Goal: Task Accomplishment & Management: Use online tool/utility

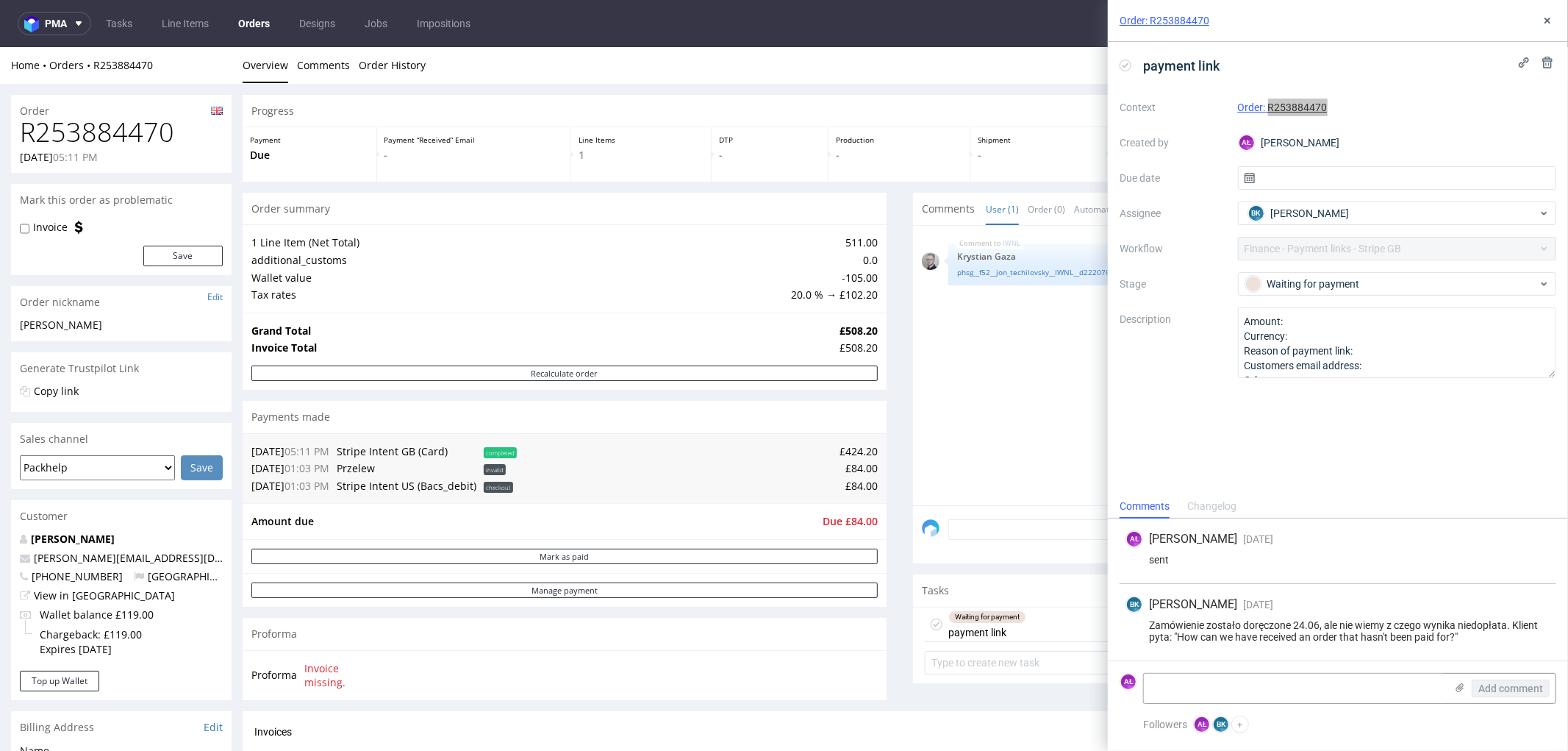
scroll to position [327, 0]
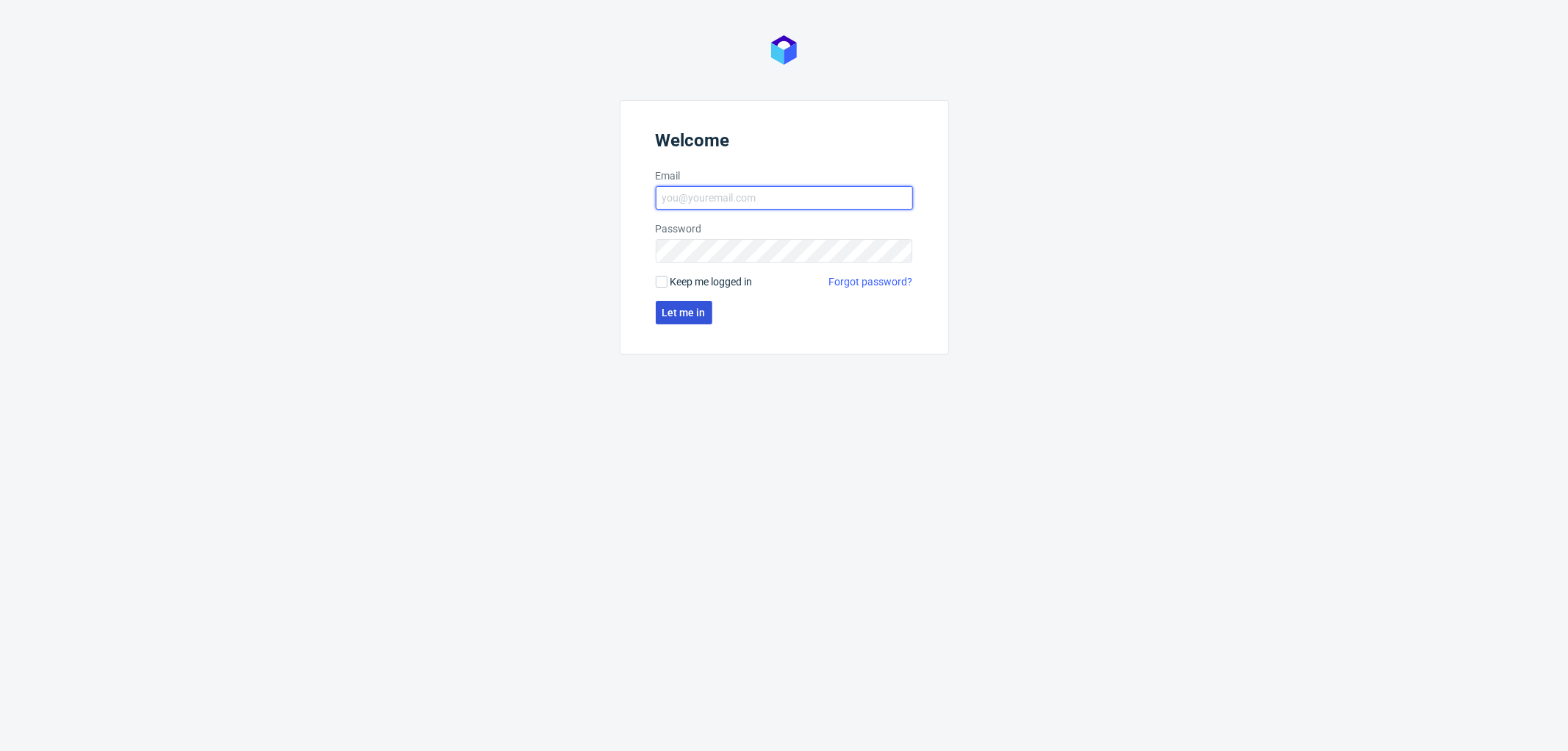
type input "aleksandra.letowska@packhelp.com"
click at [695, 318] on button "Let me in" at bounding box center [684, 312] width 56 height 24
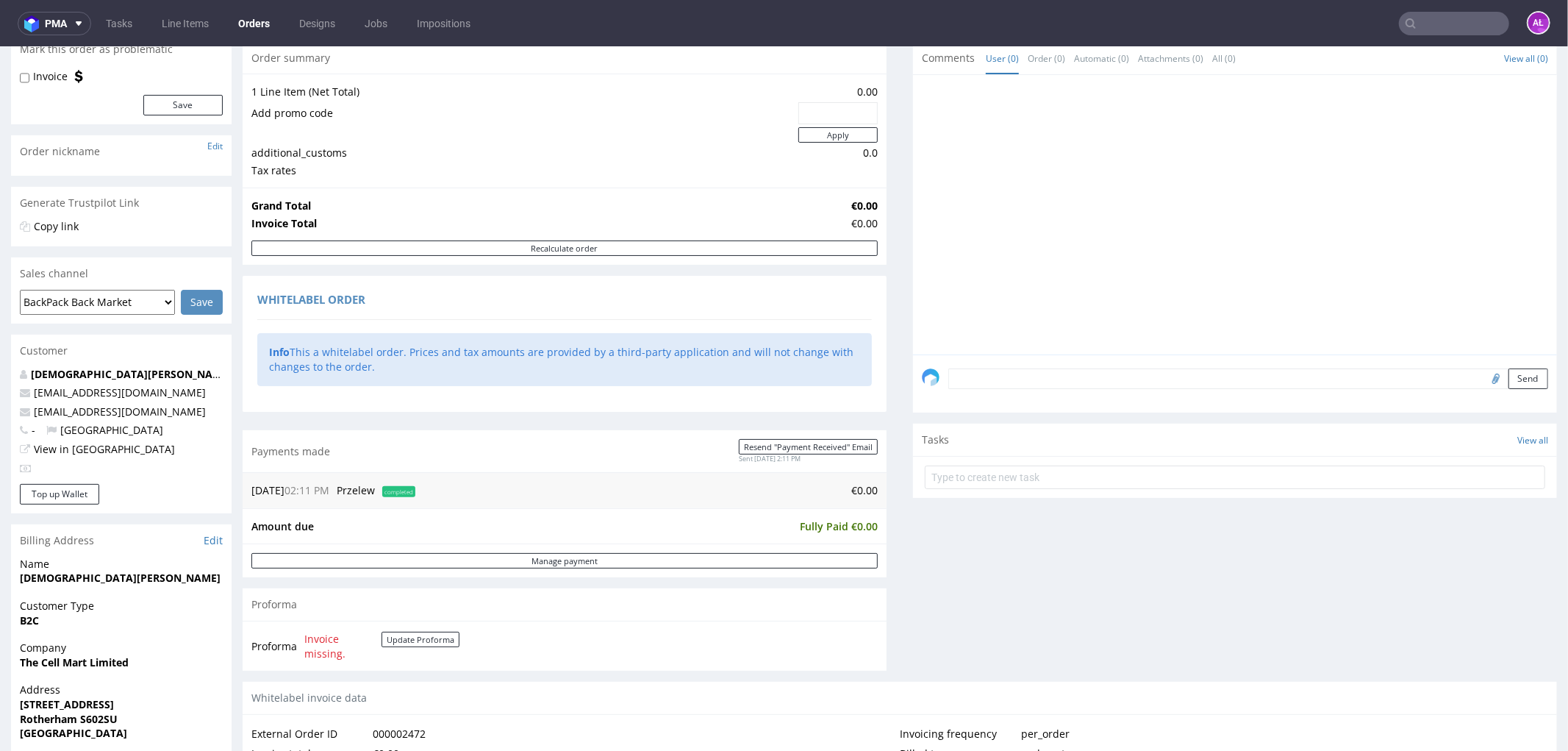
scroll to position [408, 0]
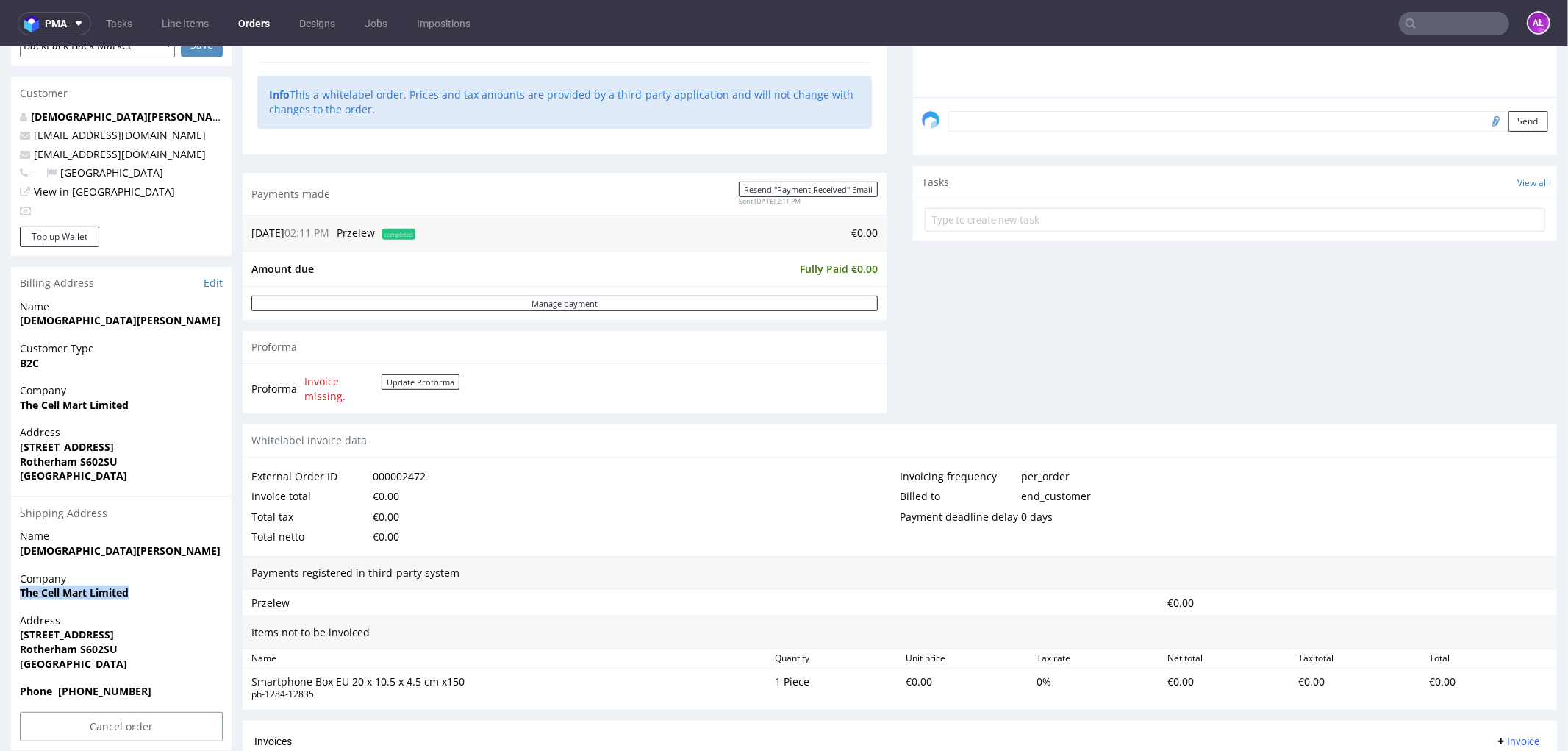
drag, startPoint x: 15, startPoint y: 593, endPoint x: 143, endPoint y: 597, distance: 128.1
click at [145, 597] on div "Company The Cell Mart Limited" at bounding box center [121, 591] width 221 height 41
copy strong "The Cell Mart Limited"
drag, startPoint x: 18, startPoint y: 636, endPoint x: 127, endPoint y: 641, distance: 109.1
click at [127, 641] on div "Address 124 Broom Road Rotherham S602SU United Kingdom" at bounding box center [121, 648] width 221 height 71
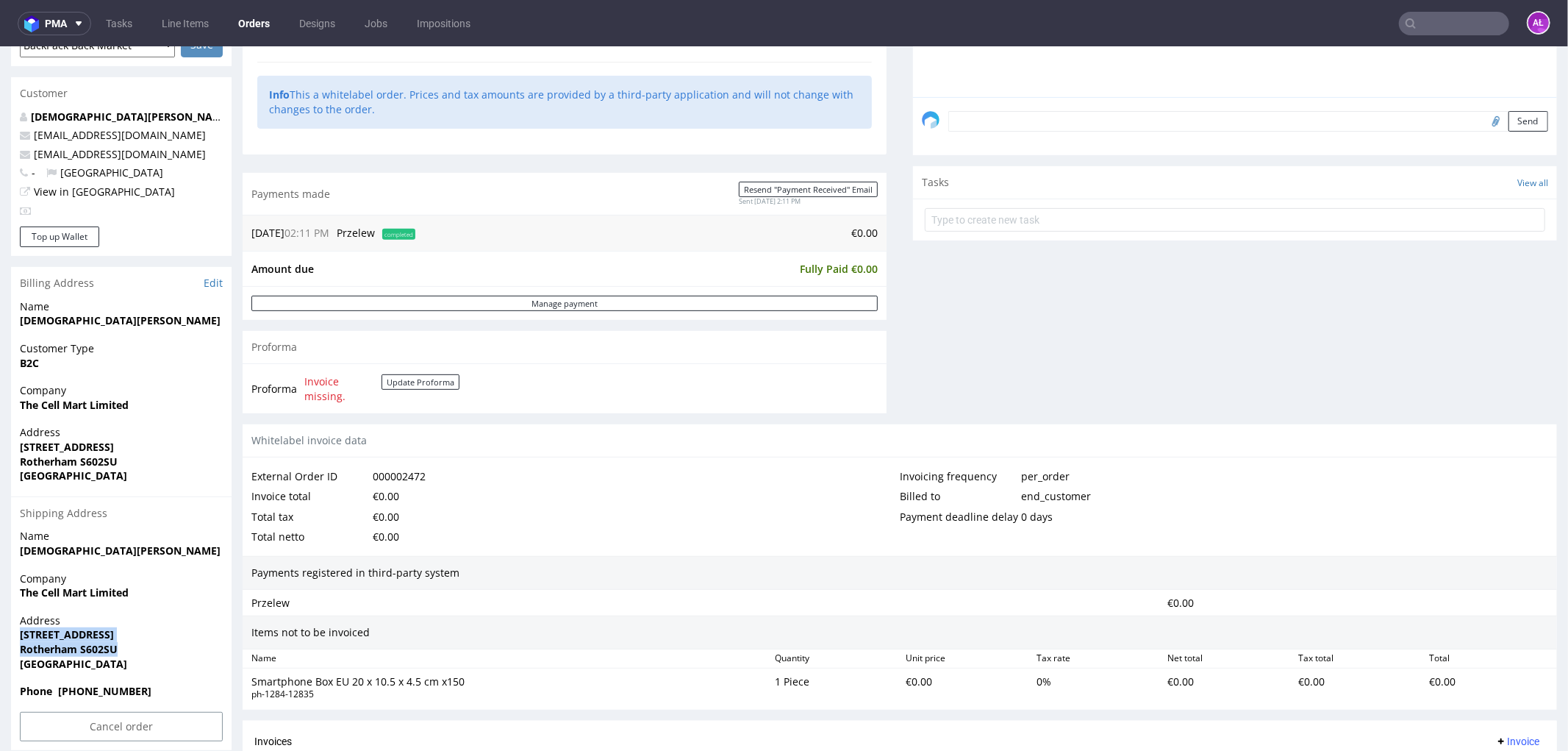
copy p "124 Broom Road Rotherham S602SU"
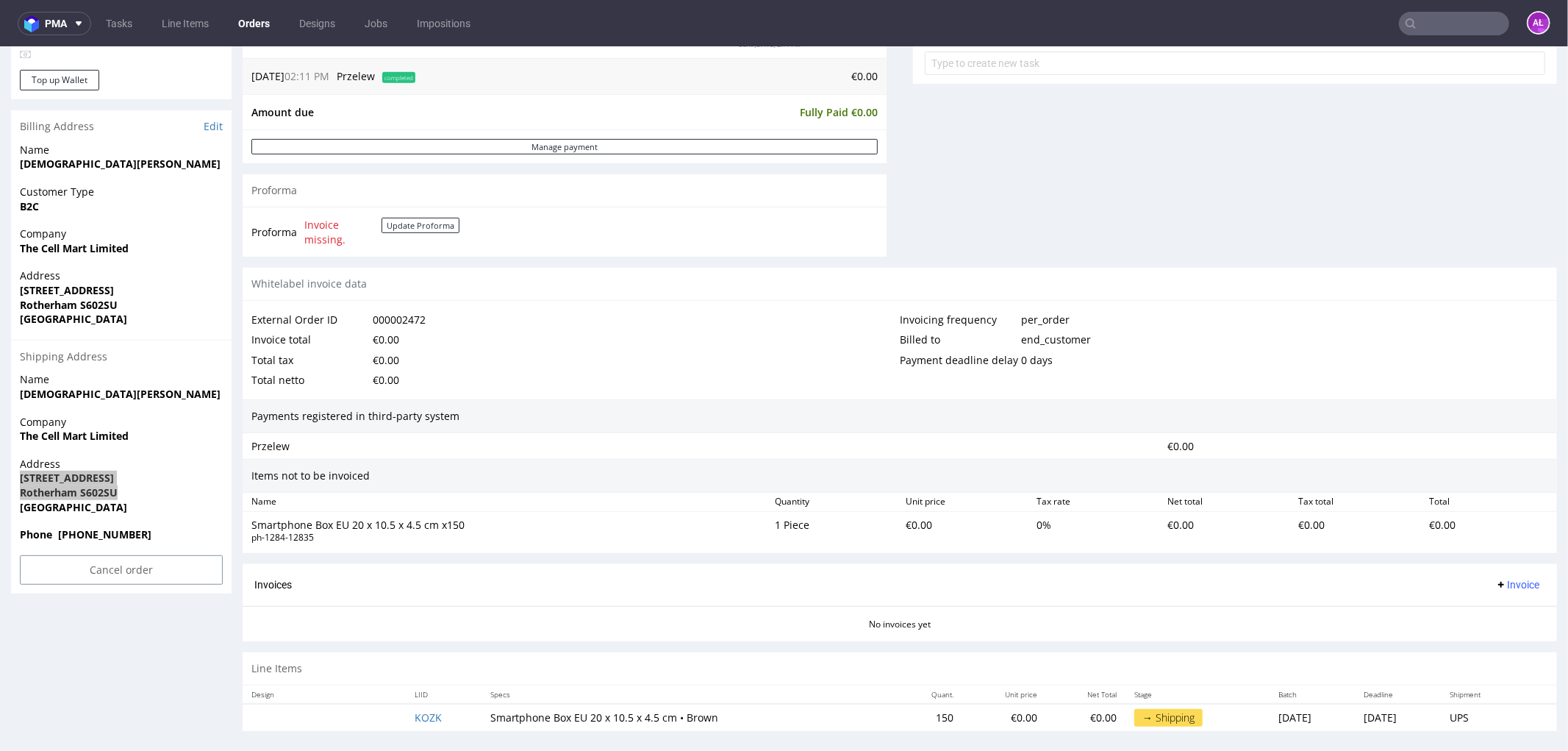
scroll to position [575, 0]
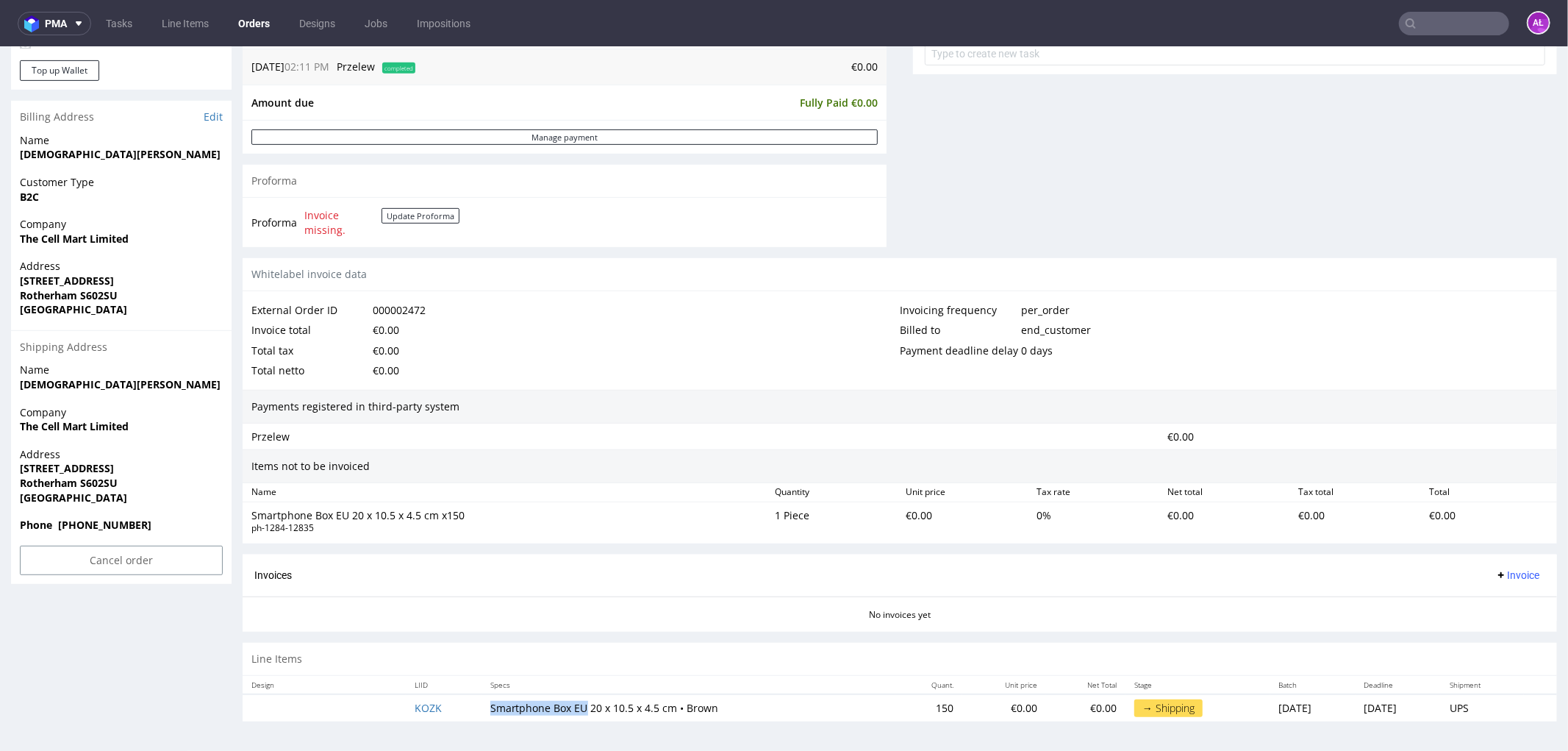
drag, startPoint x: 499, startPoint y: 710, endPoint x: 568, endPoint y: 711, distance: 69.0
click at [568, 711] on td "Smartphone Box EU 20 x 10.5 x 4.5 cm • Brown" at bounding box center [688, 707] width 414 height 27
copy td "Smartphone Box EU"
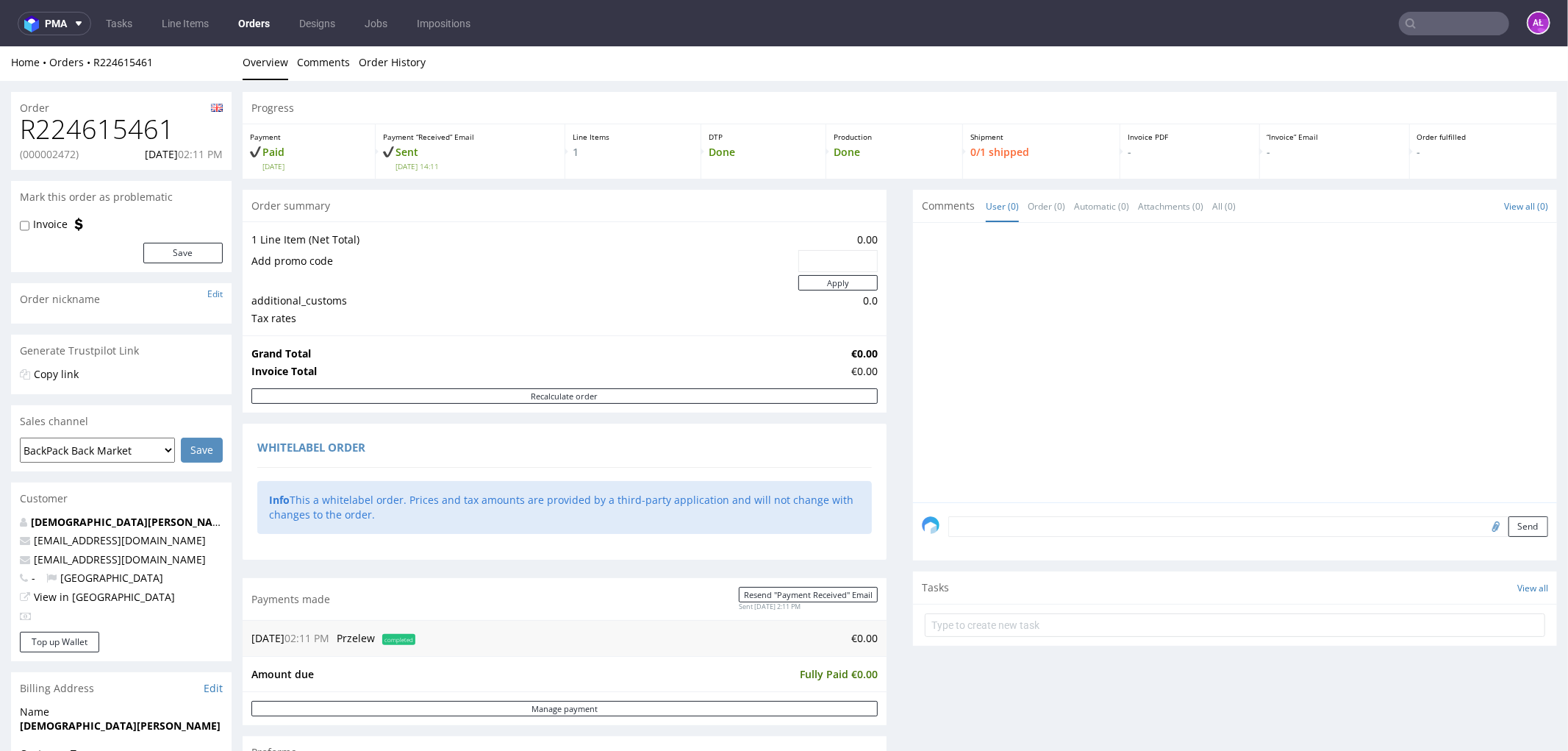
scroll to position [0, 0]
drag, startPoint x: 164, startPoint y: 126, endPoint x: 329, endPoint y: 259, distance: 211.9
click at [4, 131] on div "Order R224615461 (000002472) 19.08.2025 02:11 PM Mark this order as problematic…" at bounding box center [784, 700] width 1568 height 1234
copy h1 "R224615461"
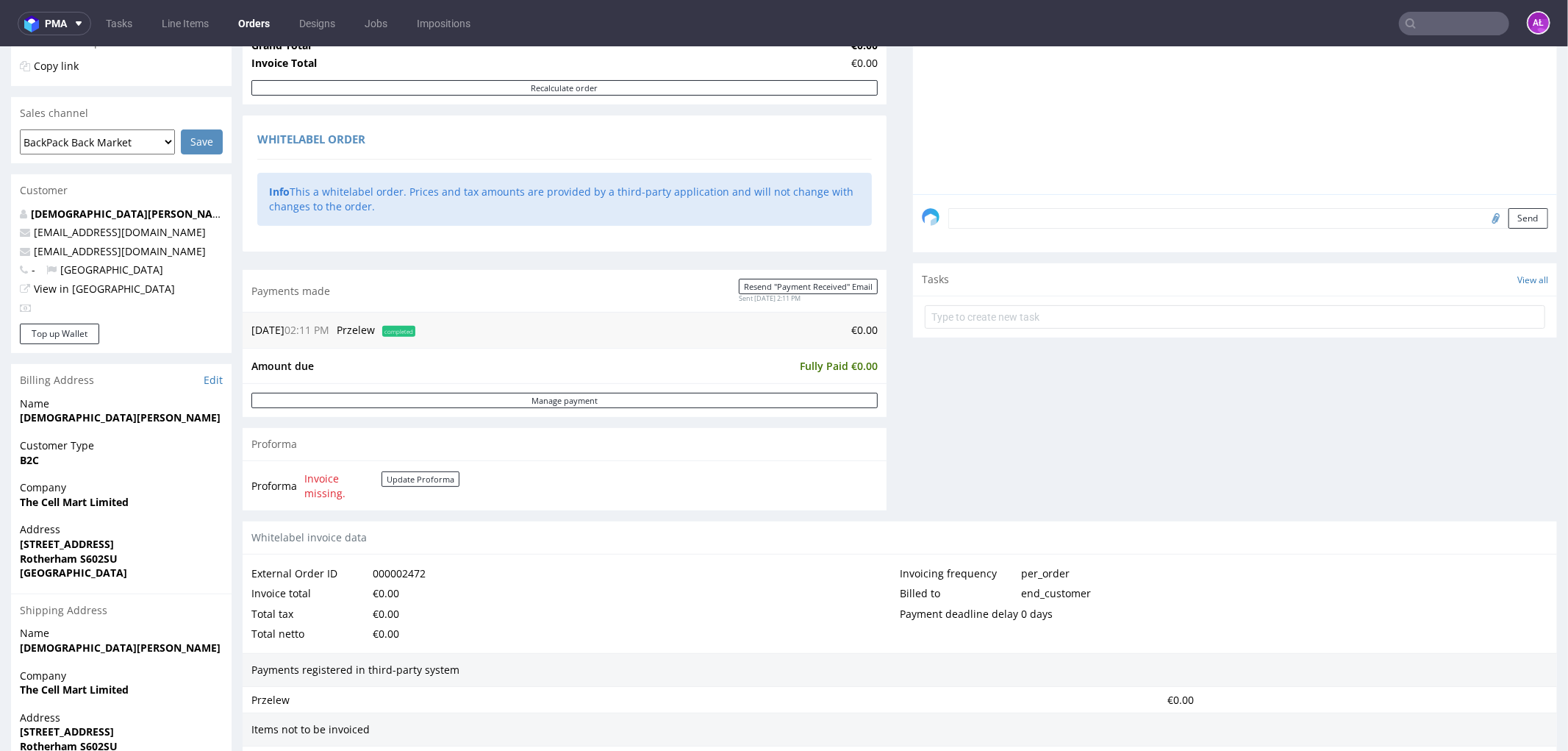
scroll to position [490, 0]
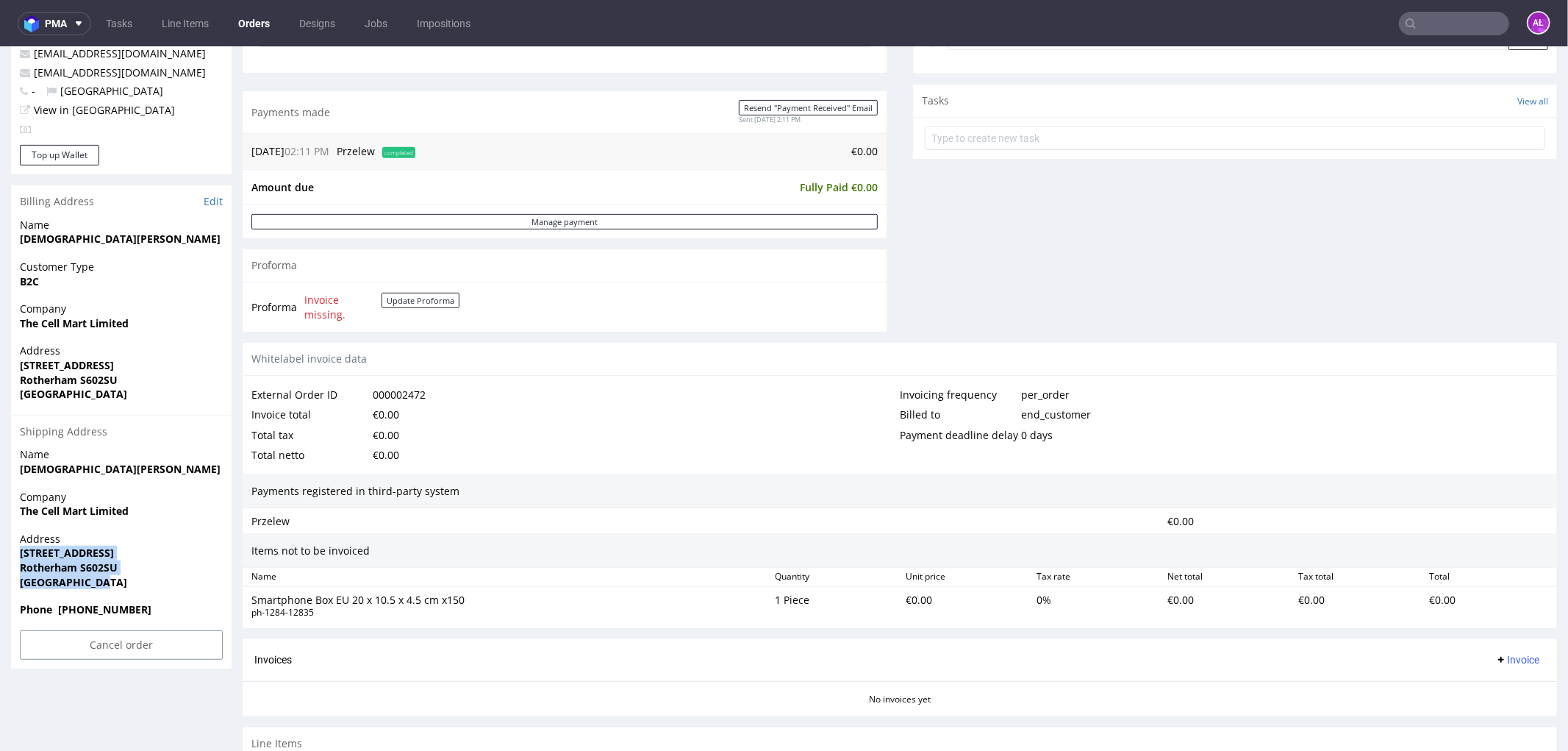
drag, startPoint x: 82, startPoint y: 570, endPoint x: 17, endPoint y: 546, distance: 69.3
click at [17, 546] on div "Address 124 Broom Road Rotherham S602SU United Kingdom" at bounding box center [121, 567] width 221 height 71
copy p "124 Broom Road Rotherham S602SU United Kingdom"
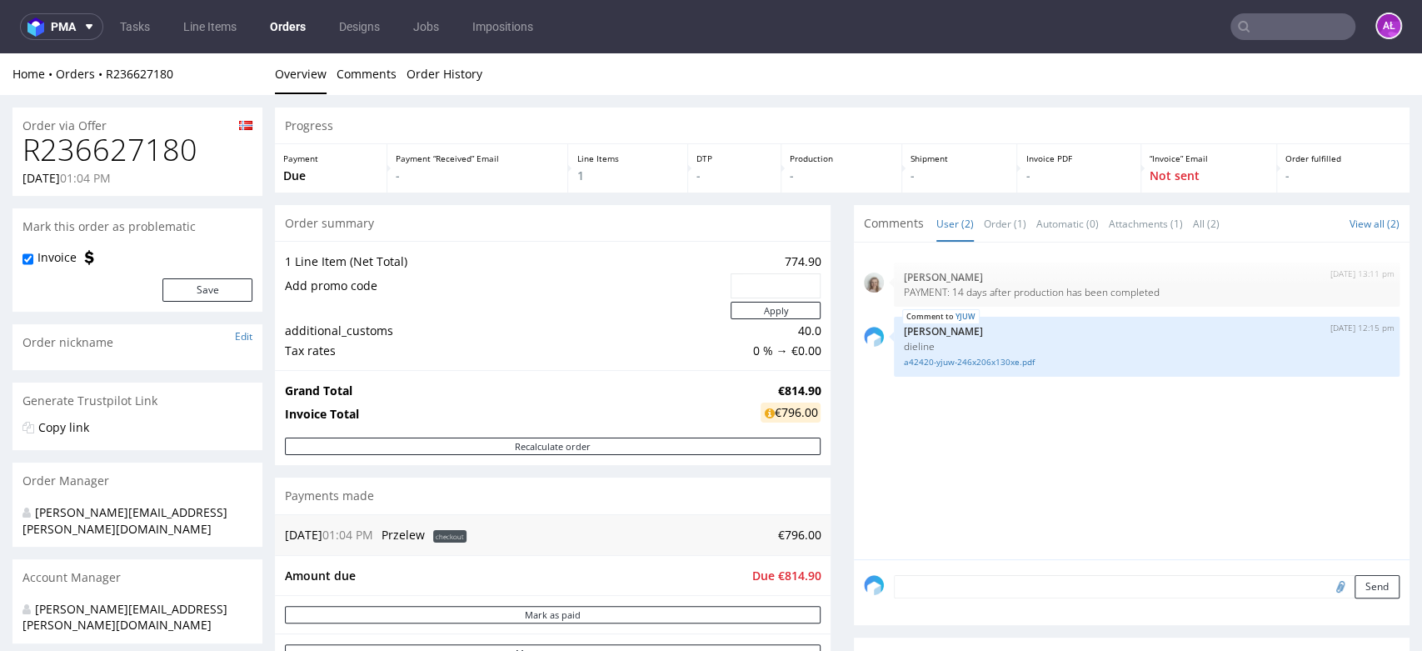
scroll to position [462, 0]
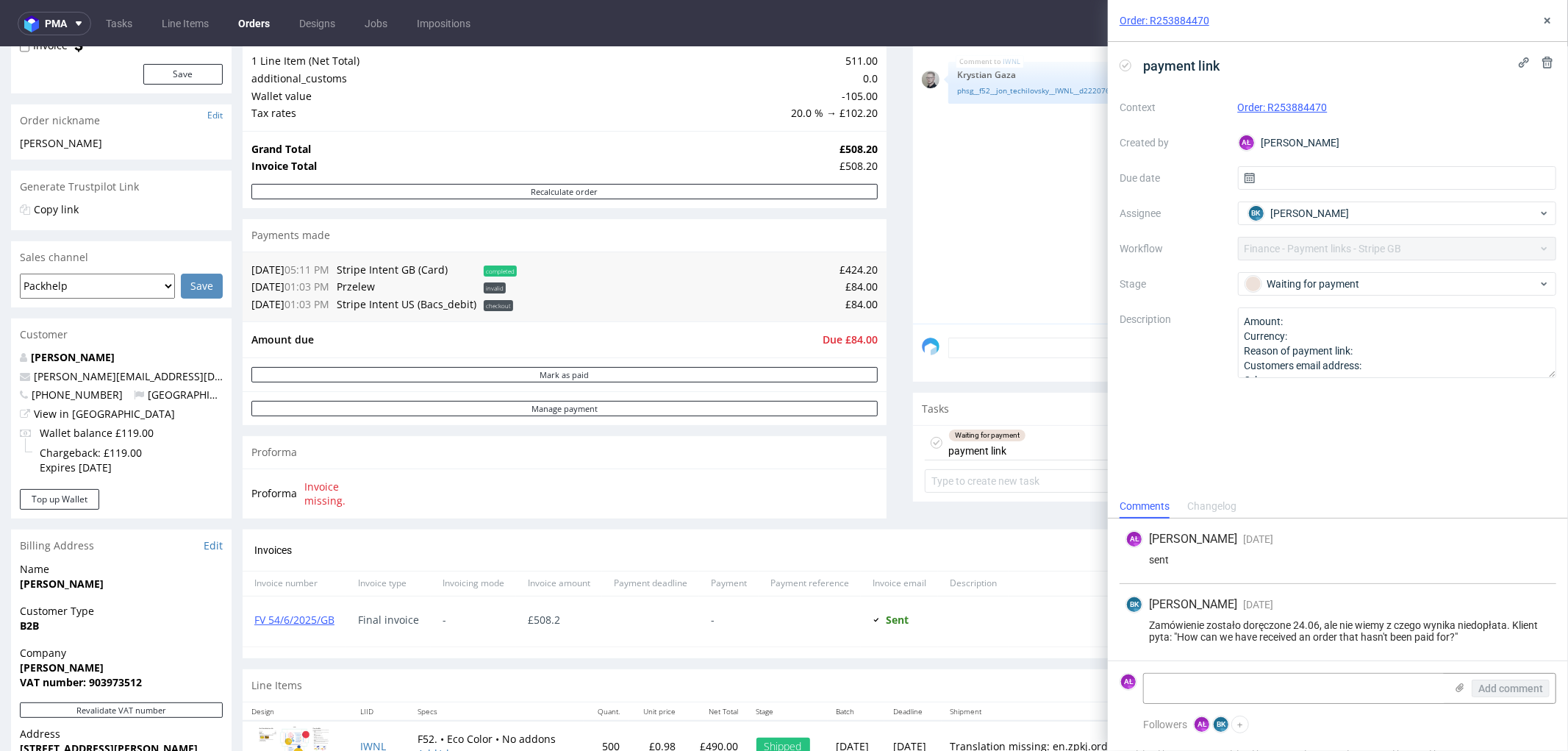
scroll to position [408, 0]
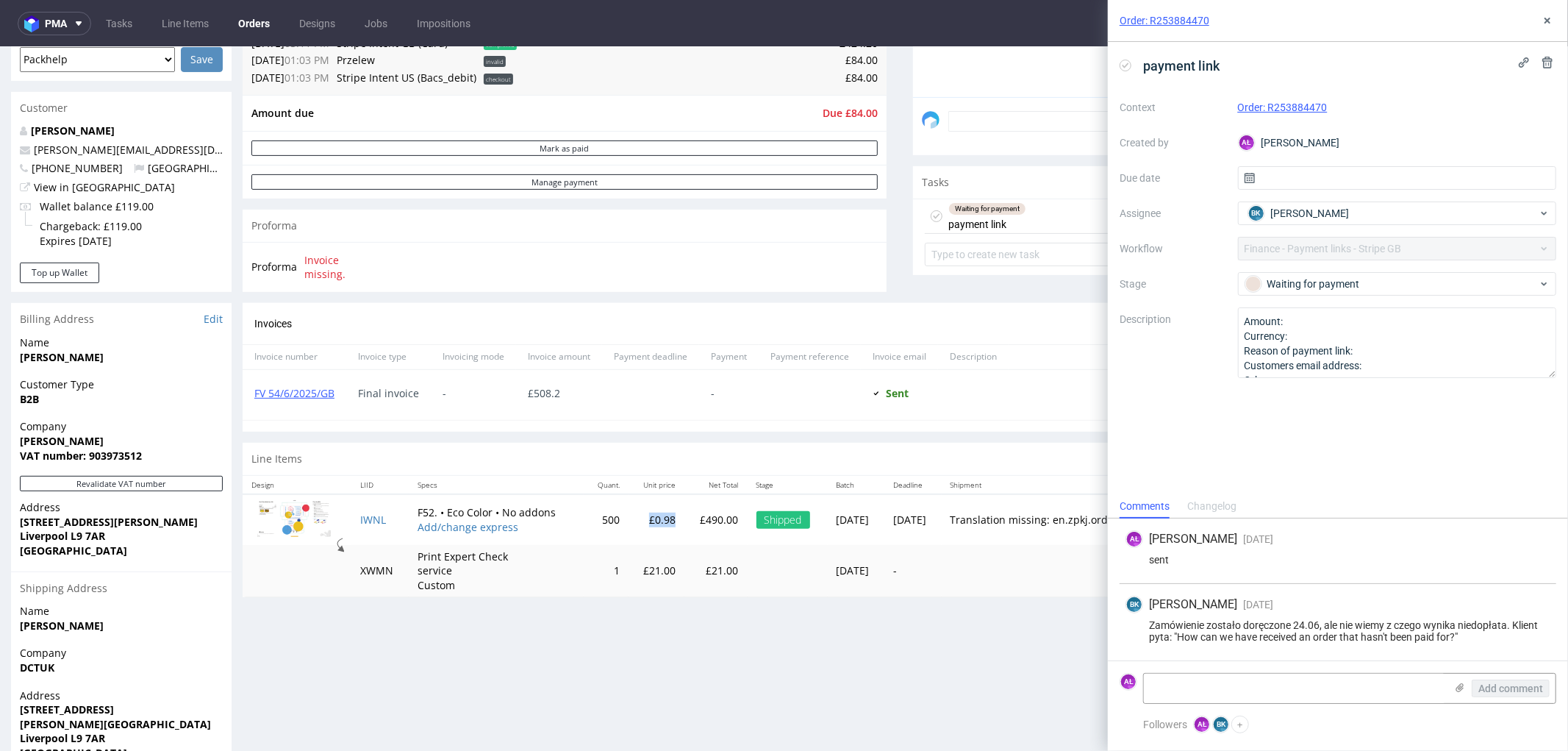
drag, startPoint x: 634, startPoint y: 526, endPoint x: 664, endPoint y: 523, distance: 30.1
click at [664, 523] on td "£0.98" at bounding box center [656, 518] width 56 height 50
copy td "£0.98"
click at [296, 392] on link "FV 54/6/2025/GB" at bounding box center [294, 393] width 80 height 14
drag, startPoint x: 339, startPoint y: 402, endPoint x: 251, endPoint y: 399, distance: 88.1
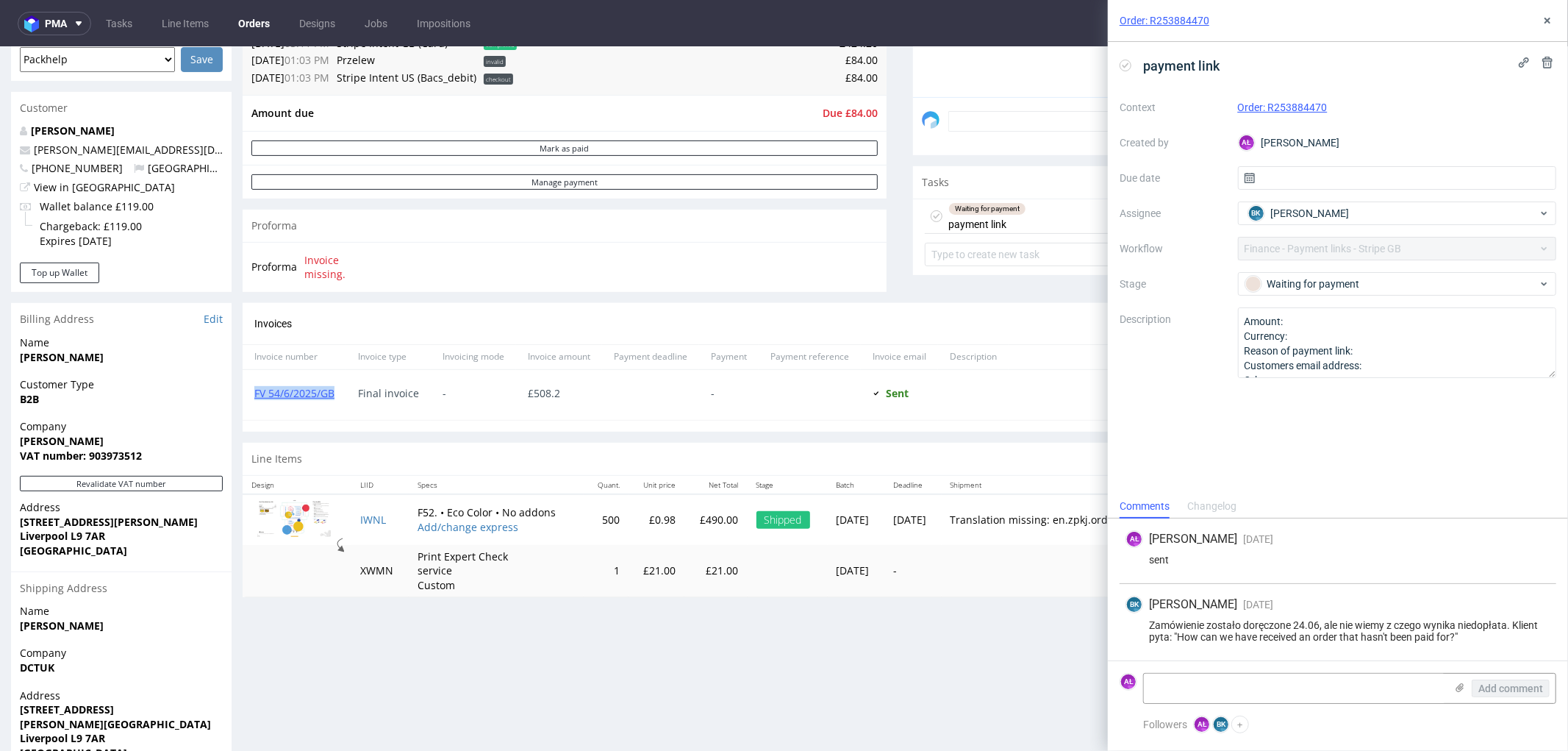
click at [251, 399] on div "FV 54/6/2025/GB" at bounding box center [294, 394] width 103 height 50
copy link "FV 54/6/2025/GB"
click at [280, 396] on link "FV 54/6/2025/GB" at bounding box center [294, 393] width 80 height 14
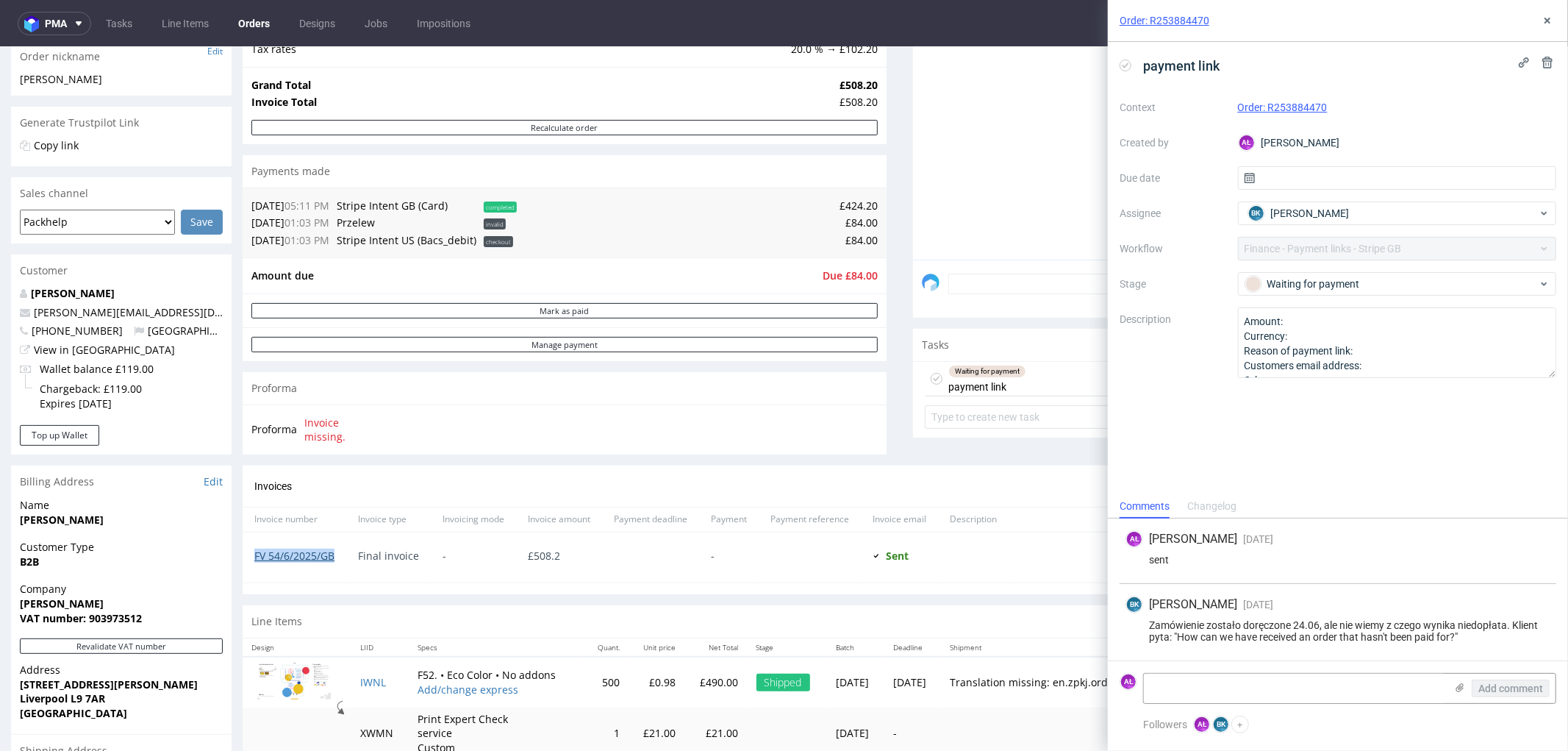
scroll to position [244, 0]
drag, startPoint x: 828, startPoint y: 203, endPoint x: 867, endPoint y: 201, distance: 39.1
click at [867, 201] on div "27.05.25 05:11 PM Stripe Intent GB (Card) completed £424.20 06.08.25 01:03 PM P…" at bounding box center [565, 222] width 644 height 71
click at [863, 214] on td "£84.00" at bounding box center [699, 222] width 357 height 18
drag, startPoint x: 828, startPoint y: 202, endPoint x: 865, endPoint y: 203, distance: 37.0
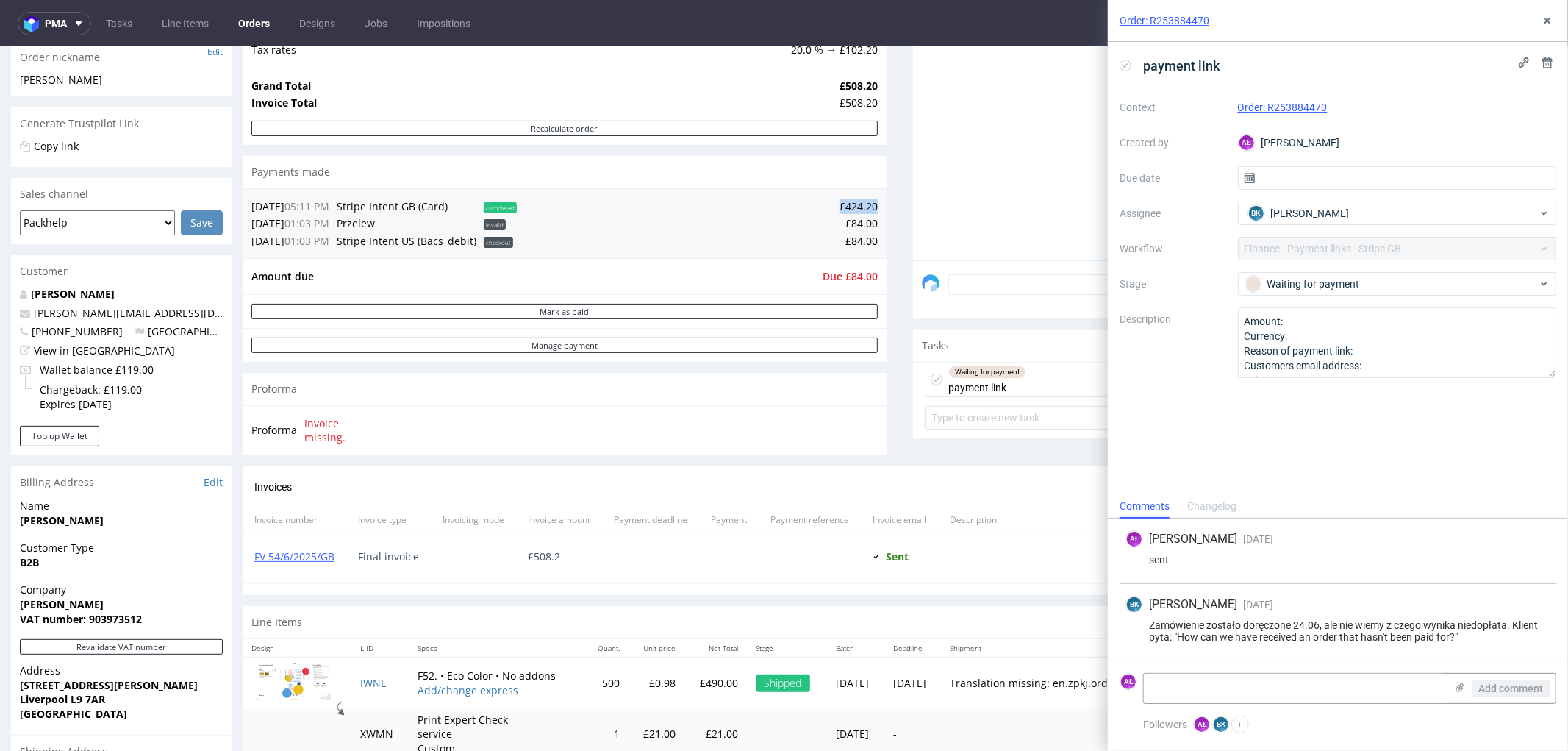
click at [865, 203] on td "£424.20" at bounding box center [699, 206] width 357 height 18
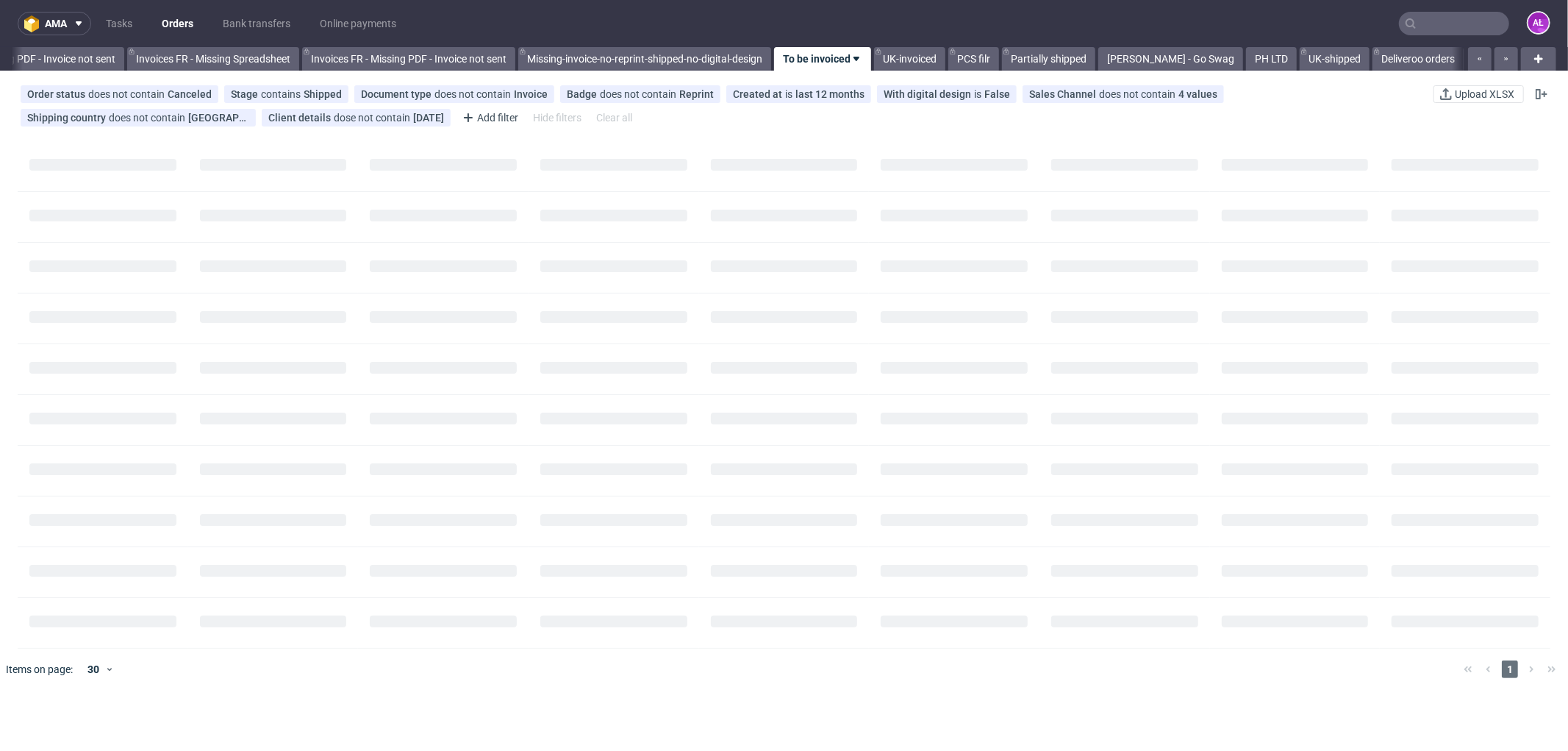
scroll to position [0, 2203]
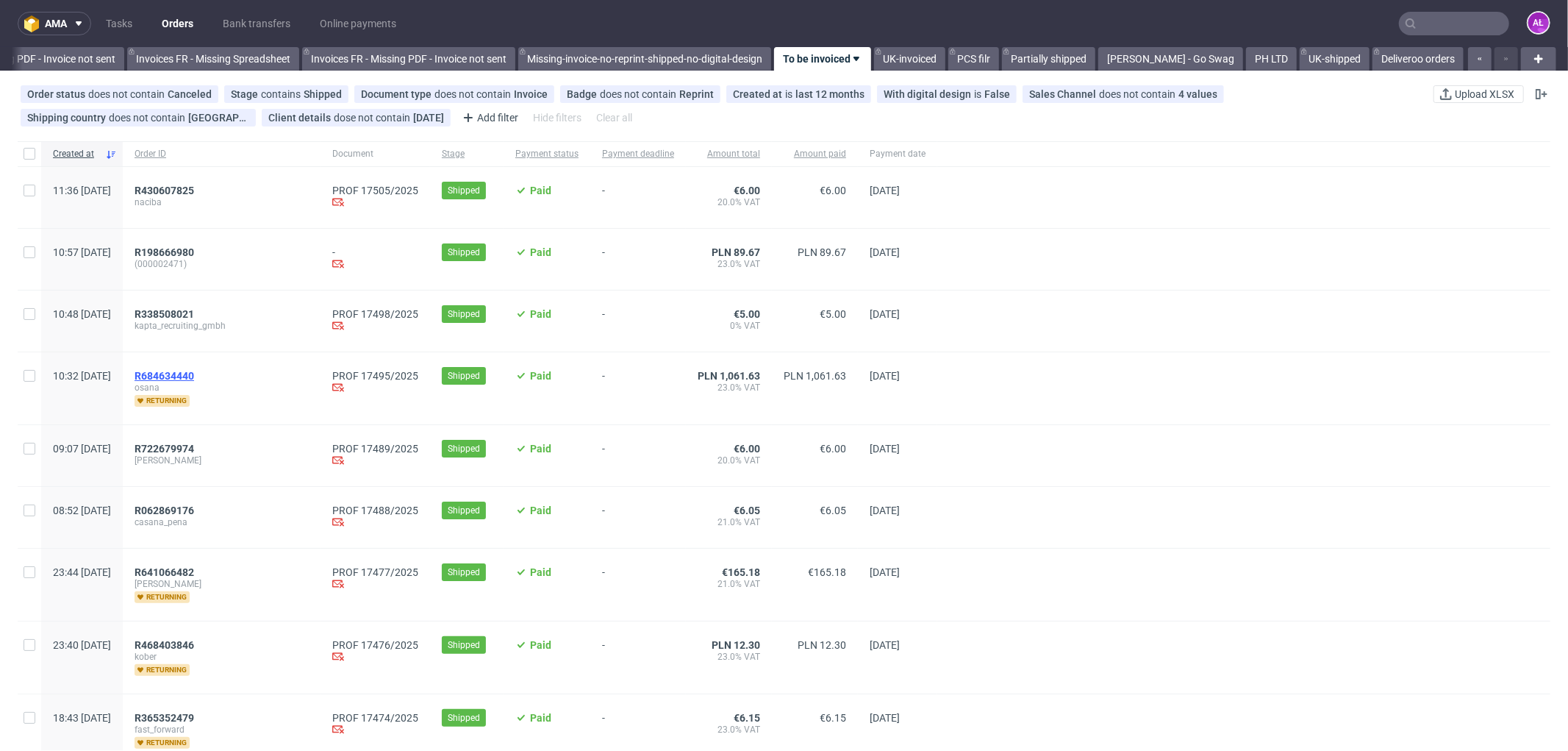
click at [194, 377] on span "R684634440" at bounding box center [163, 375] width 59 height 11
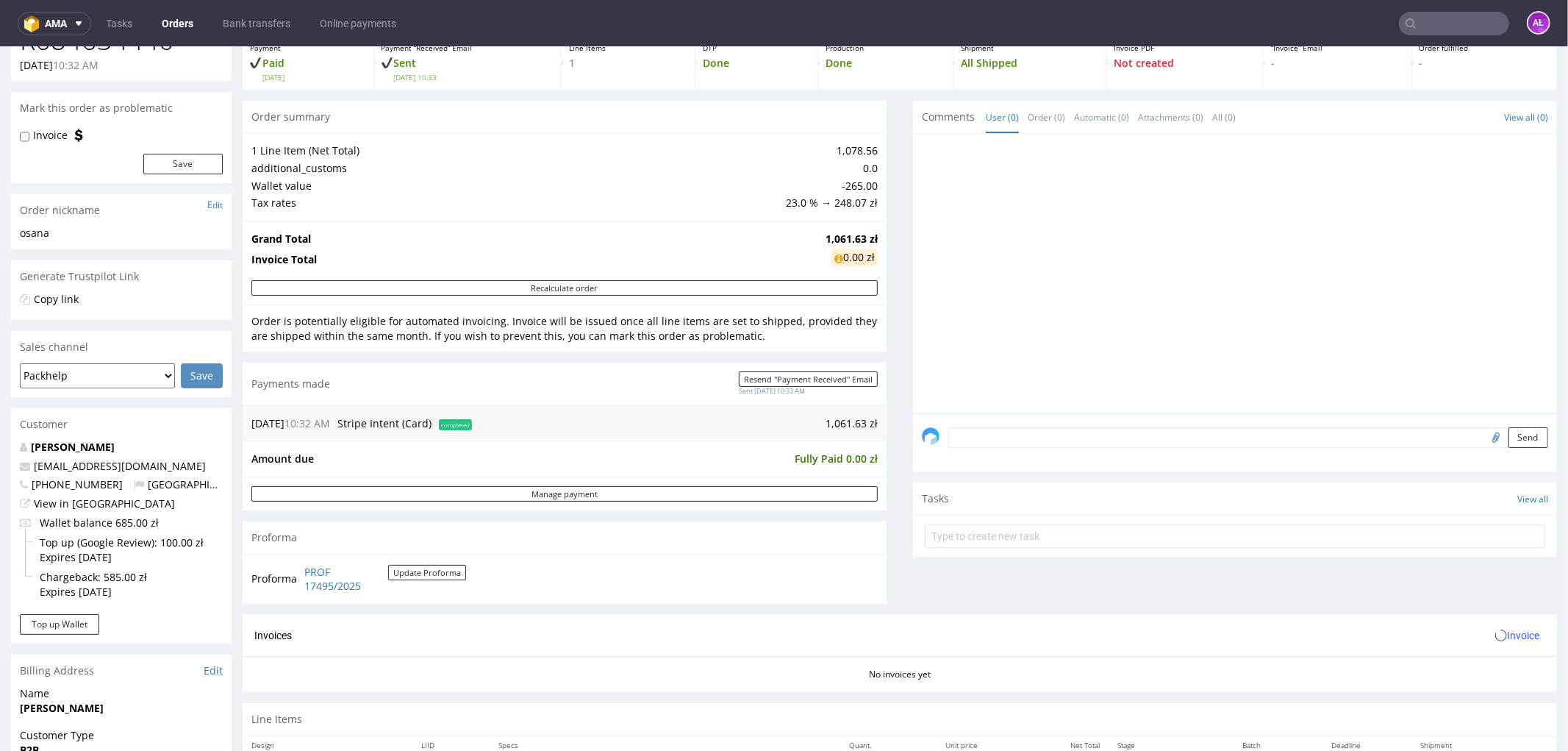
scroll to position [408, 0]
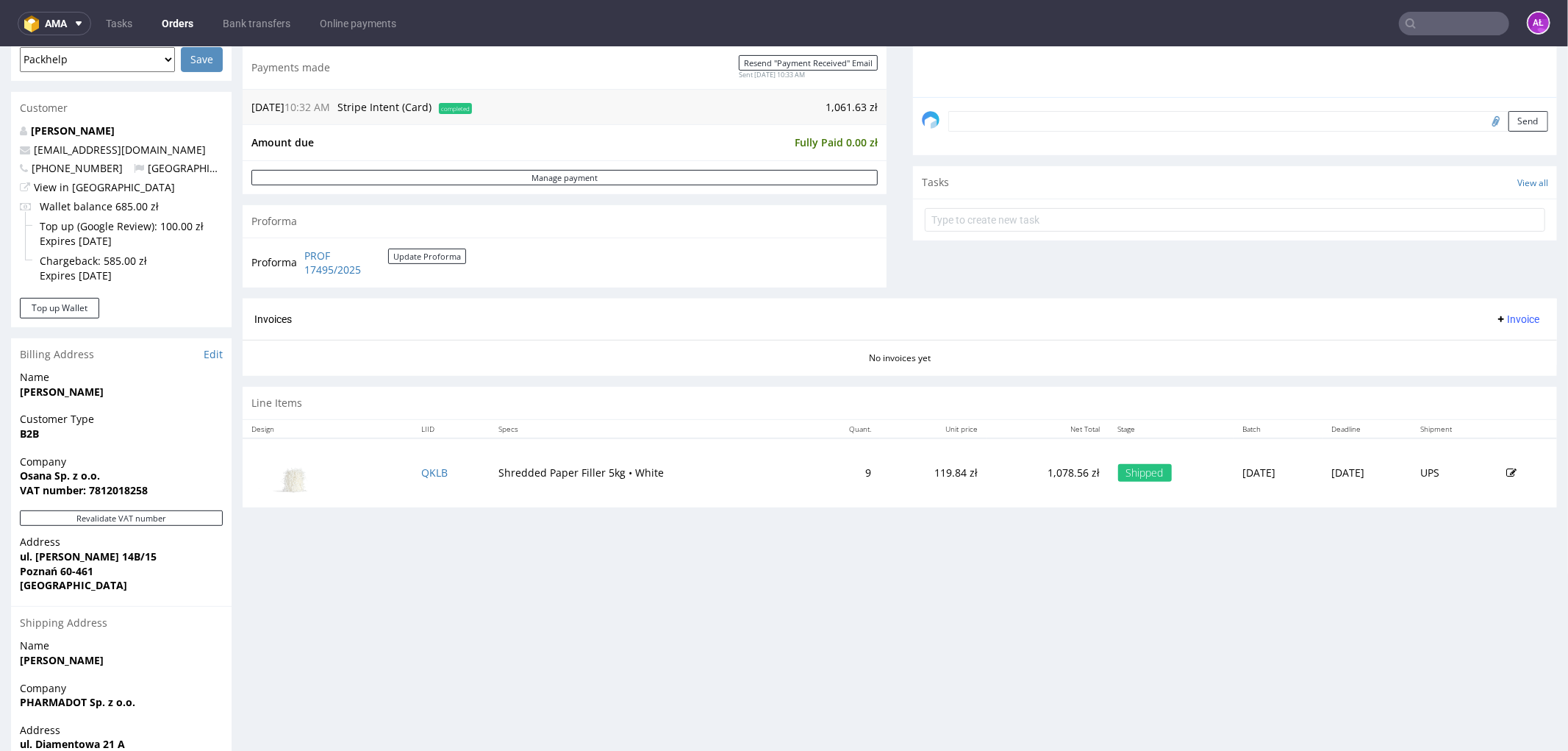
click at [1502, 319] on span "Invoice" at bounding box center [1518, 318] width 44 height 11
click at [1501, 347] on span "Generate" at bounding box center [1493, 349] width 71 height 15
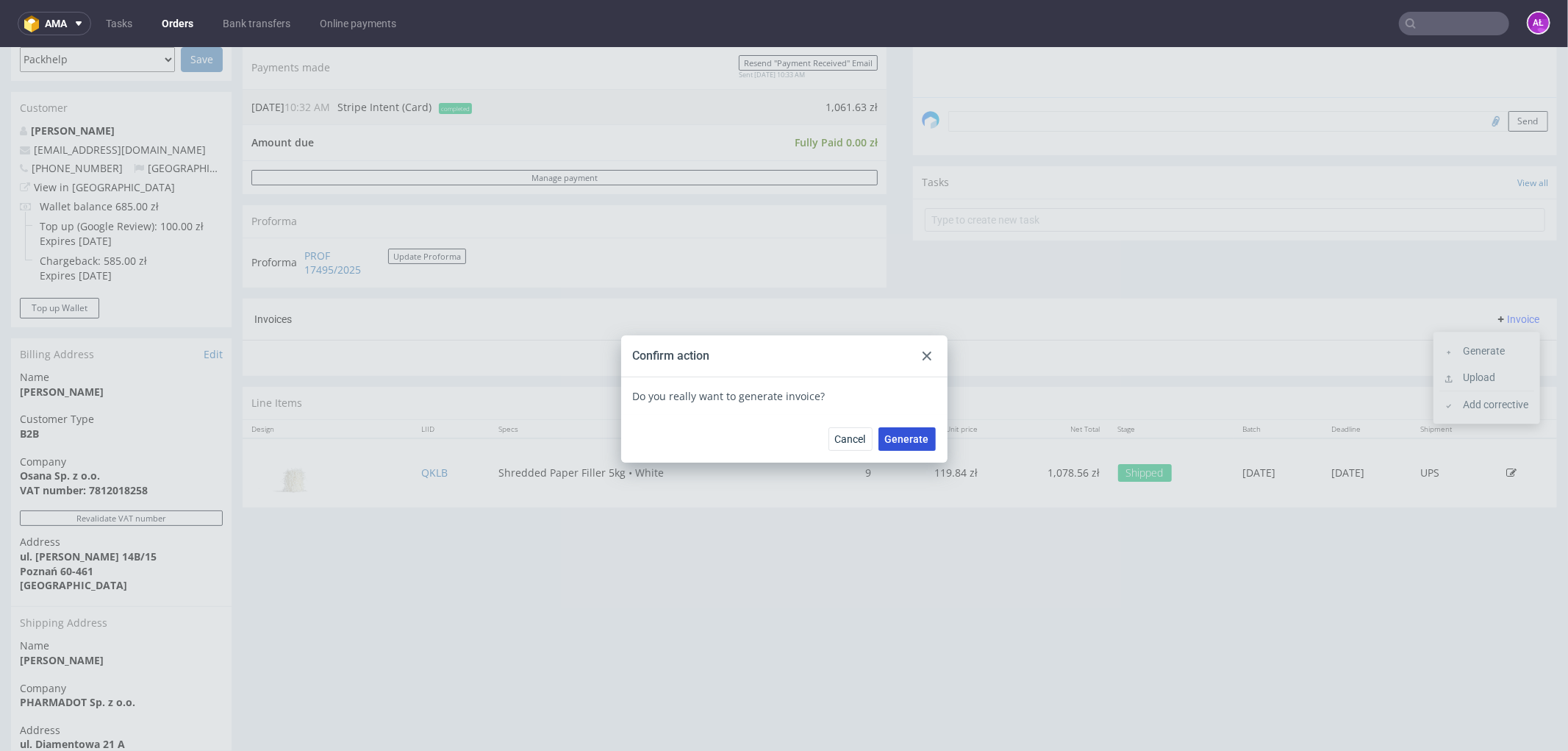
click at [897, 440] on span "Generate" at bounding box center [907, 439] width 44 height 11
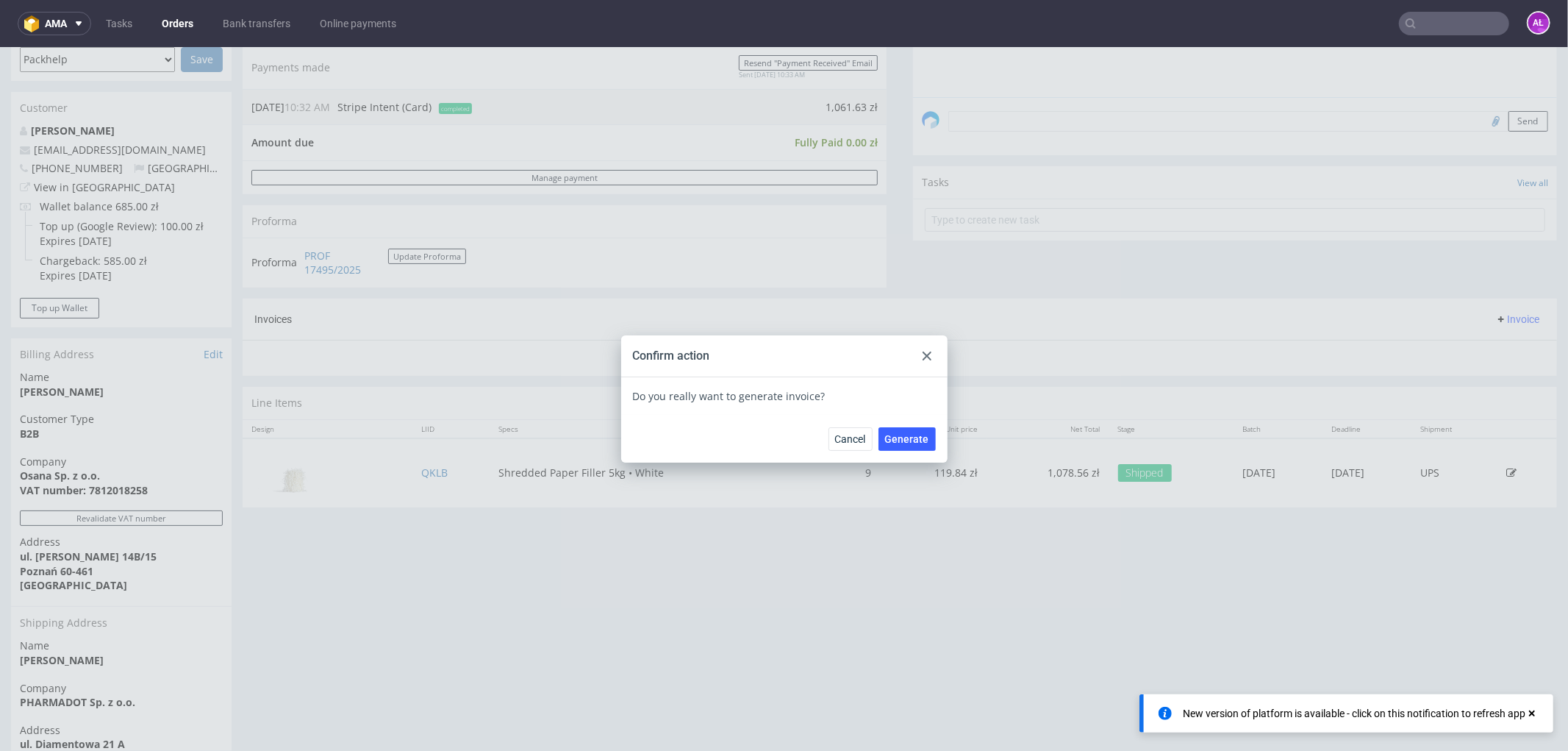
click at [1454, 16] on input "text" at bounding box center [1454, 23] width 110 height 24
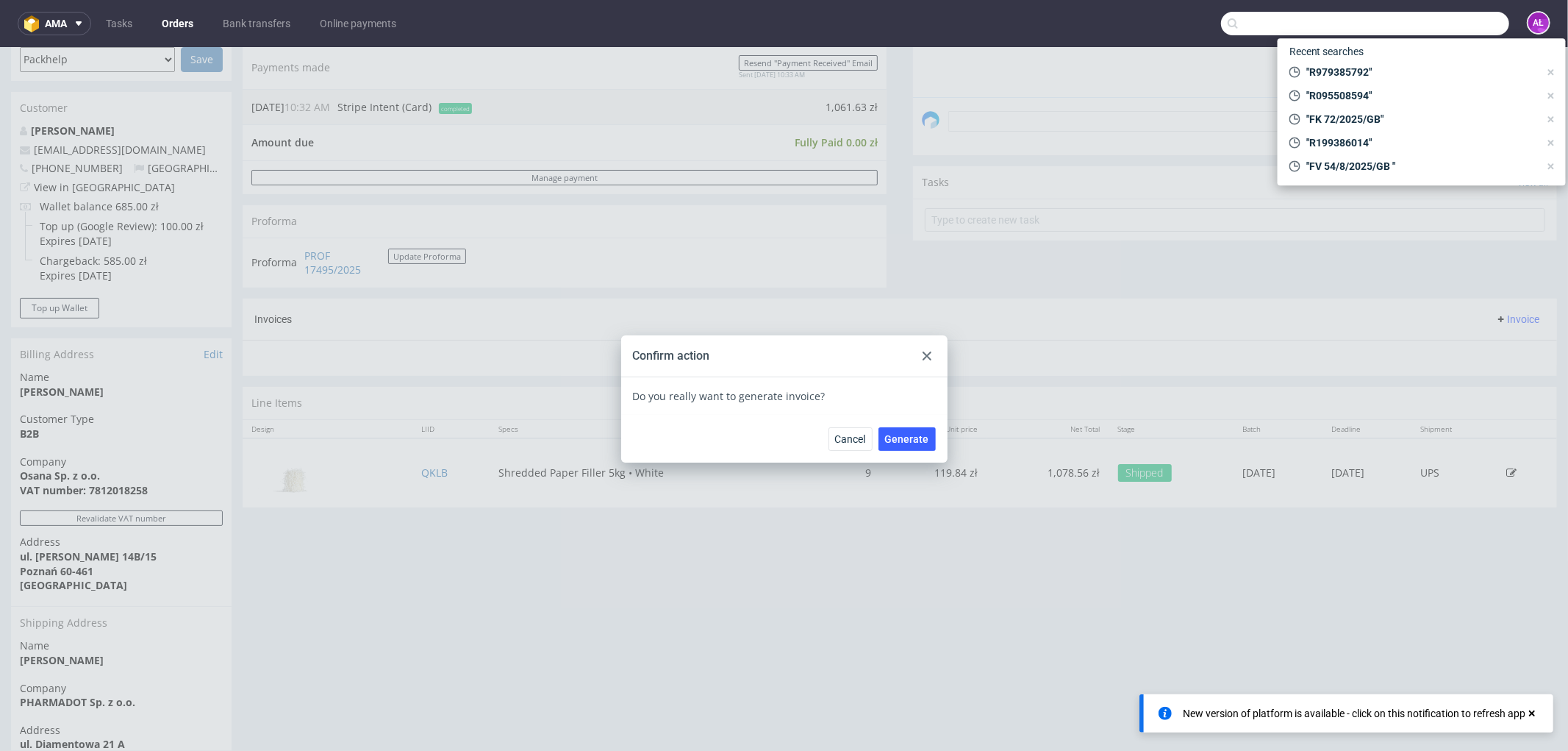
paste input "R386808460"
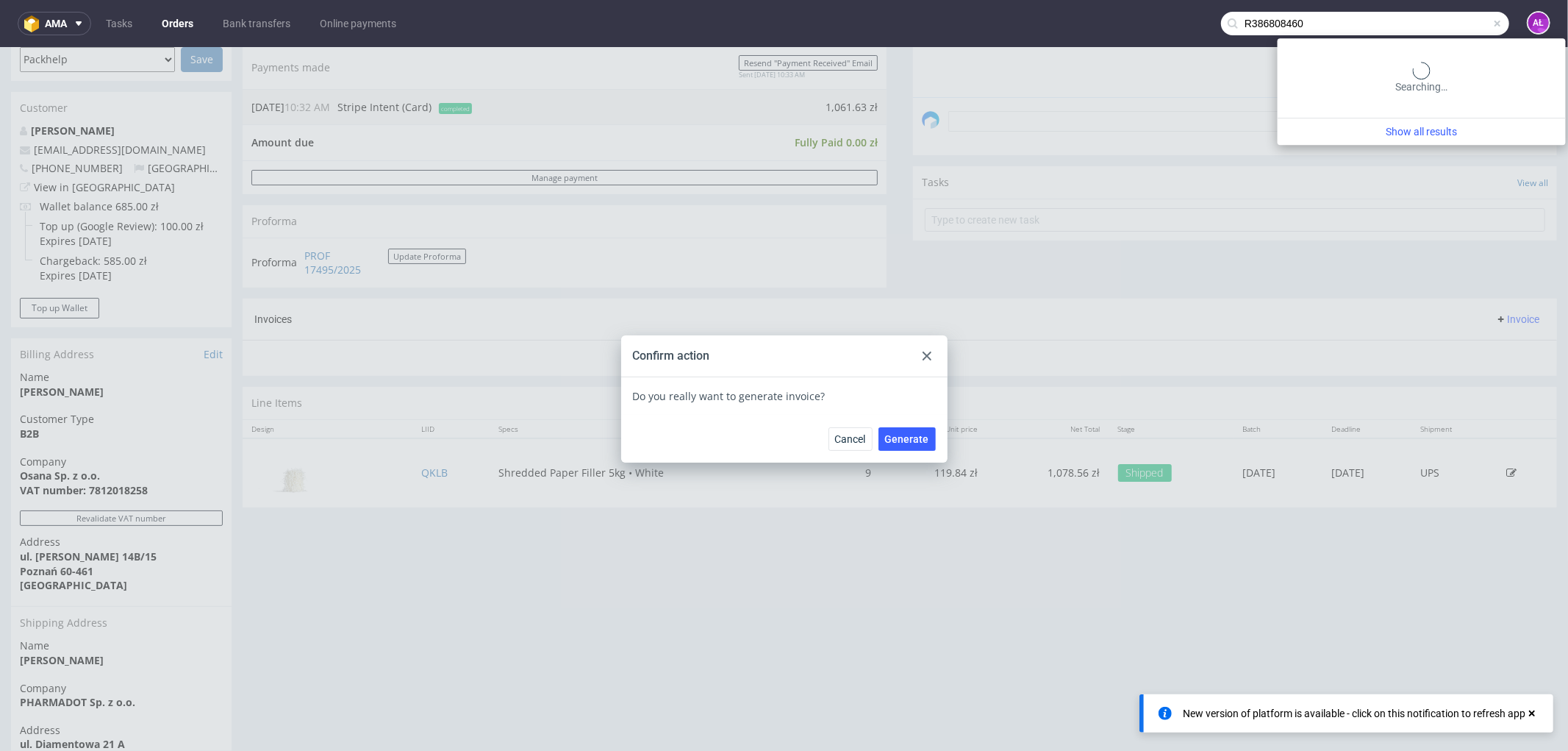
type input "R386808460"
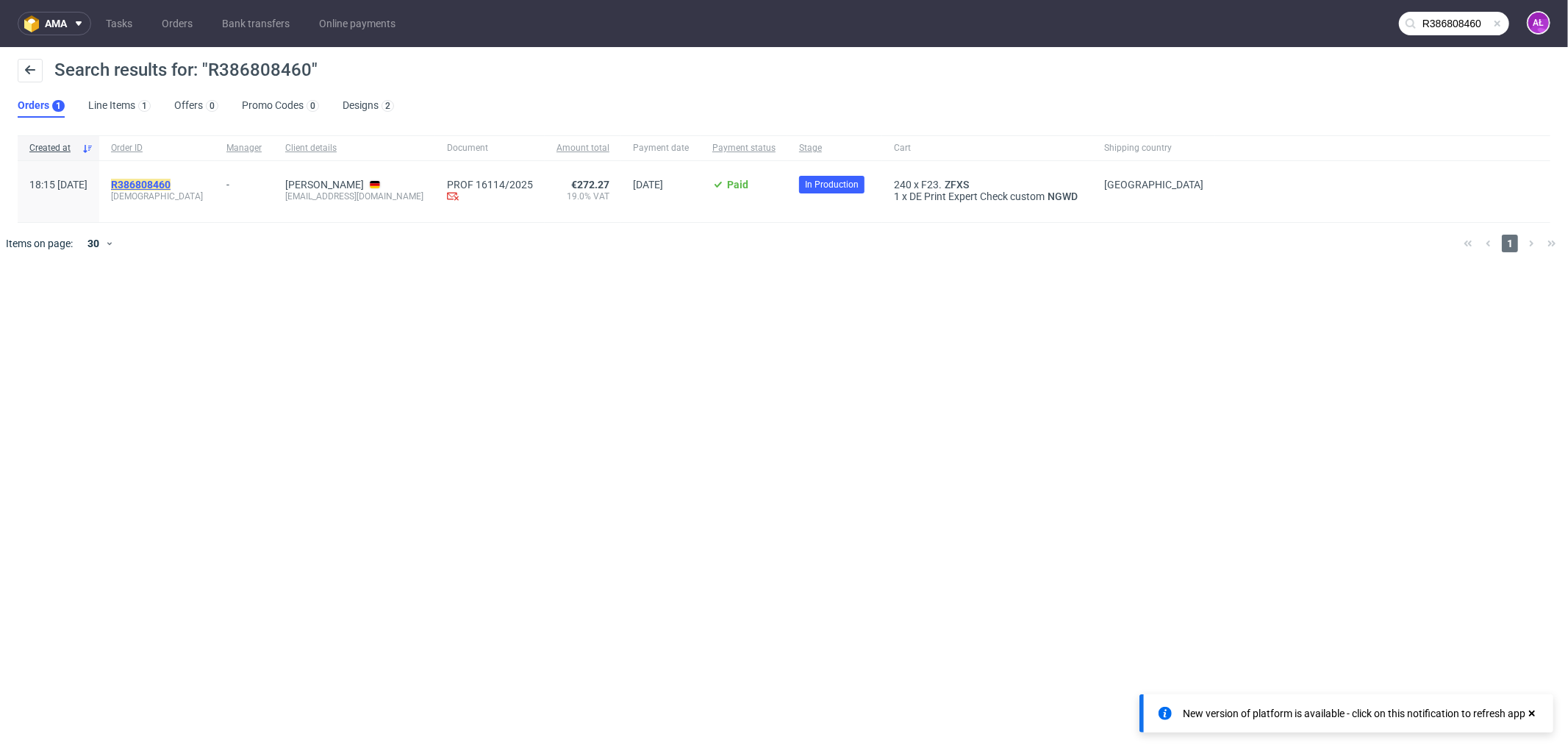
click at [170, 181] on mark "R386808460" at bounding box center [140, 184] width 59 height 11
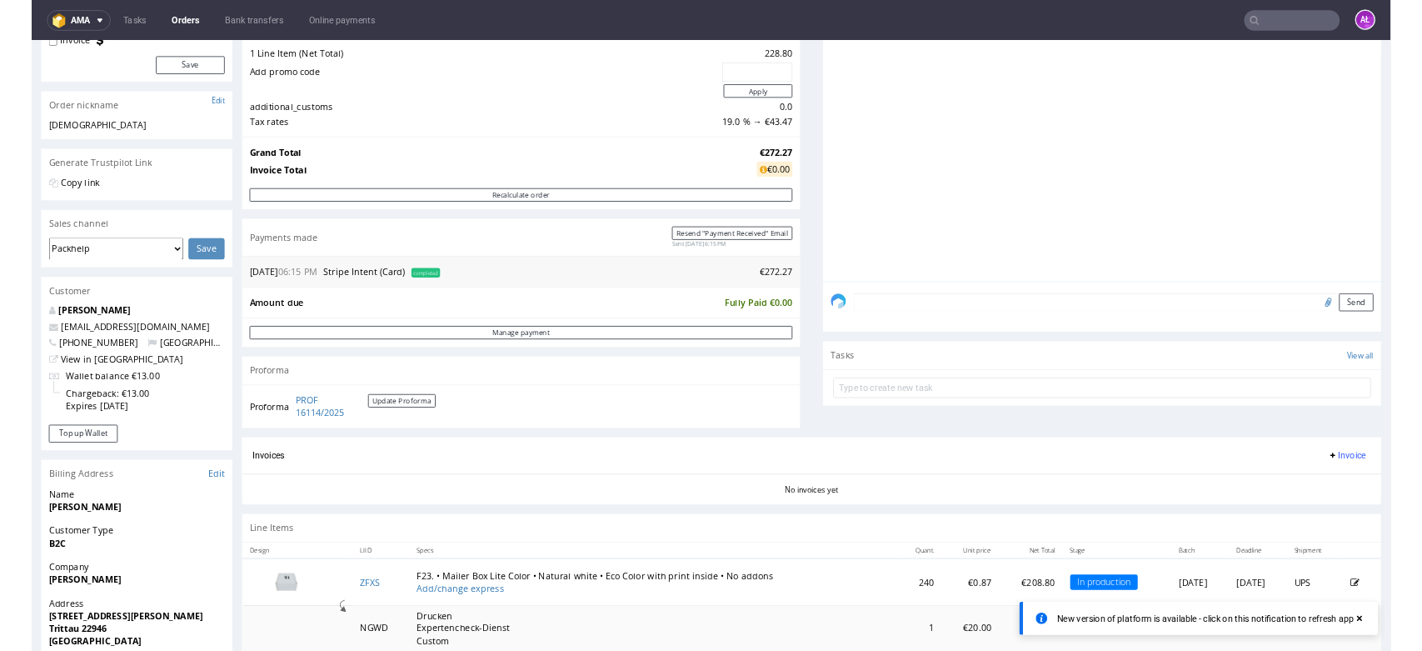
scroll to position [277, 0]
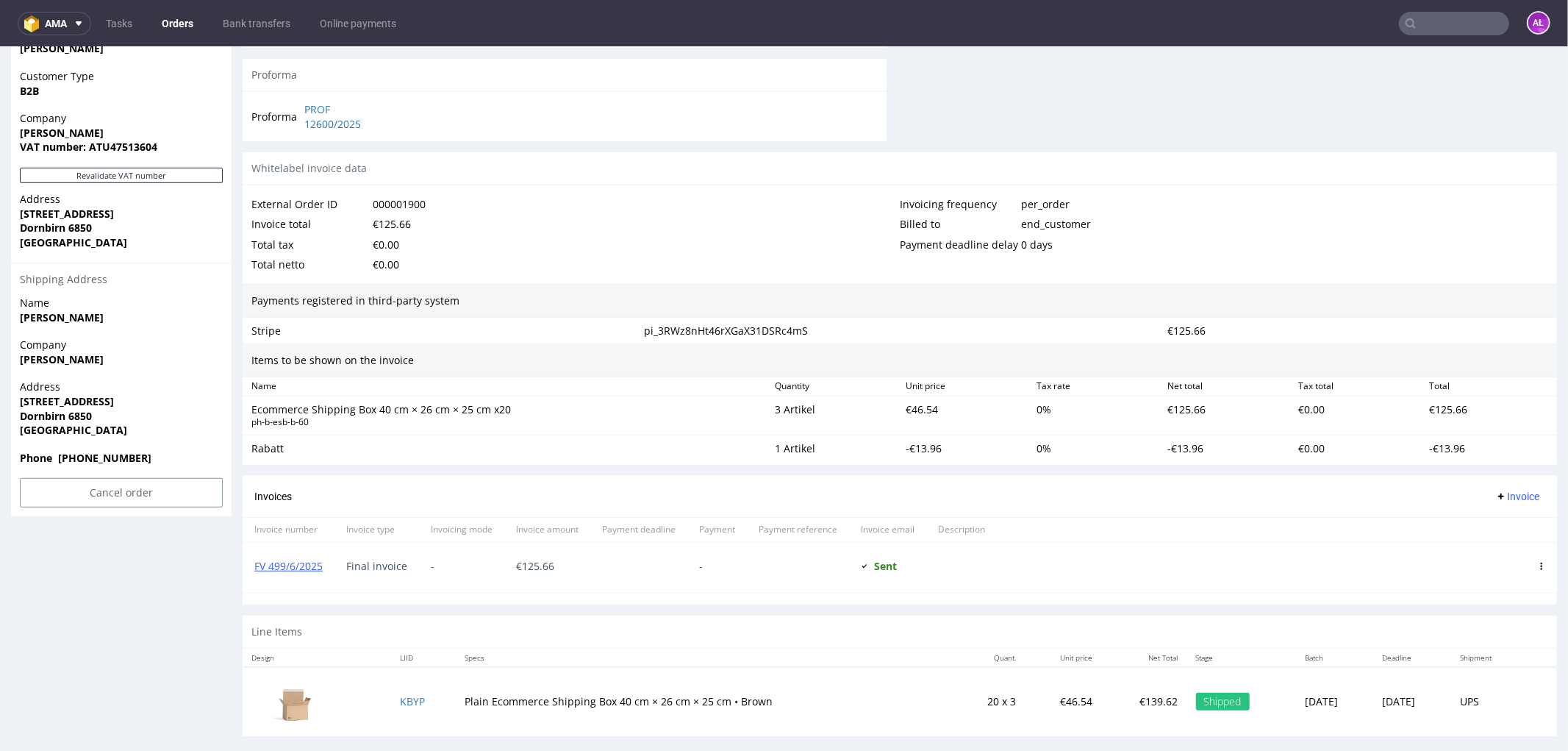
scroll to position [695, 0]
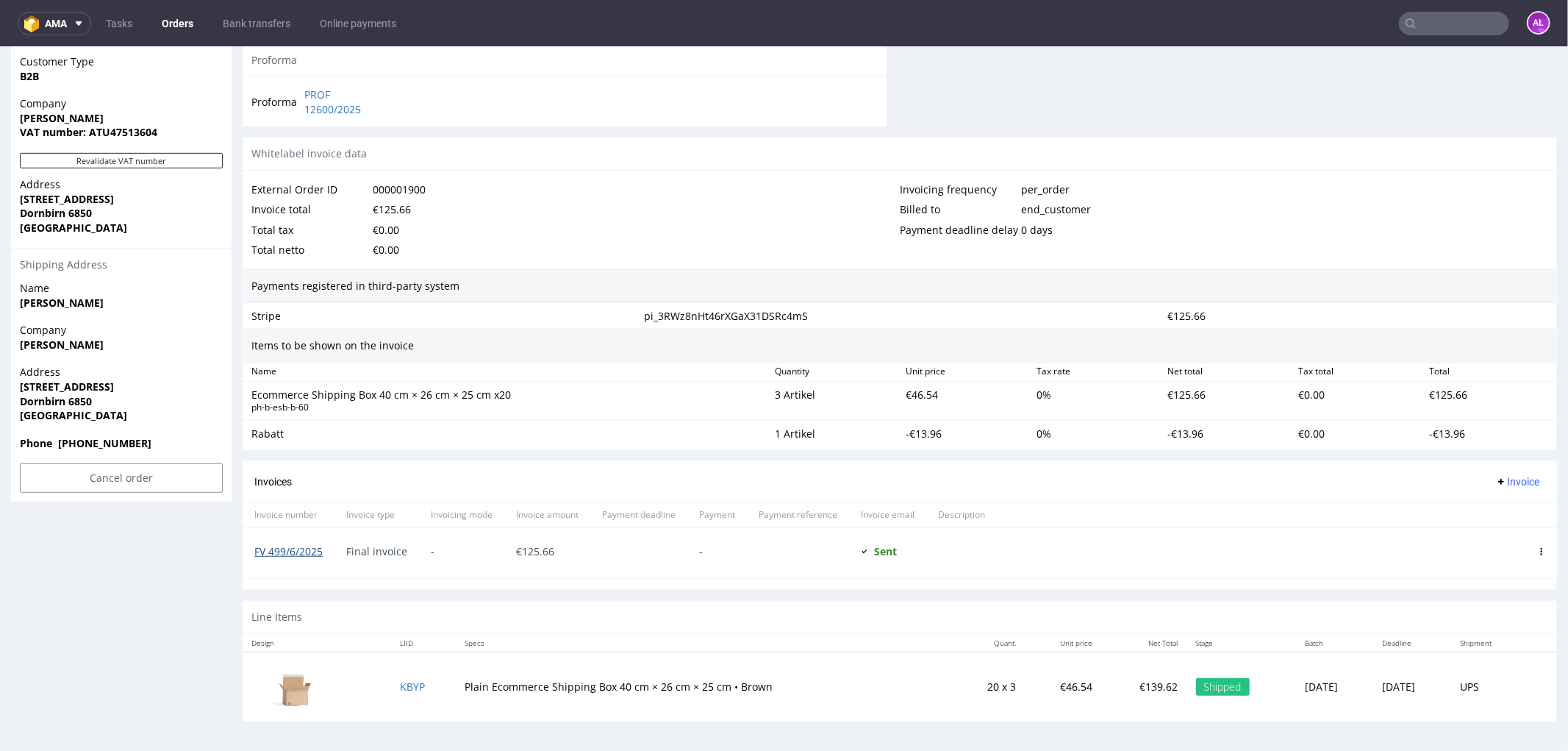
click at [309, 551] on link "FV 499/6/2025" at bounding box center [288, 551] width 68 height 14
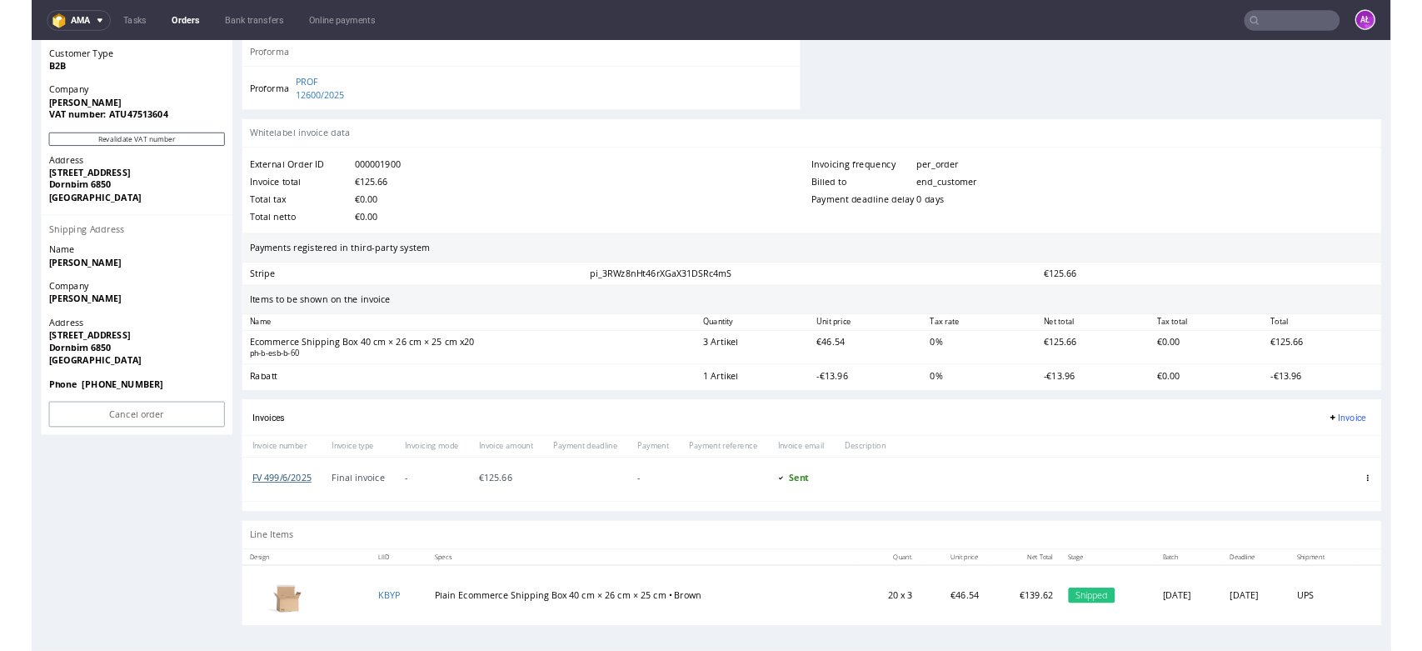
scroll to position [786, 0]
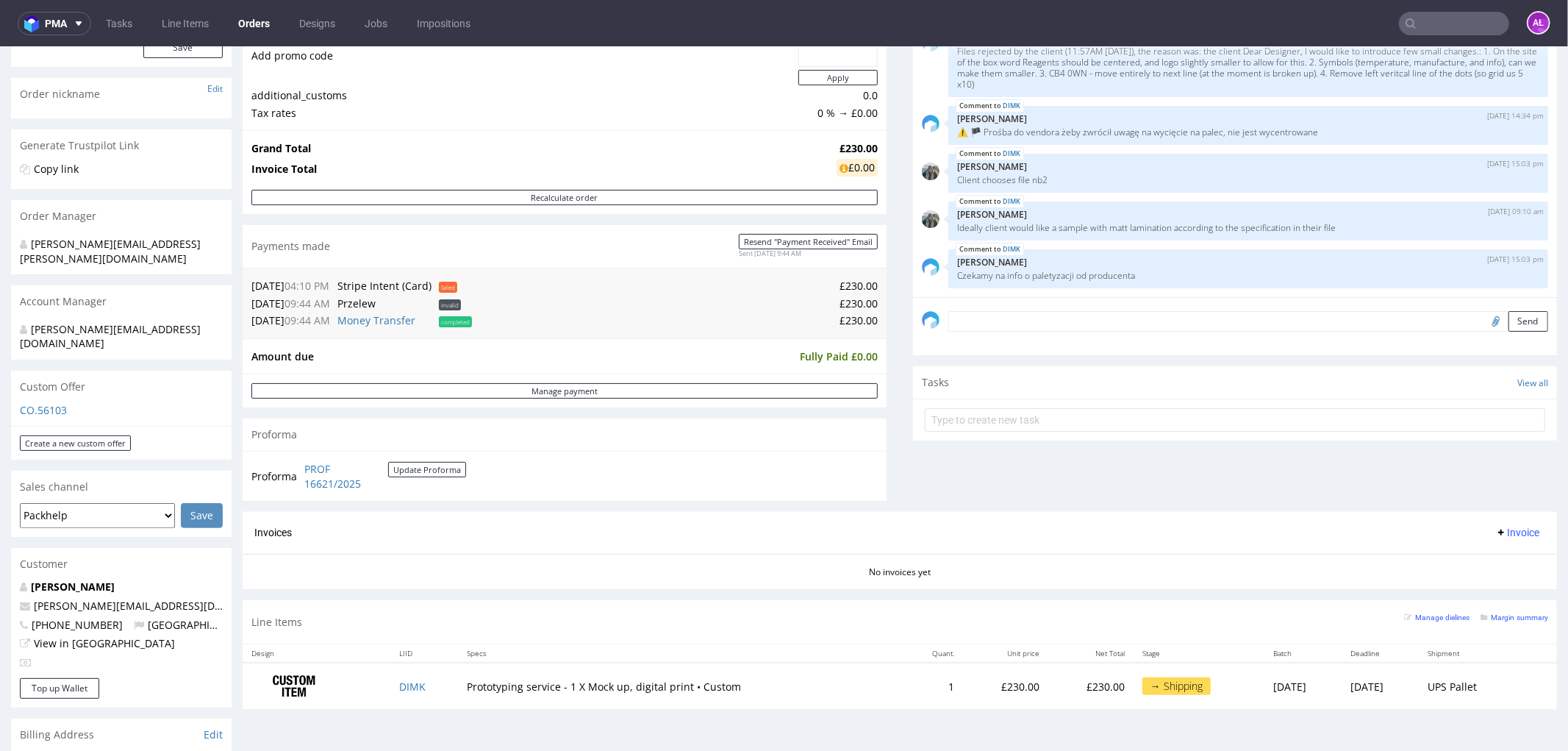
scroll to position [327, 0]
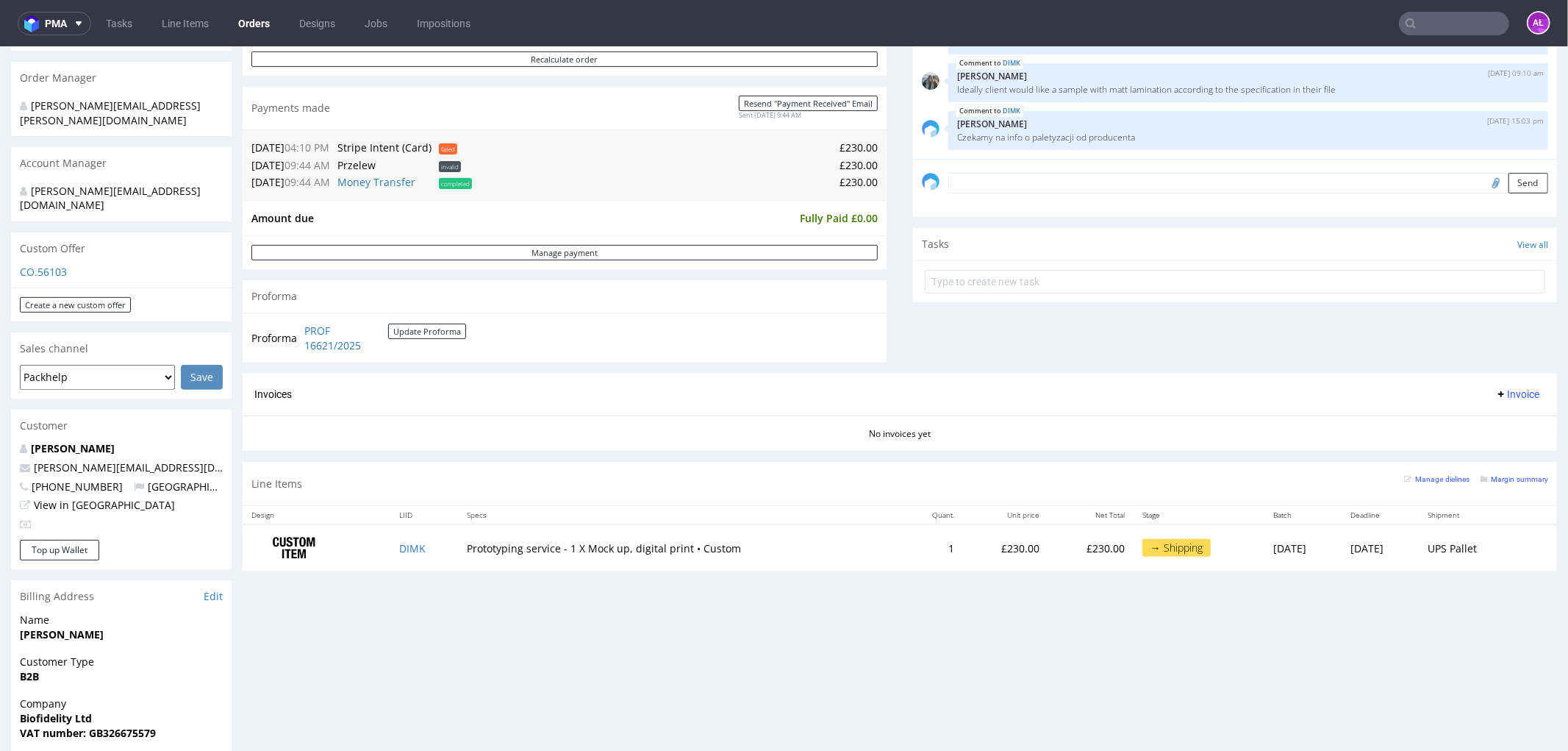
scroll to position [571, 0]
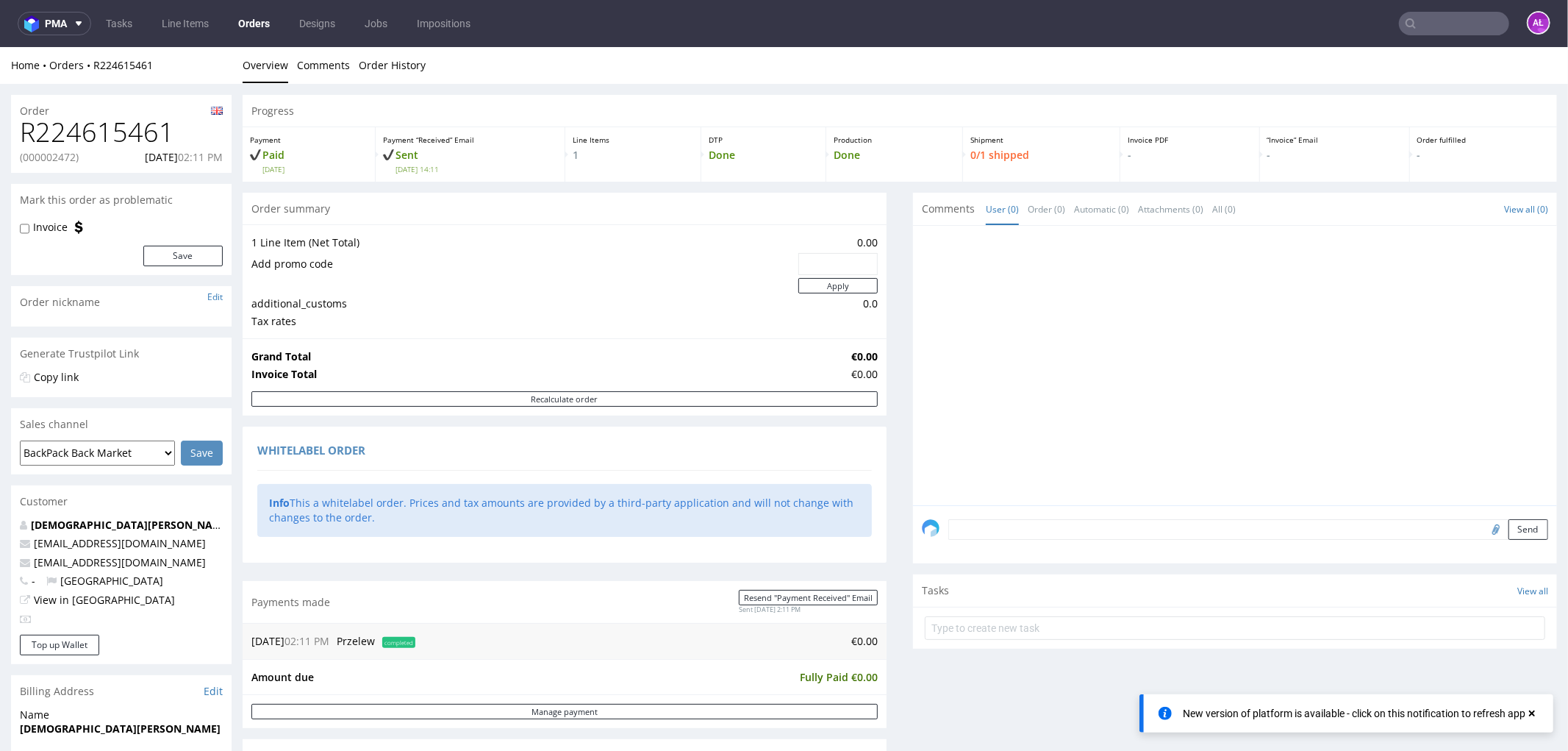
scroll to position [490, 0]
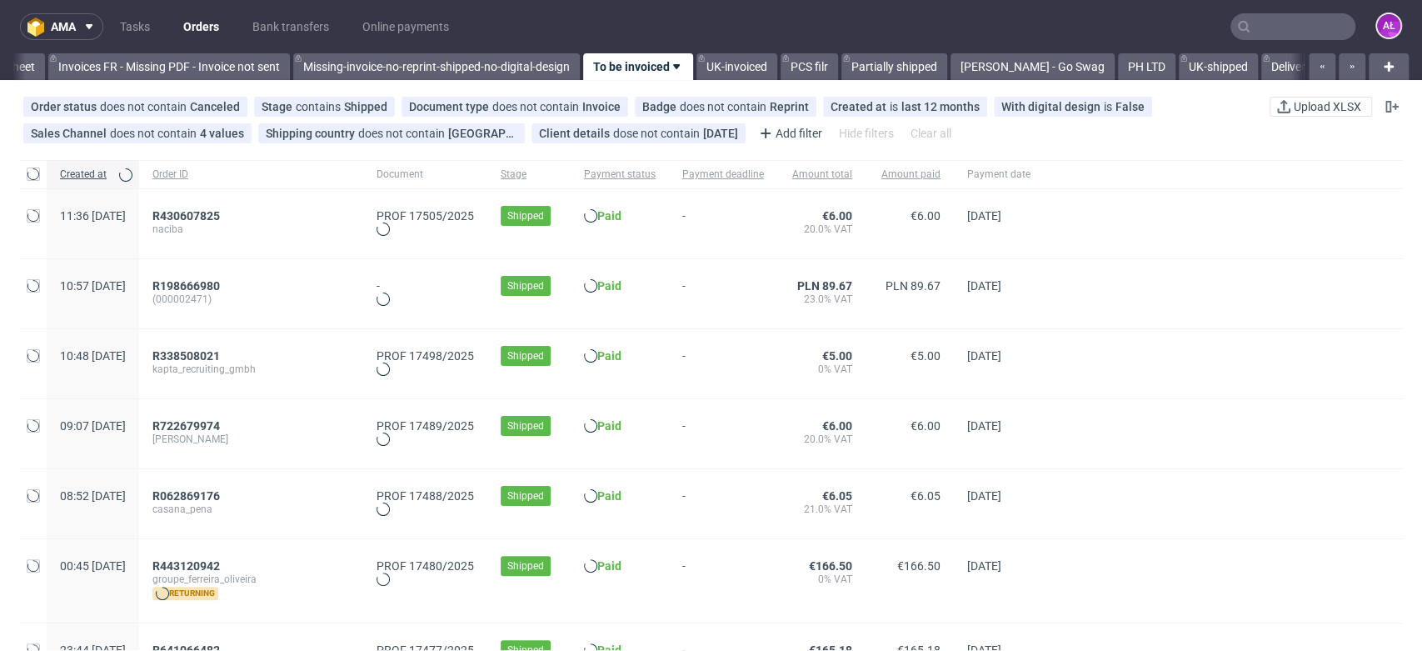
scroll to position [0, 2792]
click at [220, 212] on span "R430607825" at bounding box center [185, 215] width 67 height 13
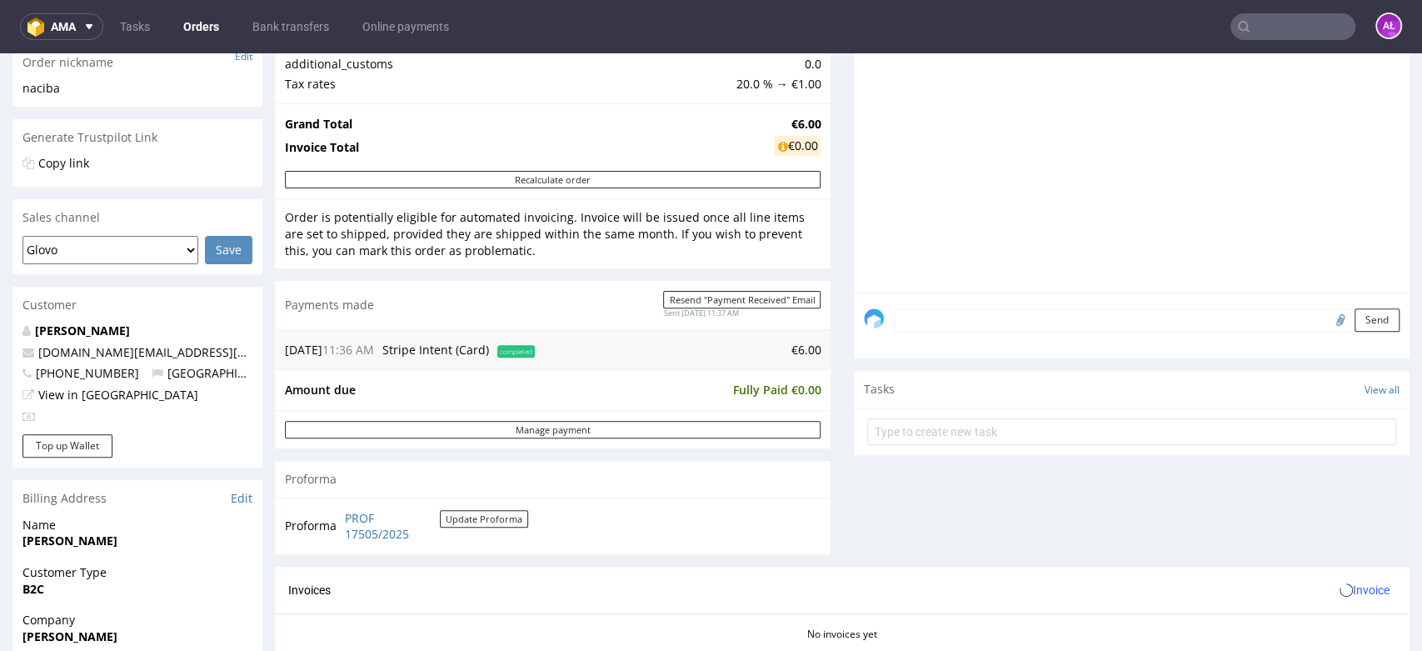
scroll to position [462, 0]
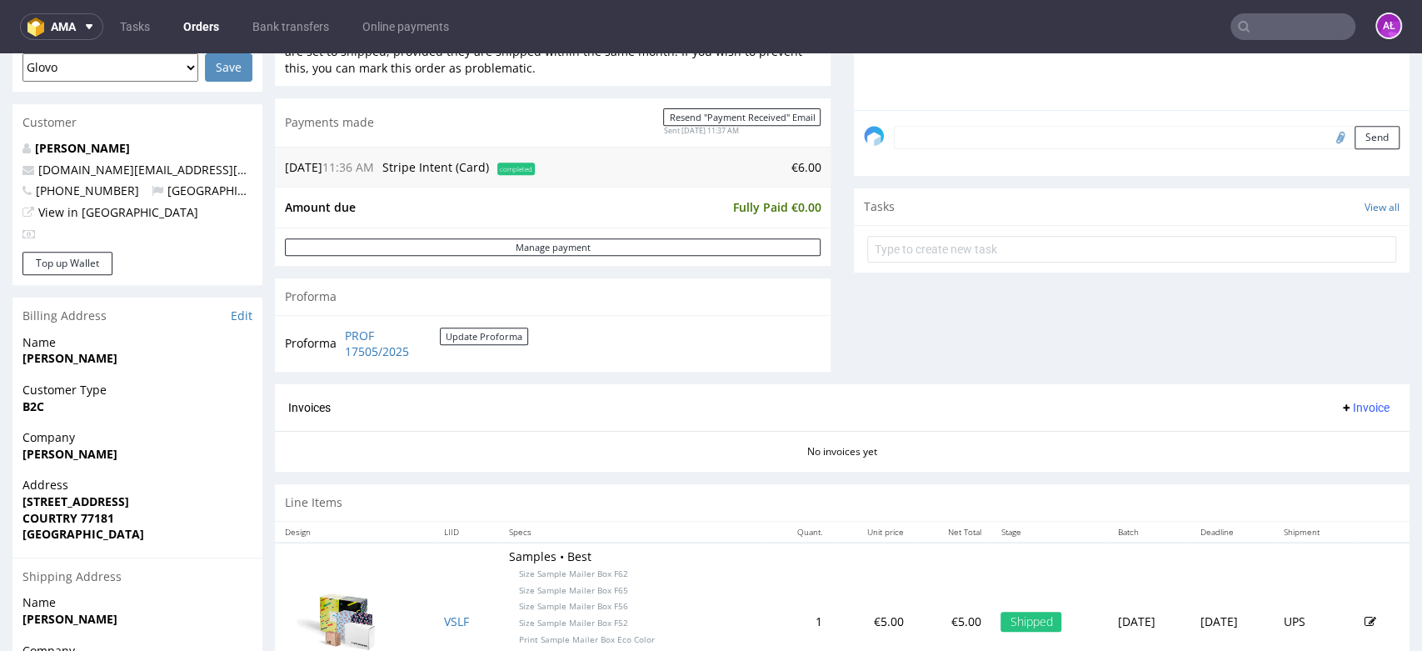
click at [1340, 410] on span "Invoice" at bounding box center [1365, 407] width 50 height 13
click at [1335, 432] on li "Generate" at bounding box center [1329, 442] width 107 height 30
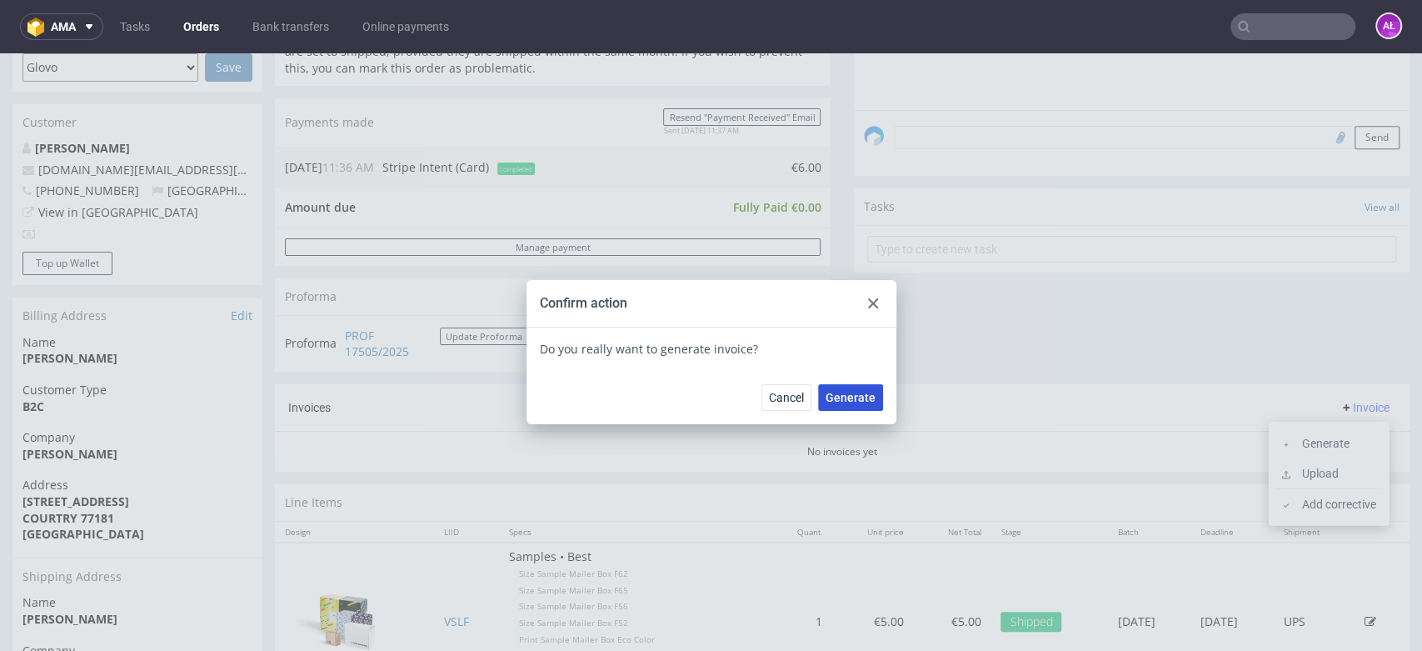
click at [862, 401] on span "Generate" at bounding box center [851, 398] width 50 height 12
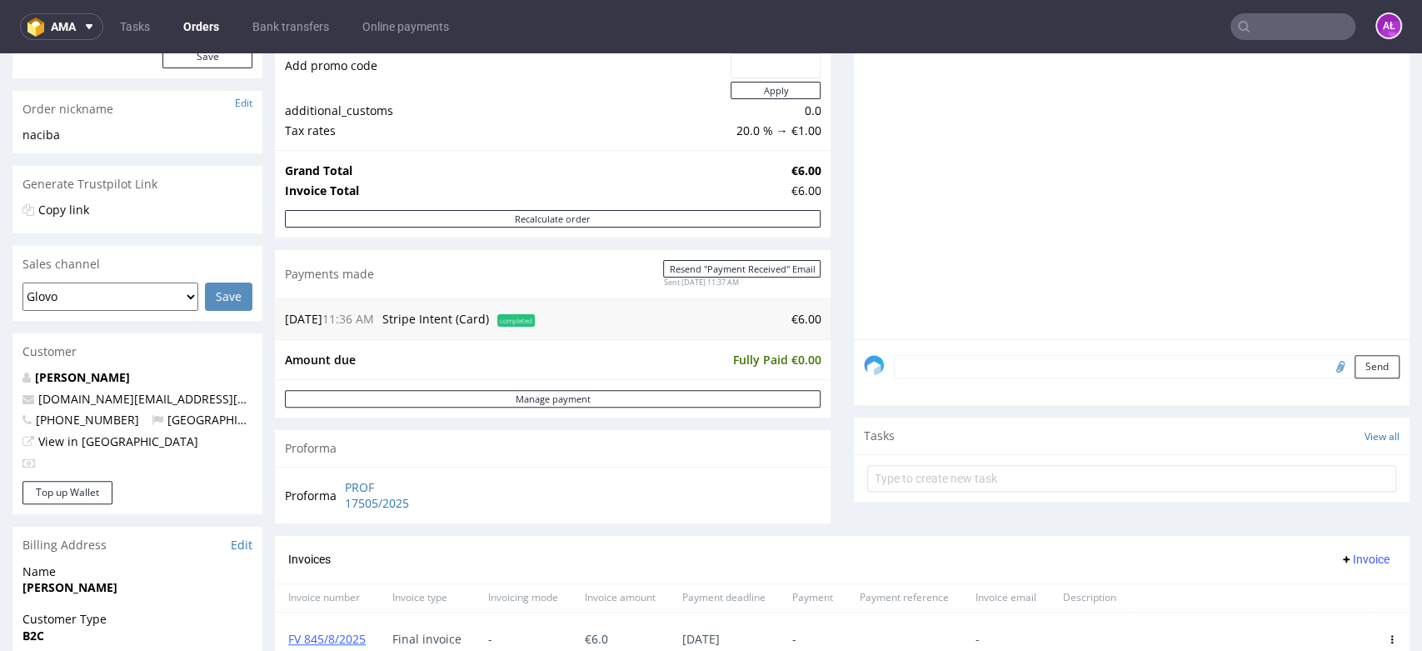
scroll to position [370, 0]
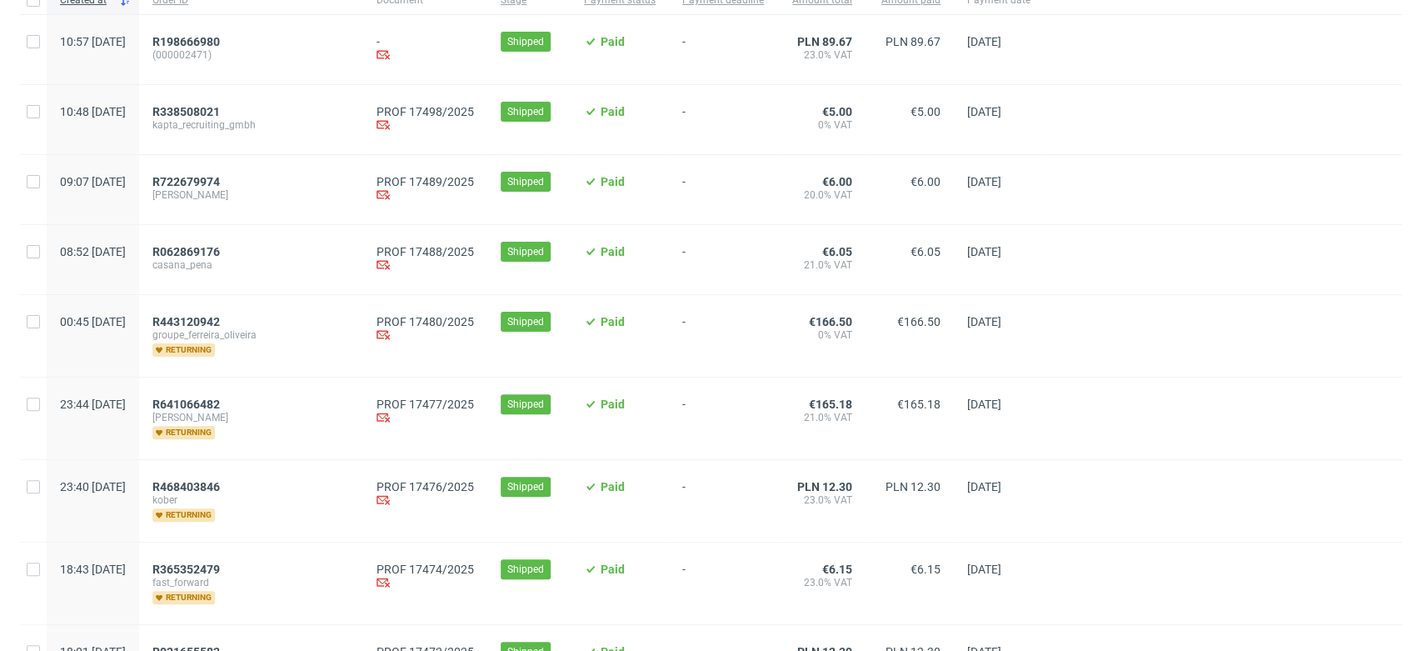
scroll to position [82, 0]
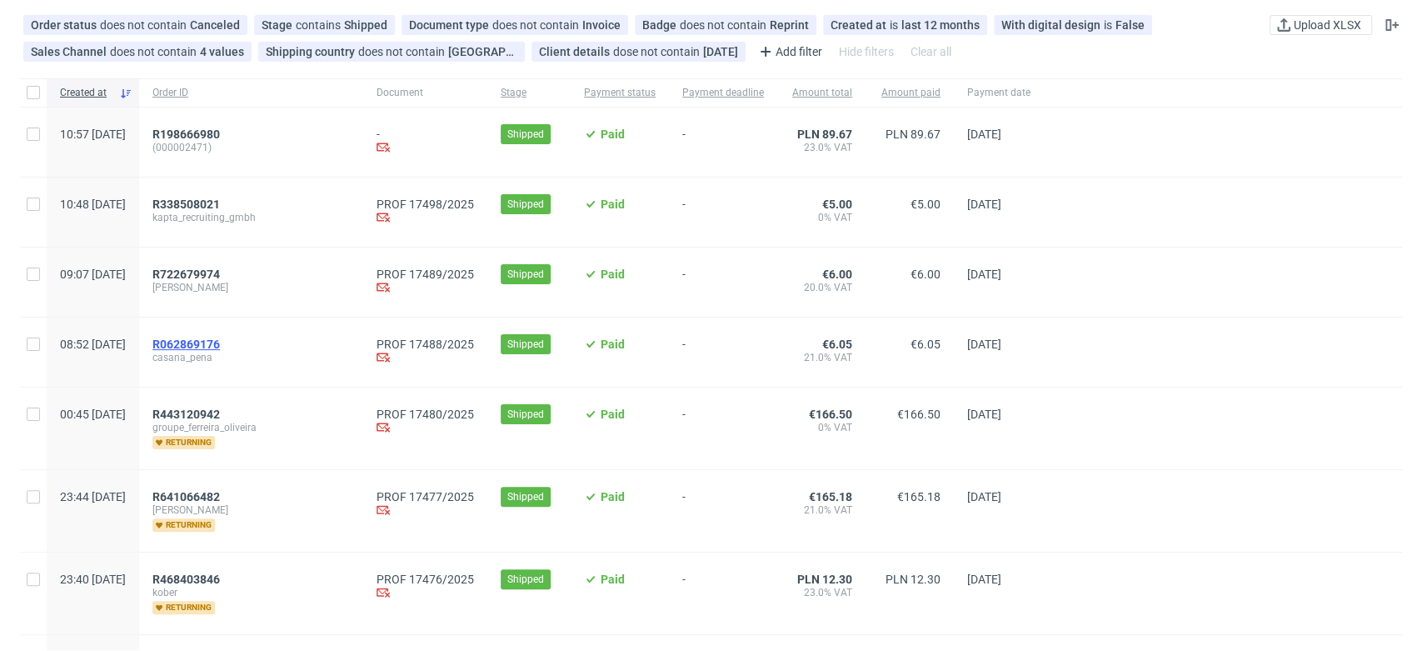
drag, startPoint x: 254, startPoint y: 357, endPoint x: 245, endPoint y: 344, distance: 16.2
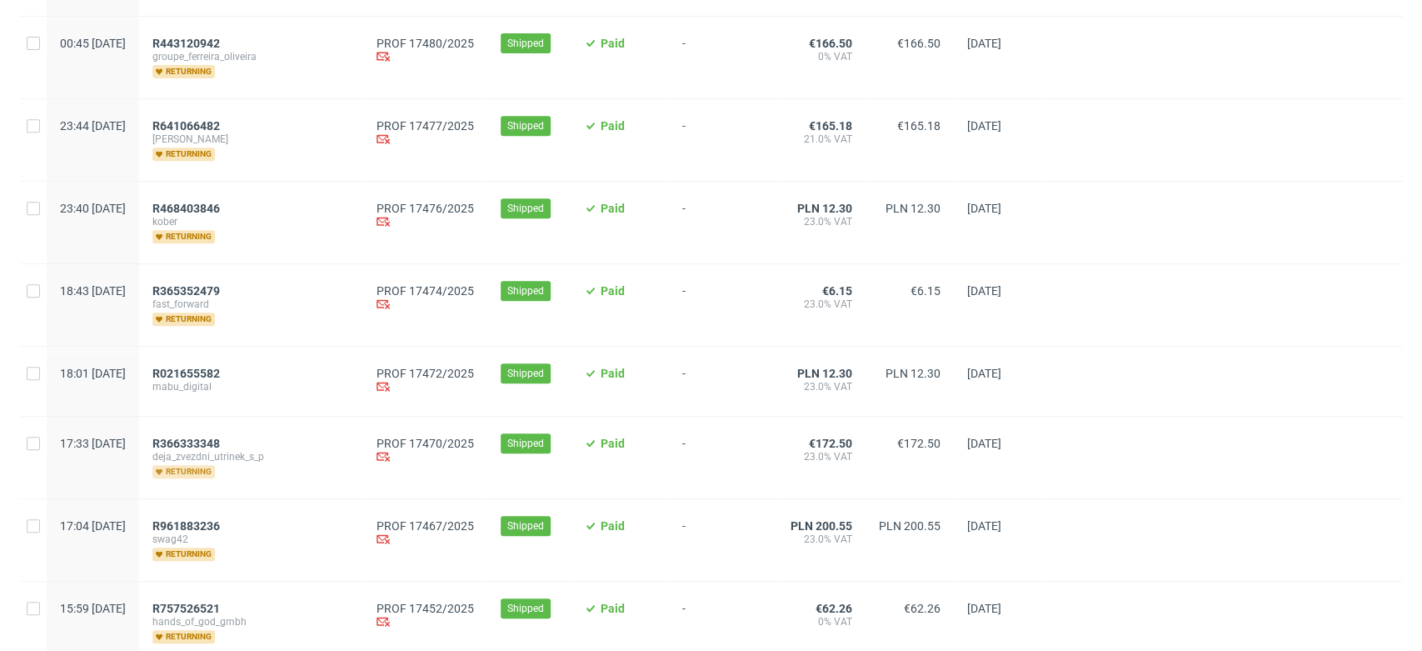
scroll to position [545, 0]
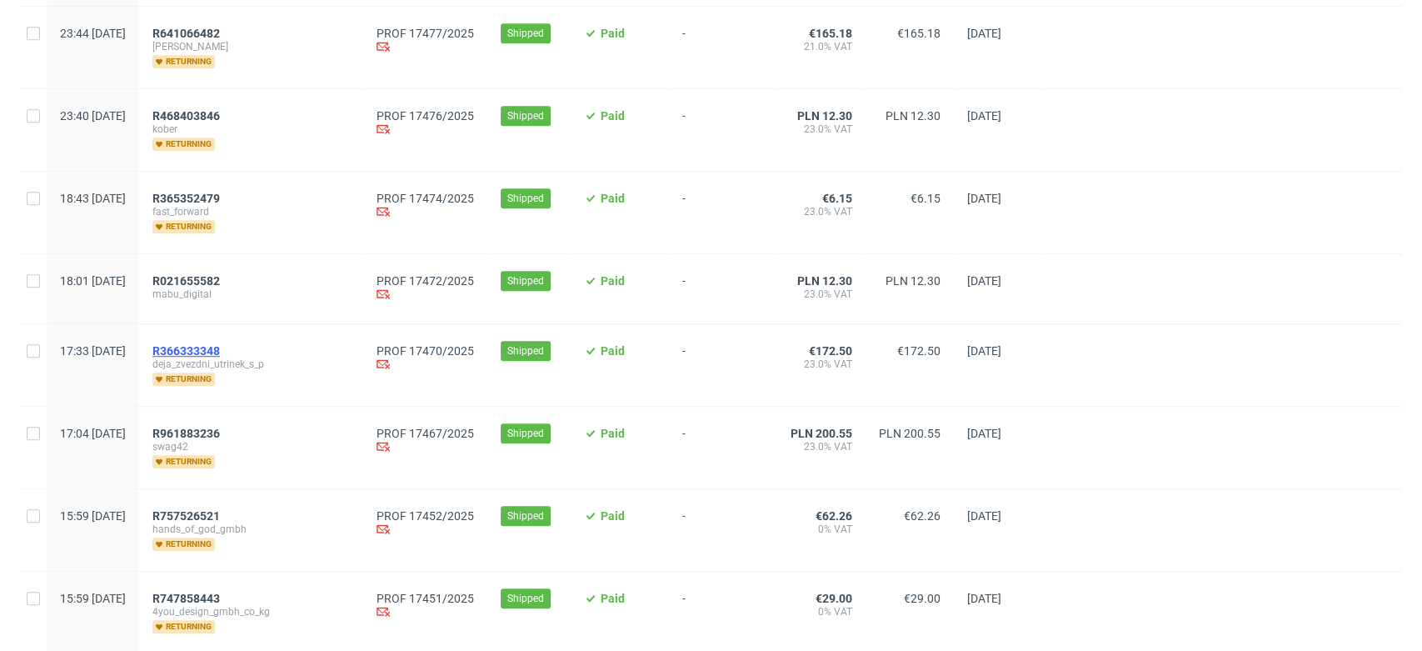
drag, startPoint x: 251, startPoint y: 338, endPoint x: 259, endPoint y: 349, distance: 13.7
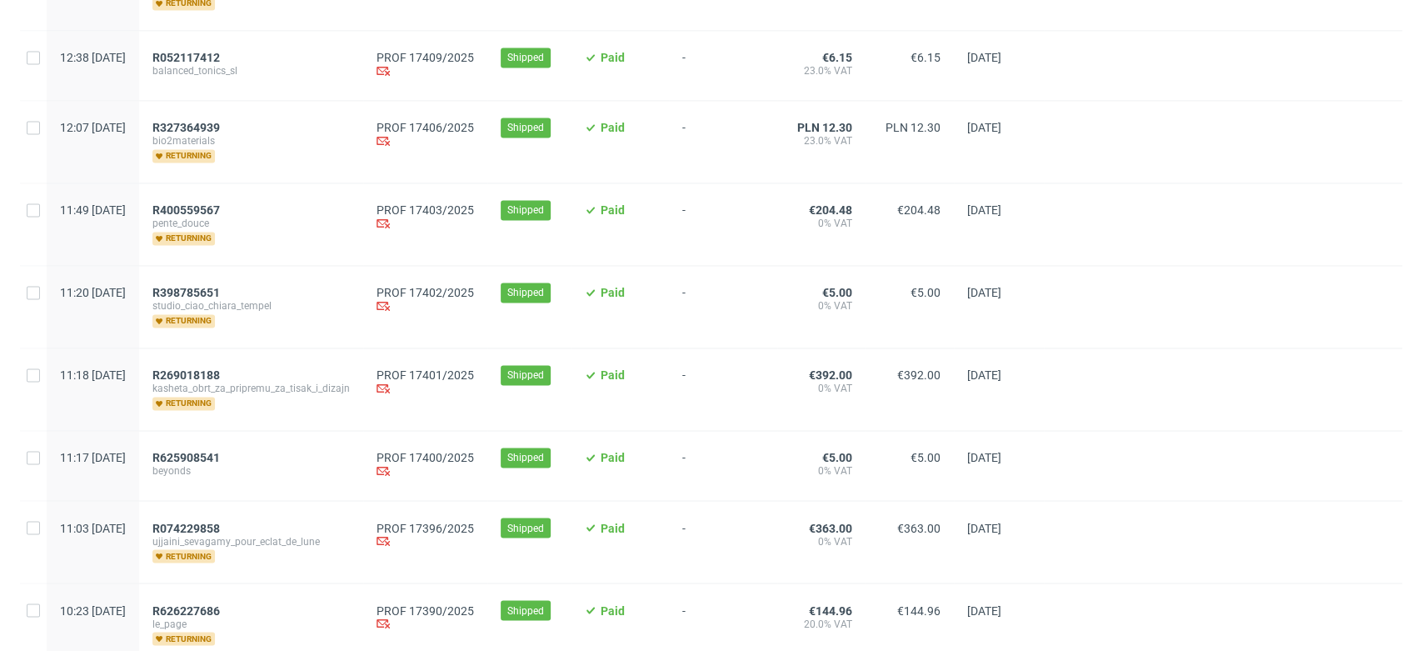
scroll to position [1748, 0]
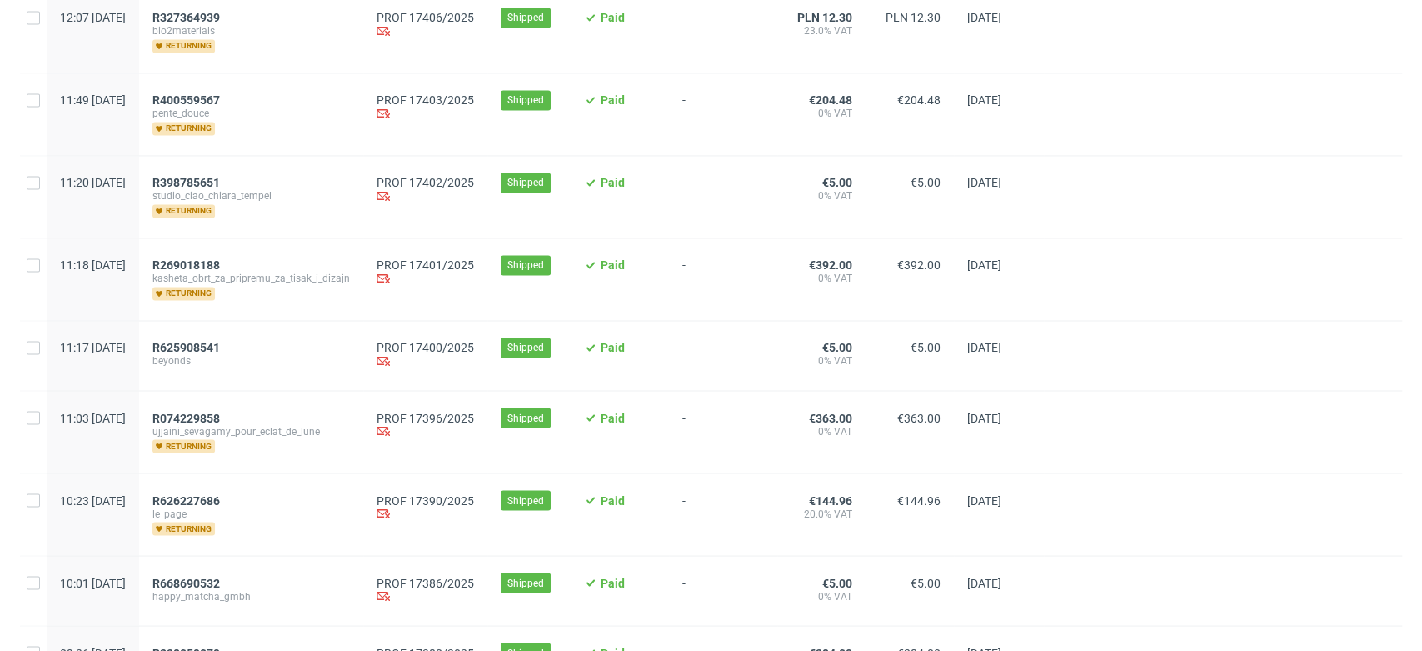
drag, startPoint x: 253, startPoint y: 347, endPoint x: 273, endPoint y: 366, distance: 27.1
click at [273, 366] on div "R625908541 beyonds" at bounding box center [251, 355] width 224 height 69
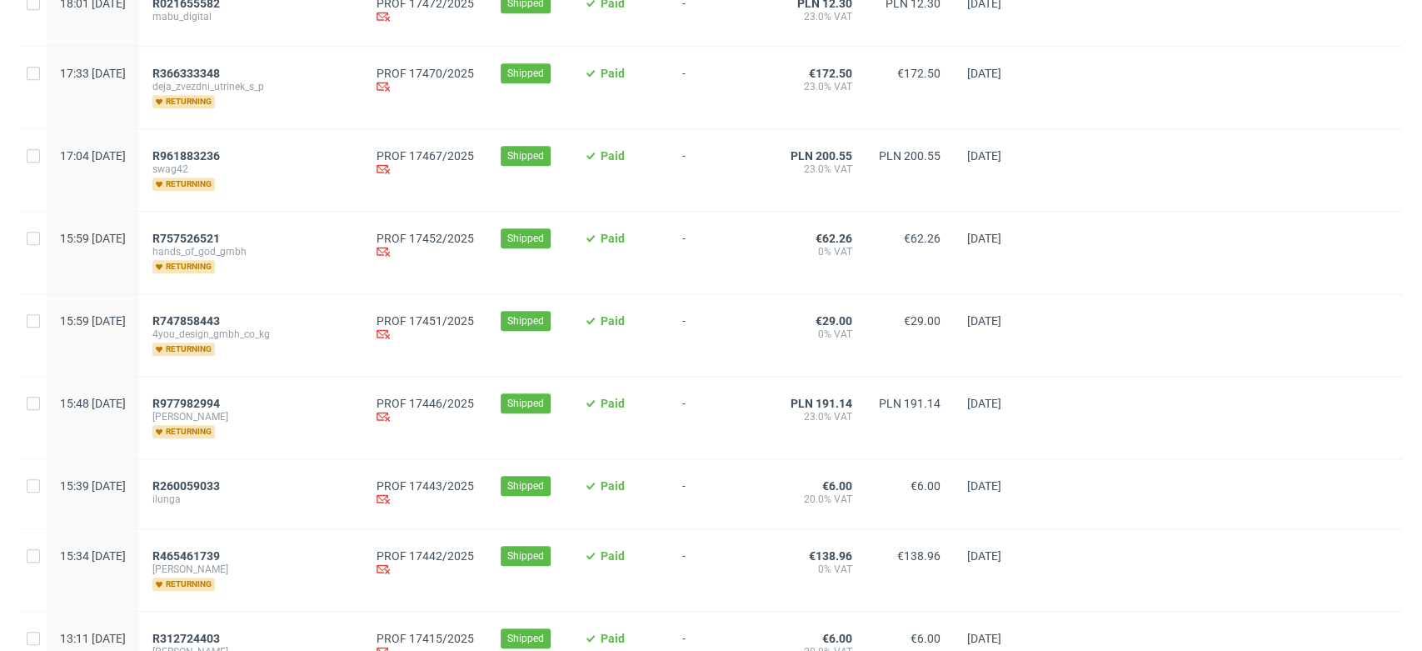
scroll to position [267, 0]
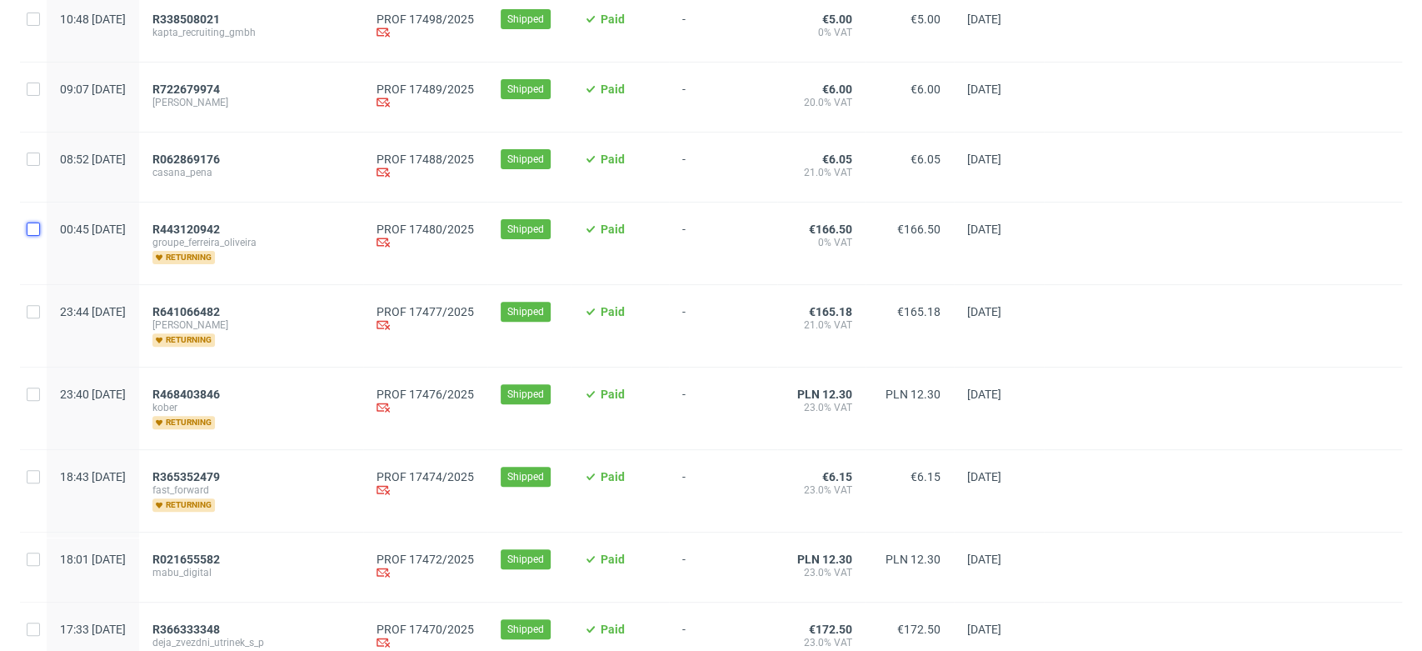
click at [37, 236] on input "checkbox" at bounding box center [33, 228] width 13 height 13
checkbox input "true"
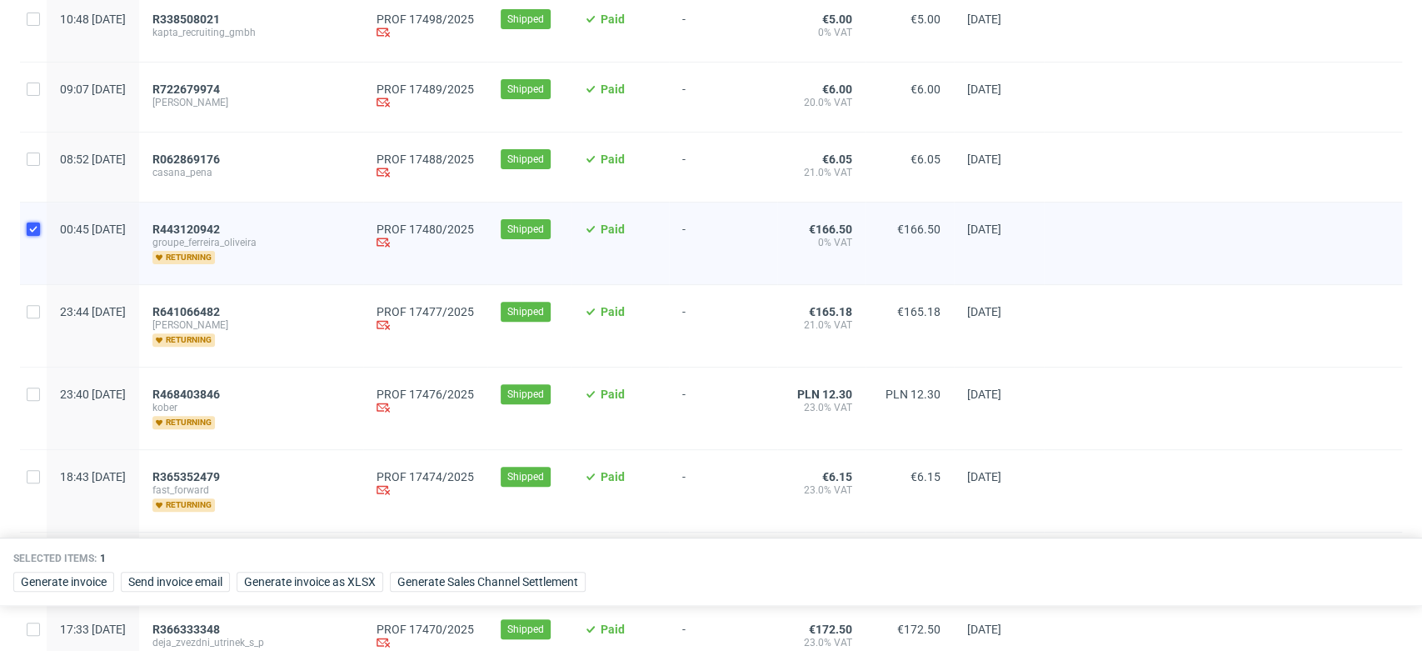
click at [37, 236] on input "checkbox" at bounding box center [33, 228] width 13 height 13
checkbox input "false"
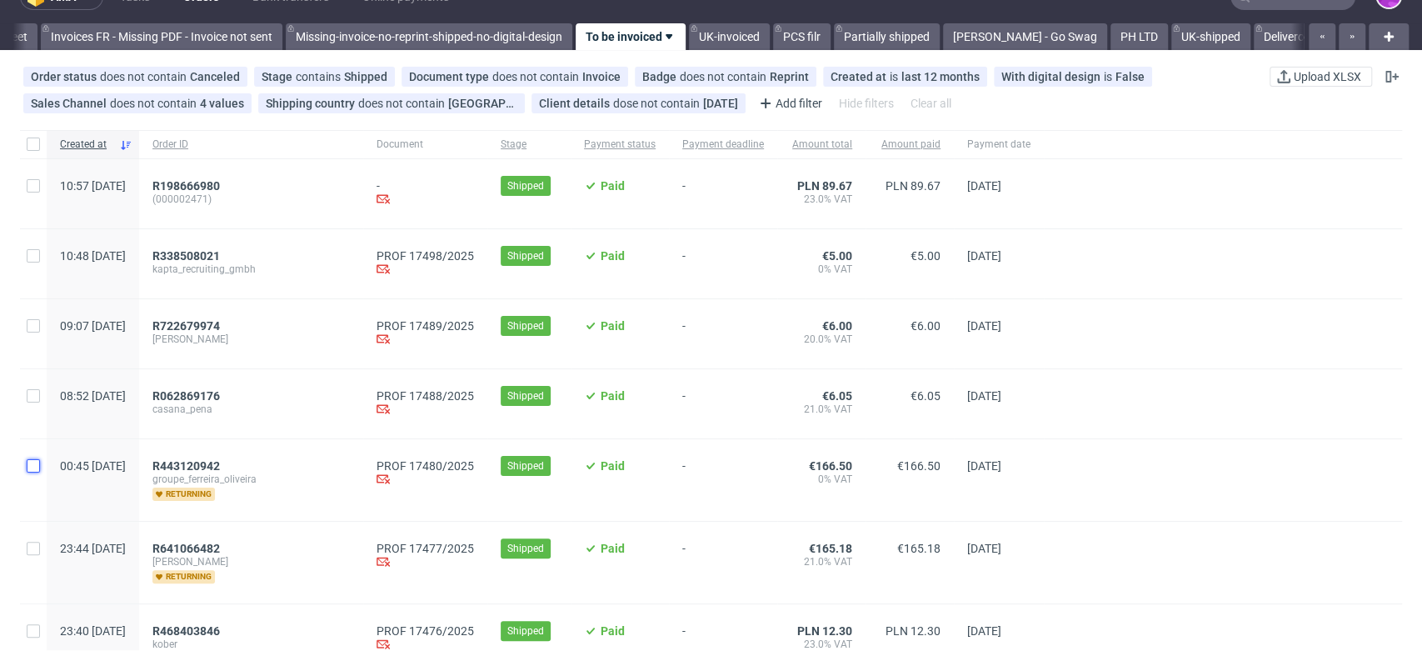
scroll to position [0, 0]
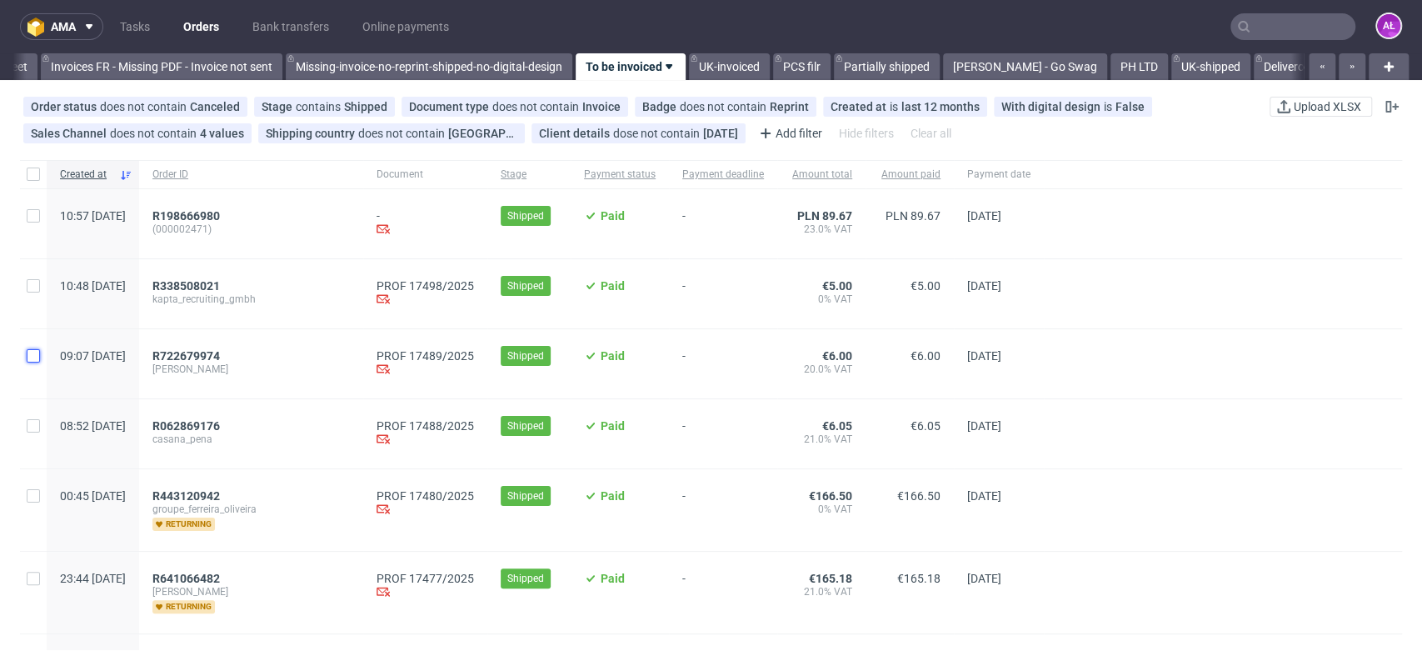
click at [32, 352] on input "checkbox" at bounding box center [33, 355] width 13 height 13
checkbox input "true"
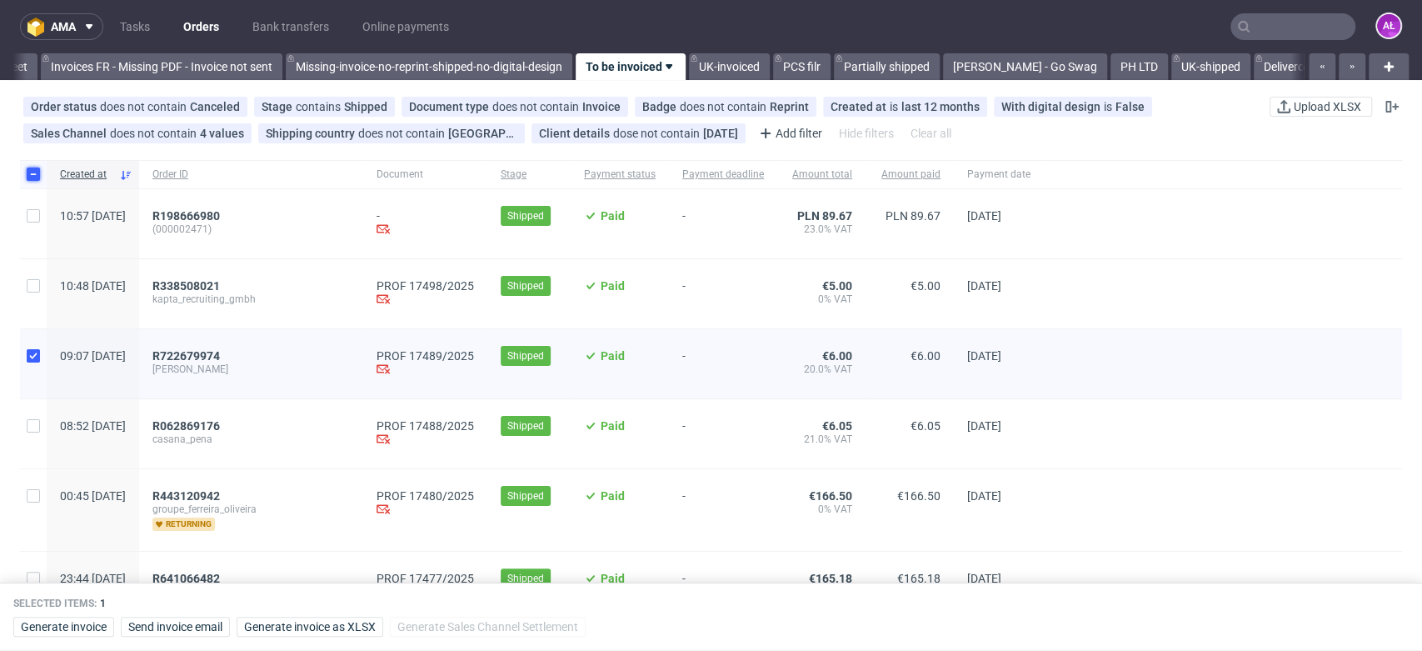
click at [30, 170] on input "checkbox" at bounding box center [33, 173] width 13 height 13
checkbox input "false"
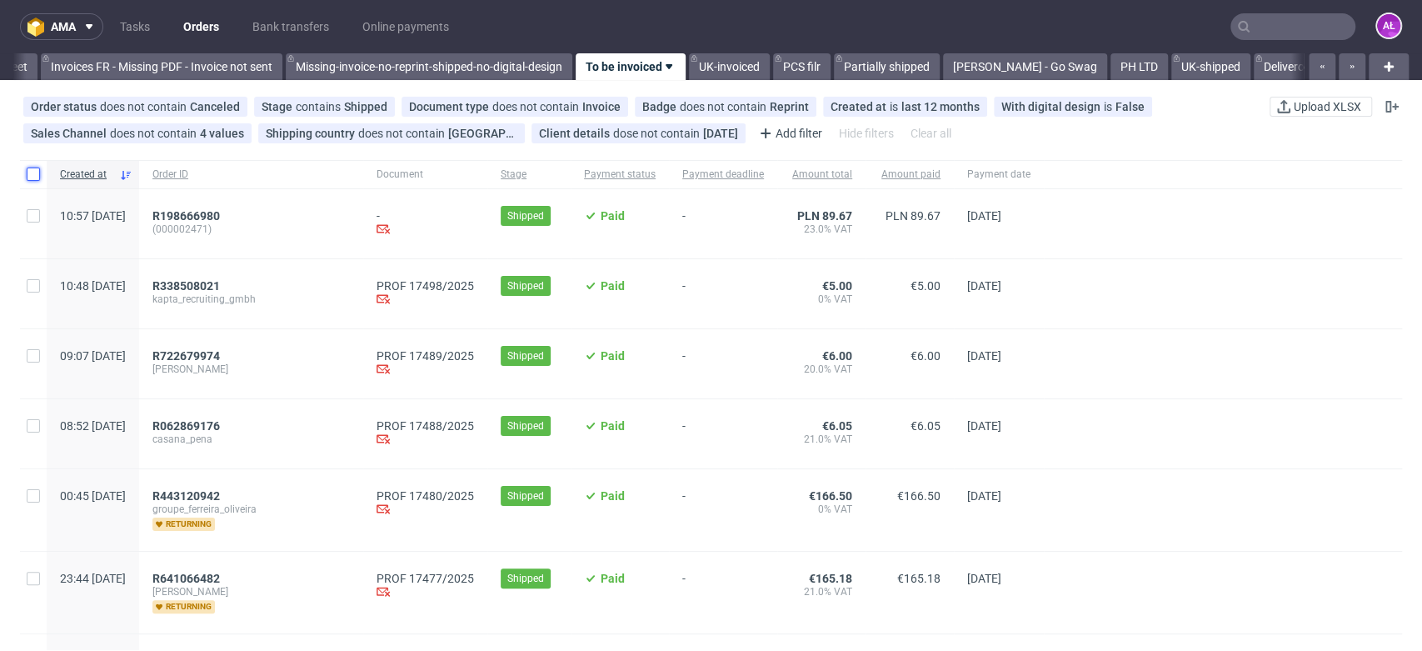
click at [32, 173] on input "checkbox" at bounding box center [33, 173] width 13 height 13
checkbox input "true"
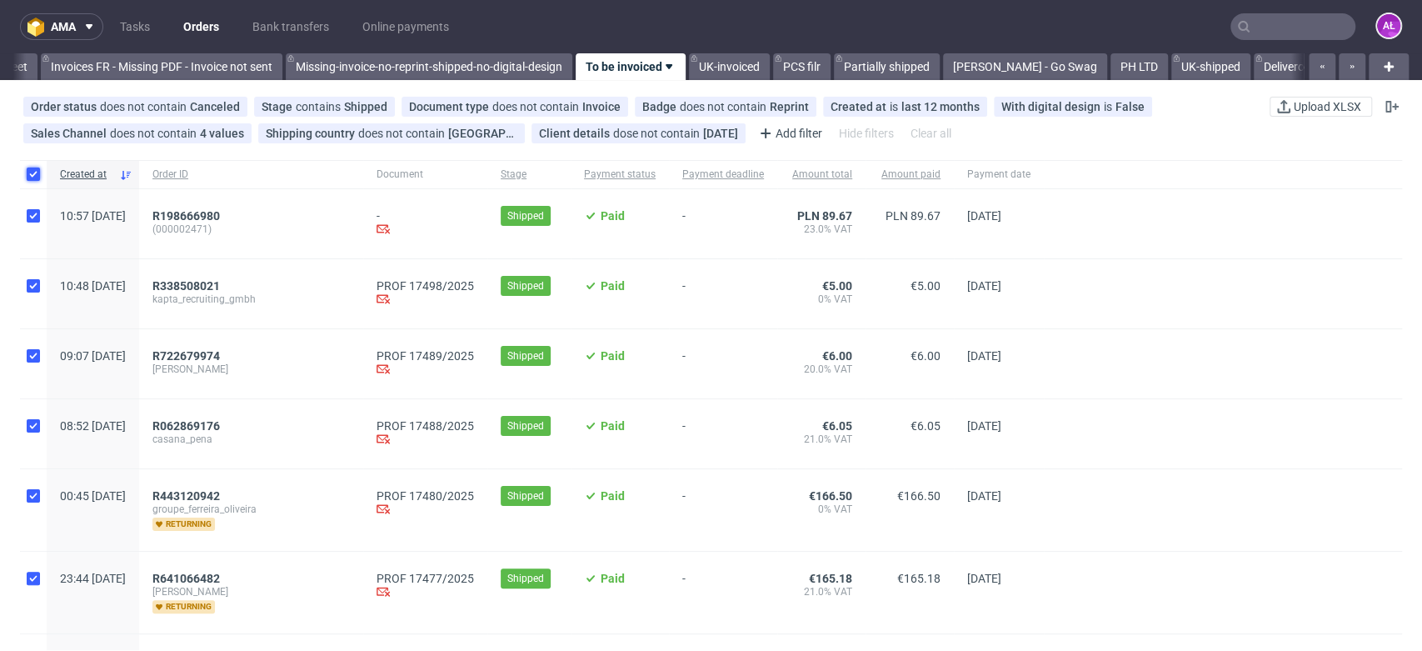
checkbox input "true"
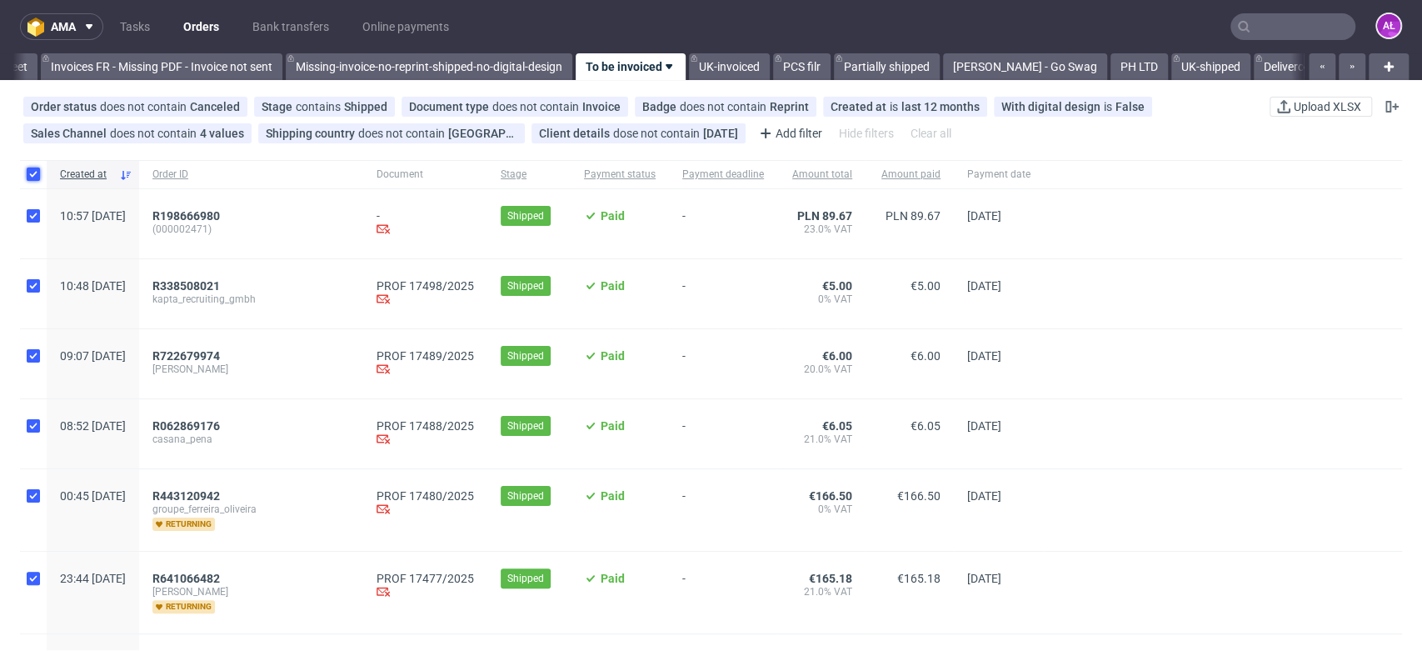
checkbox input "true"
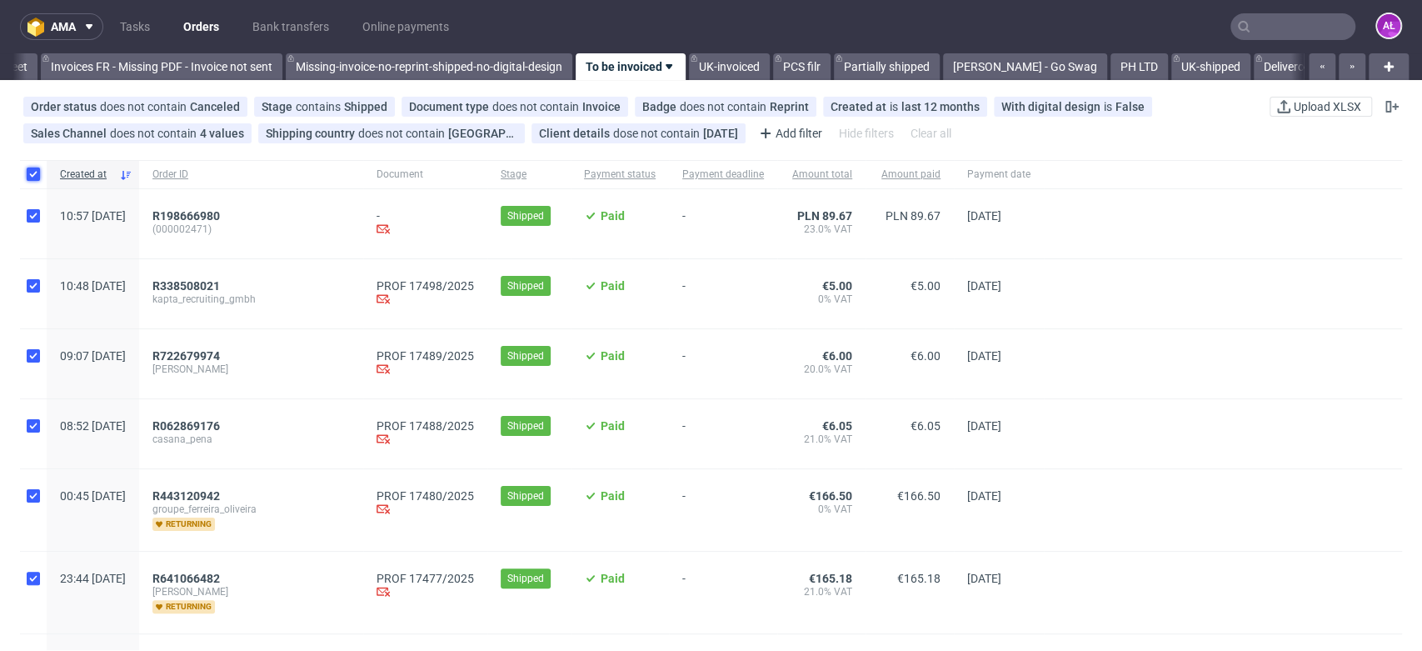
checkbox input "true"
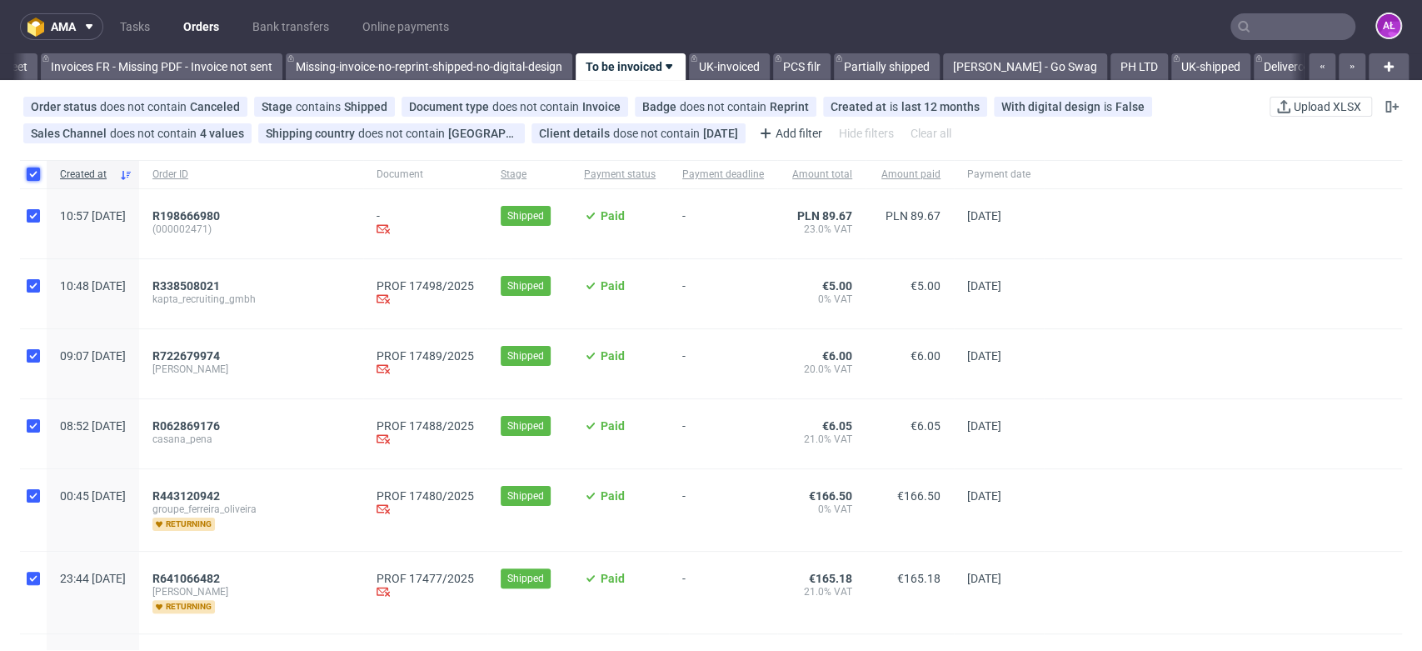
checkbox input "true"
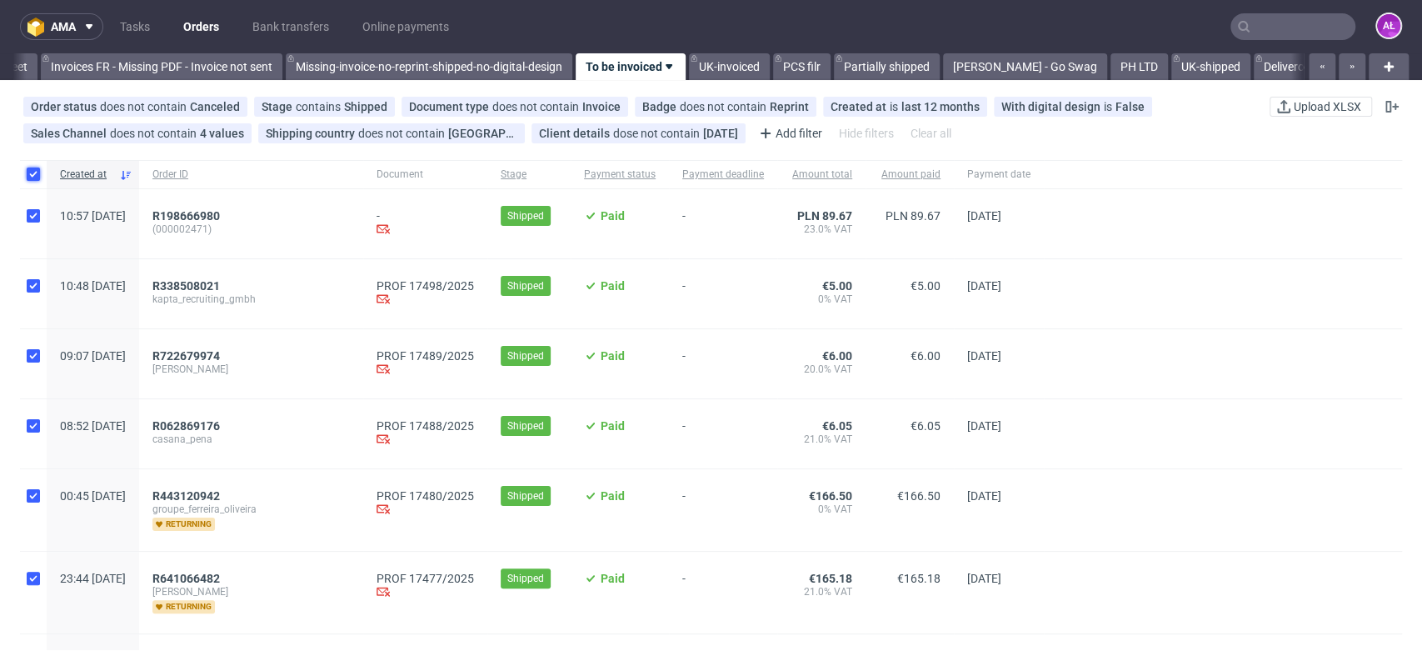
checkbox input "true"
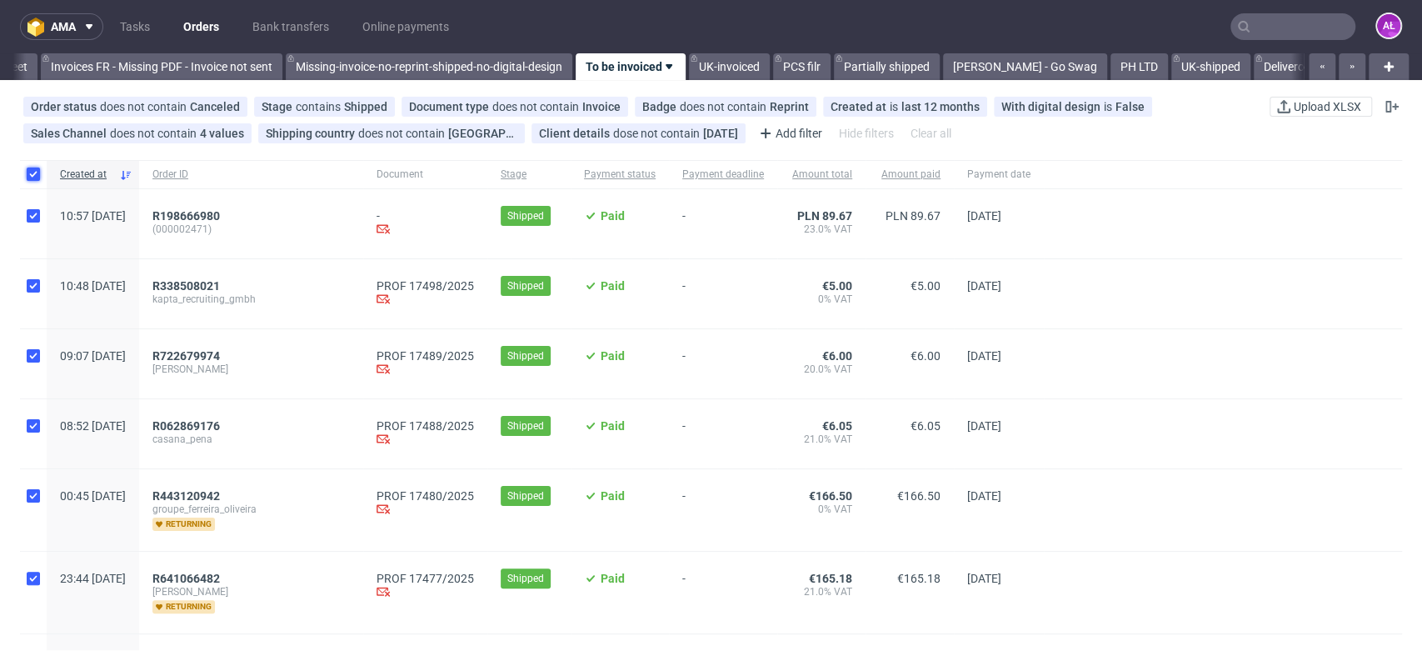
checkbox input "true"
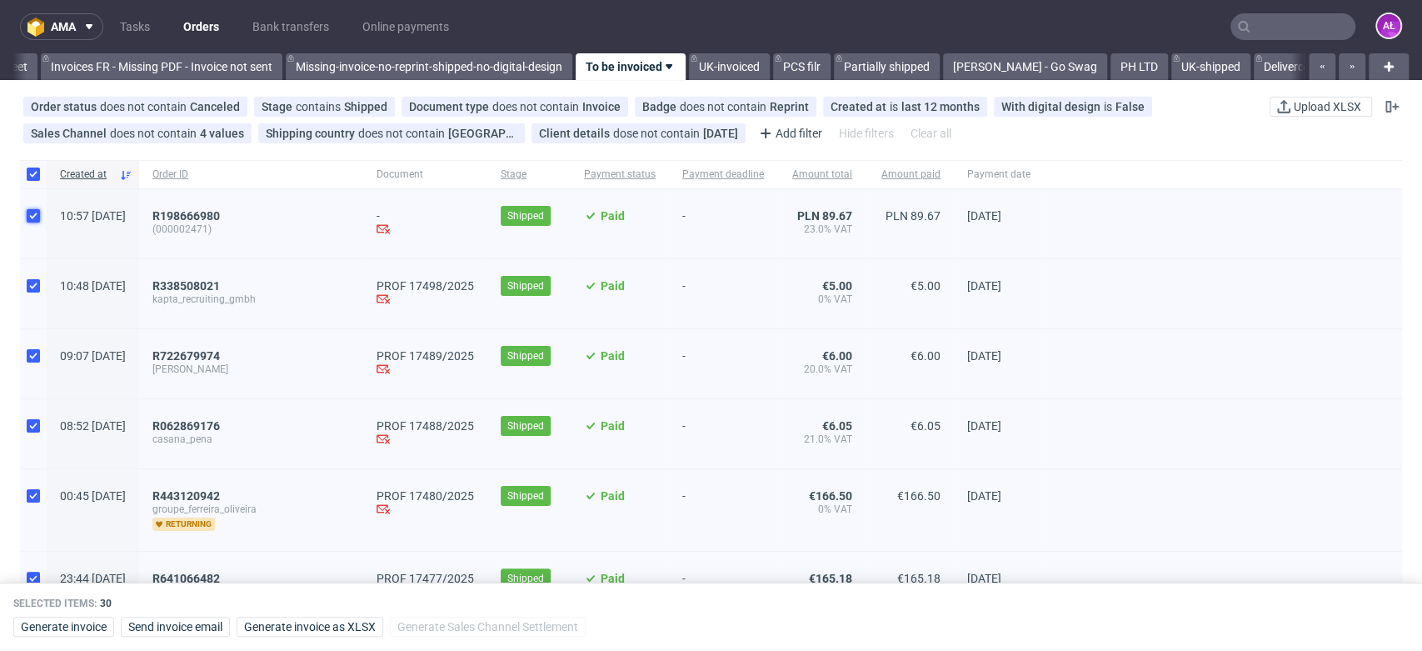
click at [33, 217] on input "checkbox" at bounding box center [33, 215] width 13 height 13
checkbox input "false"
click at [33, 284] on input "checkbox" at bounding box center [33, 285] width 13 height 13
checkbox input "false"
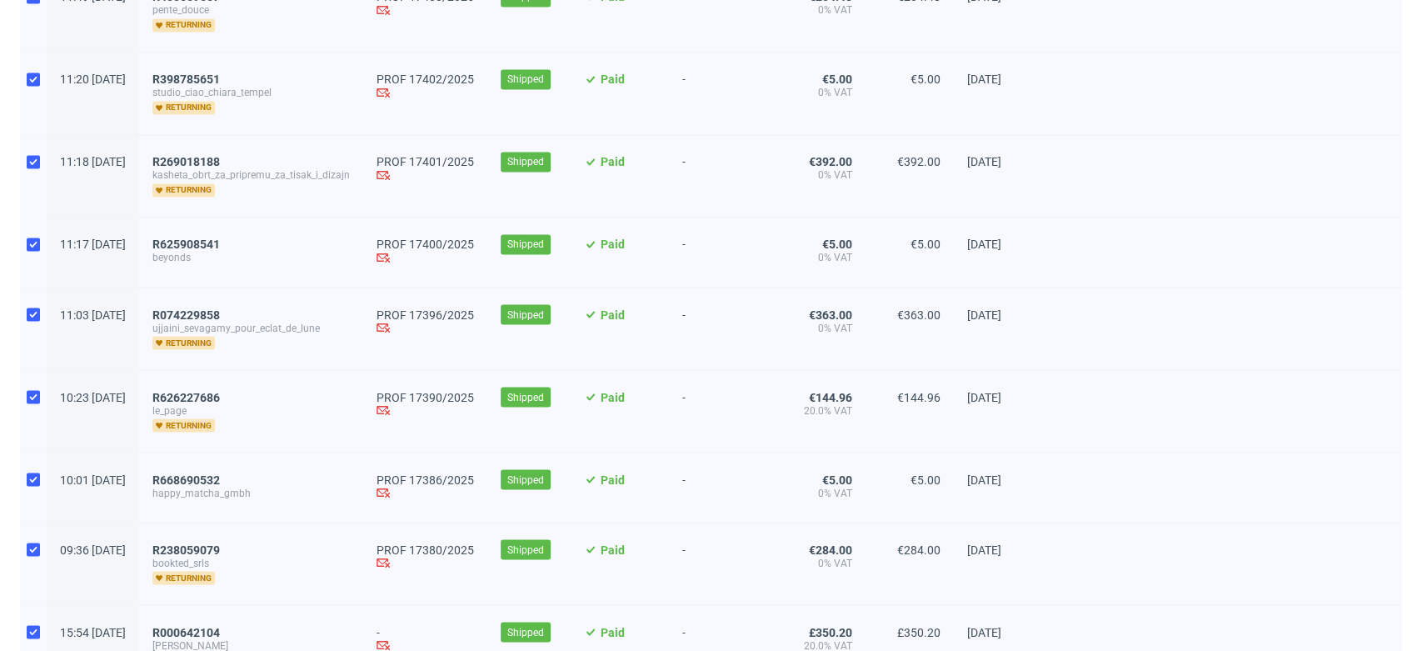
scroll to position [1933, 0]
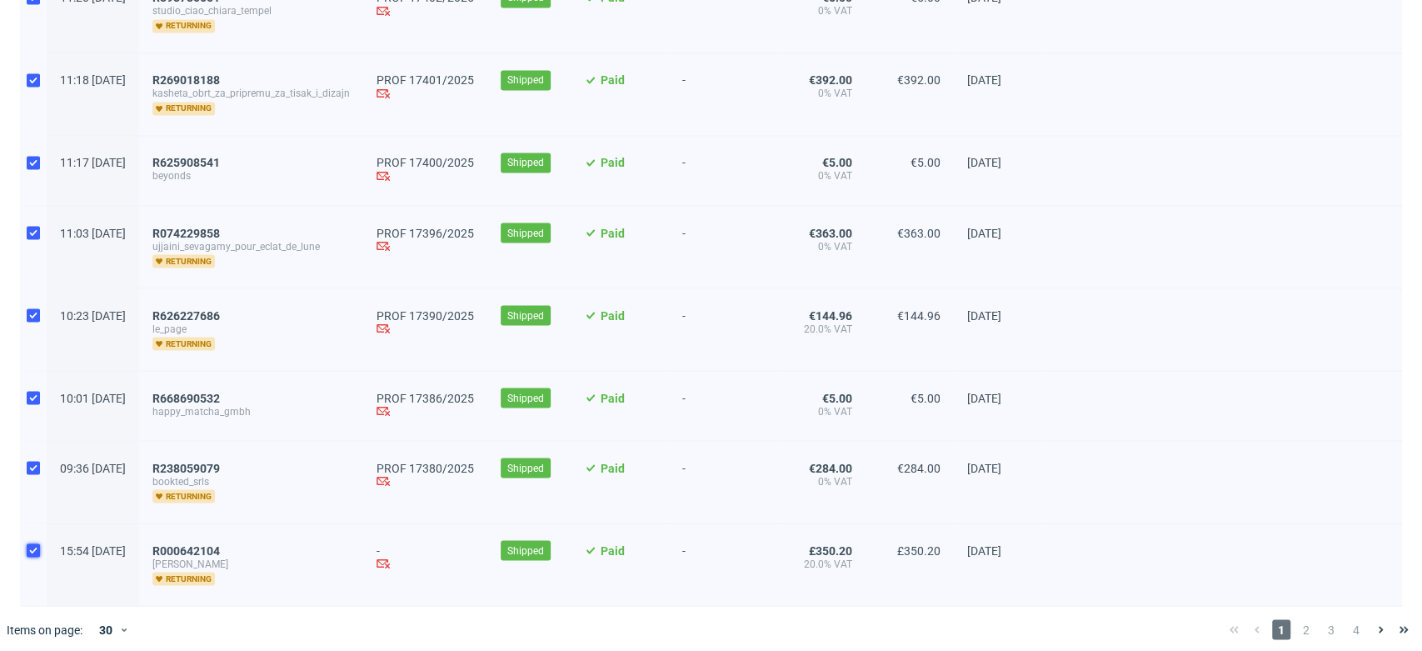
click at [33, 544] on input "checkbox" at bounding box center [33, 549] width 13 height 13
checkbox input "false"
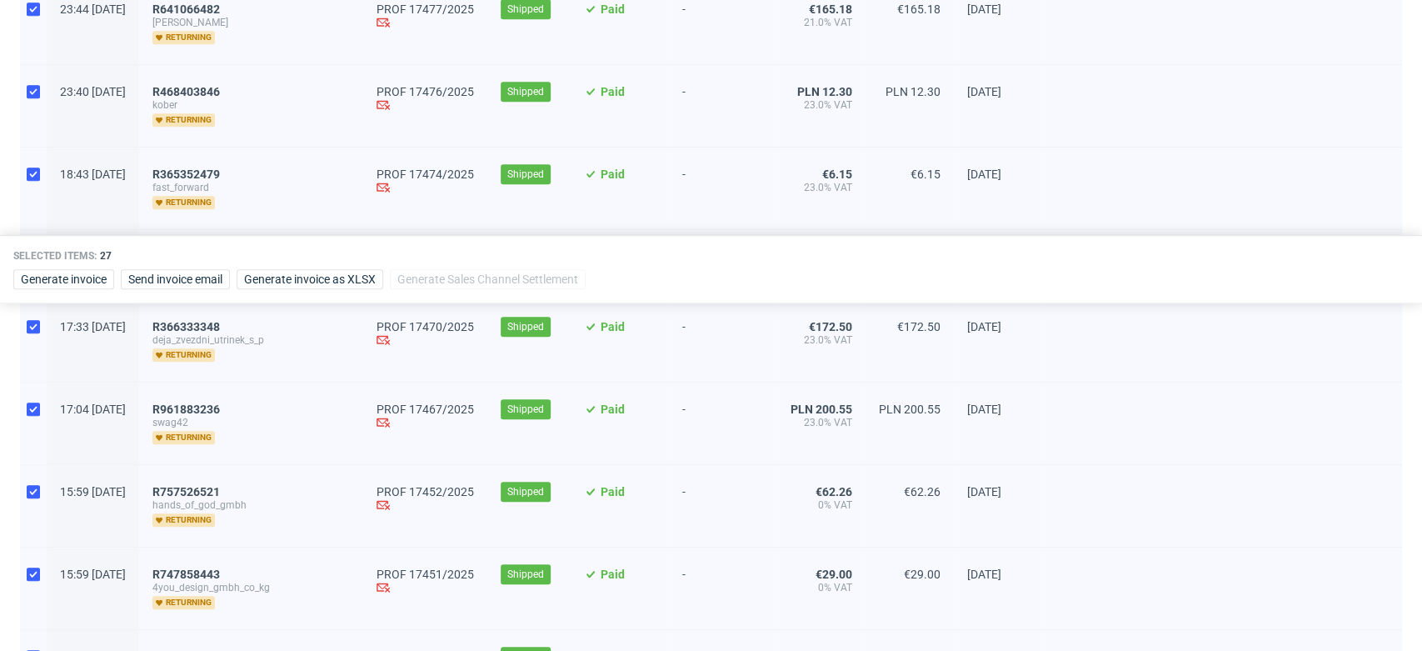
scroll to position [545, 0]
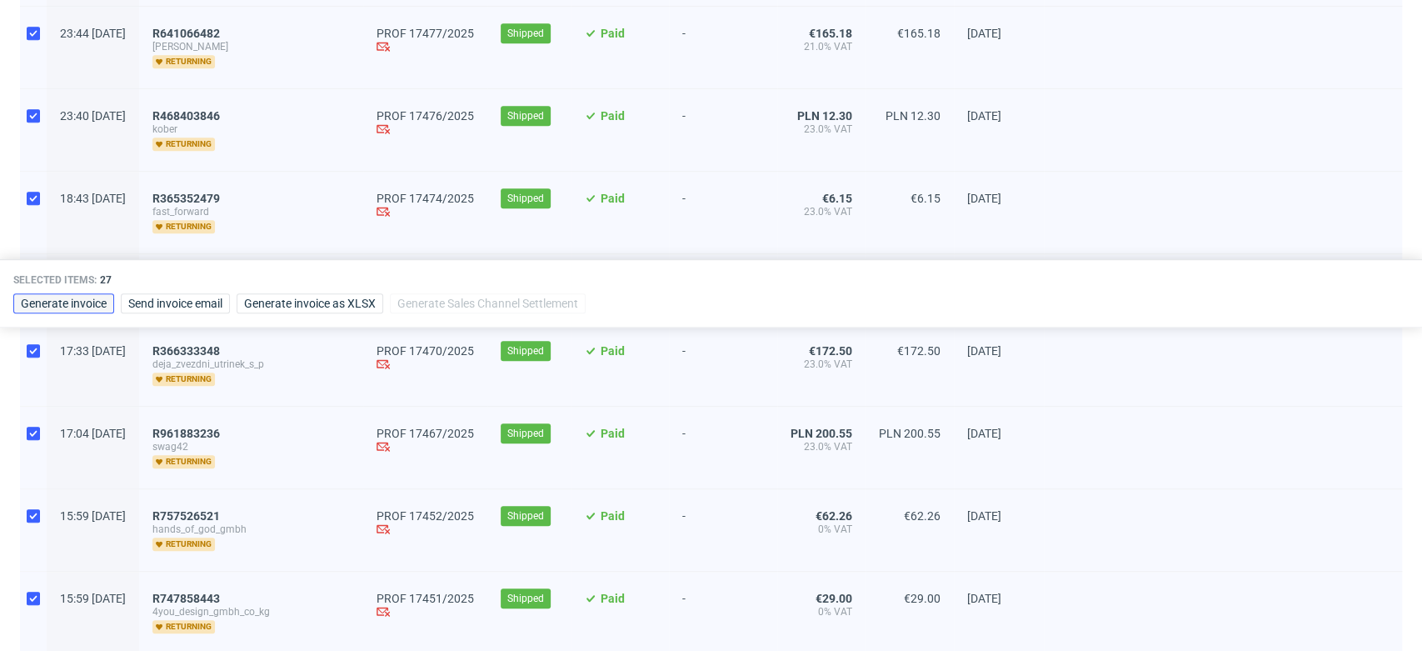
click at [75, 305] on span "Generate invoice" at bounding box center [64, 303] width 86 height 12
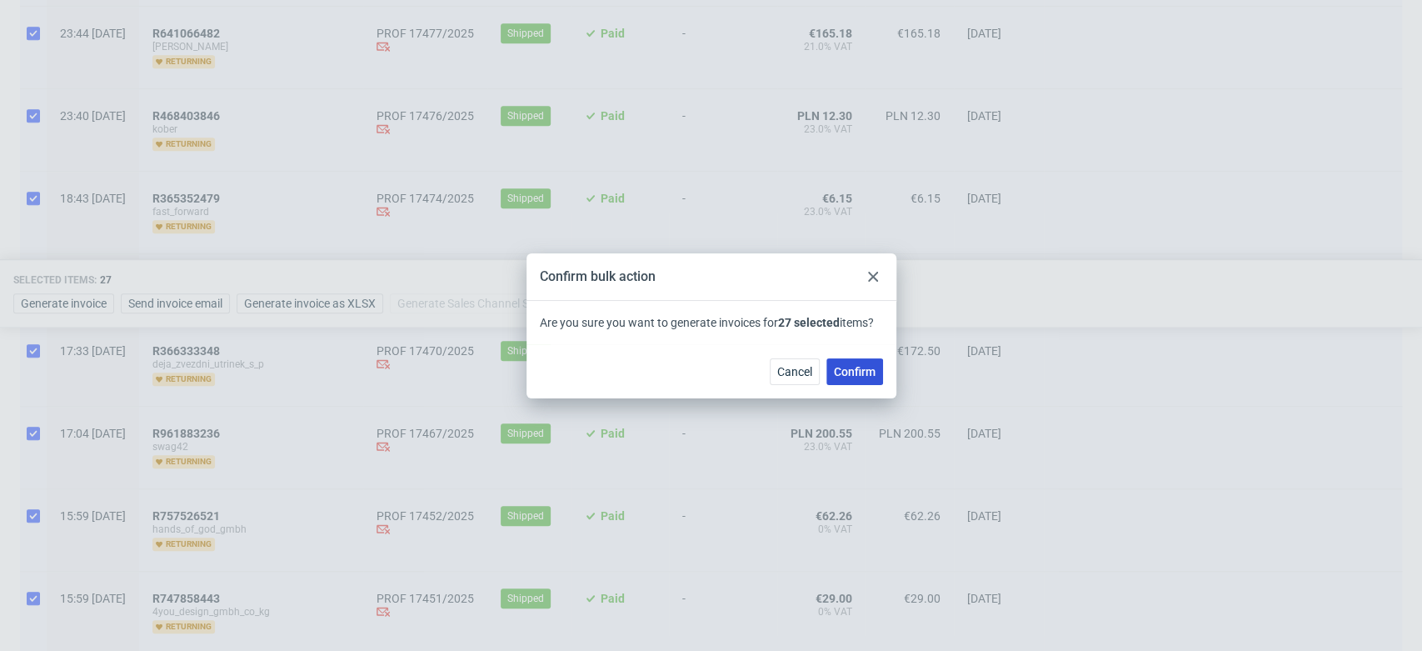
click at [851, 366] on span "Confirm" at bounding box center [855, 372] width 42 height 12
checkbox input "false"
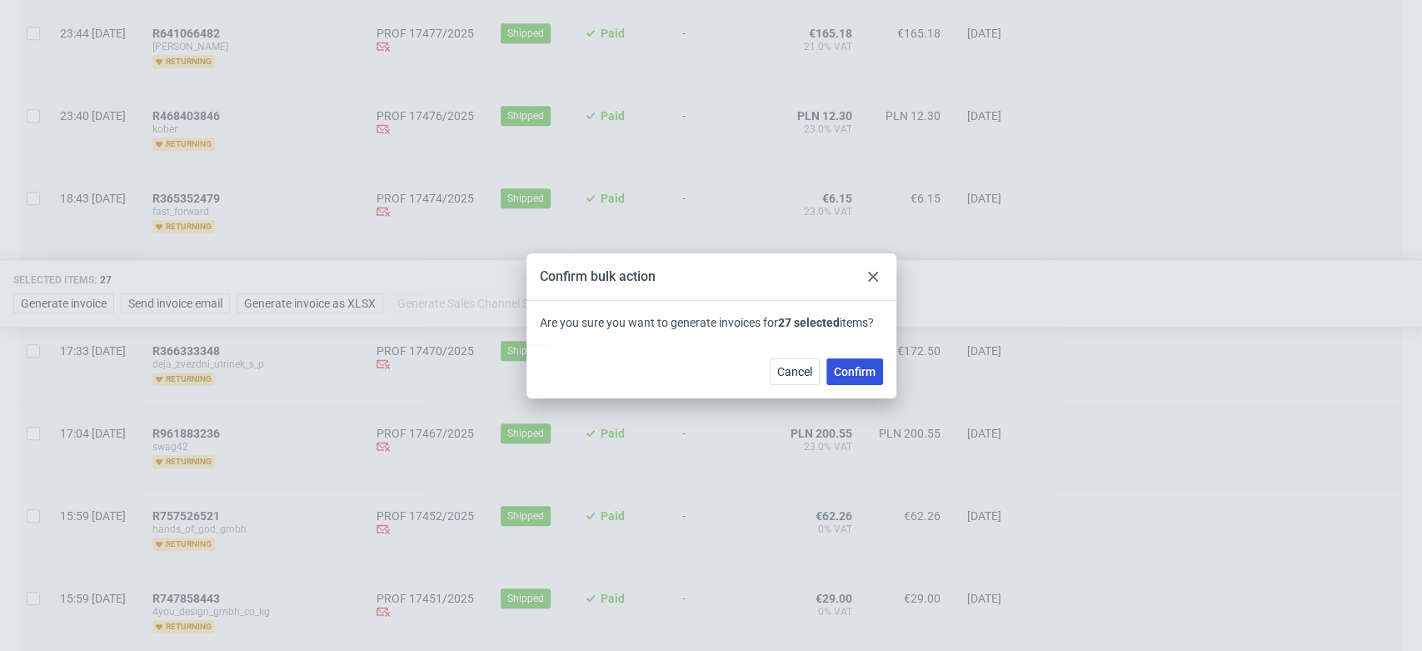
checkbox input "false"
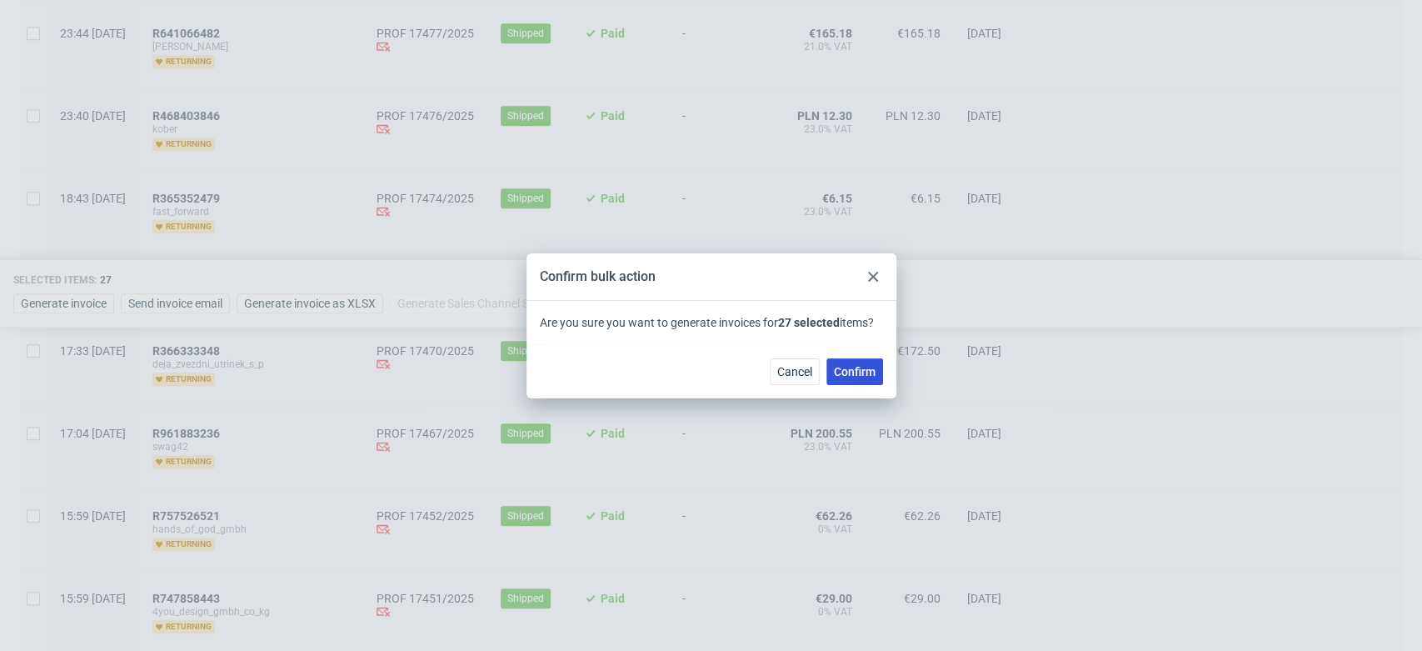
checkbox input "false"
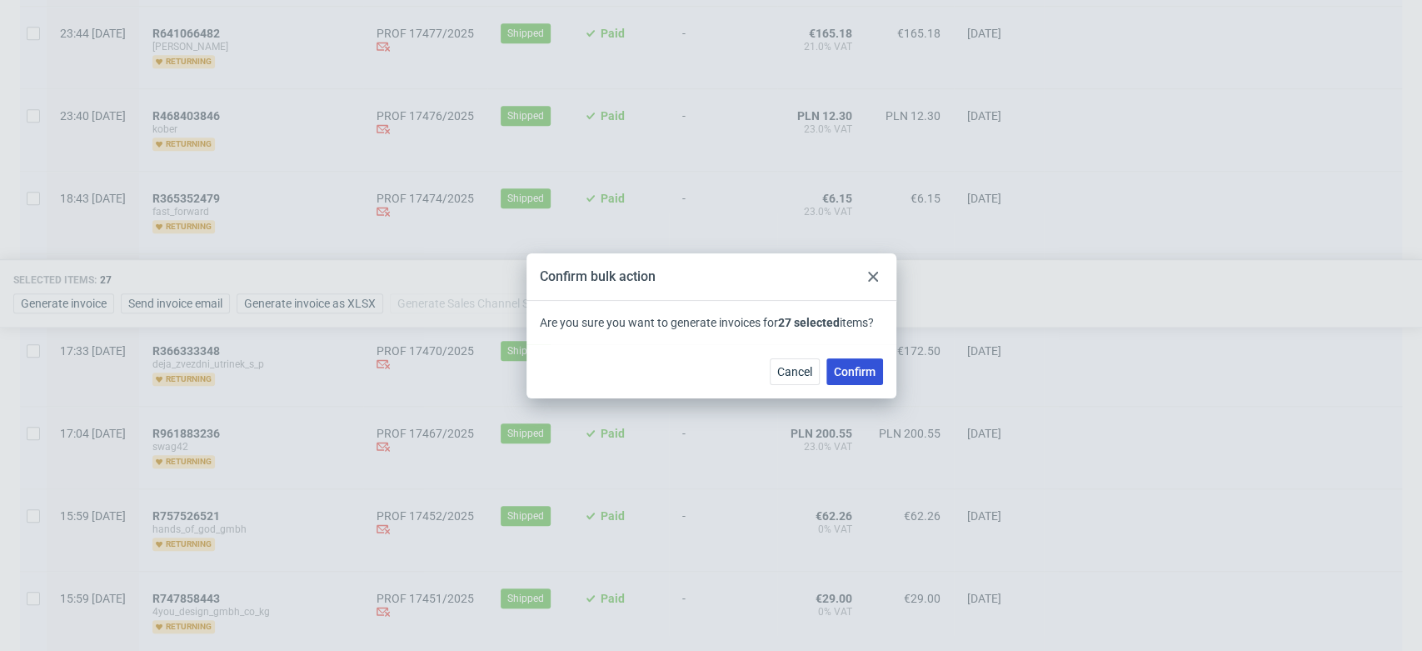
checkbox input "false"
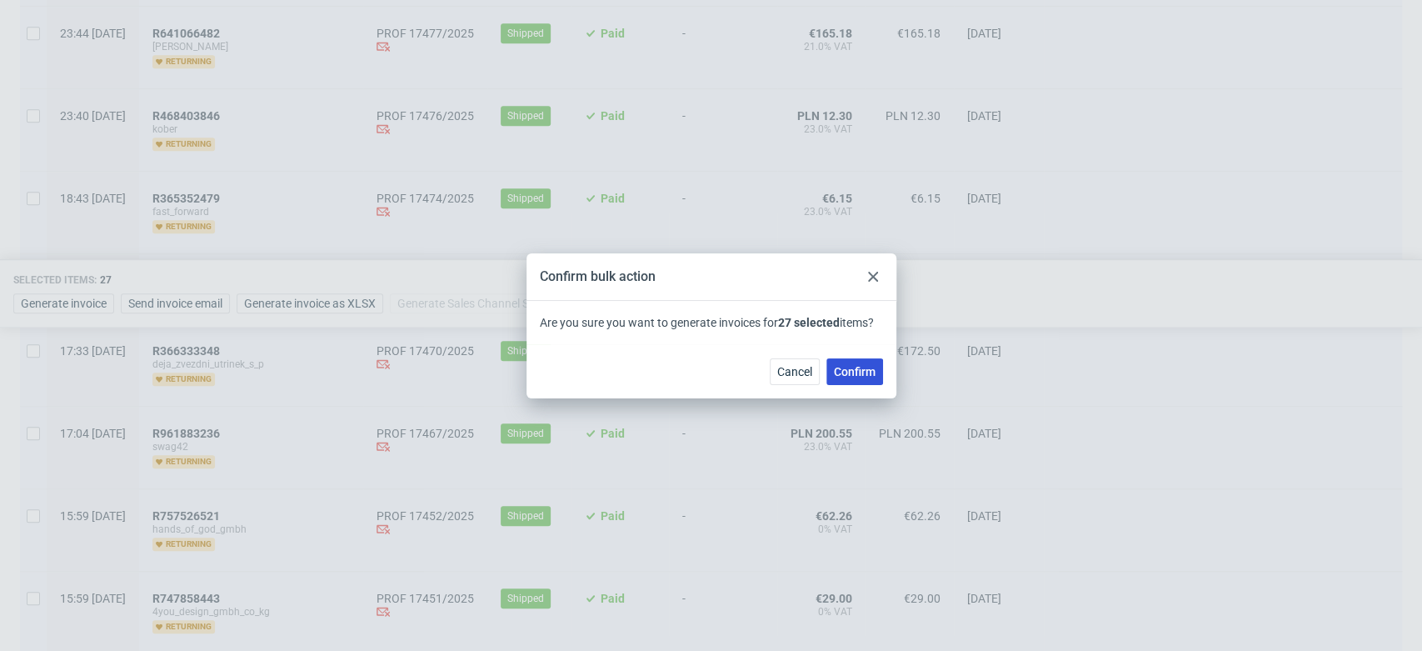
checkbox input "false"
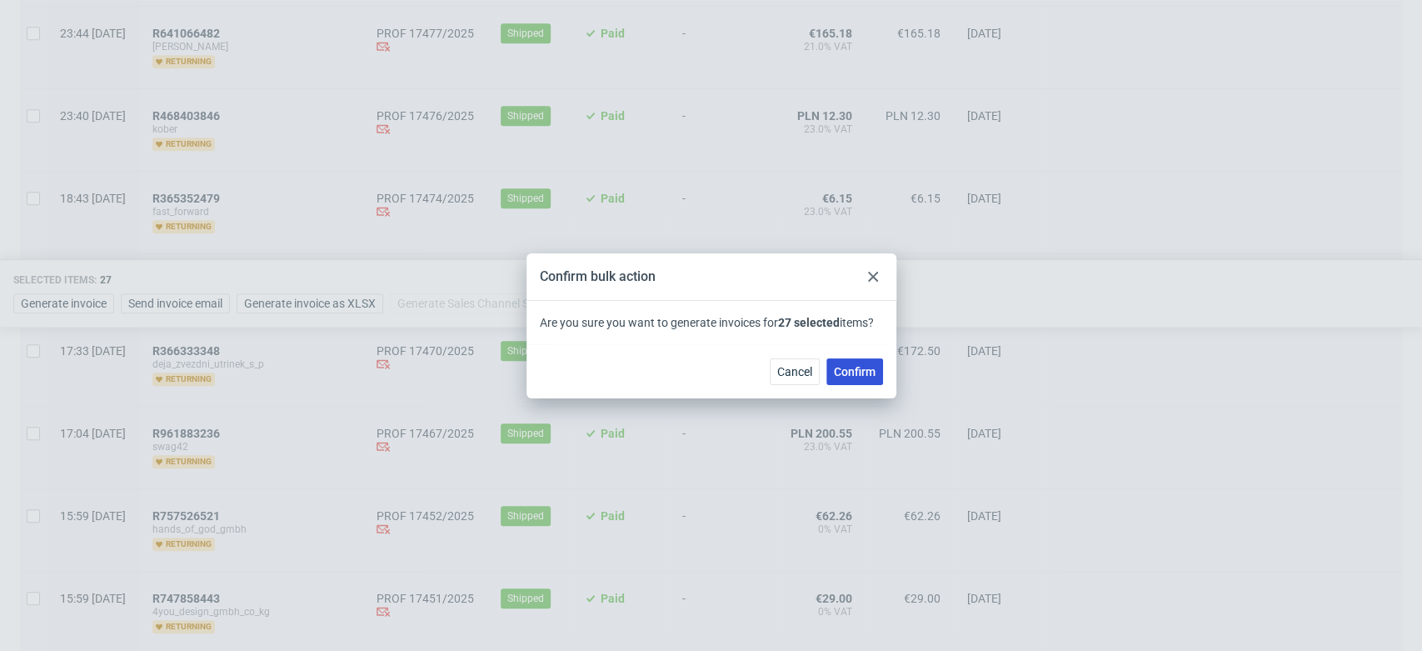
checkbox input "false"
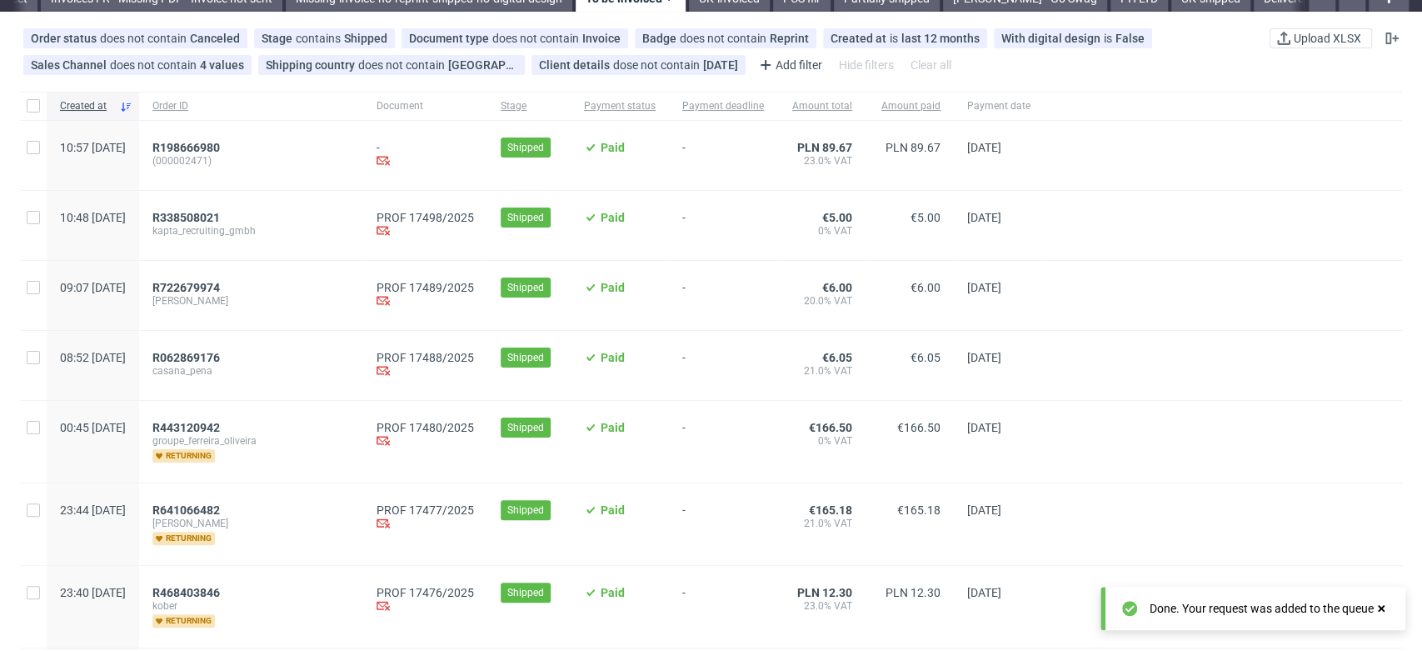
scroll to position [0, 0]
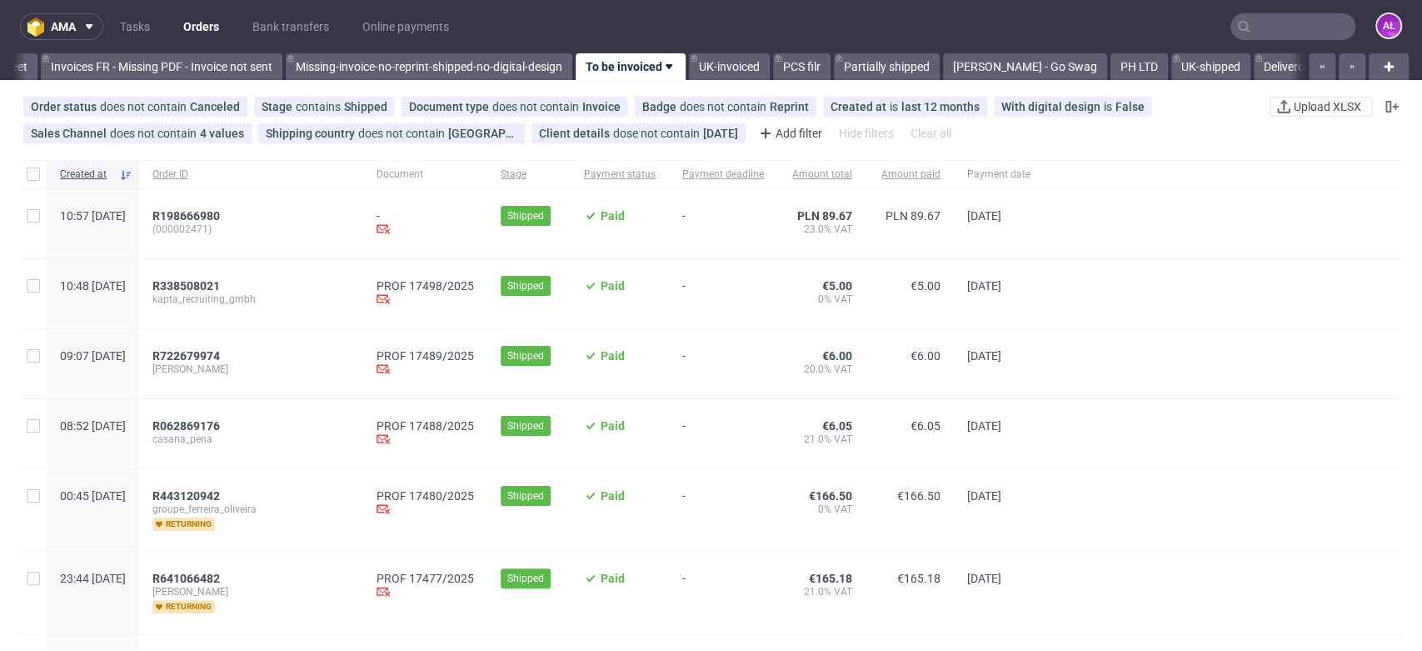
click at [1273, 24] on input "text" at bounding box center [1293, 26] width 125 height 27
paste input "FV 989/7/2025"
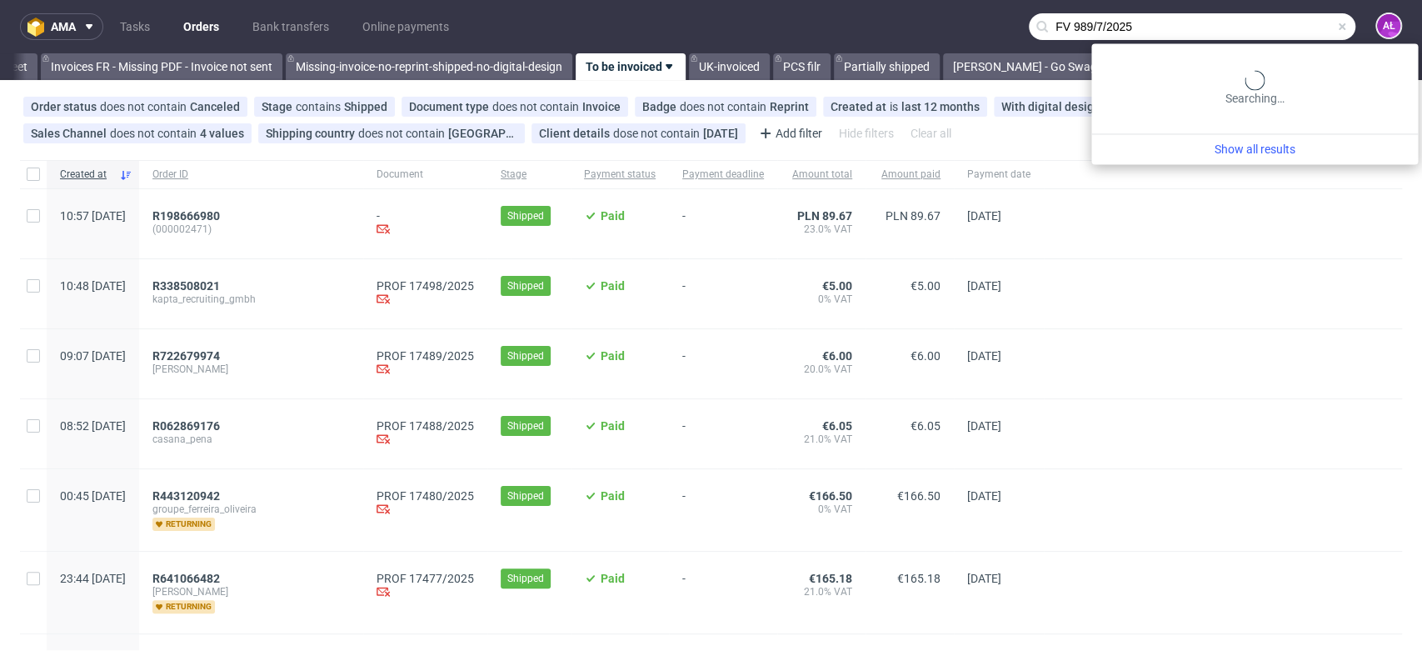
type input "FV 989/7/2025"
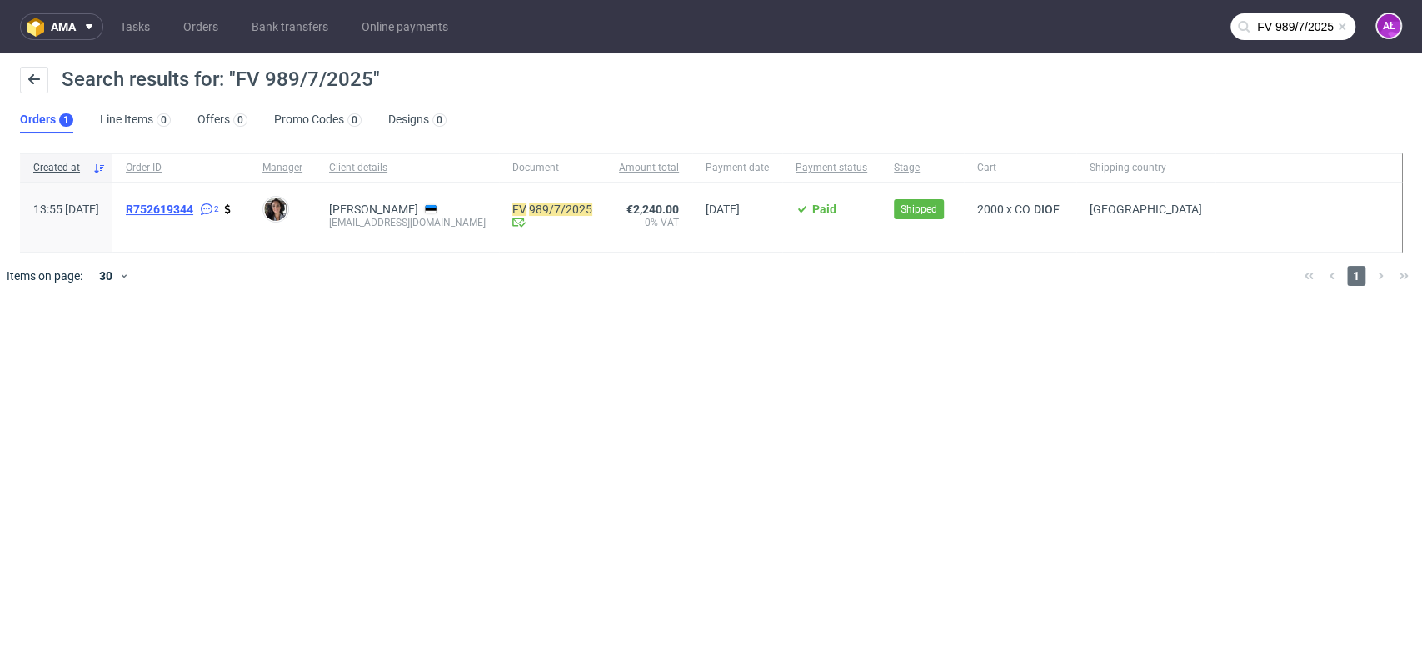
click at [193, 203] on span "R752619344" at bounding box center [159, 208] width 67 height 13
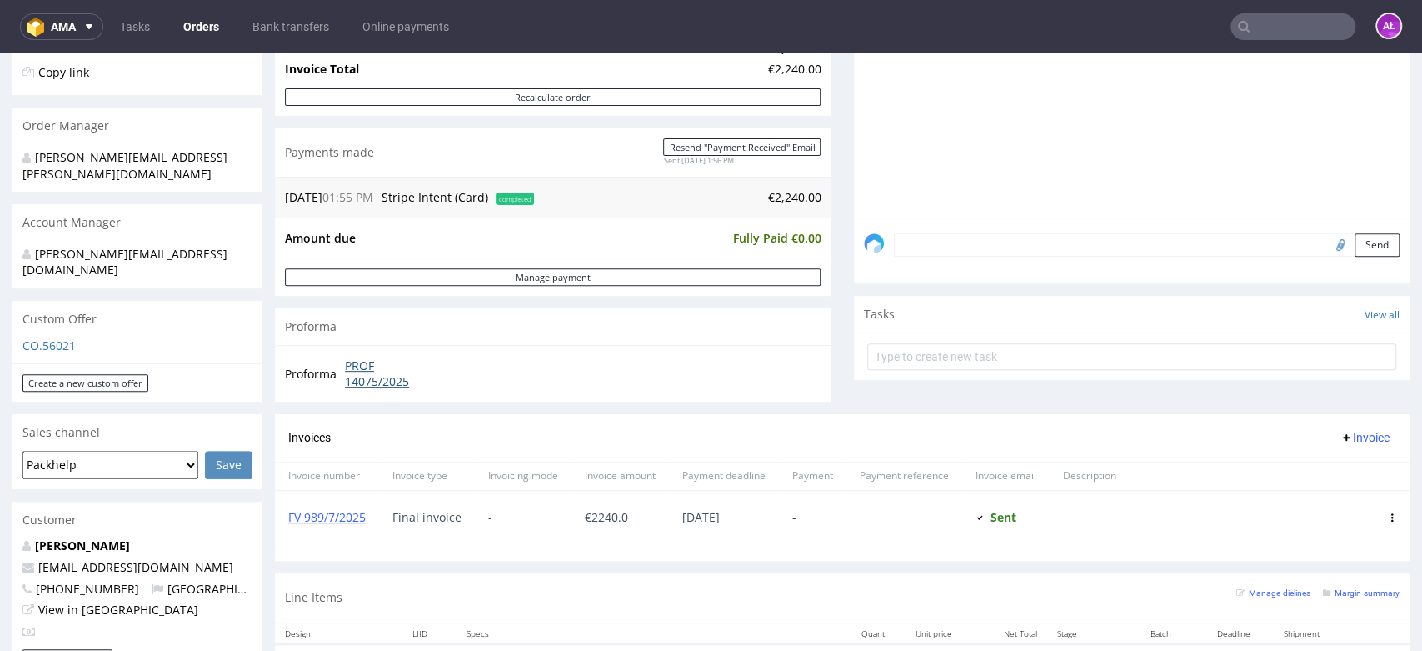
scroll to position [185, 0]
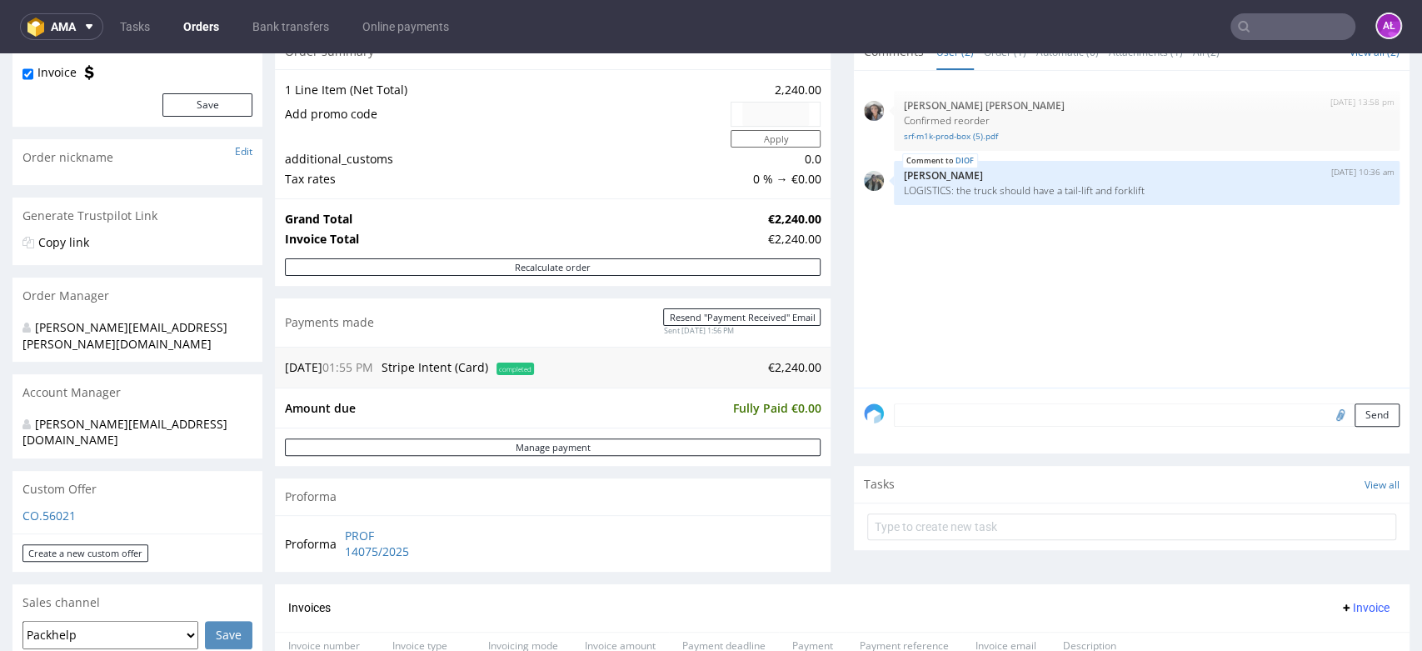
click at [1290, 21] on input "text" at bounding box center [1293, 26] width 125 height 27
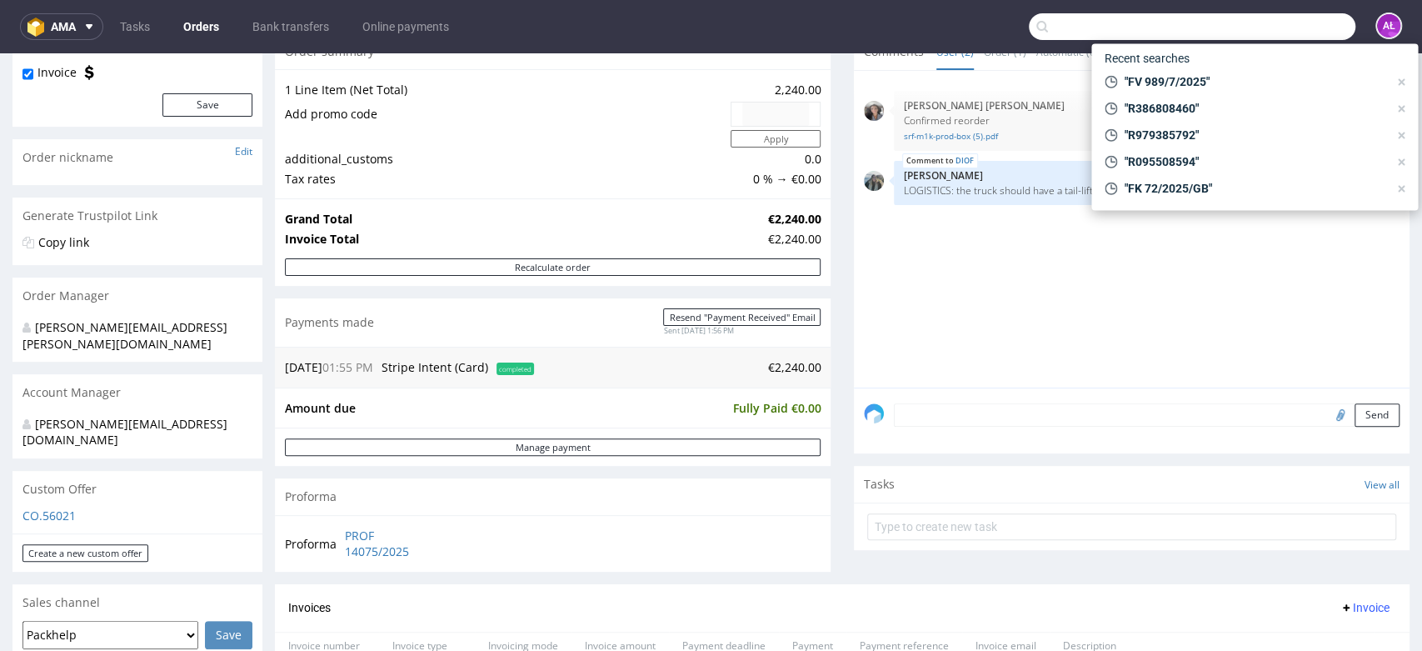
paste input "FV 443/7/2025"
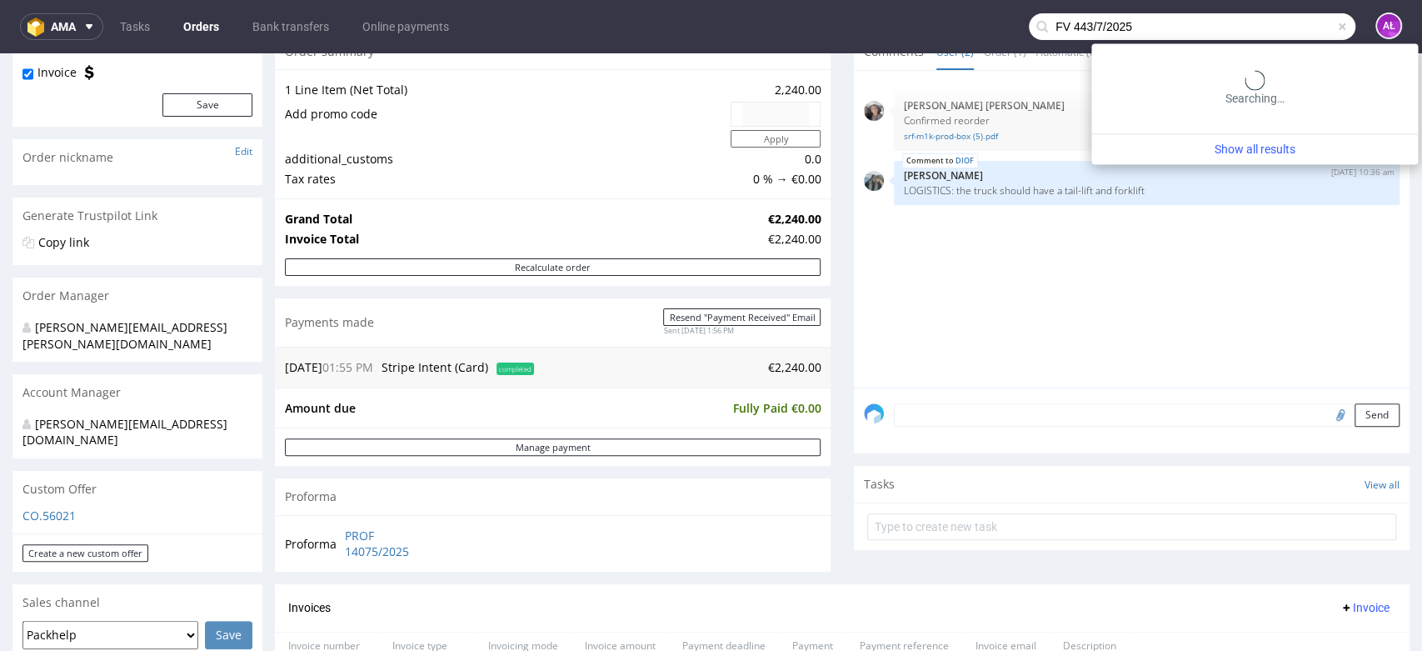
type input "FV 443/7/2025"
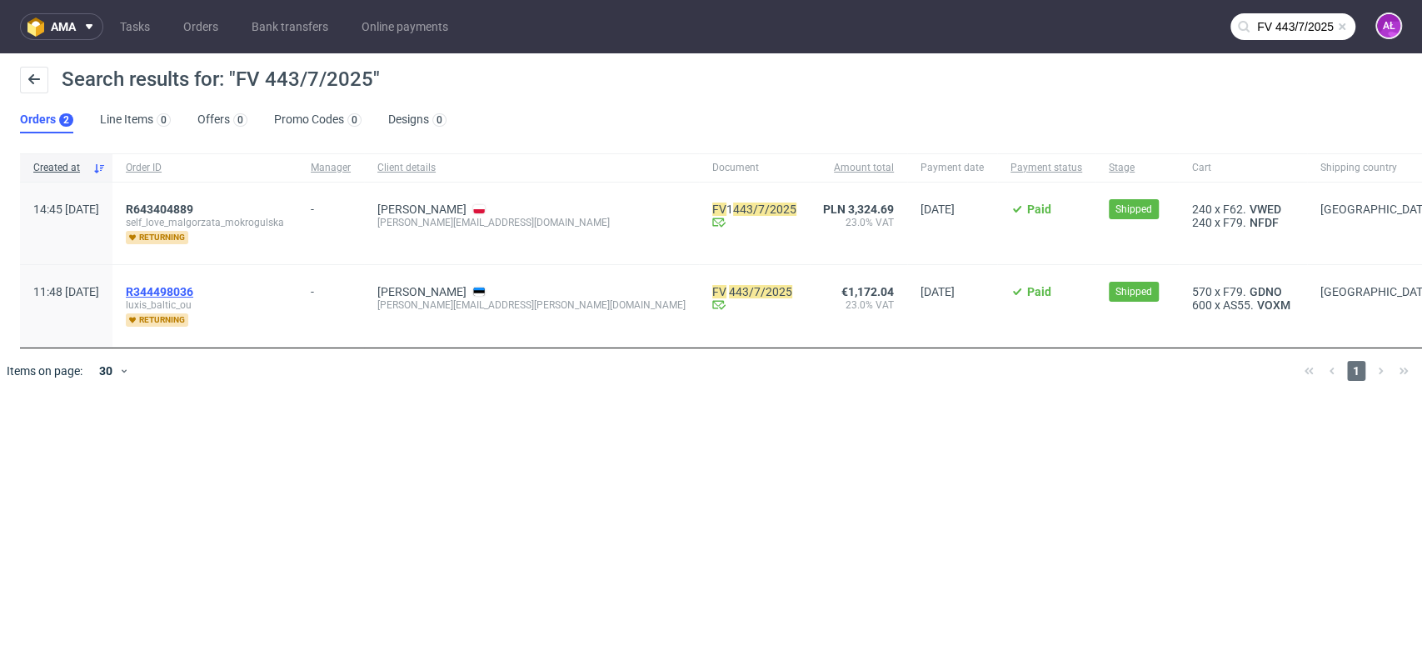
click at [193, 289] on span "R344498036" at bounding box center [159, 291] width 67 height 13
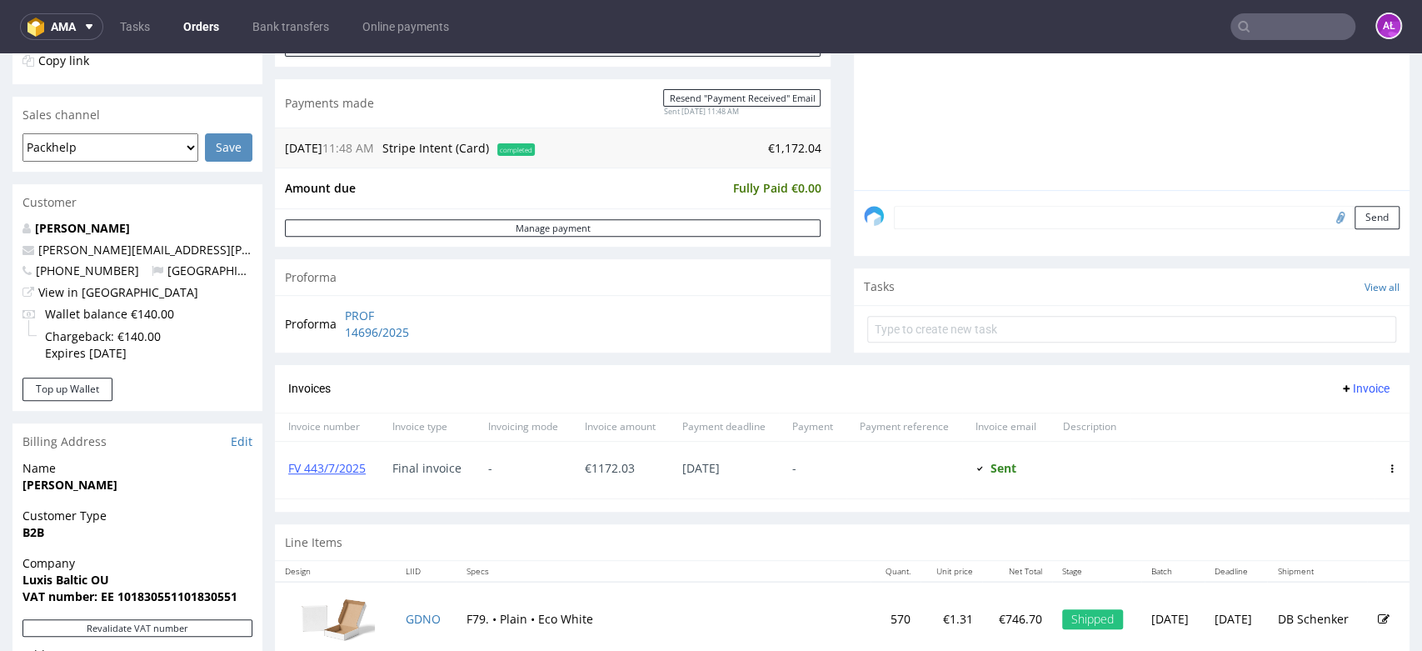
scroll to position [462, 0]
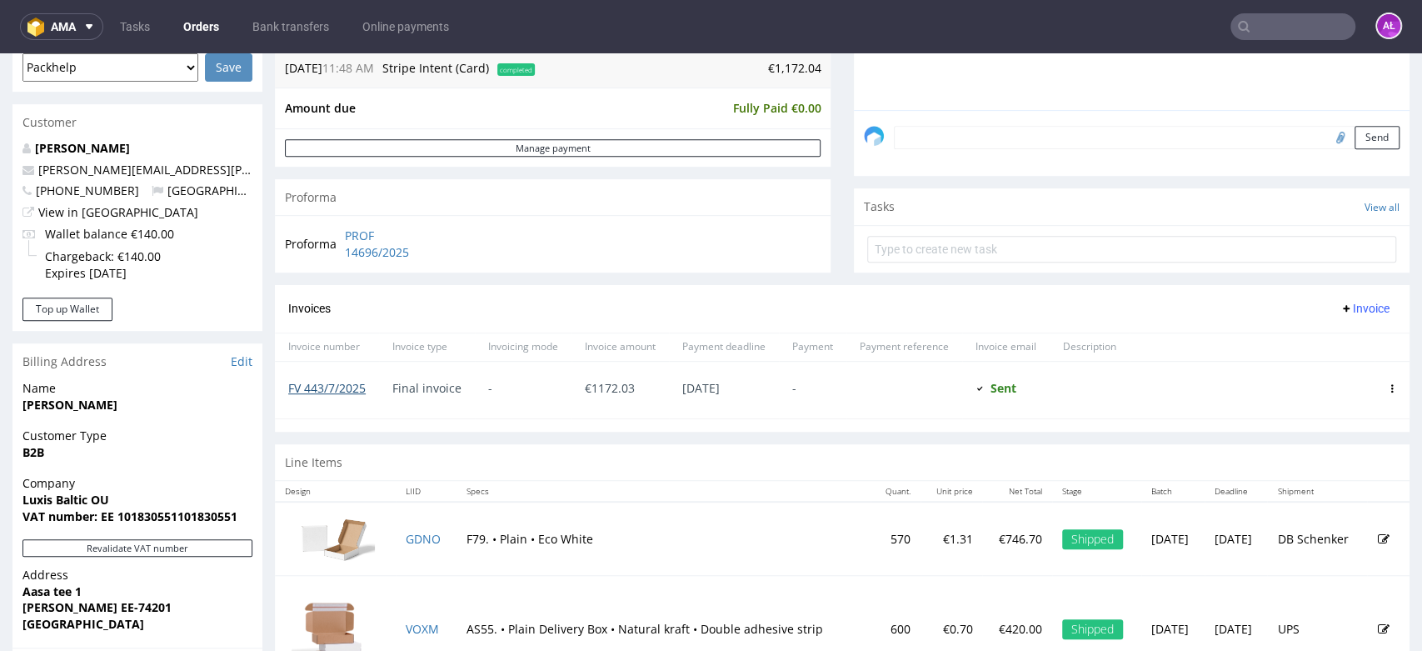
click at [327, 392] on link "FV 443/7/2025" at bounding box center [326, 388] width 77 height 16
click at [1272, 27] on input "text" at bounding box center [1293, 26] width 125 height 27
paste input "FV 284/7/2025"
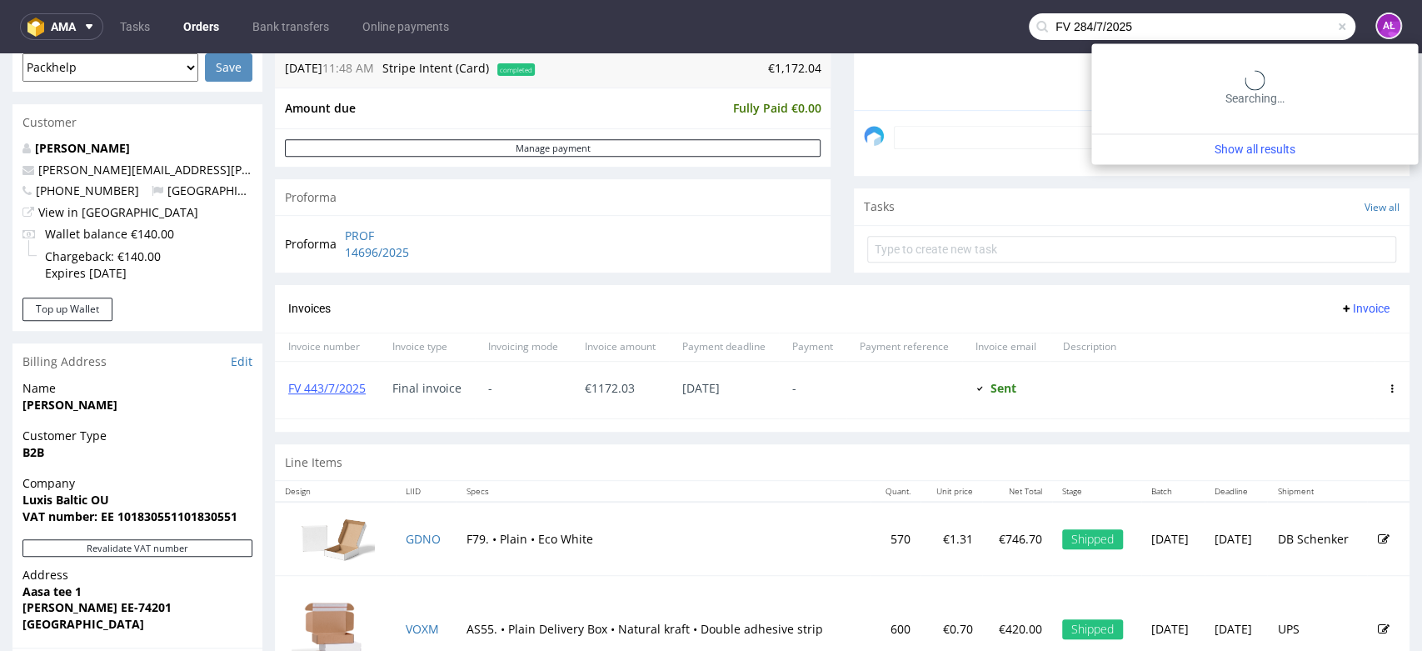
type input "FV 284/7/2025"
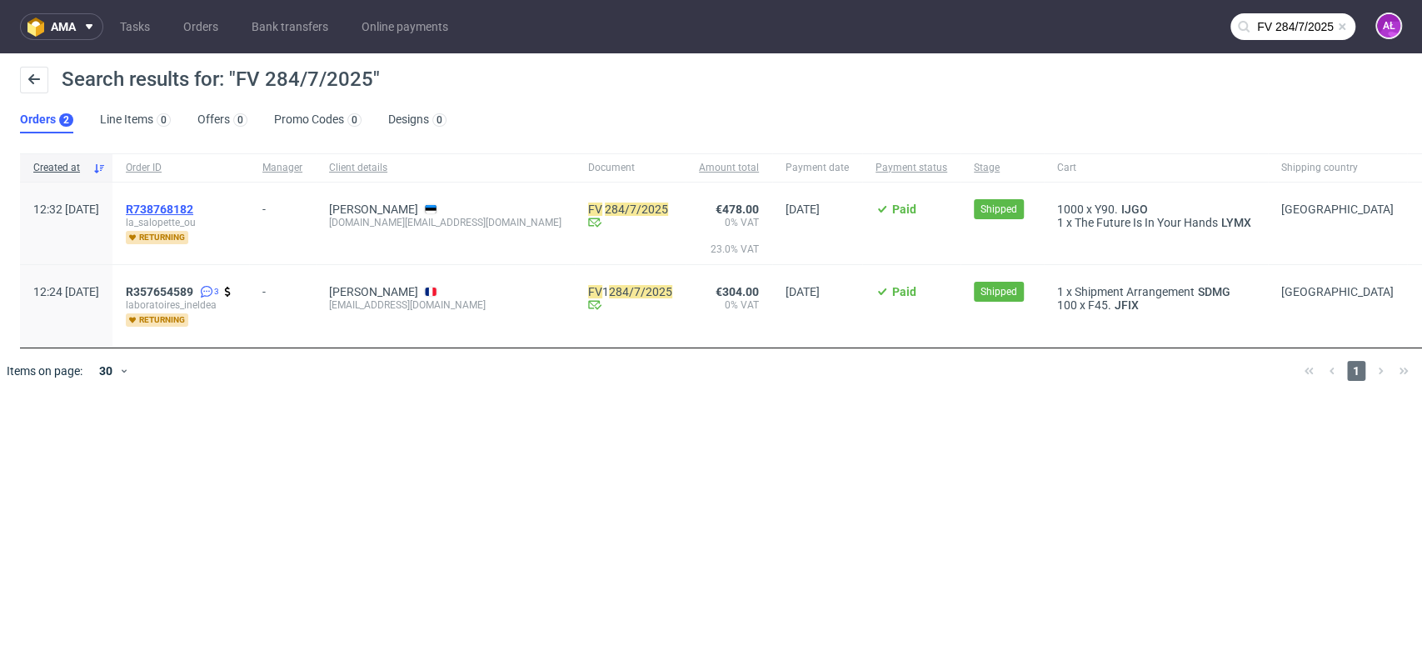
click at [193, 202] on span "R738768182" at bounding box center [159, 208] width 67 height 13
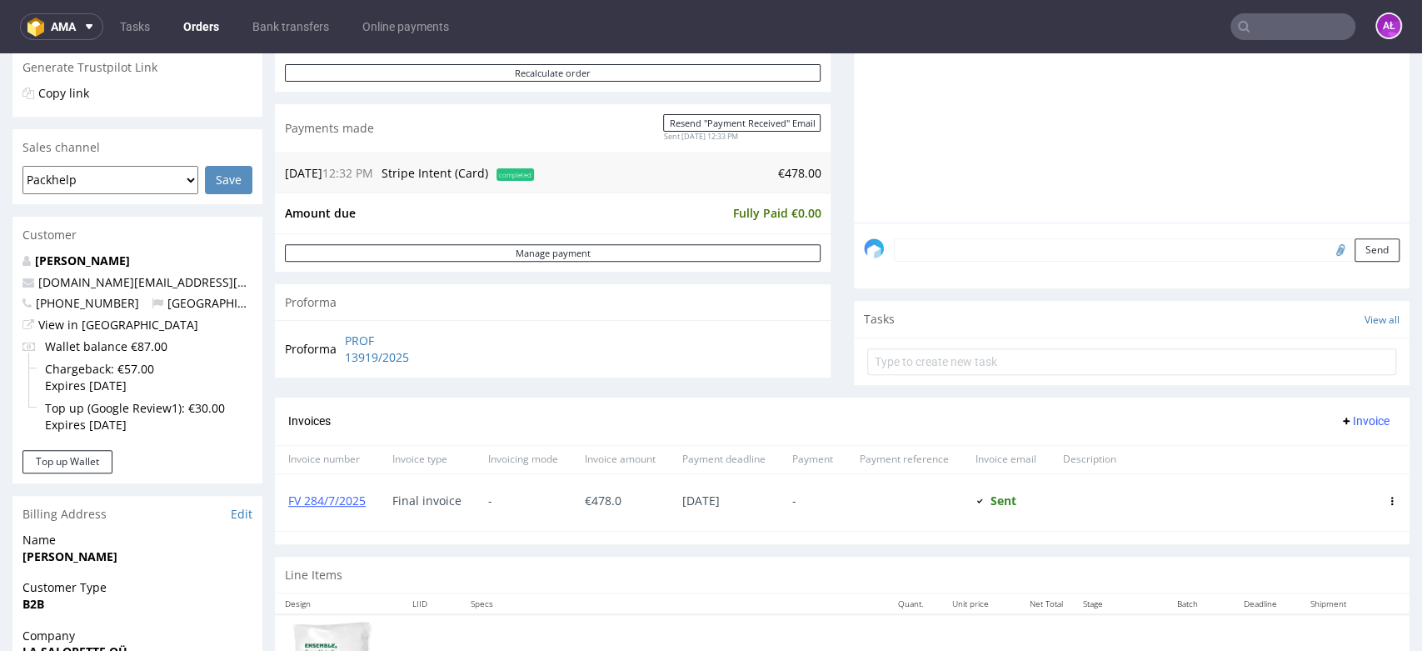
scroll to position [462, 0]
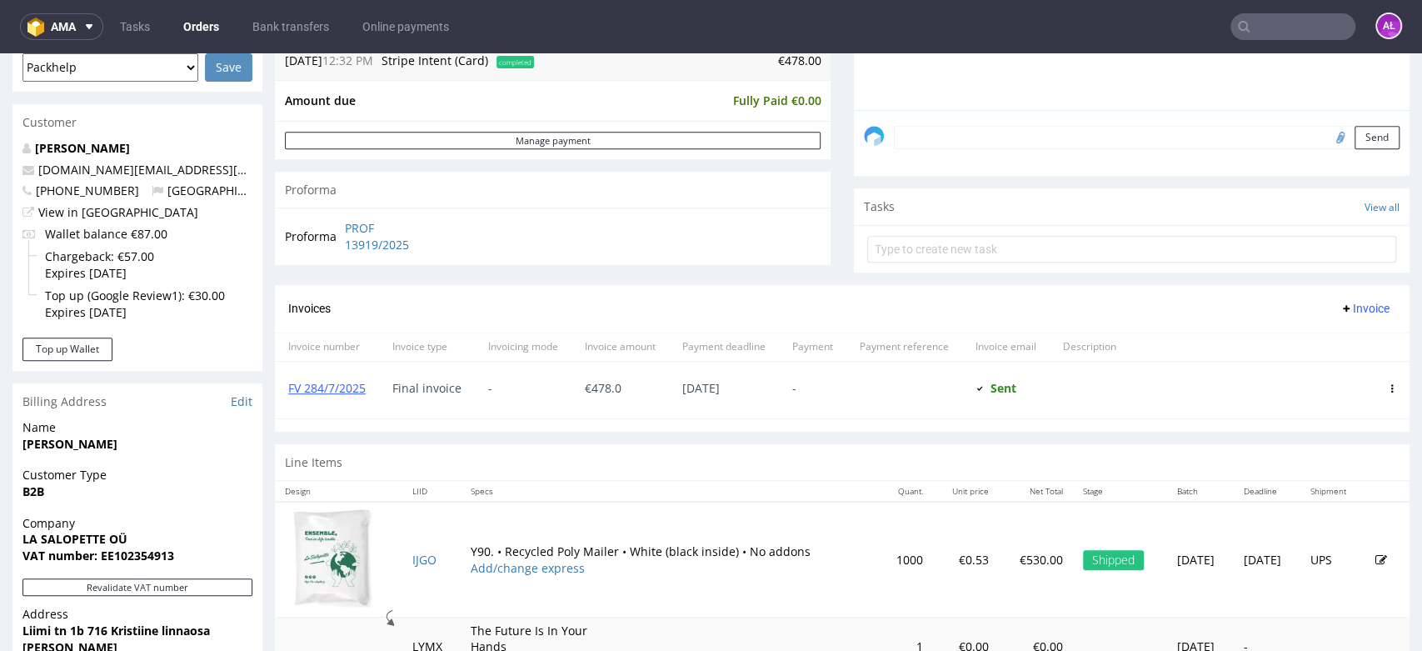
click at [1283, 27] on input "text" at bounding box center [1293, 26] width 125 height 27
paste input "FV 989/7/2025"
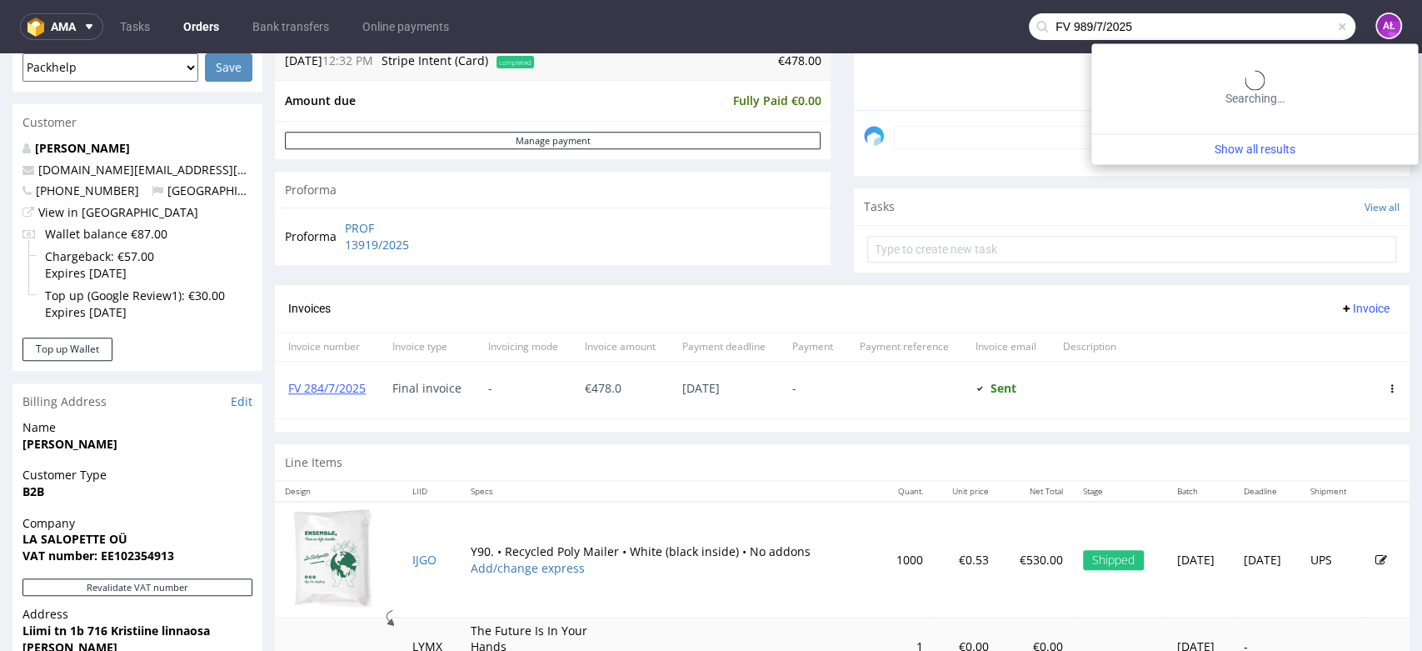
type input "FV 989/7/2025"
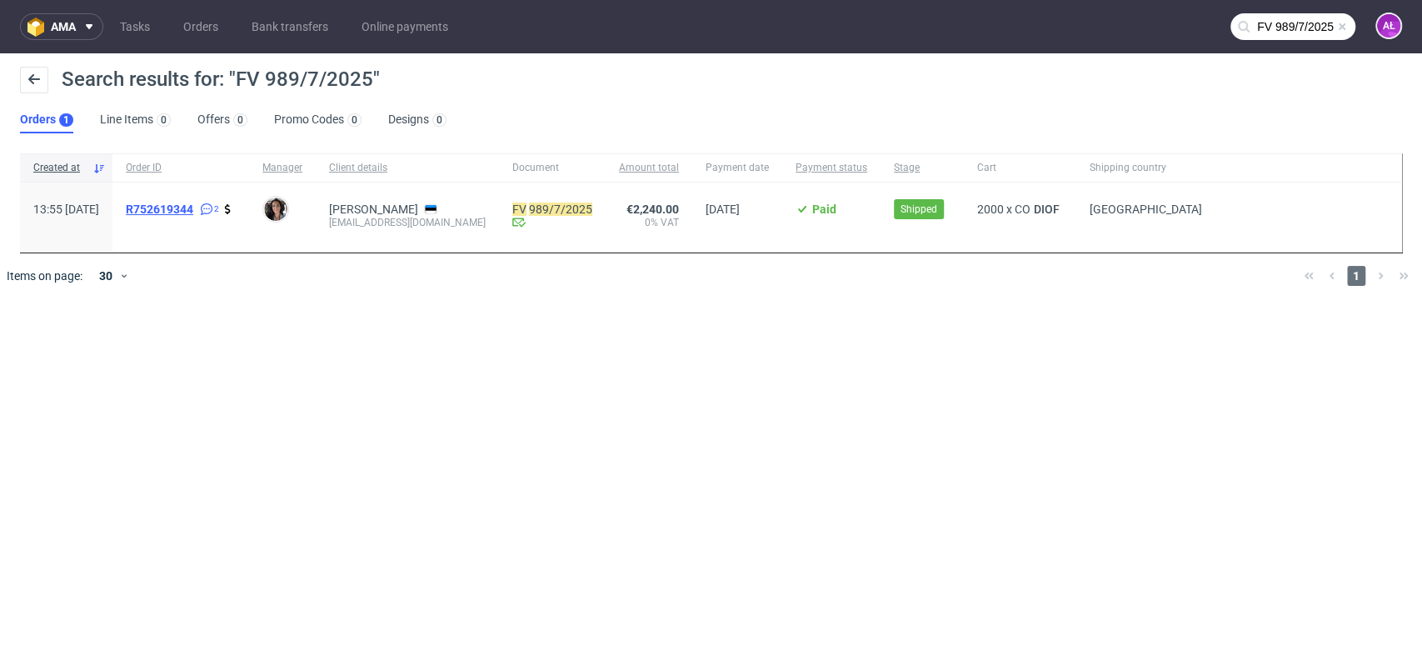
click at [193, 212] on span "R752619344" at bounding box center [159, 208] width 67 height 13
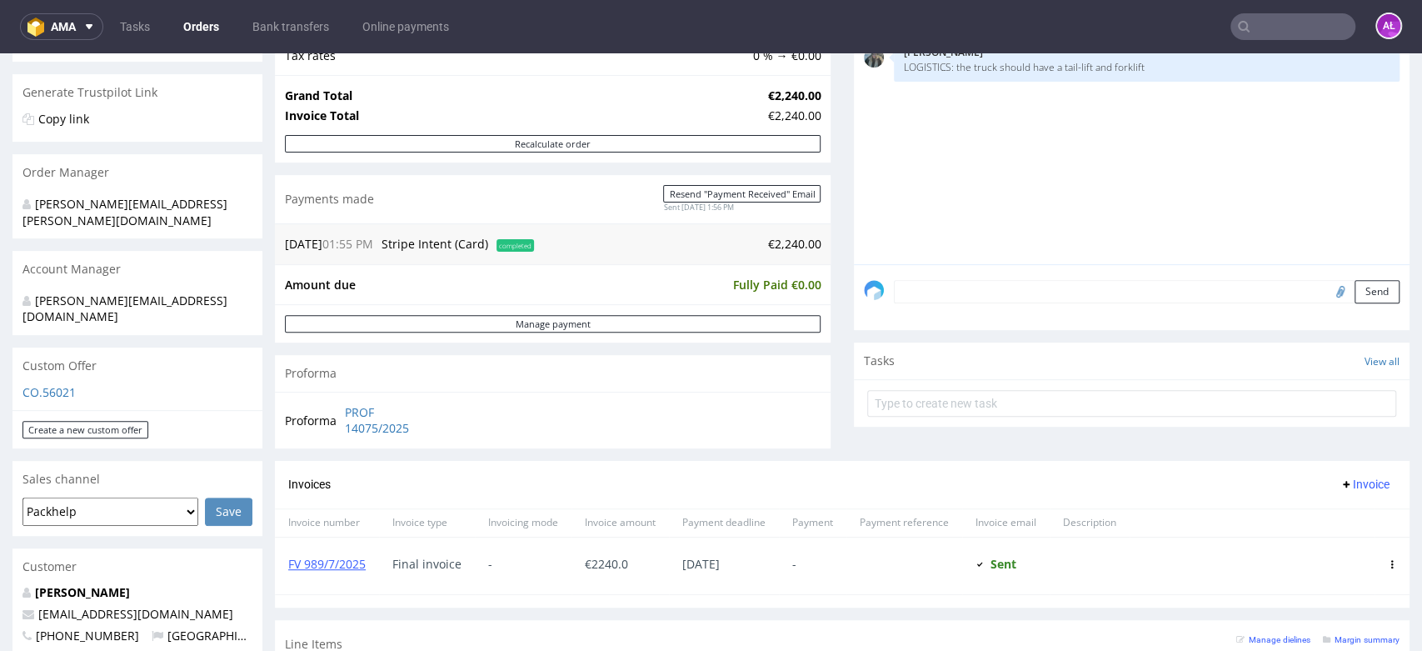
scroll to position [370, 0]
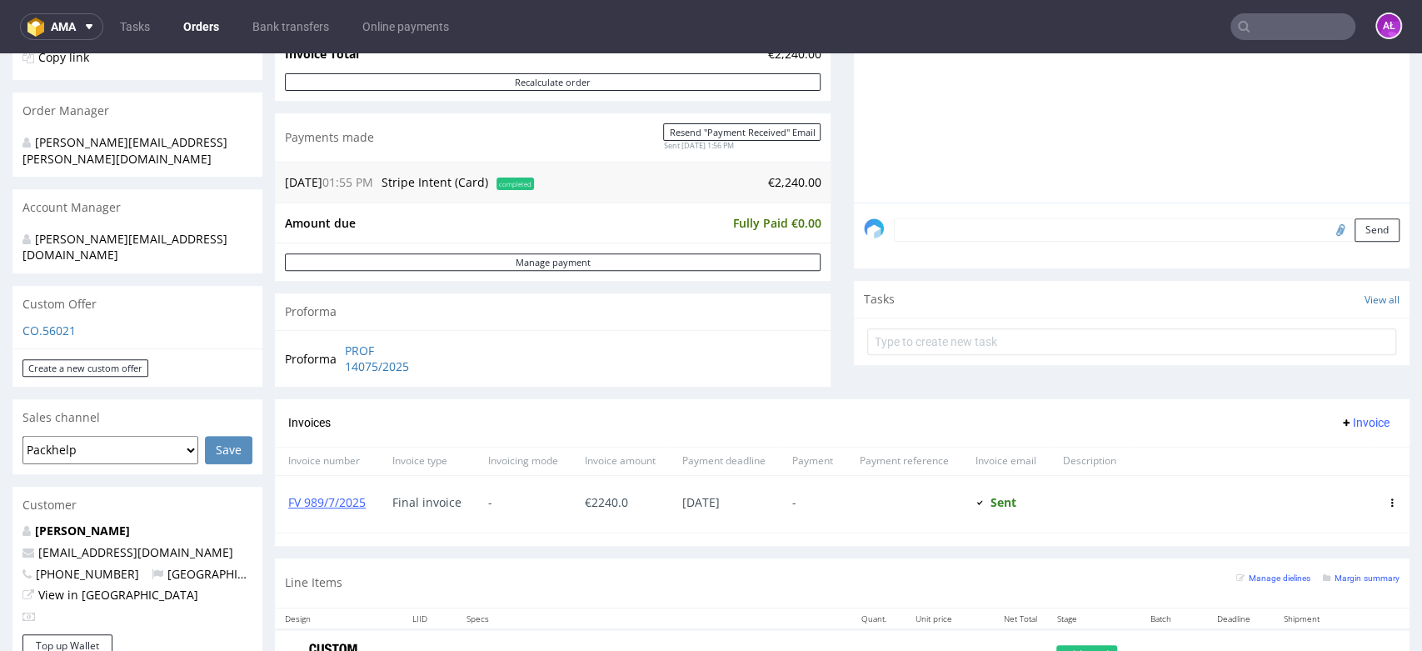
click at [1307, 35] on input "text" at bounding box center [1293, 26] width 125 height 27
paste input "FV 443/7/2025"
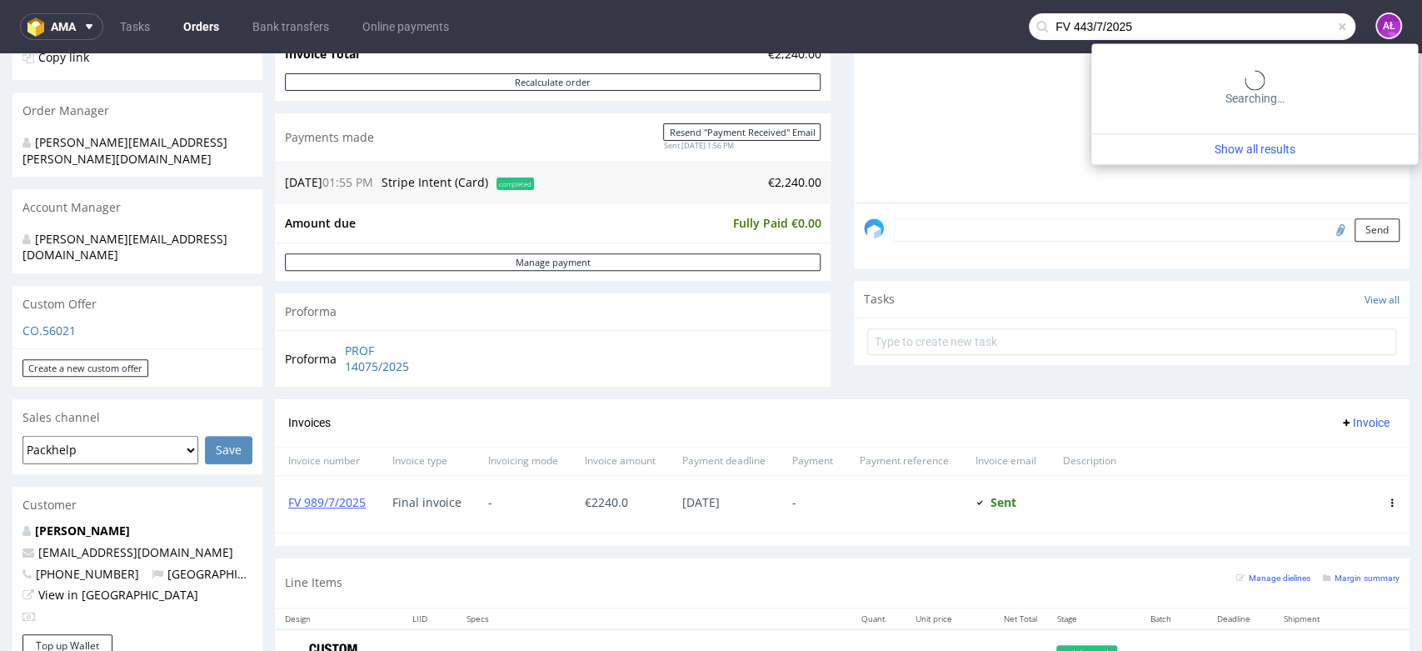
type input "FV 443/7/2025"
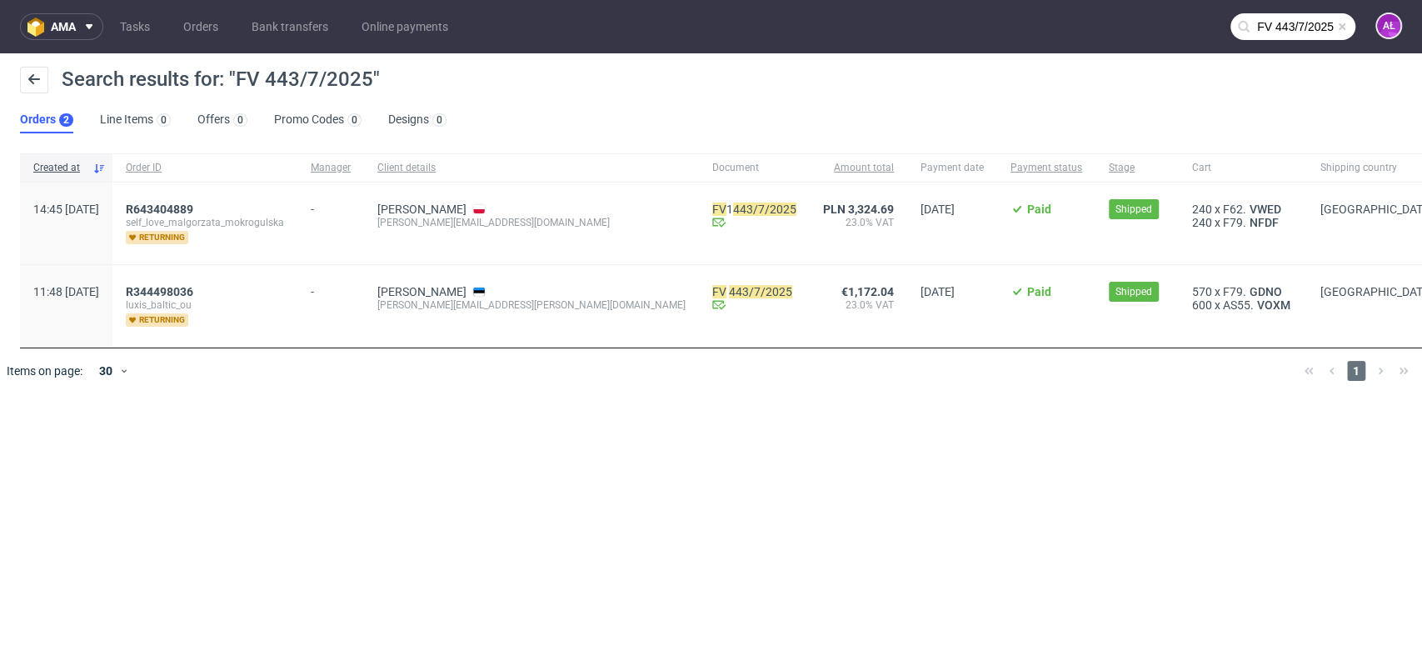
click at [218, 282] on div "R344498036 luxis_baltic_ou returning" at bounding box center [204, 306] width 185 height 82
click at [193, 287] on span "R344498036" at bounding box center [159, 291] width 67 height 13
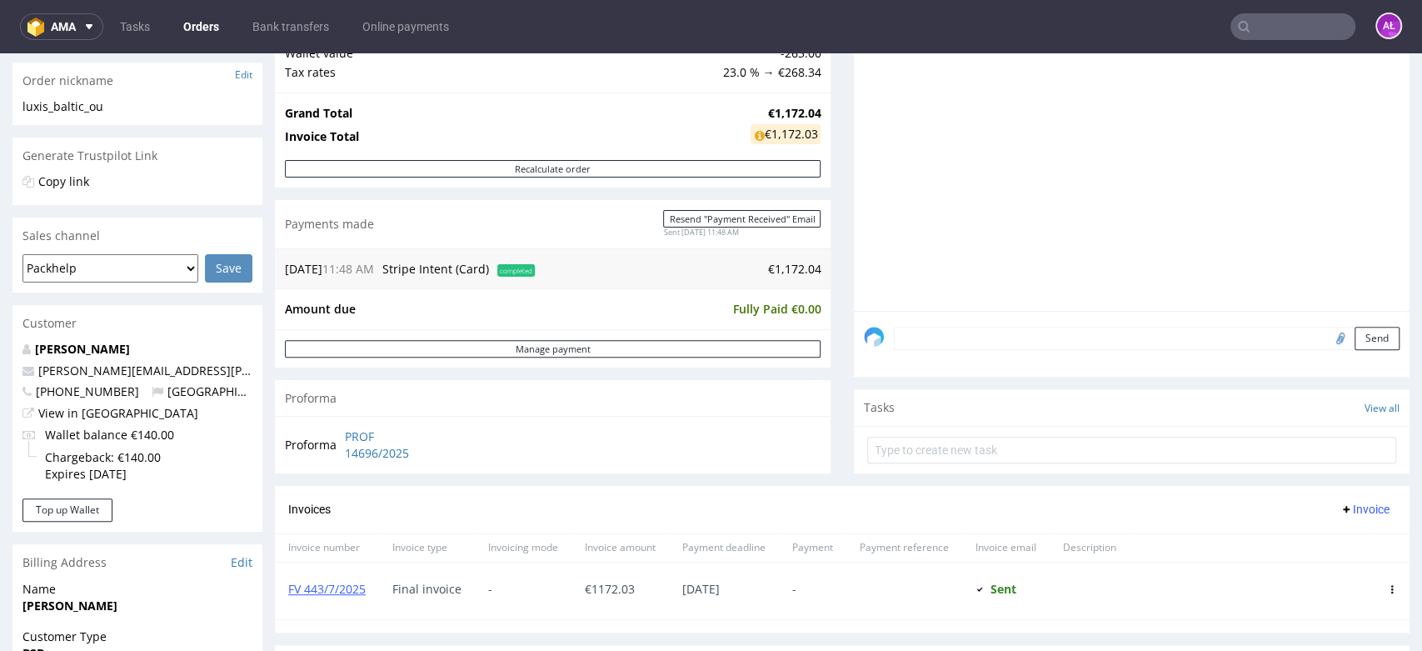
scroll to position [462, 0]
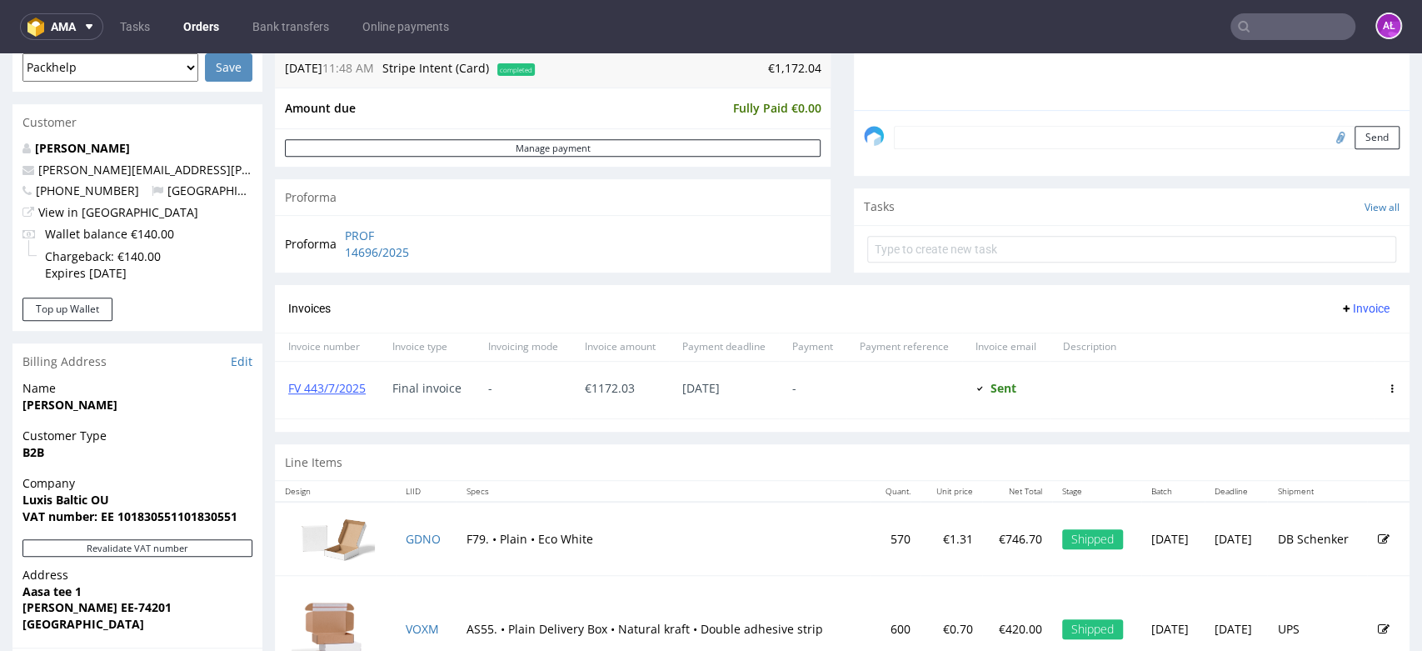
click at [1297, 33] on input "text" at bounding box center [1293, 26] width 125 height 27
paste input "FV 284/7/2025"
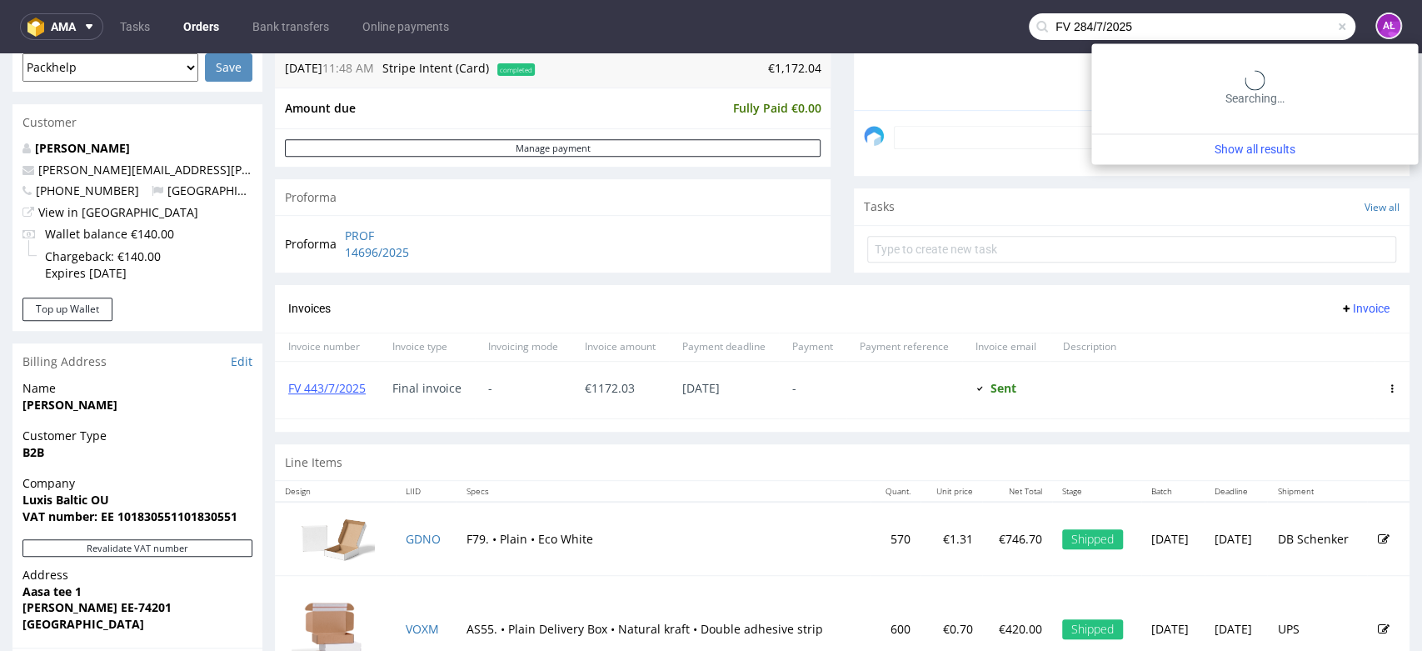
type input "FV 284/7/2025"
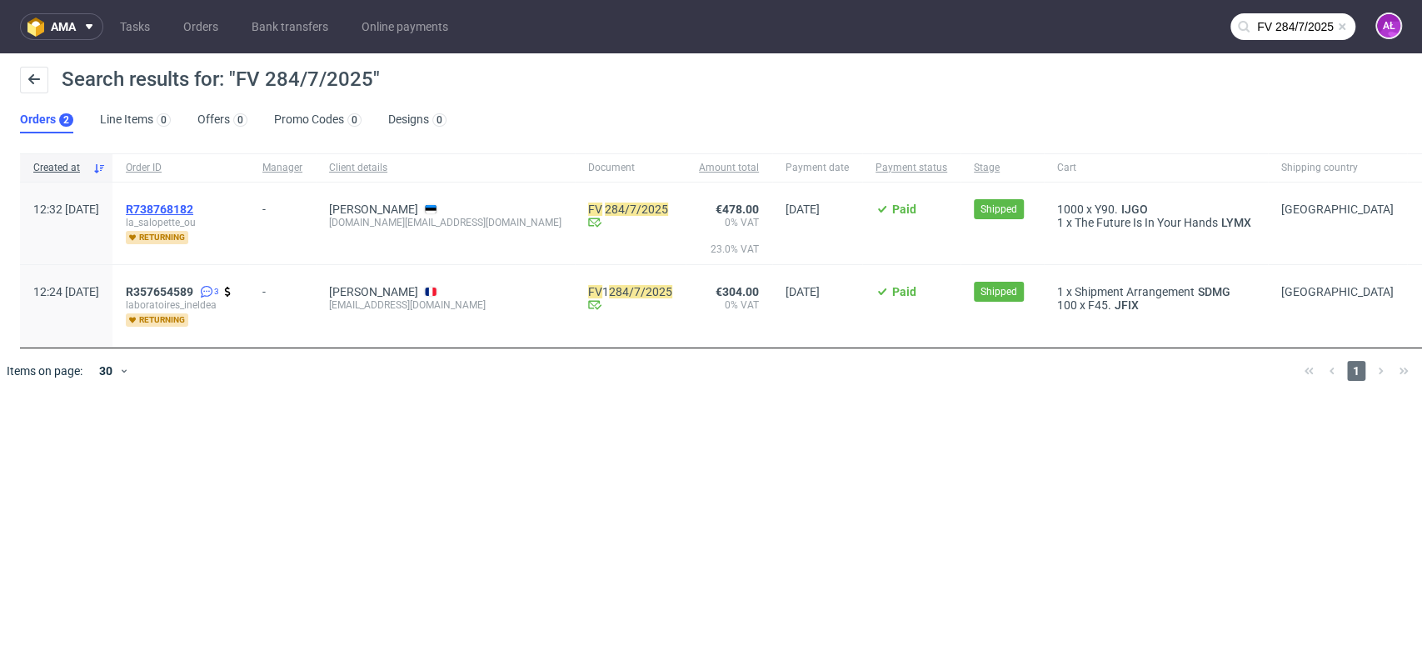
click at [193, 209] on span "R738768182" at bounding box center [159, 208] width 67 height 13
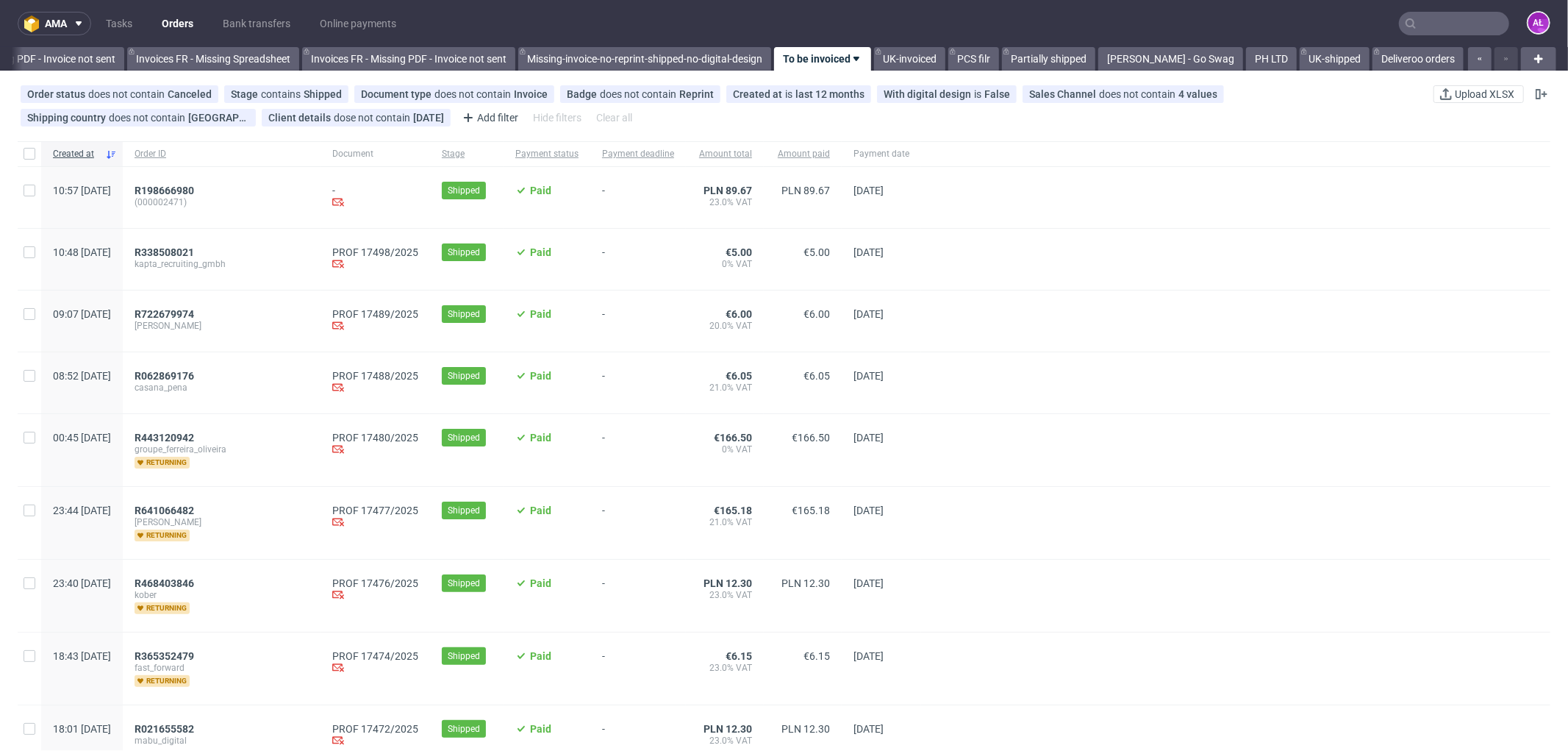
scroll to position [0, 2203]
click at [194, 251] on span "R338508021" at bounding box center [163, 252] width 59 height 11
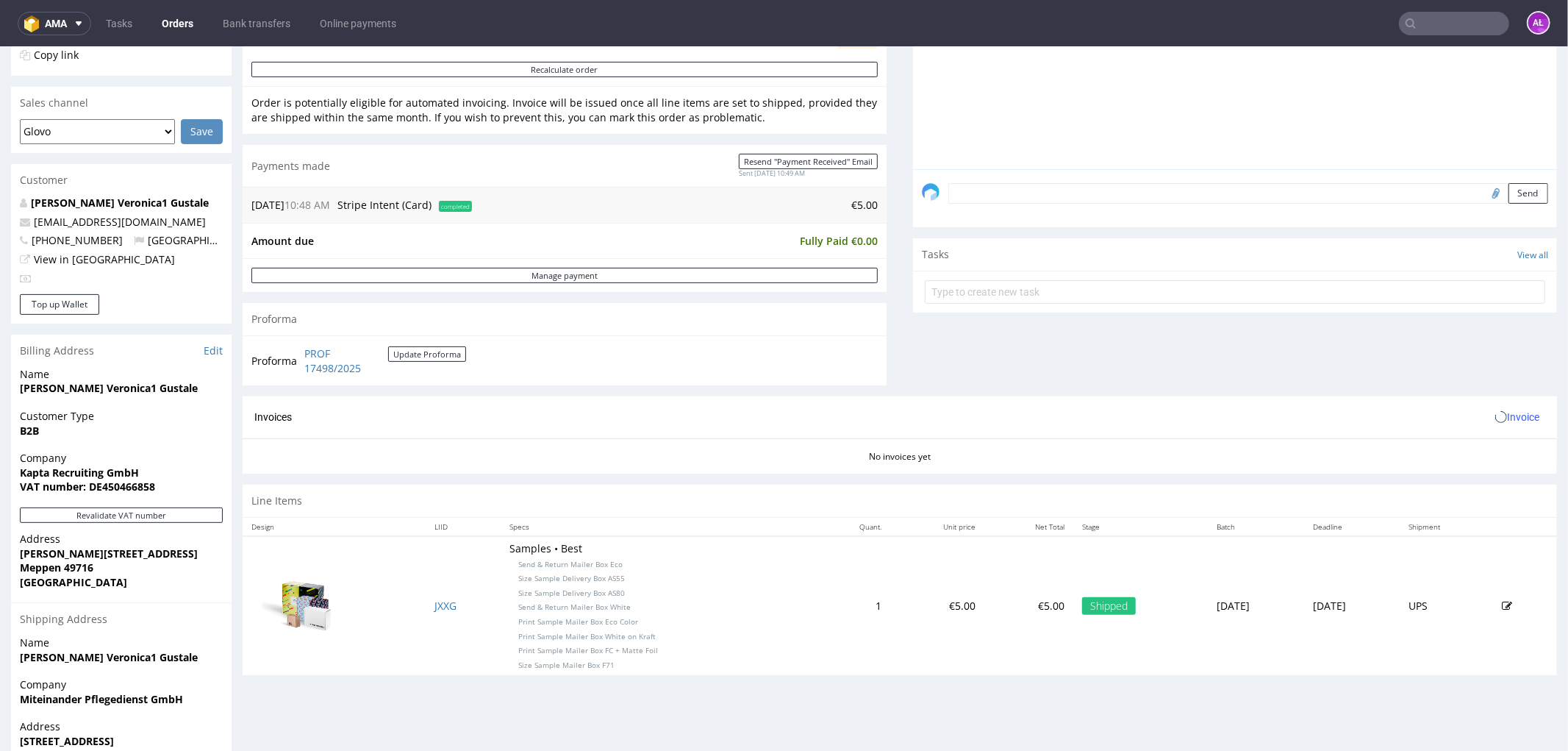
scroll to position [460, 0]
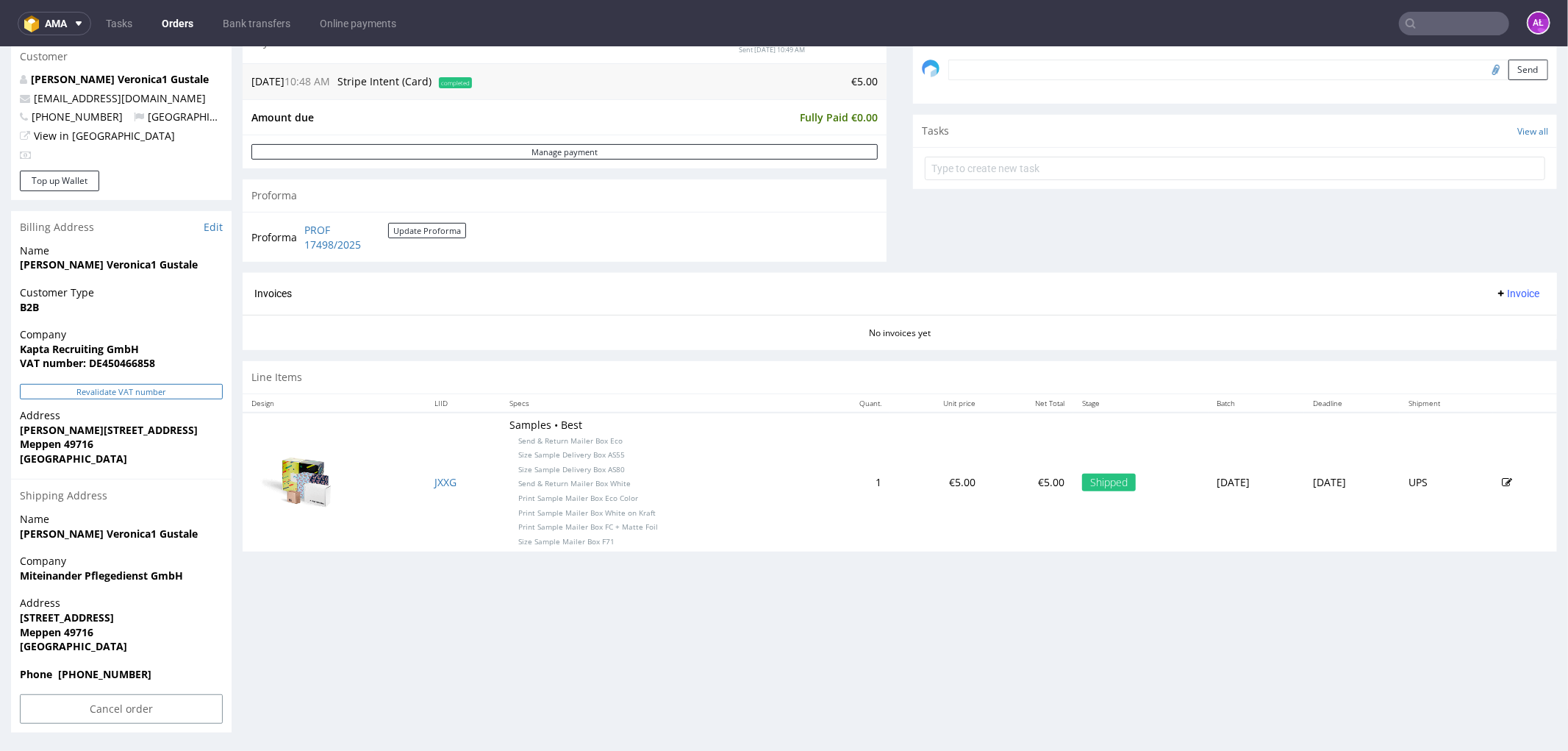
click at [188, 391] on button "Revalidate VAT number" at bounding box center [121, 390] width 203 height 15
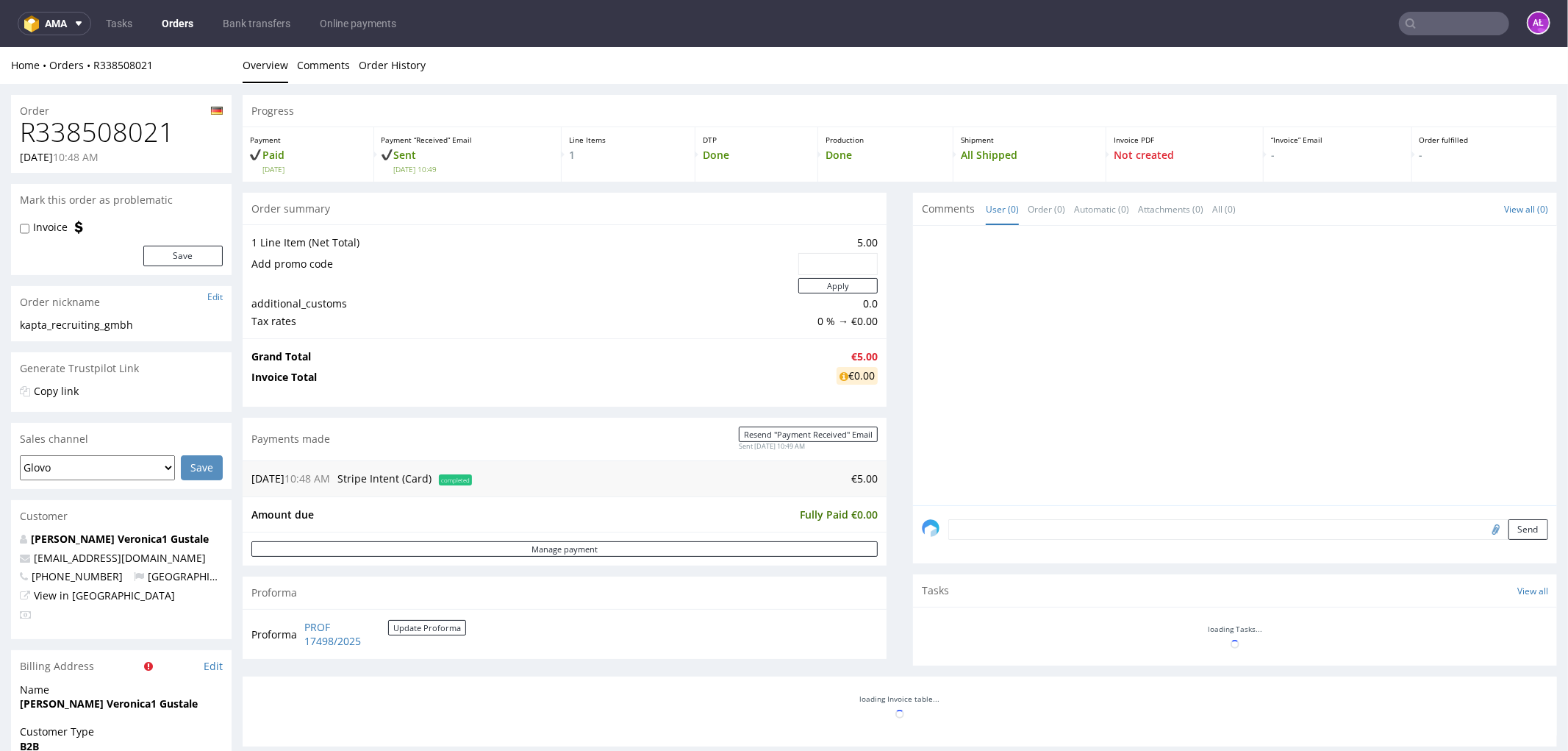
scroll to position [441, 0]
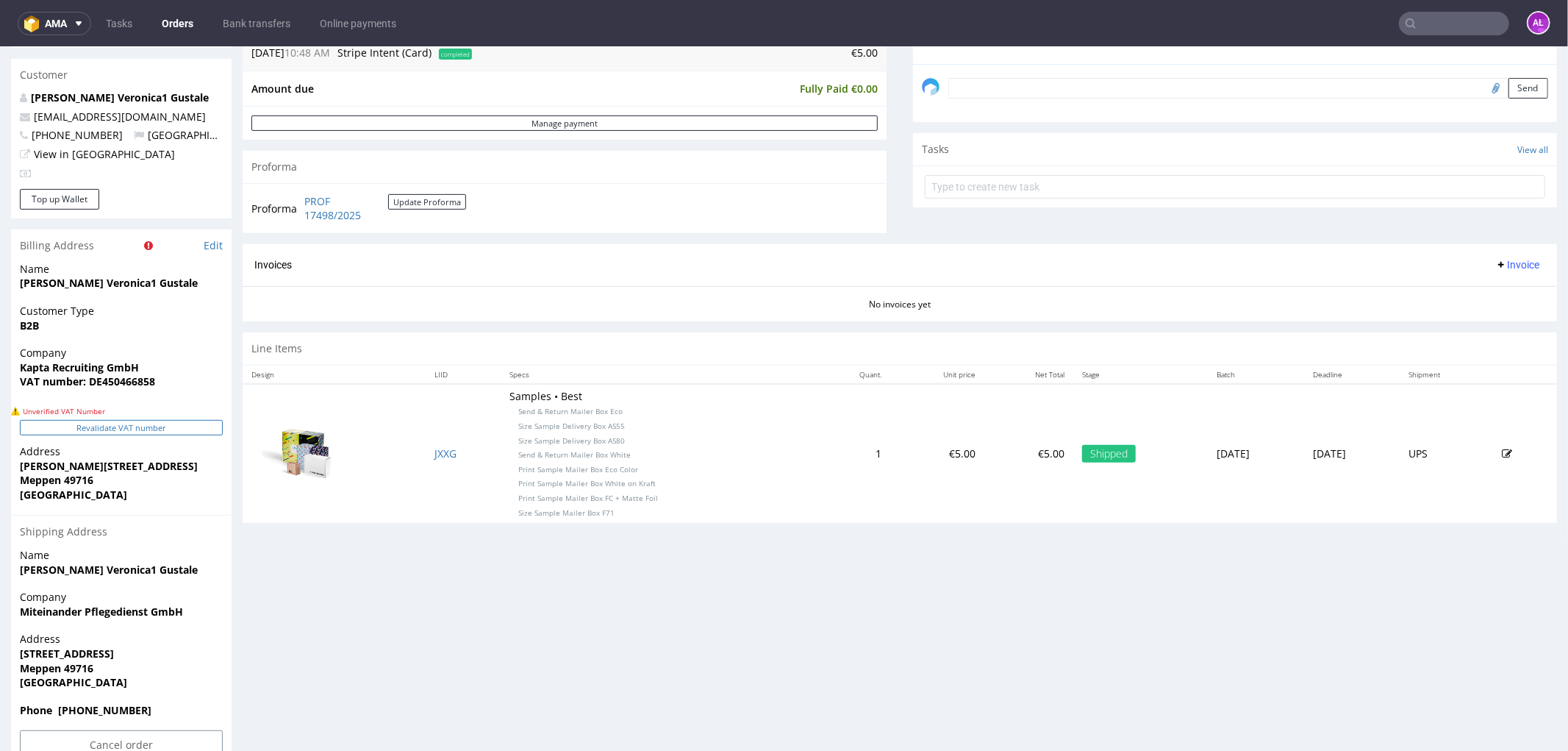
click at [197, 428] on button "Revalidate VAT number" at bounding box center [121, 426] width 203 height 15
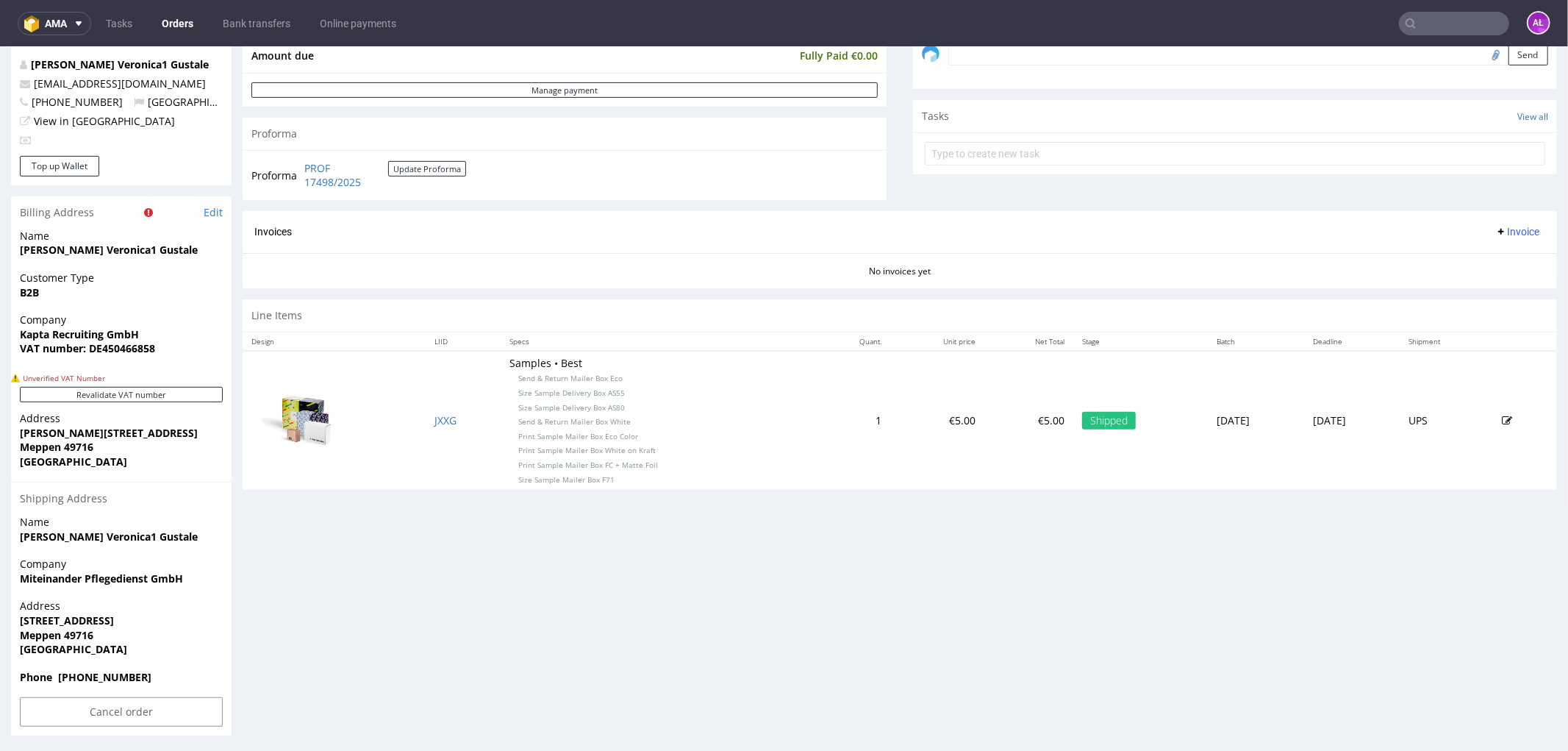
scroll to position [477, 0]
click at [190, 394] on button "Revalidate VAT number" at bounding box center [121, 391] width 203 height 15
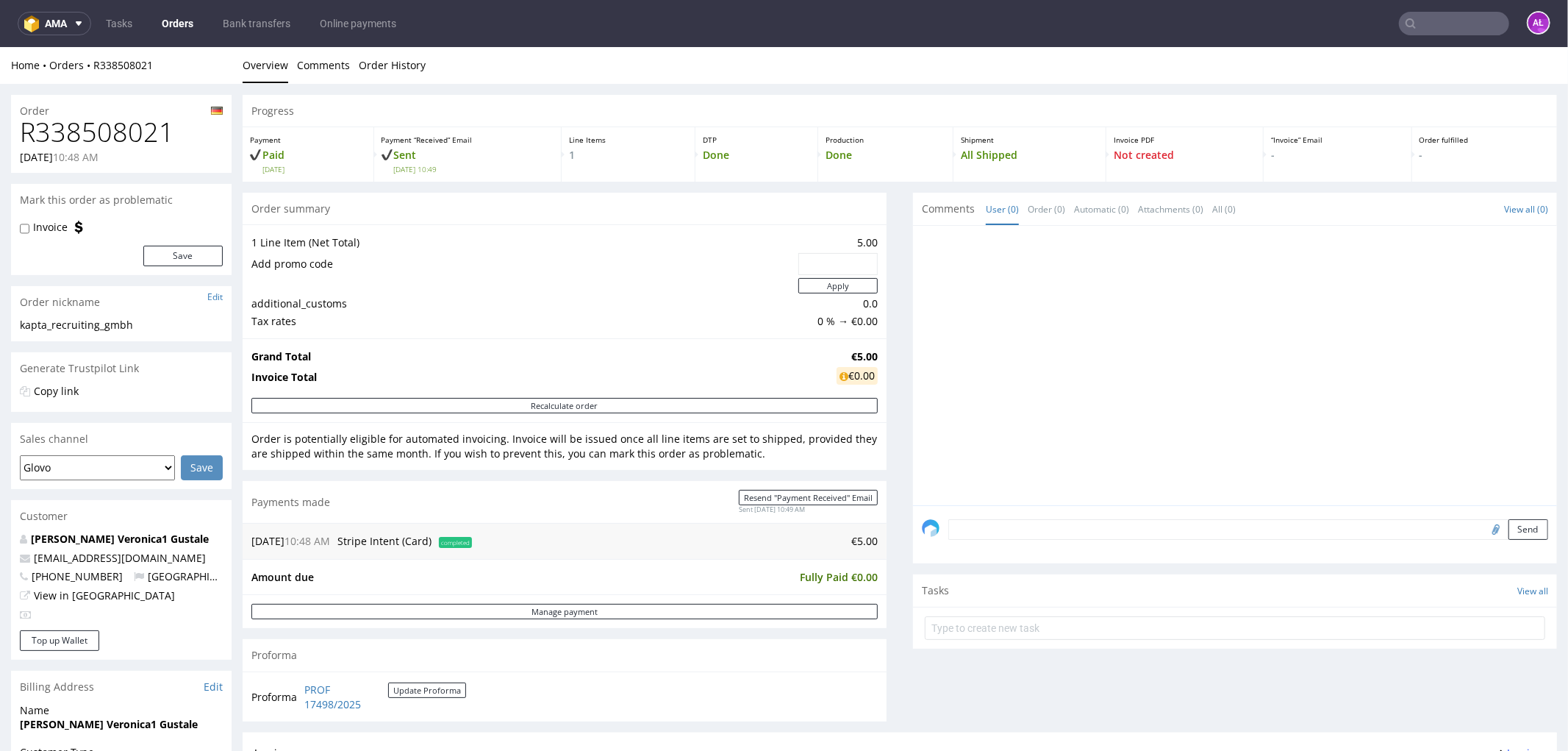
scroll to position [327, 0]
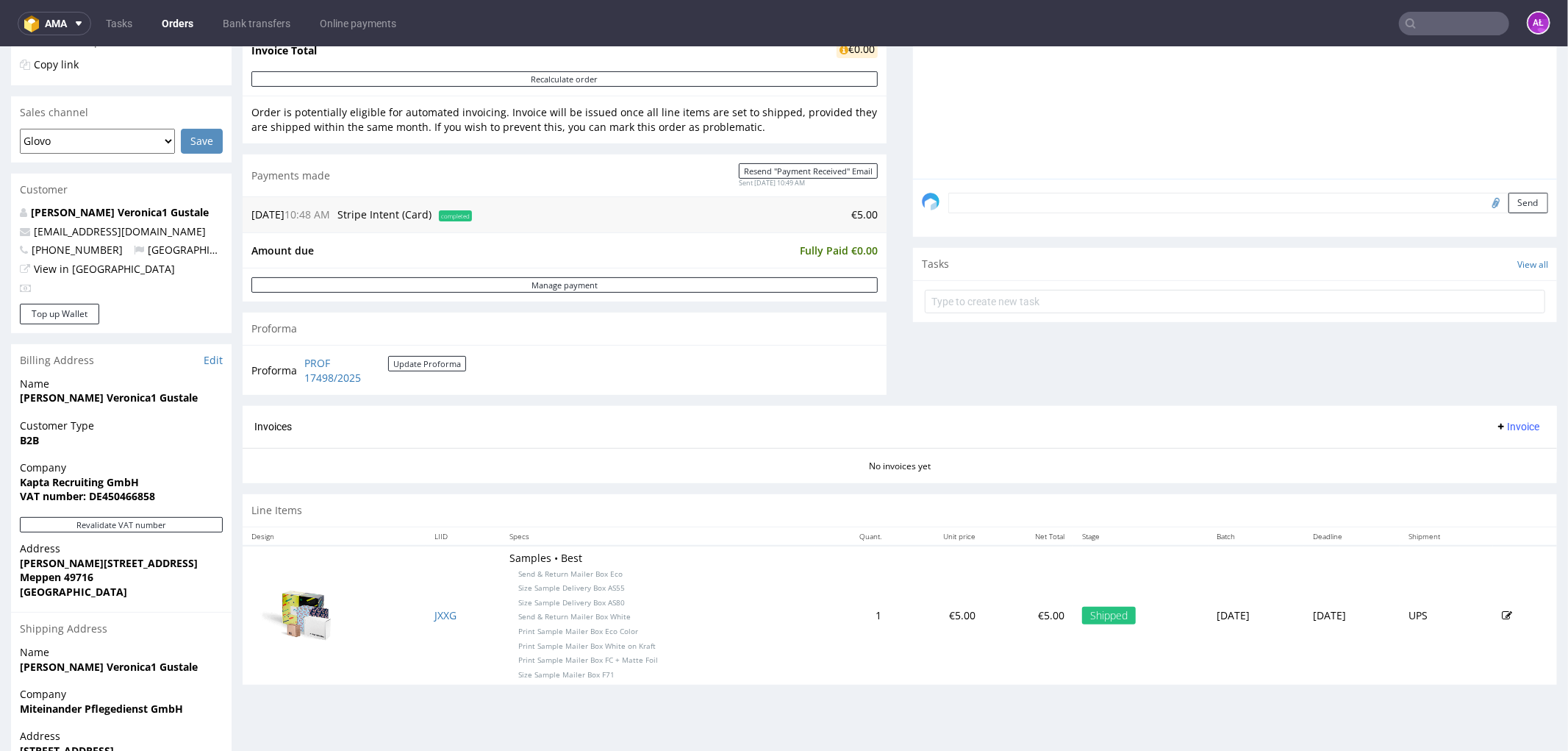
click at [1507, 424] on span "Invoice" at bounding box center [1518, 425] width 44 height 11
click at [1505, 458] on span "Generate" at bounding box center [1493, 458] width 71 height 15
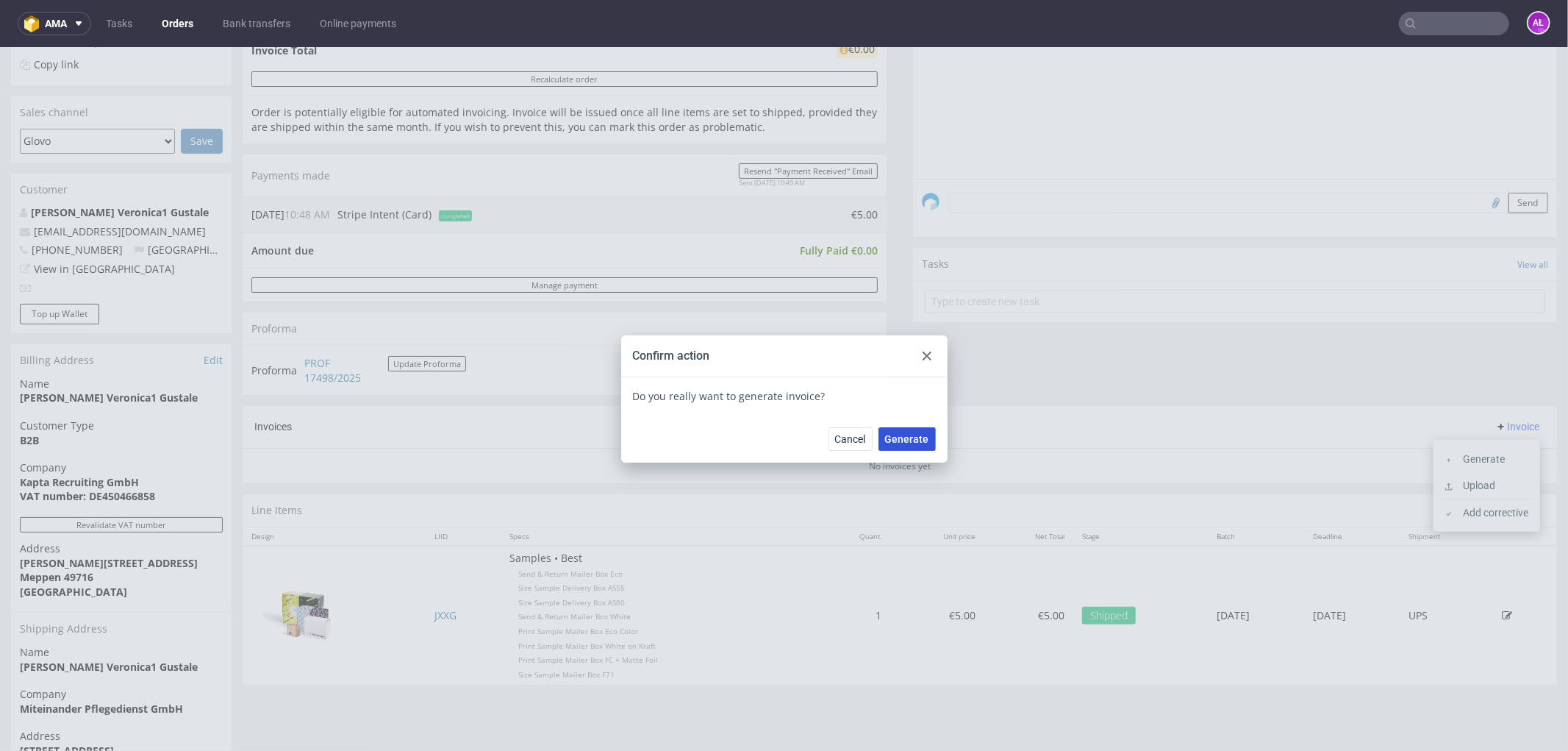
click at [917, 438] on span "Generate" at bounding box center [907, 439] width 44 height 11
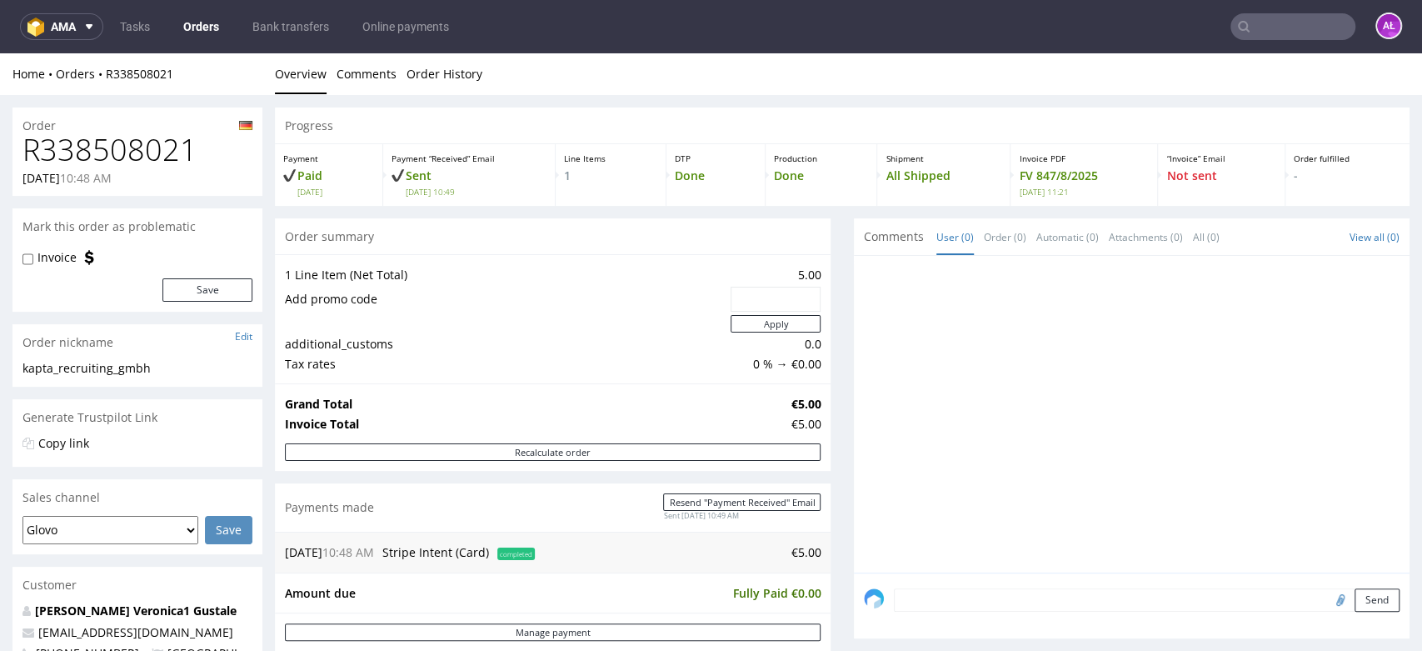
scroll to position [462, 0]
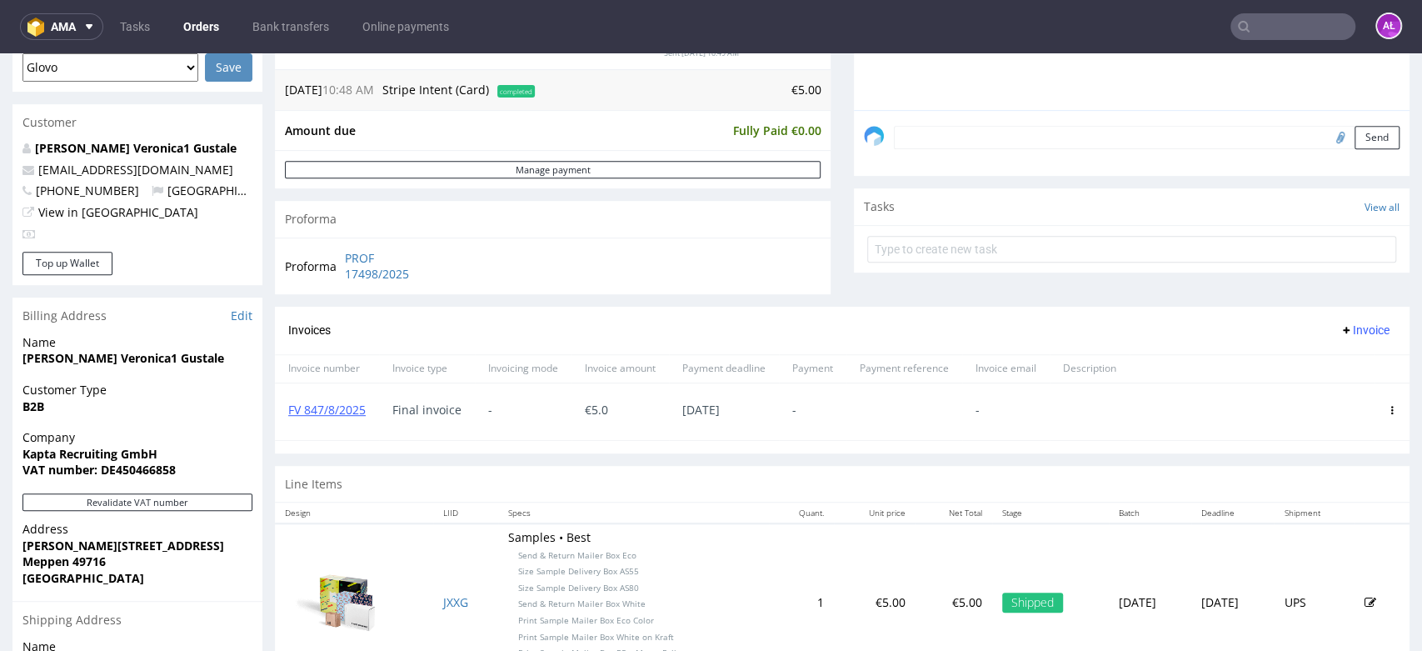
click at [1293, 30] on input "text" at bounding box center [1293, 26] width 125 height 27
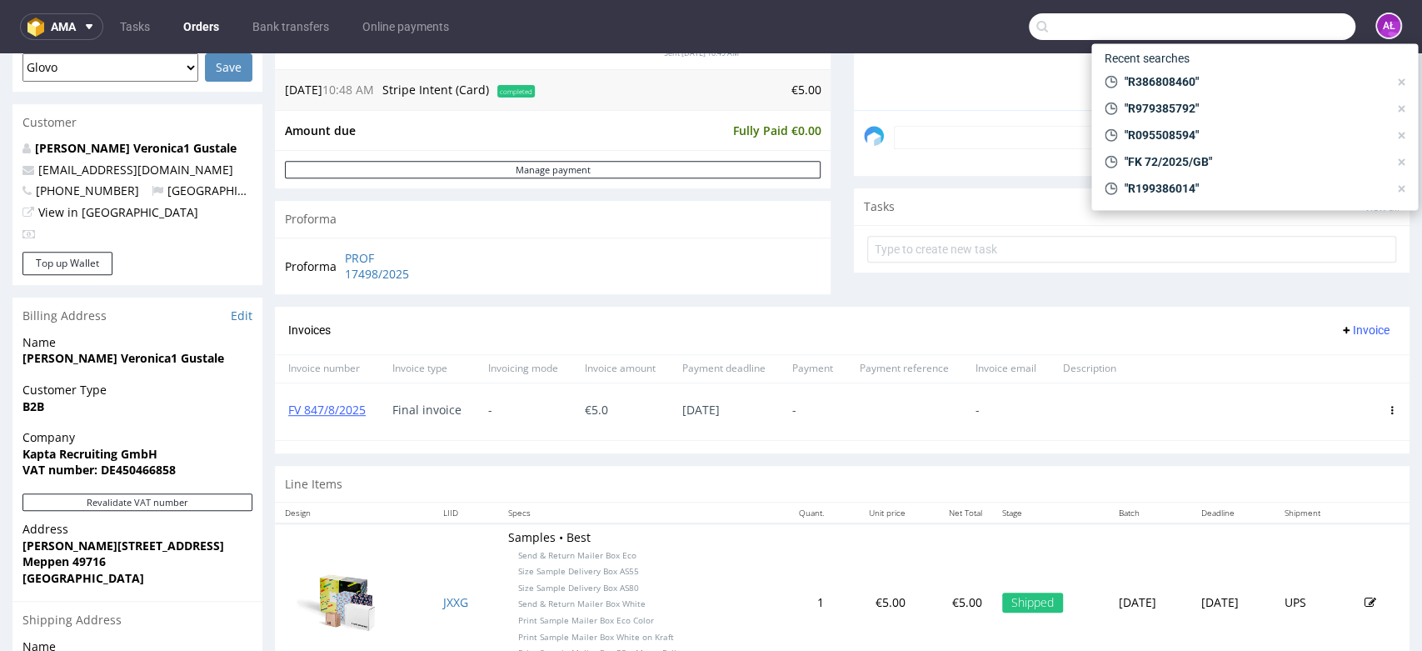
paste input "FV 767/8/2025"
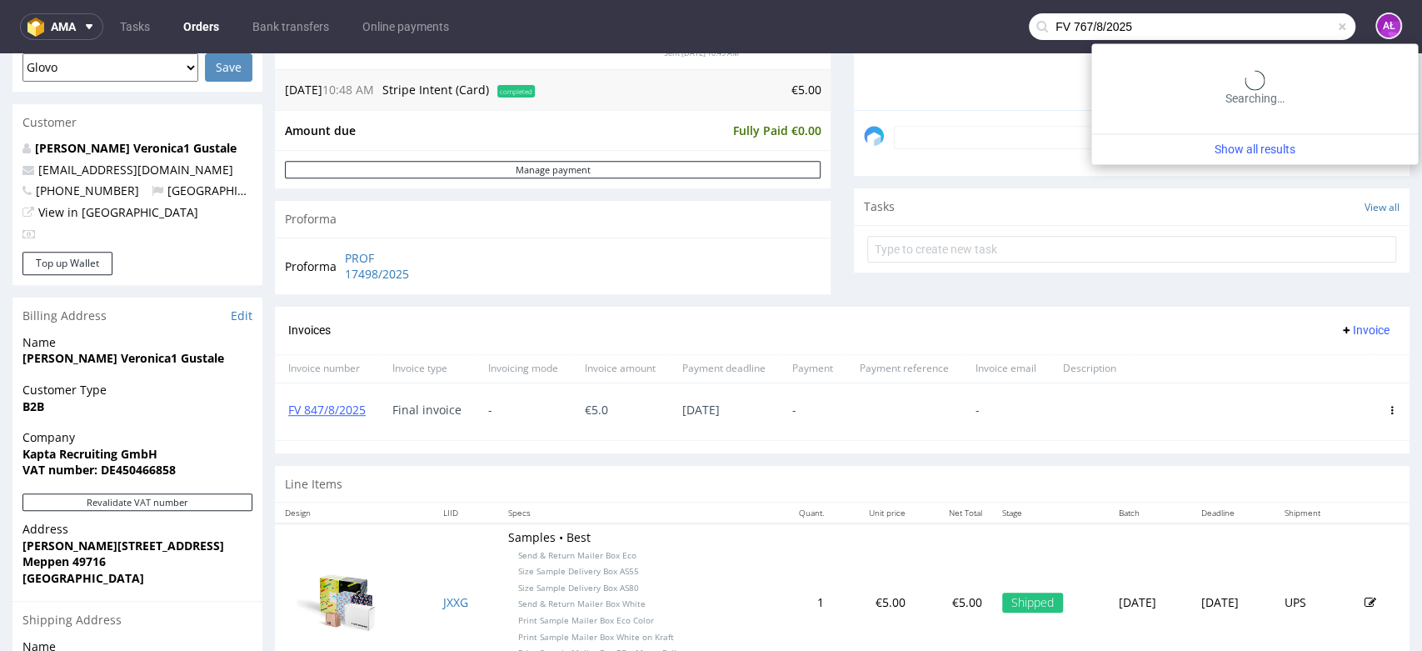
type input "FV 767/8/2025"
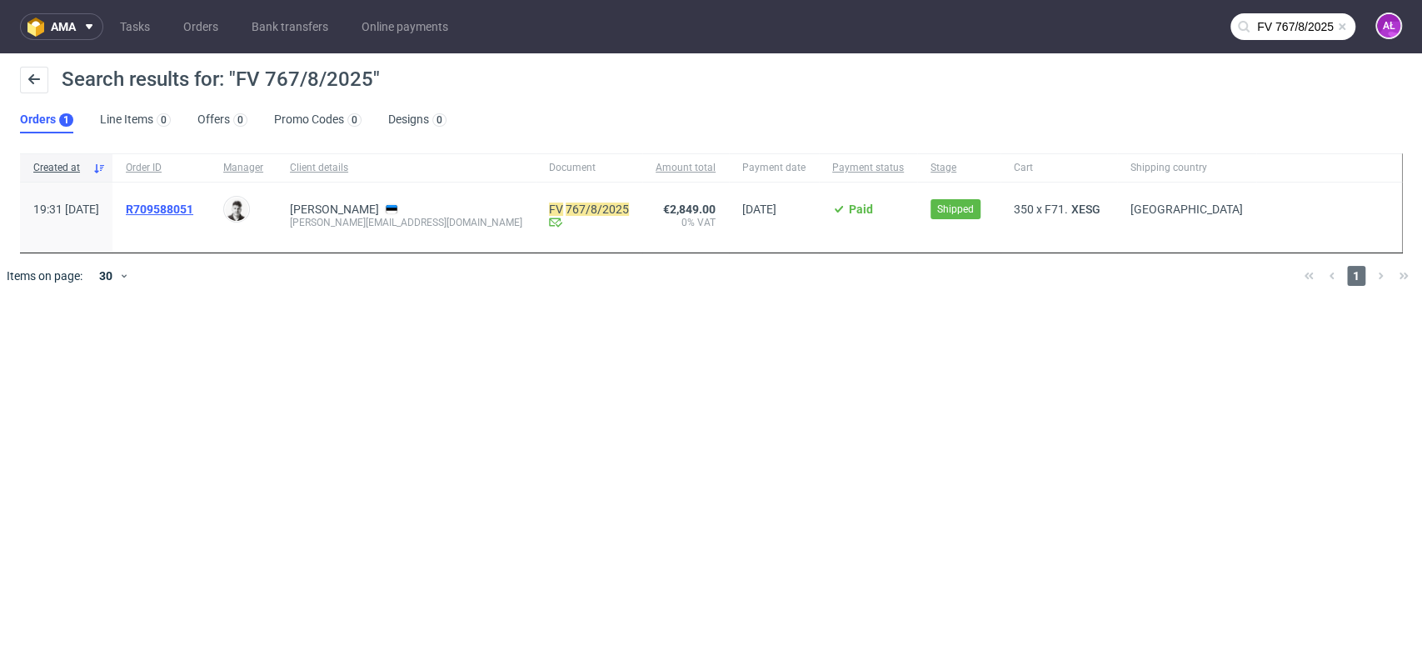
click at [193, 206] on span "R709588051" at bounding box center [159, 208] width 67 height 13
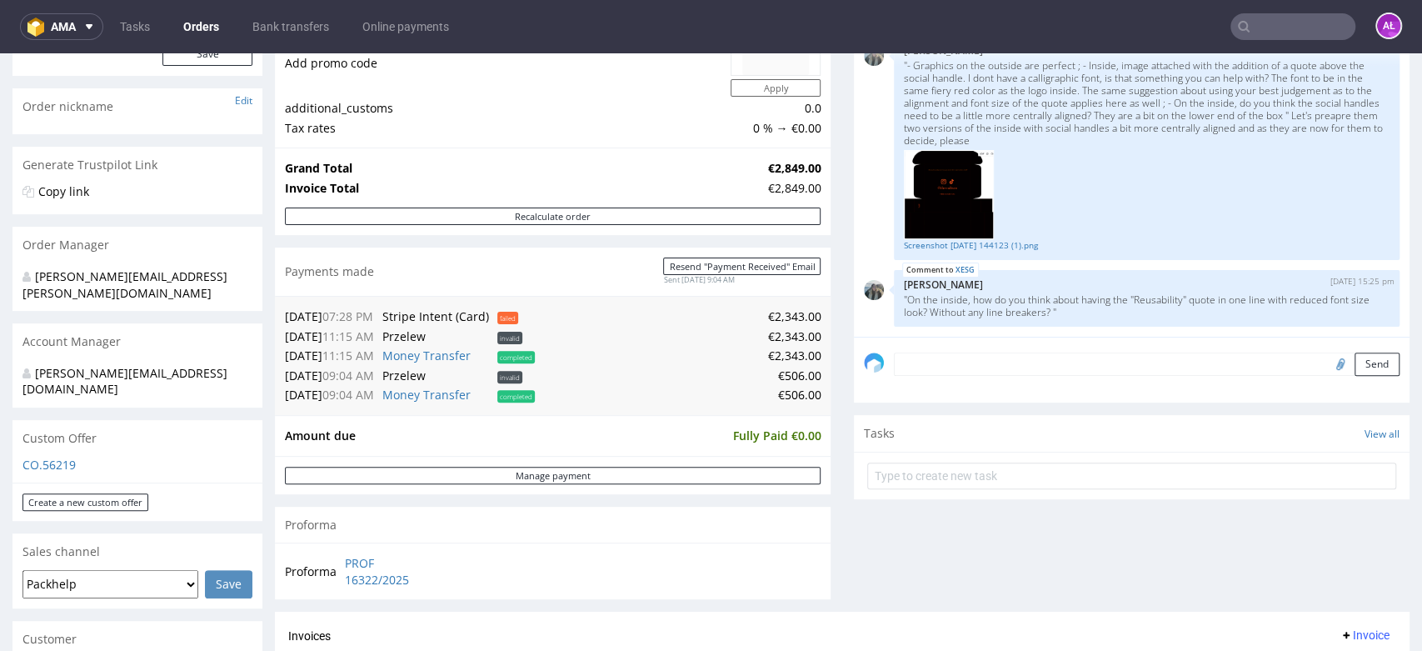
scroll to position [647, 0]
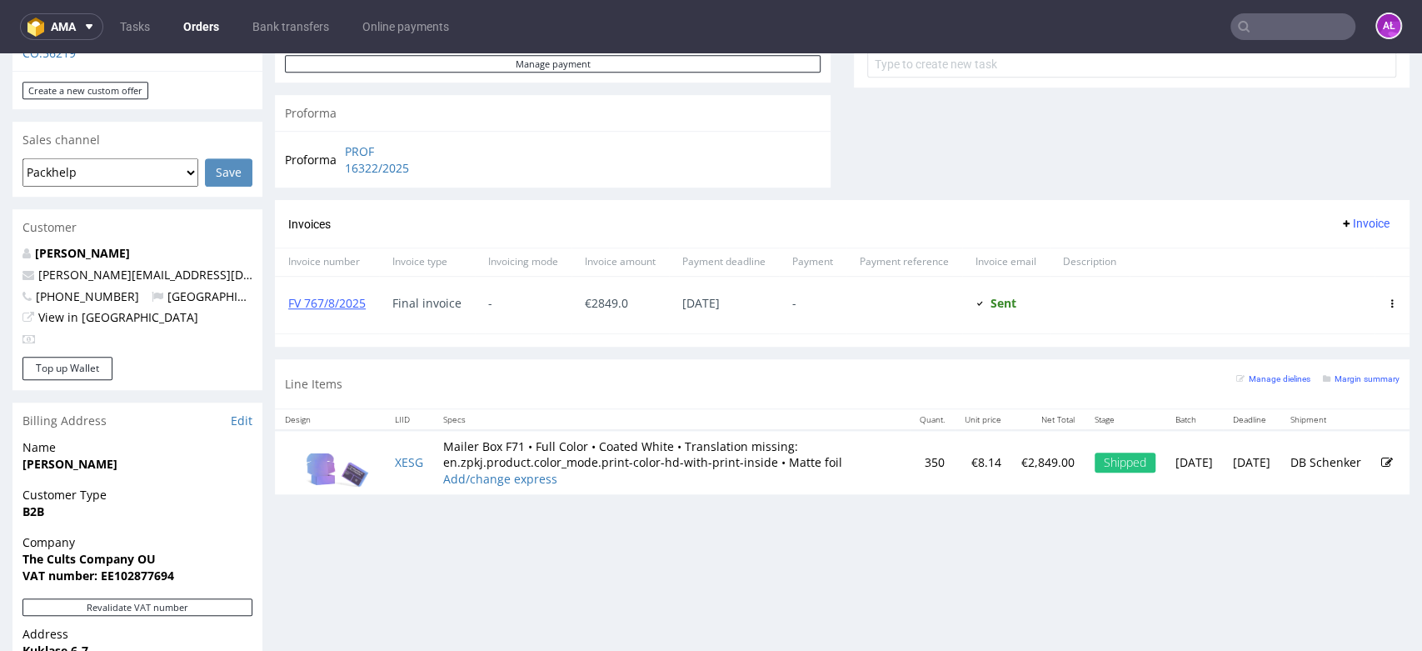
click at [1273, 17] on input "text" at bounding box center [1293, 26] width 125 height 27
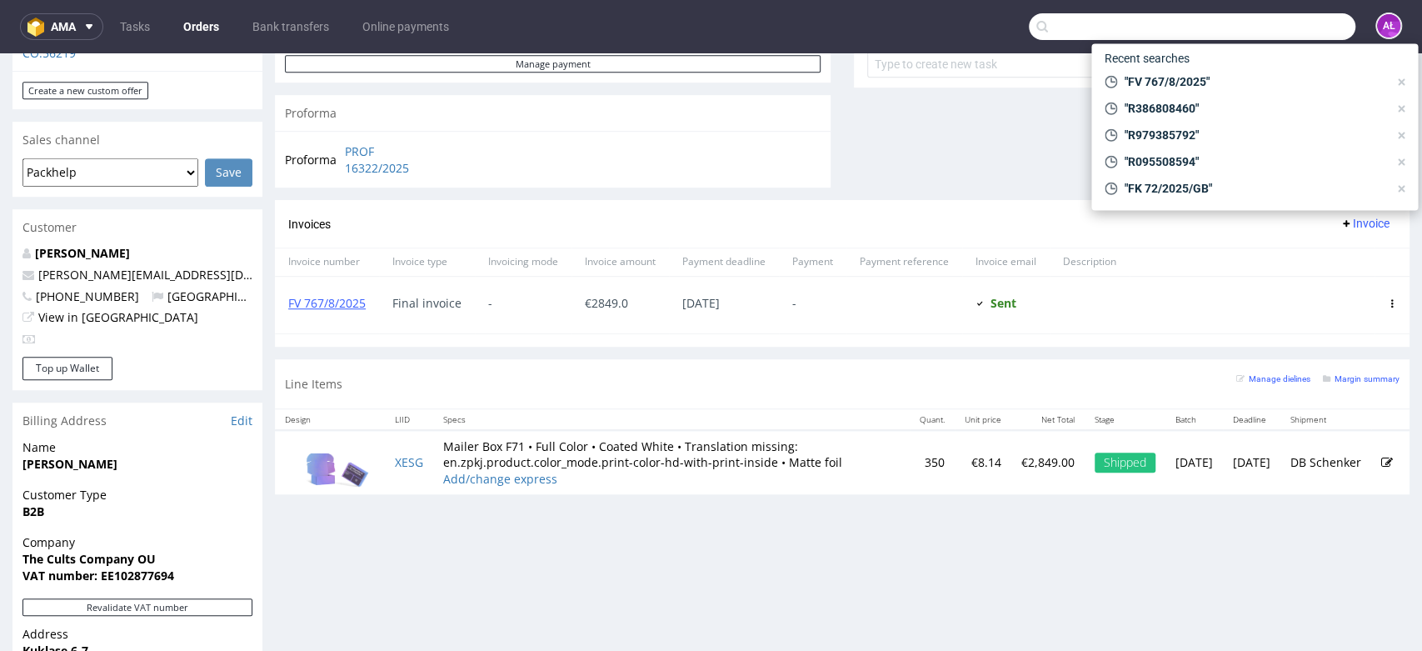
paste input "FV 640/8/2025"
type input "FV 640/8/2025"
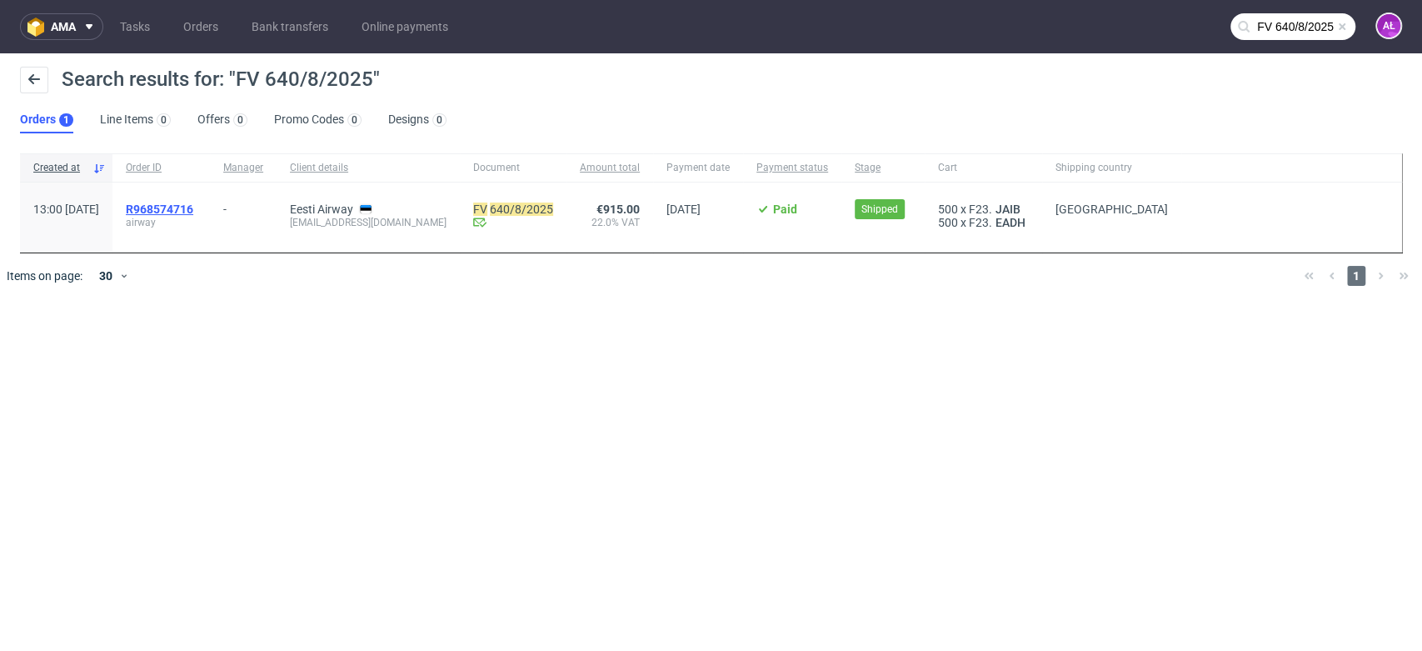
click at [193, 206] on span "R968574716" at bounding box center [159, 208] width 67 height 13
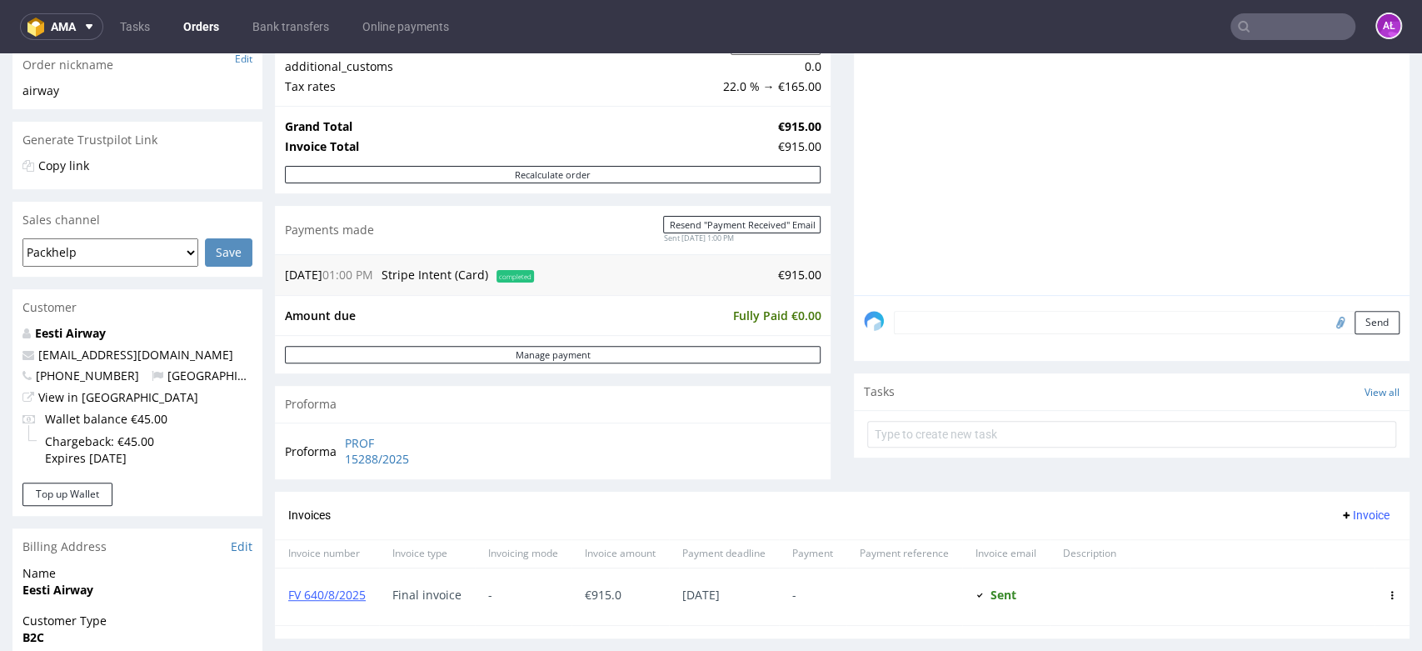
scroll to position [462, 0]
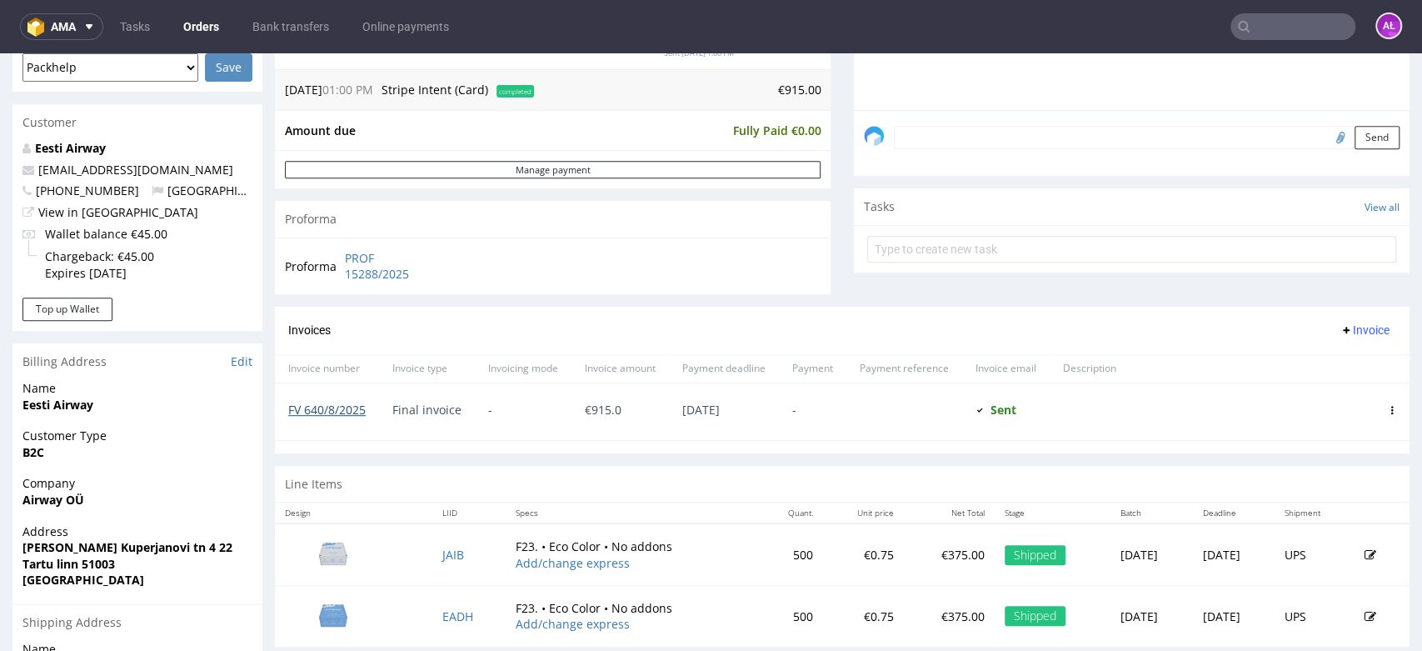
click at [349, 408] on link "FV 640/8/2025" at bounding box center [326, 410] width 77 height 16
click at [1253, 20] on input "text" at bounding box center [1293, 26] width 125 height 27
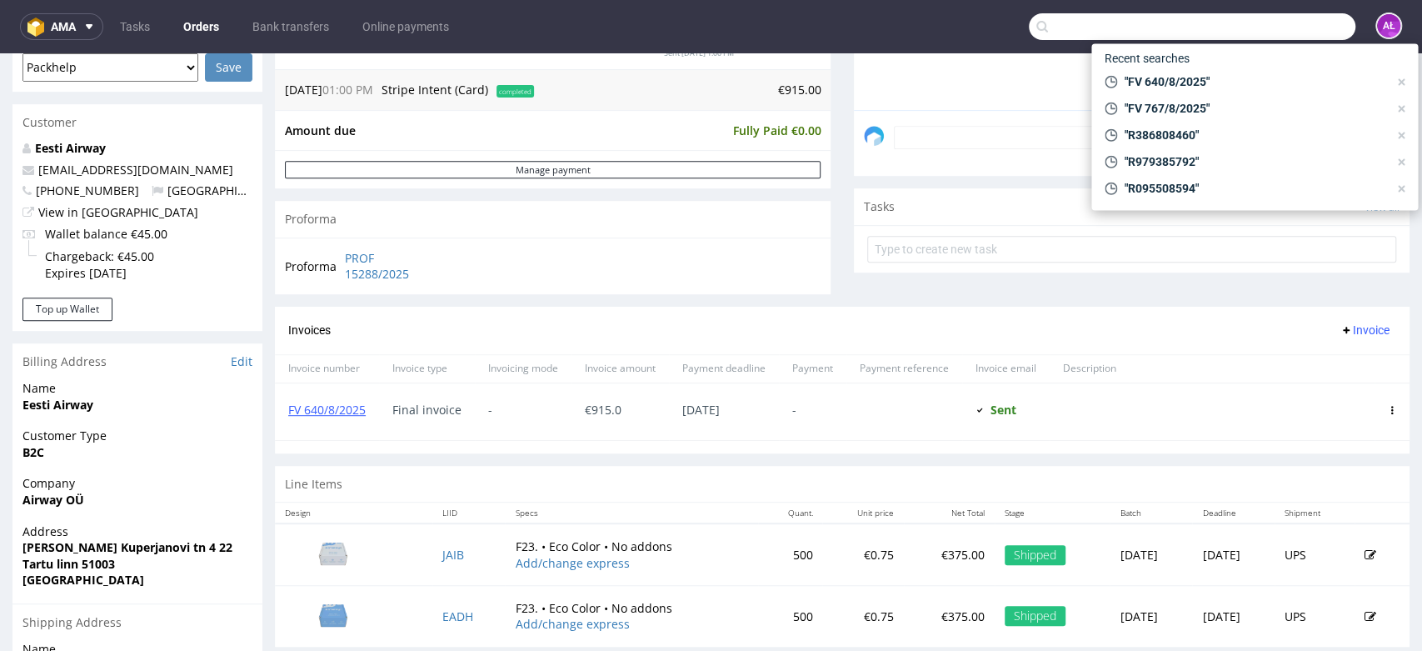
paste input "FV 493/8/2025"
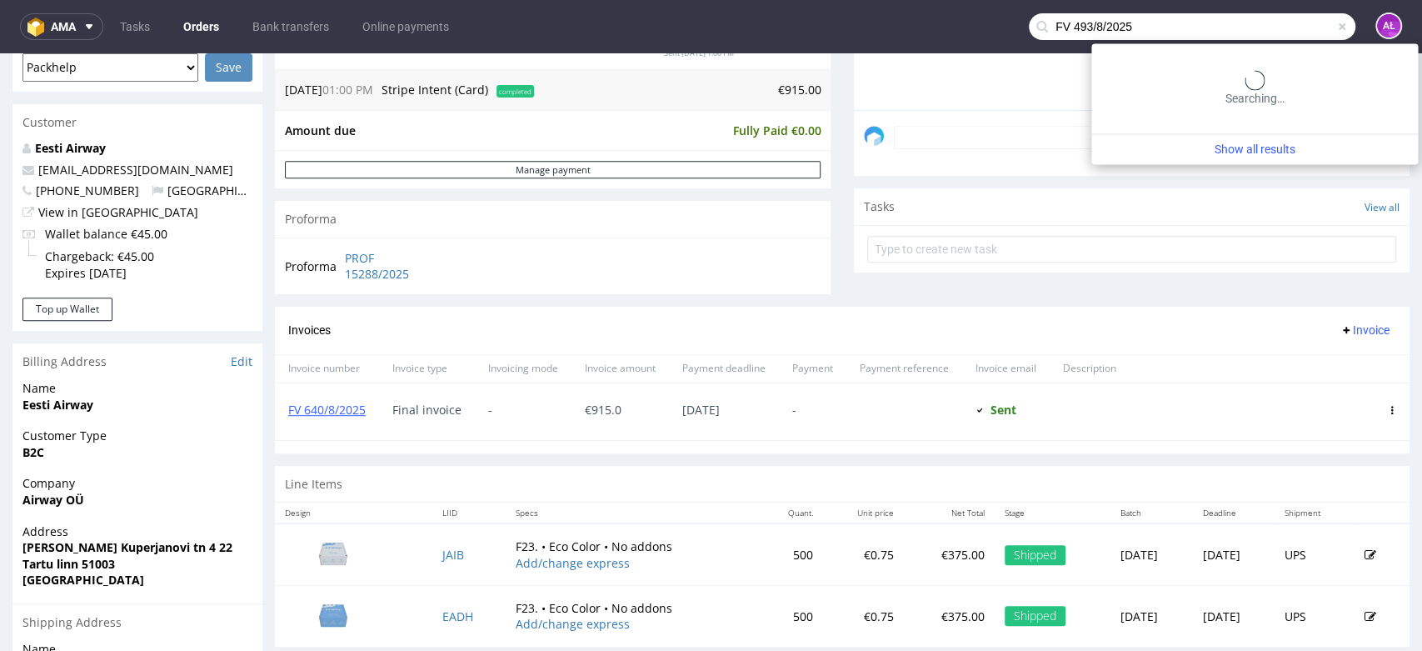
type input "FV 493/8/2025"
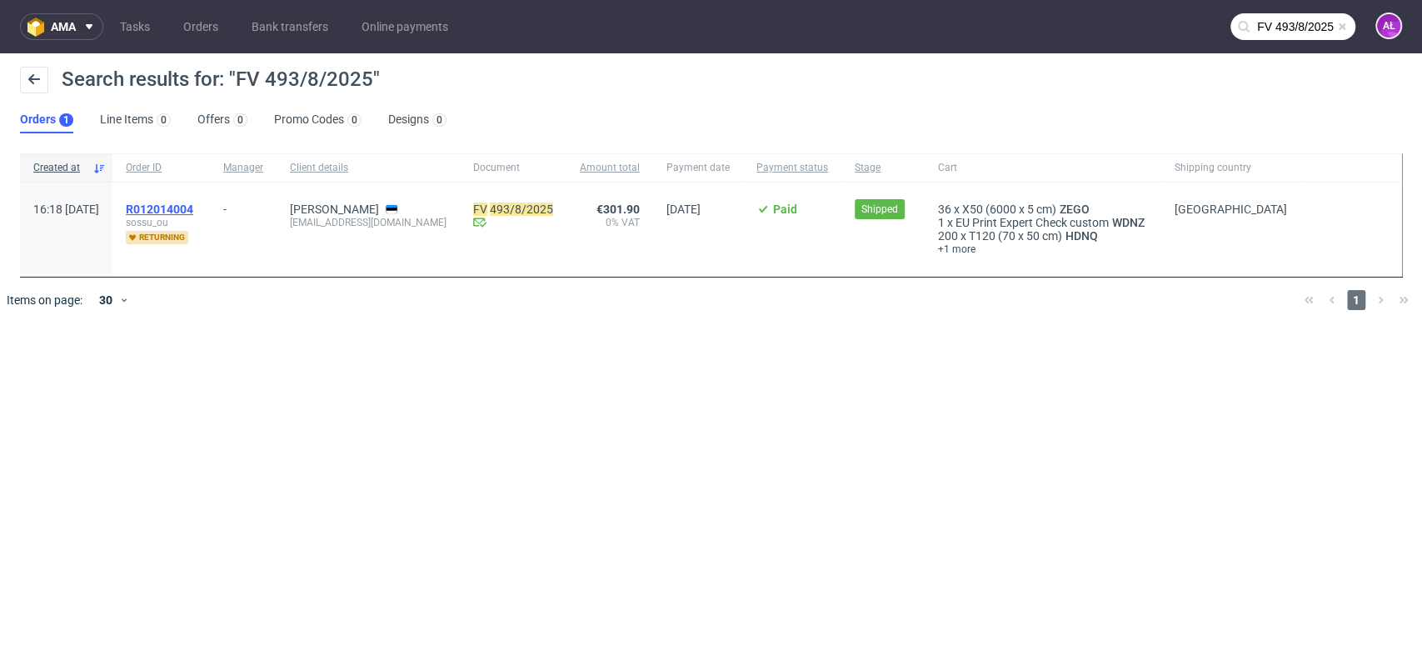
click at [193, 207] on span "R012014004" at bounding box center [159, 208] width 67 height 13
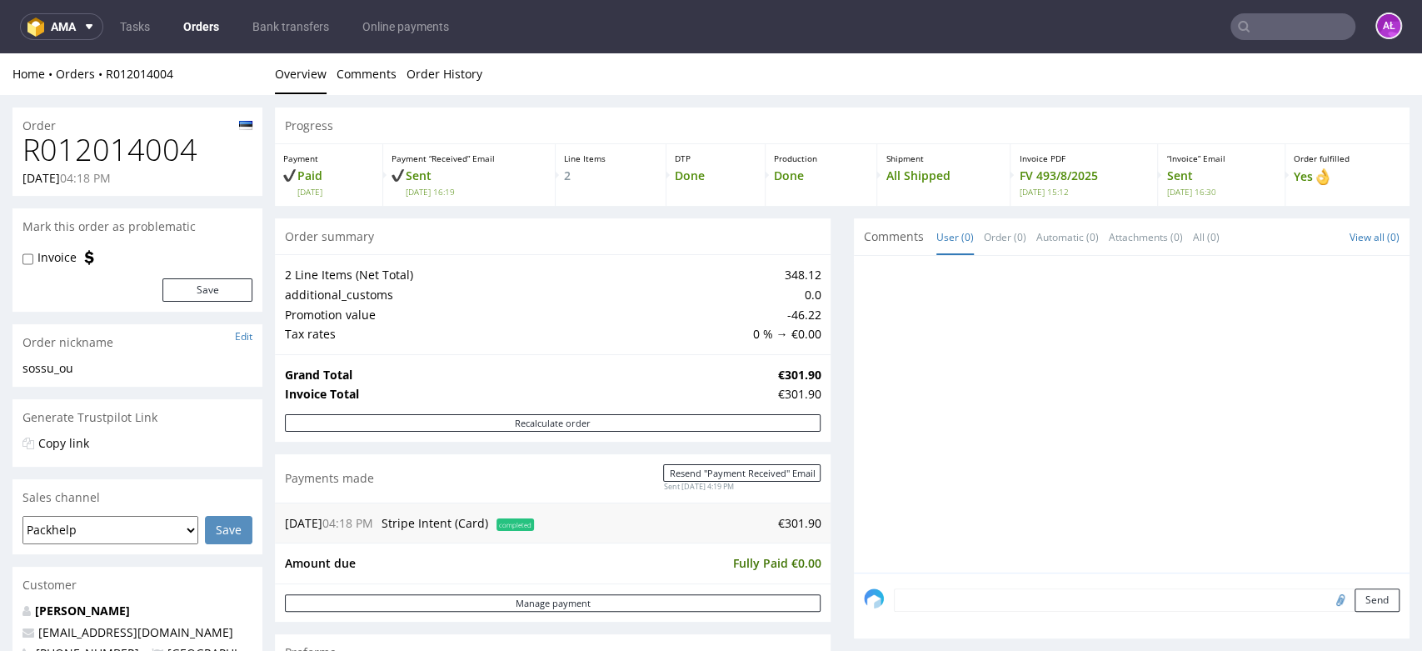
scroll to position [370, 0]
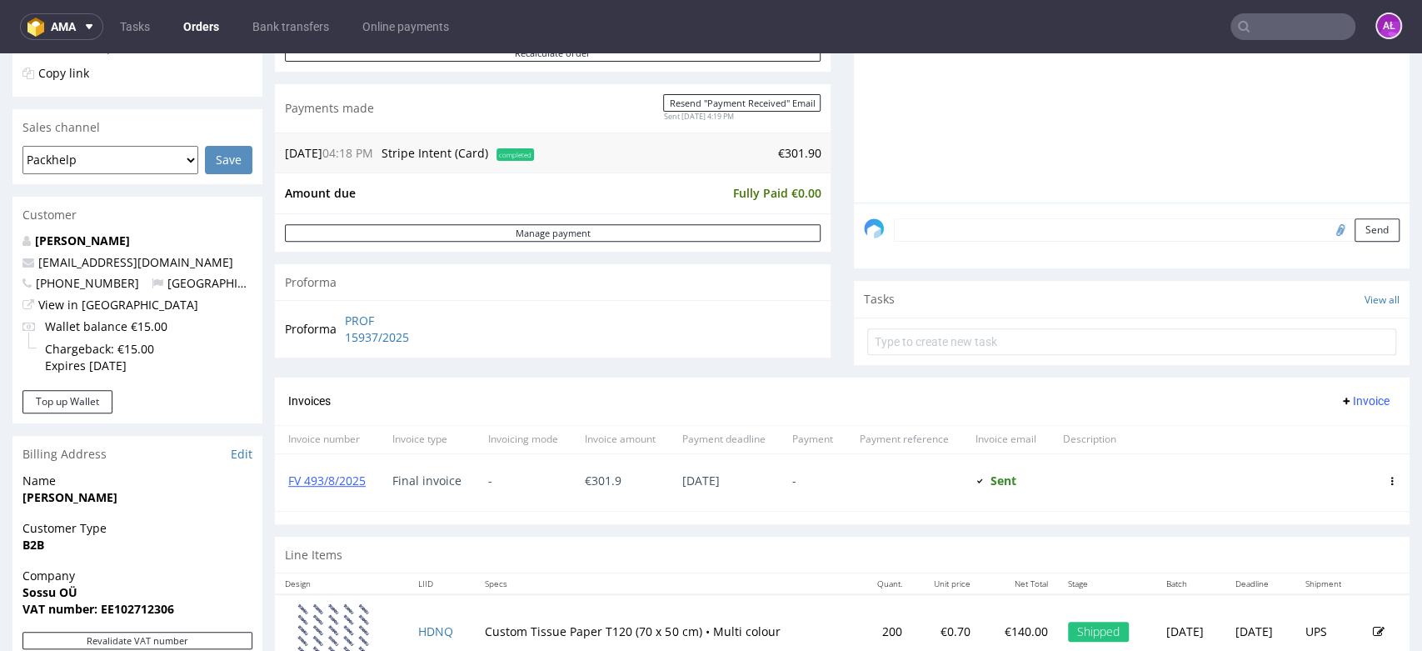
drag, startPoint x: 1289, startPoint y: 25, endPoint x: 1277, endPoint y: 25, distance: 11.7
click at [1288, 25] on input "text" at bounding box center [1293, 26] width 125 height 27
paste input "FV 246/8/2025"
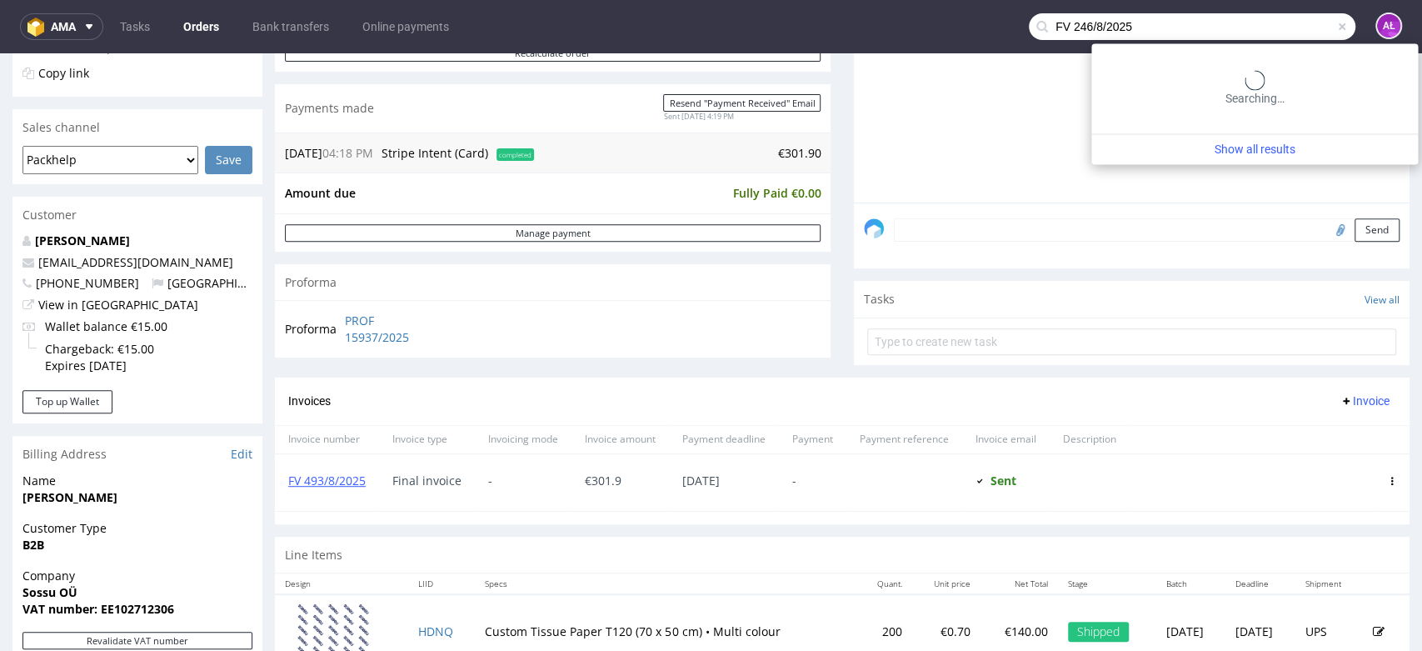
type input "FV 246/8/2025"
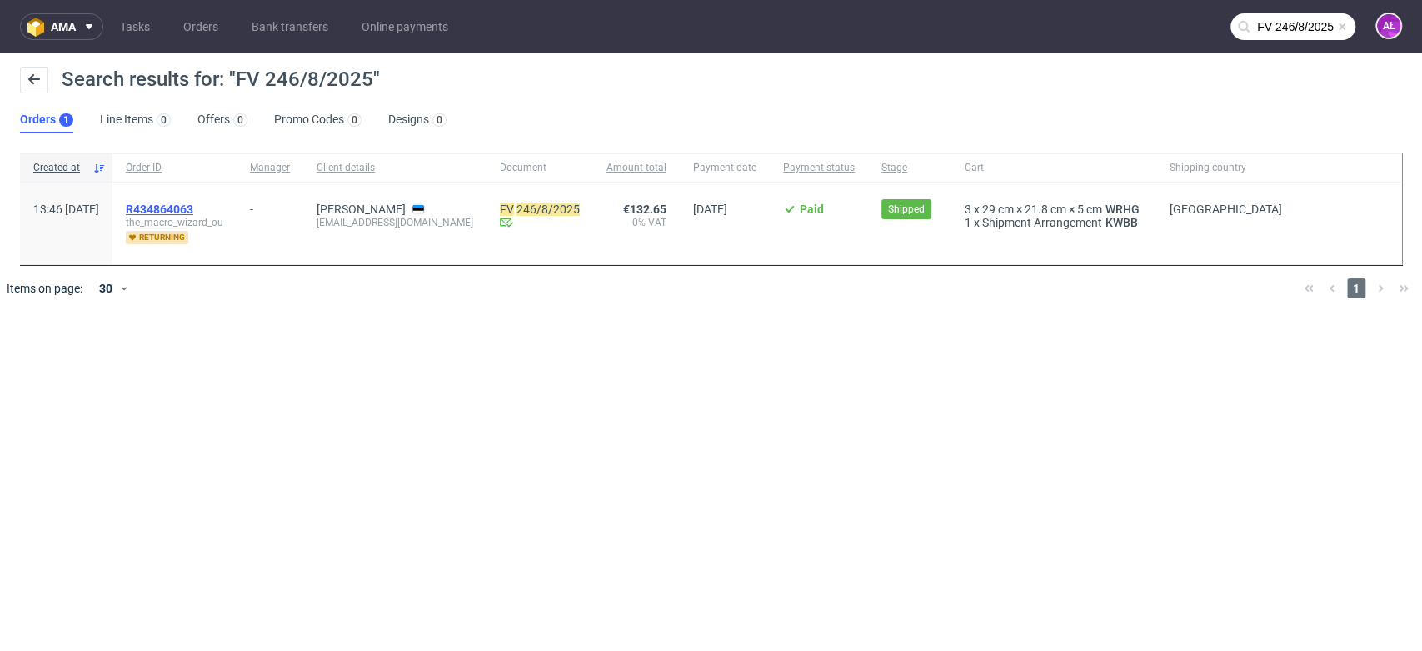
click at [193, 212] on span "R434864063" at bounding box center [159, 208] width 67 height 13
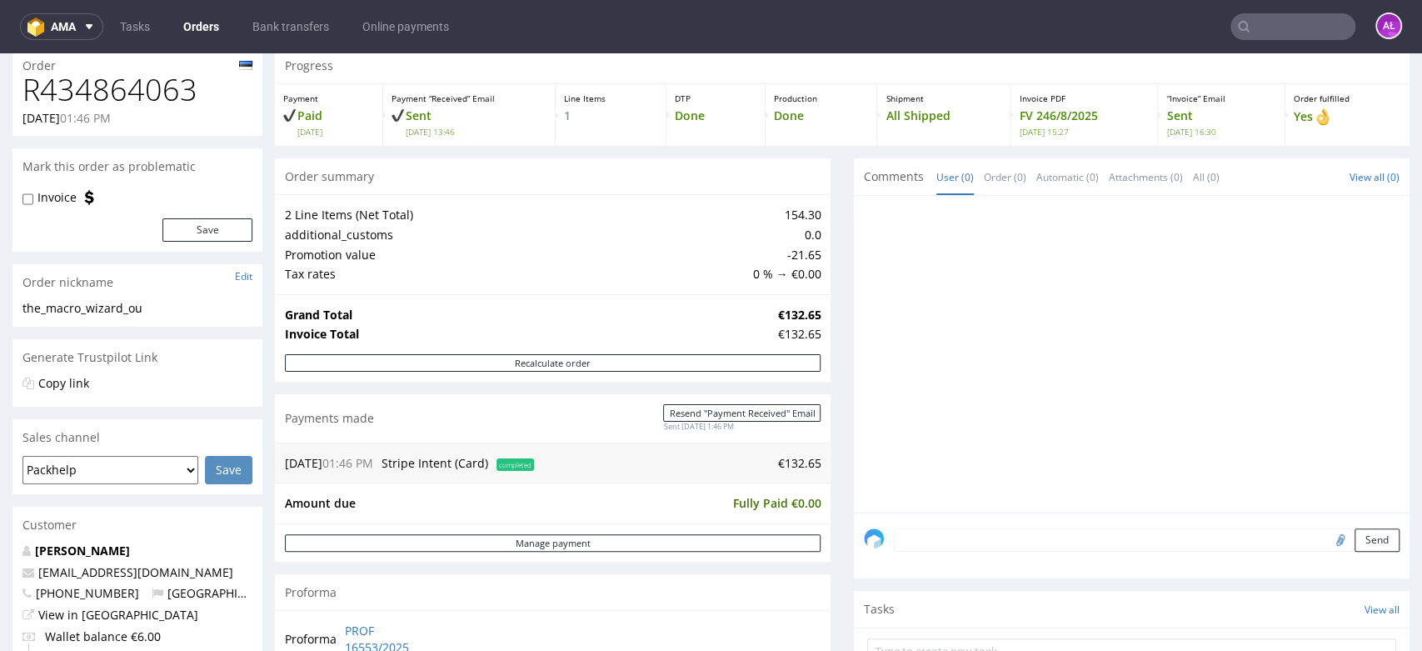
scroll to position [185, 0]
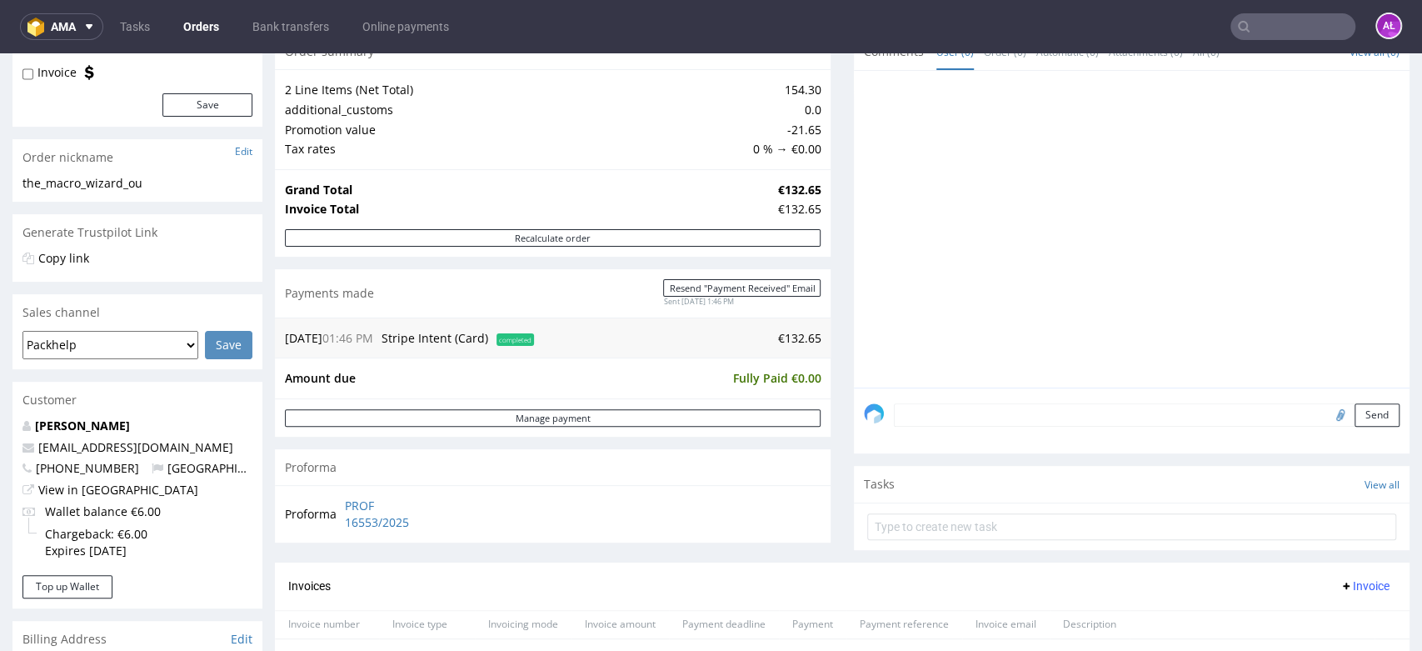
click at [1259, 21] on input "text" at bounding box center [1293, 26] width 125 height 27
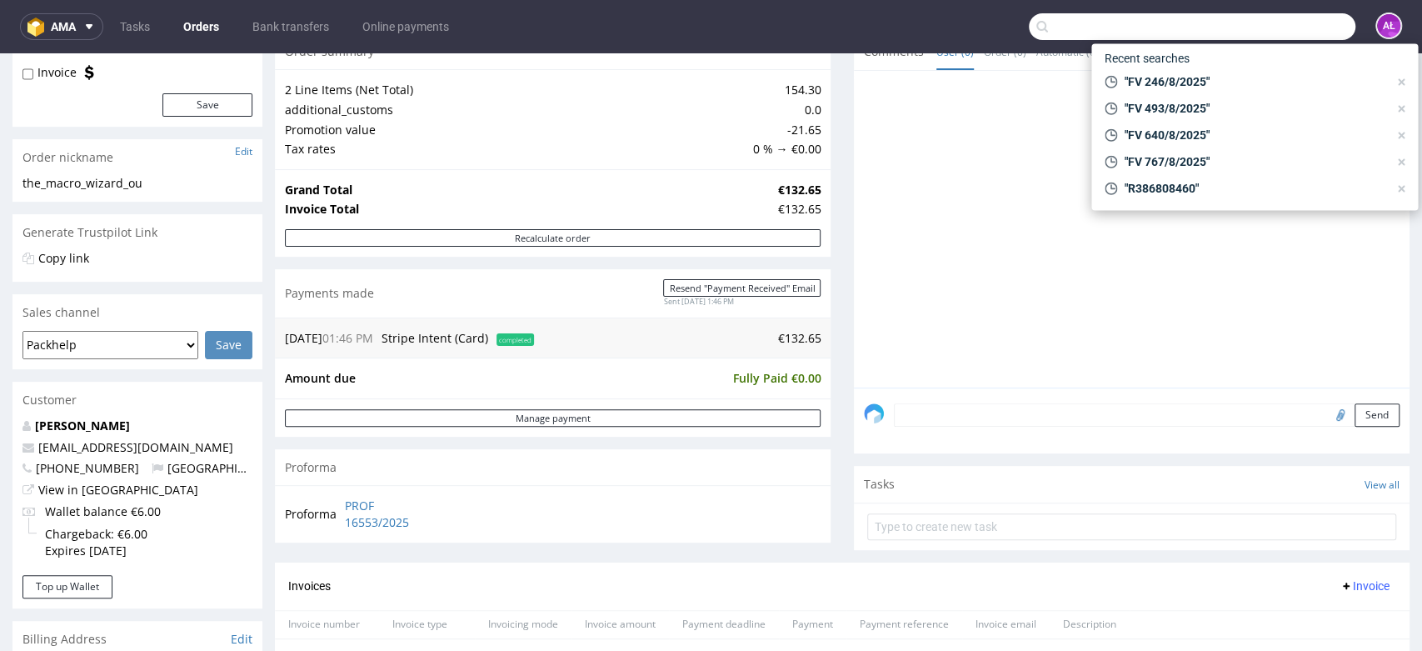
paste input "FV 640/8/2025"
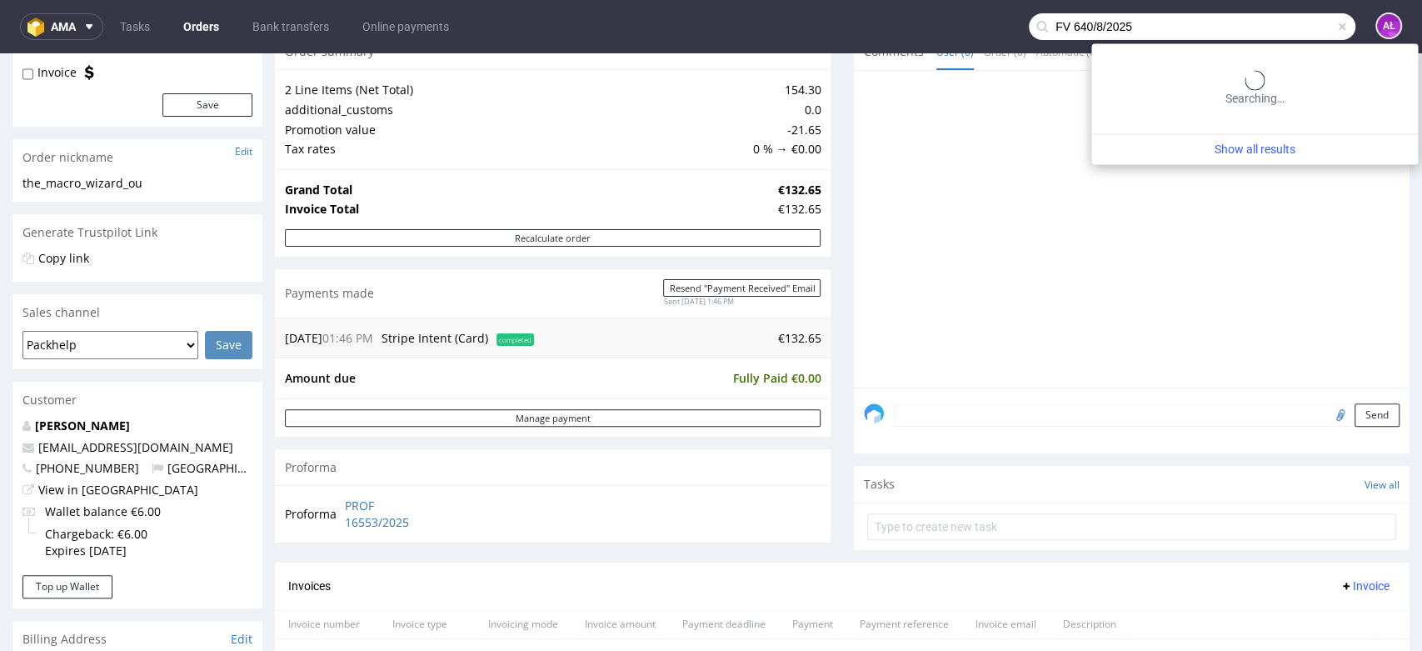
type input "FV 640/8/2025"
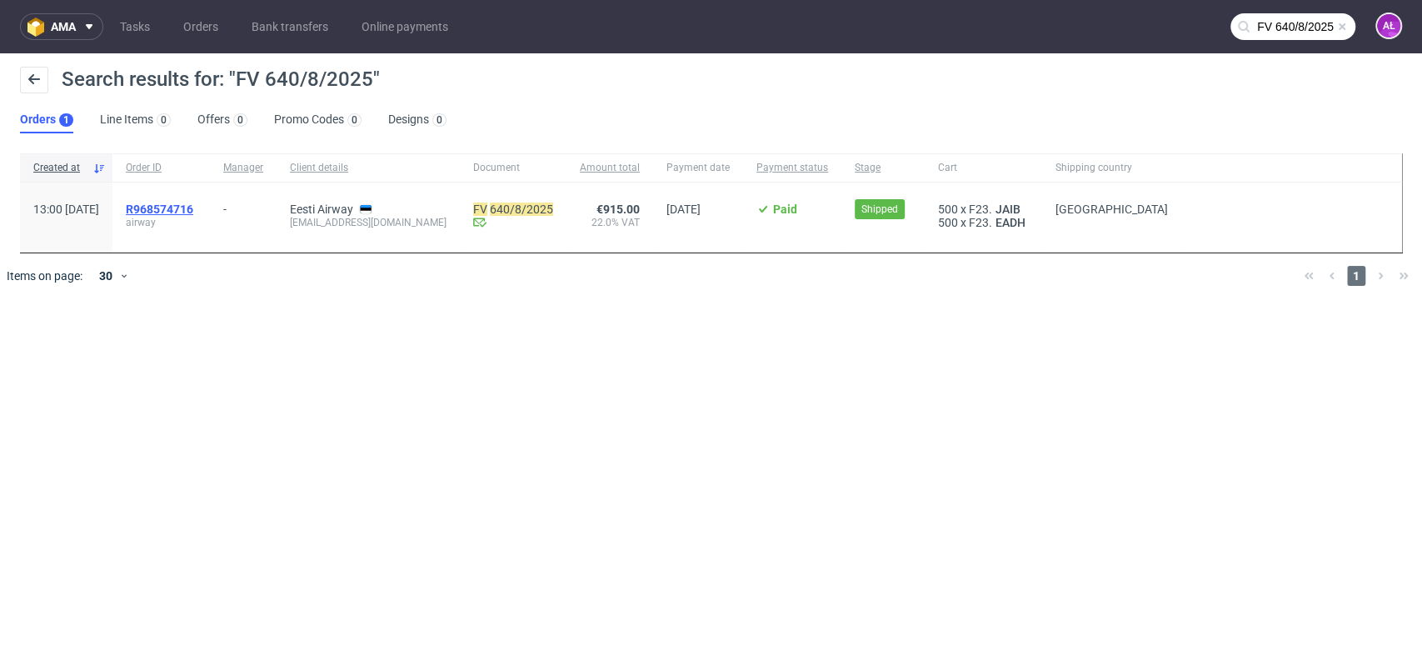
click at [193, 211] on span "R968574716" at bounding box center [159, 208] width 67 height 13
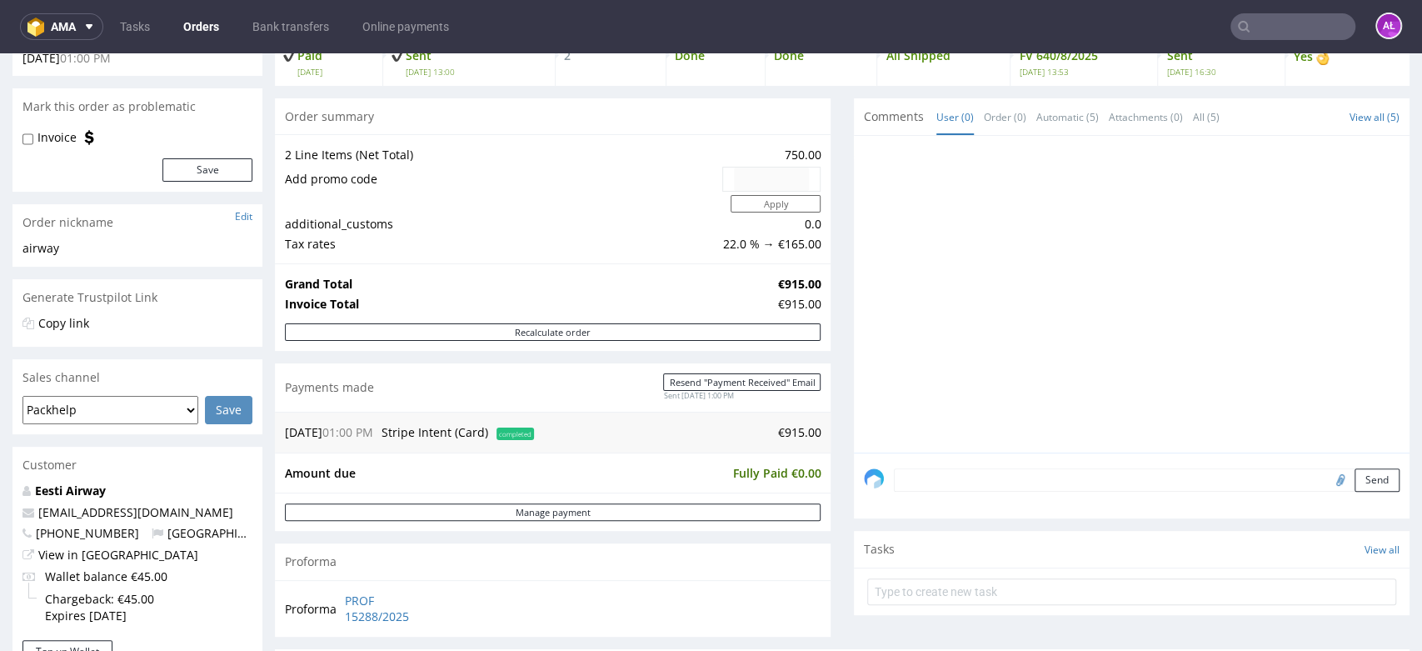
scroll to position [555, 0]
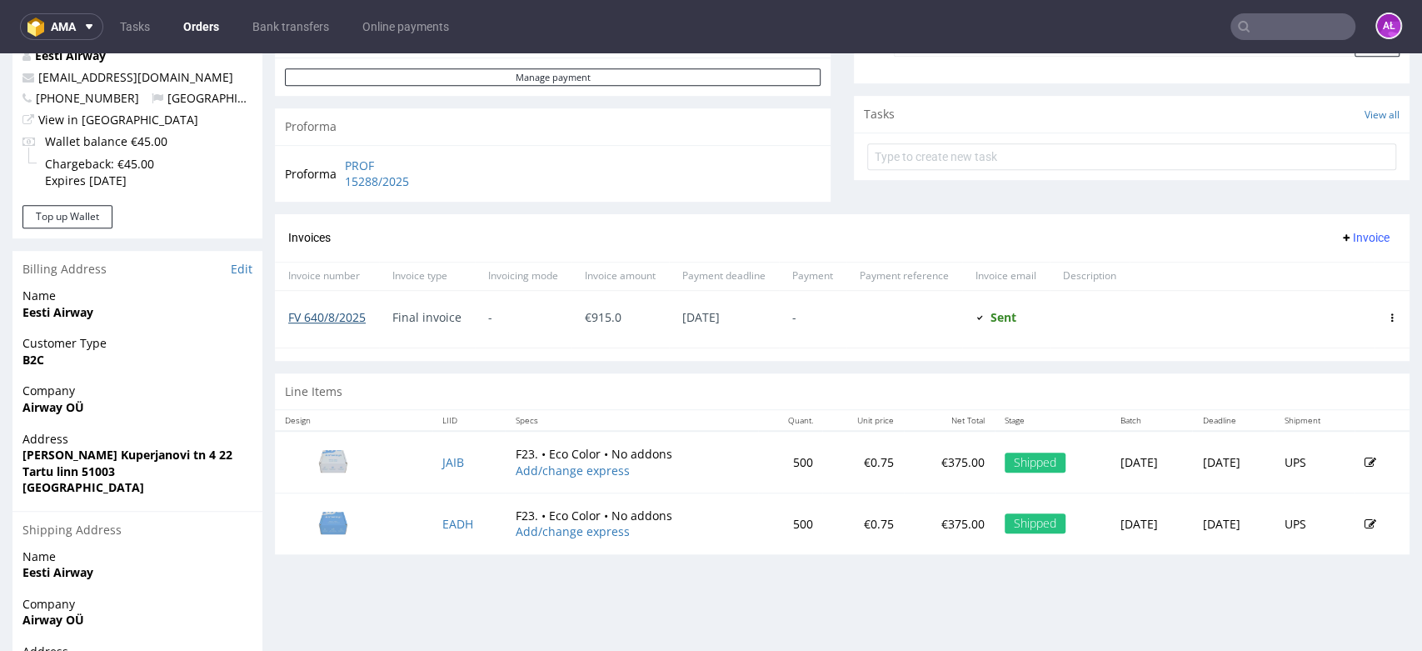
click at [341, 315] on link "FV 640/8/2025" at bounding box center [326, 317] width 77 height 16
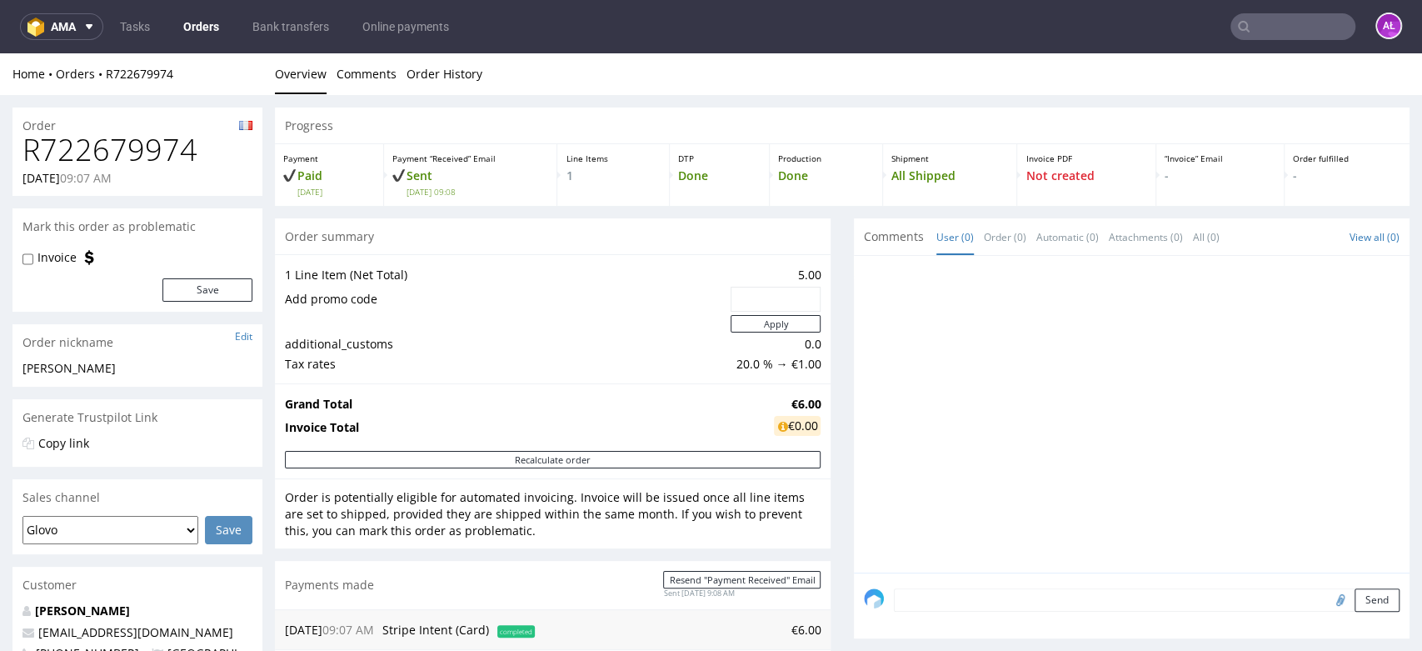
scroll to position [555, 0]
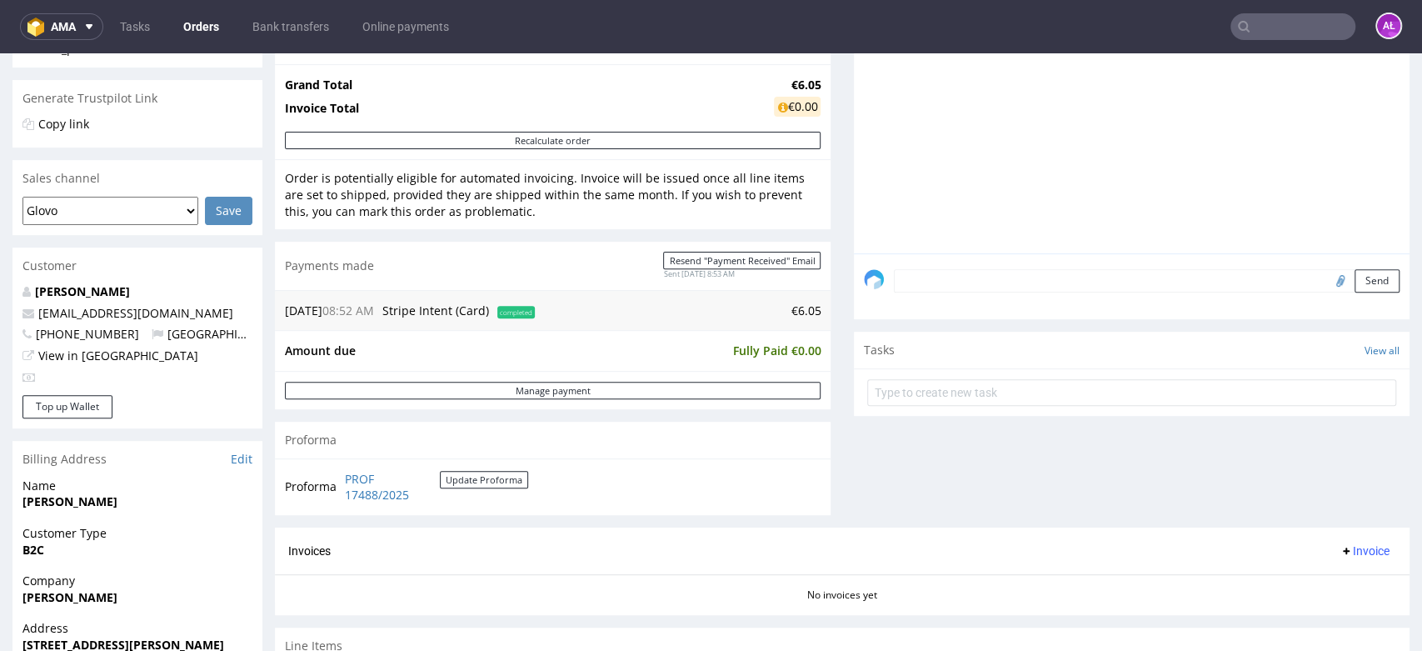
scroll to position [555, 0]
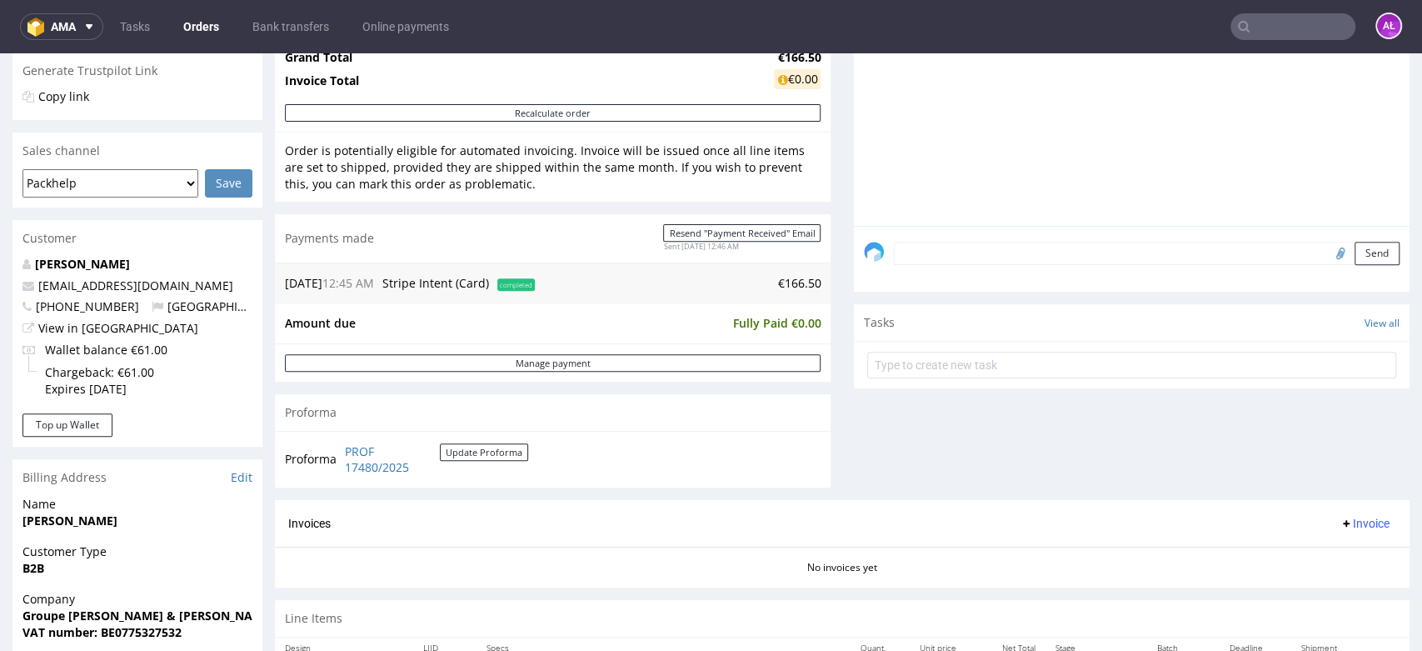
scroll to position [462, 0]
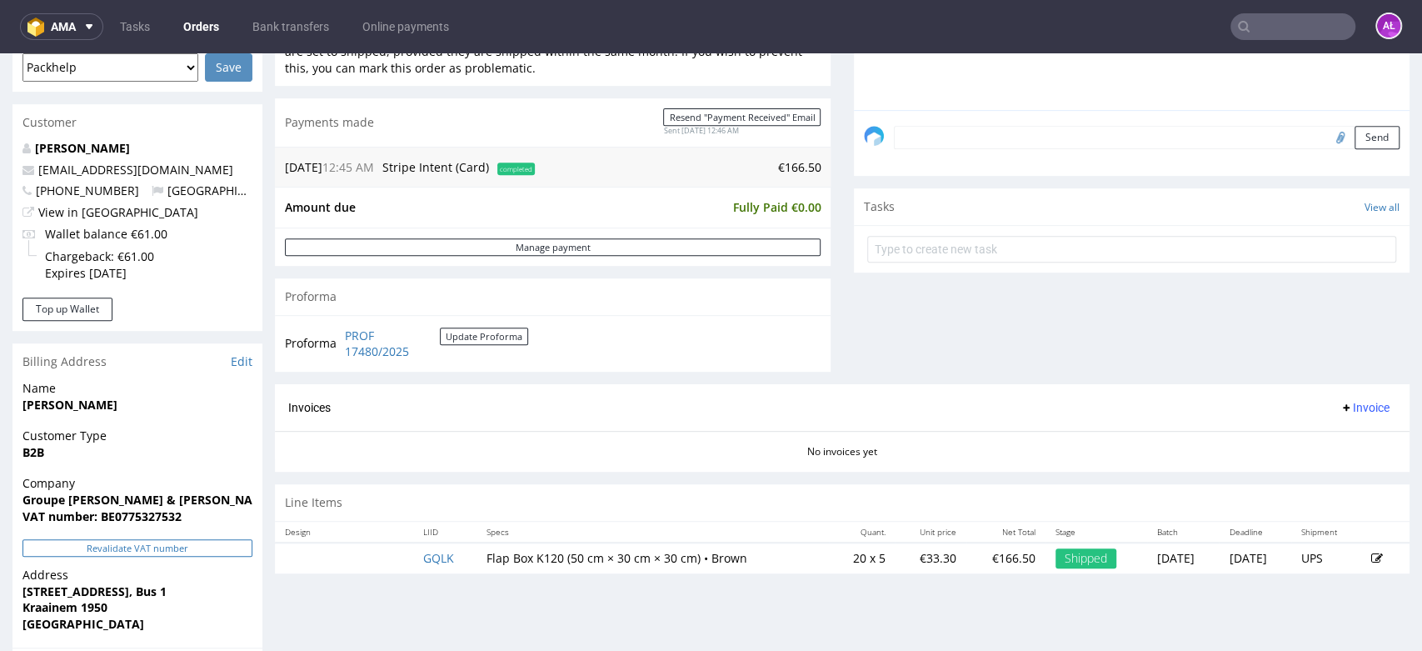
click at [206, 540] on button "Revalidate VAT number" at bounding box center [137, 547] width 230 height 17
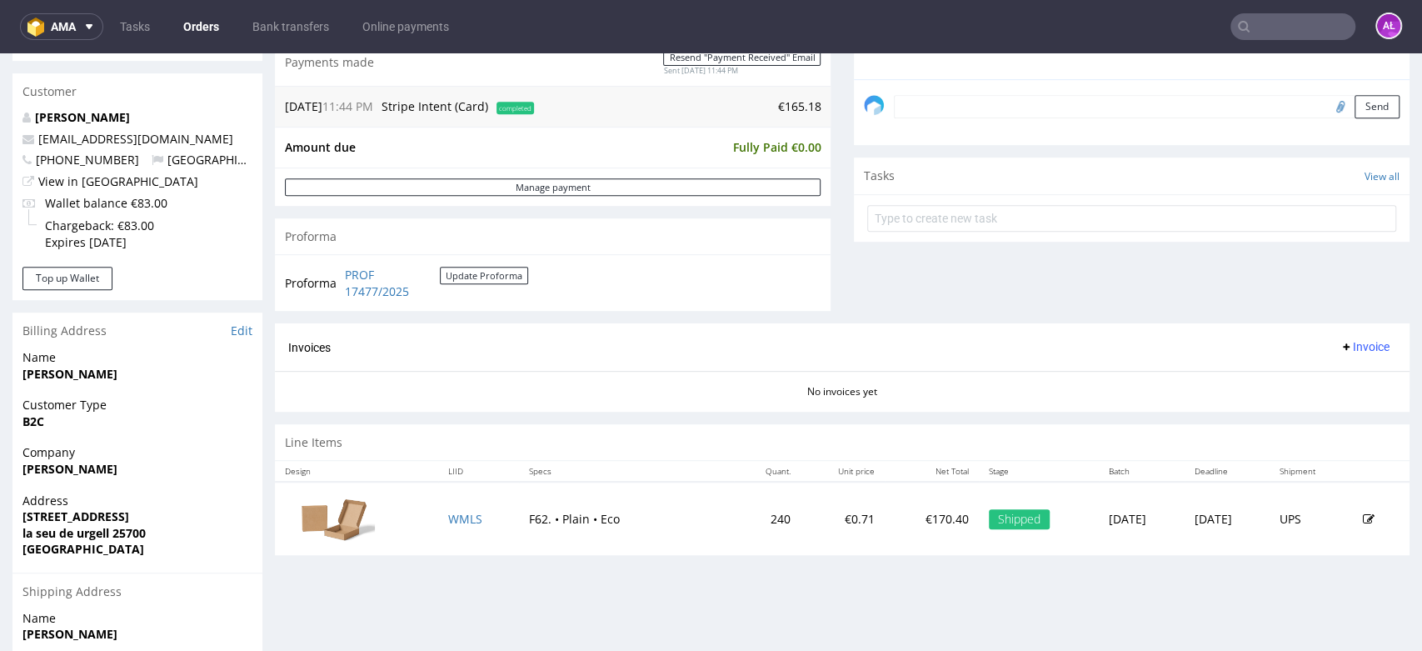
scroll to position [555, 0]
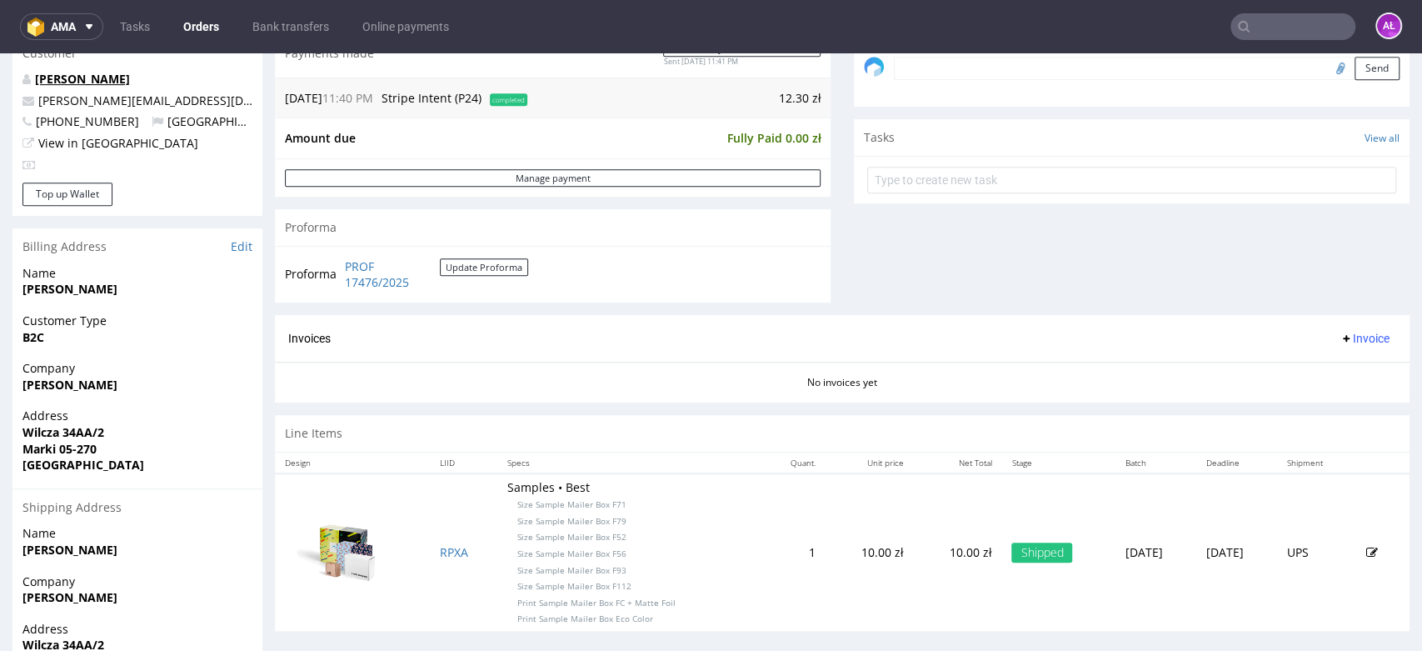
scroll to position [370, 0]
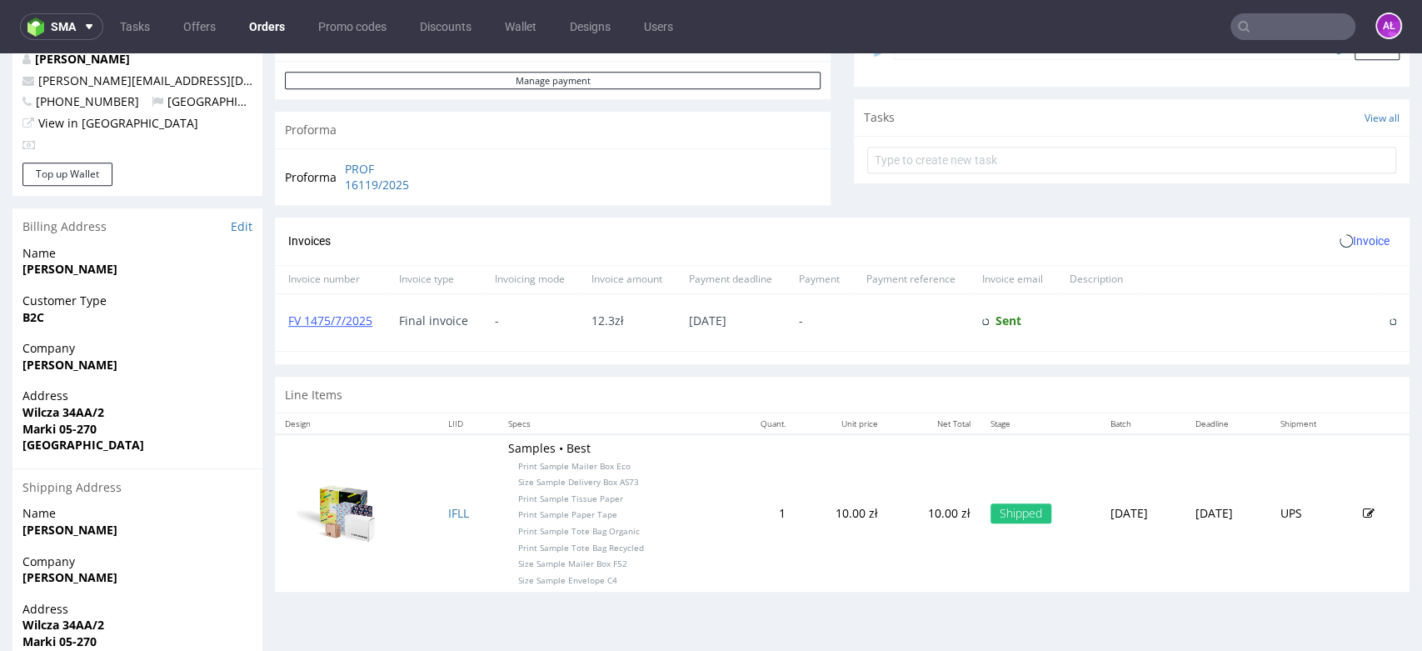
scroll to position [555, 0]
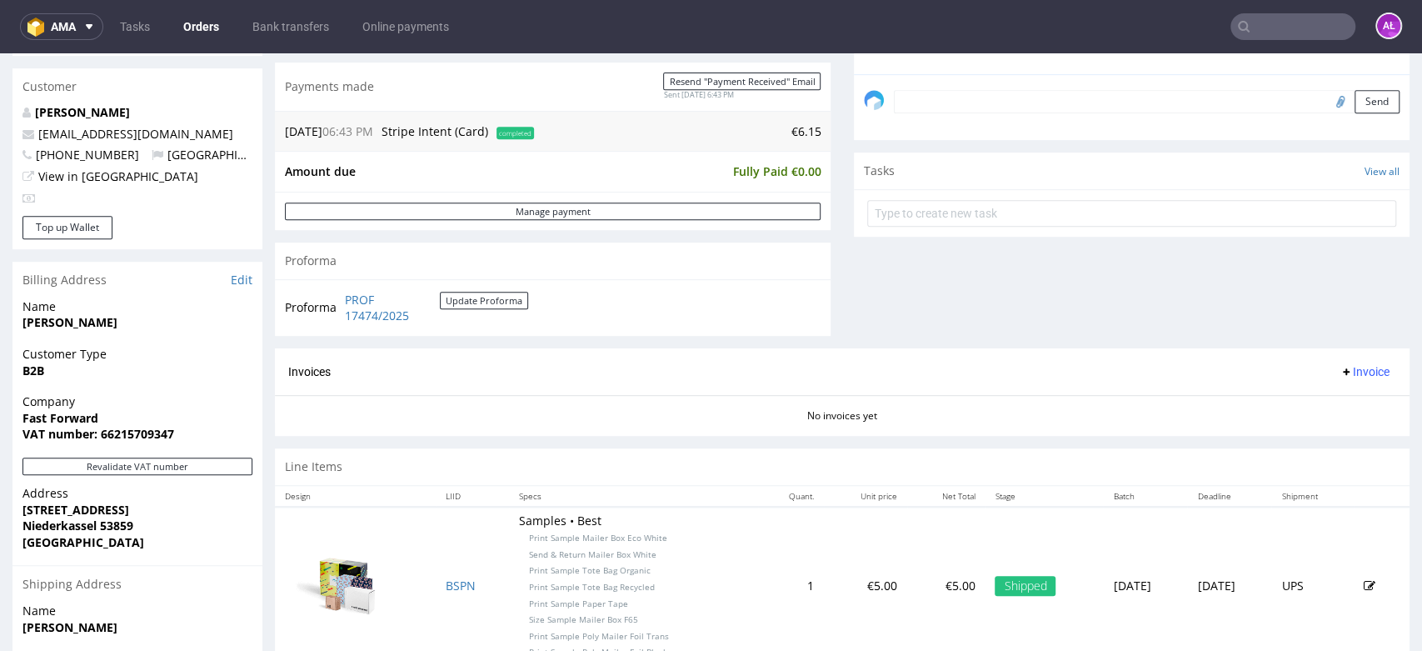
scroll to position [555, 0]
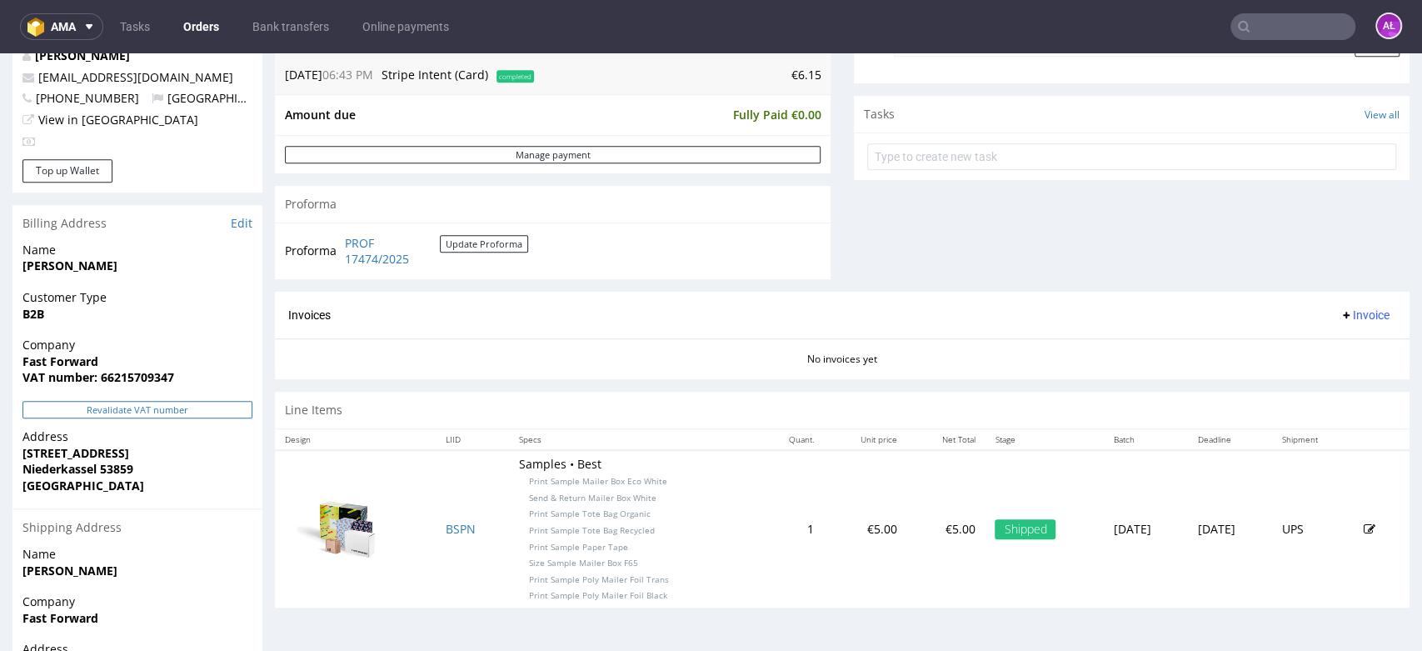
click at [202, 409] on button "Revalidate VAT number" at bounding box center [137, 409] width 230 height 17
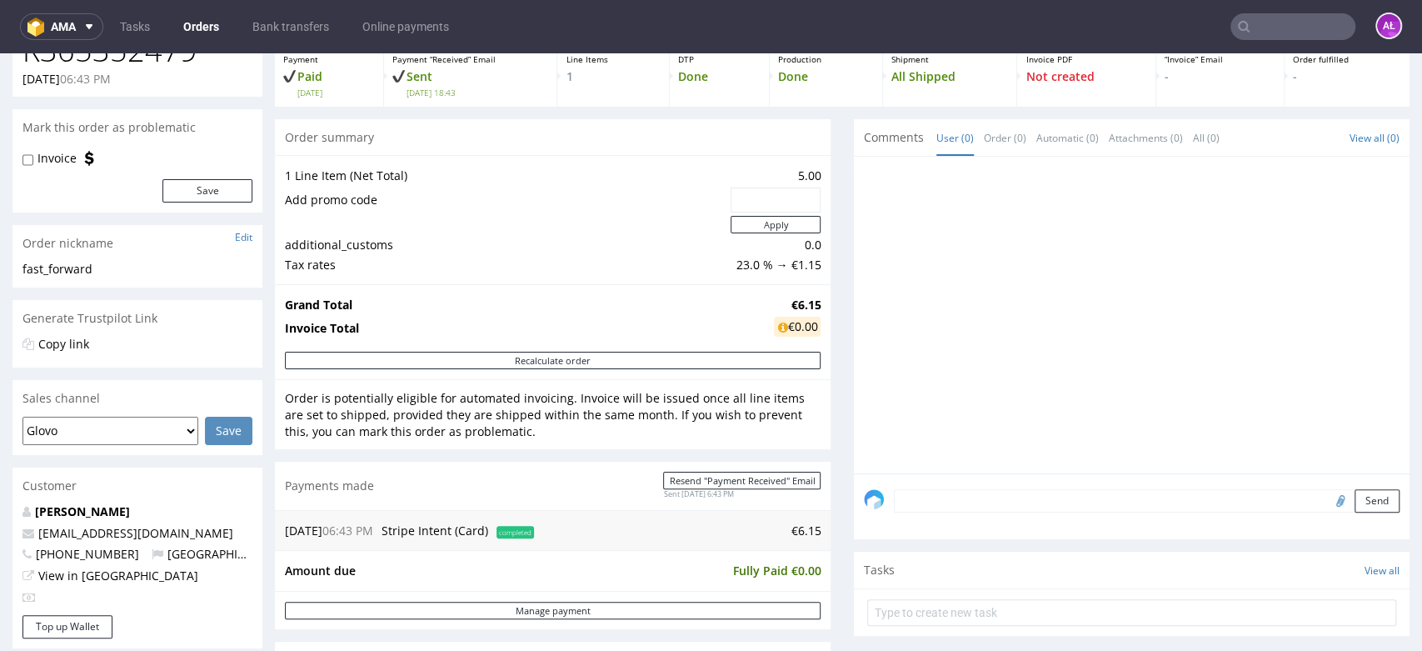
scroll to position [92, 0]
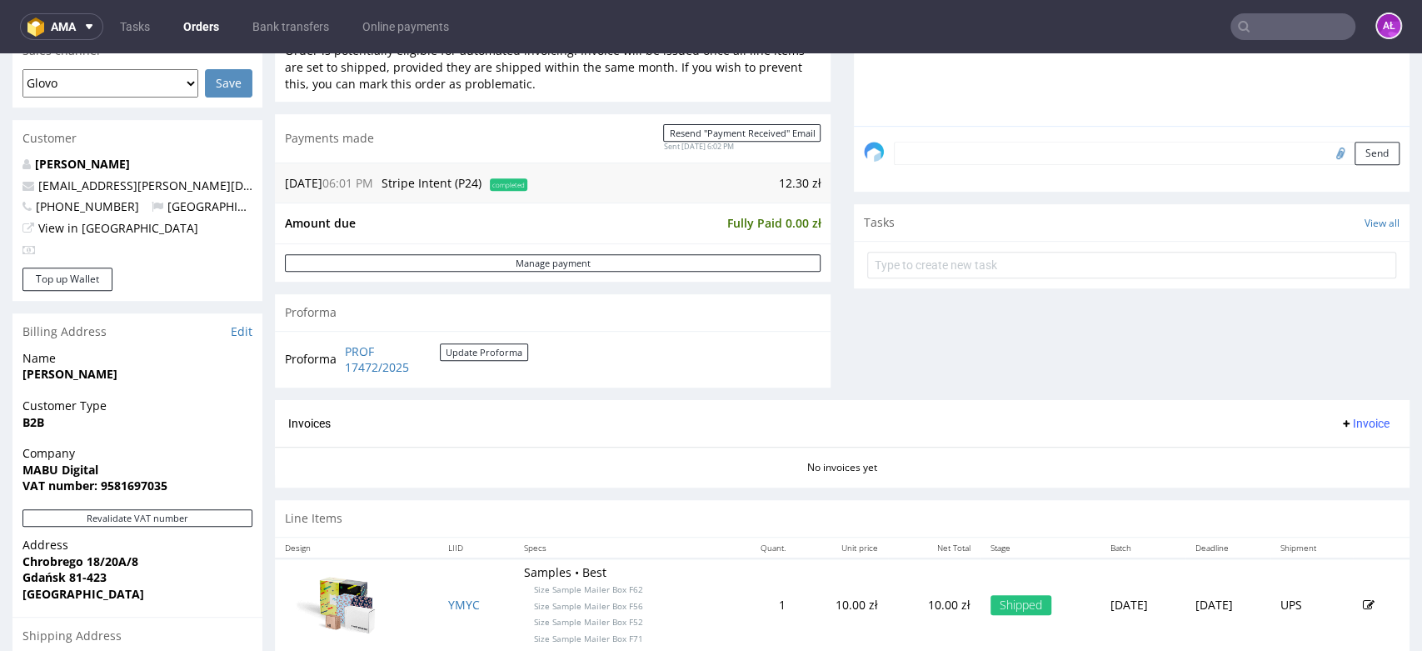
scroll to position [555, 0]
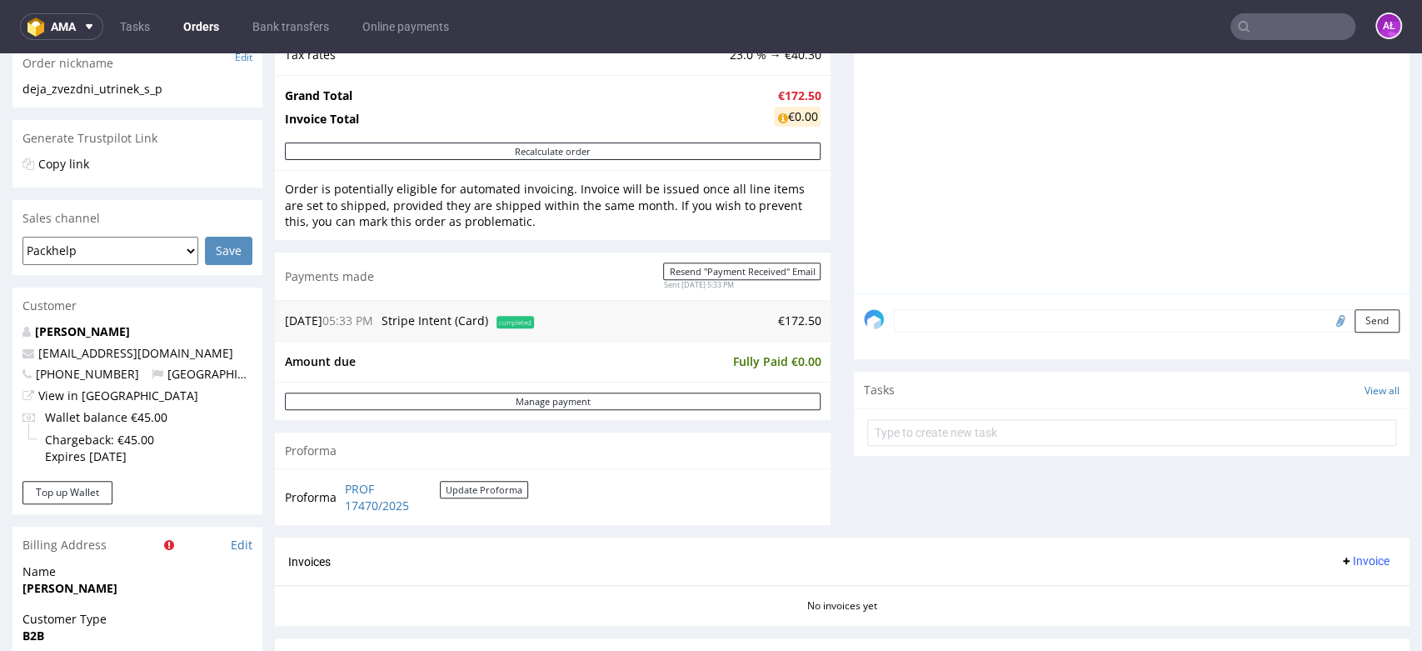
scroll to position [647, 0]
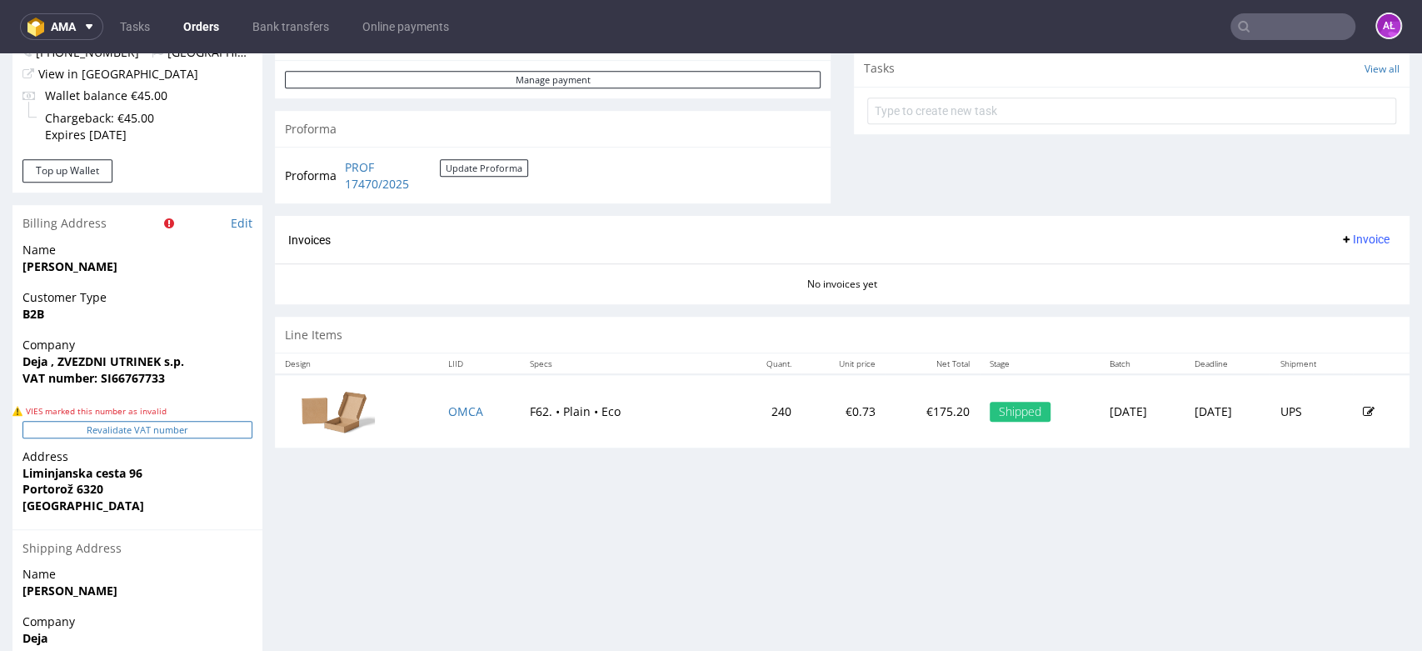
click at [188, 422] on button "Revalidate VAT number" at bounding box center [137, 429] width 230 height 17
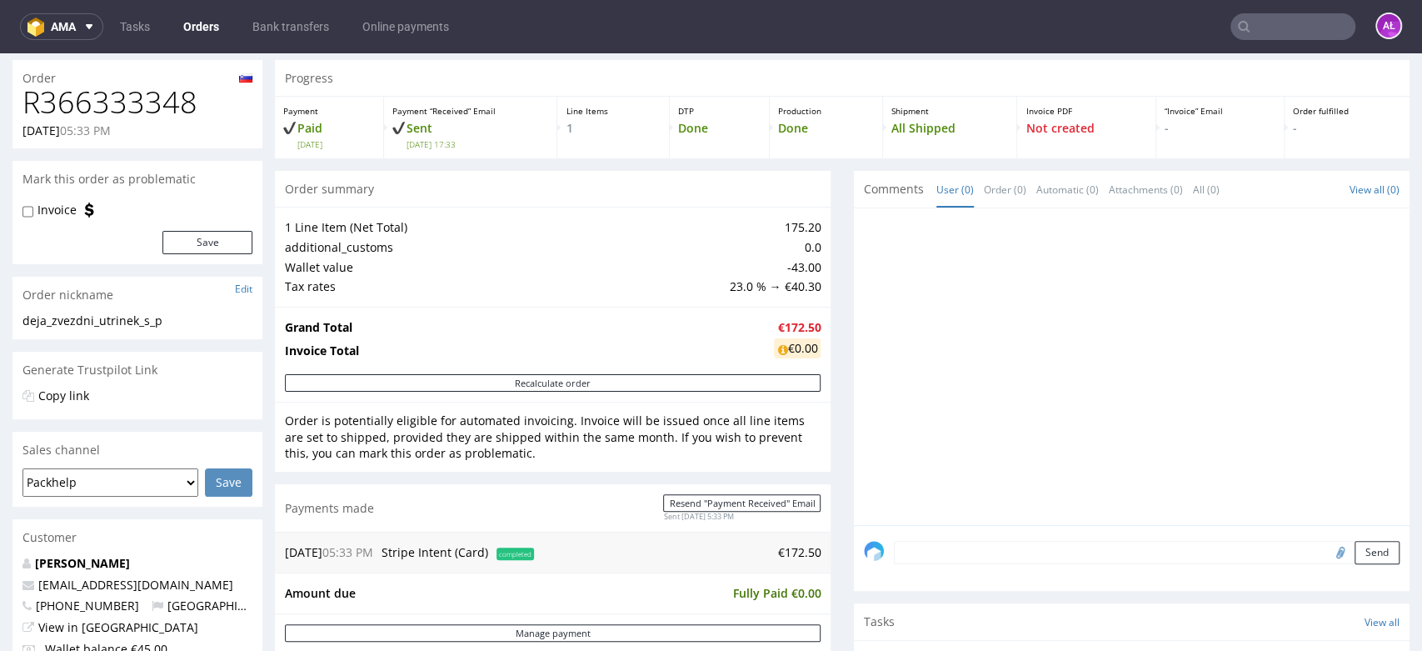
scroll to position [92, 0]
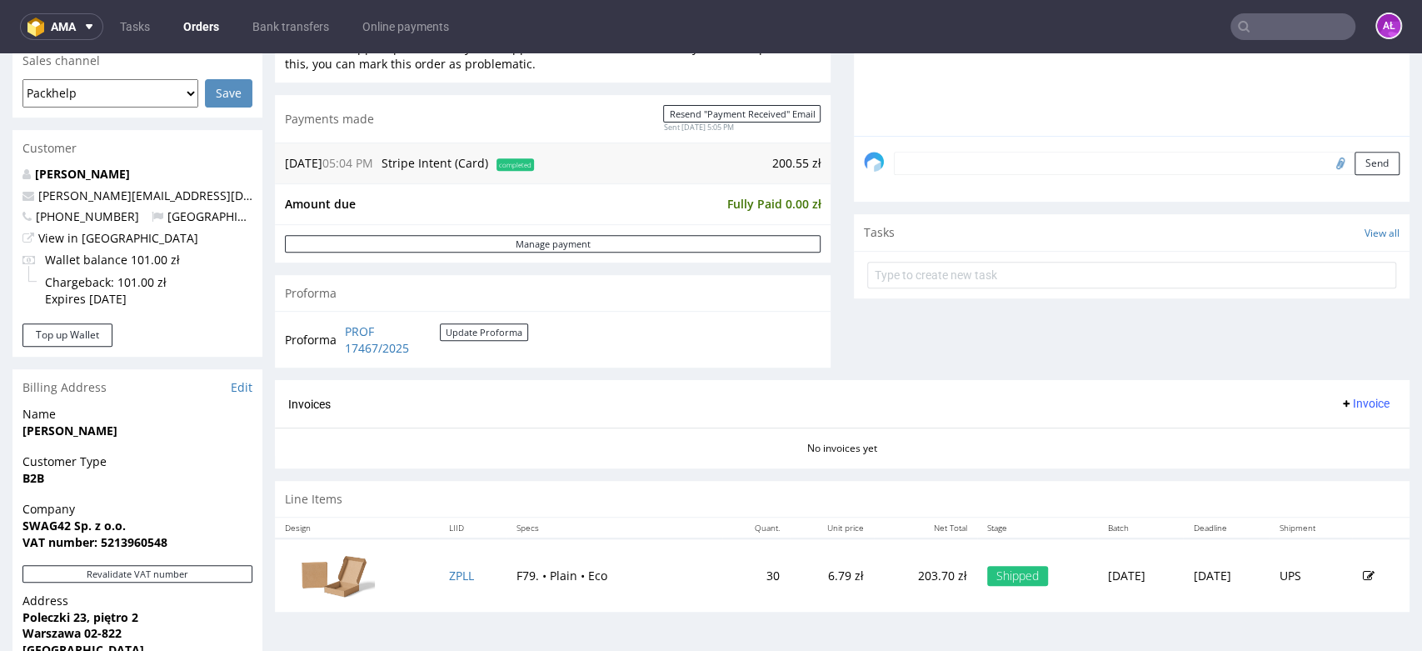
scroll to position [555, 0]
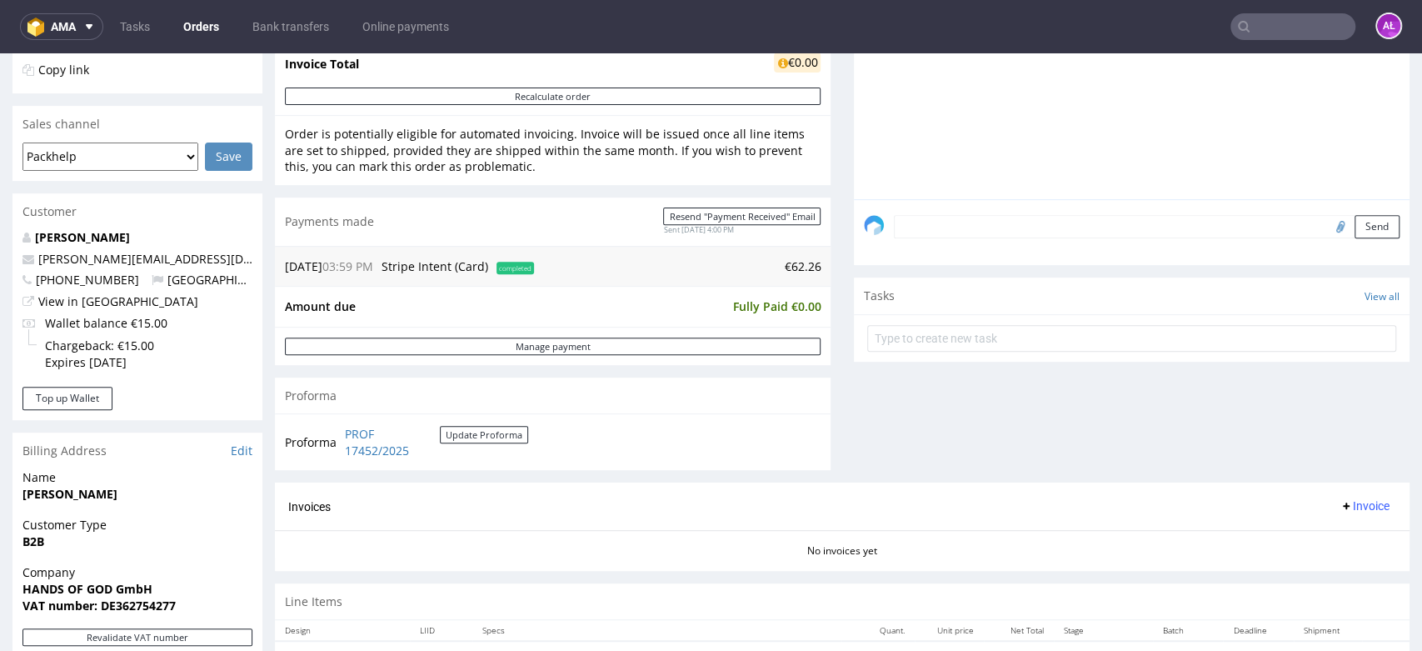
scroll to position [555, 0]
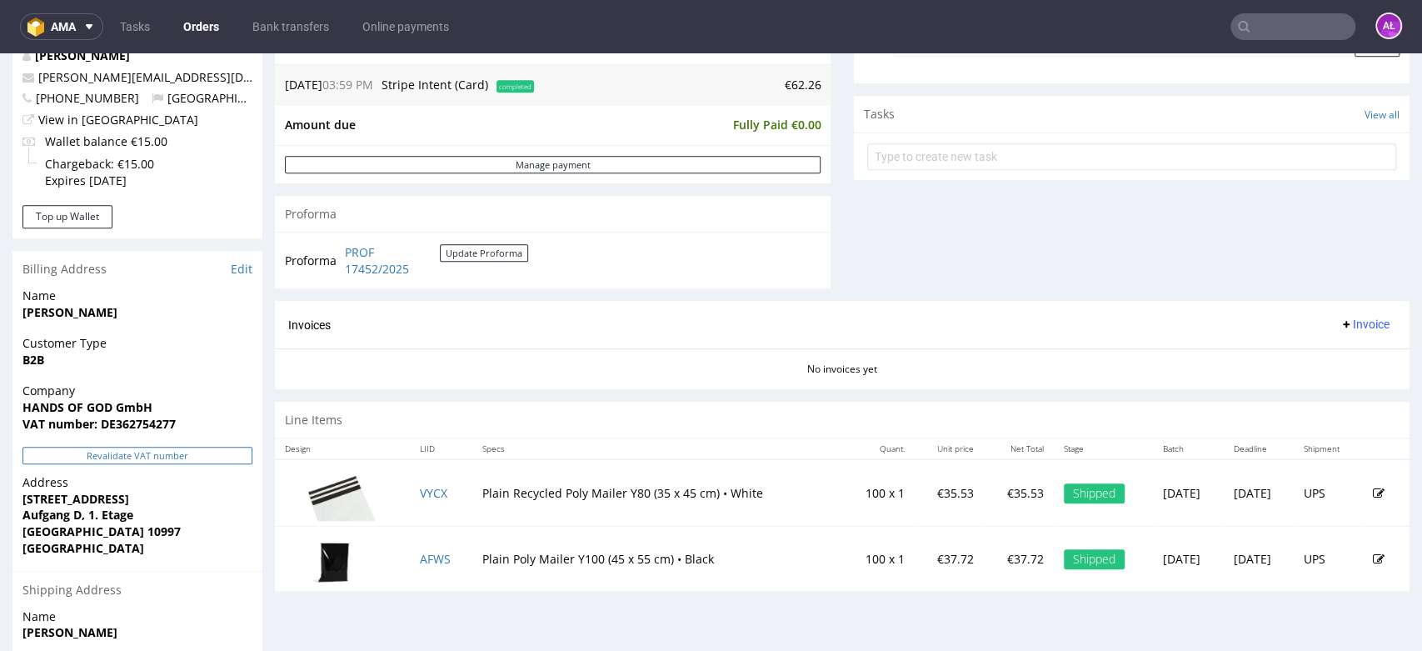
click at [199, 450] on button "Revalidate VAT number" at bounding box center [137, 455] width 230 height 17
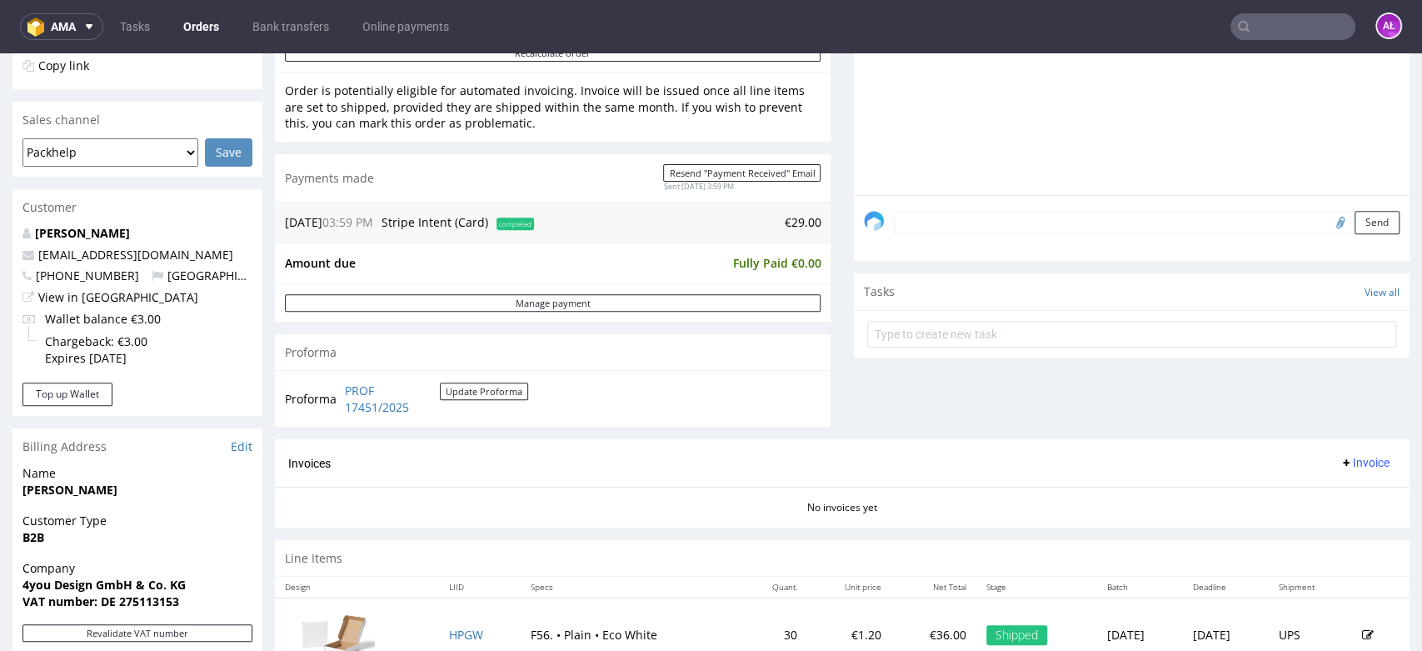
scroll to position [647, 0]
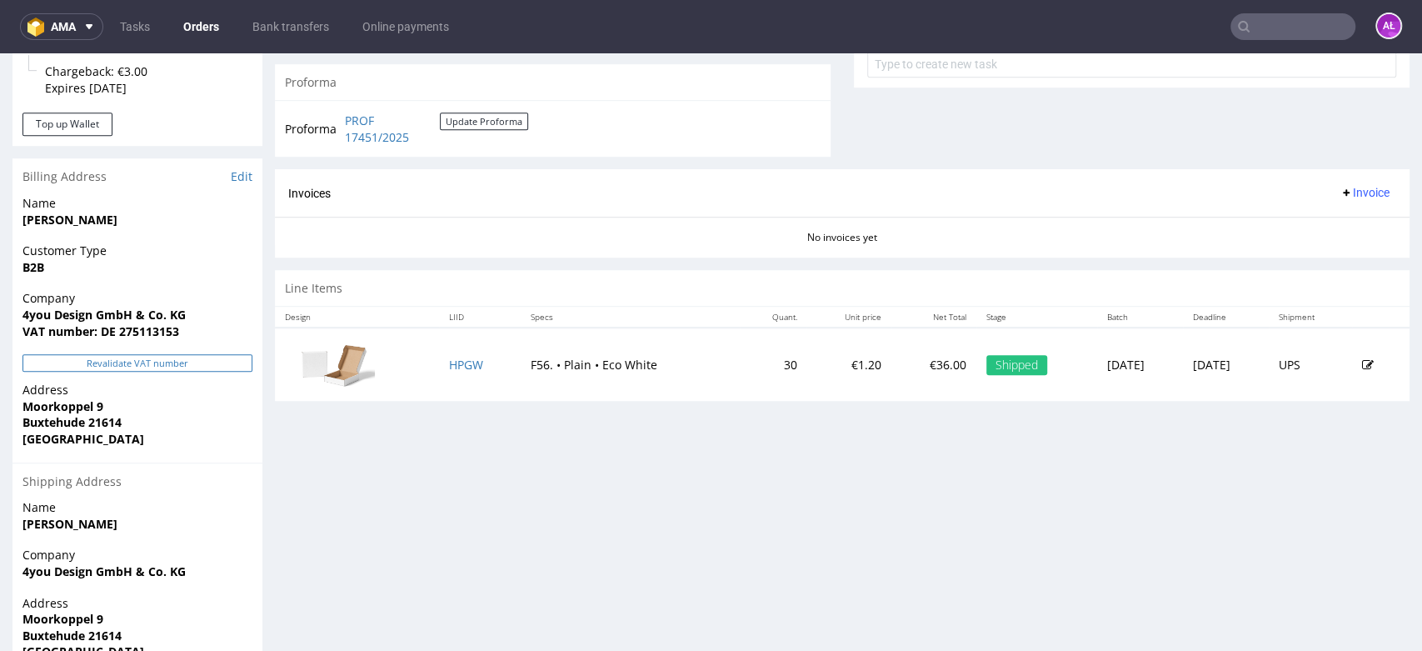
click at [180, 365] on button "Revalidate VAT number" at bounding box center [137, 362] width 230 height 17
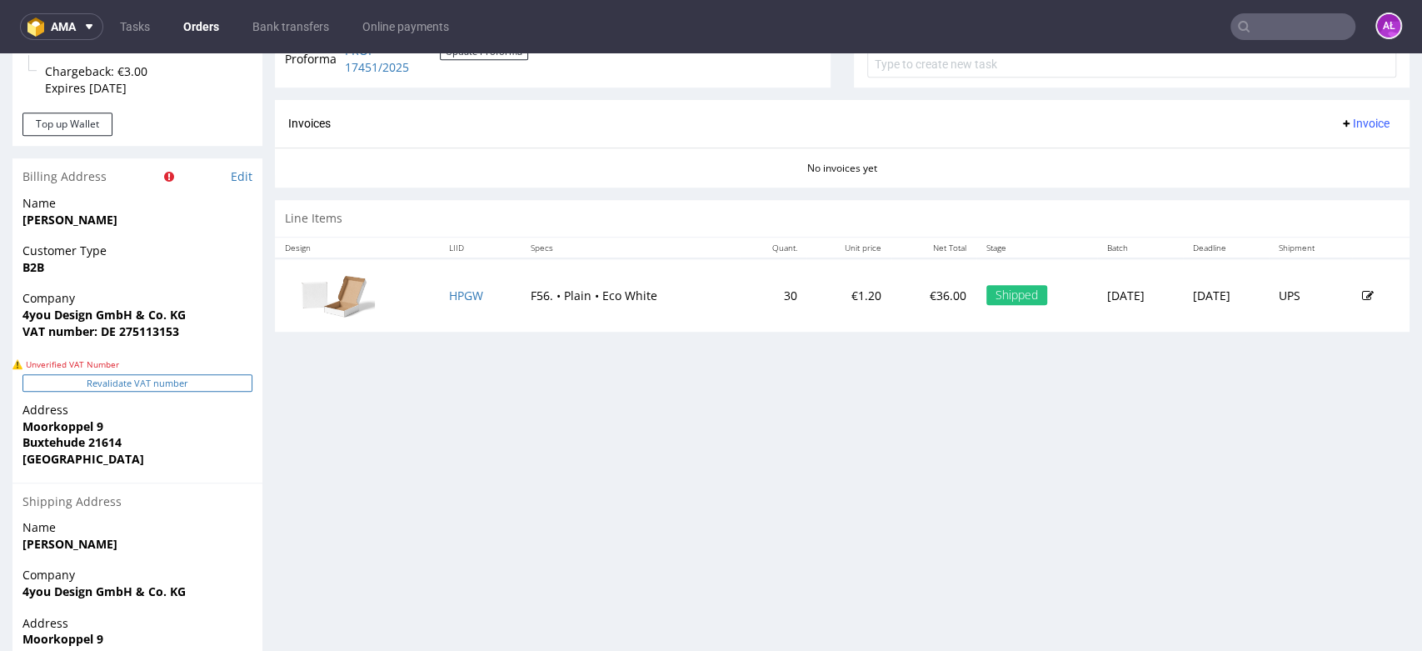
click at [191, 388] on button "Revalidate VAT number" at bounding box center [137, 382] width 230 height 17
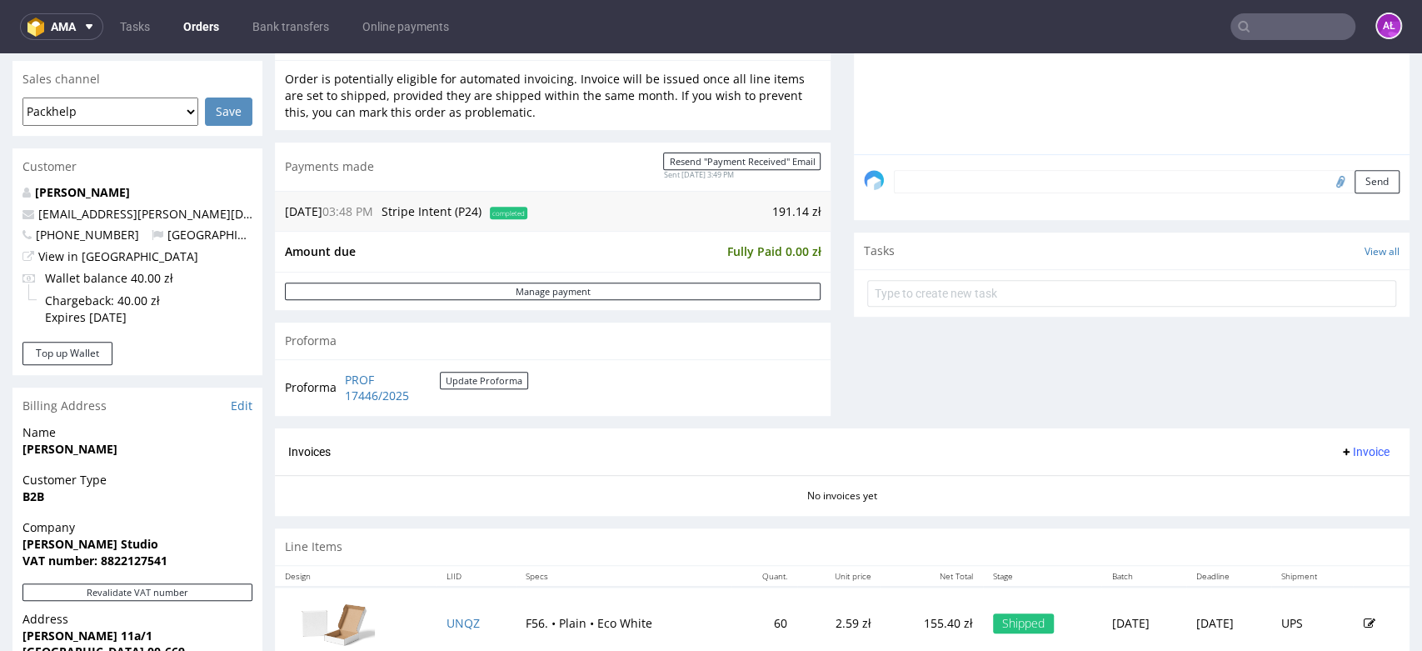
scroll to position [462, 0]
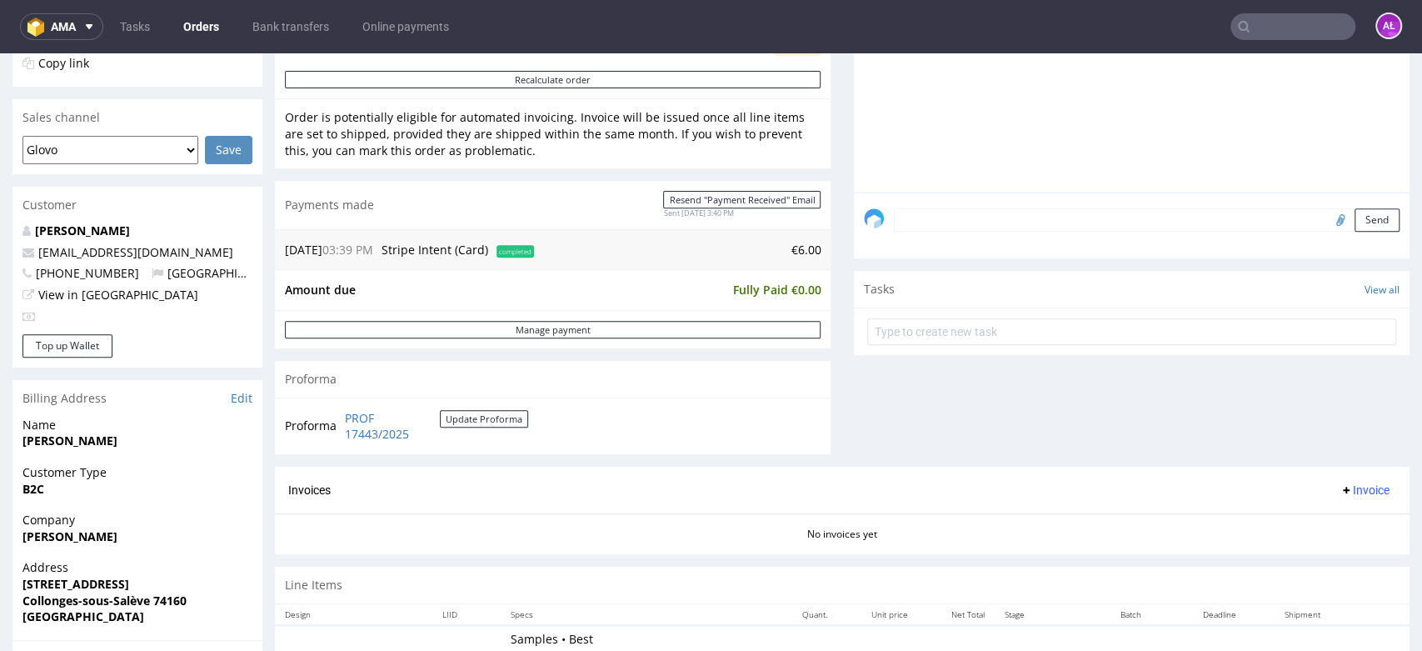
scroll to position [555, 0]
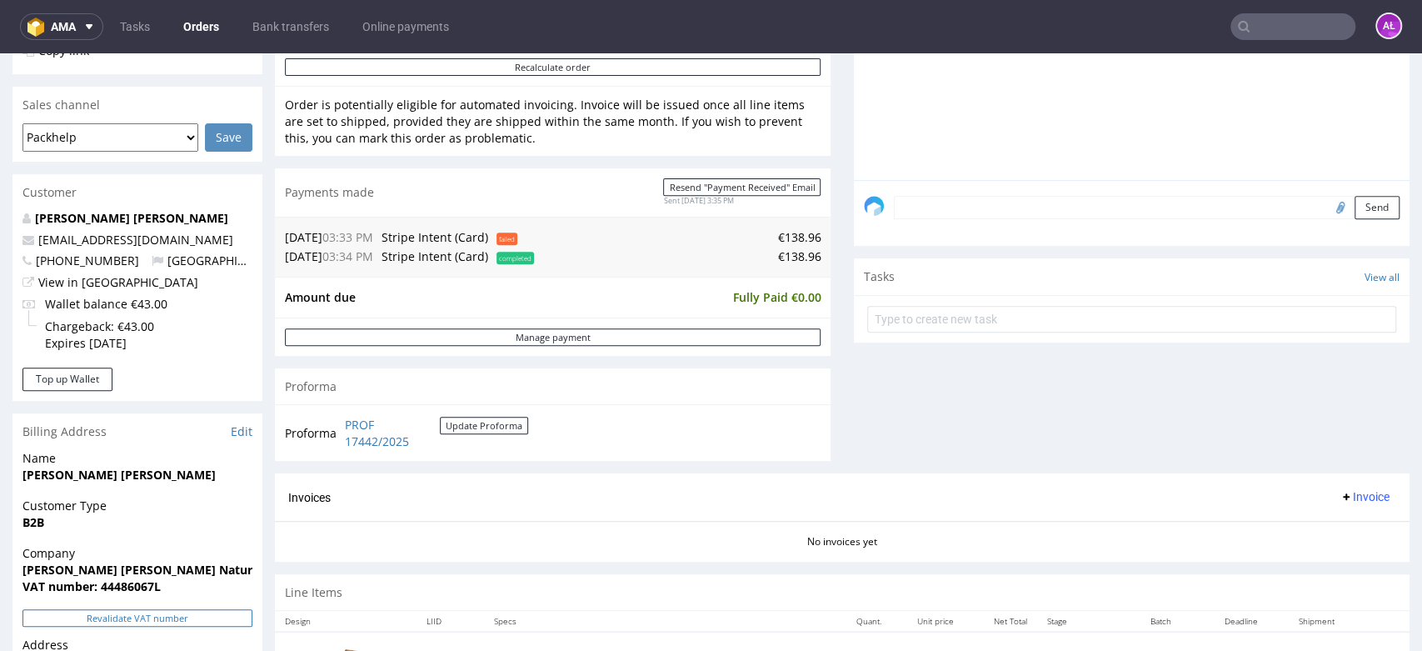
scroll to position [555, 0]
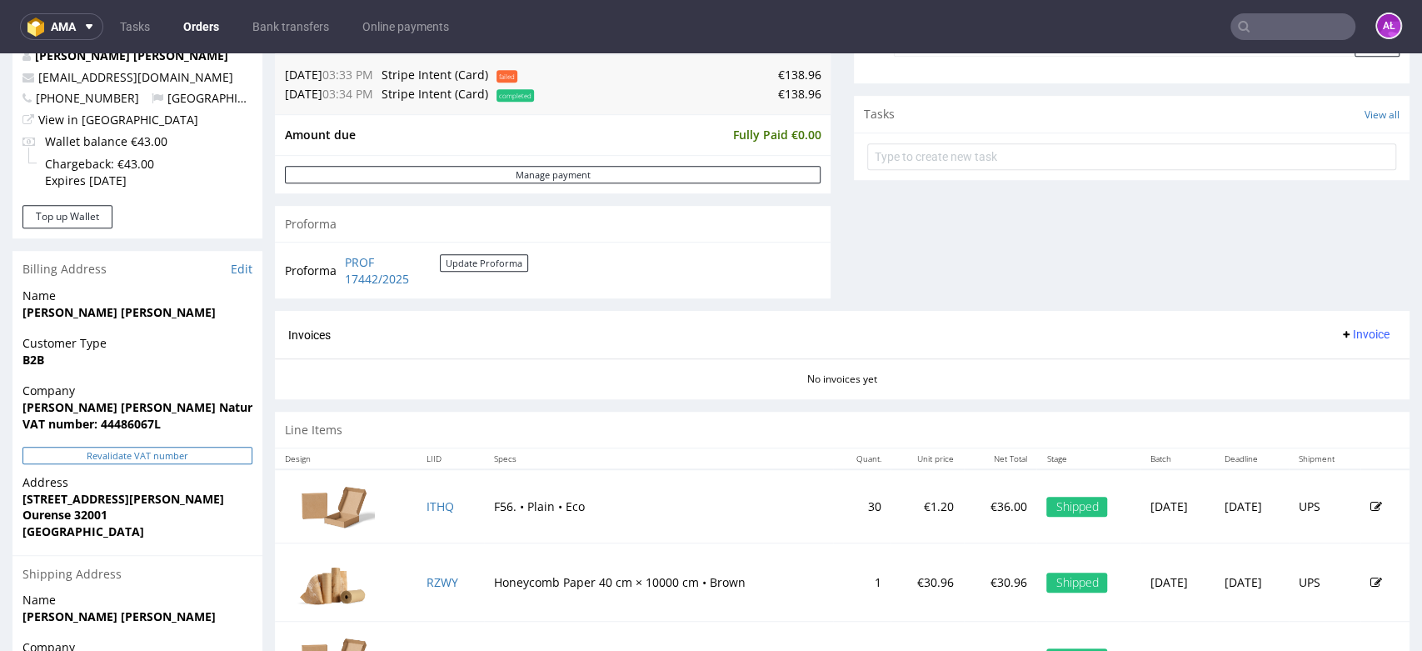
click at [194, 453] on button "Revalidate VAT number" at bounding box center [137, 455] width 230 height 17
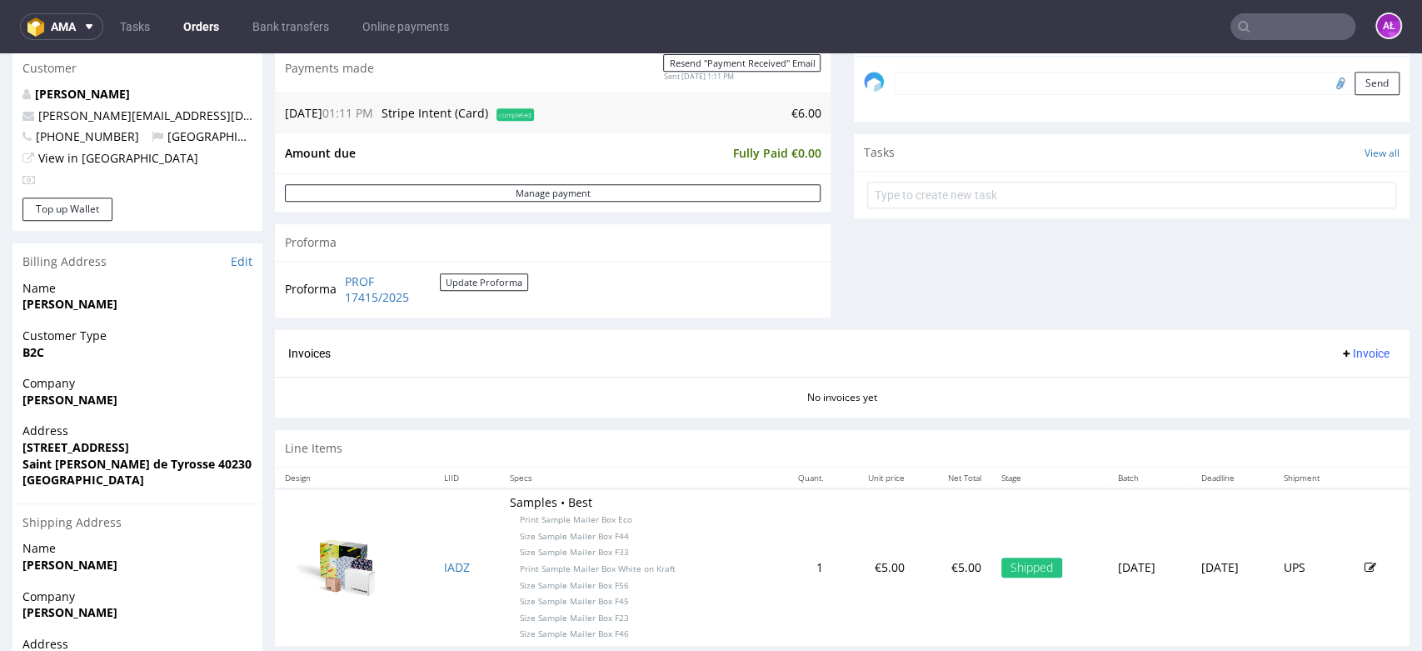
scroll to position [555, 0]
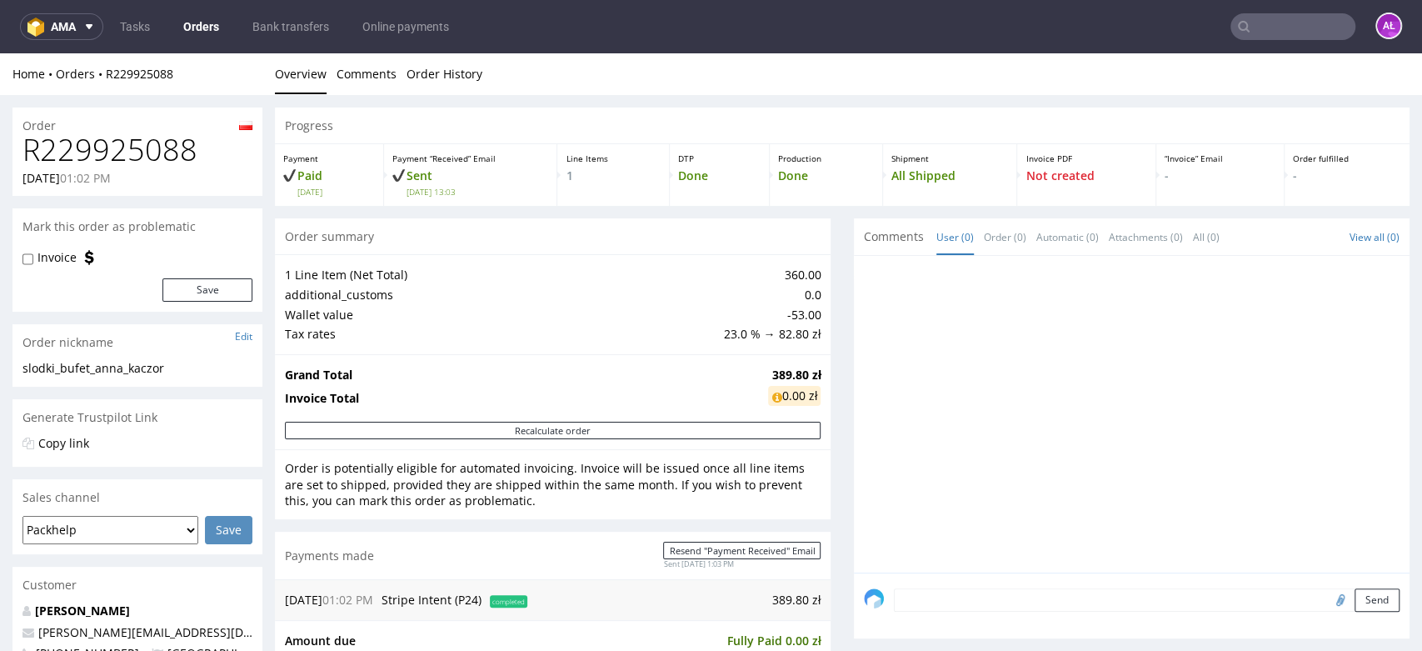
scroll to position [555, 0]
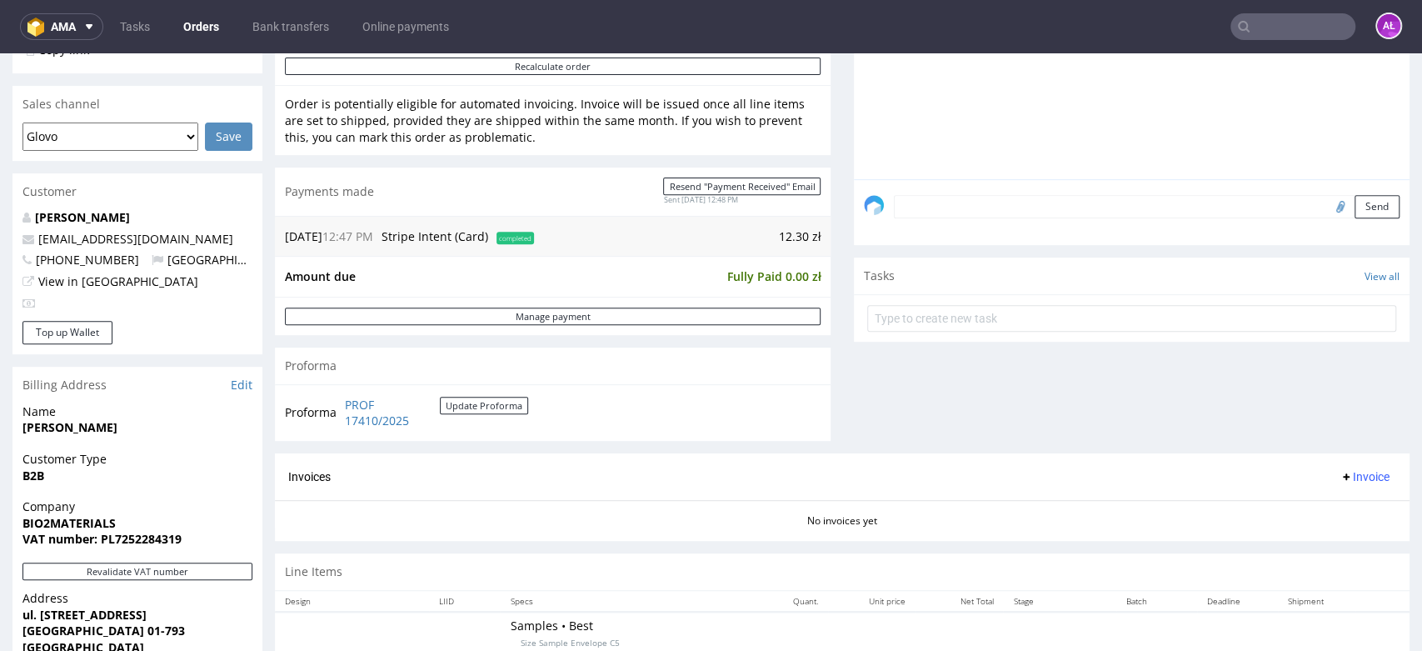
scroll to position [647, 0]
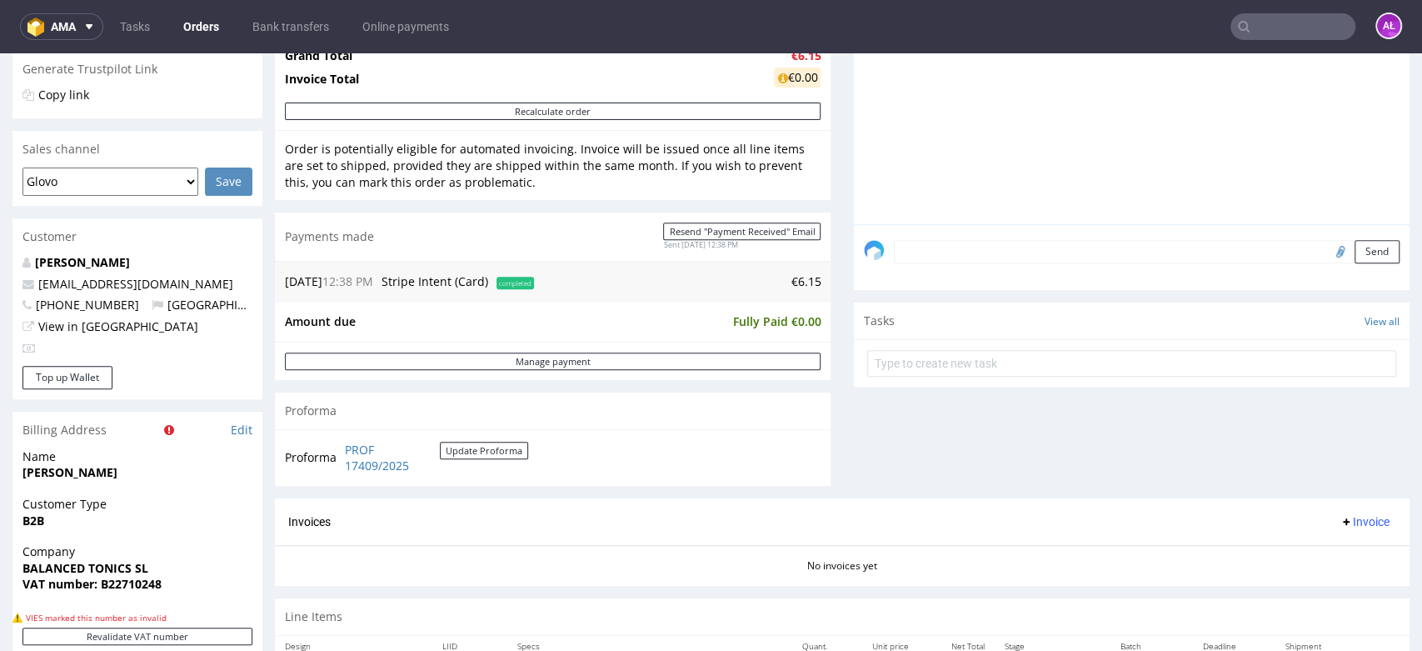
scroll to position [647, 0]
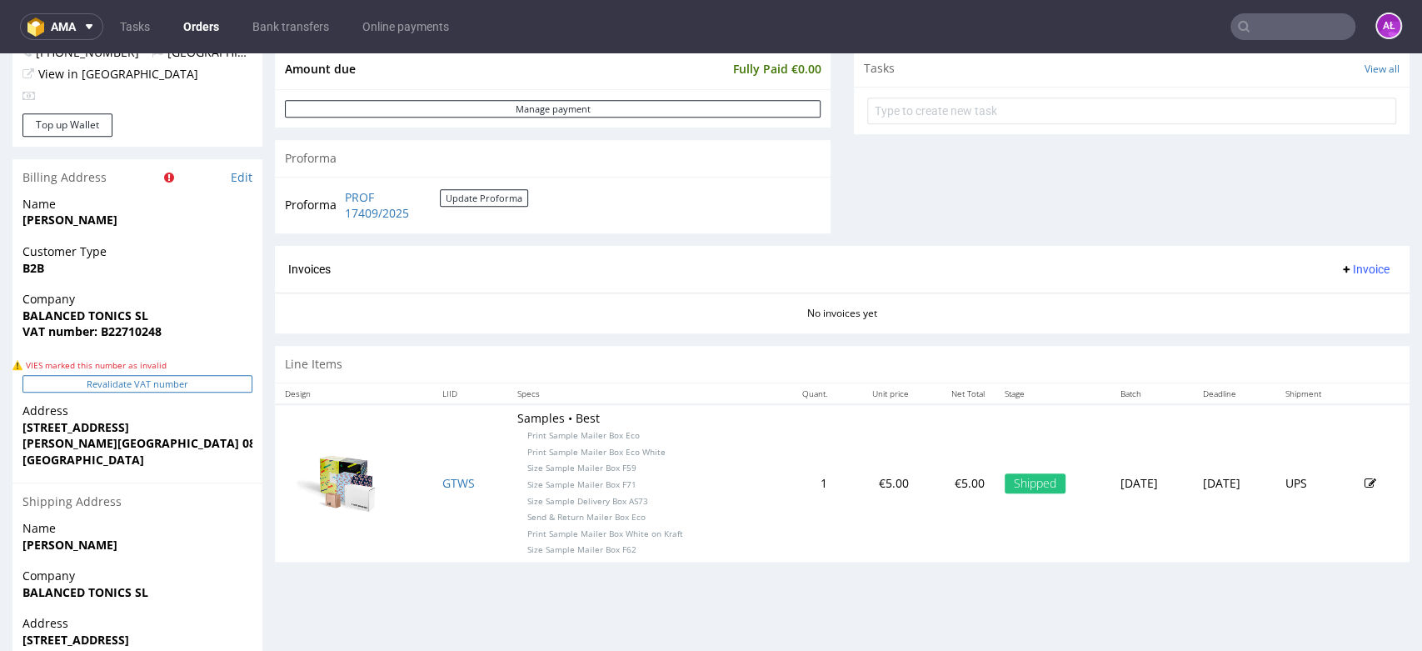
click at [212, 385] on button "Revalidate VAT number" at bounding box center [137, 383] width 230 height 17
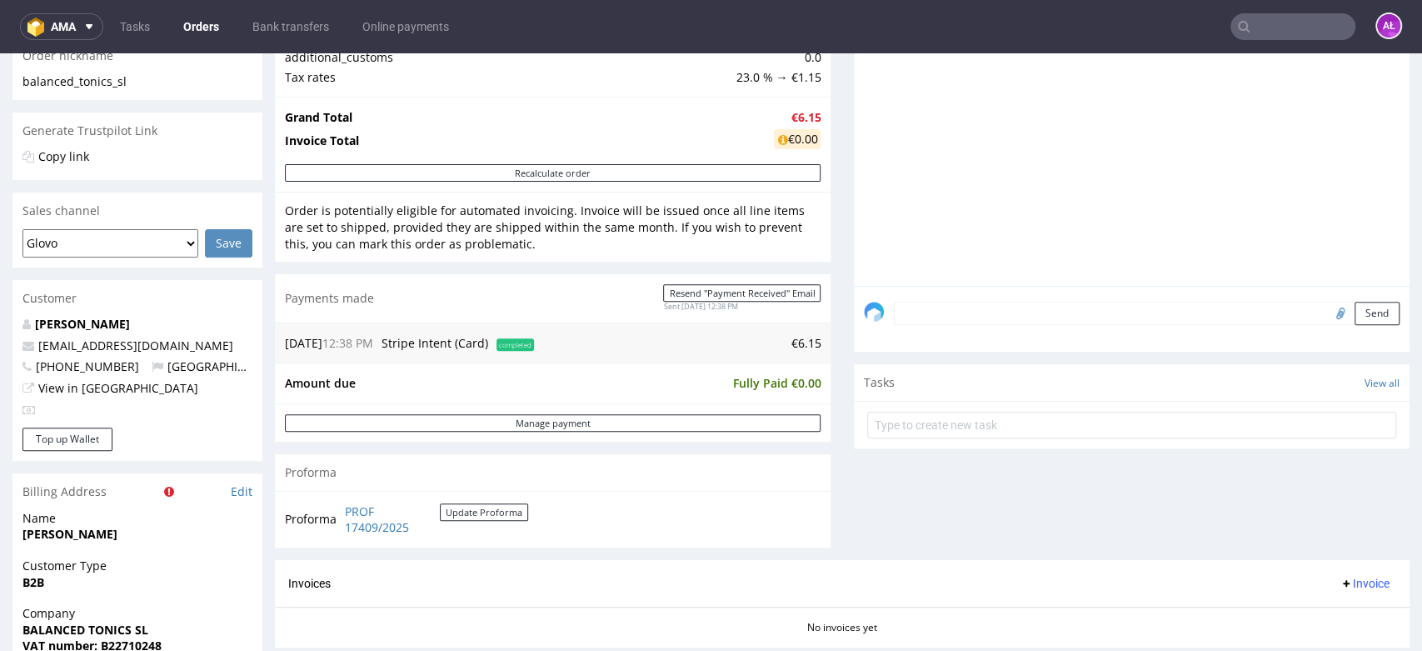
scroll to position [185, 0]
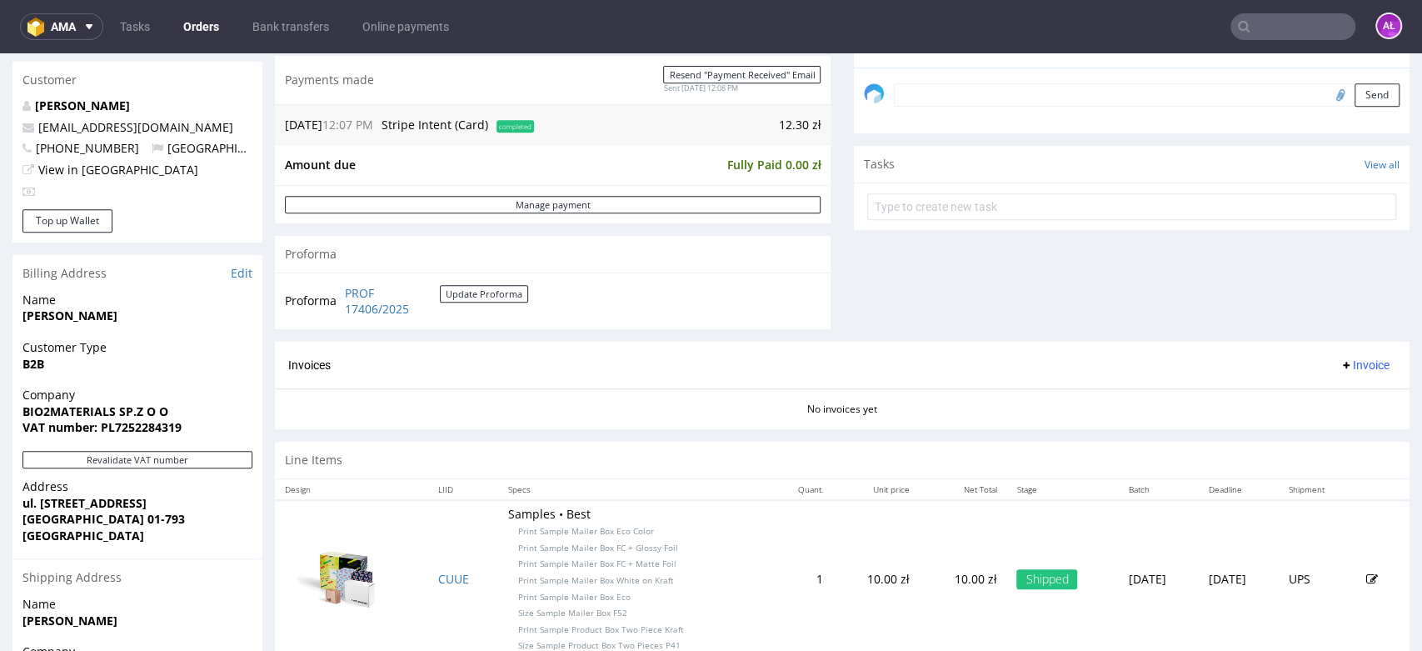
scroll to position [647, 0]
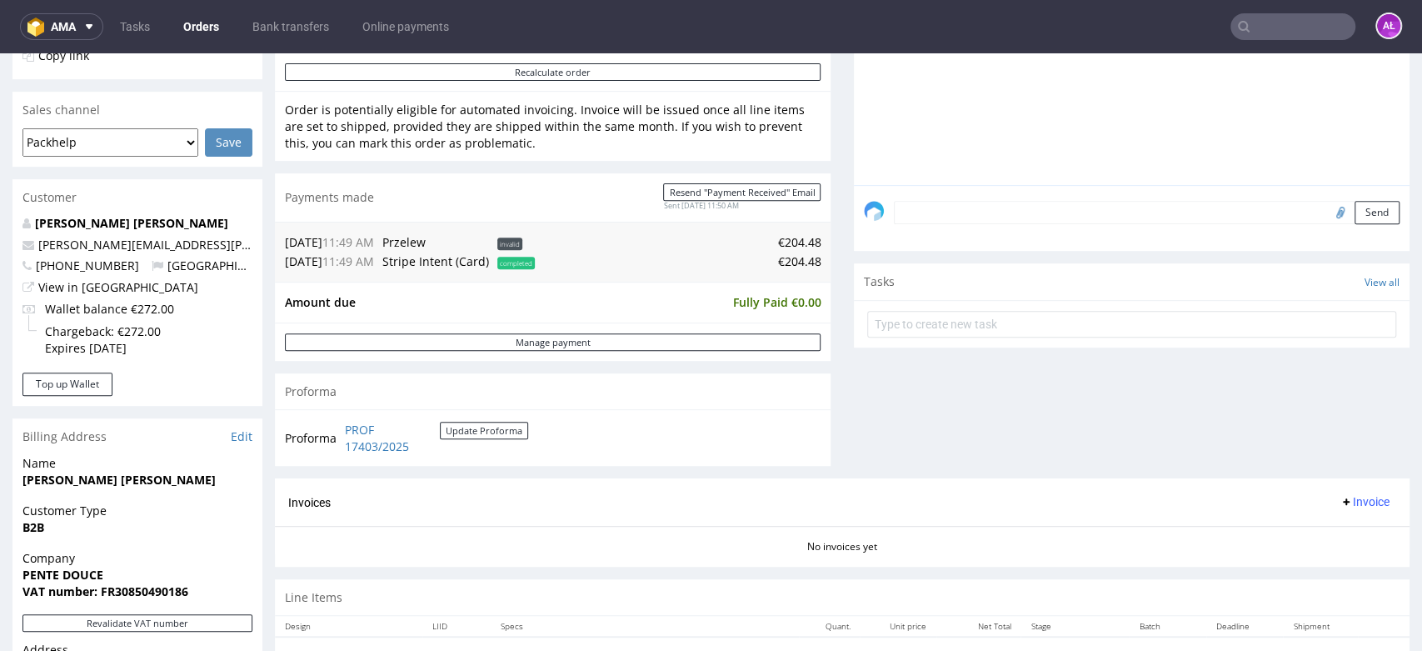
scroll to position [647, 0]
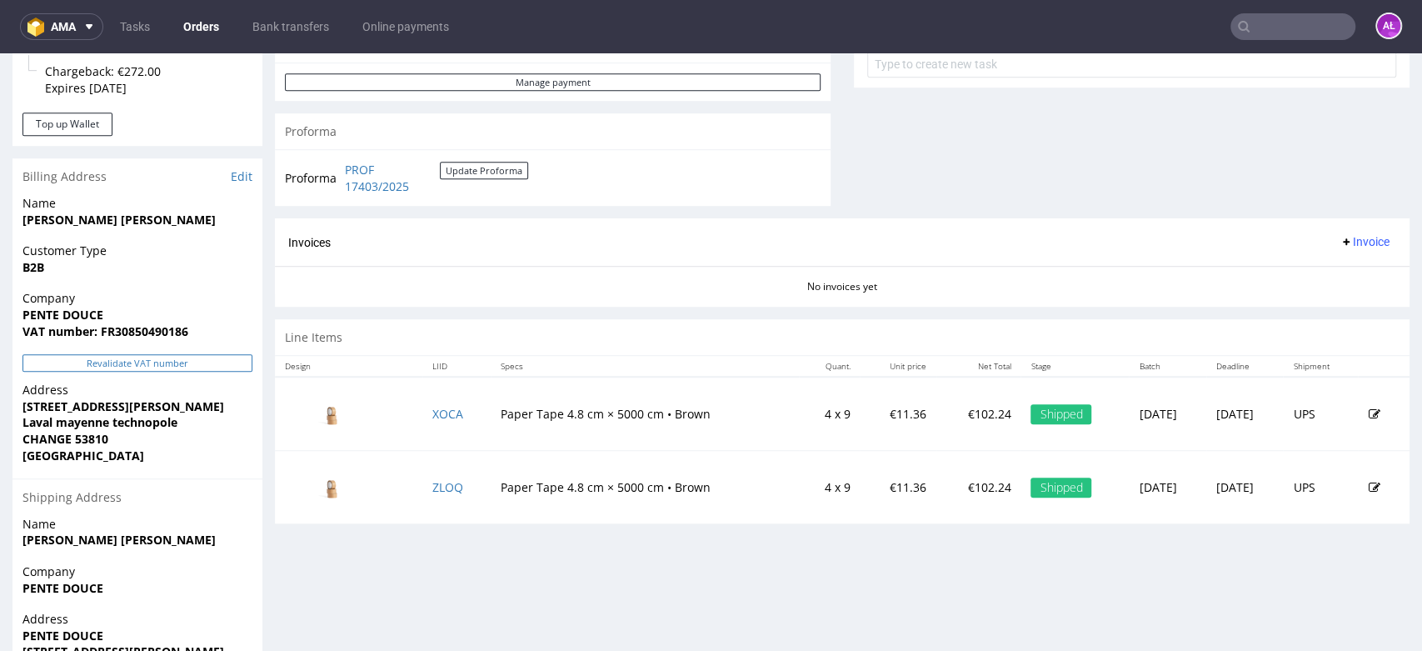
click at [225, 358] on button "Revalidate VAT number" at bounding box center [137, 362] width 230 height 17
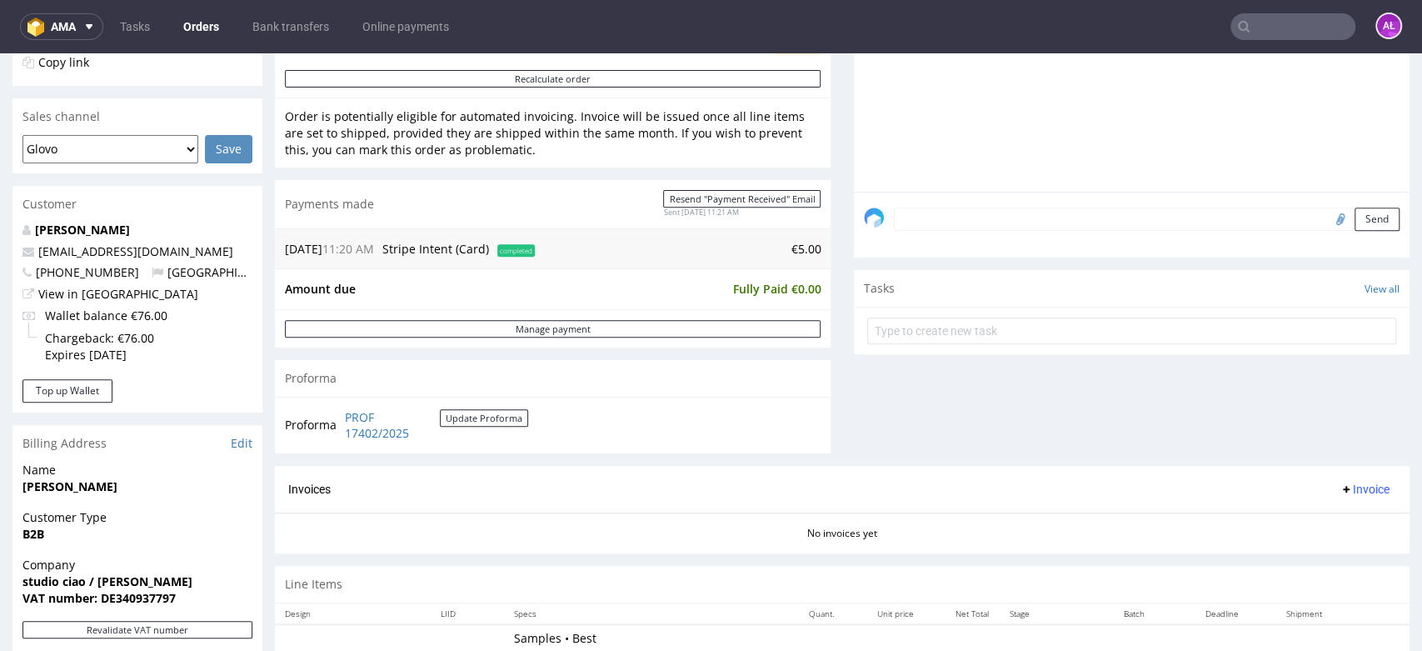
scroll to position [462, 0]
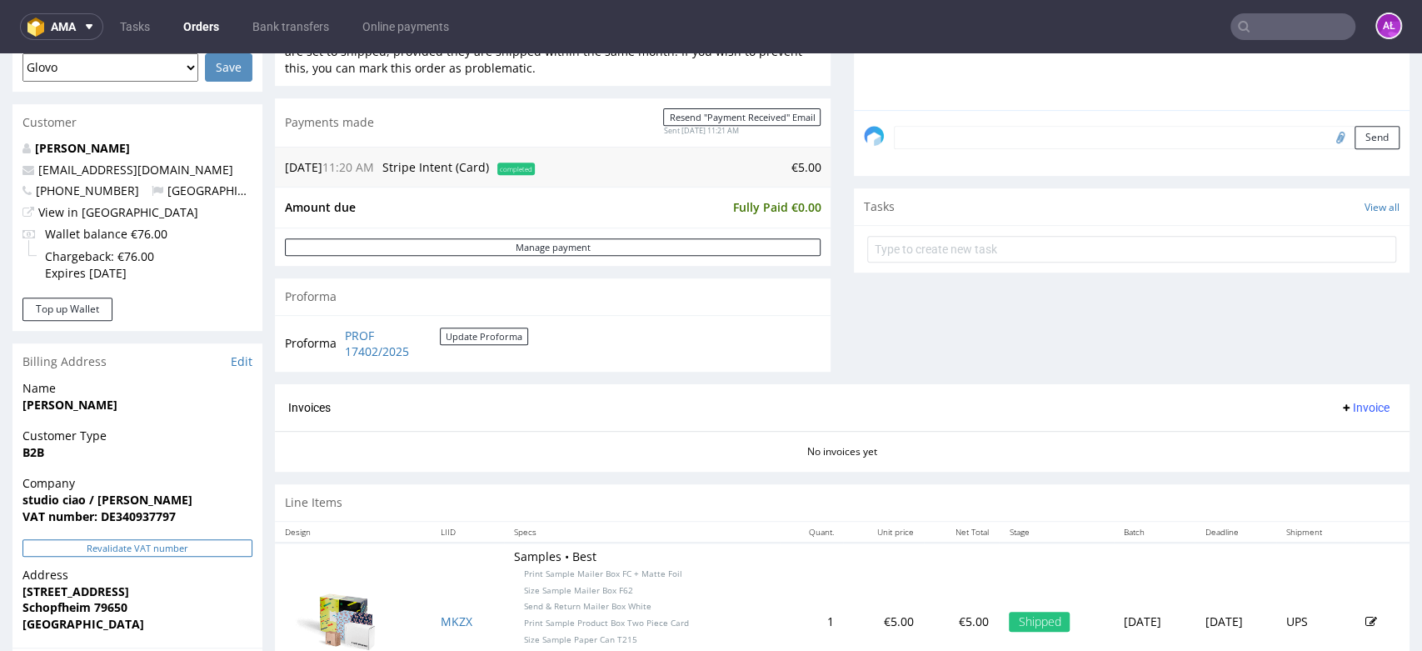
click at [220, 552] on button "Revalidate VAT number" at bounding box center [137, 547] width 230 height 17
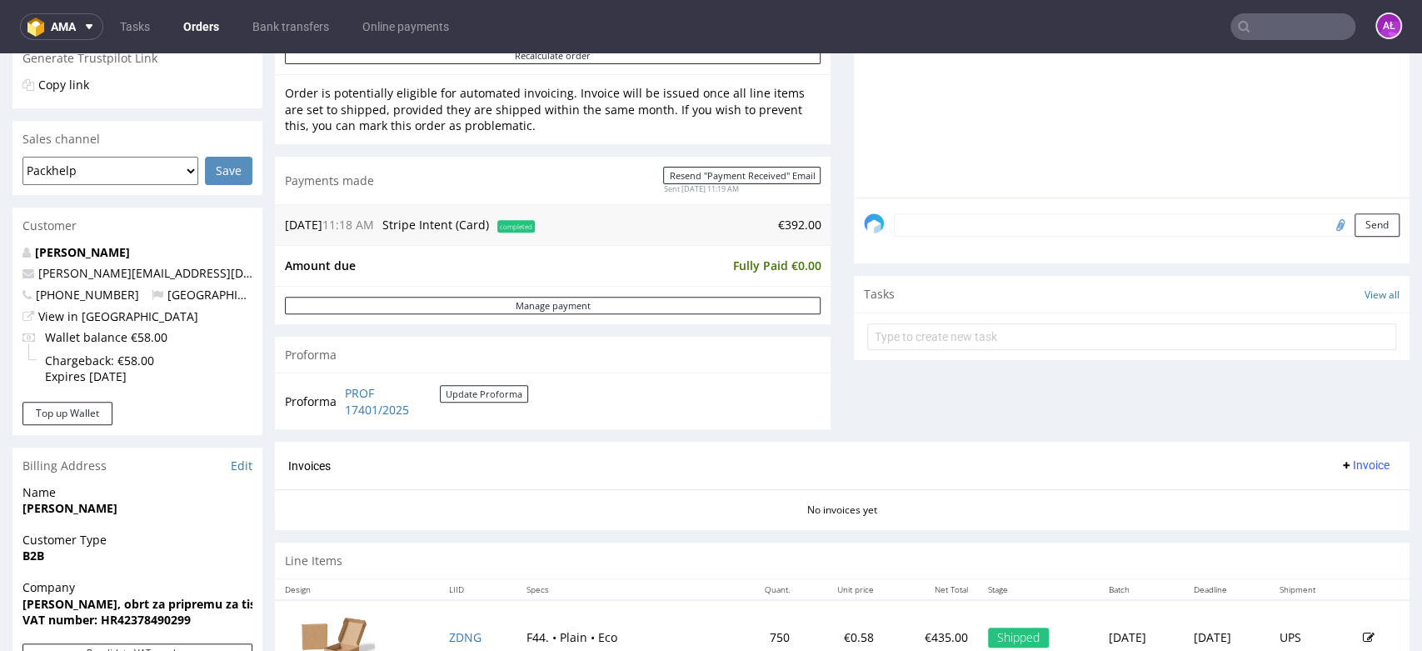
scroll to position [740, 0]
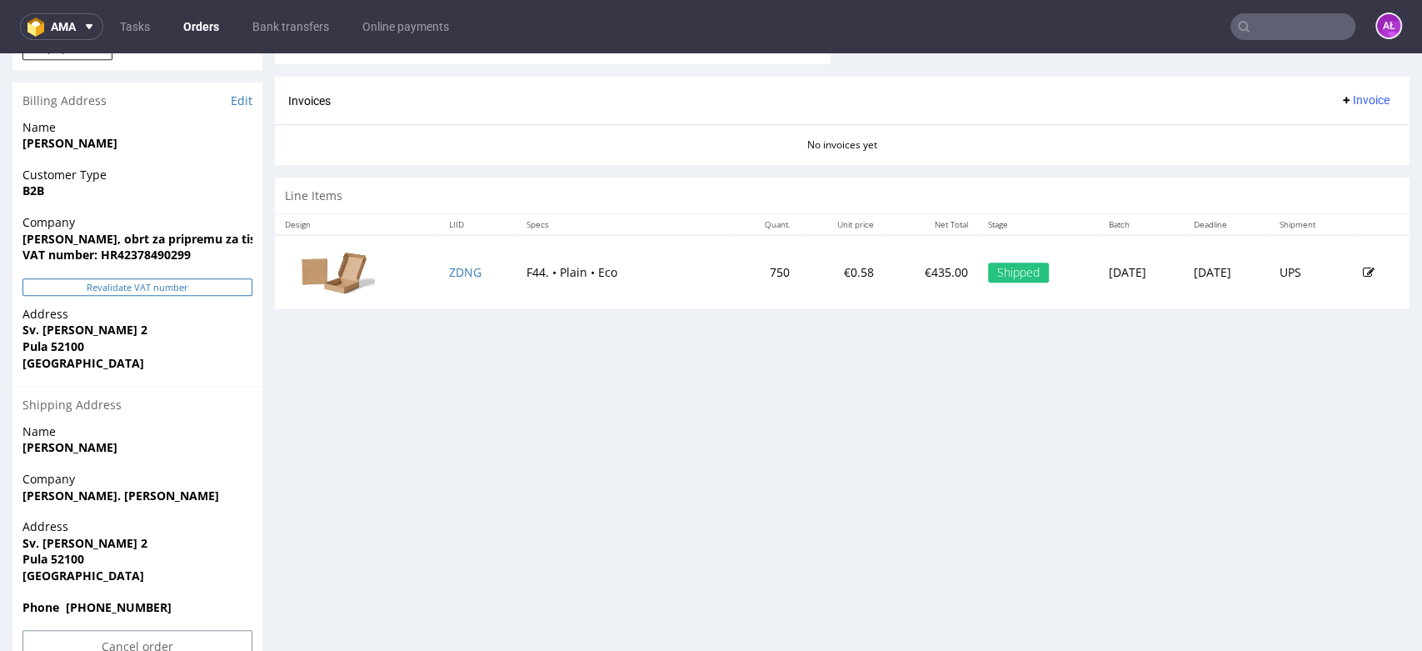
click at [208, 285] on button "Revalidate VAT number" at bounding box center [137, 286] width 230 height 17
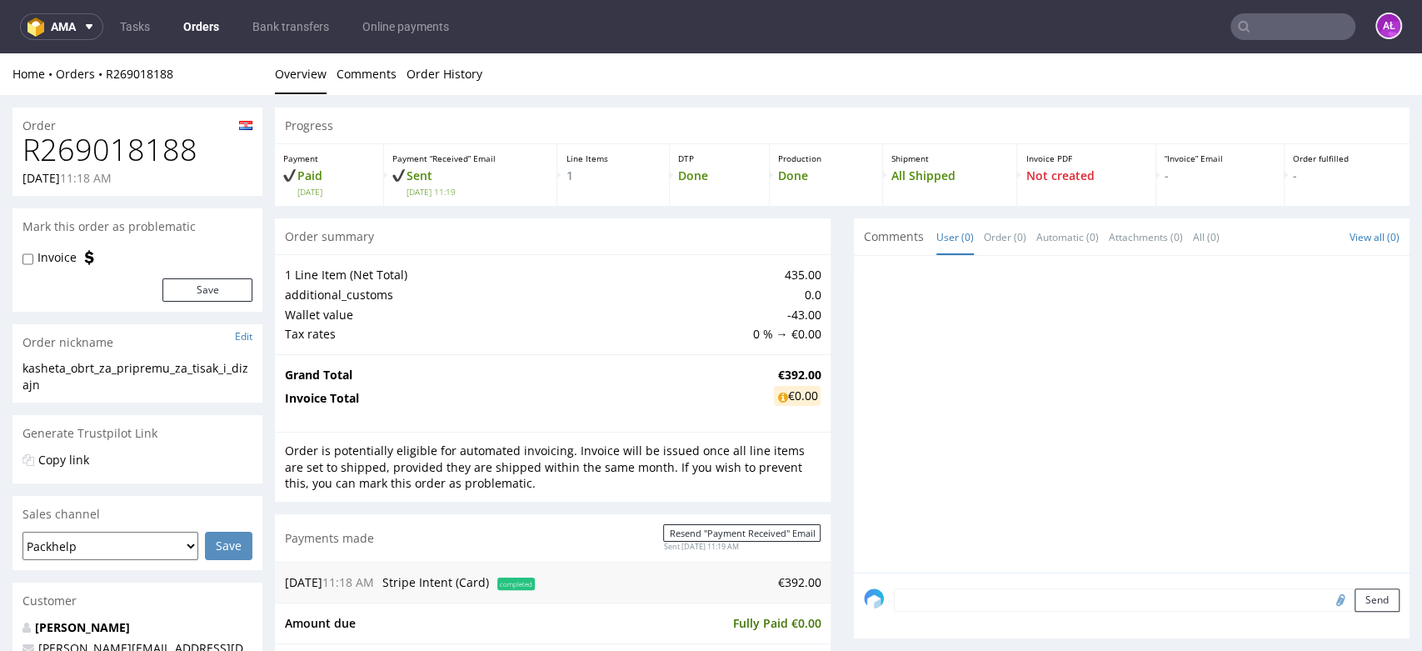
scroll to position [763, 0]
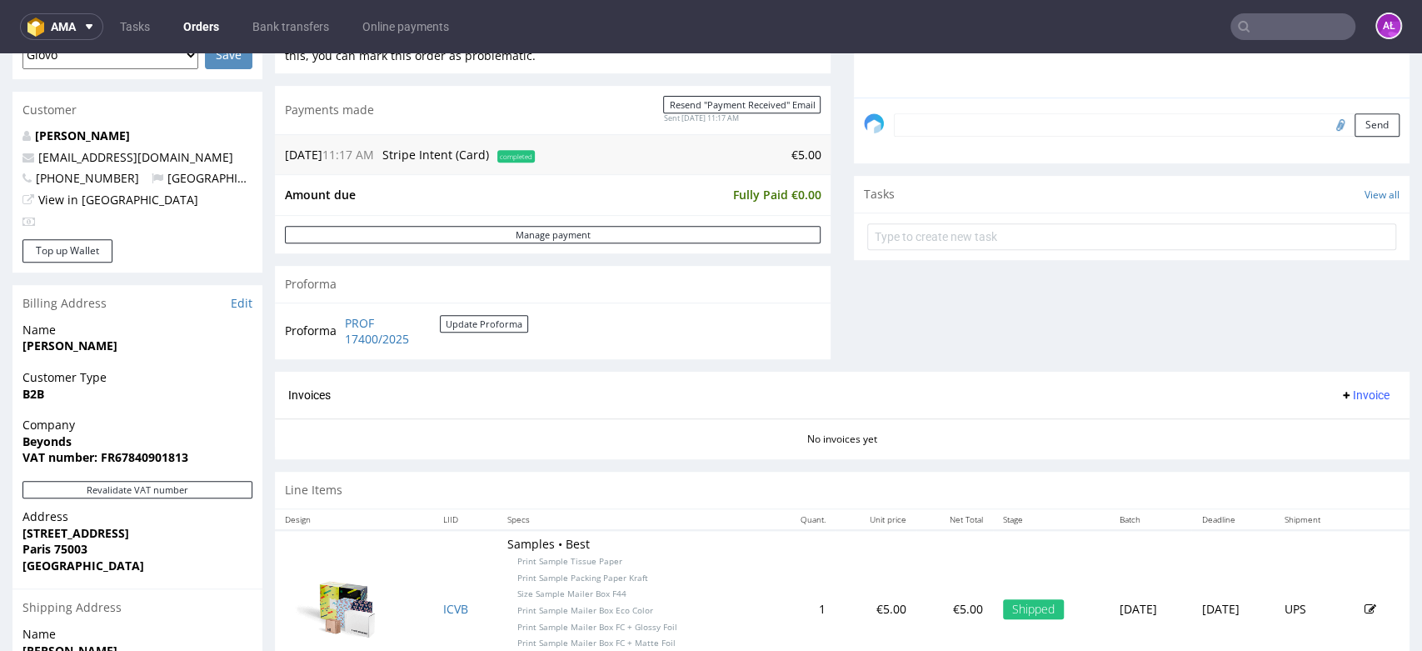
scroll to position [555, 0]
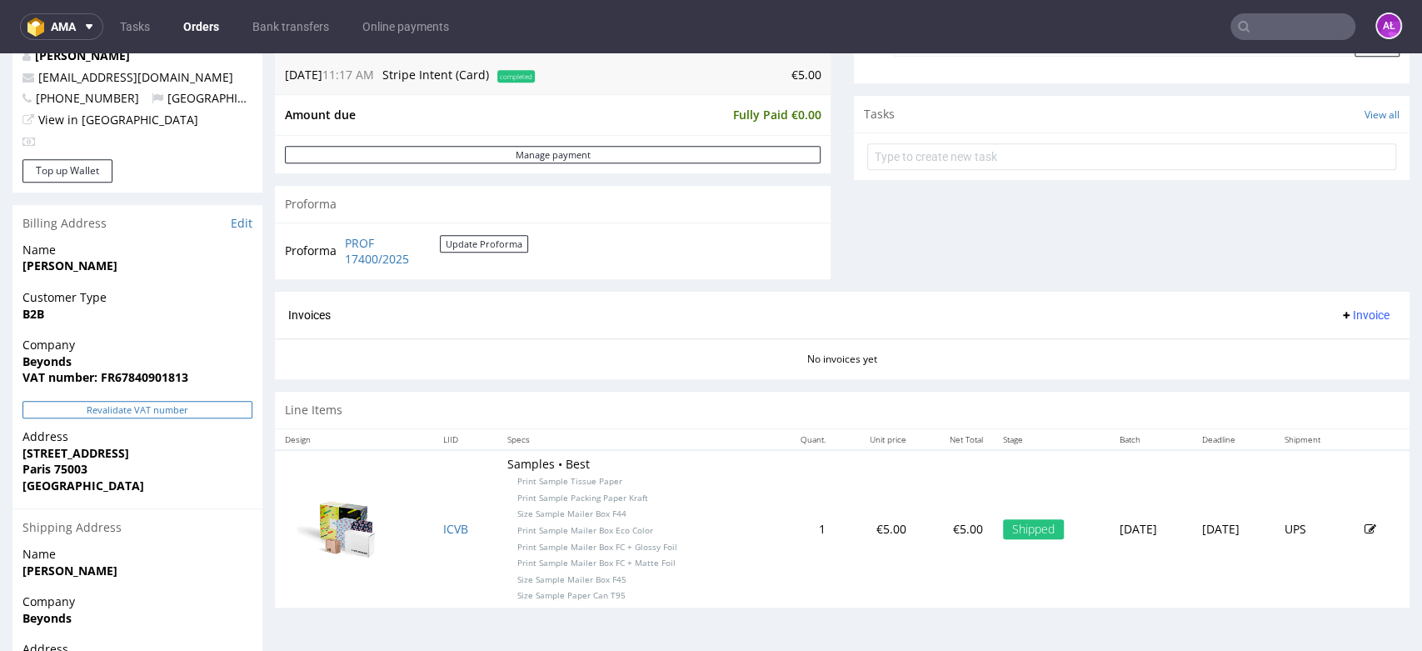
click at [237, 412] on button "Revalidate VAT number" at bounding box center [137, 409] width 230 height 17
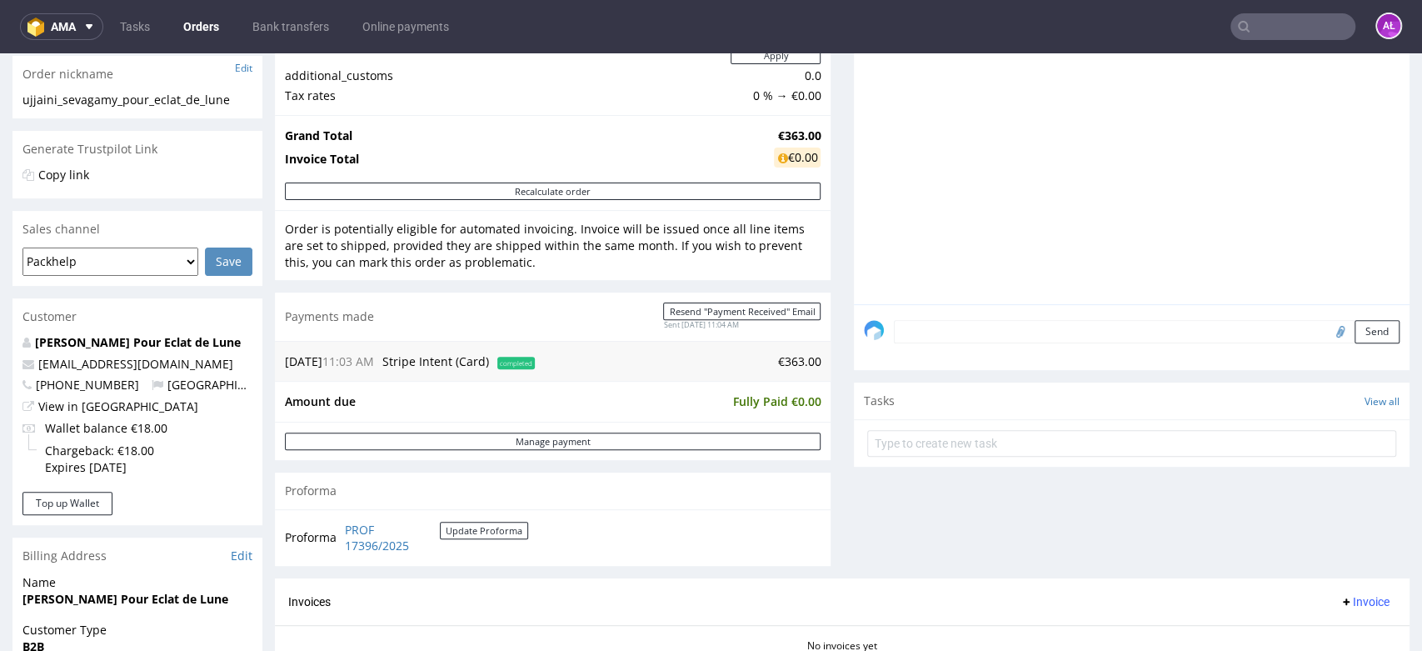
scroll to position [555, 0]
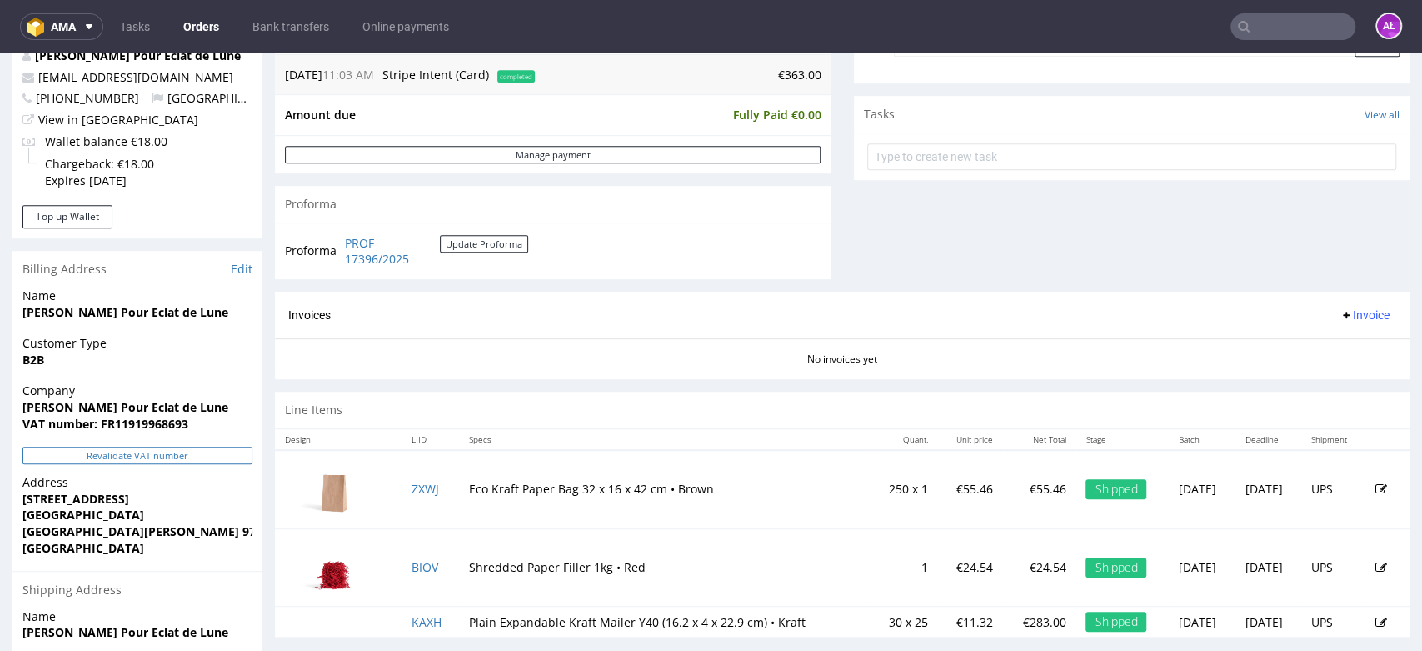
click at [217, 452] on button "Revalidate VAT number" at bounding box center [137, 455] width 230 height 17
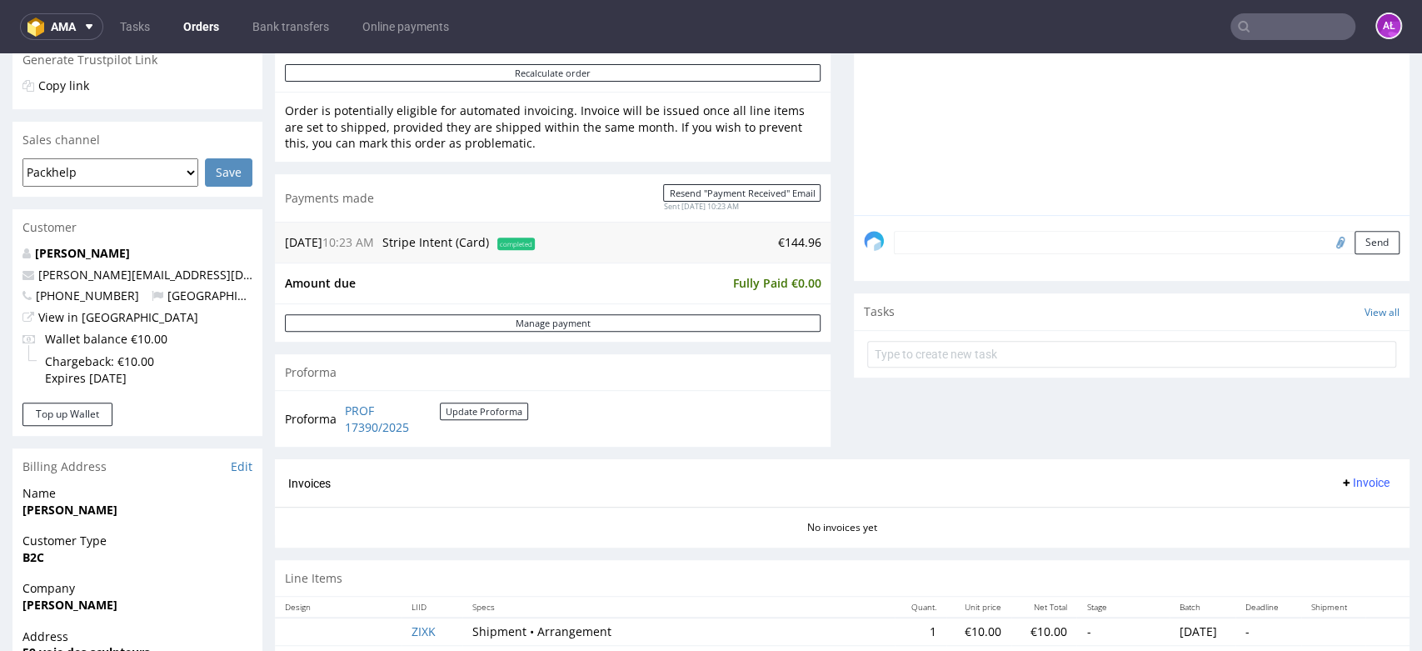
scroll to position [555, 0]
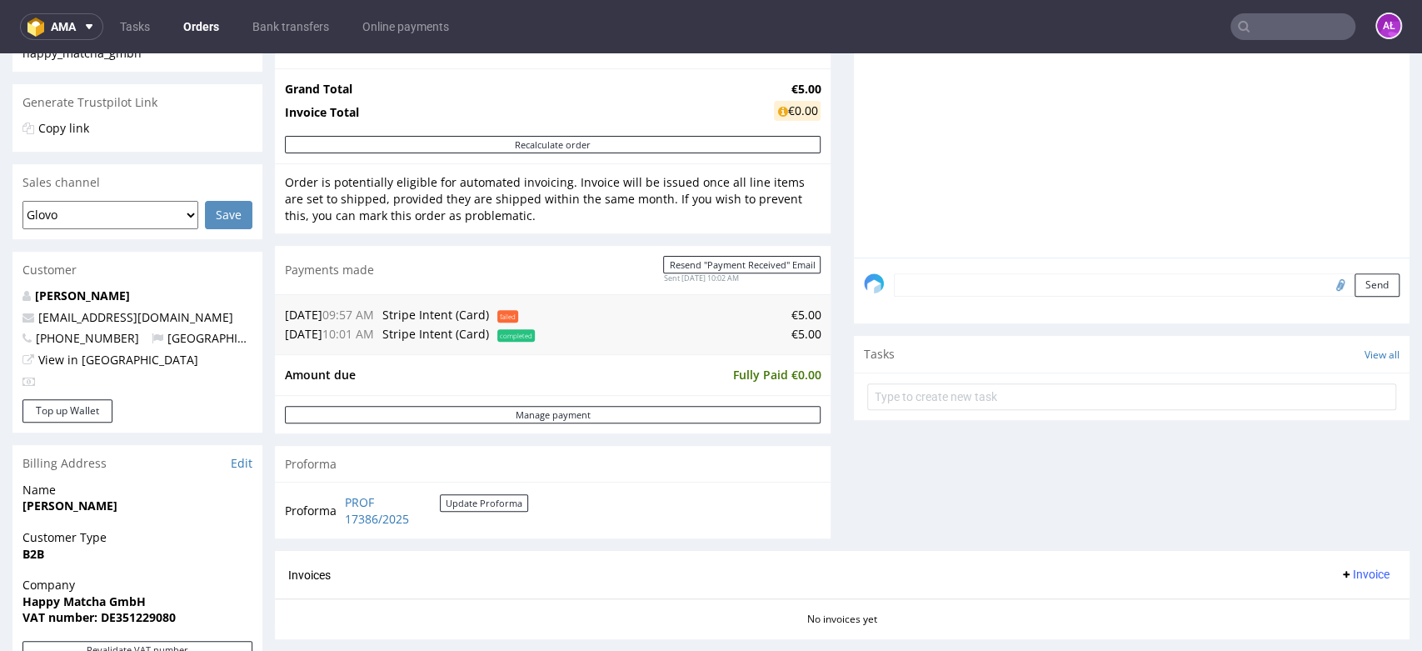
scroll to position [555, 0]
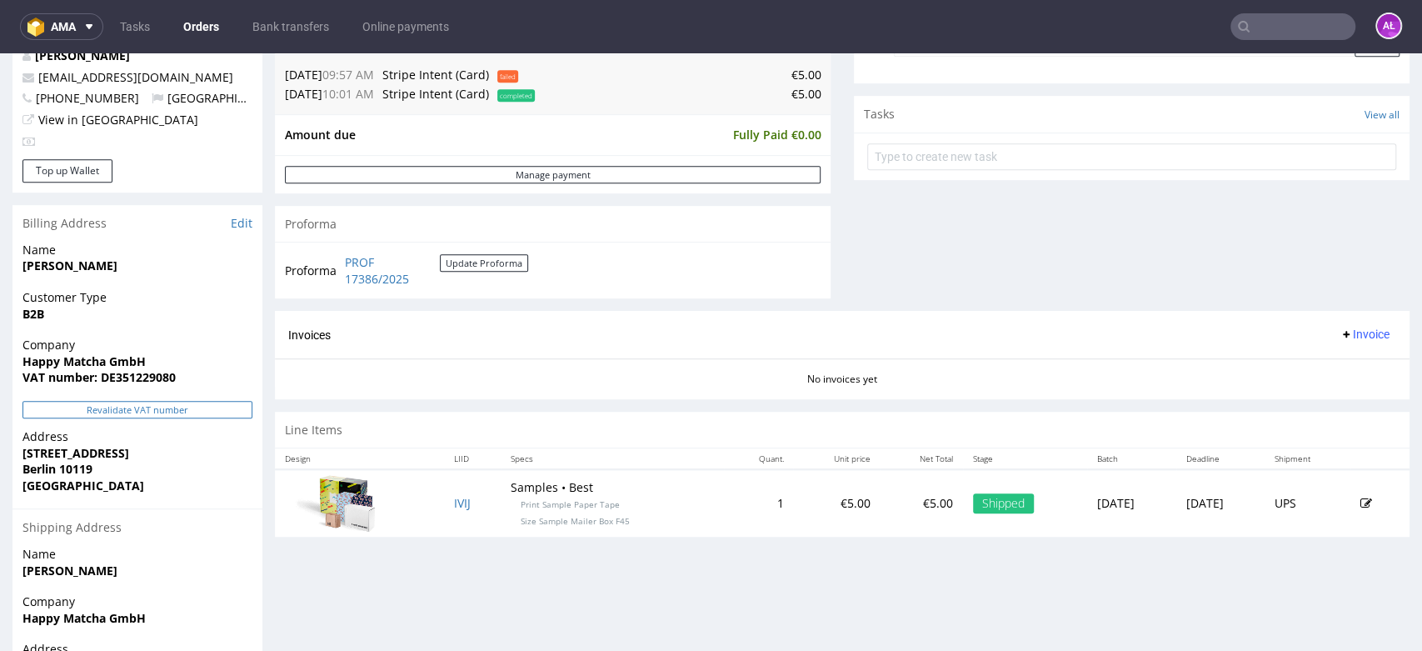
click at [188, 412] on button "Revalidate VAT number" at bounding box center [137, 409] width 230 height 17
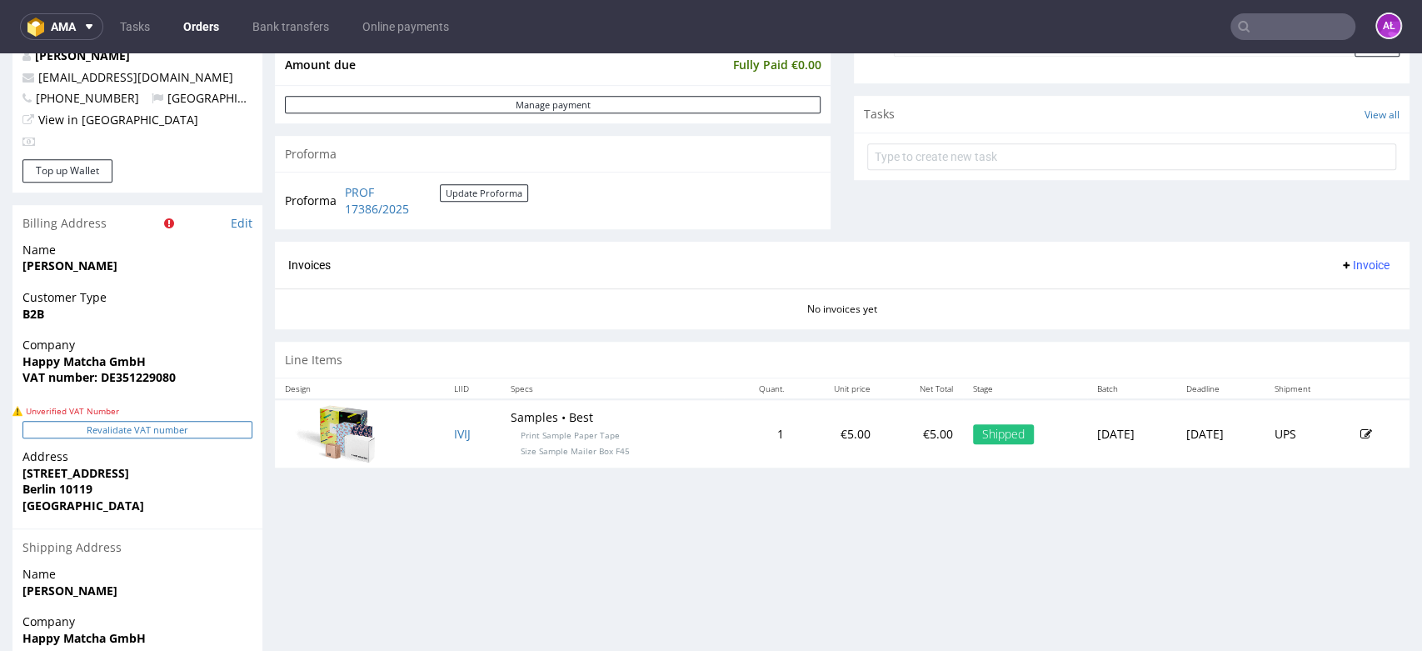
click at [153, 425] on button "Revalidate VAT number" at bounding box center [137, 429] width 230 height 17
click at [162, 433] on button "Revalidate VAT number" at bounding box center [137, 429] width 230 height 17
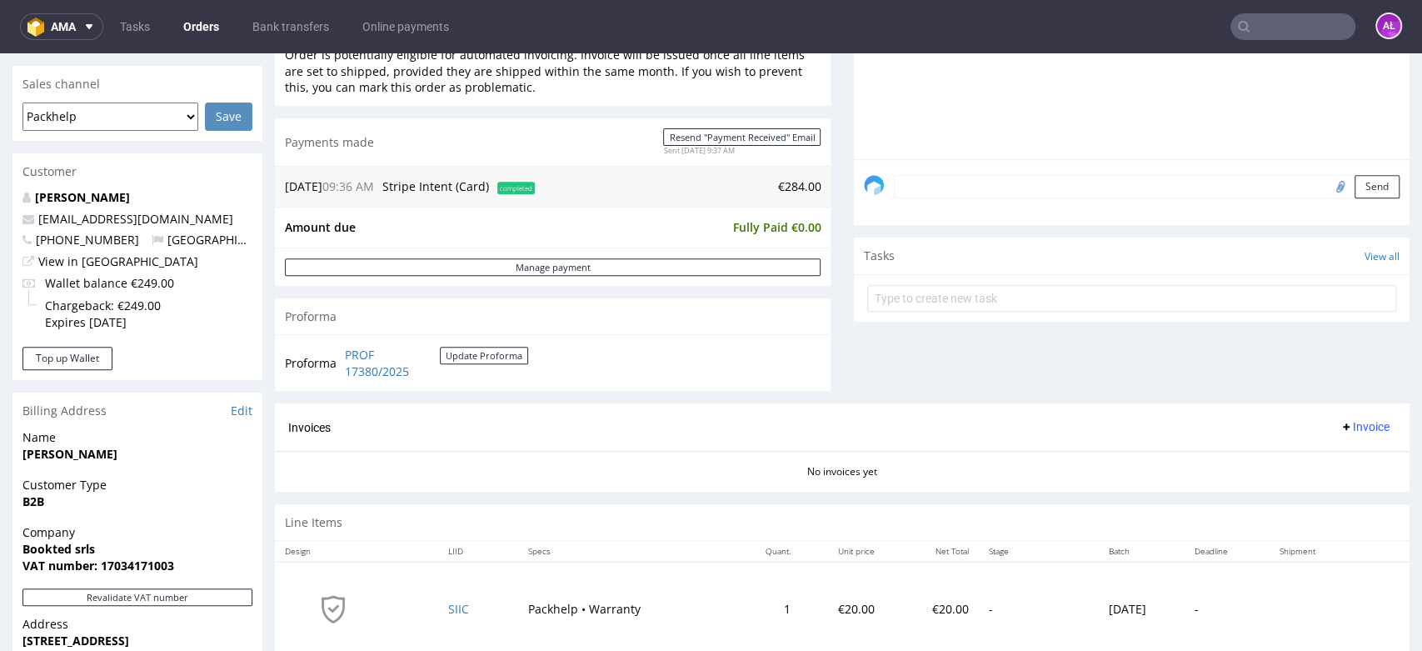
scroll to position [555, 0]
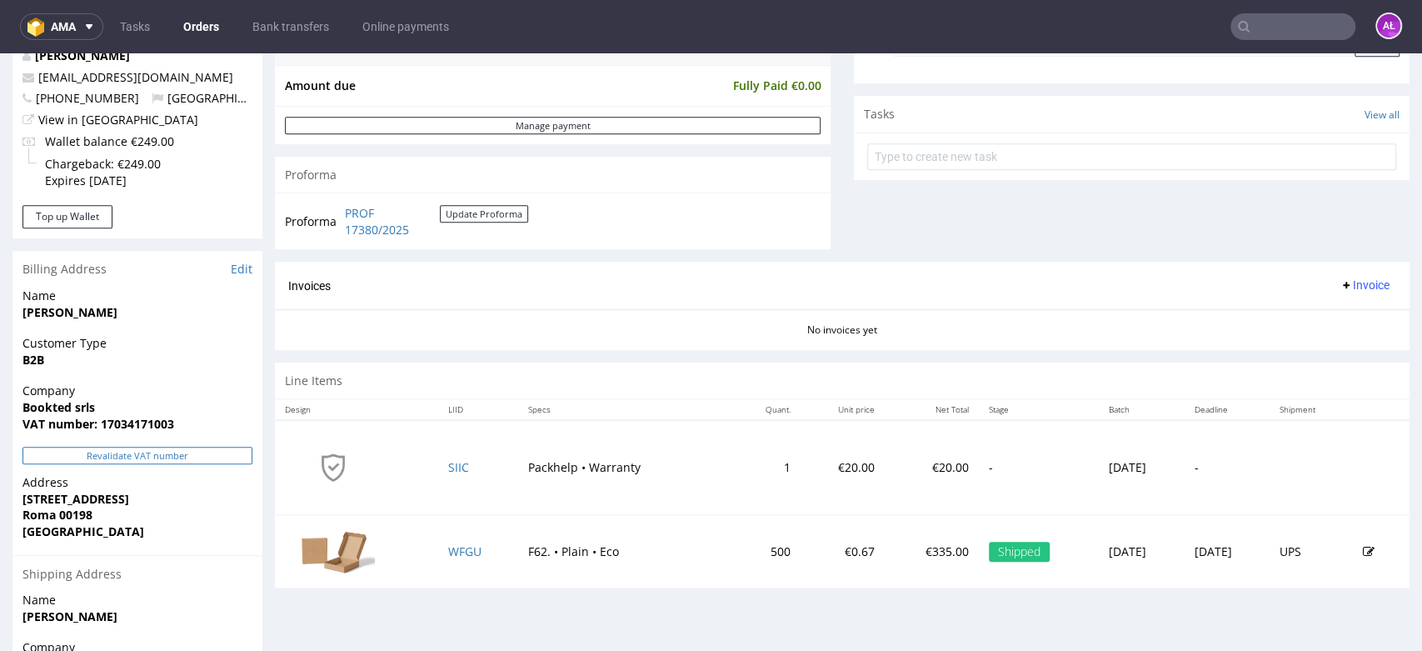
click at [227, 457] on button "Revalidate VAT number" at bounding box center [137, 455] width 230 height 17
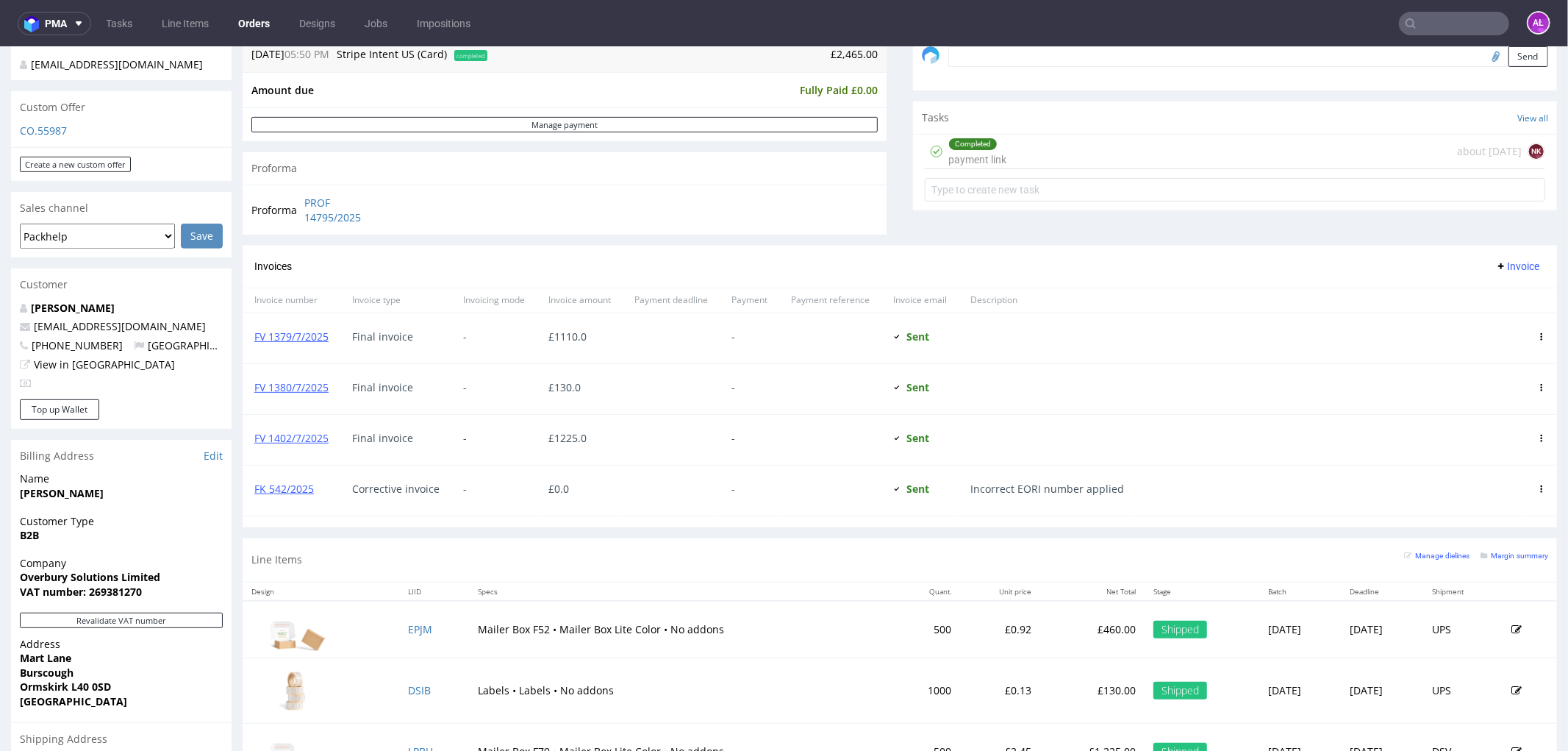
scroll to position [490, 0]
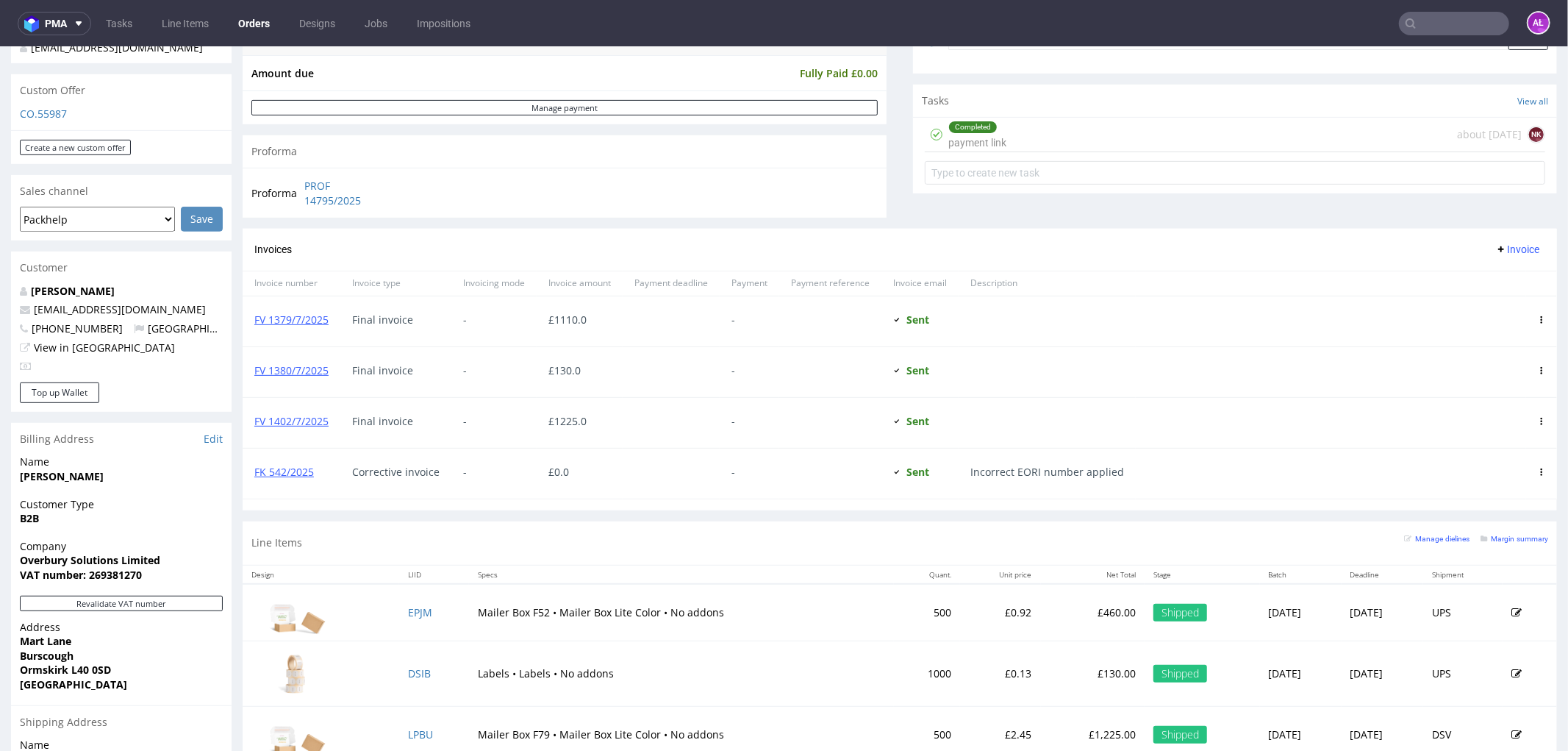
click at [1255, 34] on input "text" at bounding box center [1454, 23] width 110 height 24
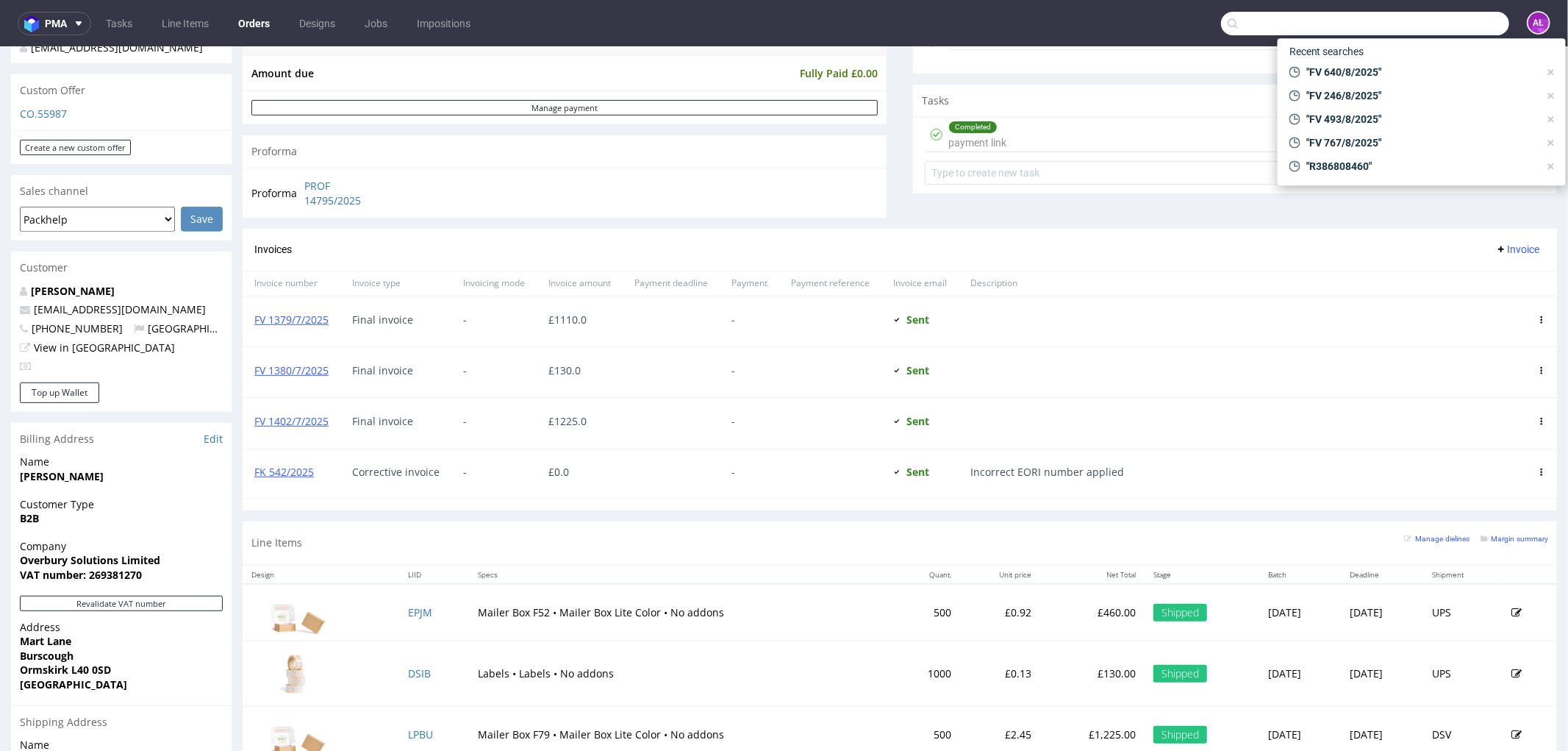
paste input "FV 640/8/2025"
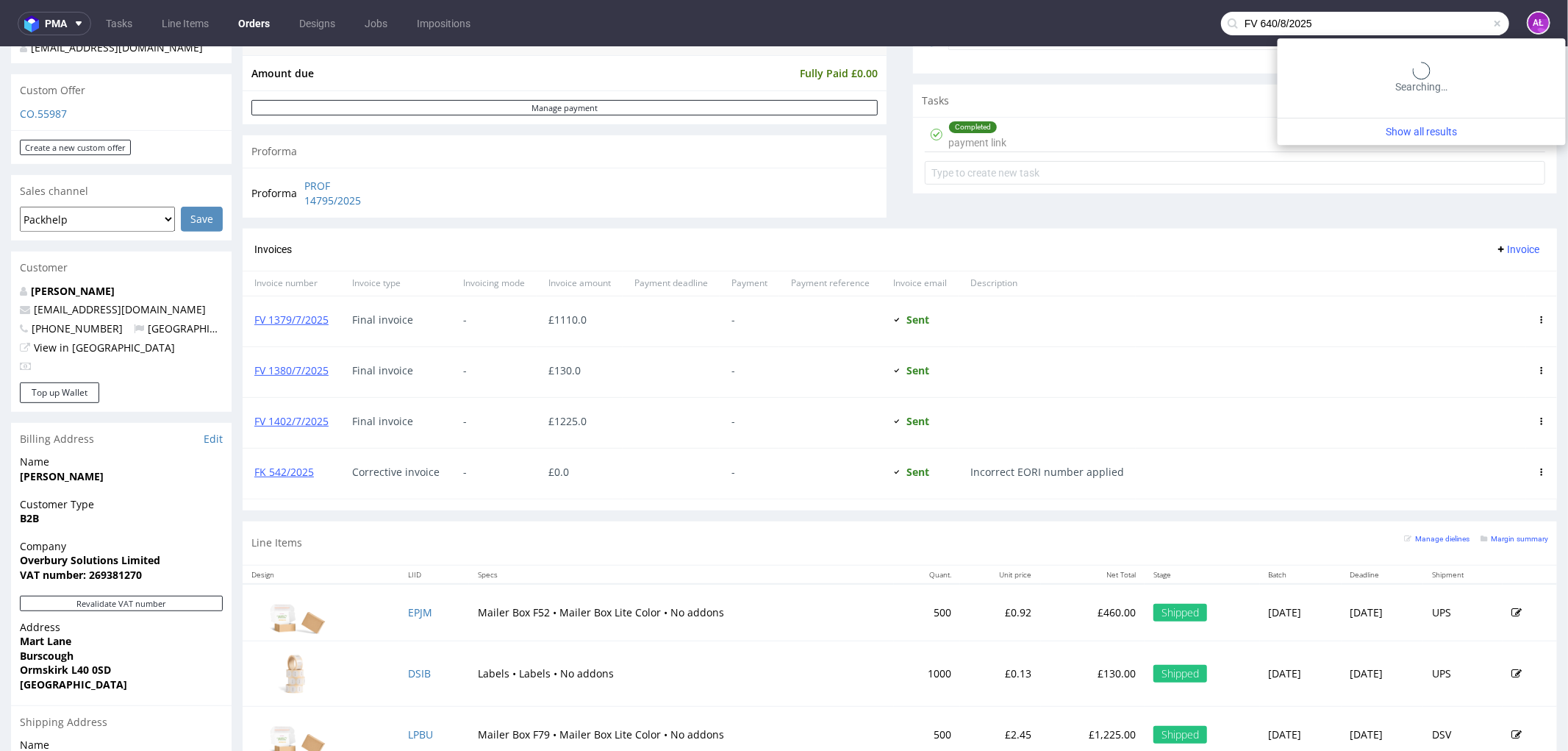
type input "FV 640/8/2025"
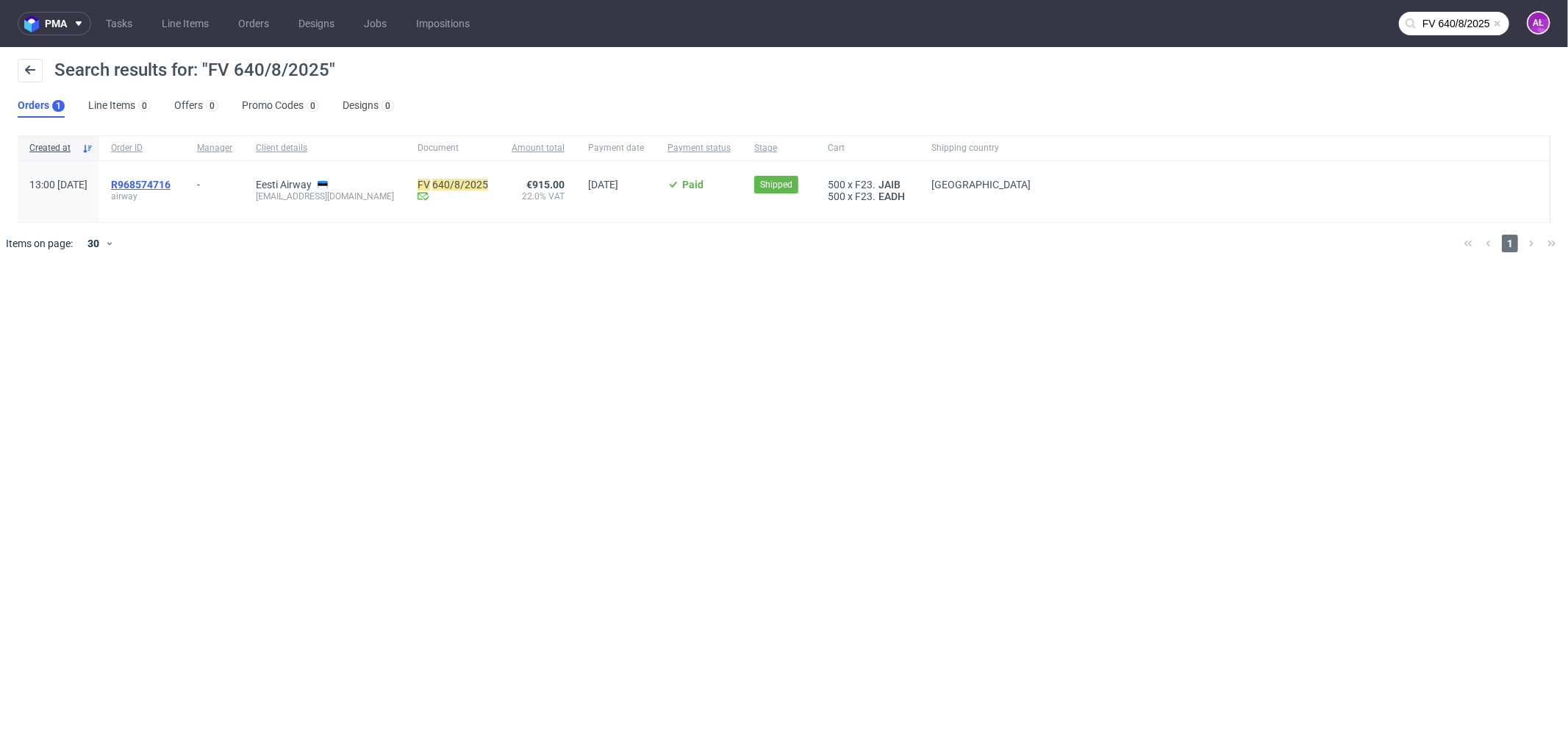
click at [170, 188] on span "R968574716" at bounding box center [140, 184] width 59 height 11
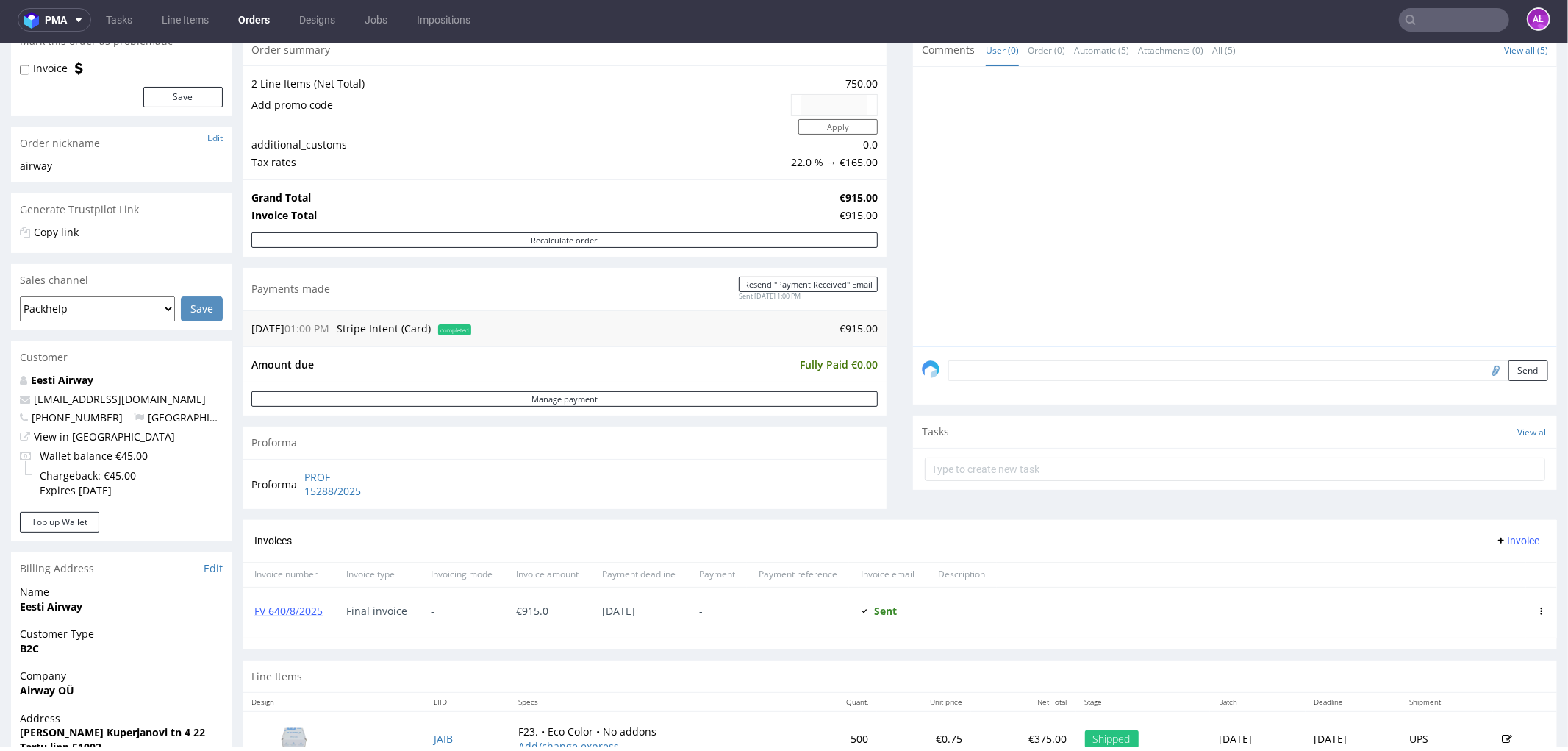
scroll to position [327, 0]
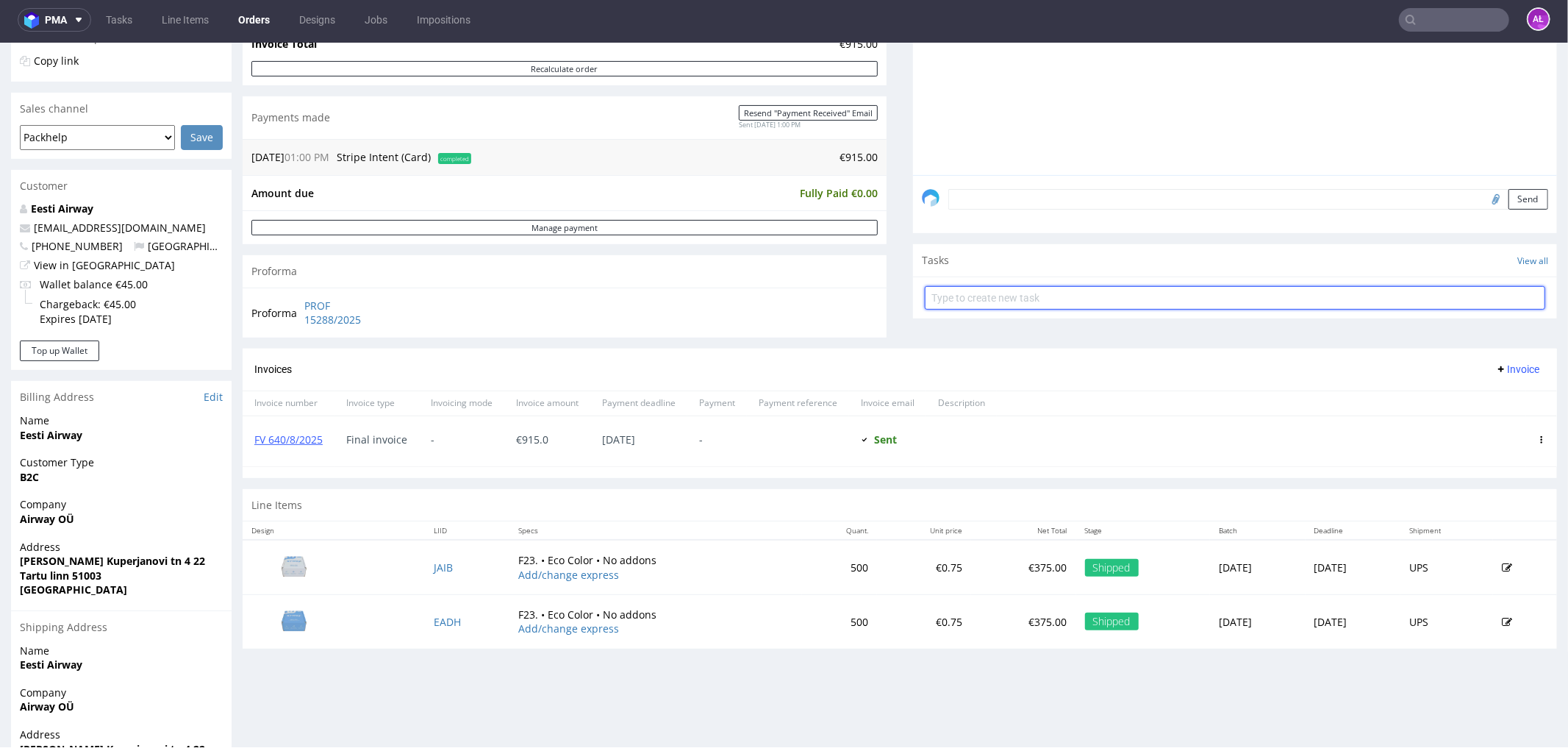
click at [966, 299] on input "text" at bounding box center [1234, 297] width 620 height 24
type input "z"
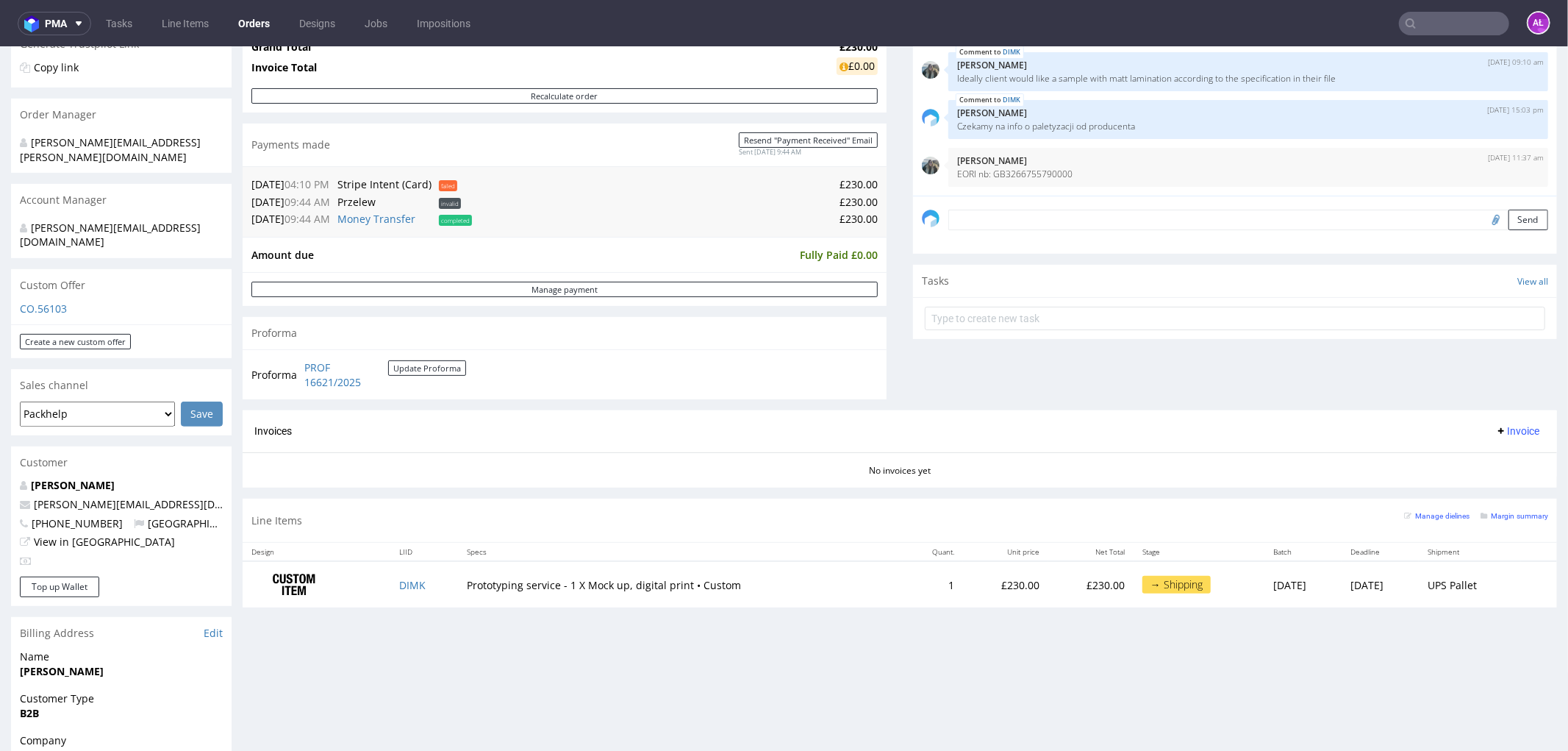
scroll to position [408, 0]
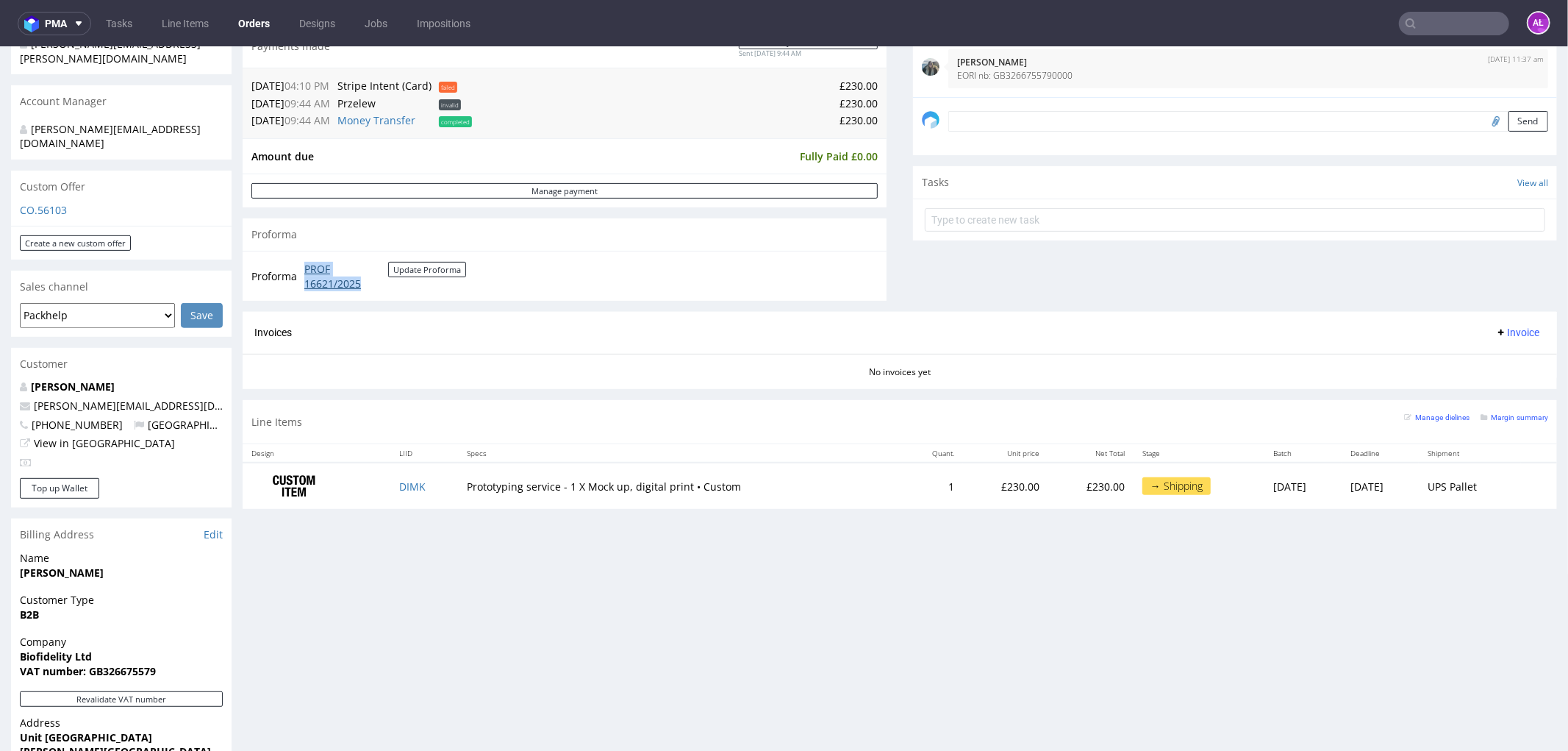
drag, startPoint x: 298, startPoint y: 265, endPoint x: 371, endPoint y: 280, distance: 74.5
click at [371, 280] on tr "Proforma PROF 16621/2025 Update Proforma" at bounding box center [359, 275] width 216 height 32
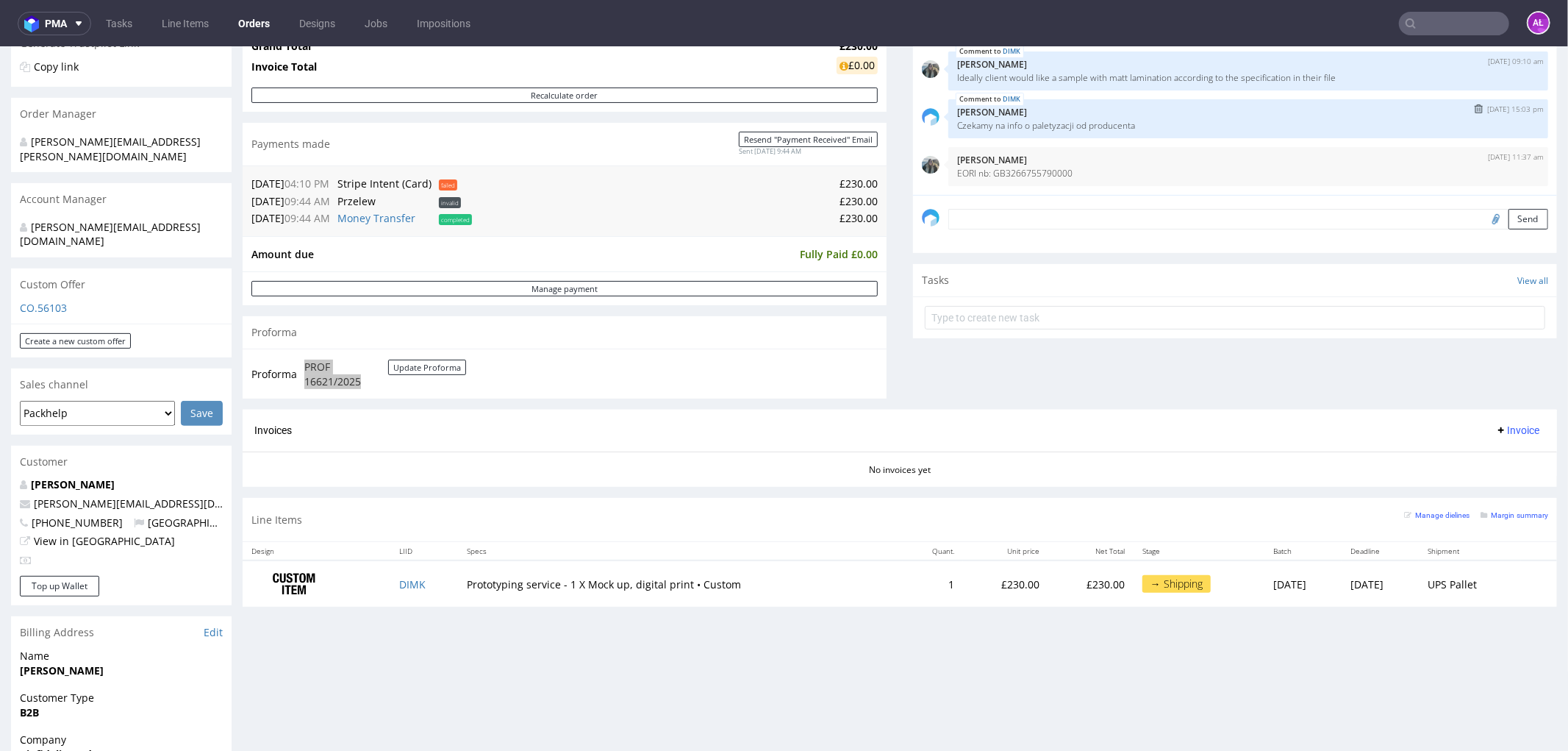
scroll to position [163, 0]
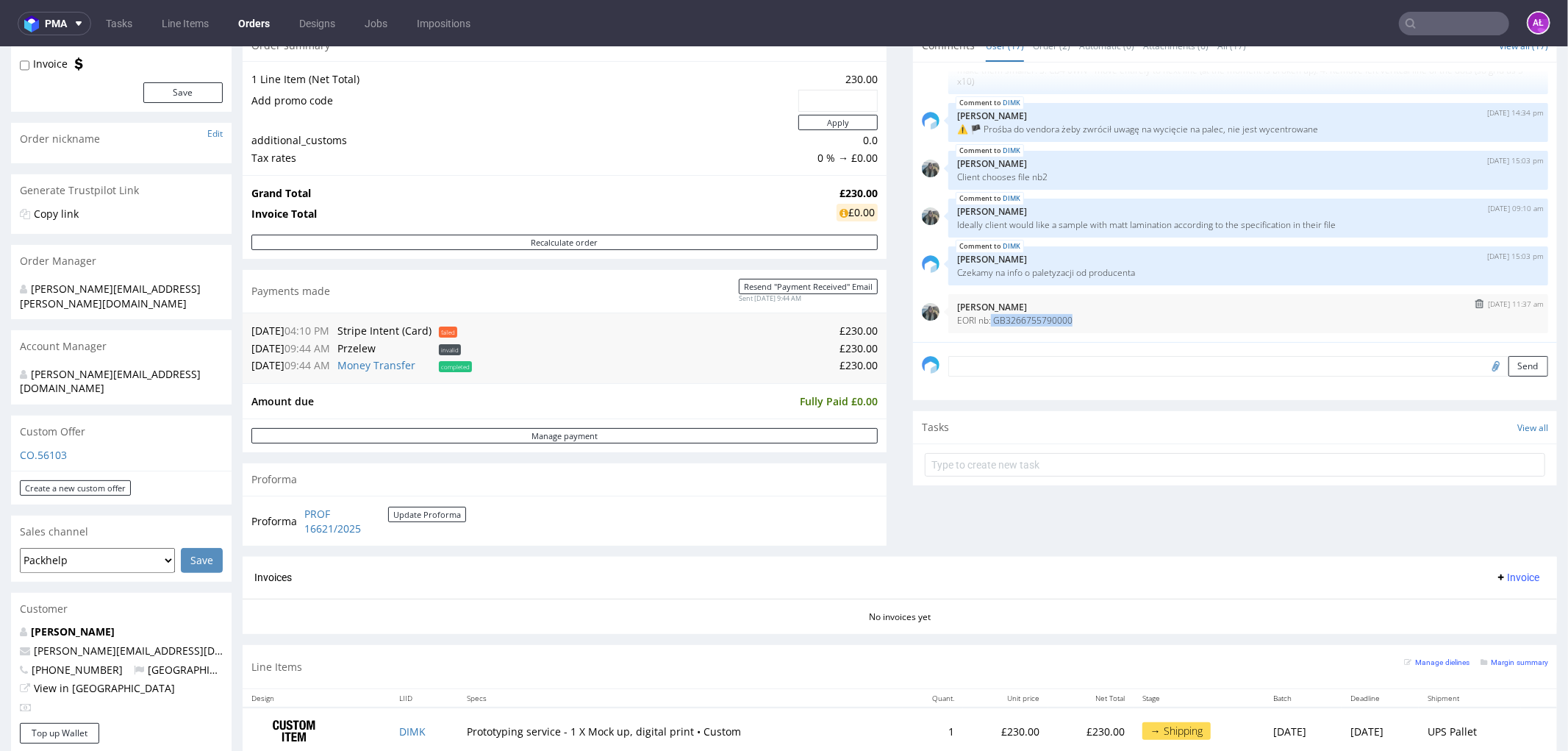
drag, startPoint x: 1059, startPoint y: 316, endPoint x: 979, endPoint y: 320, distance: 80.1
click at [979, 320] on p "EORI nb: GB3266755790000" at bounding box center [1249, 319] width 582 height 11
copy p "GB3266755790000"
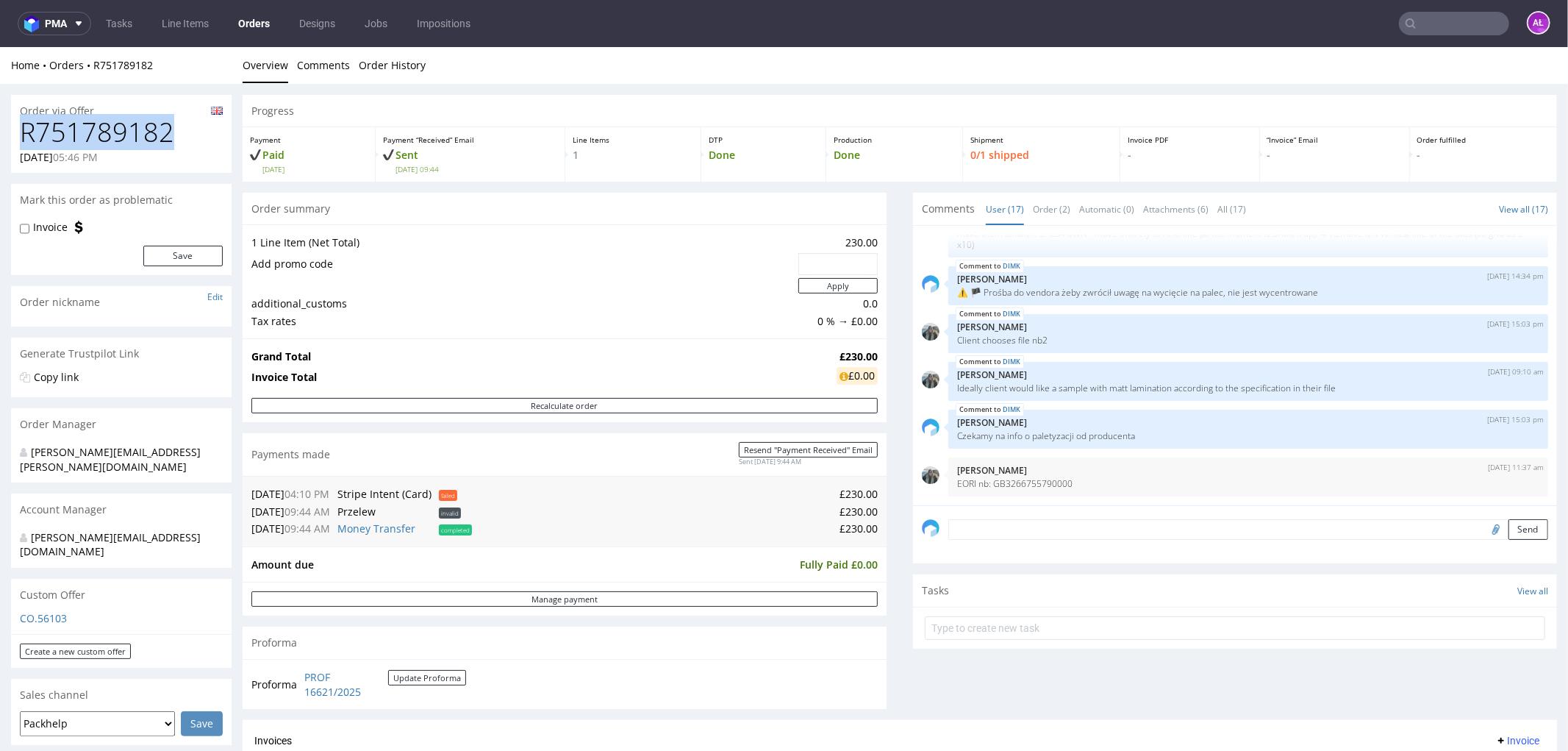
drag, startPoint x: 172, startPoint y: 130, endPoint x: 10, endPoint y: 143, distance: 162.5
copy h1 "R751789182"
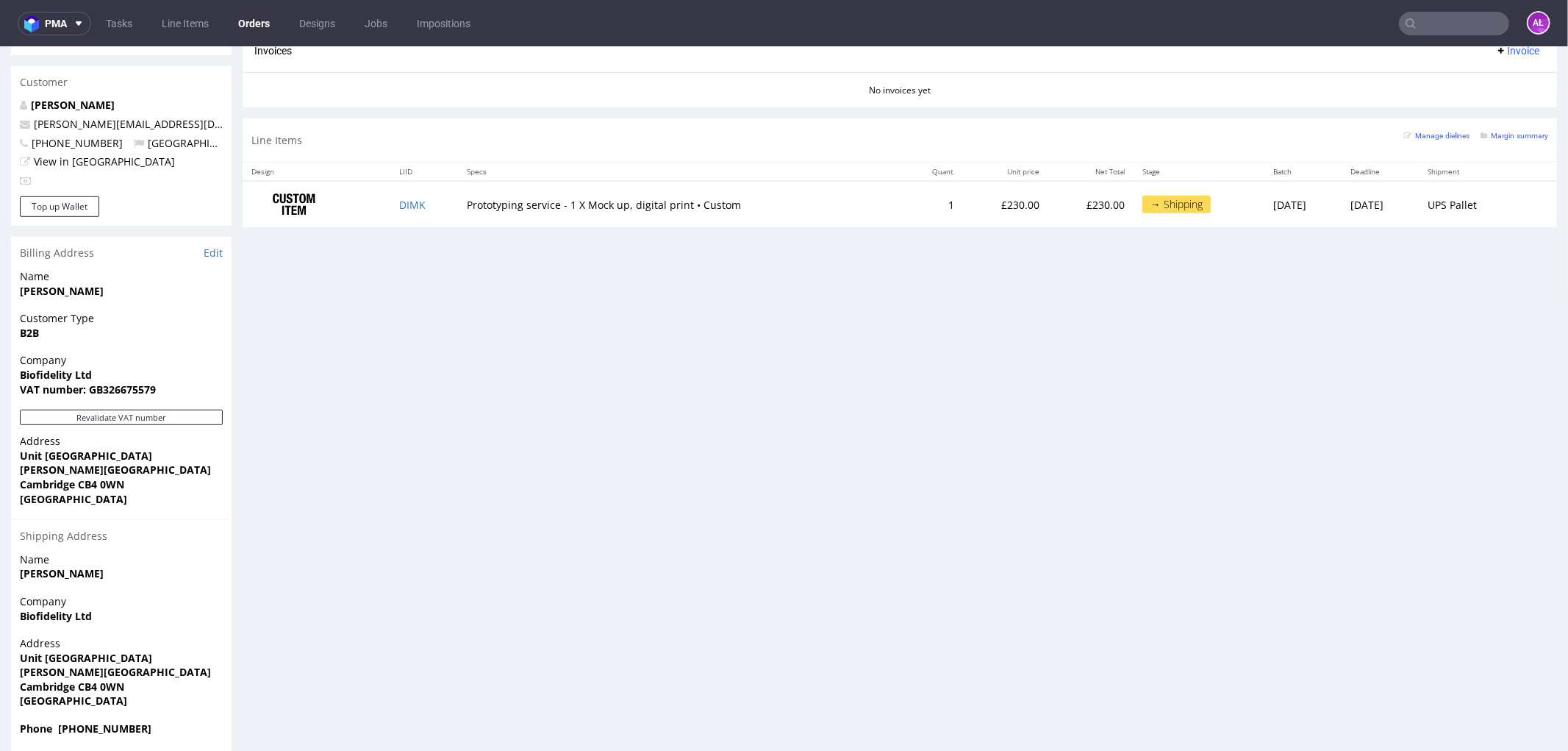
scroll to position [730, 0]
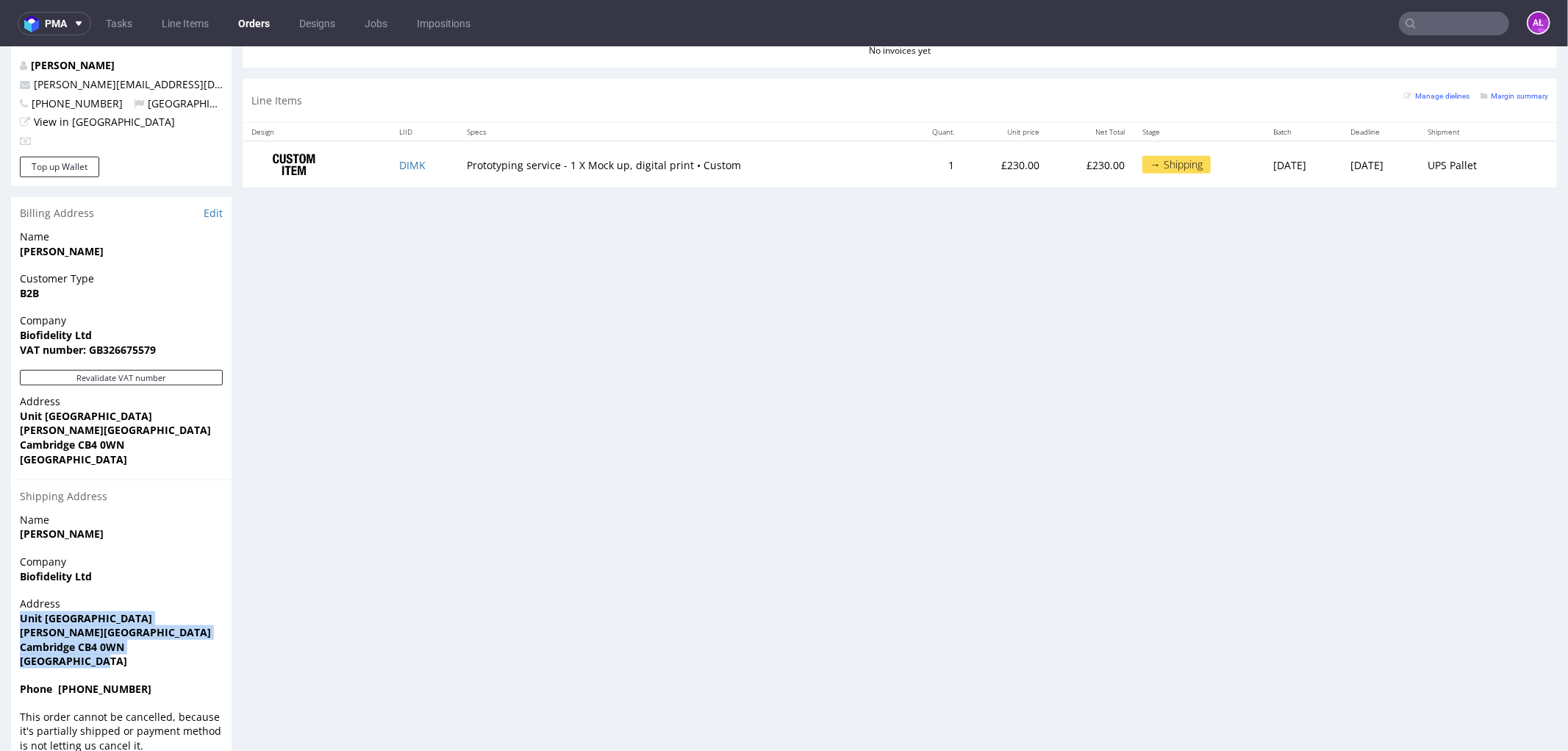
drag, startPoint x: 112, startPoint y: 629, endPoint x: 18, endPoint y: 589, distance: 102.2
click at [18, 596] on div "Address [STREET_ADDRESS][PERSON_NAME]" at bounding box center [121, 638] width 221 height 86
copy p "[STREET_ADDRESS][PERSON_NAME]"
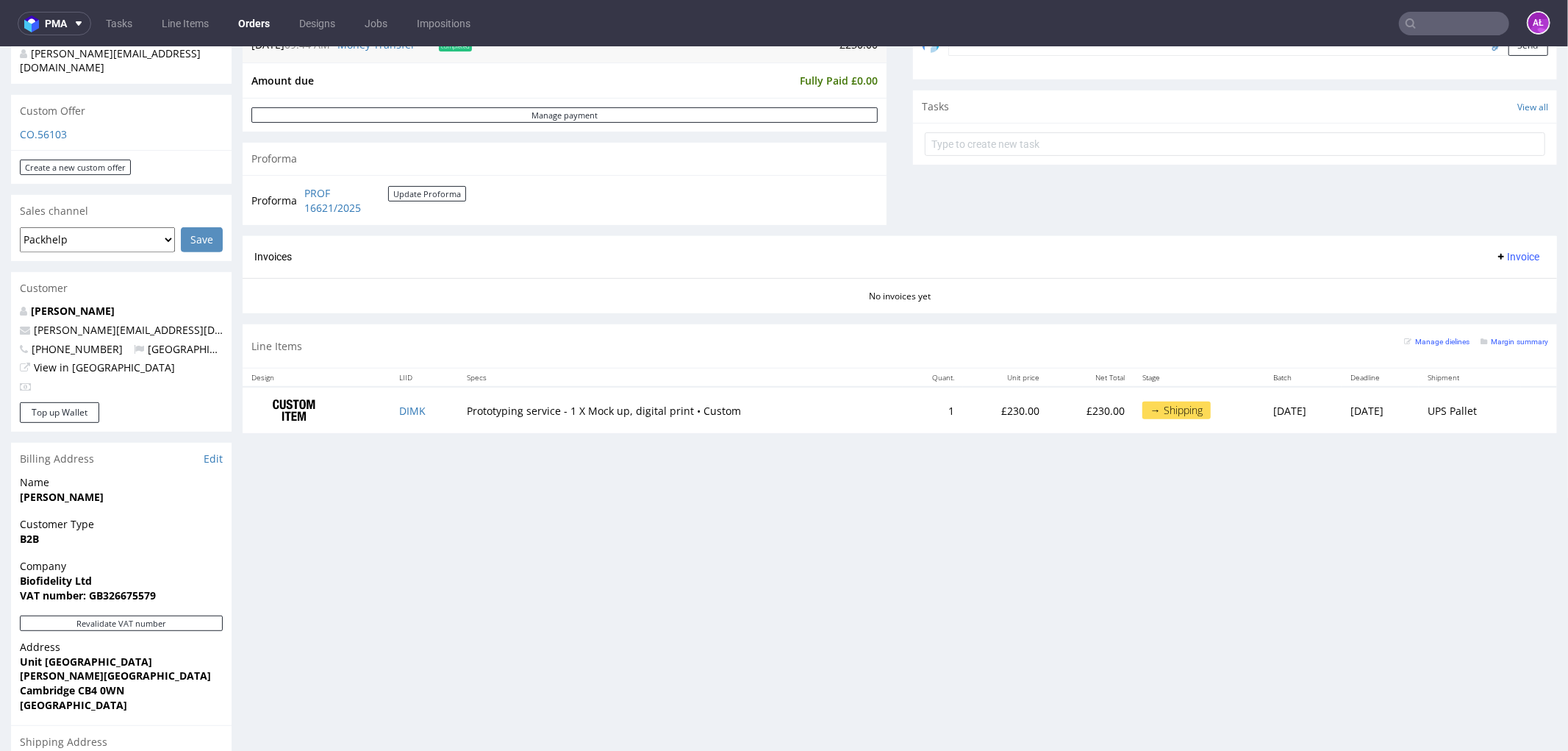
click at [1496, 259] on span "Invoice" at bounding box center [1518, 255] width 44 height 11
click at [1496, 306] on span "Upload" at bounding box center [1493, 313] width 71 height 15
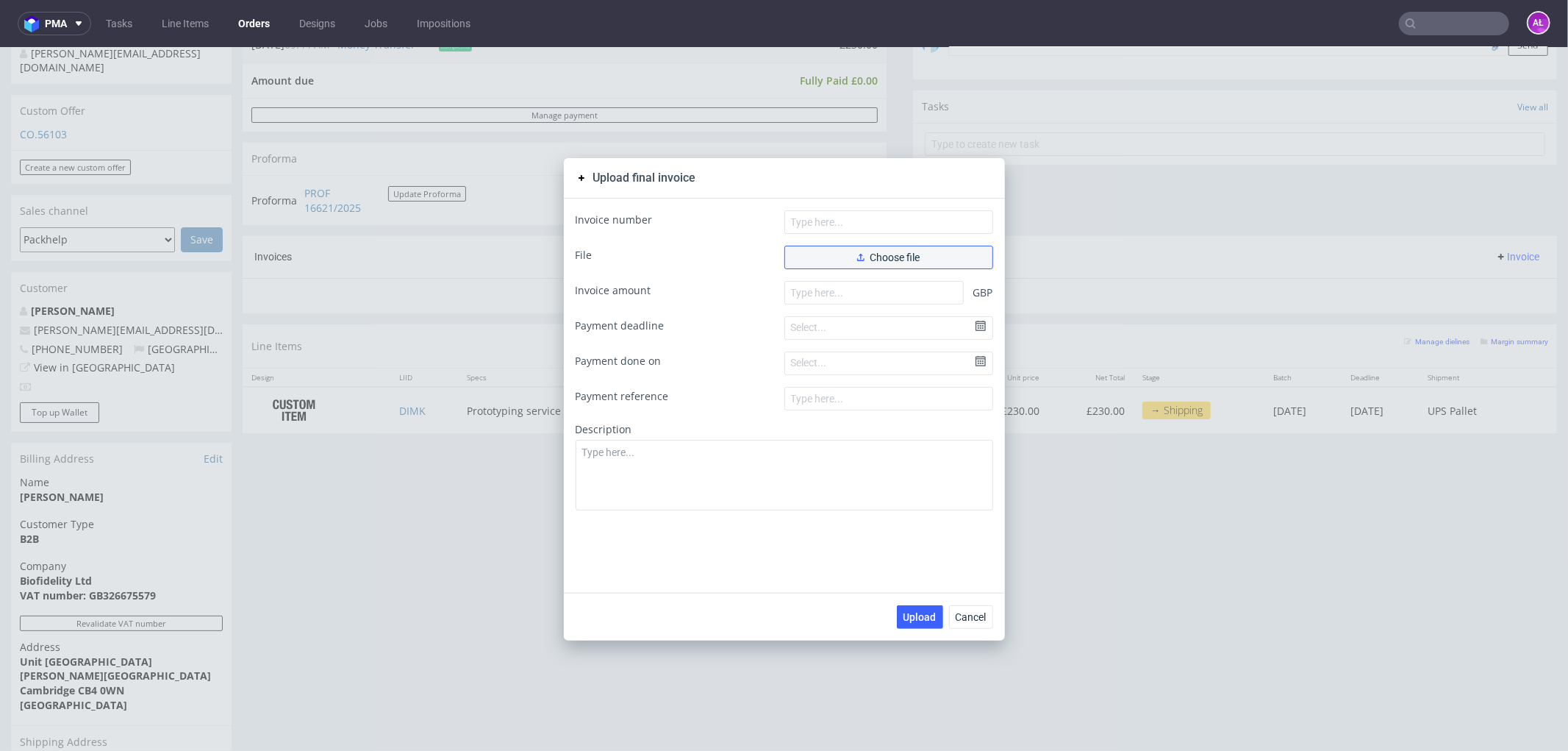
click at [908, 254] on span "Choose file" at bounding box center [889, 257] width 64 height 11
click at [858, 253] on icon "button" at bounding box center [861, 257] width 7 height 7
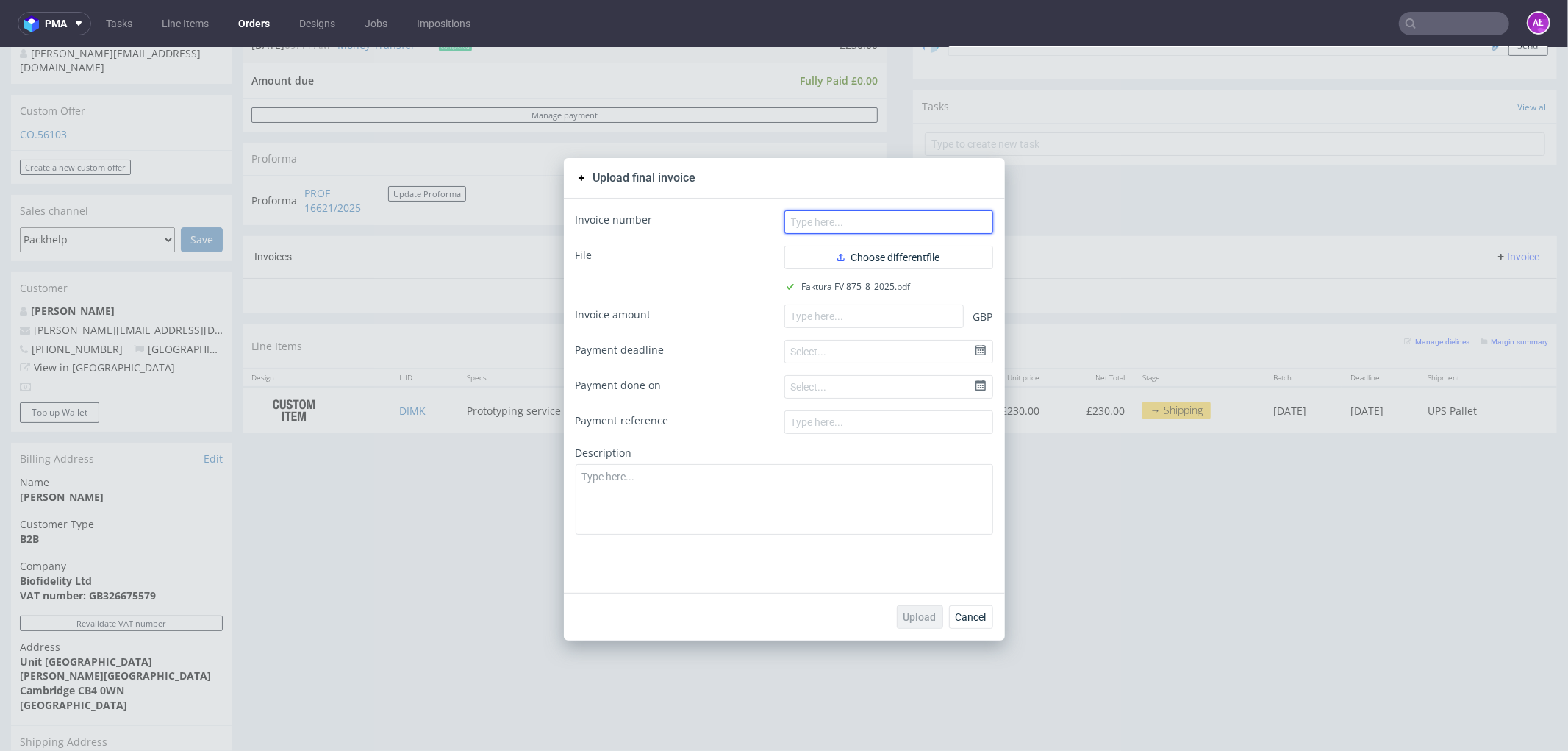
drag, startPoint x: 958, startPoint y: 225, endPoint x: 1505, endPoint y: 359, distance: 563.2
click at [958, 225] on input "text" at bounding box center [889, 221] width 209 height 24
paste input "FV 875/8/2025"
type input "FV 875/8/2025"
drag, startPoint x: 910, startPoint y: 320, endPoint x: 912, endPoint y: 413, distance: 93.0
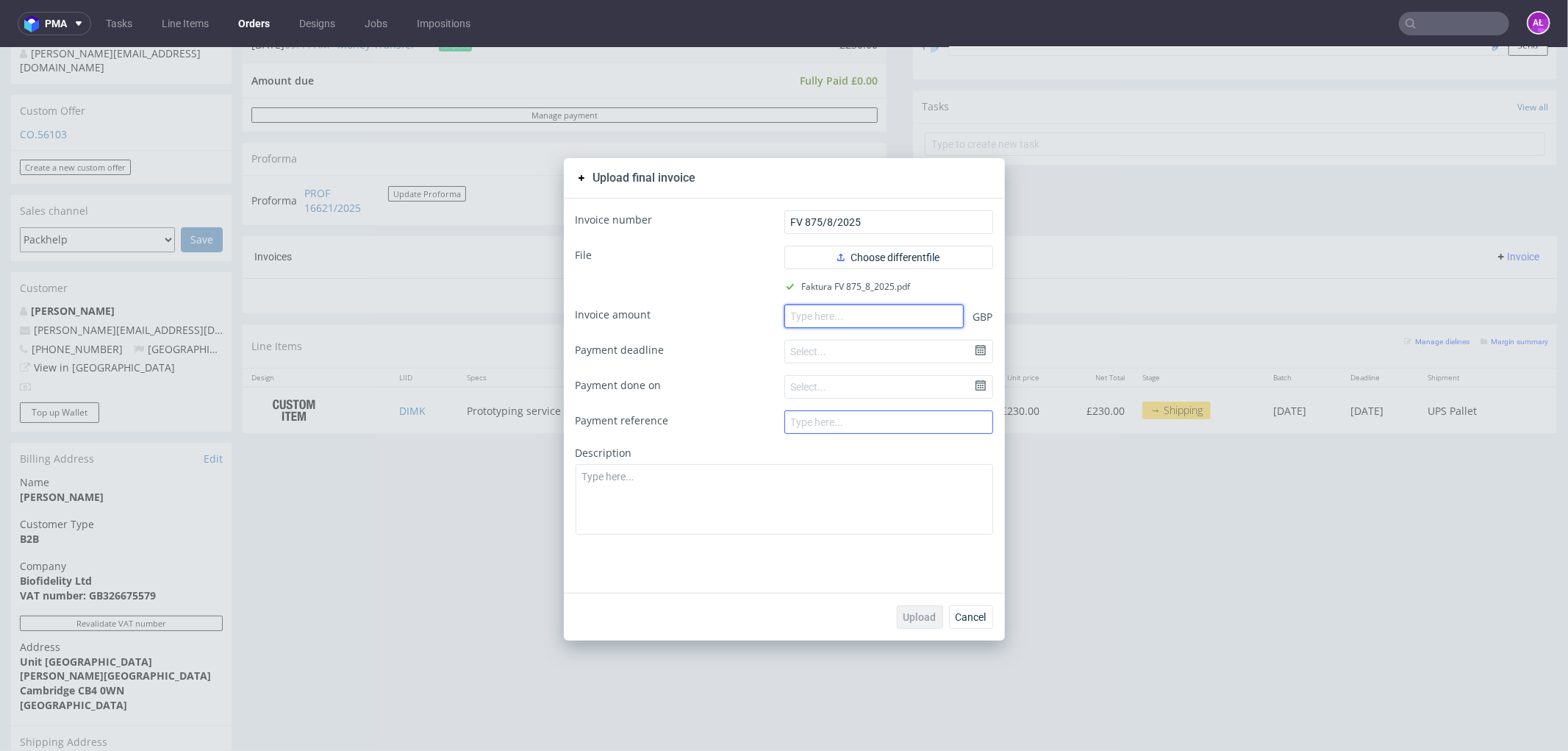
click at [910, 320] on input "number" at bounding box center [874, 315] width 179 height 24
paste input "230.00"
type input "230.00"
click at [920, 619] on span "Upload" at bounding box center [919, 616] width 33 height 11
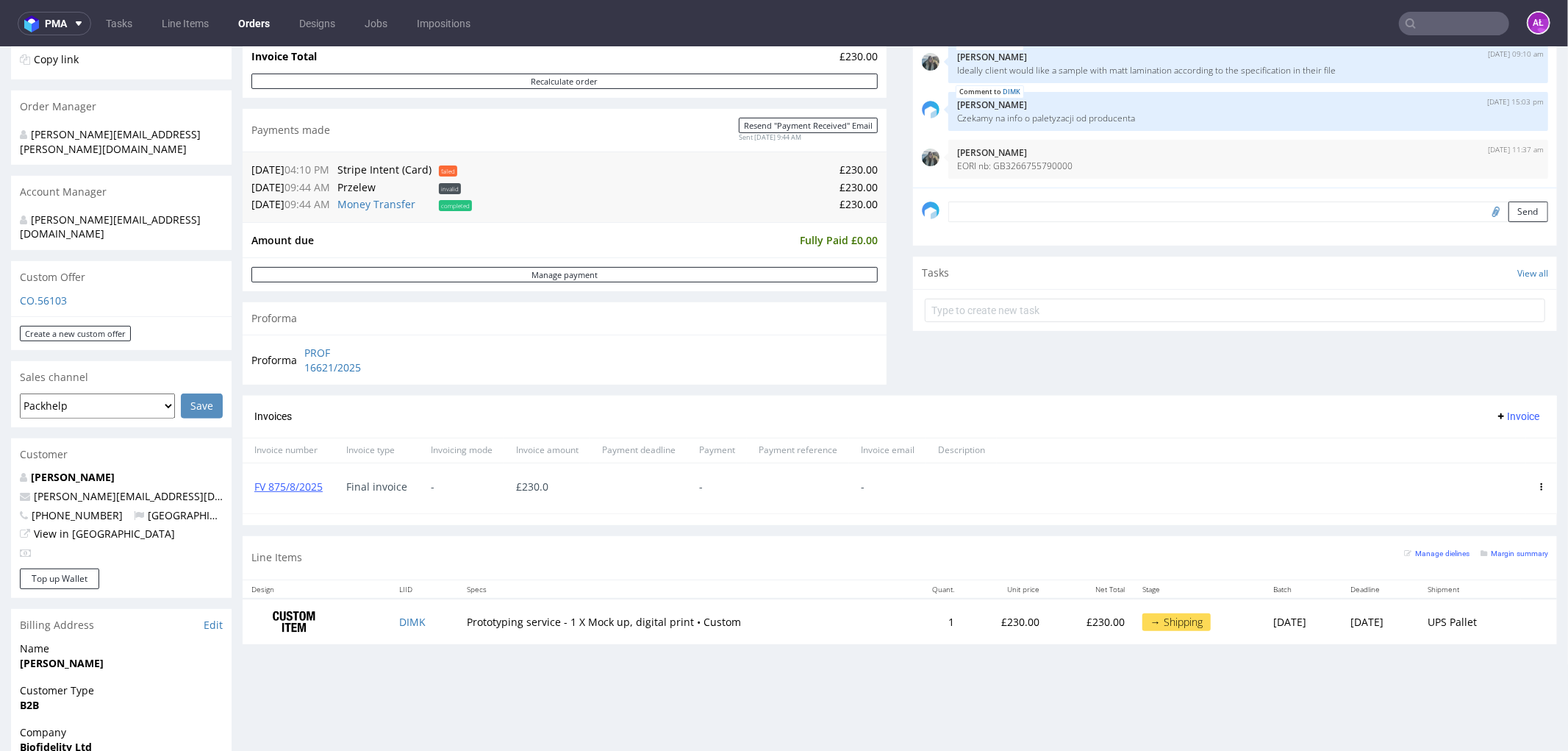
scroll to position [327, 0]
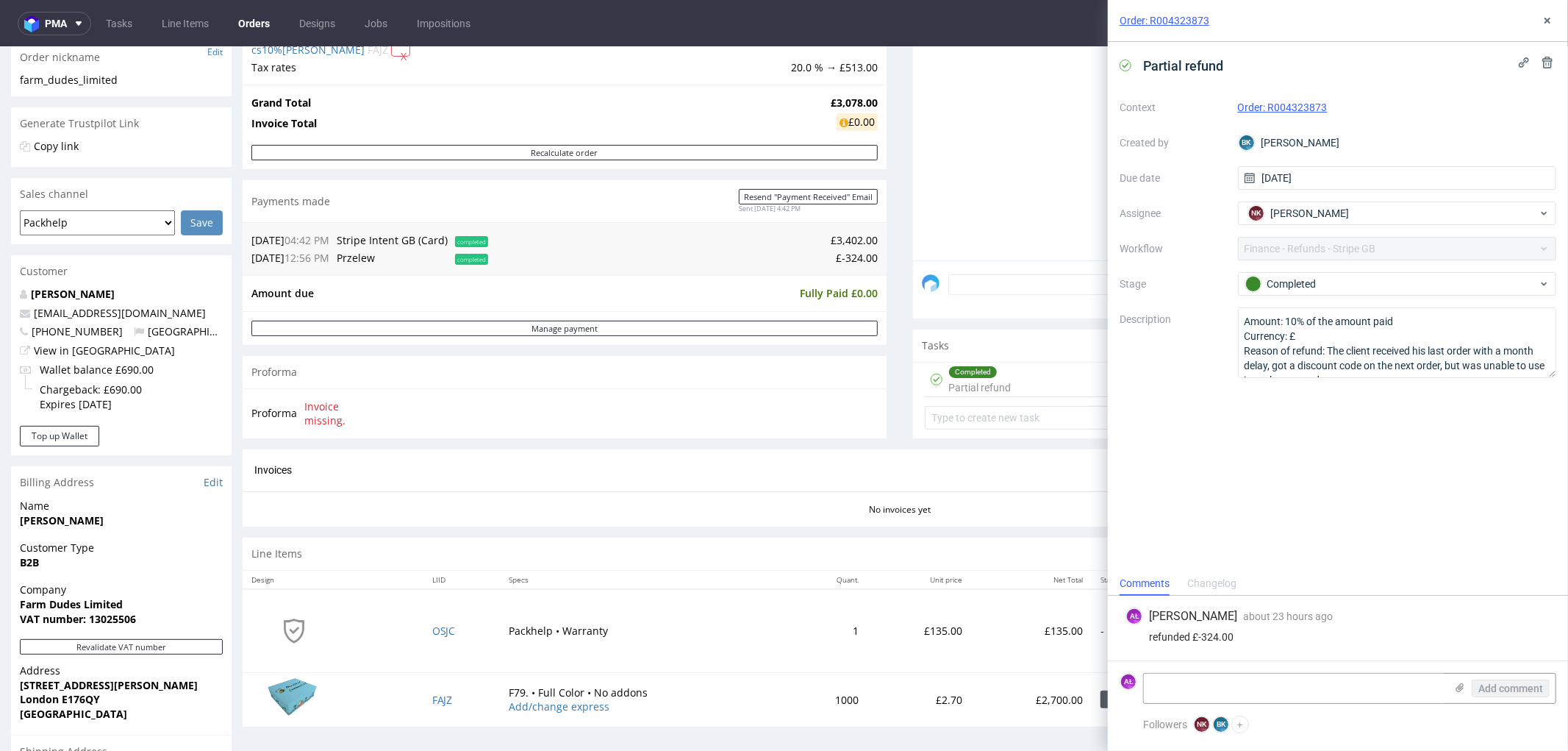
scroll to position [327, 0]
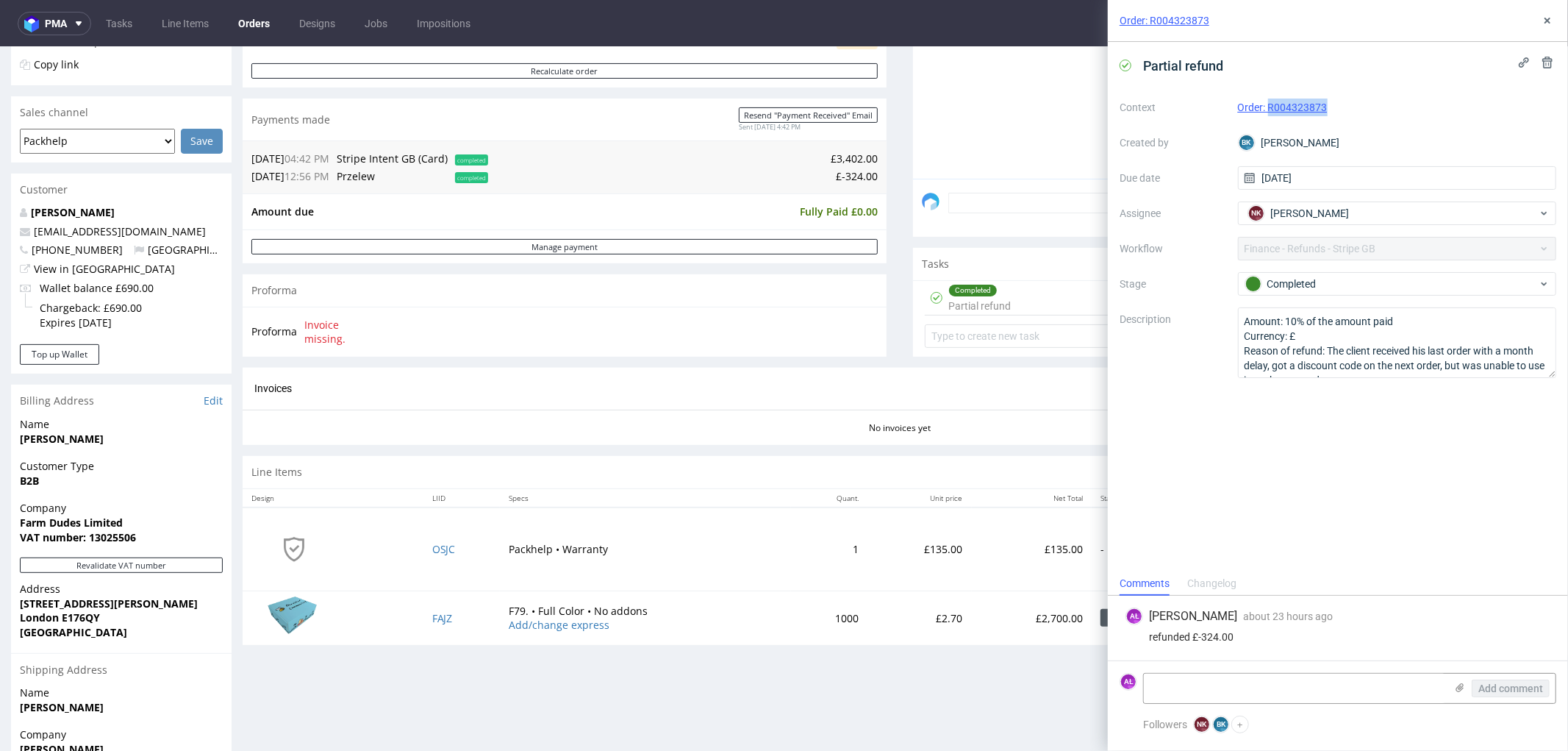
drag, startPoint x: 1339, startPoint y: 115, endPoint x: 1270, endPoint y: 116, distance: 69.0
click at [1270, 116] on div "Context Order: R004323873 Created by [PERSON_NAME] Krystian Due date [DATE] Ass…" at bounding box center [1338, 237] width 437 height 282
copy link "R004323873"
drag, startPoint x: 1549, startPoint y: 23, endPoint x: 1299, endPoint y: 3, distance: 250.8
click at [1550, 23] on use at bounding box center [1548, 20] width 6 height 6
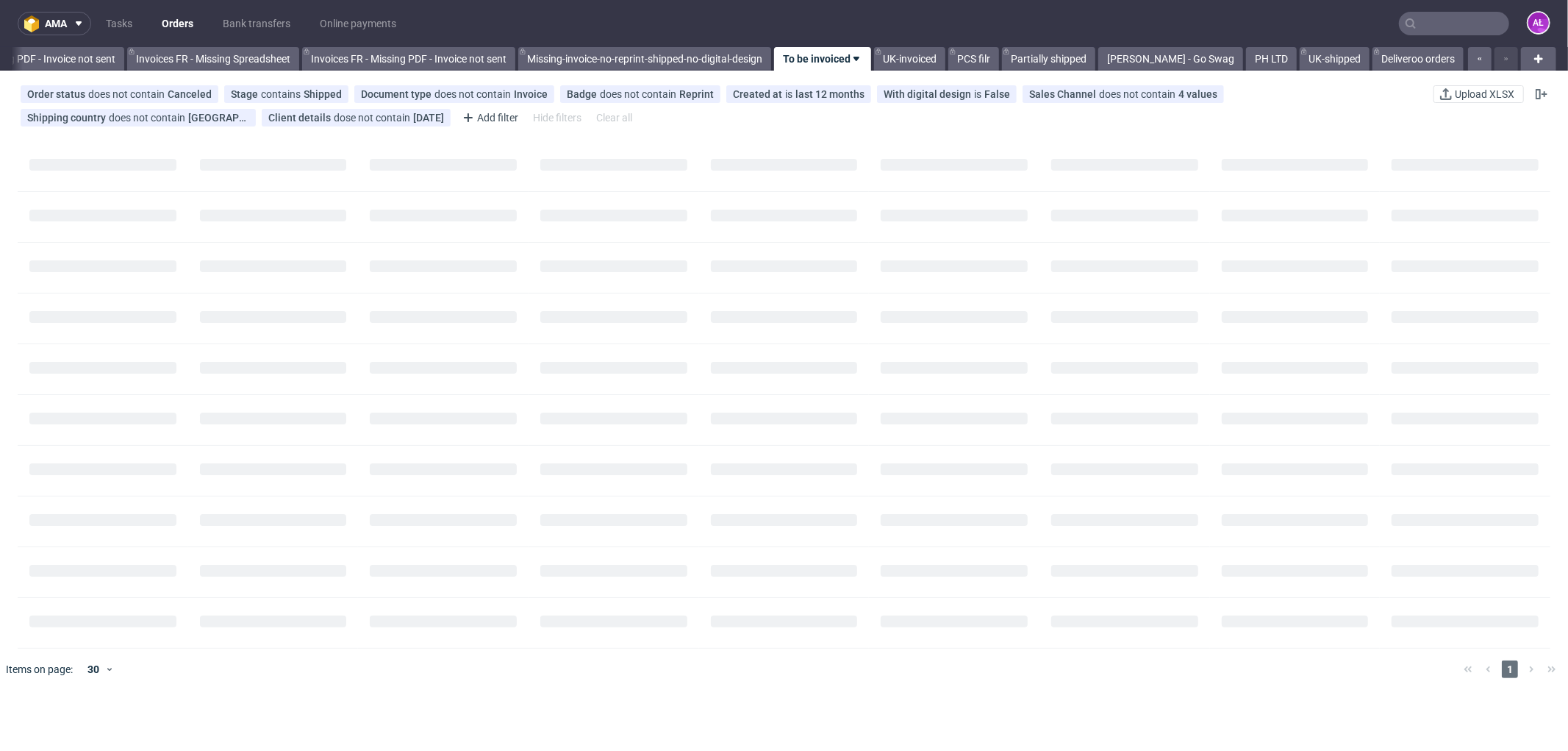
scroll to position [0, 2203]
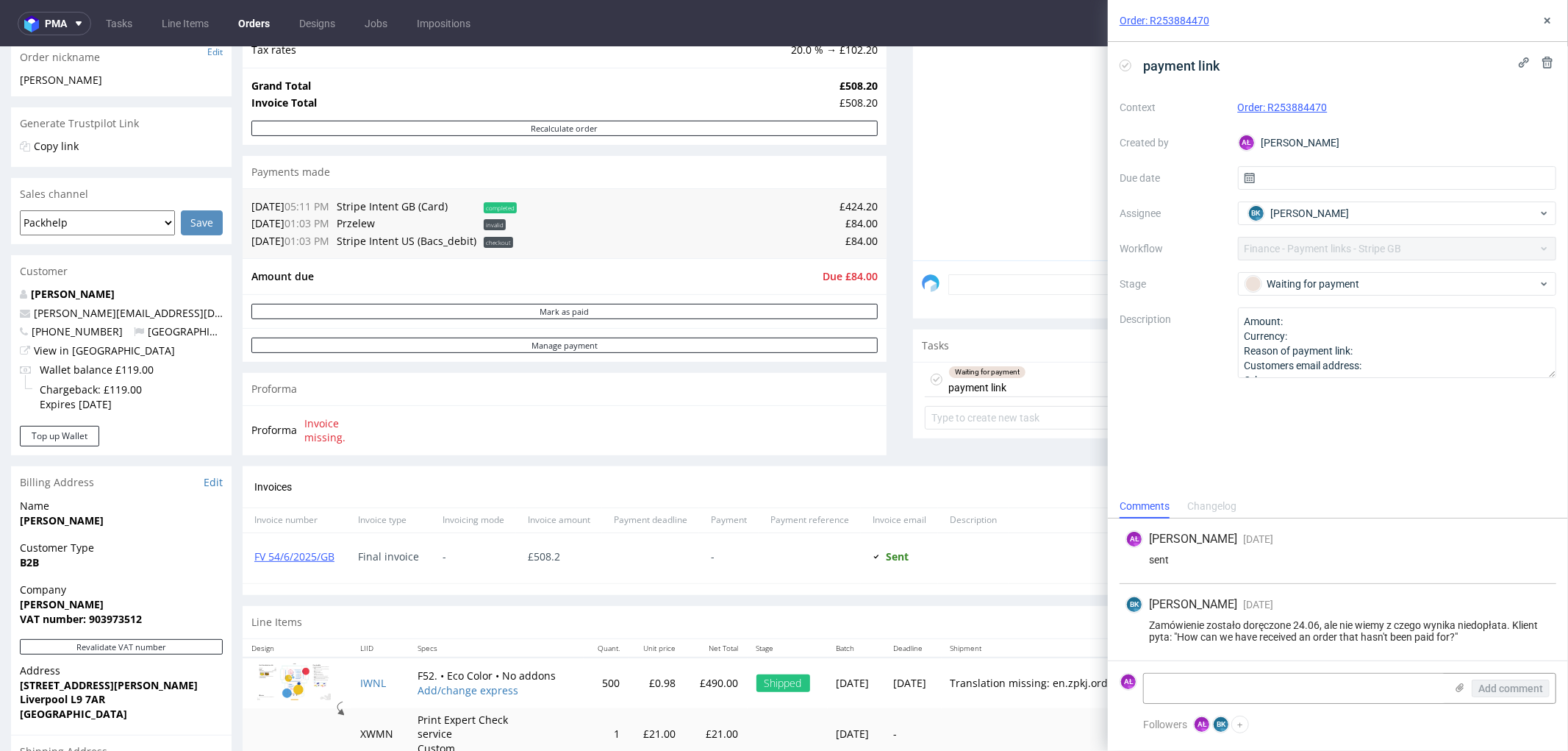
scroll to position [327, 0]
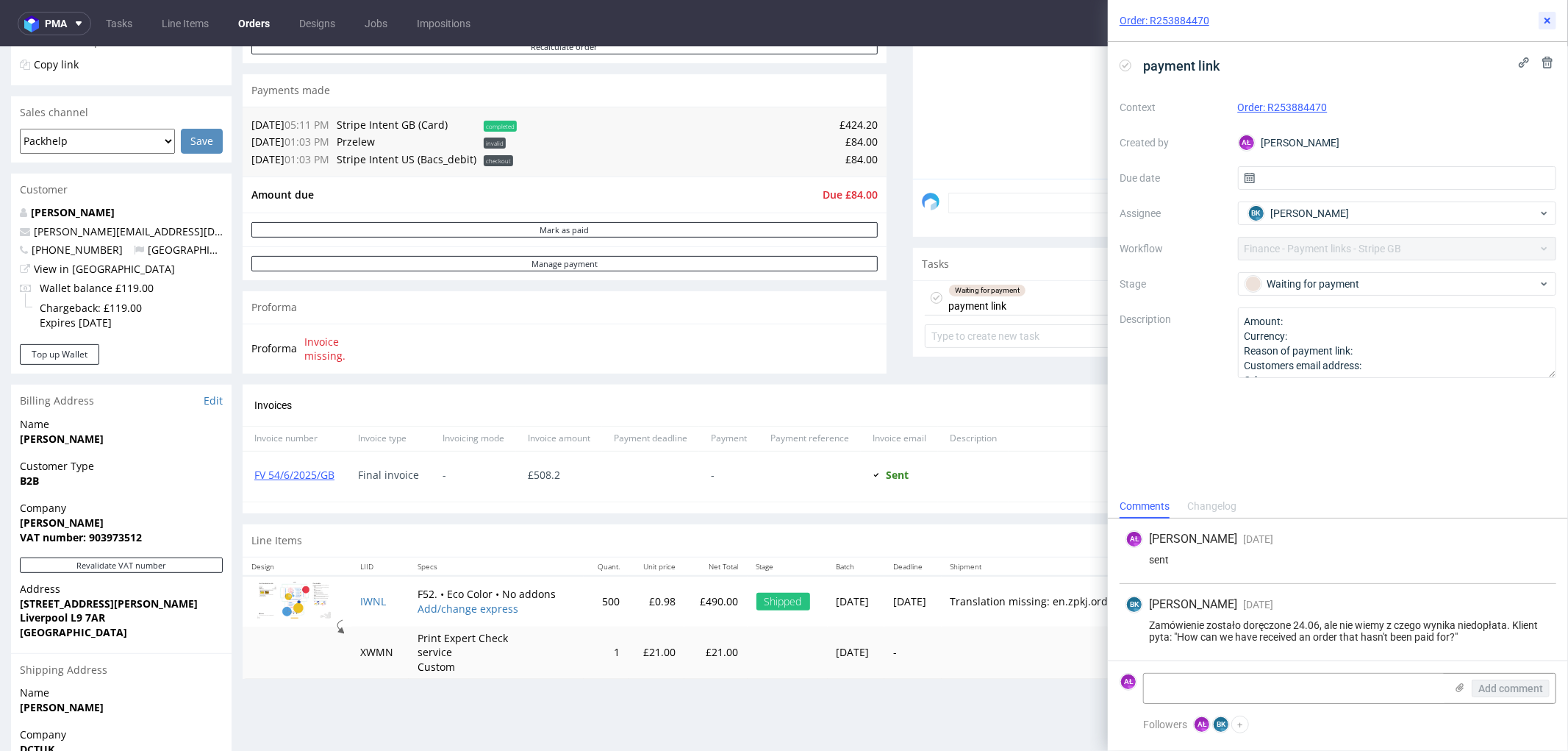
drag, startPoint x: 1542, startPoint y: 19, endPoint x: 1510, endPoint y: 41, distance: 38.8
click at [1542, 19] on icon at bounding box center [1547, 20] width 11 height 11
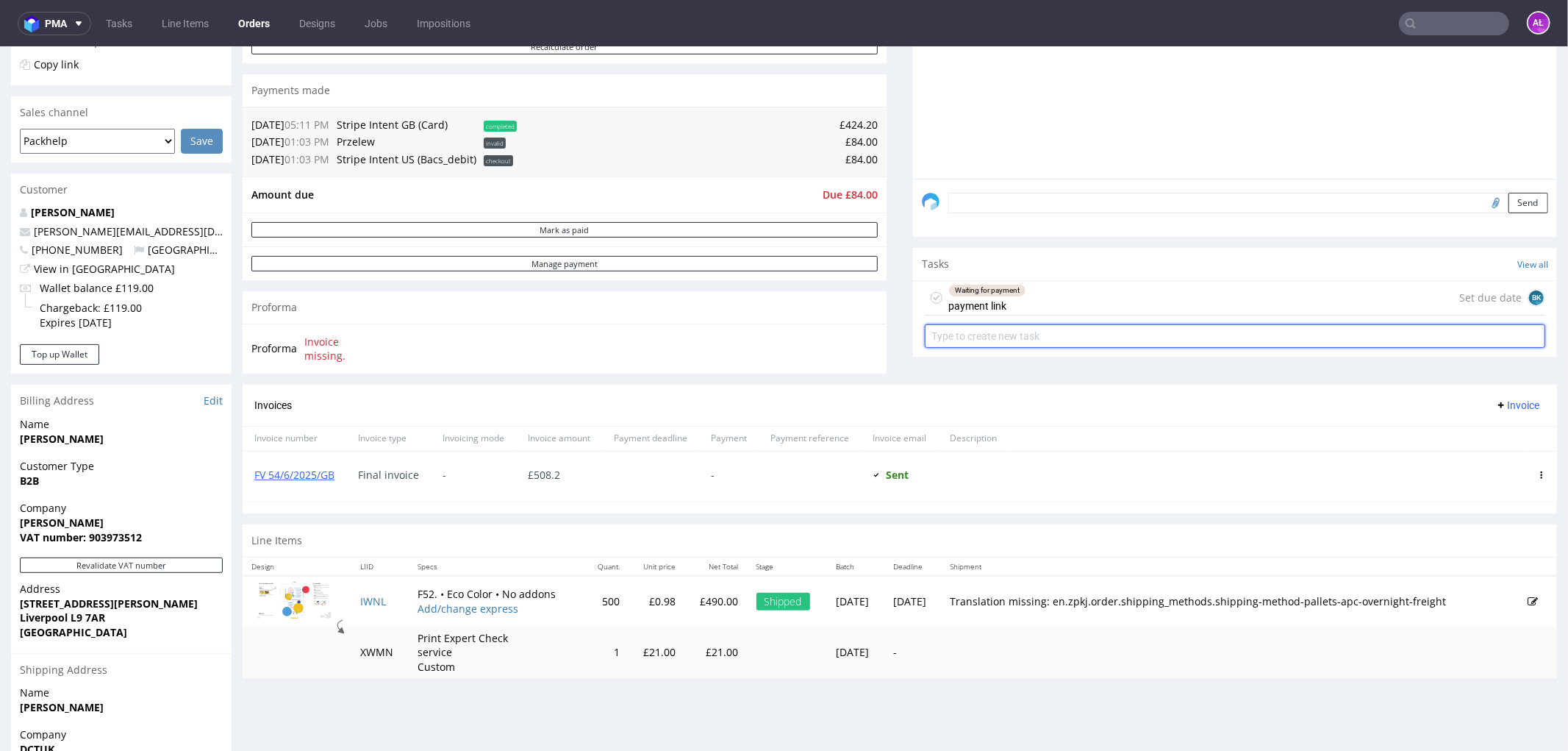
click at [1238, 330] on input "text" at bounding box center [1234, 335] width 620 height 24
type input "correction?"
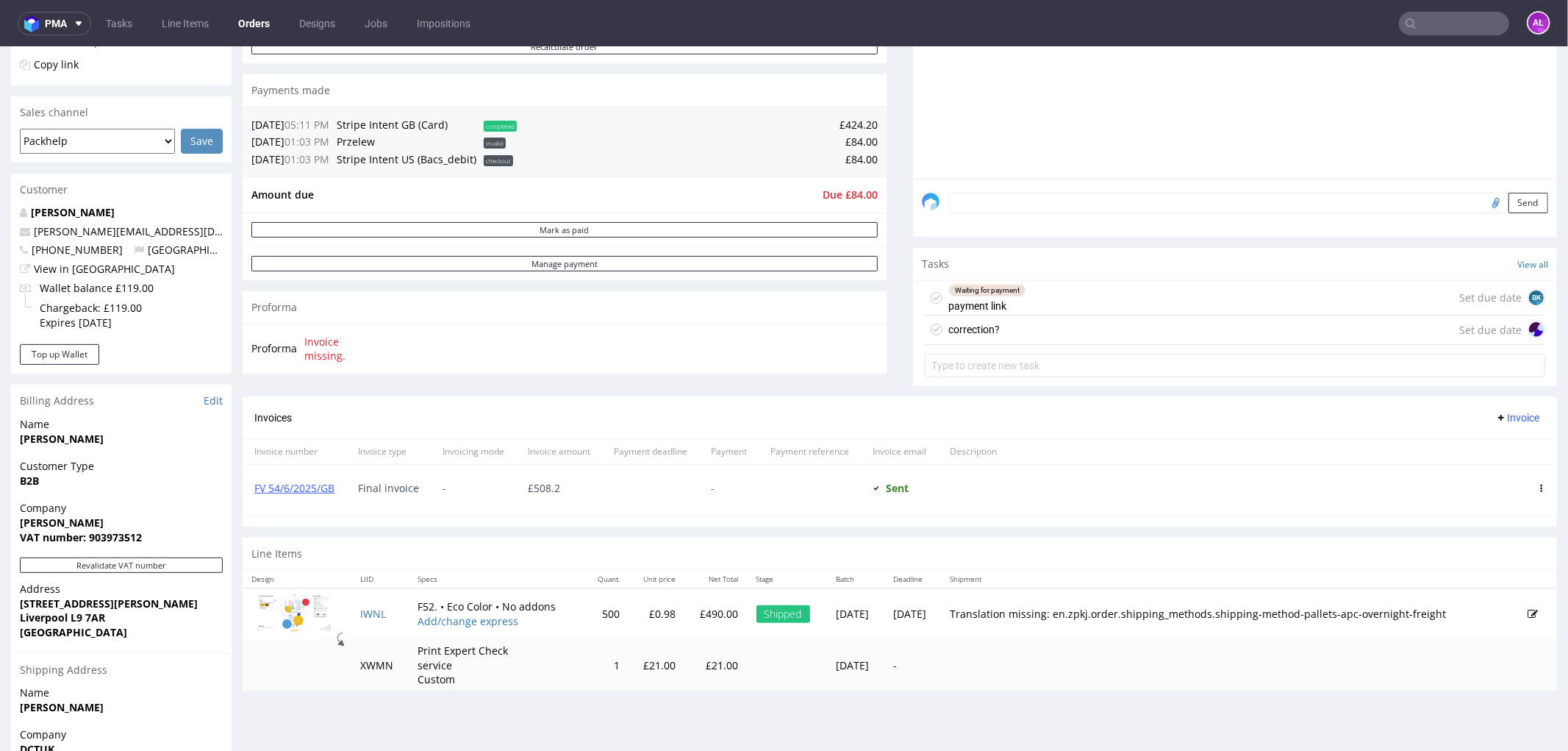
click at [1231, 330] on div "correction? Set due date" at bounding box center [1234, 329] width 620 height 29
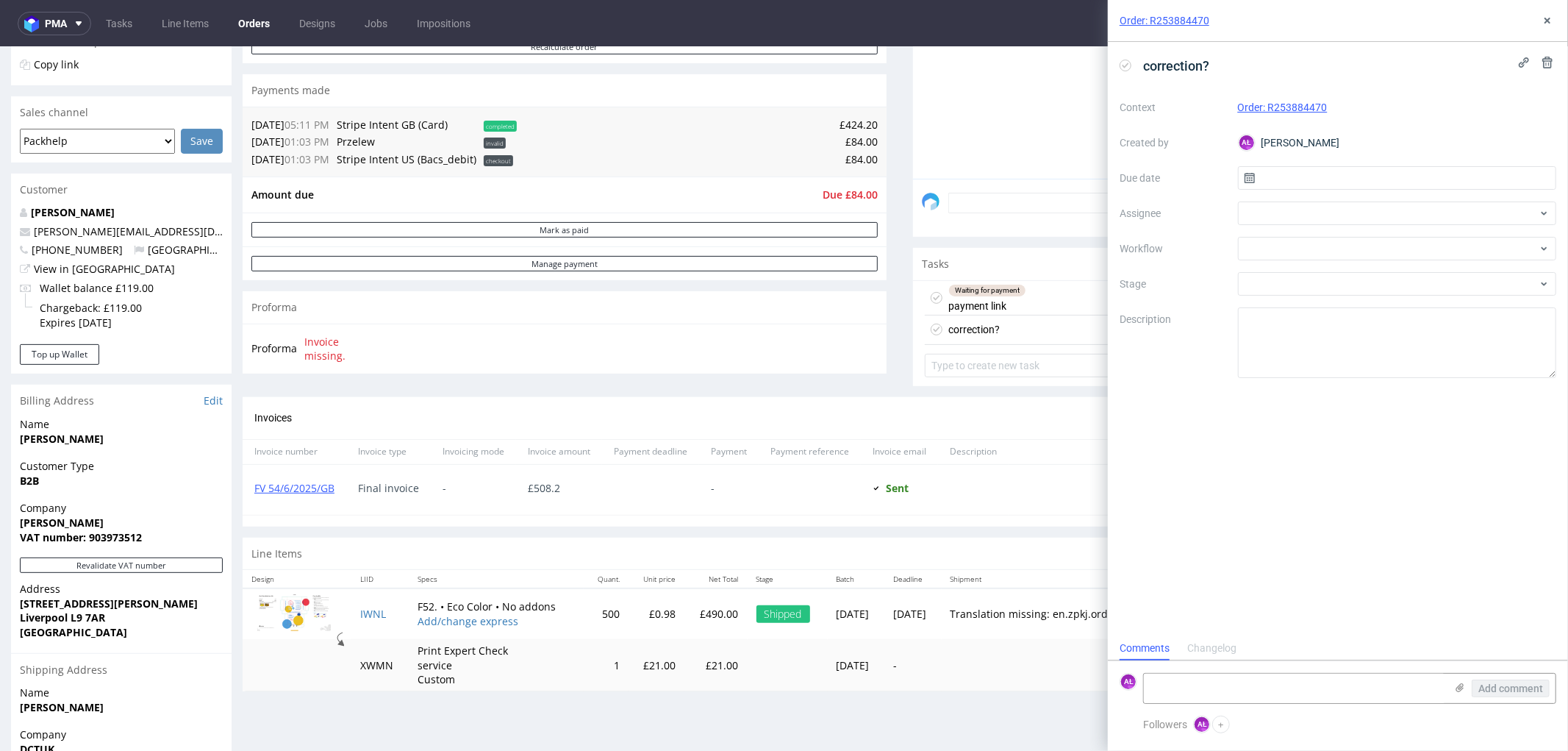
scroll to position [11, 0]
click at [1309, 248] on div at bounding box center [1398, 248] width 319 height 24
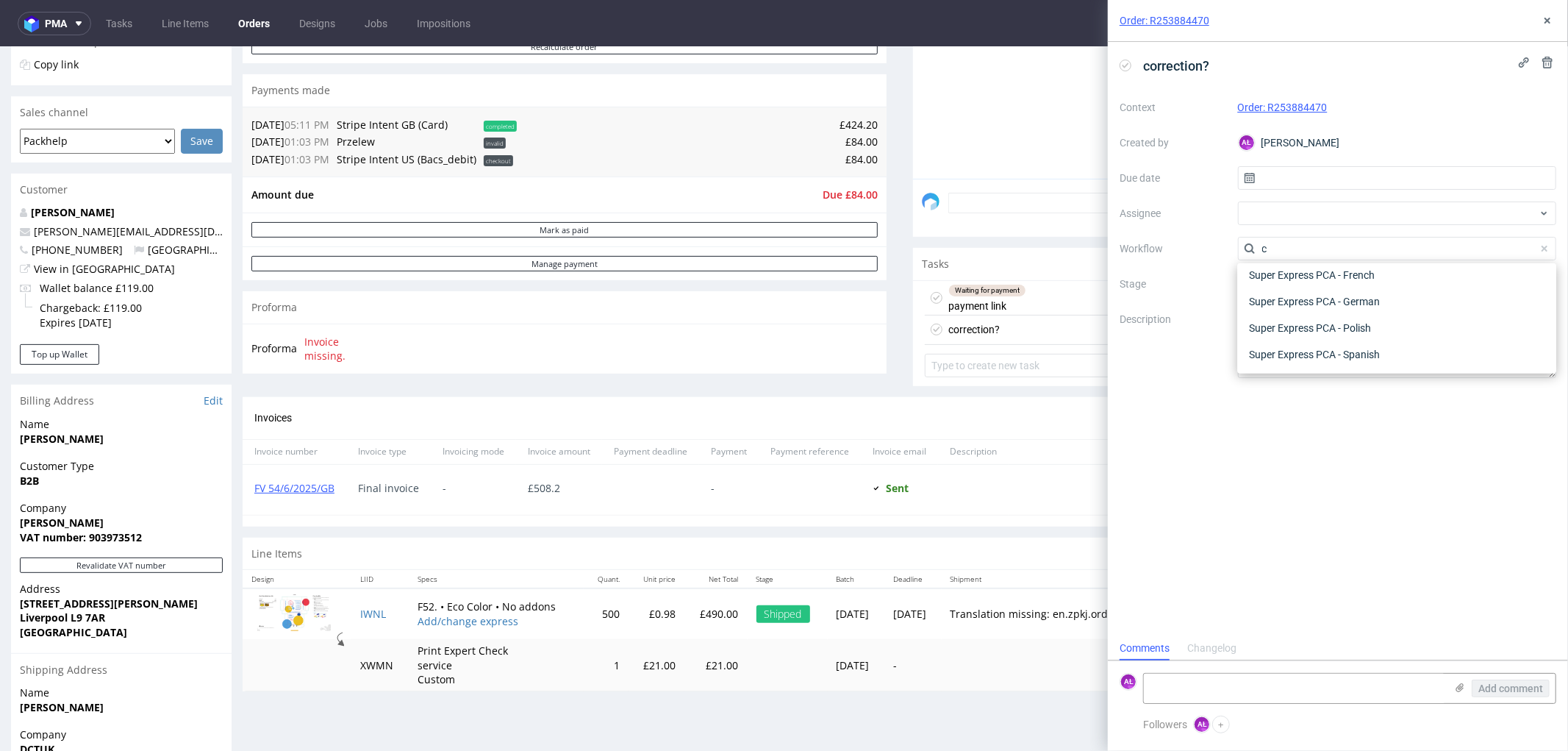
scroll to position [0, 0]
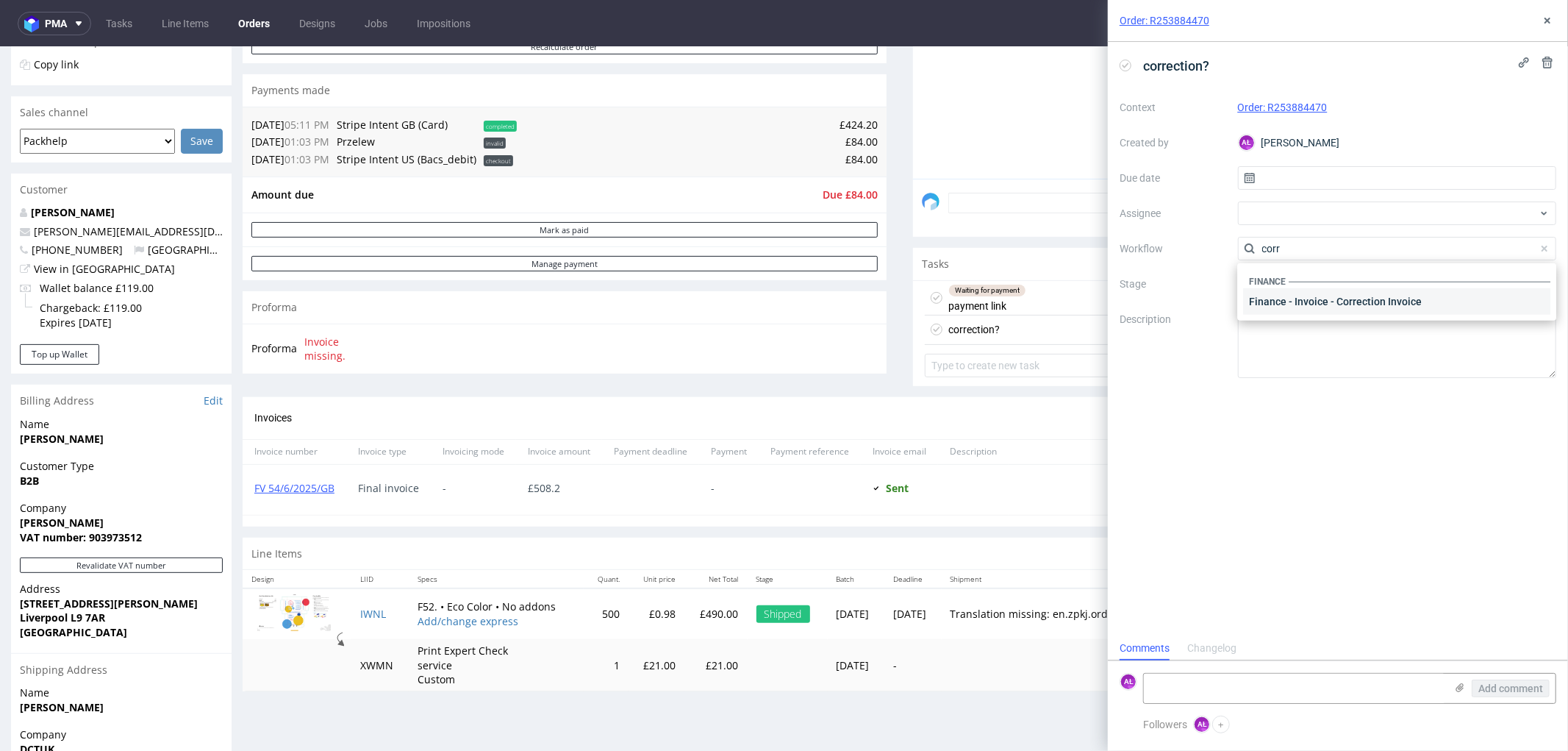
type input "corr"
drag, startPoint x: 1371, startPoint y: 304, endPoint x: 1314, endPoint y: 162, distance: 153.0
click at [1371, 303] on div "Finance - Invoice - Correction Invoice" at bounding box center [1397, 302] width 307 height 26
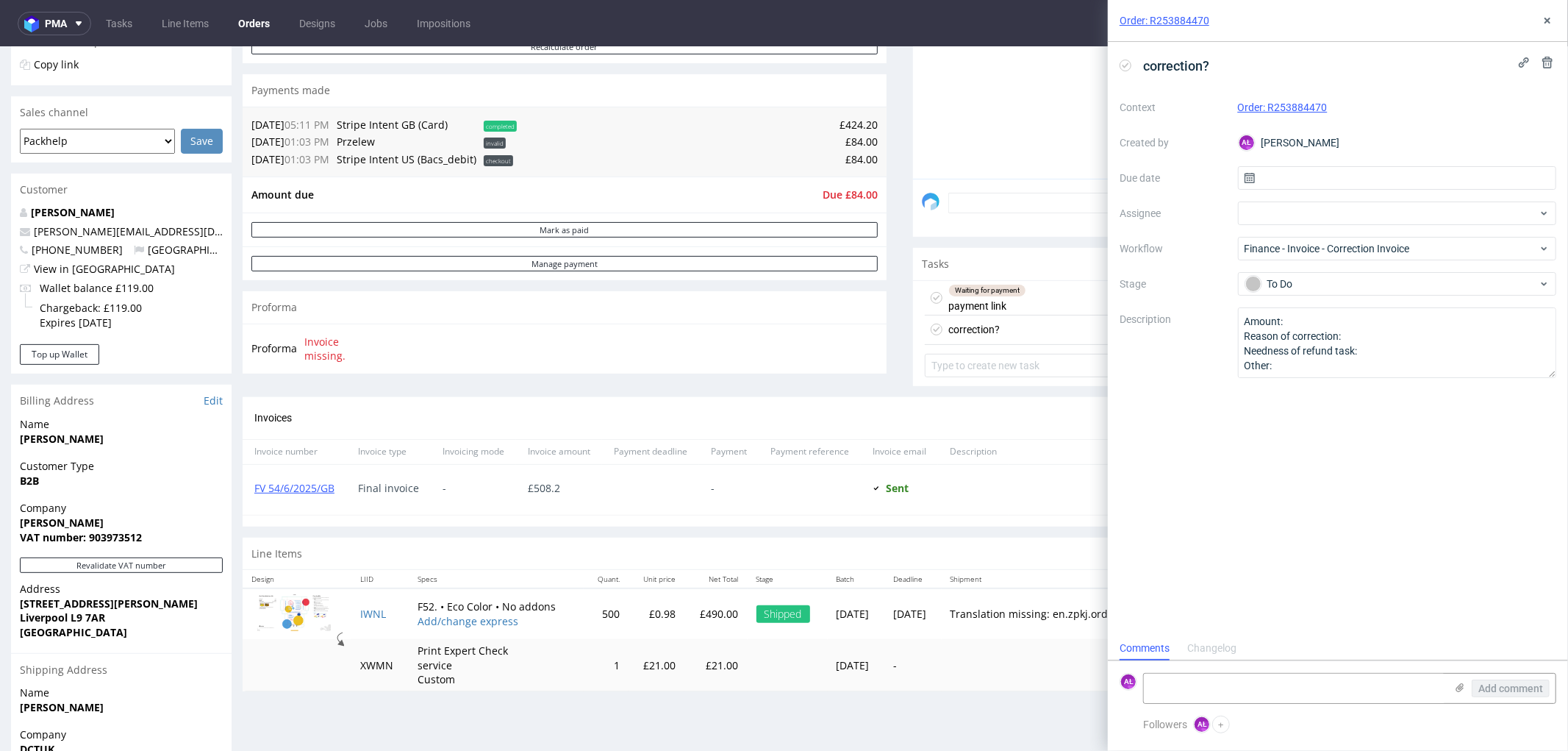
drag, startPoint x: 1362, startPoint y: 543, endPoint x: 1289, endPoint y: 372, distance: 185.9
click at [1362, 542] on div "correction? Context Order: R253884470 Created by AŁ Aleksandra Łętowska Due dat…" at bounding box center [1339, 338] width 461 height 594
click at [1391, 693] on textarea at bounding box center [1295, 687] width 302 height 29
paste textarea "https://packhelp.slack.com/archives/C0WM9QBR9/p1755671914811059"
type textarea "https://packhelp.slack.com/archives/C0WM9QBR9/p1755671914811059"
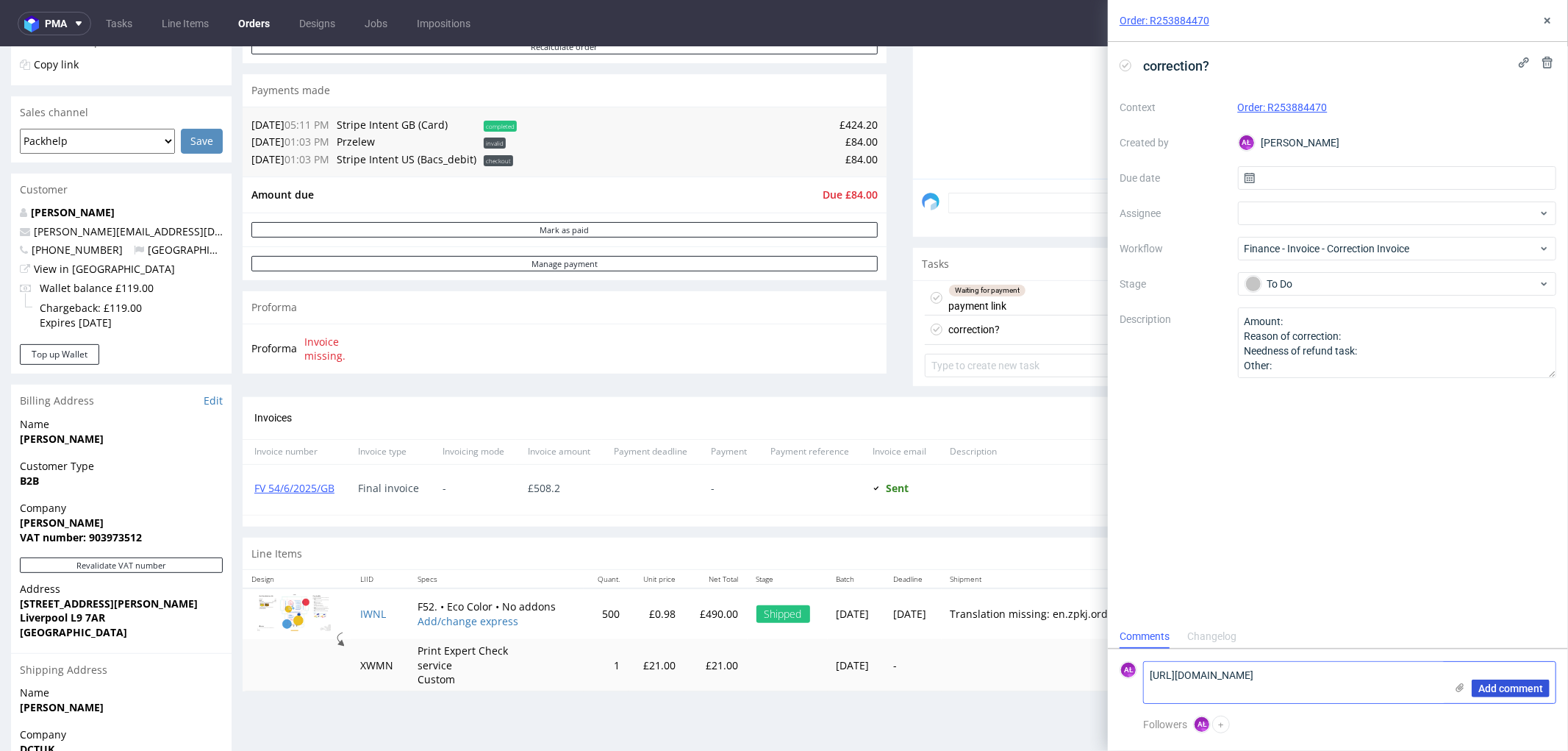
click at [1504, 686] on span "Add comment" at bounding box center [1511, 688] width 64 height 11
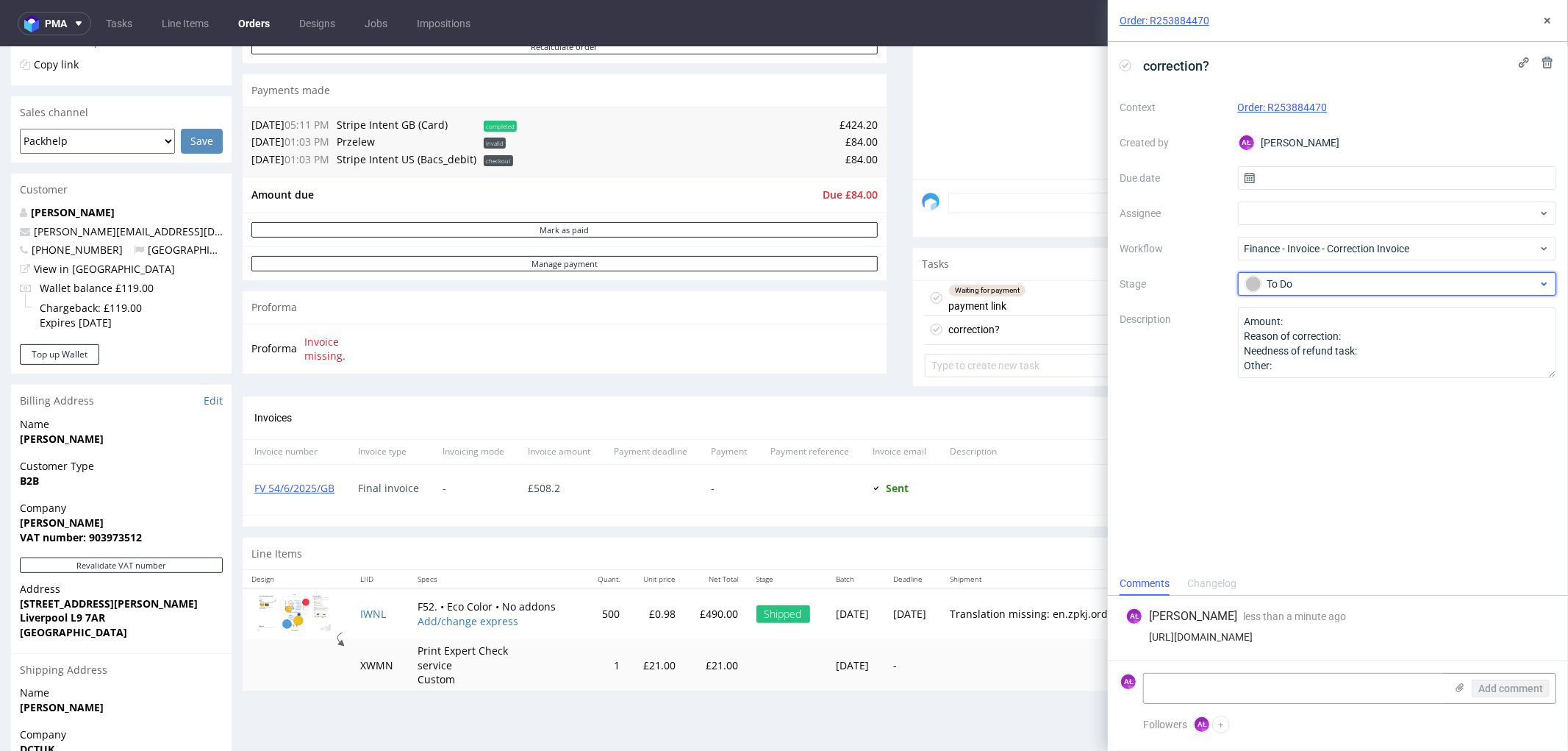
click at [1339, 281] on div "To Do" at bounding box center [1392, 283] width 293 height 16
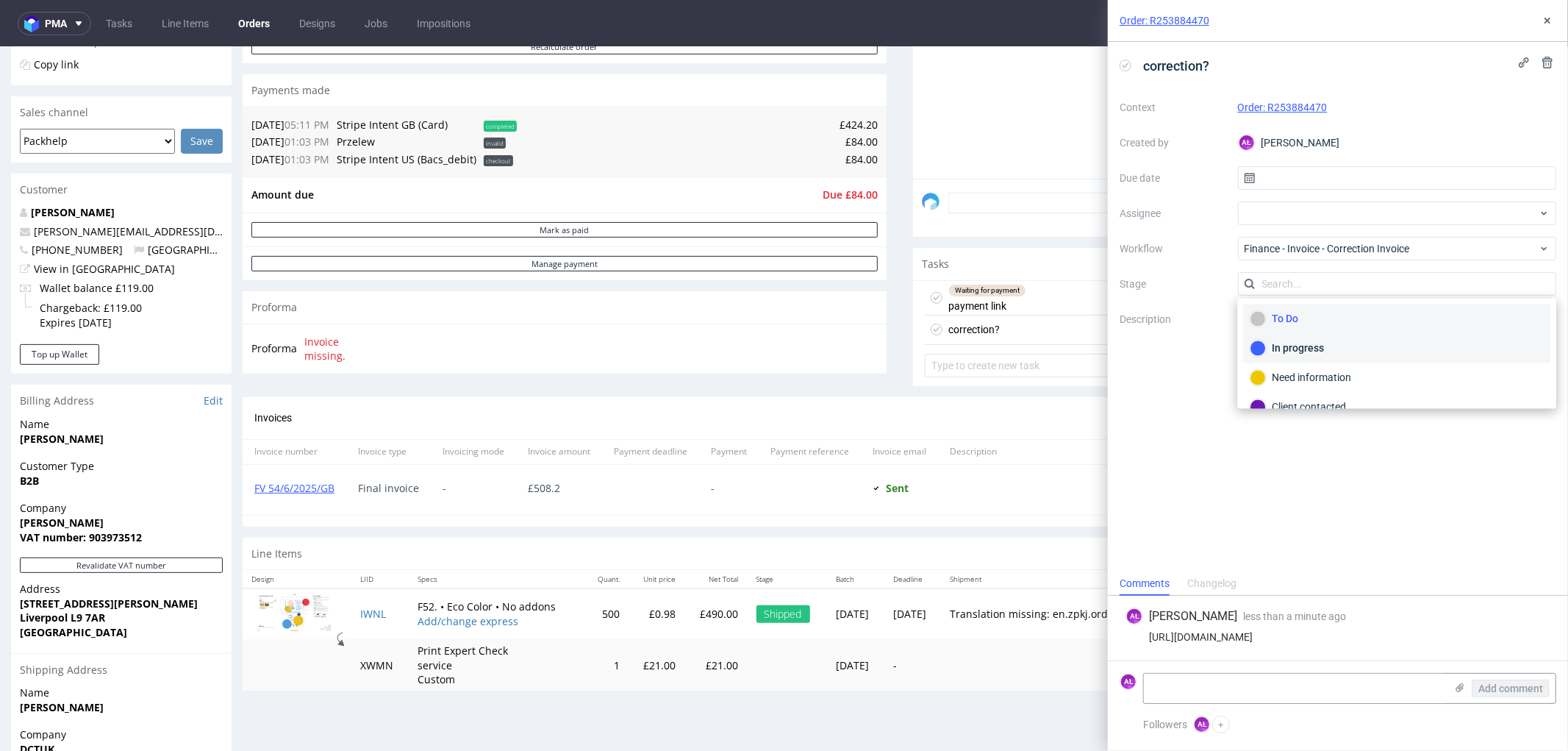
click at [1330, 350] on div "In progress" at bounding box center [1397, 349] width 294 height 16
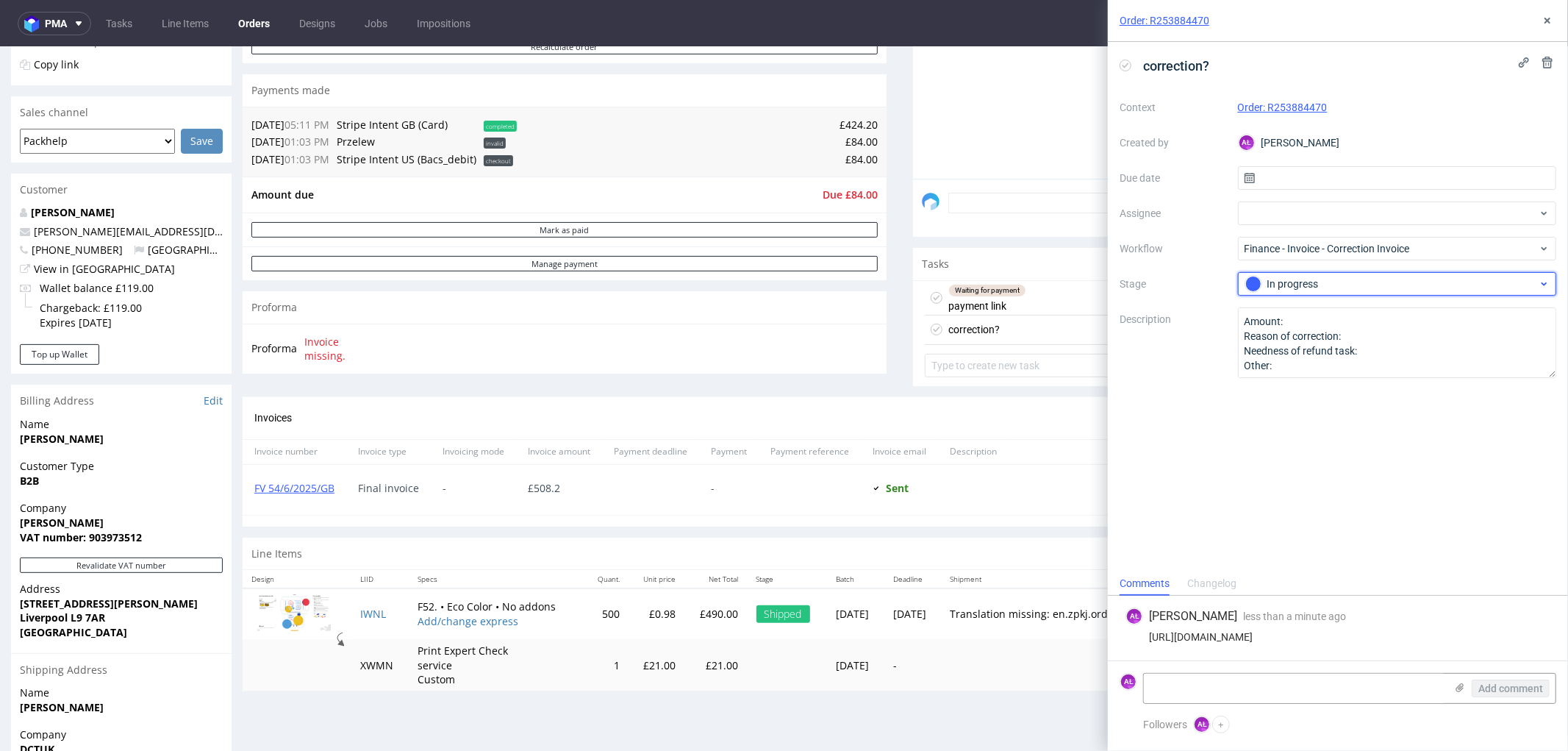
click at [1372, 276] on div "In progress" at bounding box center [1392, 283] width 293 height 16
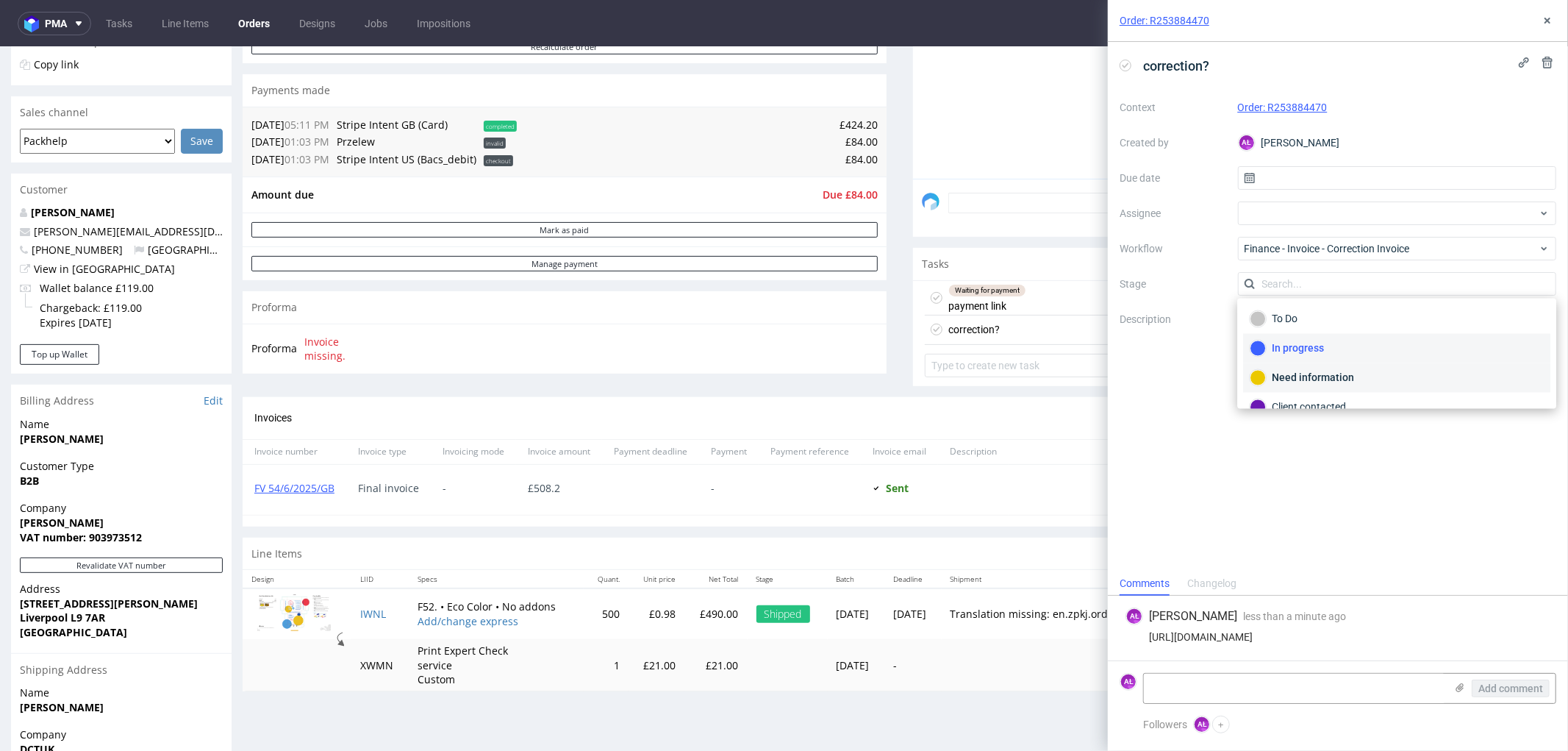
click at [1320, 383] on div "Need information" at bounding box center [1397, 378] width 294 height 16
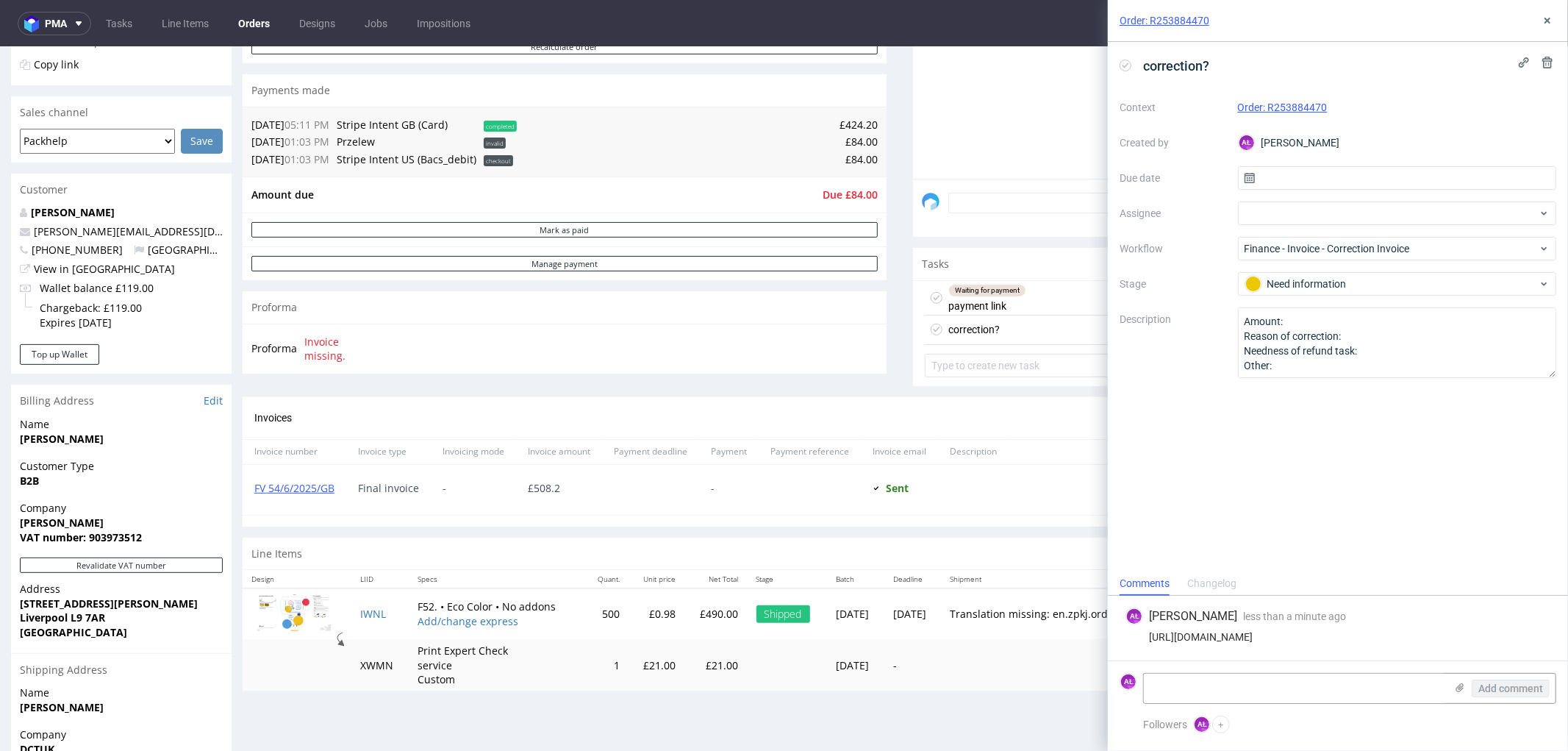
click at [1325, 424] on div "correction? Context Order: R253884470 Created by AŁ Aleksandra Łętowska Due dat…" at bounding box center [1339, 306] width 461 height 529
click at [1546, 12] on button at bounding box center [1548, 20] width 18 height 18
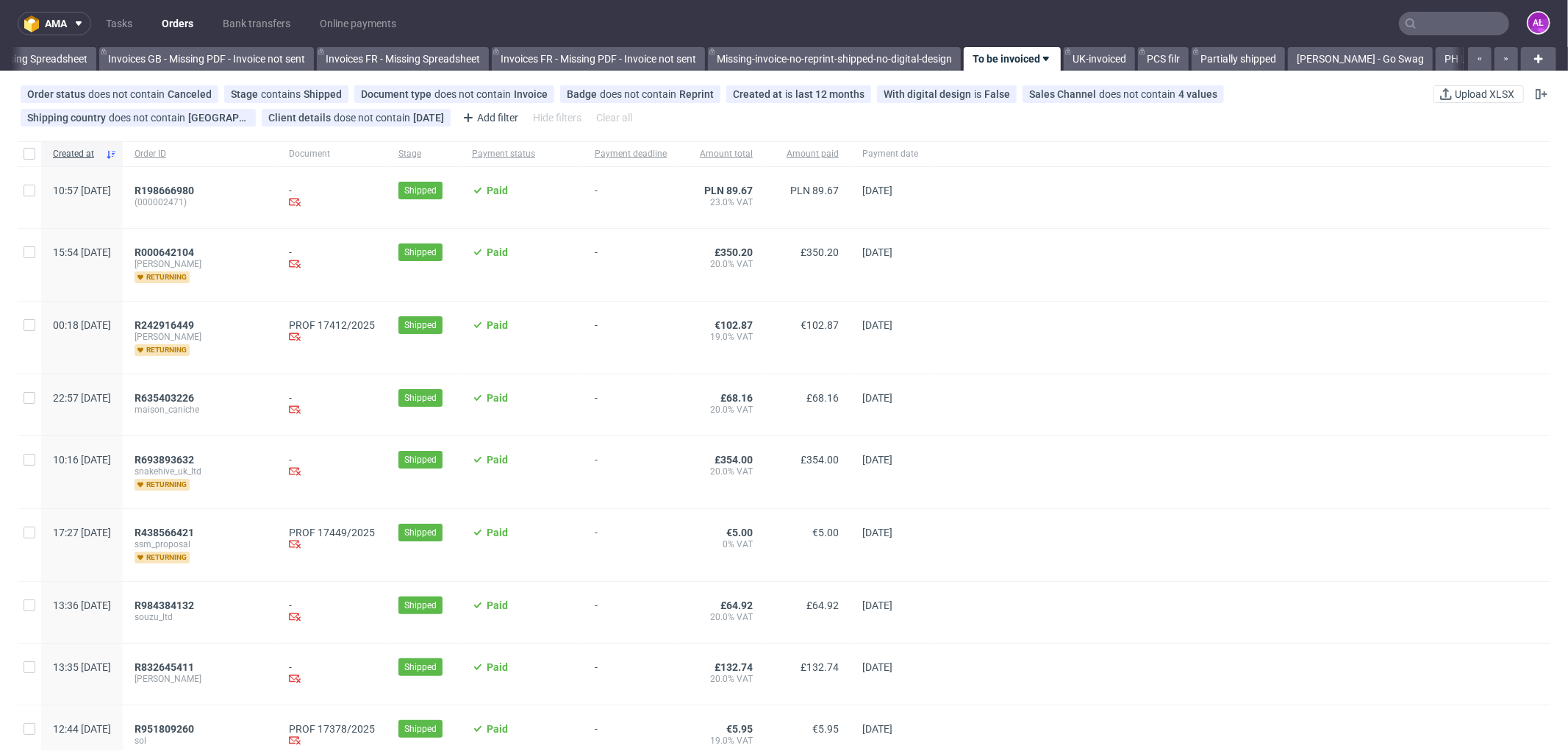
scroll to position [0, 2203]
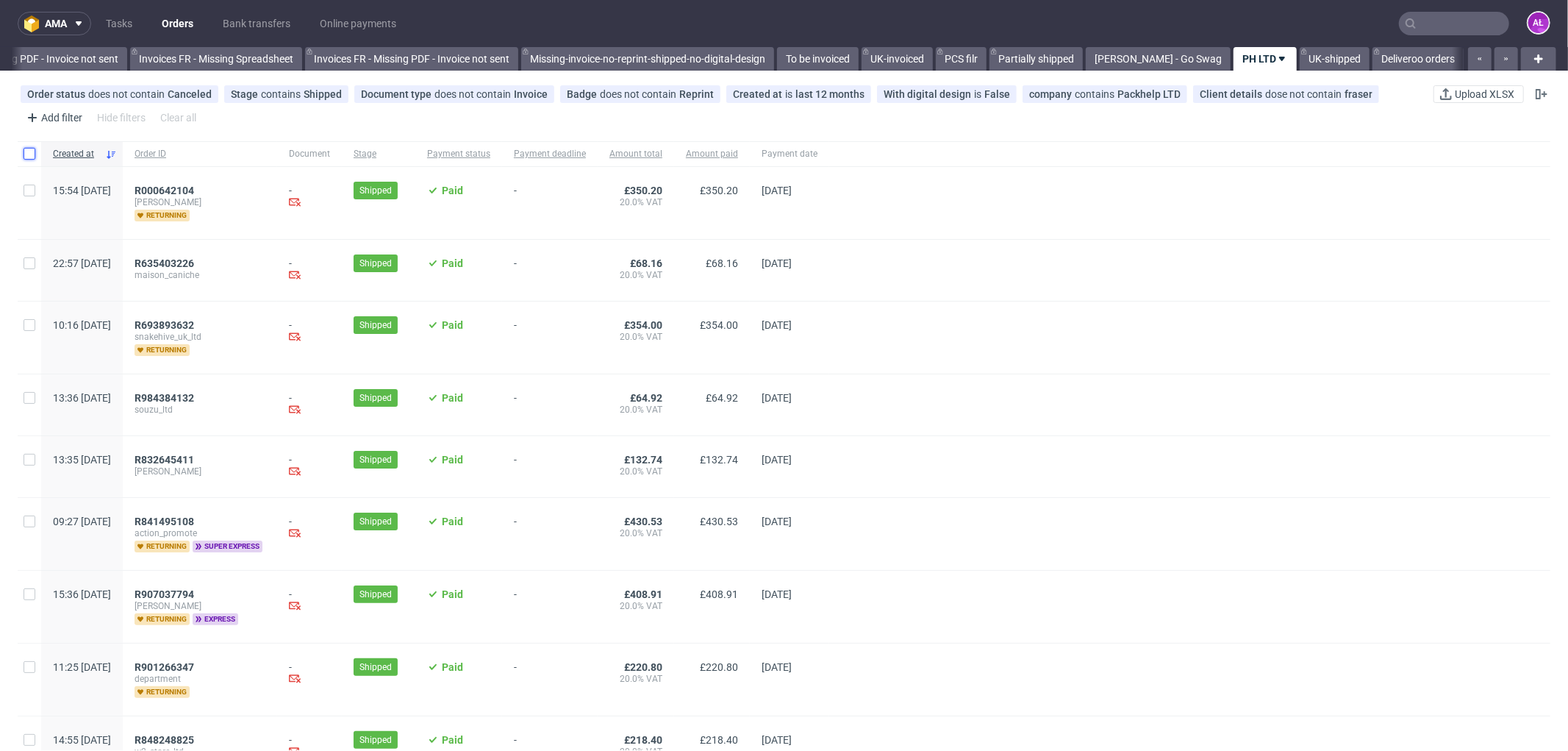
click at [30, 151] on input "checkbox" at bounding box center [29, 153] width 11 height 11
checkbox input "true"
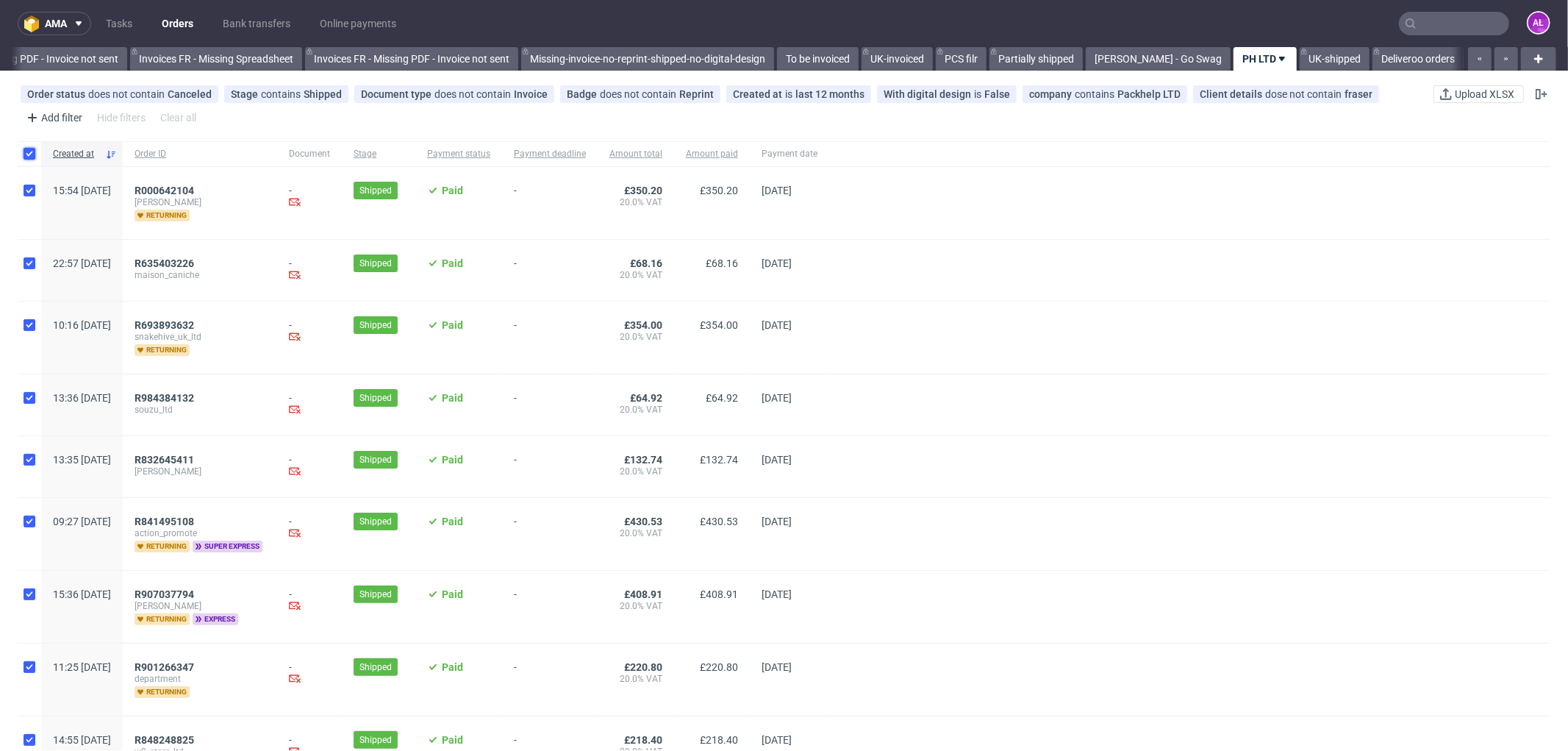
checkbox input "true"
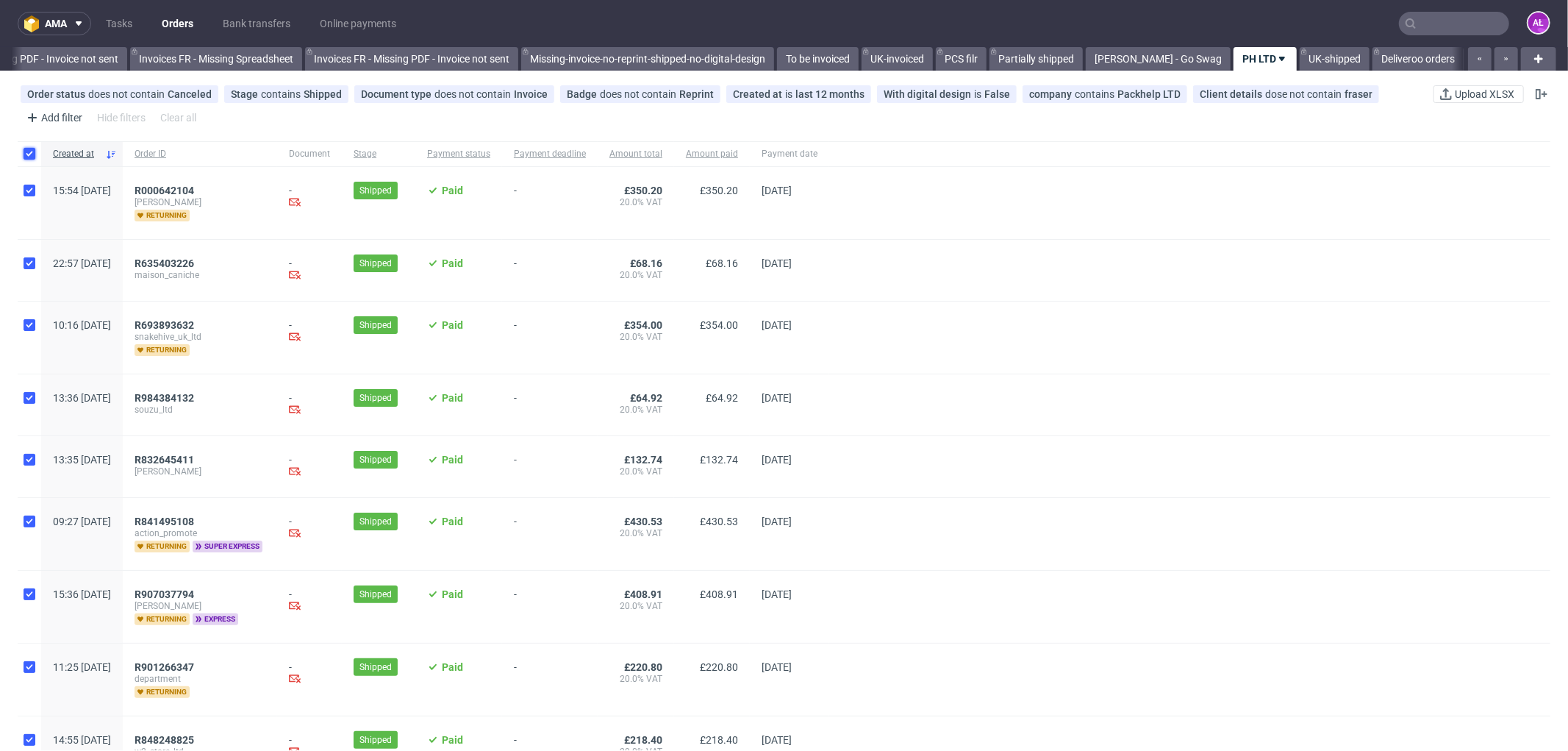
checkbox input "true"
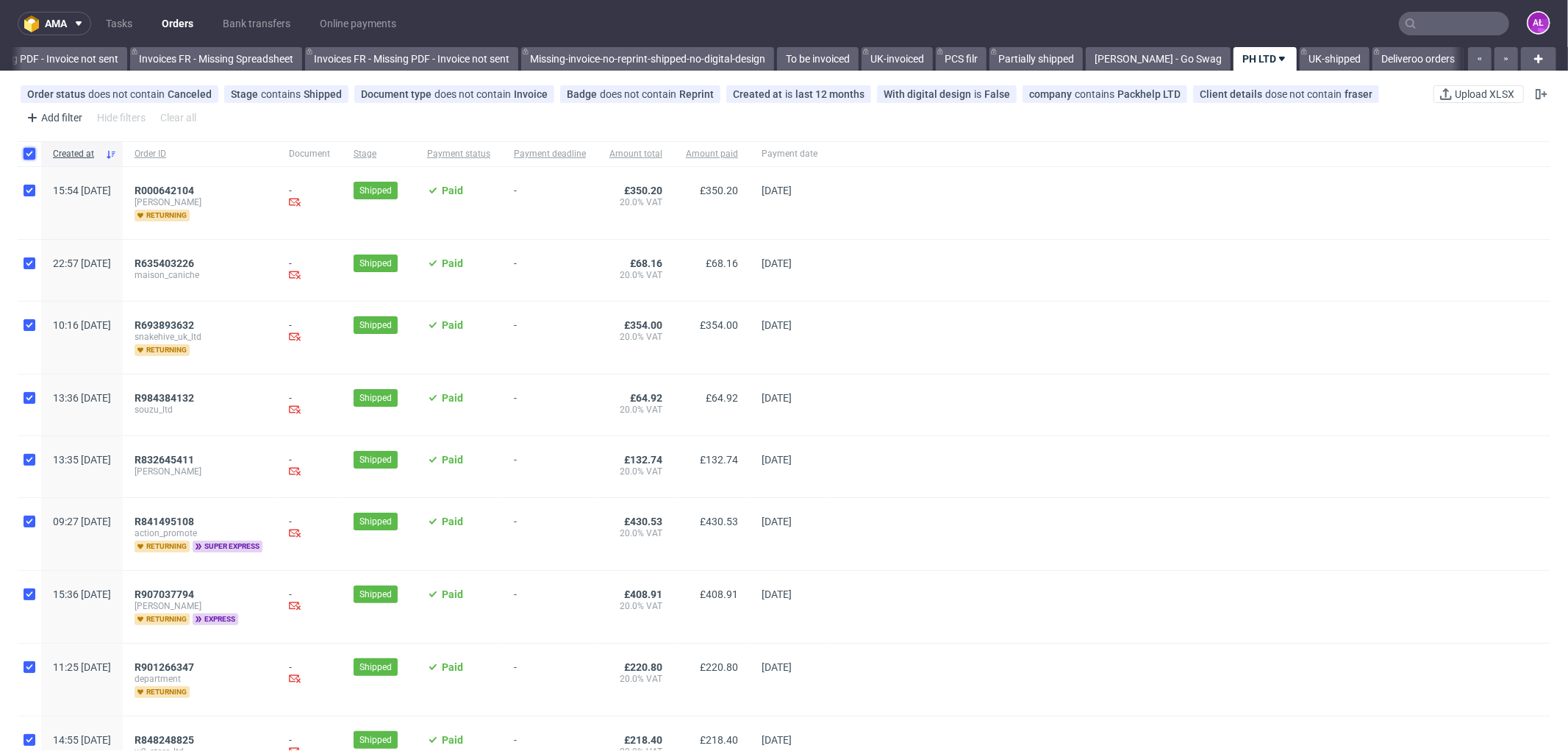
checkbox input "true"
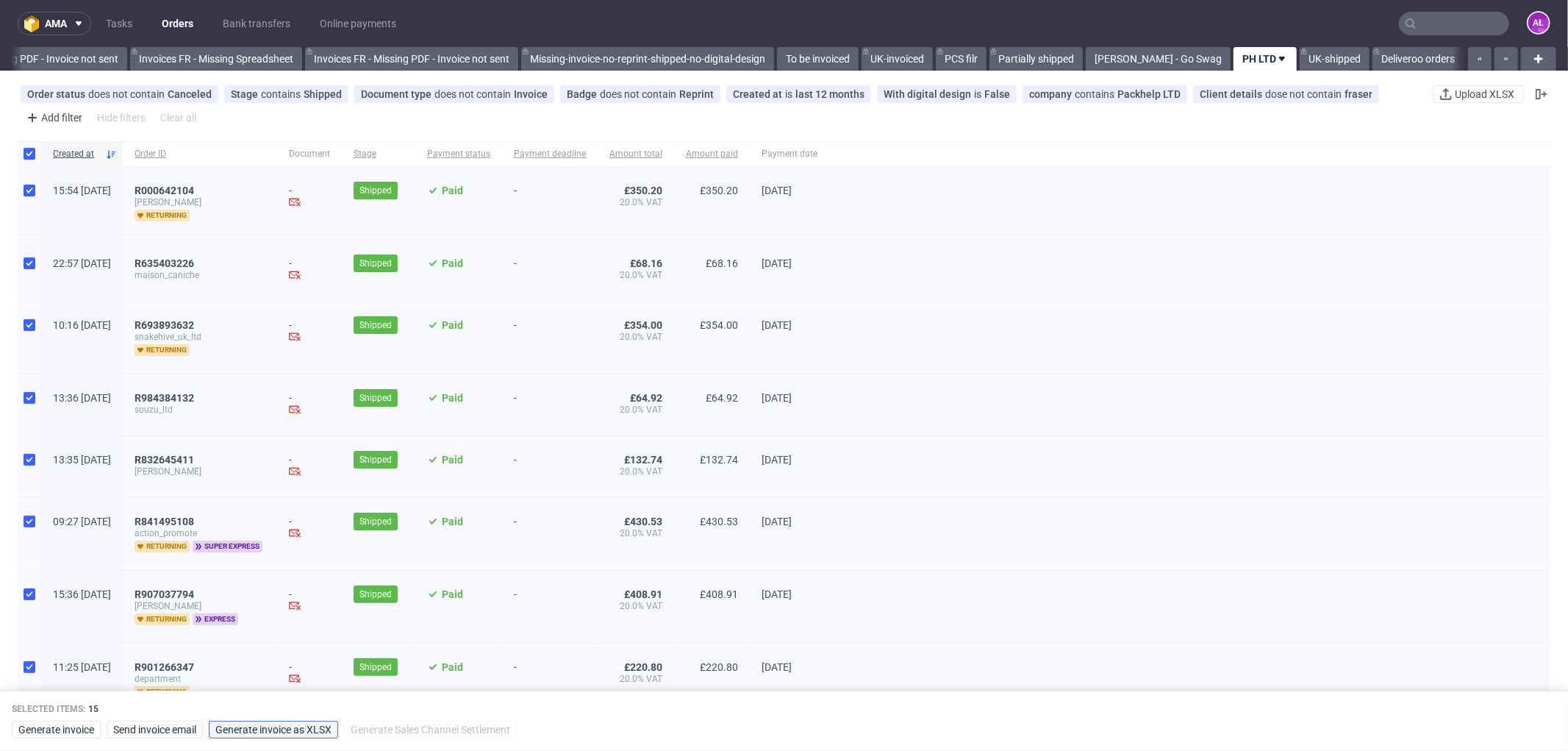
click at [290, 725] on span "Generate invoice as XLSX" at bounding box center [274, 730] width 116 height 11
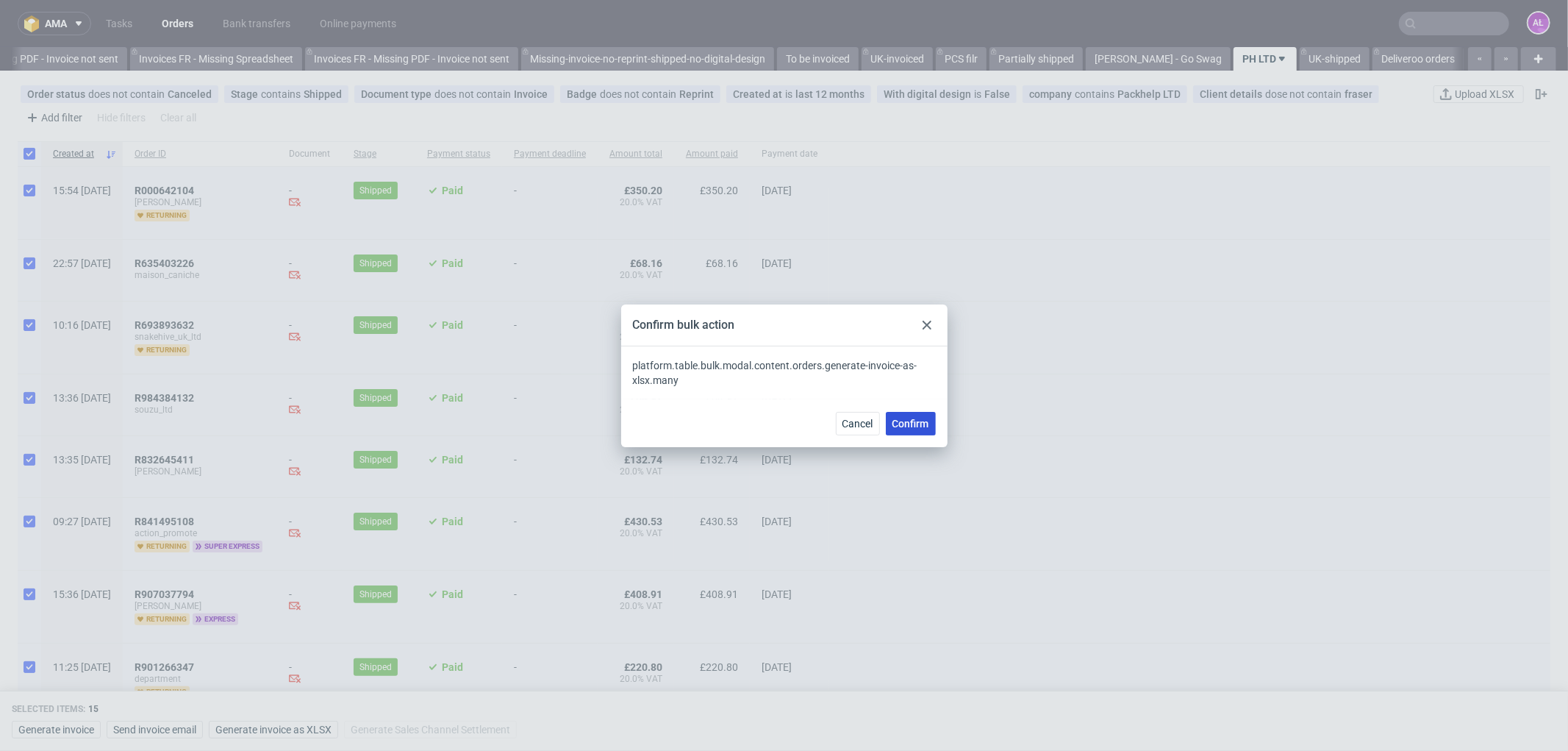
click at [925, 420] on span "Confirm" at bounding box center [912, 424] width 37 height 11
checkbox input "false"
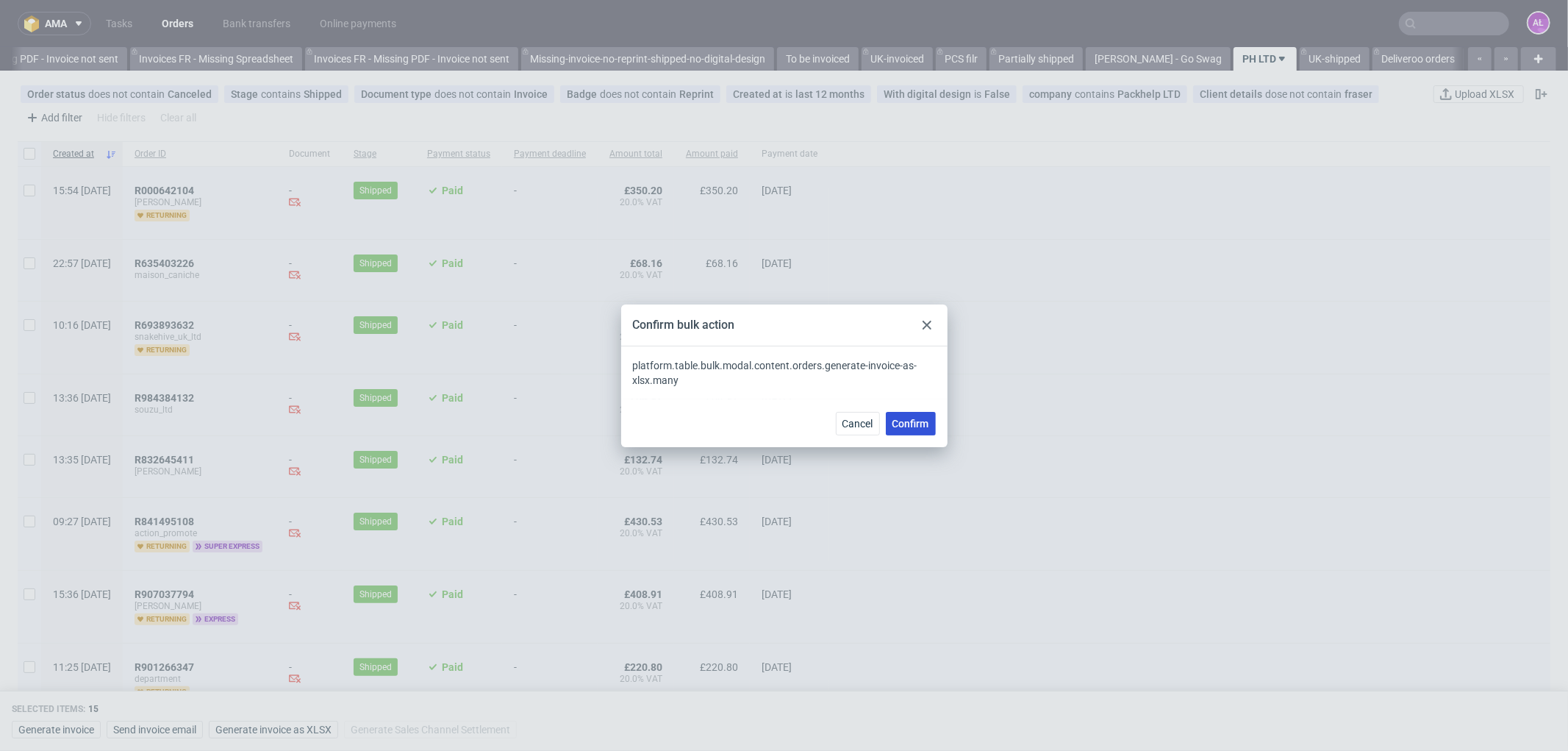
checkbox input "false"
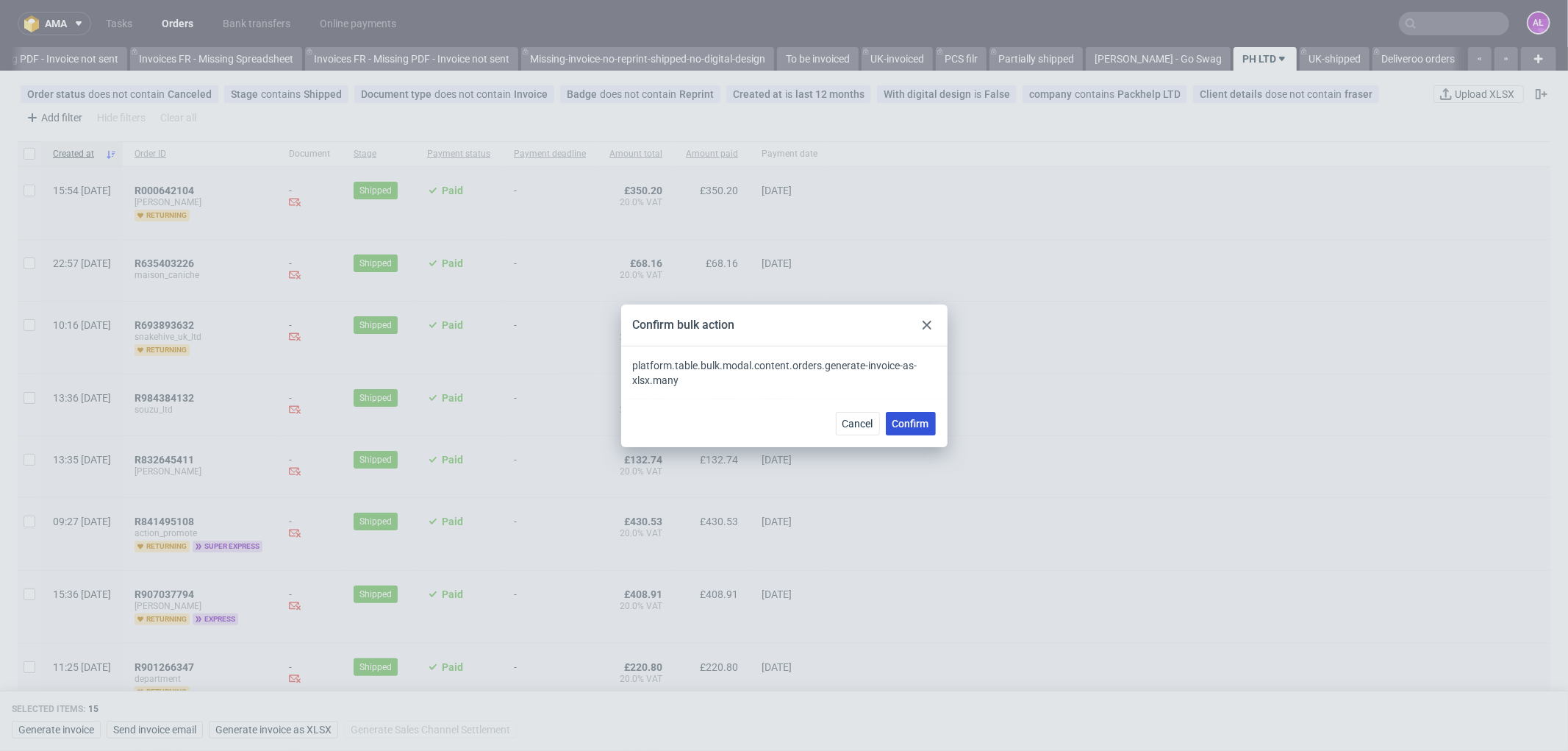
checkbox input "false"
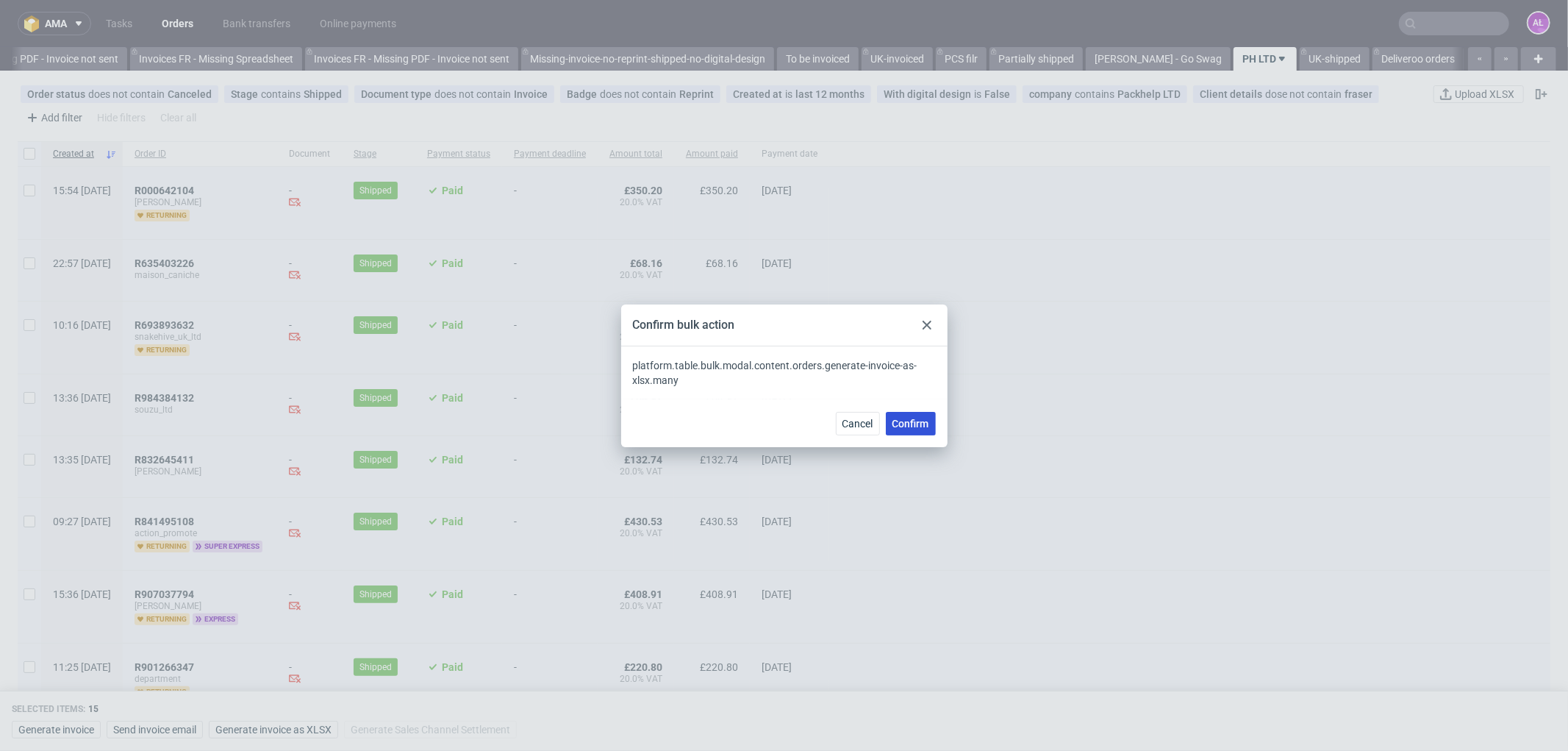
checkbox input "false"
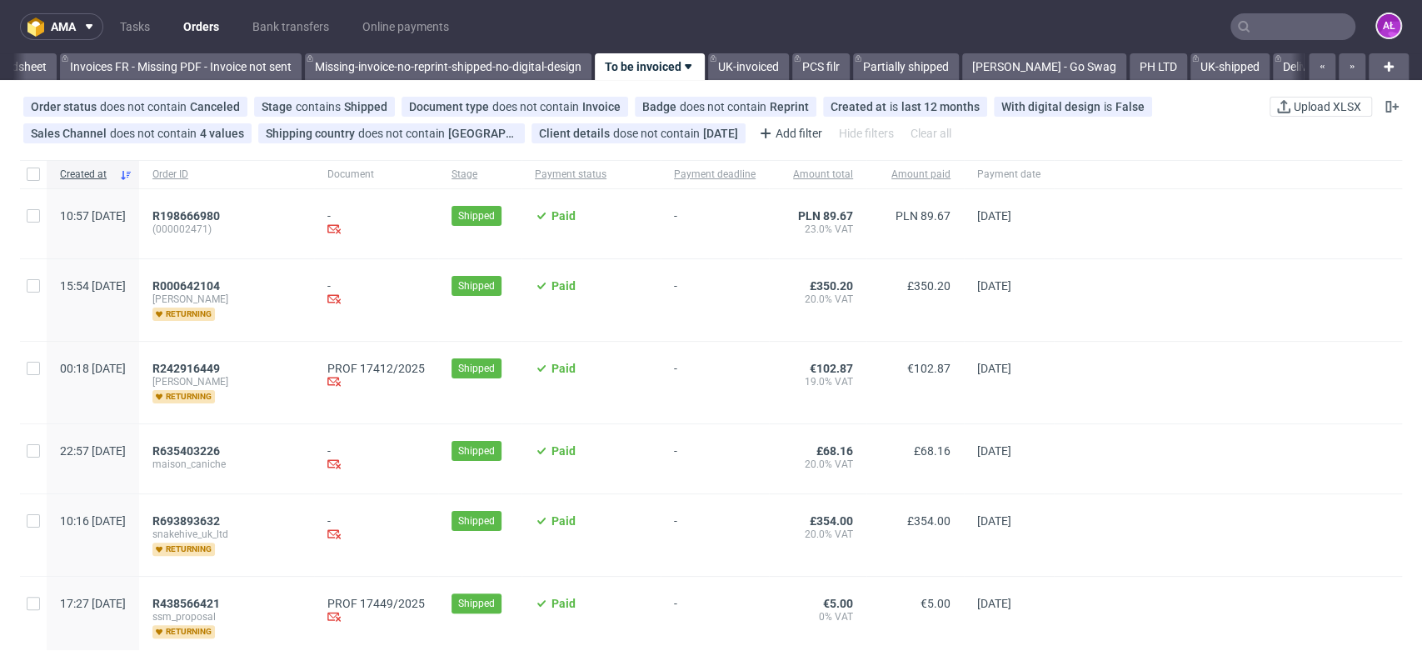
scroll to position [0, 2792]
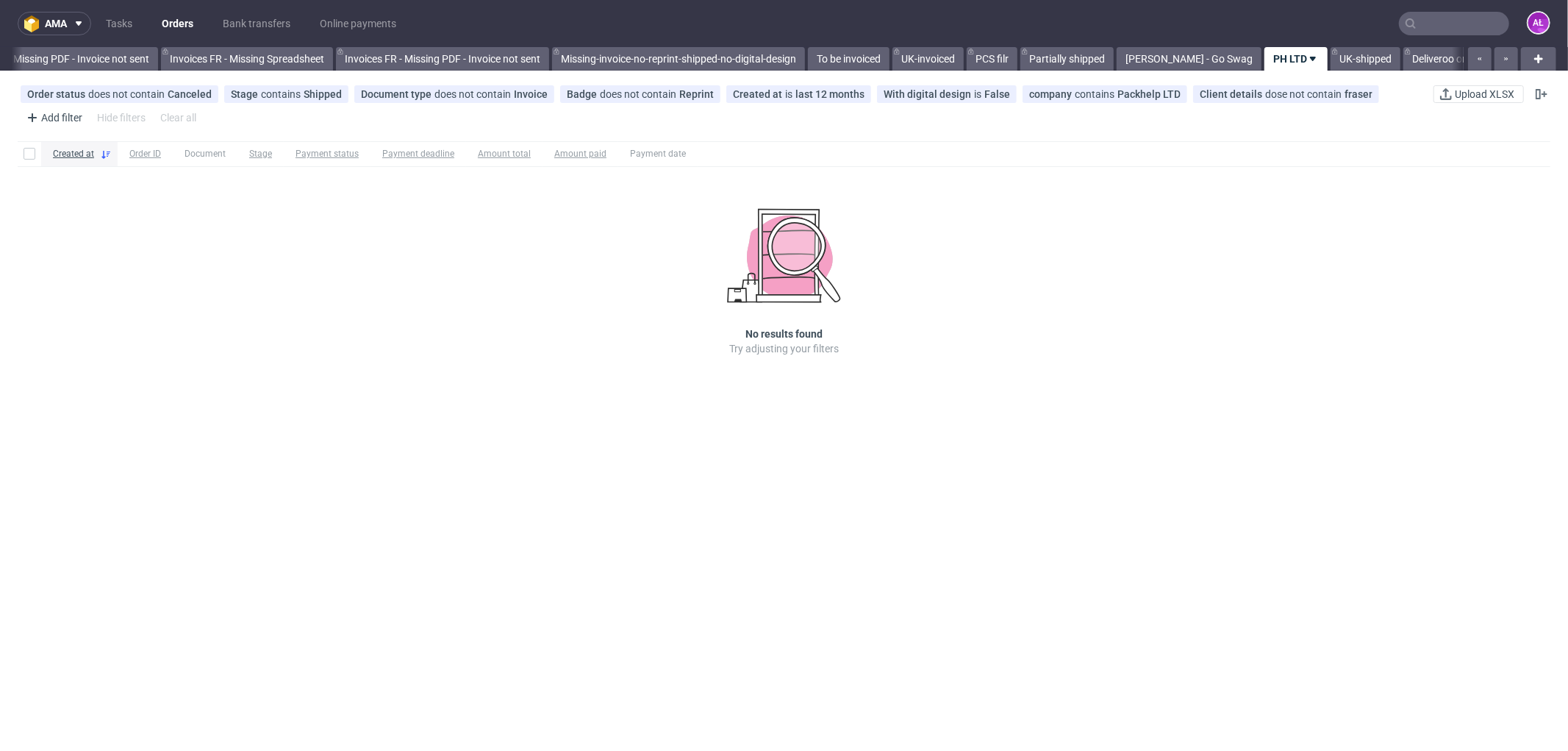
scroll to position [0, 2202]
click at [1428, 24] on input "text" at bounding box center [1454, 23] width 110 height 24
paste input "FV 55/8/2025/GB"
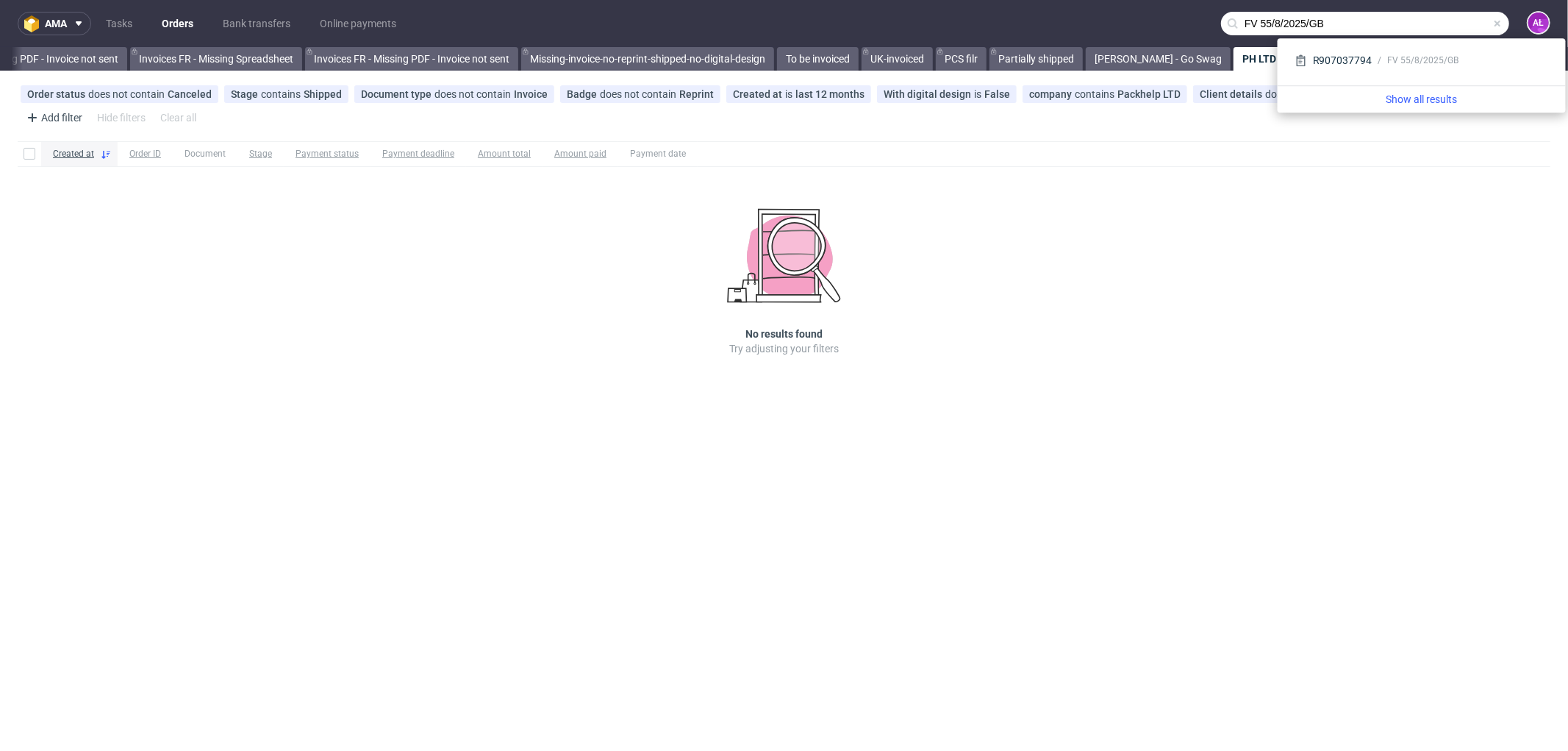
click at [1260, 25] on input "FV 55/8/2025/GB" at bounding box center [1365, 23] width 289 height 24
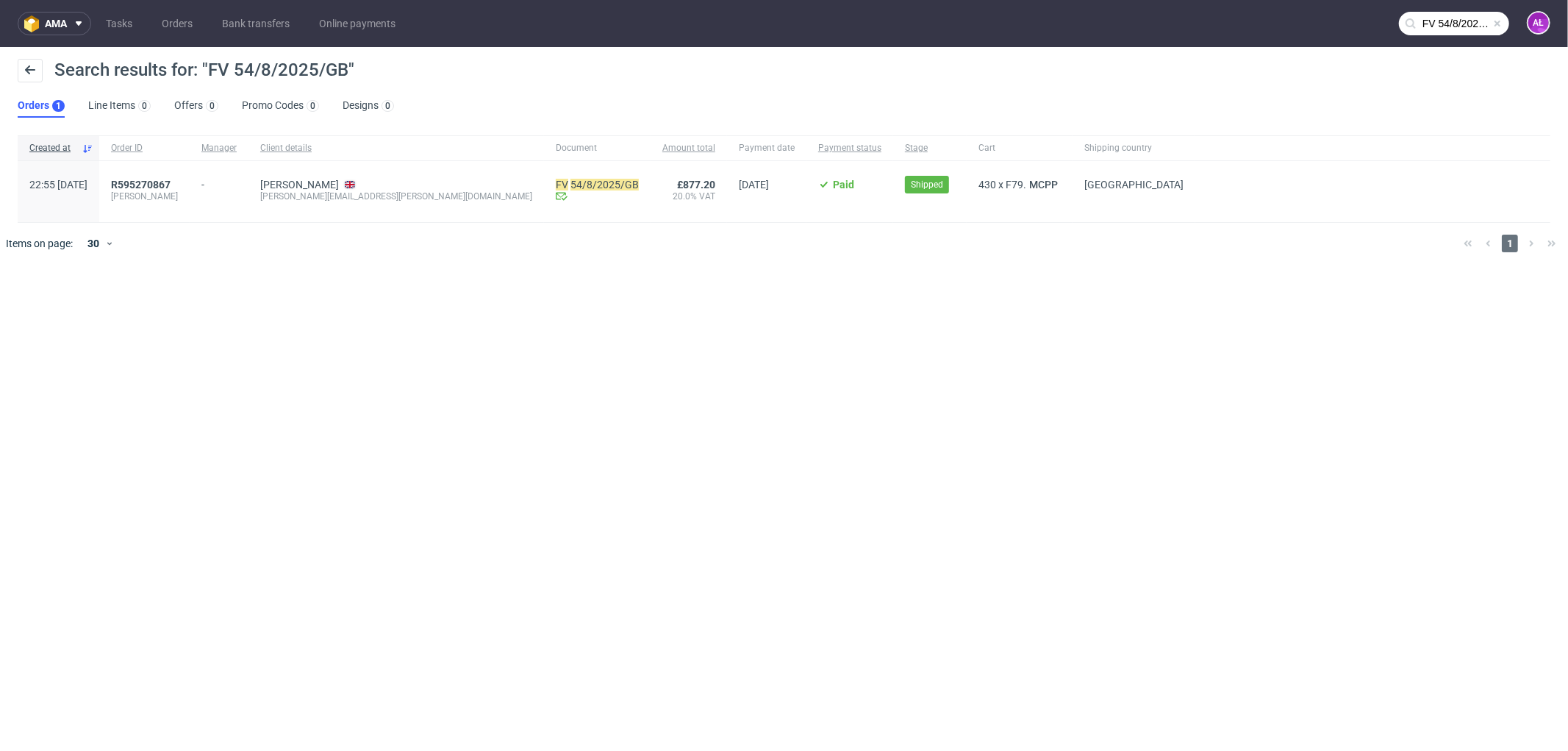
click at [1449, 25] on input "FV 54/8/2025/GB" at bounding box center [1454, 23] width 110 height 24
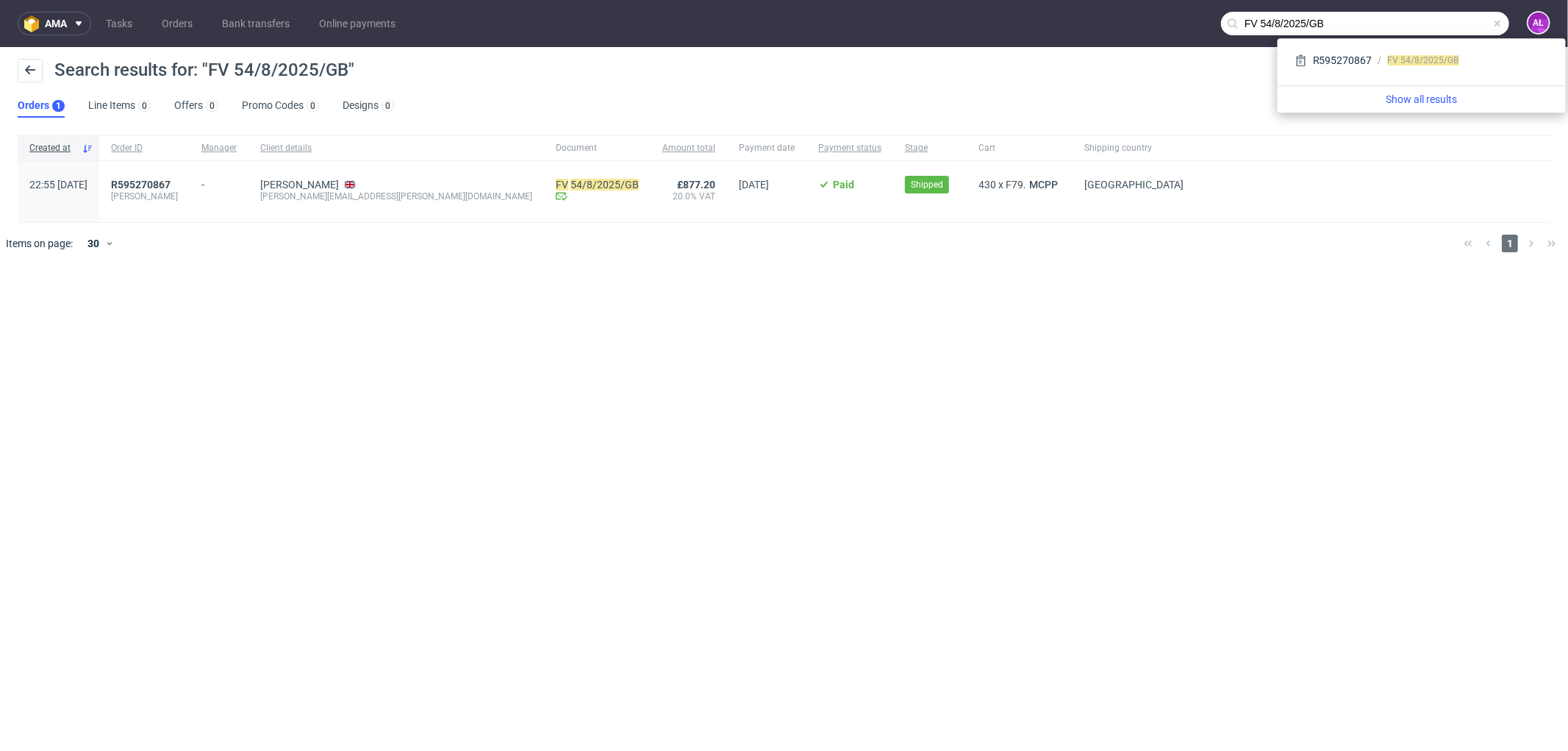
drag, startPoint x: 1425, startPoint y: 19, endPoint x: 1224, endPoint y: 24, distance: 201.1
click at [1224, 24] on input "FV 54/8/2025/GB" at bounding box center [1365, 23] width 289 height 24
paste input "5"
type input "FV 55/8/2025/GB"
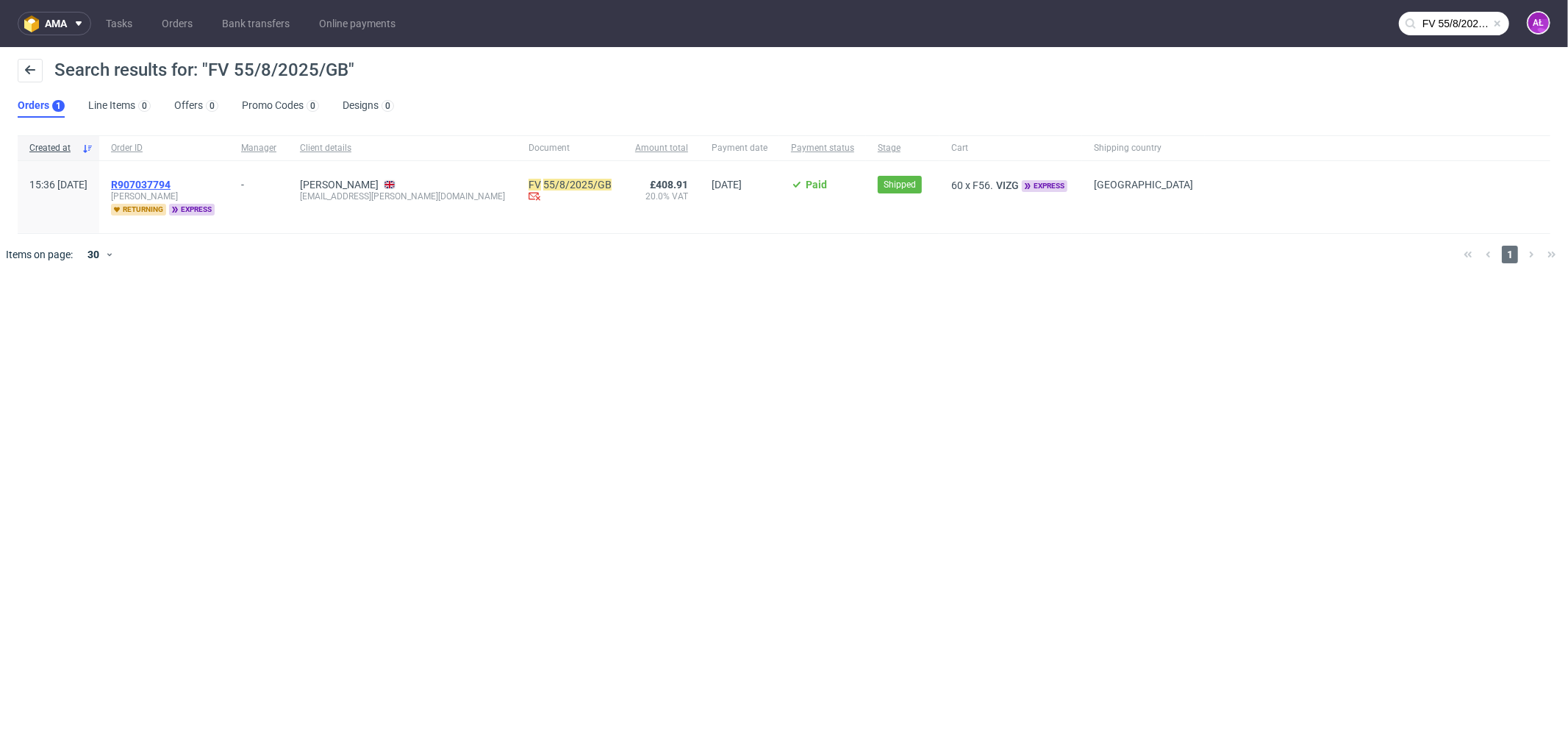
click at [170, 181] on span "R907037794" at bounding box center [140, 184] width 59 height 11
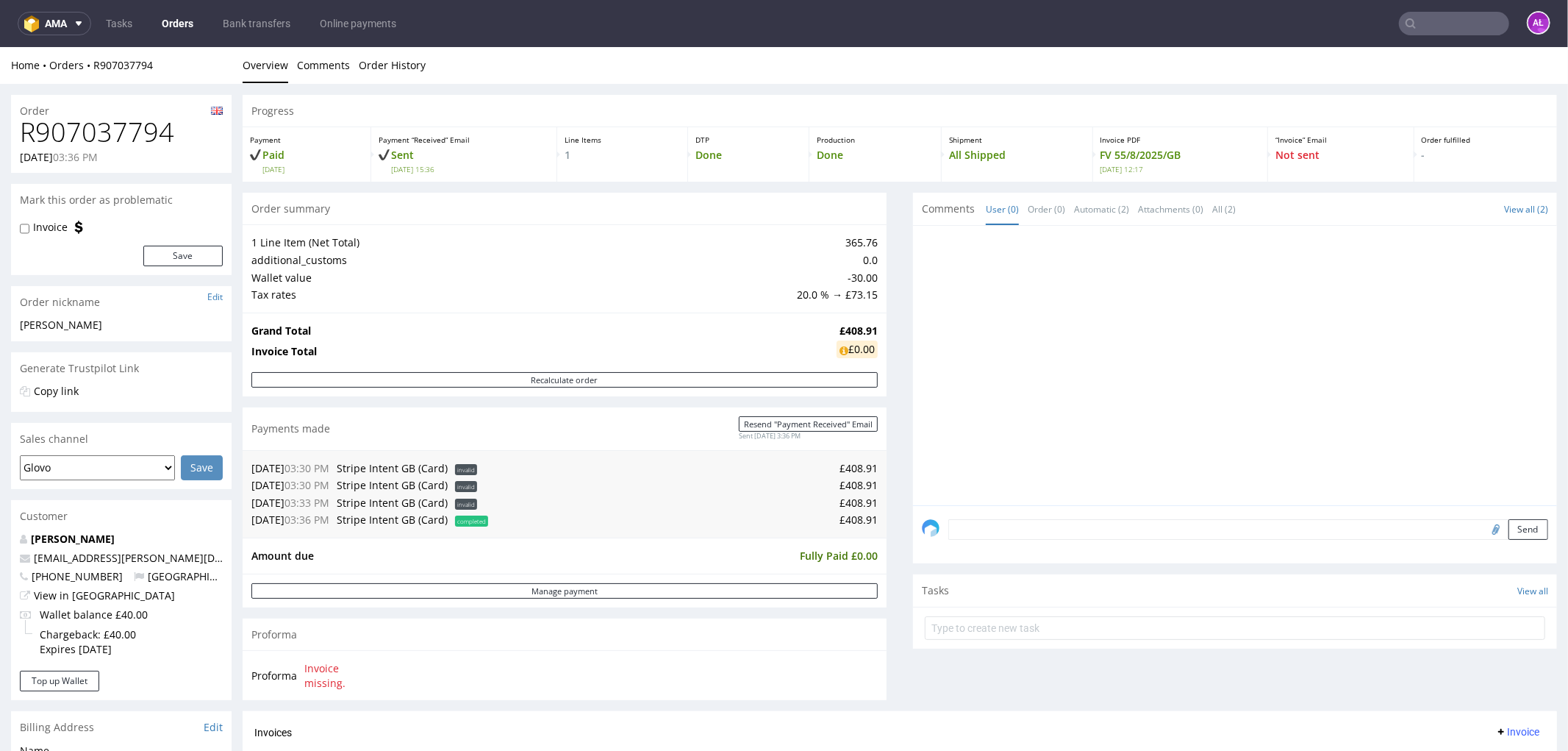
scroll to position [327, 0]
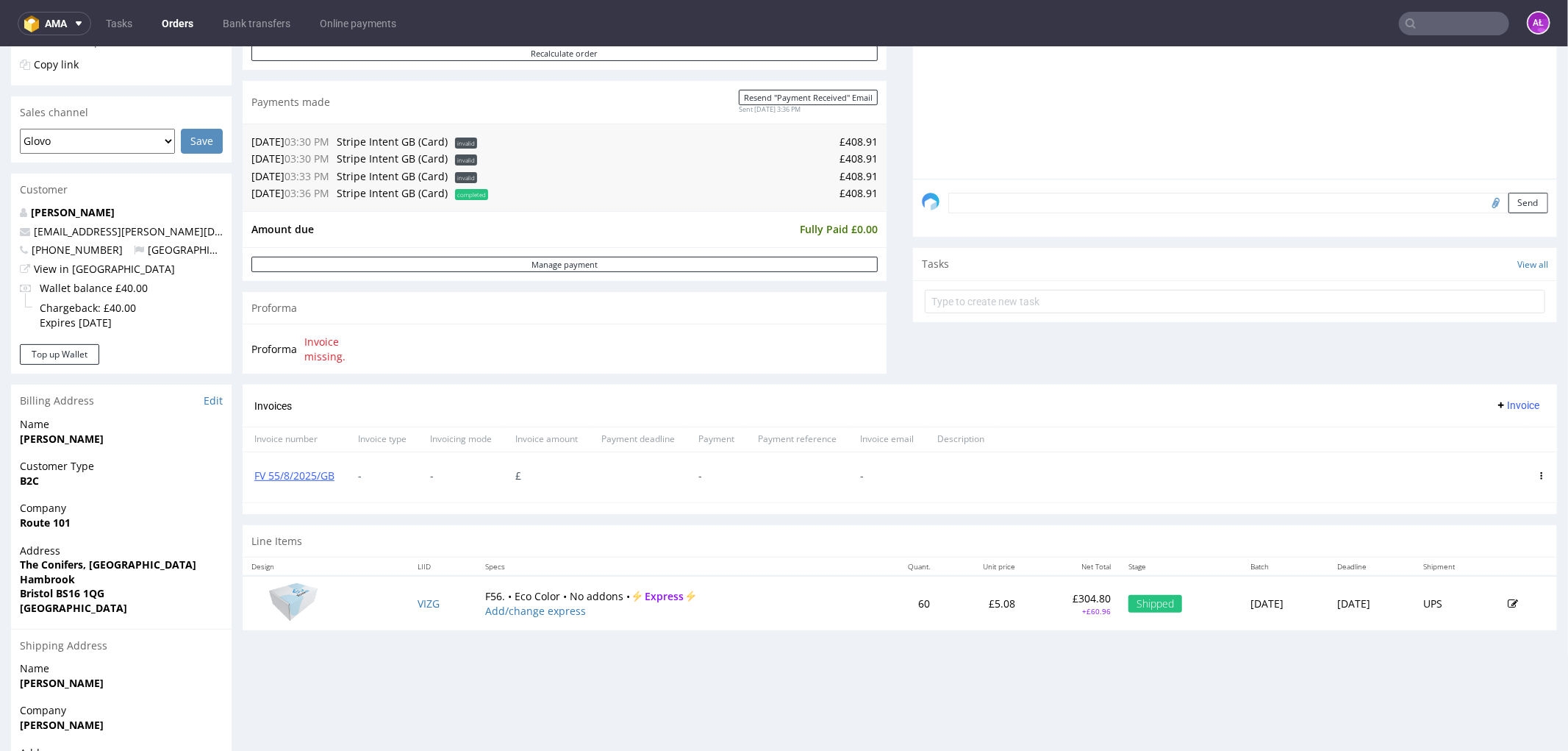
click at [1538, 474] on icon at bounding box center [1542, 475] width 7 height 7
click at [1504, 605] on span "Delete invoice" at bounding box center [1482, 608] width 89 height 15
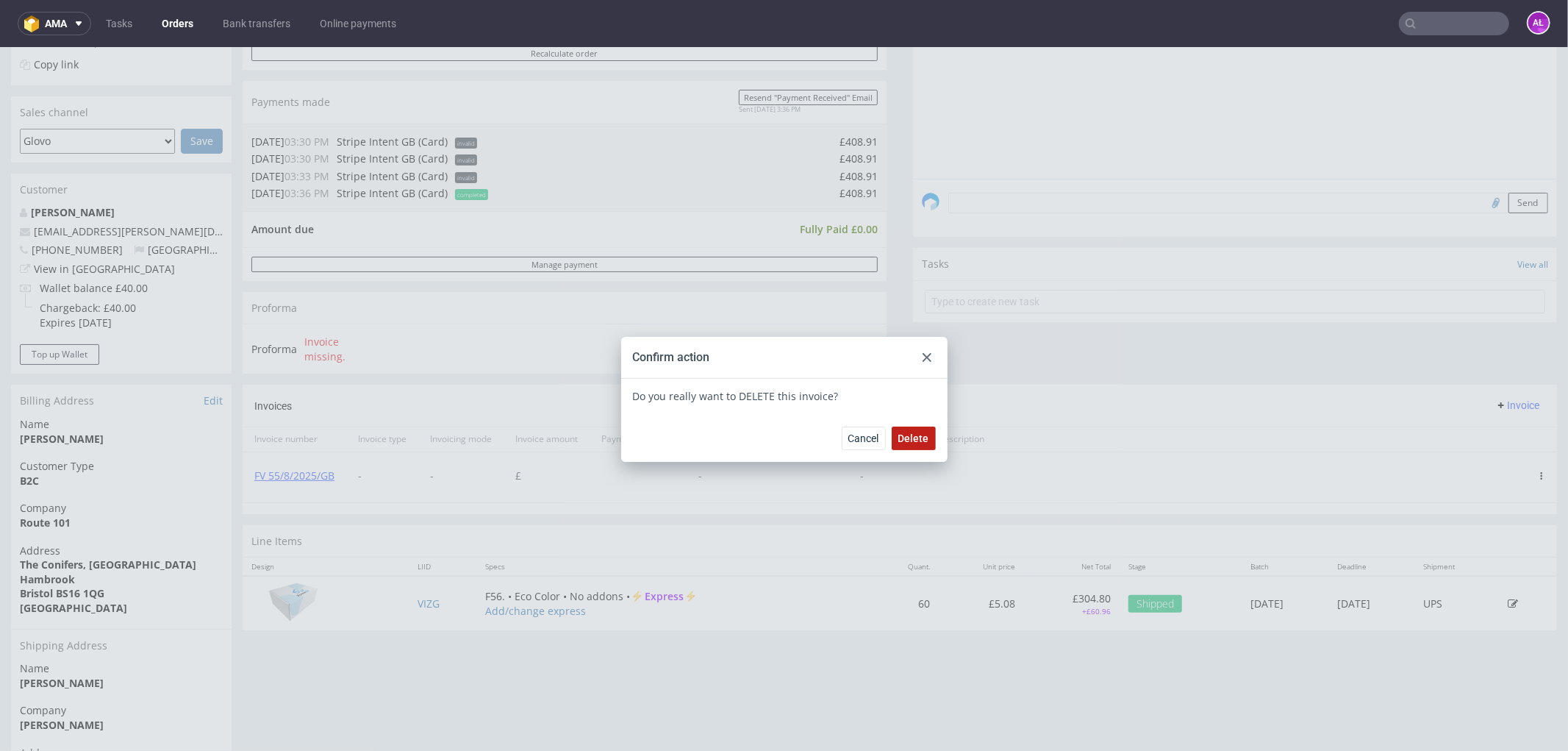
click at [924, 437] on button "Delete" at bounding box center [914, 437] width 44 height 24
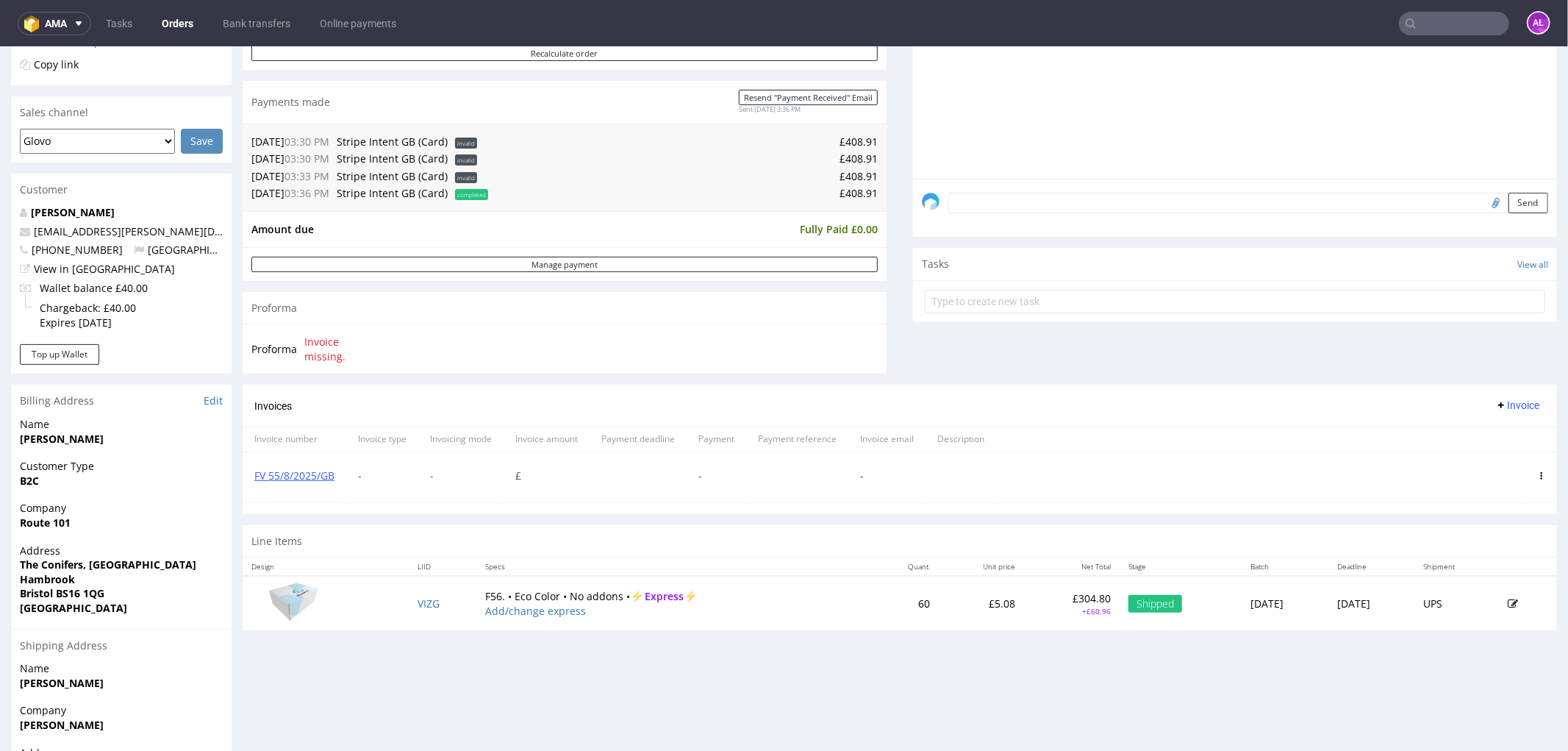
click at [1502, 402] on span "Invoice" at bounding box center [1518, 404] width 44 height 11
click at [1502, 438] on span "Upload" at bounding box center [1493, 436] width 71 height 15
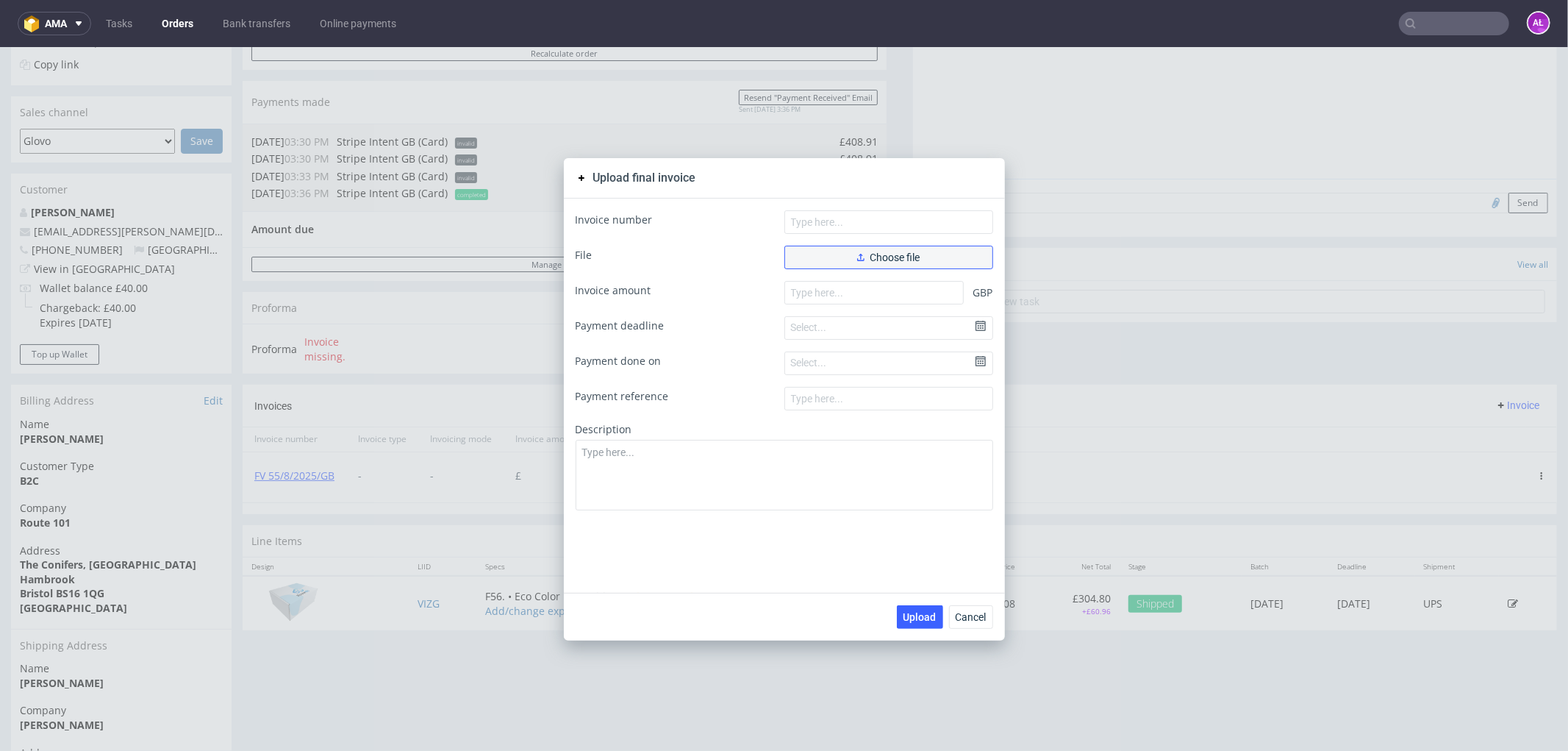
click at [905, 253] on span "Choose file" at bounding box center [889, 257] width 64 height 11
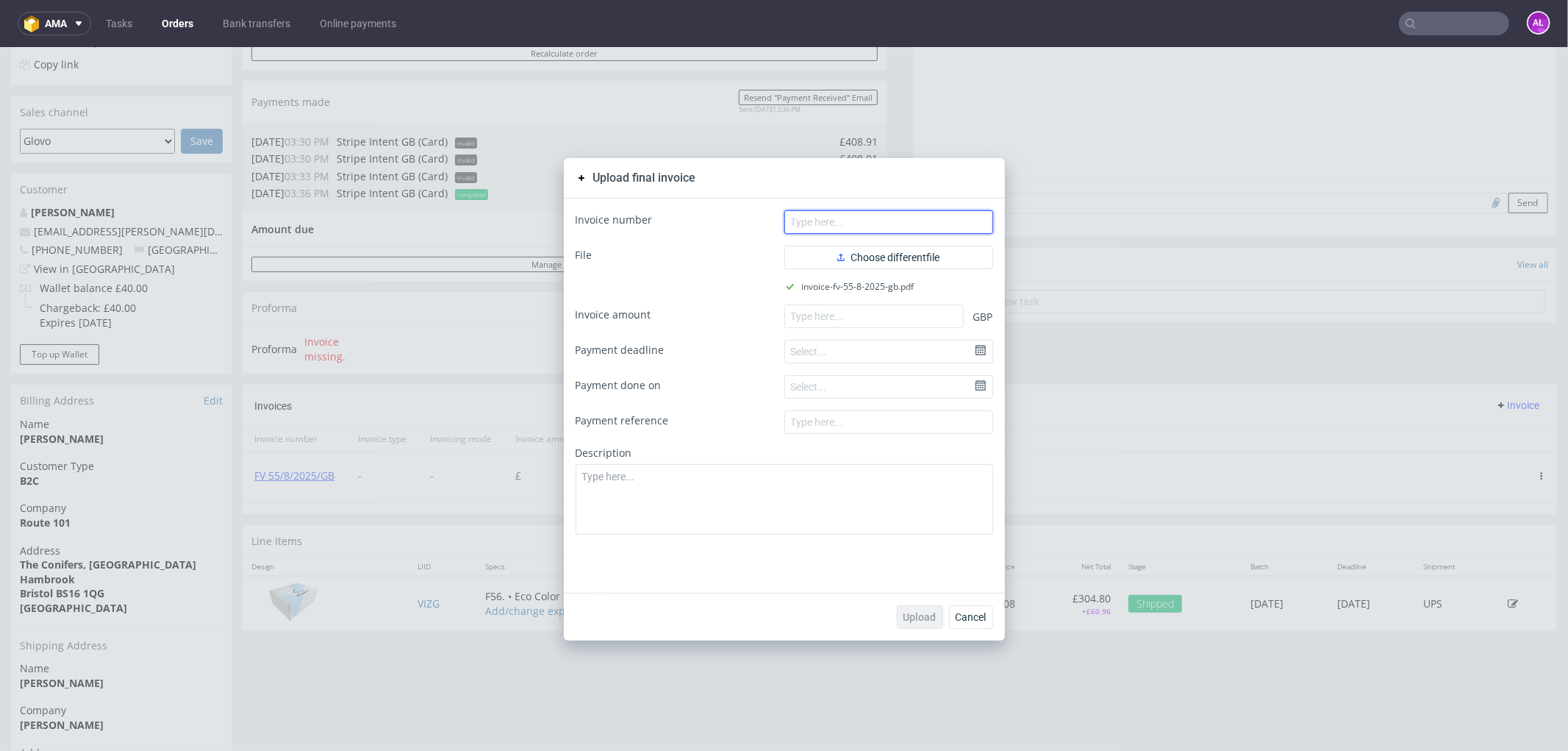
click at [959, 226] on input "text" at bounding box center [889, 221] width 209 height 24
click at [887, 312] on input "number" at bounding box center [874, 315] width 179 height 24
paste input "408.91"
type input "408.91"
drag, startPoint x: 930, startPoint y: 220, endPoint x: 929, endPoint y: 232, distance: 12.0
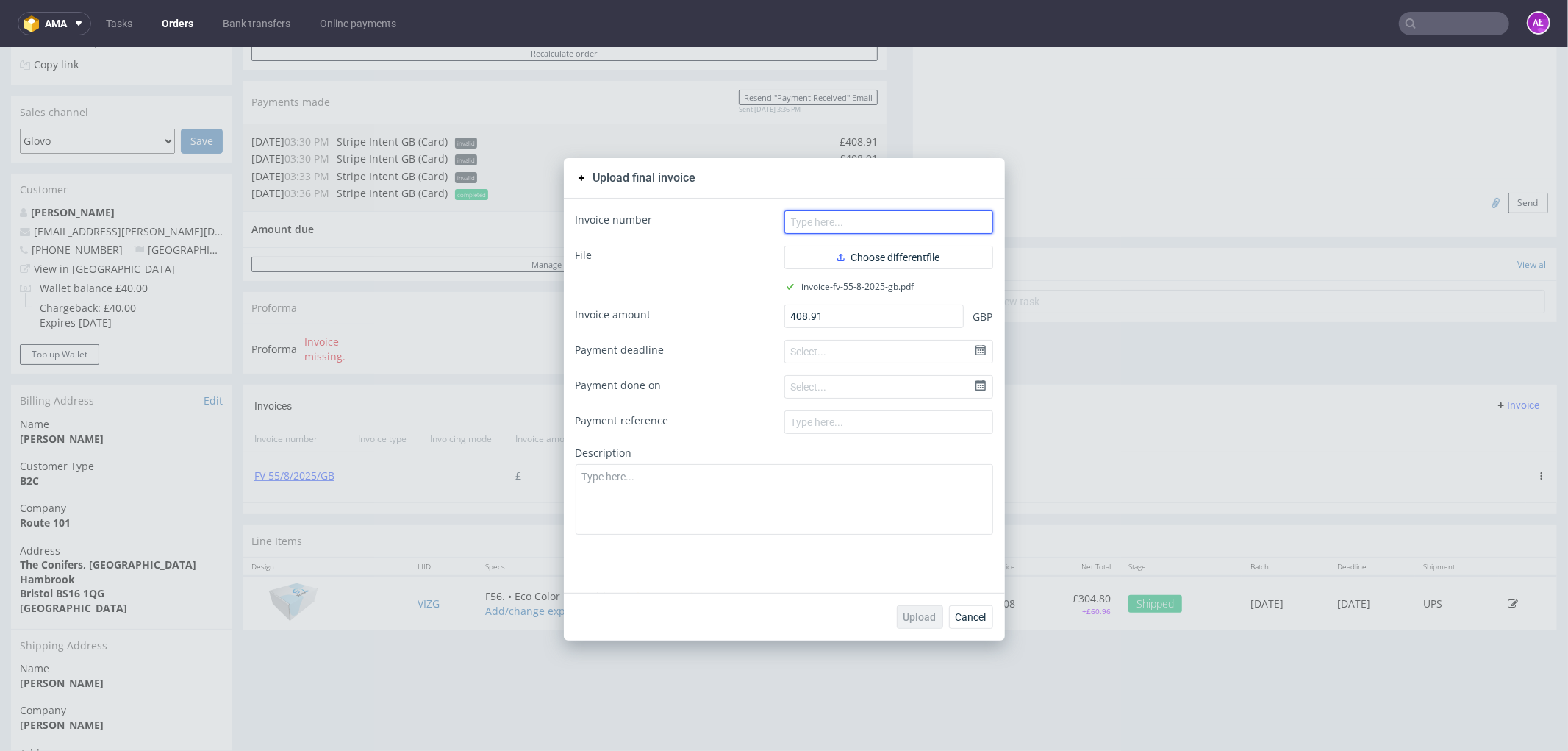
click at [930, 220] on input "text" at bounding box center [889, 221] width 209 height 24
paste input "FV 55/8/2025/GB"
type input "FV 55/8/2025/GB"
click at [916, 615] on span "Upload" at bounding box center [919, 616] width 33 height 11
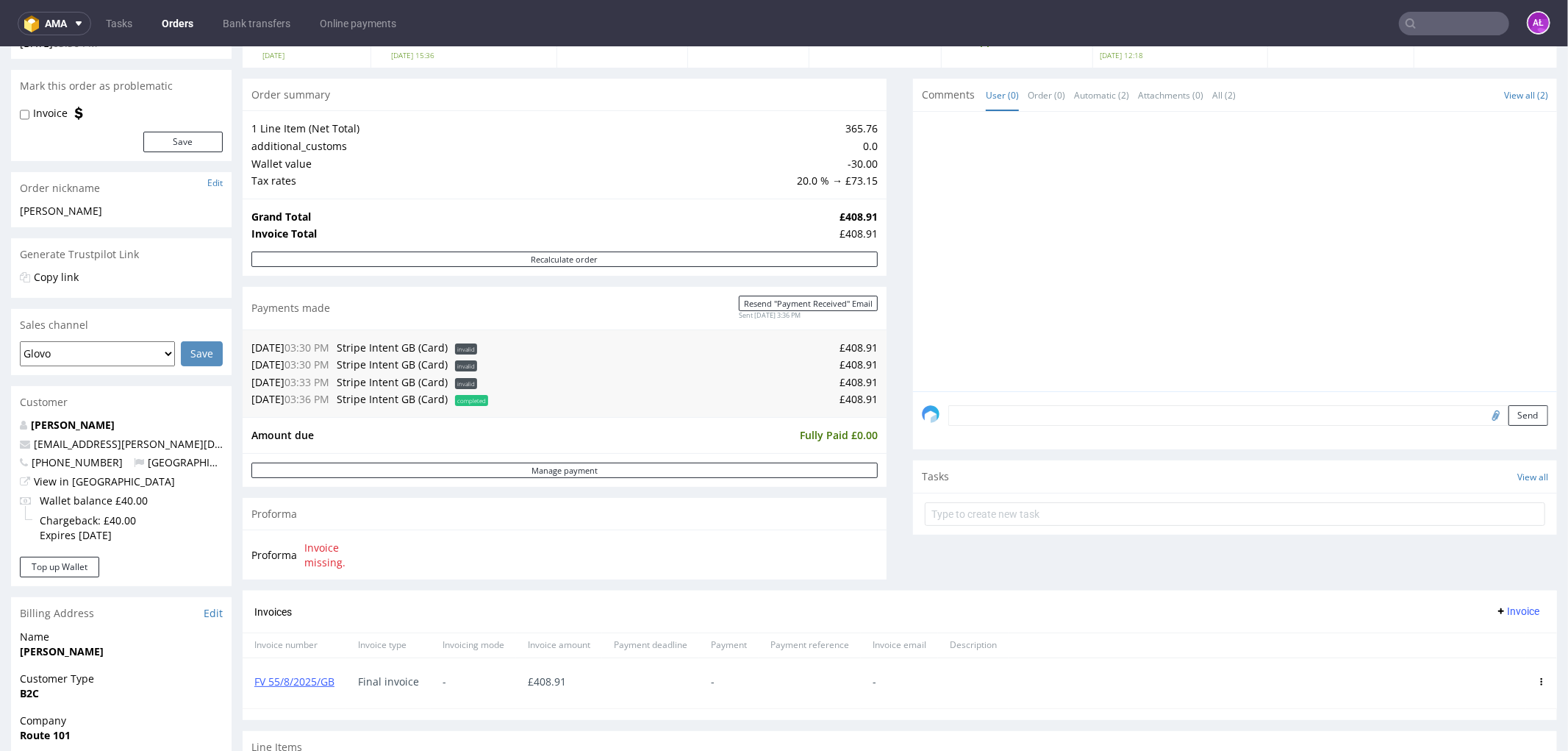
scroll to position [327, 0]
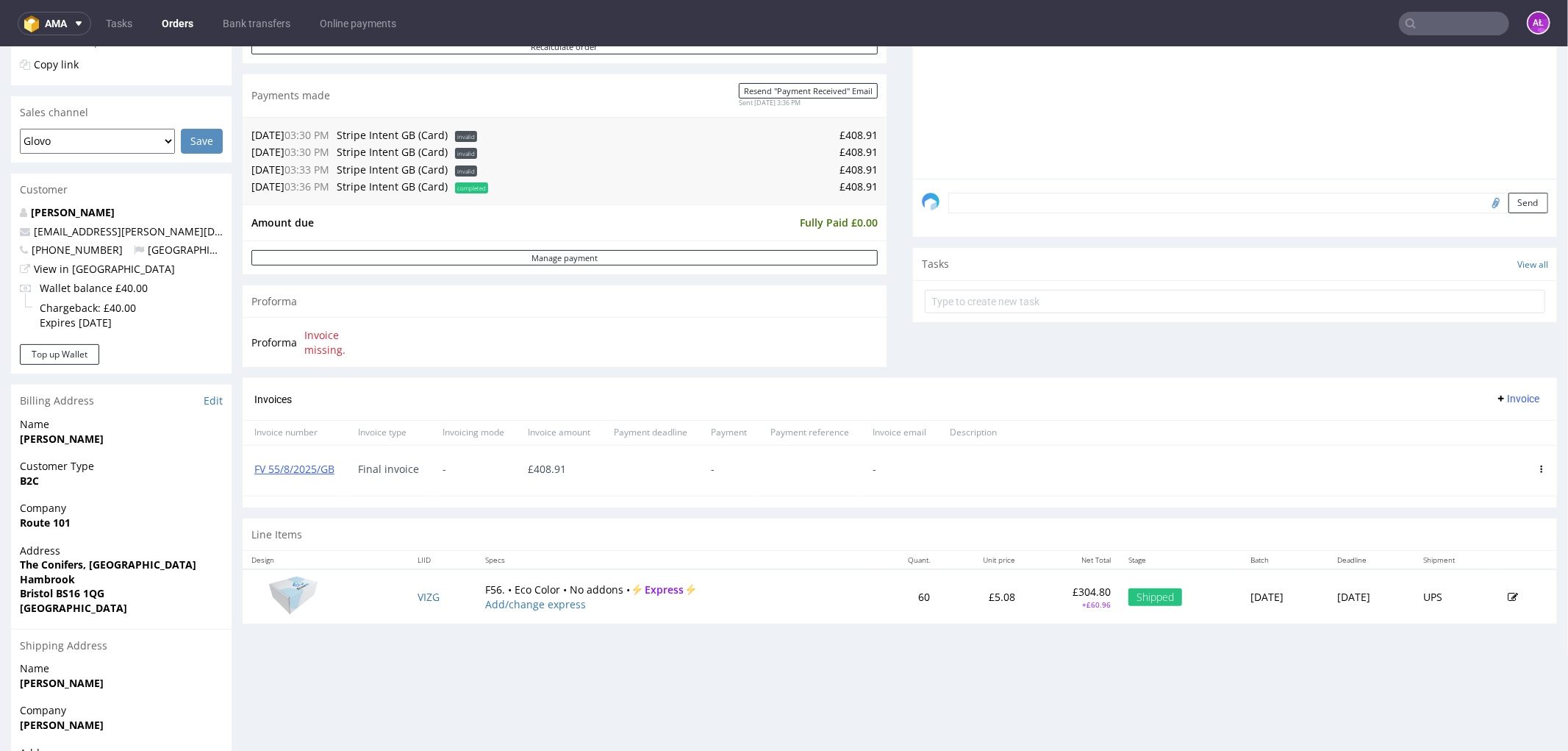
click at [1444, 22] on input "text" at bounding box center [1454, 23] width 110 height 24
paste input "FV 56/8/2025/GB"
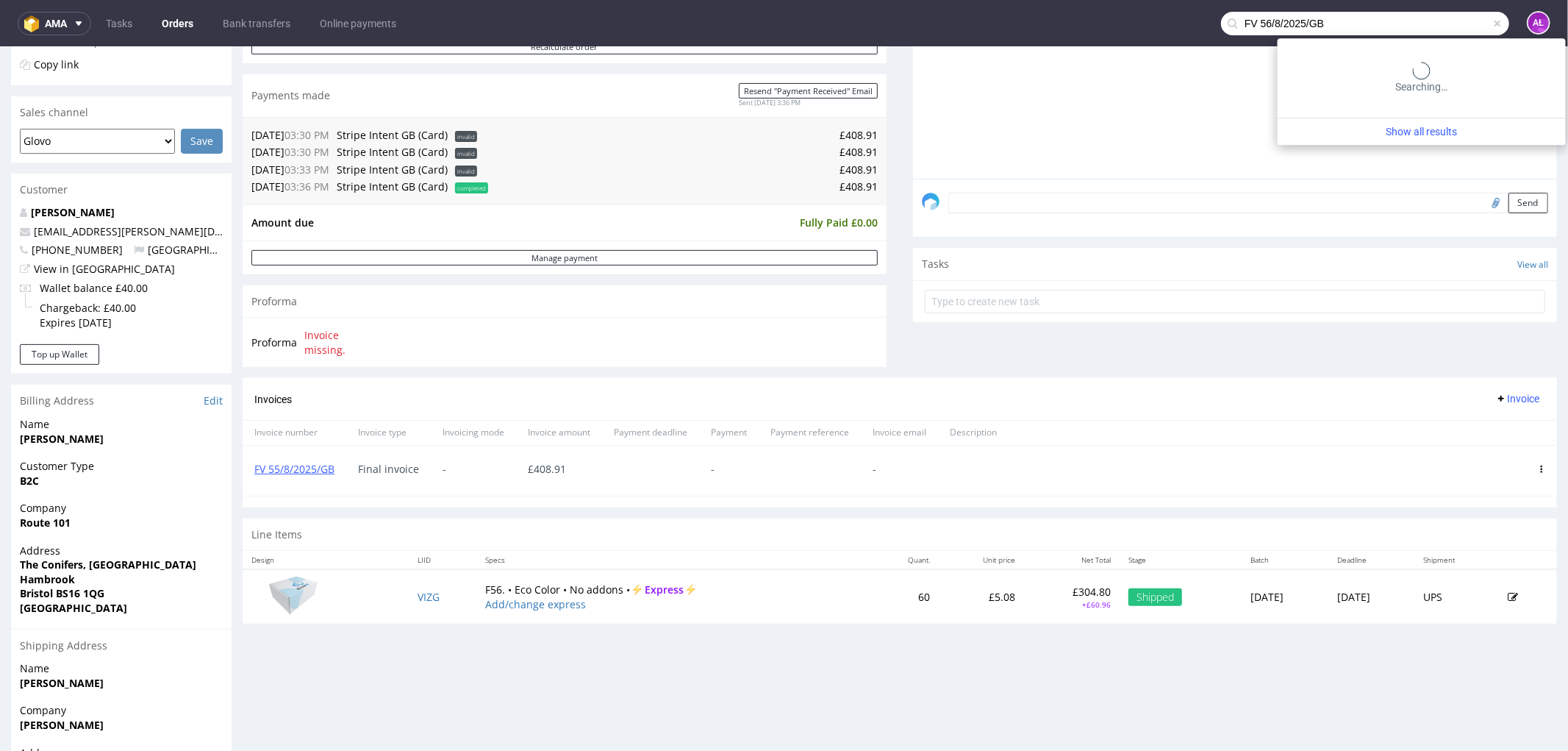
type input "FV 56/8/2025/GB"
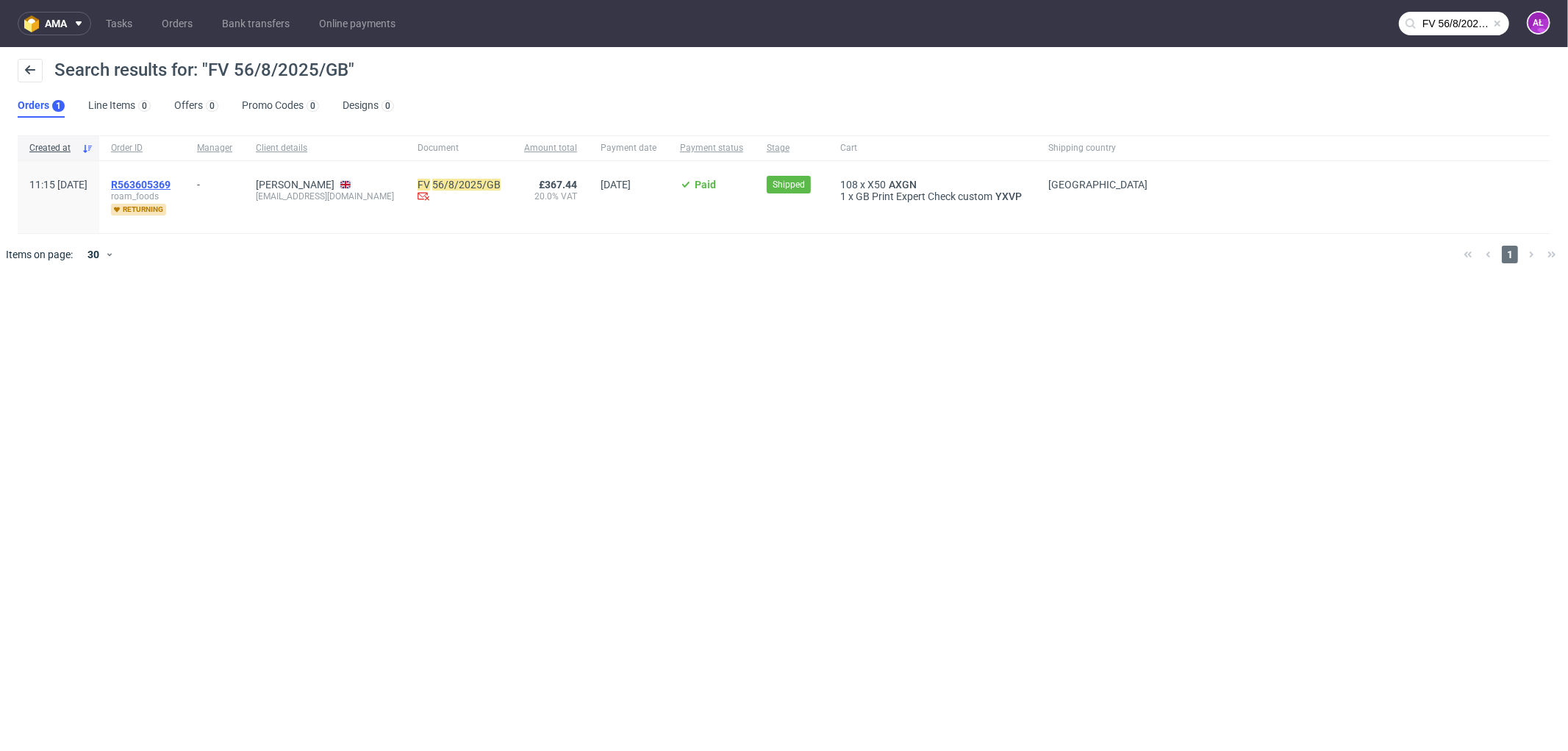
click at [170, 183] on span "R563605369" at bounding box center [140, 184] width 59 height 11
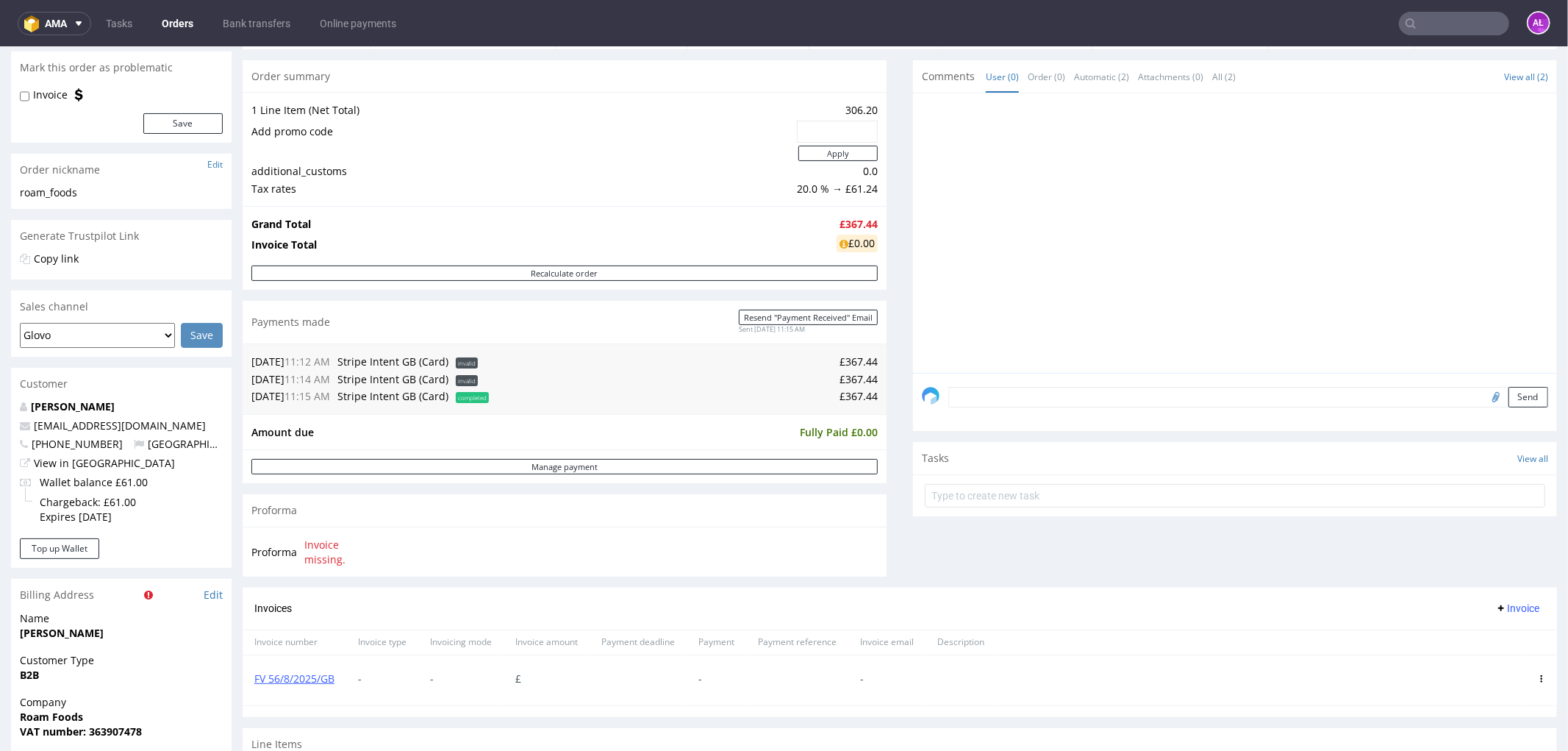
scroll to position [408, 0]
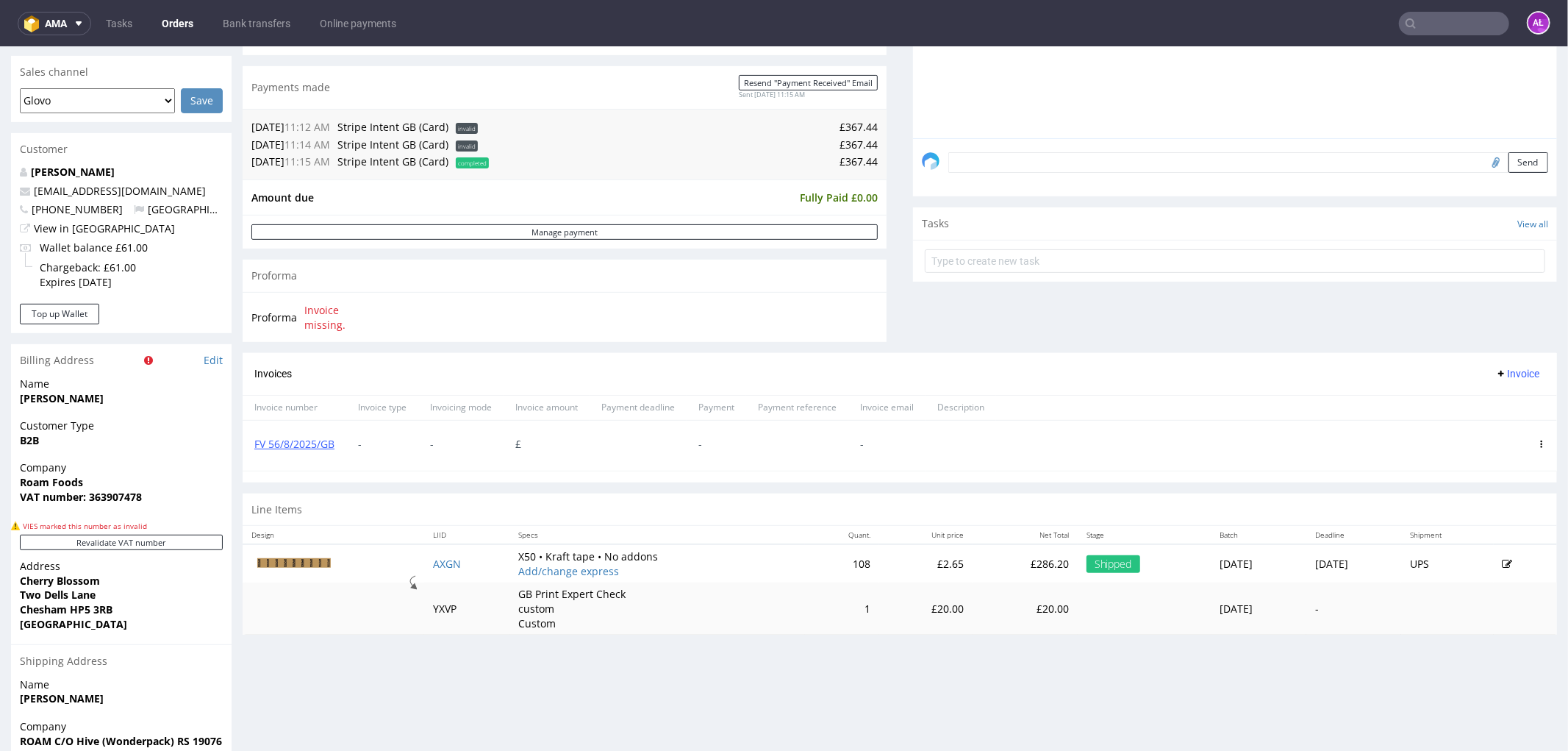
click at [1538, 444] on icon at bounding box center [1542, 443] width 7 height 7
click at [1504, 574] on span "Delete invoice" at bounding box center [1482, 575] width 89 height 15
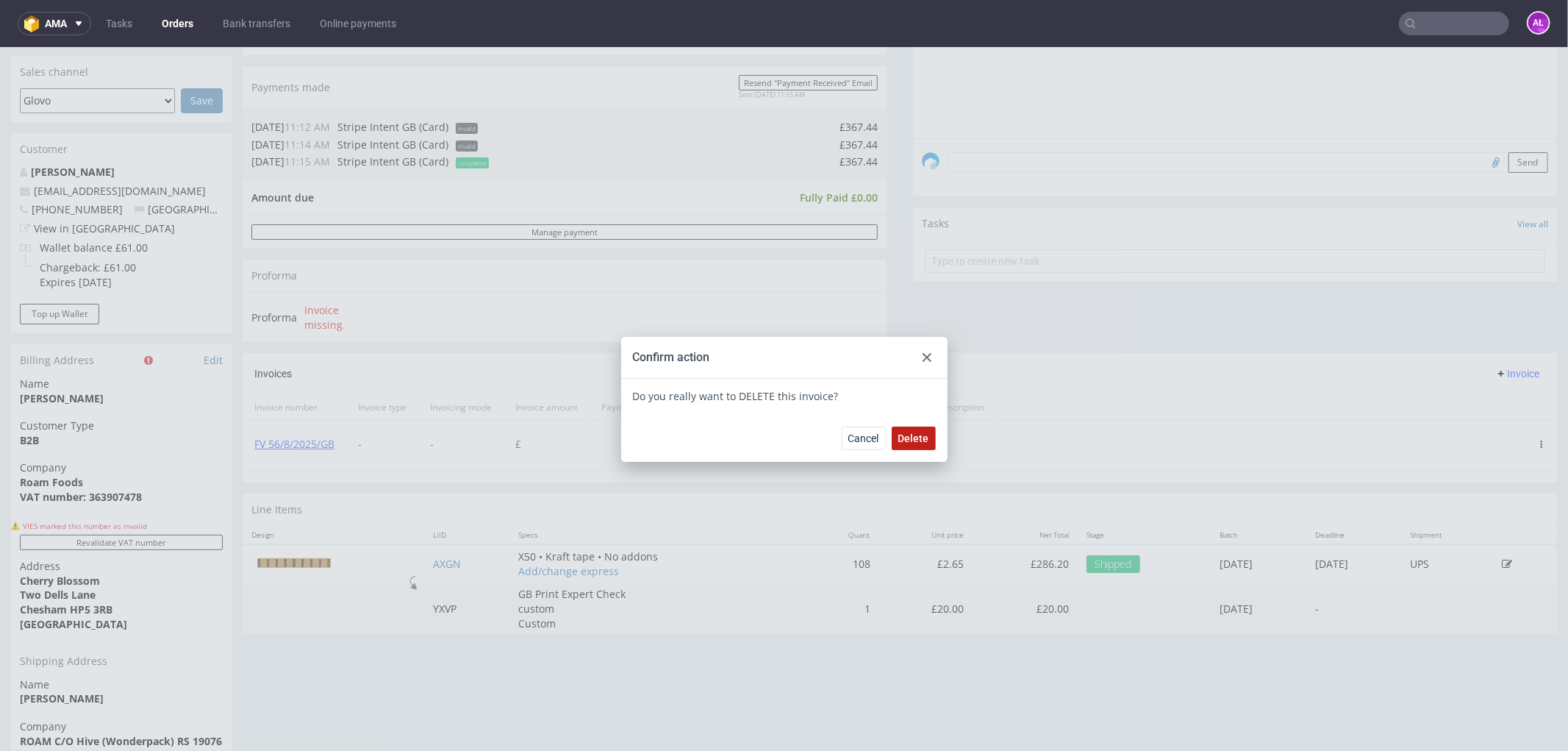
click at [902, 432] on span "Delete" at bounding box center [913, 438] width 31 height 11
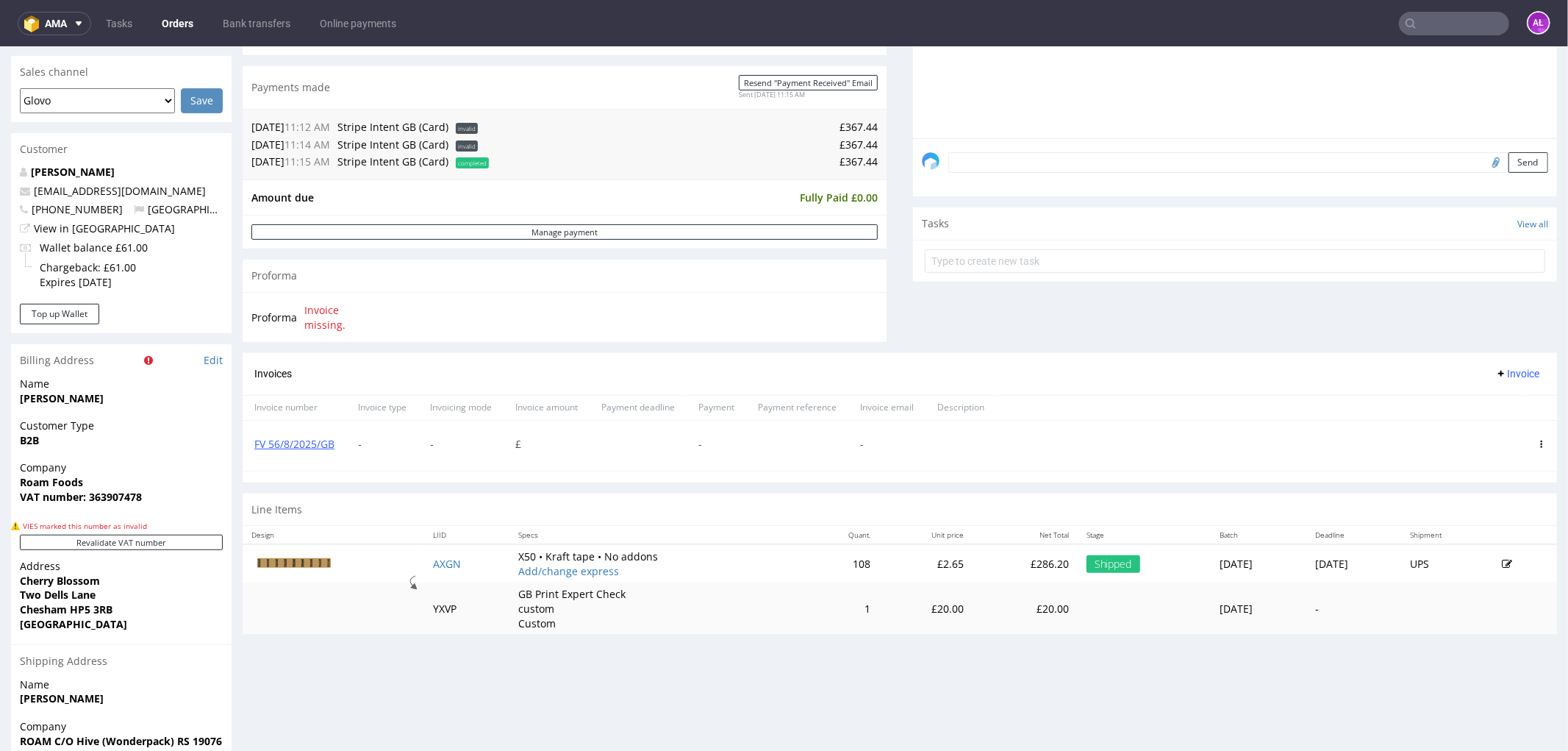
click at [1496, 372] on span "Invoice" at bounding box center [1518, 372] width 44 height 11
click at [1493, 399] on span "Upload" at bounding box center [1493, 405] width 71 height 15
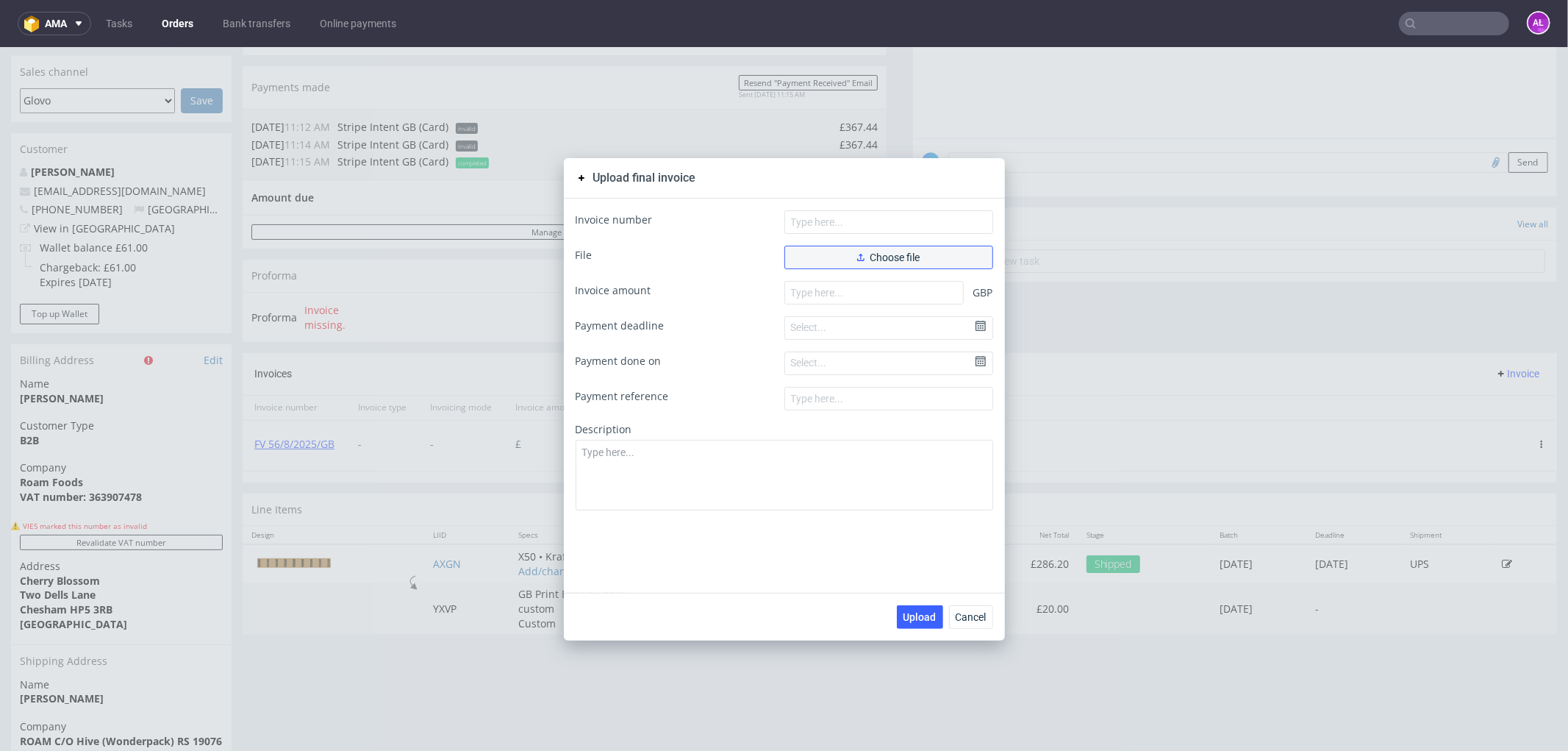
click at [909, 254] on span "Choose file" at bounding box center [889, 257] width 64 height 11
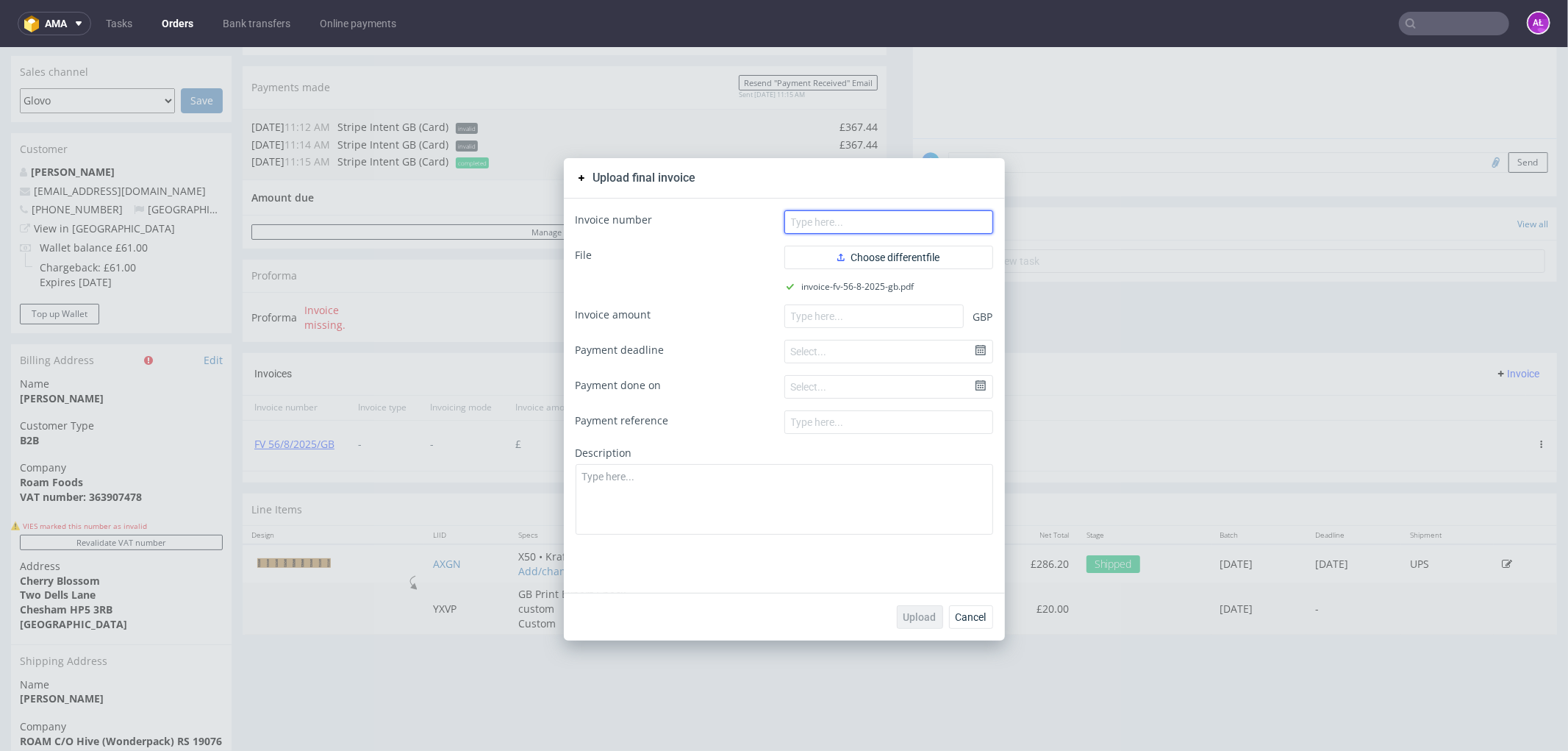
click at [942, 221] on input "text" at bounding box center [889, 221] width 209 height 24
paste input "FV 56/8/2025/GB"
type input "FV 56/8/2025/GB"
drag, startPoint x: 807, startPoint y: 319, endPoint x: 858, endPoint y: 454, distance: 144.3
click at [807, 319] on input "number" at bounding box center [874, 315] width 179 height 24
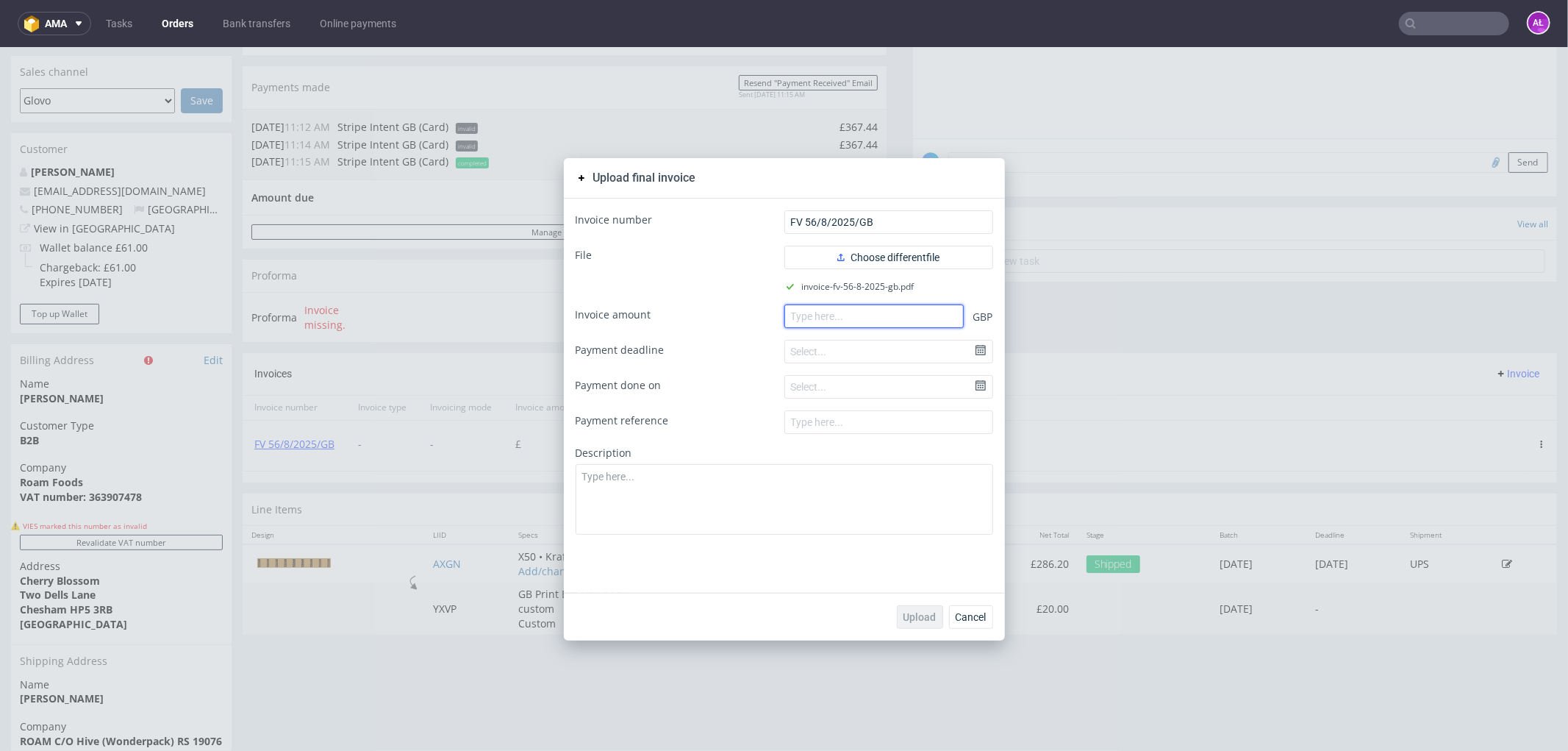
paste input "367.44"
type input "367.44"
click at [916, 612] on span "Upload" at bounding box center [919, 616] width 33 height 11
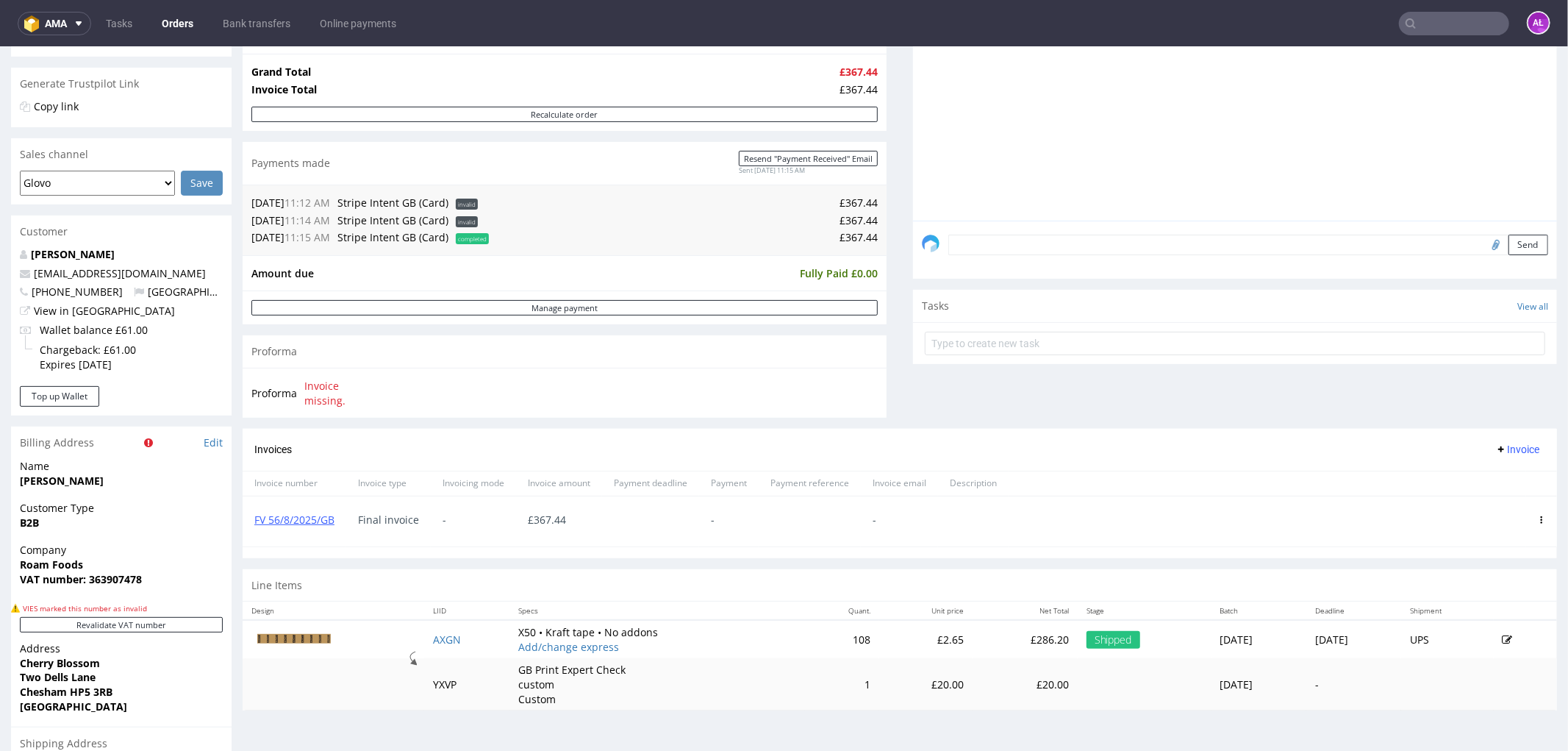
scroll to position [327, 0]
click at [1443, 19] on input "text" at bounding box center [1454, 23] width 110 height 24
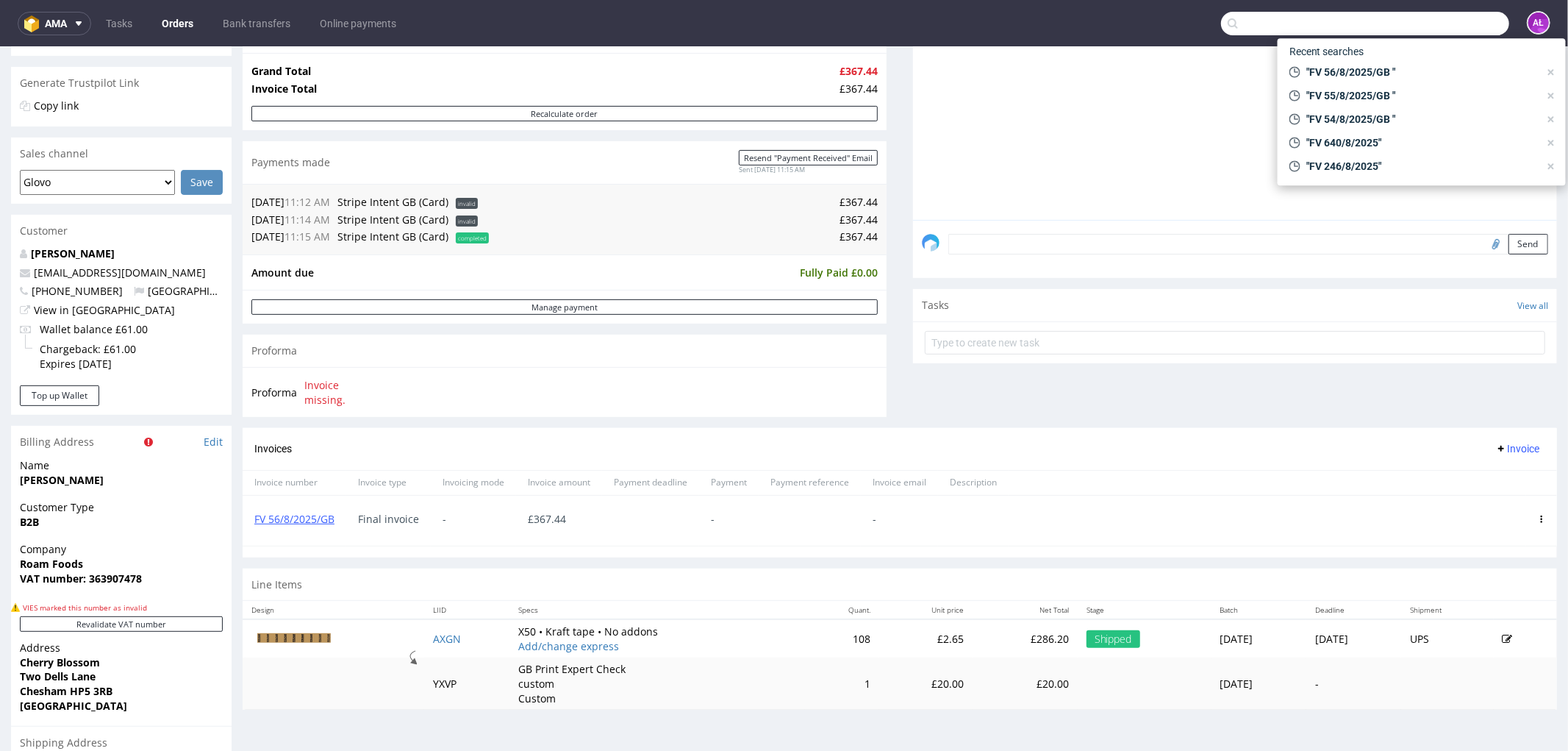
paste input "FV 57/8/2025/GB"
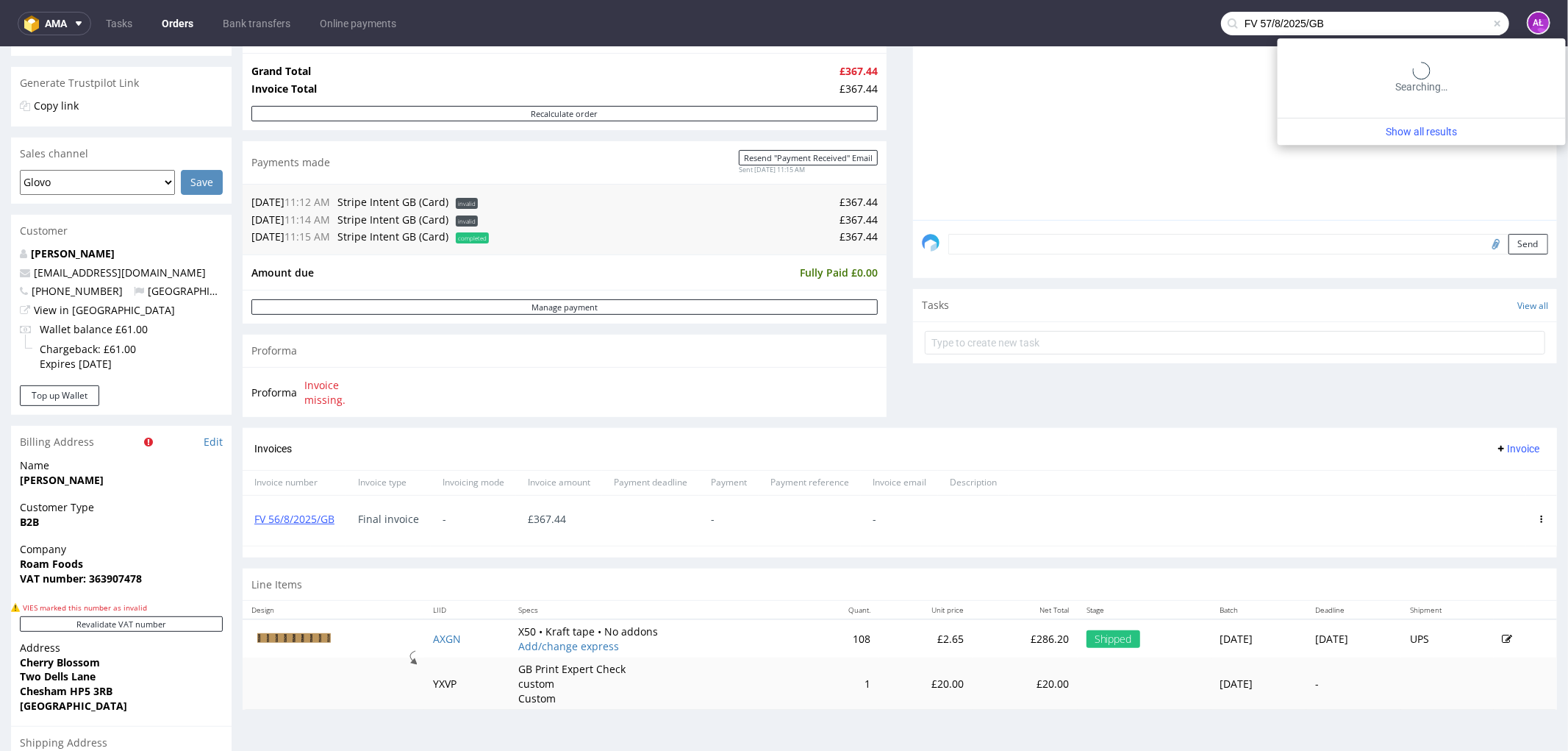
type input "FV 57/8/2025/GB"
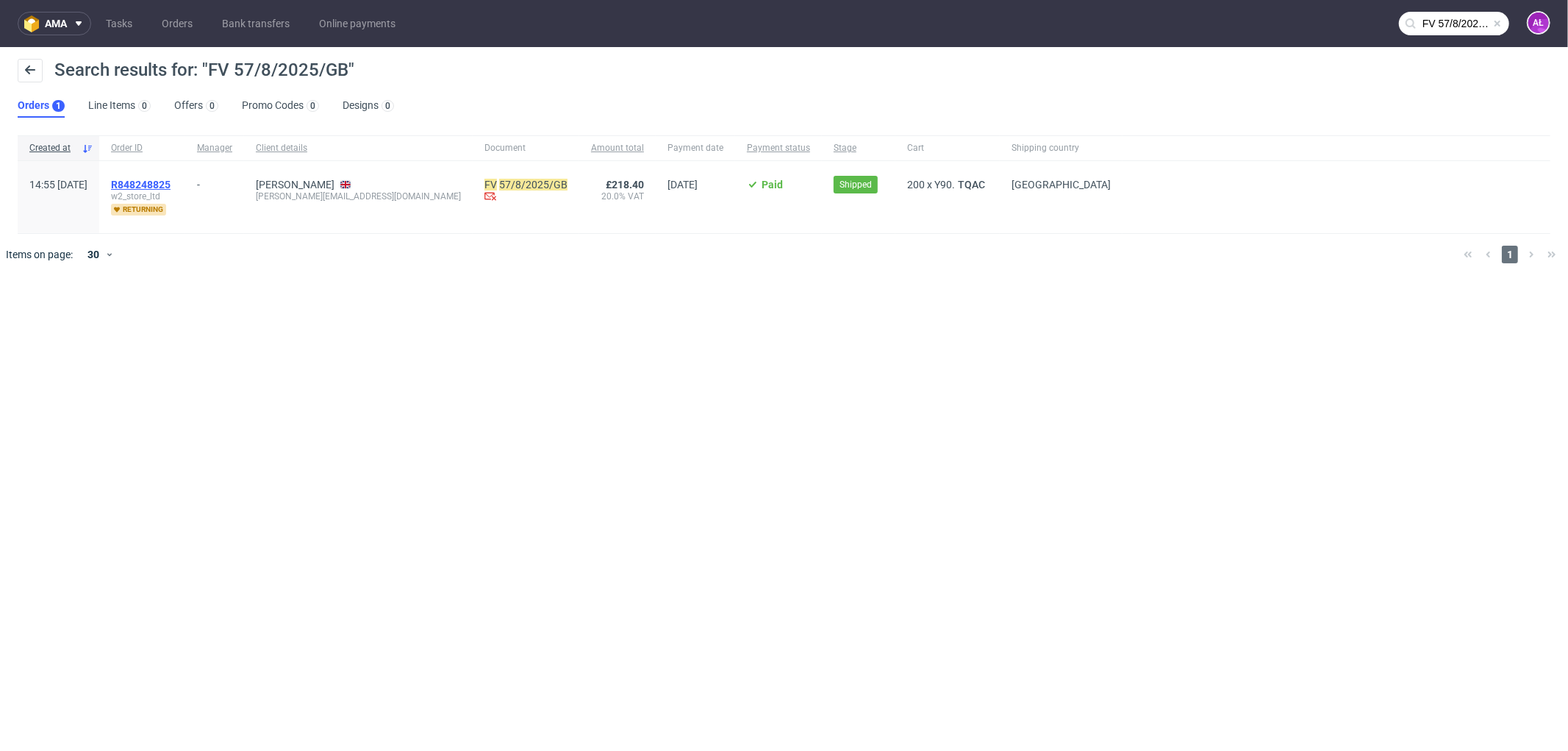
click at [170, 180] on span "R848248825" at bounding box center [140, 184] width 59 height 11
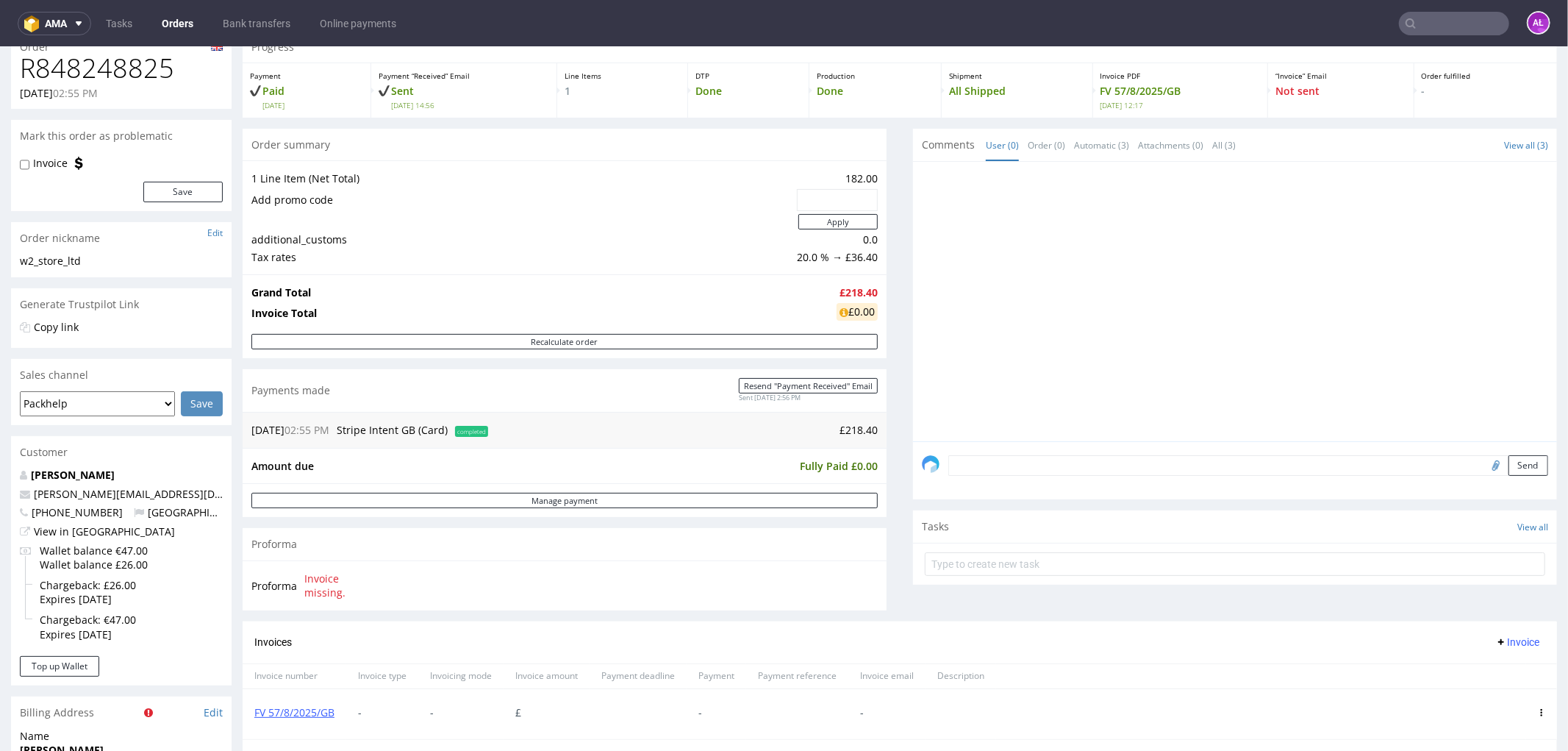
scroll to position [244, 0]
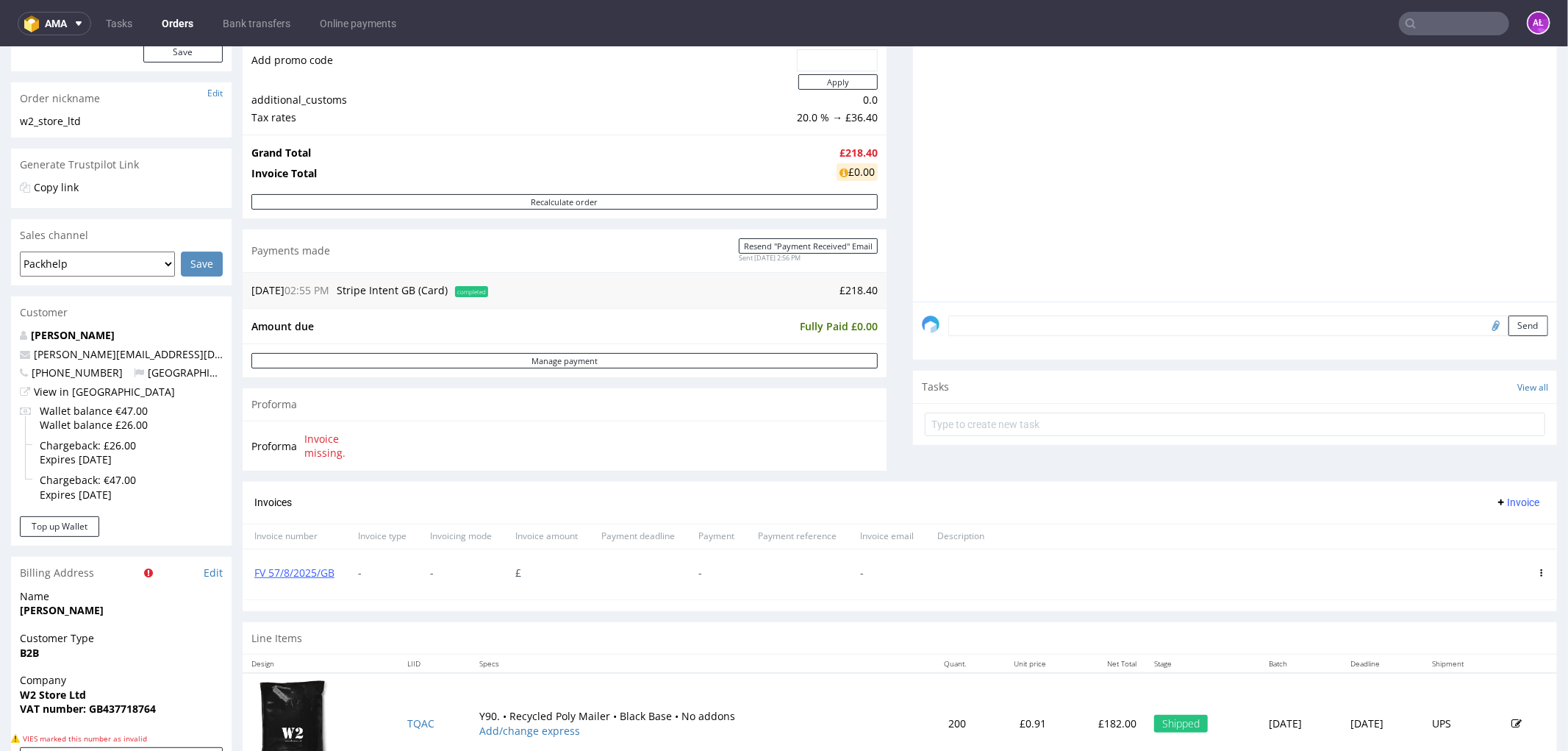
click at [1538, 570] on icon at bounding box center [1542, 572] width 7 height 7
click at [1485, 707] on span "Delete invoice" at bounding box center [1482, 705] width 89 height 15
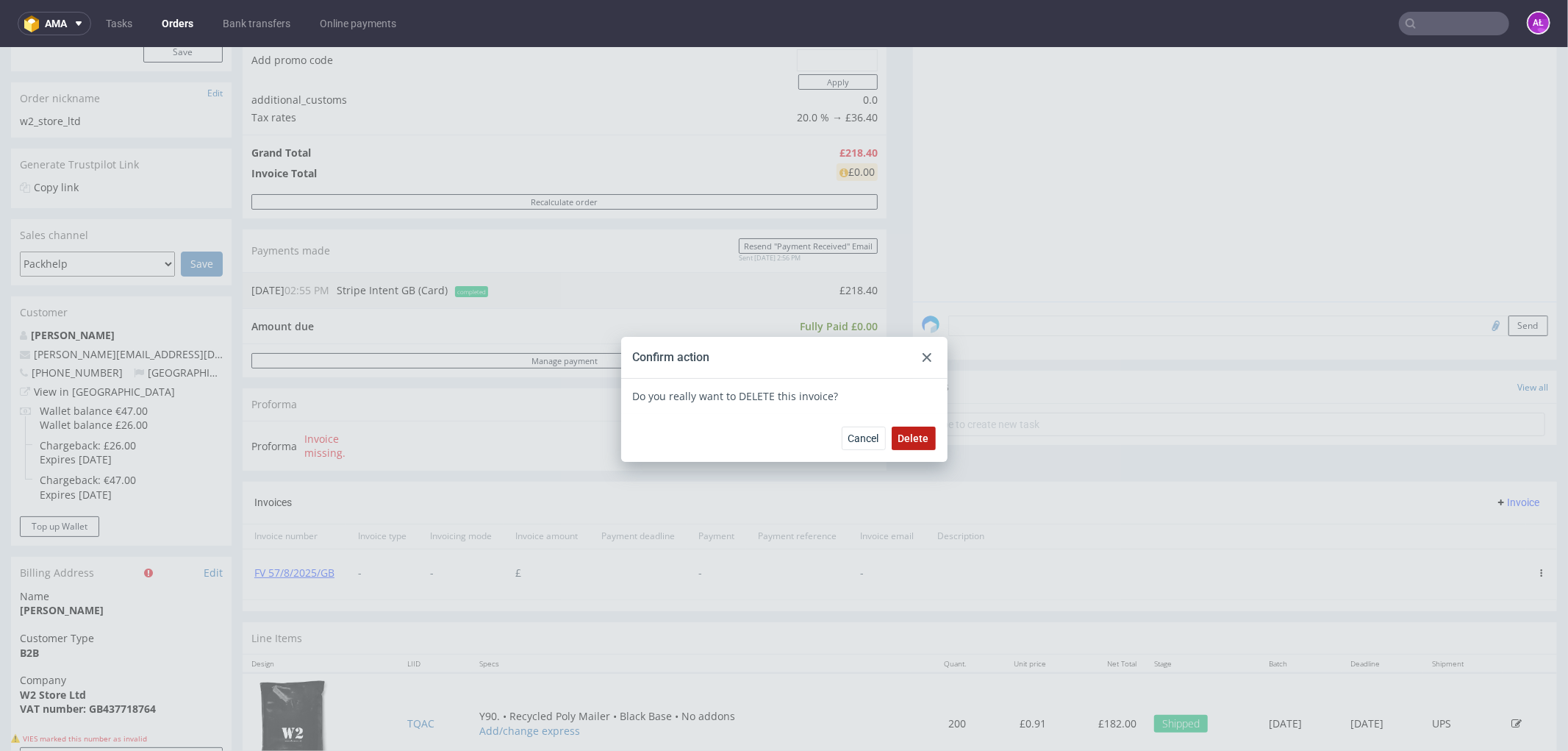
click at [916, 437] on span "Delete" at bounding box center [913, 438] width 31 height 11
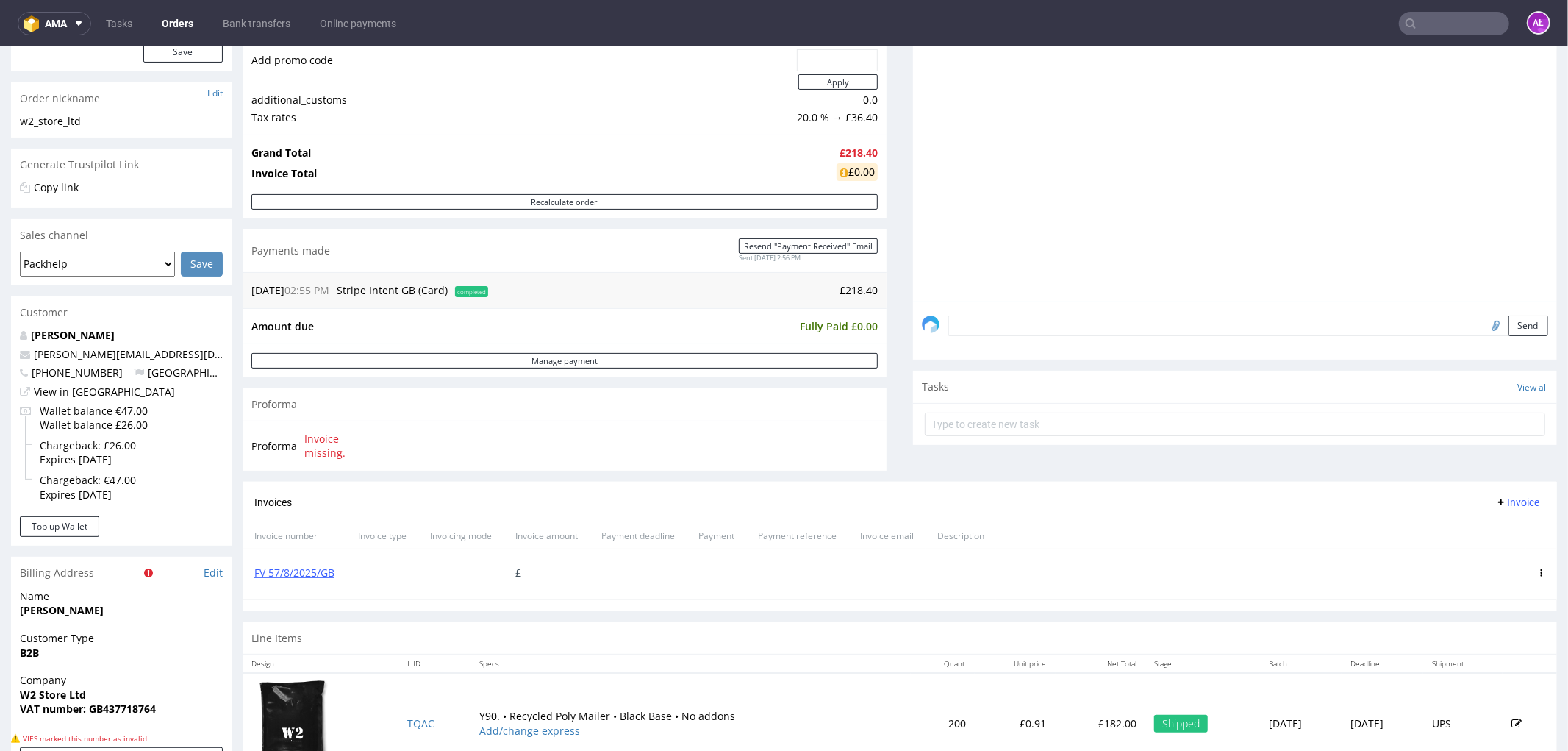
click at [1496, 509] on button "Invoice" at bounding box center [1517, 501] width 56 height 18
click at [1495, 527] on span "Upload" at bounding box center [1493, 533] width 71 height 15
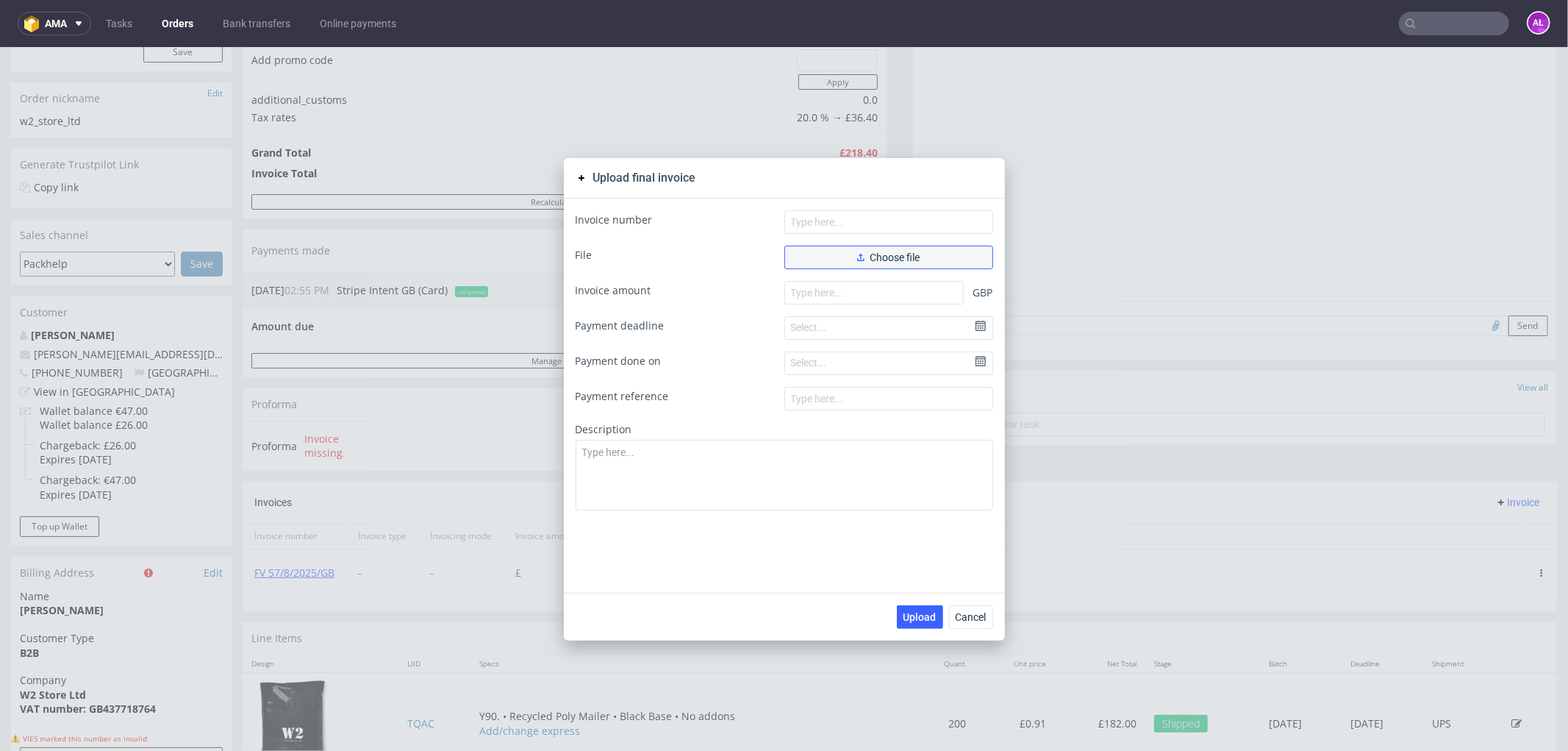
click at [927, 258] on button "Choose file" at bounding box center [889, 256] width 209 height 24
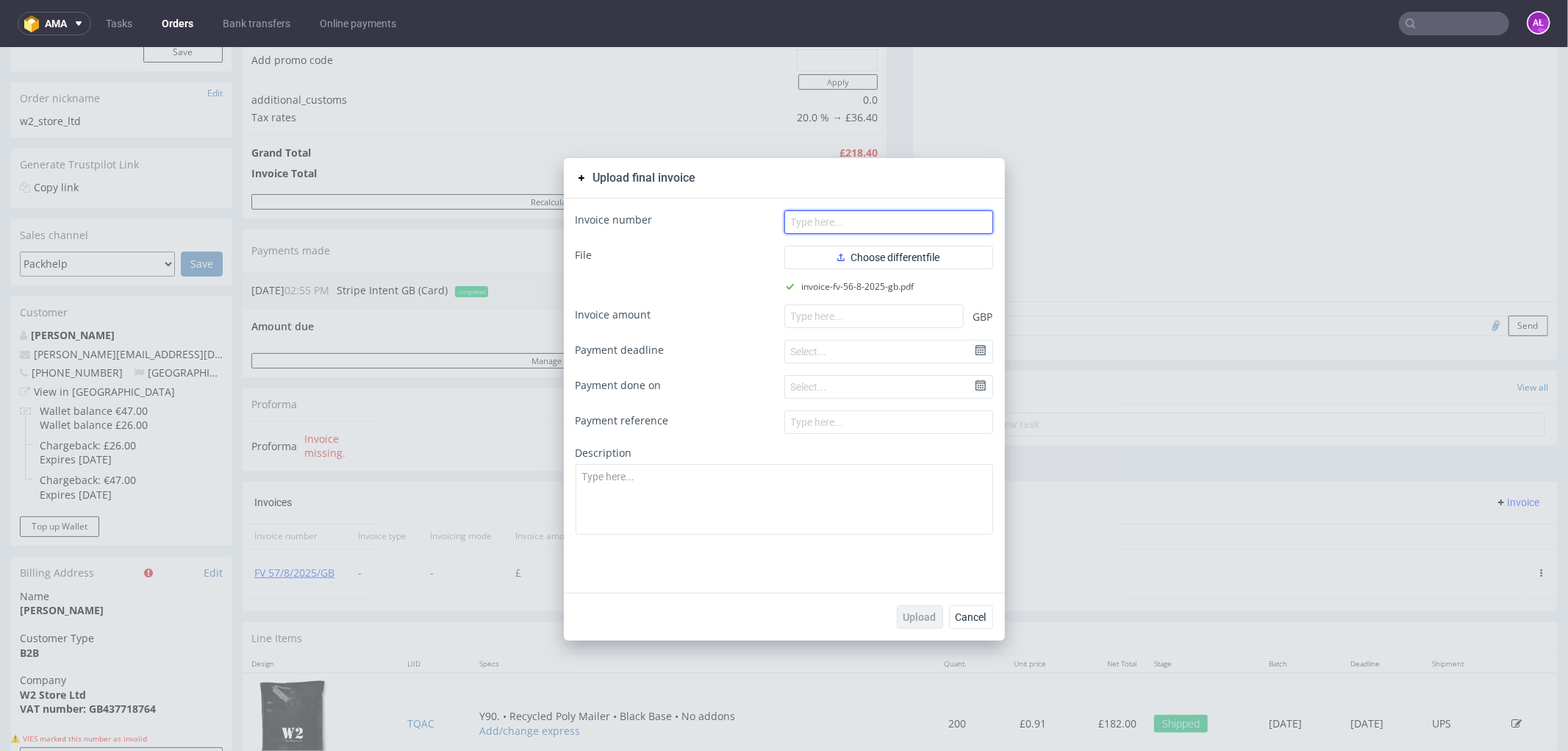
click at [902, 223] on input "text" at bounding box center [889, 221] width 209 height 24
paste input "FV 57/8/2025/GB"
type input "FV 57/8/2025/GB"
click at [810, 311] on input "number" at bounding box center [874, 315] width 179 height 24
paste input "18.40"
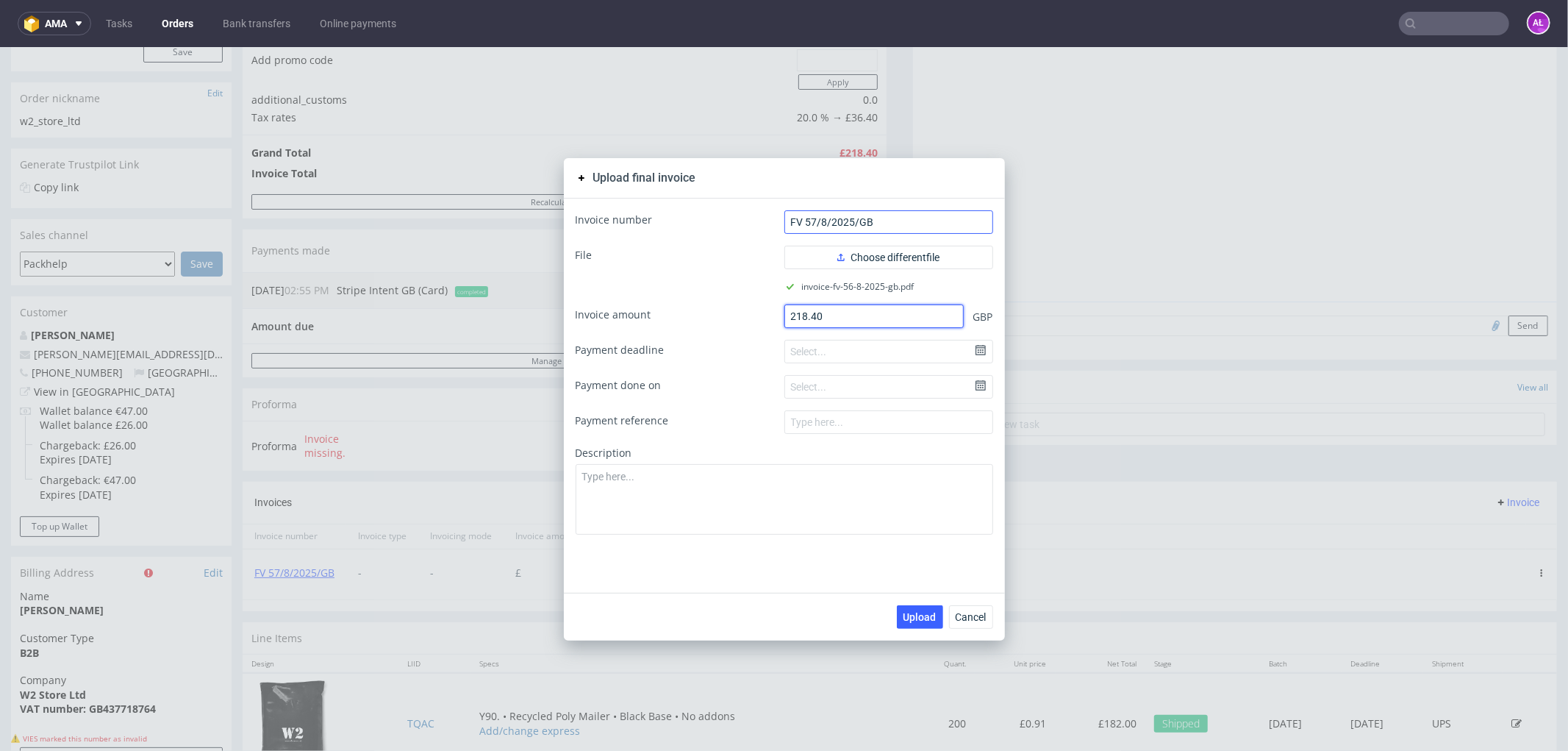
type input "218.40"
click at [812, 221] on input "FV 57/8/2025/GB" at bounding box center [889, 221] width 209 height 24
type input "FV 57/8/2025/GB"
click at [913, 614] on span "Upload" at bounding box center [919, 616] width 33 height 11
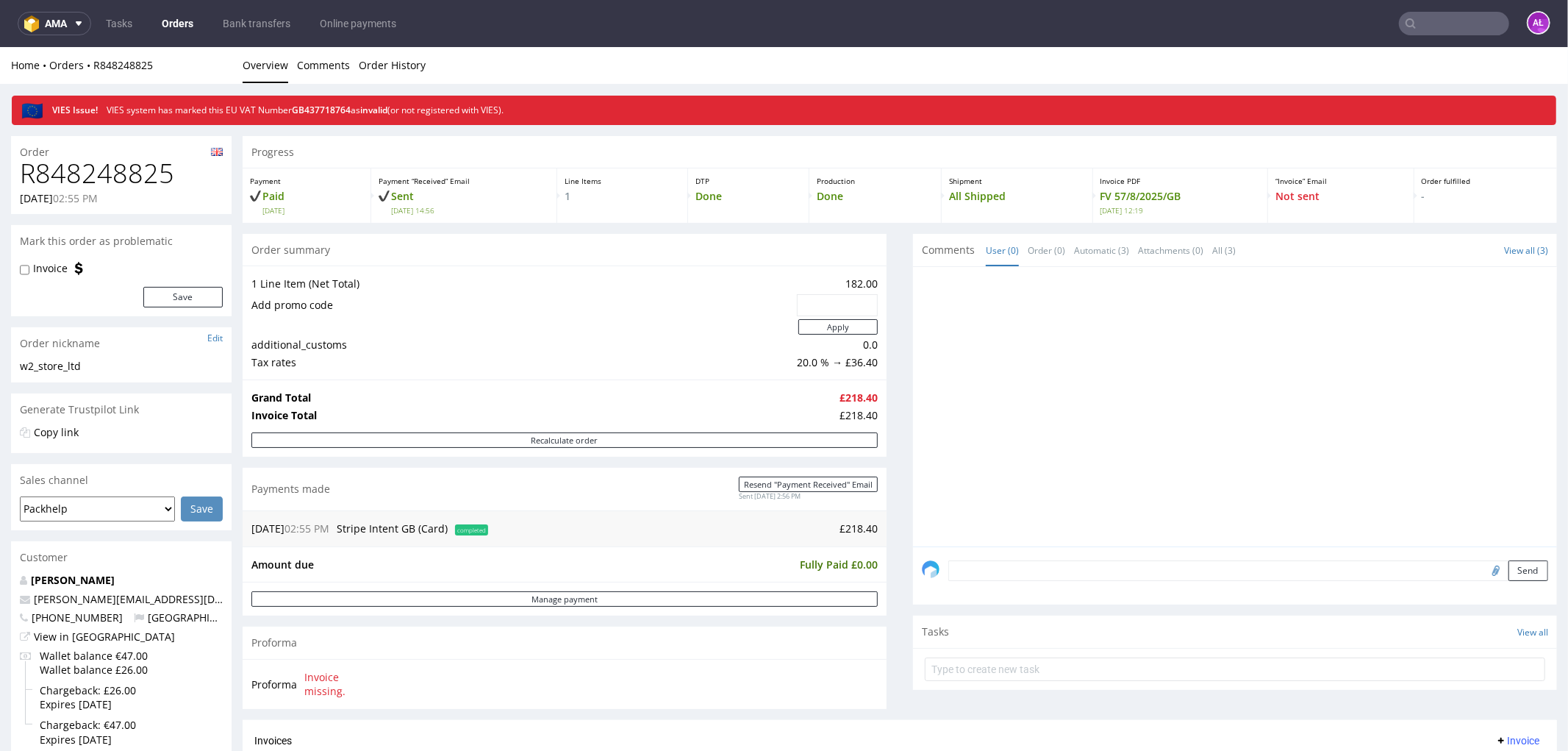
click at [1442, 19] on input "text" at bounding box center [1454, 23] width 110 height 24
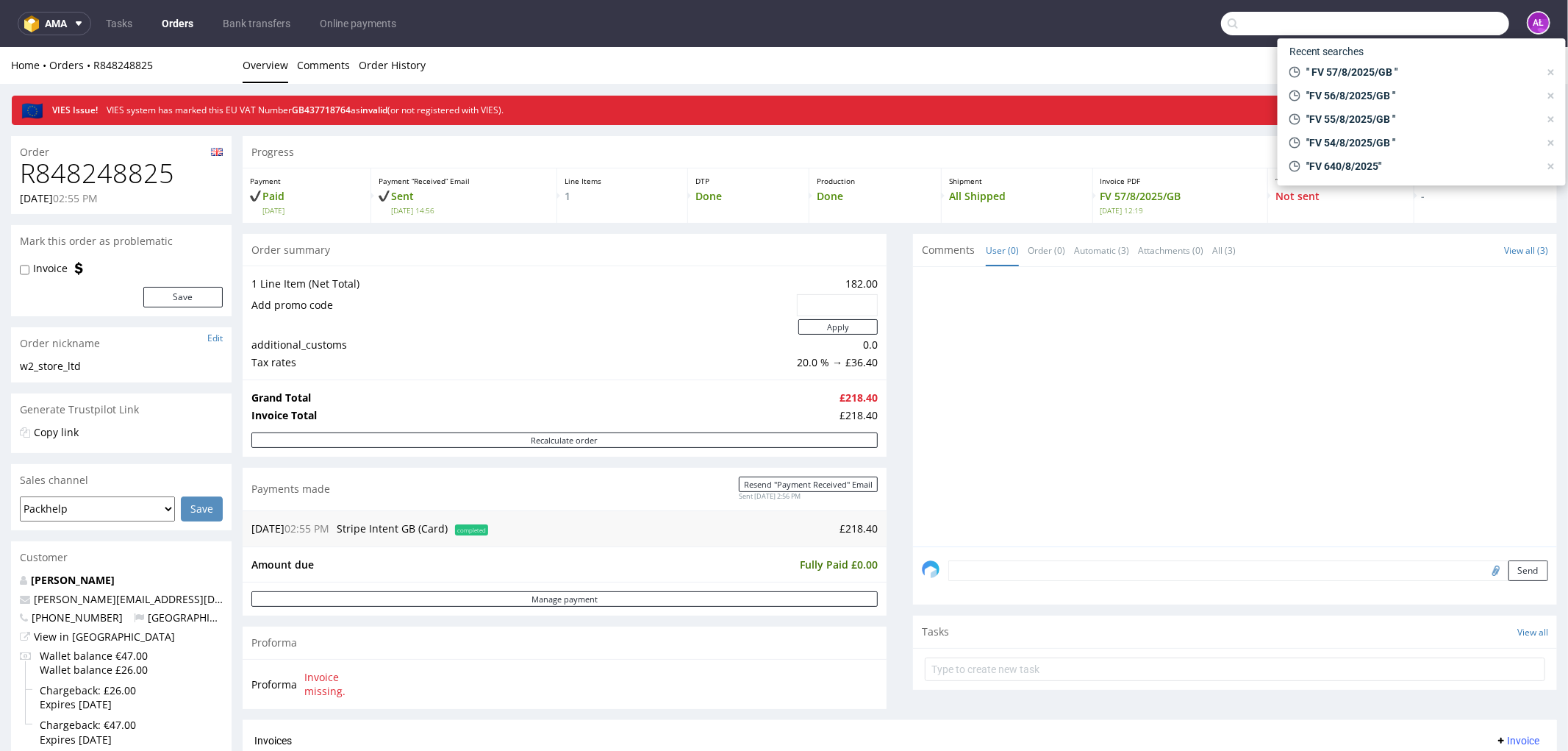
paste input "FV 58/8/2025/GB"
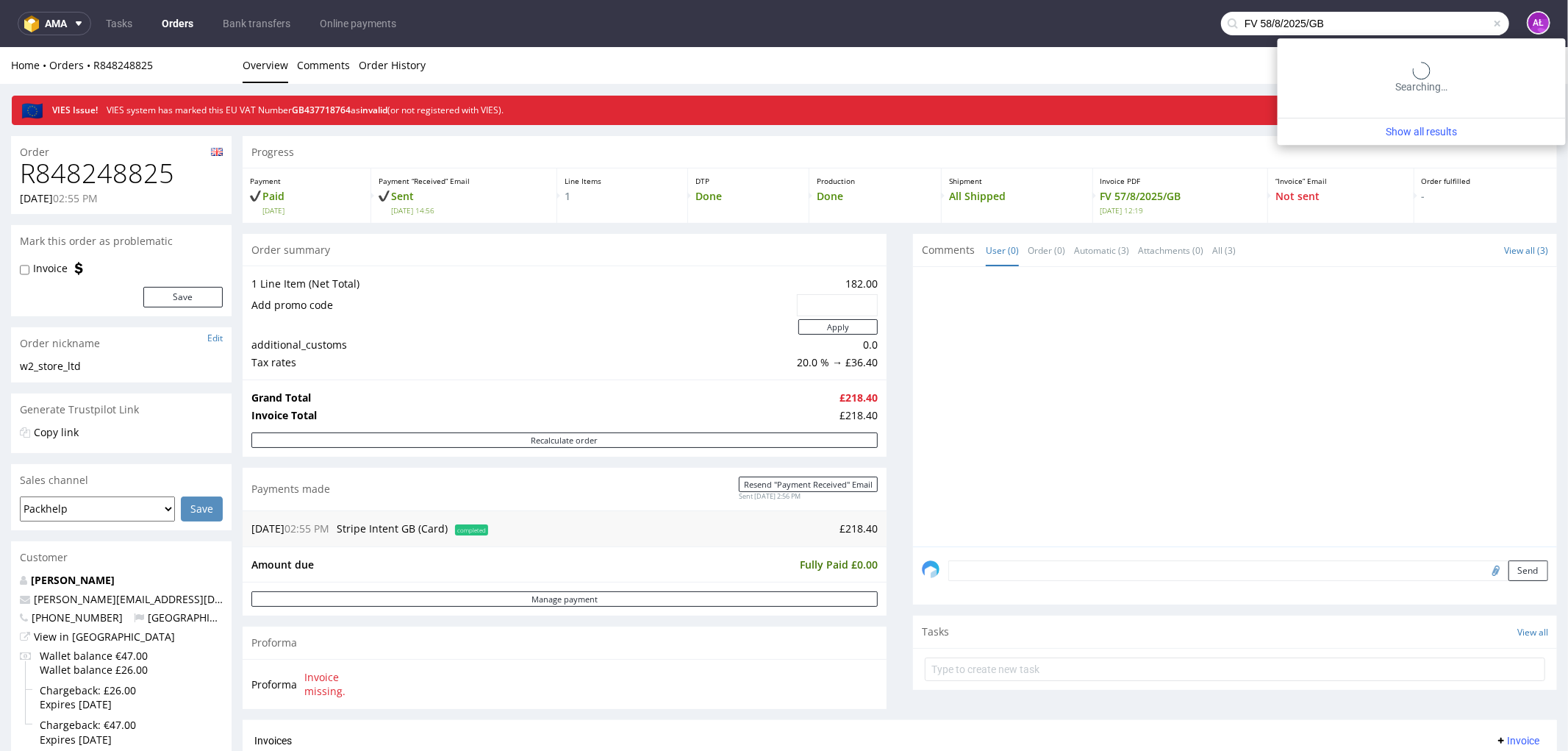
type input "FV 58/8/2025/GB"
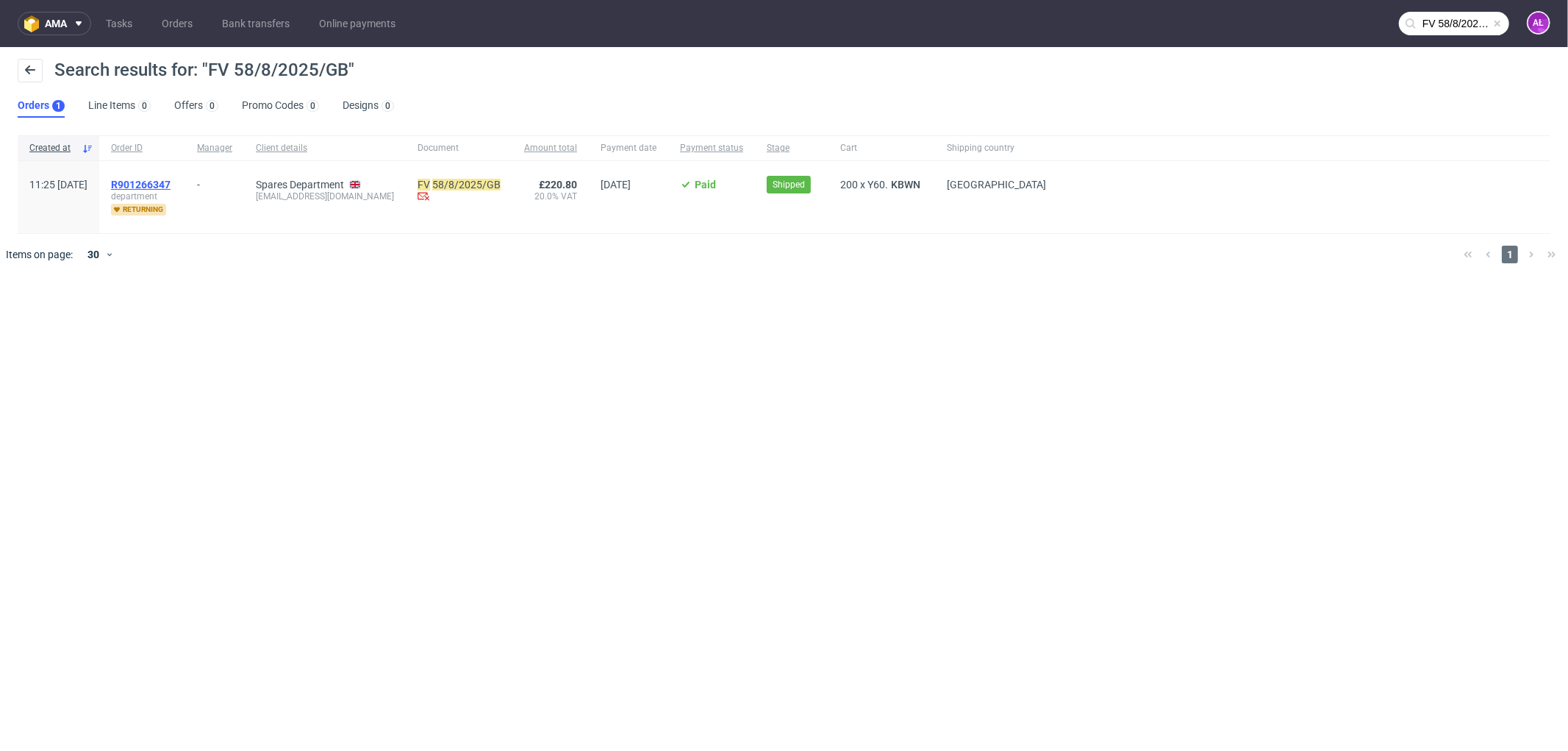
click at [170, 184] on span "R901266347" at bounding box center [140, 184] width 59 height 11
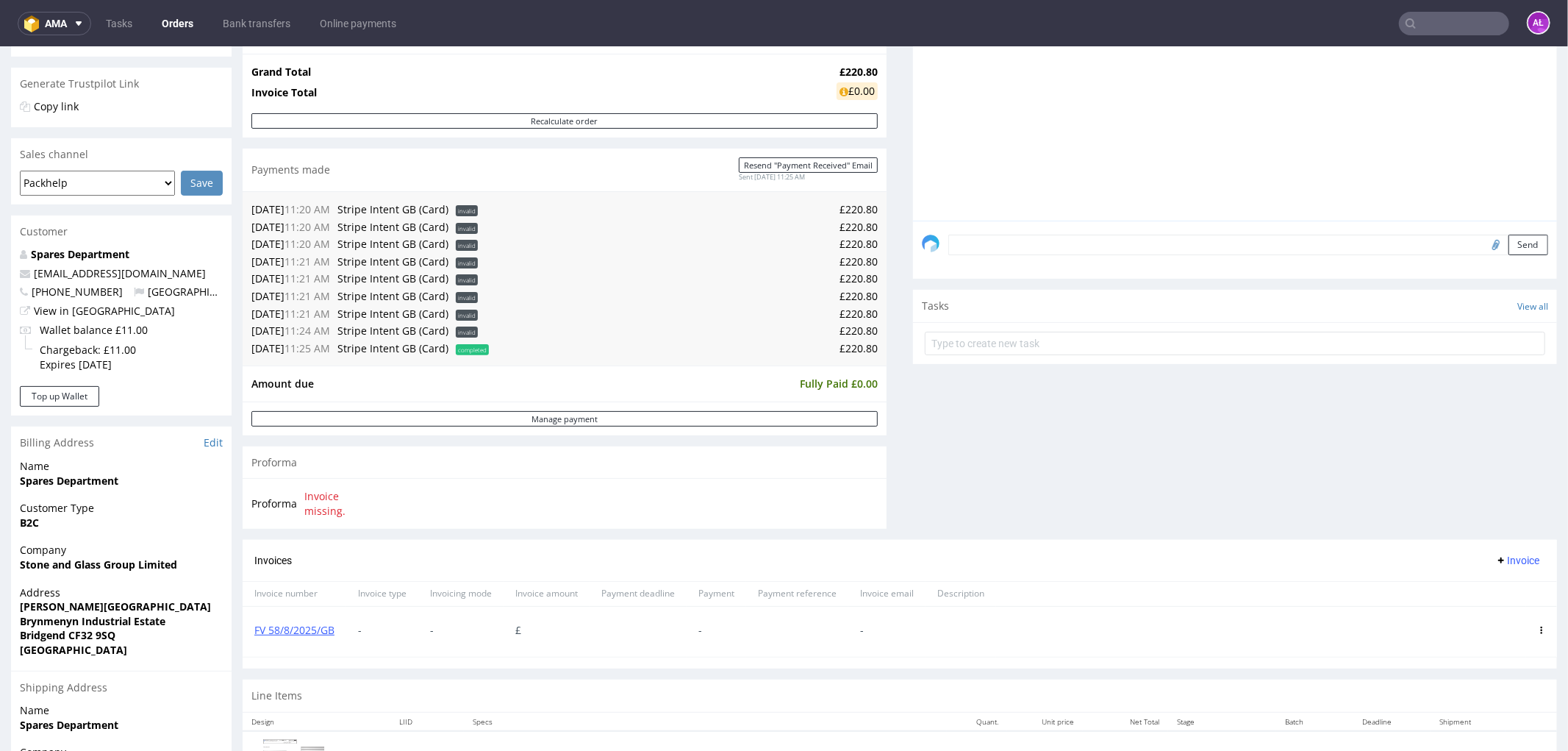
scroll to position [490, 0]
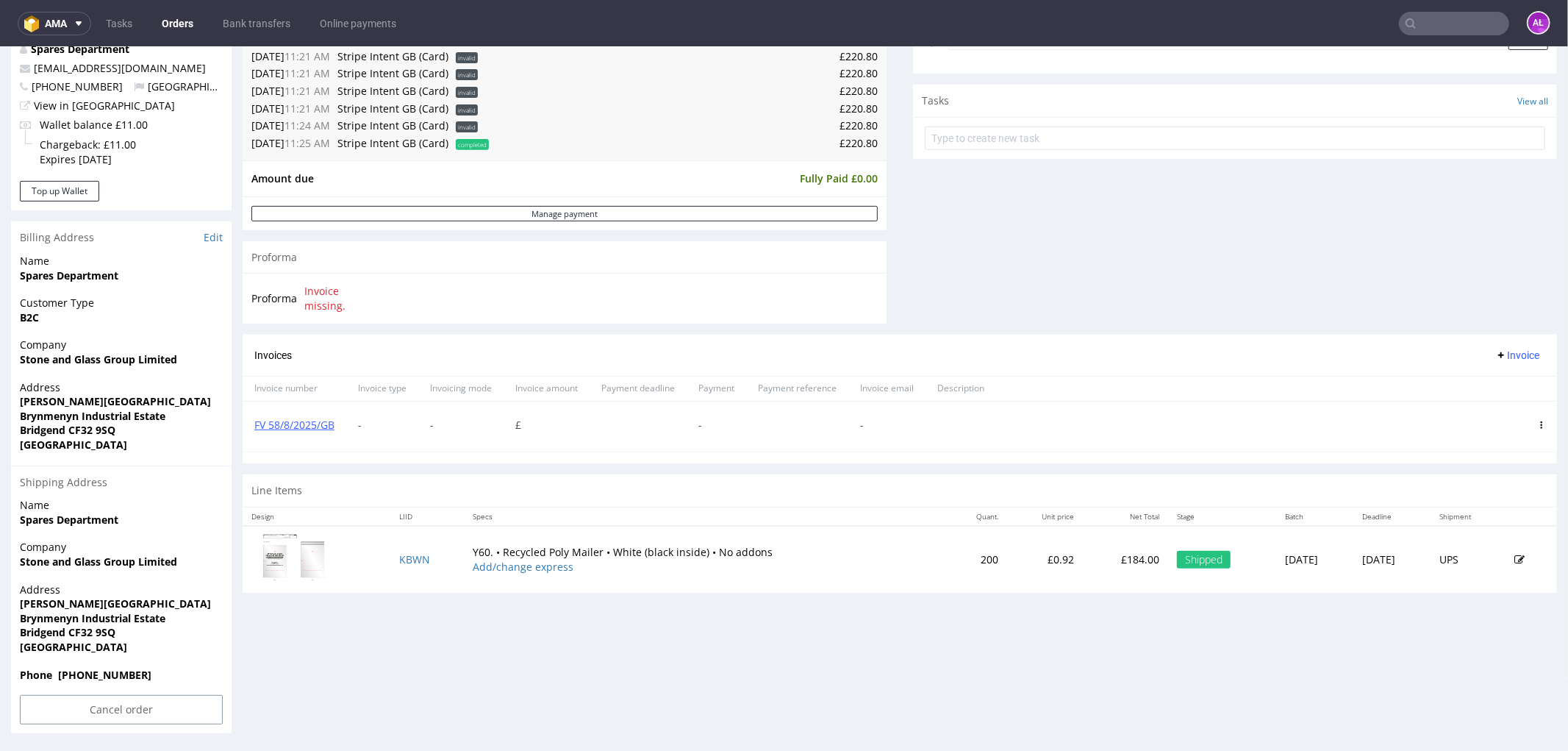
click at [1538, 422] on icon at bounding box center [1542, 424] width 7 height 7
click at [1498, 563] on span "Delete invoice" at bounding box center [1482, 557] width 89 height 15
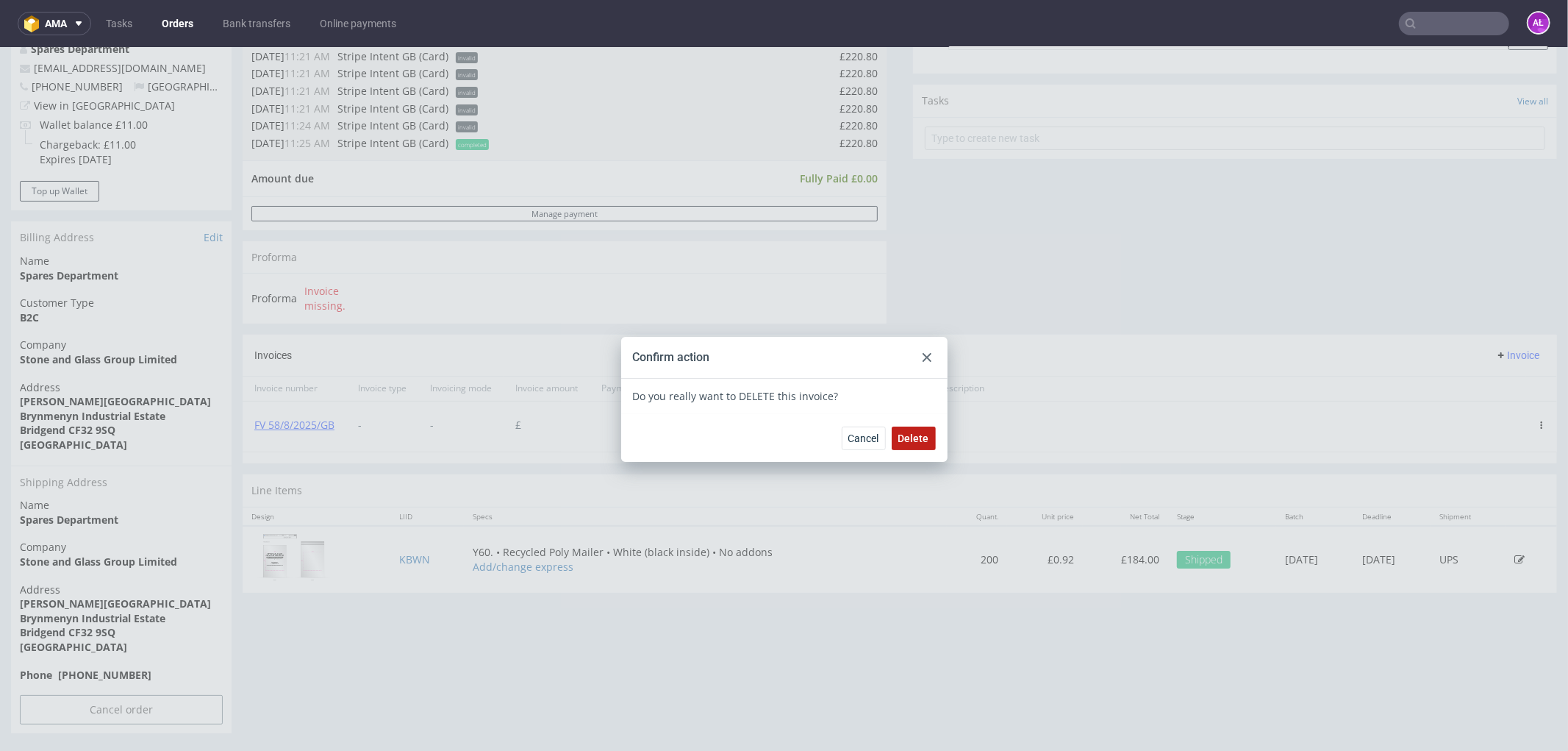
click at [902, 432] on span "Delete" at bounding box center [913, 438] width 31 height 11
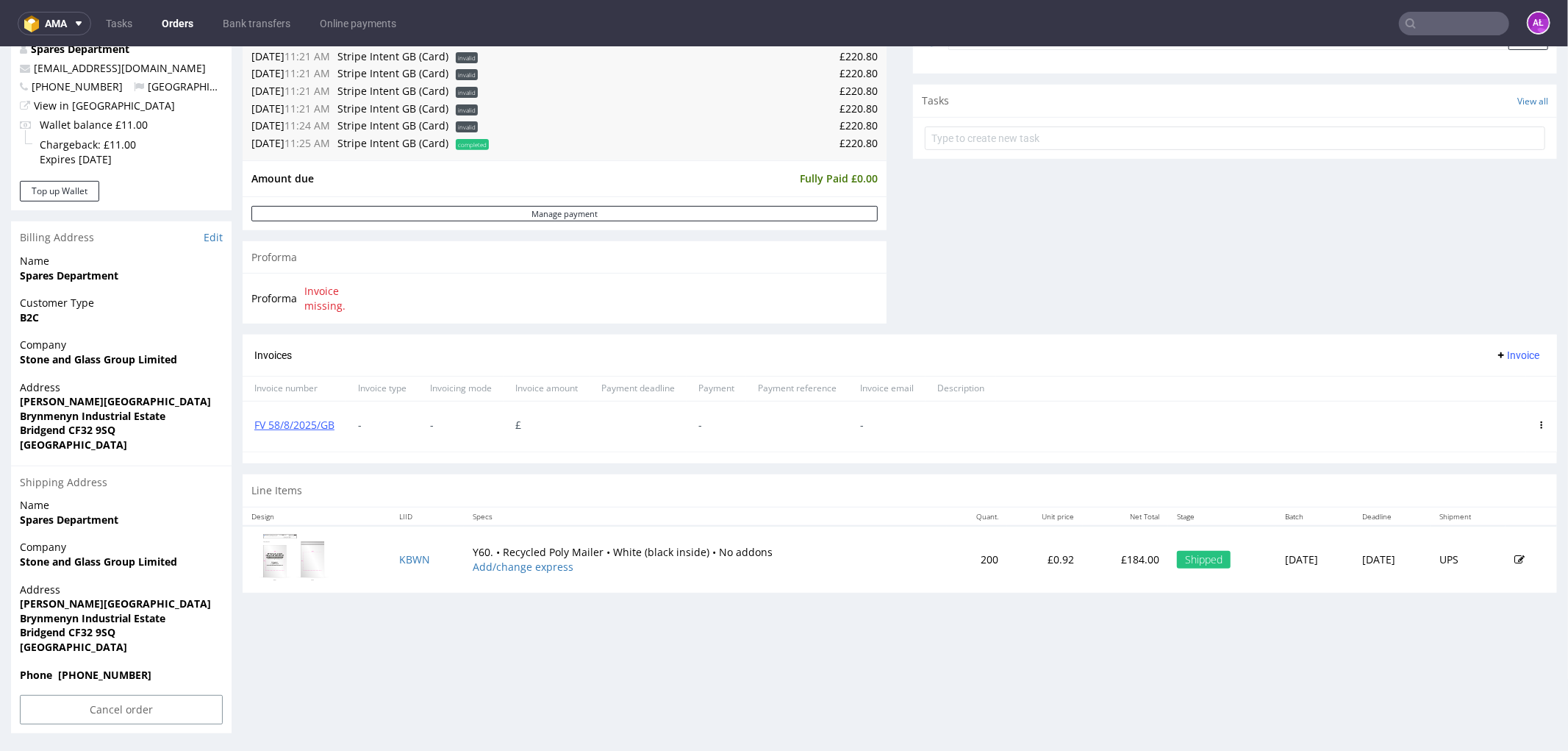
drag, startPoint x: 1303, startPoint y: 316, endPoint x: 1449, endPoint y: 338, distance: 147.6
click at [1496, 357] on span "Invoice" at bounding box center [1518, 354] width 44 height 11
click at [1493, 382] on span "Upload" at bounding box center [1493, 386] width 71 height 15
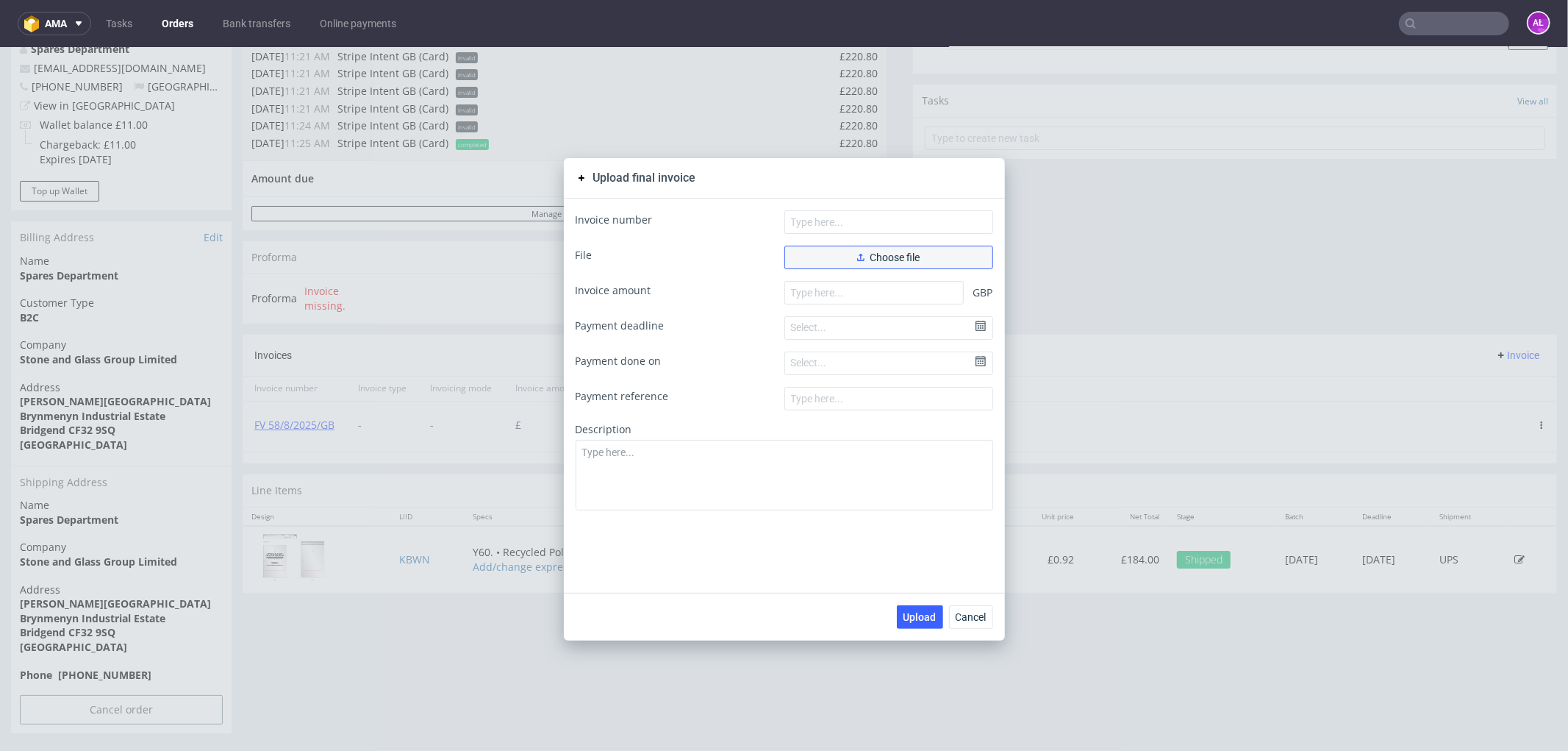
click at [939, 249] on button "Choose file" at bounding box center [889, 256] width 209 height 24
click at [891, 255] on span "Choose file" at bounding box center [889, 257] width 64 height 11
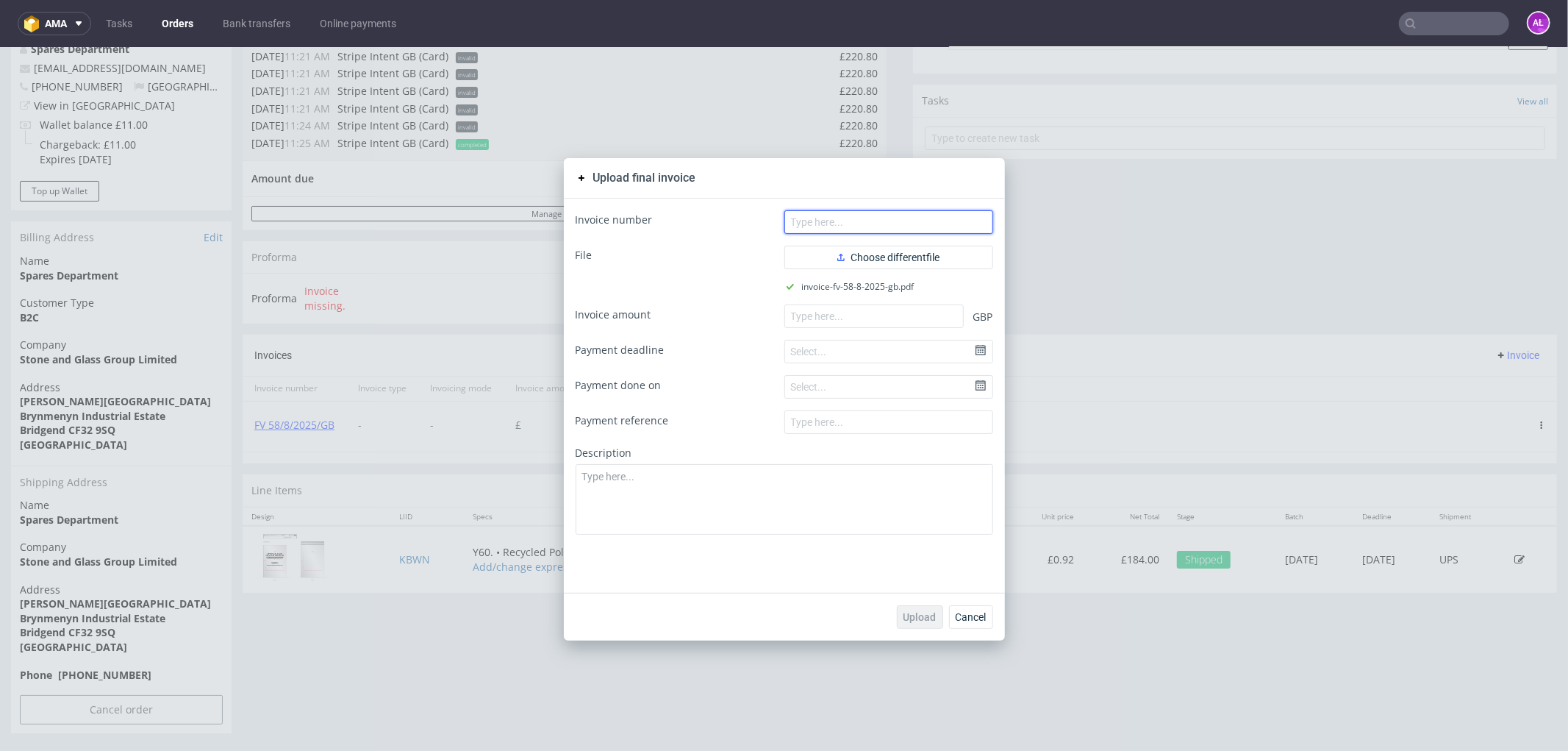
paste input "FV 58/8/2025/GB"
click at [906, 228] on input "FV 58/8/2025/GB" at bounding box center [889, 221] width 209 height 24
type input "FV 58/8/2025/GB"
drag, startPoint x: 827, startPoint y: 318, endPoint x: 832, endPoint y: 340, distance: 22.6
click at [827, 318] on input "number" at bounding box center [874, 315] width 179 height 24
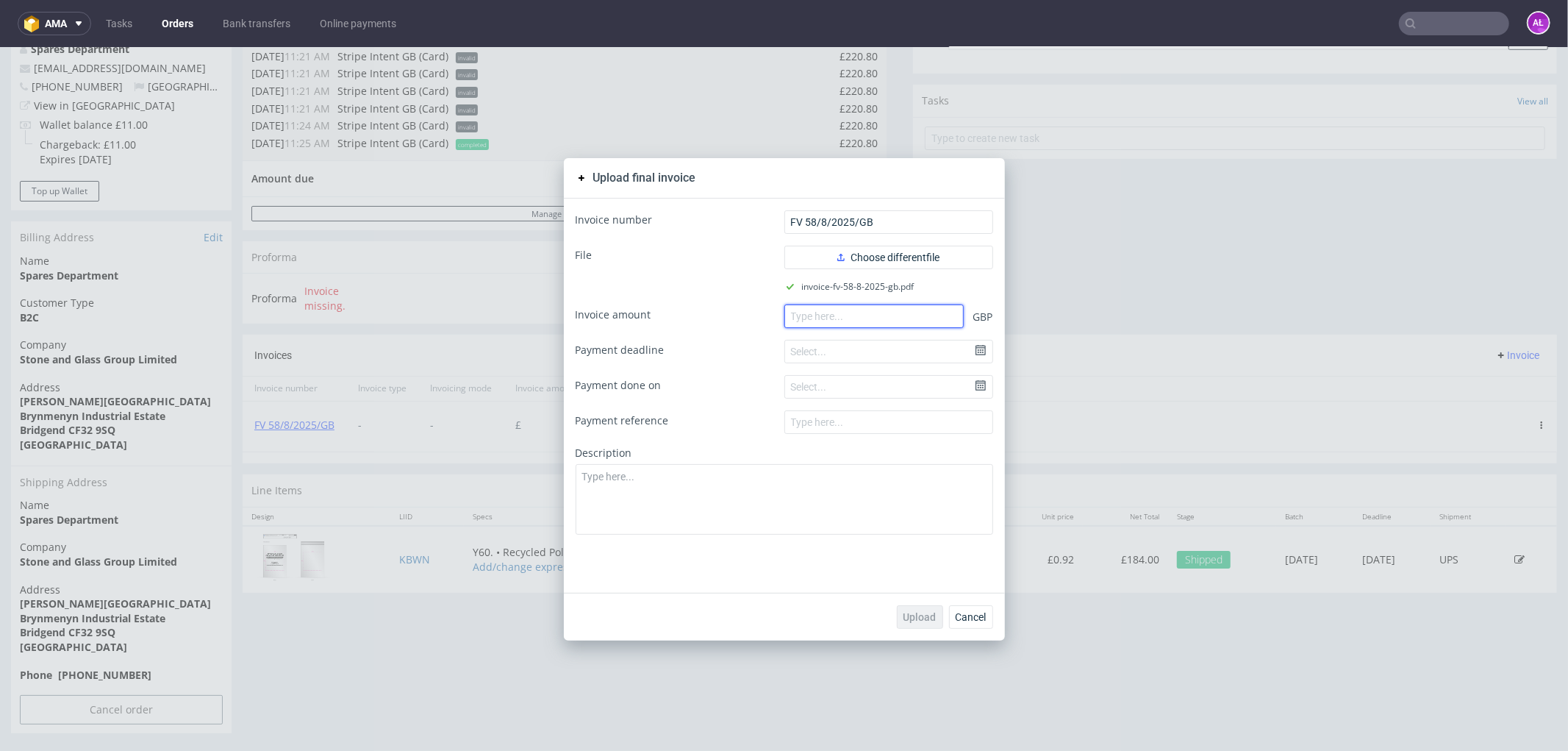
paste input "220.80"
type input "220.80"
click at [919, 614] on span "Upload" at bounding box center [919, 616] width 33 height 11
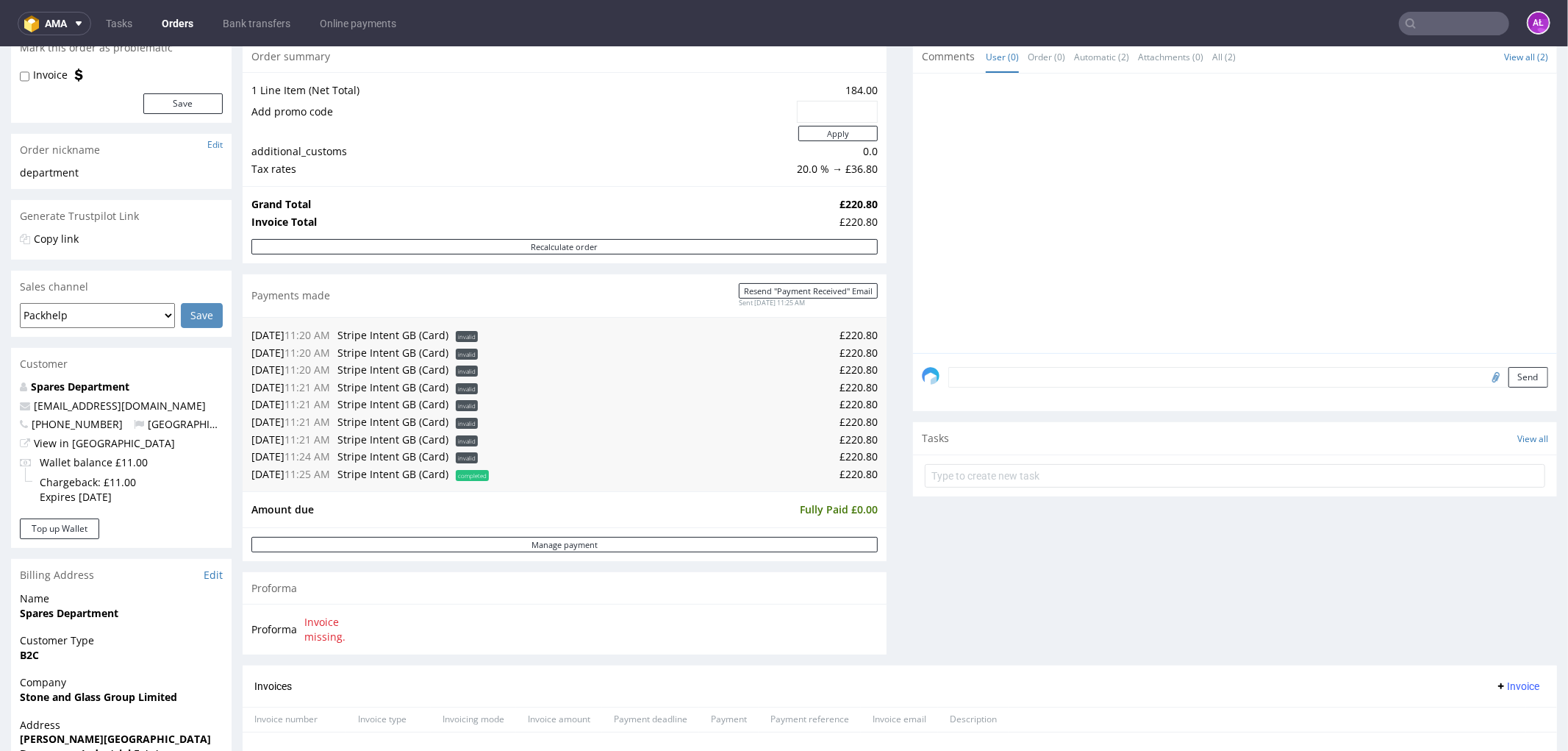
scroll to position [327, 0]
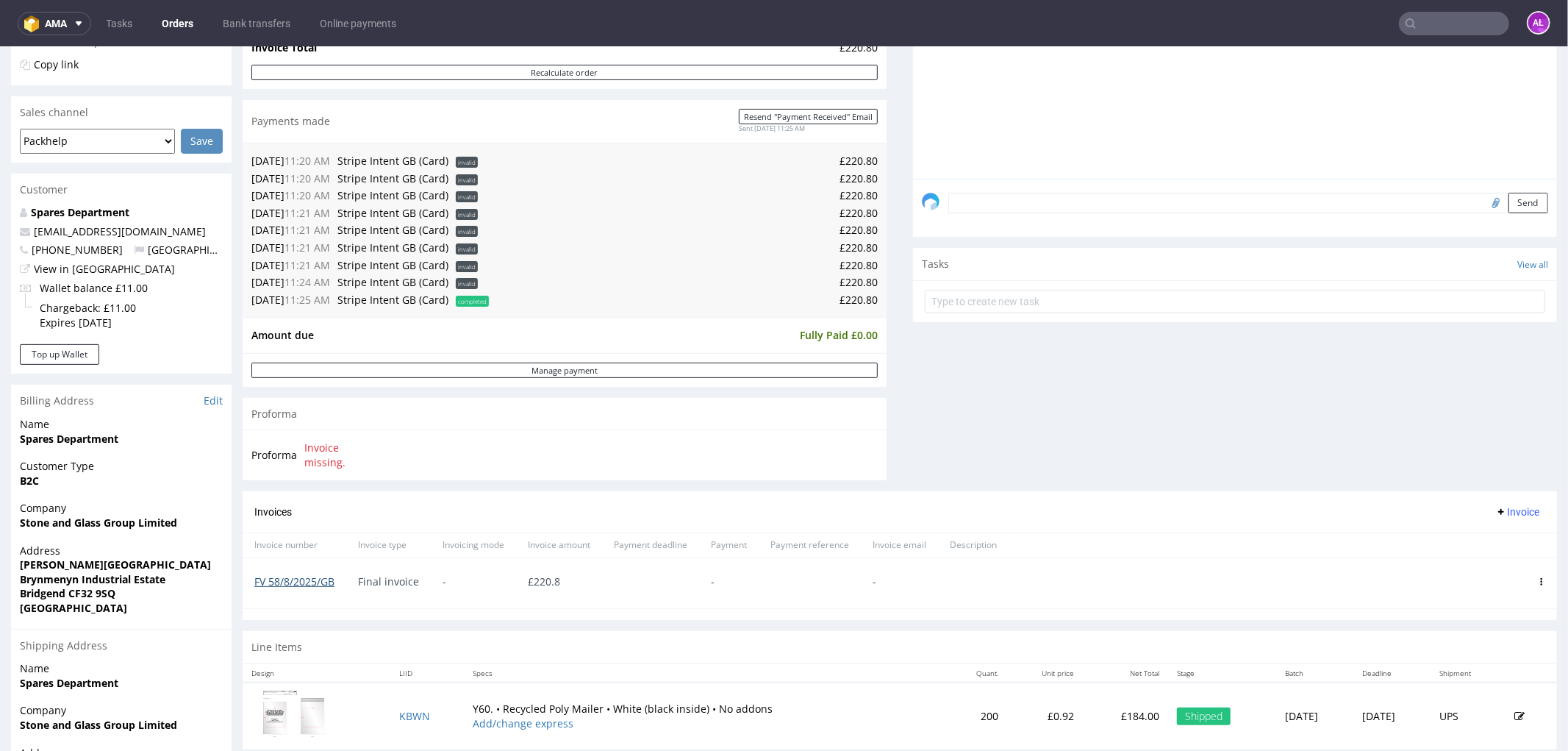
click at [285, 581] on link "FV 58/8/2025/GB" at bounding box center [294, 581] width 80 height 14
click at [1459, 27] on input "text" at bounding box center [1454, 23] width 110 height 24
paste input "FV 57/8/2025/GB"
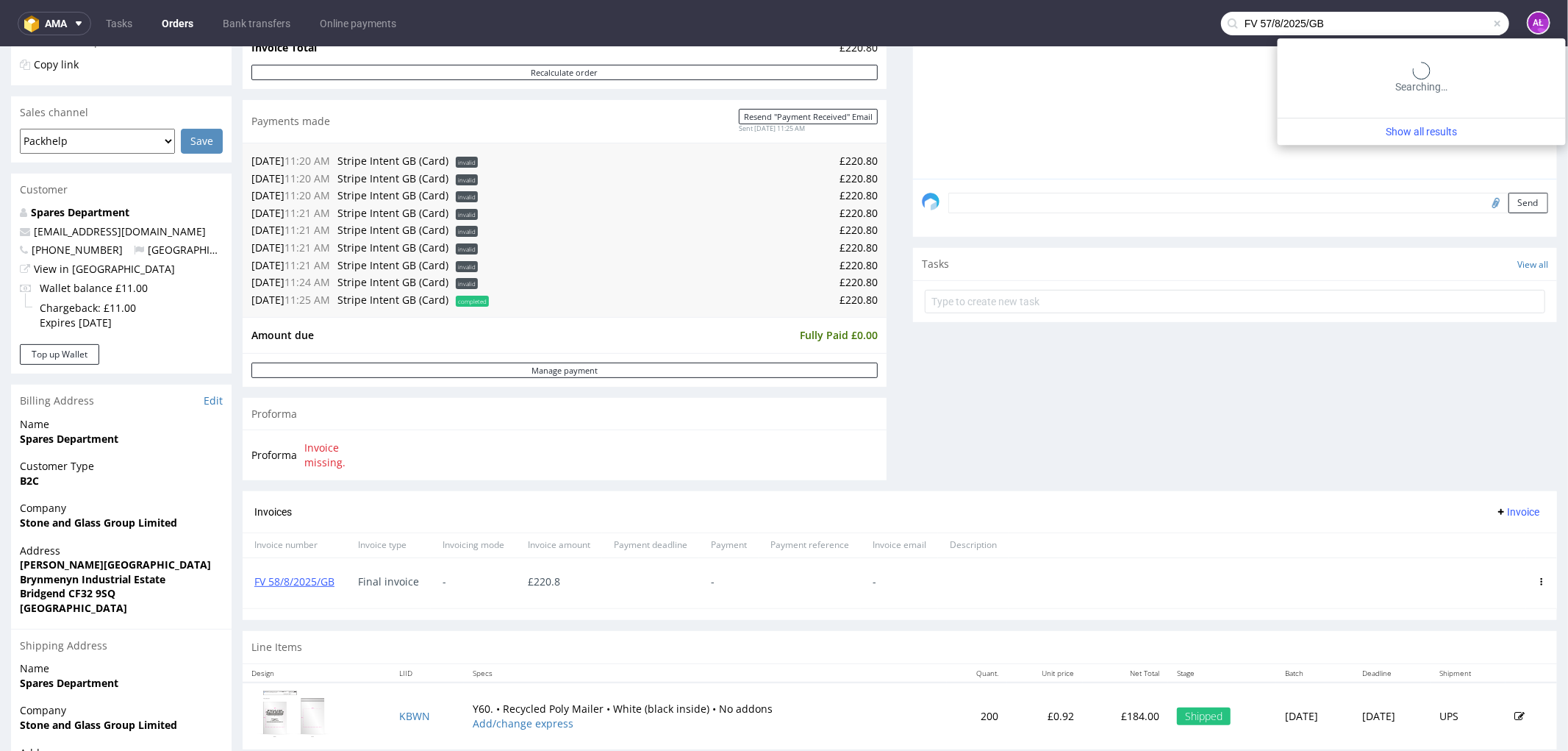
type input "FV 57/8/2025/GB"
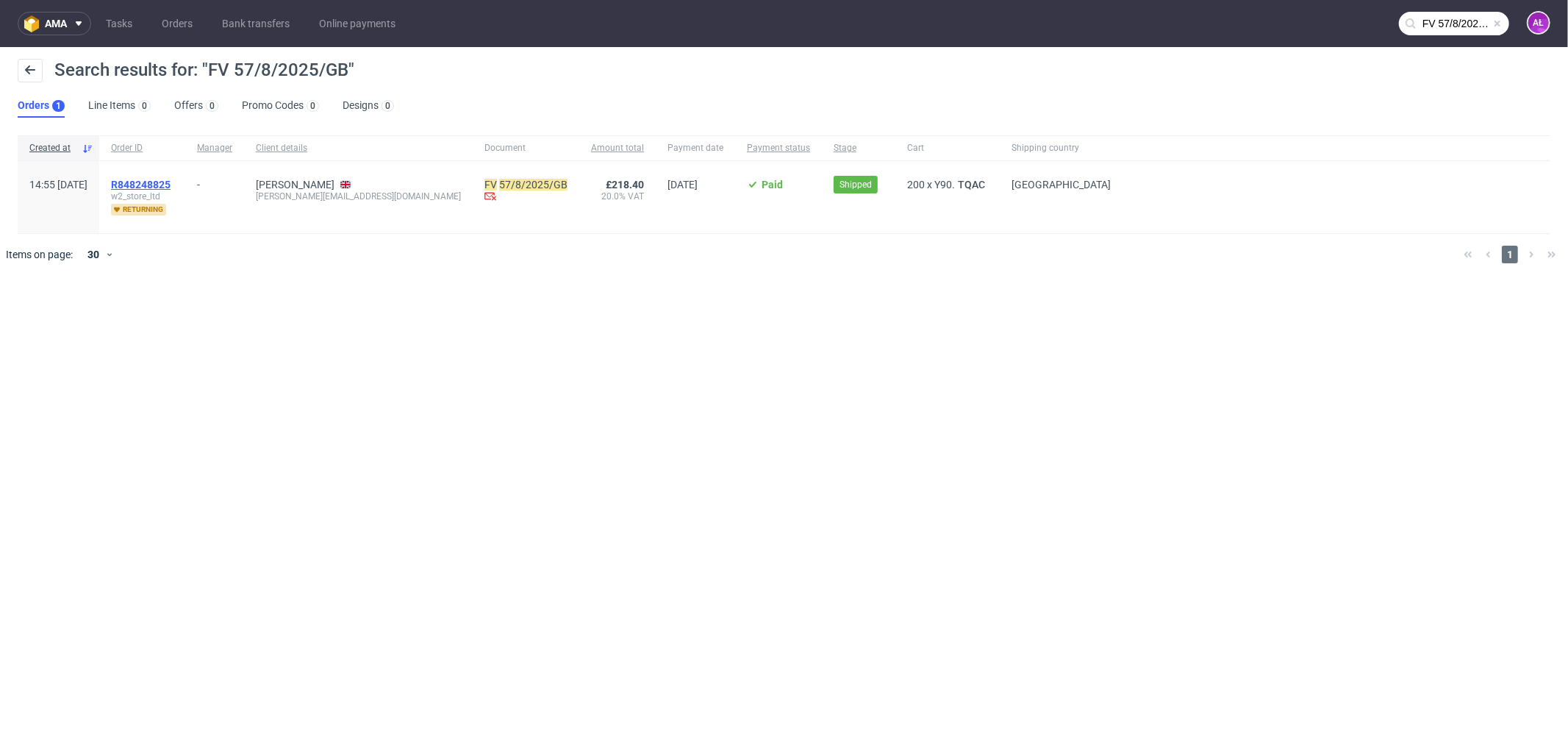
click at [170, 186] on span "R848248825" at bounding box center [140, 184] width 59 height 11
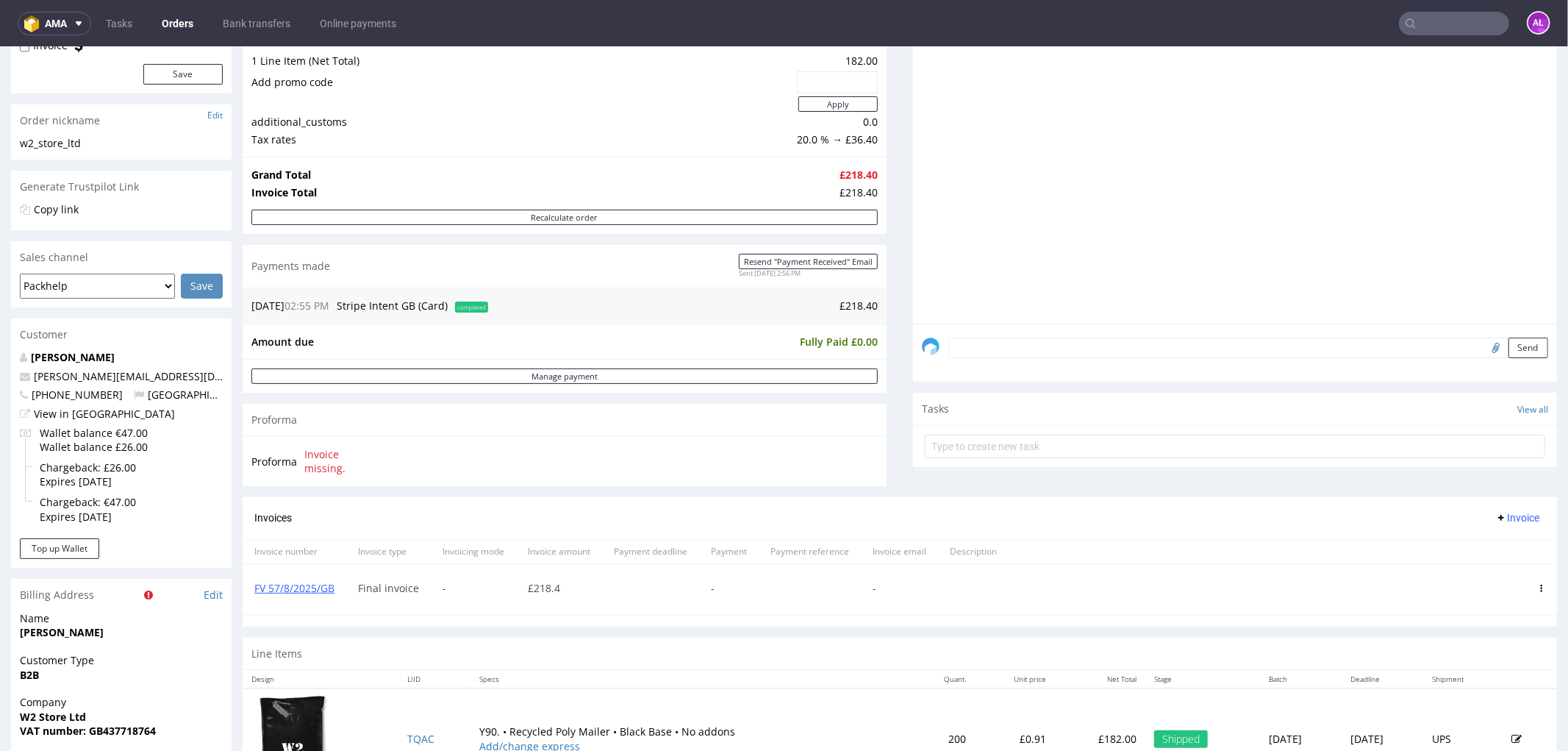
scroll to position [244, 0]
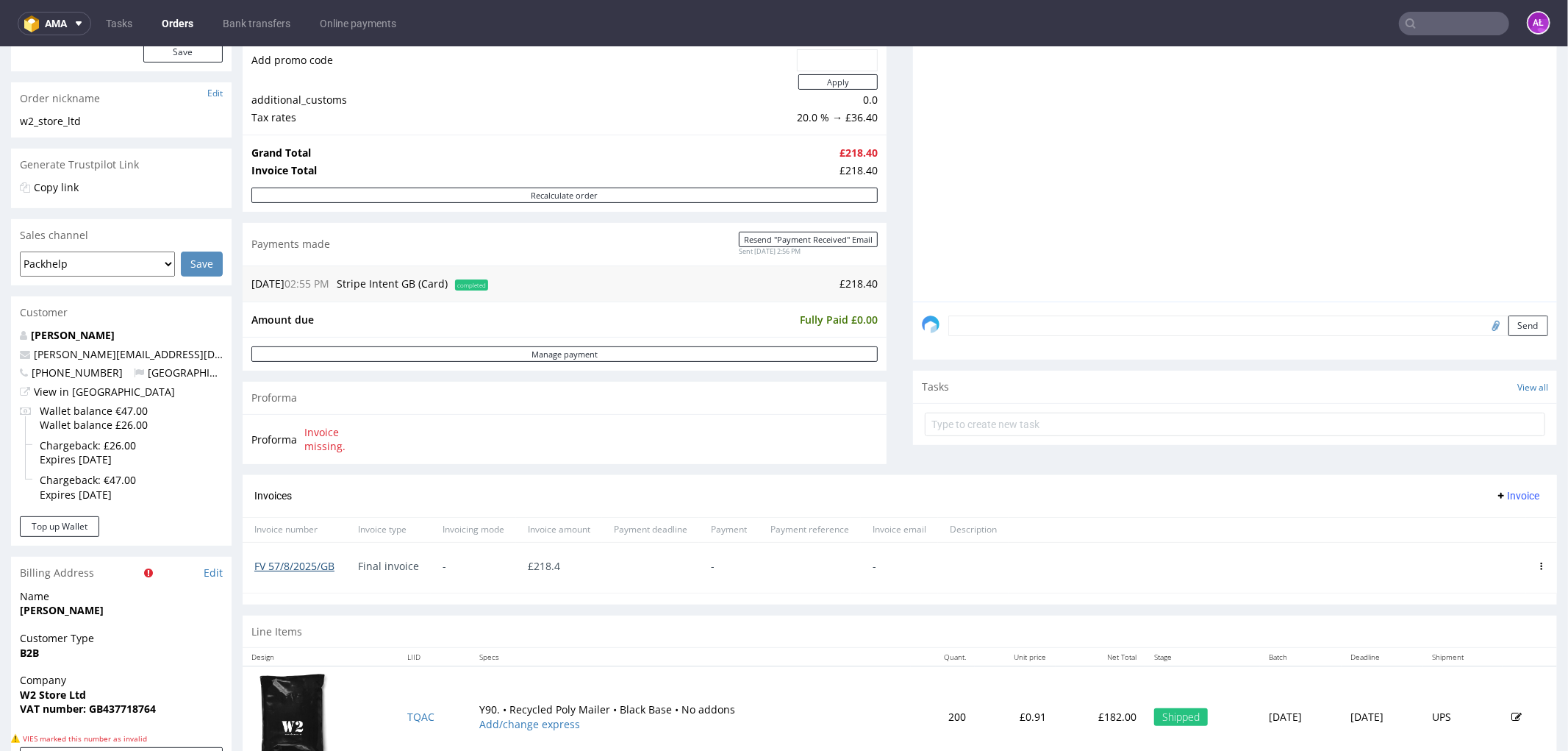
click at [312, 567] on link "FV 57/8/2025/GB" at bounding box center [294, 565] width 80 height 14
click at [1538, 567] on icon at bounding box center [1542, 566] width 7 height 7
click at [1505, 702] on span "Delete invoice" at bounding box center [1482, 697] width 89 height 15
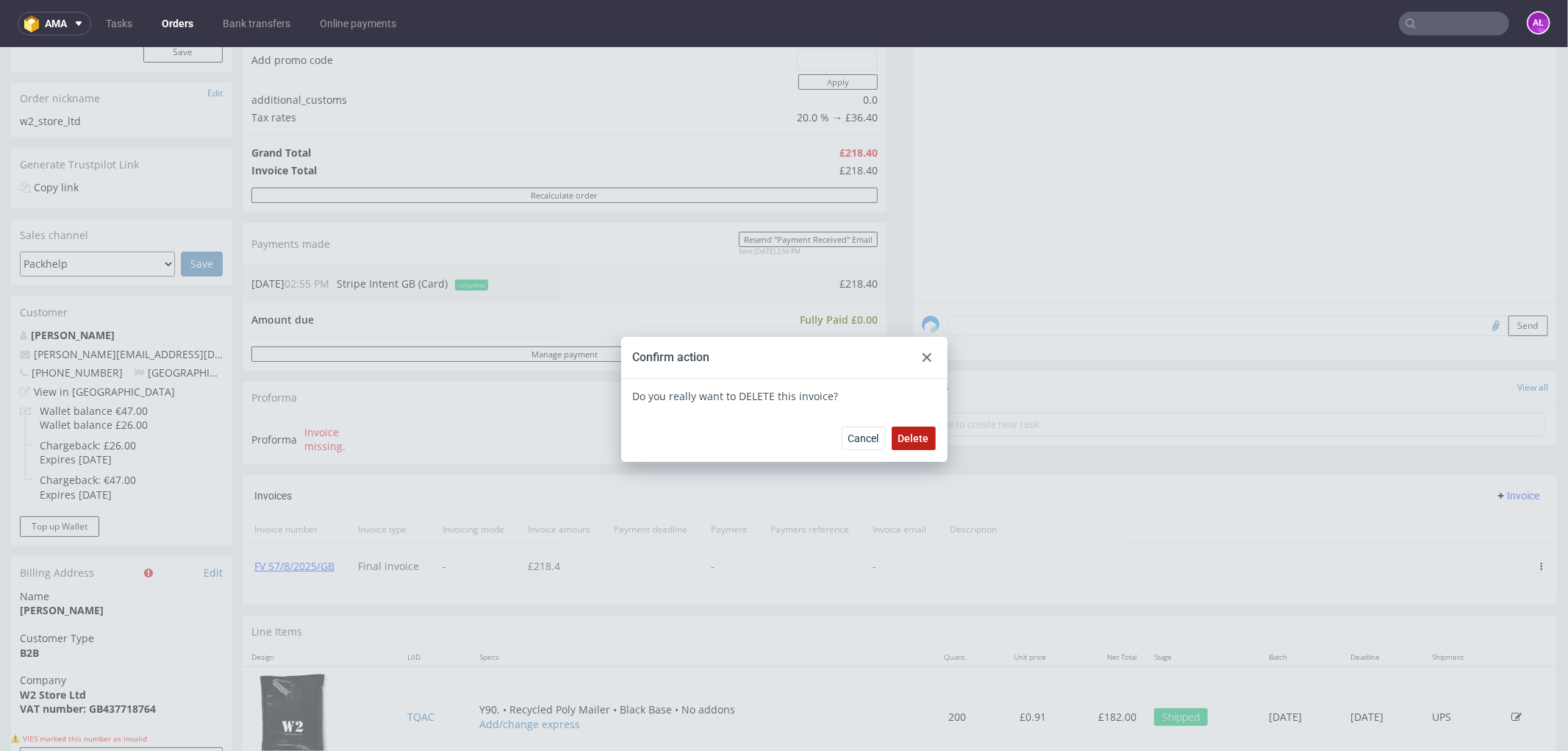
click at [909, 434] on span "Delete" at bounding box center [913, 438] width 31 height 11
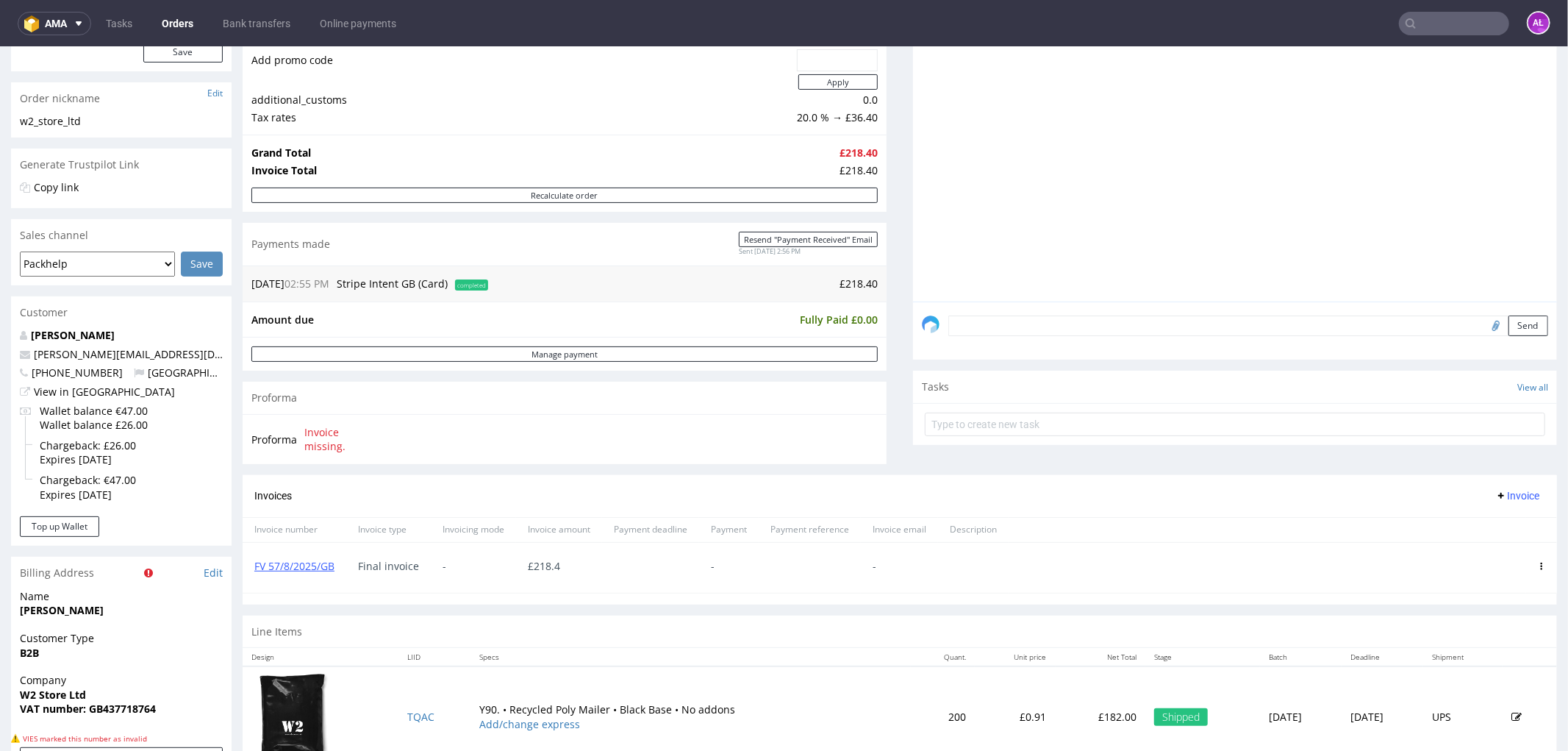
click at [1497, 493] on span "Invoice" at bounding box center [1518, 494] width 44 height 11
drag, startPoint x: 1497, startPoint y: 503, endPoint x: 1490, endPoint y: 520, distance: 18.4
click at [1490, 520] on span "Upload" at bounding box center [1493, 526] width 71 height 15
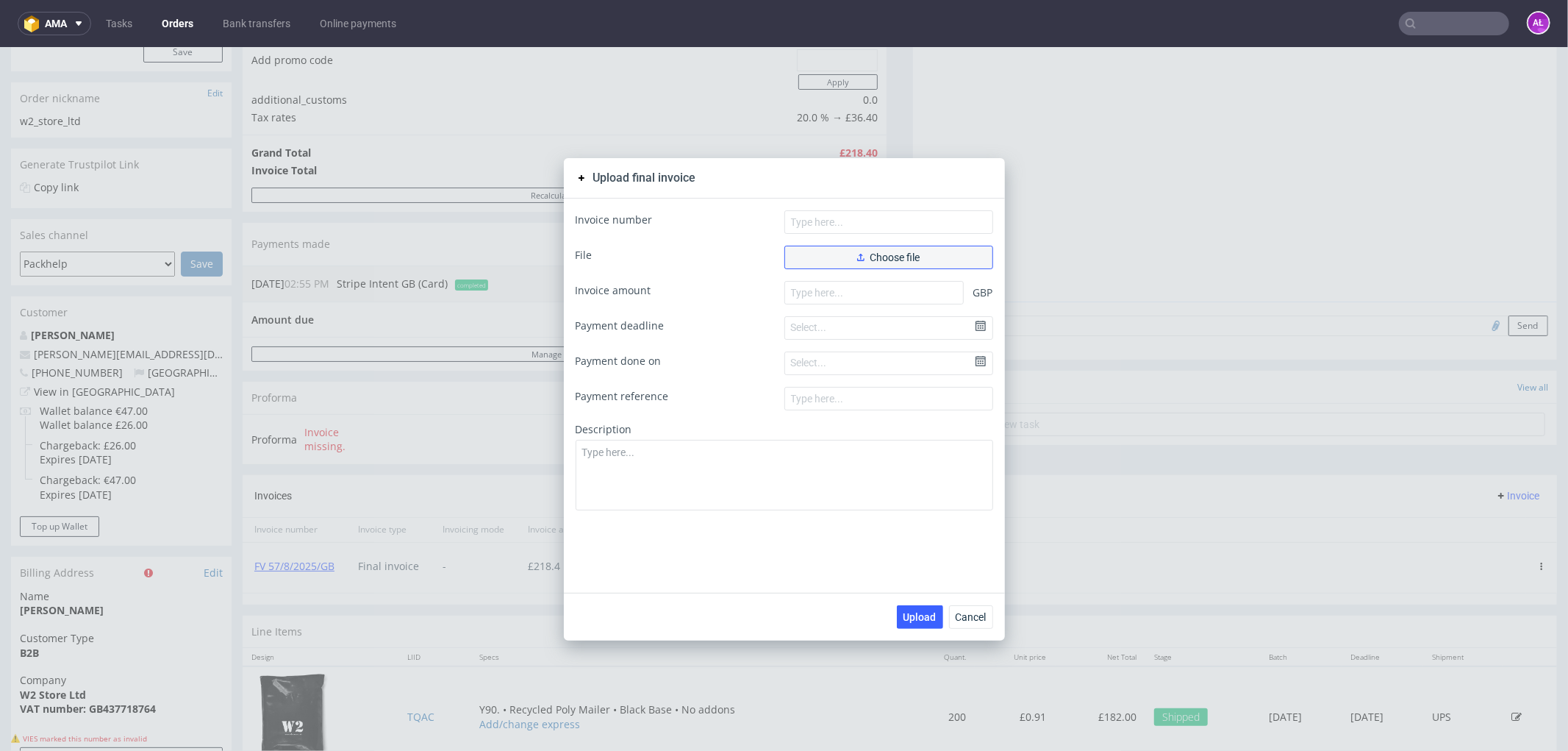
click at [929, 252] on button "Choose file" at bounding box center [889, 256] width 209 height 24
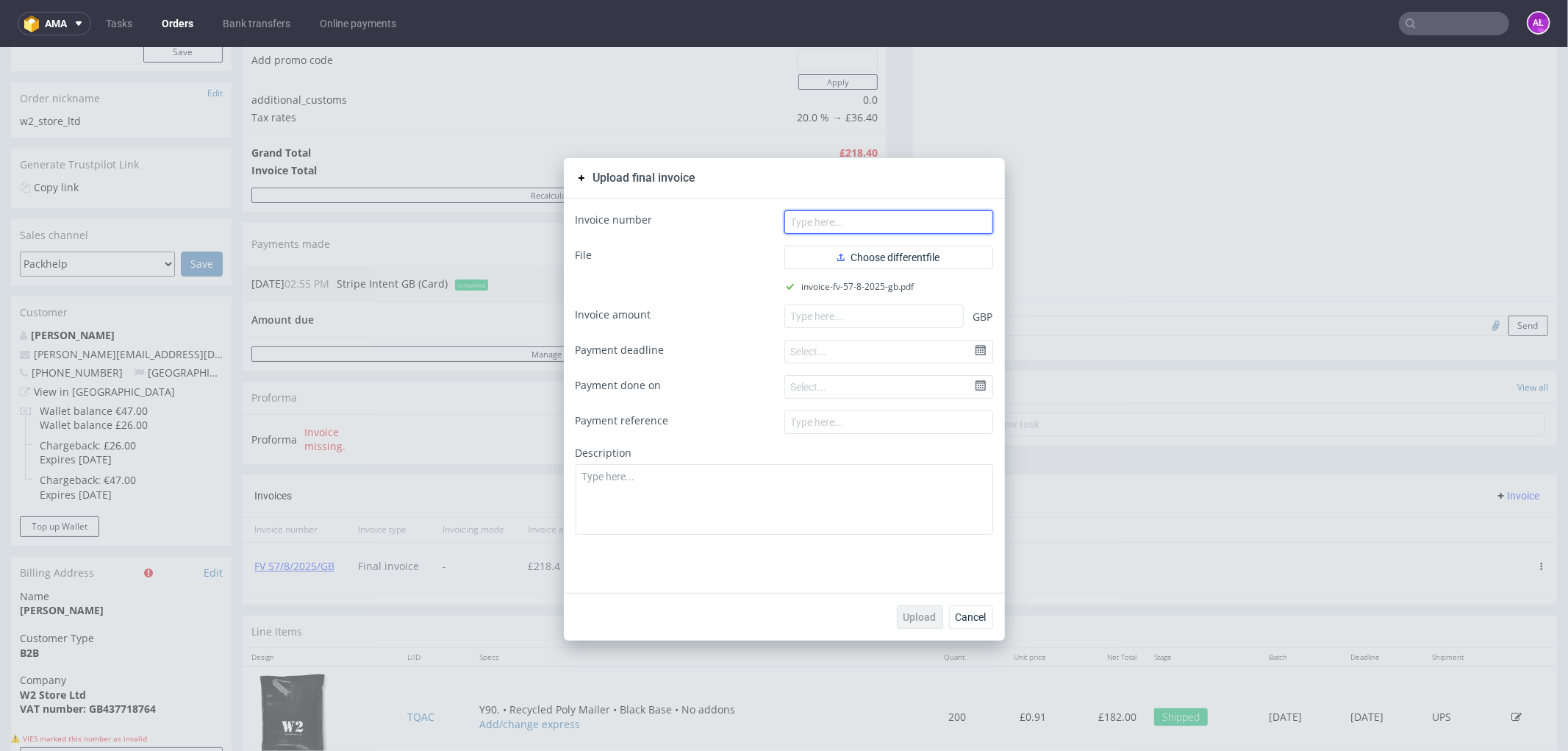
click at [896, 210] on input "text" at bounding box center [889, 221] width 209 height 24
paste input "FV 57/8/2025/GB"
type input "FV 57/8/2025/GB"
paste input "218.40"
click at [895, 319] on input "218.40" at bounding box center [874, 315] width 179 height 24
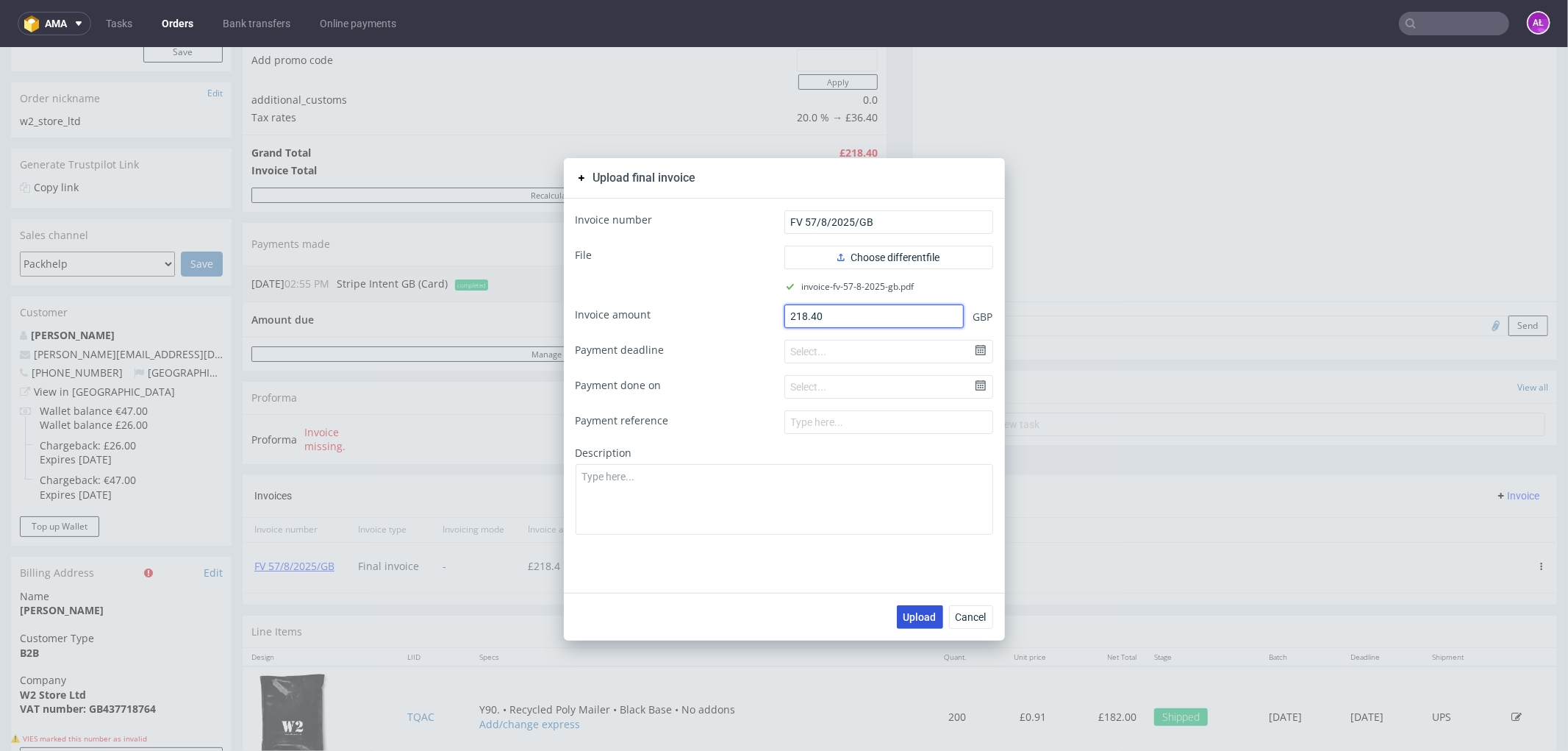
type input "218.40"
click at [913, 615] on span "Upload" at bounding box center [919, 616] width 33 height 11
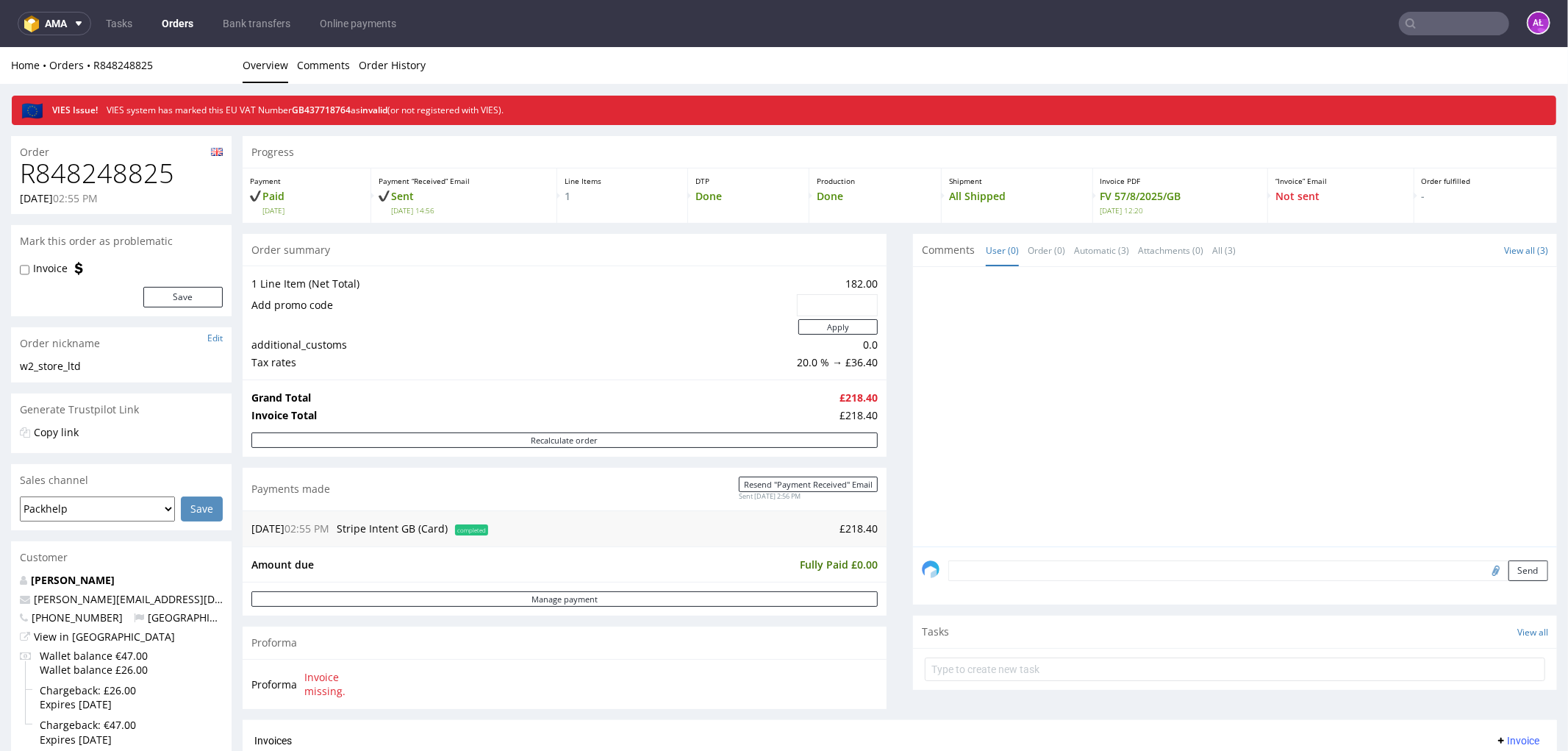
scroll to position [244, 0]
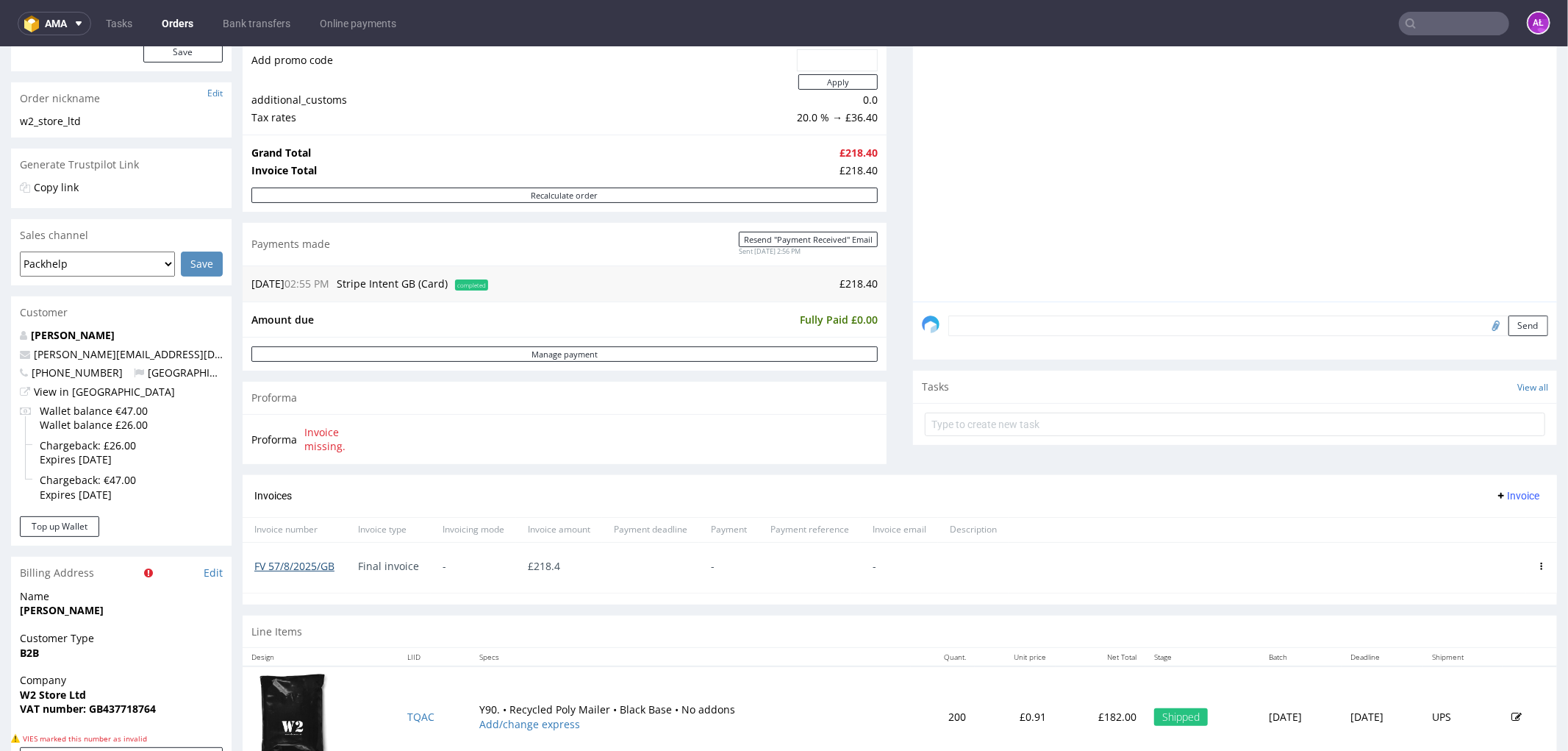
click at [325, 563] on link "FV 57/8/2025/GB" at bounding box center [294, 565] width 80 height 14
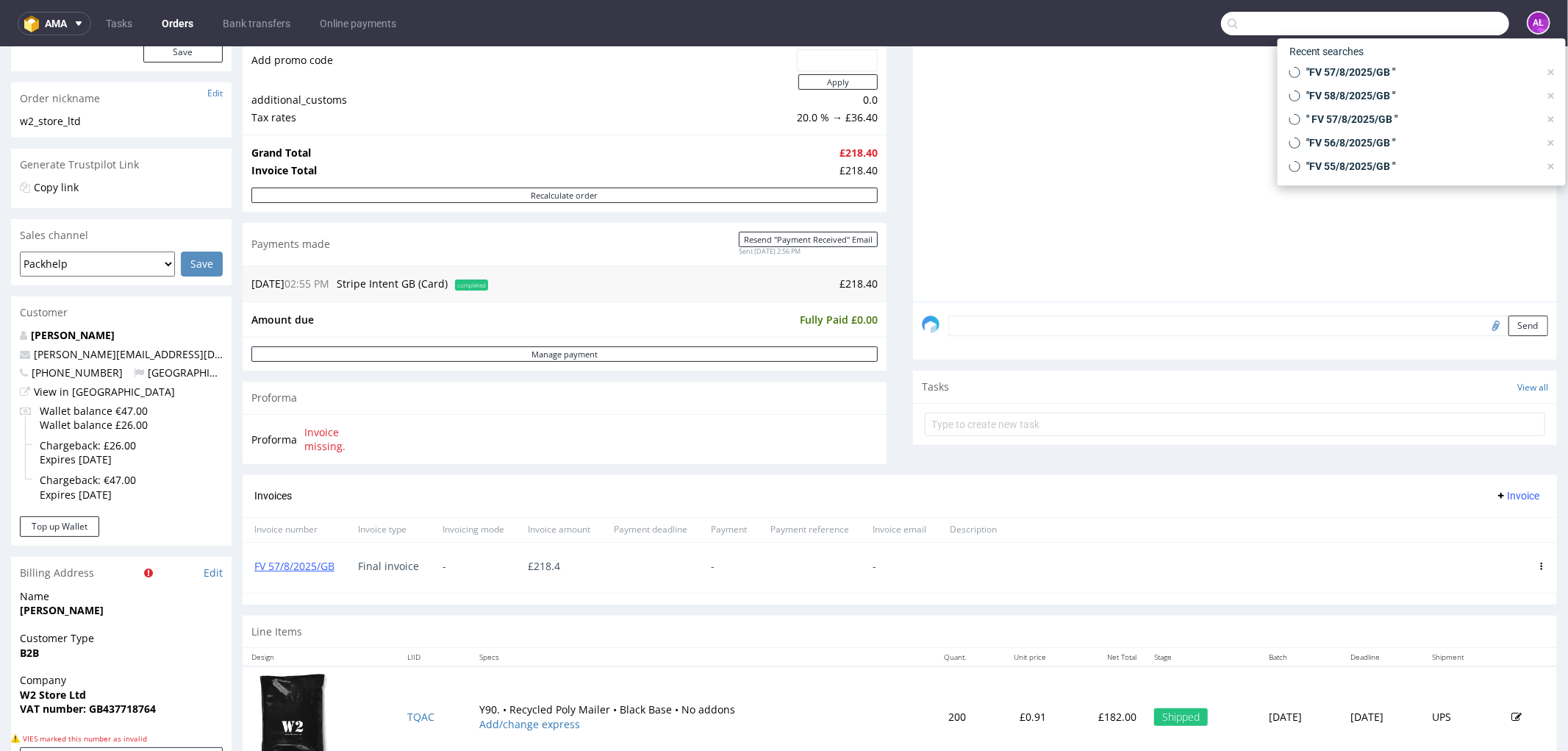
click at [1431, 15] on input "text" at bounding box center [1365, 23] width 289 height 24
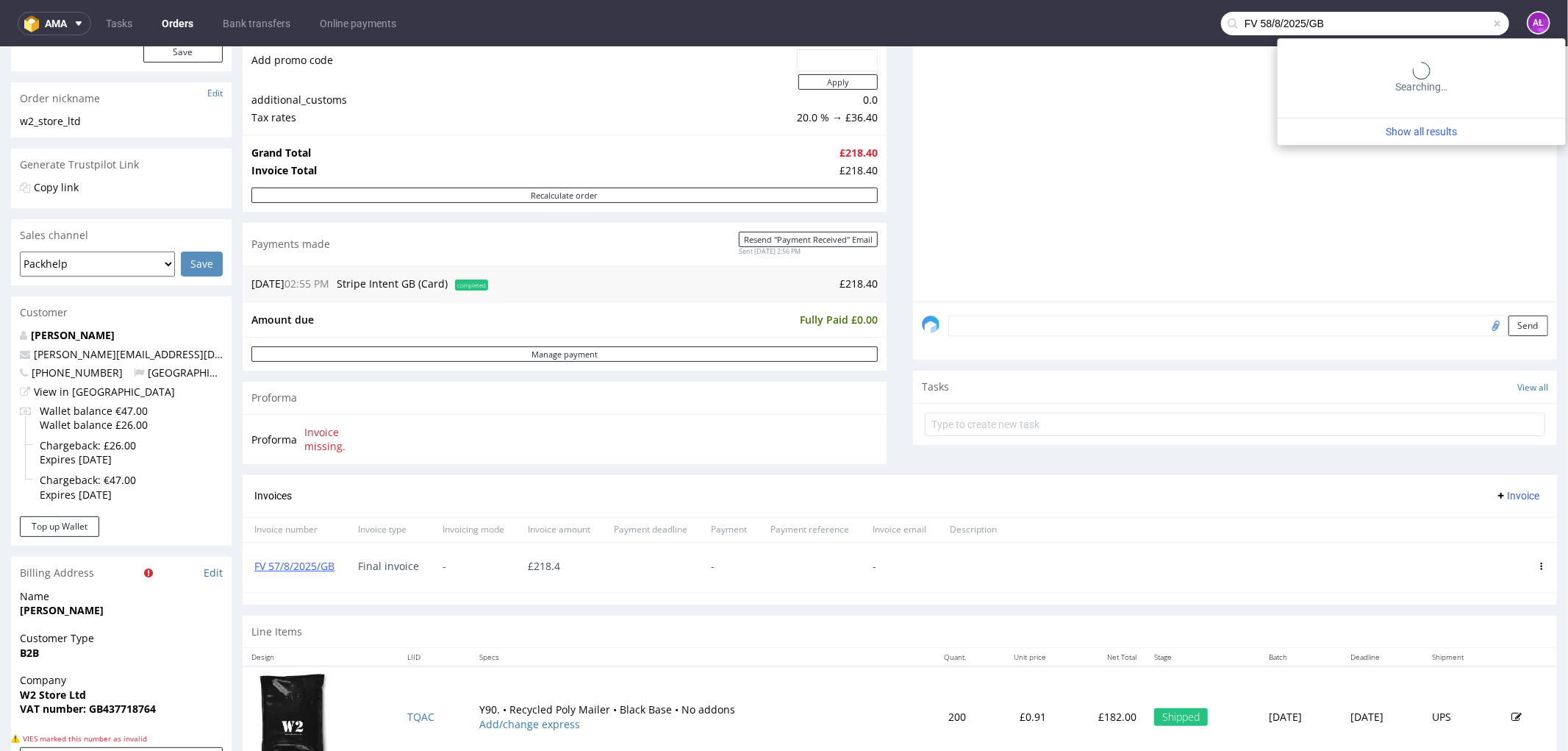
type input "FV 58/8/2025/GB"
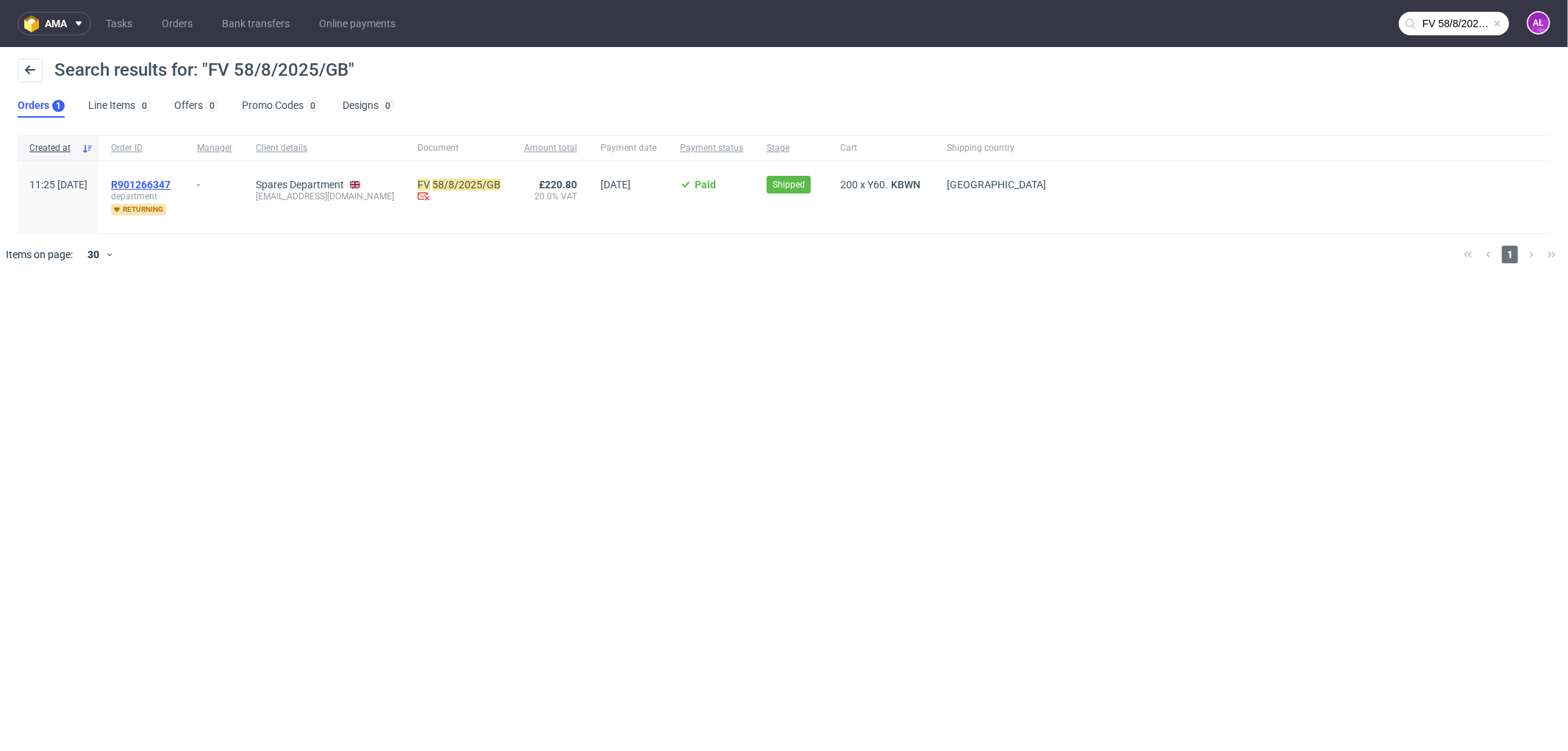
click at [170, 186] on span "R901266347" at bounding box center [140, 184] width 59 height 11
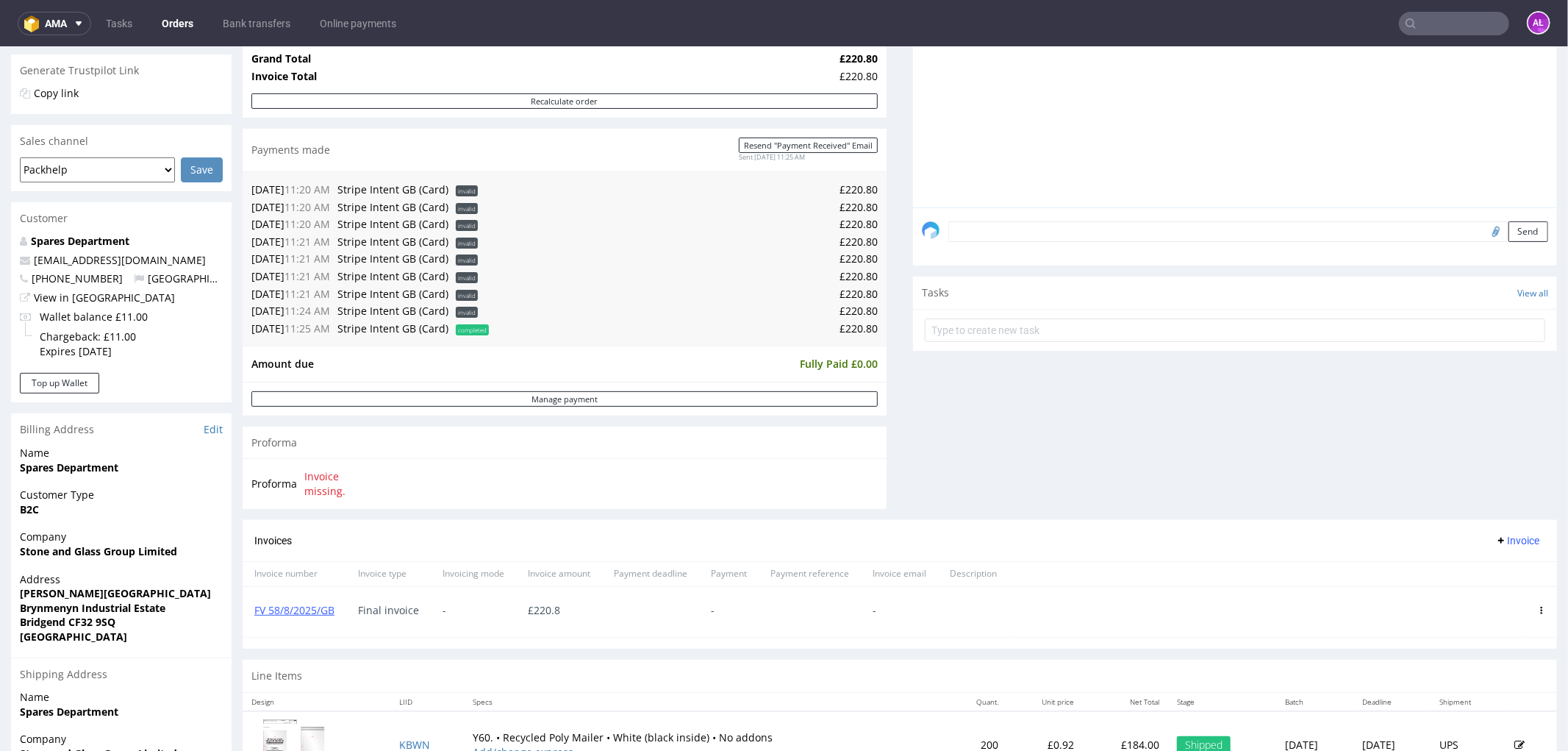
scroll to position [327, 0]
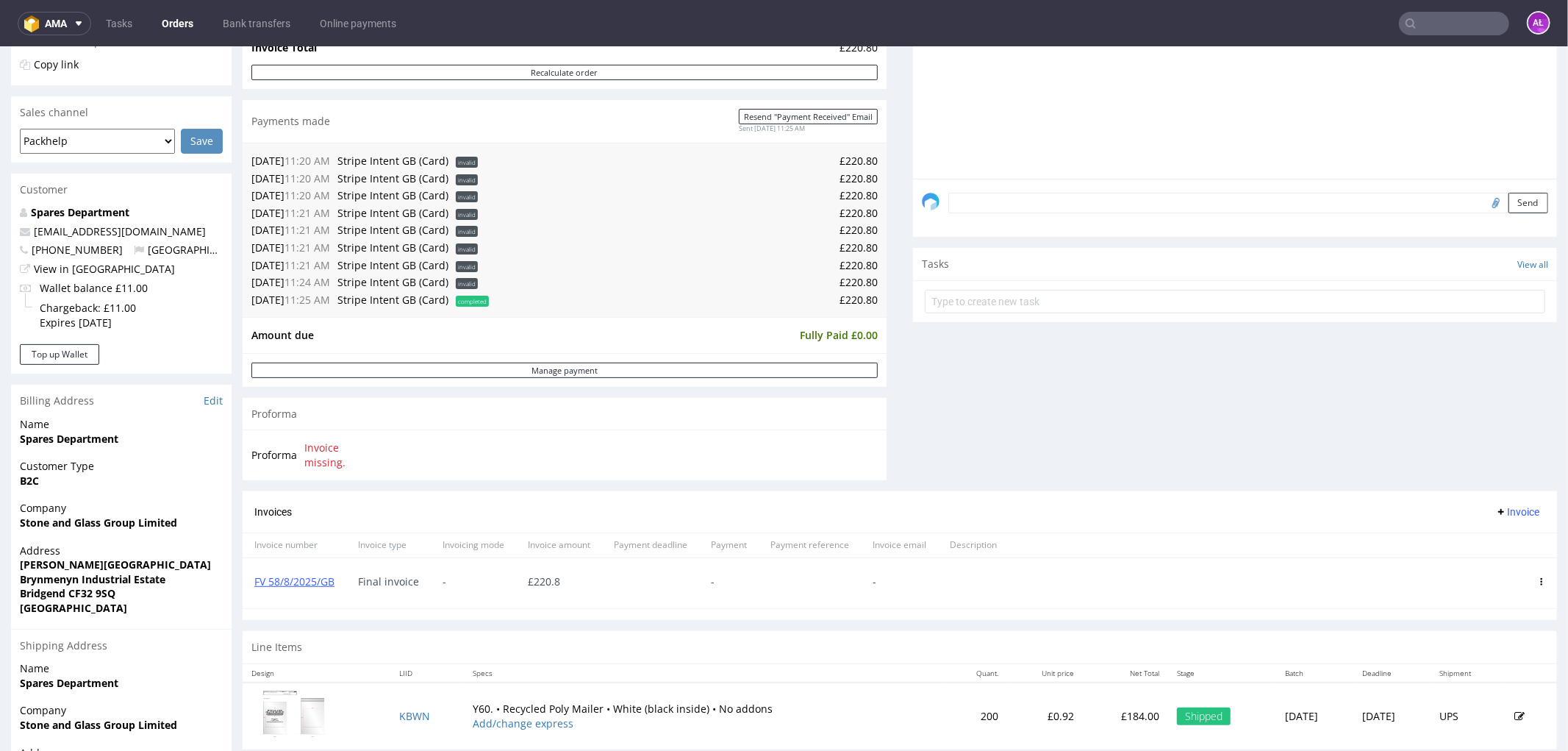
click at [1437, 19] on input "text" at bounding box center [1454, 23] width 110 height 24
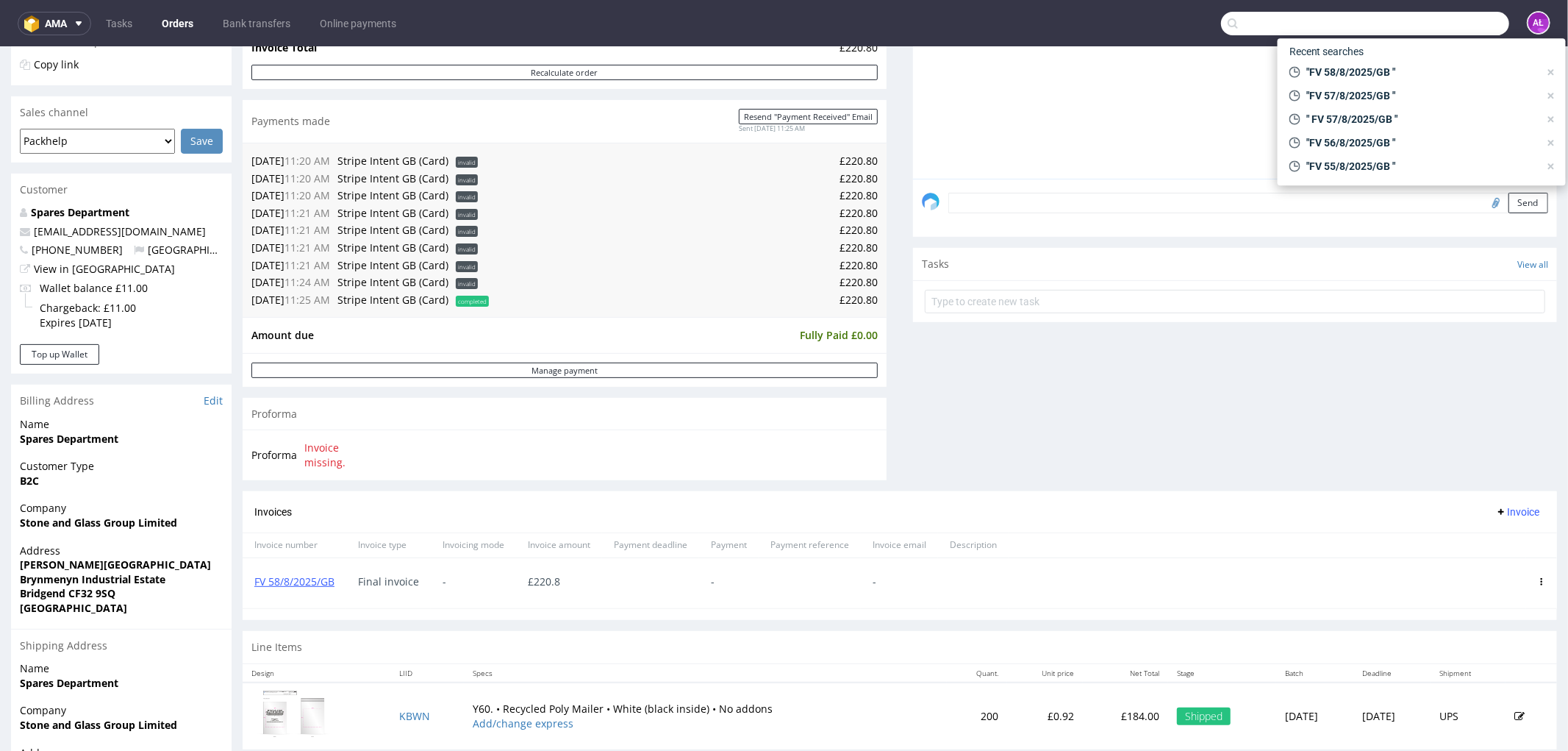
paste input "FV 59/8/2025/GB"
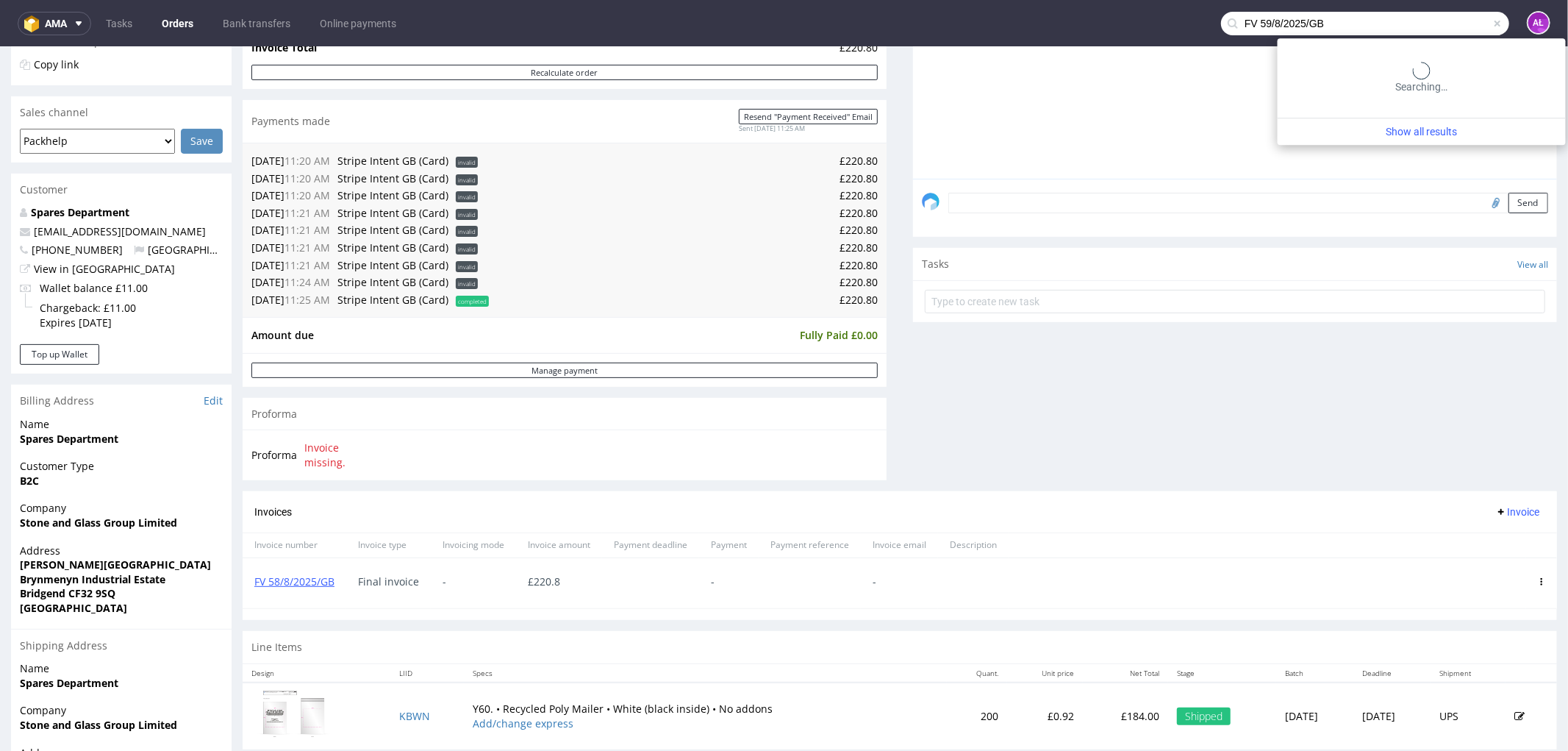
type input "FV 59/8/2025/GB"
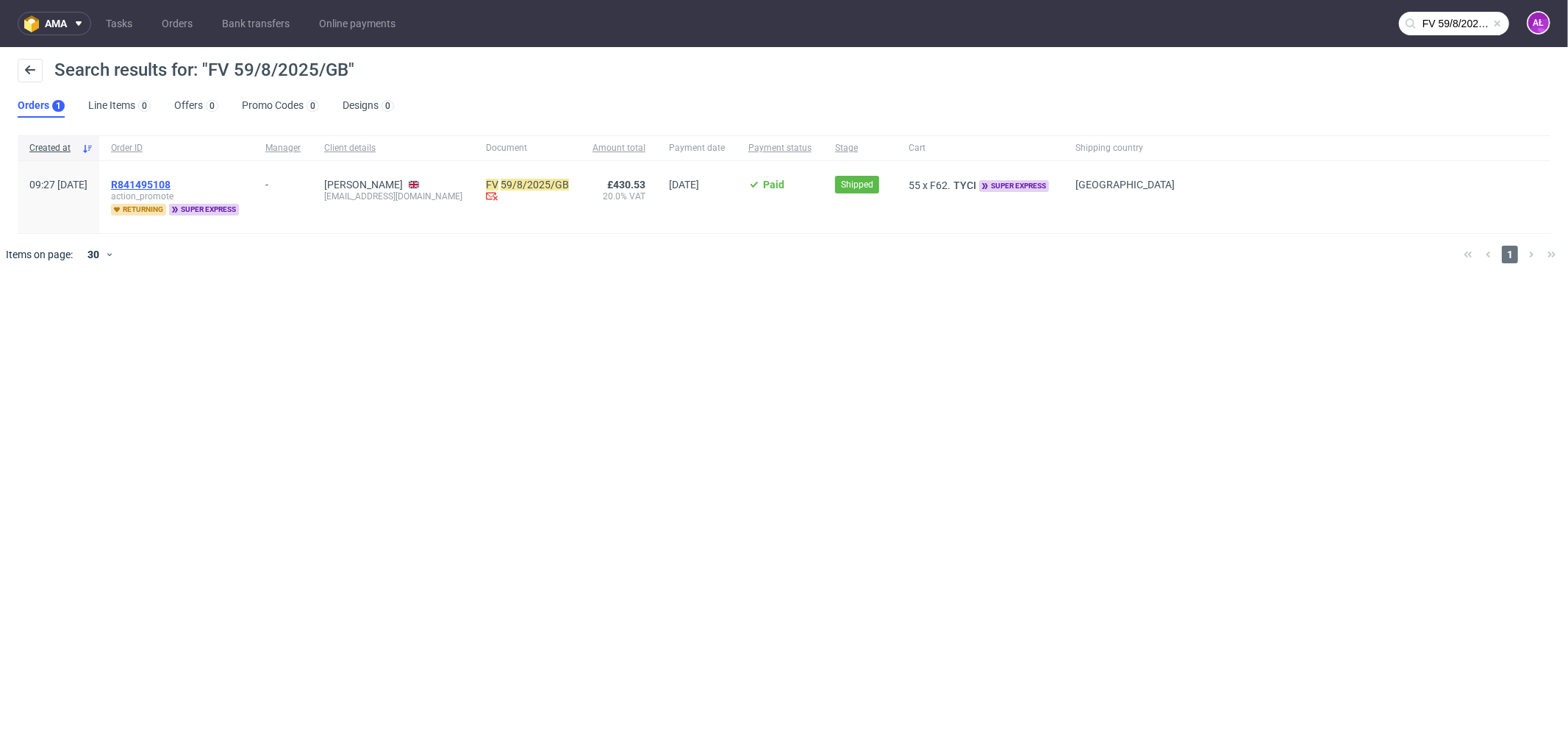
click at [170, 182] on span "R841495108" at bounding box center [140, 184] width 59 height 11
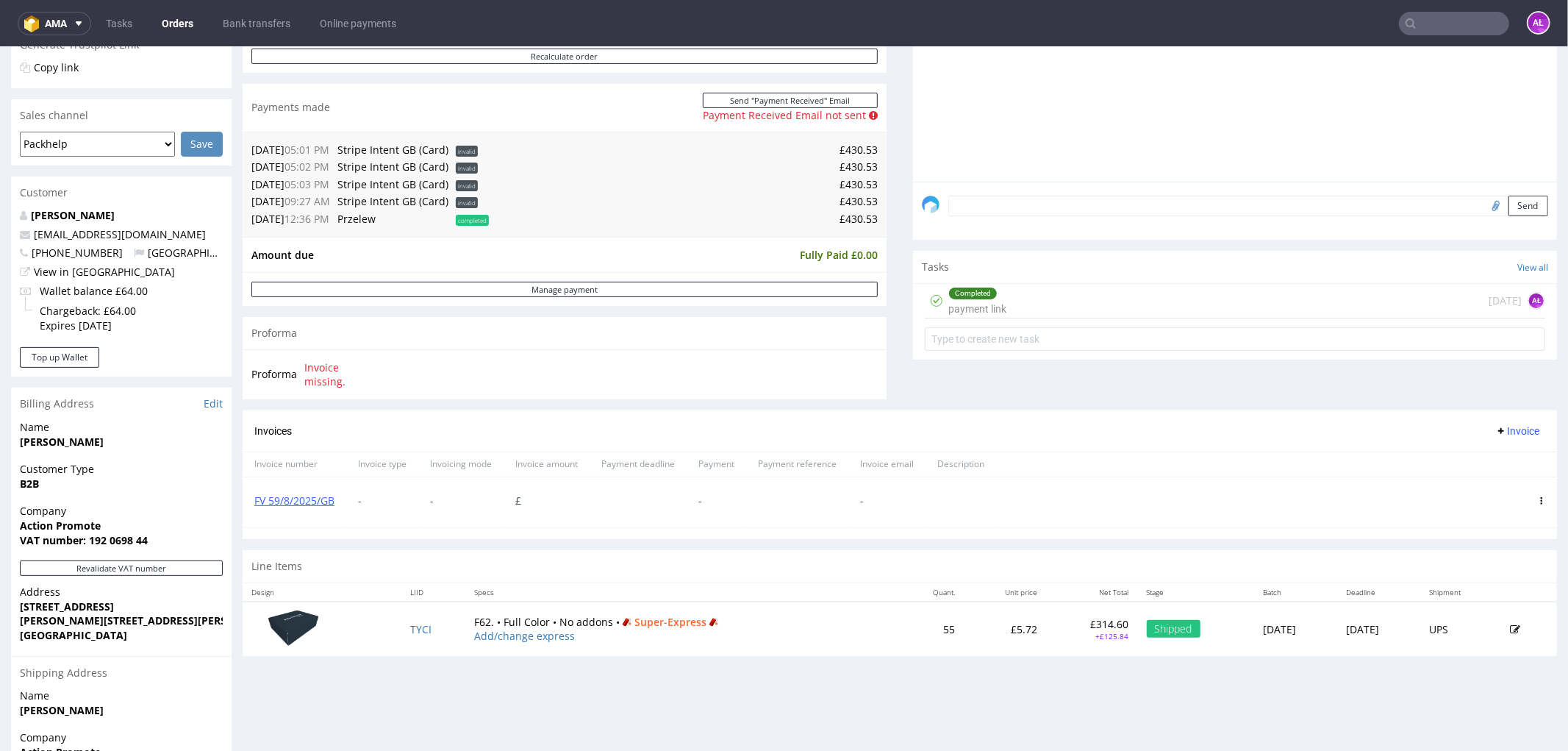
scroll to position [327, 0]
drag, startPoint x: 1519, startPoint y: 494, endPoint x: 1515, endPoint y: 502, distance: 8.9
click at [1538, 494] on icon at bounding box center [1542, 497] width 7 height 7
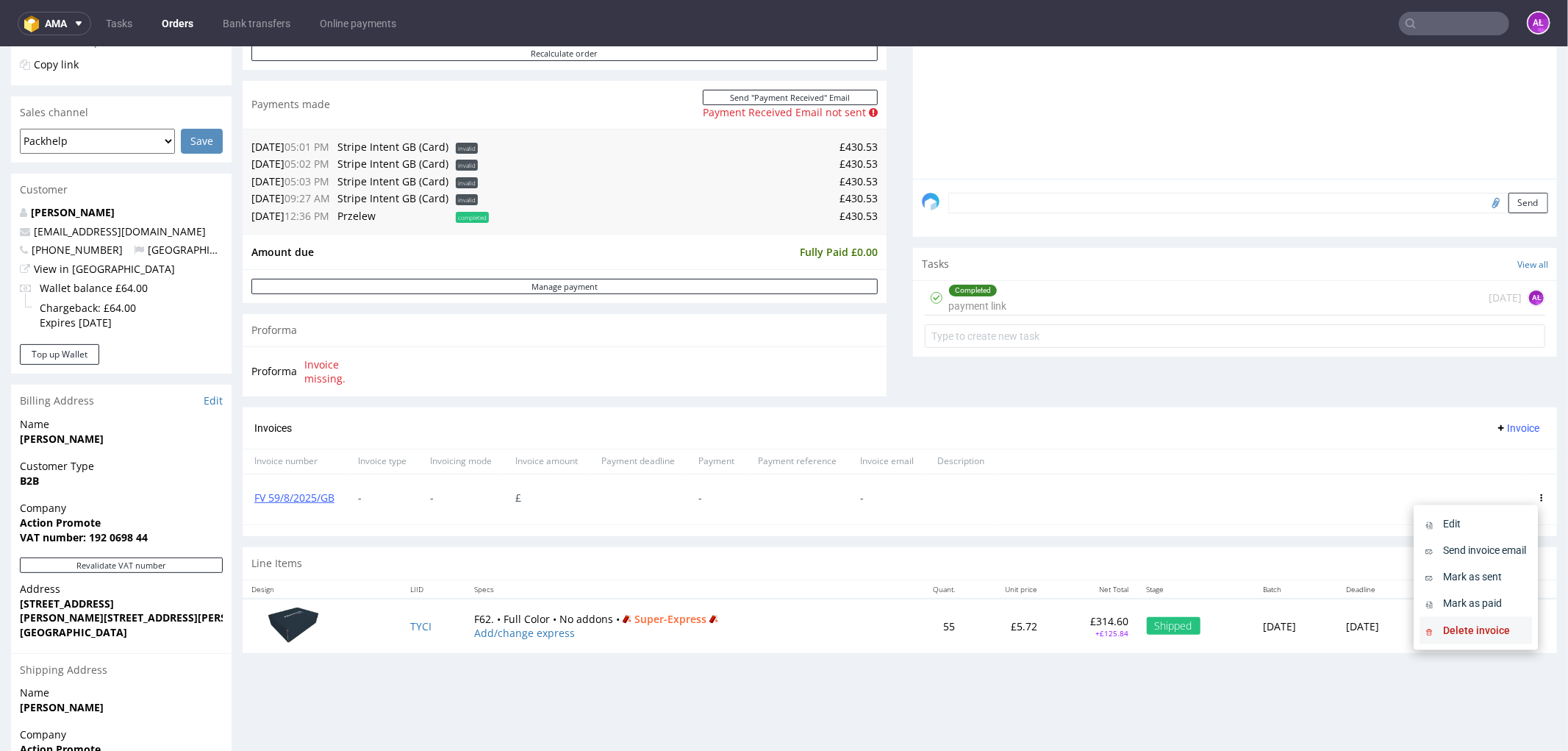
click at [1500, 637] on li "Delete invoice" at bounding box center [1475, 630] width 112 height 26
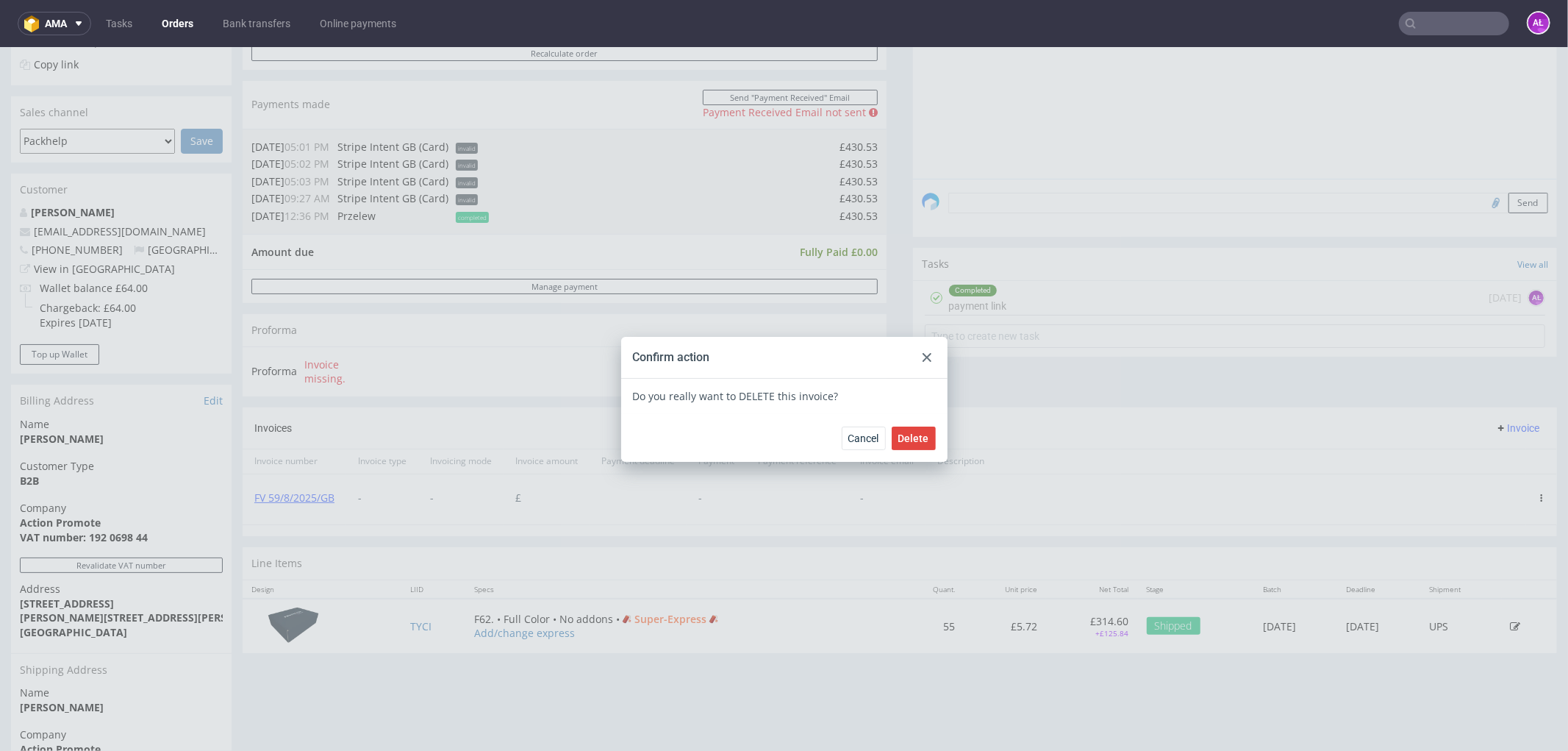
drag, startPoint x: 911, startPoint y: 437, endPoint x: 951, endPoint y: 437, distance: 40.0
click at [911, 437] on span "Delete" at bounding box center [913, 438] width 31 height 11
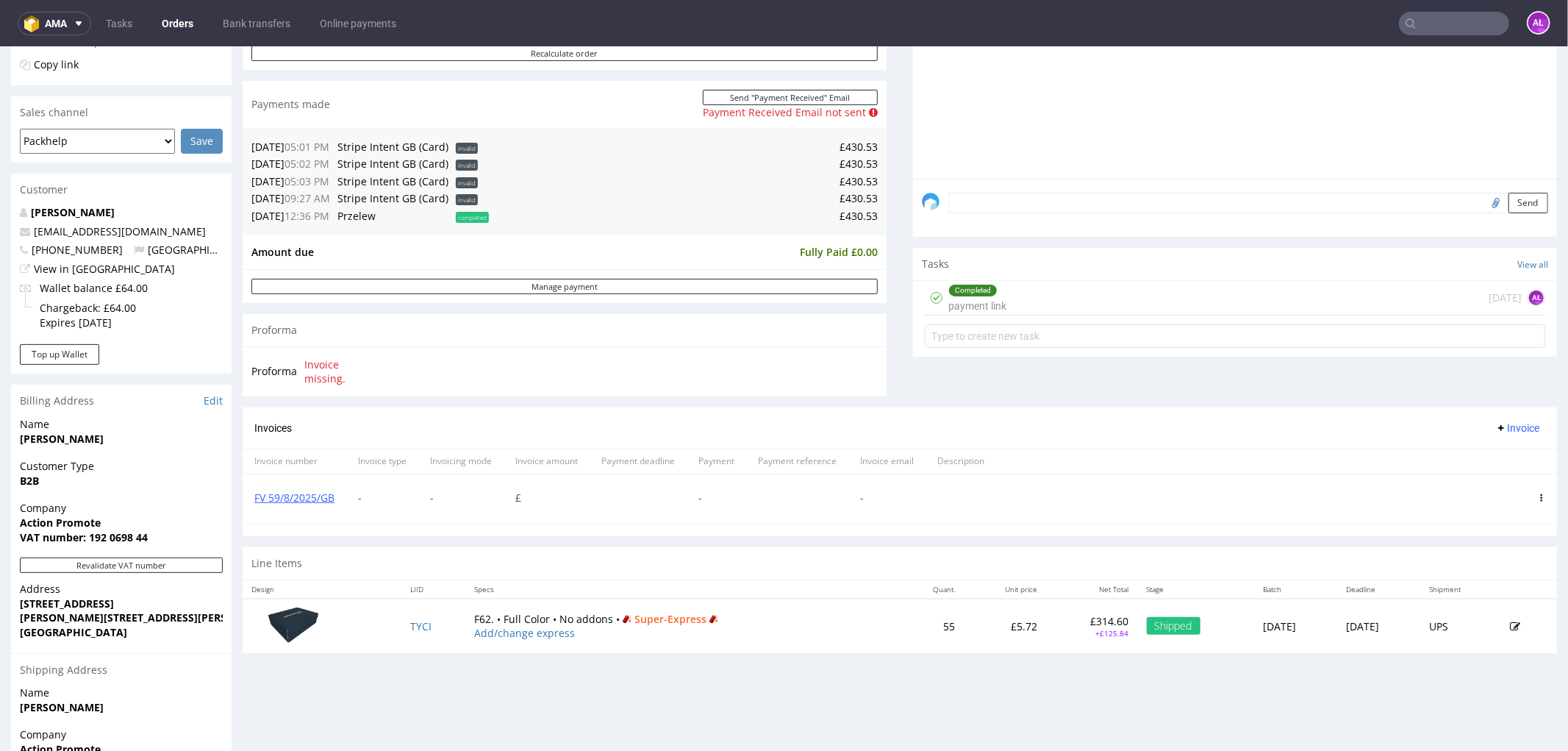
drag, startPoint x: 1510, startPoint y: 430, endPoint x: 1506, endPoint y: 436, distance: 7.2
click at [1509, 430] on span "Invoice" at bounding box center [1518, 426] width 44 height 11
click at [1508, 446] on li "Upload" at bounding box center [1487, 459] width 94 height 26
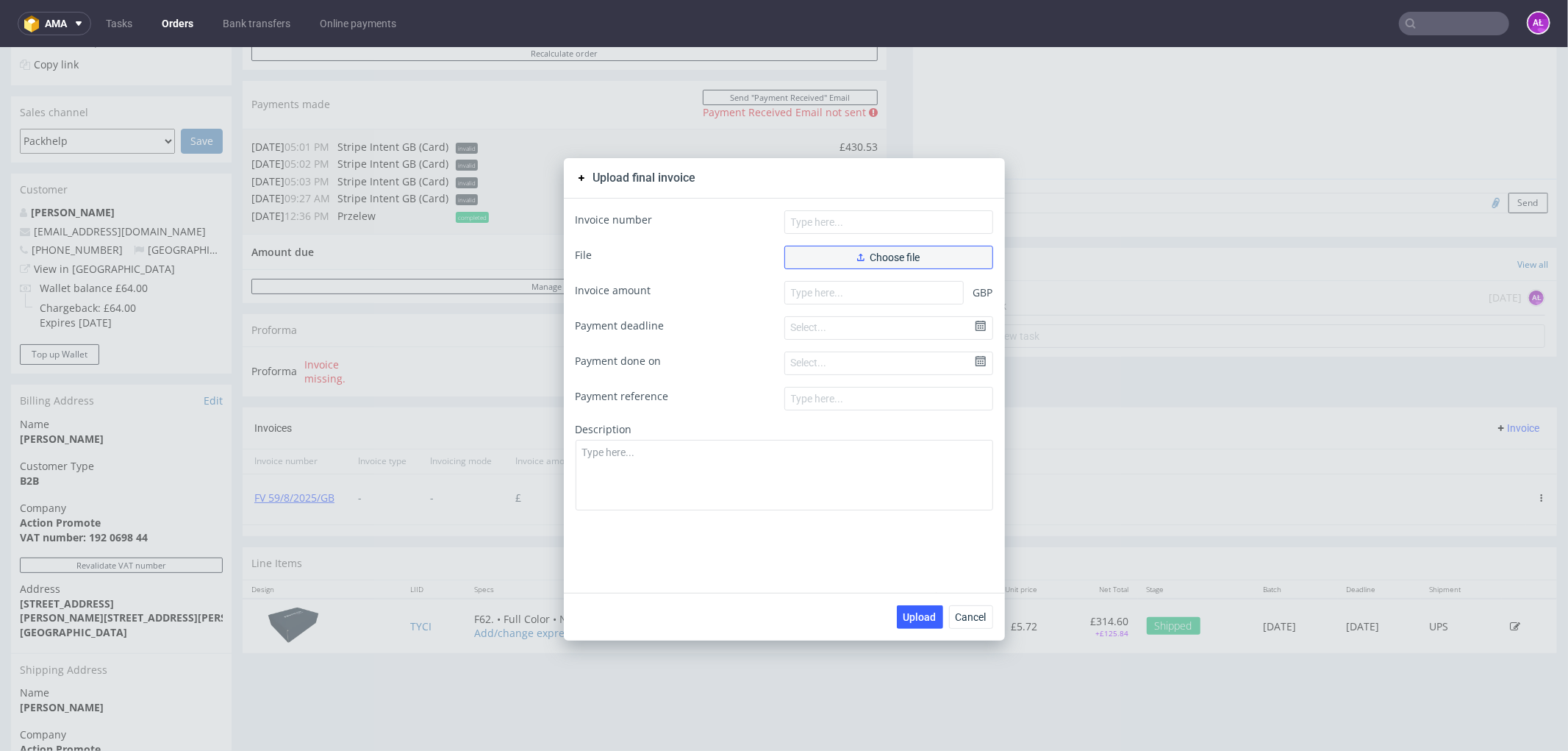
click at [858, 252] on span "Choose file" at bounding box center [889, 257] width 64 height 11
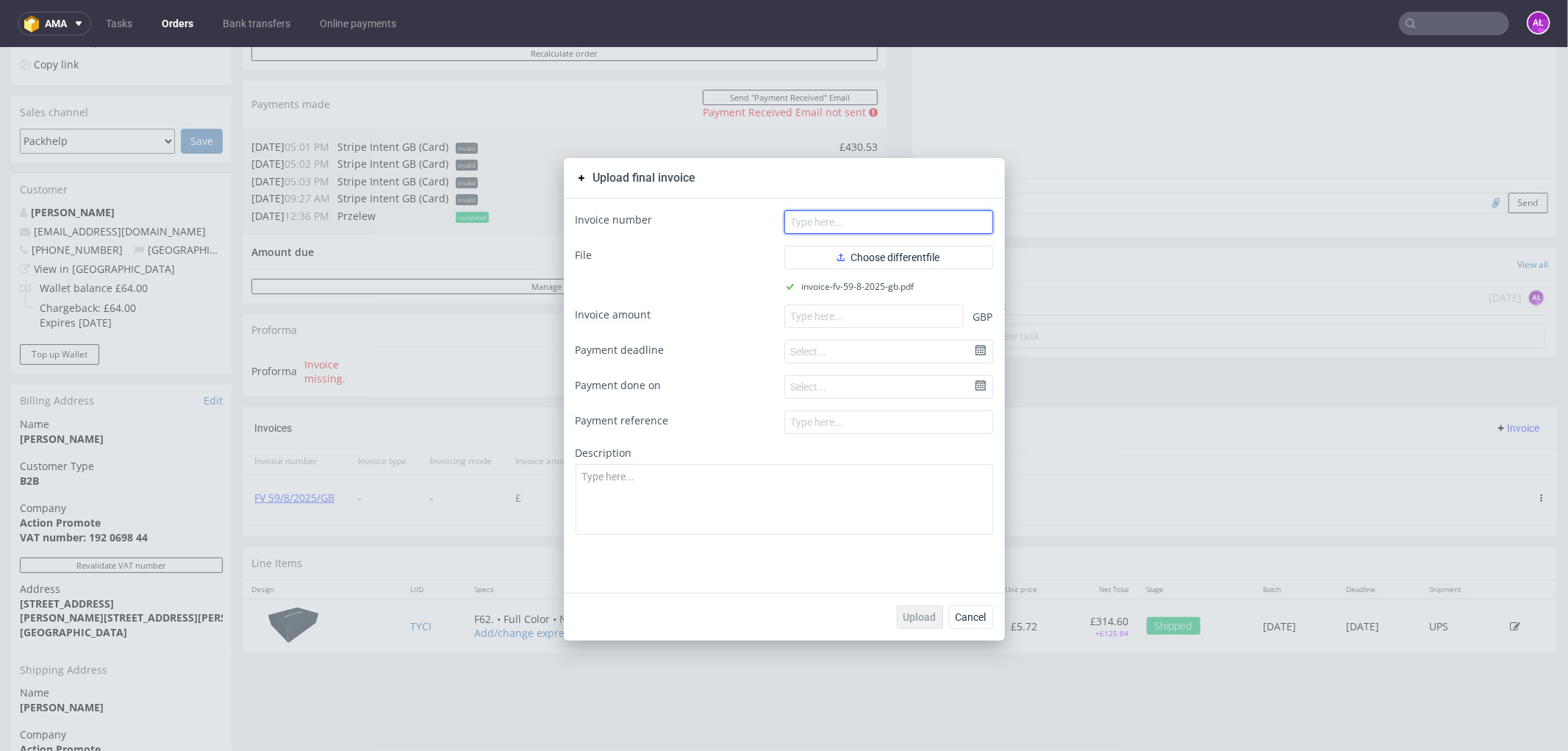
click at [807, 225] on input "text" at bounding box center [889, 221] width 209 height 24
paste input "FV 59/8/2025/GB"
type input "FV 59/8/2025/GB"
click at [917, 318] on input "number" at bounding box center [874, 315] width 179 height 24
paste input "430.53"
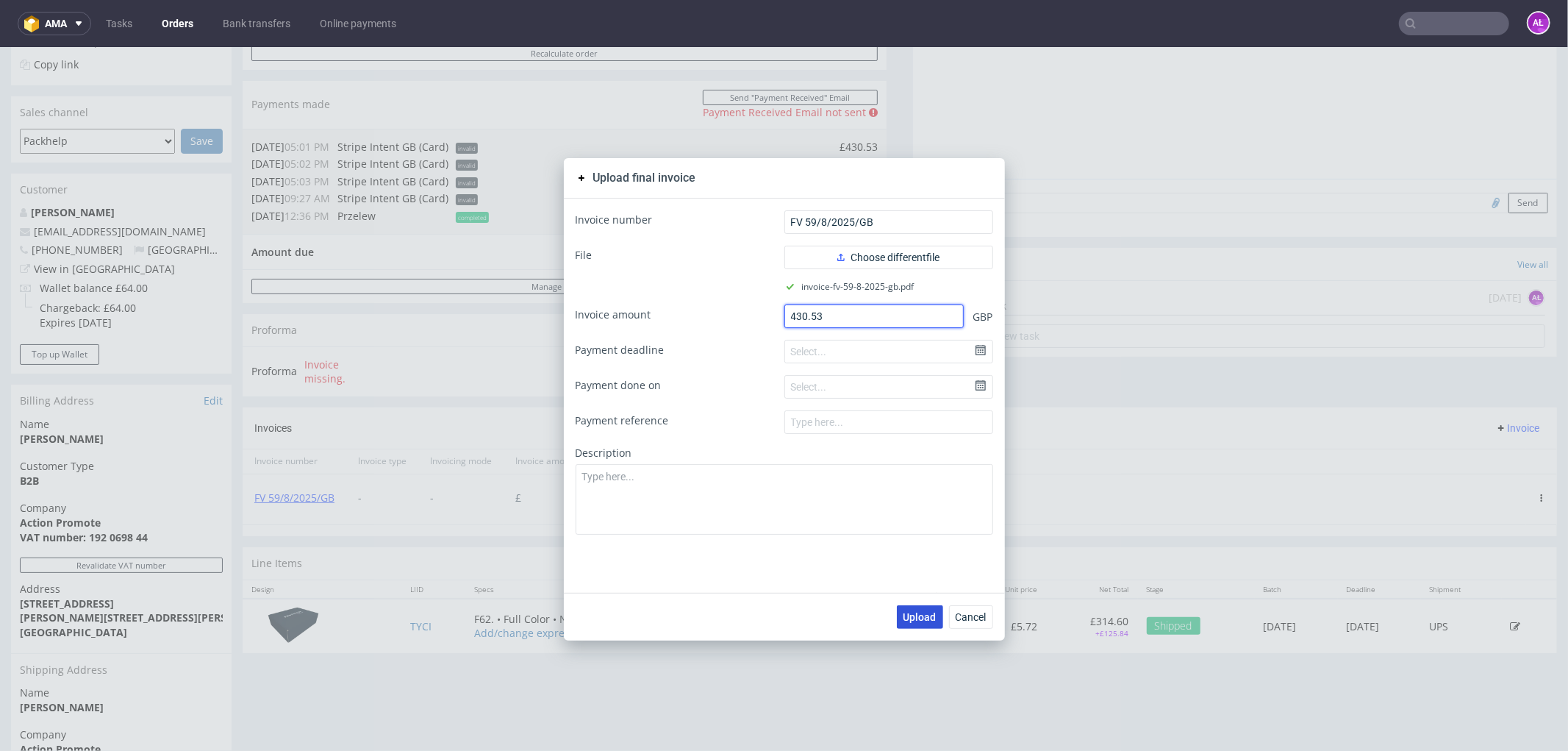
type input "430.53"
click at [914, 617] on span "Upload" at bounding box center [919, 616] width 33 height 11
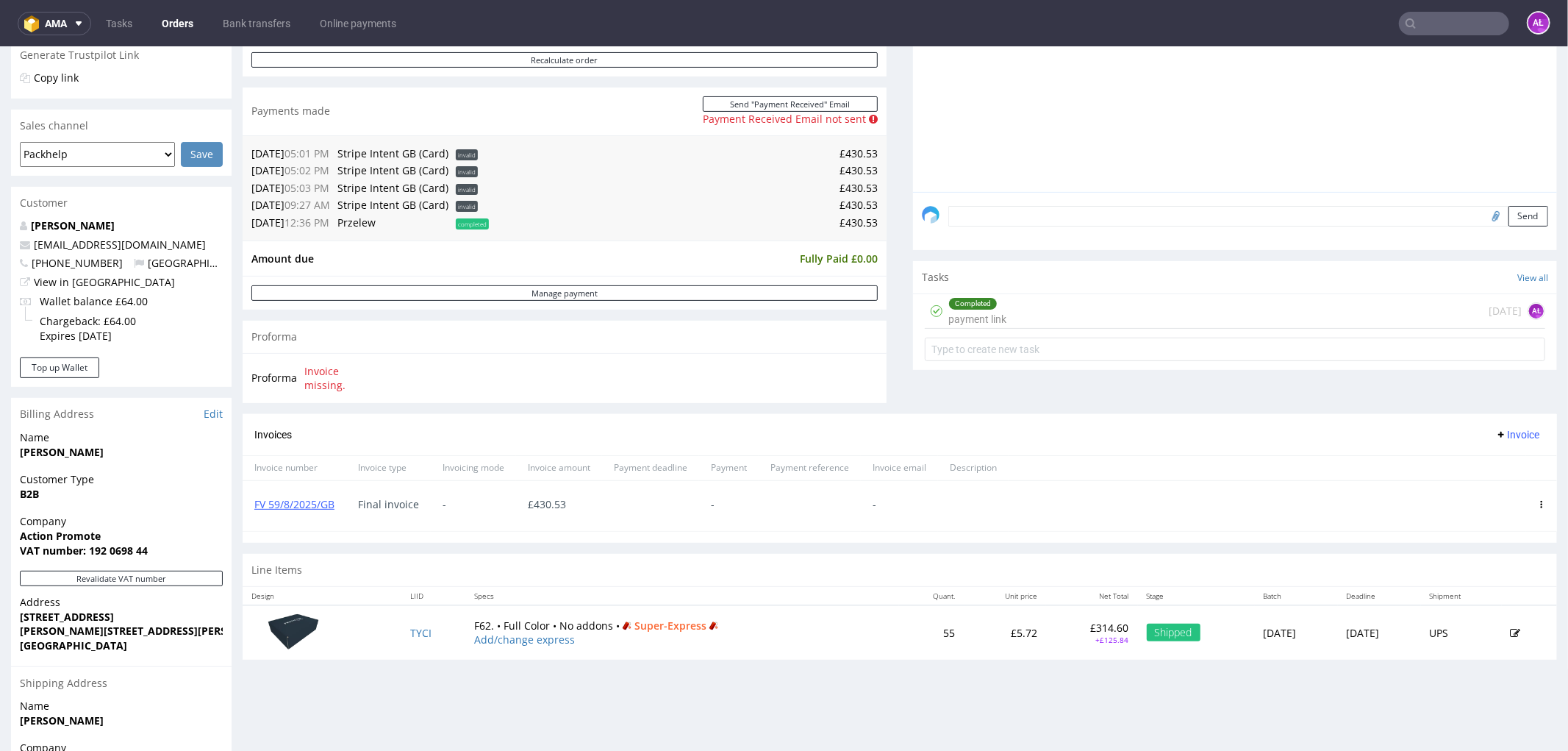
scroll to position [327, 0]
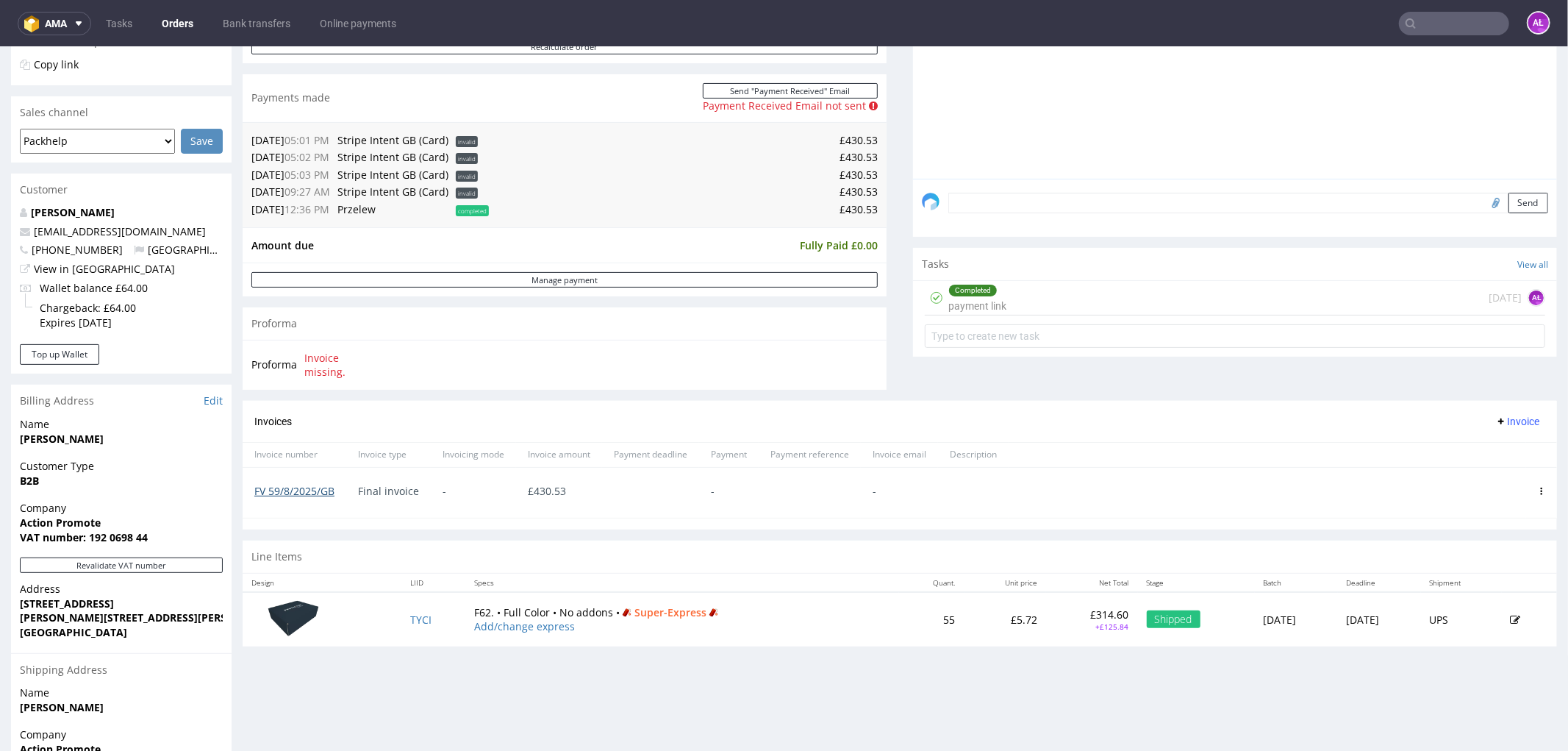
click at [304, 483] on link "FV 59/8/2025/GB" at bounding box center [294, 490] width 80 height 14
click at [1478, 22] on input "text" at bounding box center [1454, 23] width 110 height 24
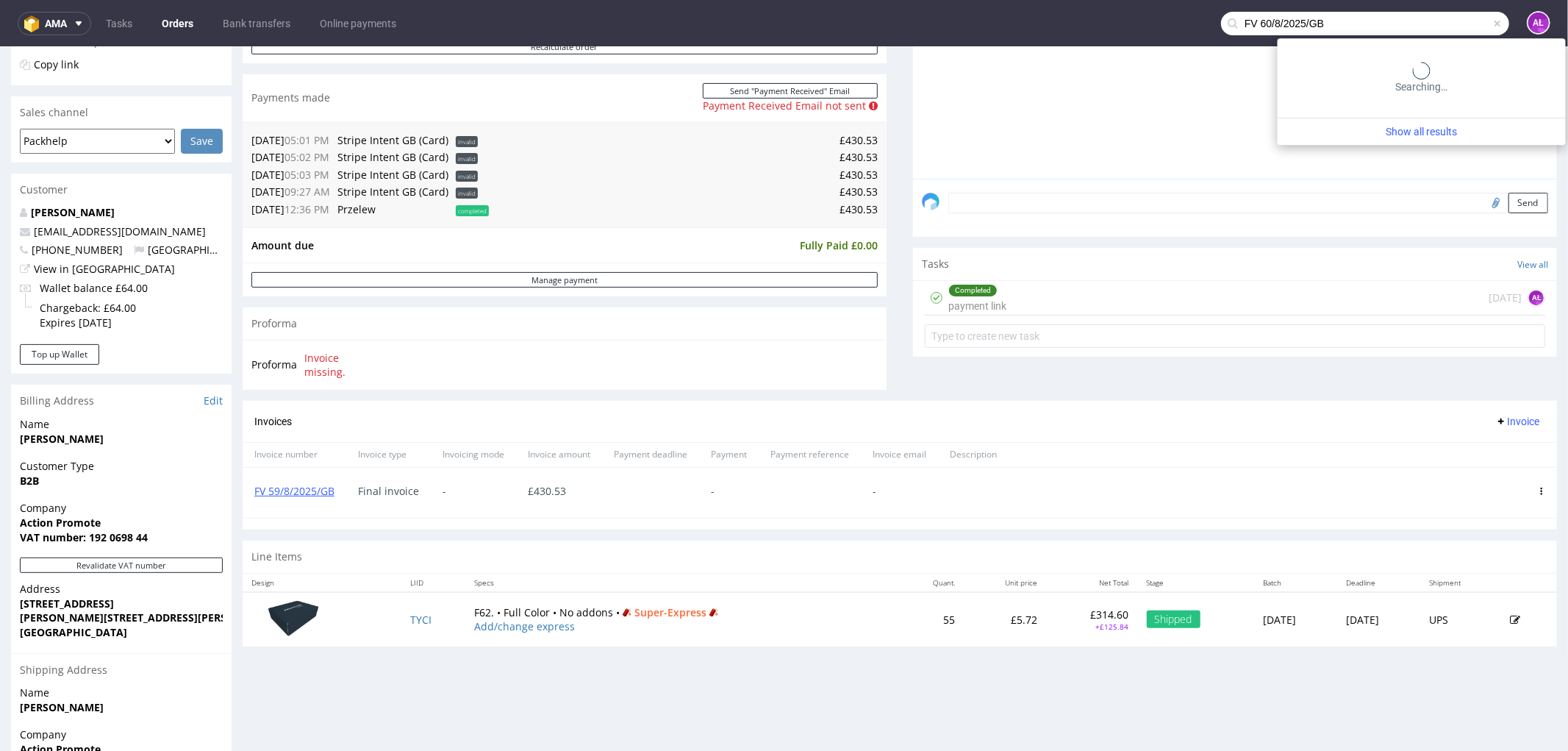
type input "FV 60/8/2025/GB"
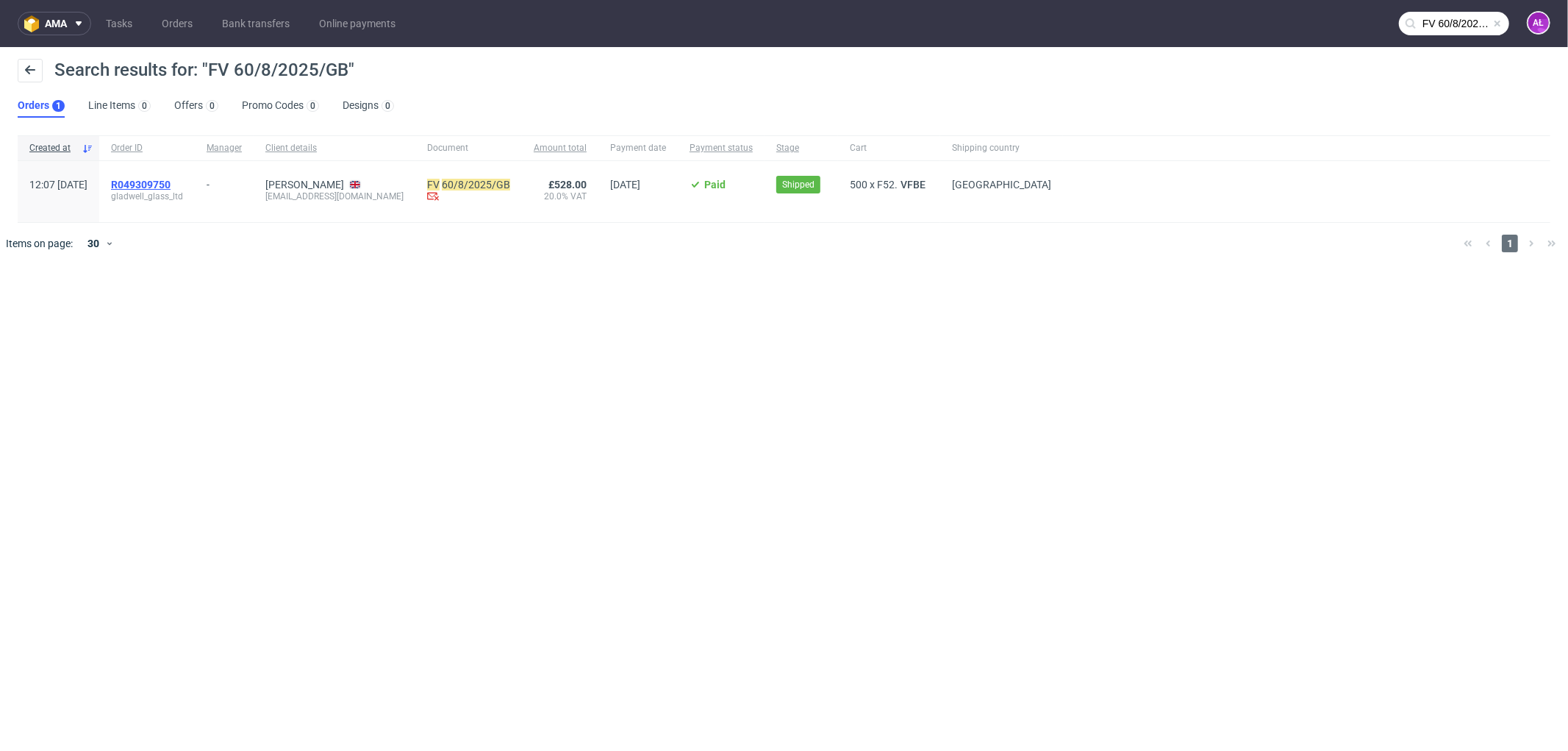
click at [170, 183] on span "R049309750" at bounding box center [140, 184] width 59 height 11
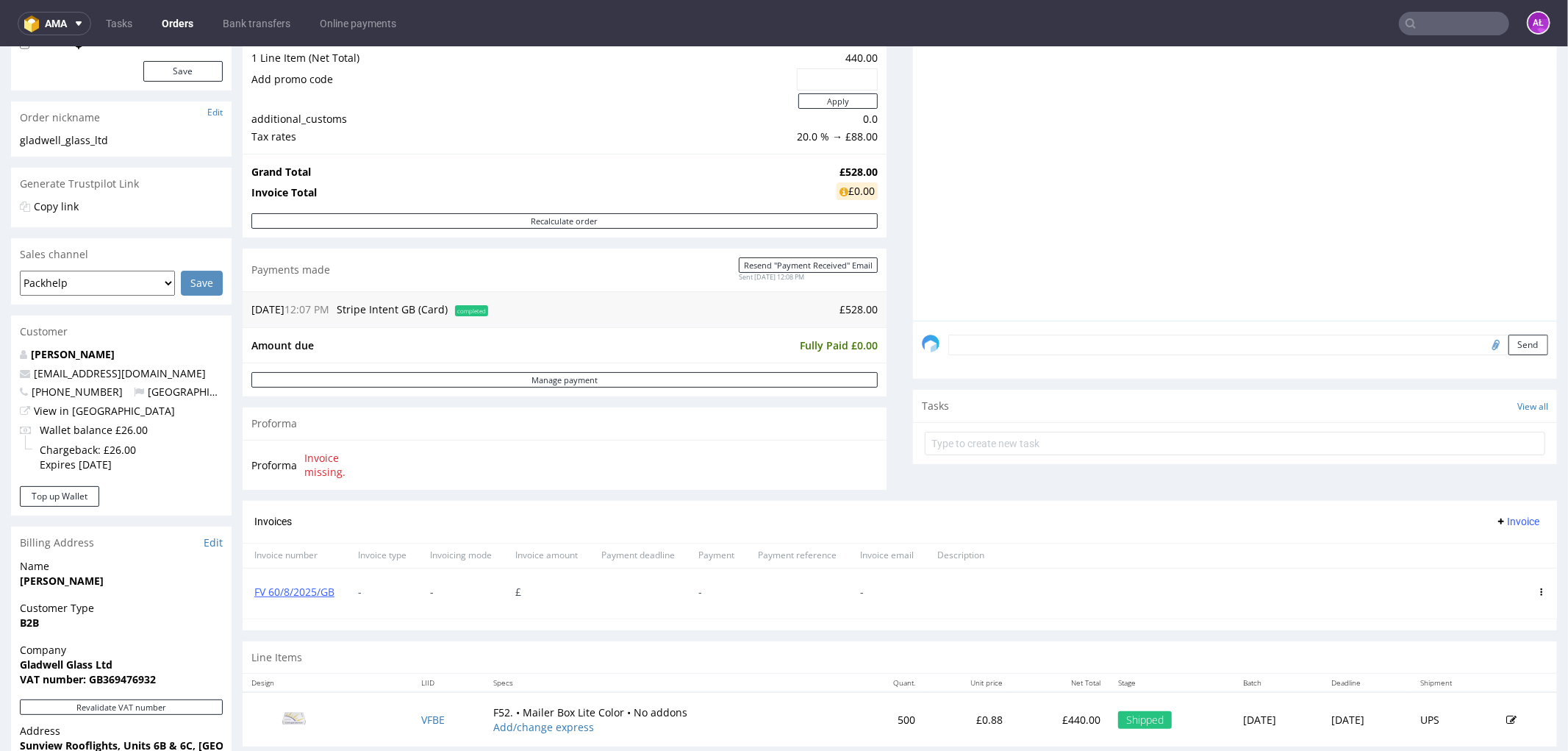
scroll to position [408, 0]
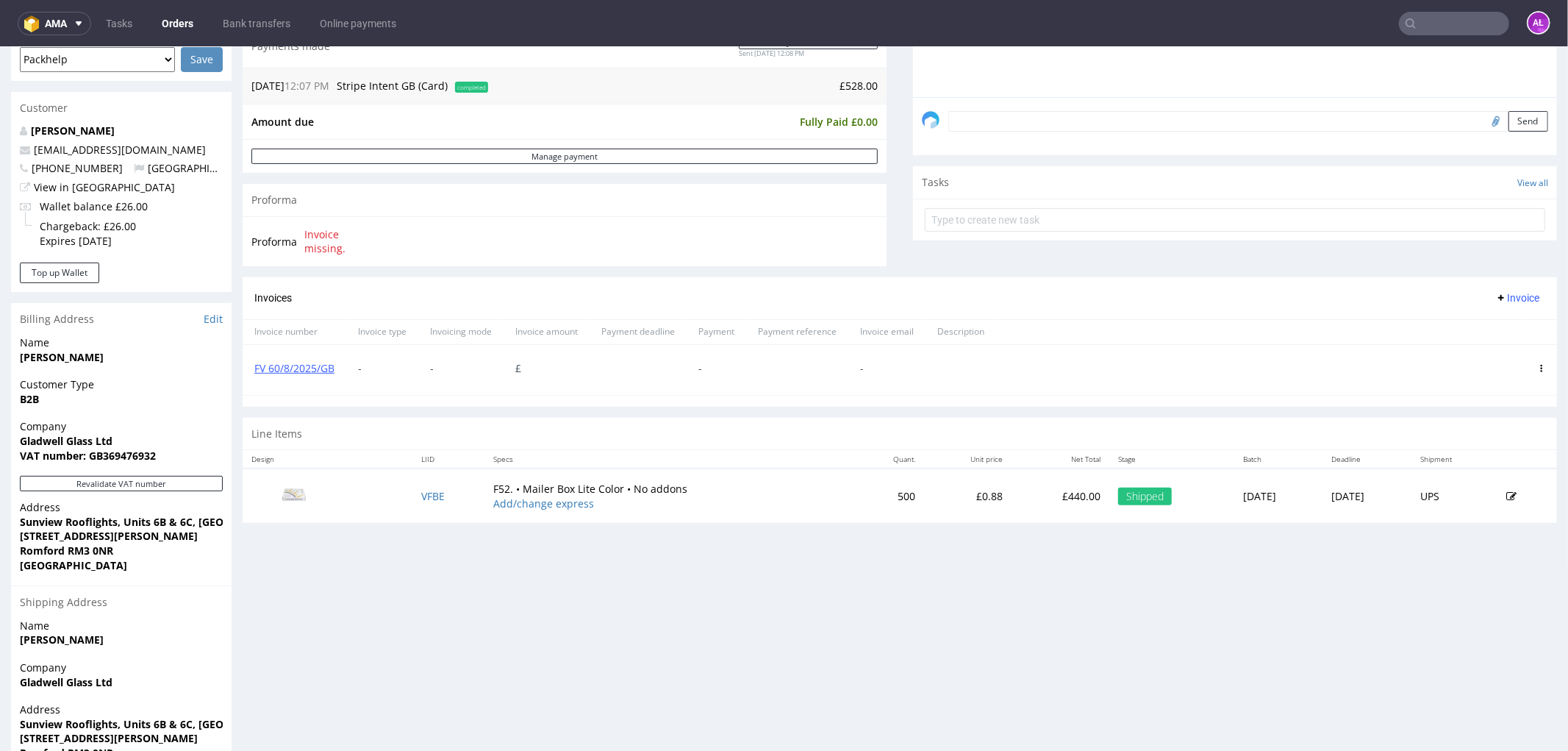
click at [1538, 367] on icon at bounding box center [1542, 367] width 7 height 7
drag, startPoint x: 1501, startPoint y: 504, endPoint x: 1491, endPoint y: 504, distance: 10.0
click at [1491, 504] on span "Delete invoice" at bounding box center [1482, 499] width 89 height 15
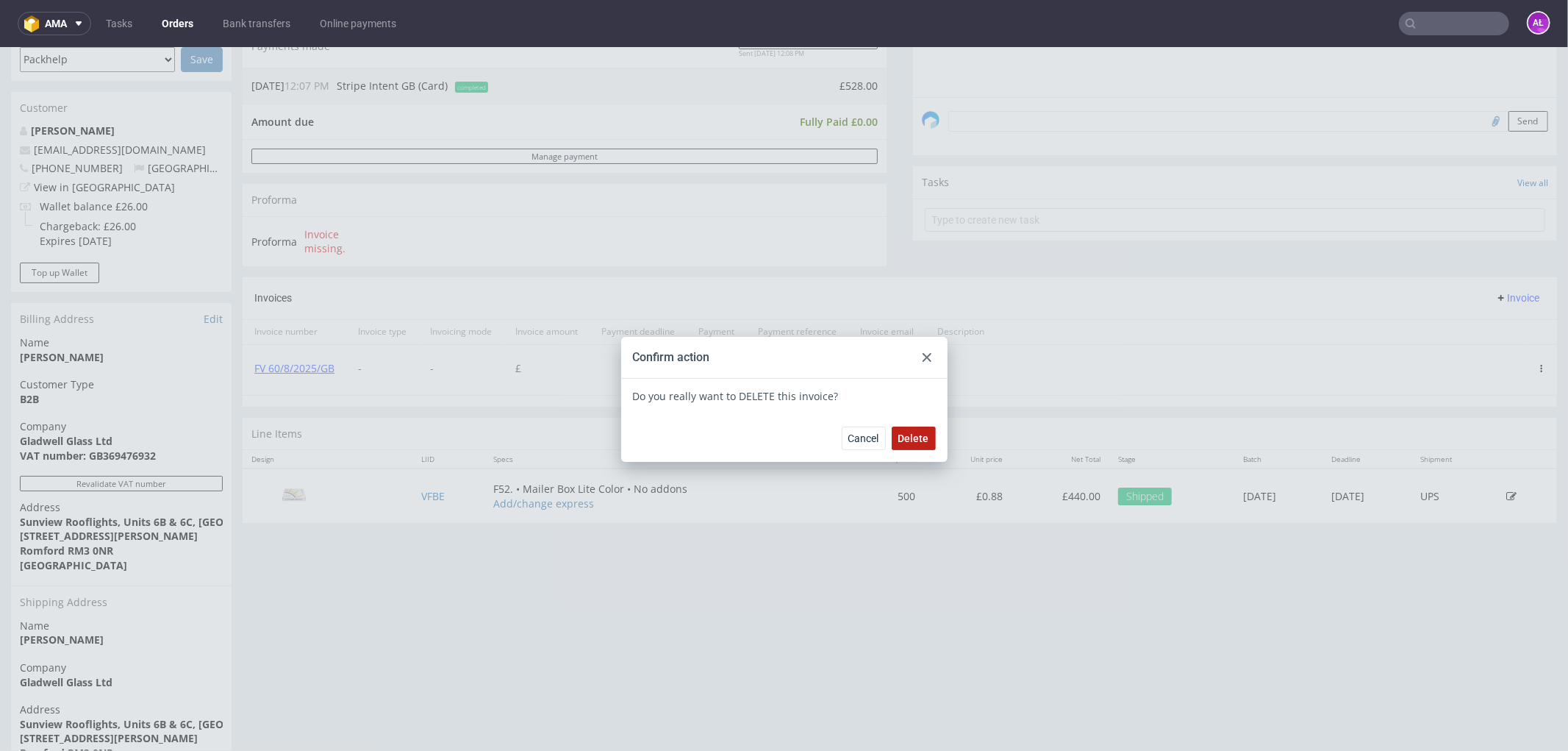
click at [904, 441] on span "Delete" at bounding box center [913, 438] width 31 height 11
drag, startPoint x: 1258, startPoint y: 268, endPoint x: 1272, endPoint y: 270, distance: 14.1
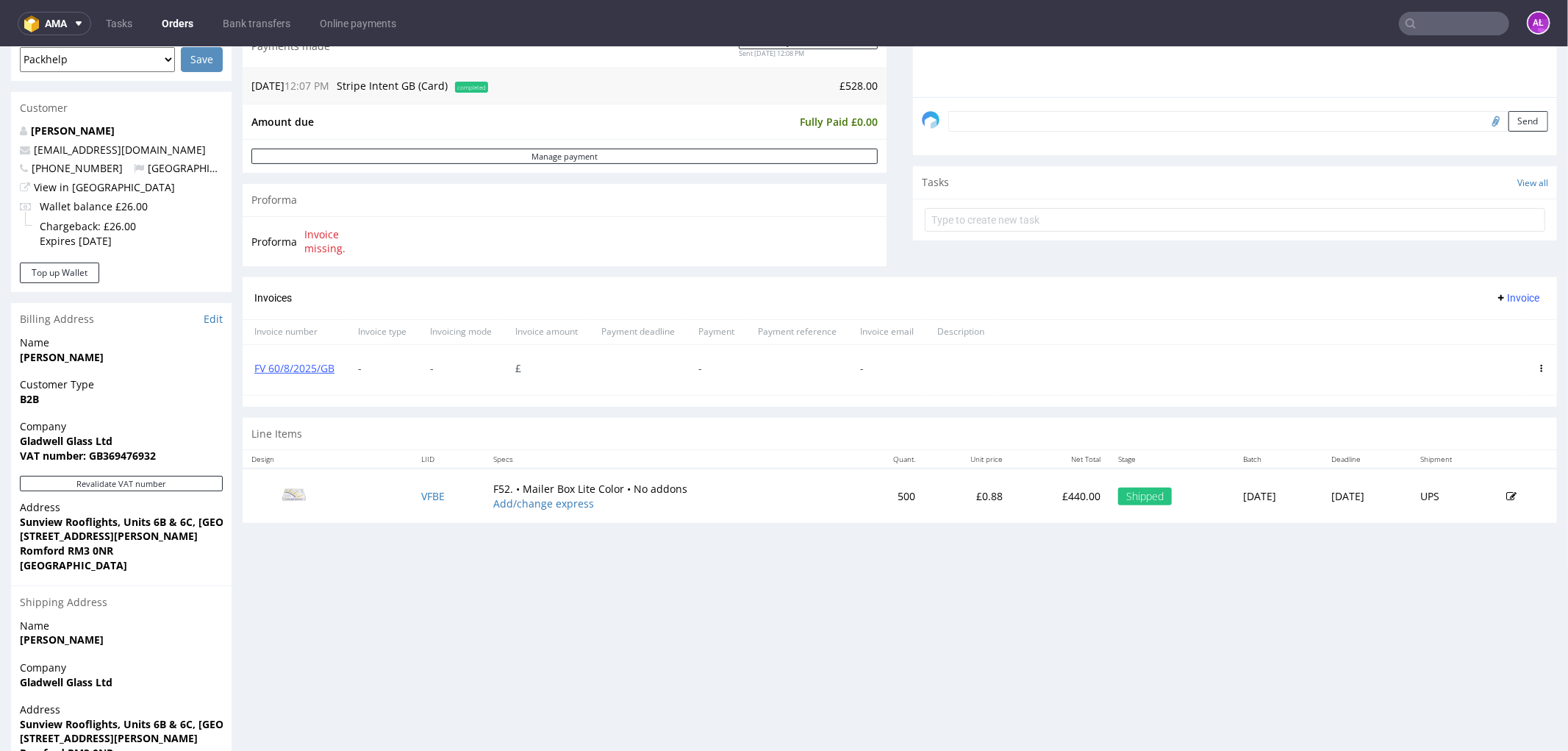
click at [1496, 298] on span "Invoice" at bounding box center [1518, 297] width 44 height 11
click at [1489, 326] on span "Upload" at bounding box center [1493, 328] width 71 height 15
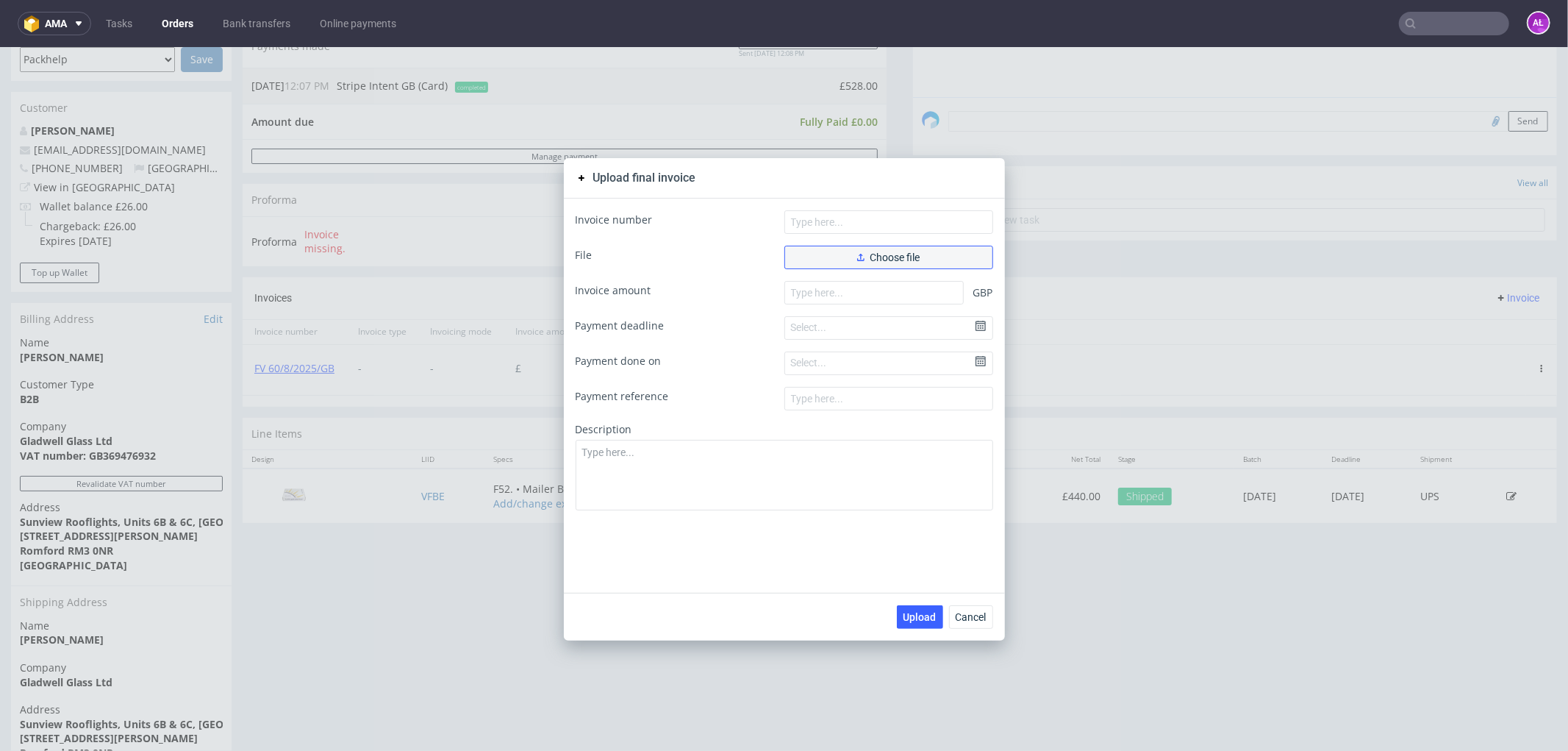
click at [921, 248] on button "Choose file" at bounding box center [889, 256] width 209 height 24
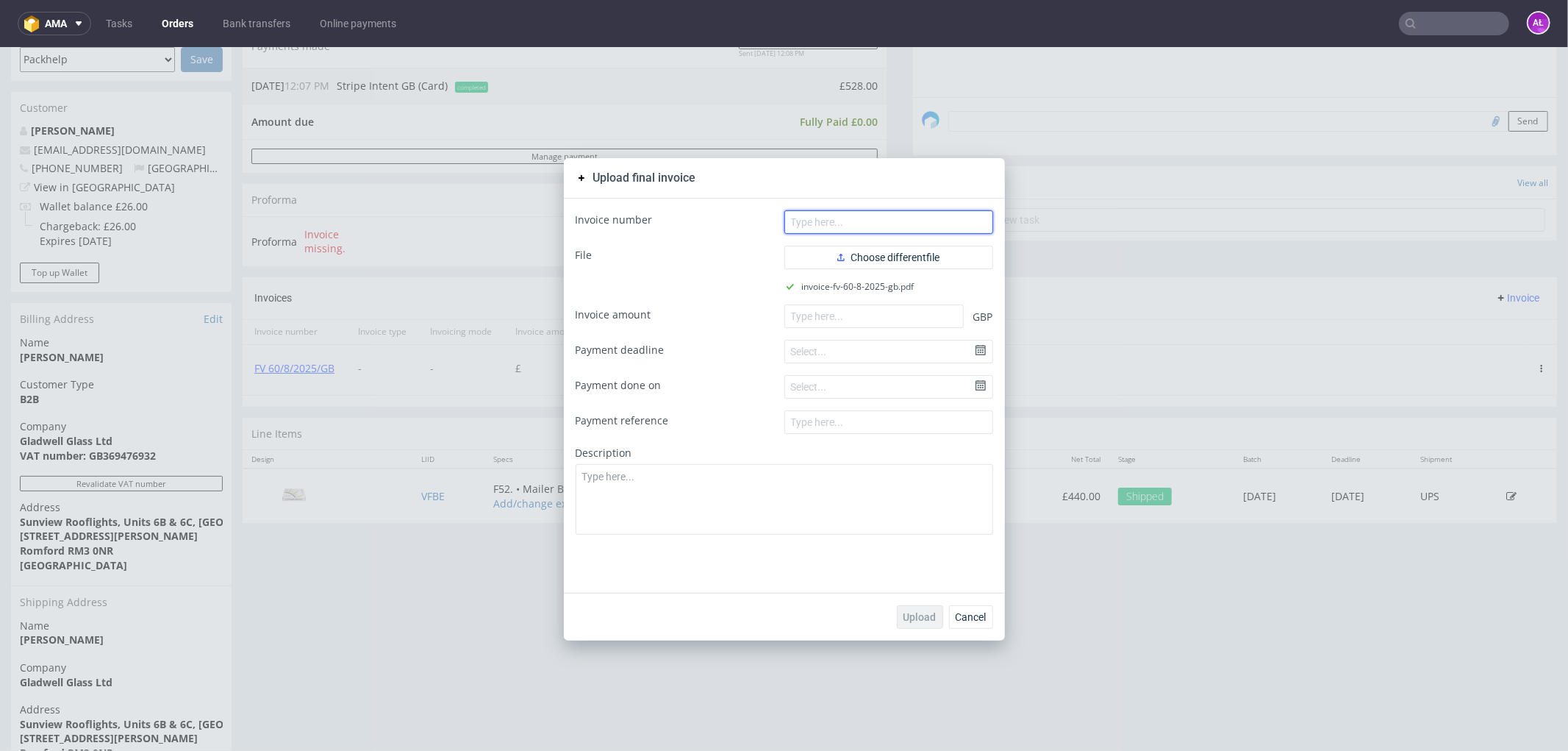
click at [939, 213] on input "text" at bounding box center [889, 221] width 209 height 24
paste input "FV 60/8/2025/GB"
type input "FV 60/8/2025/GB"
click at [854, 319] on input "number" at bounding box center [874, 315] width 179 height 24
paste input "528.00"
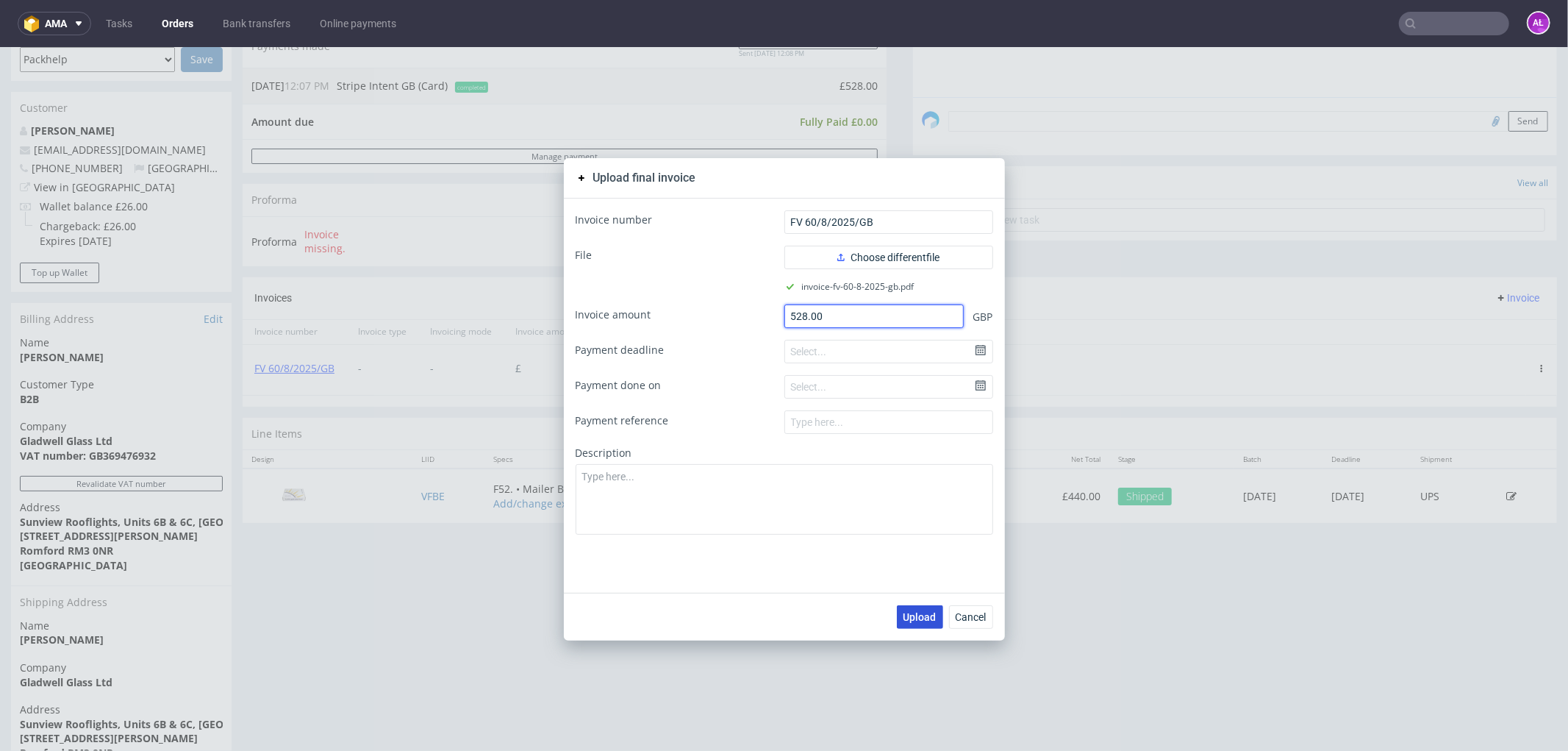
type input "528.00"
click at [922, 612] on span "Upload" at bounding box center [919, 616] width 33 height 11
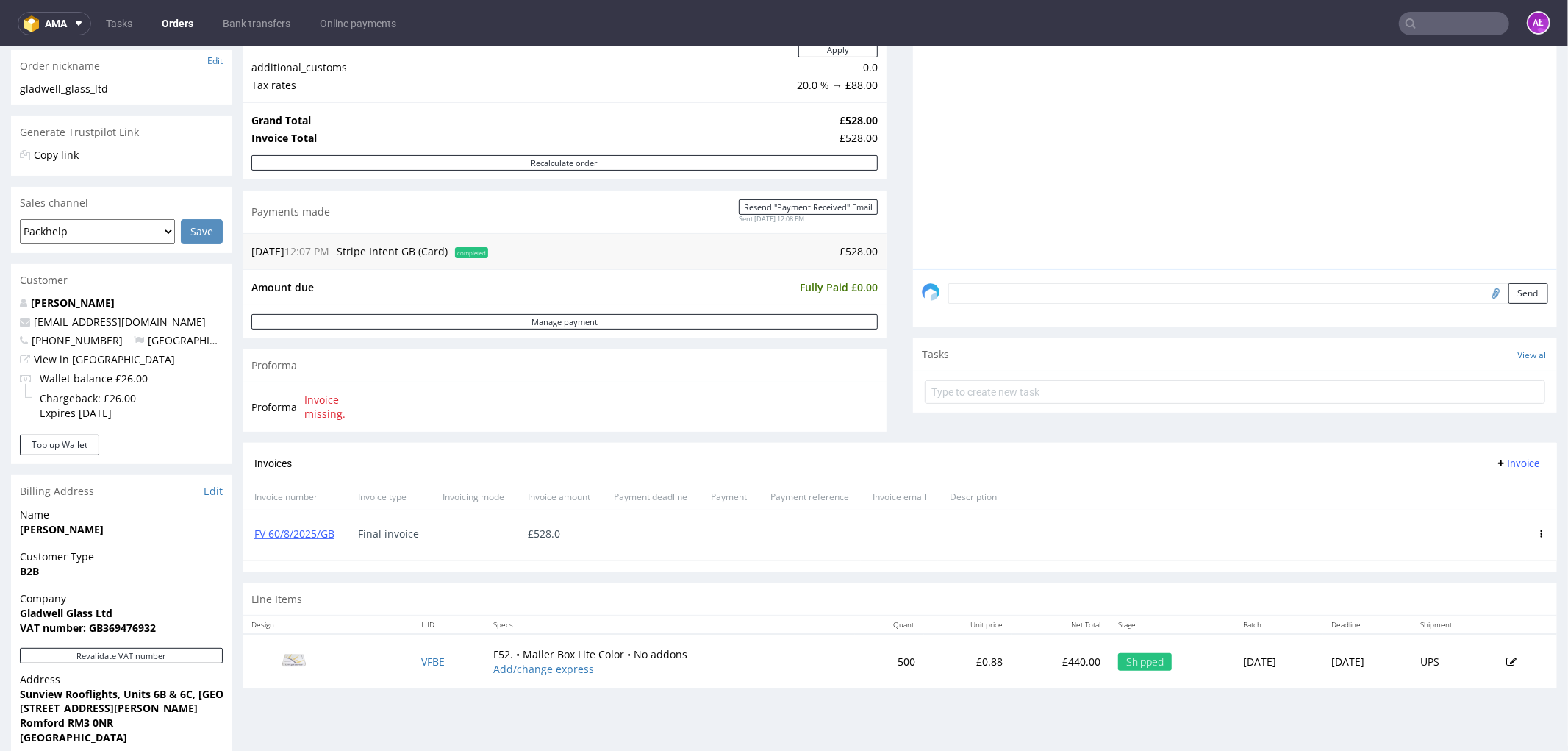
scroll to position [244, 0]
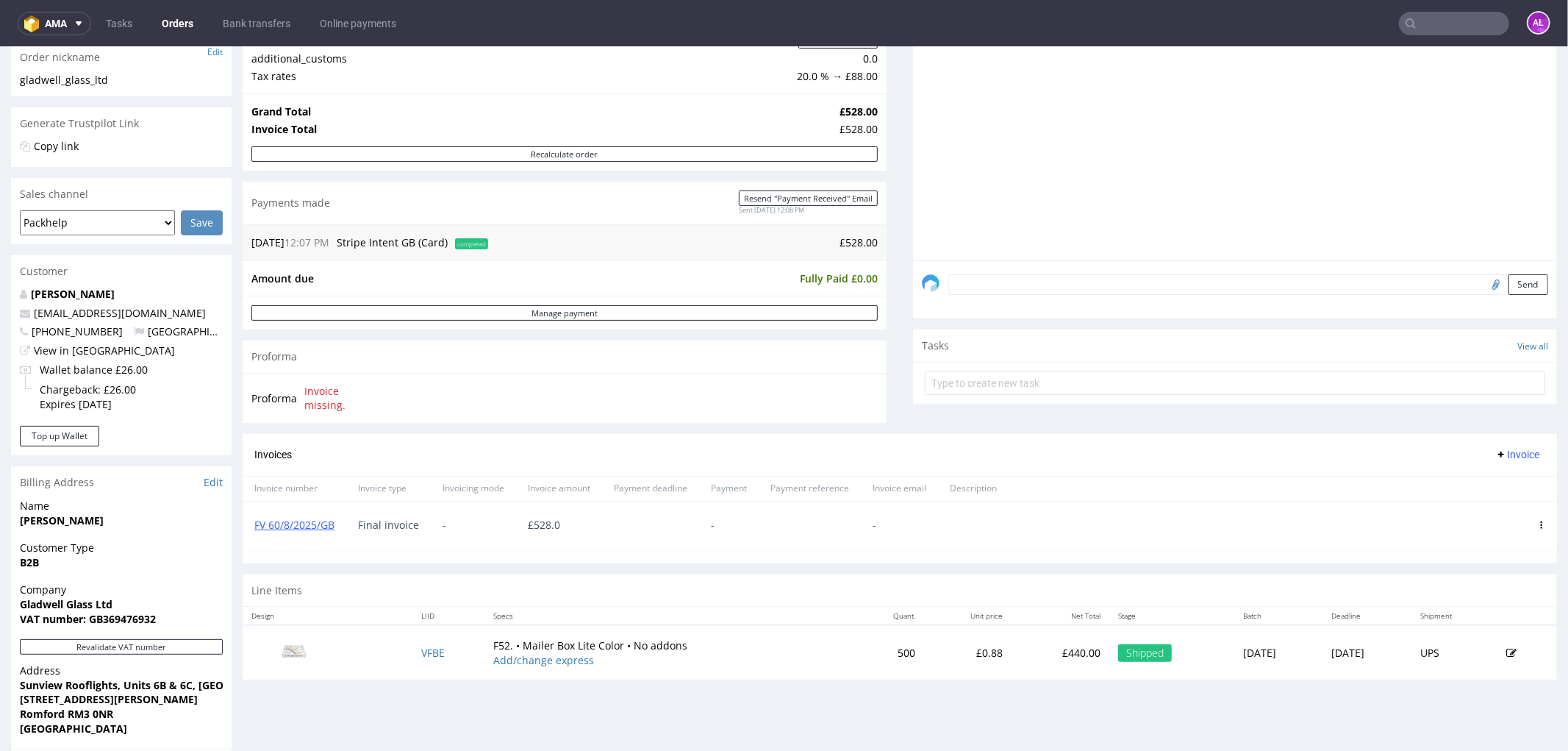
click at [1467, 35] on nav "ama Tasks Orders Bank transfers Online payments AŁ" at bounding box center [784, 23] width 1568 height 47
click at [1467, 30] on input "text" at bounding box center [1454, 23] width 110 height 24
paste input "FV 61/8/2025/GB"
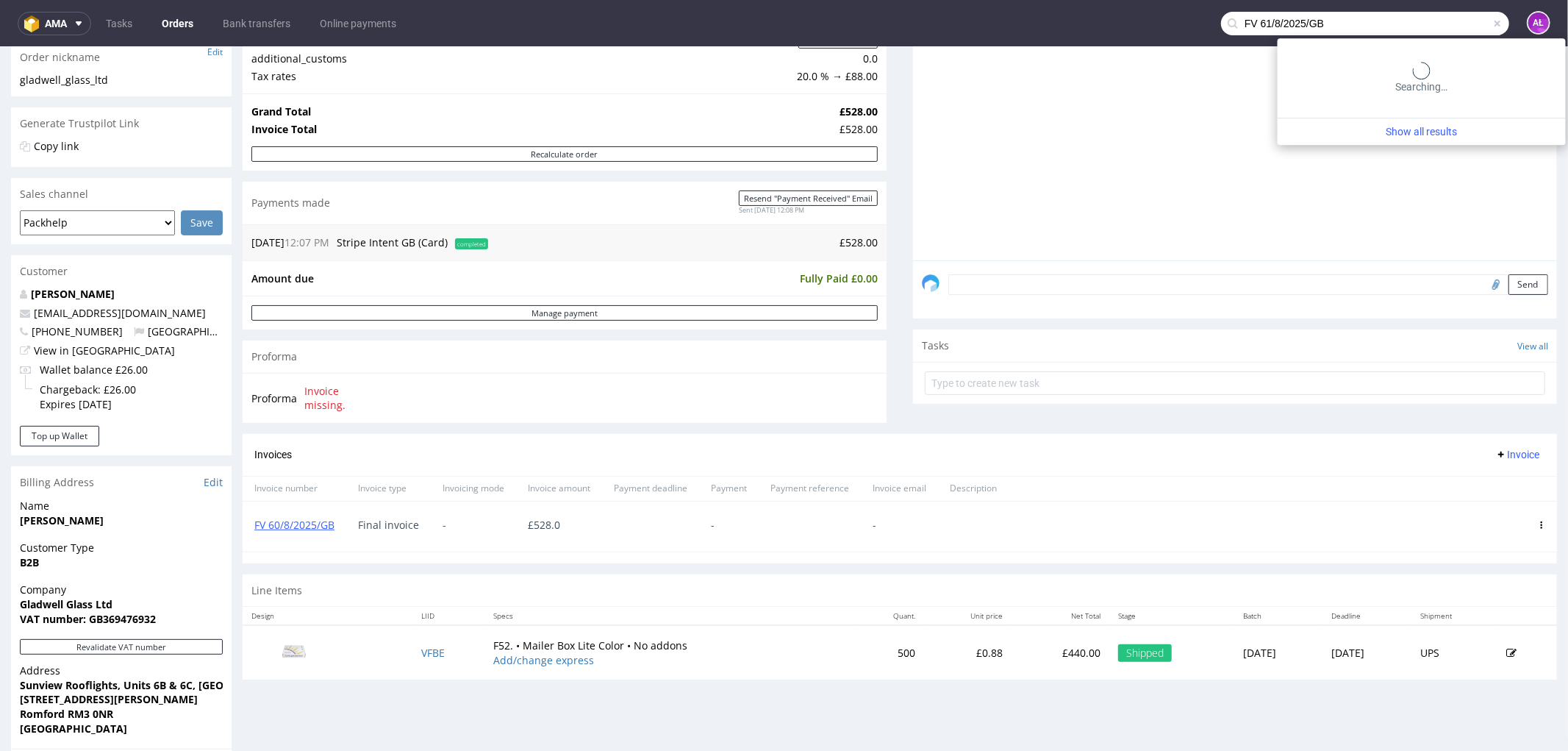
type input "FV 61/8/2025/GB"
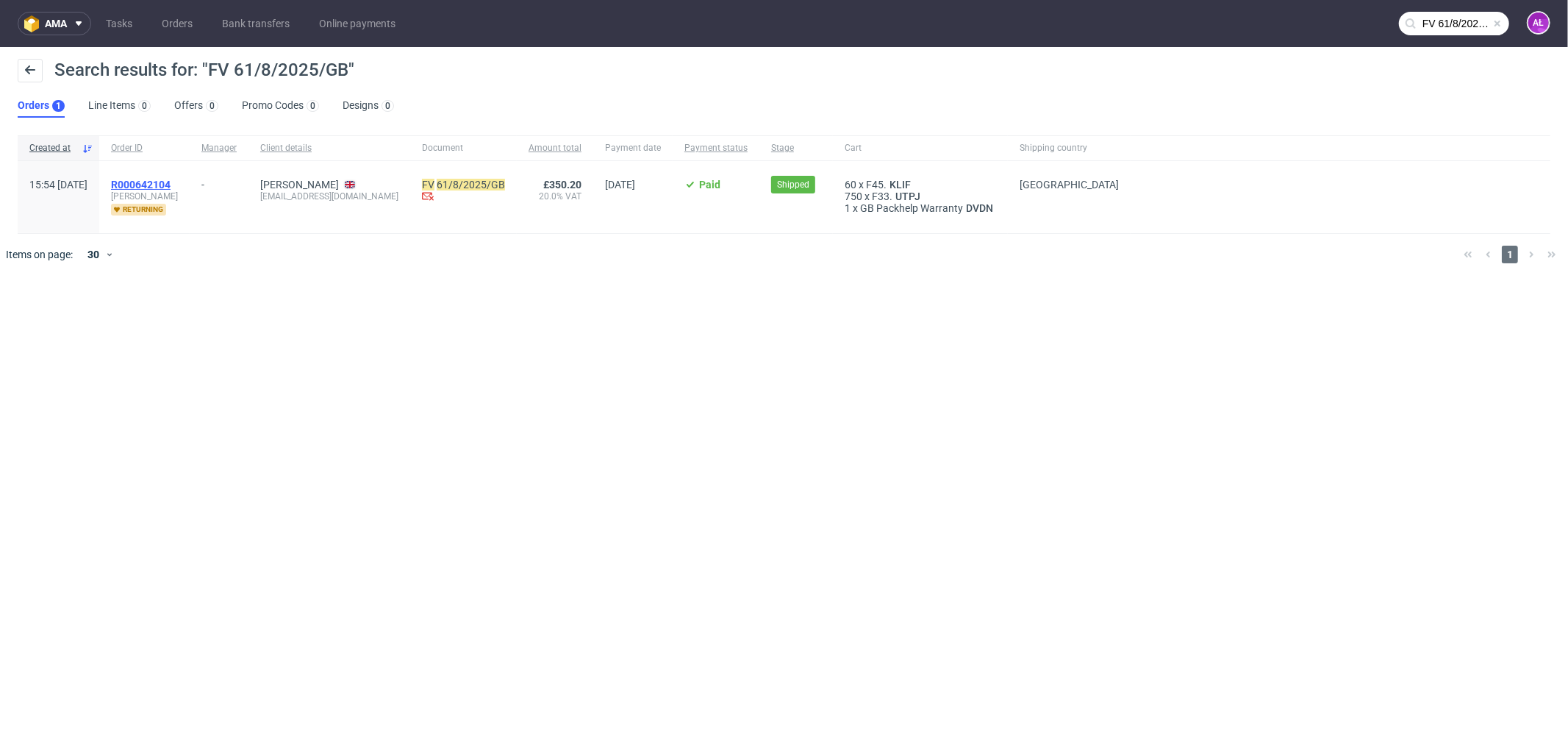
click at [170, 180] on span "R000642104" at bounding box center [140, 184] width 59 height 11
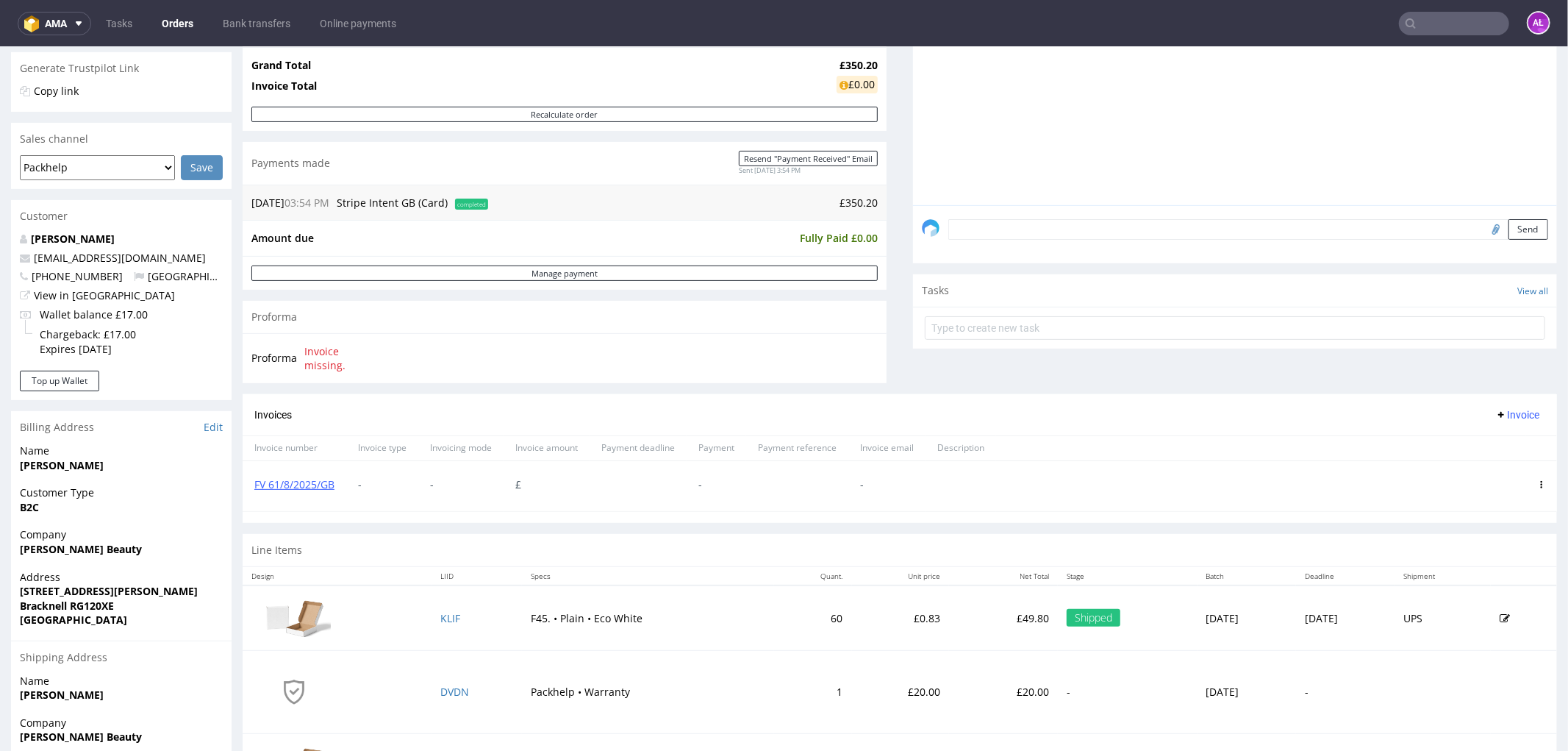
scroll to position [327, 0]
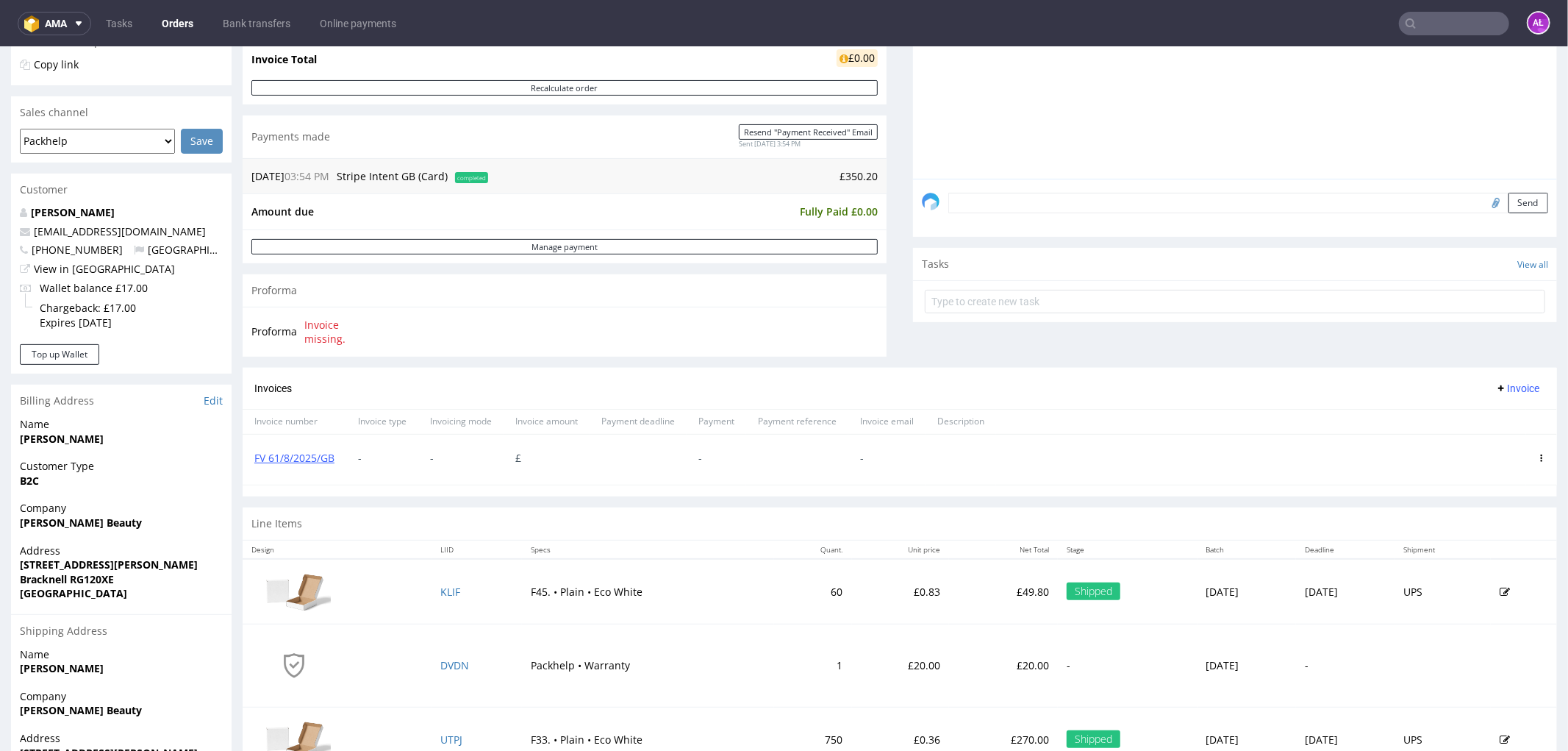
click at [1542, 457] on use at bounding box center [1542, 457] width 2 height 7
click at [1502, 585] on span "Delete invoice" at bounding box center [1482, 590] width 89 height 15
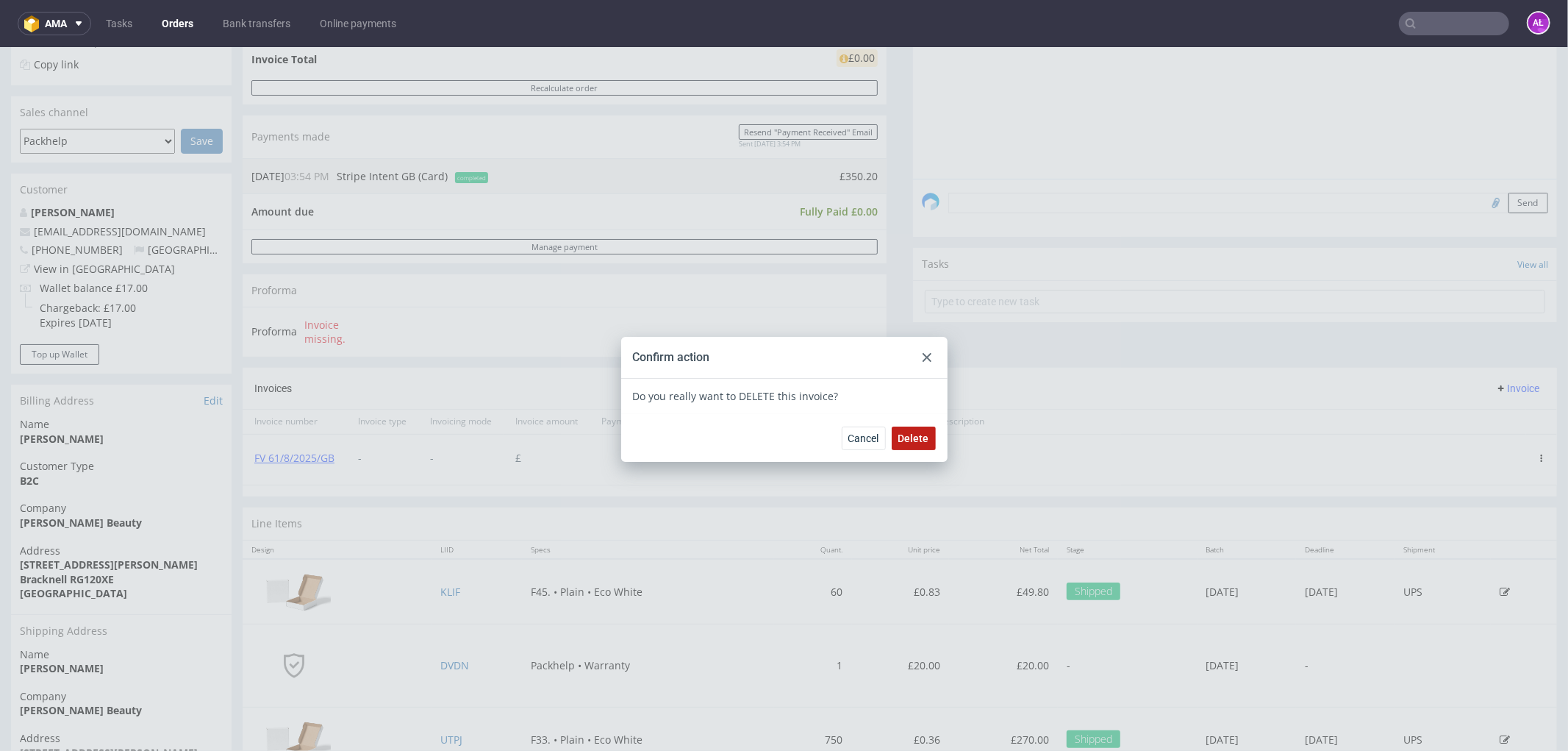
click at [912, 436] on span "Delete" at bounding box center [913, 438] width 31 height 11
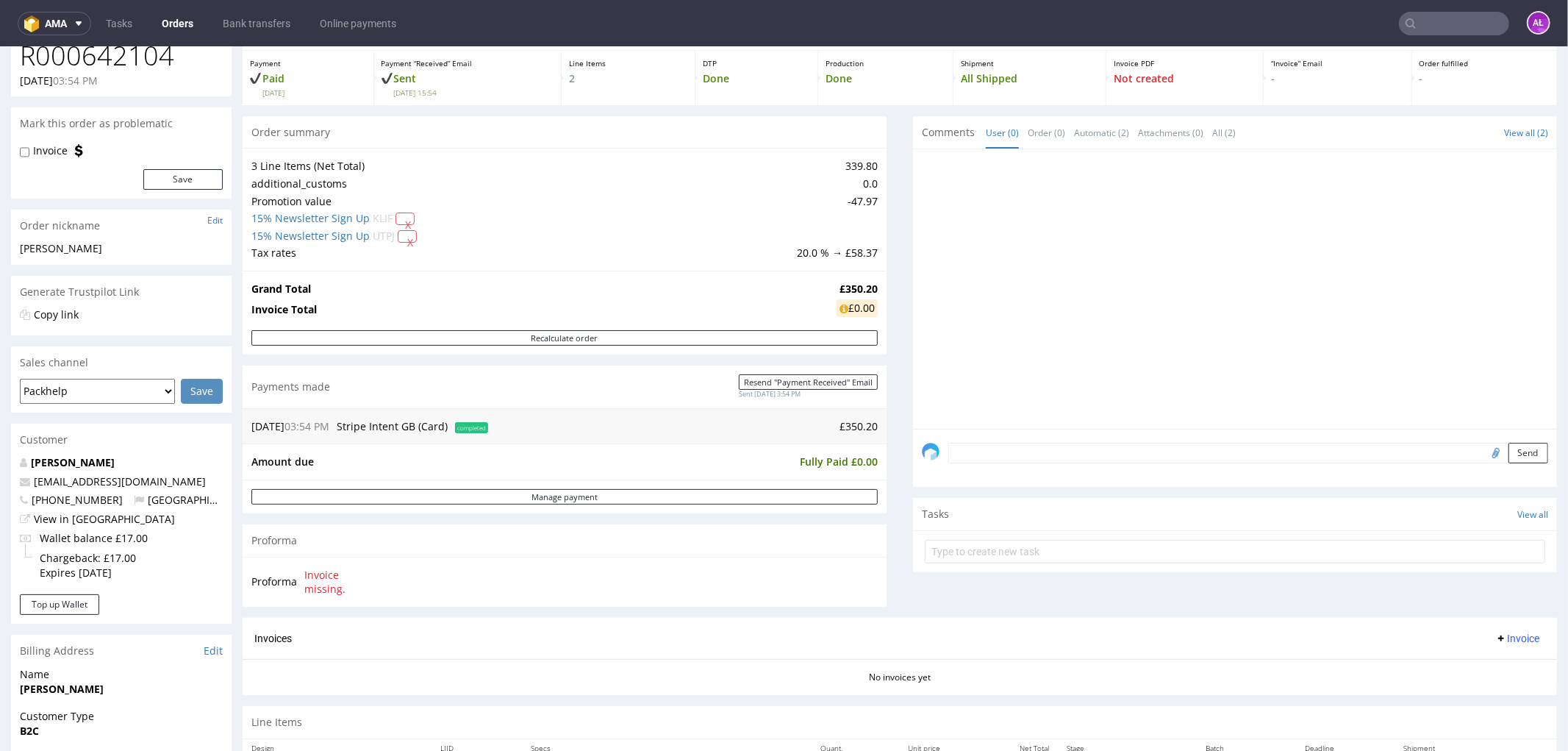
scroll to position [327, 0]
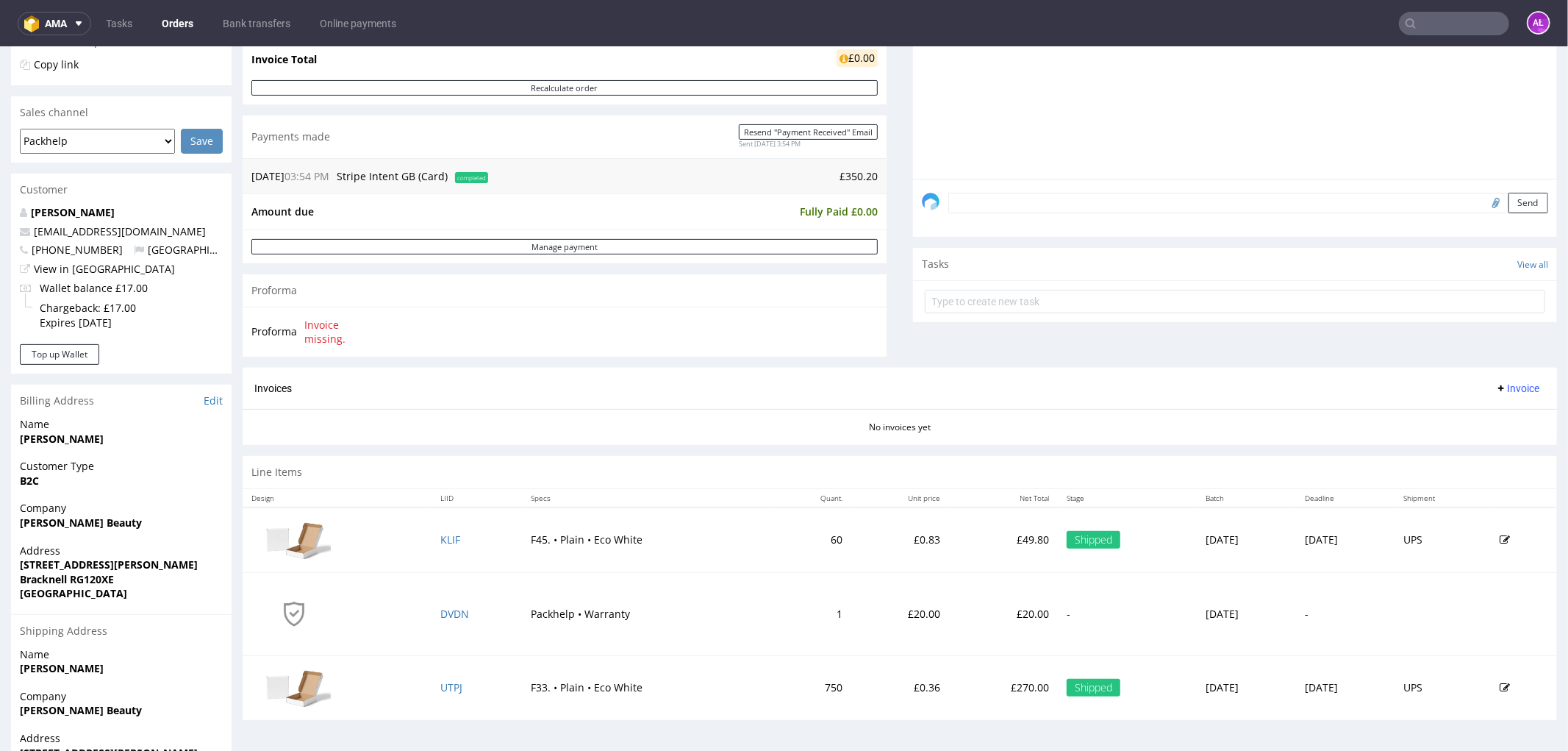
click at [1498, 387] on span "Invoice" at bounding box center [1518, 387] width 44 height 11
click at [1498, 421] on span "Upload" at bounding box center [1493, 418] width 71 height 15
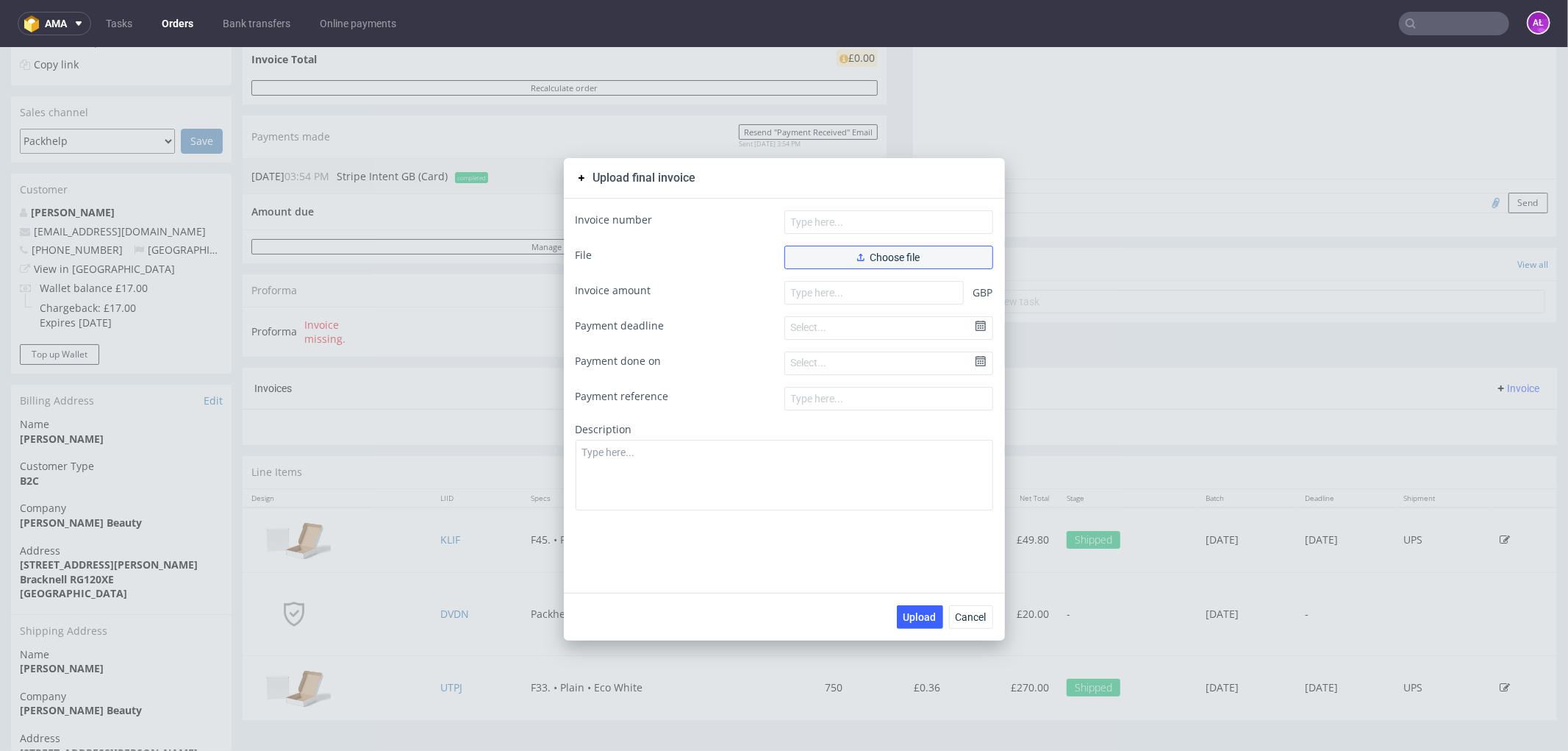
click at [924, 254] on button "Choose file" at bounding box center [889, 256] width 209 height 24
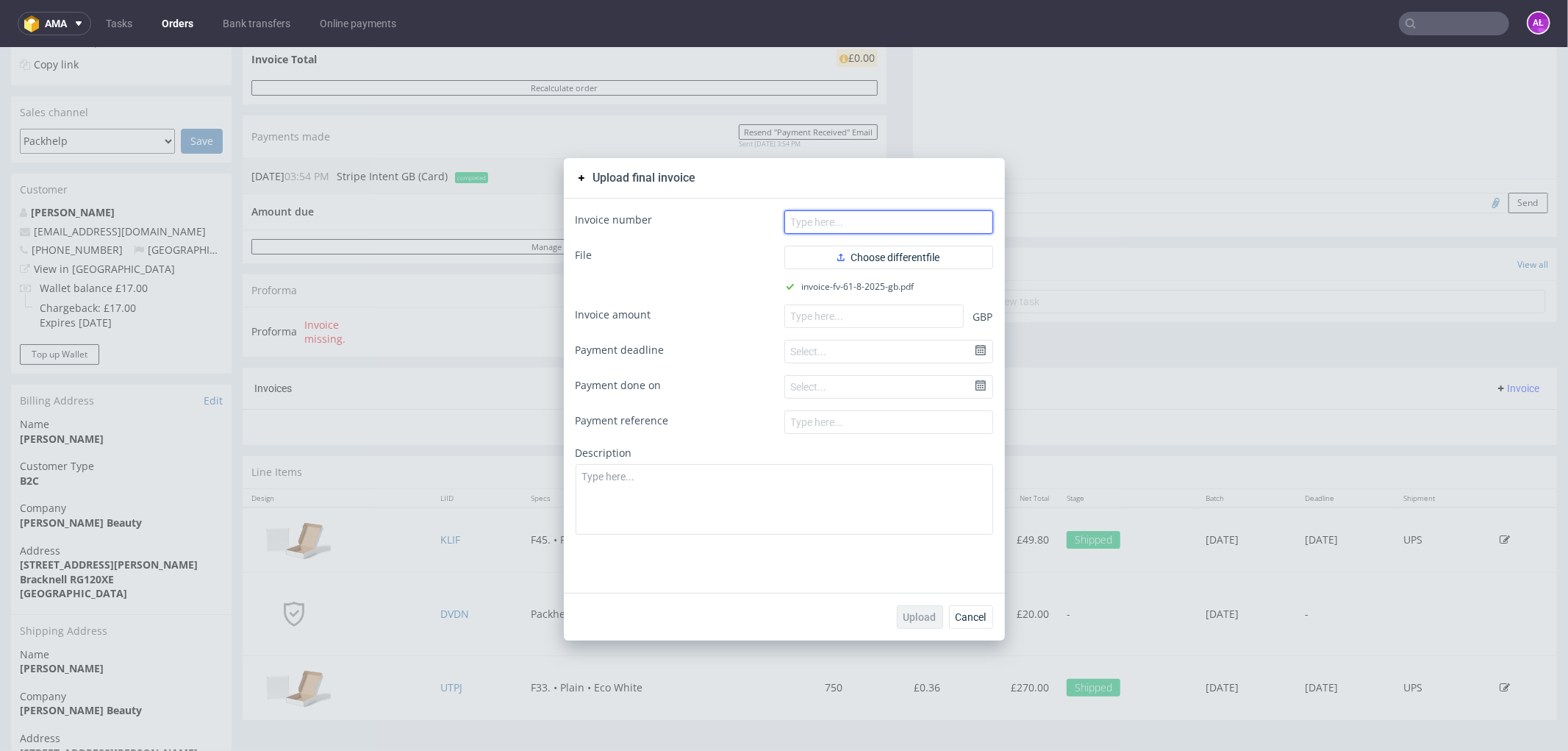
click at [927, 215] on input "text" at bounding box center [889, 221] width 209 height 24
paste input "FV 61/8/2025/GB"
type input "FV 61/8/2025/GB"
click at [915, 315] on input "number" at bounding box center [874, 315] width 179 height 24
paste input "350.20"
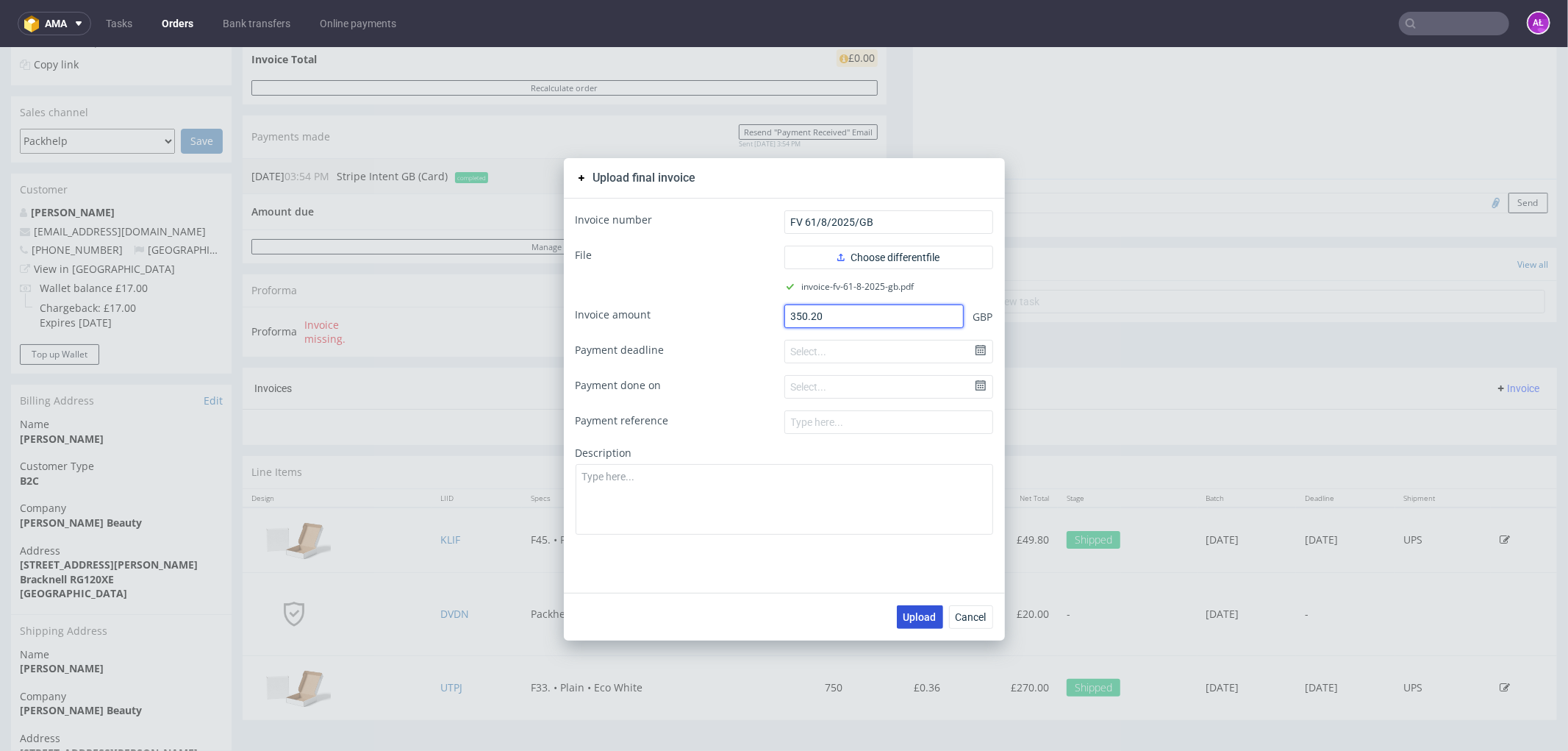
type input "350.20"
drag, startPoint x: 919, startPoint y: 618, endPoint x: 880, endPoint y: 590, distance: 48.0
click at [919, 615] on span "Upload" at bounding box center [919, 616] width 33 height 11
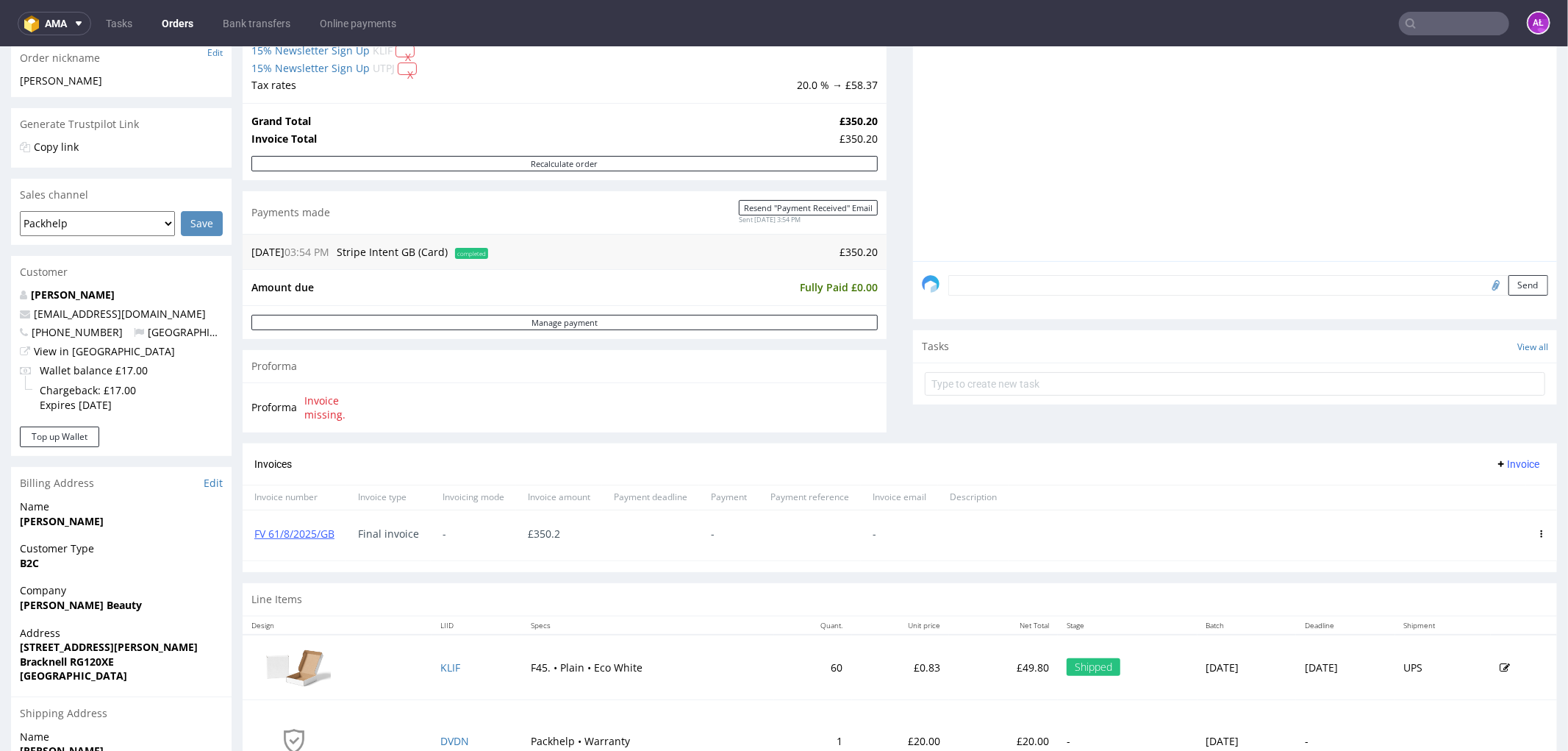
scroll to position [244, 0]
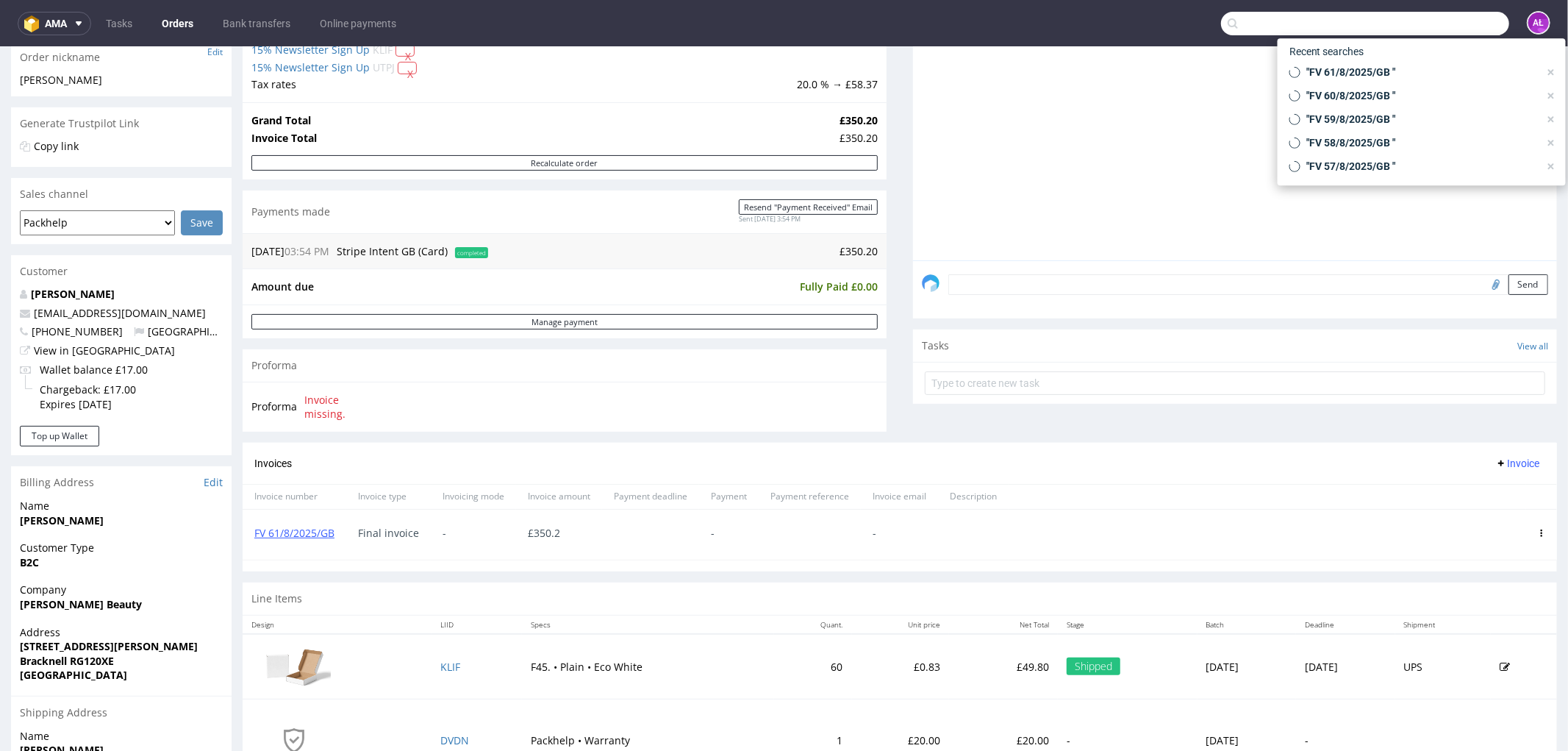
click at [1459, 15] on input "text" at bounding box center [1365, 23] width 289 height 24
paste input "FV 62/8/2025/GB"
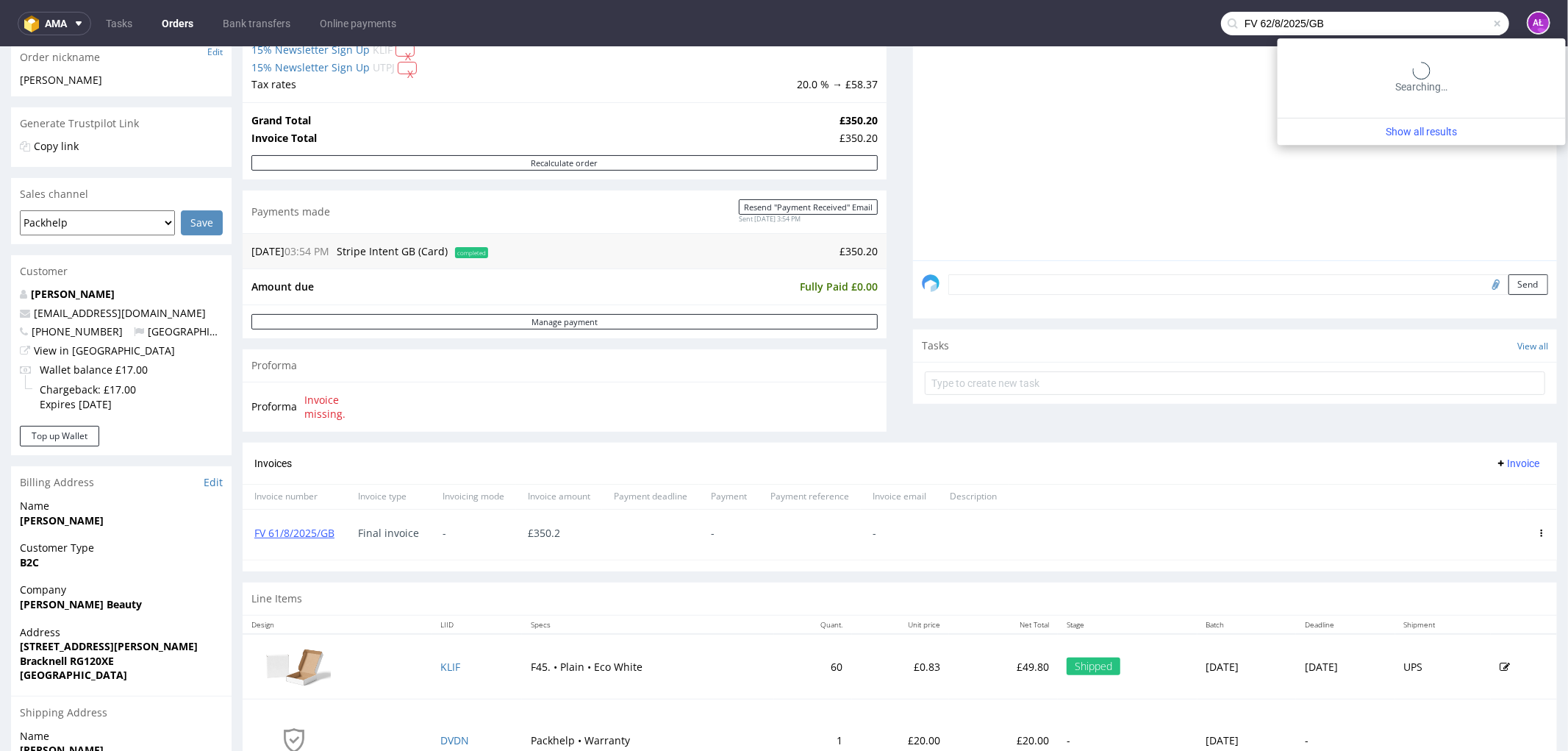
type input "FV 62/8/2025/GB"
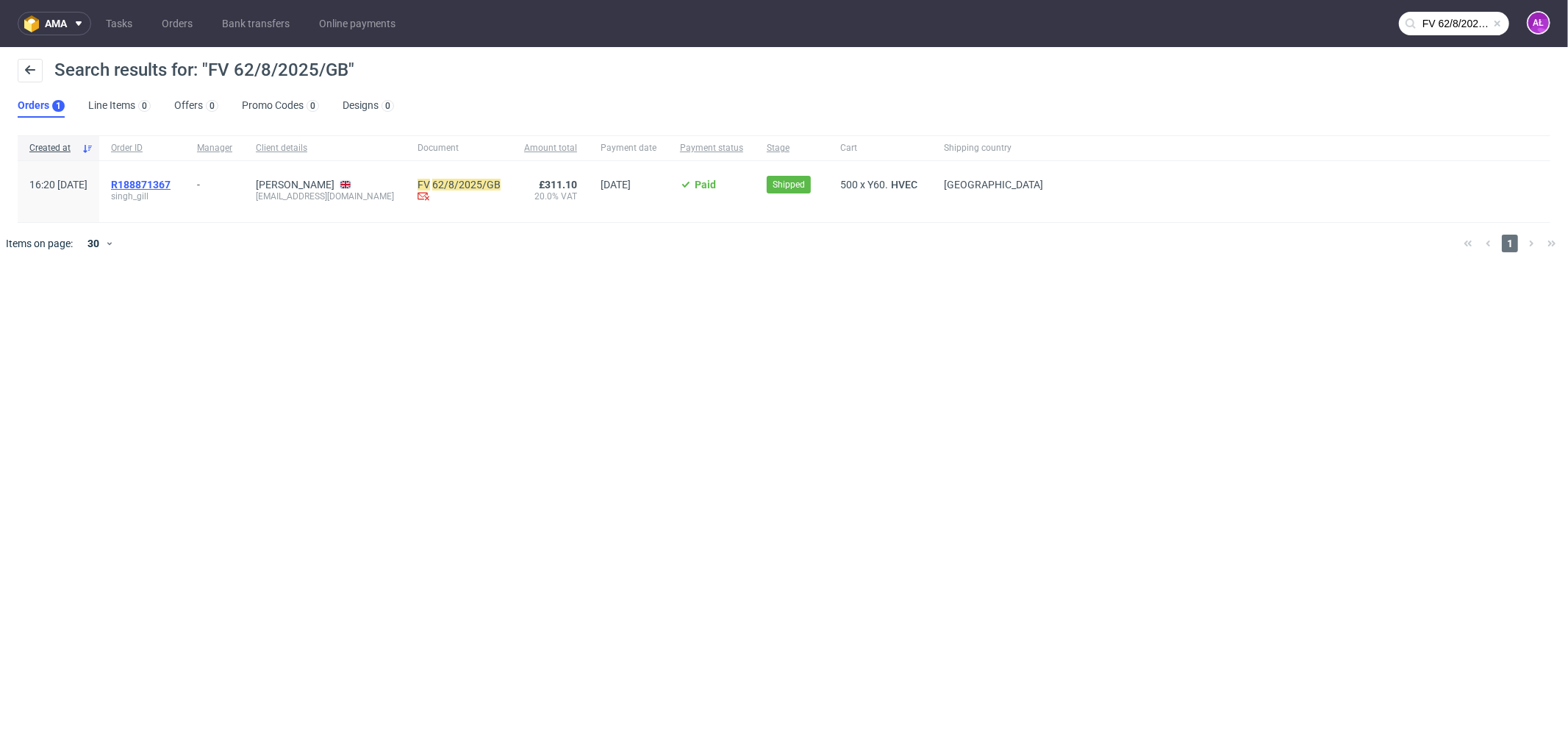
click at [170, 181] on span "R188871367" at bounding box center [140, 184] width 59 height 11
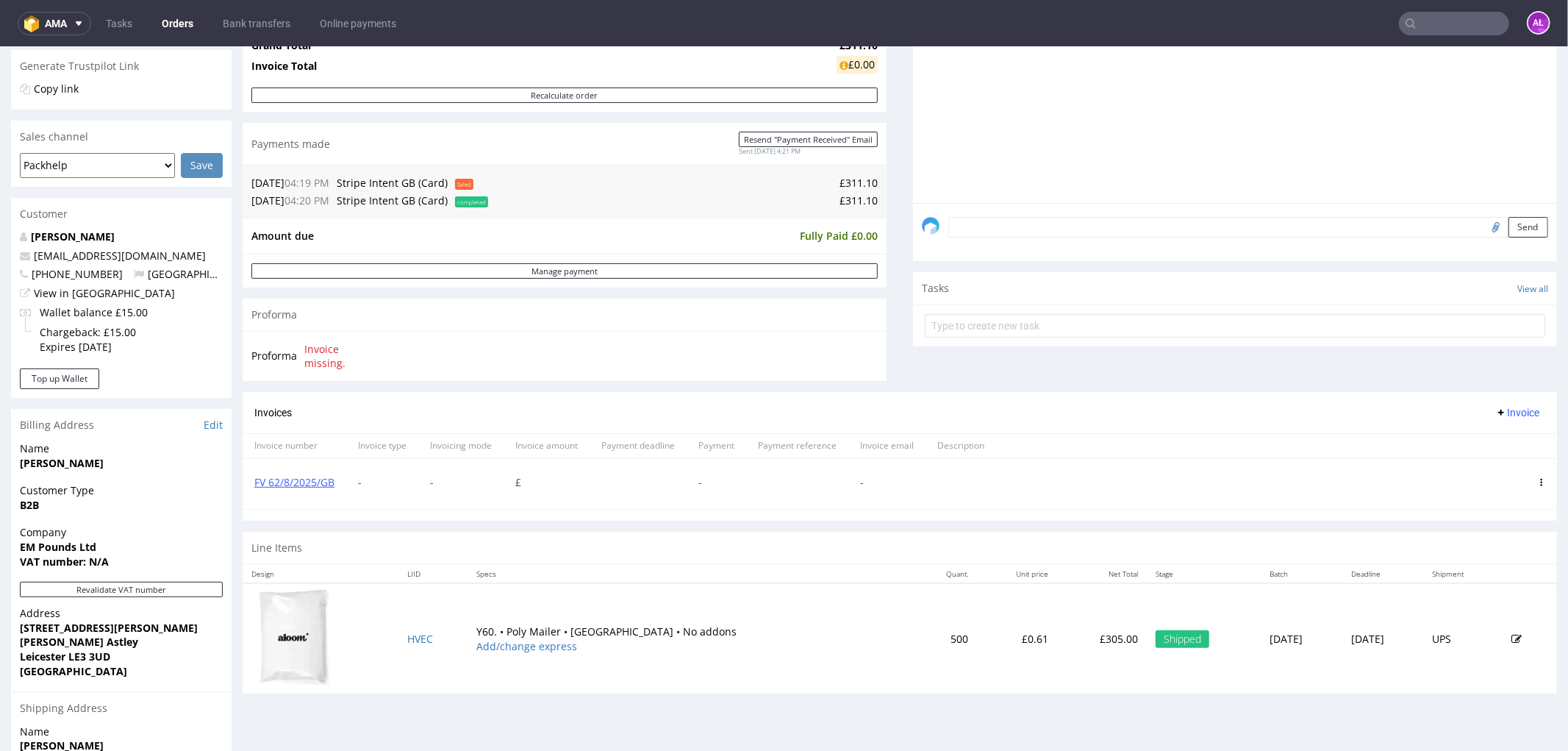
scroll to position [408, 0]
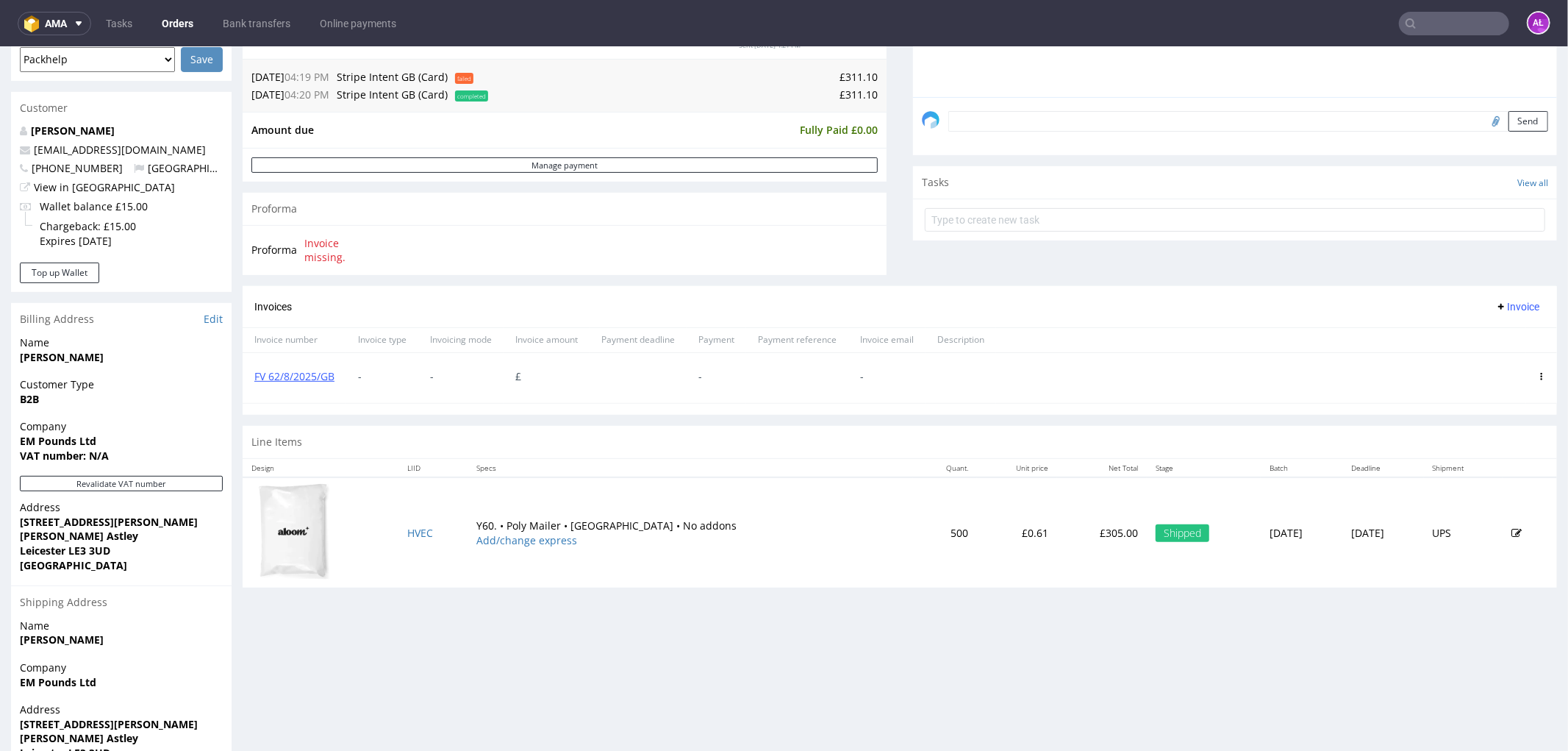
click at [1542, 377] on use at bounding box center [1542, 376] width 2 height 7
click at [1458, 507] on span "Delete invoice" at bounding box center [1482, 508] width 89 height 15
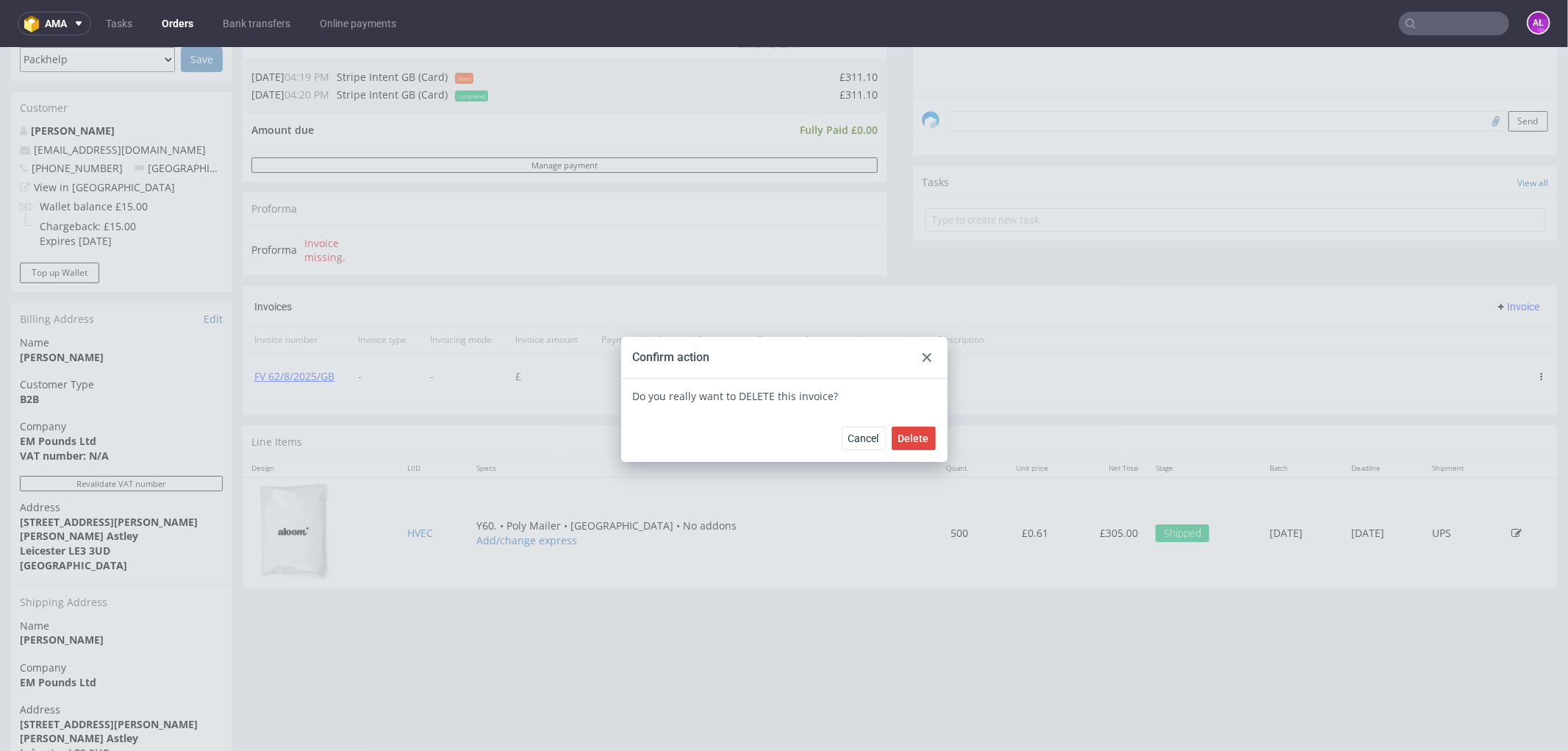
click at [916, 434] on span "Delete" at bounding box center [913, 438] width 31 height 11
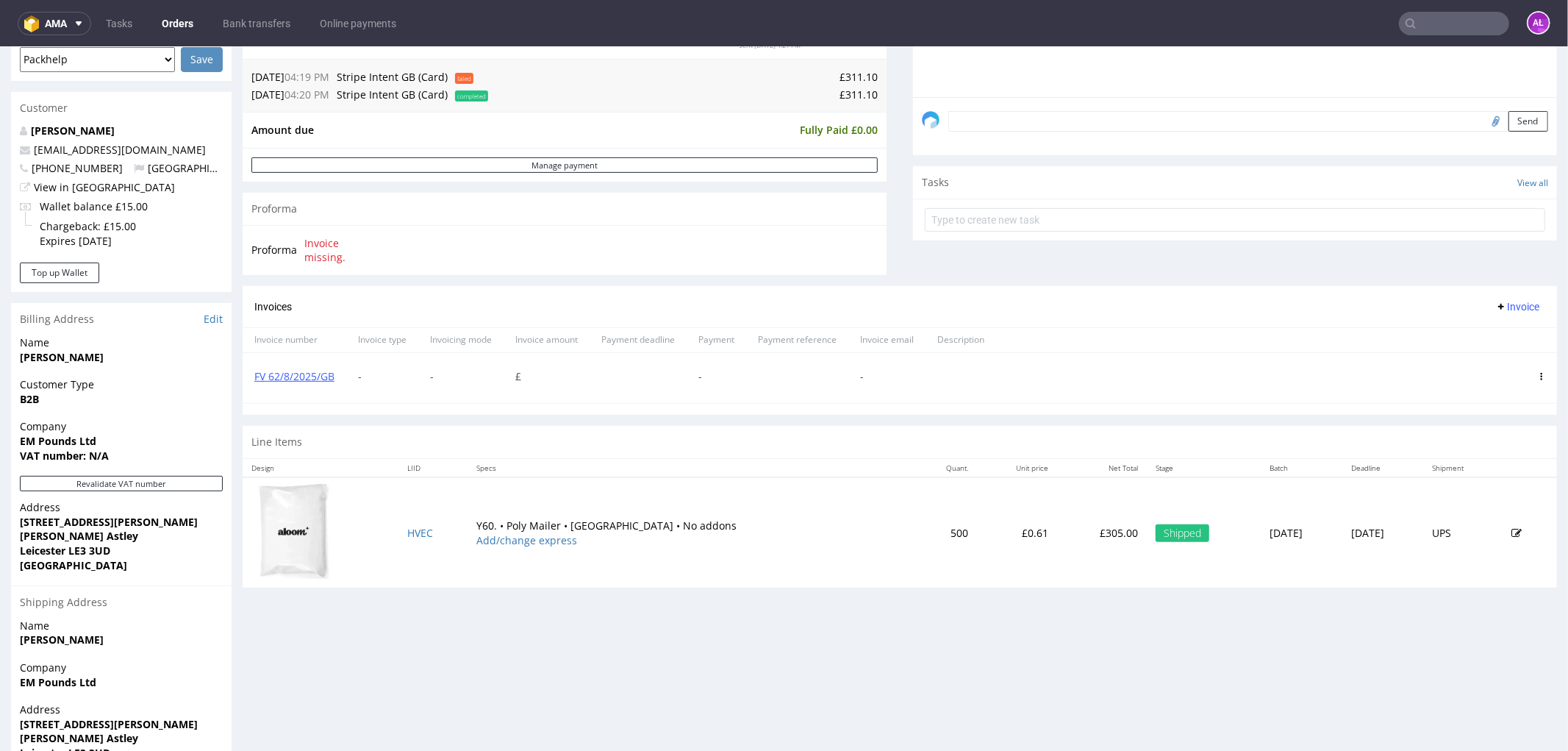
click at [1504, 305] on span "Invoice" at bounding box center [1518, 305] width 44 height 11
click at [1502, 333] on span "Upload" at bounding box center [1493, 336] width 71 height 15
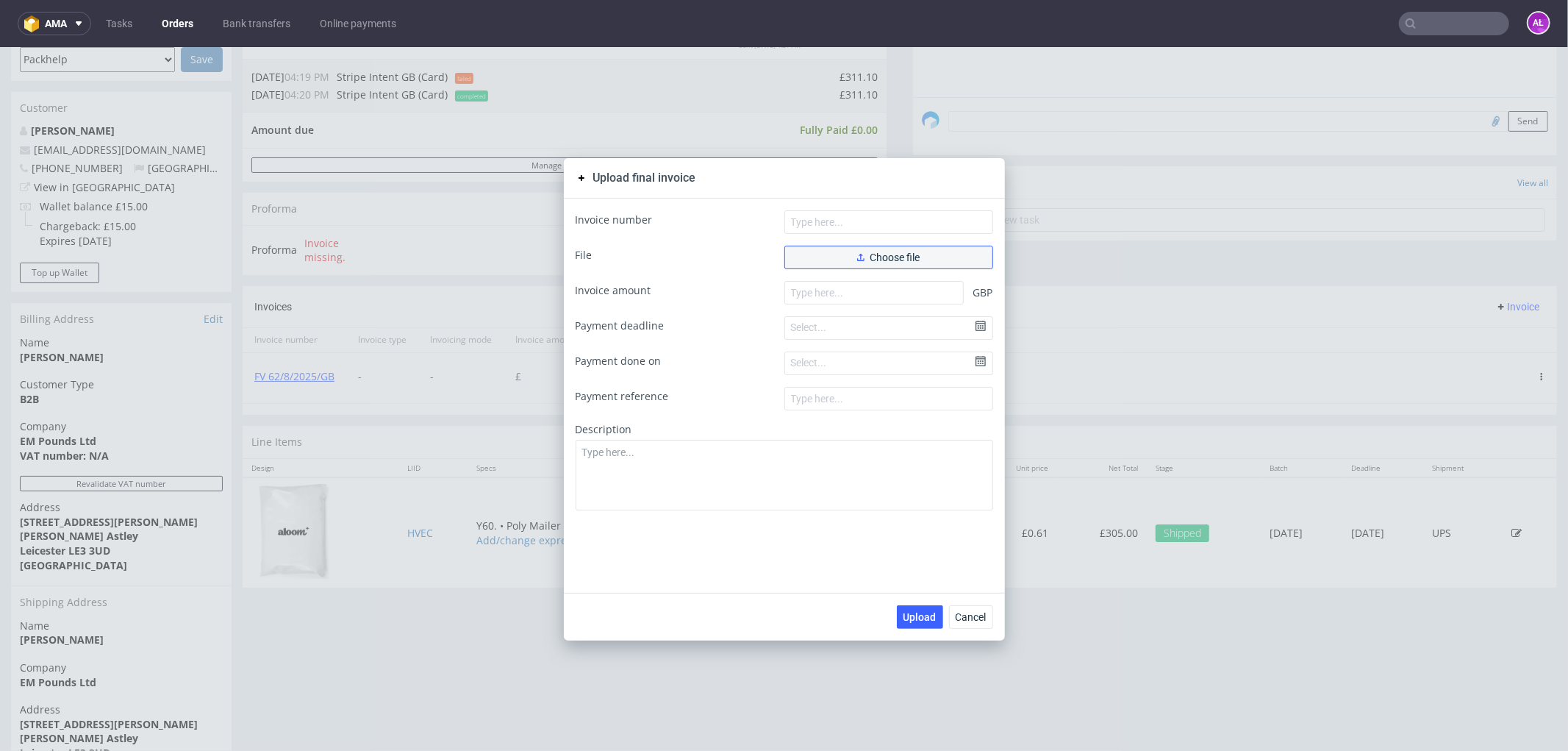
click at [809, 259] on button "Choose file" at bounding box center [889, 256] width 209 height 24
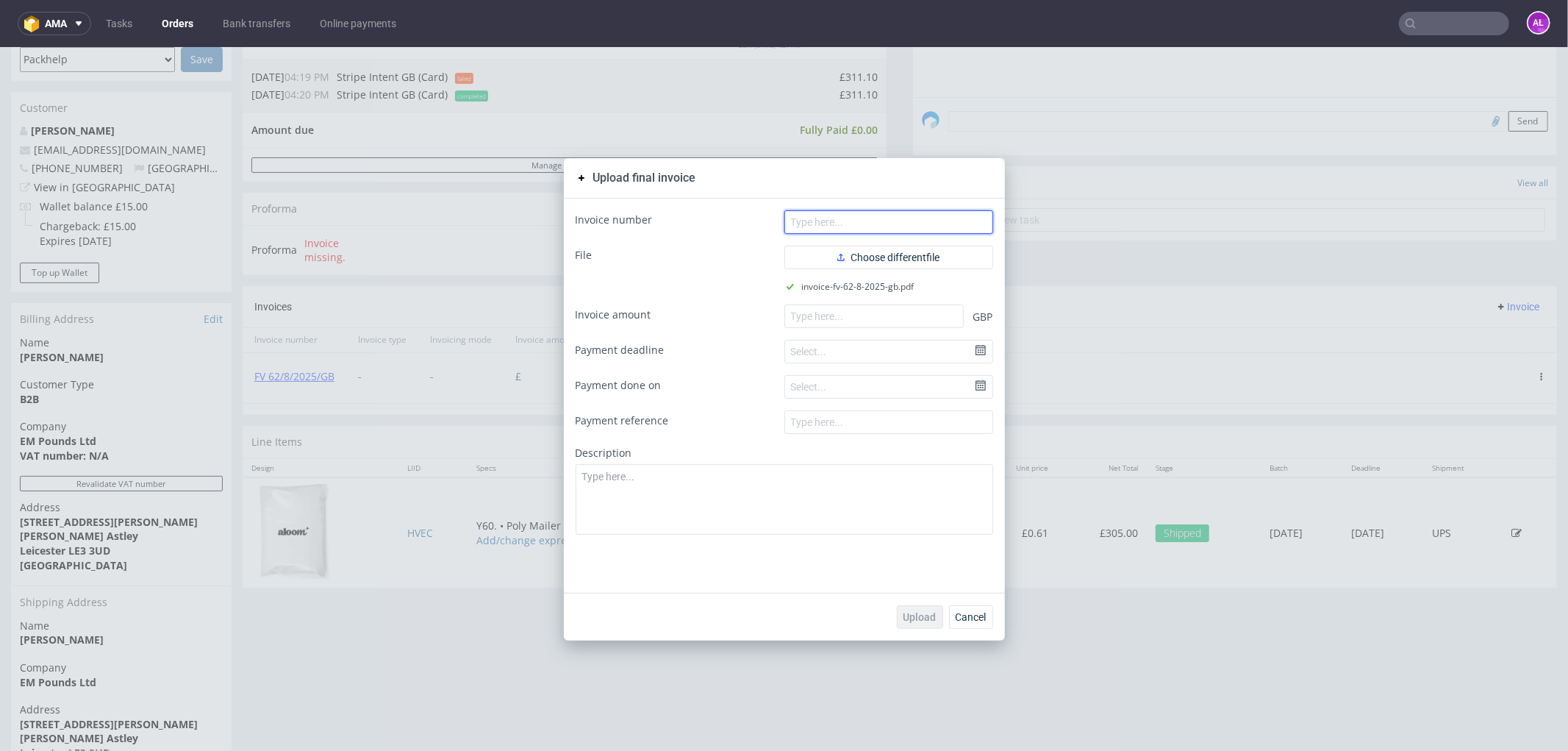
click at [893, 226] on input "text" at bounding box center [889, 221] width 209 height 24
paste input "FV 62/8/2025/GB"
type input "FV 62/8/2025/GB"
drag, startPoint x: 906, startPoint y: 312, endPoint x: 906, endPoint y: 412, distance: 100.0
click at [905, 315] on input "number" at bounding box center [874, 315] width 179 height 24
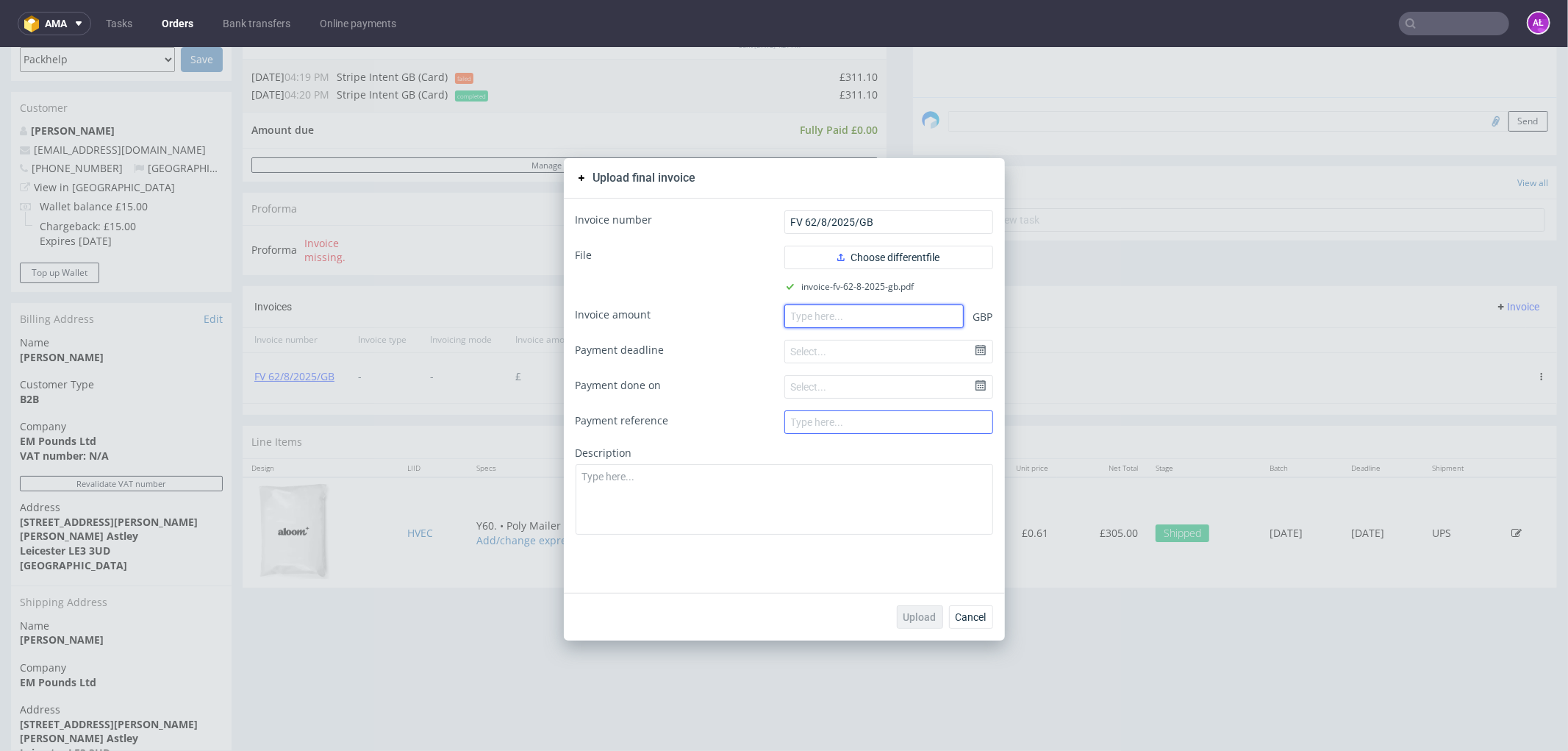
paste input "311.10"
type input "311.10"
click at [918, 613] on span "Upload" at bounding box center [919, 616] width 33 height 11
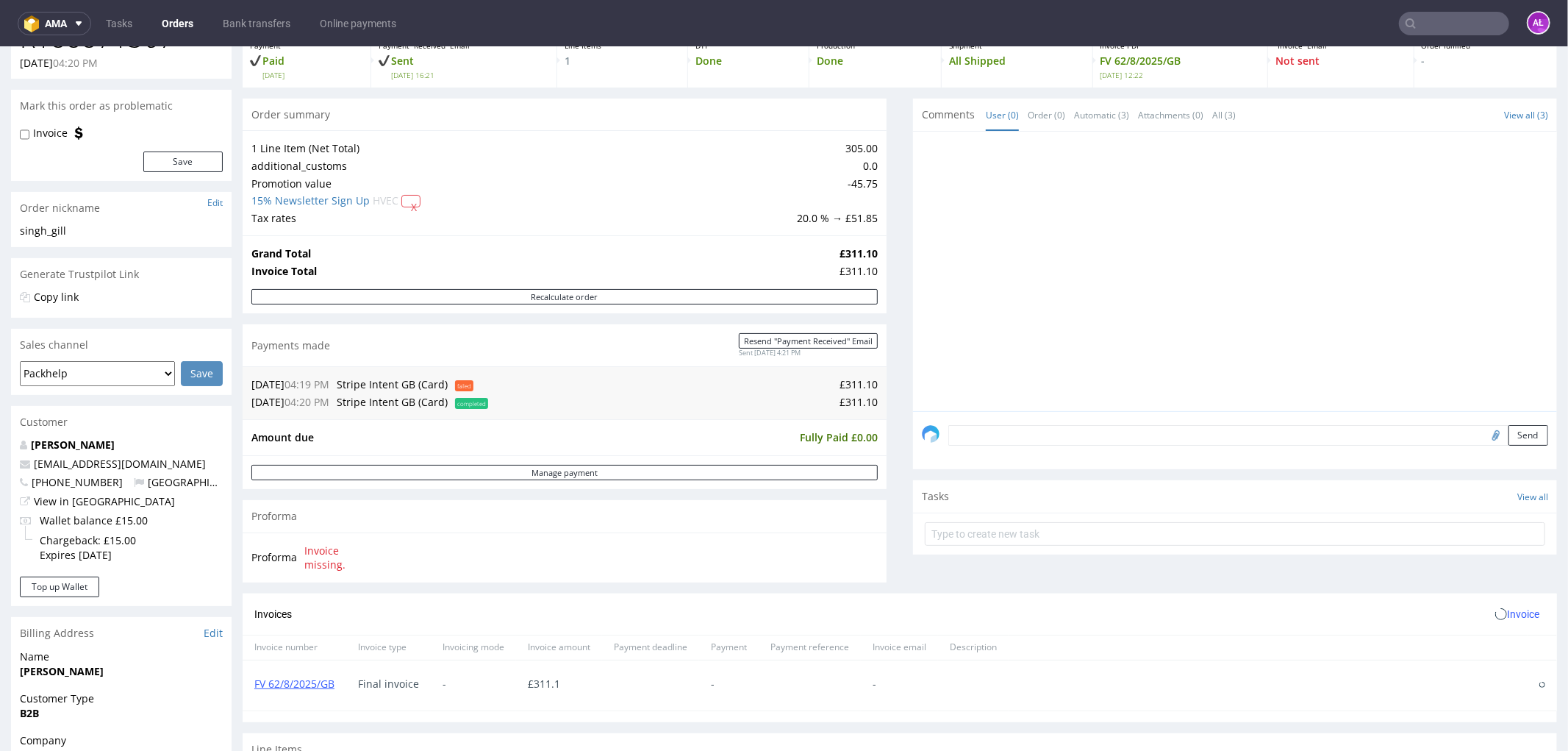
scroll to position [244, 0]
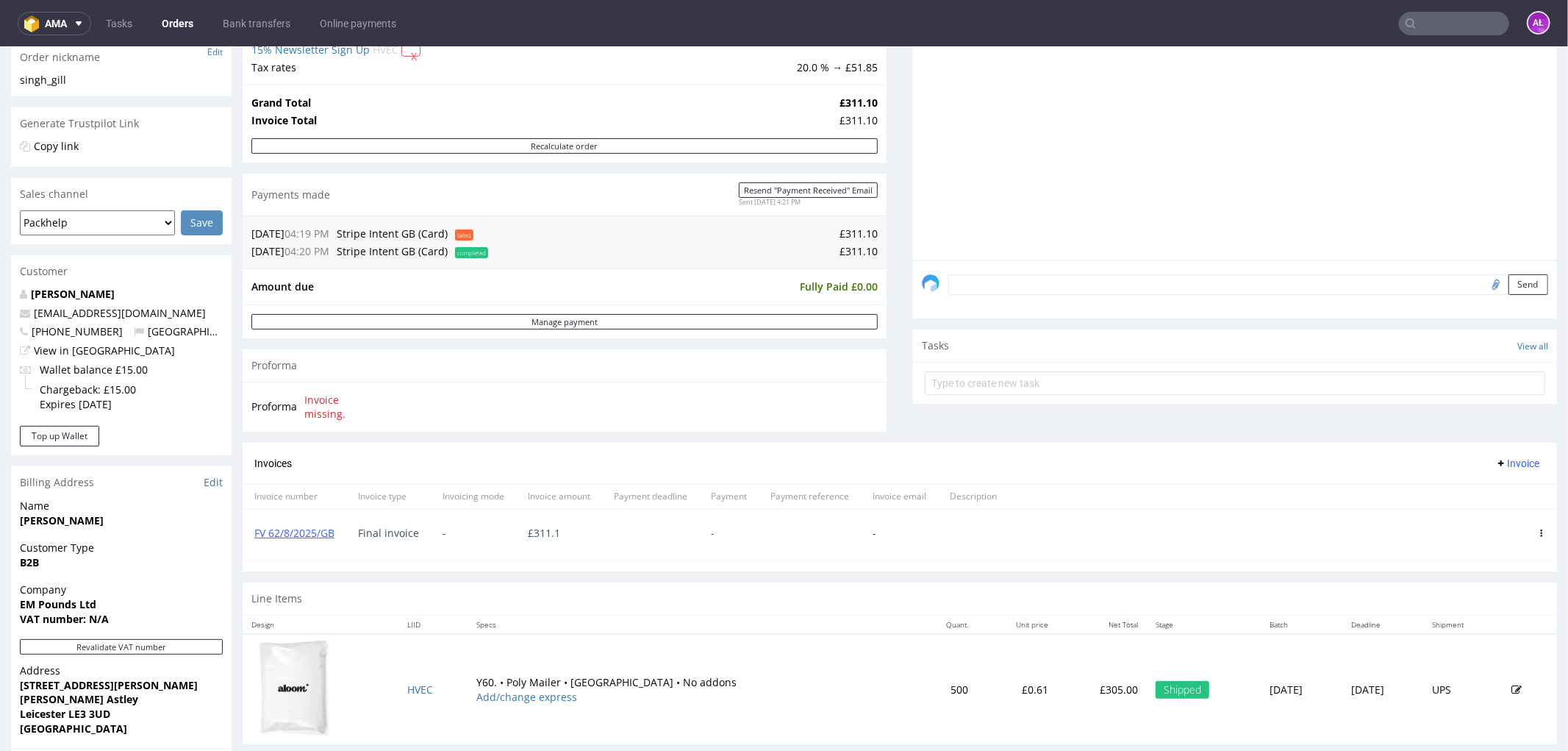
click at [1449, 19] on input "text" at bounding box center [1454, 23] width 110 height 24
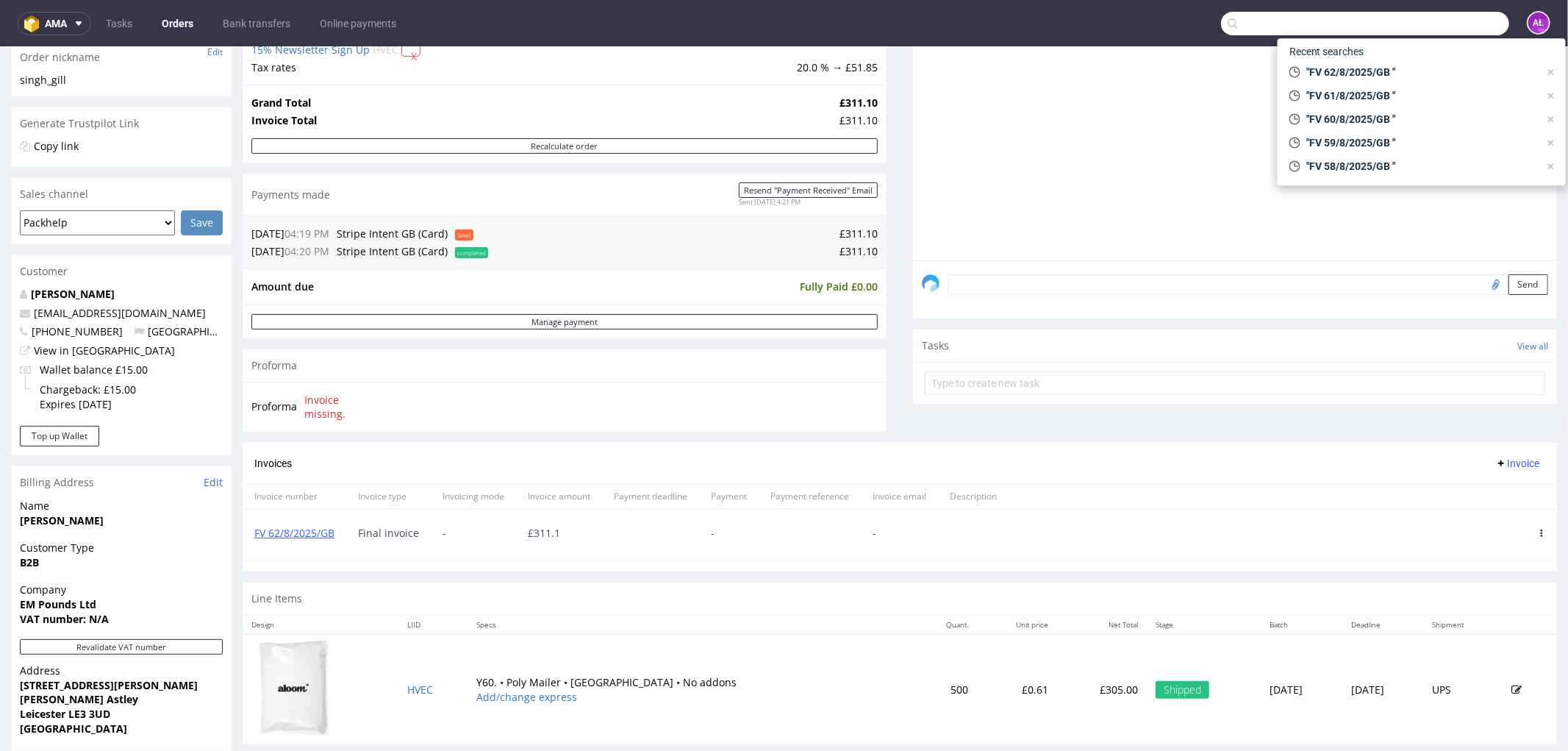
paste input "FV 63/8/2025/GB"
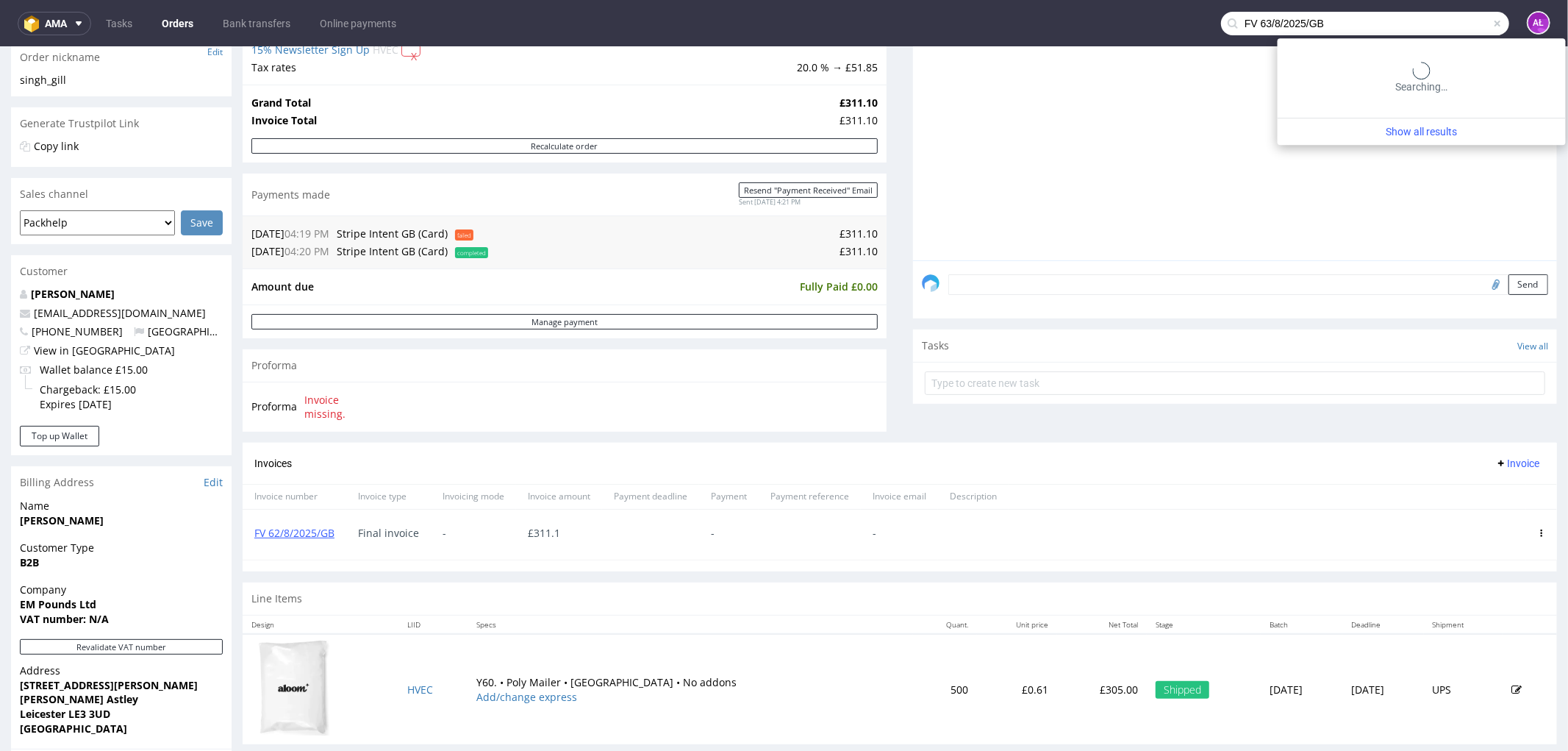
type input "FV 63/8/2025/GB"
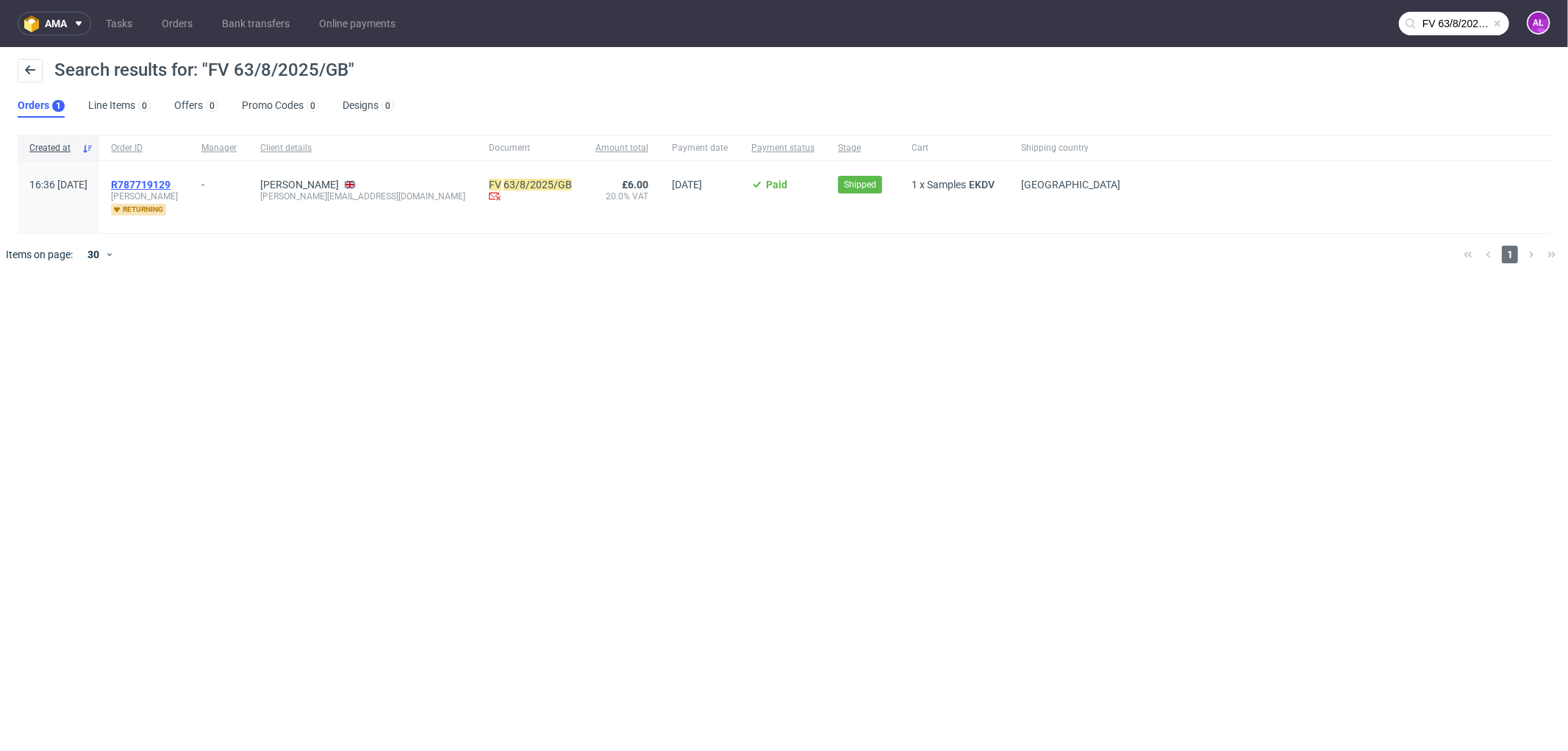
click at [170, 183] on span "R787719129" at bounding box center [140, 184] width 59 height 11
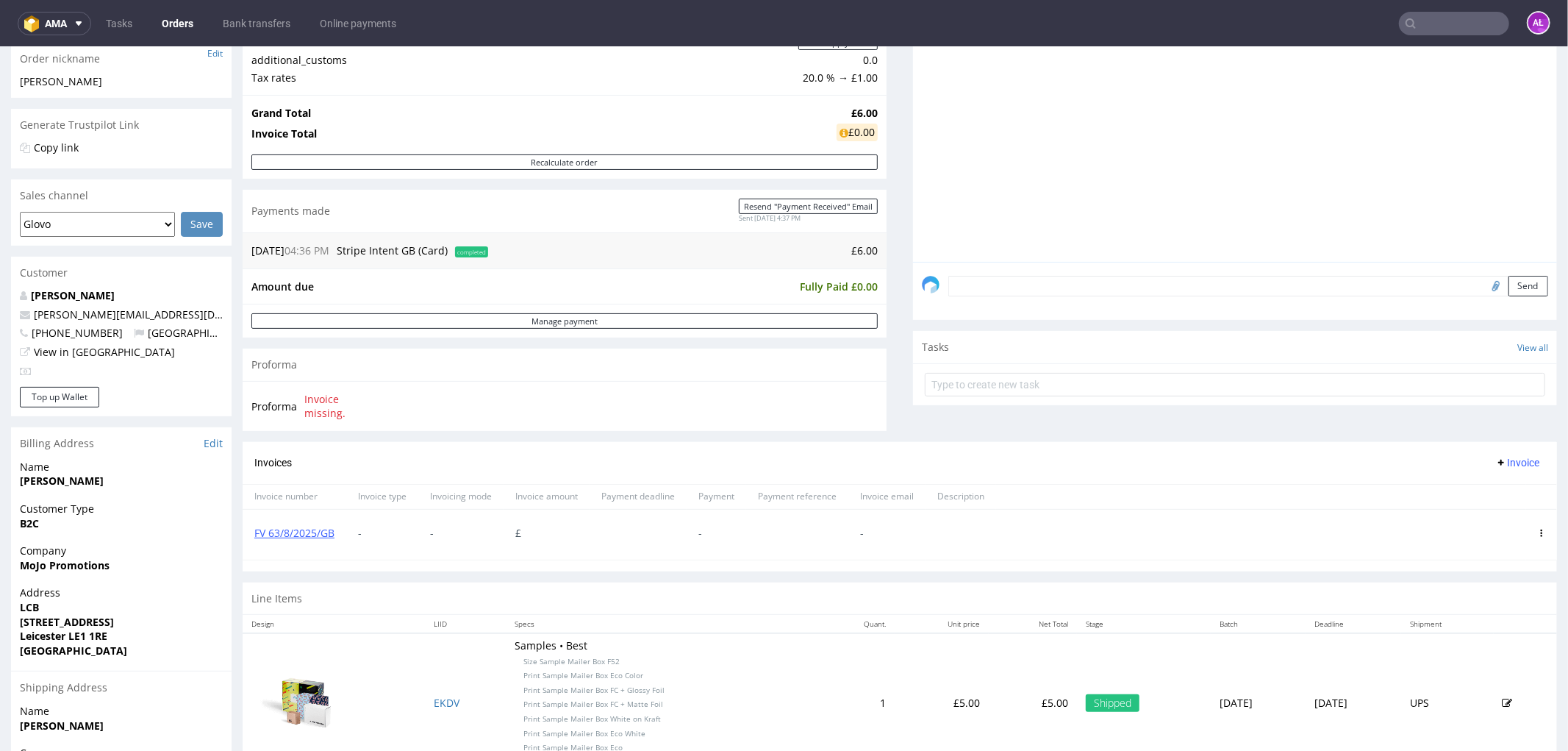
scroll to position [244, 0]
click at [1527, 531] on div at bounding box center [1542, 532] width 31 height 50
click at [1538, 533] on icon at bounding box center [1542, 530] width 7 height 7
click at [1476, 656] on span "Delete invoice" at bounding box center [1482, 663] width 89 height 15
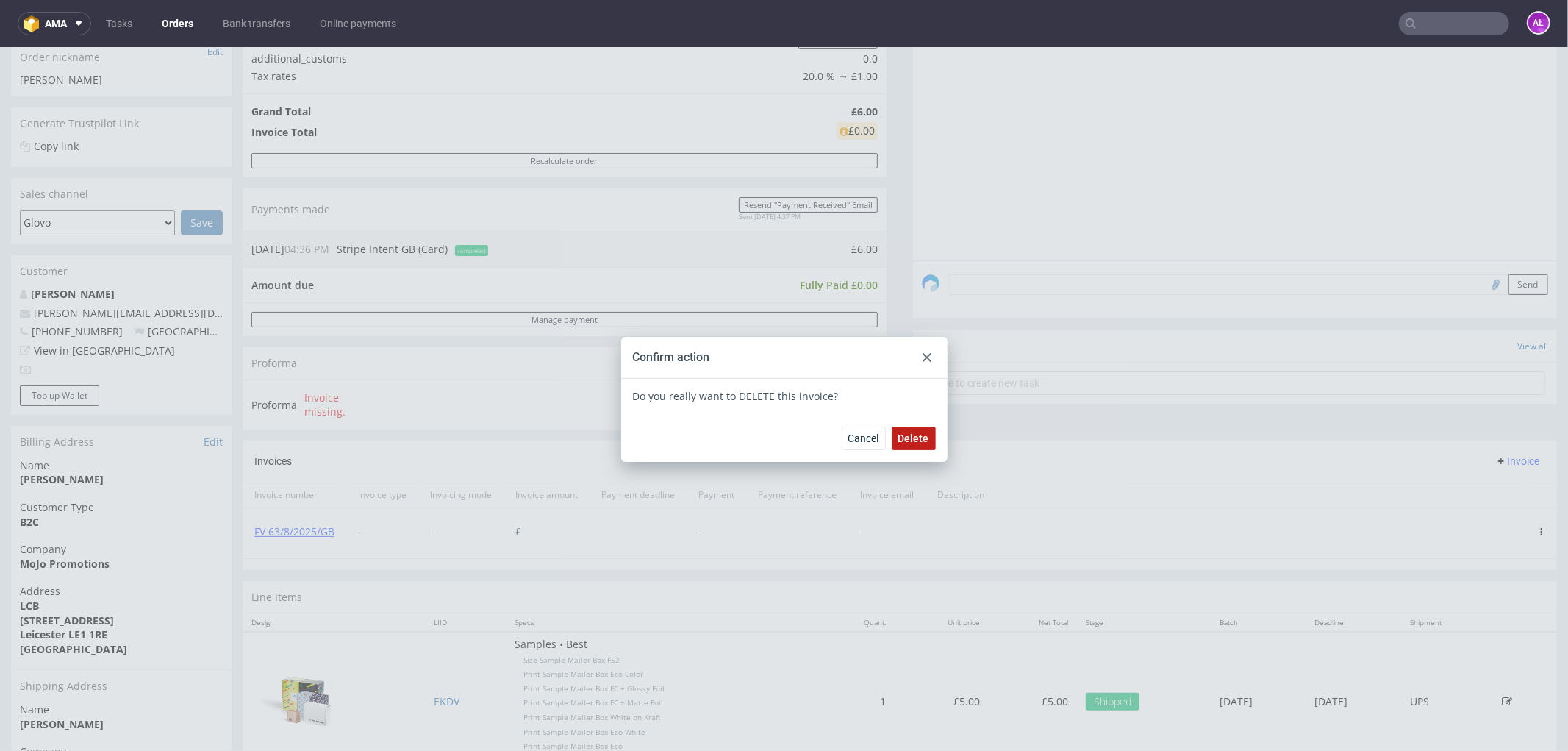
click at [905, 432] on span "Delete" at bounding box center [913, 438] width 31 height 11
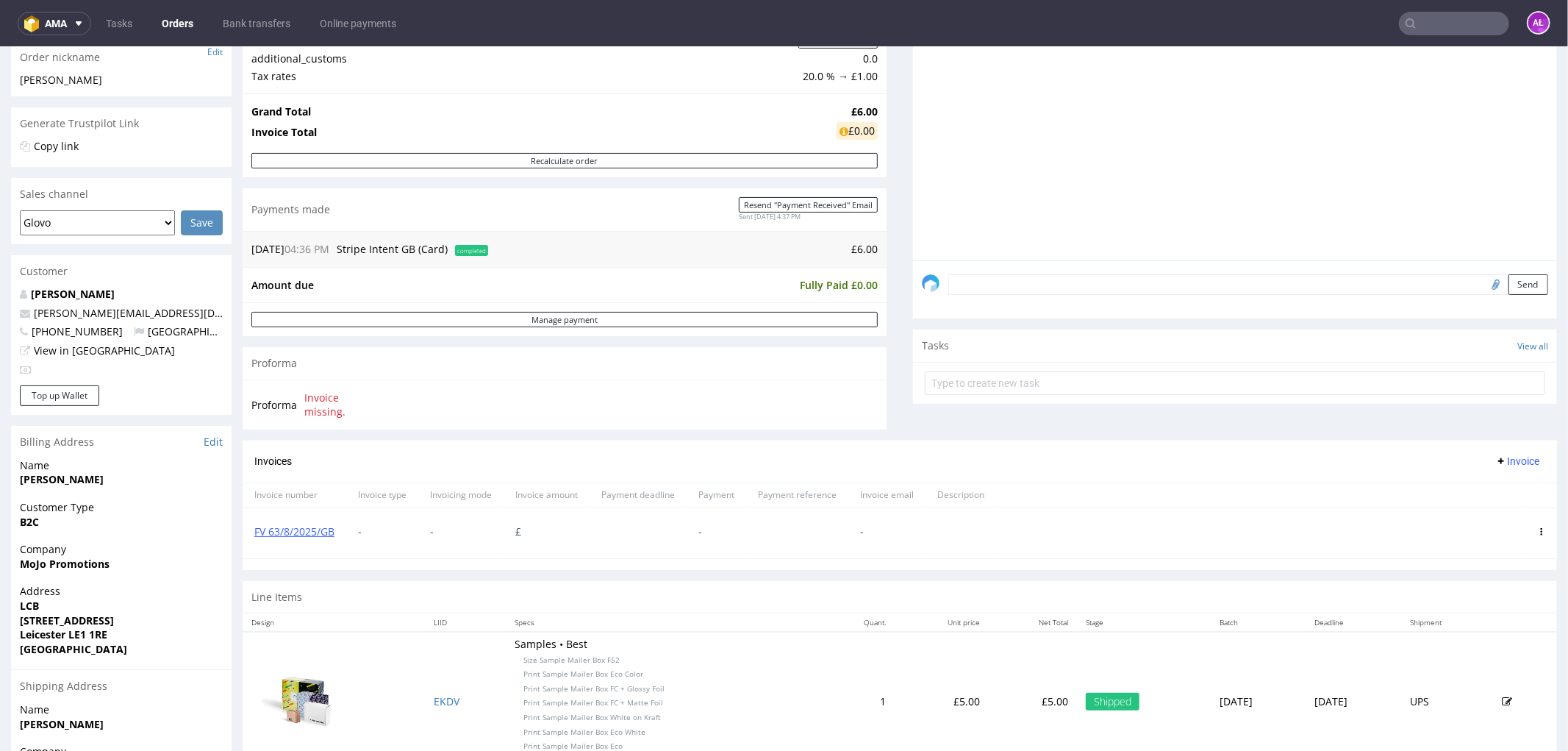
drag, startPoint x: 1357, startPoint y: 422, endPoint x: 1378, endPoint y: 422, distance: 21.0
click at [1497, 465] on span "Invoice" at bounding box center [1518, 460] width 44 height 11
click at [1493, 492] on span "Upload" at bounding box center [1493, 492] width 71 height 15
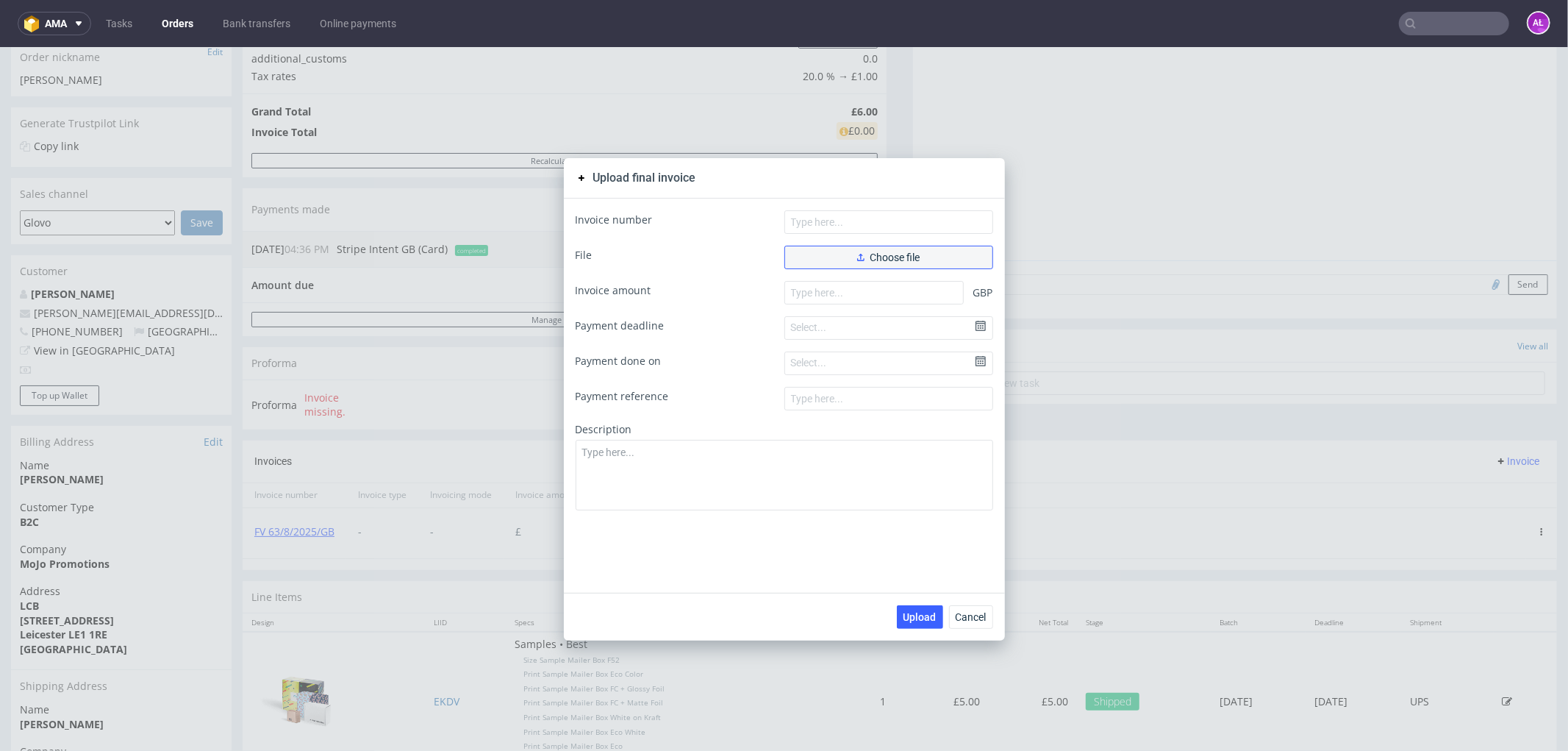
click at [891, 257] on span "Choose file" at bounding box center [889, 257] width 64 height 11
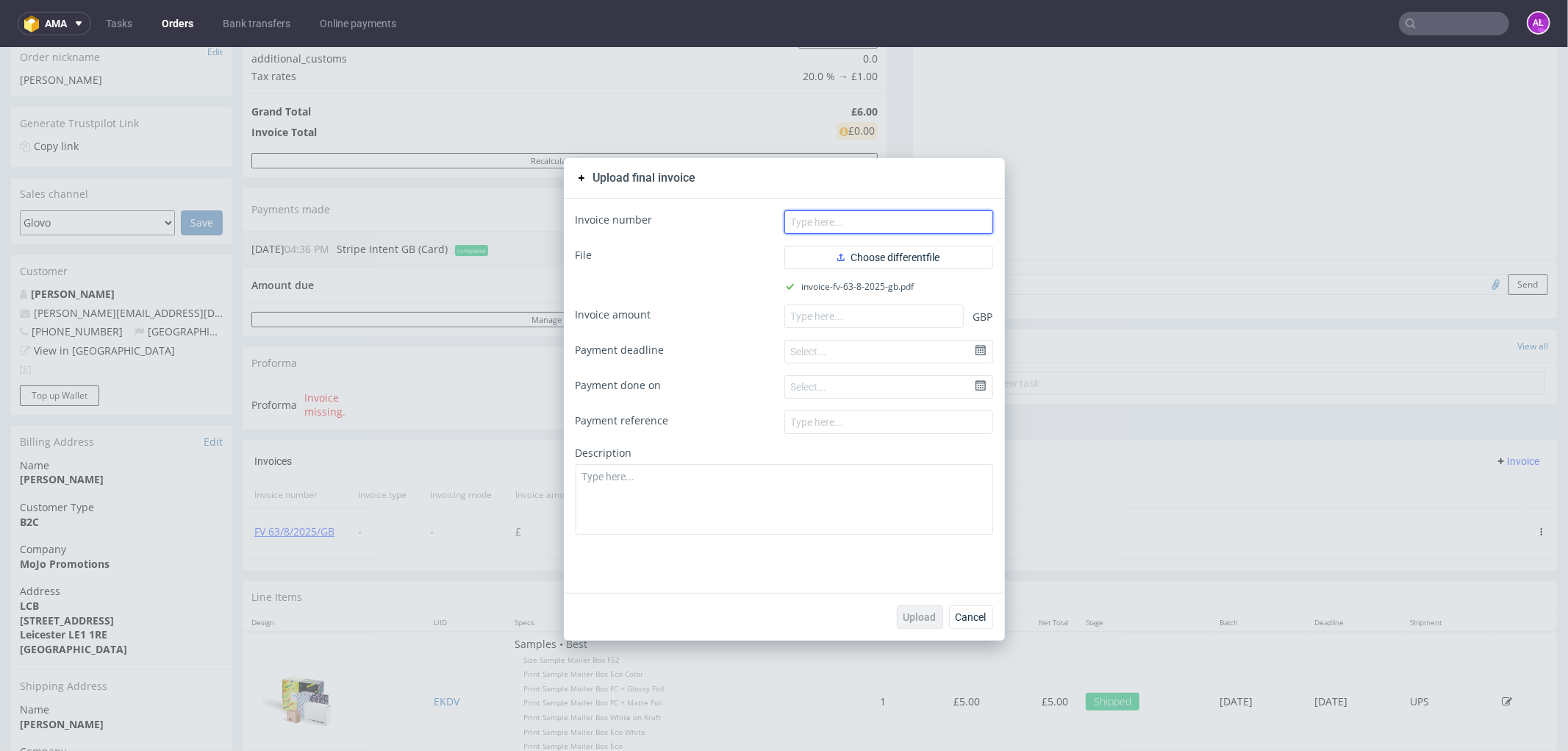
drag, startPoint x: 955, startPoint y: 214, endPoint x: 991, endPoint y: 222, distance: 36.9
click at [955, 214] on input "text" at bounding box center [889, 221] width 209 height 24
paste input "FV 63/8/2025/GB"
type input "FV 63/8/2025/GB"
click at [867, 315] on input "number" at bounding box center [874, 315] width 179 height 24
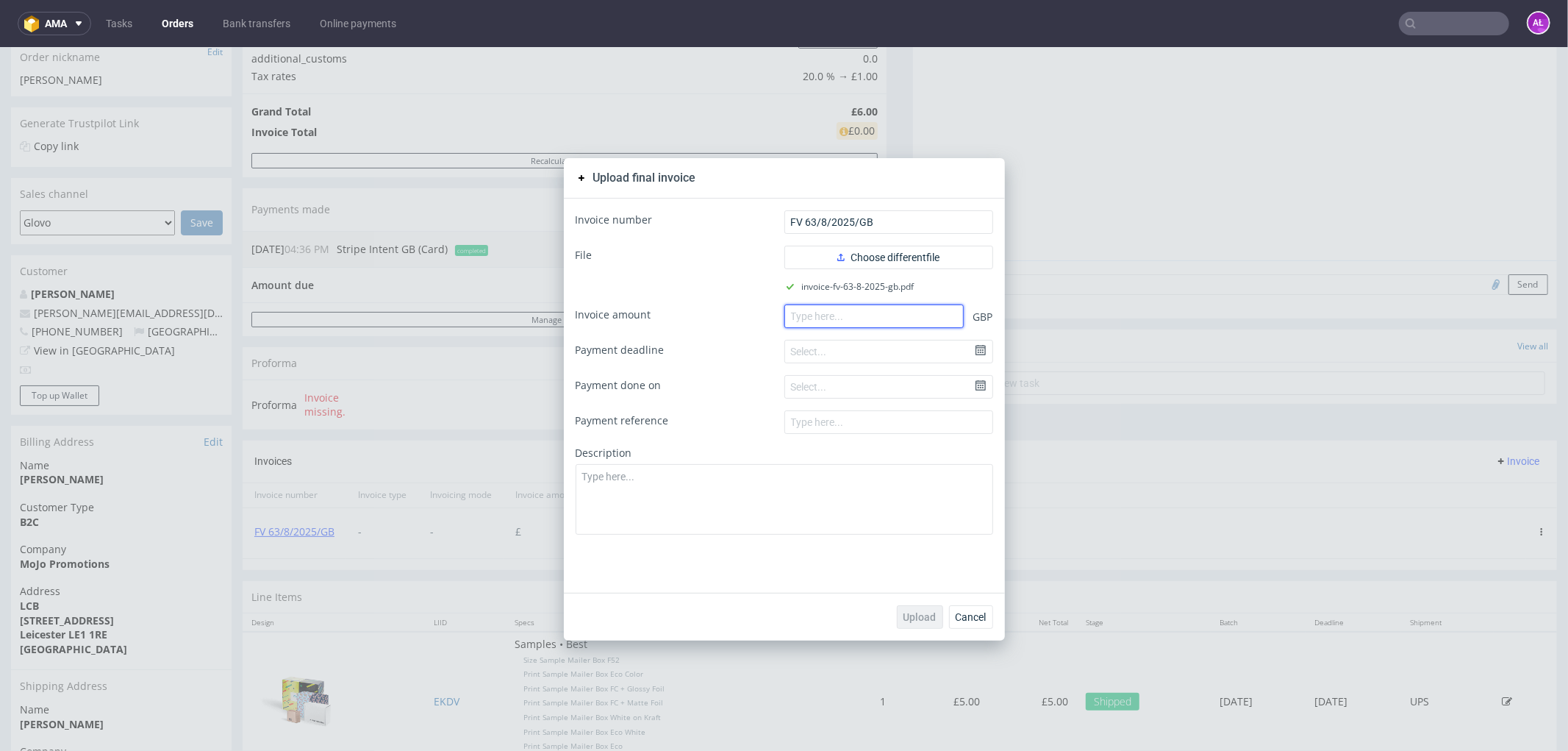
paste input "6"
type input "6"
click at [919, 619] on span "Upload" at bounding box center [919, 616] width 33 height 11
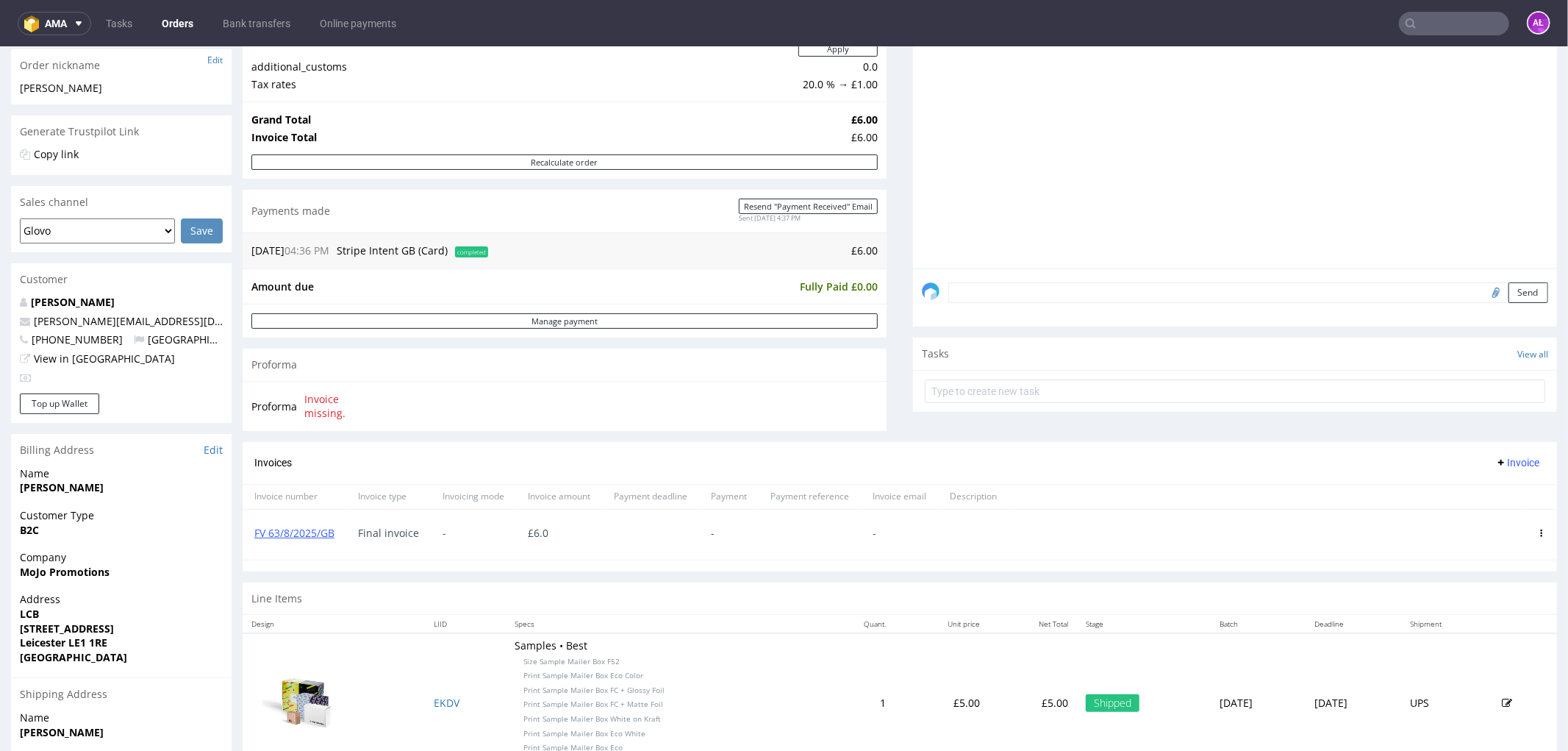
scroll to position [244, 0]
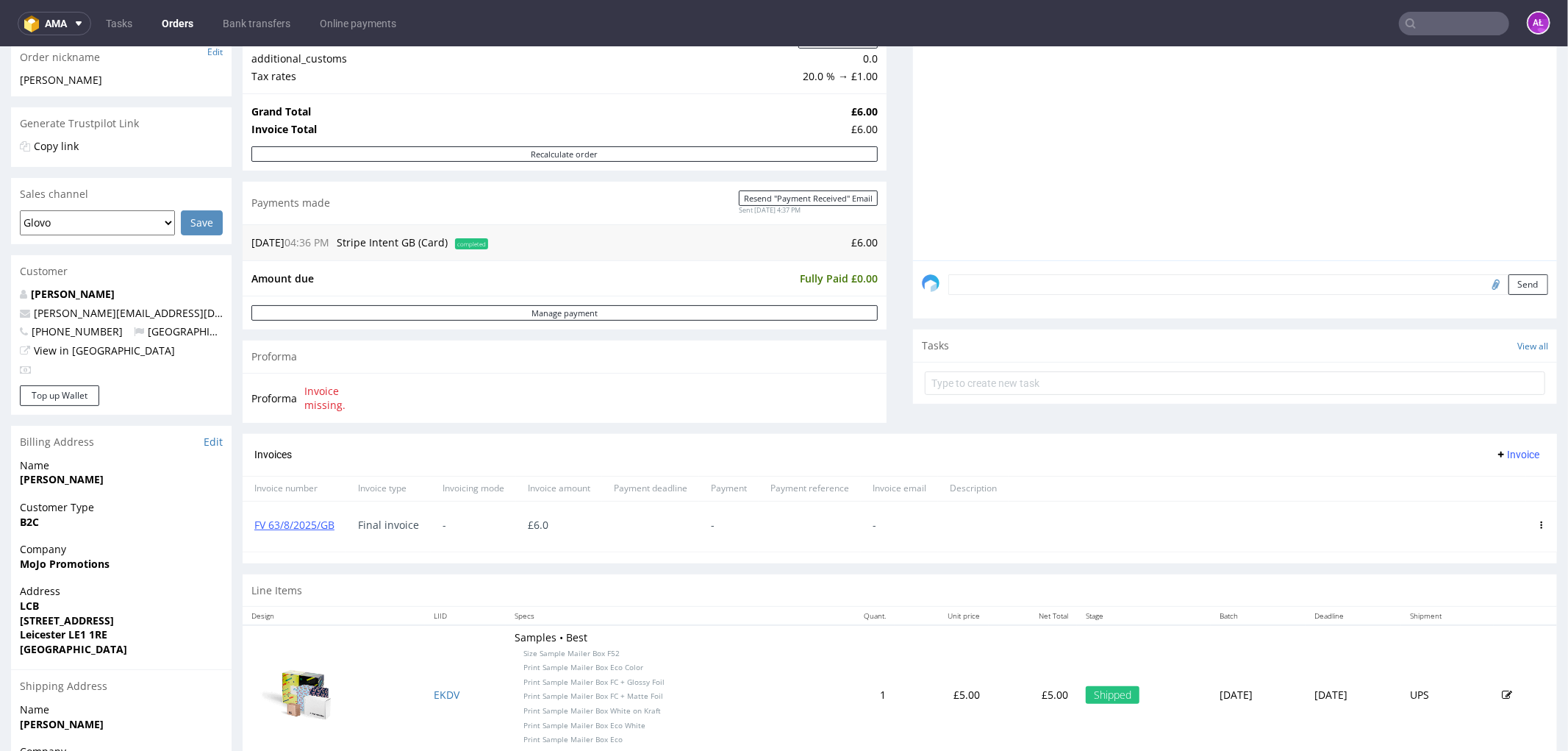
click at [1464, 19] on input "text" at bounding box center [1454, 23] width 110 height 24
paste input "FV 64/8/2025/GB"
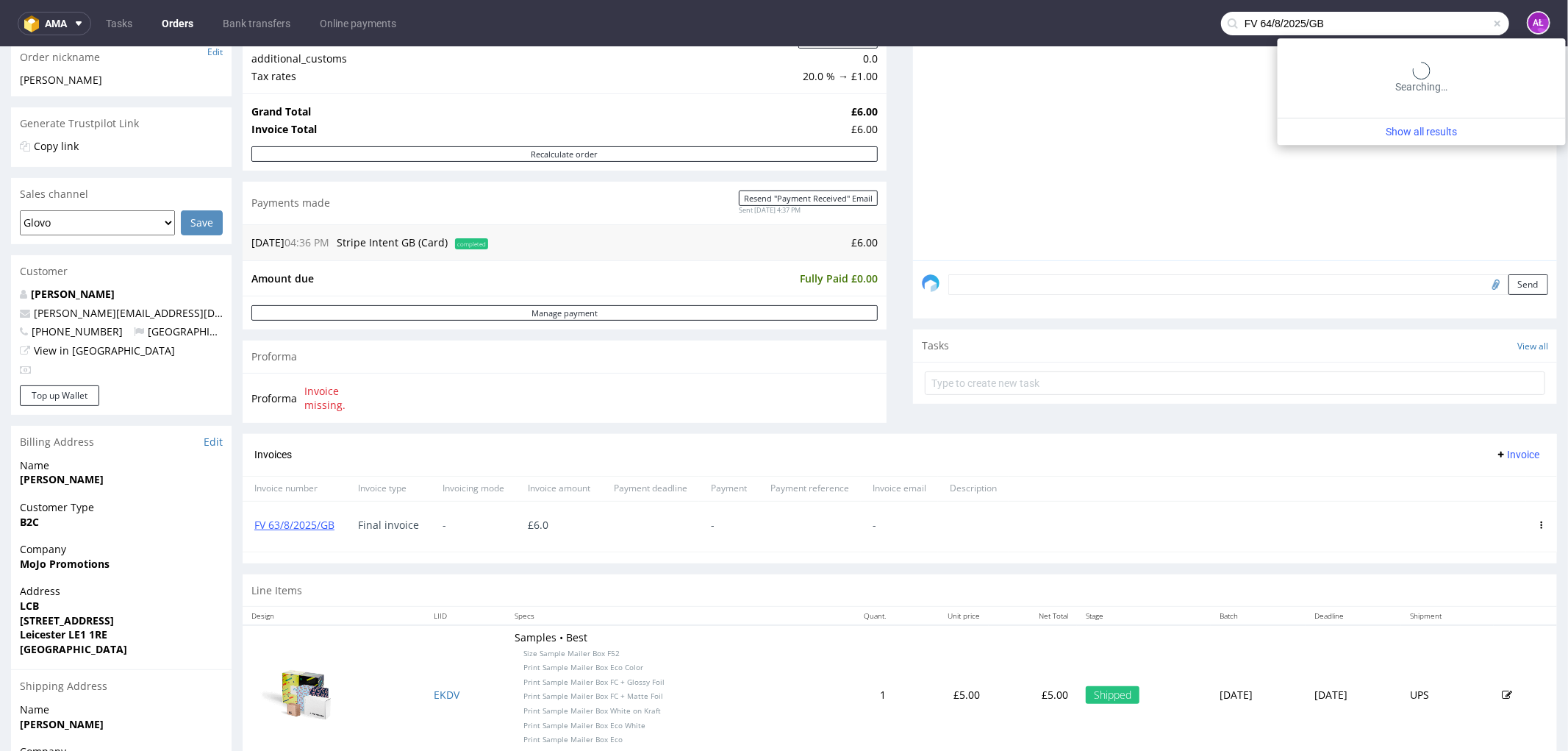
type input "FV 64/8/2025/GB"
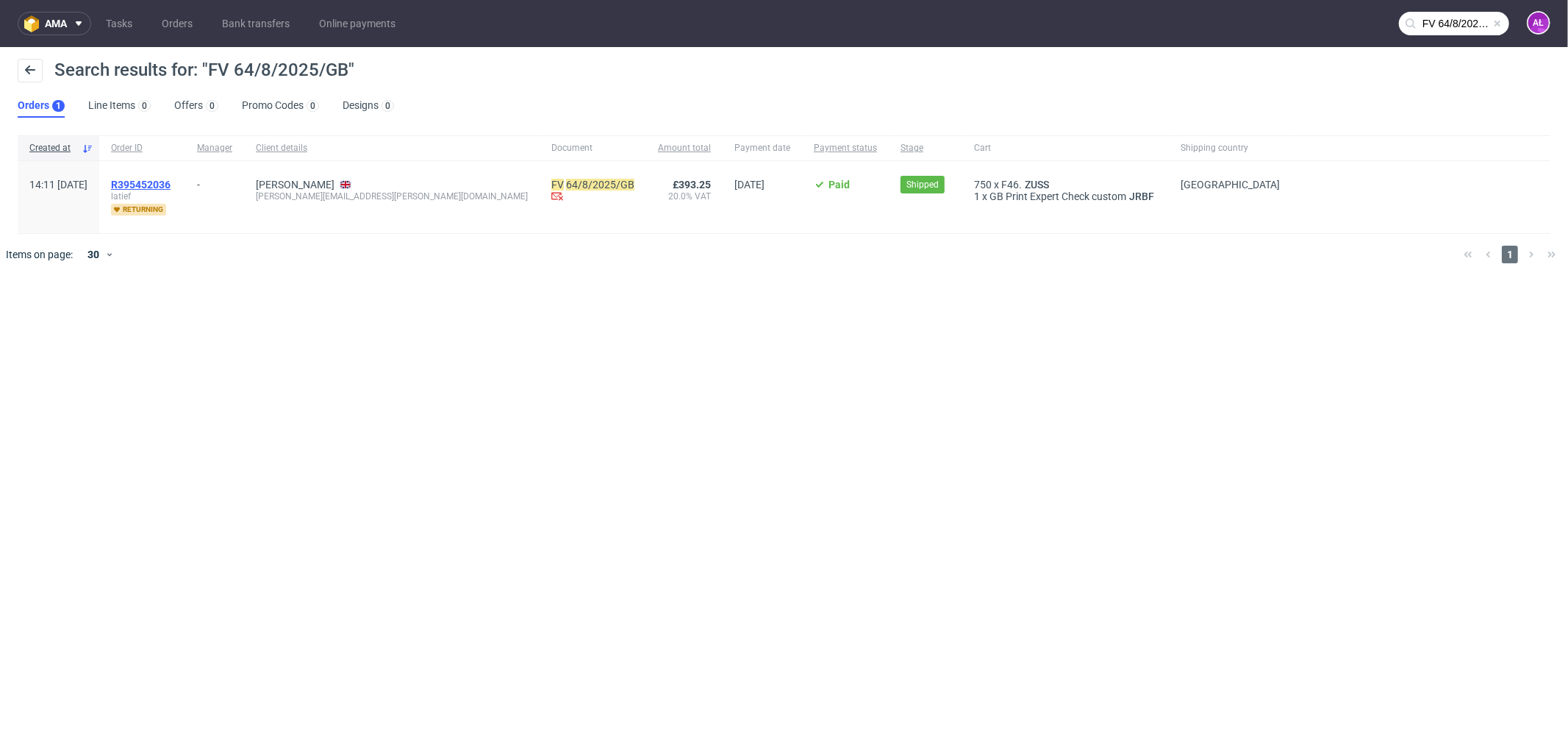
click at [170, 183] on span "R395452036" at bounding box center [140, 184] width 59 height 11
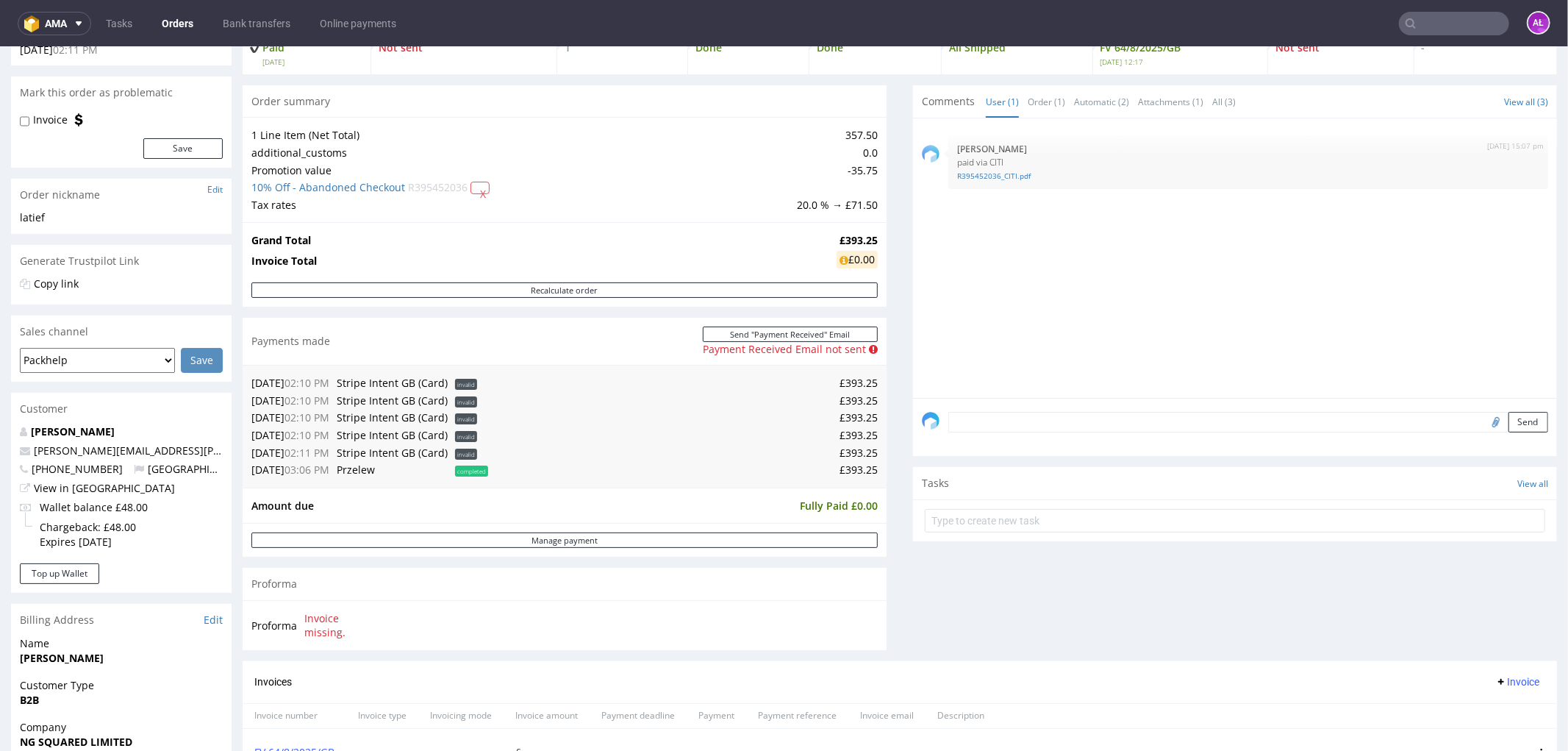
scroll to position [327, 0]
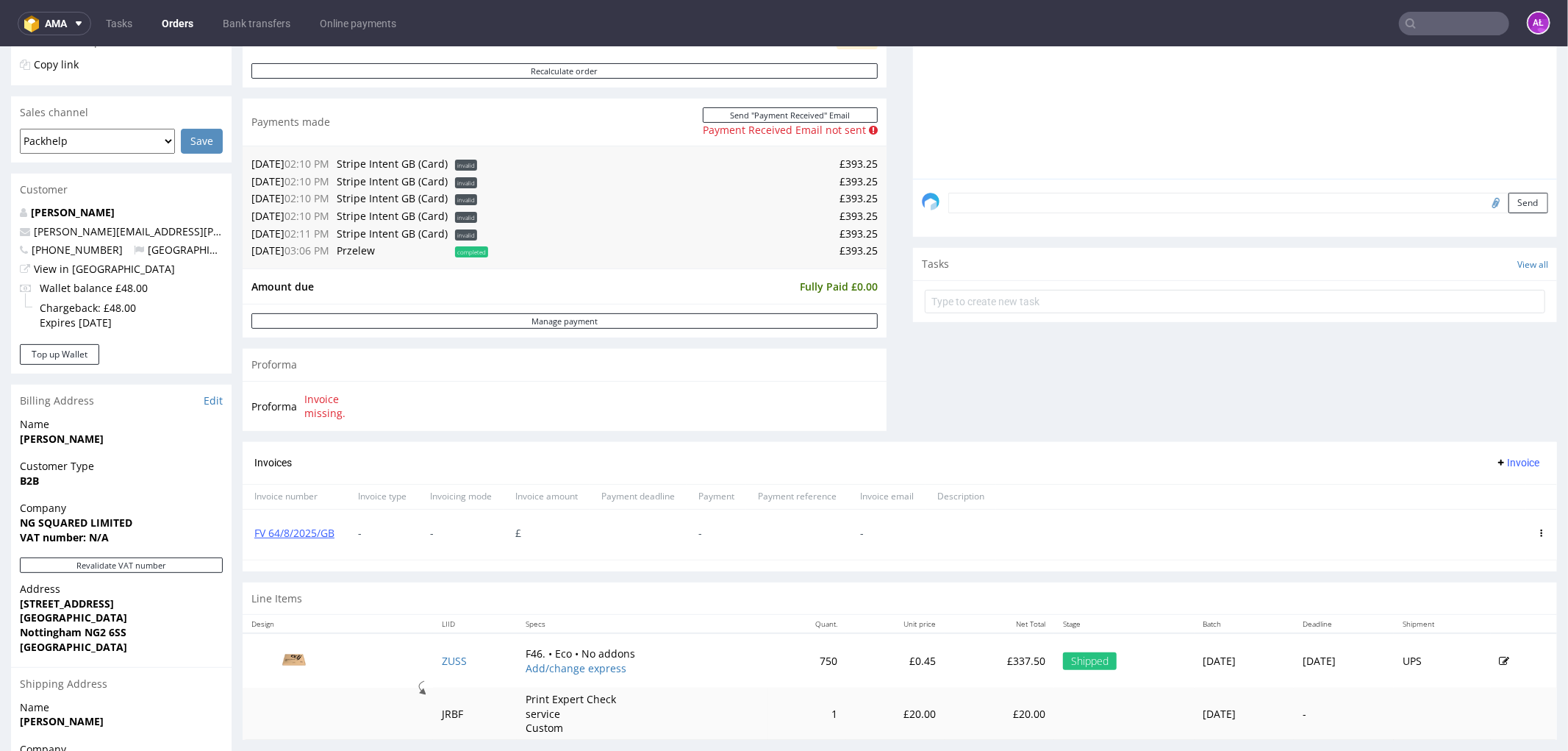
click at [1538, 529] on icon at bounding box center [1542, 532] width 7 height 7
click at [1489, 672] on li "Delete invoice" at bounding box center [1475, 665] width 112 height 26
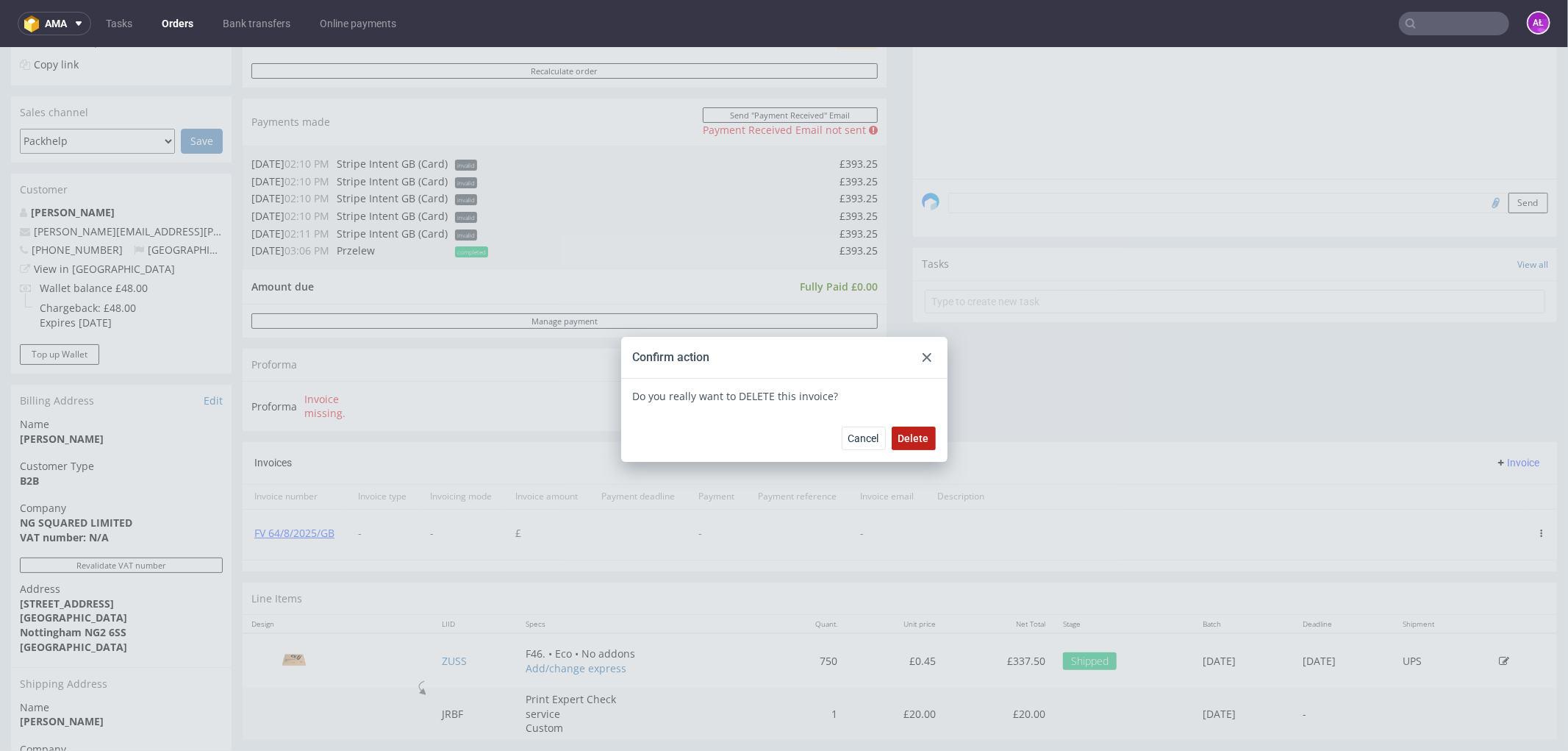
click at [905, 432] on span "Delete" at bounding box center [913, 438] width 31 height 11
click at [927, 362] on div at bounding box center [927, 357] width 18 height 18
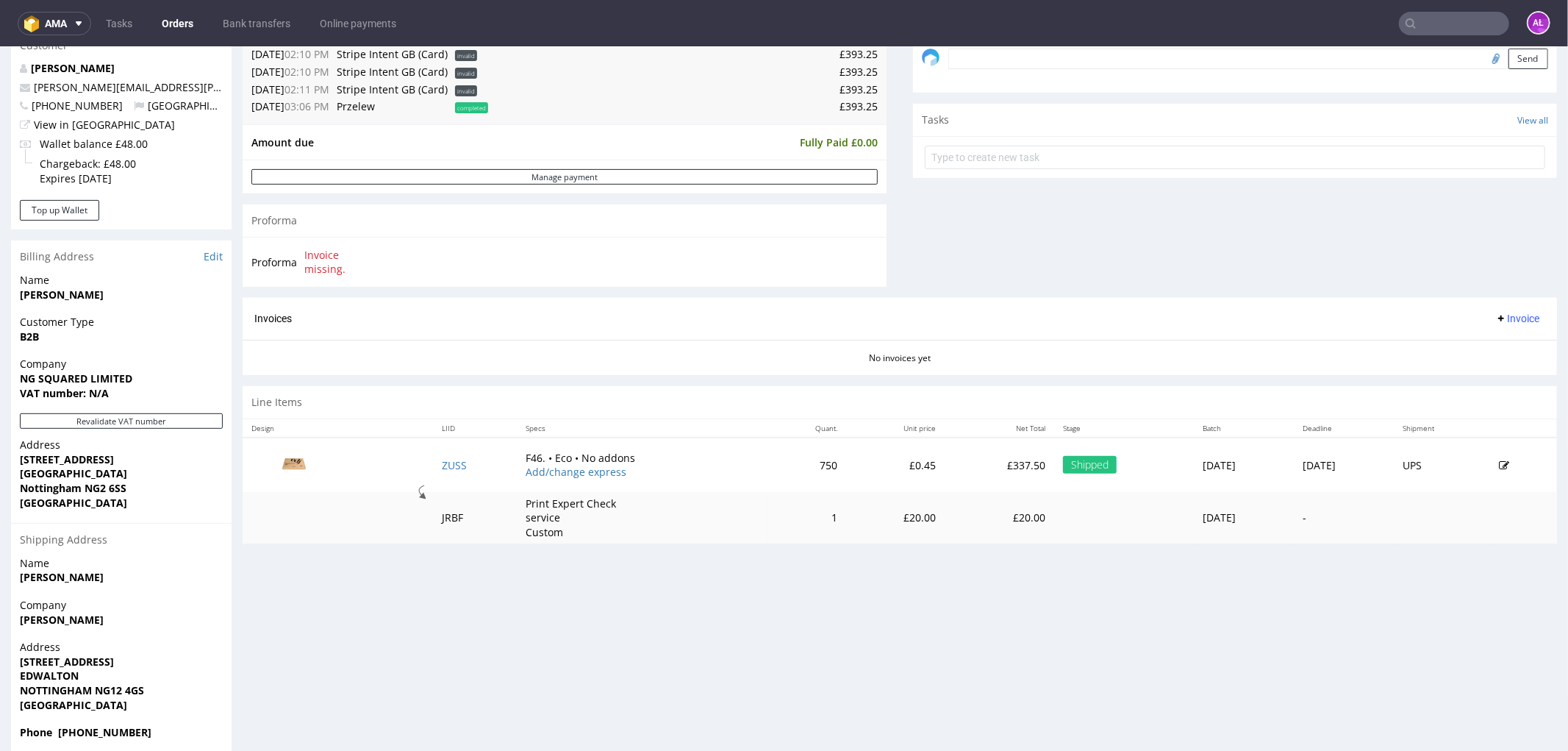
scroll to position [490, 0]
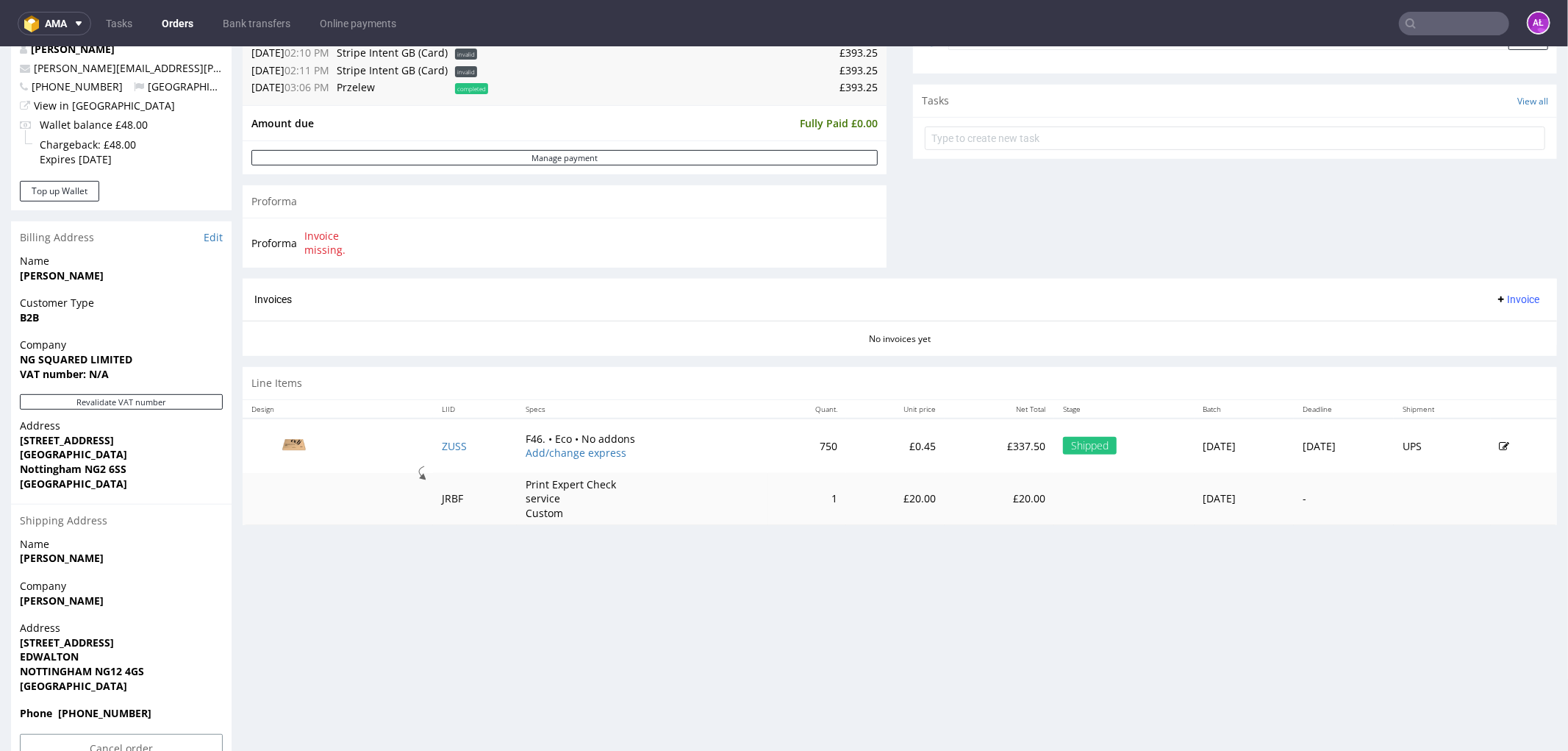
click at [1496, 293] on span "Invoice" at bounding box center [1518, 298] width 44 height 11
click at [1491, 334] on span "Upload" at bounding box center [1493, 330] width 71 height 15
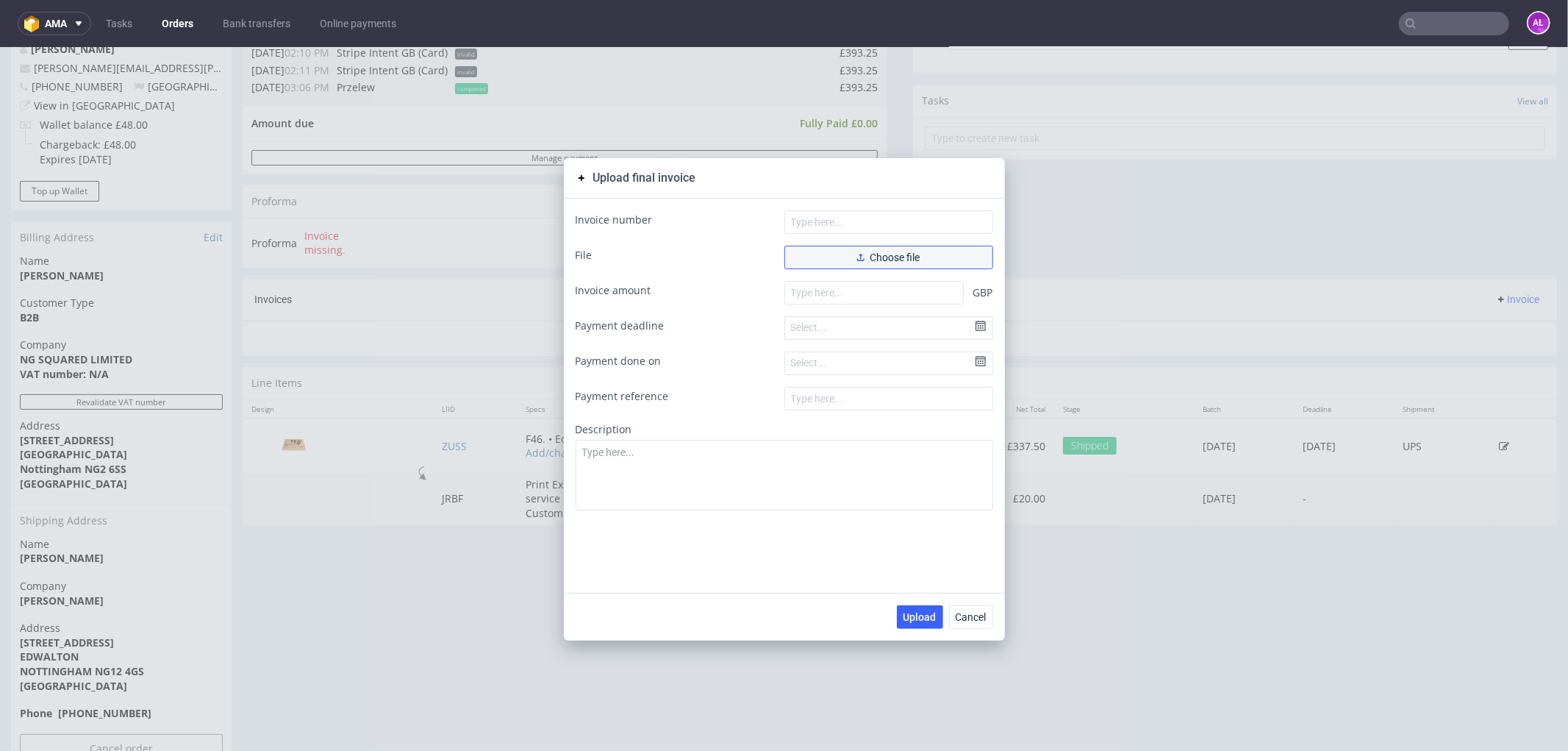
click at [911, 254] on span "Choose file" at bounding box center [889, 257] width 64 height 11
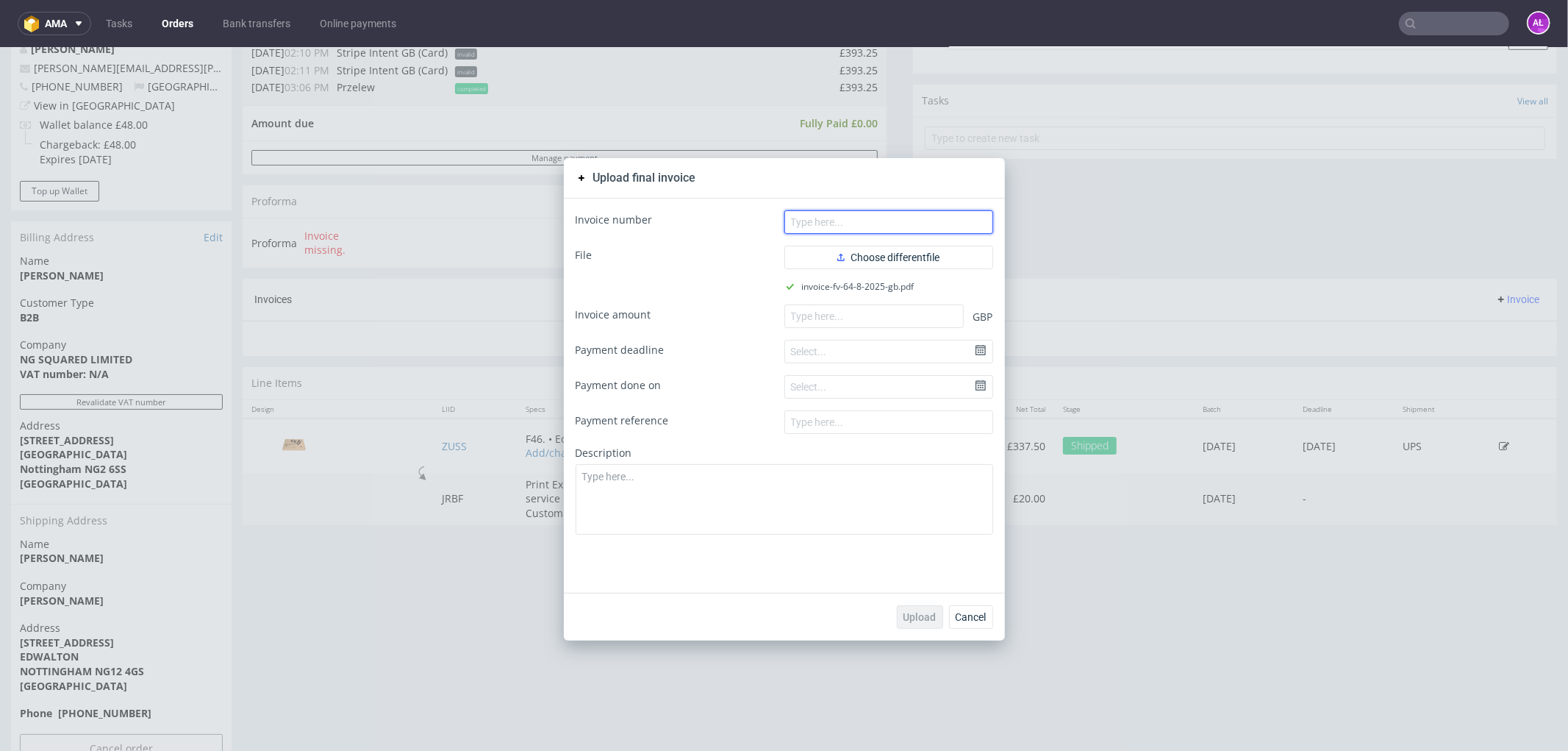
click at [947, 223] on input "text" at bounding box center [889, 221] width 209 height 24
paste input "FV 64/8/2025/GB"
type input "FV 64/8/2025/GB"
drag, startPoint x: 892, startPoint y: 319, endPoint x: 895, endPoint y: 368, distance: 49.1
click at [892, 319] on input "number" at bounding box center [874, 315] width 179 height 24
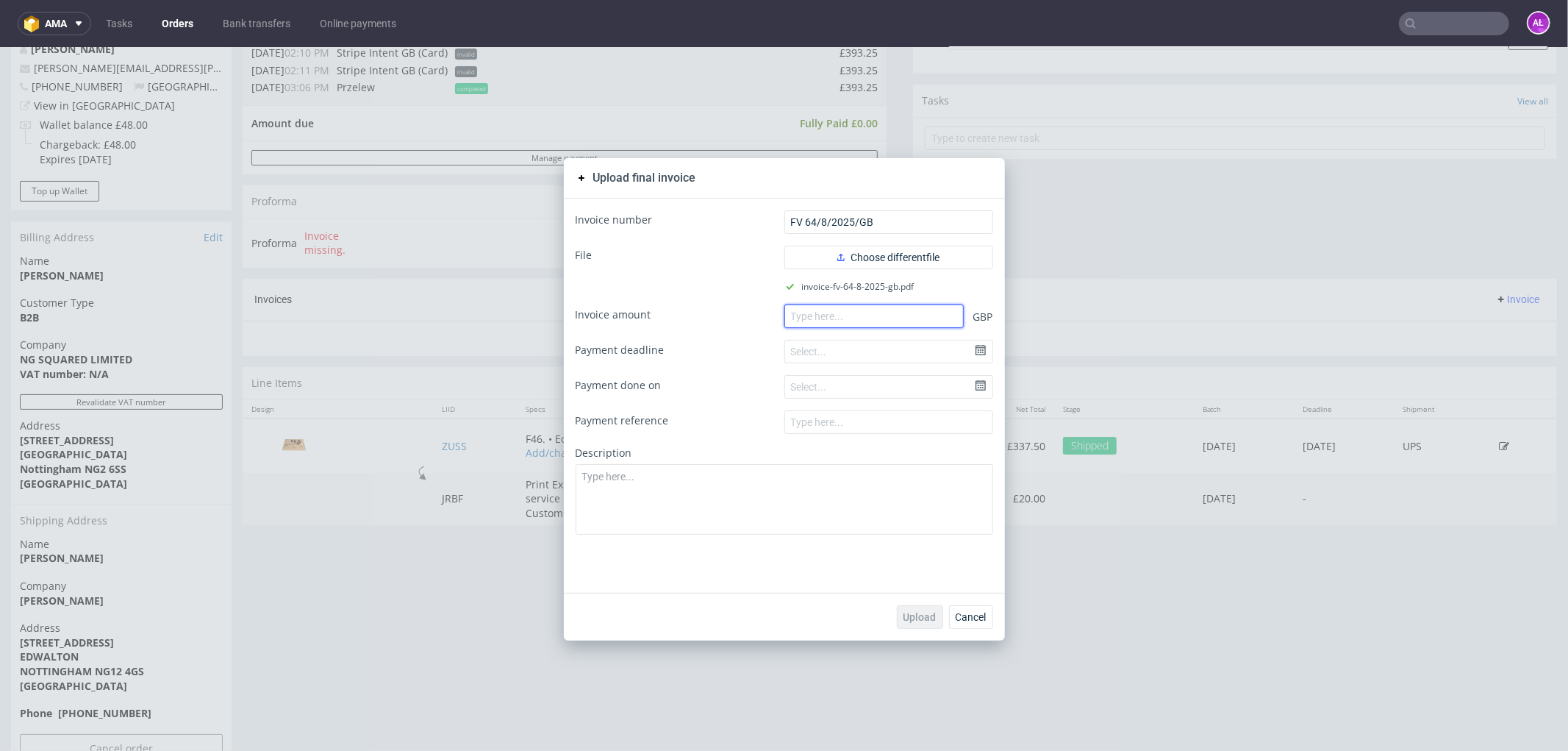
paste input "393.25"
type input "393.25"
click at [924, 607] on button "Upload" at bounding box center [920, 616] width 46 height 24
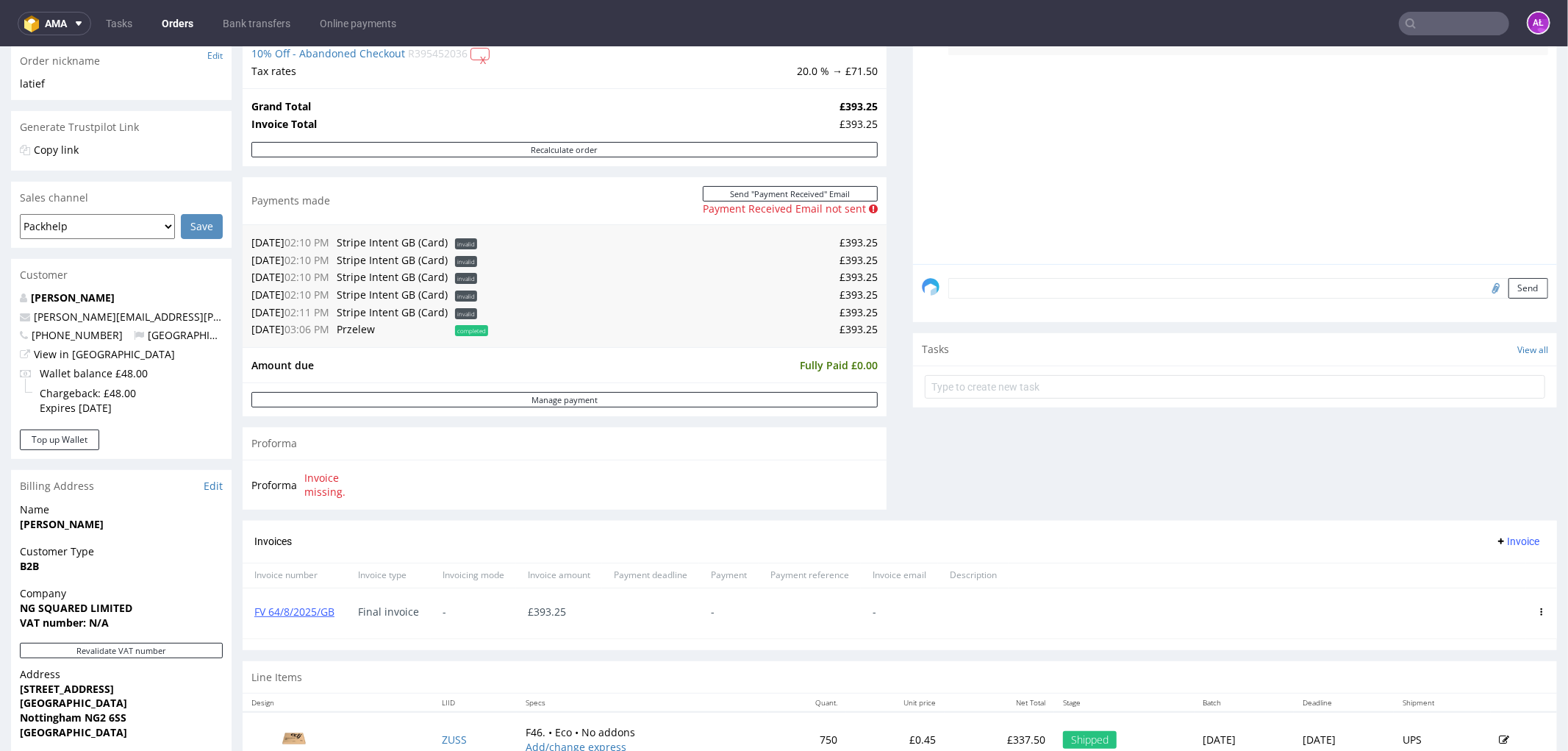
scroll to position [244, 0]
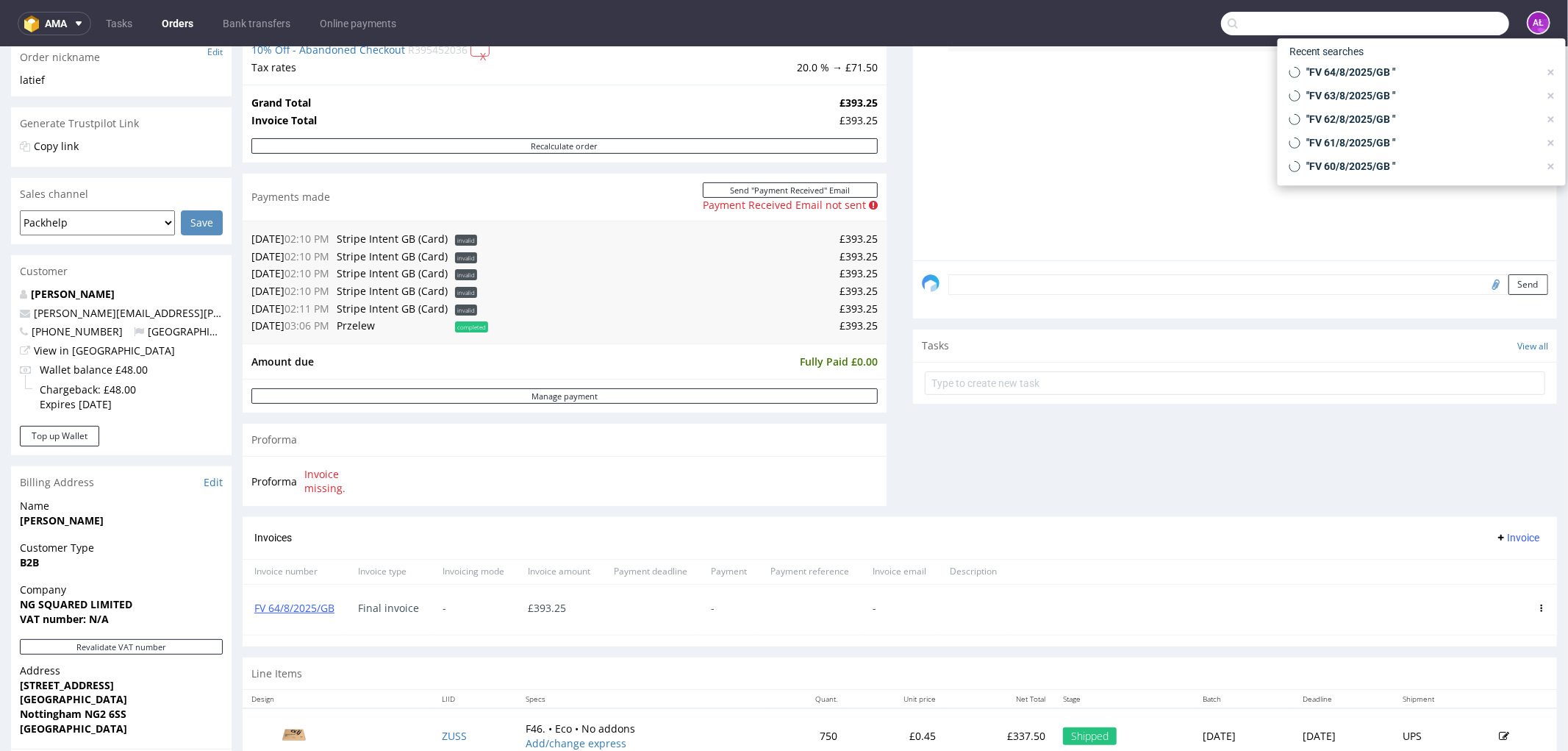
click at [1438, 19] on input "text" at bounding box center [1365, 23] width 289 height 24
paste input "FV 65/8/2025/GB"
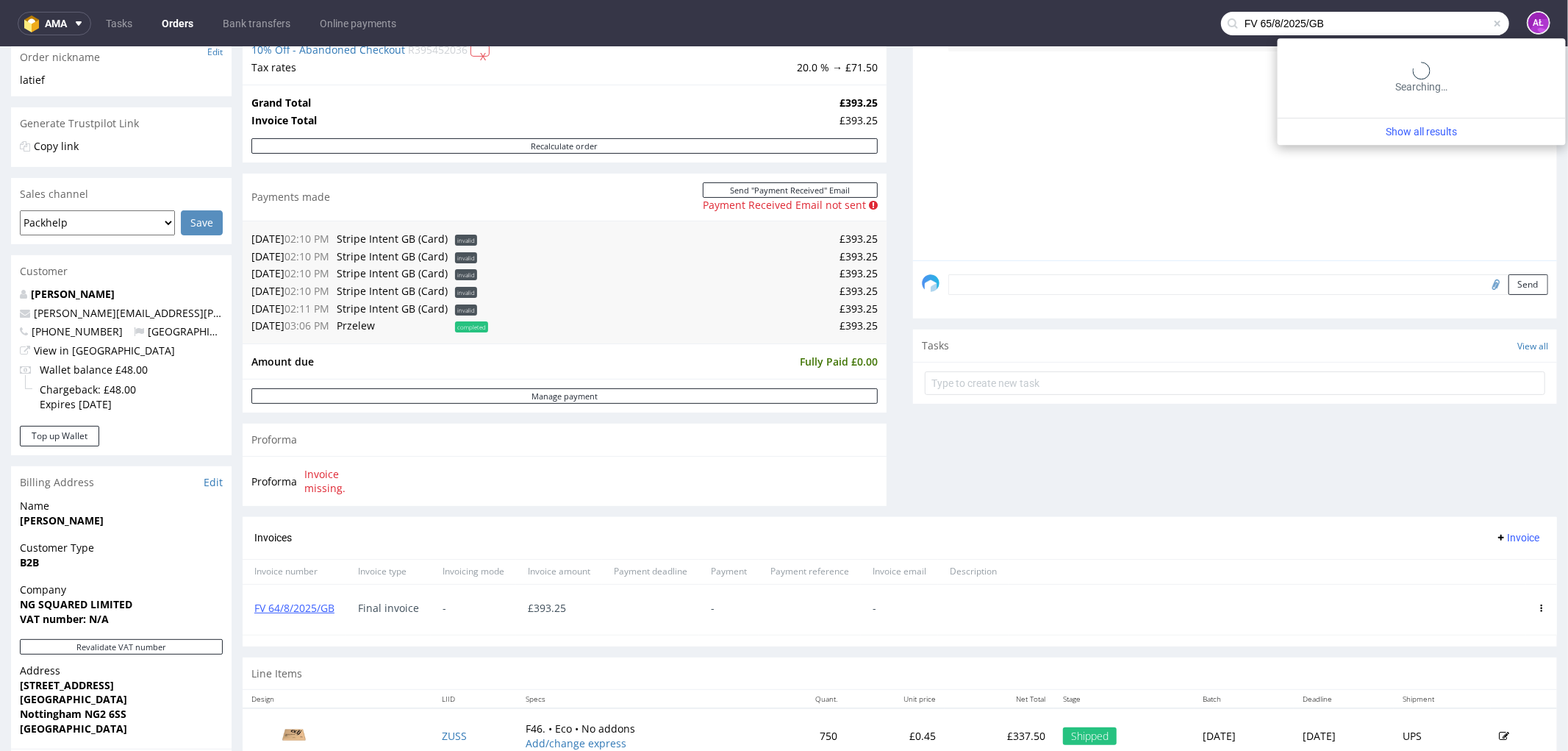
type input "FV 65/8/2025/GB"
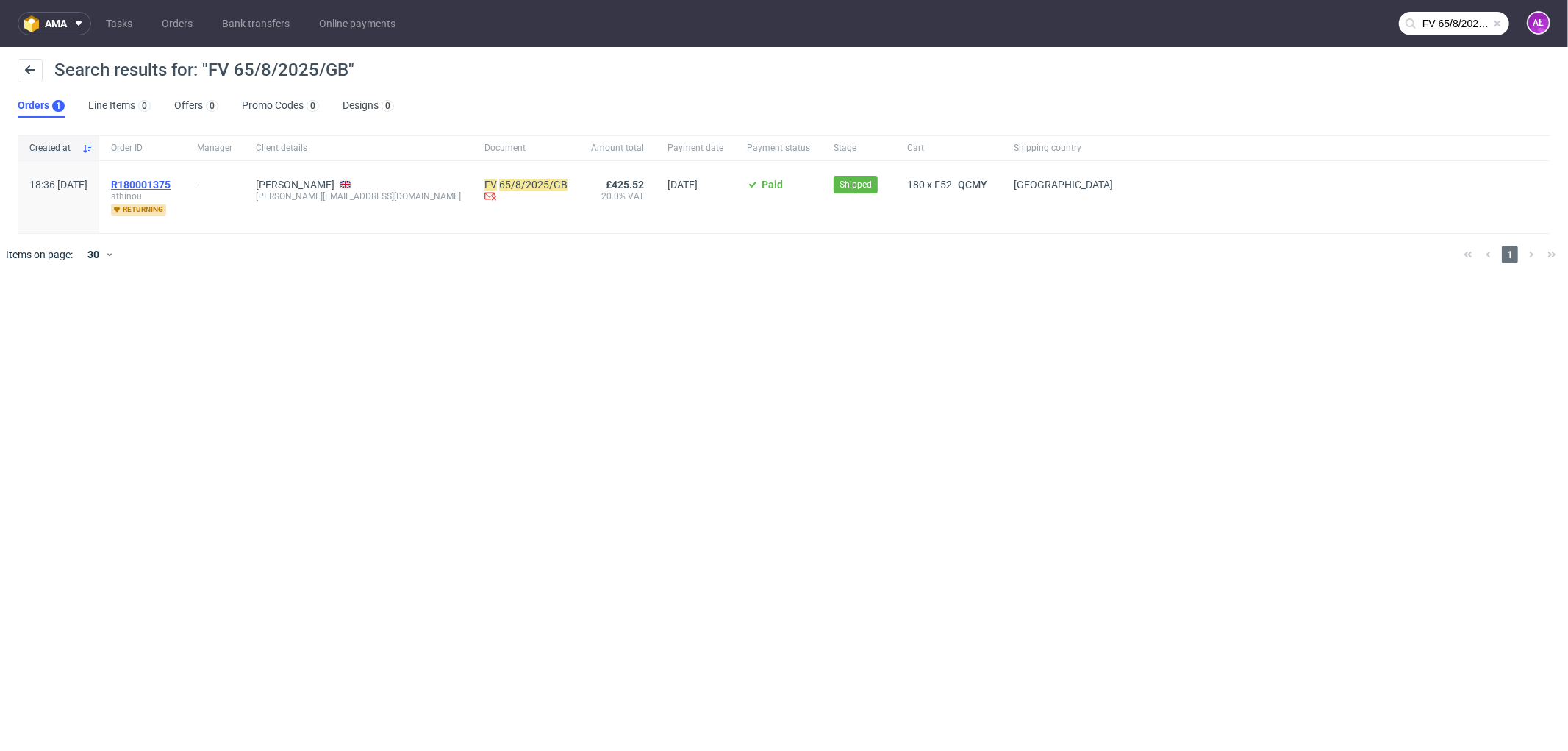
click at [170, 184] on span "R180001375" at bounding box center [140, 184] width 59 height 11
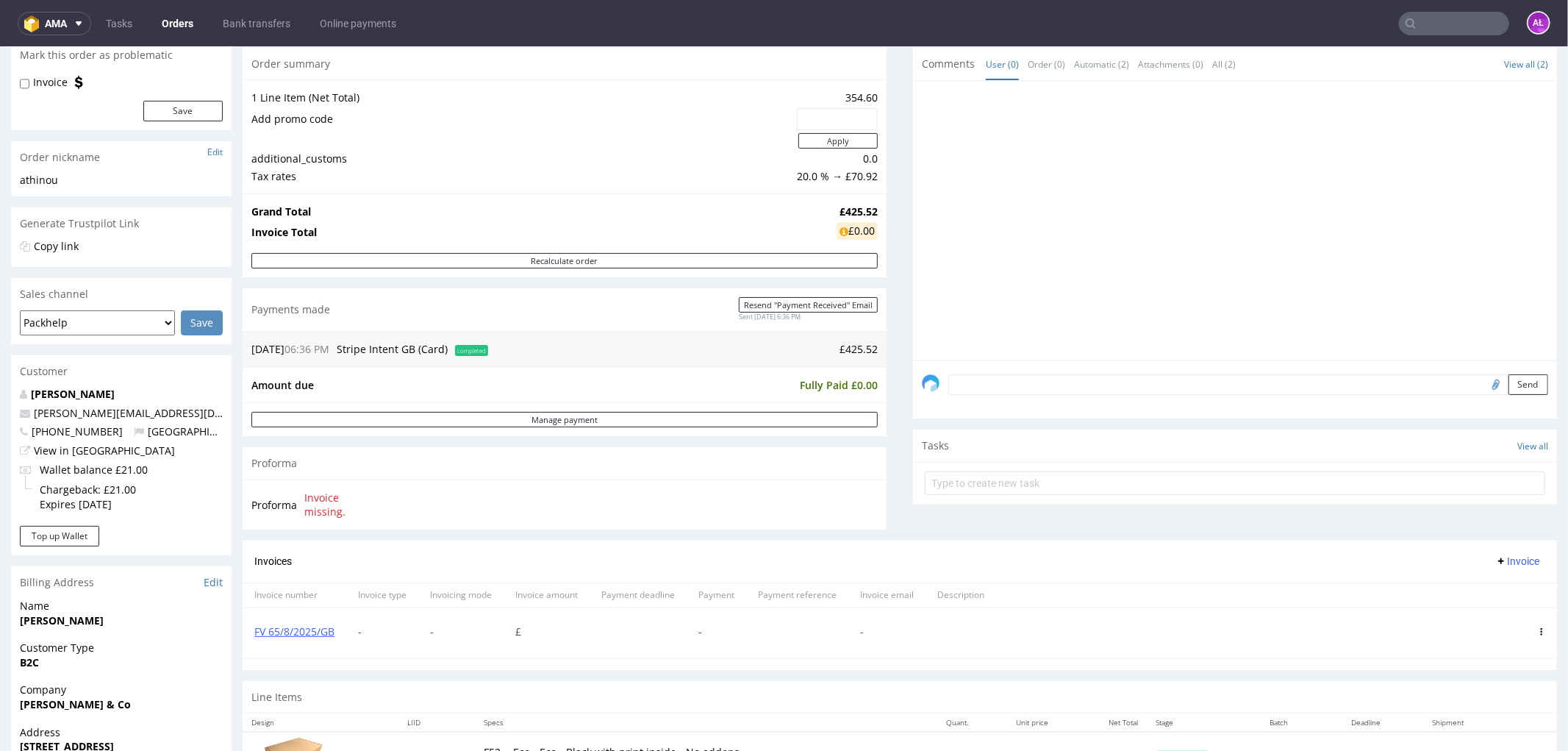
scroll to position [163, 0]
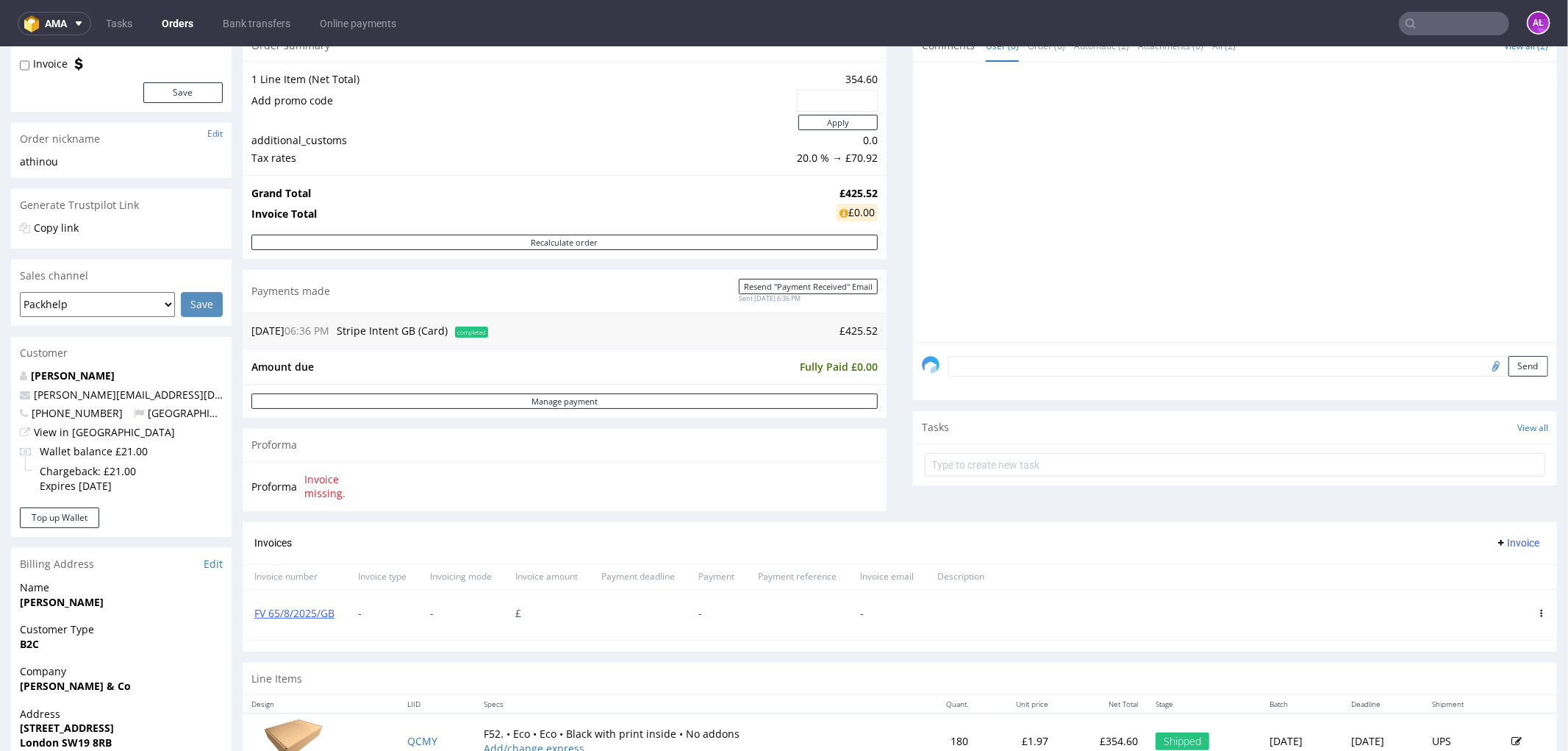
click at [1542, 612] on use at bounding box center [1542, 612] width 2 height 7
click at [1471, 584] on span "Delete invoice" at bounding box center [1482, 588] width 89 height 15
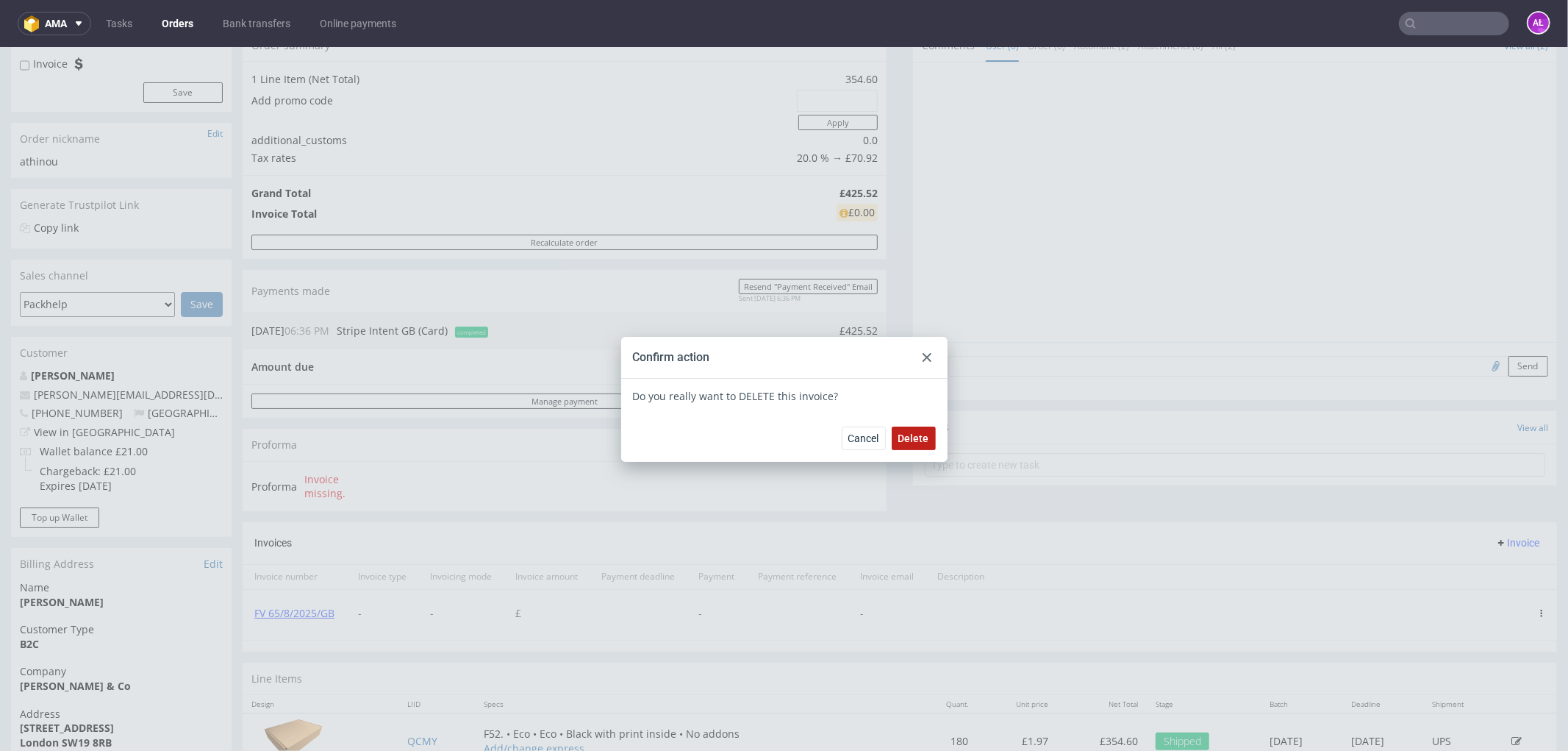
click at [909, 439] on span "Delete" at bounding box center [913, 438] width 31 height 11
click at [923, 355] on use at bounding box center [927, 357] width 9 height 9
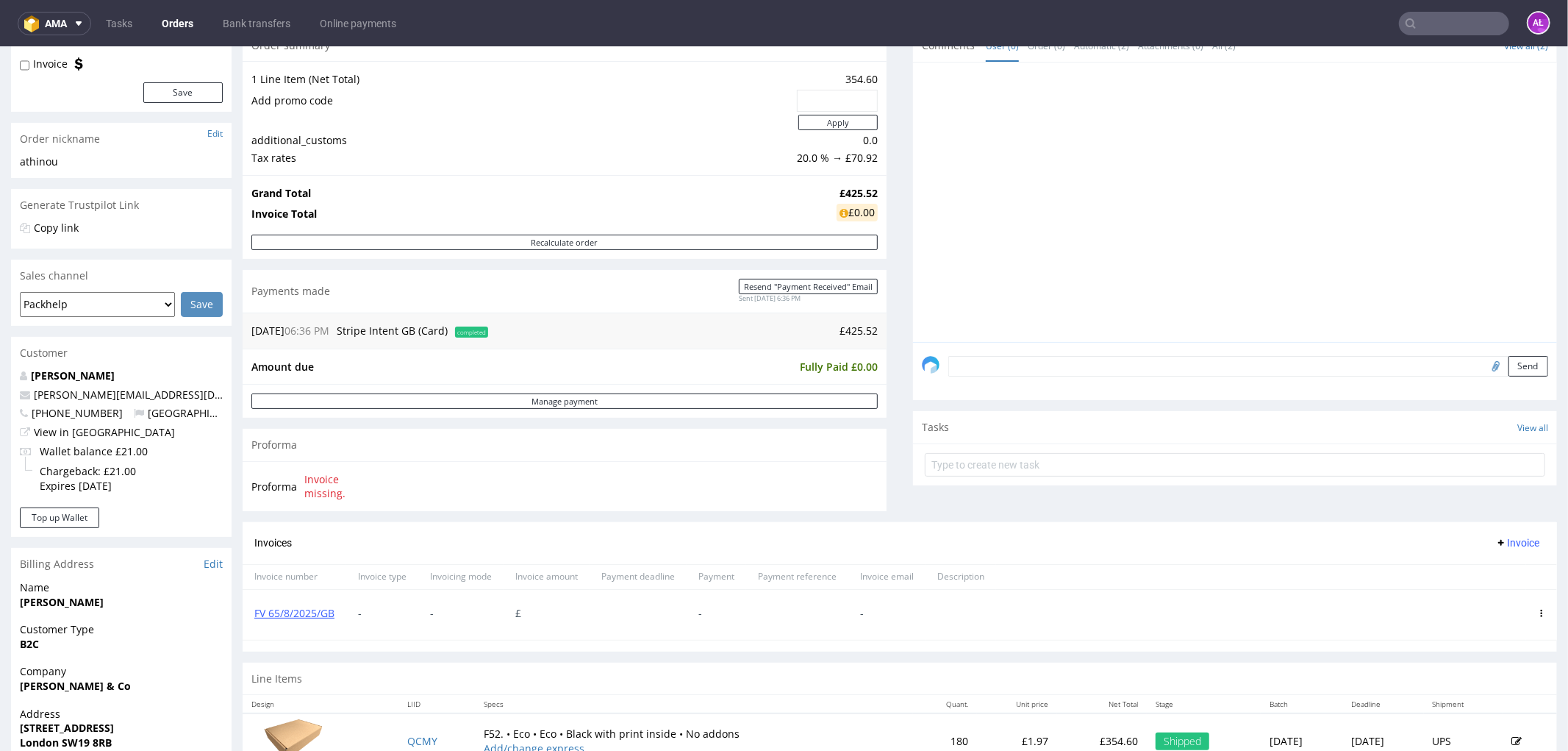
click at [1497, 537] on span "Invoice" at bounding box center [1518, 541] width 44 height 11
click at [1489, 575] on span "Upload" at bounding box center [1493, 574] width 71 height 15
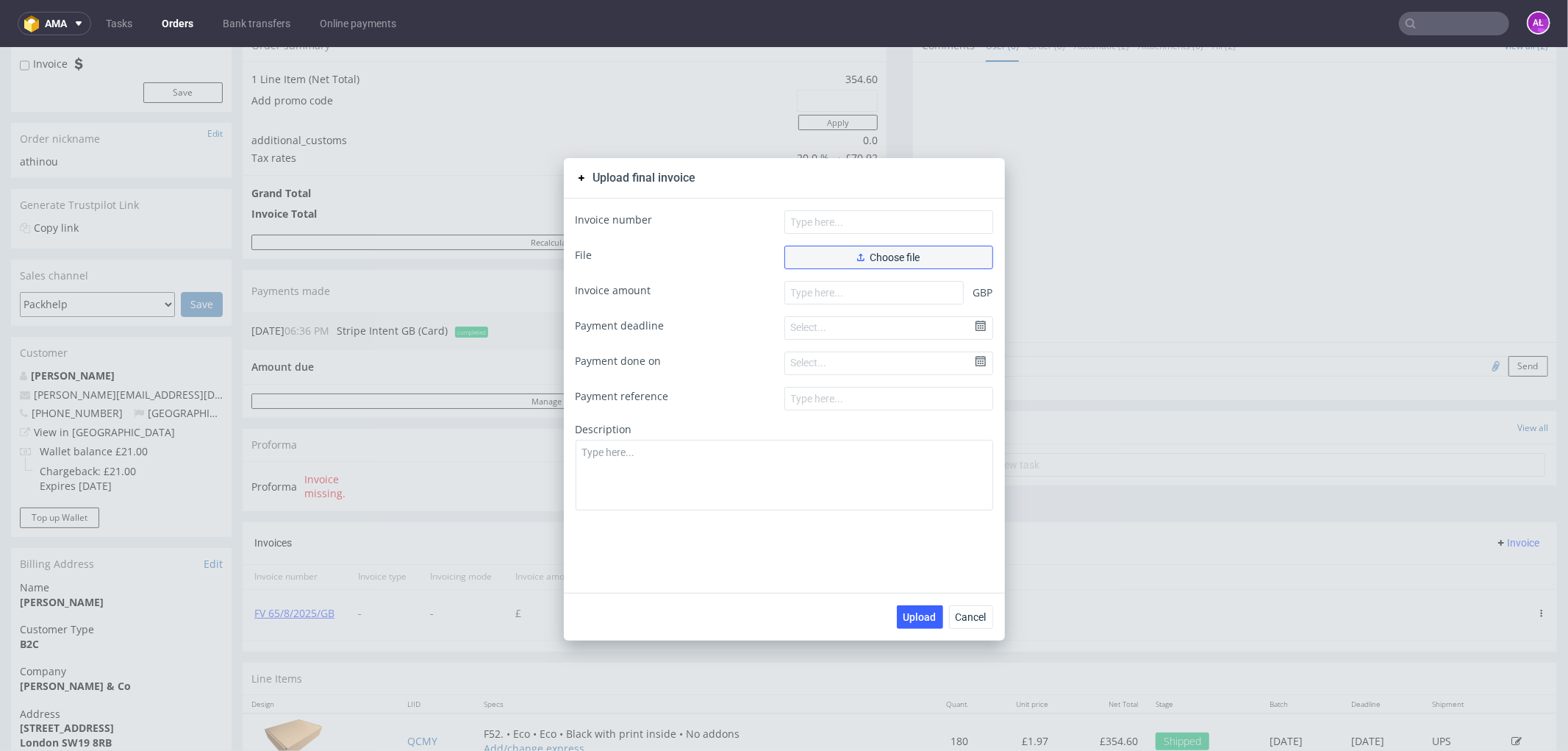
click at [894, 254] on span "Choose file" at bounding box center [889, 257] width 64 height 11
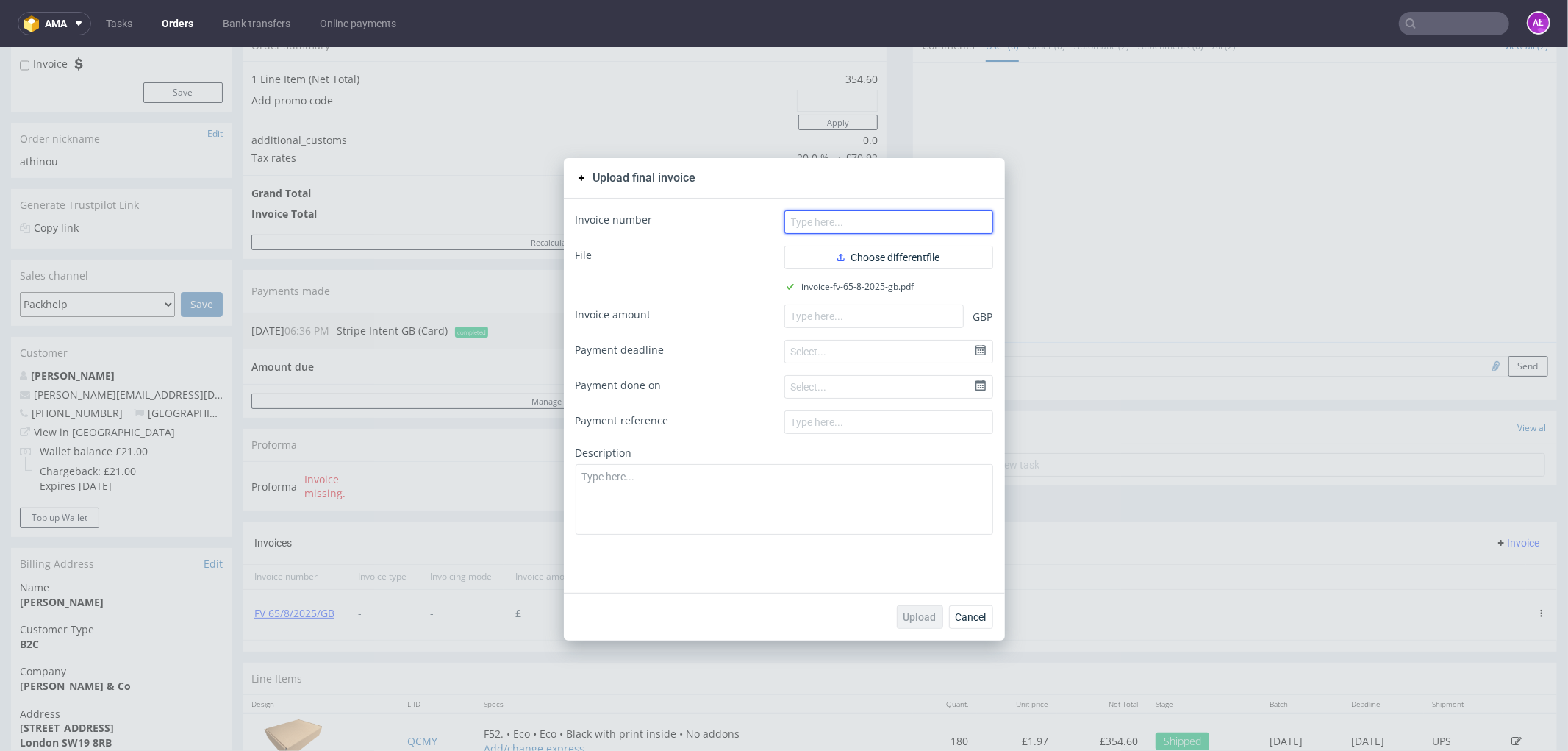
click at [961, 216] on input "text" at bounding box center [889, 221] width 209 height 24
paste input "FV 65/8/2025/GB"
type input "FV 65/8/2025/GB"
click at [921, 315] on input "number" at bounding box center [874, 315] width 179 height 24
paste input "425.52"
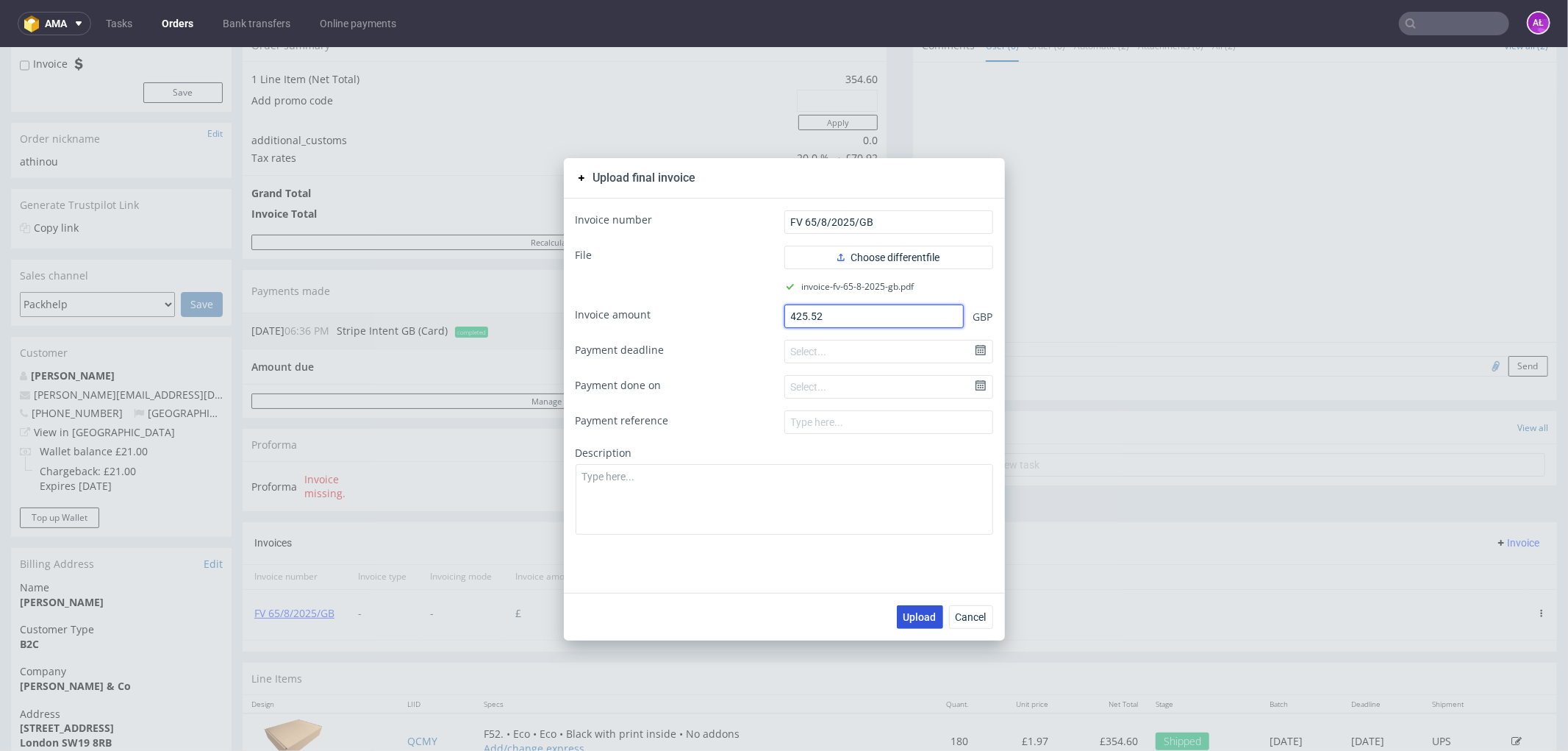
type input "425.52"
click at [922, 618] on span "Upload" at bounding box center [919, 616] width 33 height 11
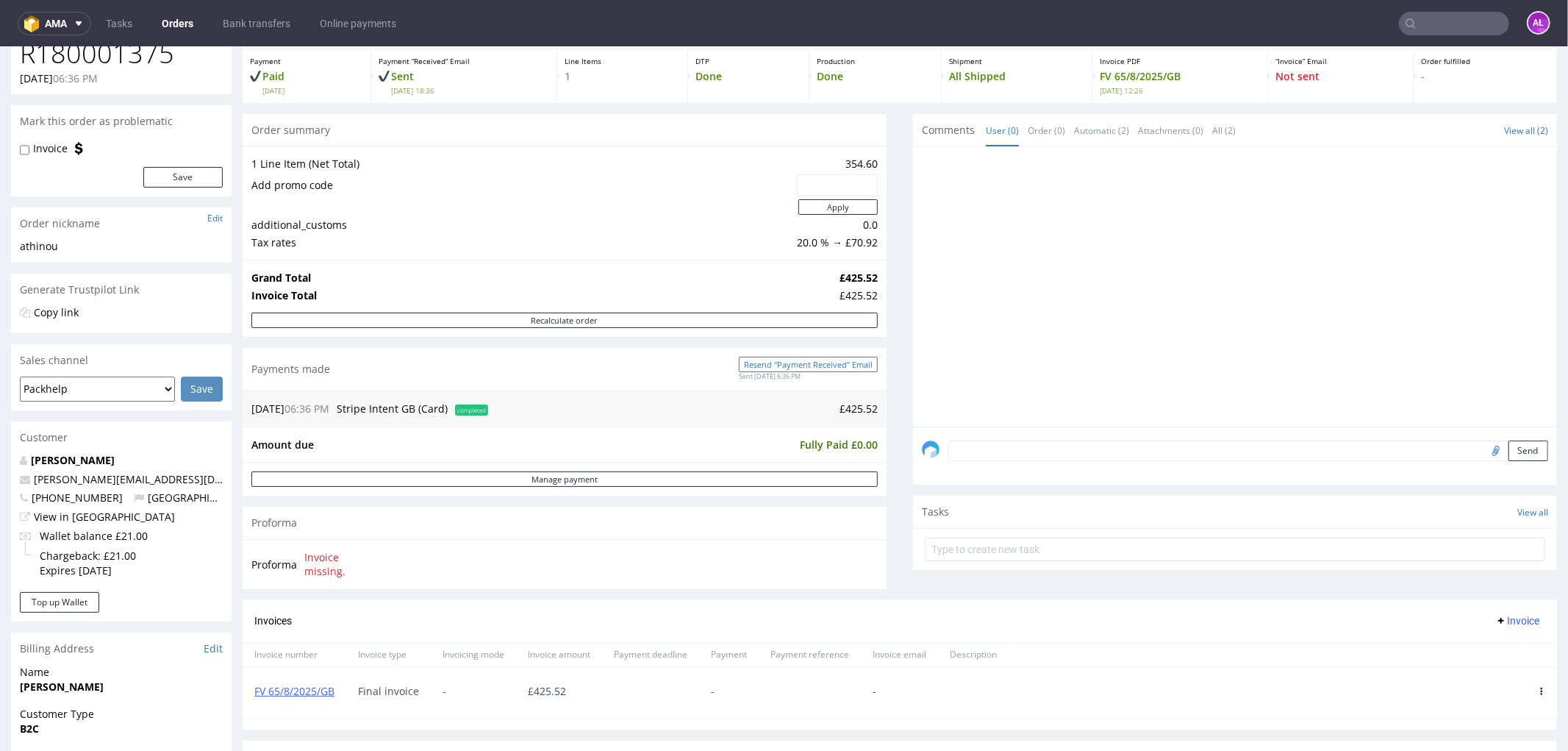
scroll to position [163, 0]
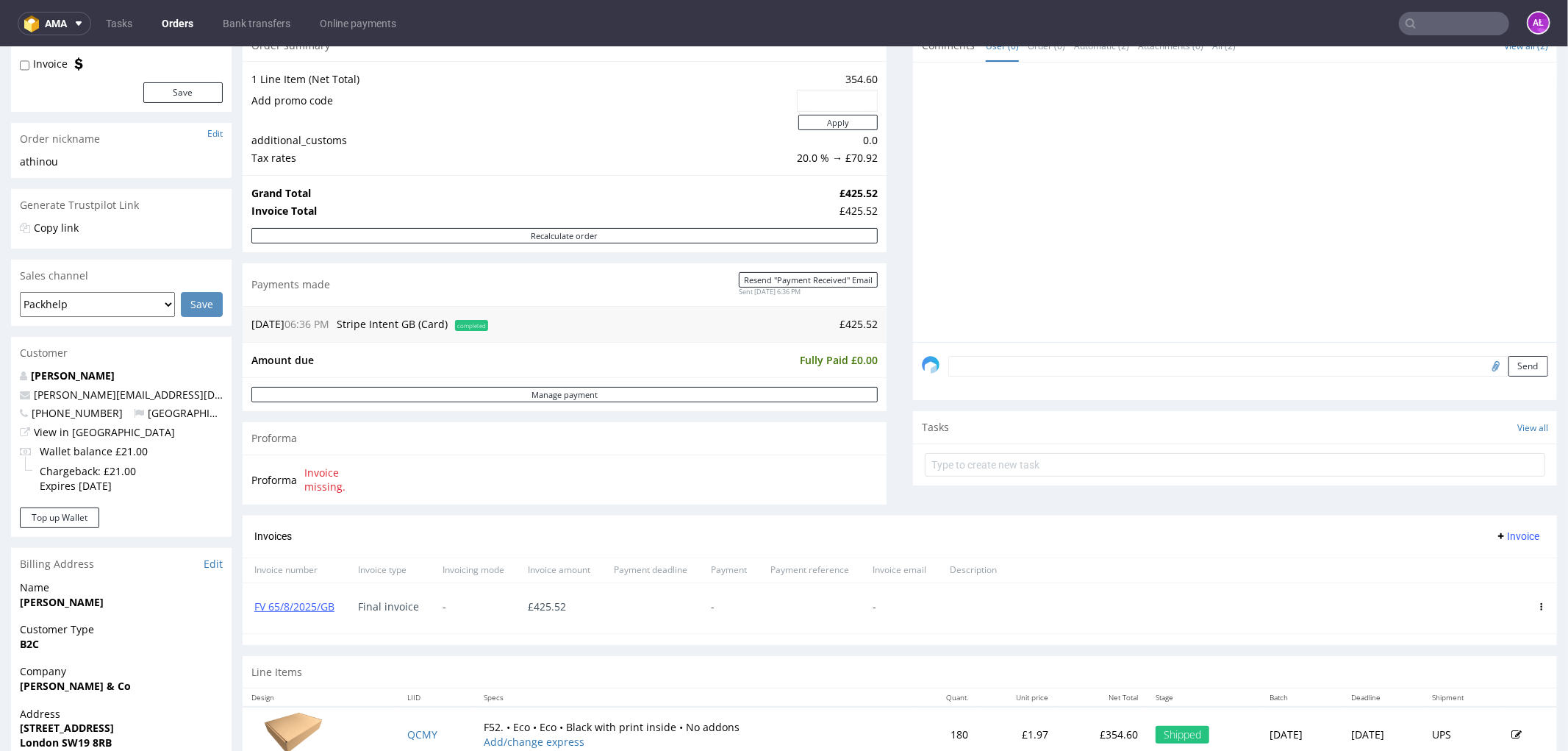
click at [1434, 22] on input "text" at bounding box center [1454, 23] width 110 height 24
paste input "FV 66/8/2025/GB"
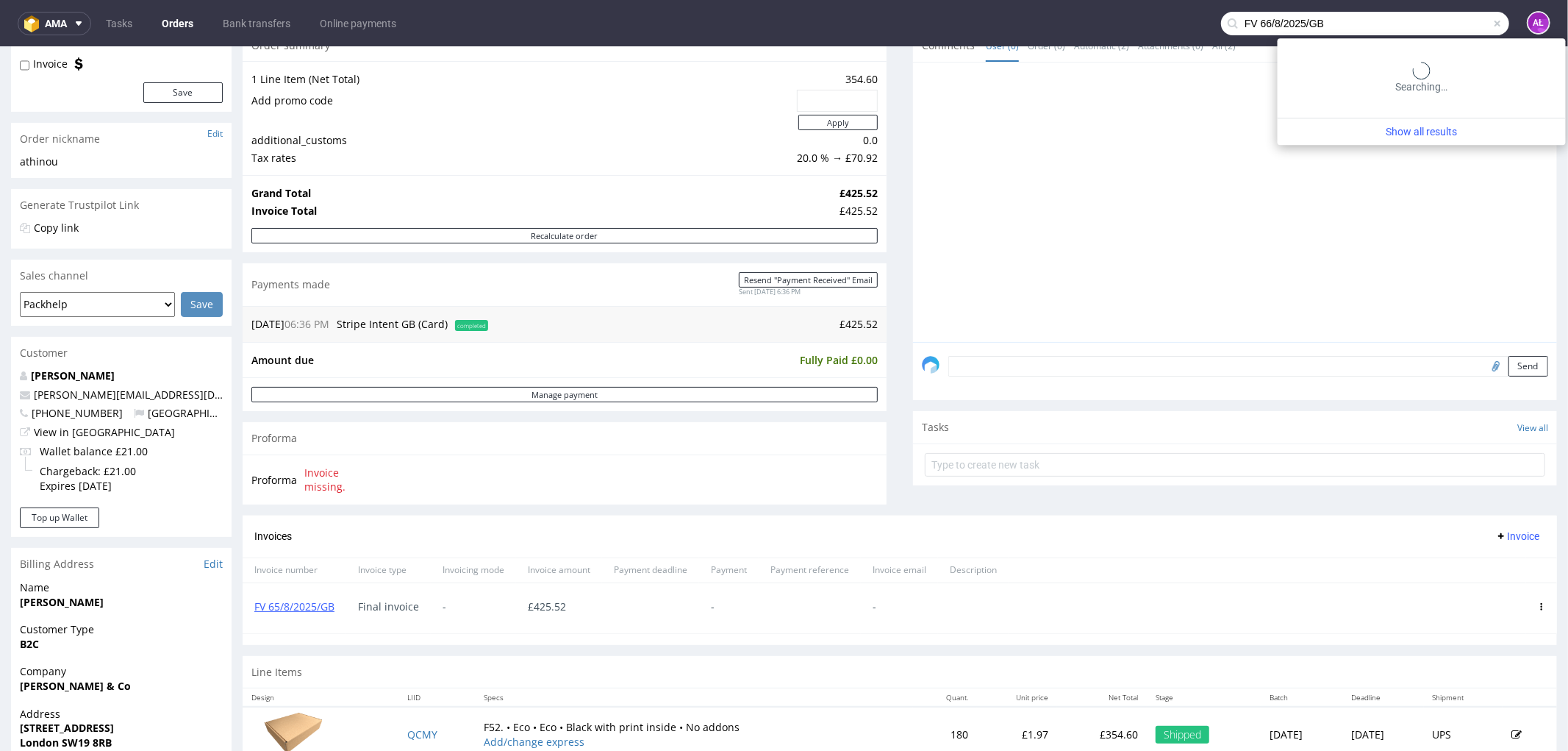
type input "FV 66/8/2025/GB"
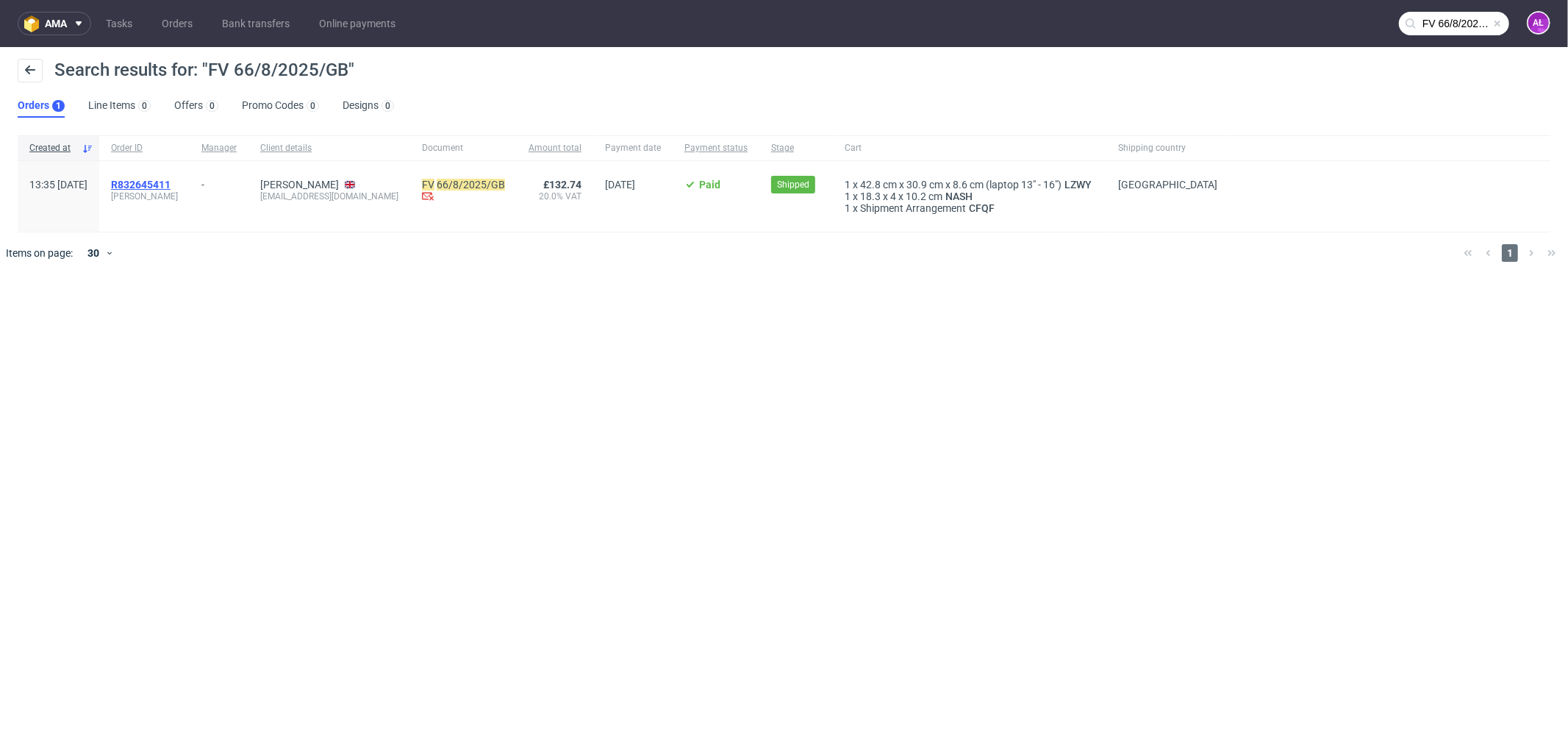
click at [170, 183] on span "R832645411" at bounding box center [140, 184] width 59 height 11
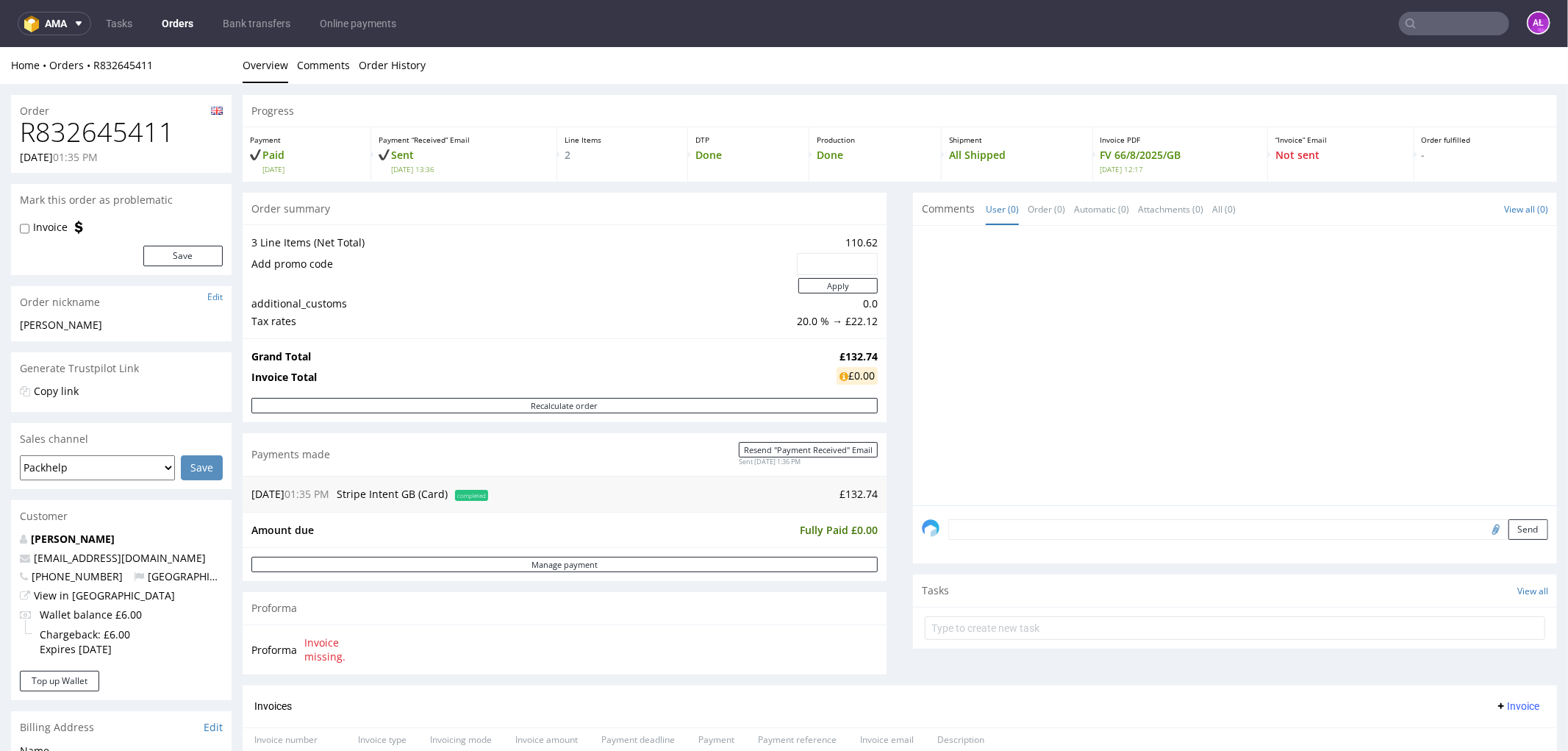
scroll to position [163, 0]
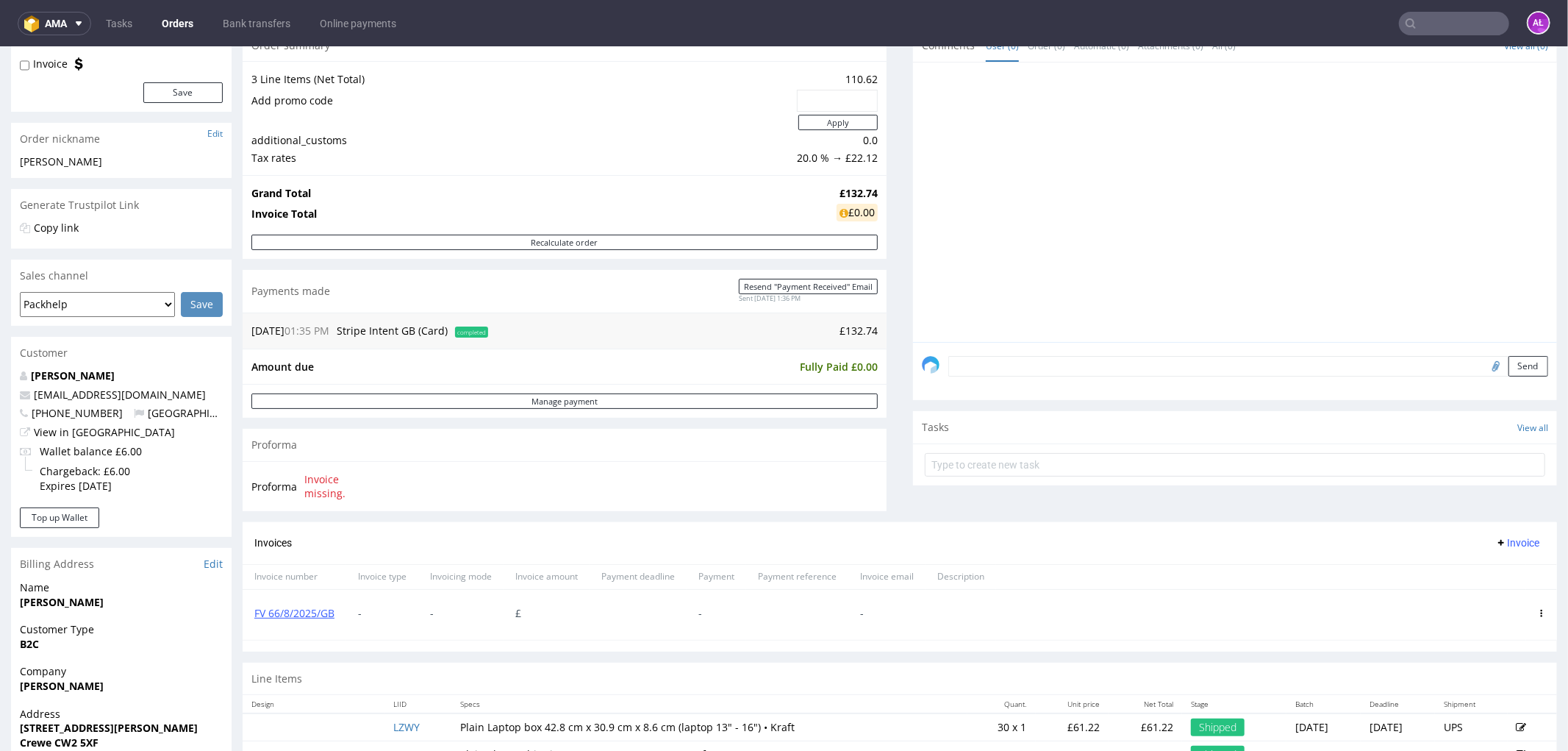
click at [1538, 615] on icon at bounding box center [1542, 612] width 7 height 7
click at [1482, 584] on span "Delete invoice" at bounding box center [1482, 588] width 89 height 15
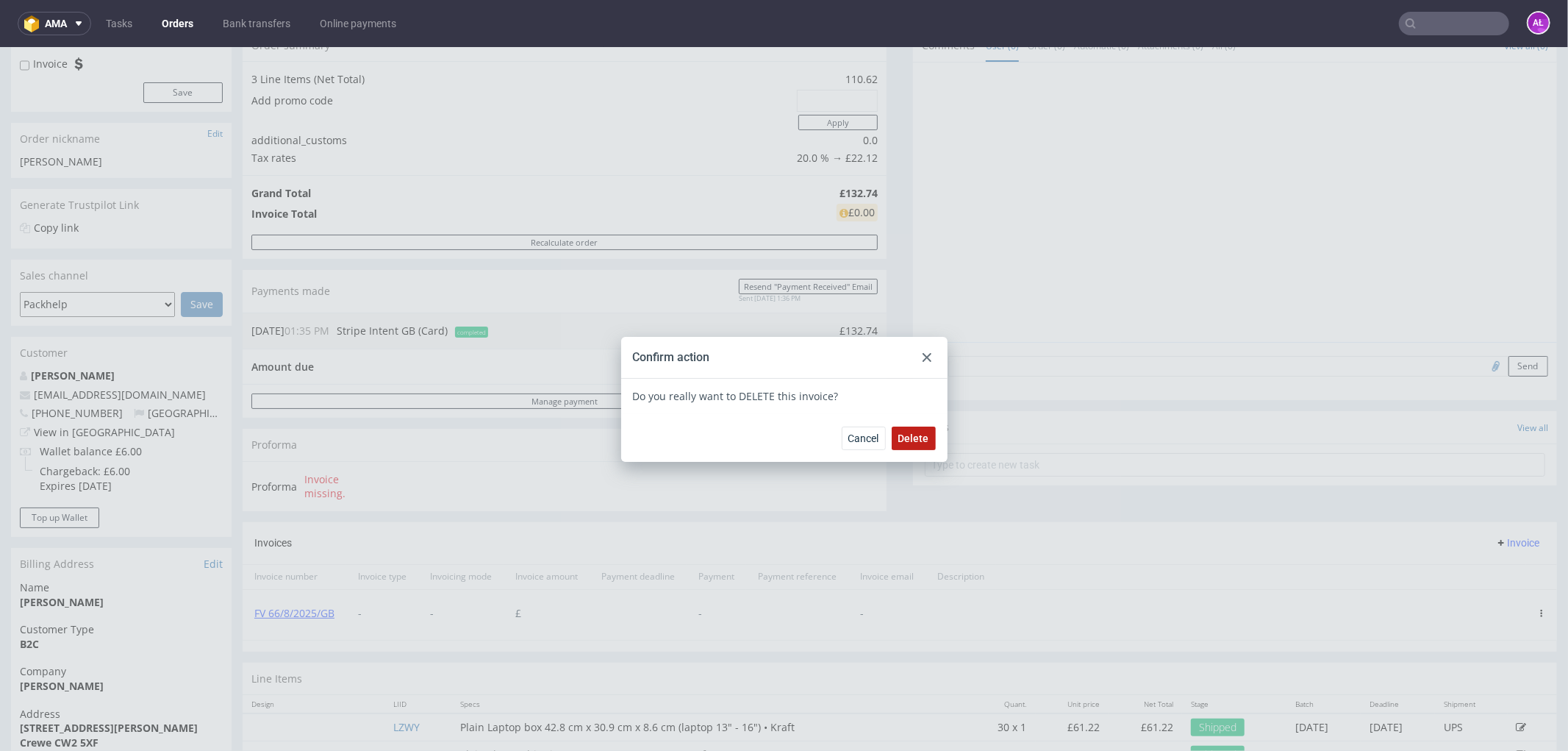
click at [902, 432] on span "Delete" at bounding box center [913, 438] width 31 height 11
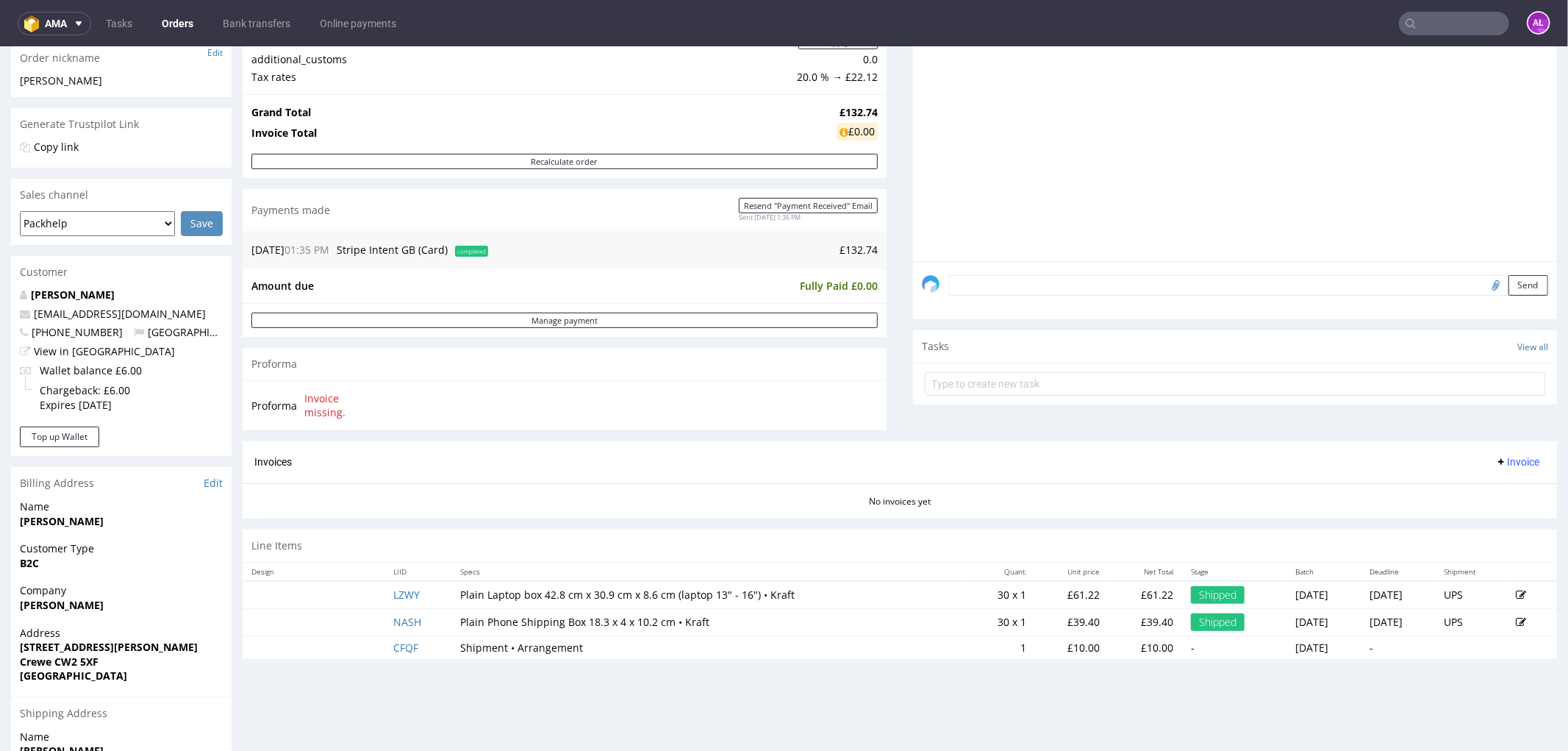
scroll to position [244, 0]
click at [1509, 460] on span "Invoice" at bounding box center [1518, 460] width 44 height 11
click at [1503, 487] on span "Upload" at bounding box center [1493, 492] width 71 height 15
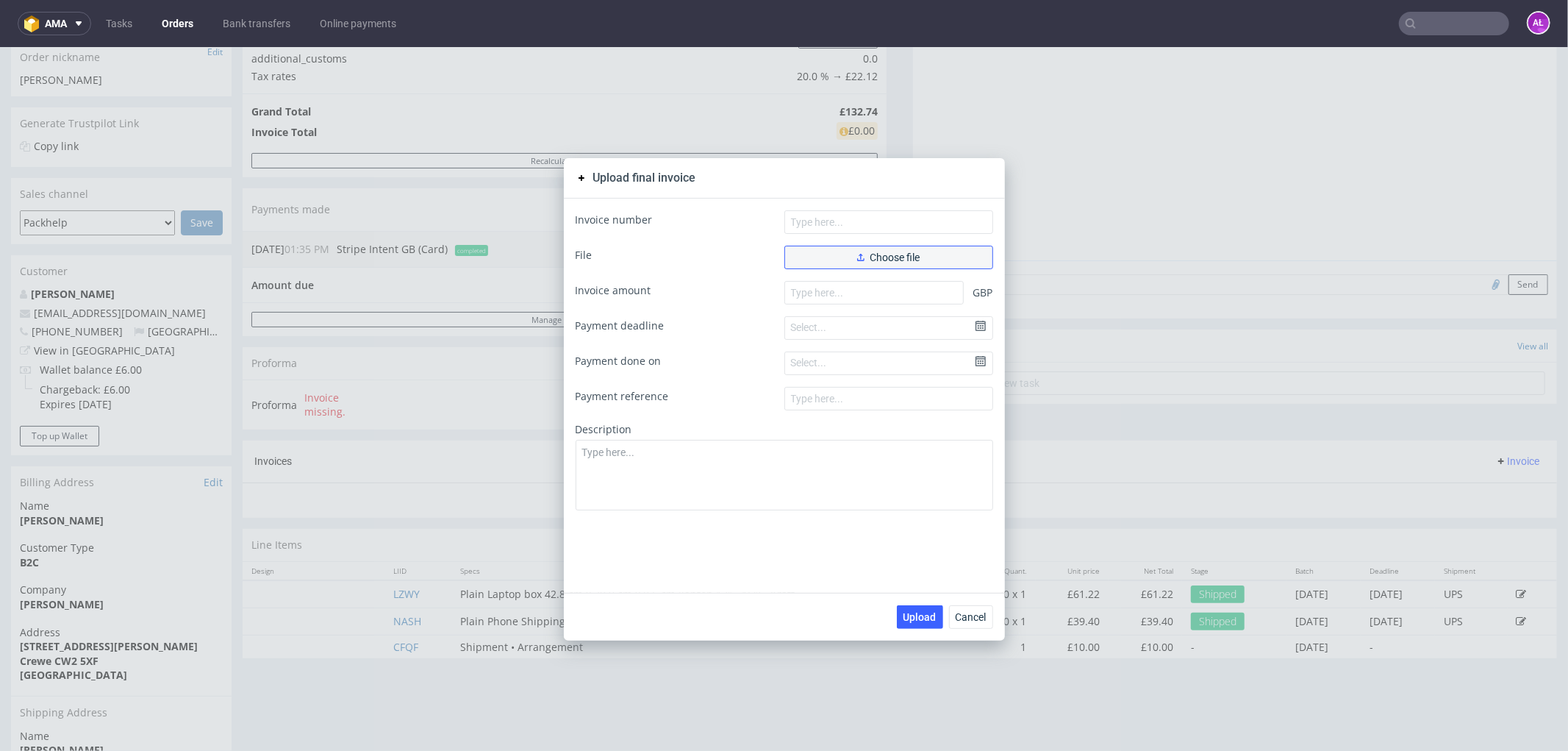
click at [876, 258] on span "Choose file" at bounding box center [889, 257] width 64 height 11
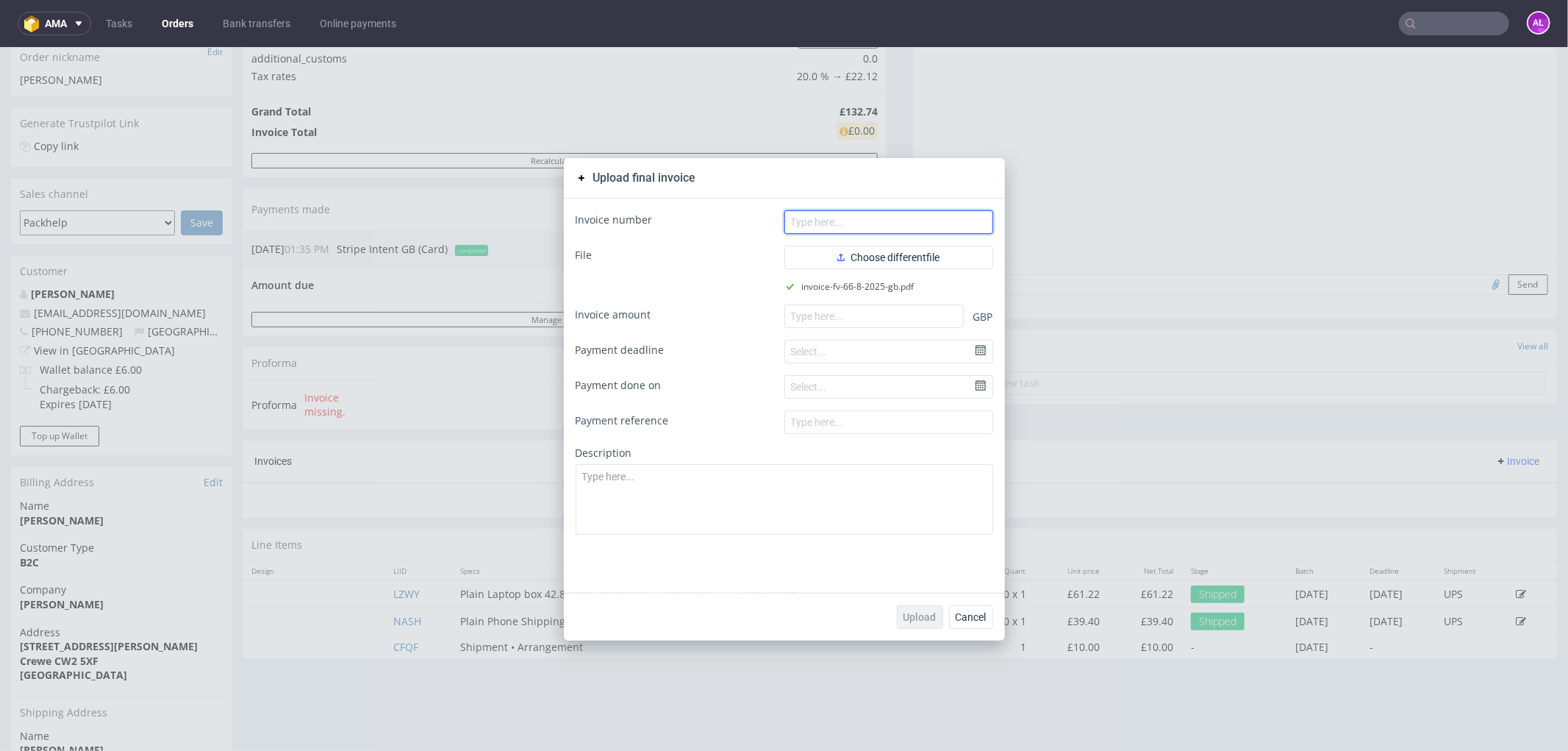
click at [912, 222] on input "text" at bounding box center [889, 221] width 209 height 24
paste input "FV 66/8/2025/GB"
type input "FV 66/8/2025/GB"
click at [939, 316] on input "number" at bounding box center [874, 315] width 179 height 24
paste input "132.74"
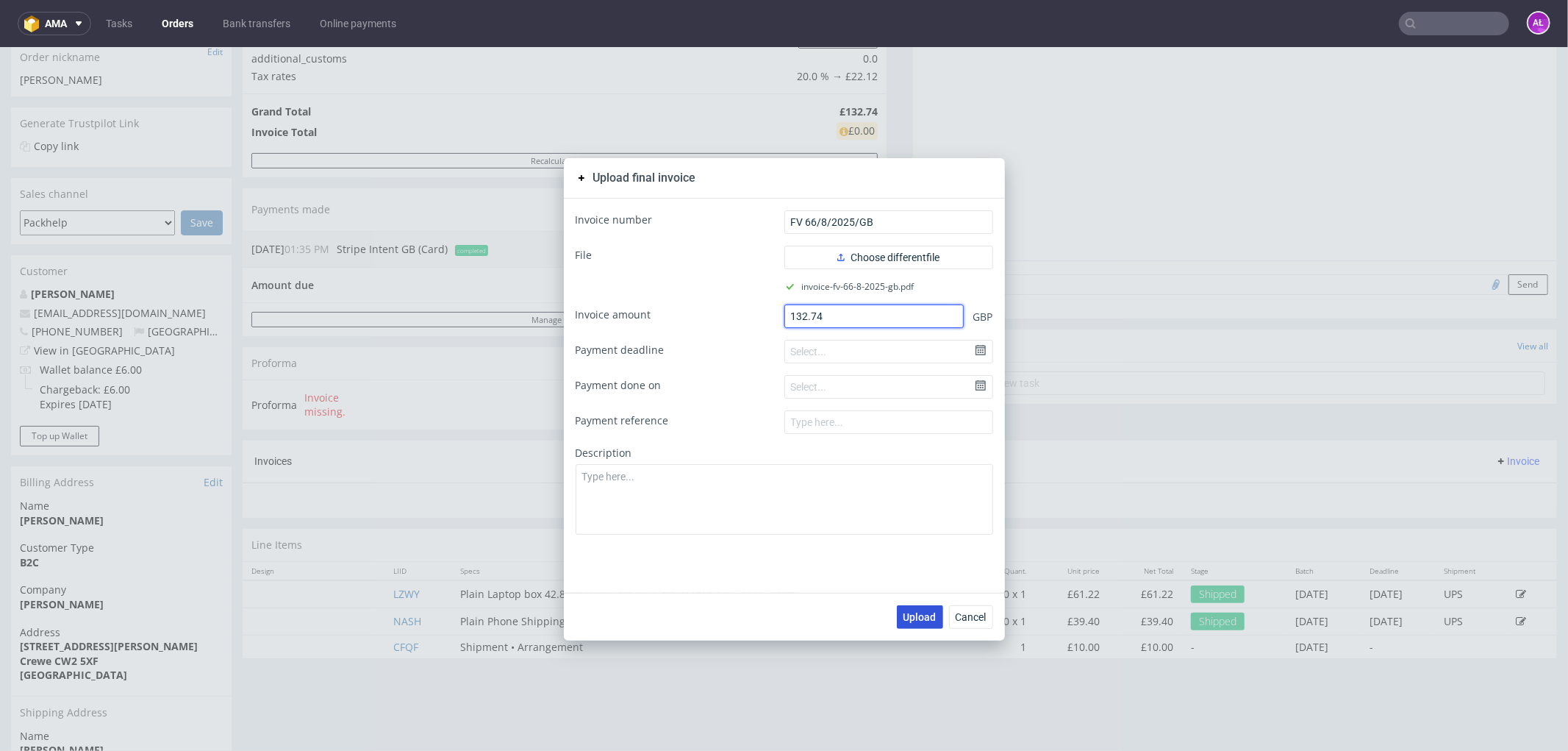
type input "132.74"
click at [919, 611] on span "Upload" at bounding box center [919, 616] width 33 height 11
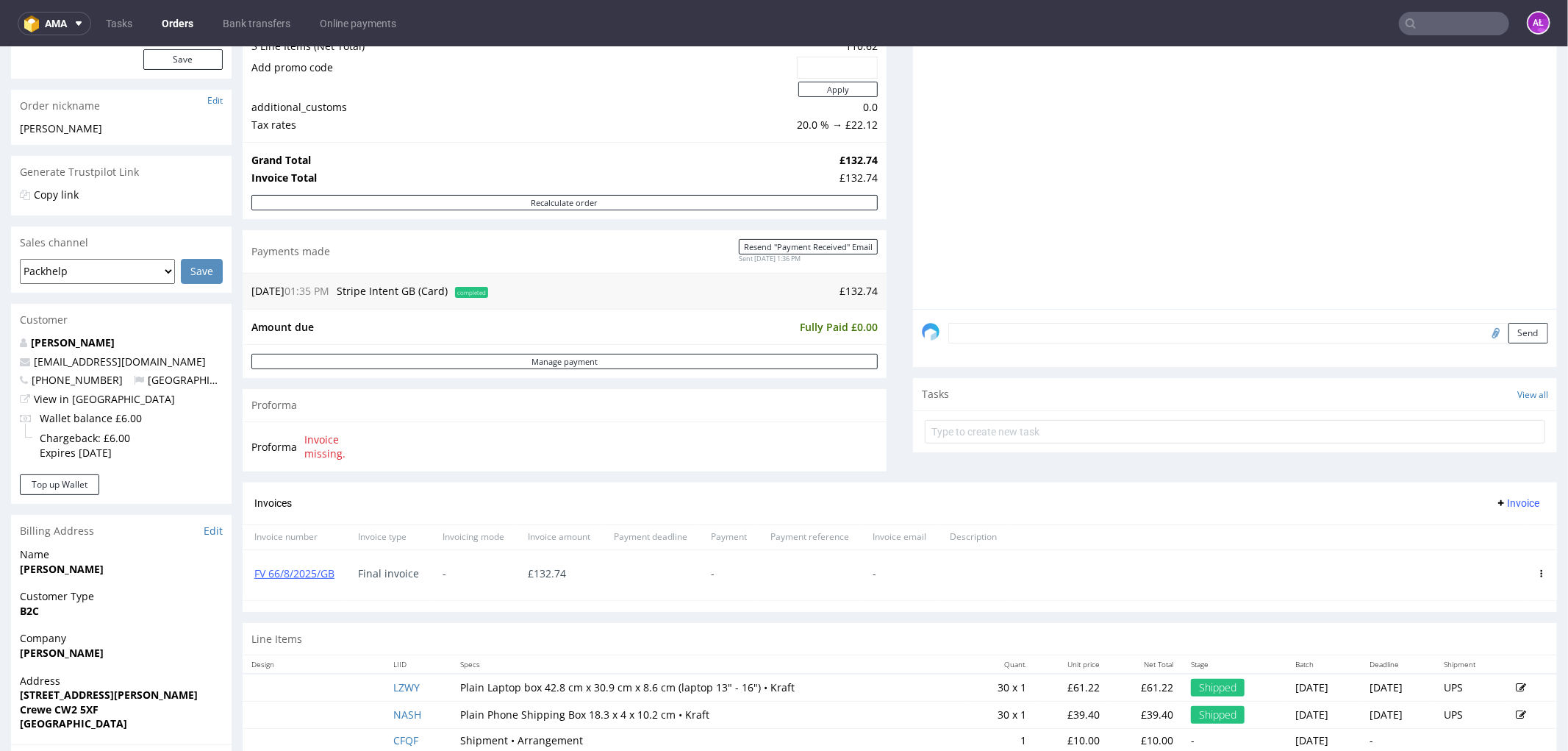
scroll to position [244, 0]
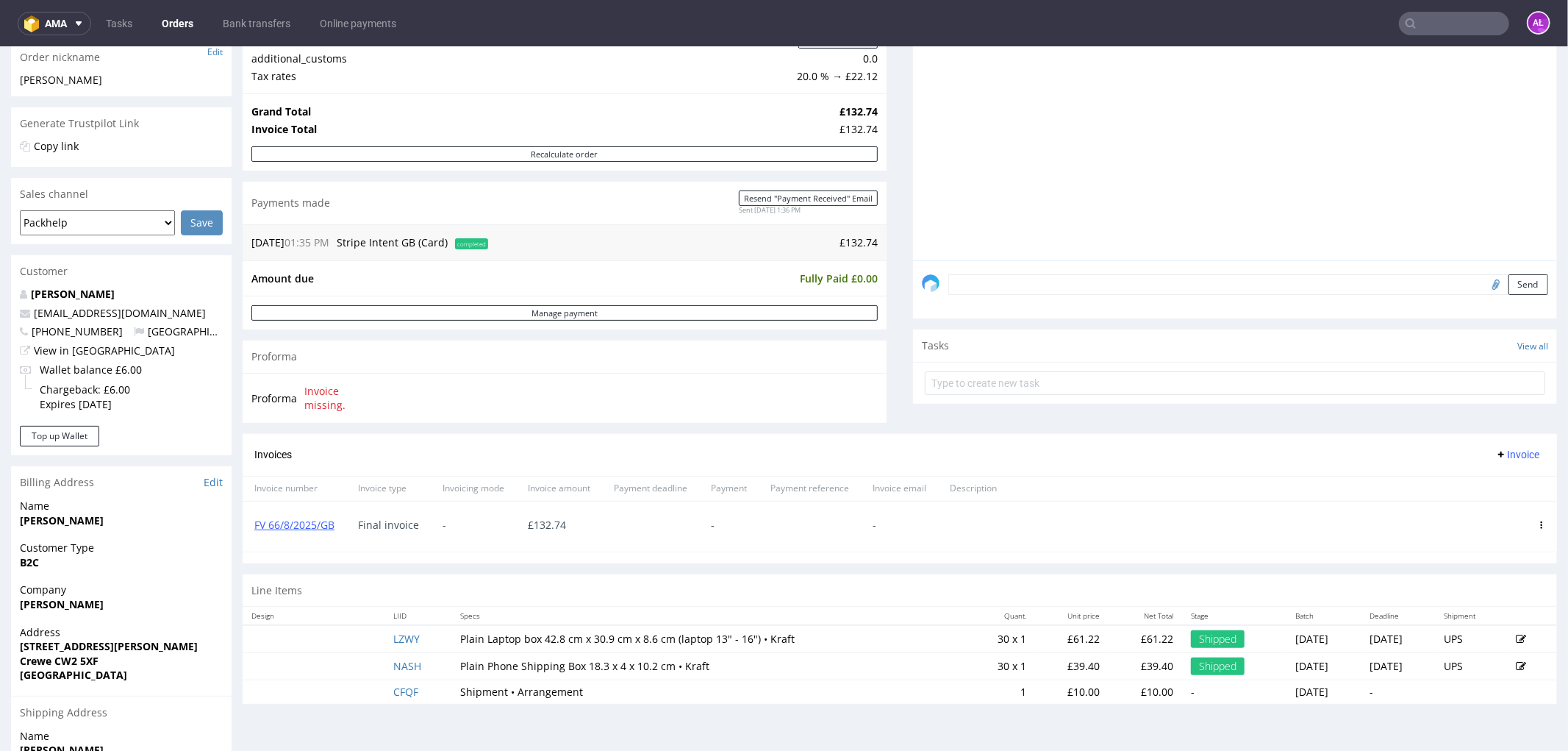
click at [1456, 24] on input "text" at bounding box center [1454, 23] width 110 height 24
paste input "FV 67/8/2025/GB"
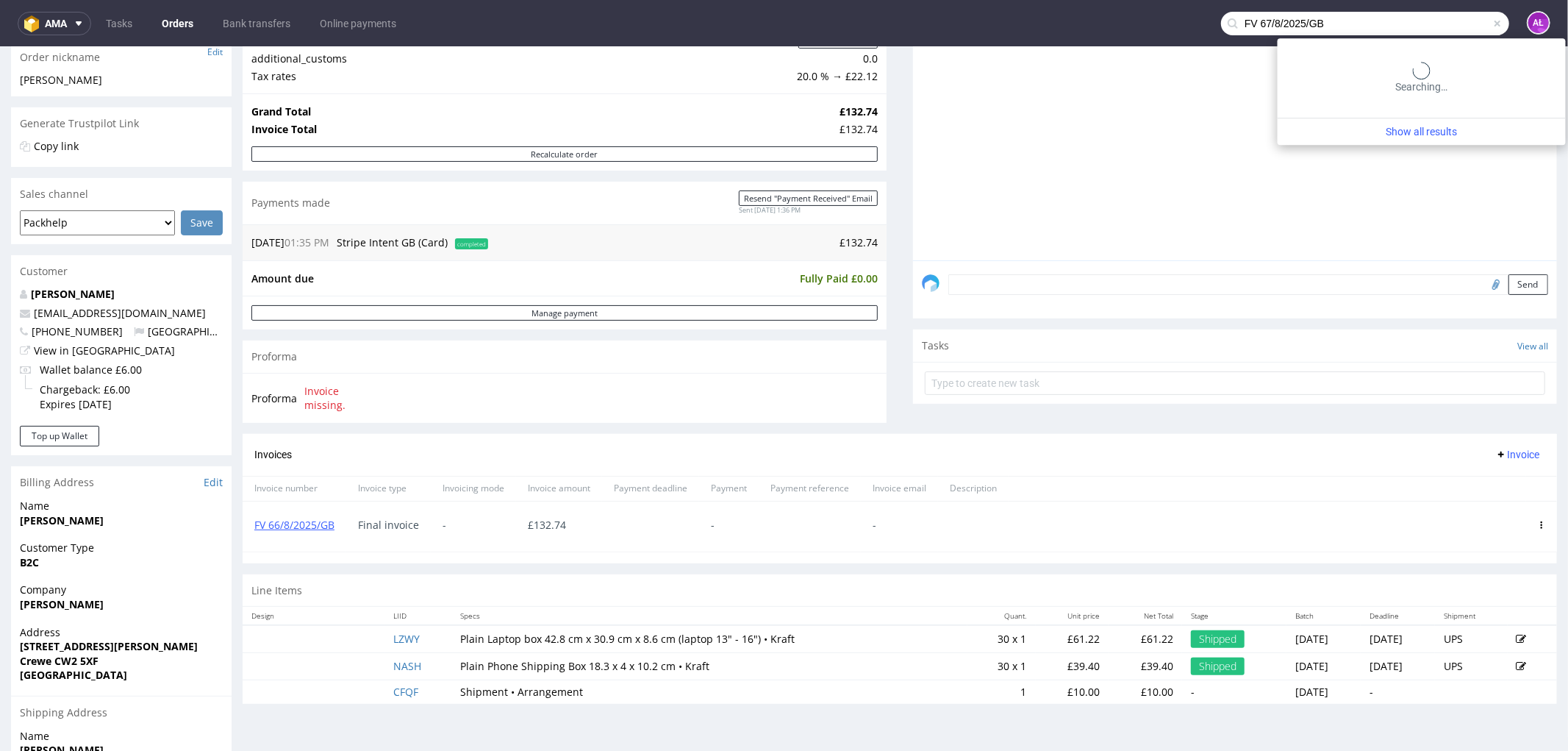
type input "FV 67/8/2025/GB"
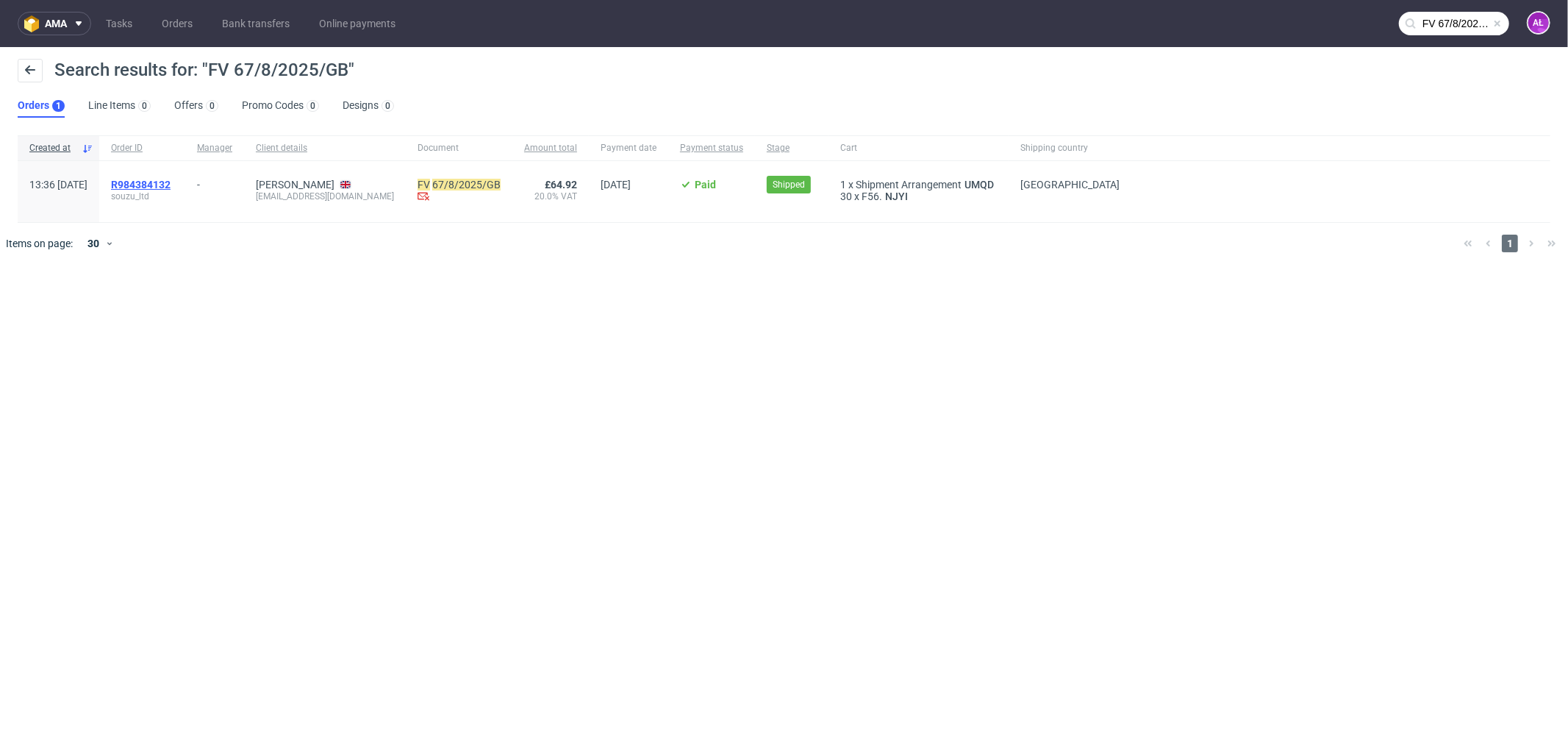
click at [170, 179] on span "R984384132" at bounding box center [140, 184] width 59 height 11
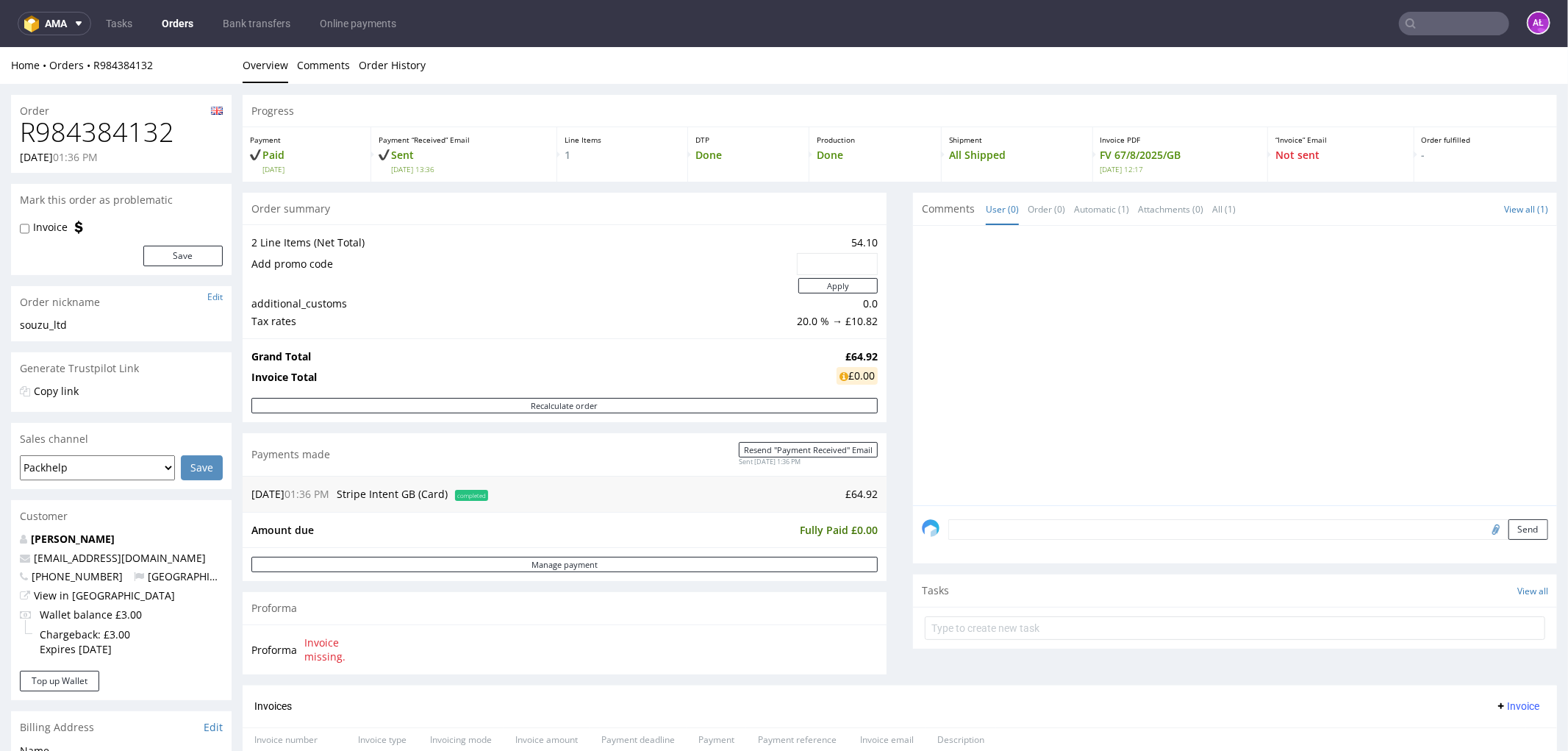
scroll to position [244, 0]
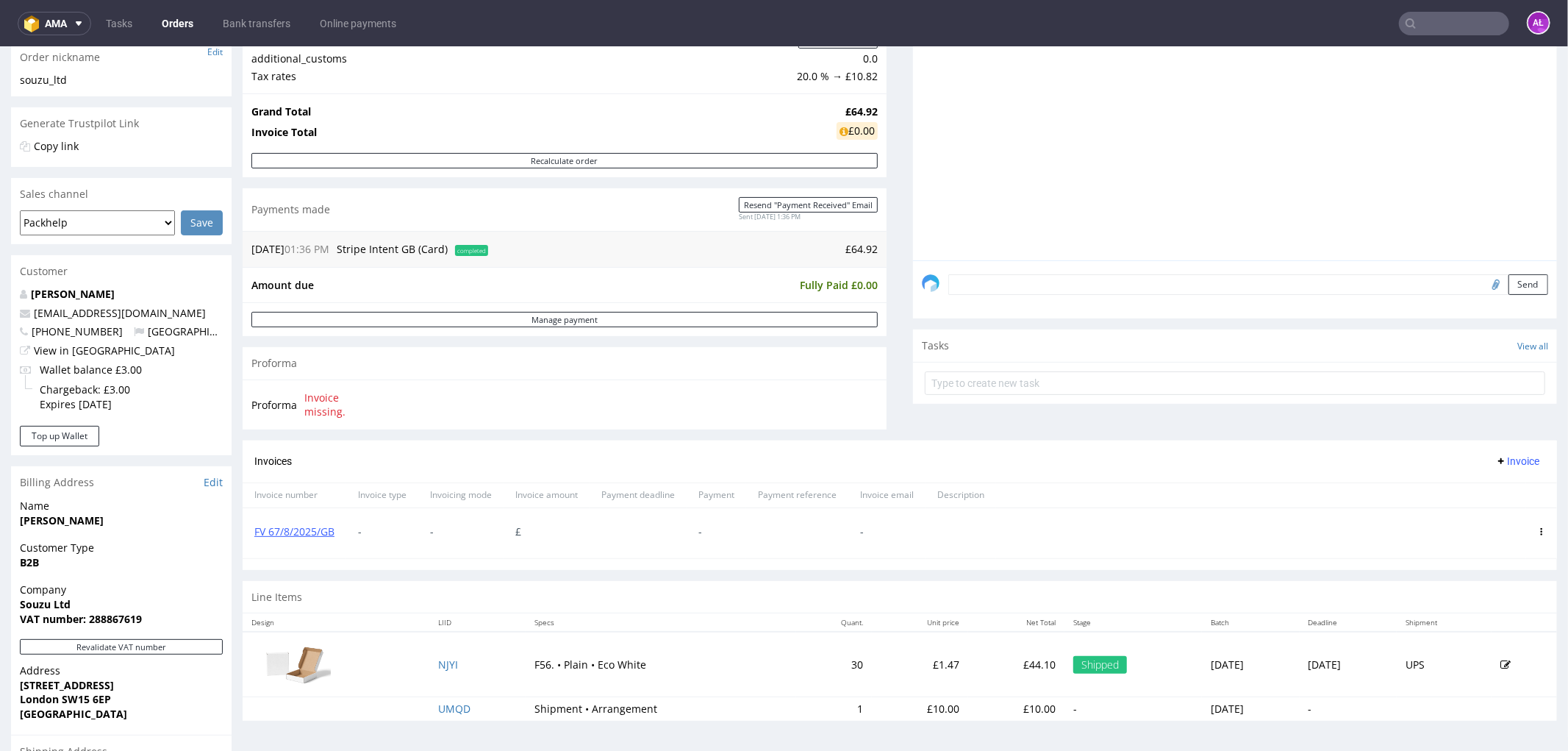
click at [1538, 529] on icon at bounding box center [1542, 530] width 7 height 7
click at [1482, 665] on span "Delete invoice" at bounding box center [1482, 663] width 89 height 15
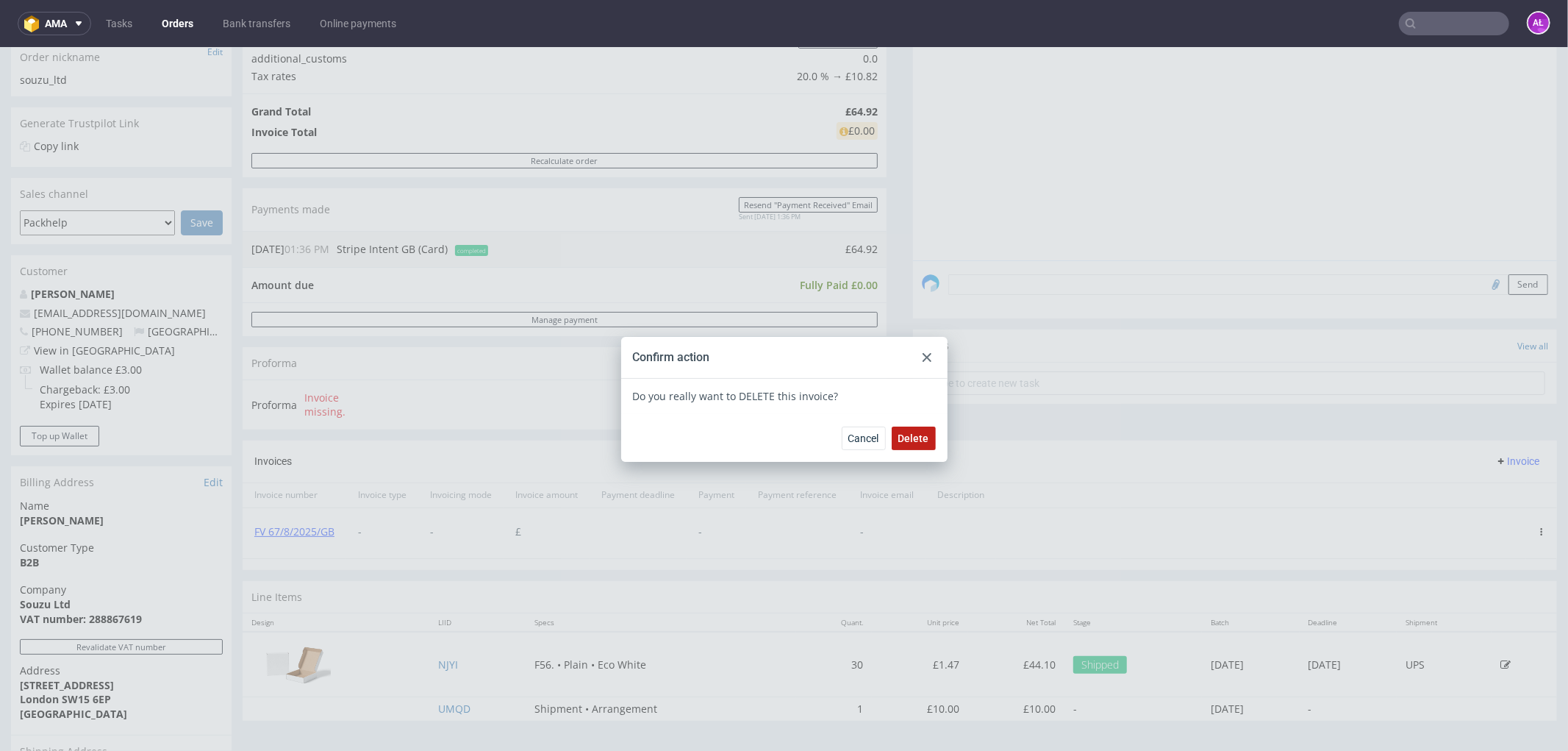
click at [914, 437] on span "Delete" at bounding box center [913, 438] width 31 height 11
click at [923, 354] on use at bounding box center [927, 357] width 9 height 9
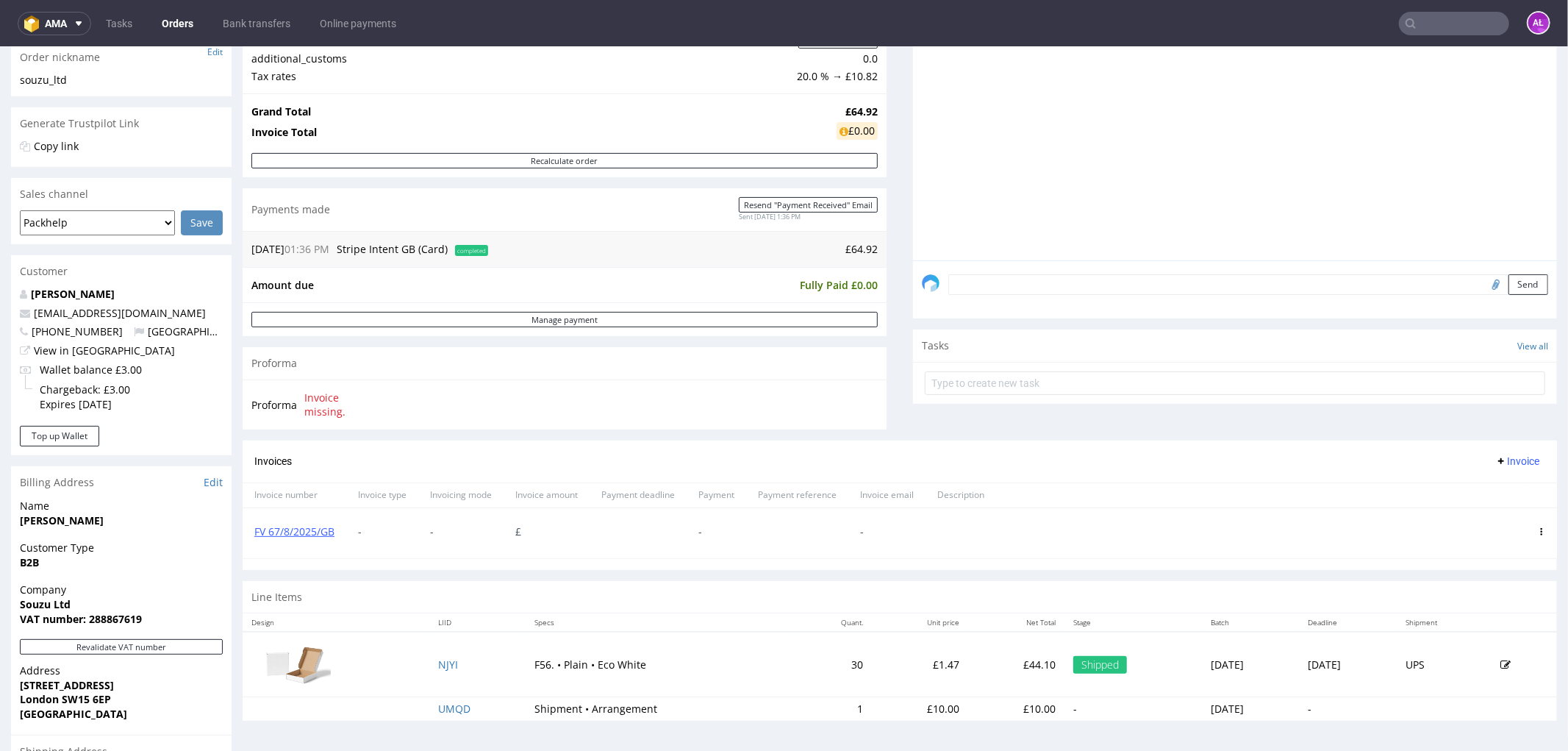
click at [1496, 463] on span "Invoice" at bounding box center [1518, 460] width 44 height 11
drag, startPoint x: 1489, startPoint y: 471, endPoint x: 1494, endPoint y: 490, distance: 19.6
click at [1494, 490] on span "Upload" at bounding box center [1493, 492] width 71 height 15
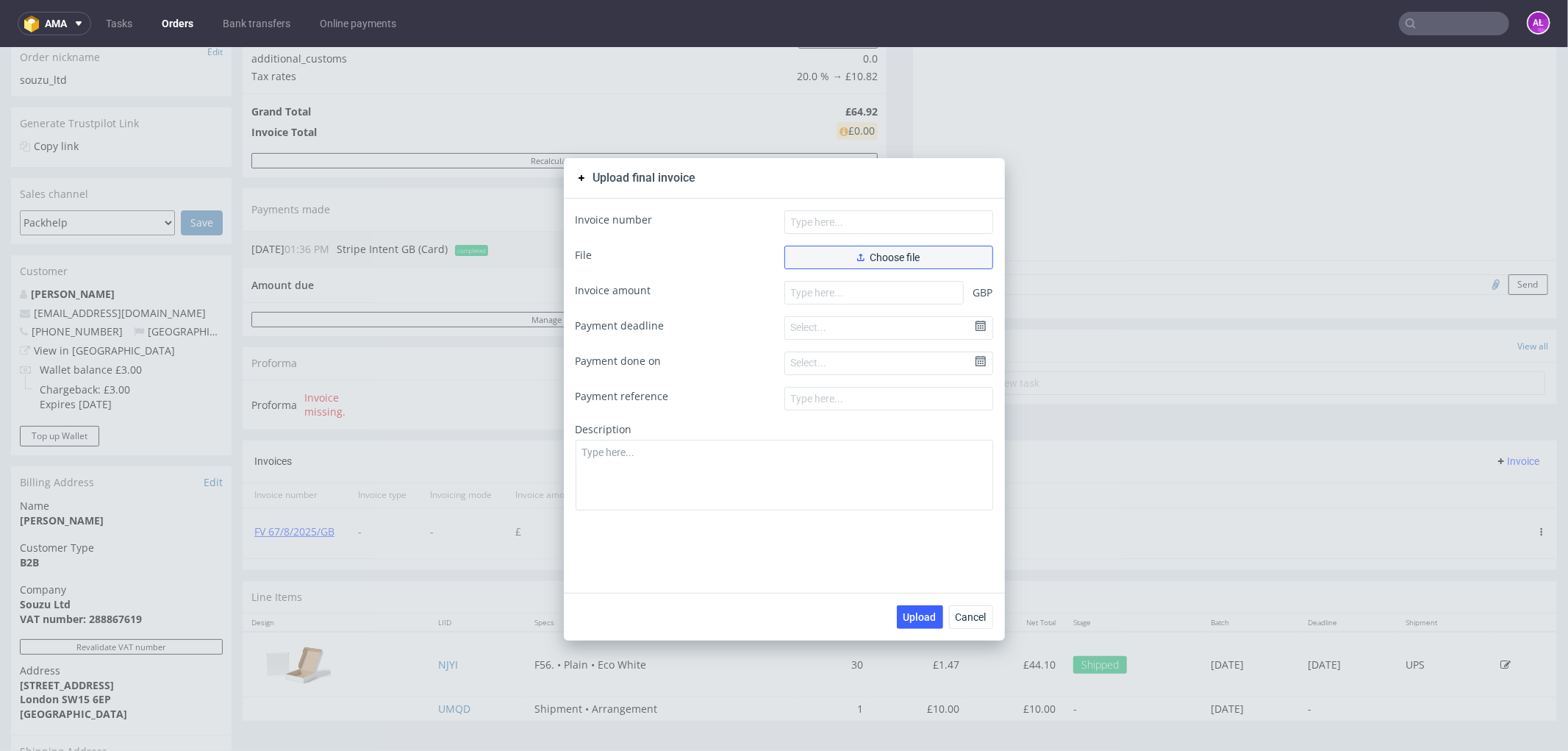
click at [907, 258] on span "Choose file" at bounding box center [889, 257] width 64 height 11
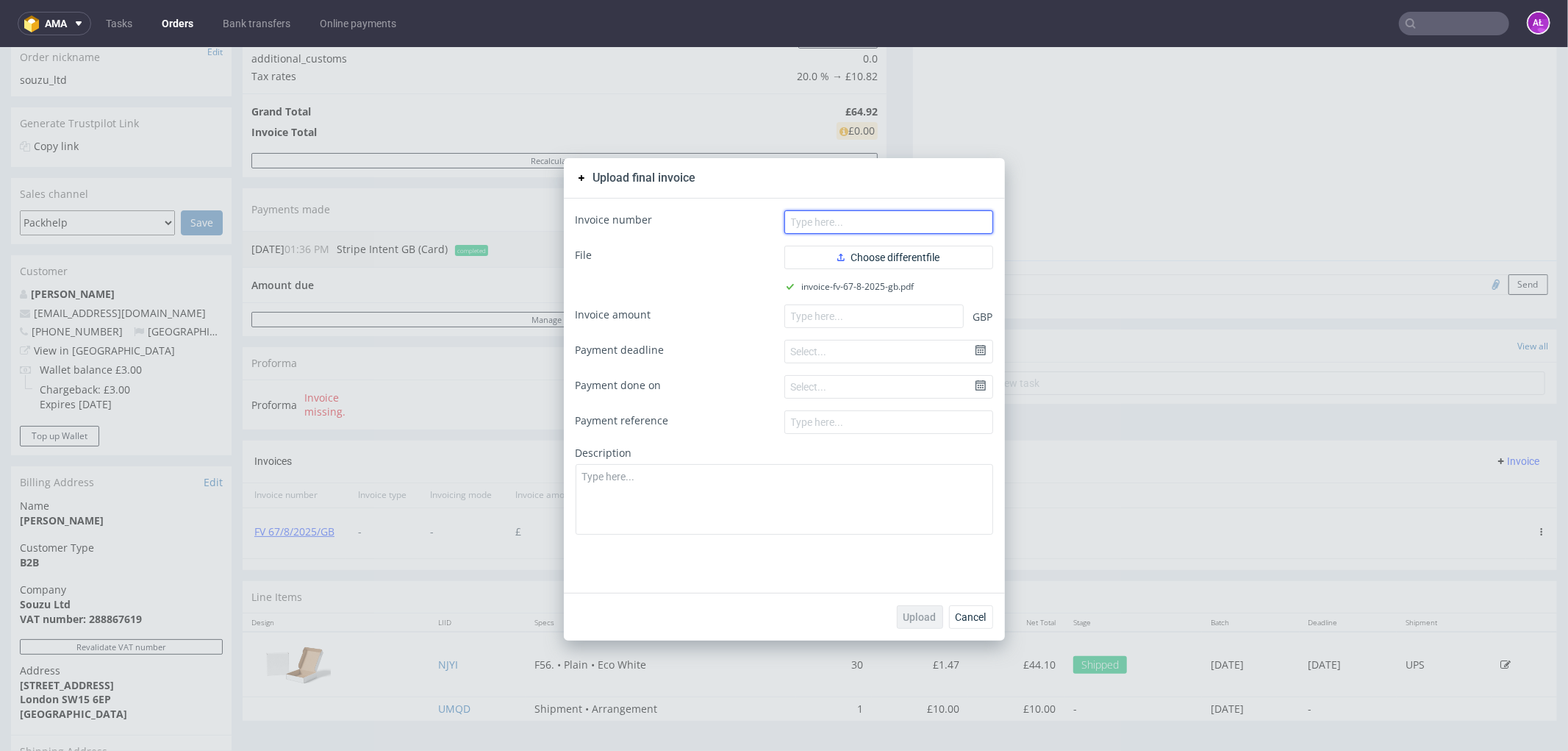
click at [820, 231] on input "text" at bounding box center [889, 221] width 209 height 24
paste input "FV 67/8/2025/GB"
type input "FV 67/8/2025/GB"
click at [942, 319] on input "number" at bounding box center [874, 315] width 179 height 24
paste input "64.92"
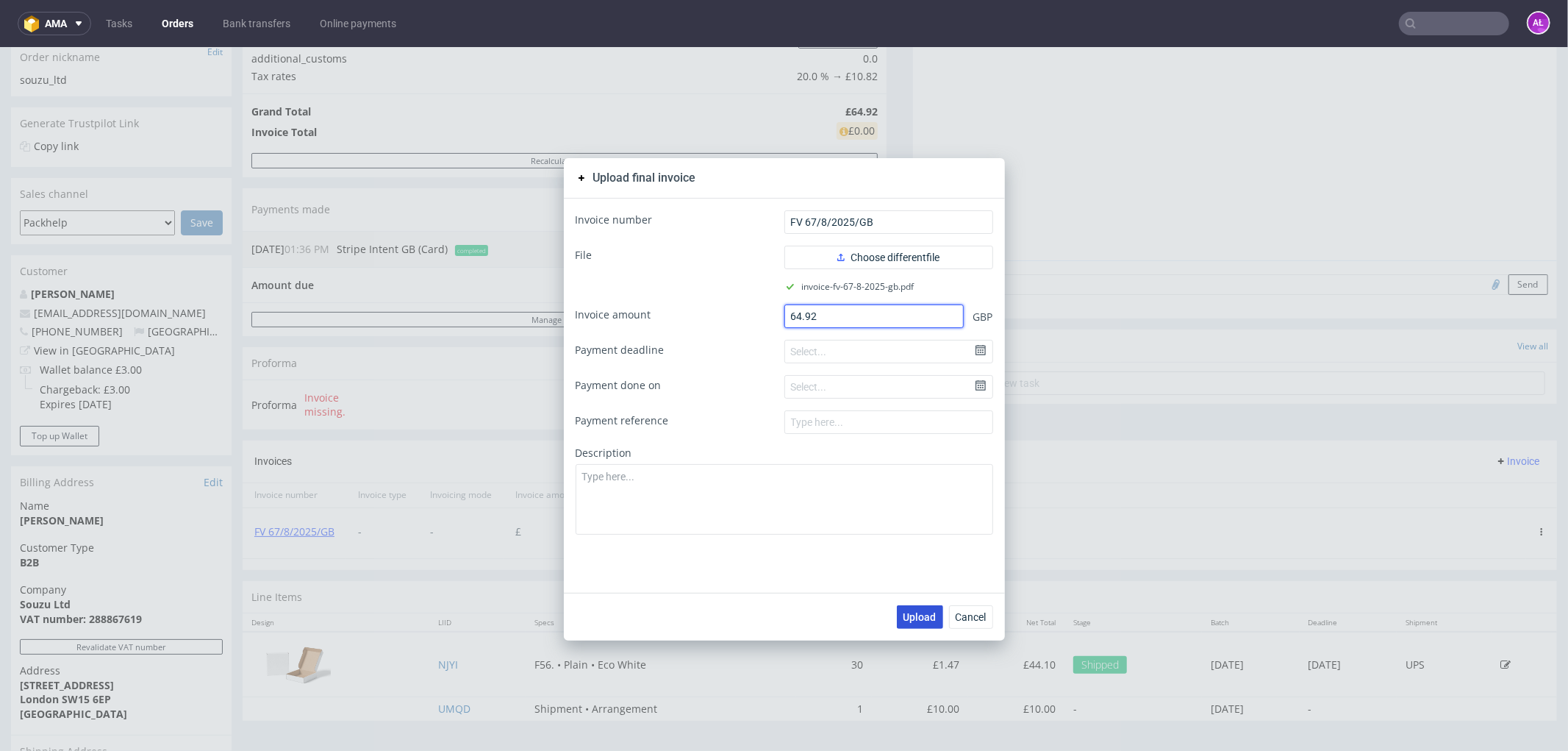
type input "64.92"
click at [909, 623] on button "Upload" at bounding box center [920, 616] width 46 height 24
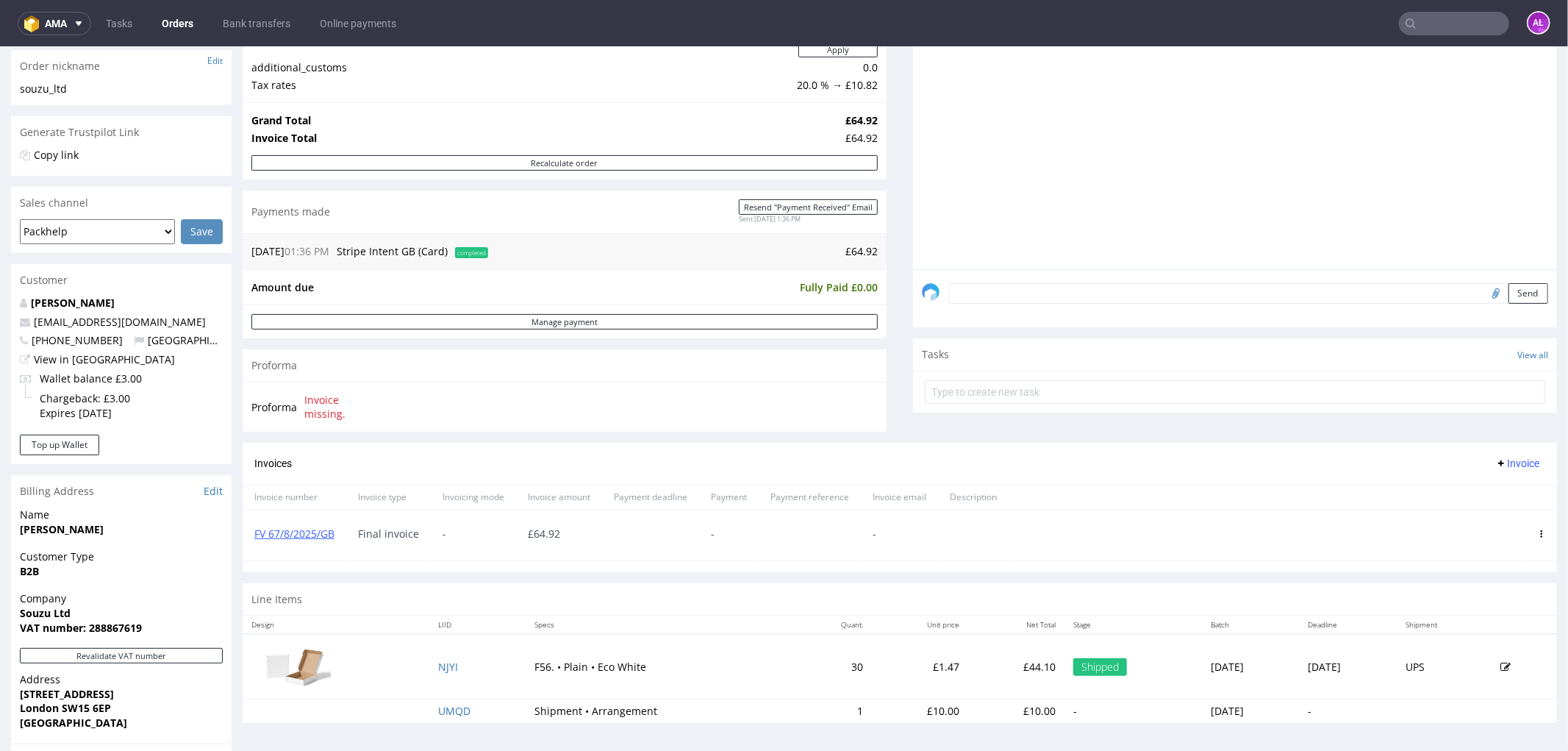
scroll to position [244, 0]
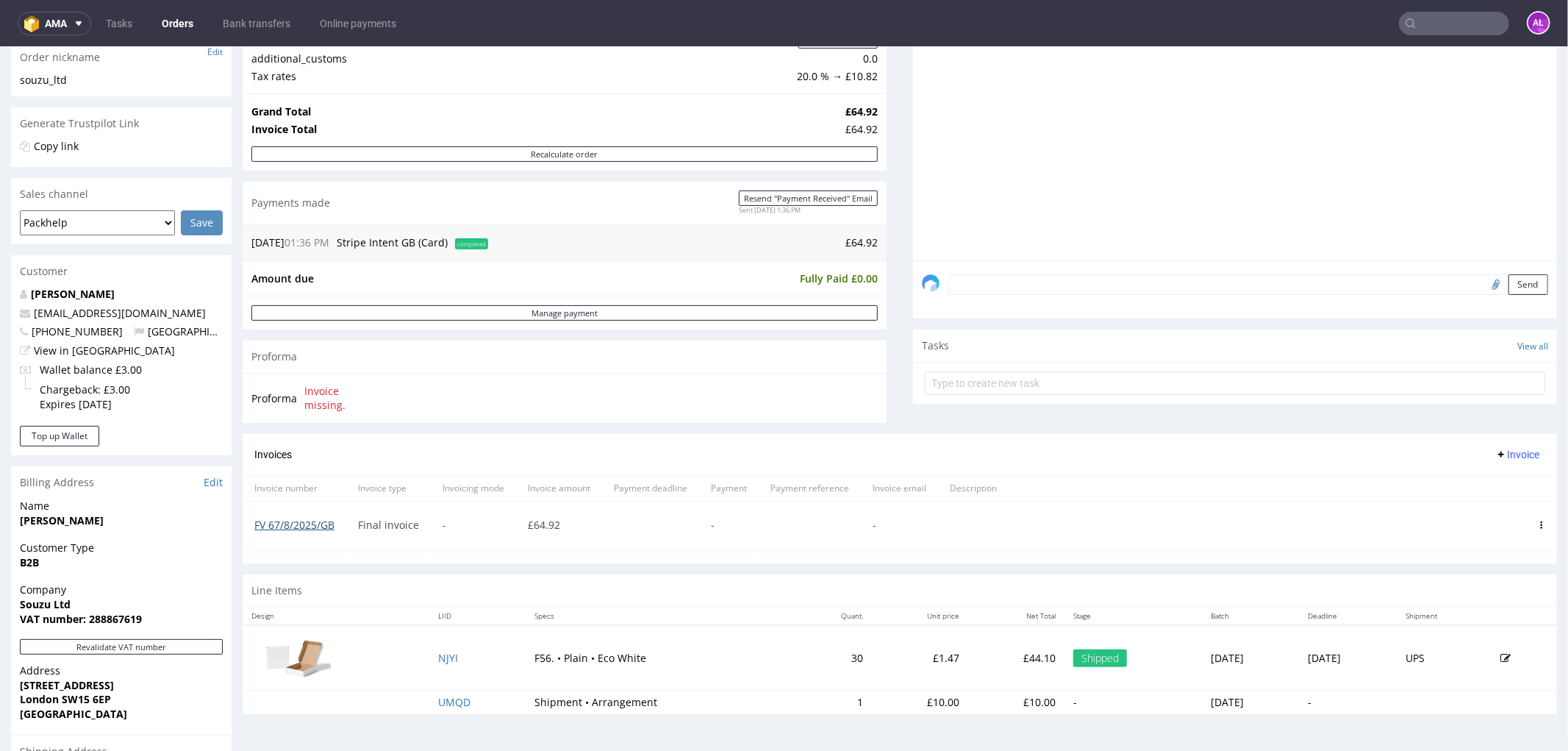
click at [319, 526] on link "FV 67/8/2025/GB" at bounding box center [294, 524] width 80 height 14
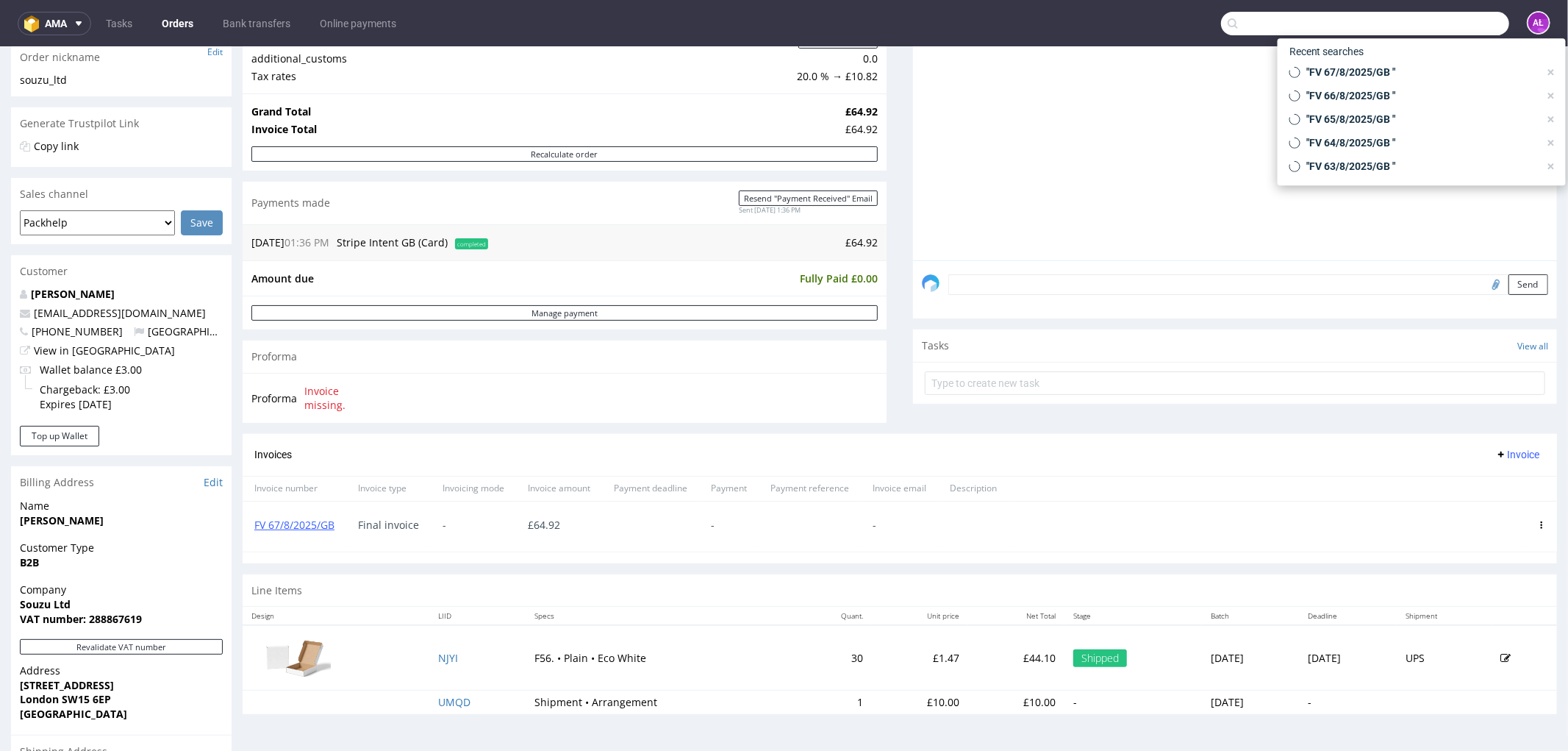
click at [1467, 19] on input "text" at bounding box center [1365, 23] width 289 height 24
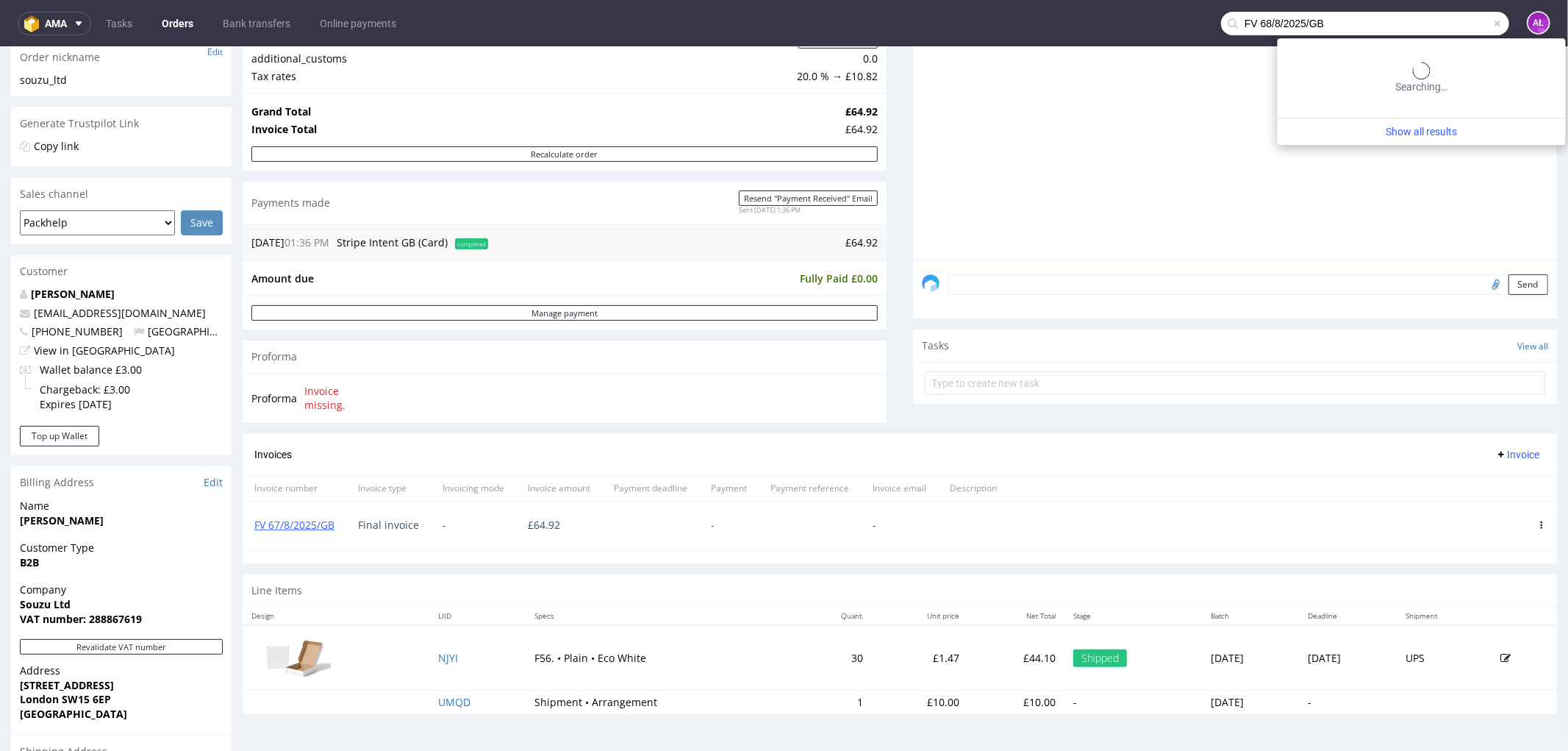
type input "FV 68/8/2025/GB"
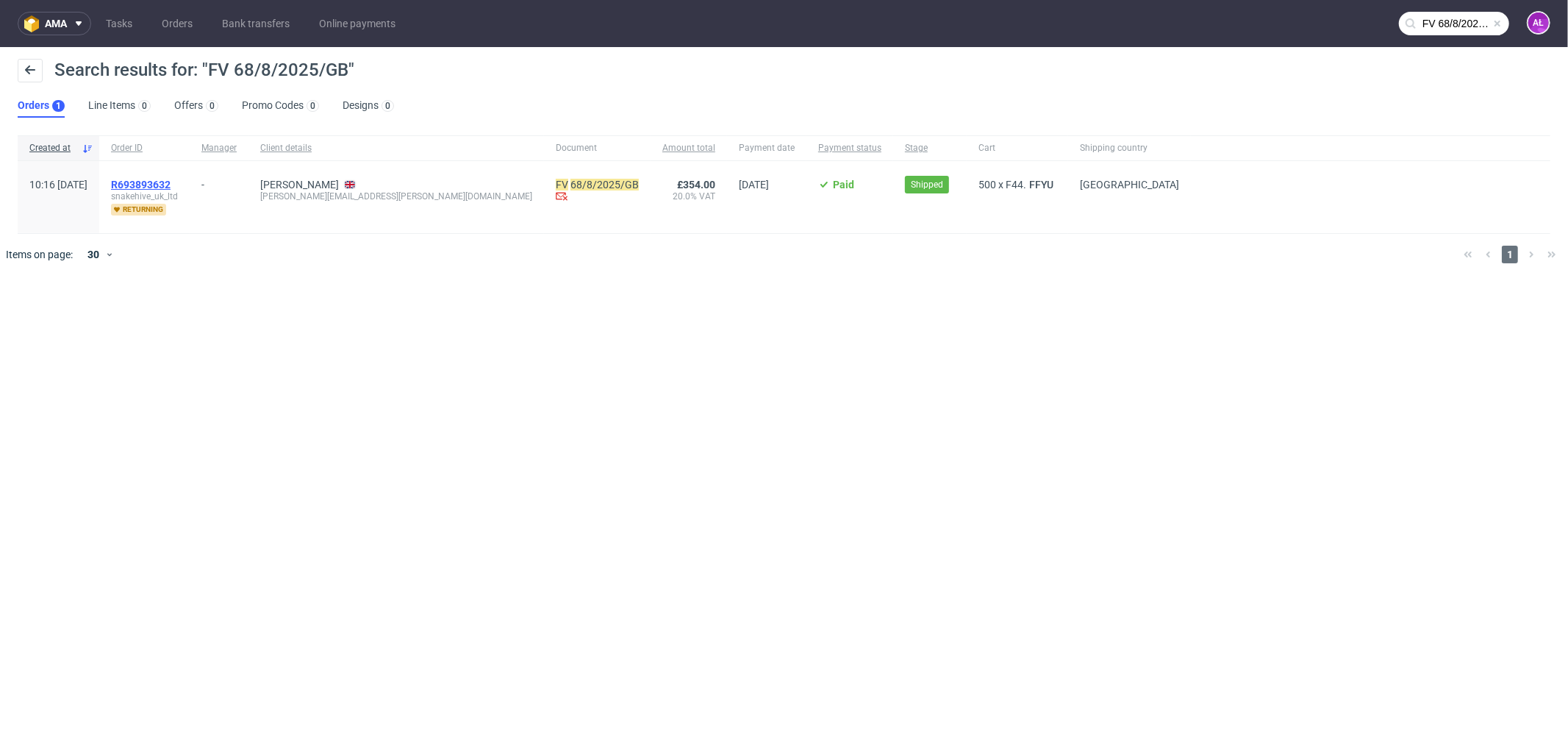
click at [153, 184] on span "R693893632" at bounding box center [140, 184] width 59 height 11
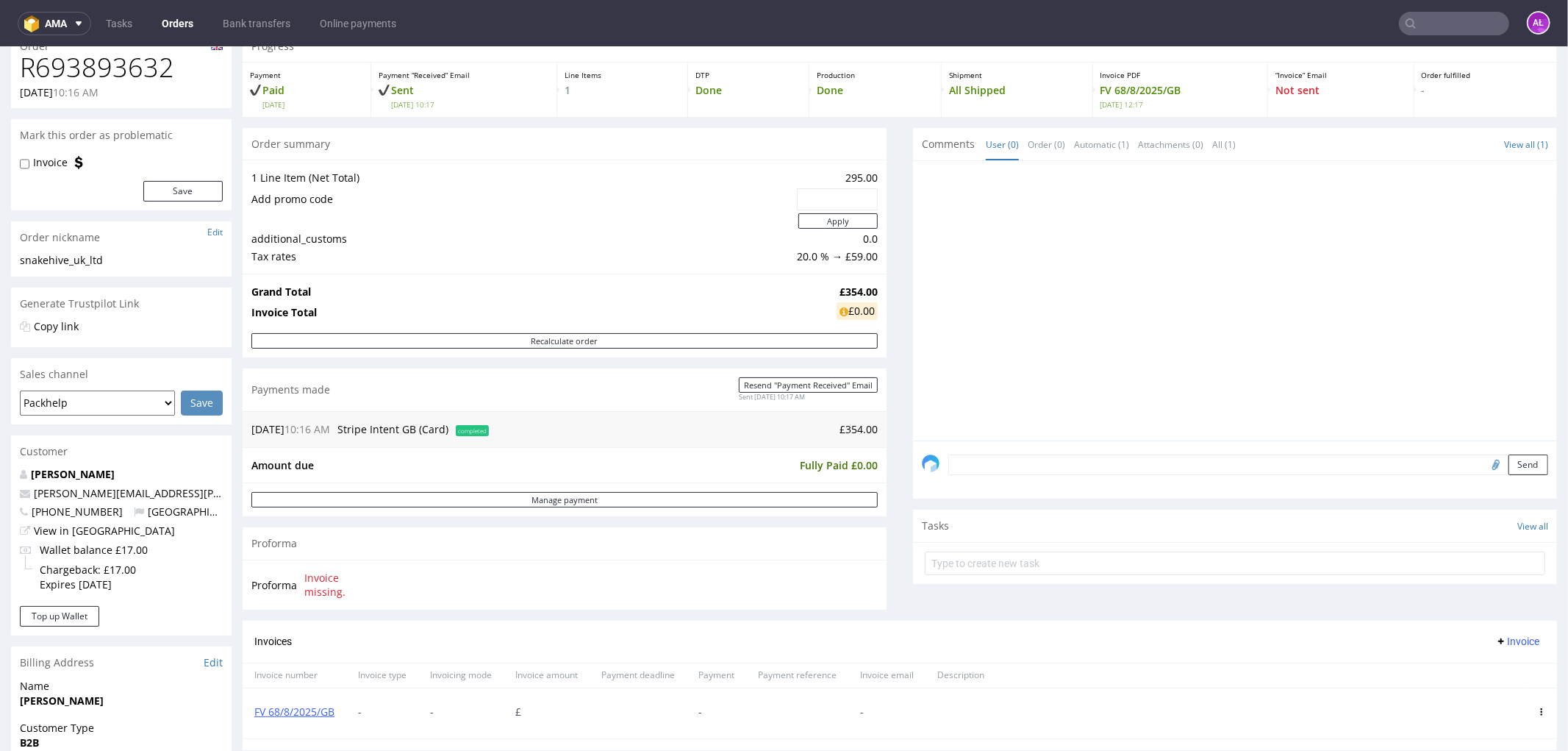
scroll to position [244, 0]
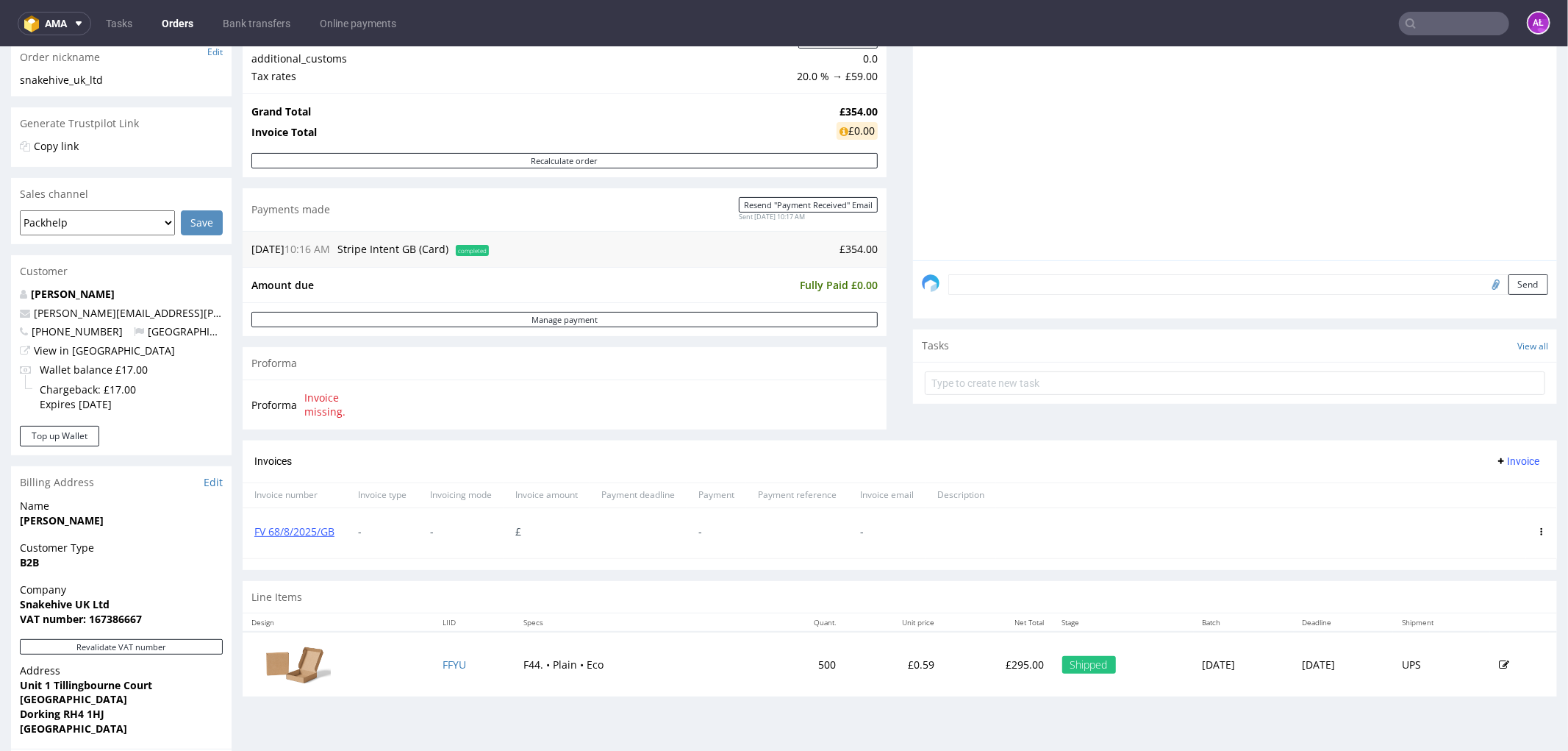
click at [1538, 532] on icon at bounding box center [1542, 530] width 7 height 7
click at [1493, 662] on span "Delete invoice" at bounding box center [1482, 663] width 89 height 15
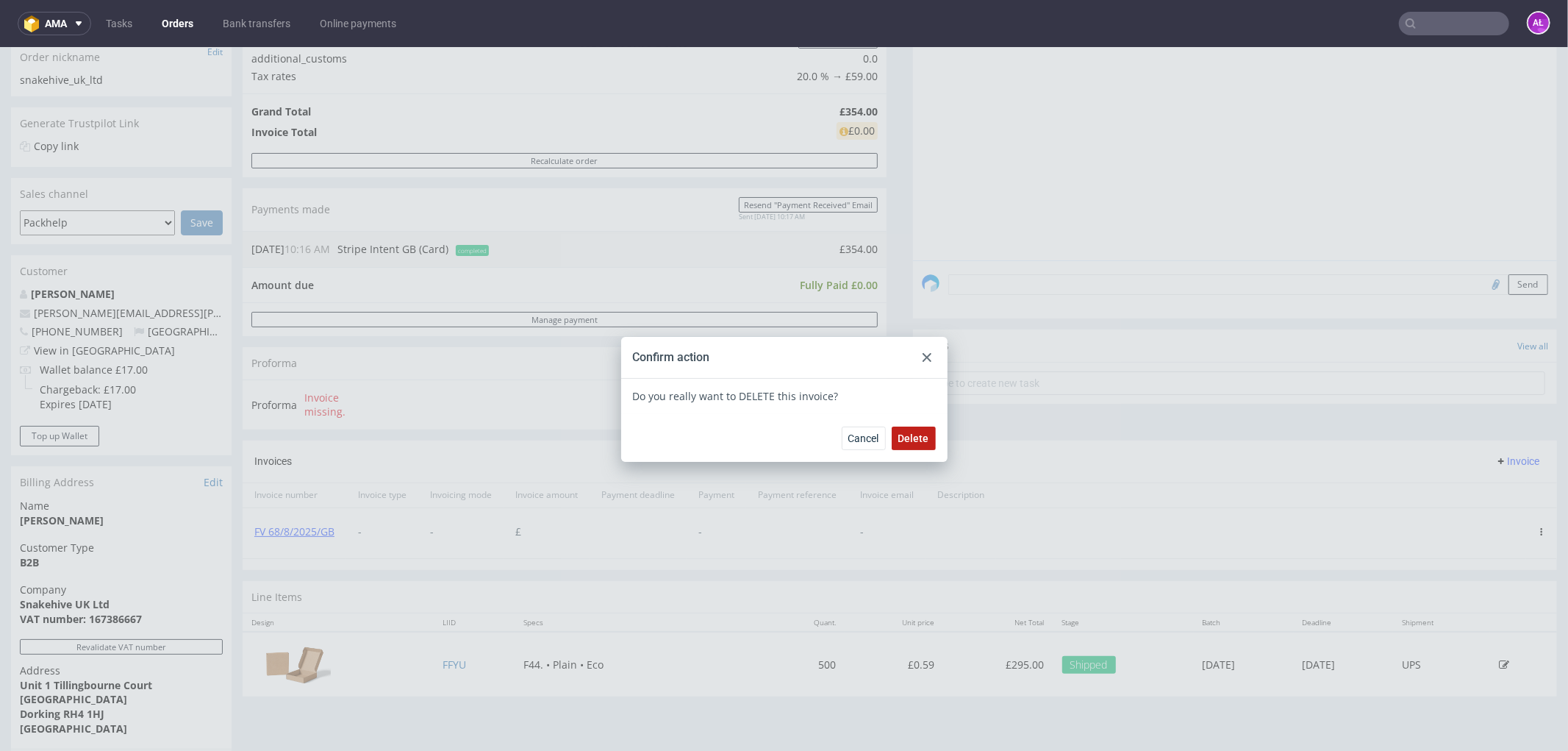
click at [916, 435] on span "Delete" at bounding box center [913, 438] width 31 height 11
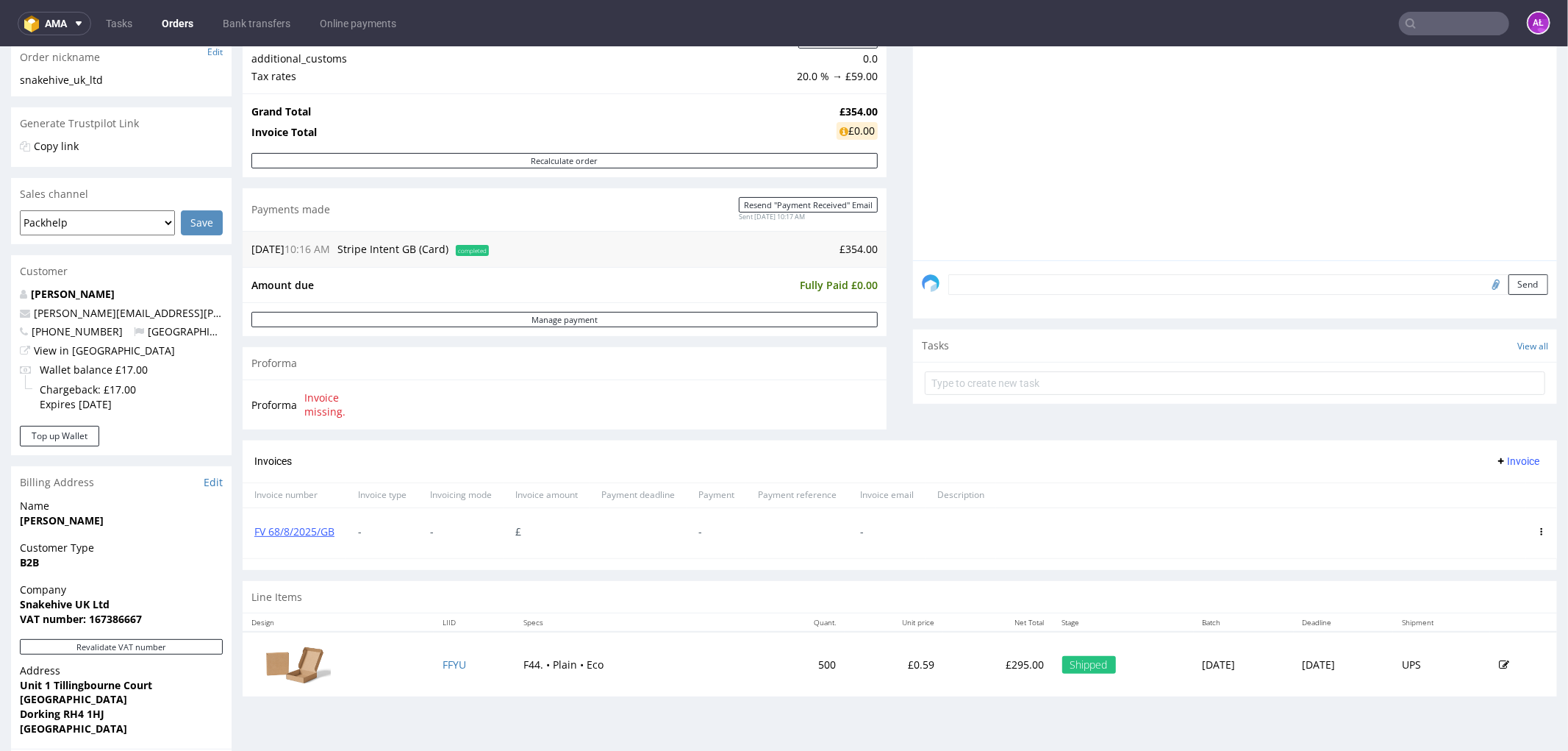
click at [1502, 461] on span "Invoice" at bounding box center [1518, 460] width 44 height 11
click at [1501, 487] on span "Upload" at bounding box center [1493, 492] width 71 height 15
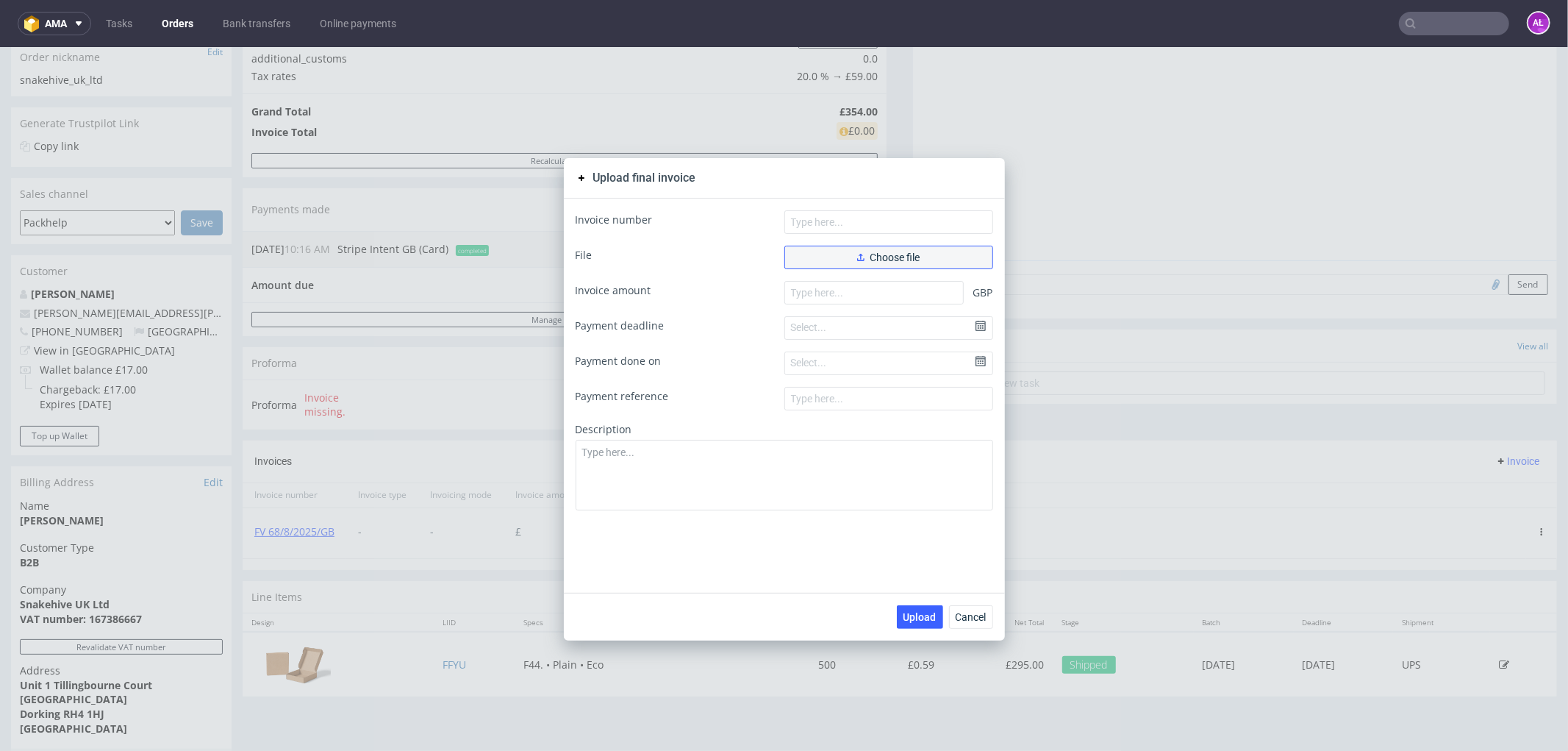
click at [914, 246] on button "Choose file" at bounding box center [889, 256] width 209 height 24
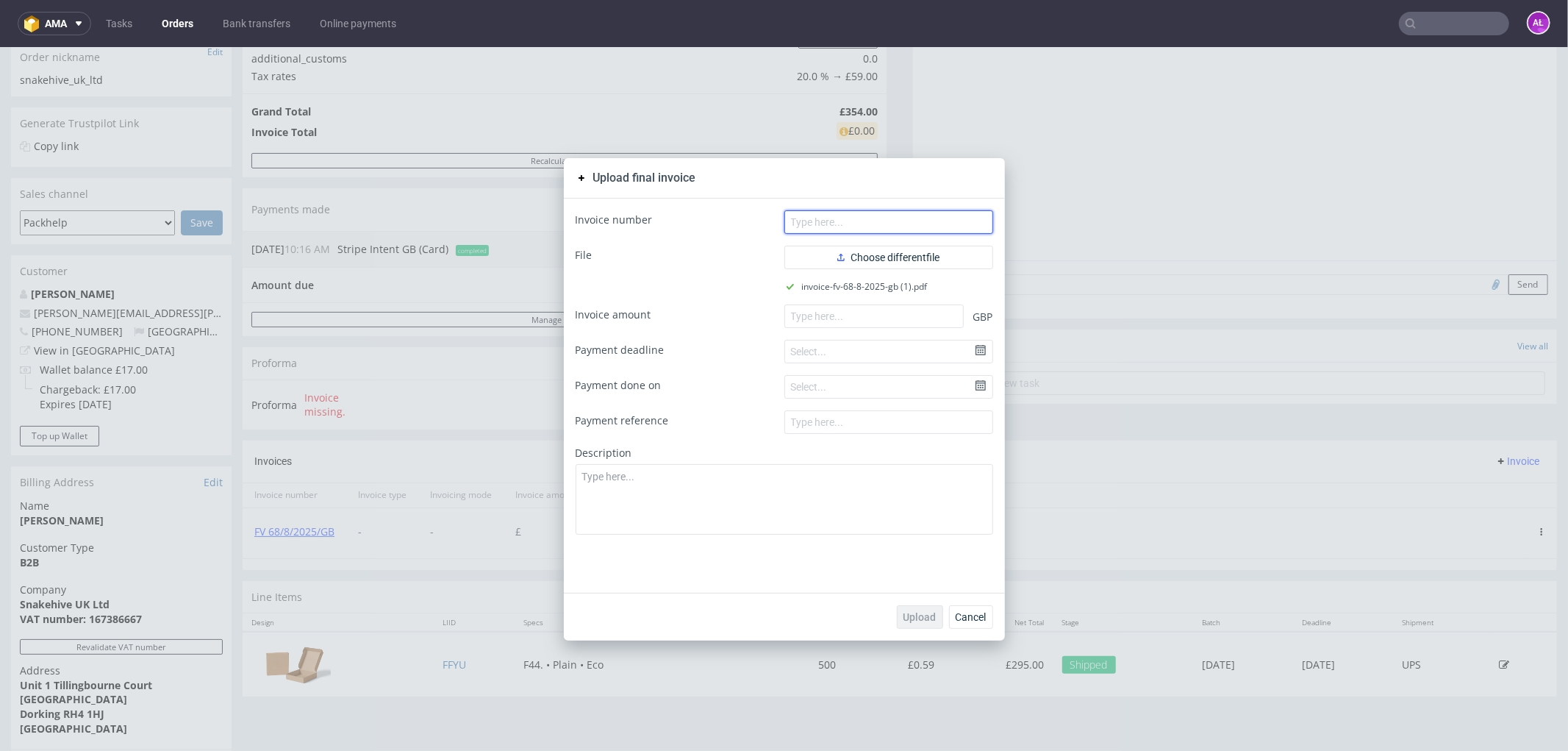
click at [868, 223] on input "text" at bounding box center [889, 221] width 209 height 24
paste input "FV 68/8/2025/GB"
type input "FV 68/8/2025/GB"
click at [894, 326] on input "number" at bounding box center [874, 315] width 179 height 24
paste input "354.00"
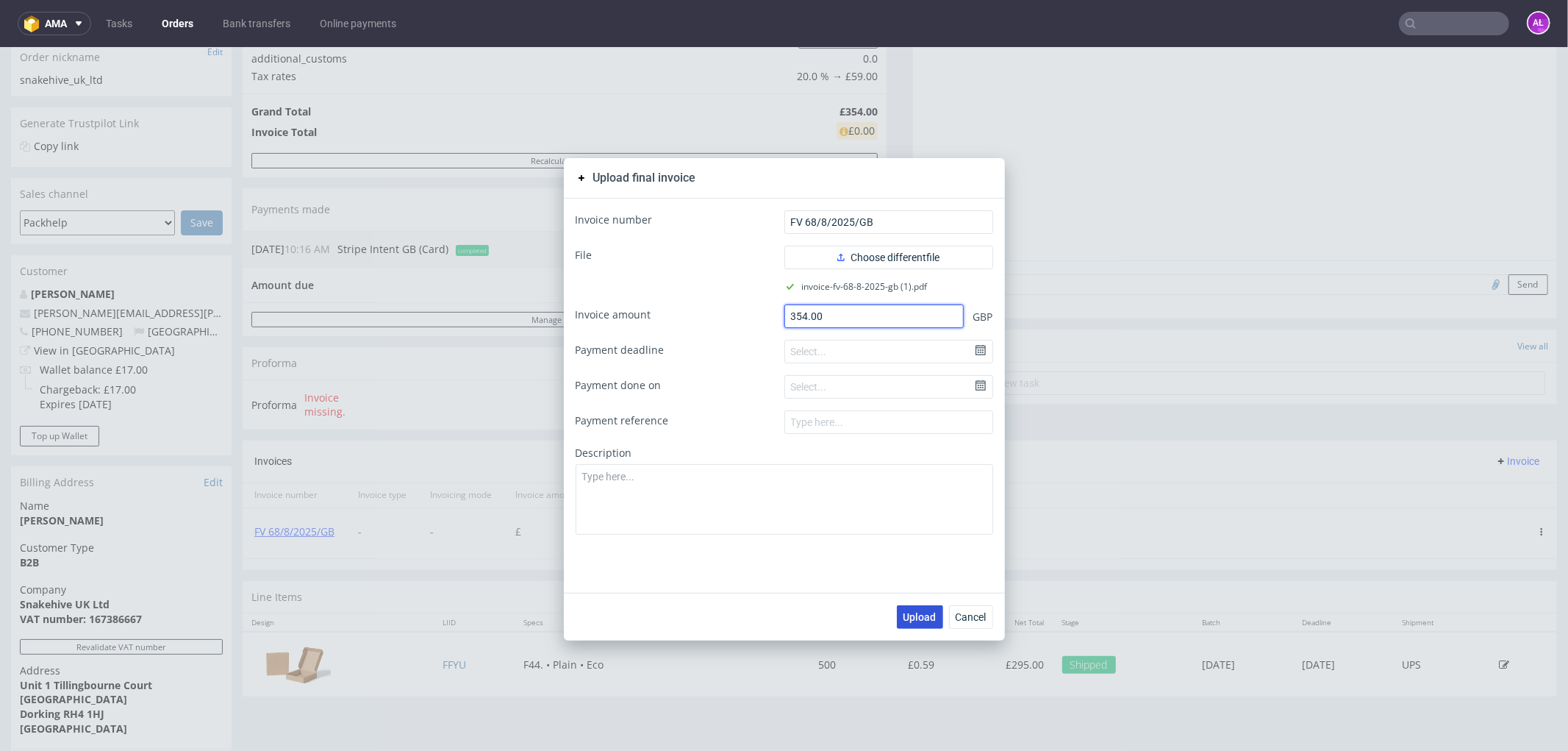
type input "354.00"
drag, startPoint x: 921, startPoint y: 611, endPoint x: 905, endPoint y: 601, distance: 18.9
click at [919, 611] on span "Upload" at bounding box center [919, 616] width 33 height 11
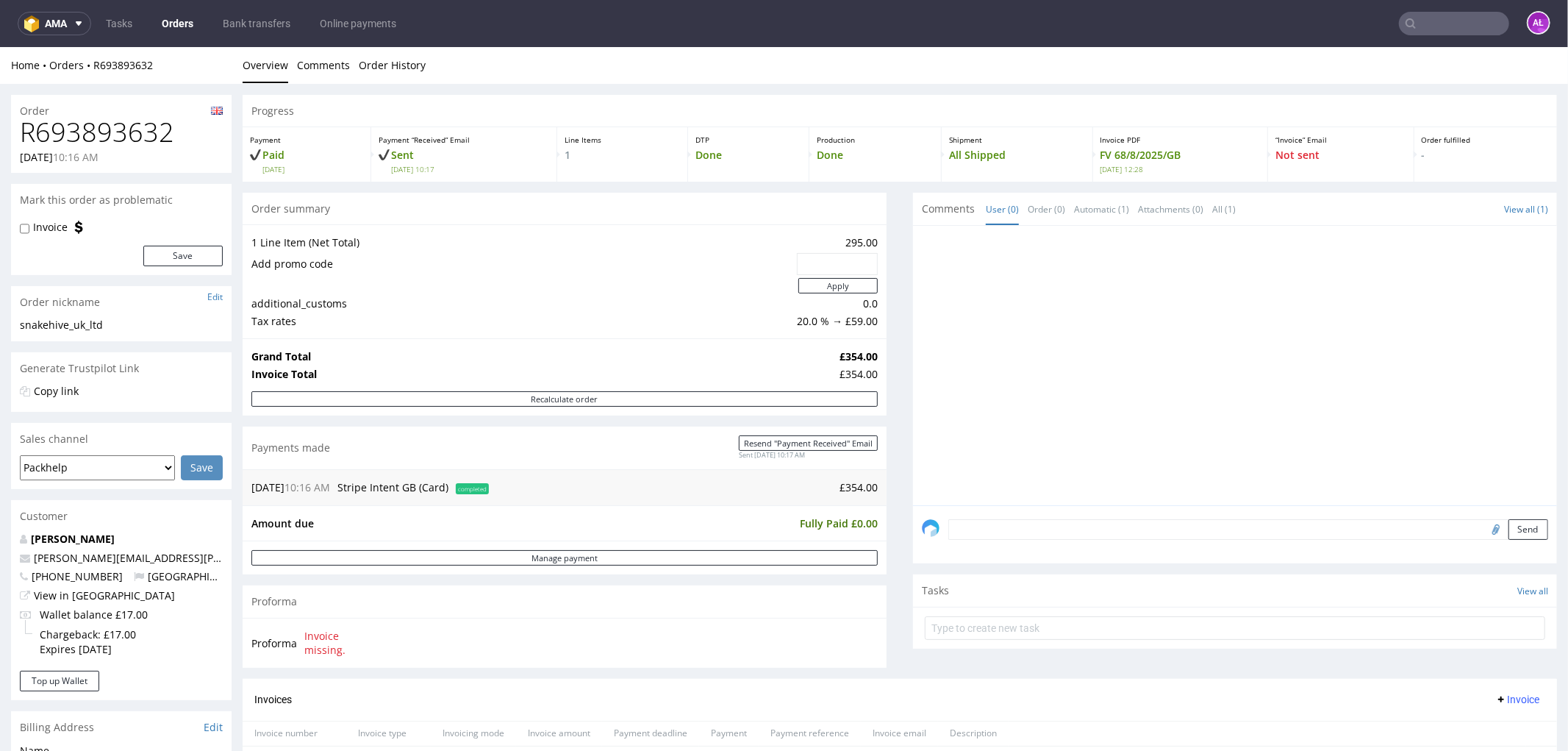
drag, startPoint x: 1452, startPoint y: 24, endPoint x: 1442, endPoint y: 34, distance: 14.1
click at [1452, 24] on input "text" at bounding box center [1454, 23] width 110 height 24
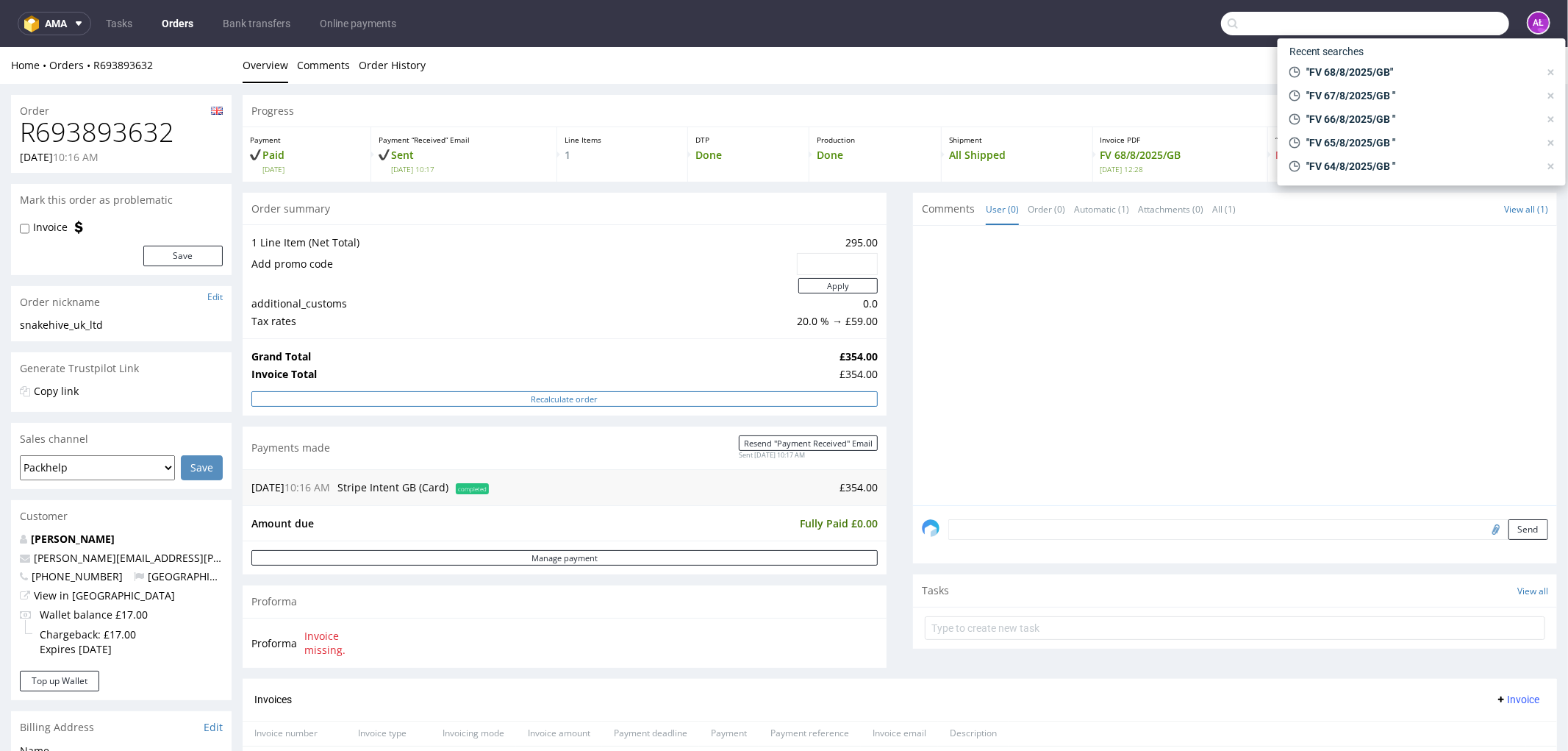
paste input "FV 69/8/2025/GB"
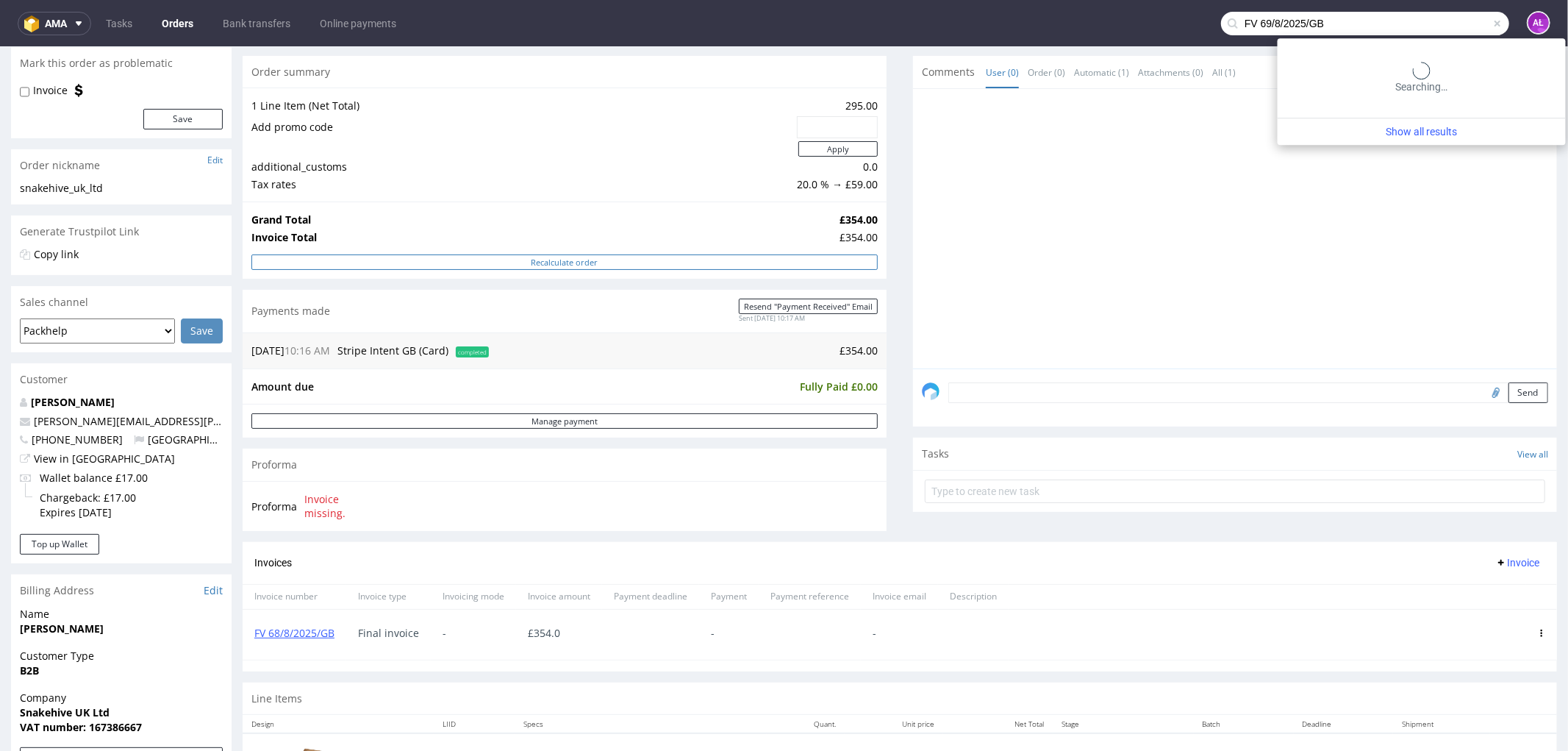
scroll to position [244, 0]
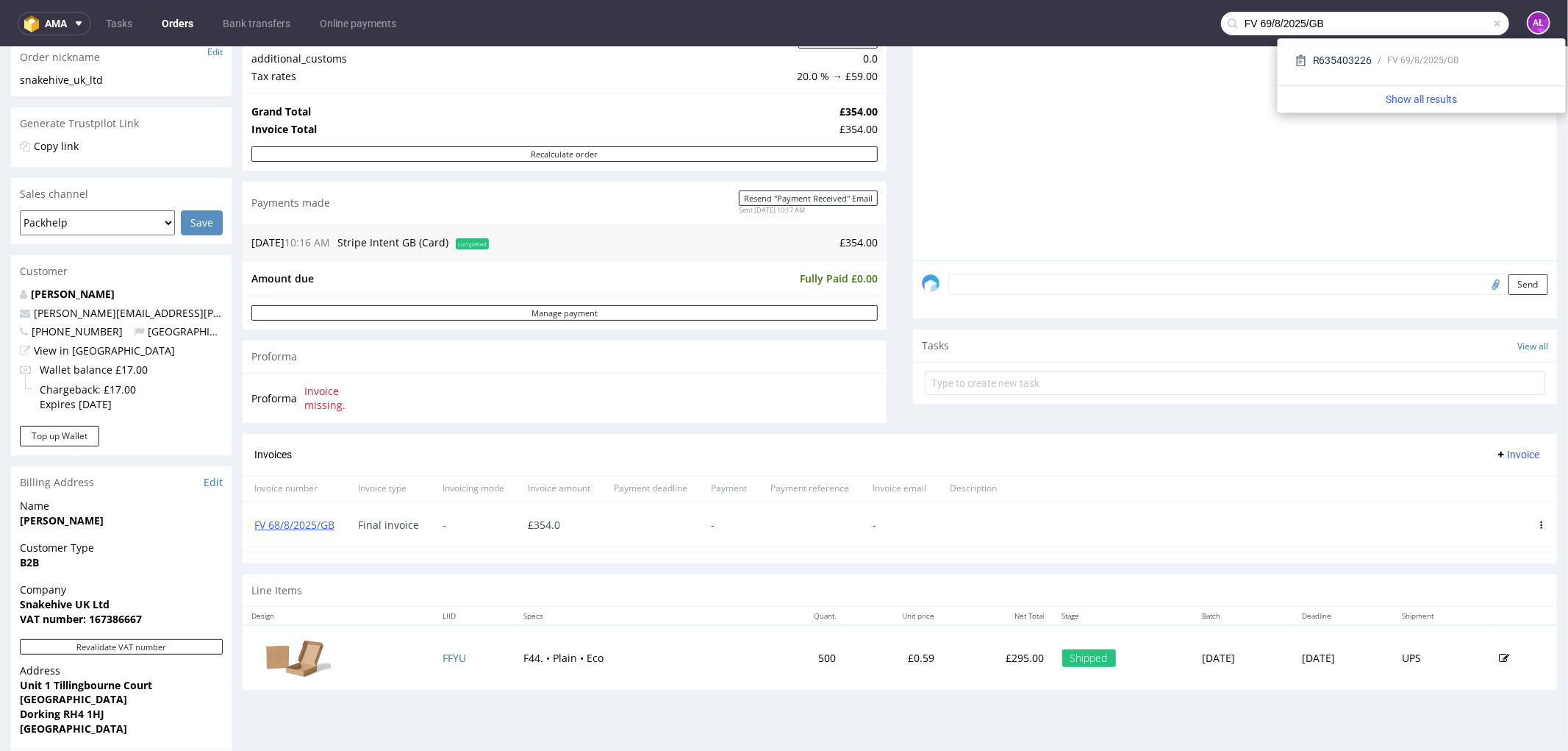
type input "FV 69/8/2025/GB"
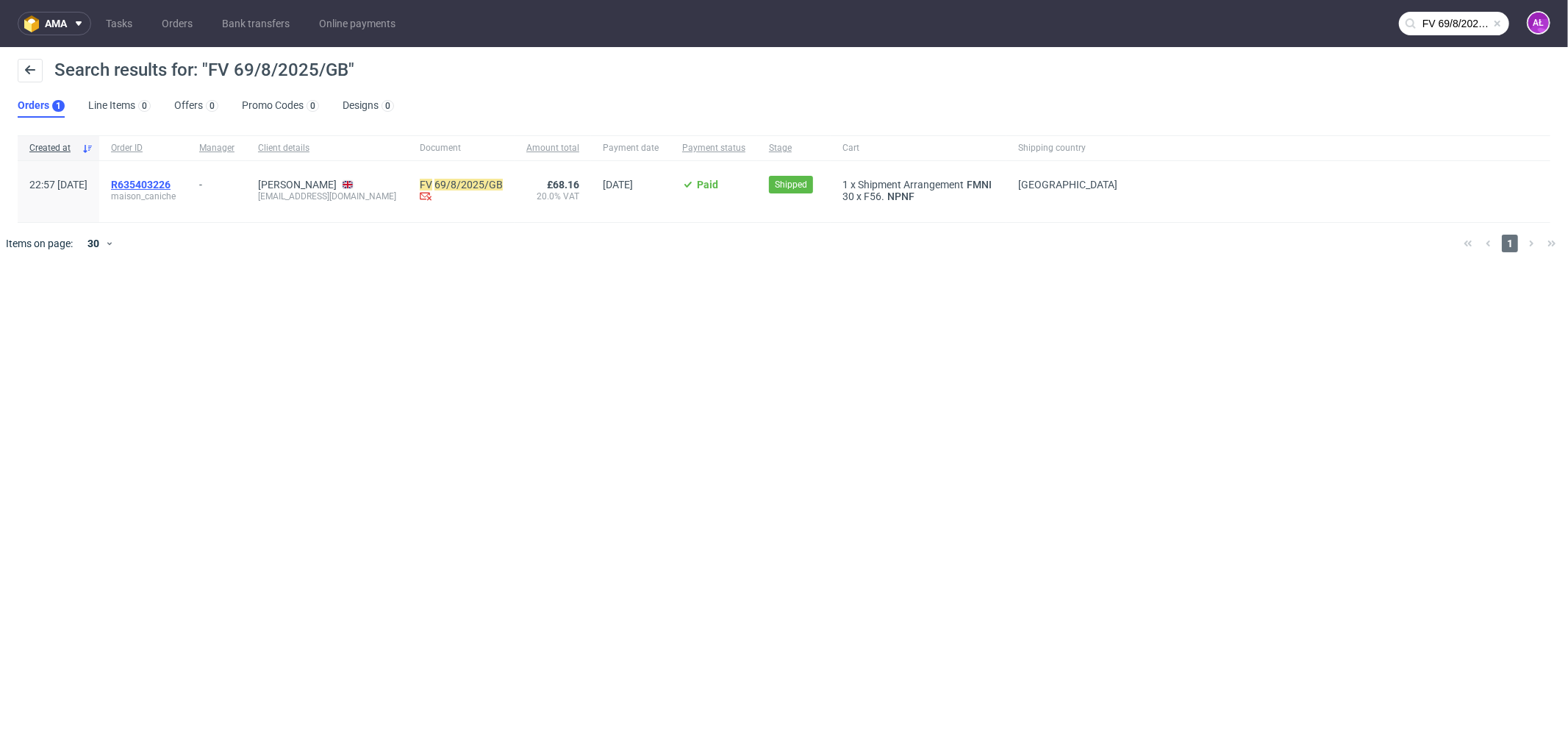
click at [168, 184] on span "R635403226" at bounding box center [140, 184] width 59 height 11
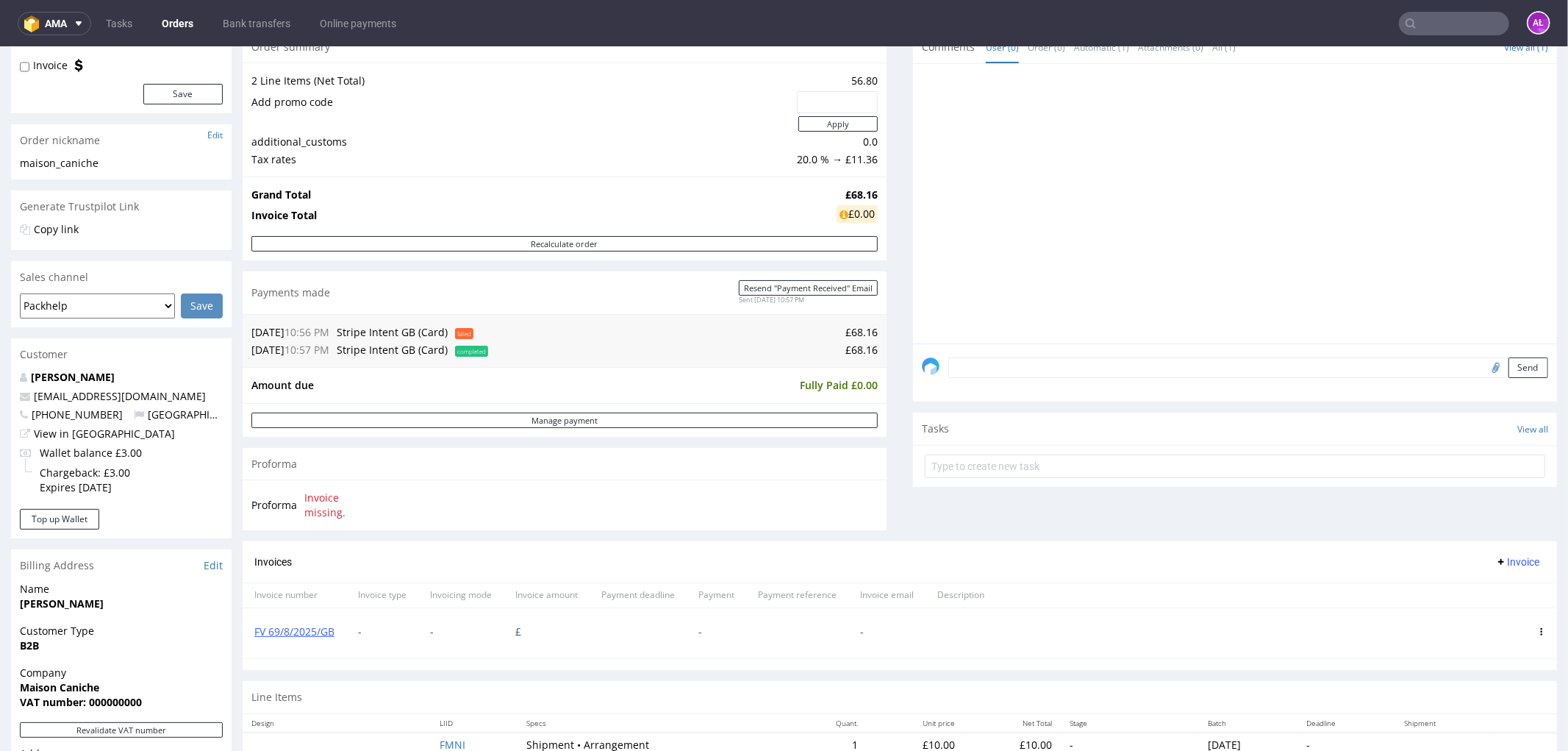
scroll to position [408, 0]
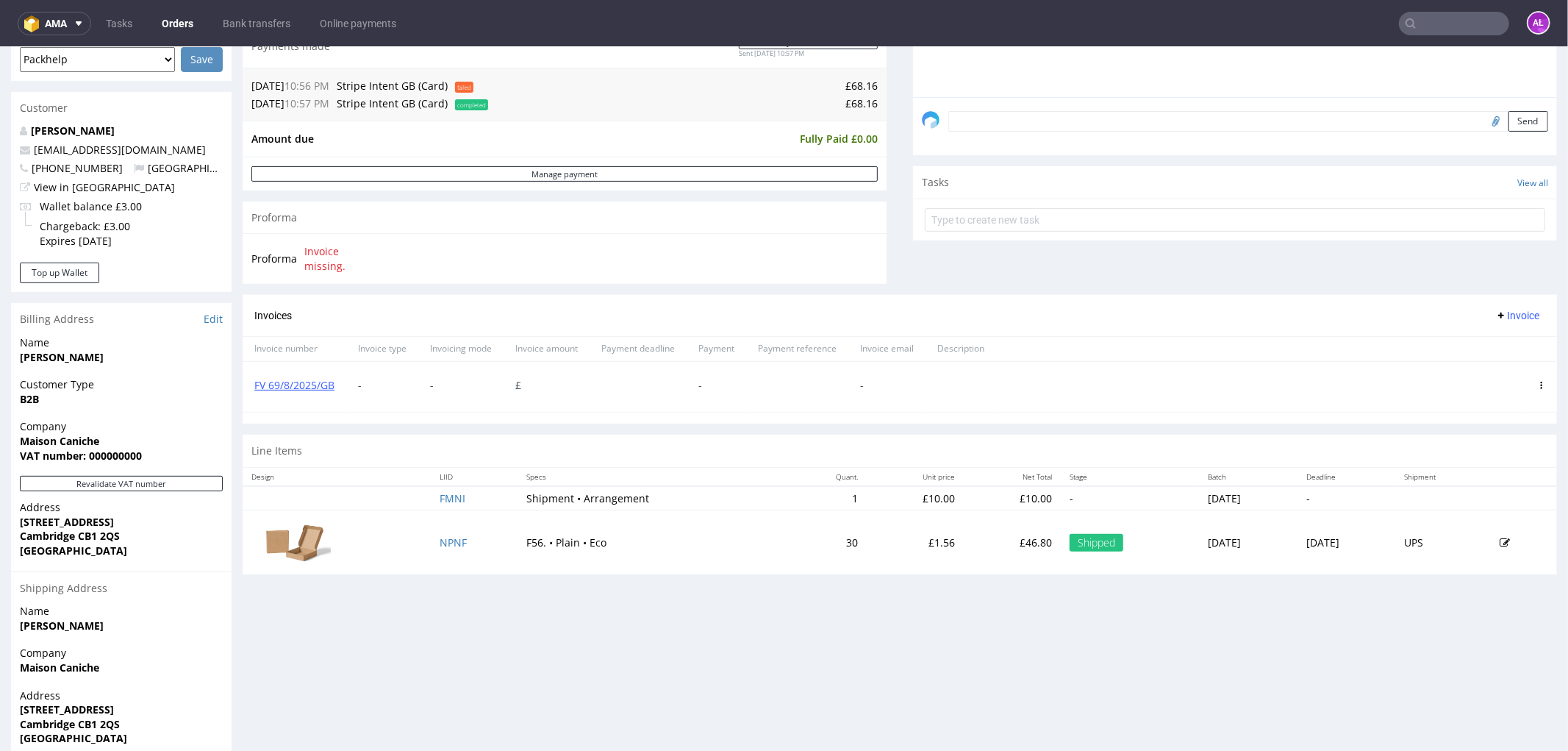
click at [1538, 381] on icon at bounding box center [1542, 385] width 7 height 7
click at [1480, 512] on span "Delete invoice" at bounding box center [1482, 518] width 89 height 15
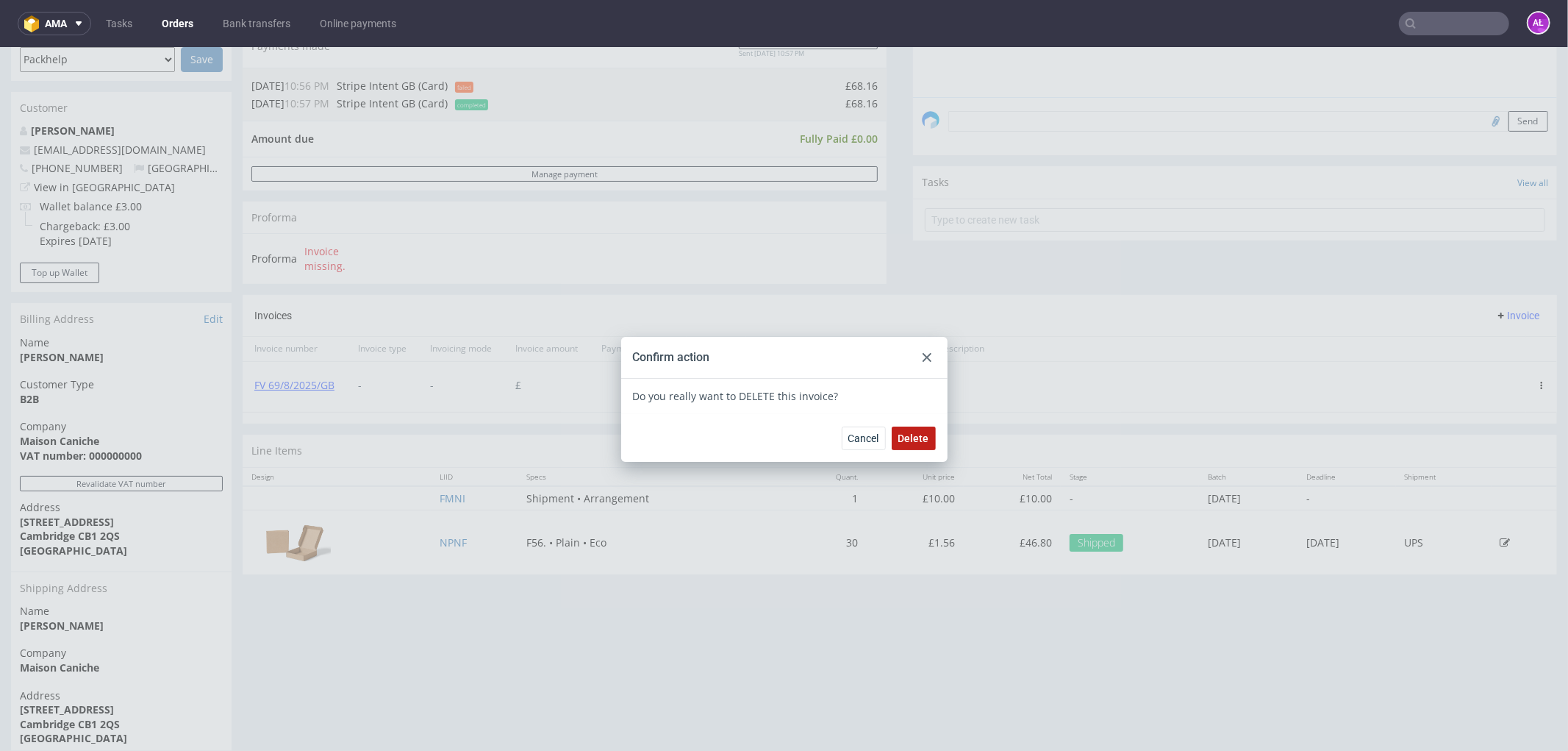
drag, startPoint x: 906, startPoint y: 436, endPoint x: 925, endPoint y: 426, distance: 21.5
click at [911, 433] on span "Delete" at bounding box center [913, 438] width 31 height 11
drag, startPoint x: 1083, startPoint y: 318, endPoint x: 1408, endPoint y: 313, distance: 325.0
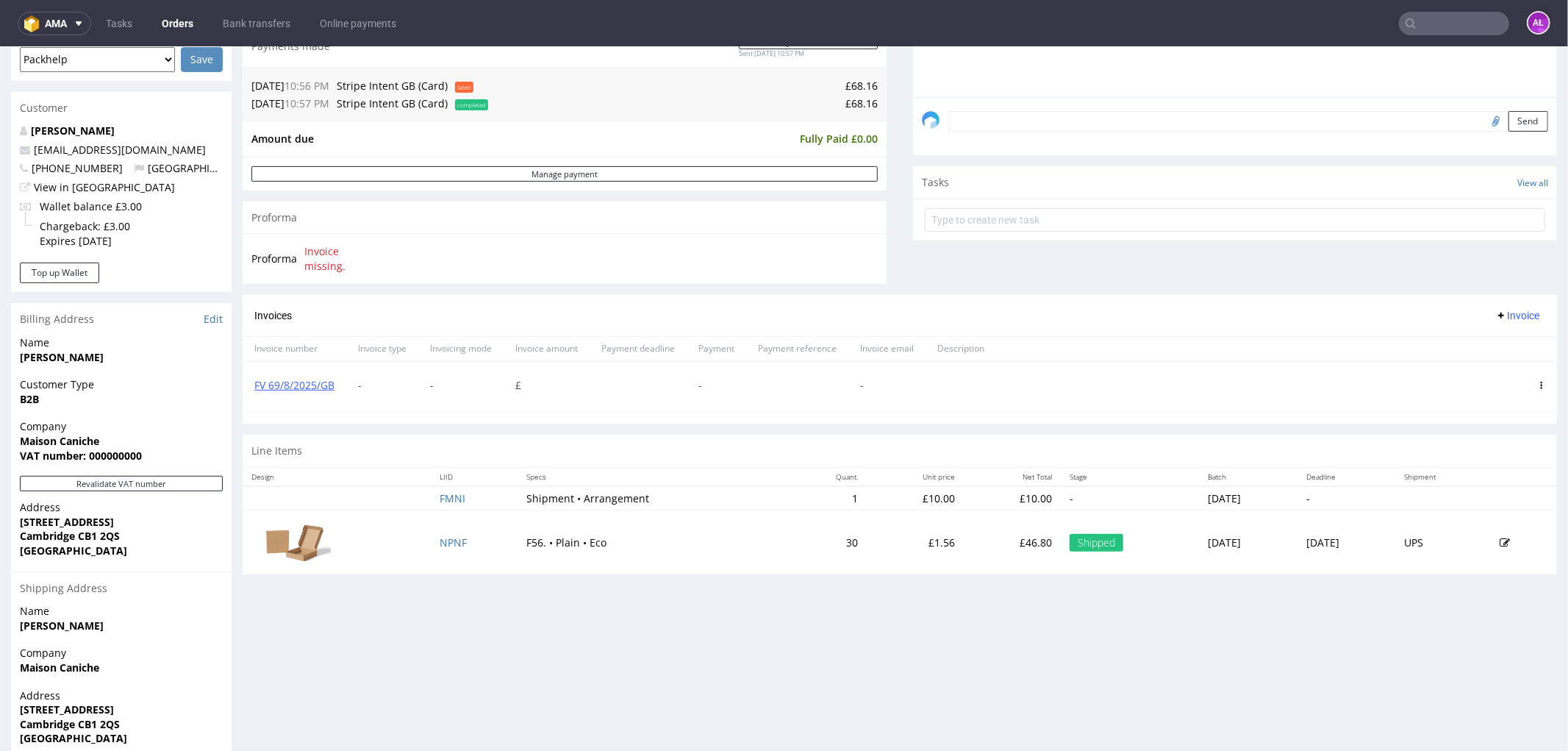
click at [1496, 319] on span "Invoice" at bounding box center [1518, 314] width 44 height 11
click at [1489, 343] on span "Upload" at bounding box center [1493, 346] width 71 height 15
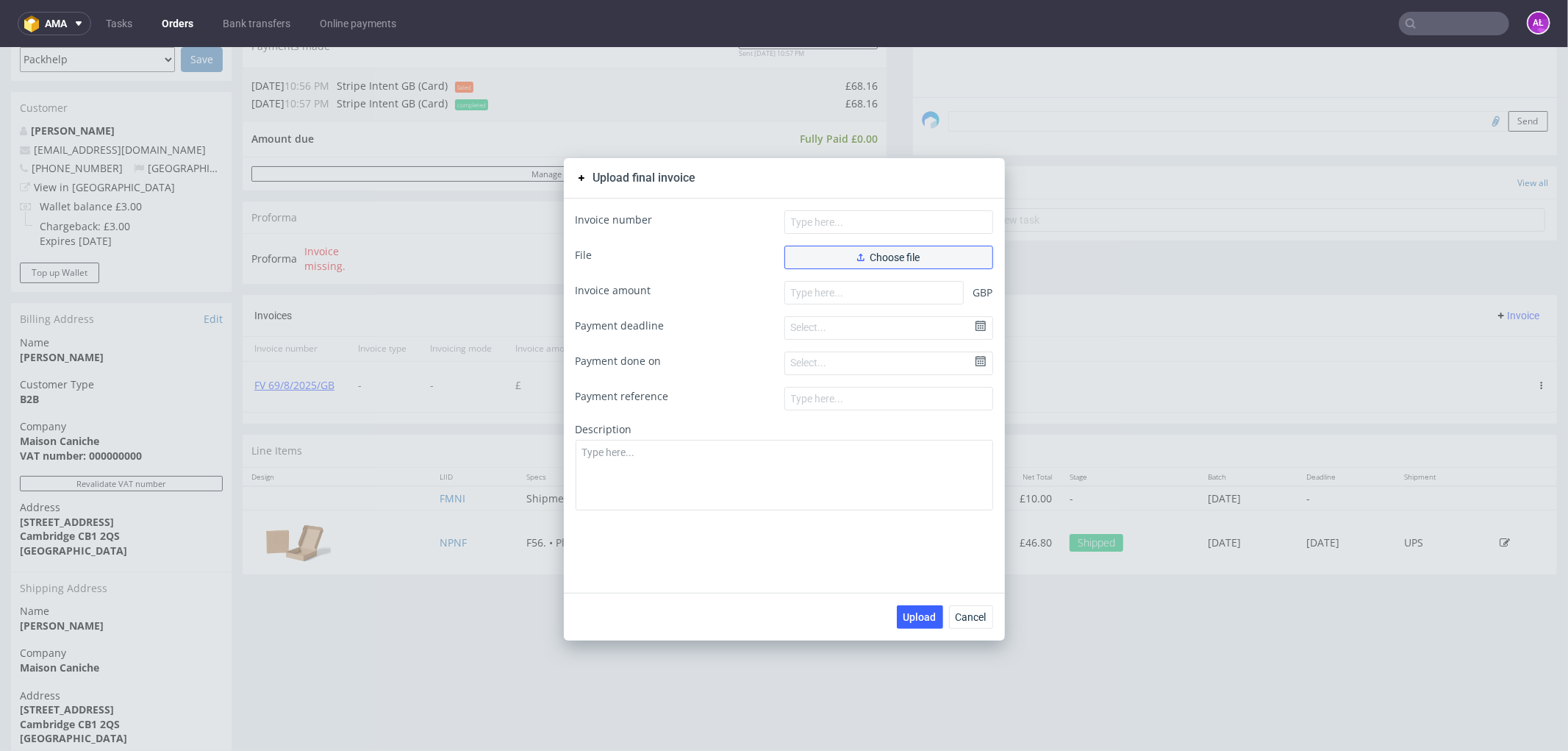
click at [915, 253] on button "Choose file" at bounding box center [889, 256] width 209 height 24
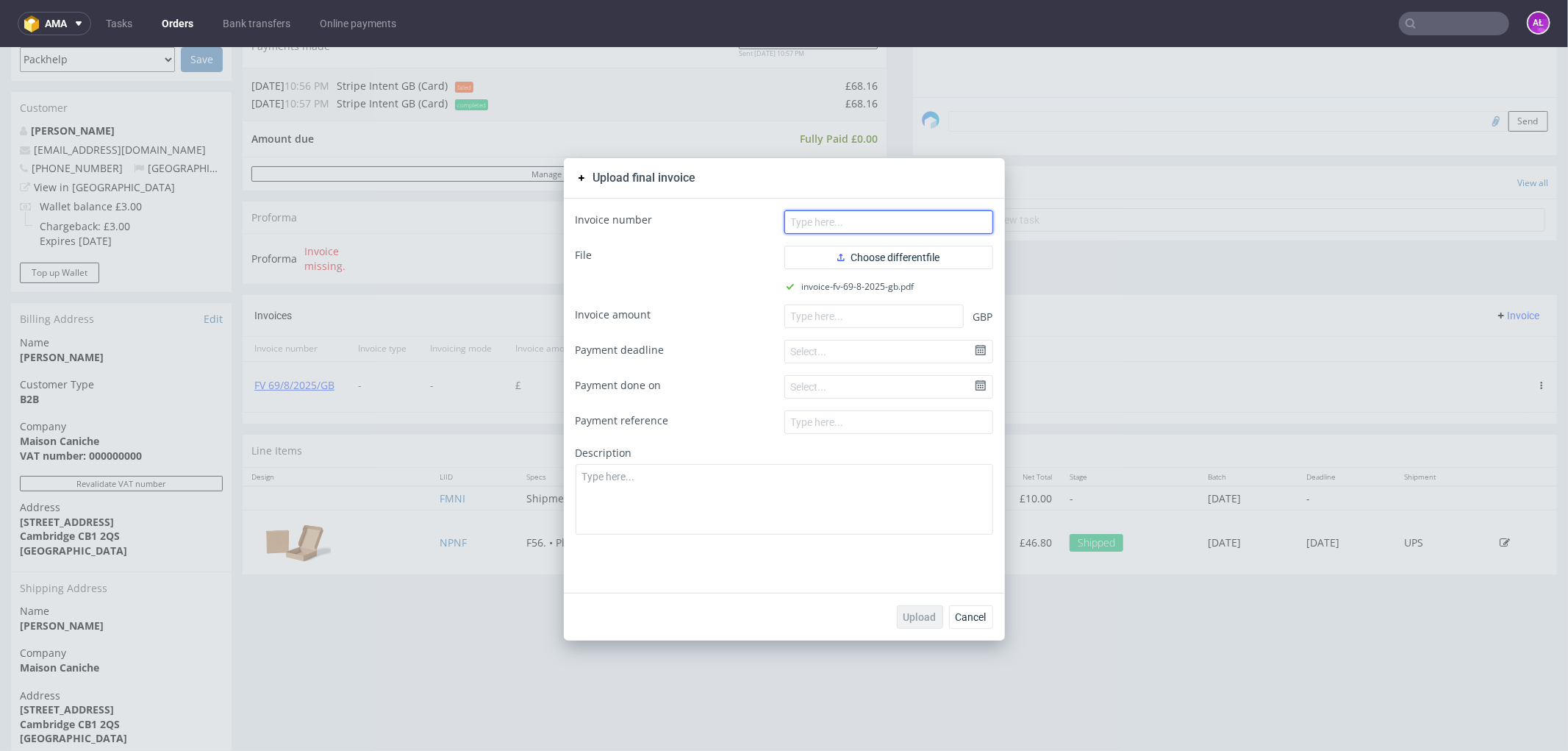
click at [854, 221] on input "text" at bounding box center [889, 221] width 209 height 24
paste input "FV 69/8/2025/GB"
type input "FV 69/8/2025/GB"
paste input "68.16"
click at [832, 318] on input "68.16" at bounding box center [874, 315] width 179 height 24
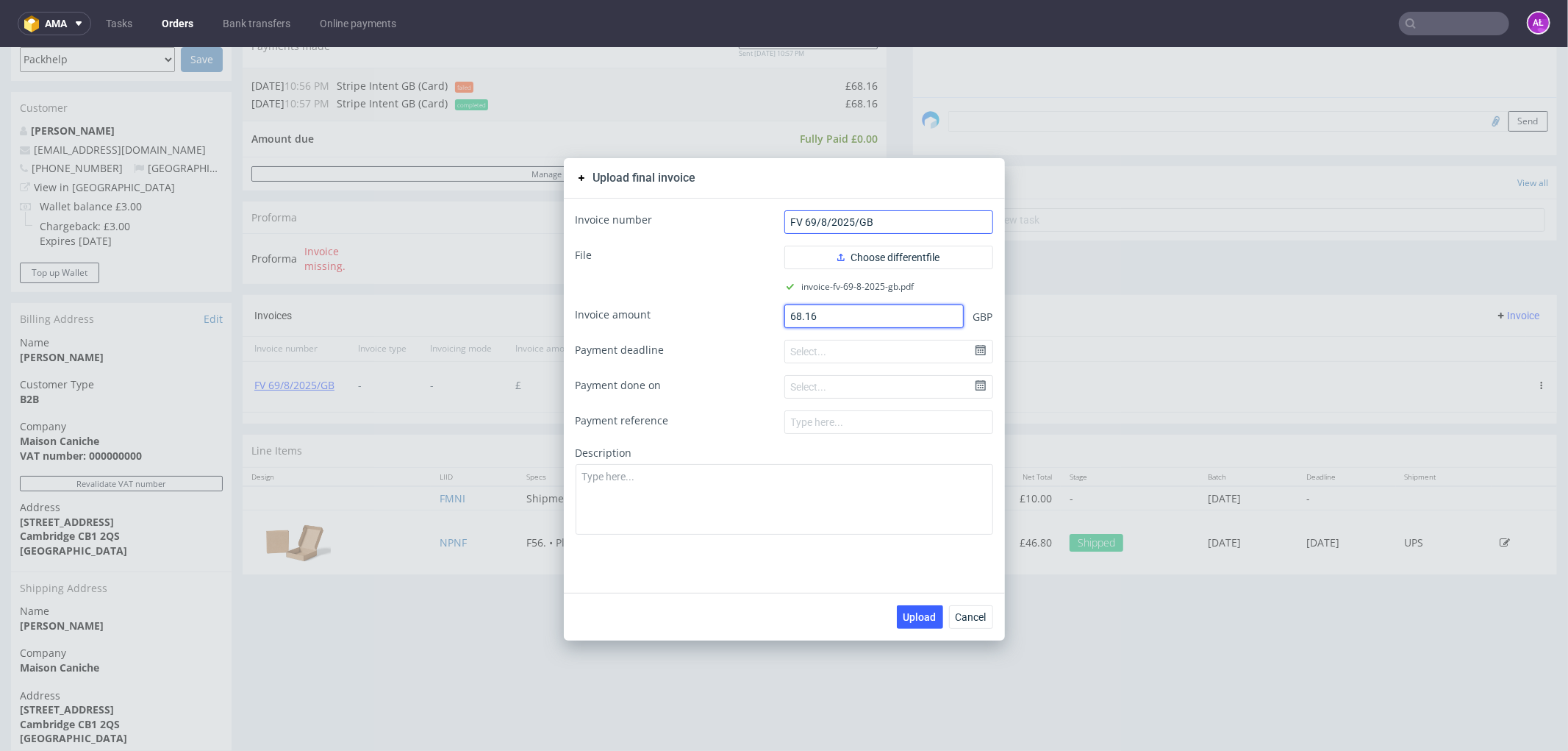
type input "68.16"
click at [807, 225] on input "FV 69/8/2025/GB" at bounding box center [889, 221] width 209 height 24
type input "FV 69/8/2025/GB"
click at [907, 605] on button "Upload" at bounding box center [920, 616] width 46 height 24
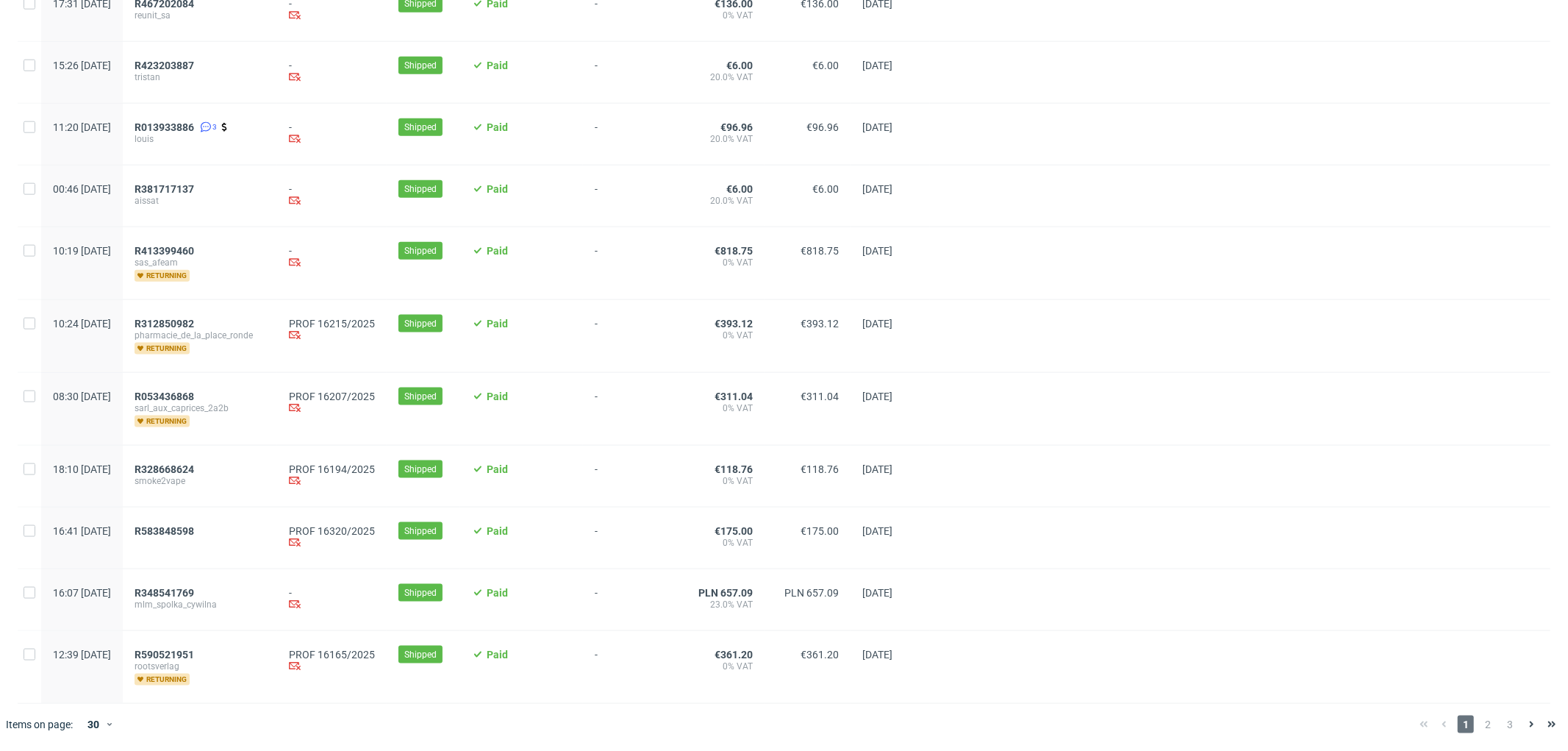
scroll to position [1476, 0]
drag, startPoint x: 218, startPoint y: 328, endPoint x: 200, endPoint y: 319, distance: 20.1
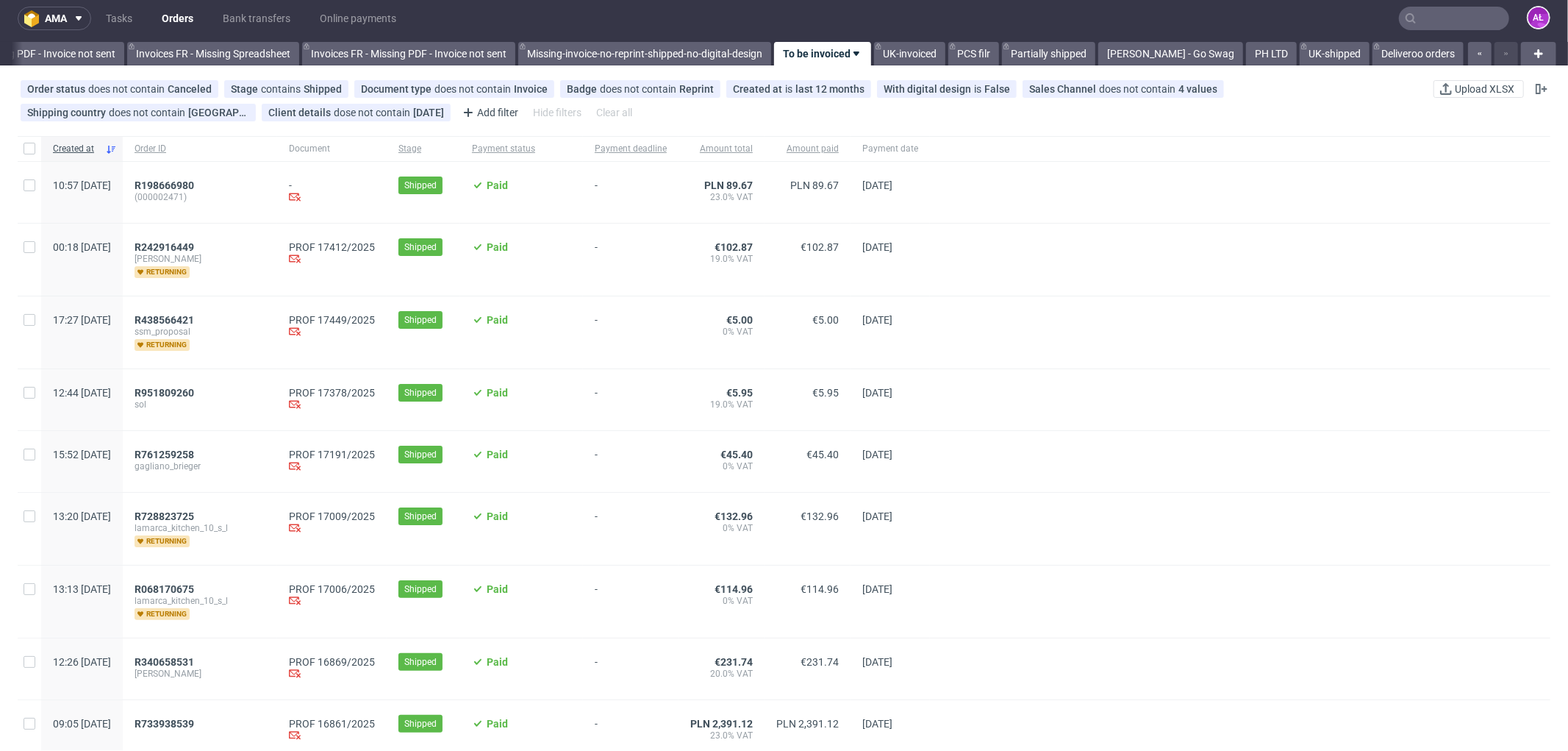
scroll to position [0, 0]
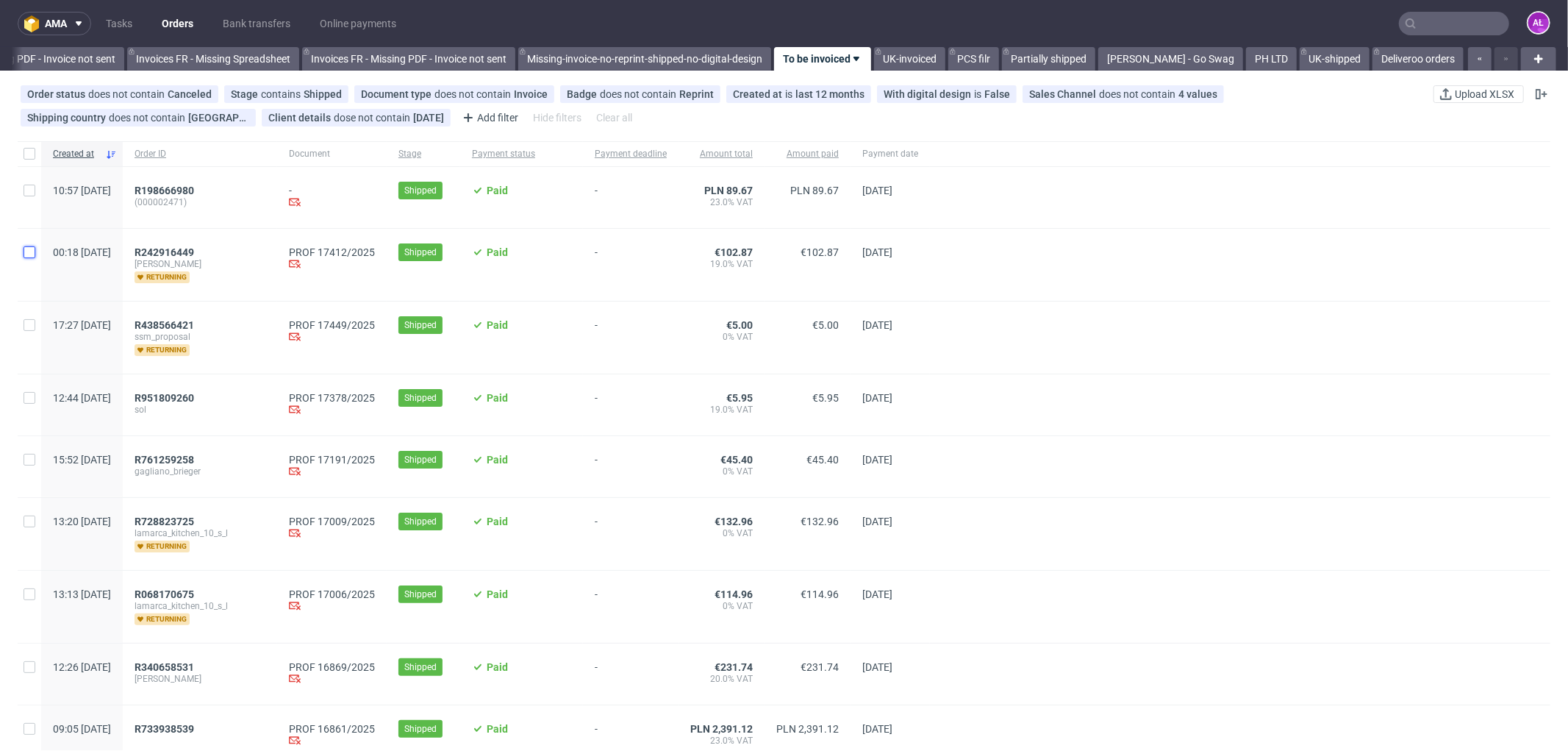
click at [26, 250] on input "checkbox" at bounding box center [29, 252] width 11 height 11
checkbox input "true"
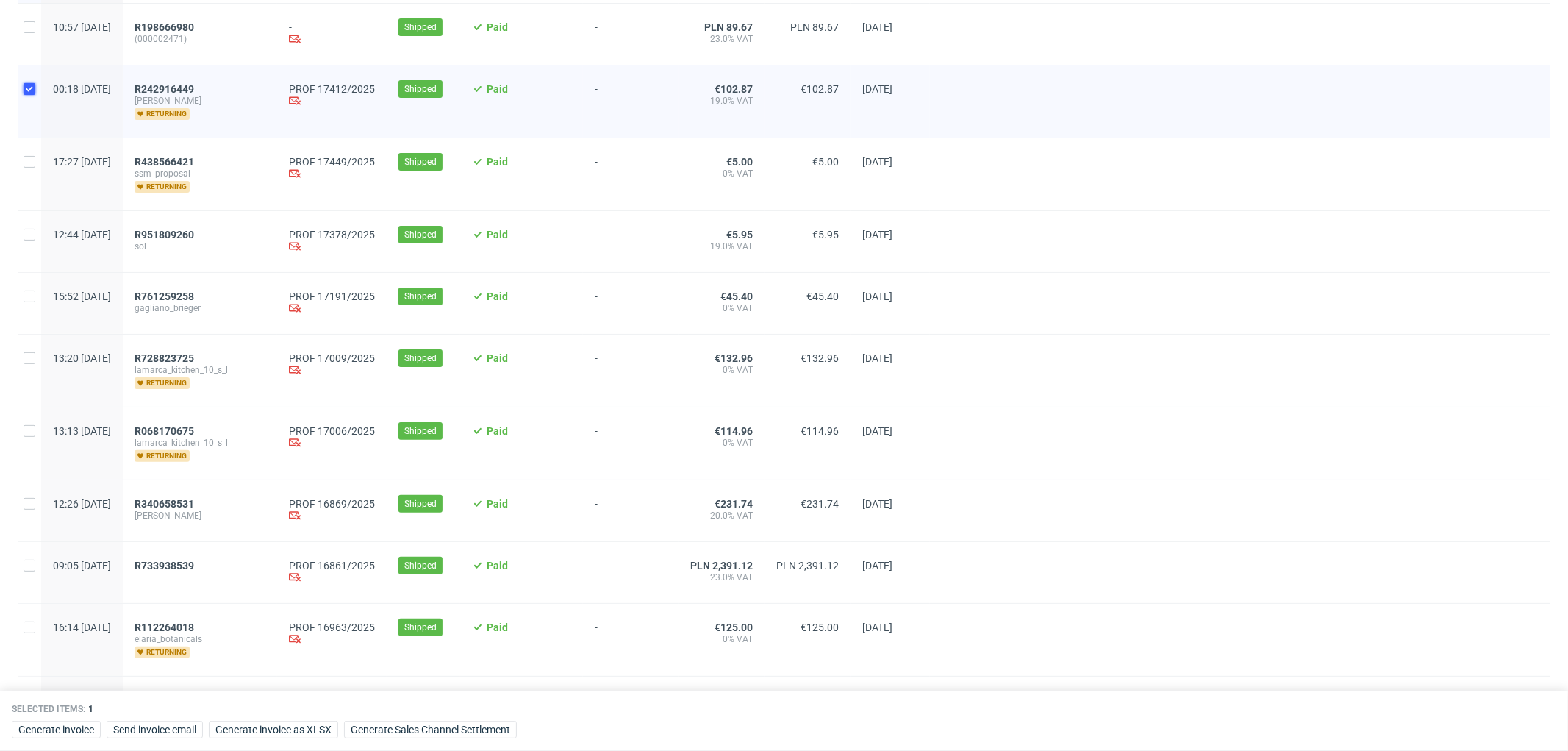
click at [32, 92] on input "checkbox" at bounding box center [29, 88] width 11 height 11
checkbox input "false"
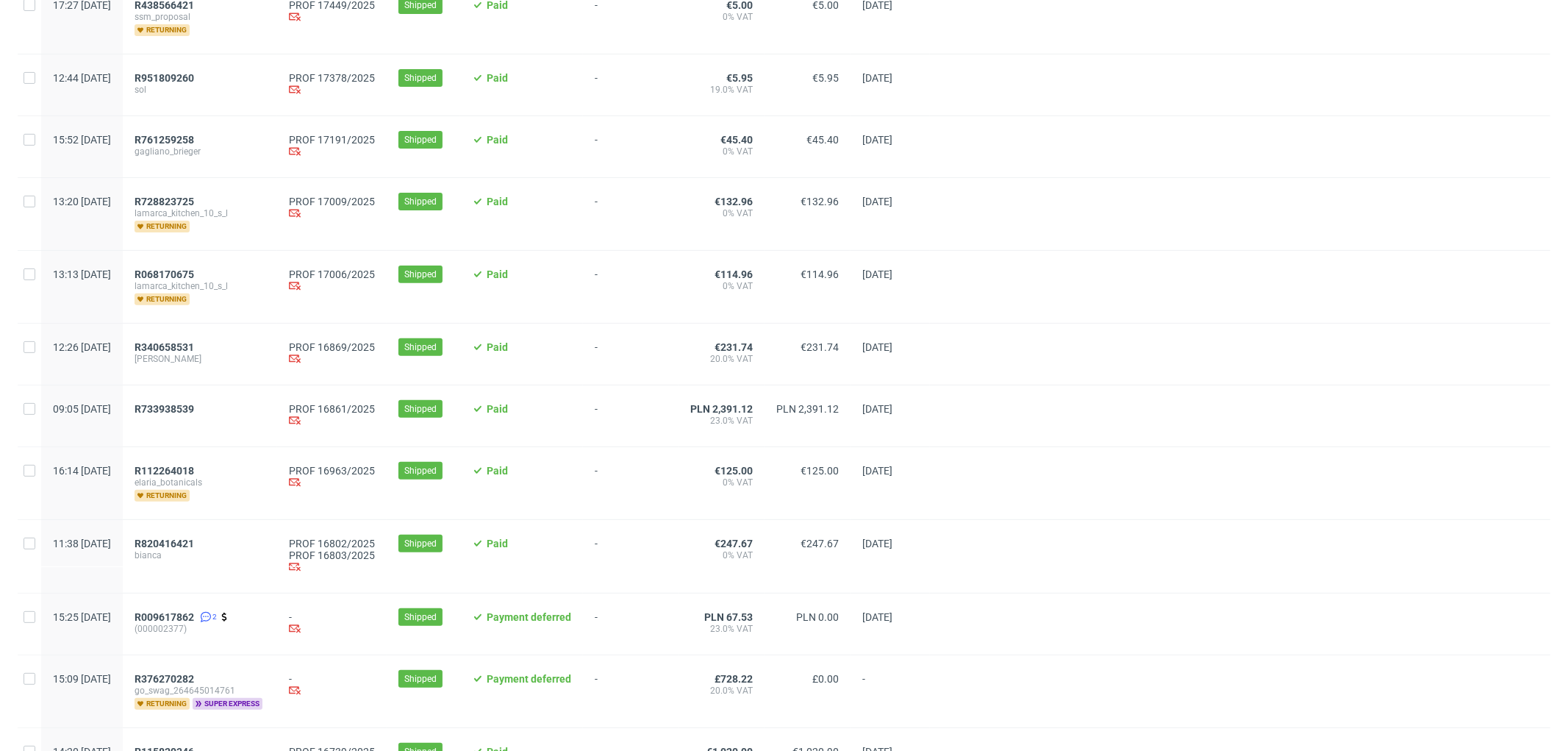
scroll to position [327, 0]
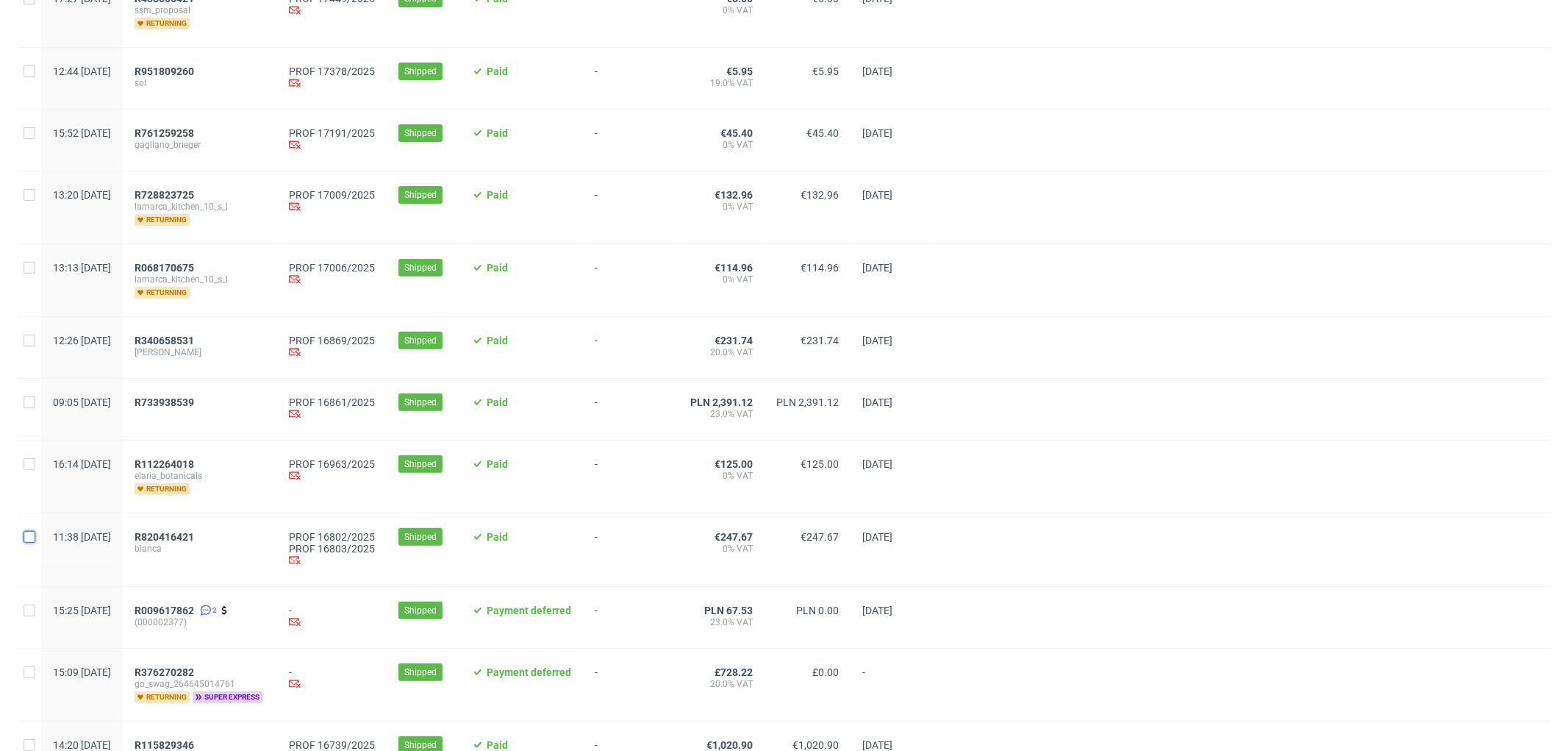
click at [28, 537] on input "checkbox" at bounding box center [29, 537] width 11 height 11
checkbox input "true"
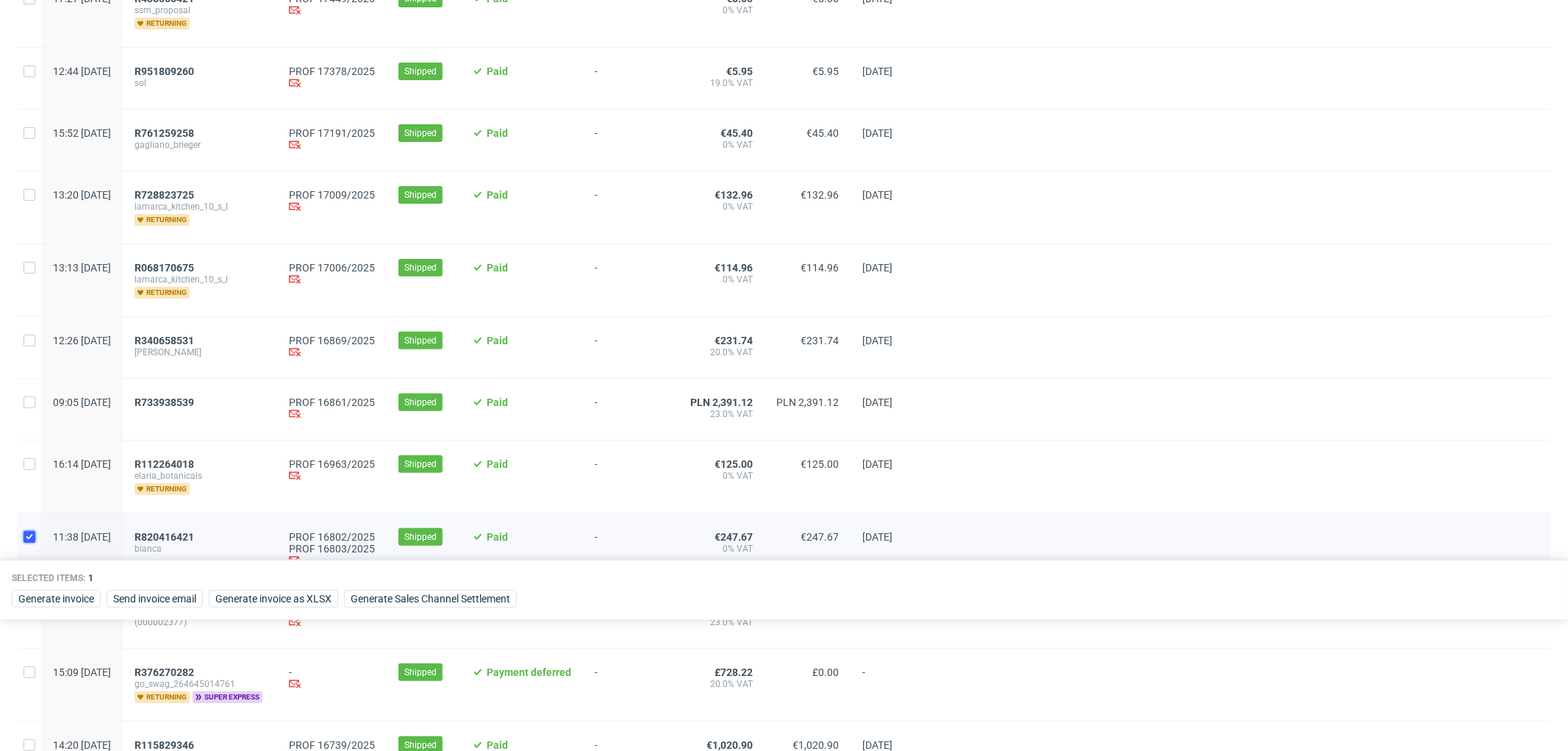
click at [27, 539] on input "checkbox" at bounding box center [29, 537] width 11 height 11
checkbox input "false"
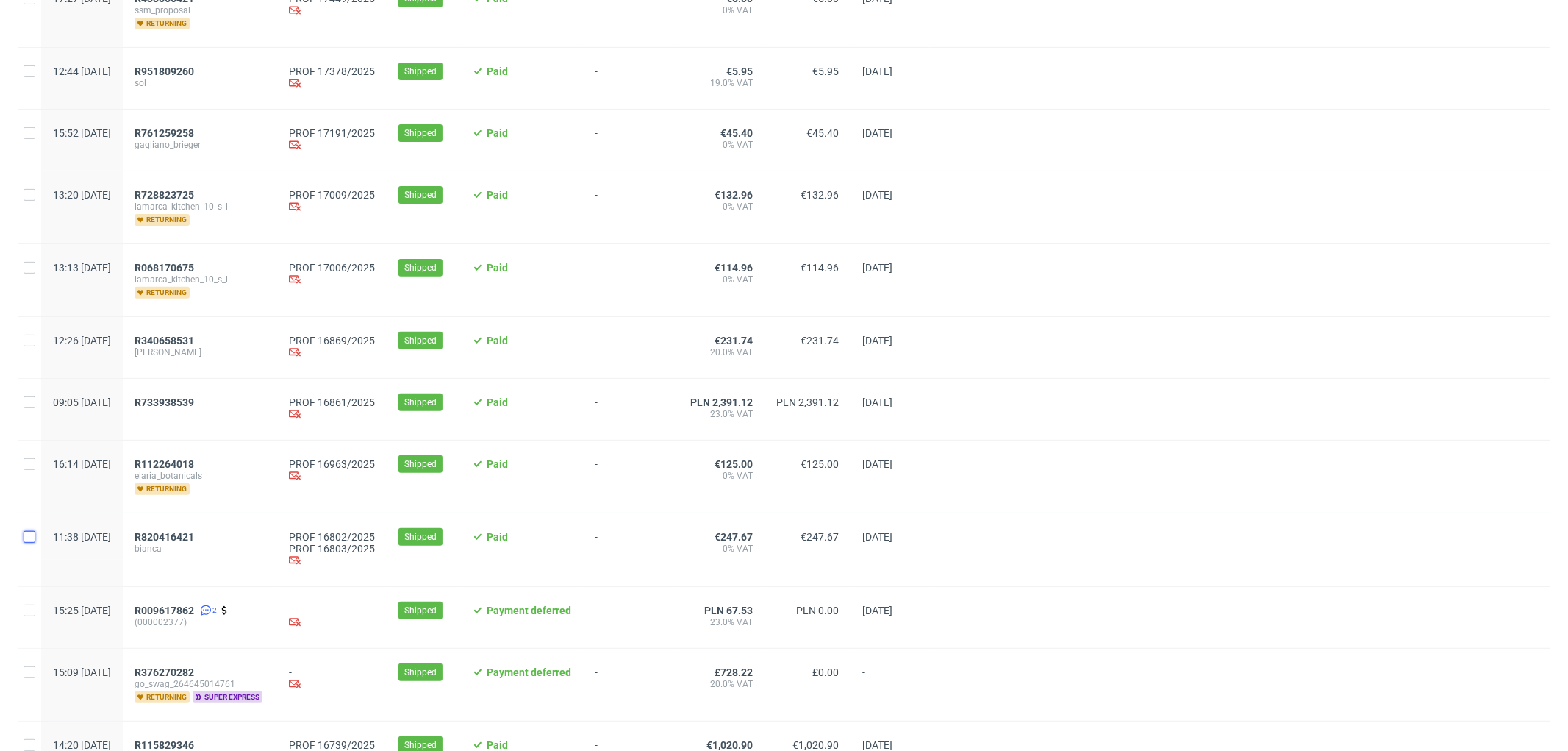
click at [27, 539] on input "checkbox" at bounding box center [29, 537] width 11 height 11
checkbox input "true"
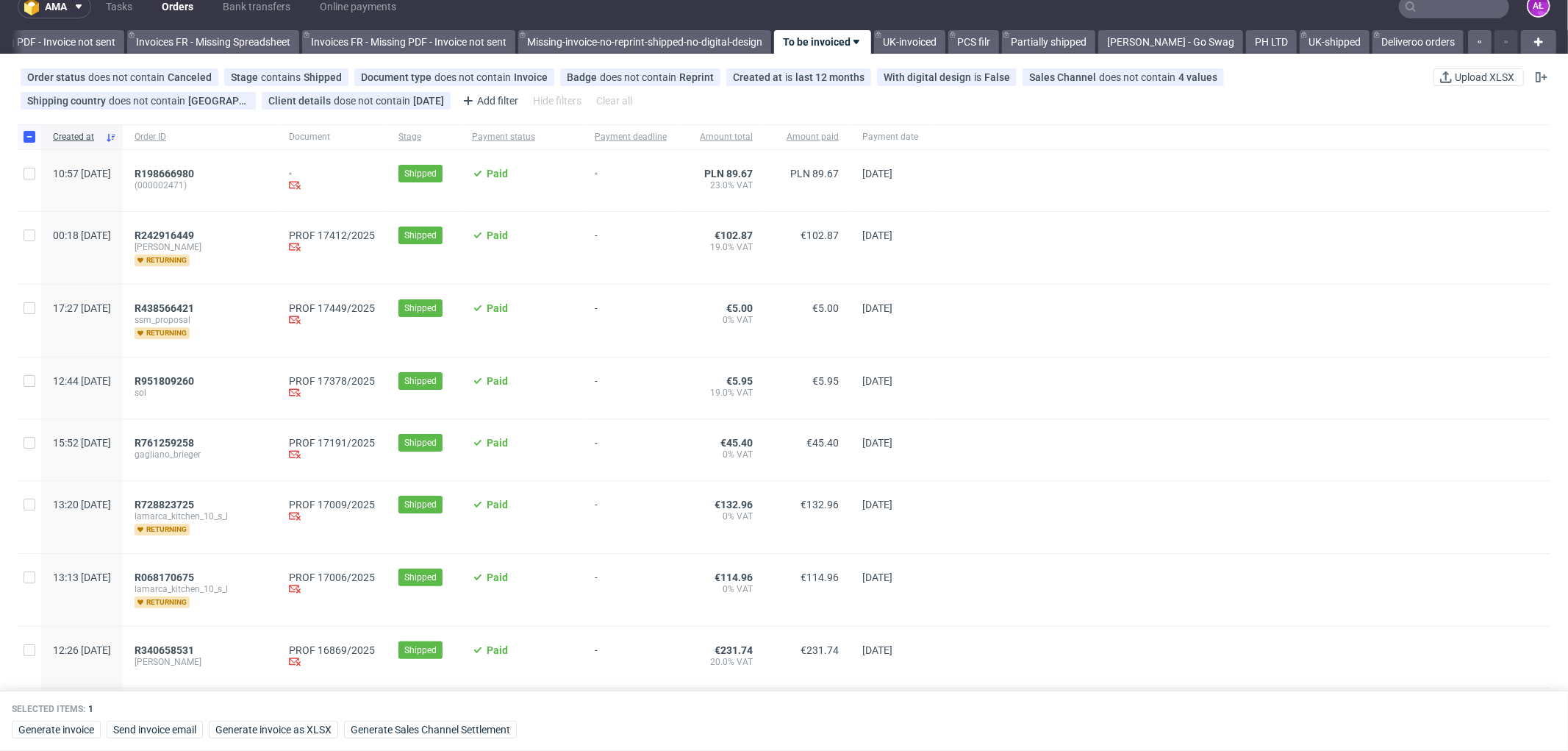
scroll to position [0, 0]
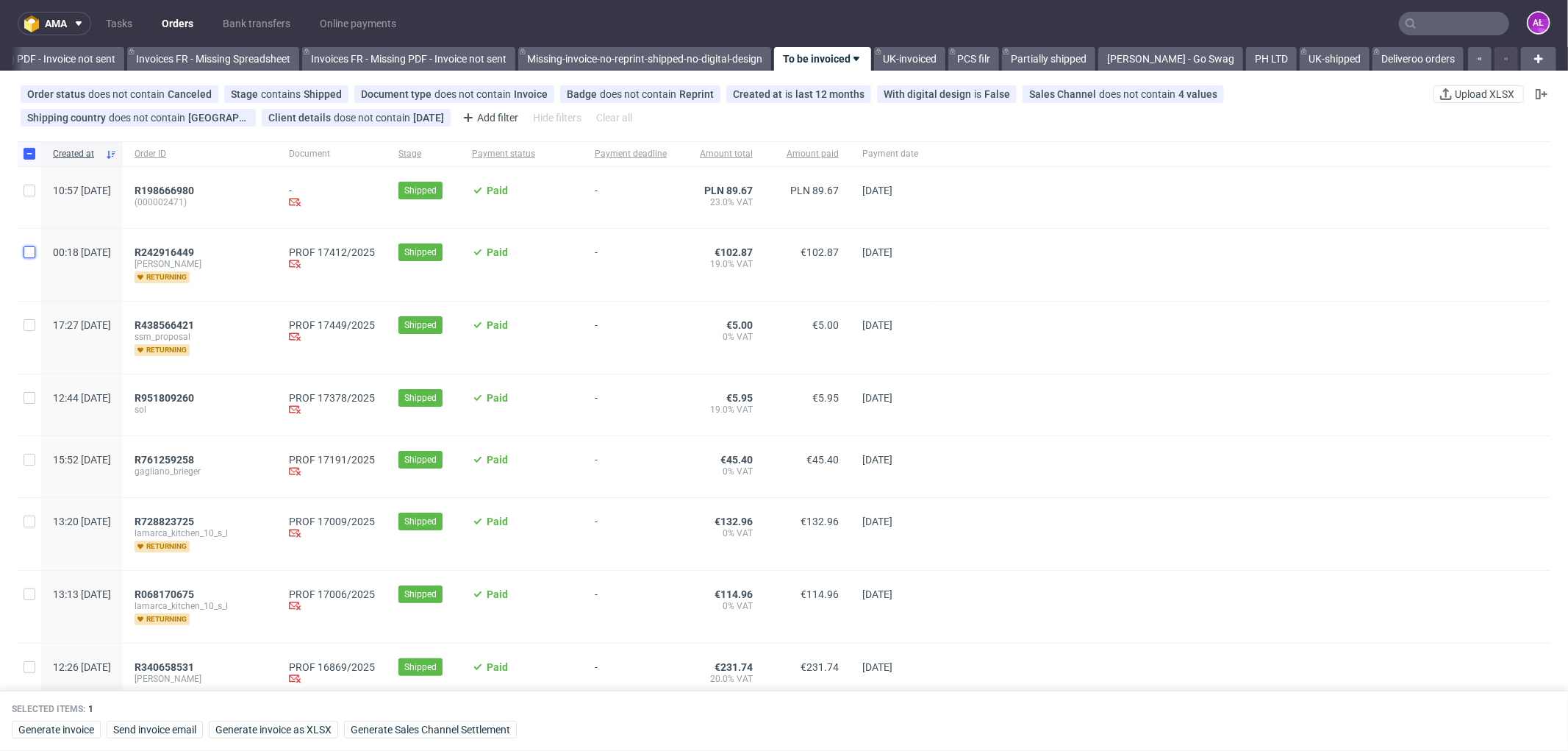
click at [26, 256] on input "checkbox" at bounding box center [29, 252] width 11 height 11
checkbox input "true"
click at [31, 319] on input "checkbox" at bounding box center [29, 325] width 11 height 11
checkbox input "true"
click at [29, 394] on input "checkbox" at bounding box center [29, 397] width 11 height 11
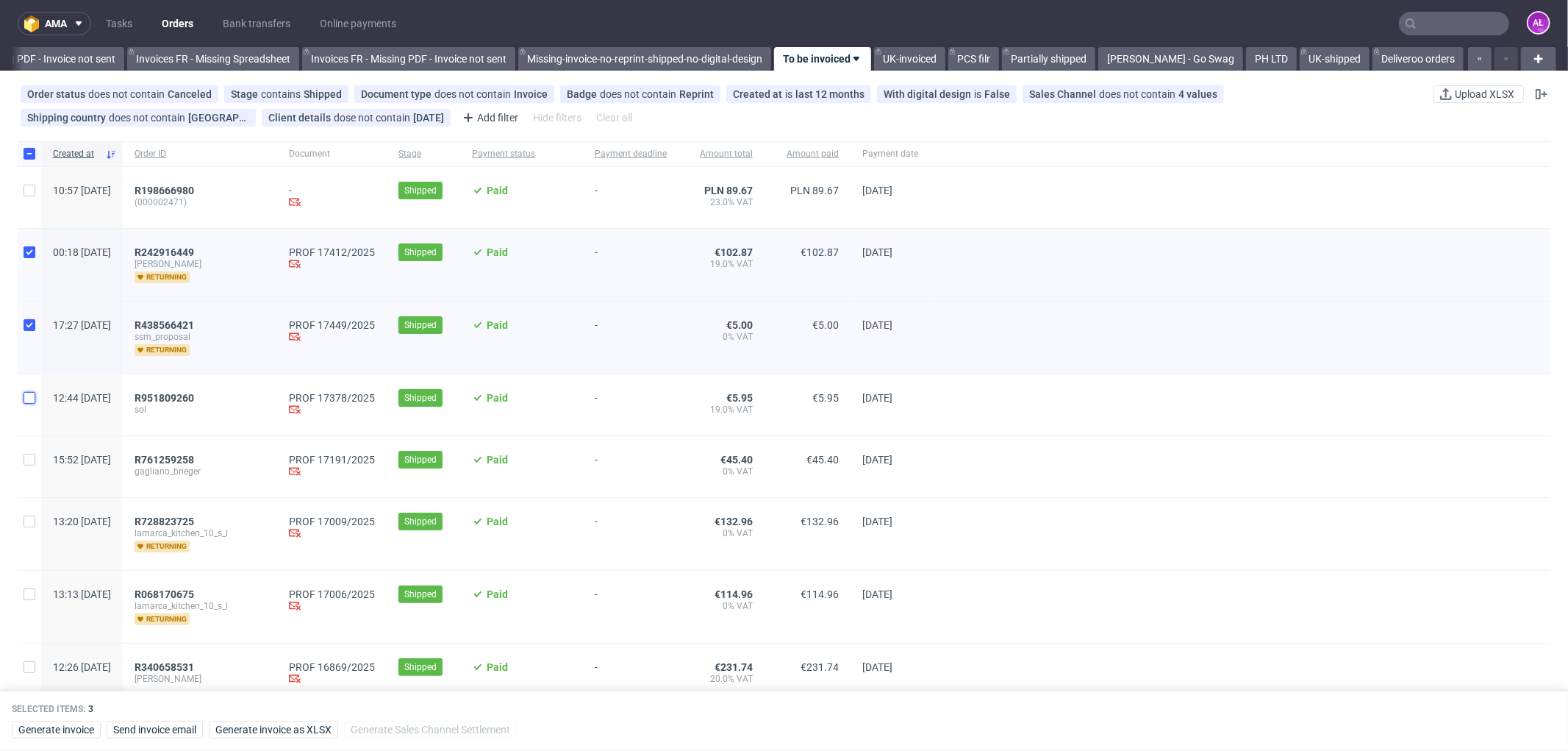
checkbox input "true"
click at [29, 462] on input "checkbox" at bounding box center [29, 459] width 11 height 11
checkbox input "true"
click at [34, 596] on input "checkbox" at bounding box center [29, 594] width 11 height 11
checkbox input "true"
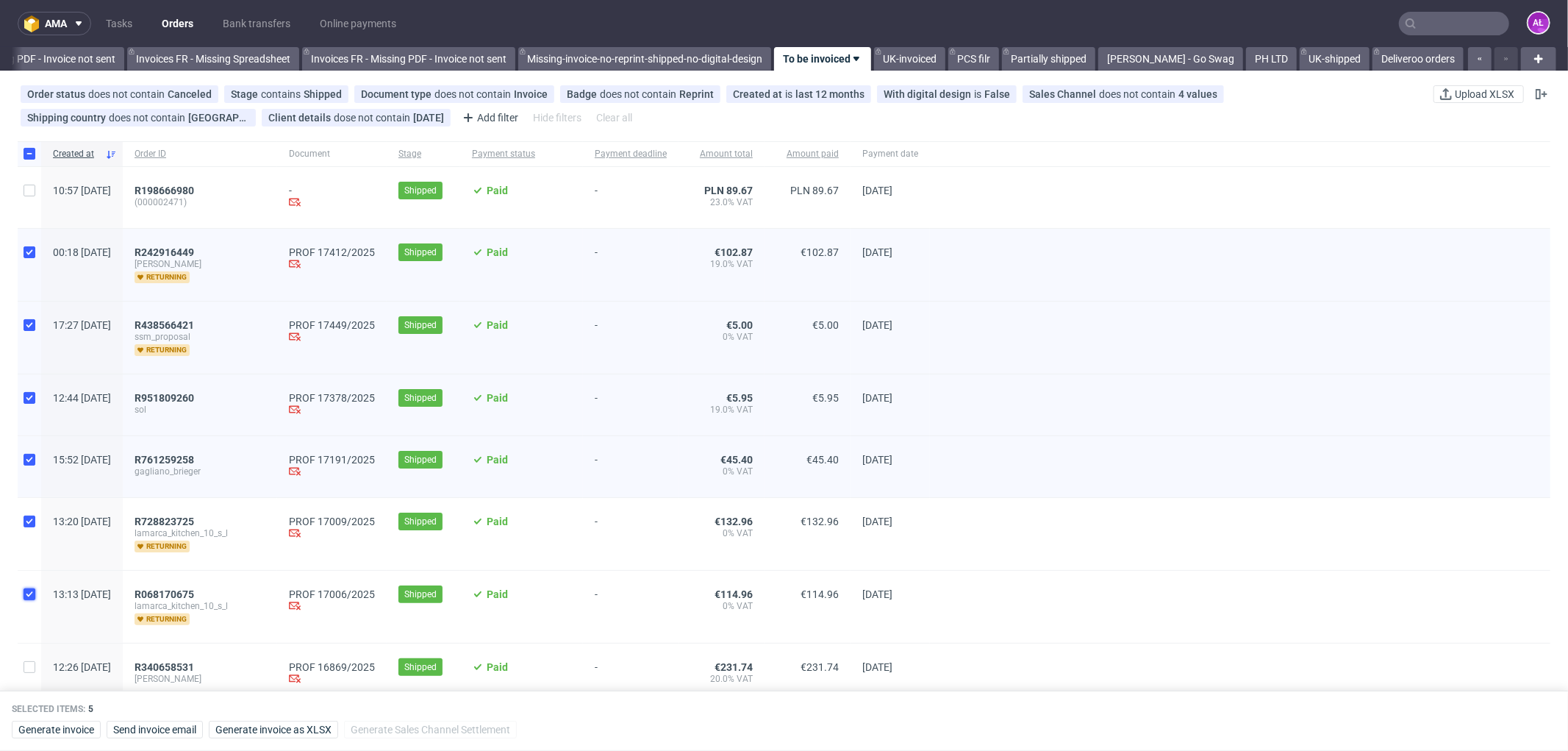
checkbox input "true"
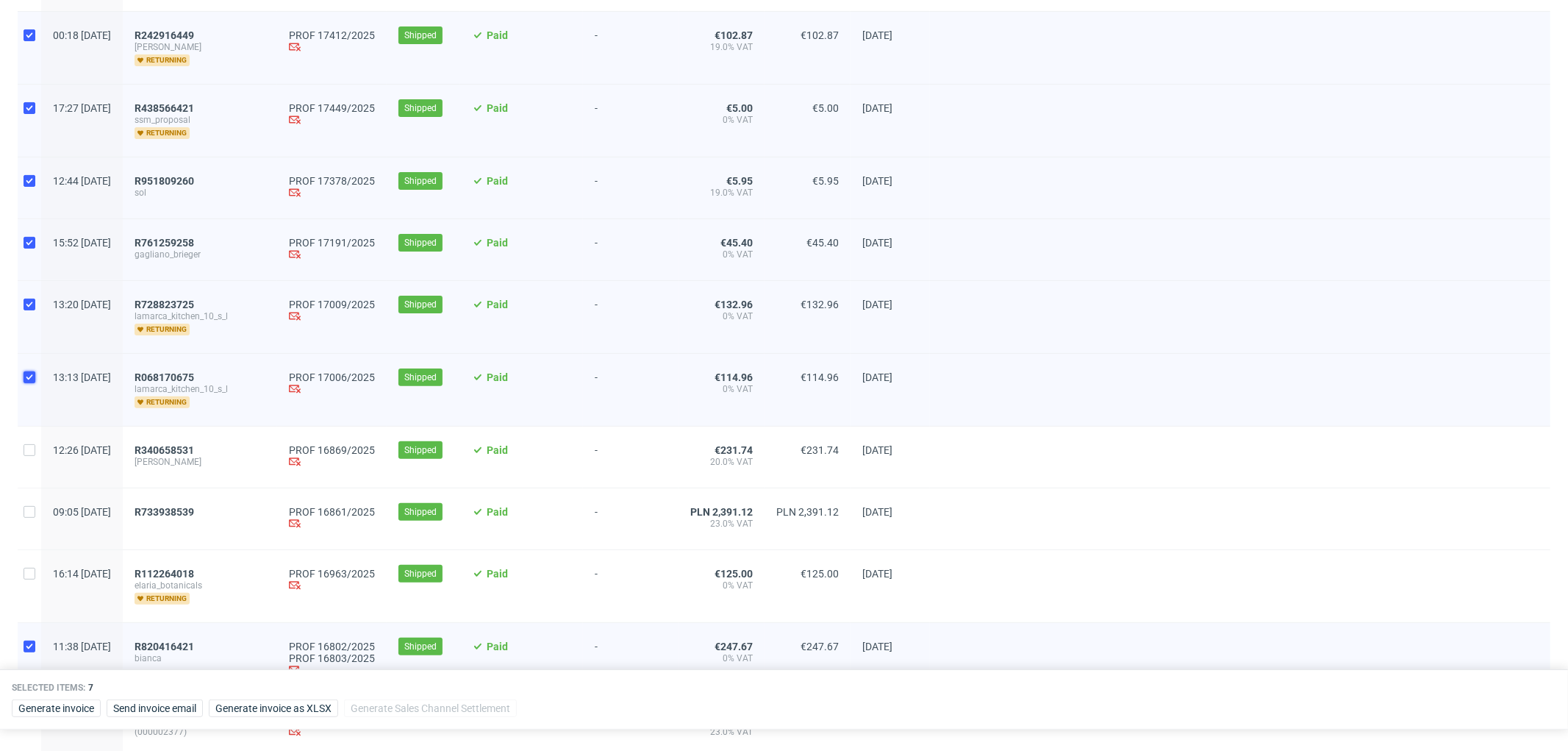
scroll to position [244, 0]
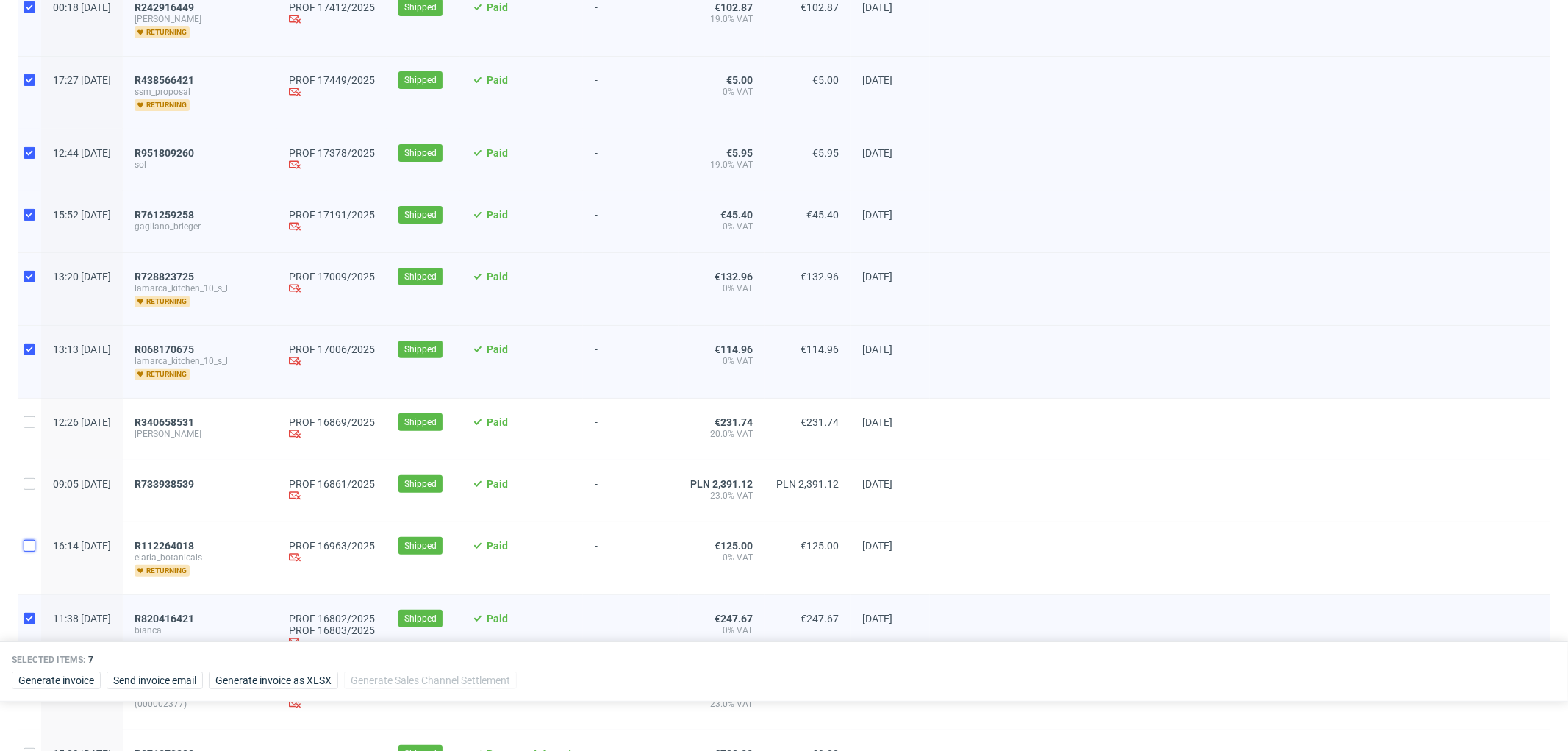
click at [28, 546] on input "checkbox" at bounding box center [29, 545] width 11 height 11
checkbox input "true"
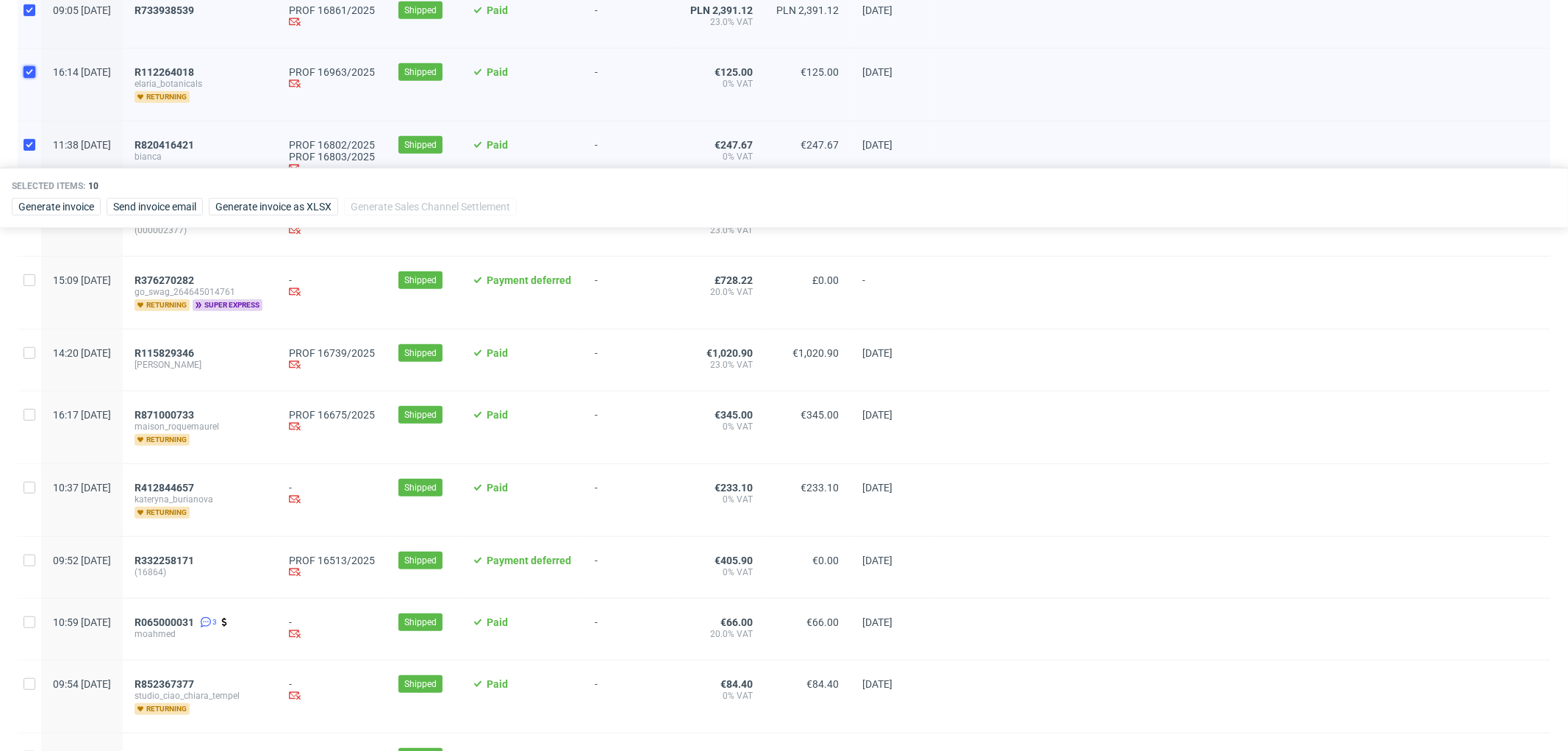
scroll to position [735, 0]
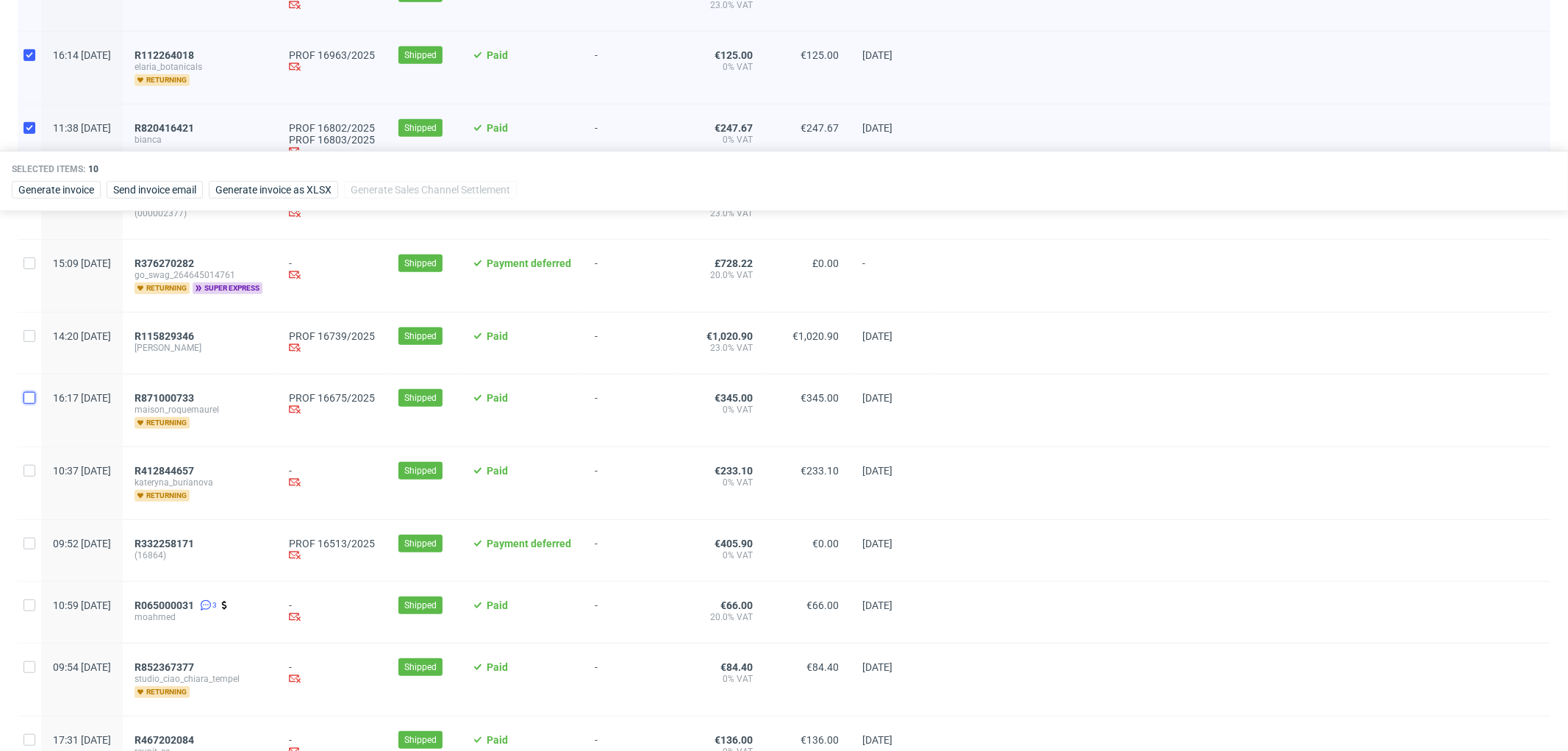
click at [31, 395] on input "checkbox" at bounding box center [29, 397] width 11 height 11
checkbox input "true"
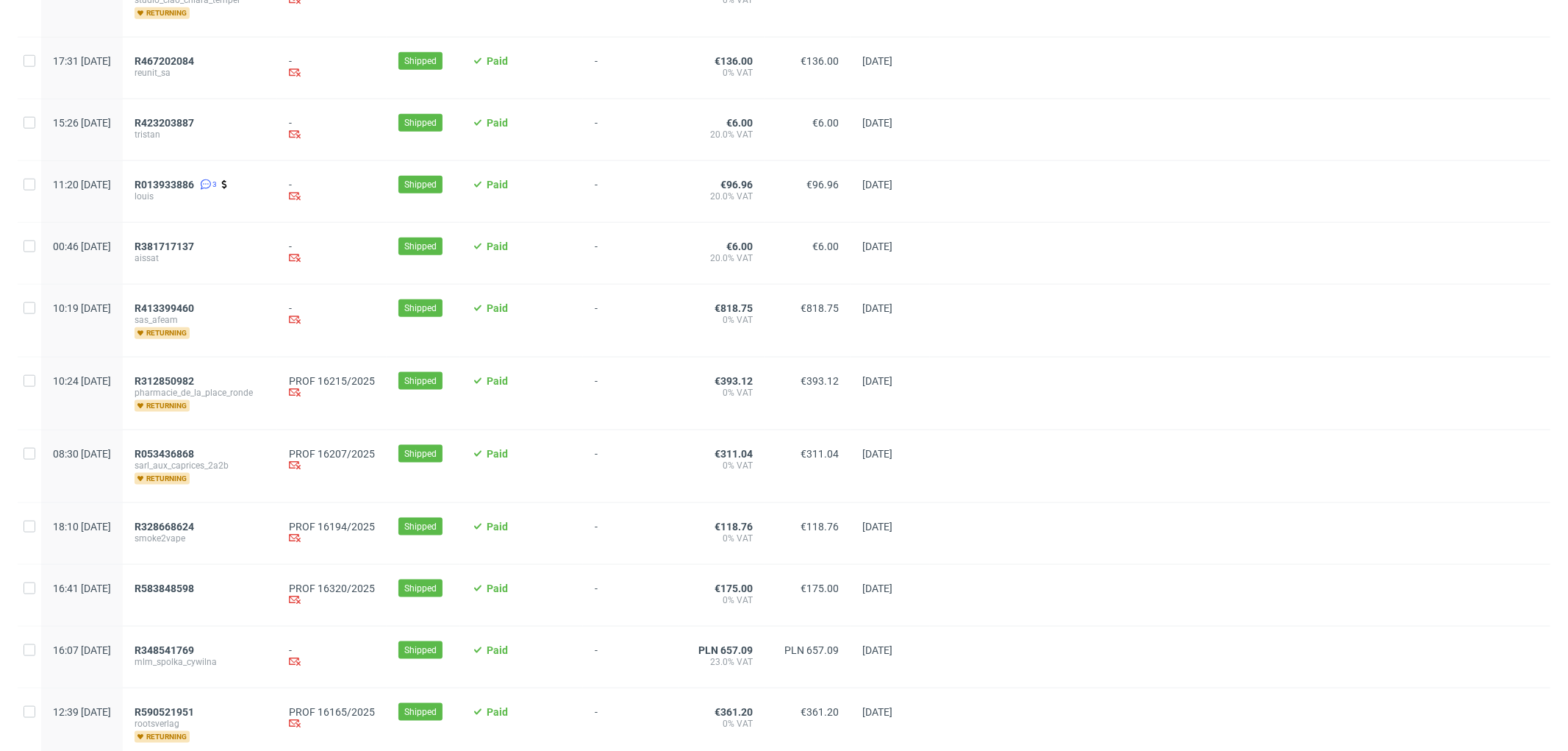
scroll to position [1471, 0]
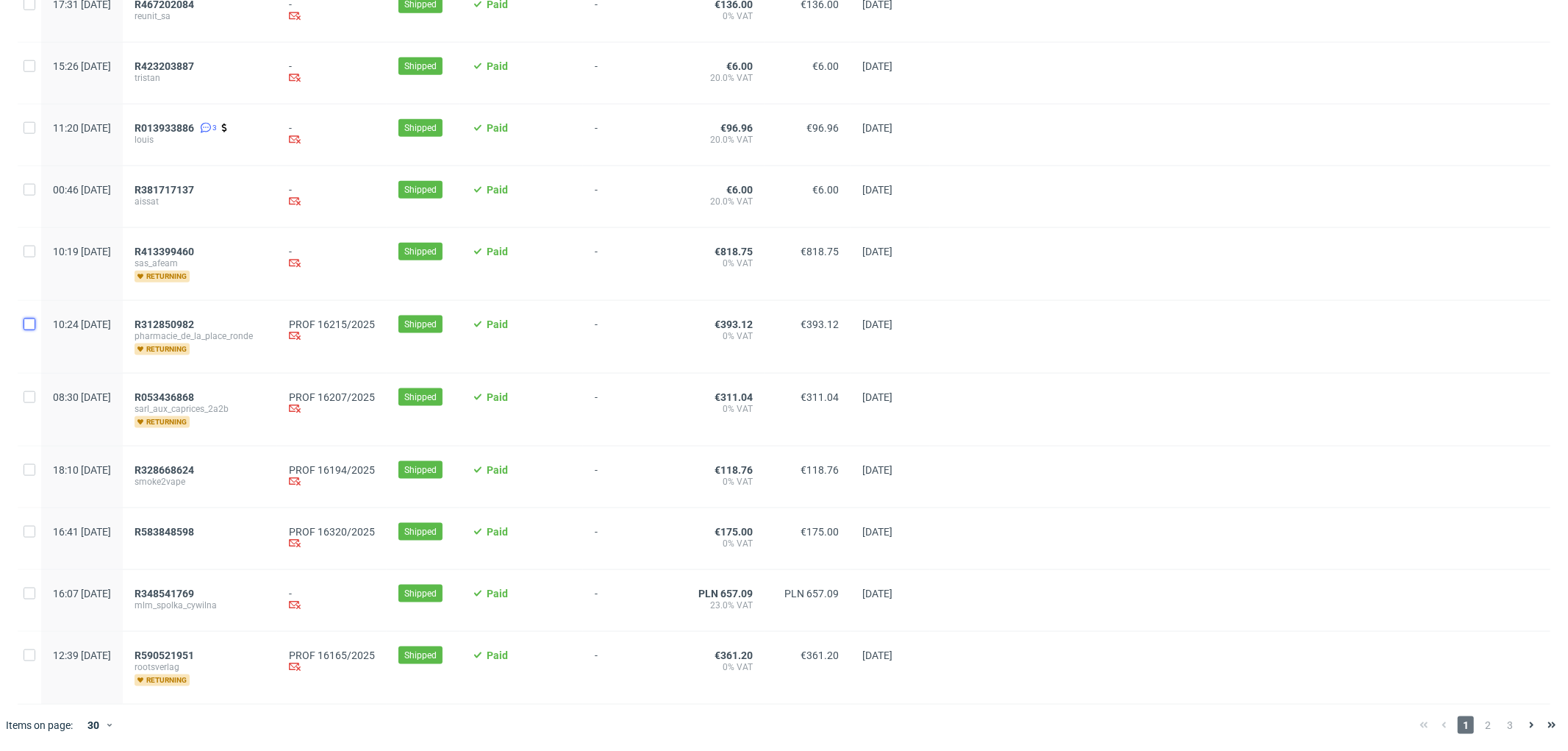
click at [27, 328] on input "checkbox" at bounding box center [29, 324] width 11 height 11
checkbox input "true"
click at [29, 399] on input "checkbox" at bounding box center [29, 396] width 11 height 11
checkbox input "true"
drag, startPoint x: 30, startPoint y: 469, endPoint x: 33, endPoint y: 505, distance: 36.1
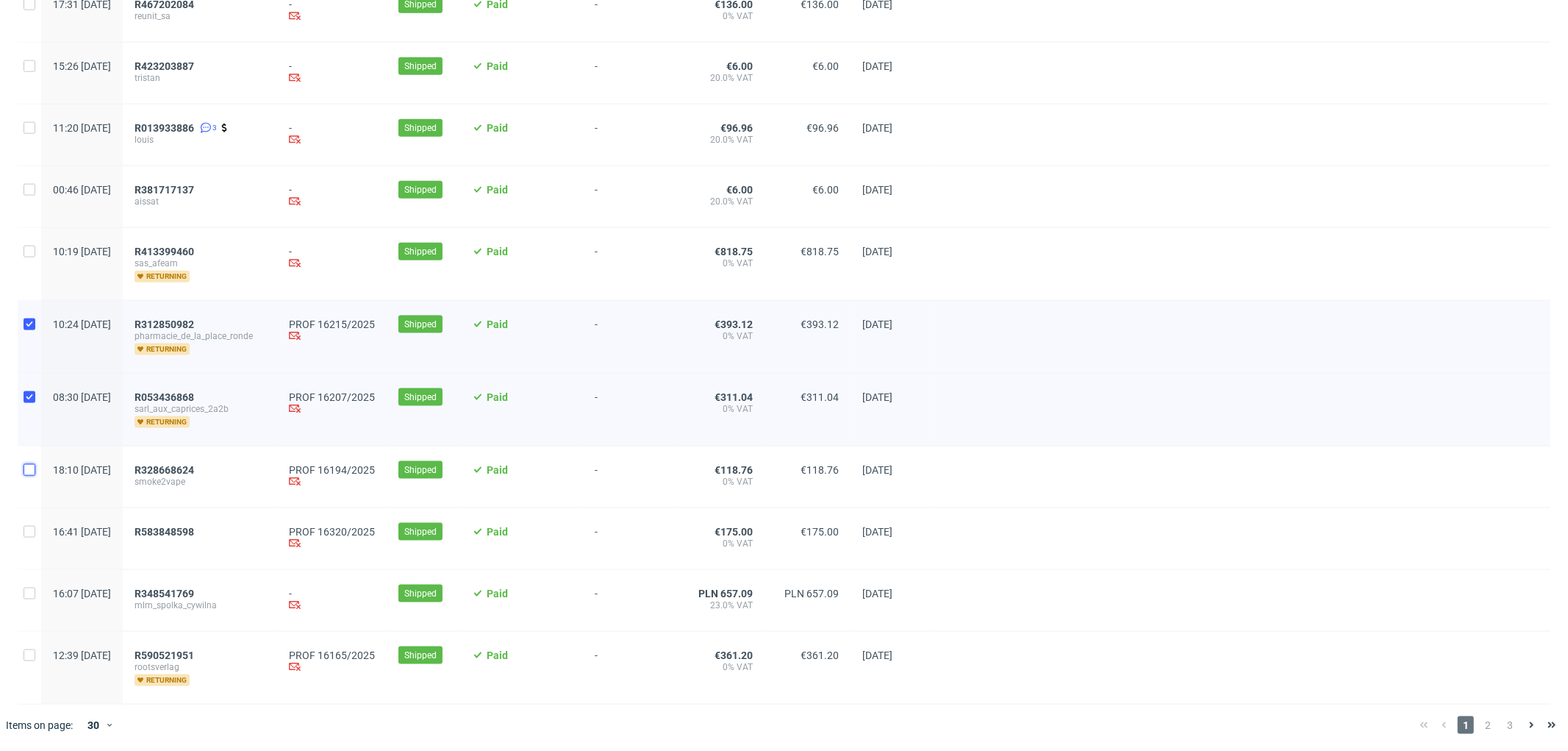
click at [30, 471] on input "checkbox" at bounding box center [29, 469] width 11 height 11
checkbox input "true"
click at [31, 655] on input "checkbox" at bounding box center [29, 654] width 11 height 11
checkbox input "true"
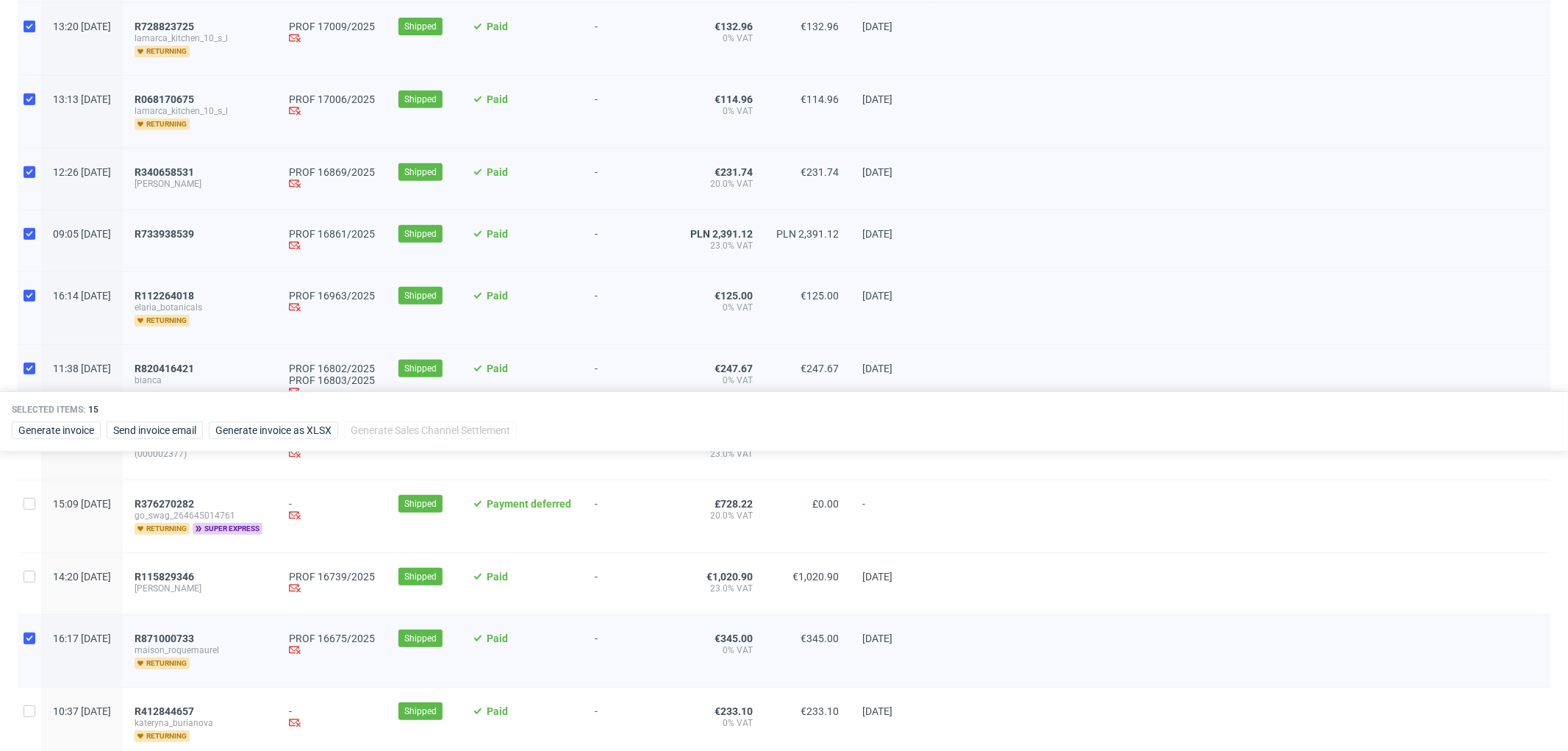
scroll to position [332, 0]
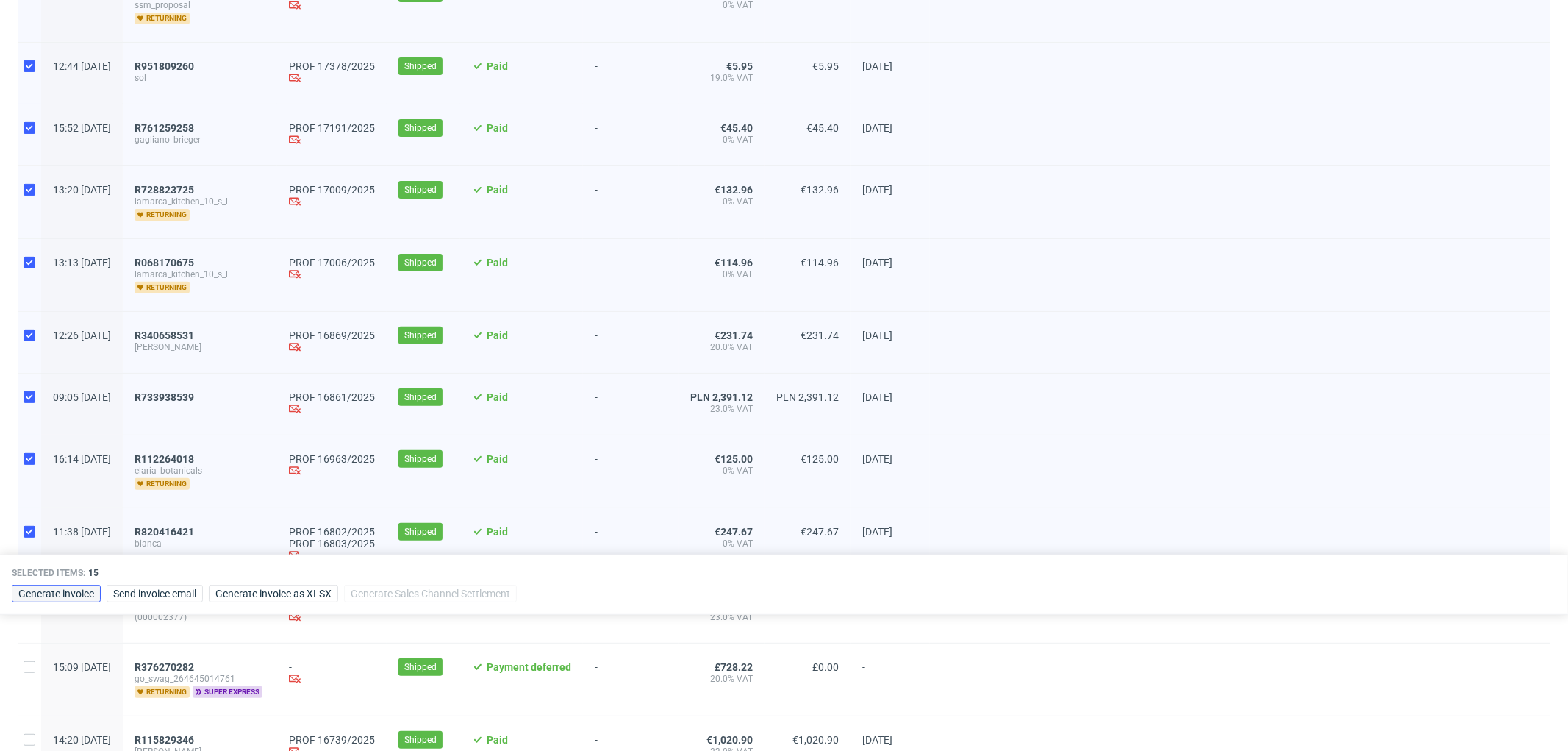
click at [84, 597] on span "Generate invoice" at bounding box center [56, 594] width 76 height 11
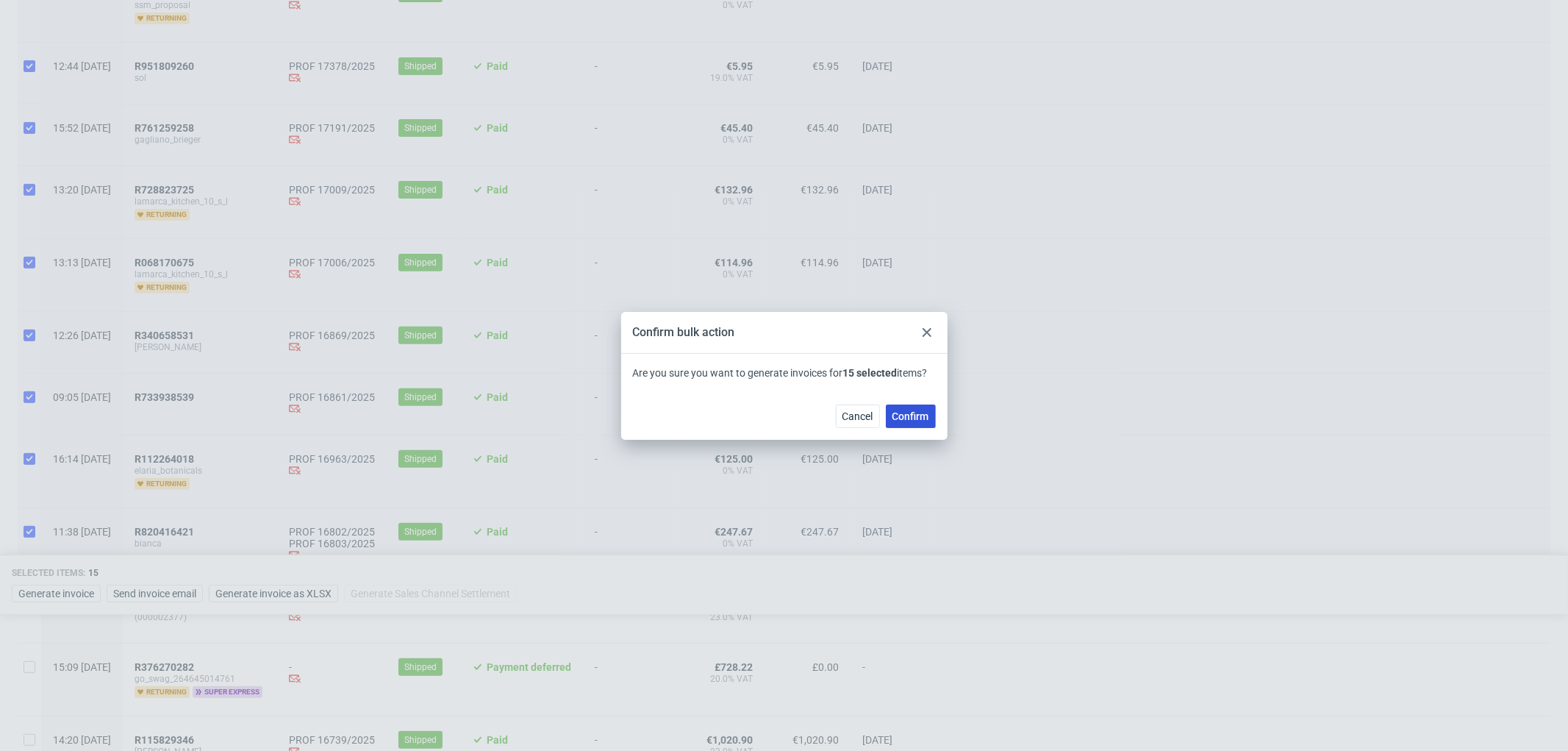
click at [924, 411] on span "Confirm" at bounding box center [912, 417] width 37 height 11
checkbox input "false"
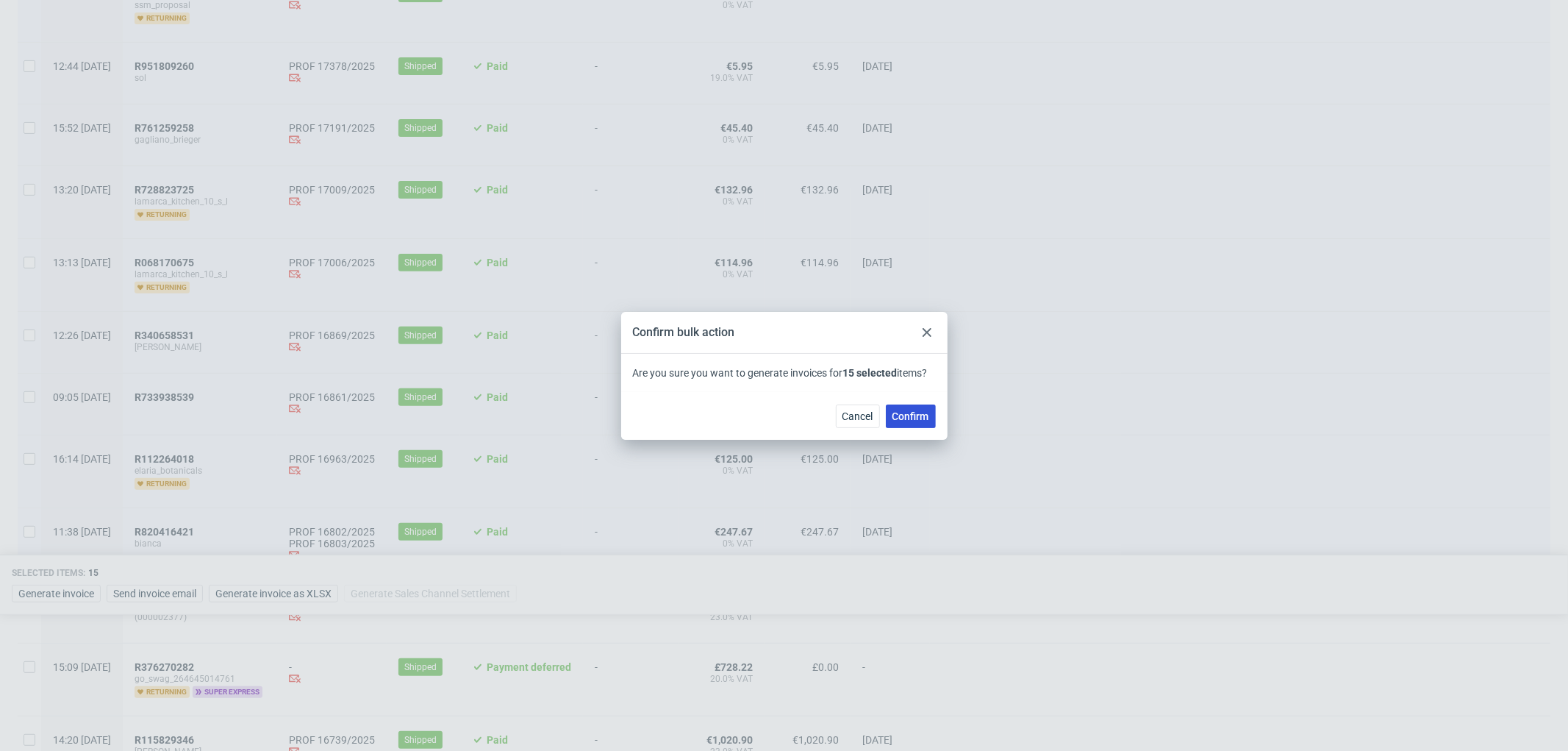
checkbox input "false"
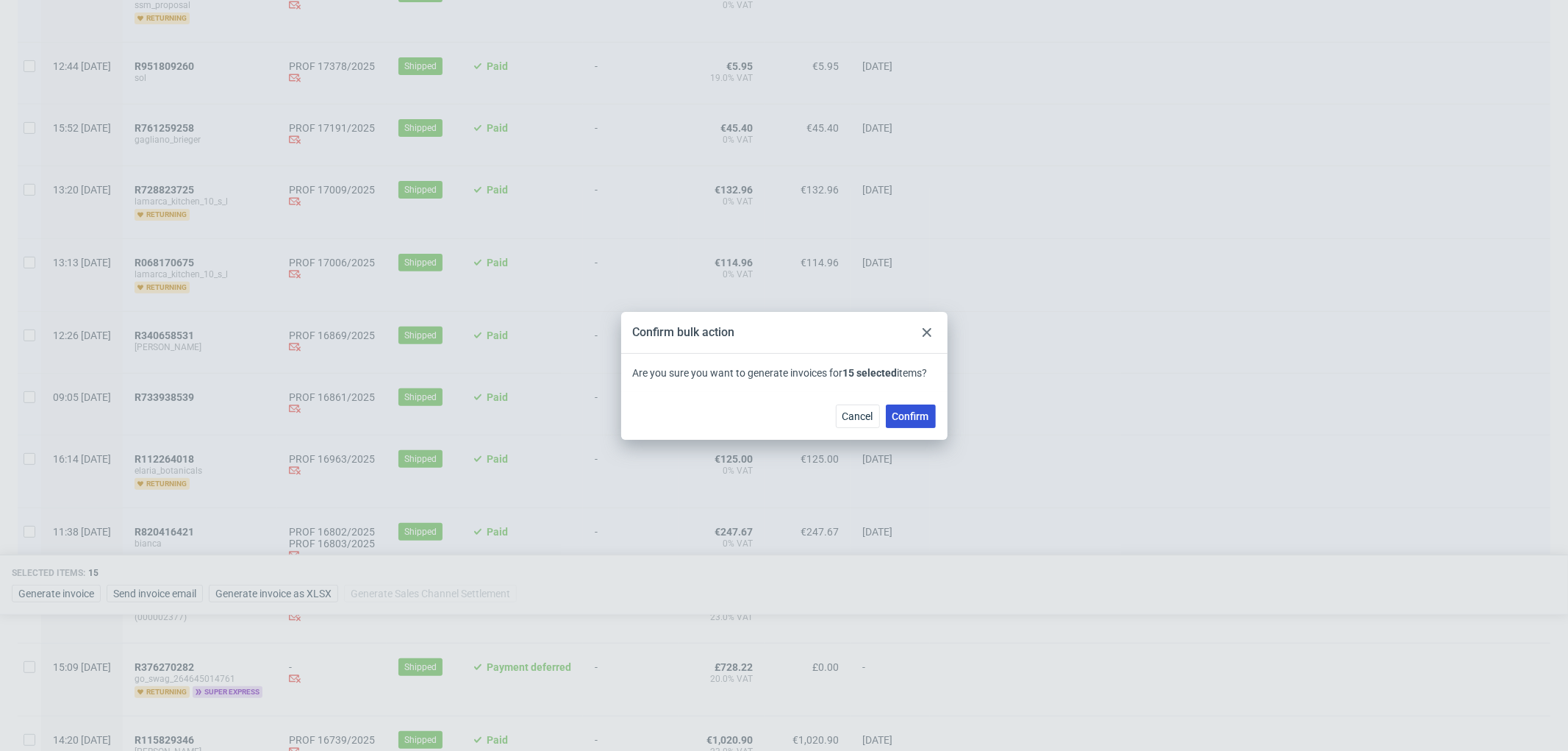
checkbox input "false"
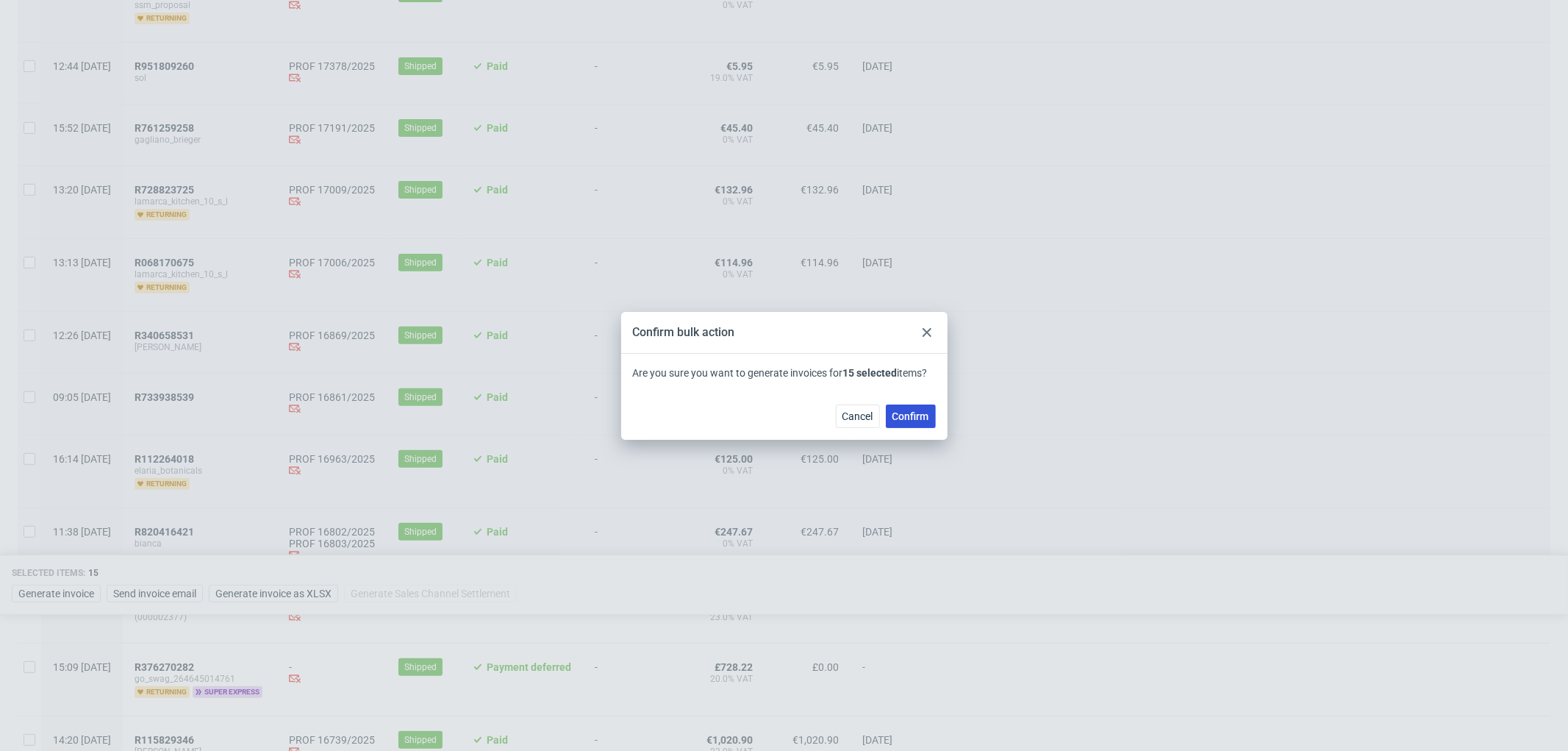
checkbox input "false"
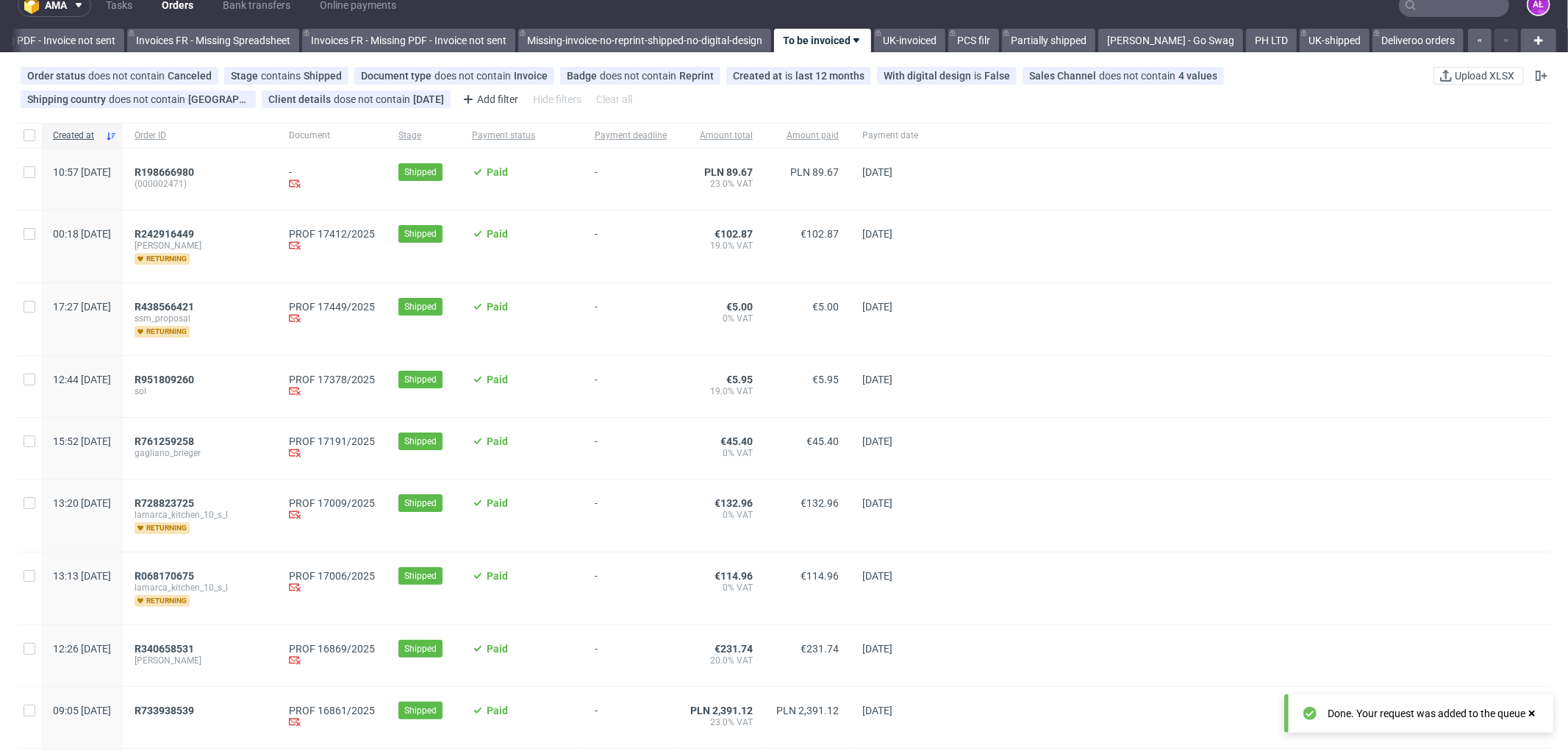
scroll to position [0, 0]
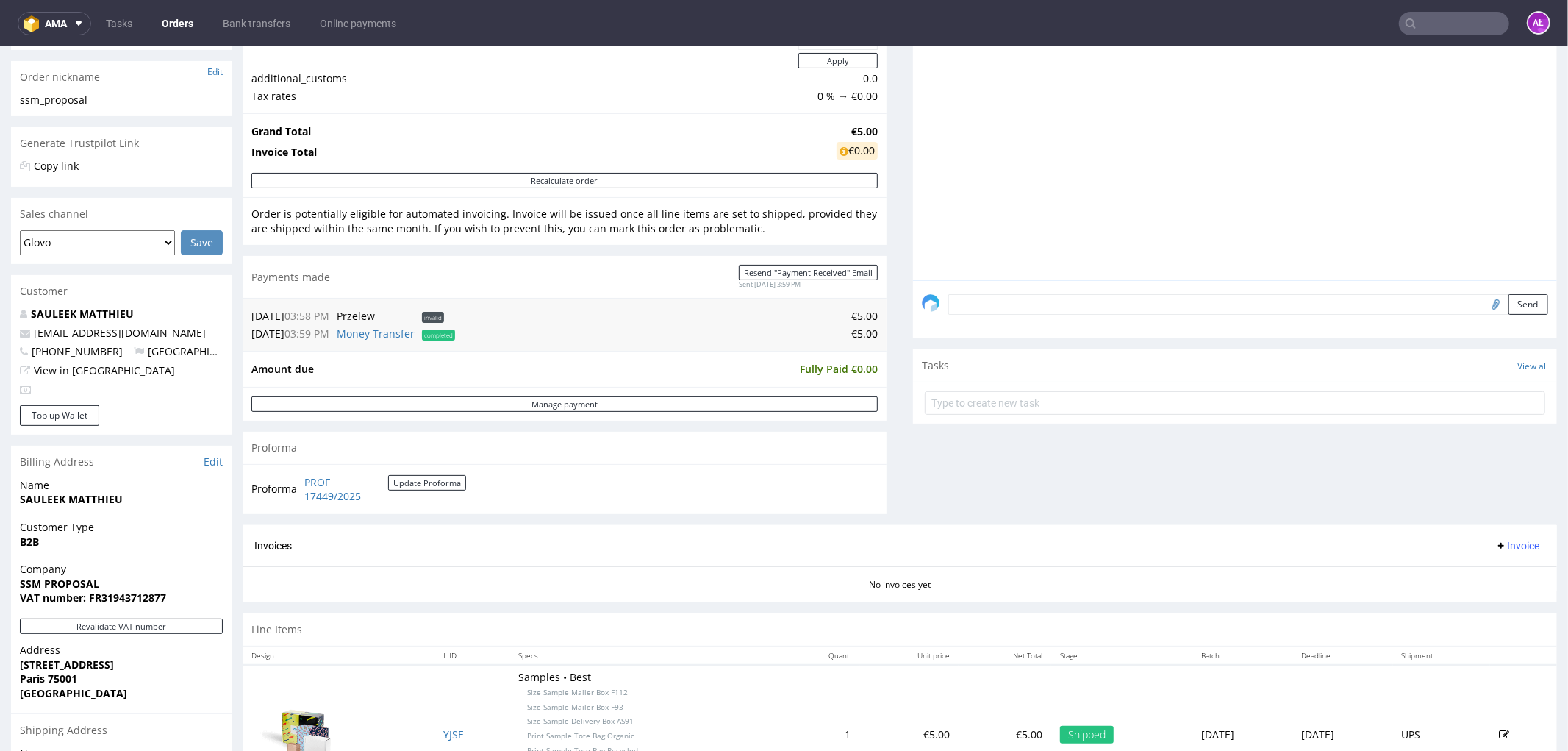
scroll to position [408, 0]
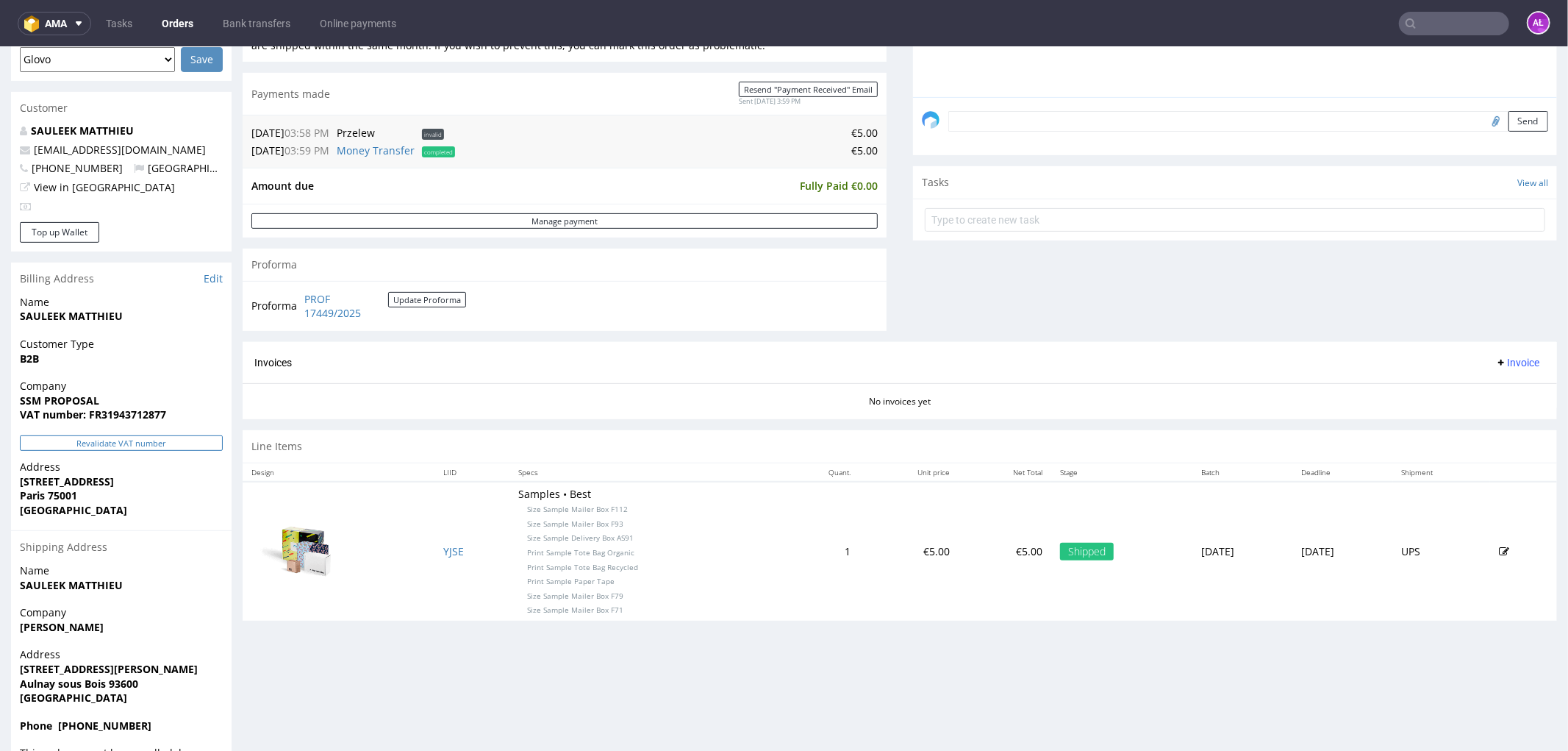
click at [173, 436] on button "Revalidate VAT number" at bounding box center [121, 441] width 203 height 15
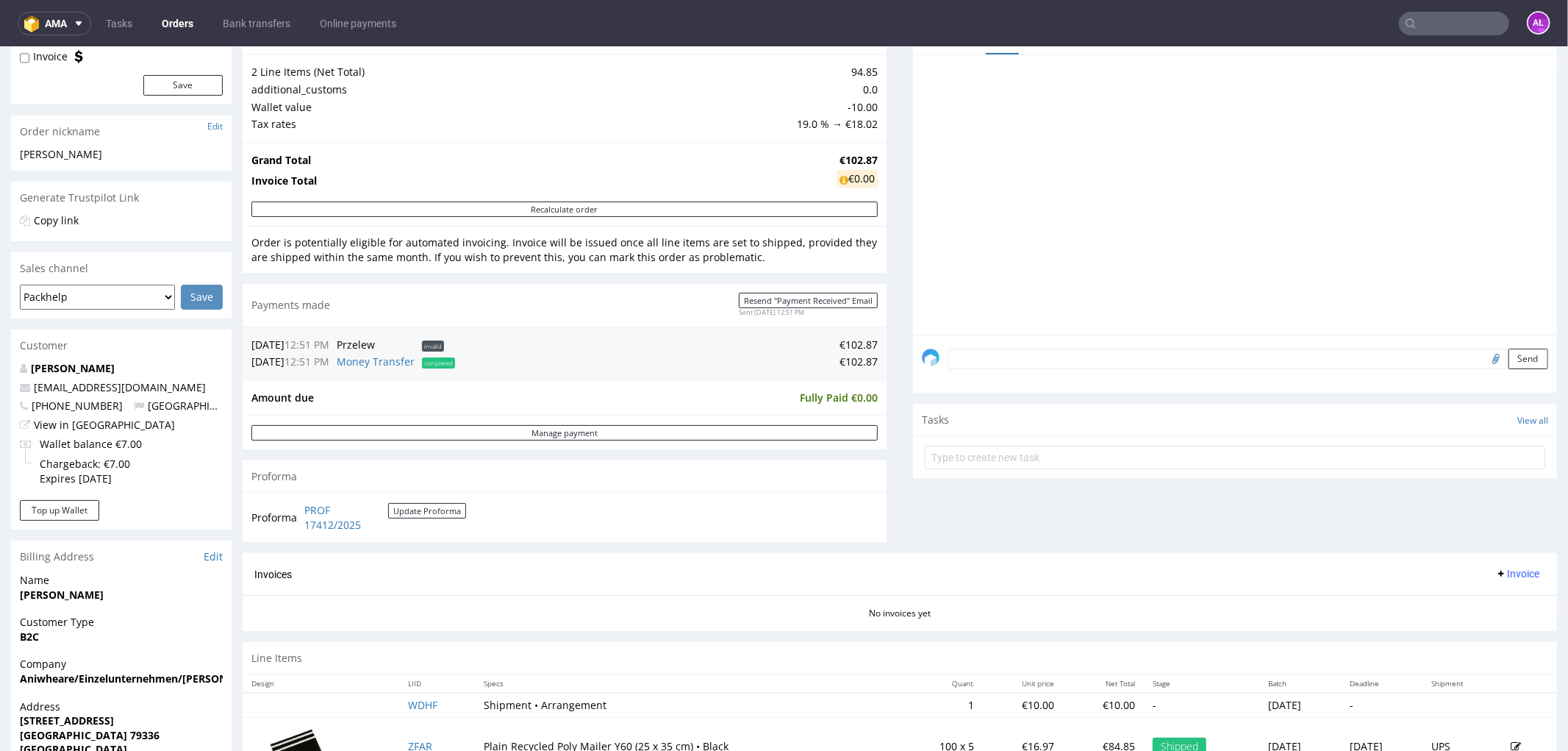
scroll to position [327, 0]
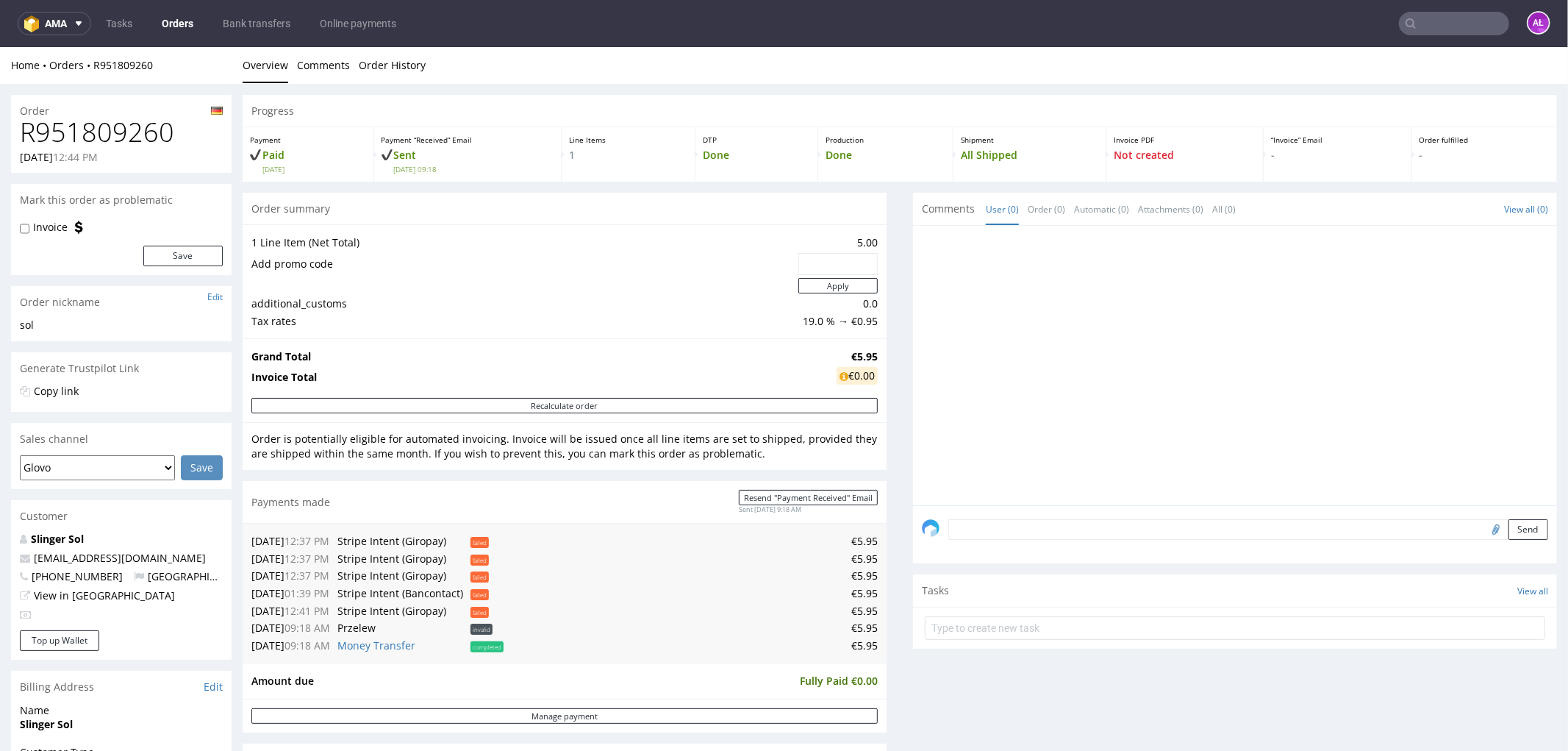
scroll to position [408, 0]
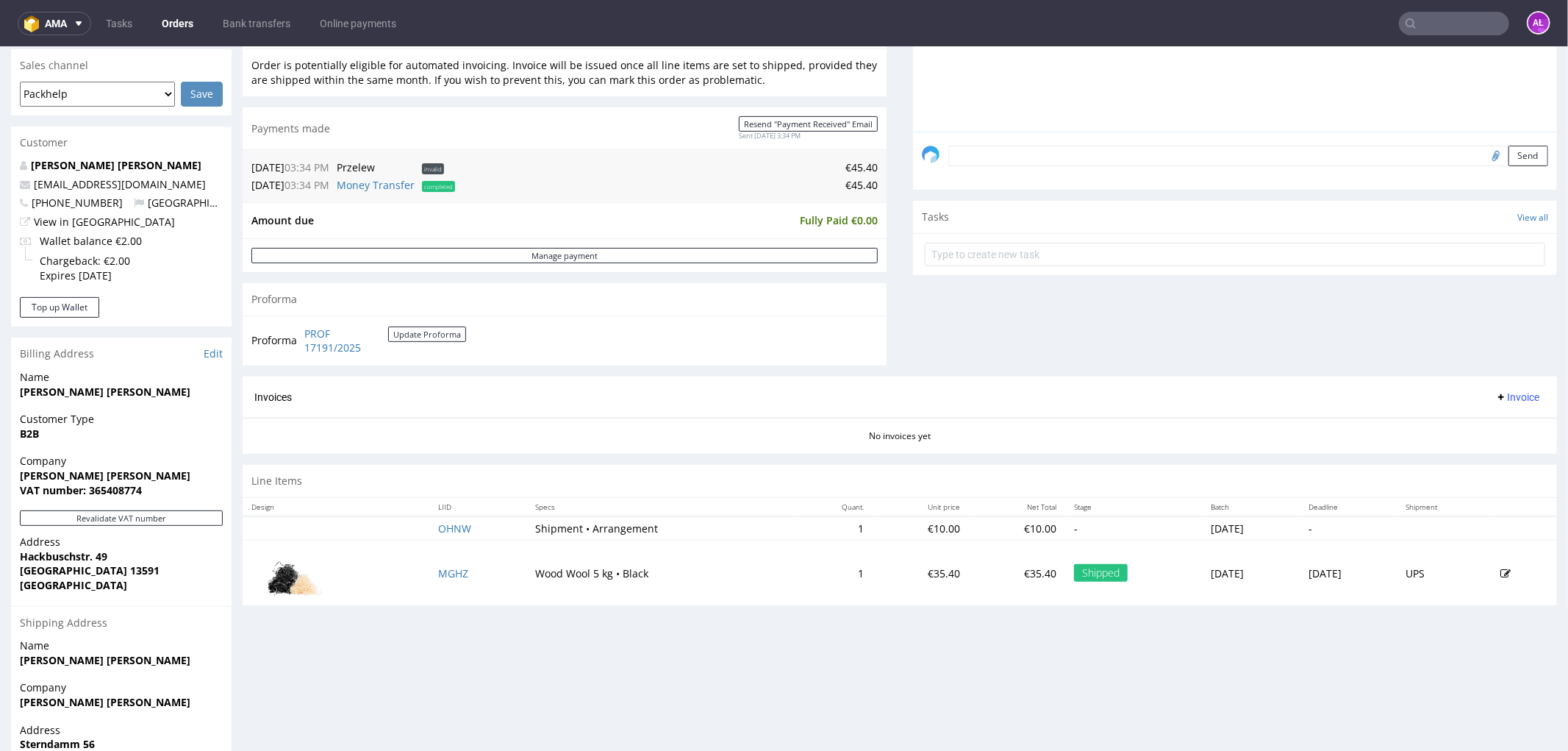
scroll to position [490, 0]
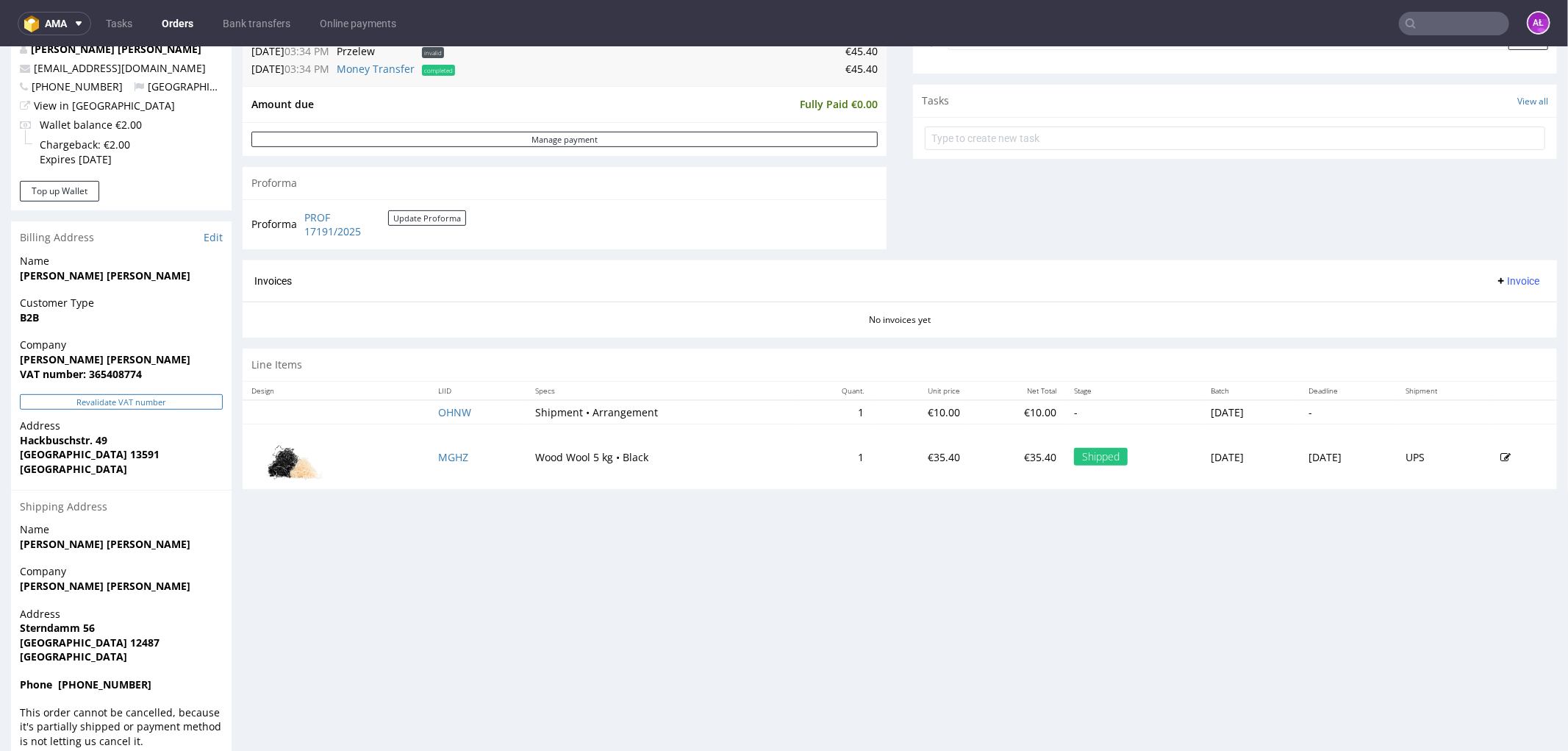
click at [137, 400] on button "Revalidate VAT number" at bounding box center [121, 401] width 203 height 15
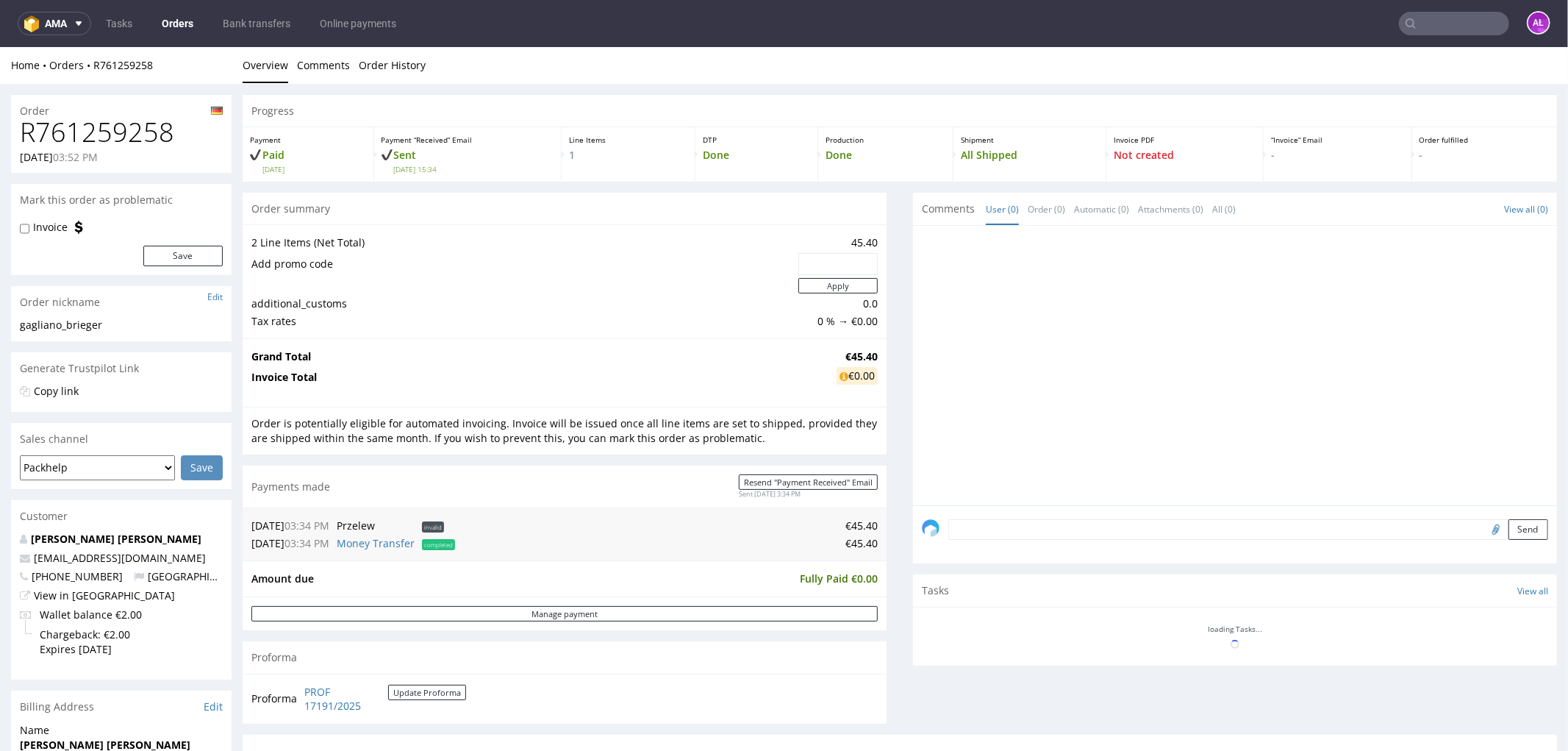
scroll to position [478, 0]
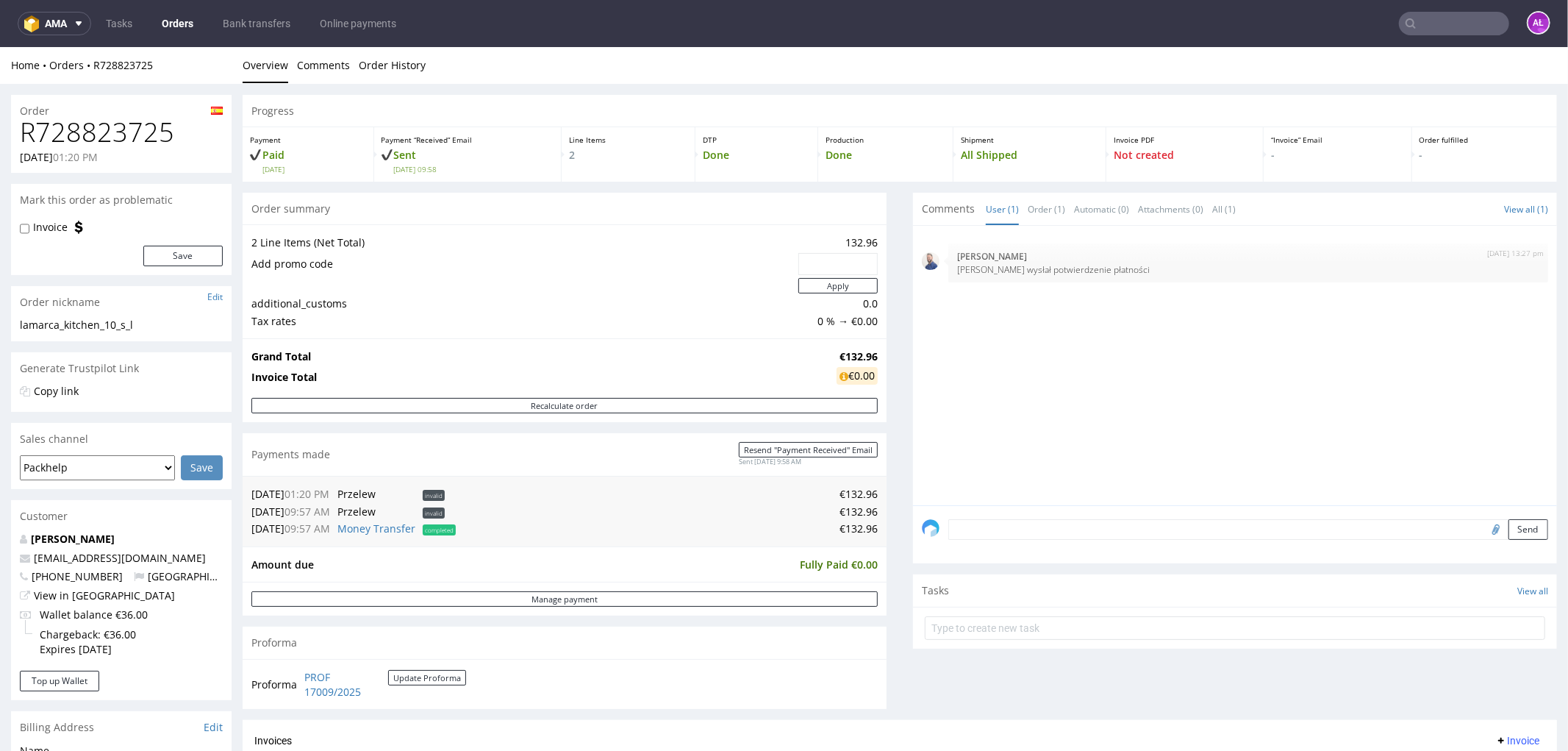
scroll to position [408, 0]
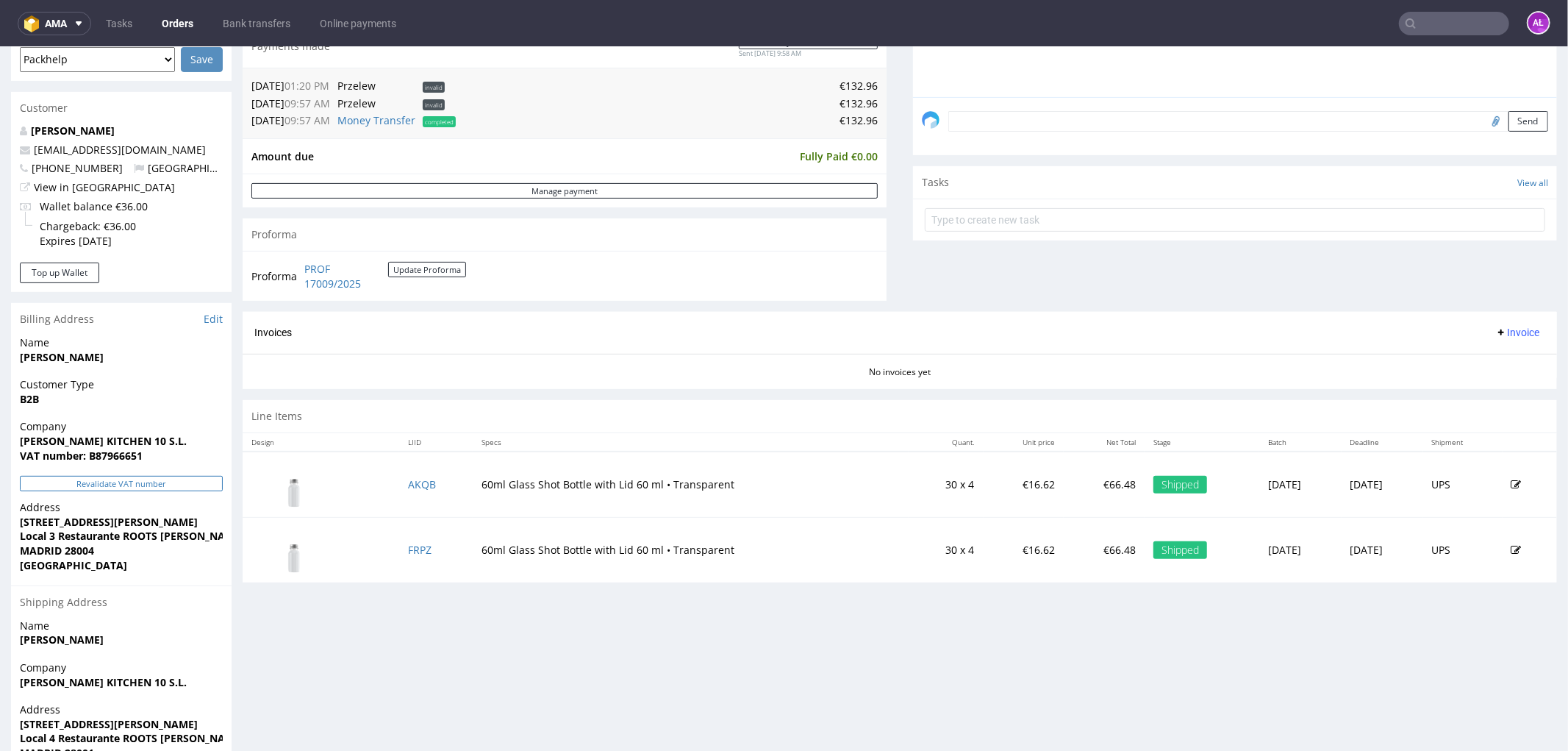
click at [168, 482] on button "Revalidate VAT number" at bounding box center [121, 482] width 203 height 15
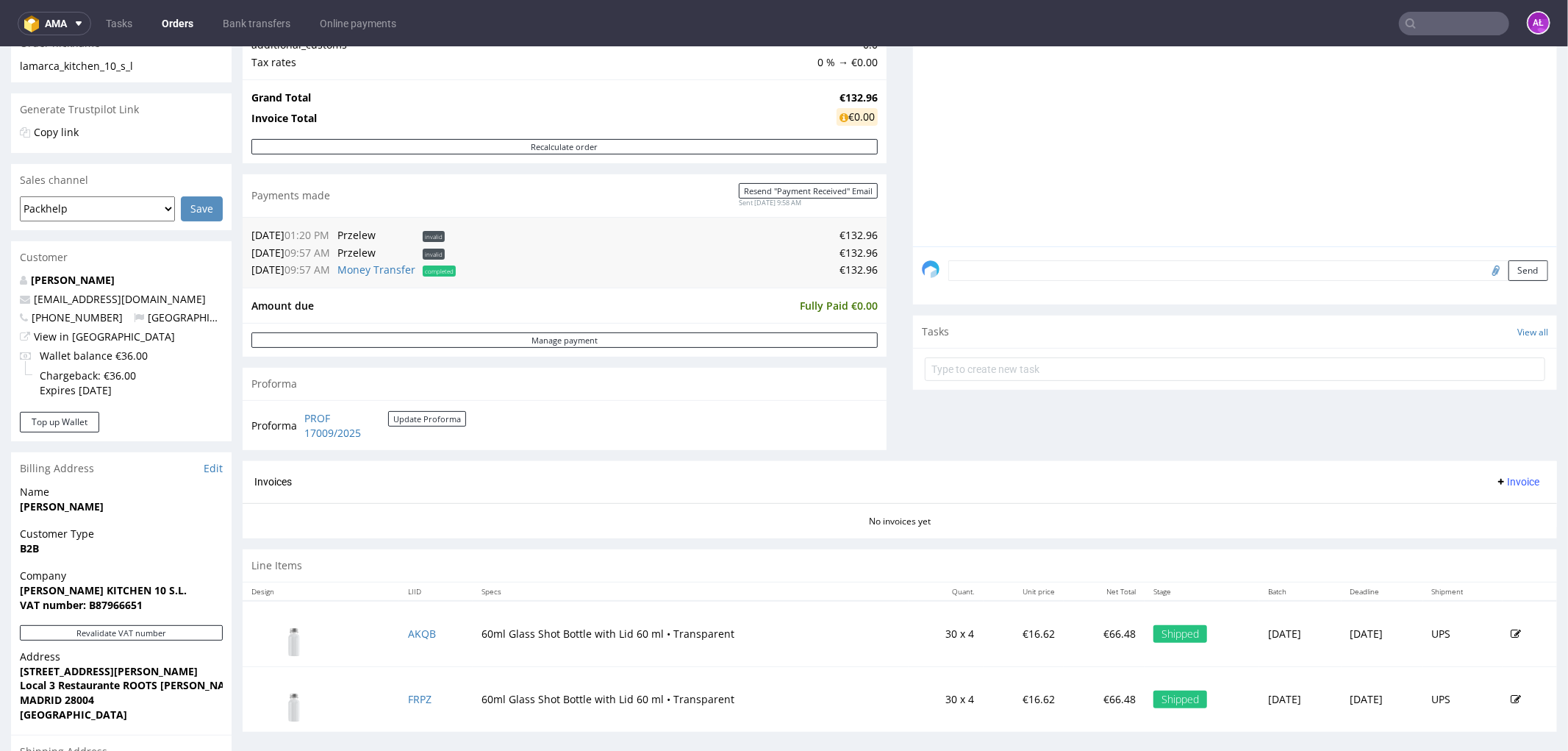
scroll to position [0, 0]
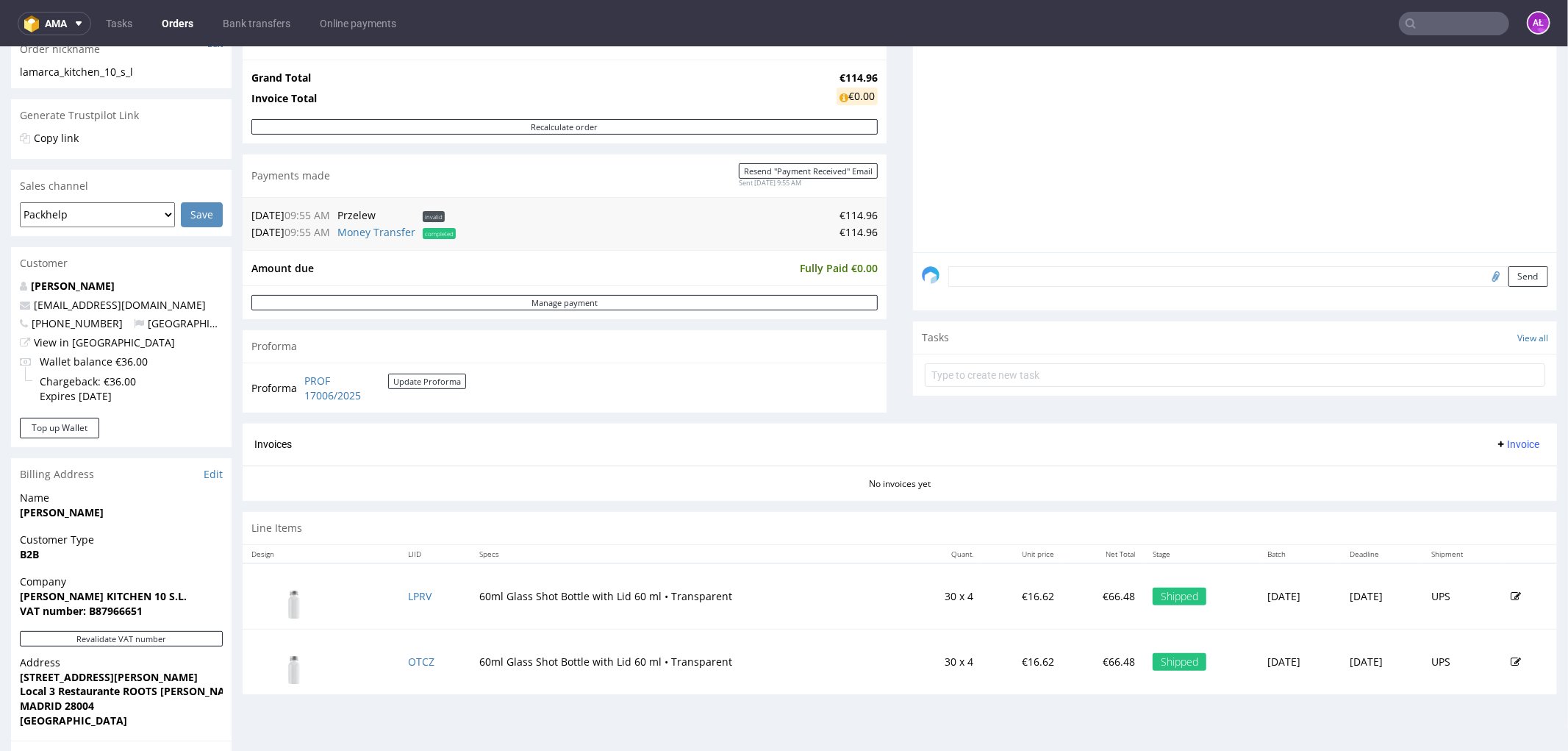
scroll to position [408, 0]
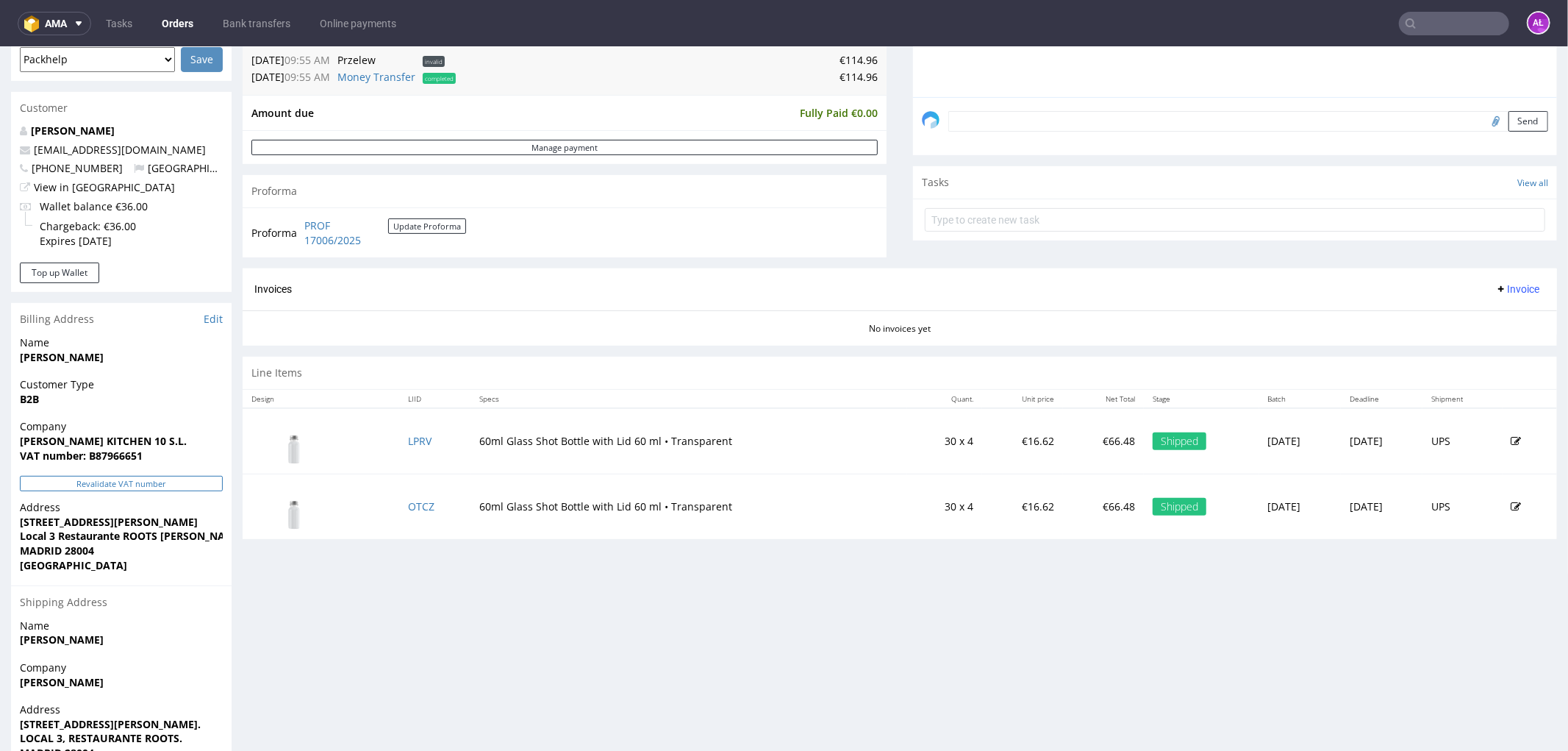
click at [184, 478] on button "Revalidate VAT number" at bounding box center [121, 482] width 203 height 15
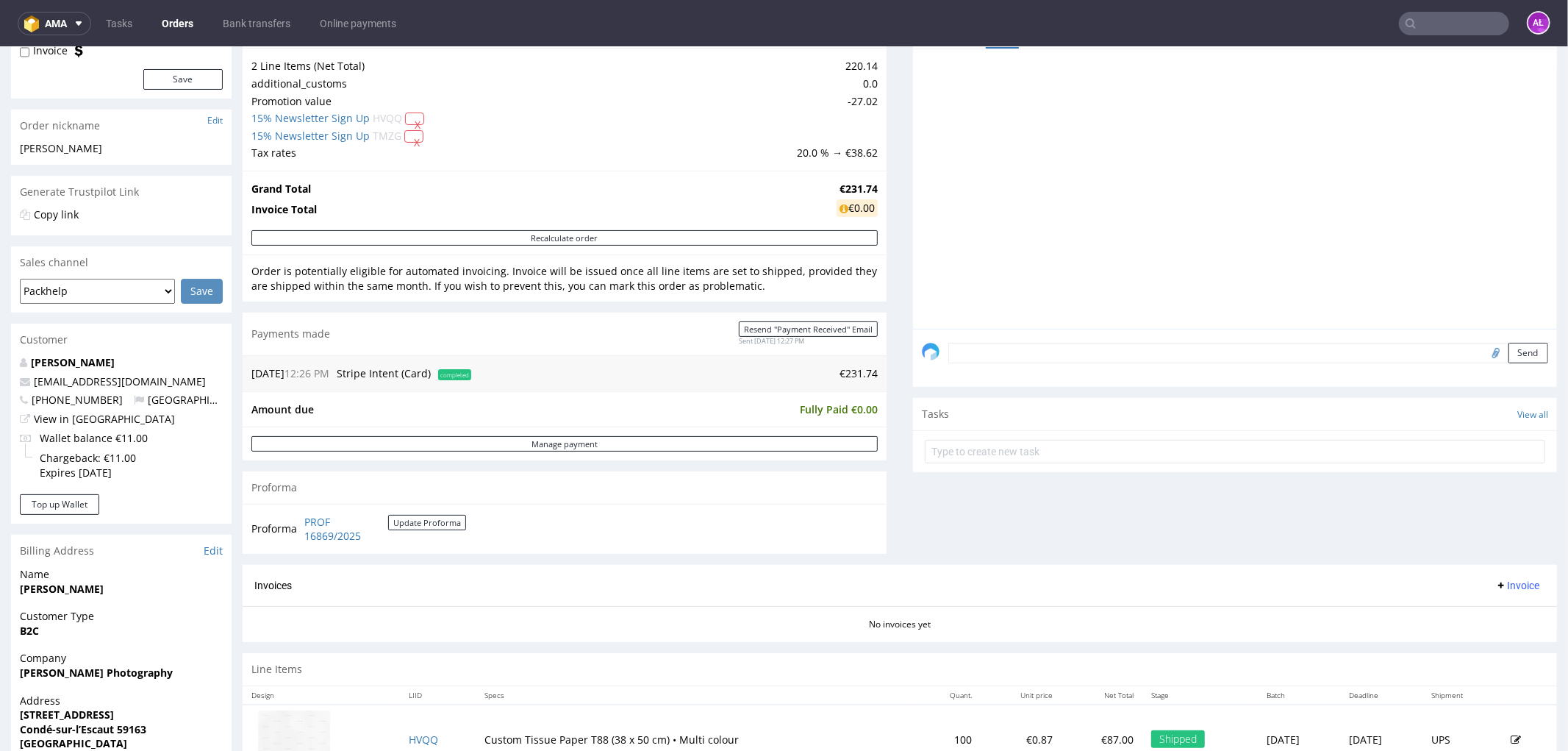
scroll to position [408, 0]
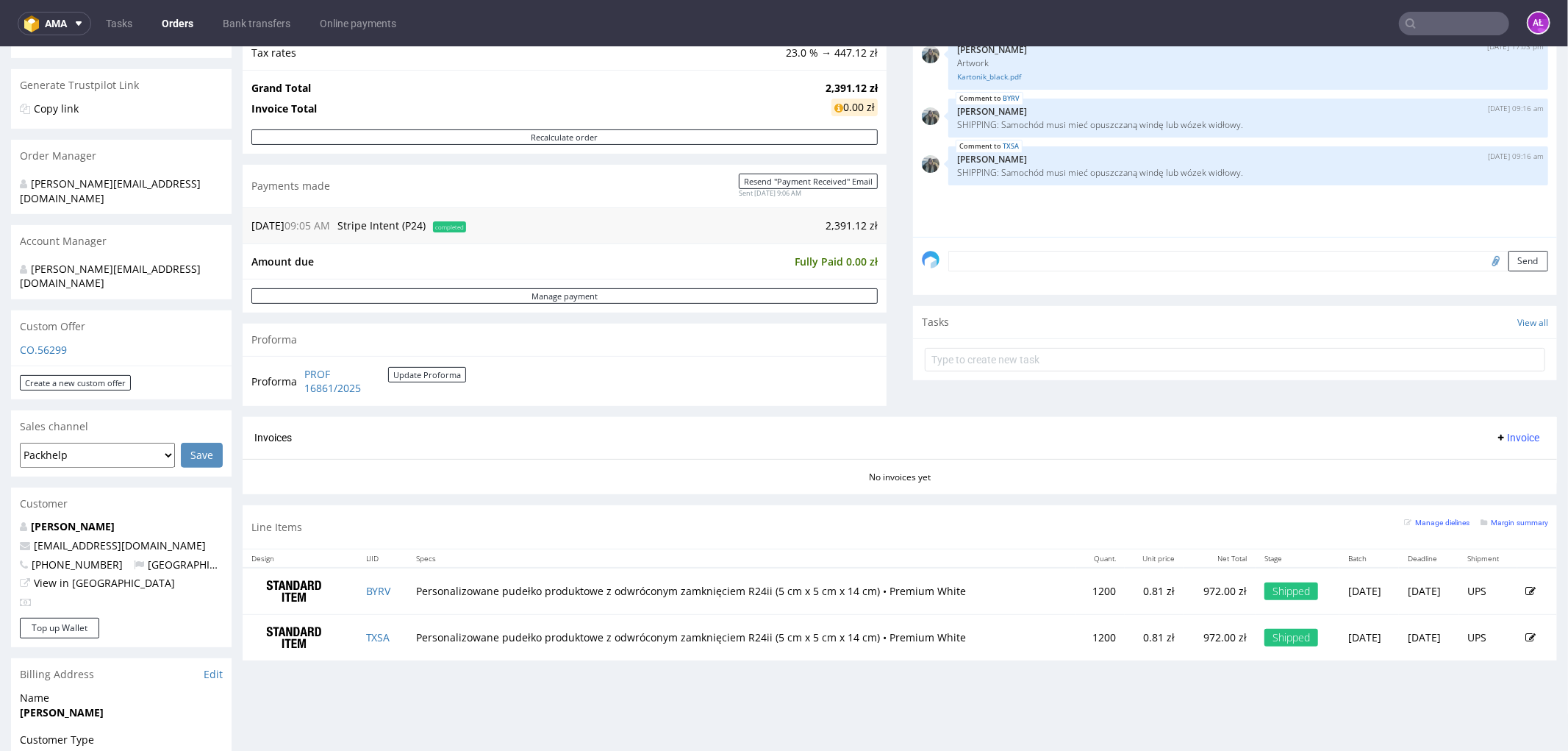
scroll to position [81, 0]
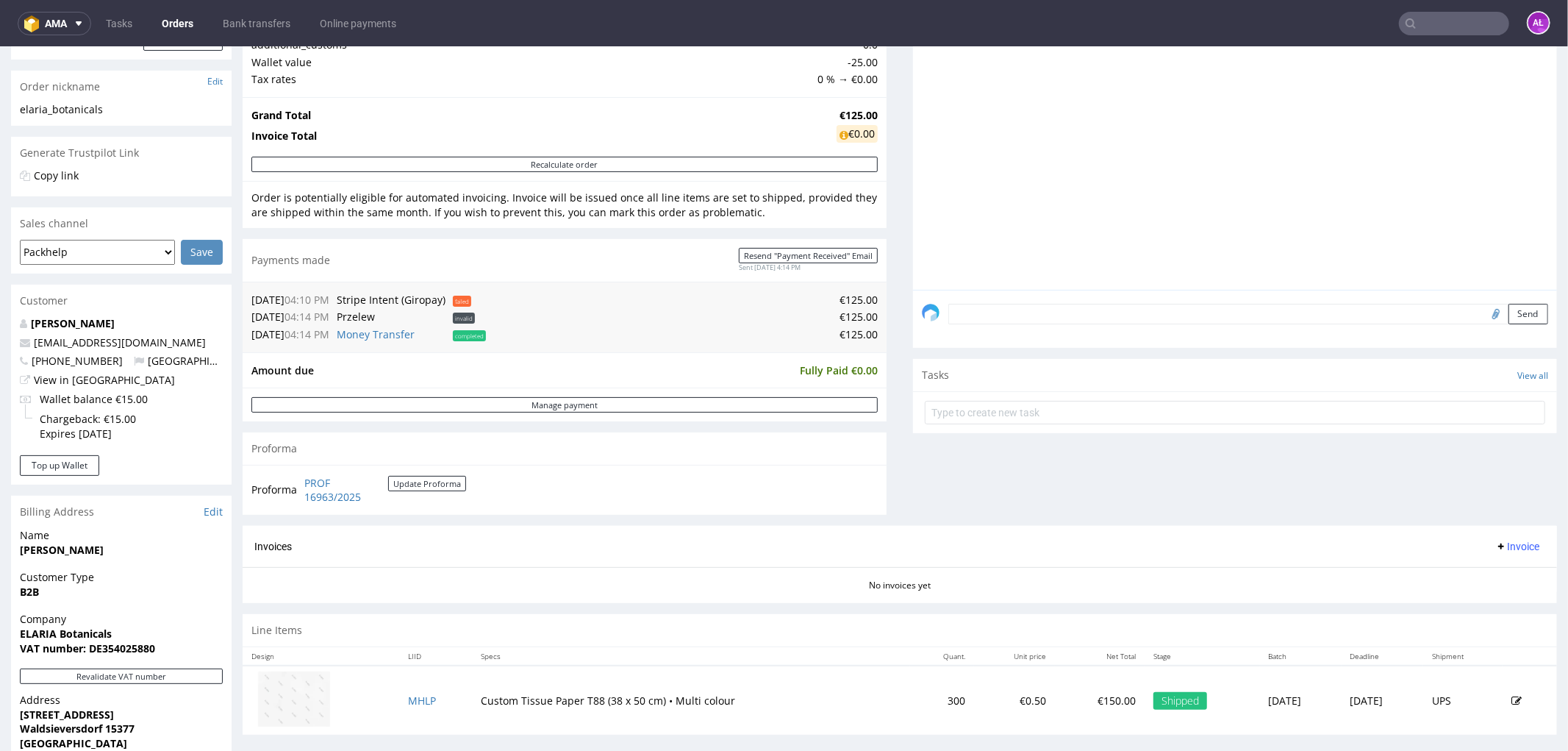
scroll to position [490, 0]
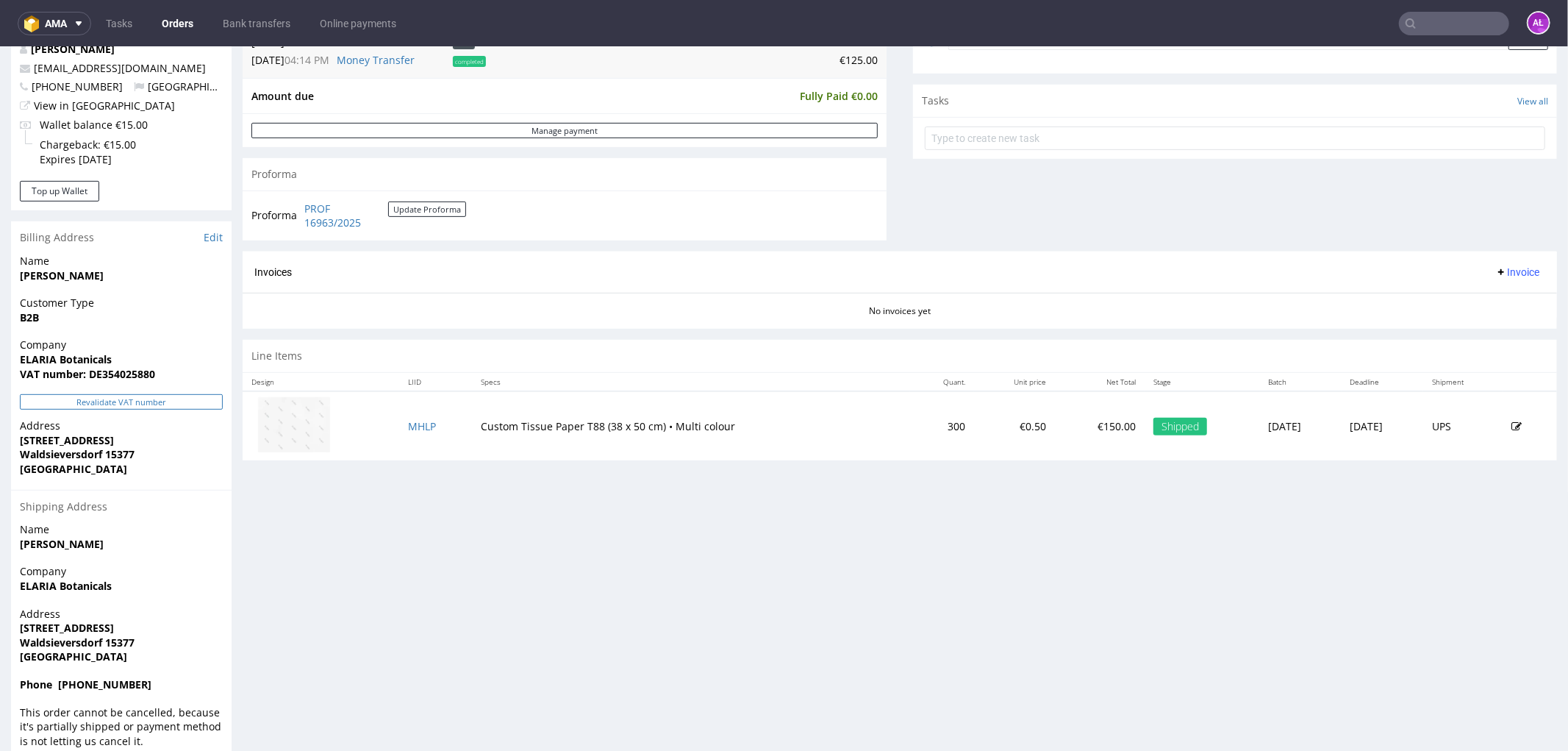
click at [175, 398] on button "Revalidate VAT number" at bounding box center [121, 401] width 203 height 15
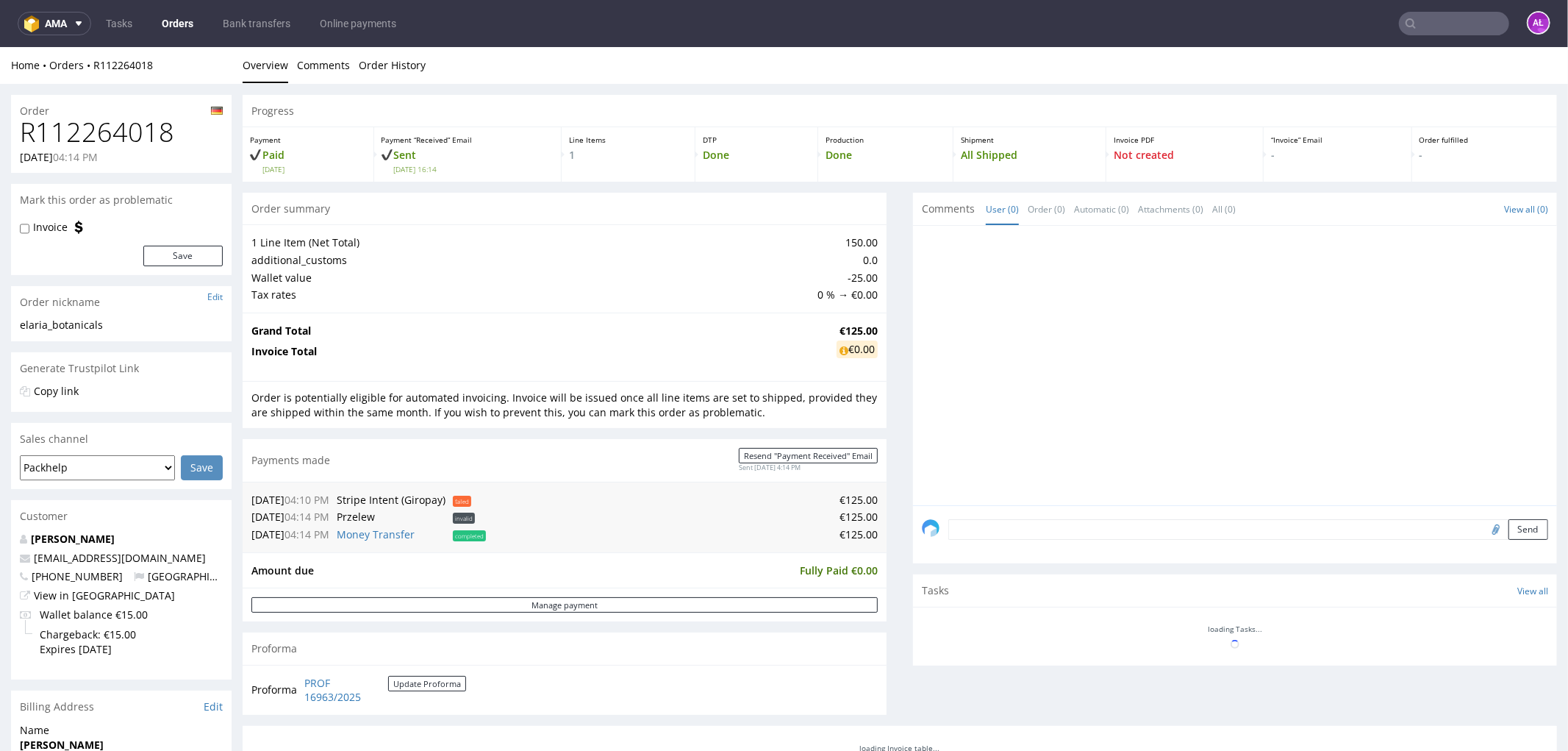
scroll to position [478, 0]
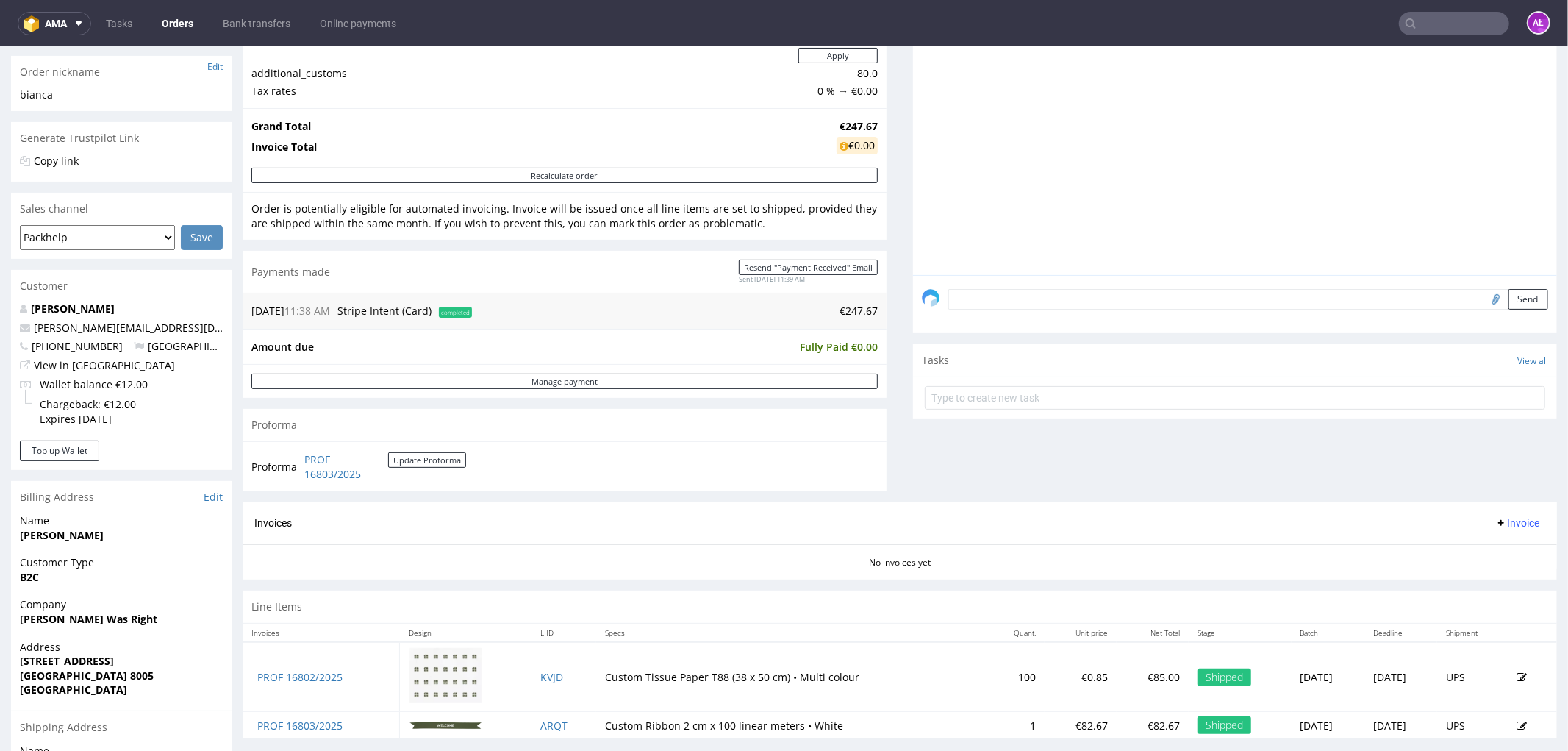
scroll to position [461, 0]
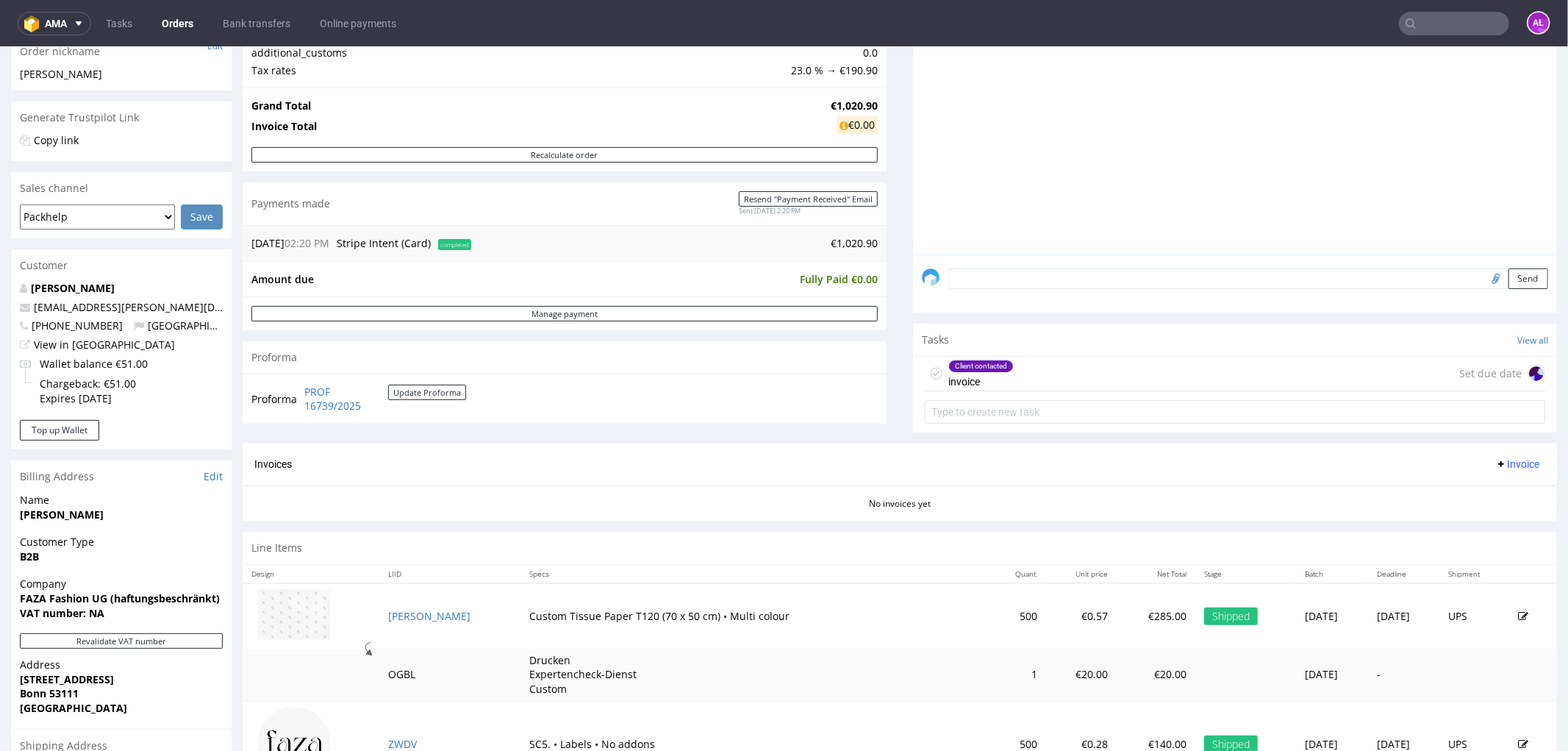
scroll to position [408, 0]
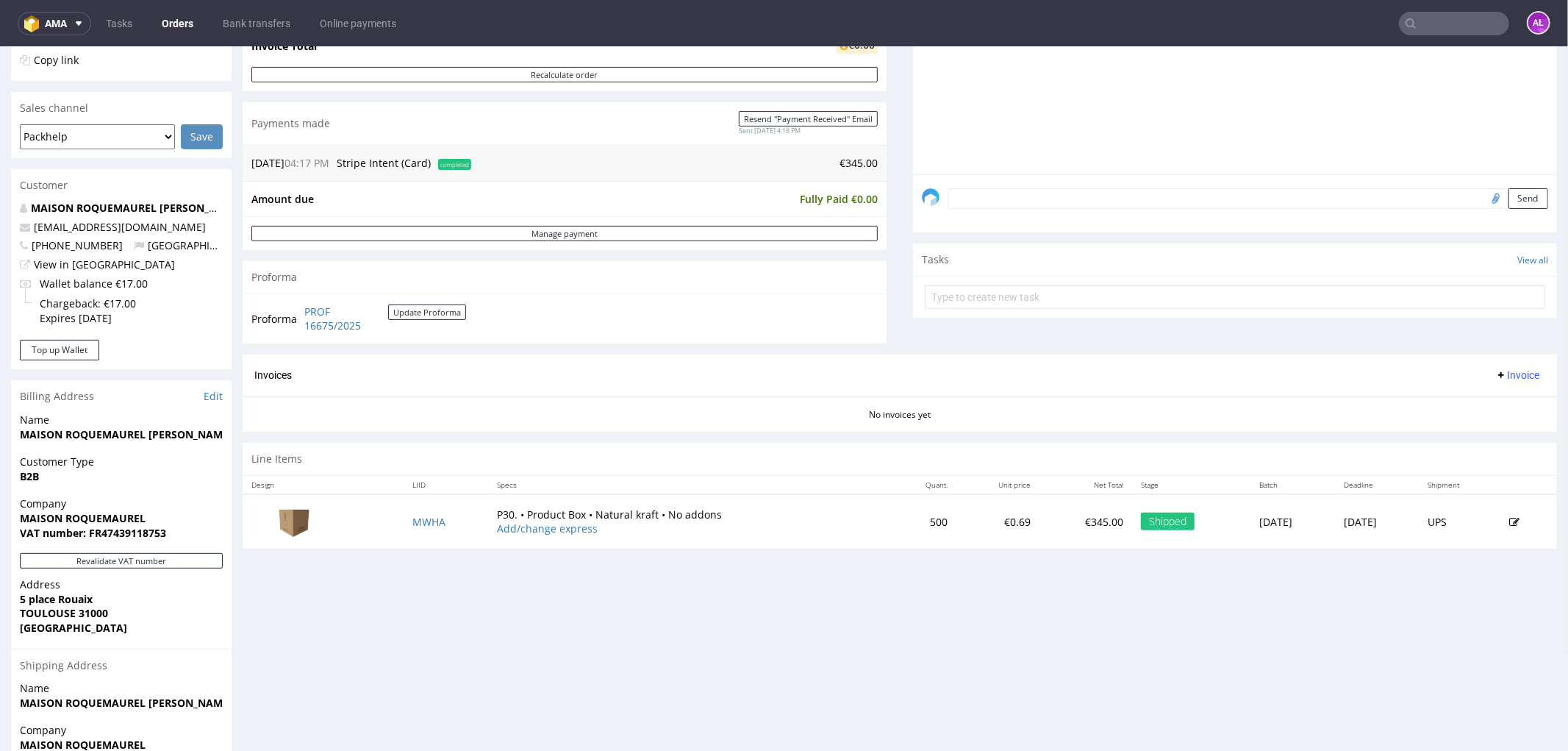
scroll to position [408, 0]
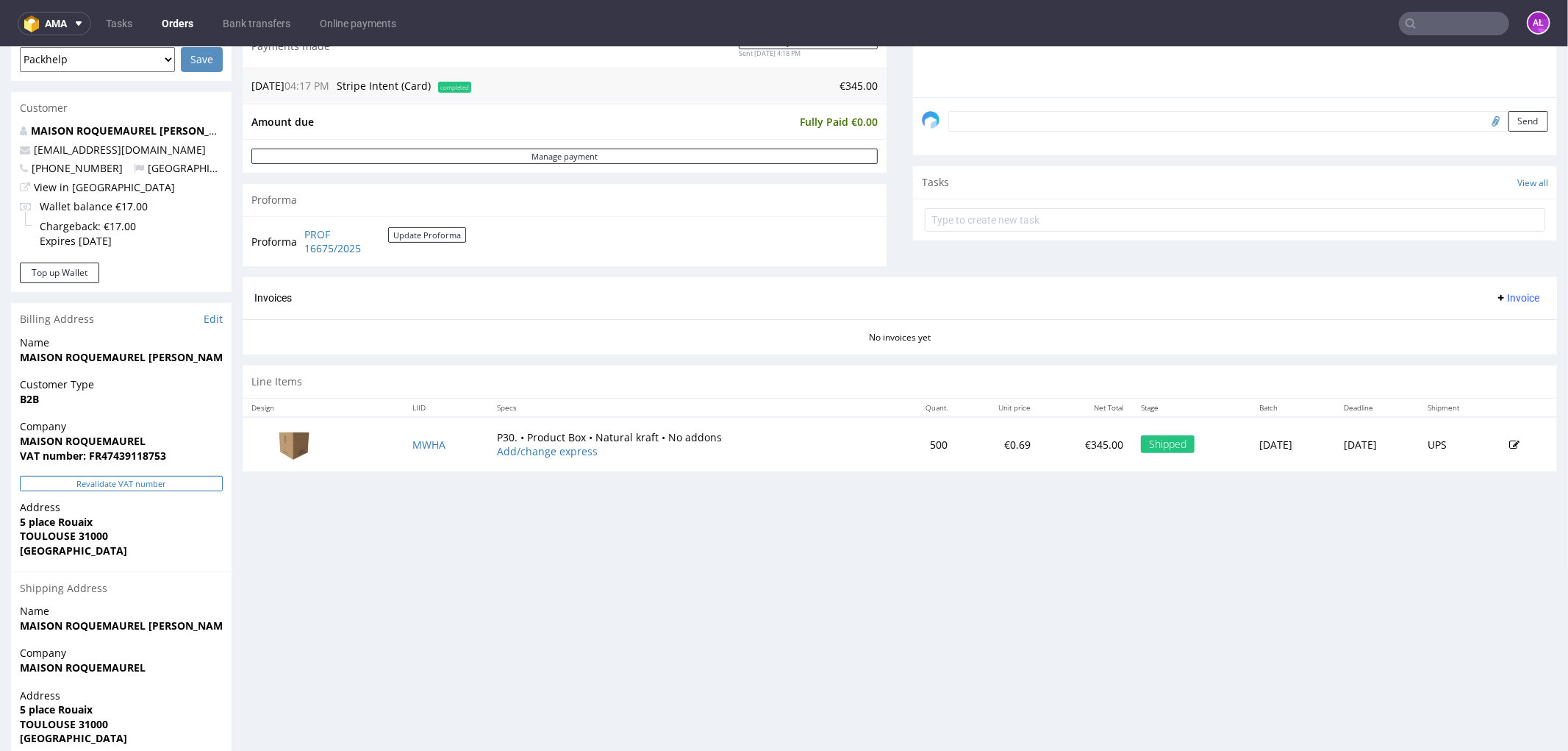
click at [200, 484] on button "Revalidate VAT number" at bounding box center [121, 482] width 203 height 15
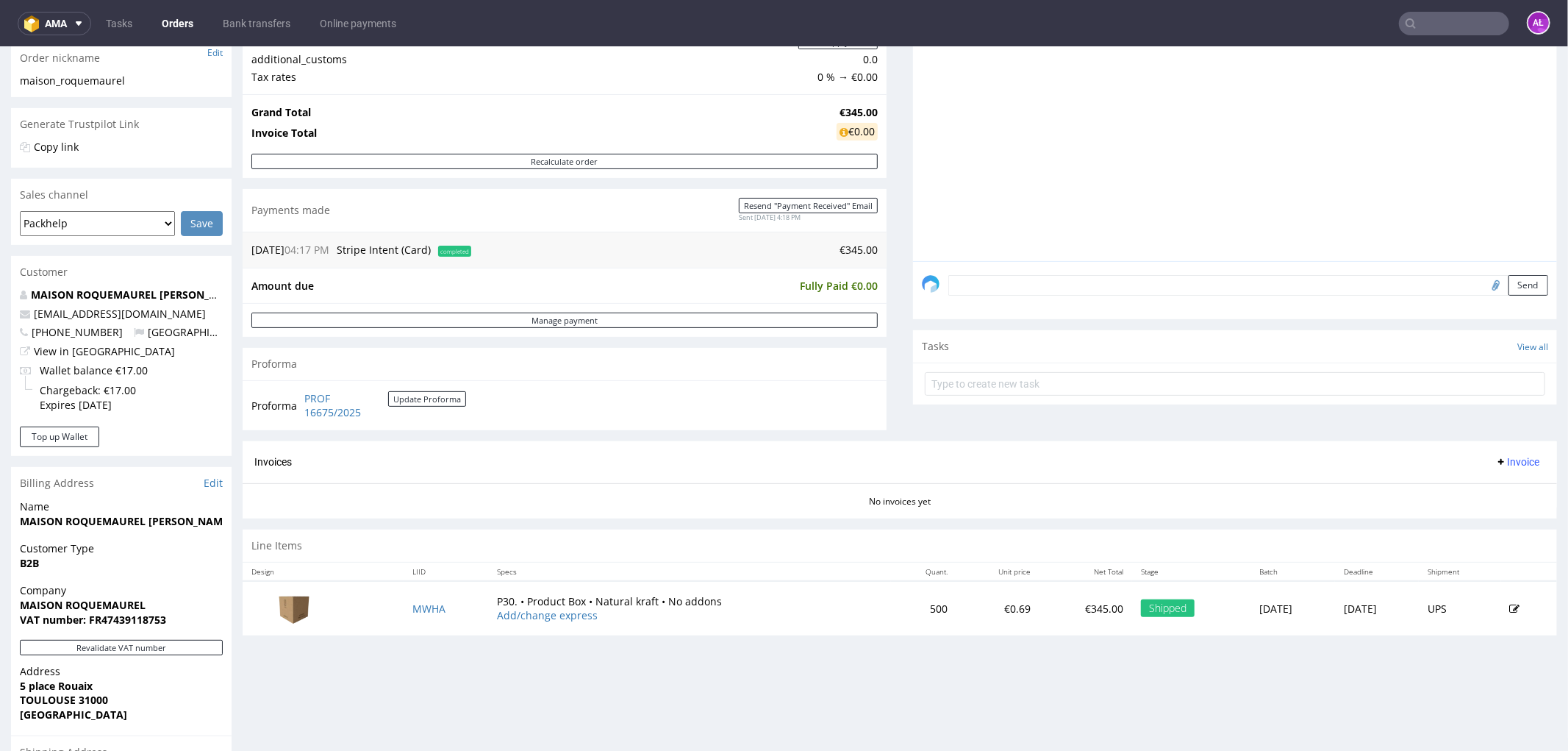
scroll to position [0, 0]
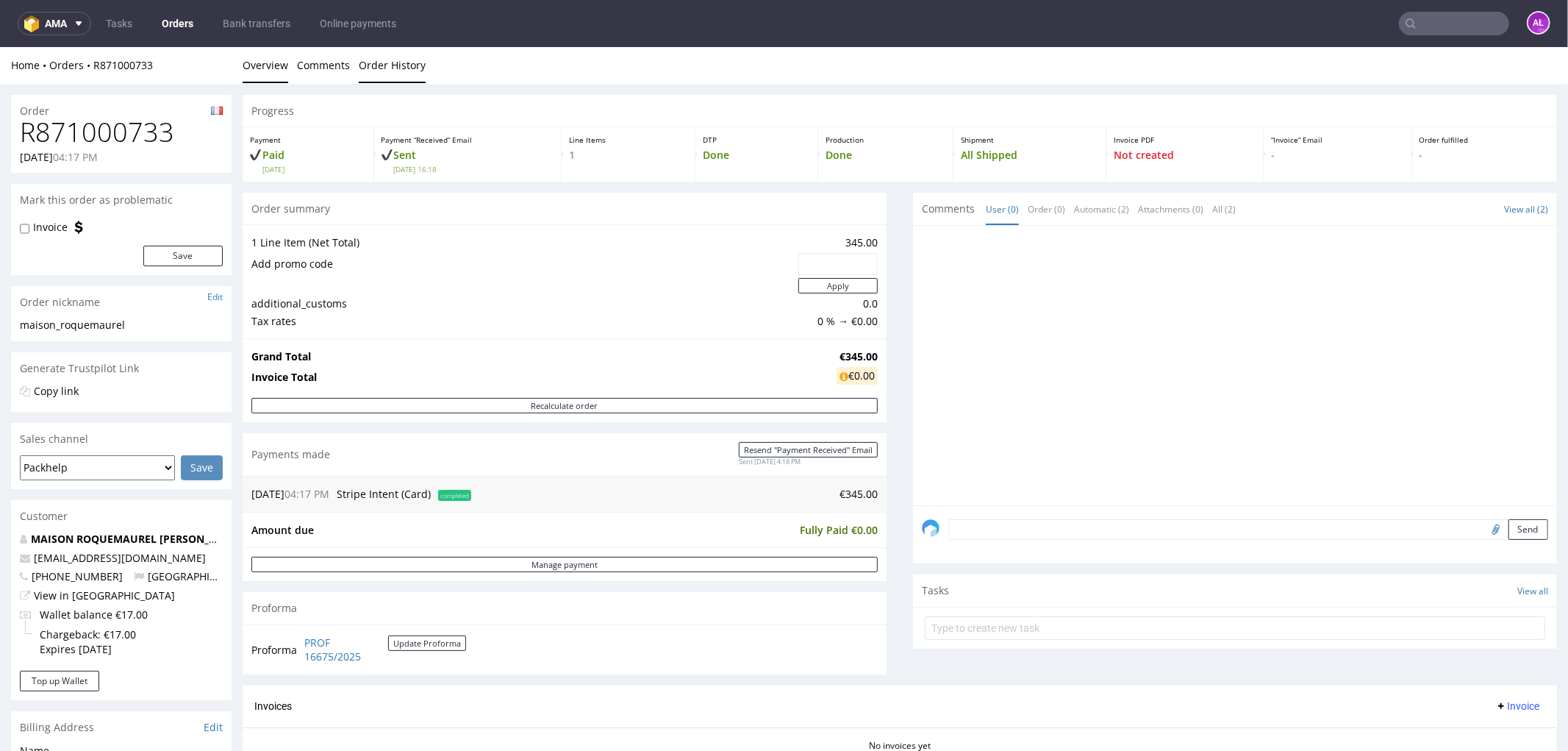
click at [394, 71] on link "Order History" at bounding box center [393, 64] width 67 height 36
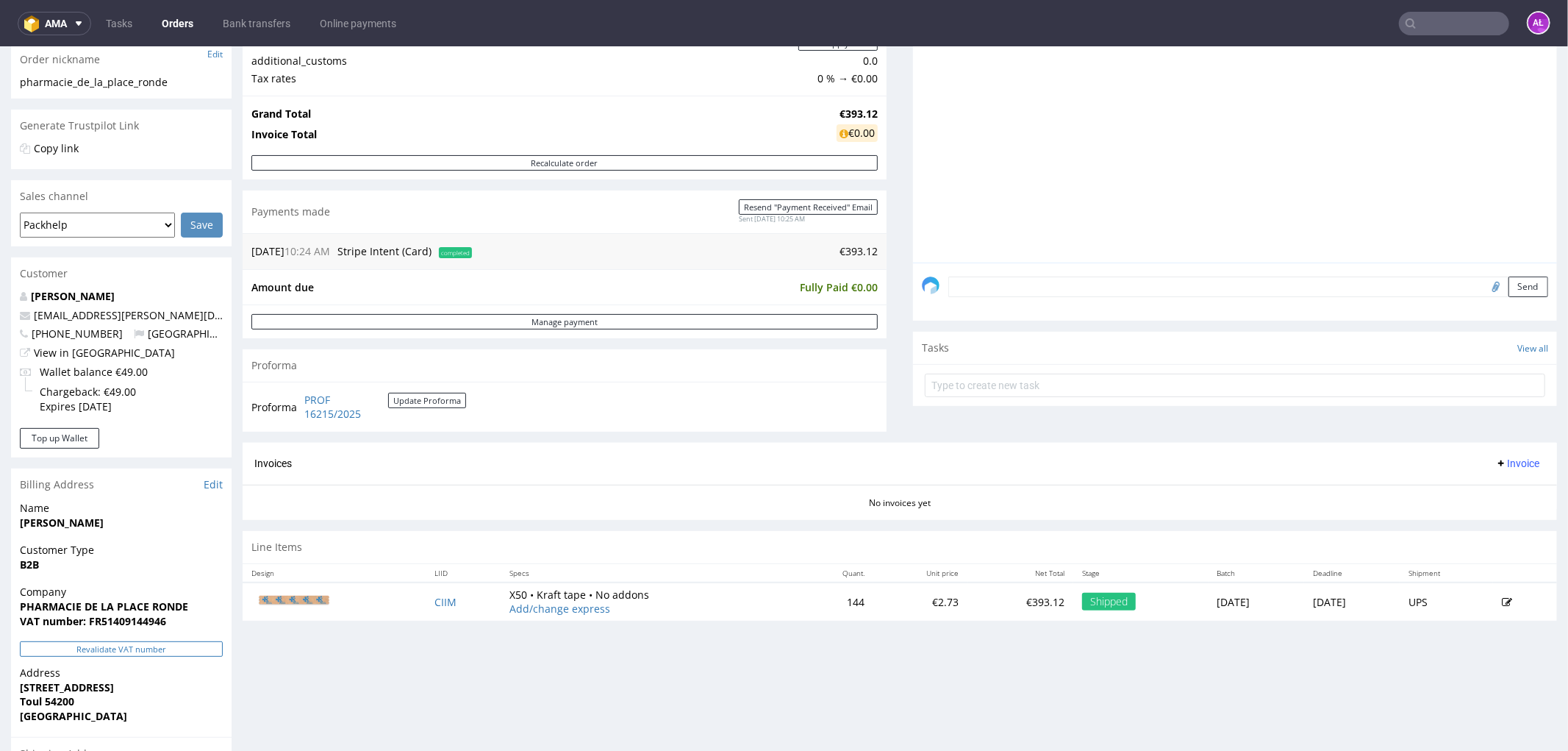
scroll to position [408, 0]
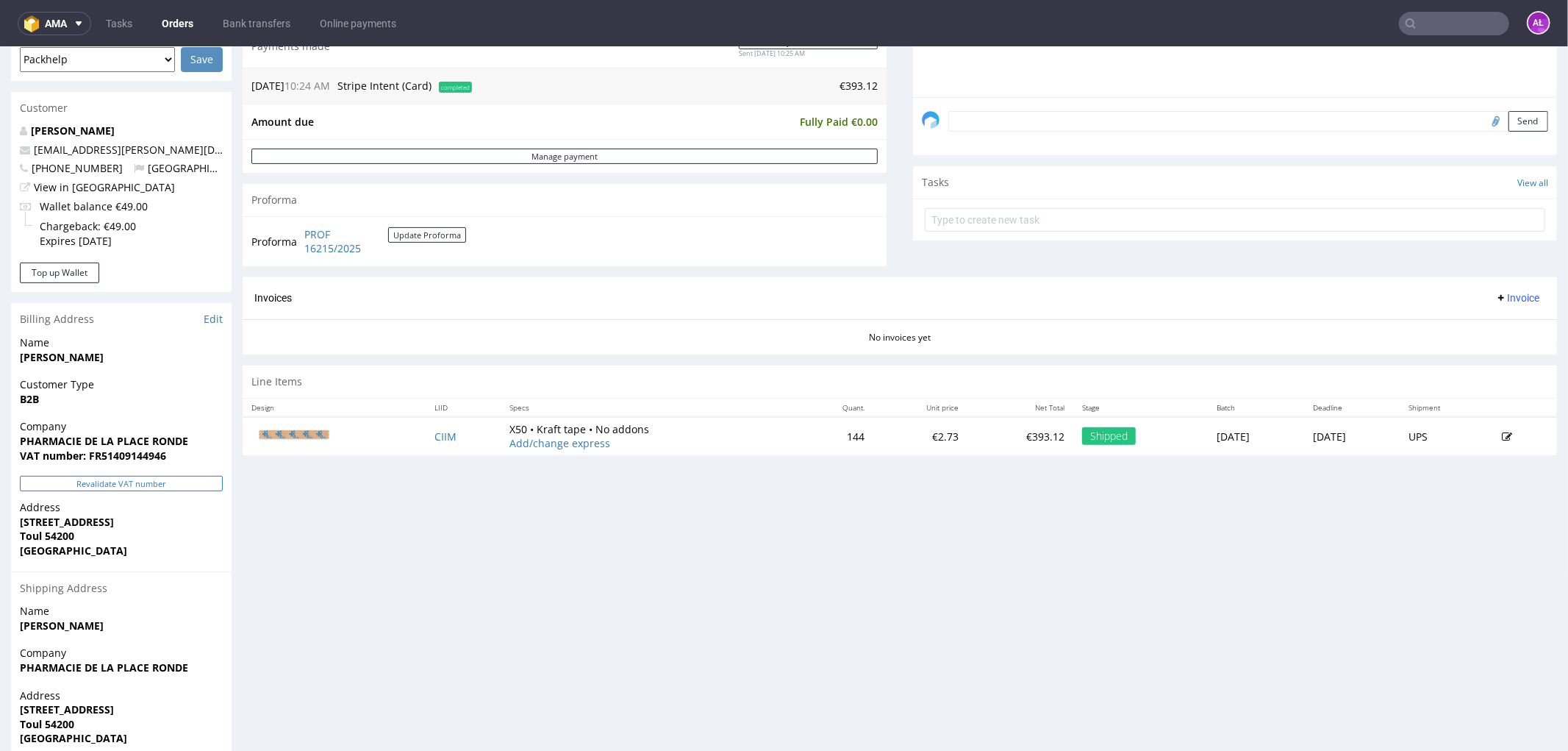
click at [200, 483] on button "Revalidate VAT number" at bounding box center [121, 482] width 203 height 15
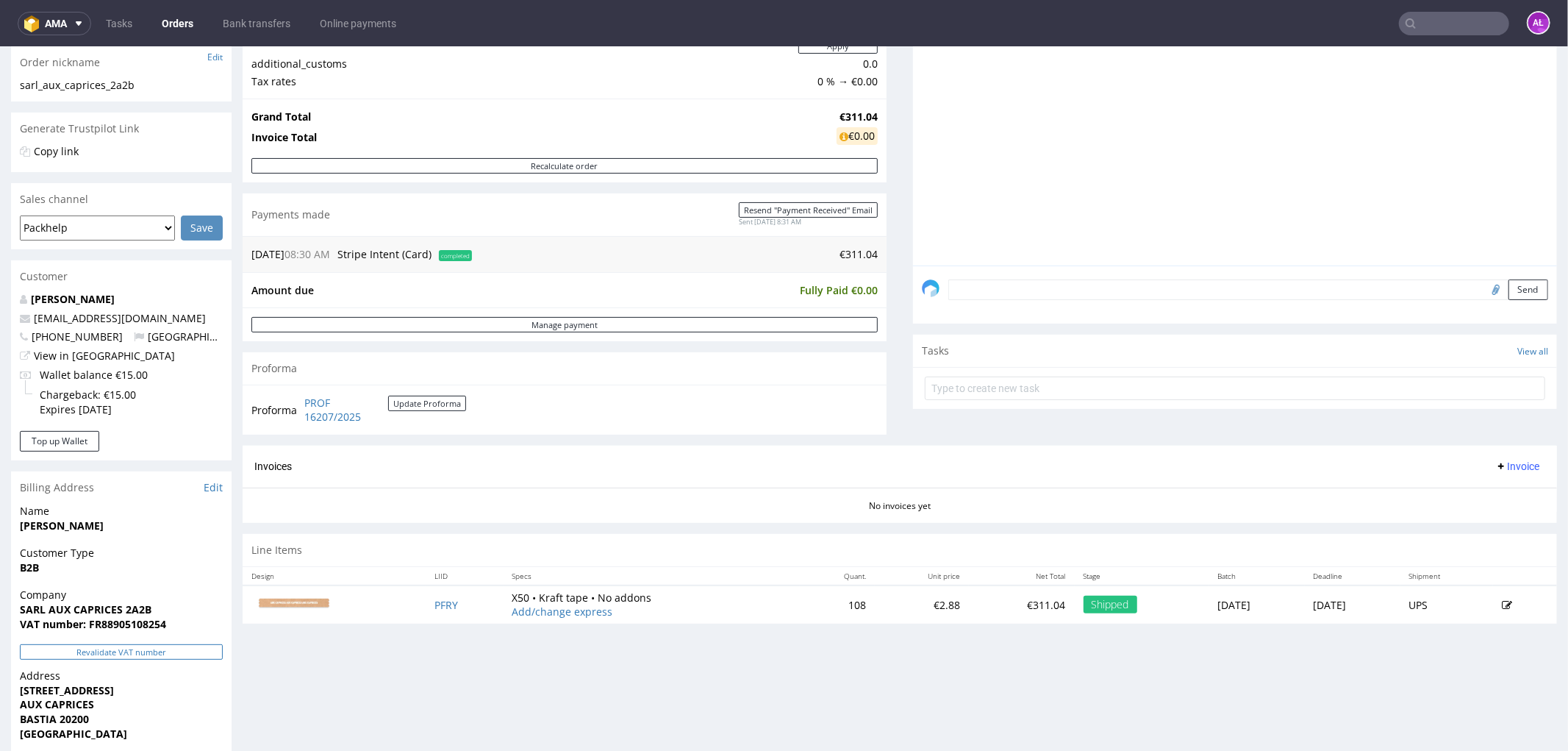
scroll to position [408, 0]
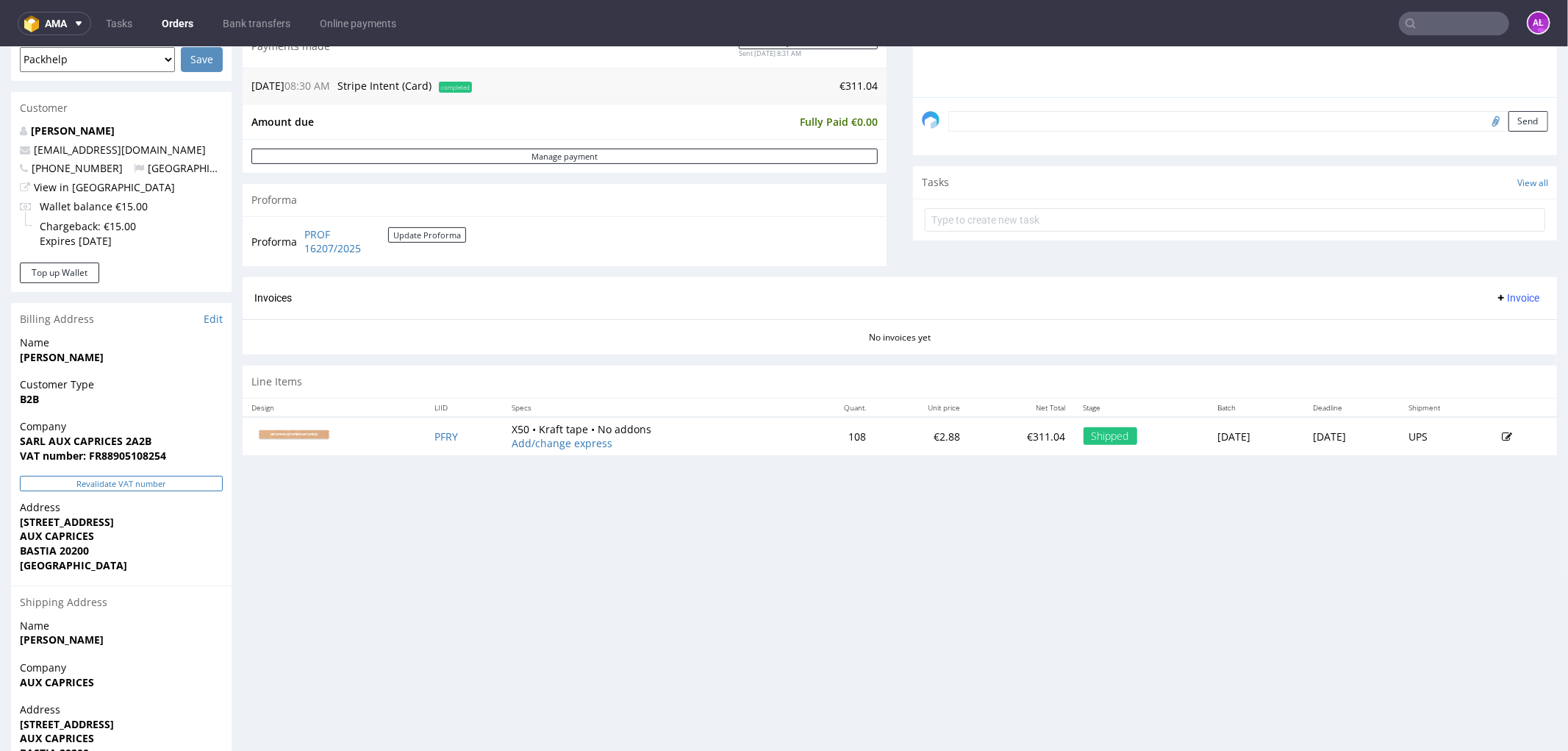
click at [185, 481] on button "Revalidate VAT number" at bounding box center [121, 482] width 203 height 15
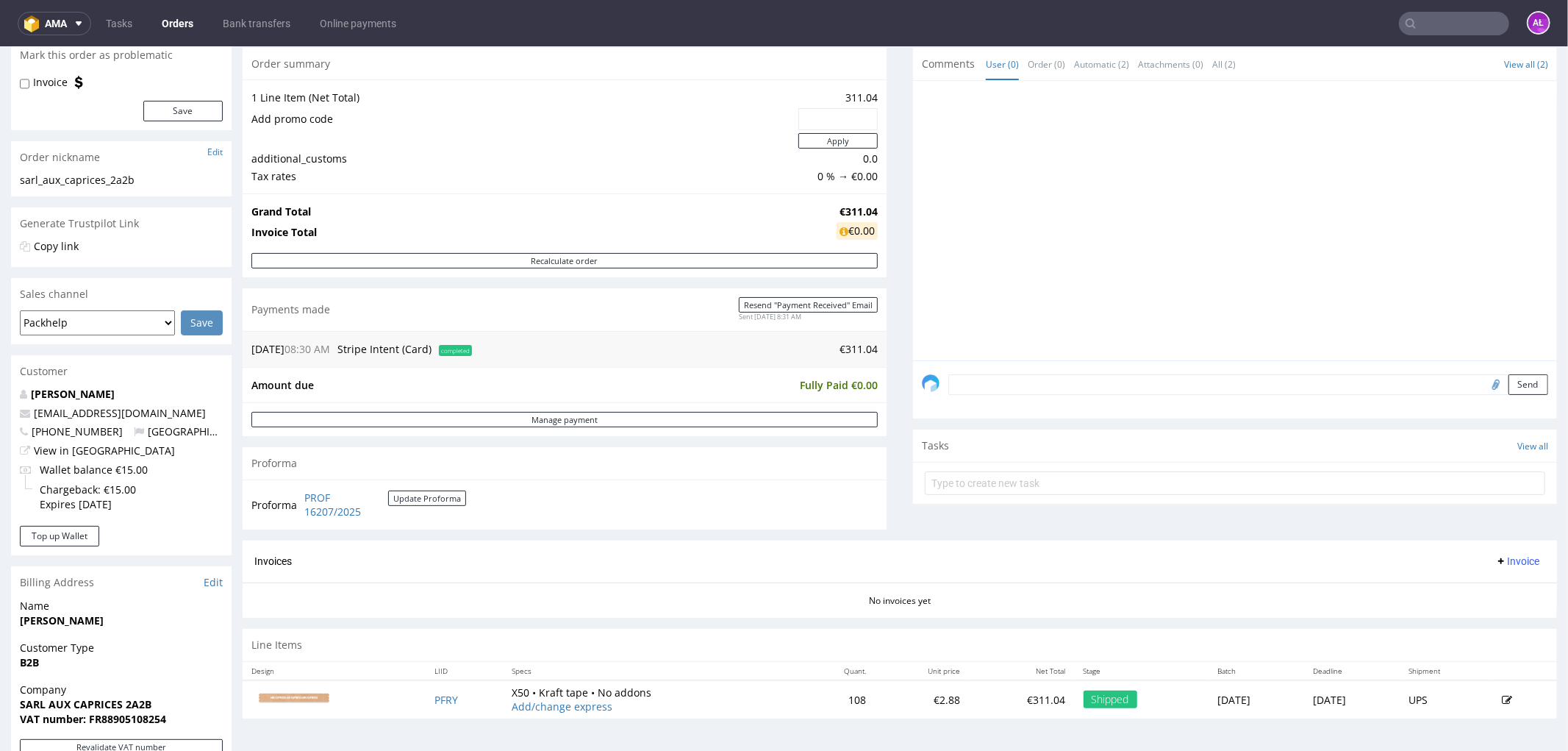
scroll to position [0, 0]
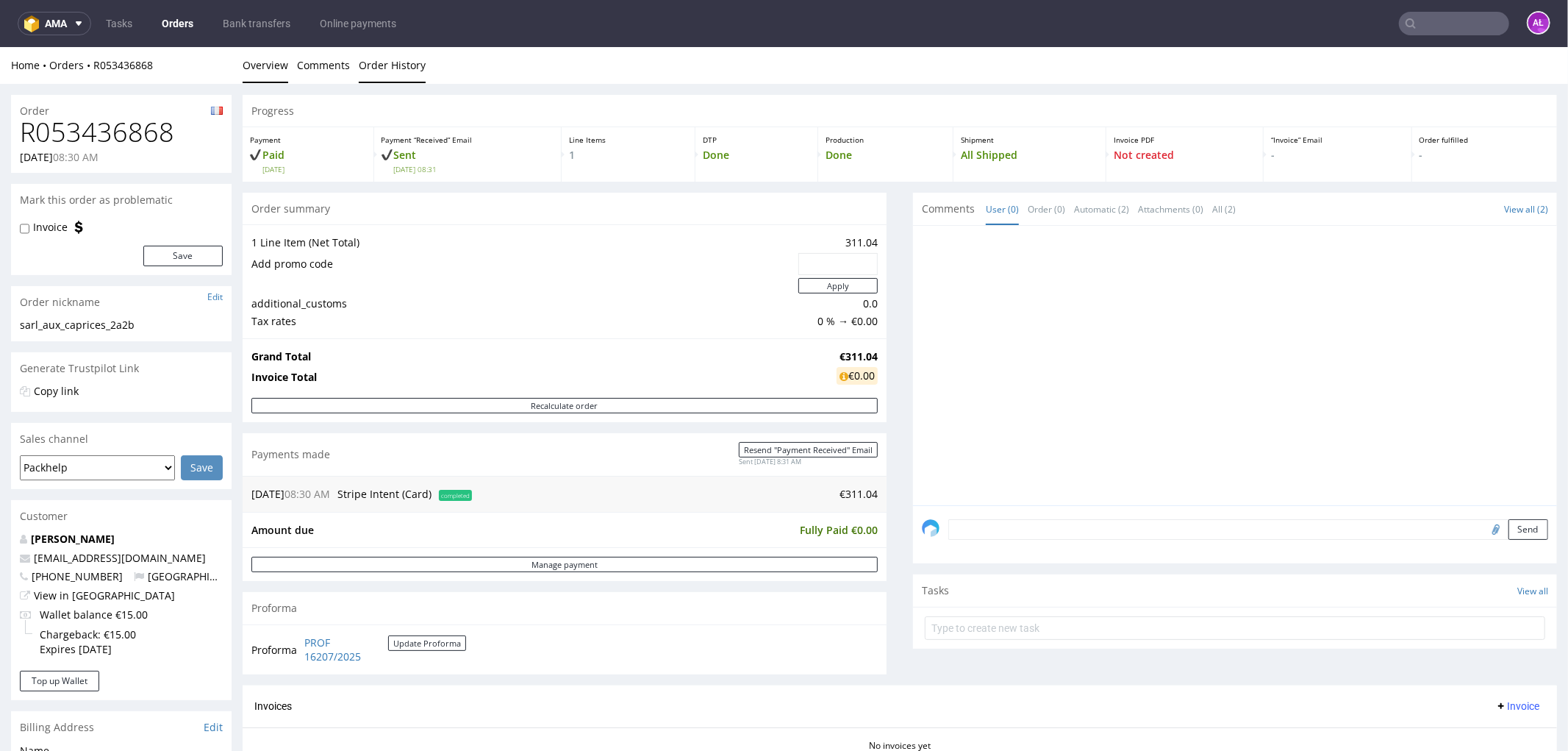
click at [385, 67] on link "Order History" at bounding box center [393, 64] width 67 height 36
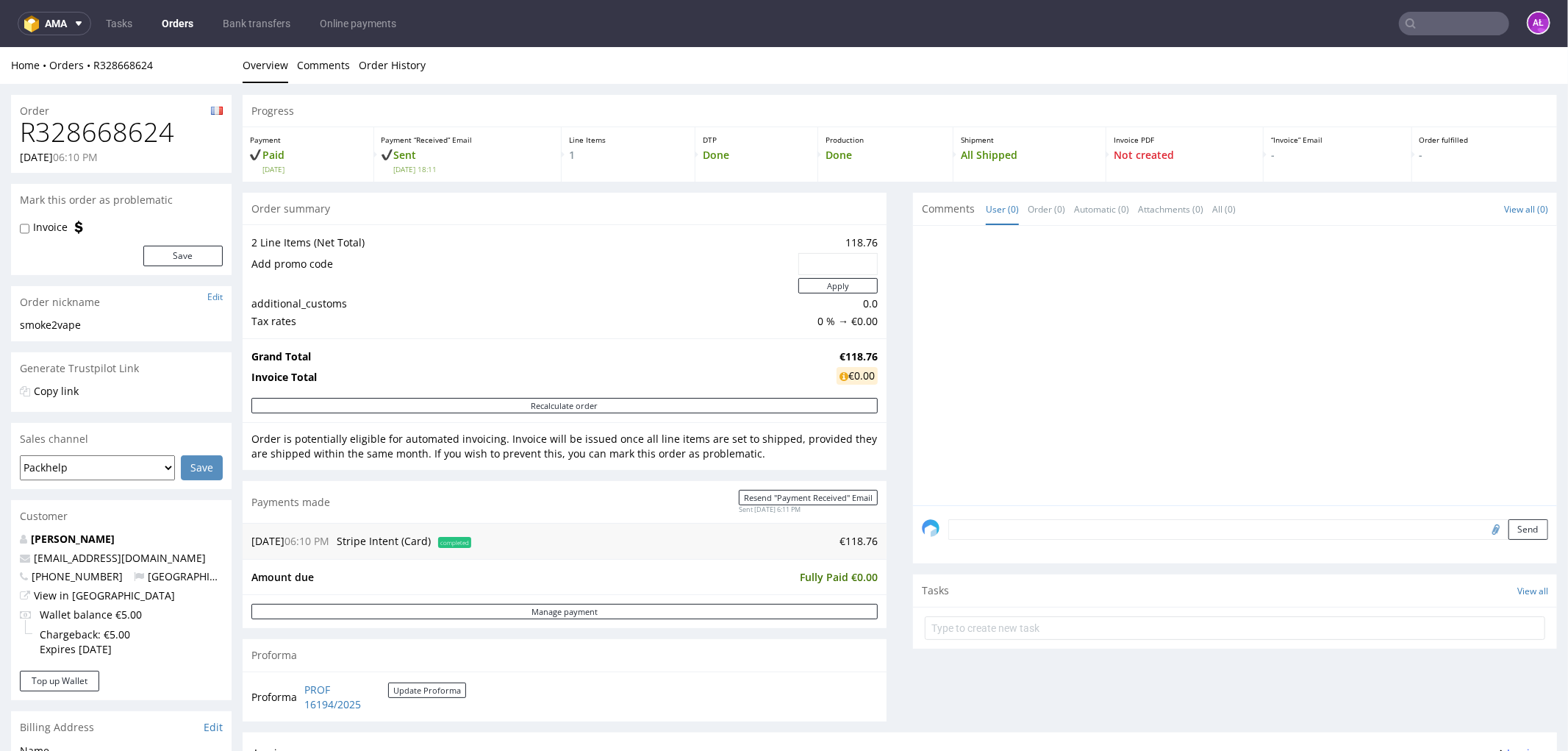
scroll to position [327, 0]
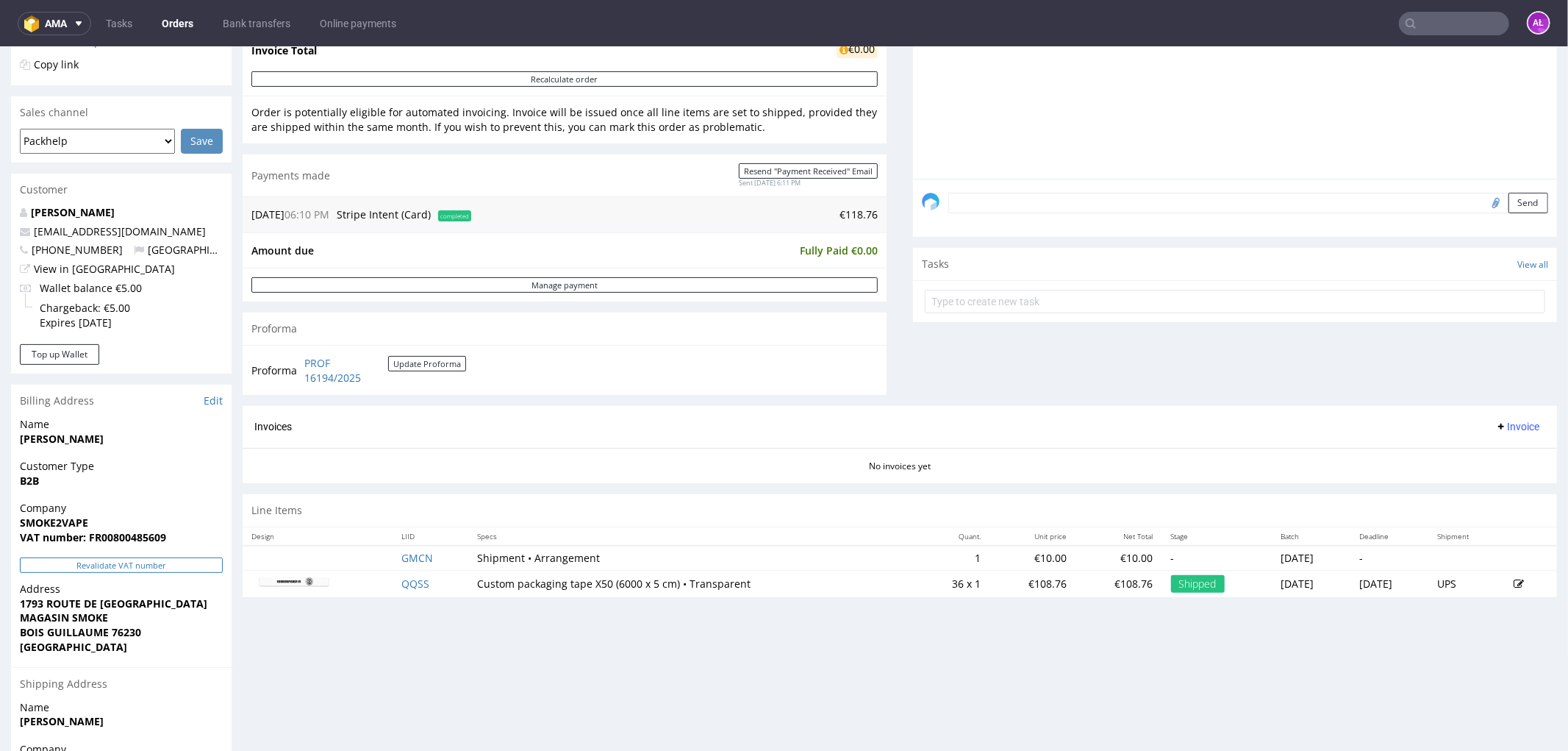
click at [184, 567] on button "Revalidate VAT number" at bounding box center [121, 564] width 203 height 15
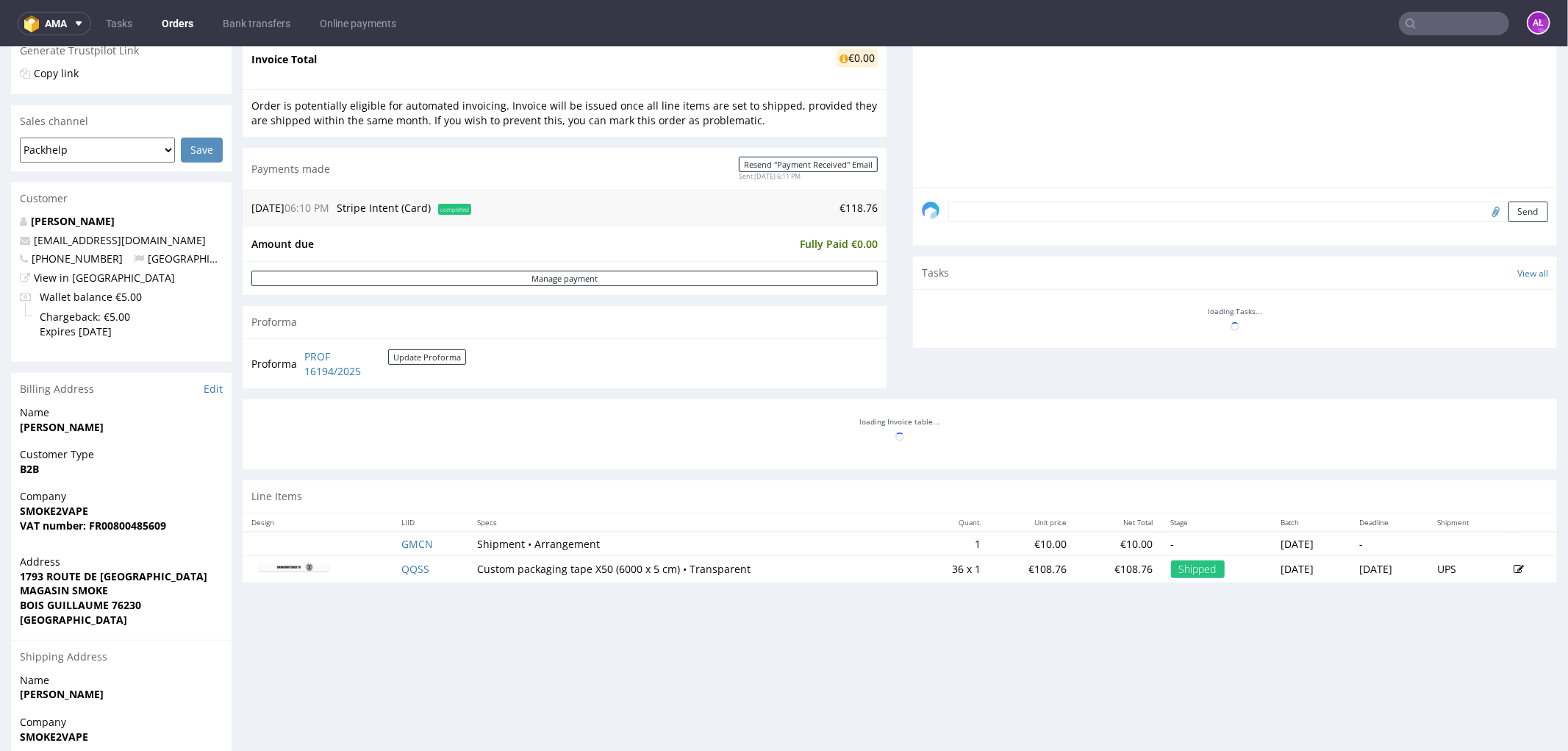
scroll to position [318, 0]
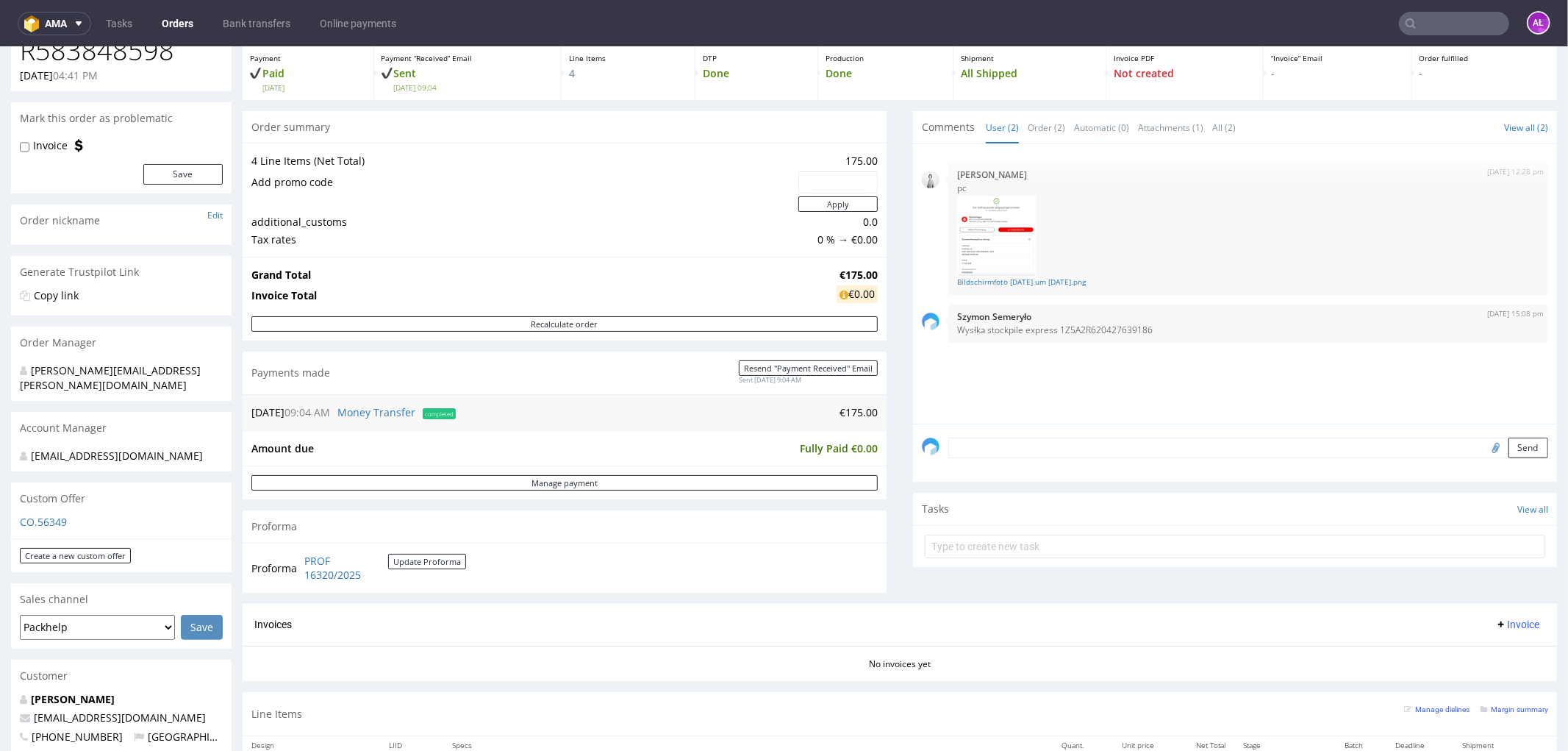
scroll to position [490, 0]
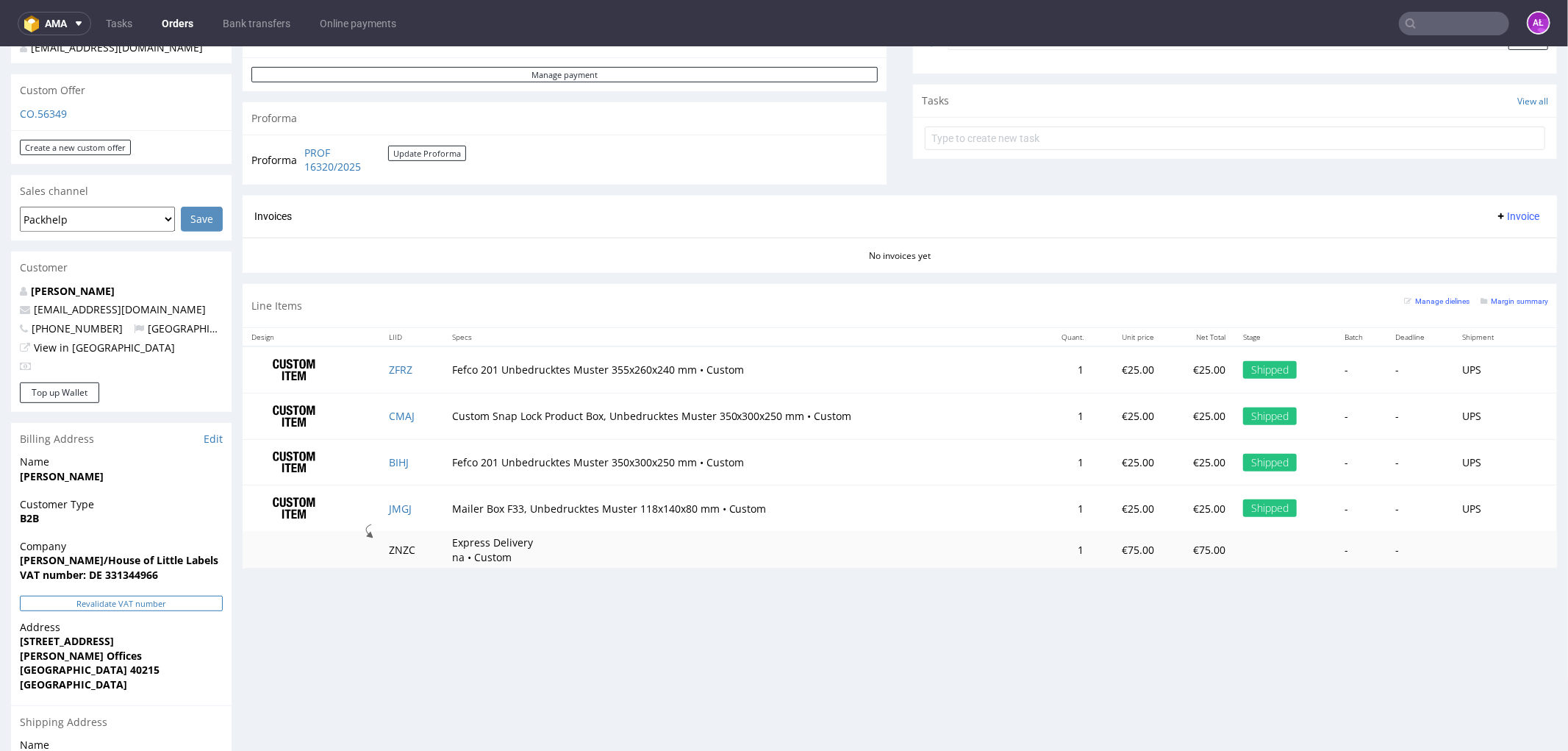
click at [177, 595] on button "Revalidate VAT number" at bounding box center [121, 602] width 203 height 15
click at [184, 612] on button "Revalidate VAT number" at bounding box center [121, 620] width 203 height 15
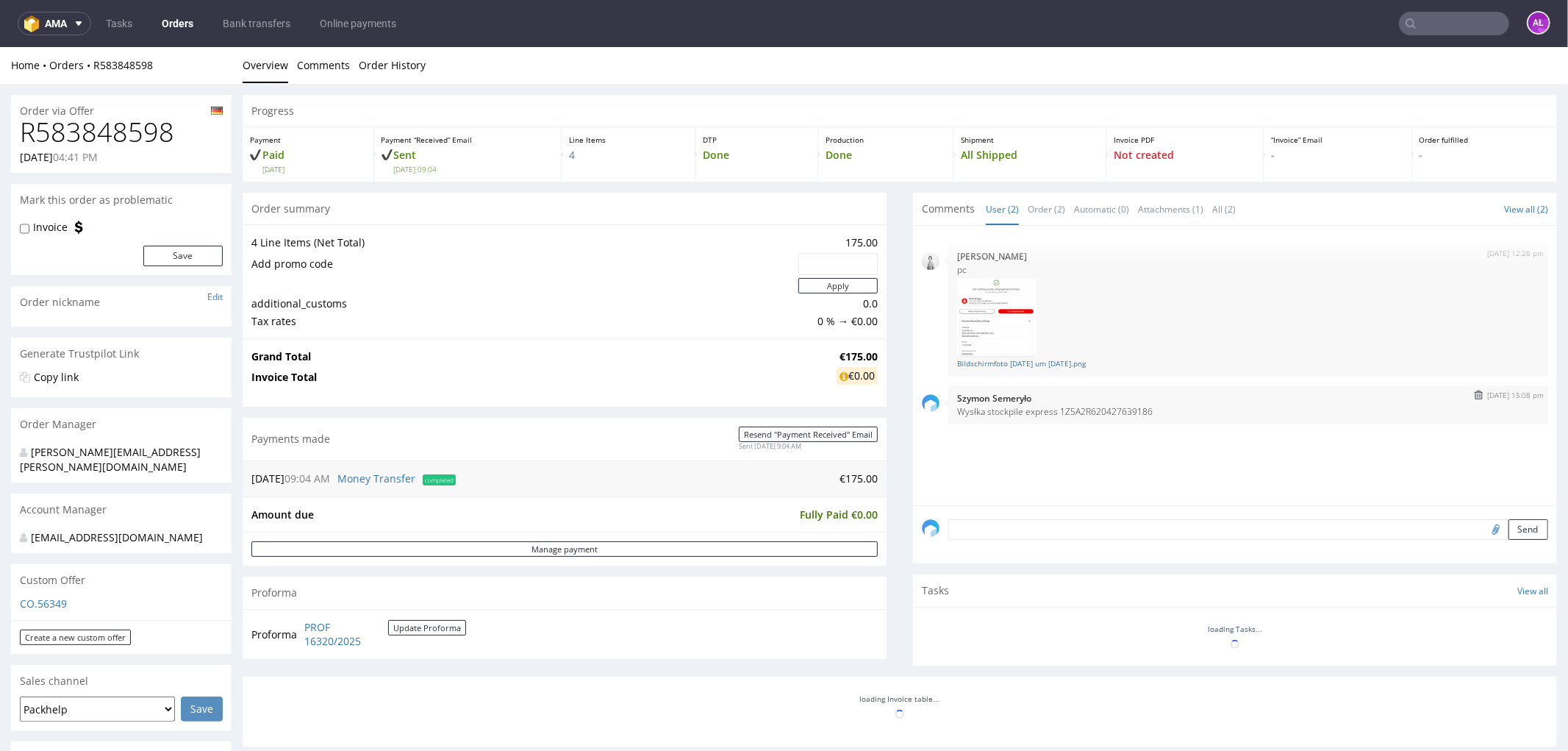
scroll to position [163, 0]
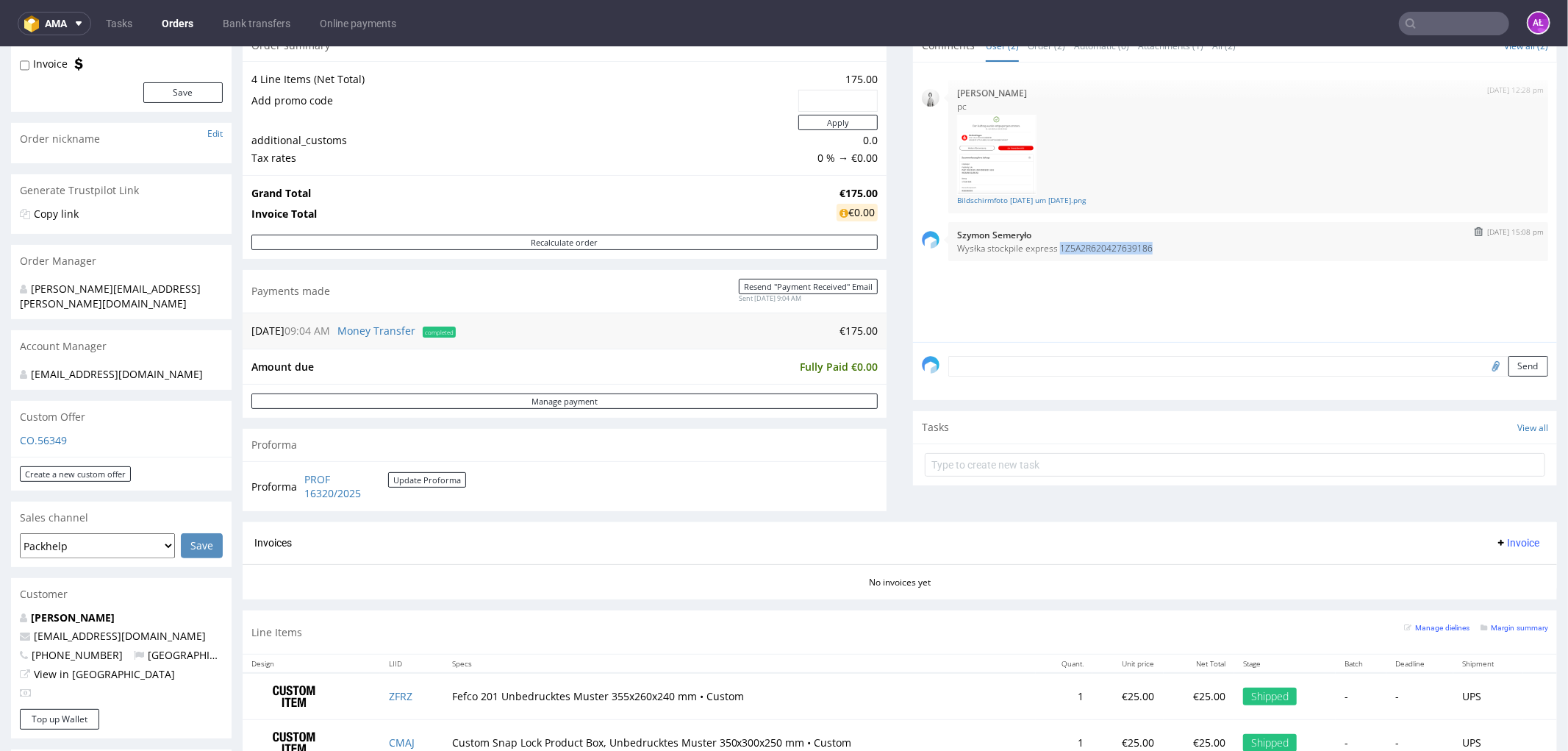
drag, startPoint x: 1154, startPoint y: 246, endPoint x: 1044, endPoint y: 253, distance: 110.2
click at [1044, 253] on div "19th Aug 25 | 15:08 pm Szymon Semeryło Wysłka stockpile express 1Z5A2R620427639…" at bounding box center [1249, 241] width 600 height 39
copy p "1Z5A2R620427639186"
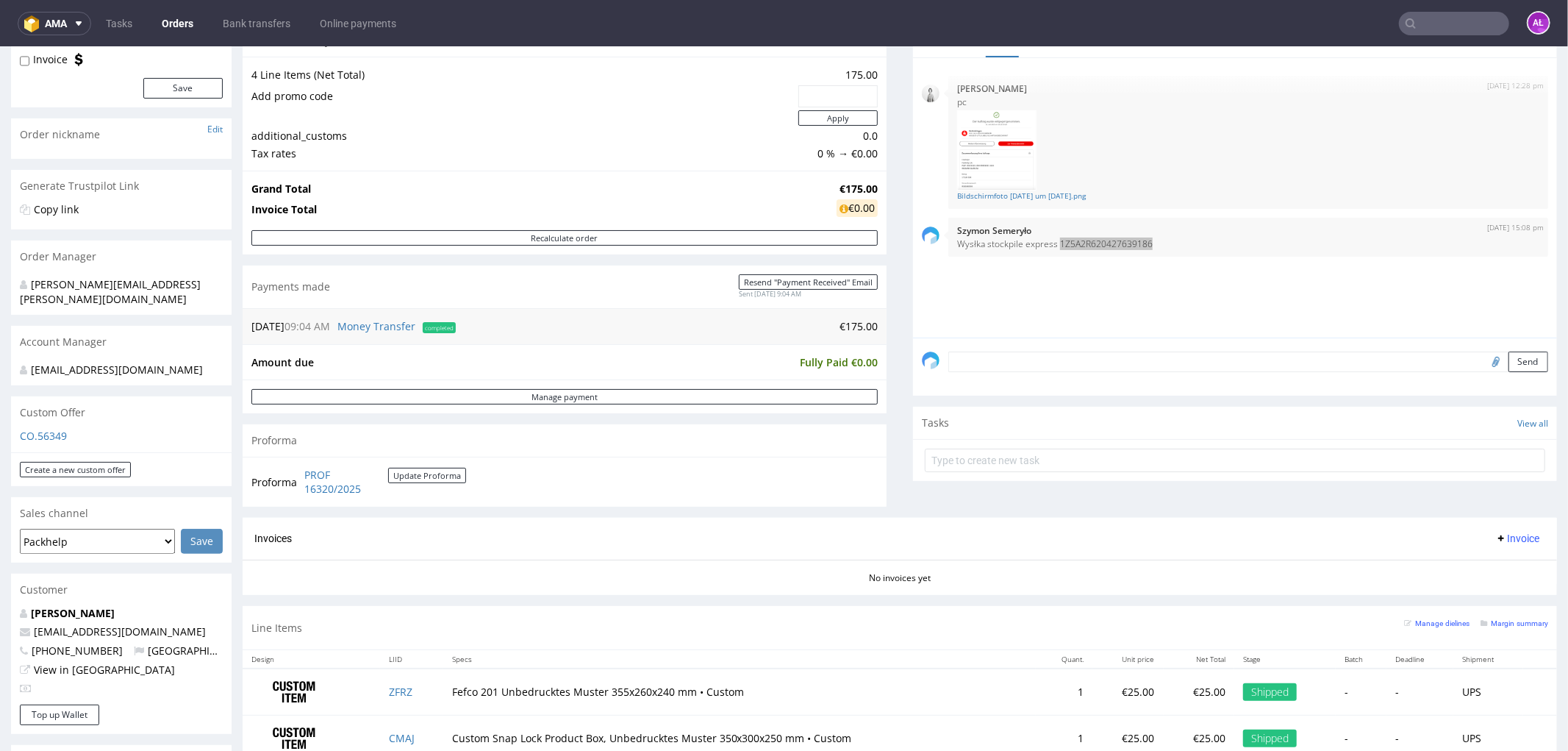
scroll to position [408, 0]
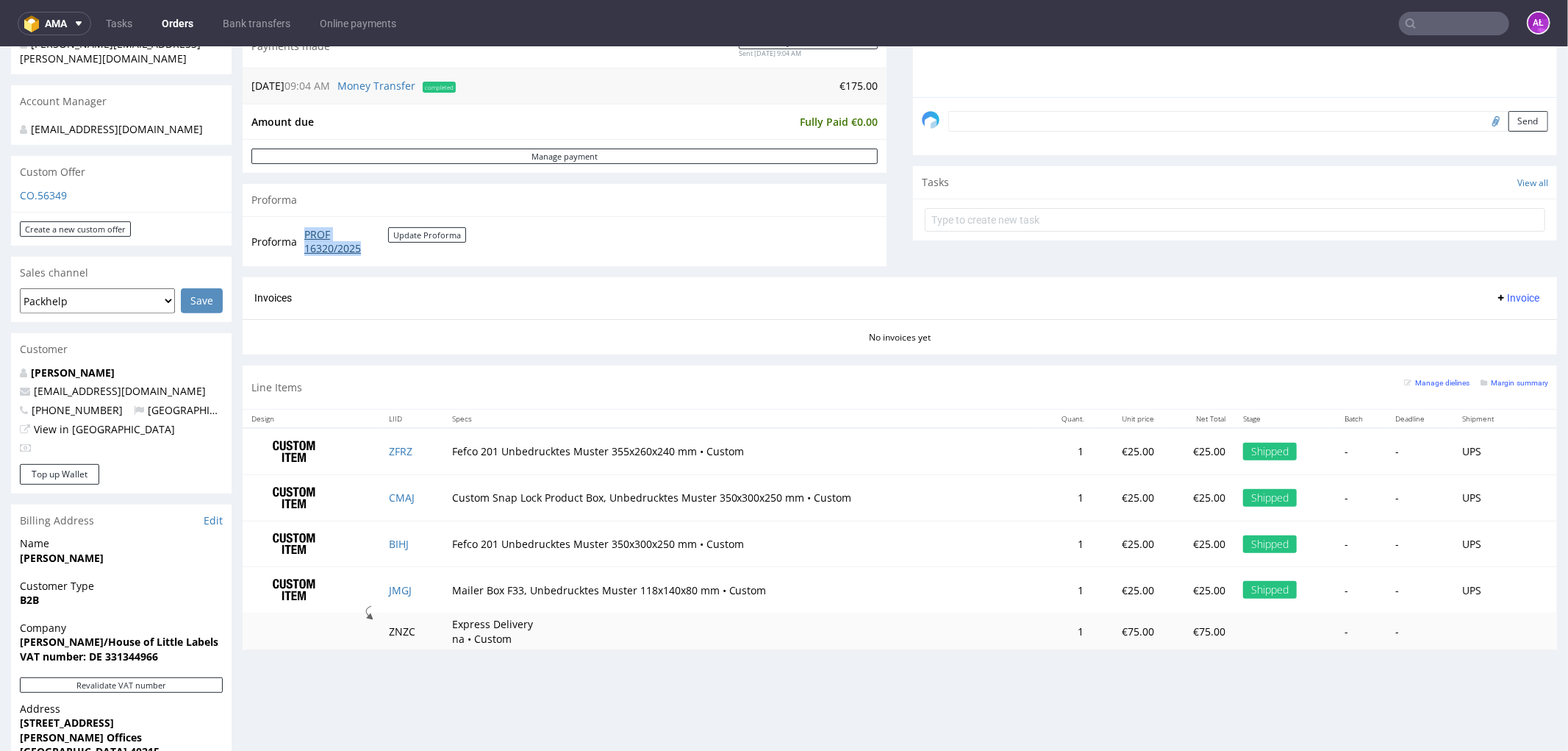
drag, startPoint x: 306, startPoint y: 236, endPoint x: 364, endPoint y: 253, distance: 60.4
click at [364, 253] on td "PROF 16320/2025 Update Proforma" at bounding box center [383, 241] width 165 height 32
copy link "PROF 16320/2025"
click at [1504, 297] on span "Invoice" at bounding box center [1518, 297] width 44 height 11
click at [1515, 350] on span "Upload" at bounding box center [1493, 355] width 71 height 15
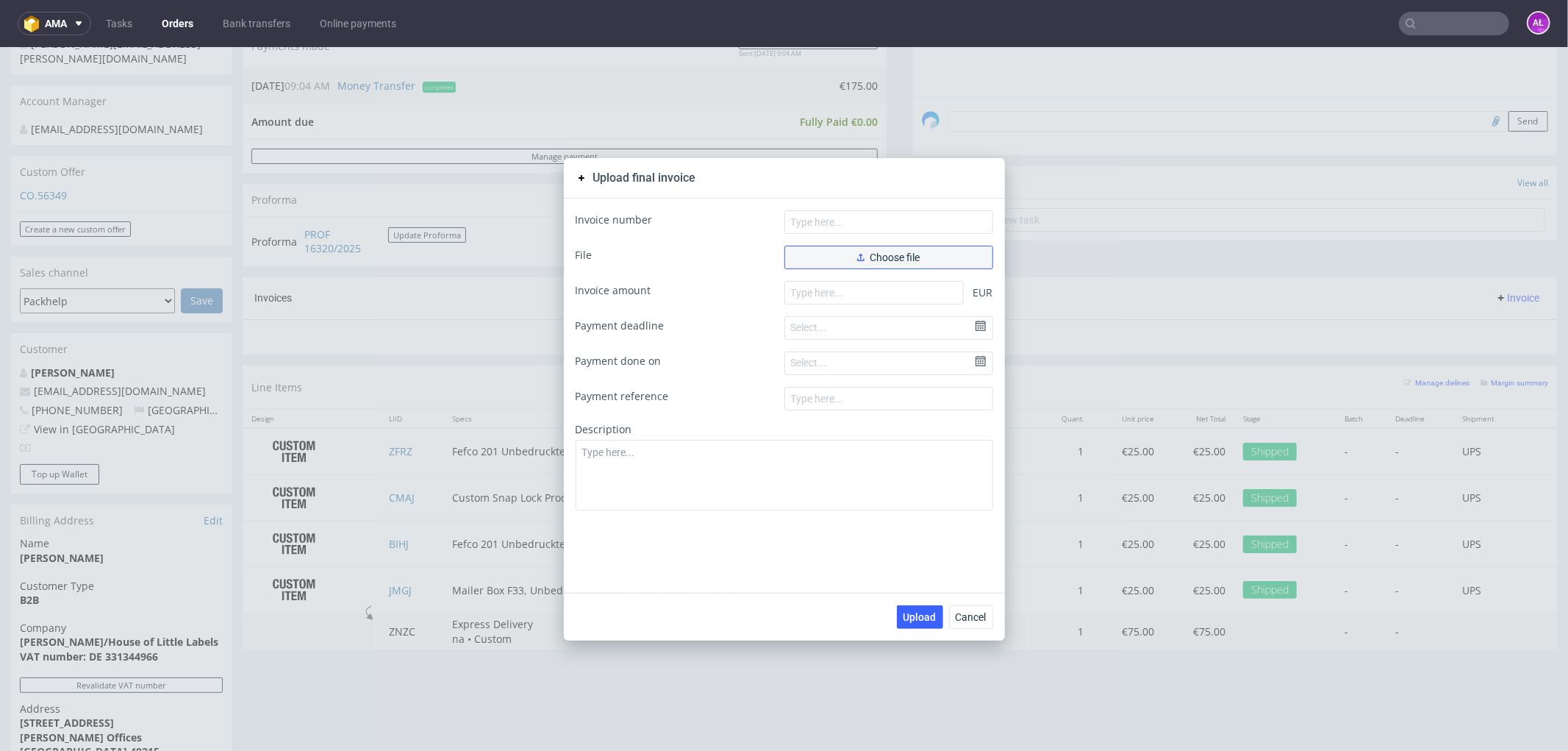
click at [801, 251] on button "Choose file" at bounding box center [889, 256] width 209 height 24
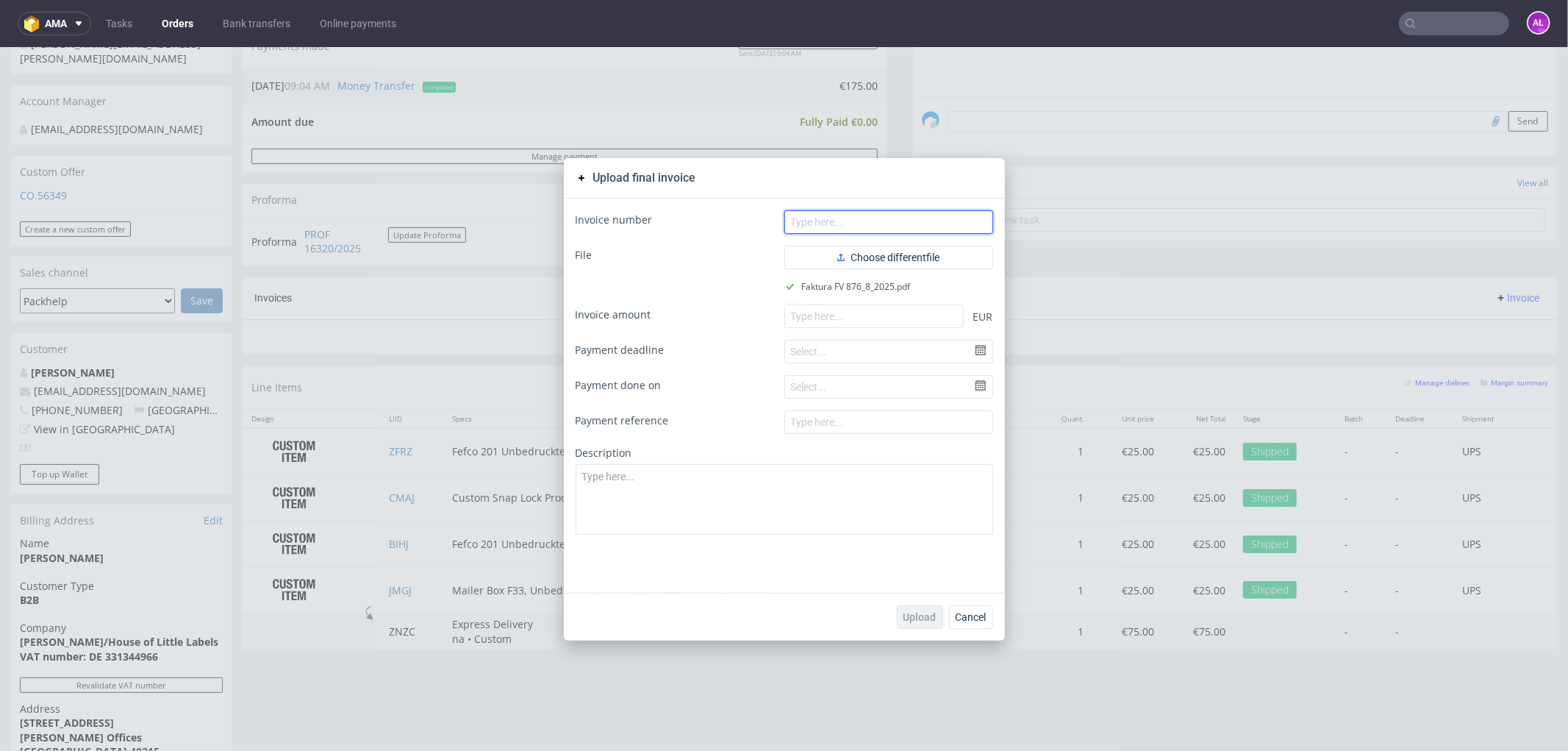
drag, startPoint x: 928, startPoint y: 221, endPoint x: 971, endPoint y: 231, distance: 44.1
click at [928, 221] on input "text" at bounding box center [889, 221] width 209 height 24
paste input "FV 876/8/2025"
type input "FV 876/8/2025"
click at [900, 312] on input "number" at bounding box center [874, 315] width 179 height 24
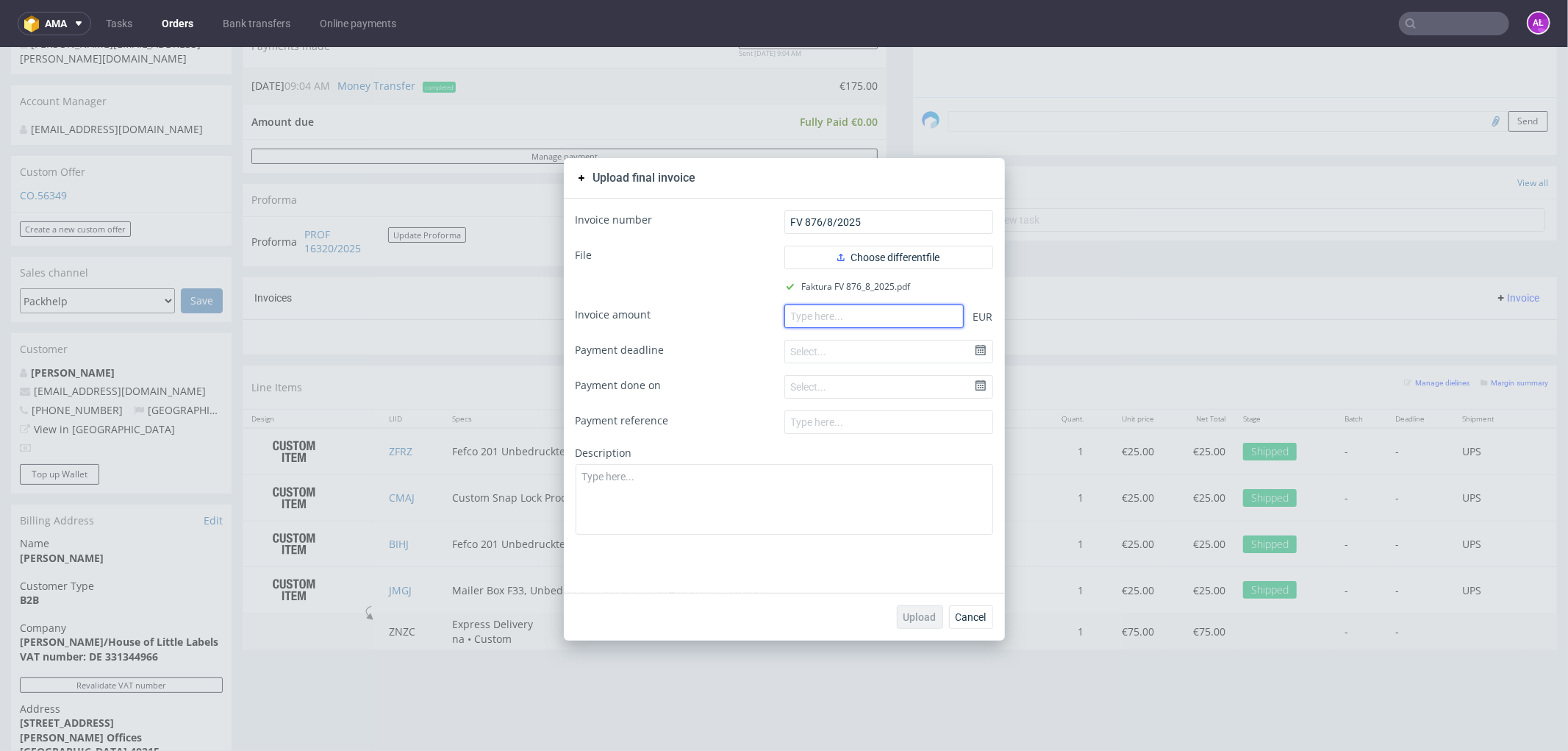
paste input "175"
type input "175"
click at [912, 619] on span "Upload" at bounding box center [919, 616] width 33 height 11
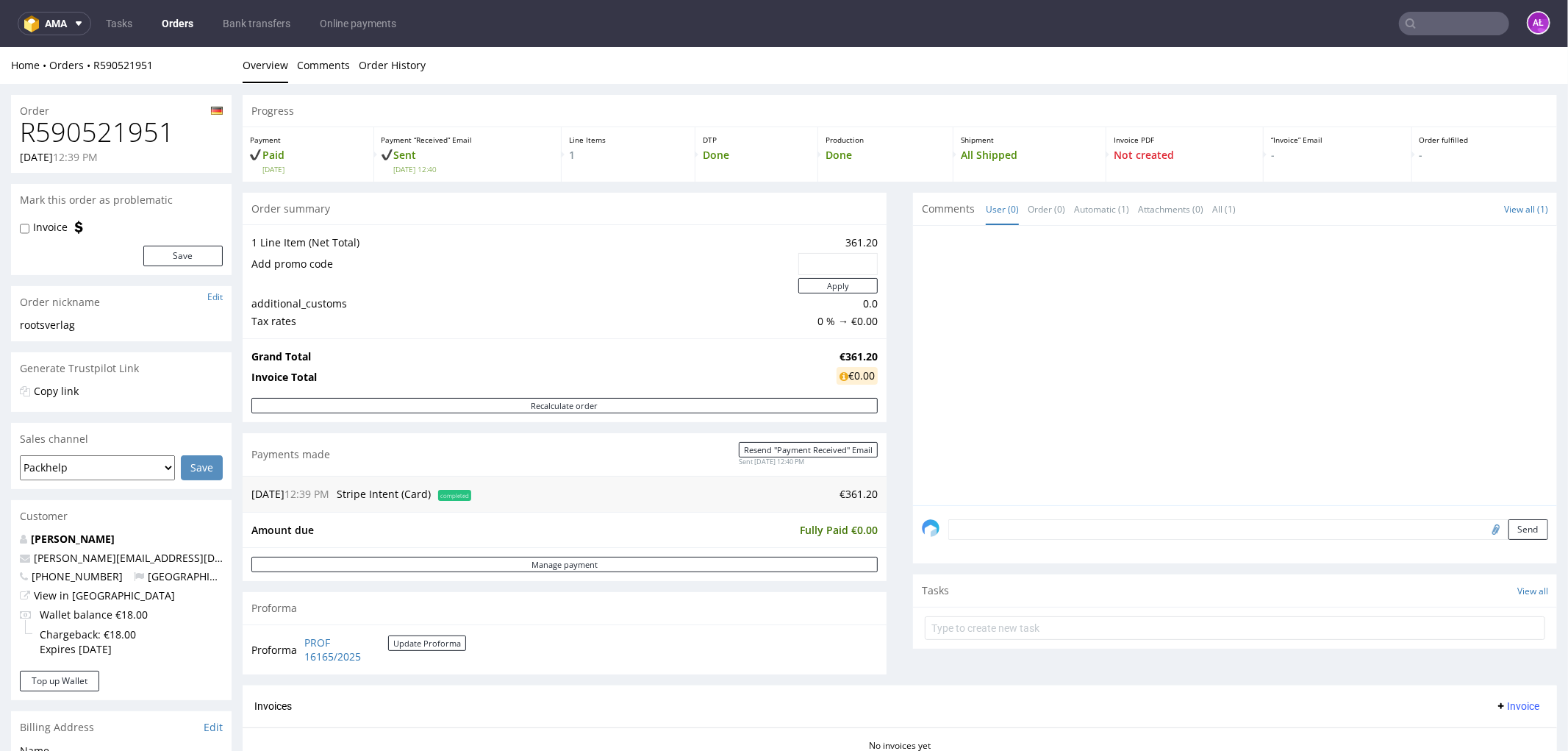
scroll to position [490, 0]
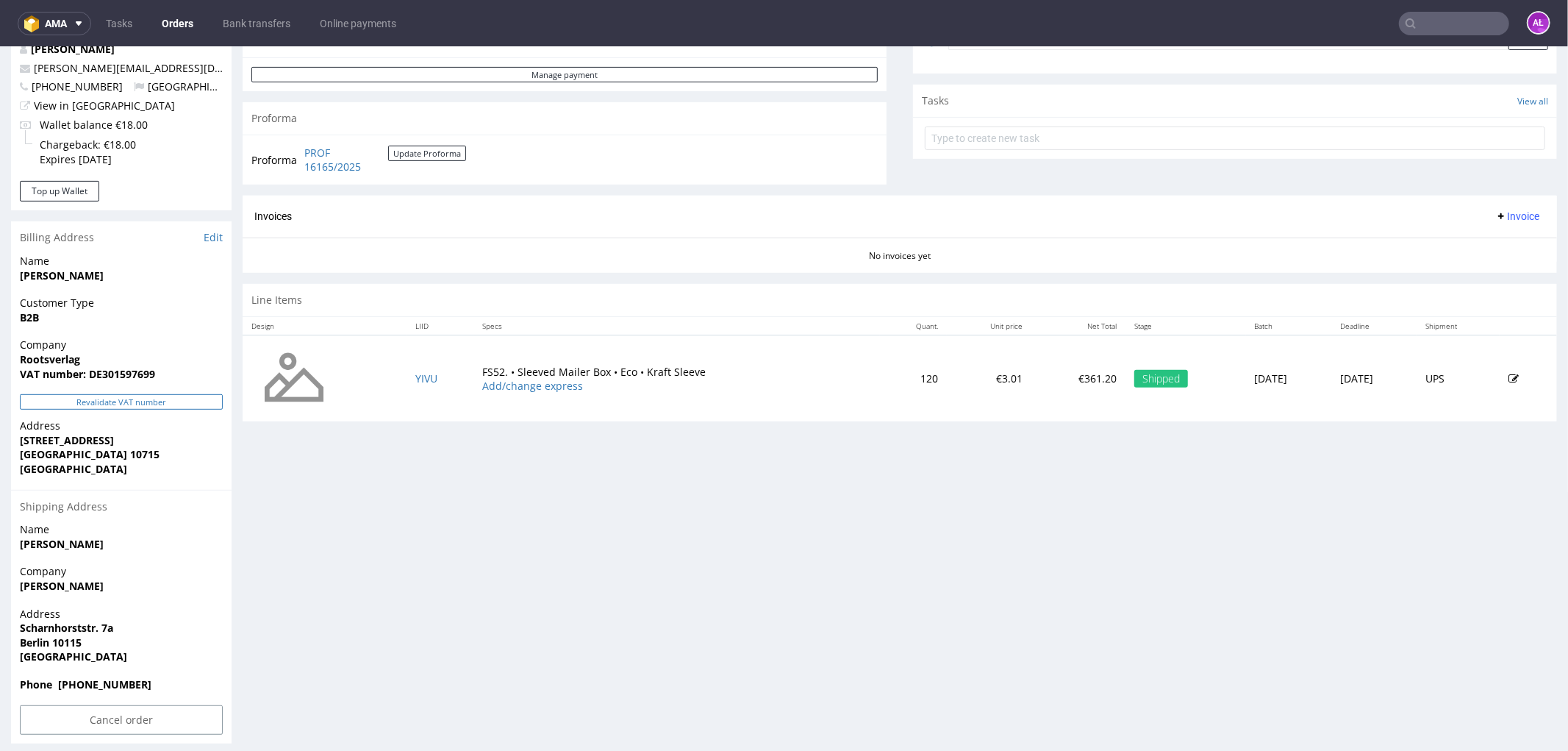
click at [193, 403] on button "Revalidate VAT number" at bounding box center [121, 401] width 203 height 15
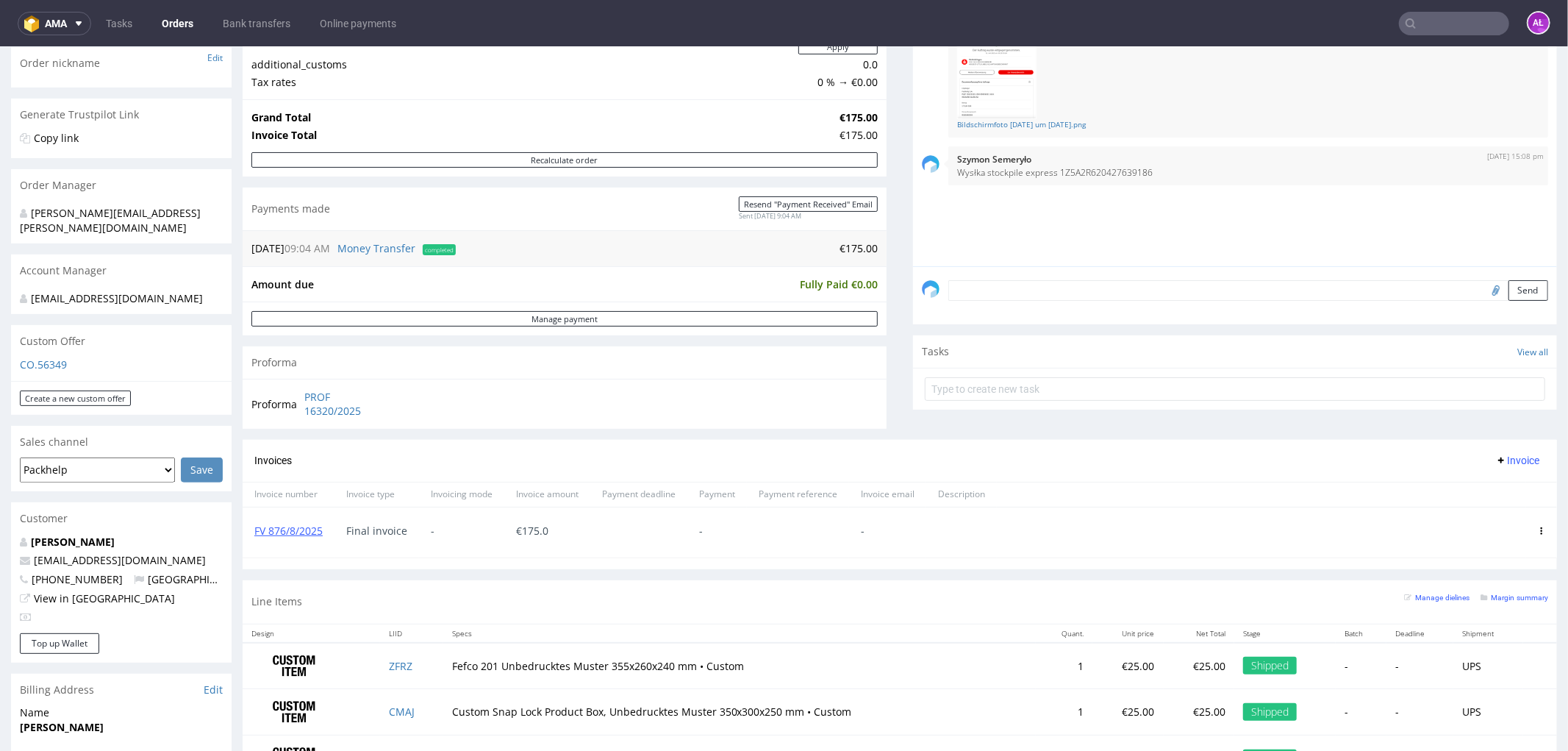
scroll to position [244, 0]
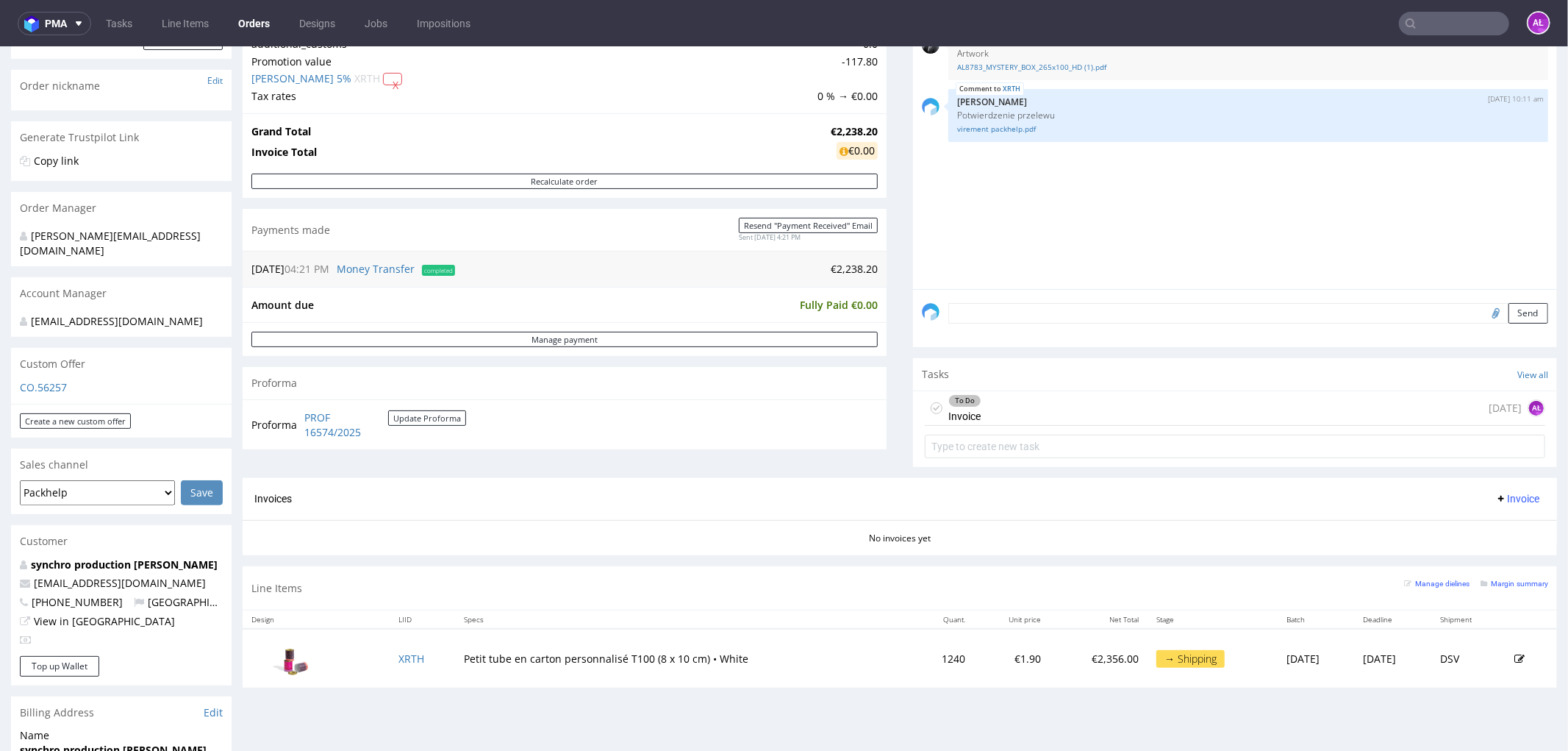
scroll to position [244, 0]
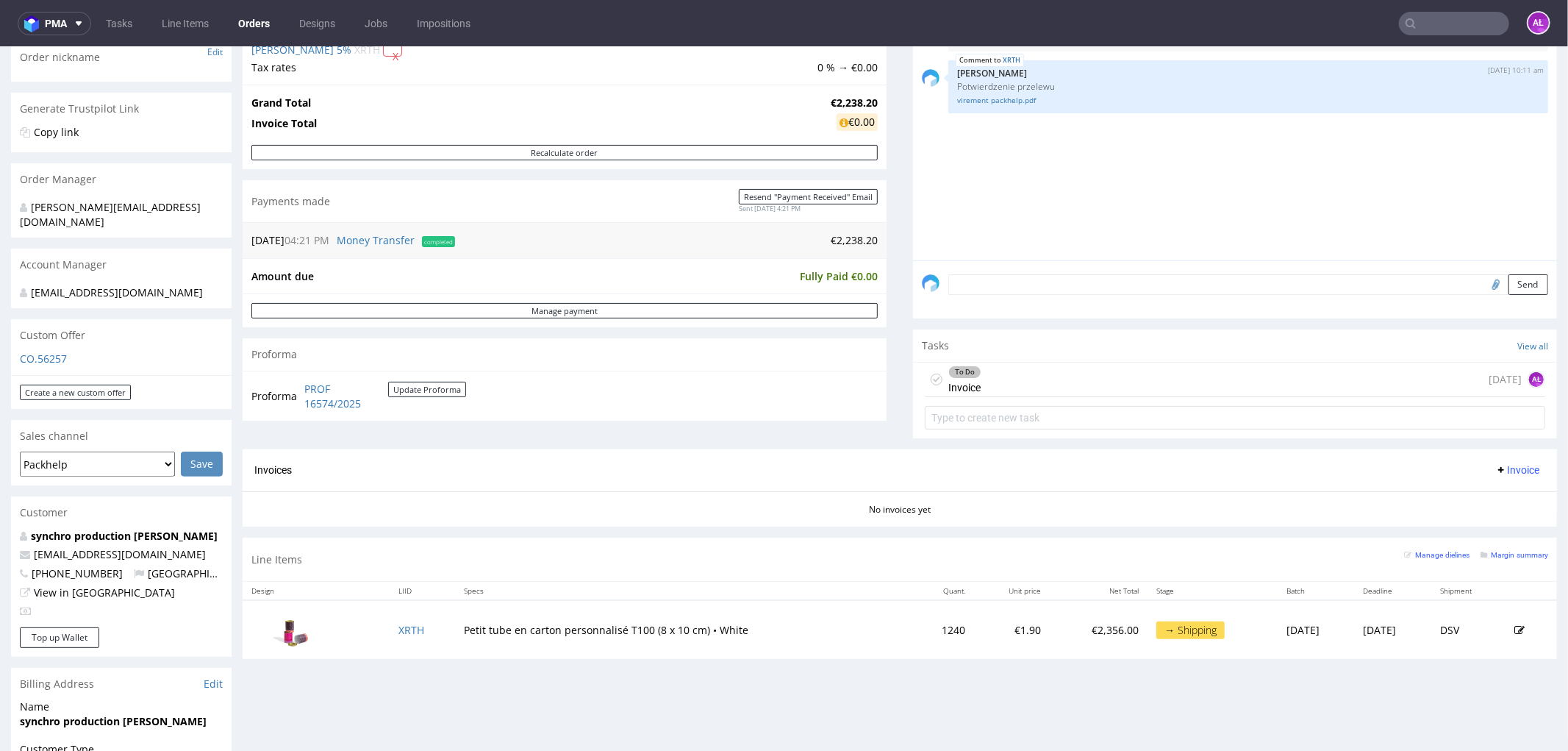
click at [968, 386] on div "To Do Invoice [DATE] AŁ" at bounding box center [1234, 379] width 620 height 34
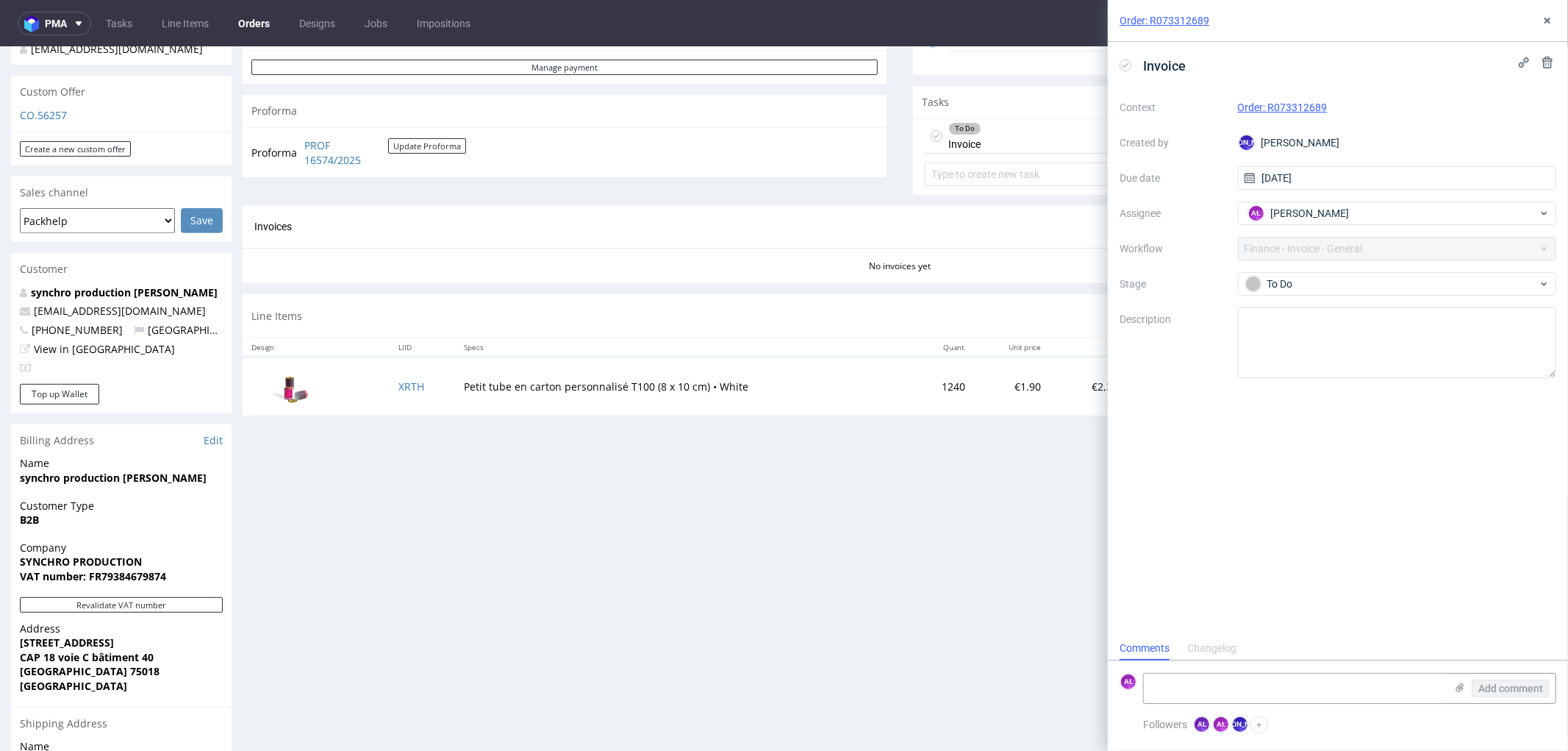
scroll to position [490, 0]
click at [1546, 15] on icon at bounding box center [1547, 20] width 11 height 11
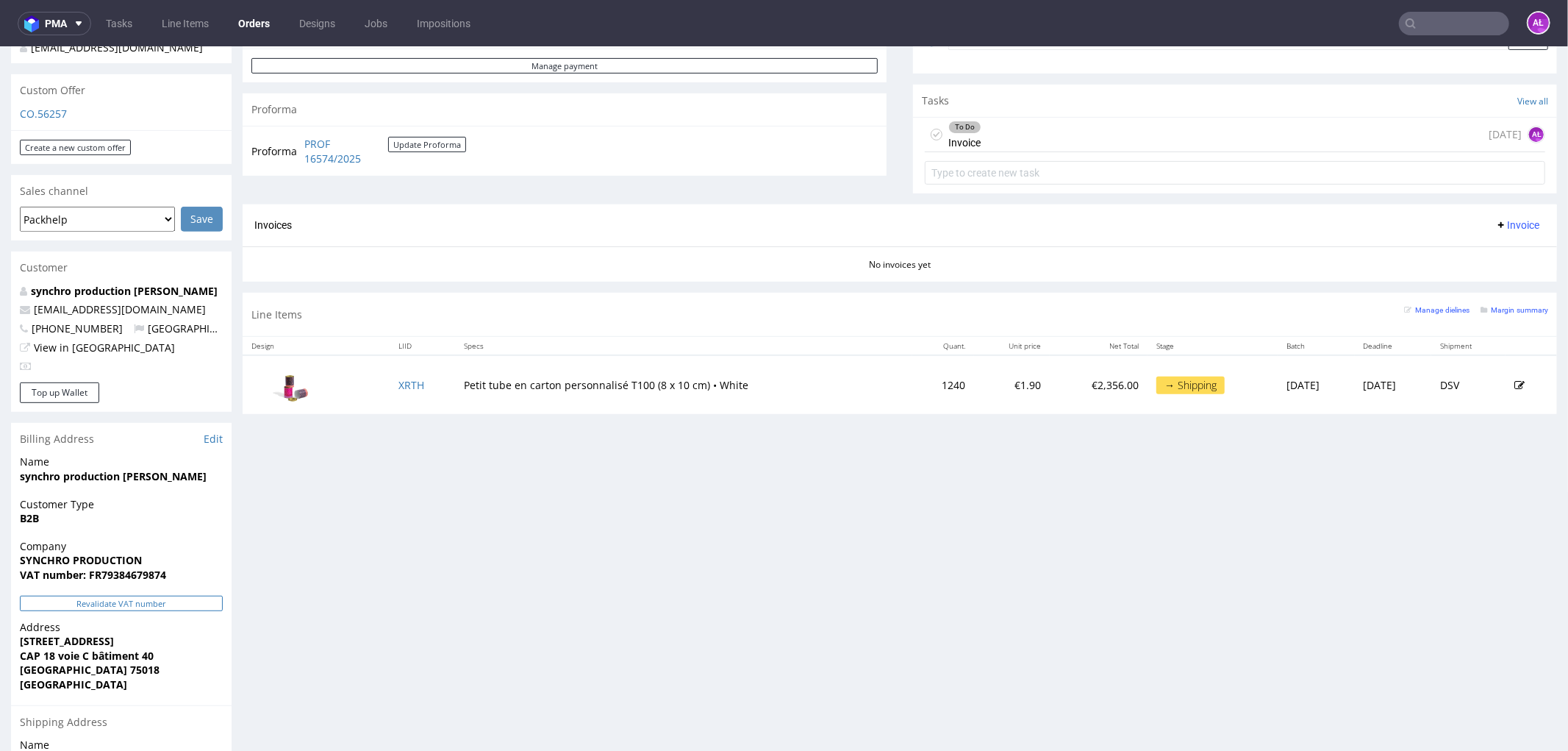
click at [200, 595] on button "Revalidate VAT number" at bounding box center [121, 602] width 203 height 15
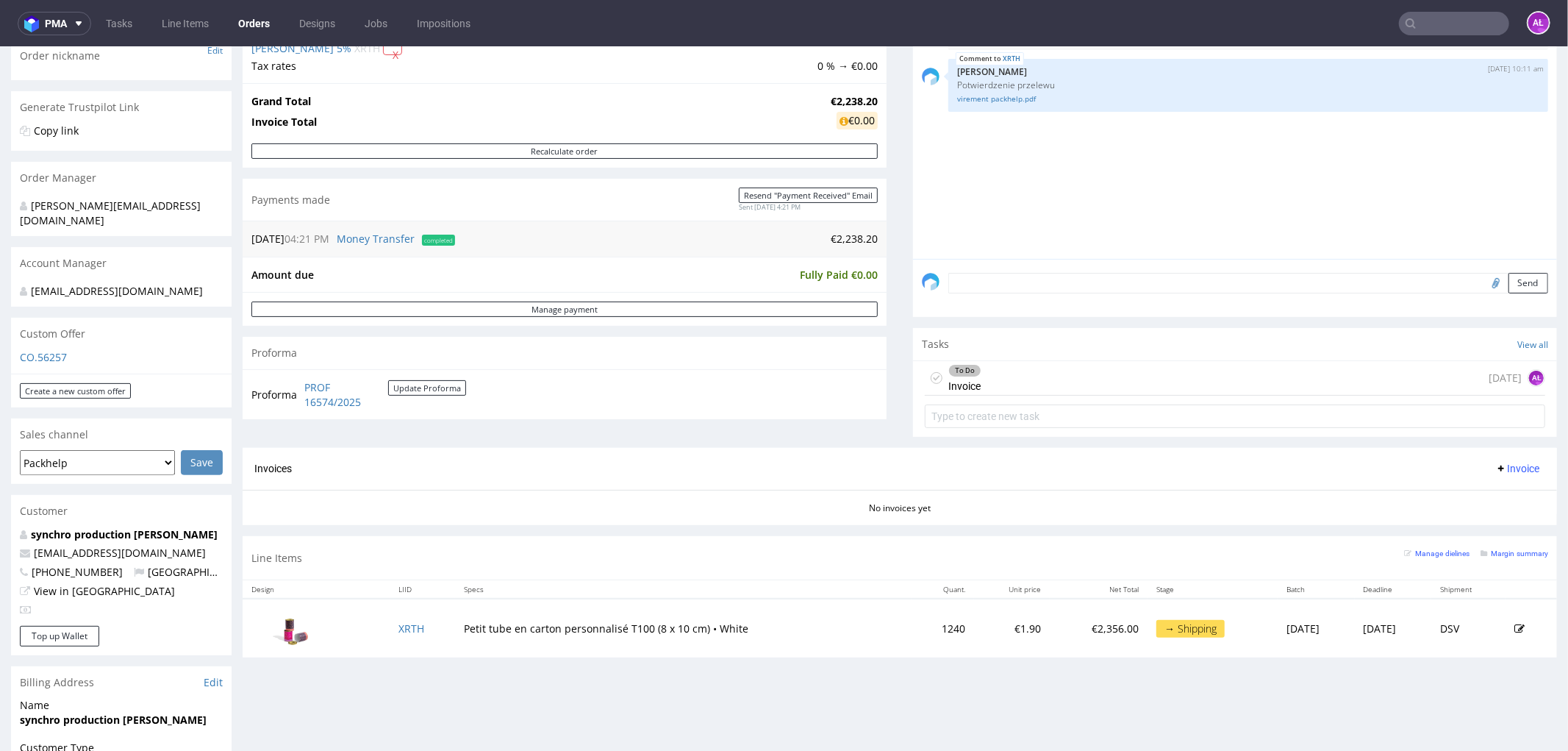
scroll to position [327, 0]
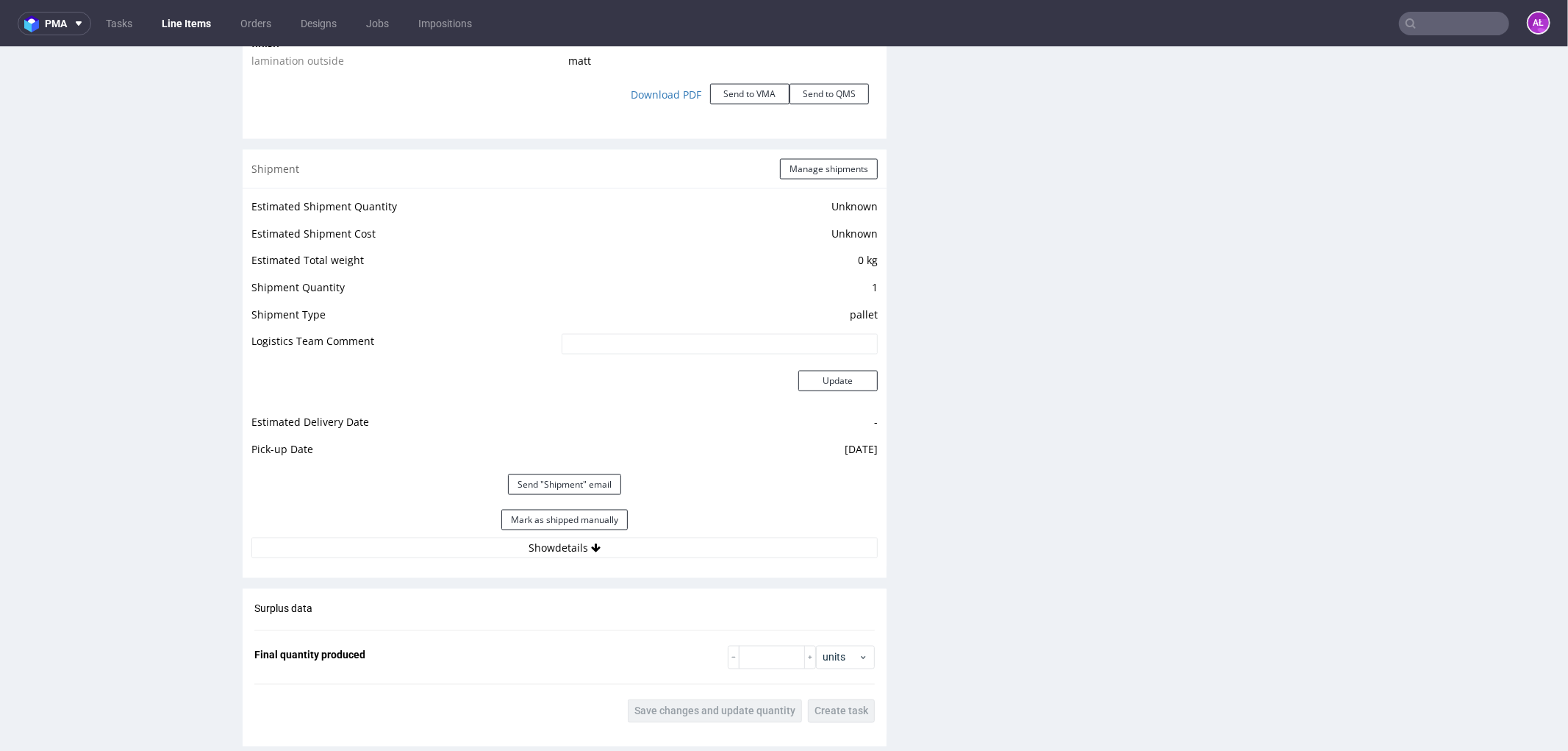
scroll to position [1961, 0]
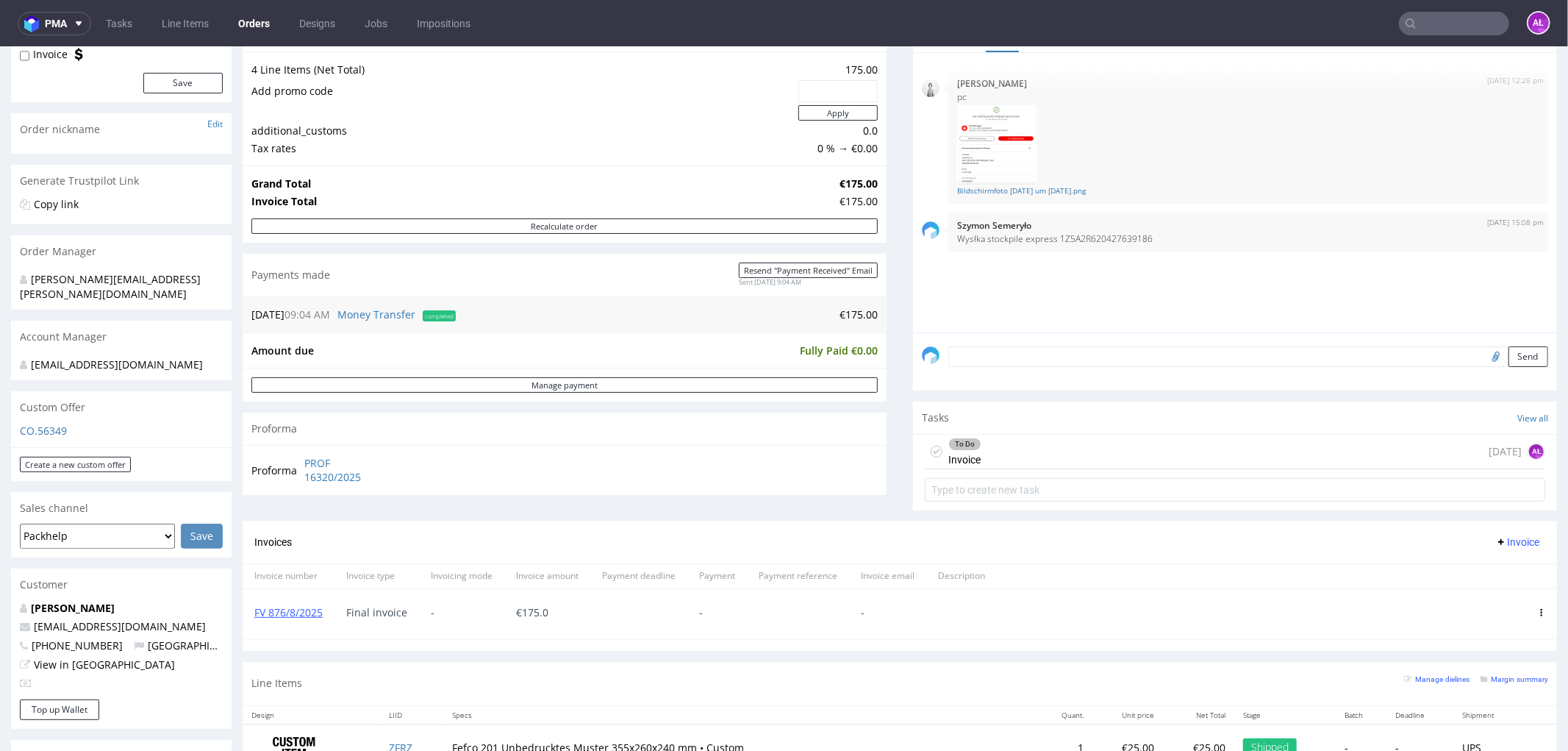
scroll to position [244, 0]
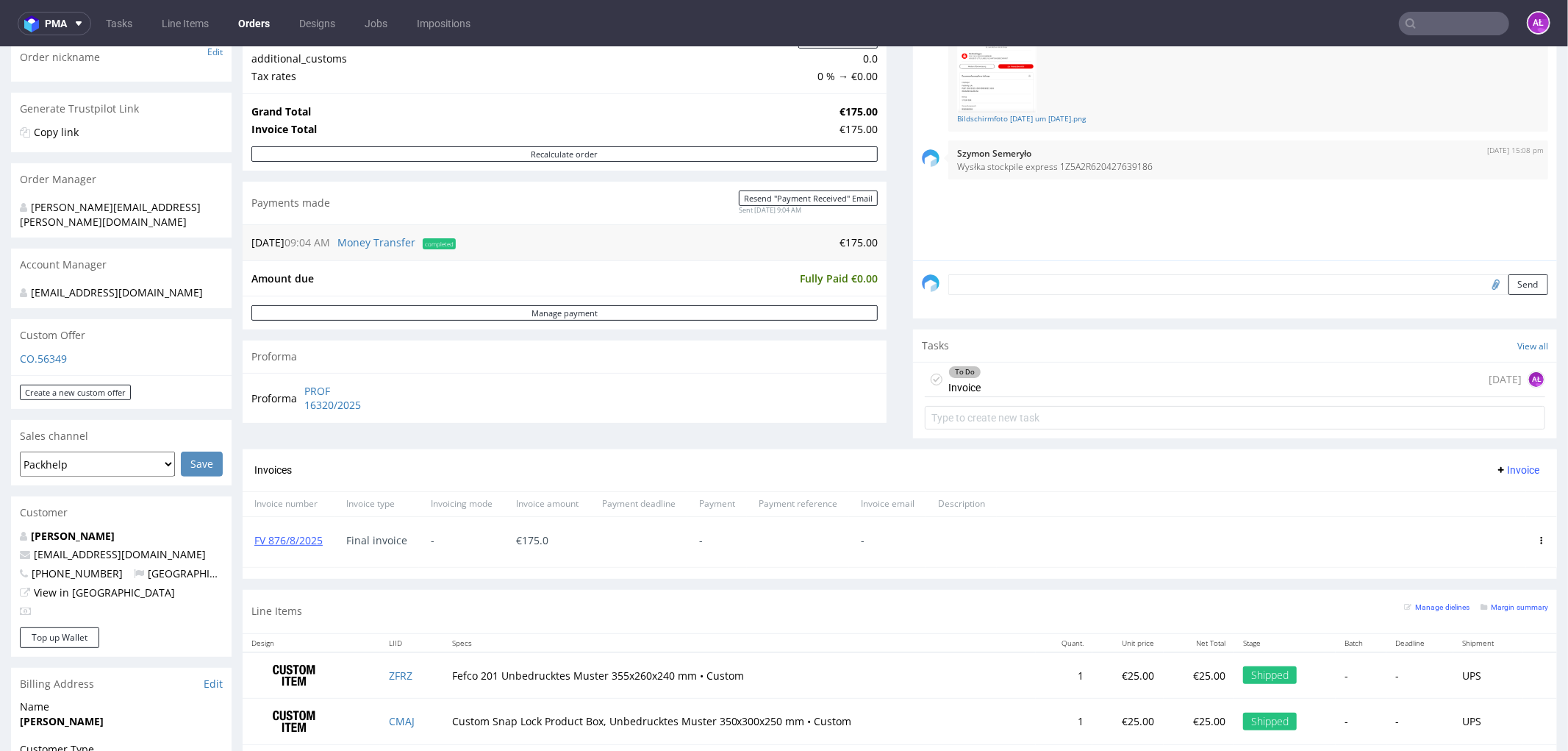
click at [1024, 381] on div "To Do Invoice today AŁ" at bounding box center [1234, 379] width 620 height 34
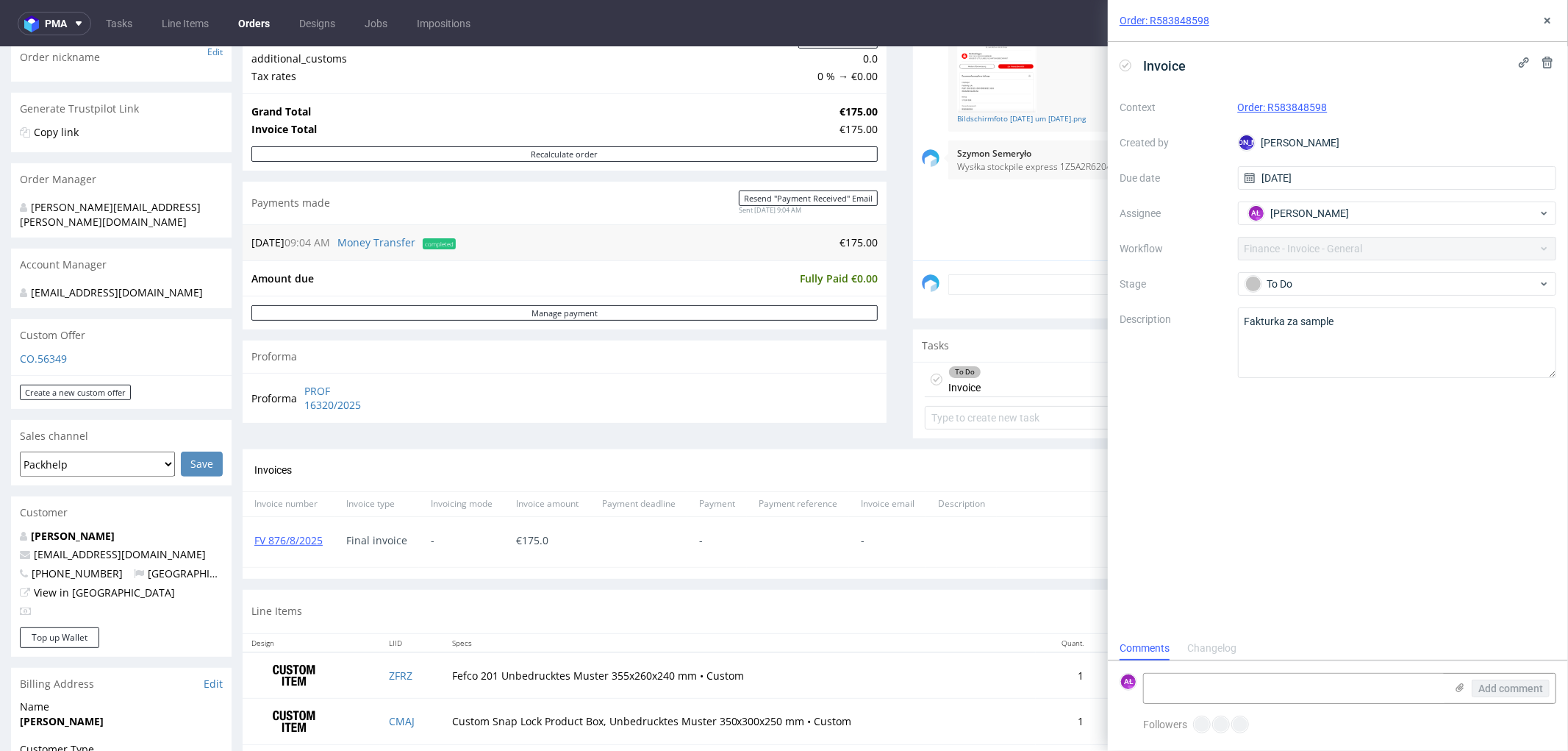
scroll to position [11, 0]
drag, startPoint x: 1128, startPoint y: 59, endPoint x: 1136, endPoint y: 59, distance: 8.0
click at [1128, 57] on div "Invoice" at bounding box center [1156, 65] width 72 height 24
click at [1122, 64] on icon at bounding box center [1125, 64] width 11 height 11
click at [1551, 20] on icon at bounding box center [1547, 20] width 11 height 11
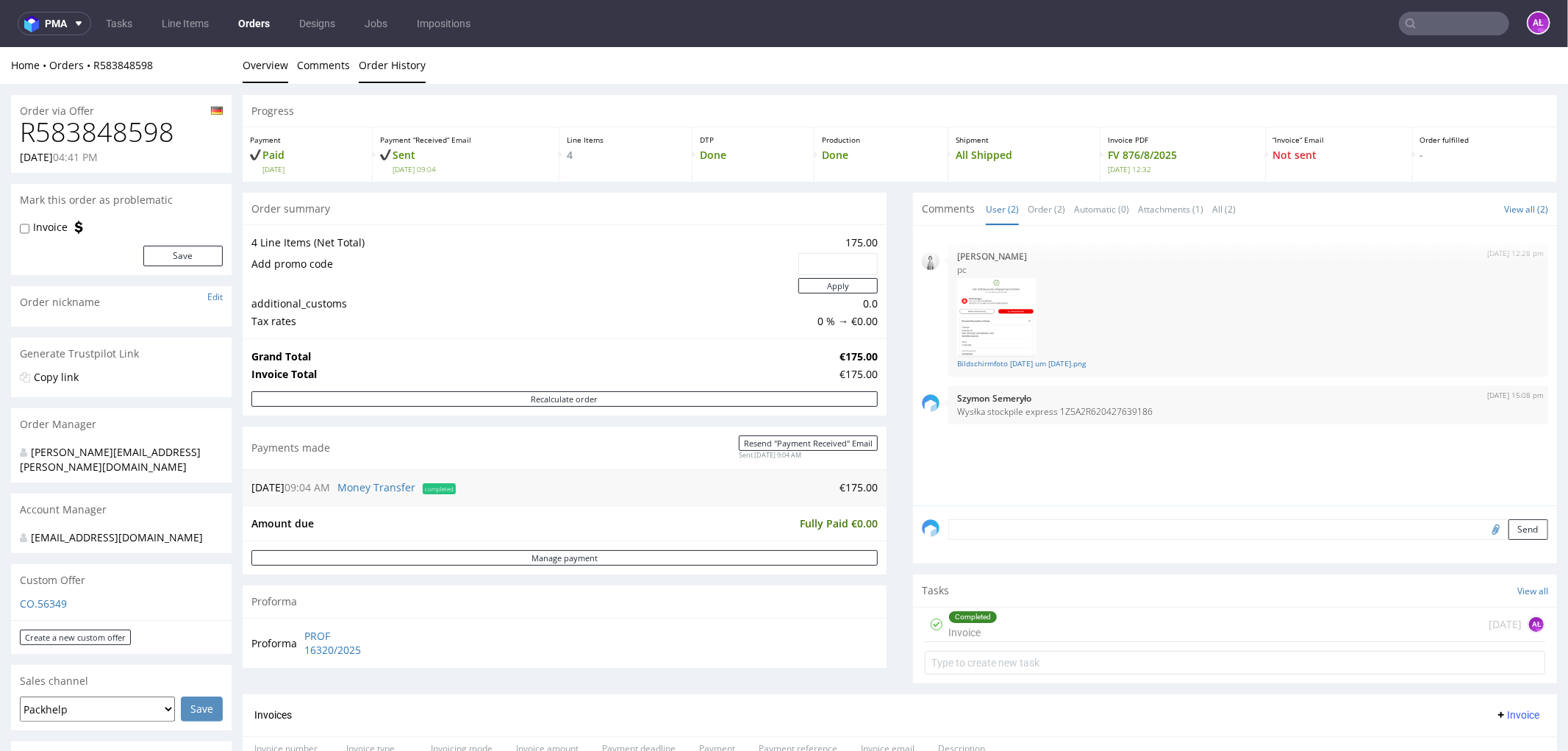
drag, startPoint x: 421, startPoint y: 61, endPoint x: 410, endPoint y: 67, distance: 12.5
click at [421, 61] on link "Order History" at bounding box center [393, 64] width 67 height 36
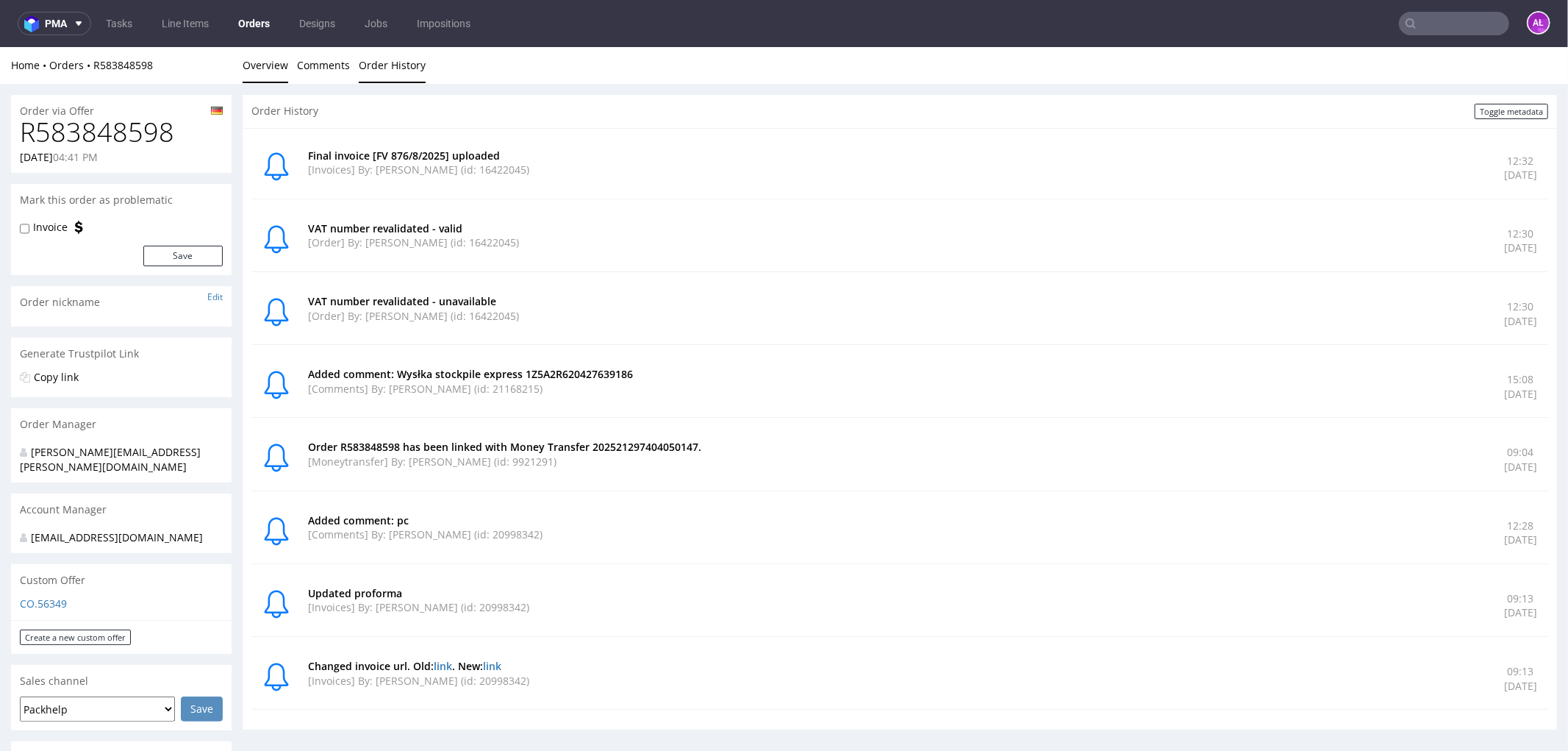
click at [281, 68] on link "Overview" at bounding box center [266, 64] width 46 height 36
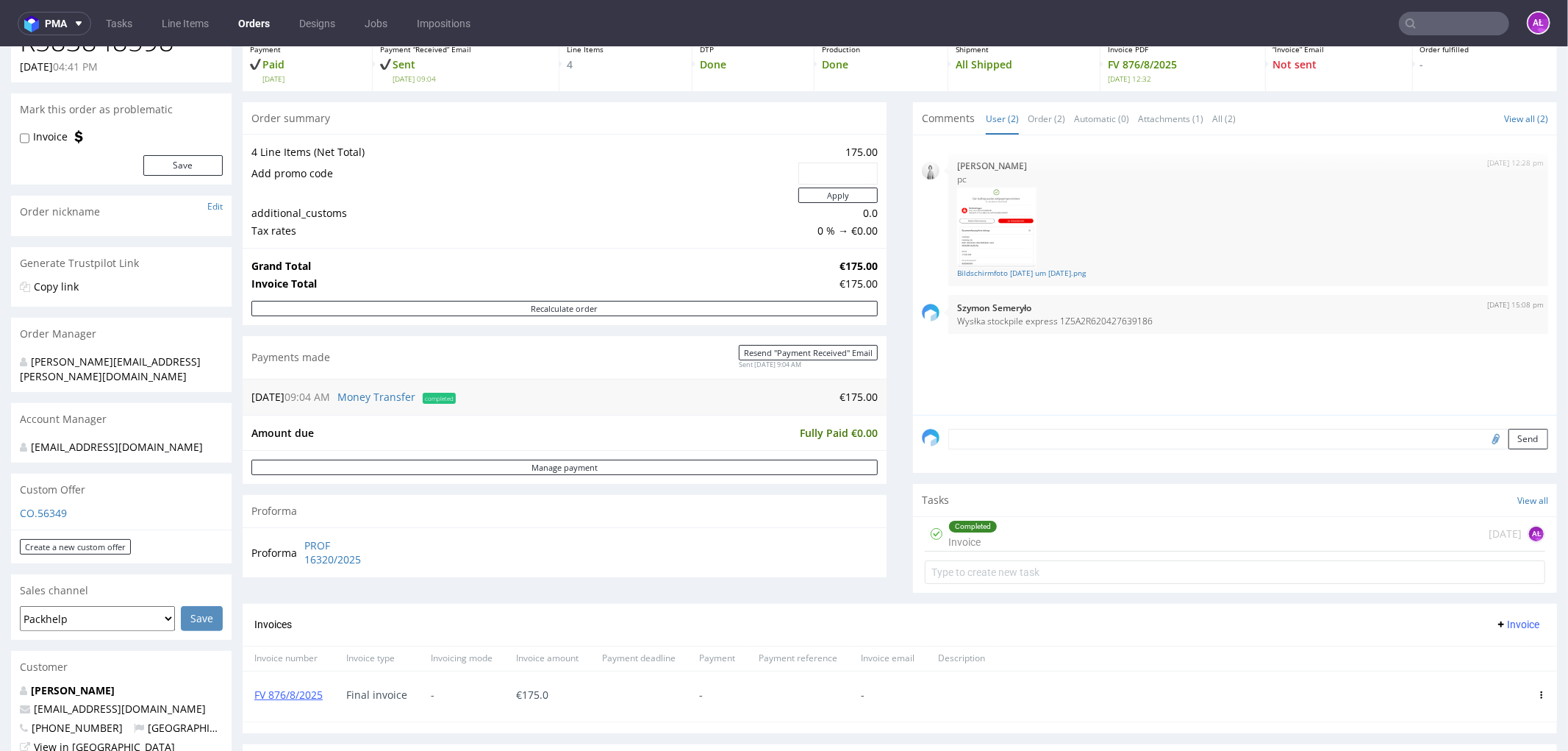
scroll to position [244, 0]
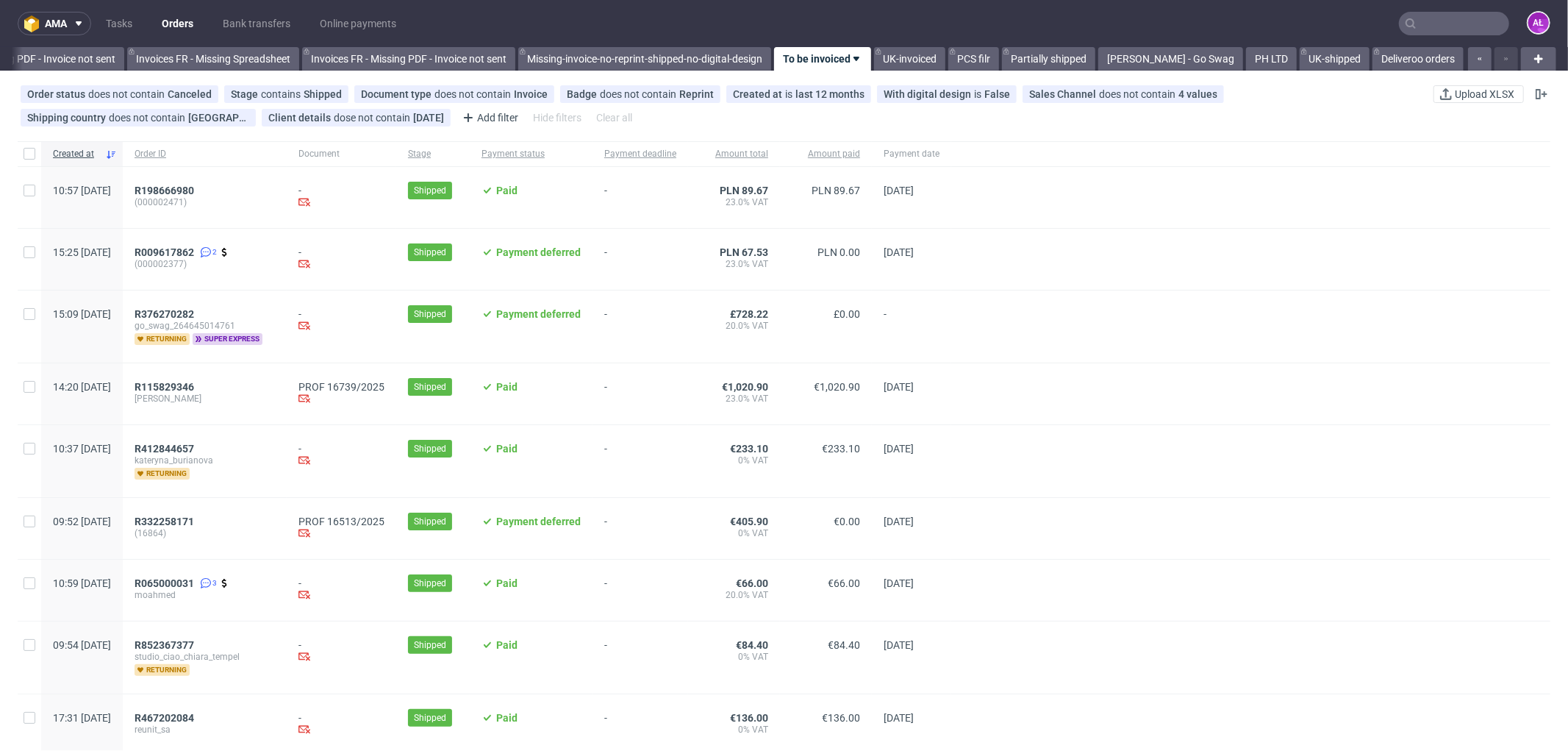
scroll to position [0, 2203]
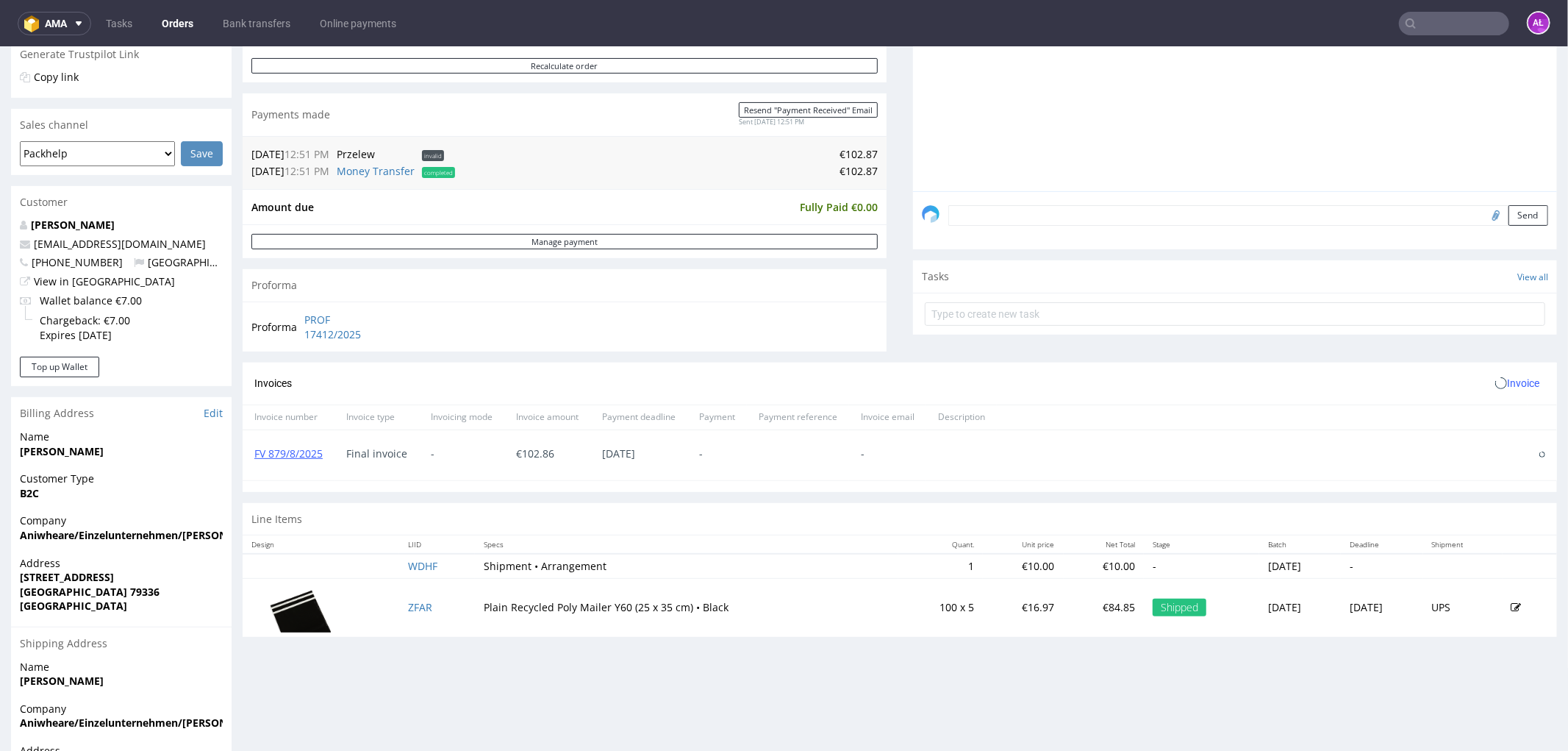
scroll to position [408, 0]
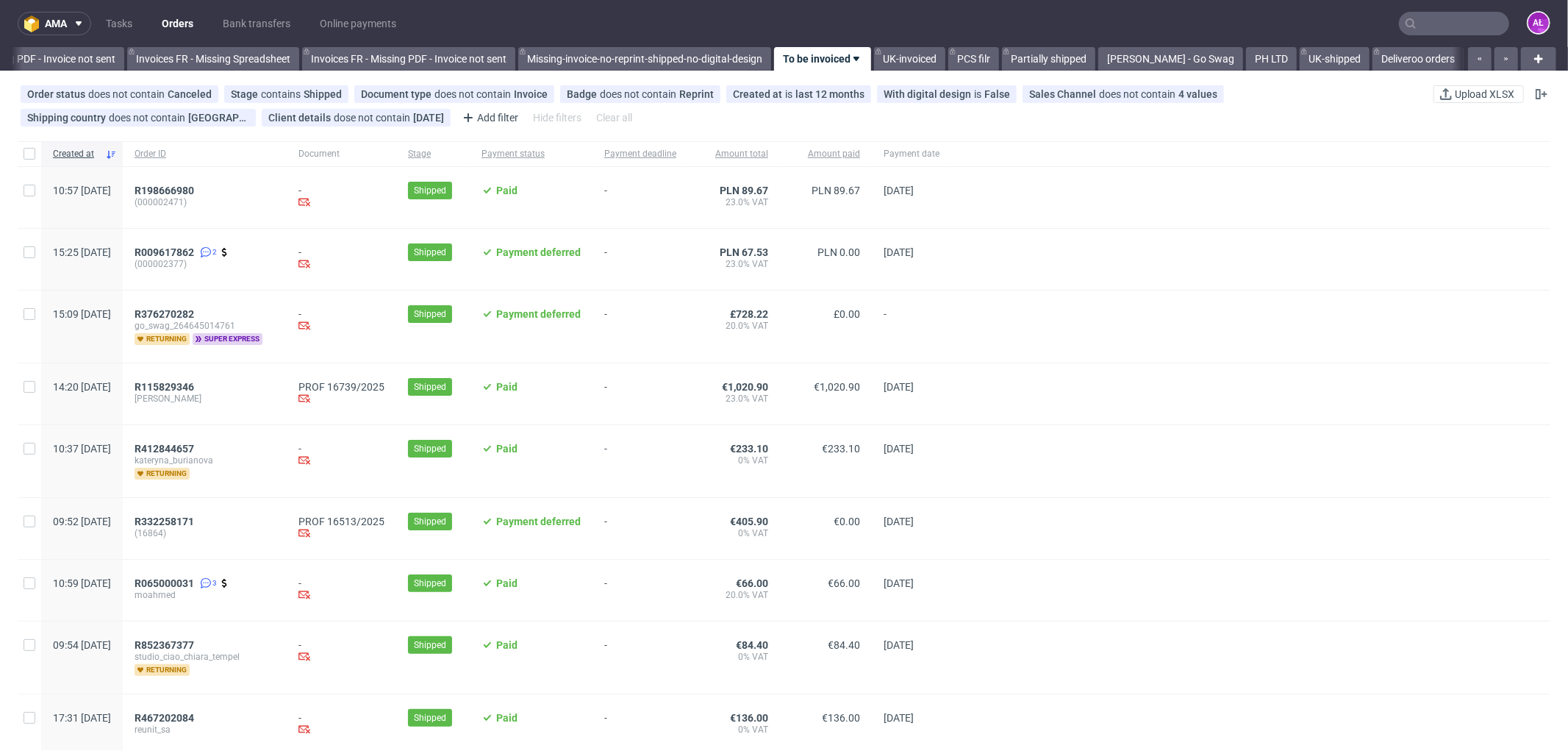
scroll to position [0, 2203]
click at [194, 192] on span "R198666980" at bounding box center [163, 190] width 59 height 11
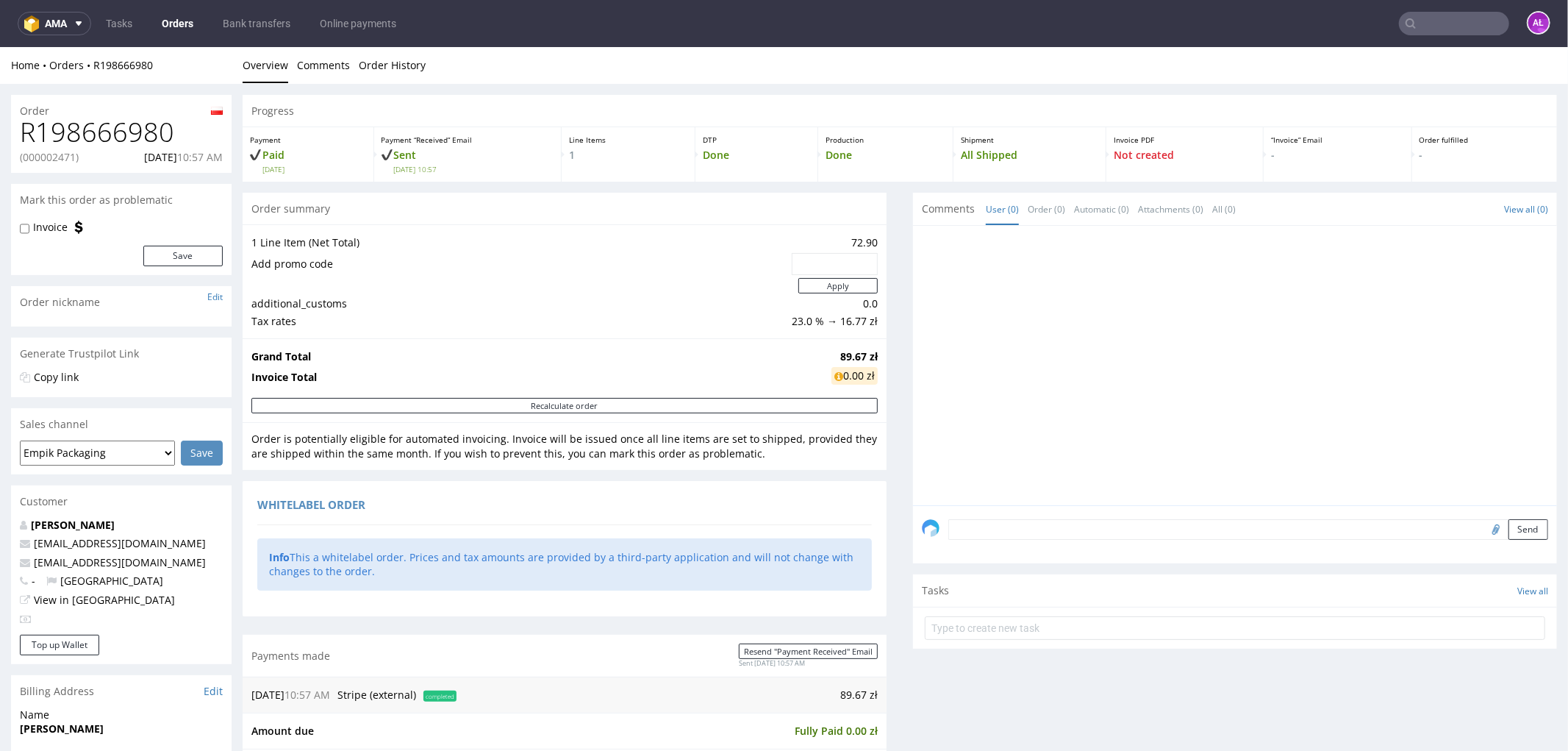
scroll to position [490, 0]
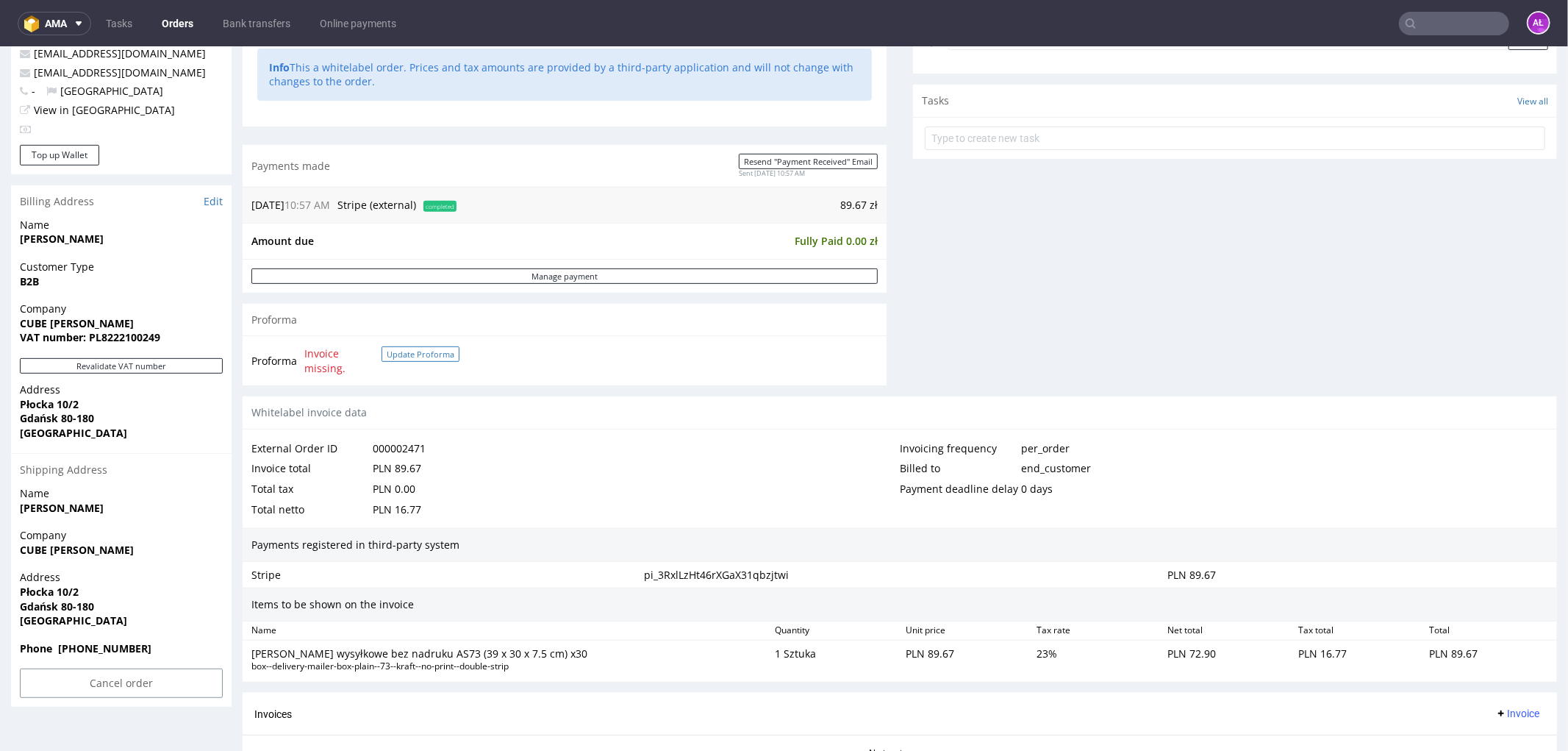
click at [406, 355] on button "Update Proforma" at bounding box center [420, 353] width 78 height 15
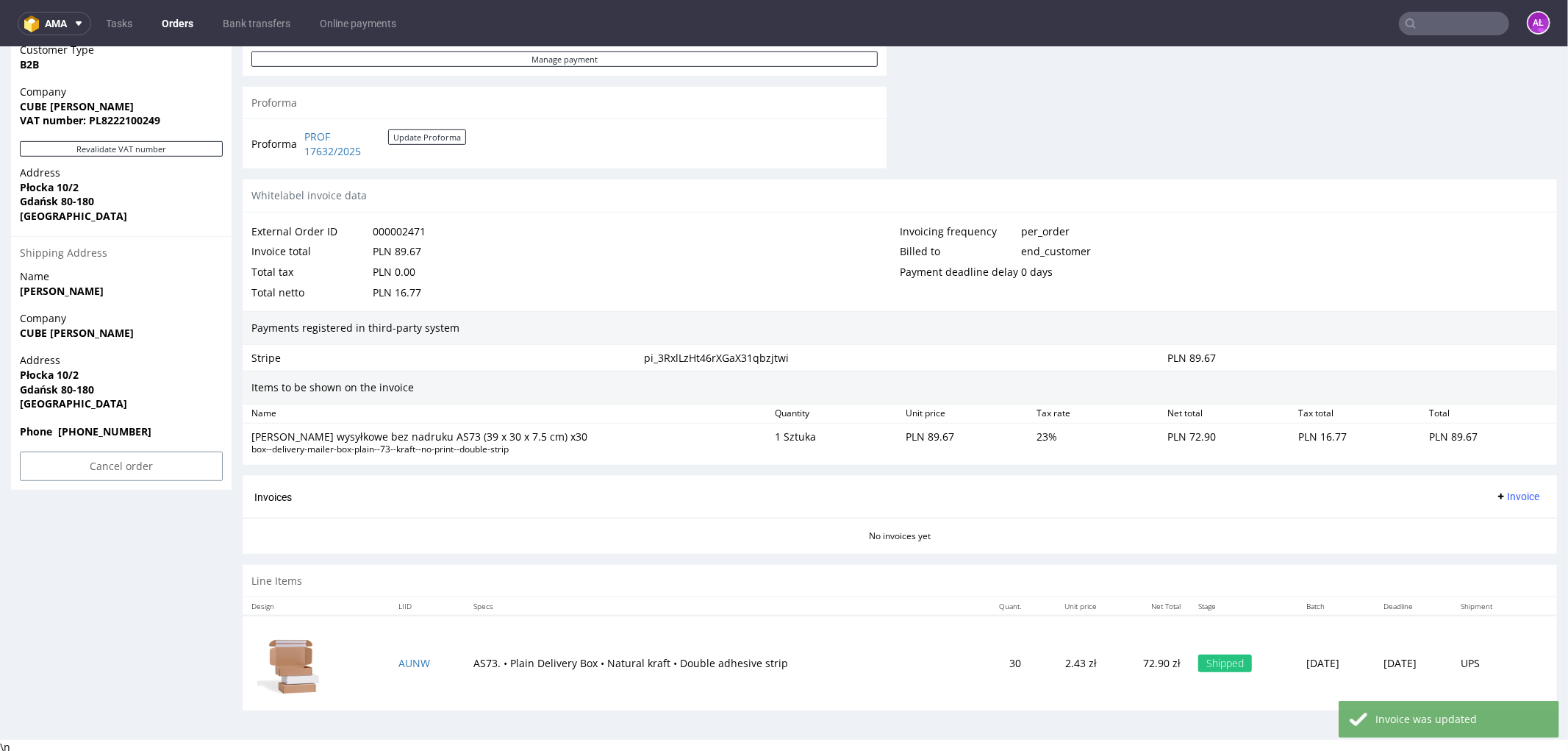
scroll to position [711, 0]
drag, startPoint x: 1505, startPoint y: 490, endPoint x: 1505, endPoint y: 501, distance: 11.0
click at [1505, 490] on span "Invoice" at bounding box center [1518, 492] width 44 height 11
click at [1505, 518] on span "Generate" at bounding box center [1493, 525] width 71 height 15
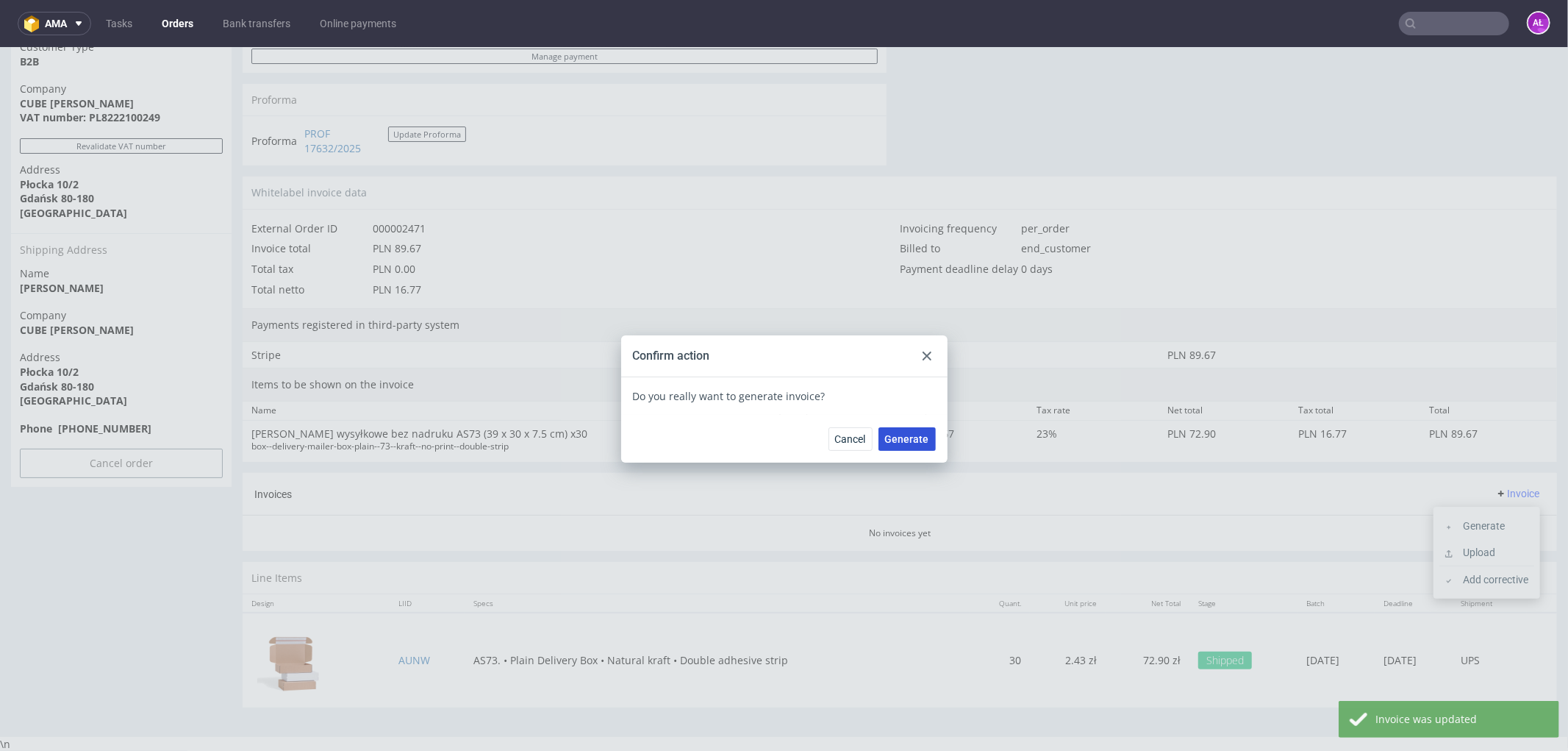
click at [890, 439] on span "Generate" at bounding box center [907, 439] width 44 height 11
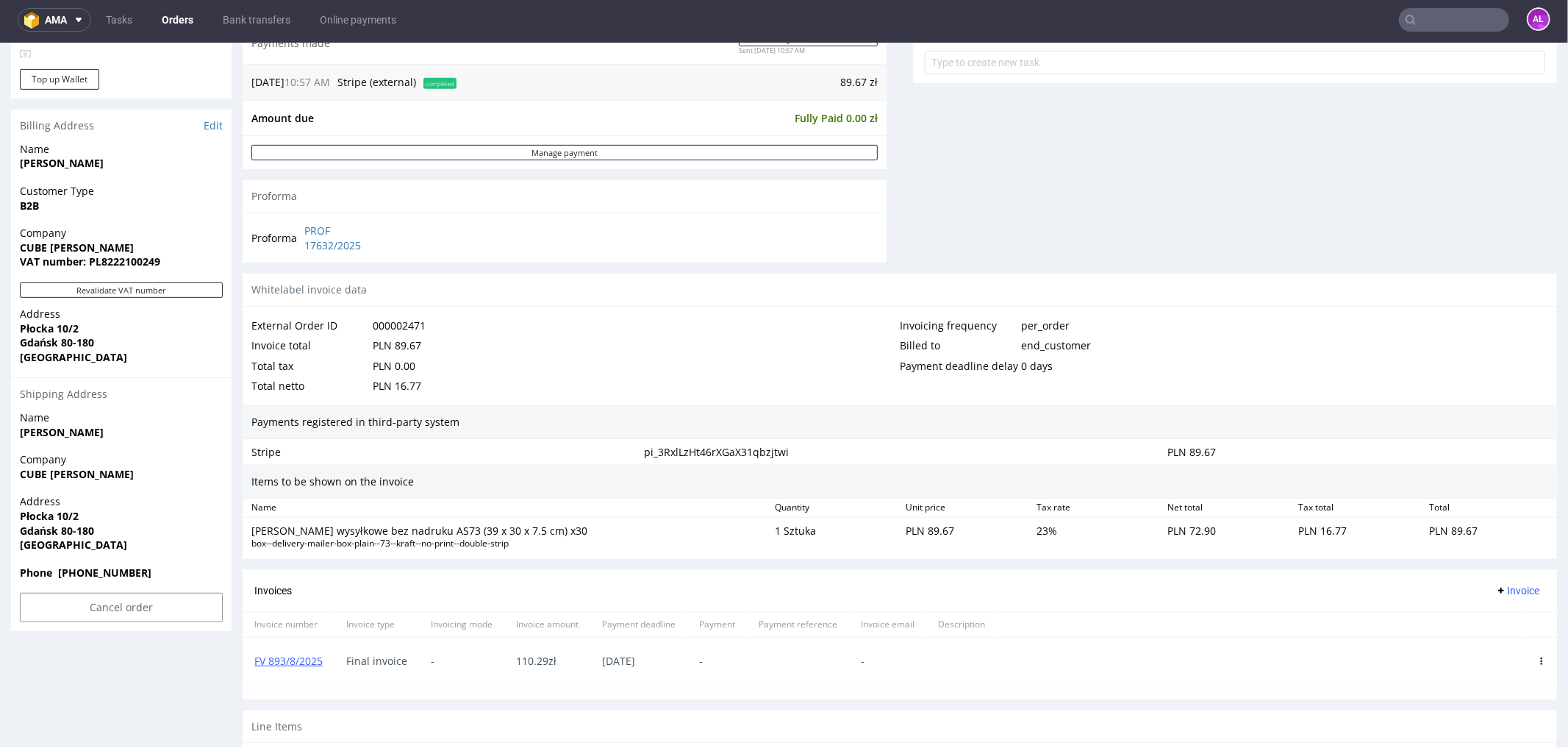
scroll to position [701, 0]
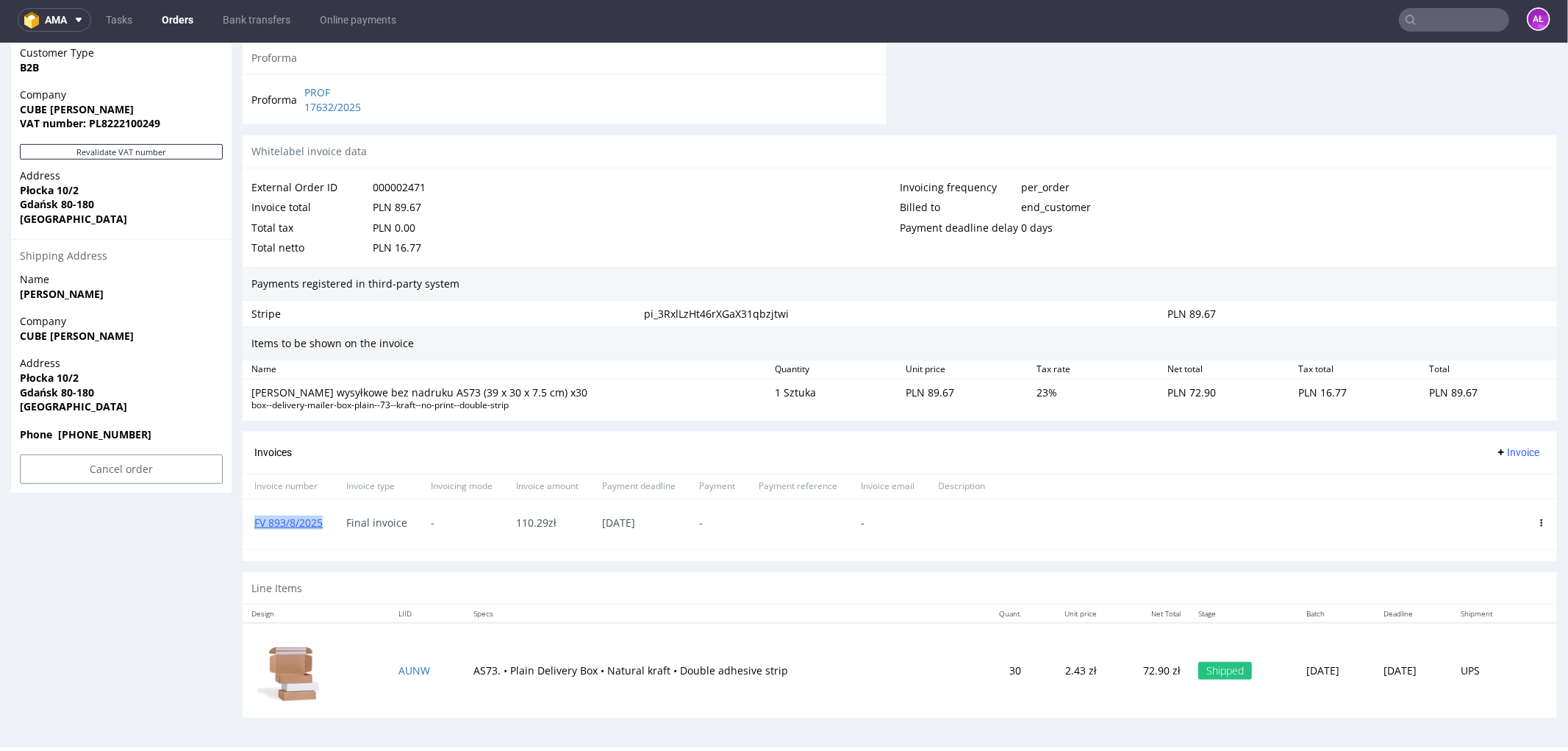
drag, startPoint x: 327, startPoint y: 537, endPoint x: 250, endPoint y: 540, distance: 77.1
click at [250, 540] on div "FV 893/8/2025" at bounding box center [289, 523] width 92 height 50
copy link "FV 893/8/2025"
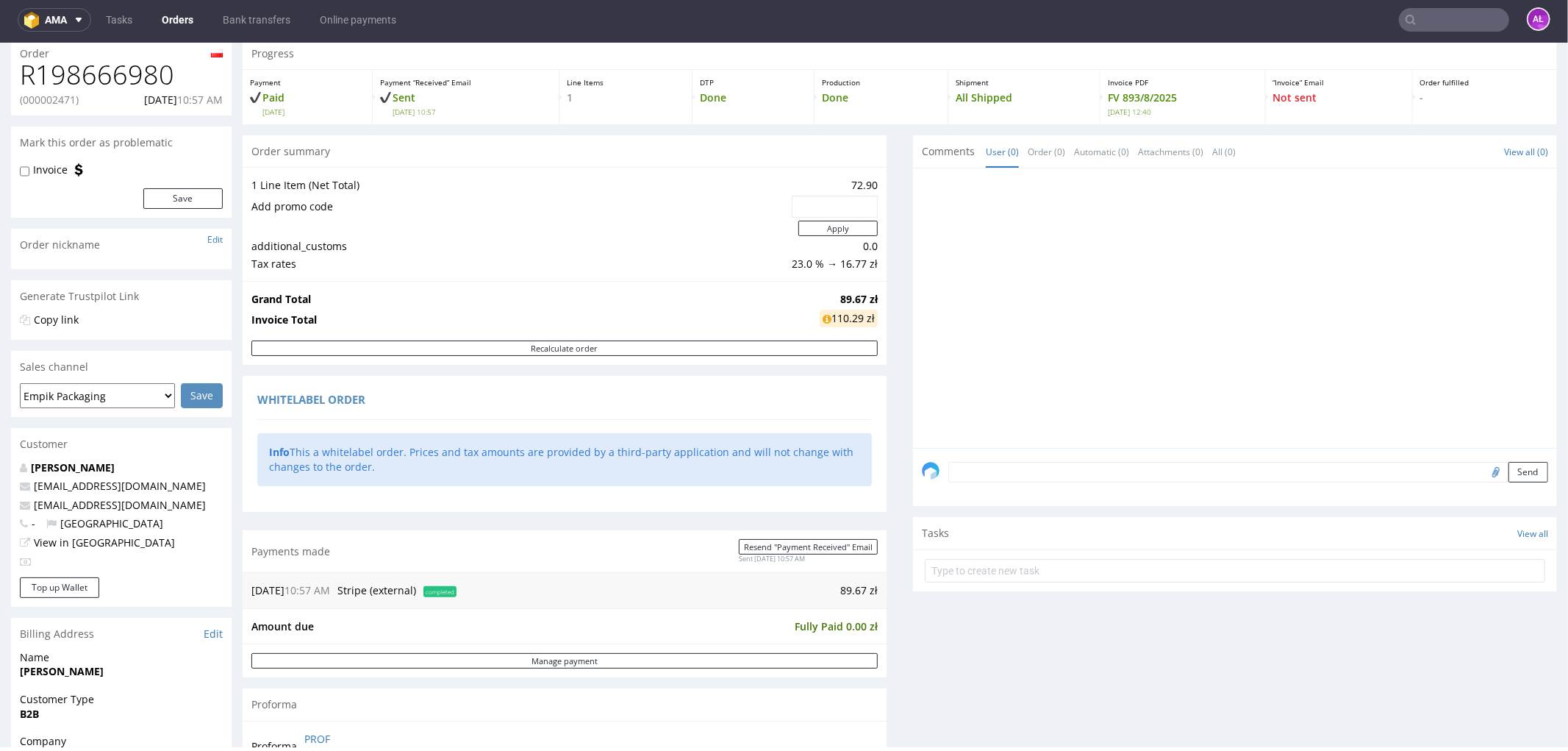
scroll to position [0, 0]
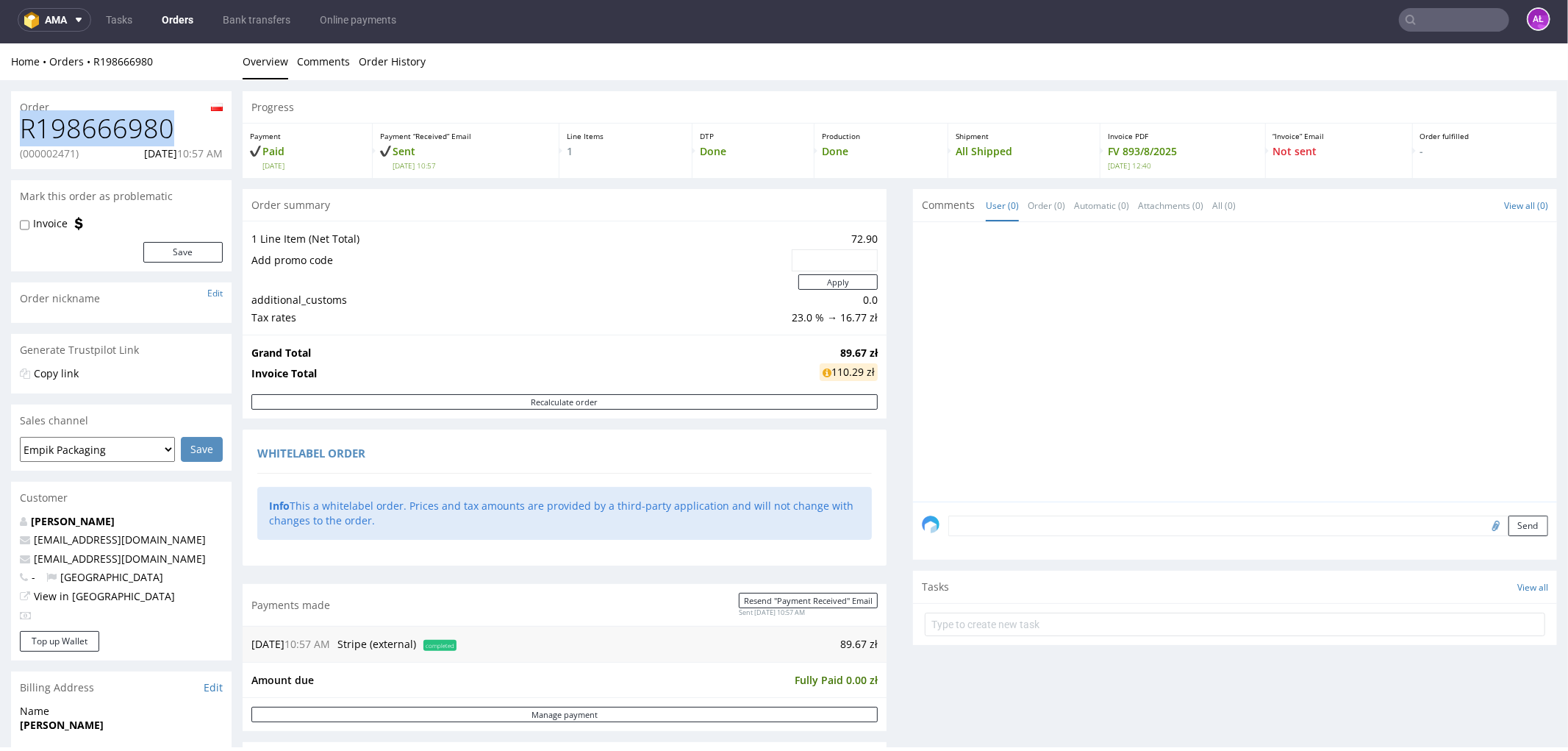
drag, startPoint x: 174, startPoint y: 137, endPoint x: 6, endPoint y: 135, distance: 168.0
click at [6, 135] on div "Order R198666980 (000002471) [DATE] 10:57 AM Mark this order as problematic Inv…" at bounding box center [784, 759] width 1568 height 1360
copy h1 "R198666980"
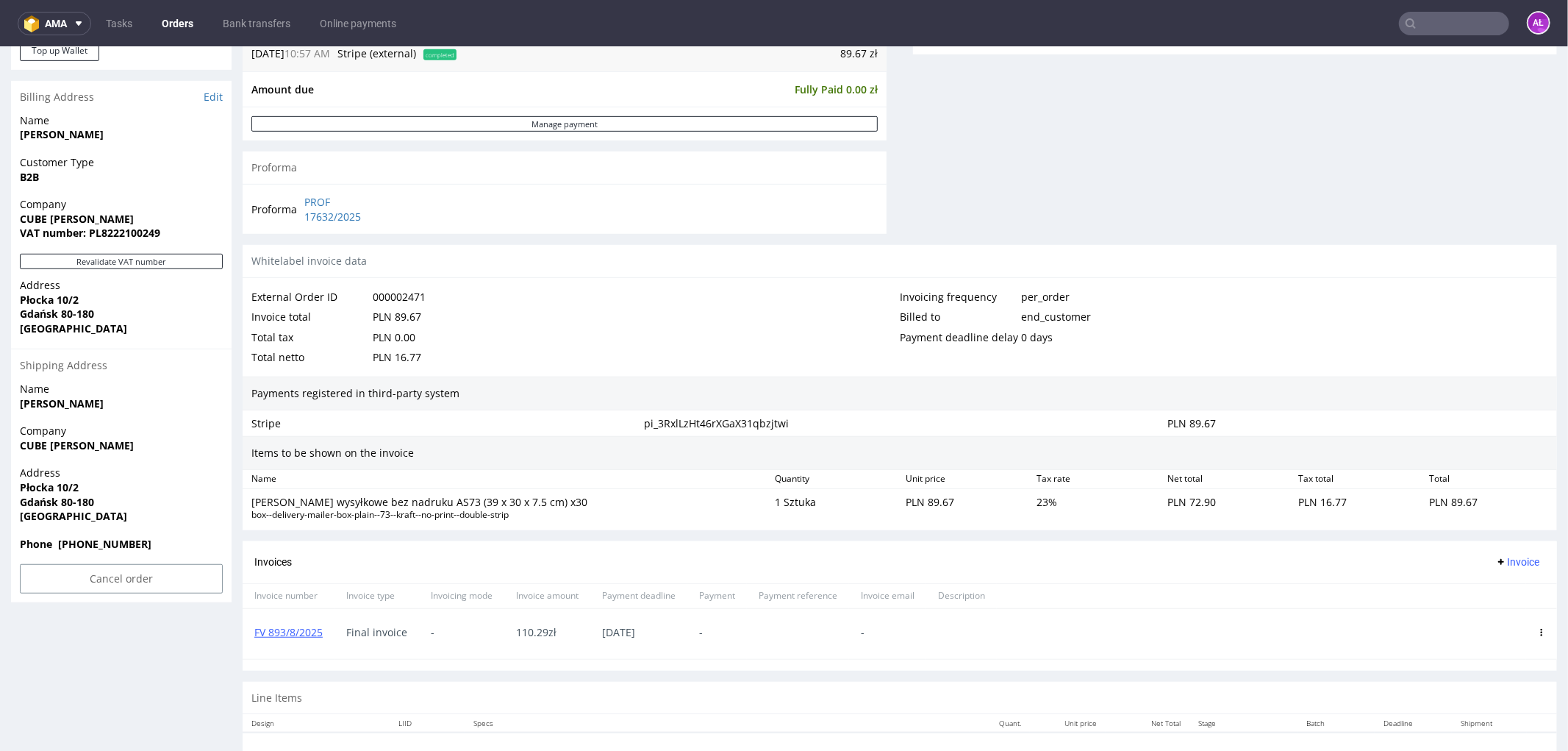
scroll to position [701, 0]
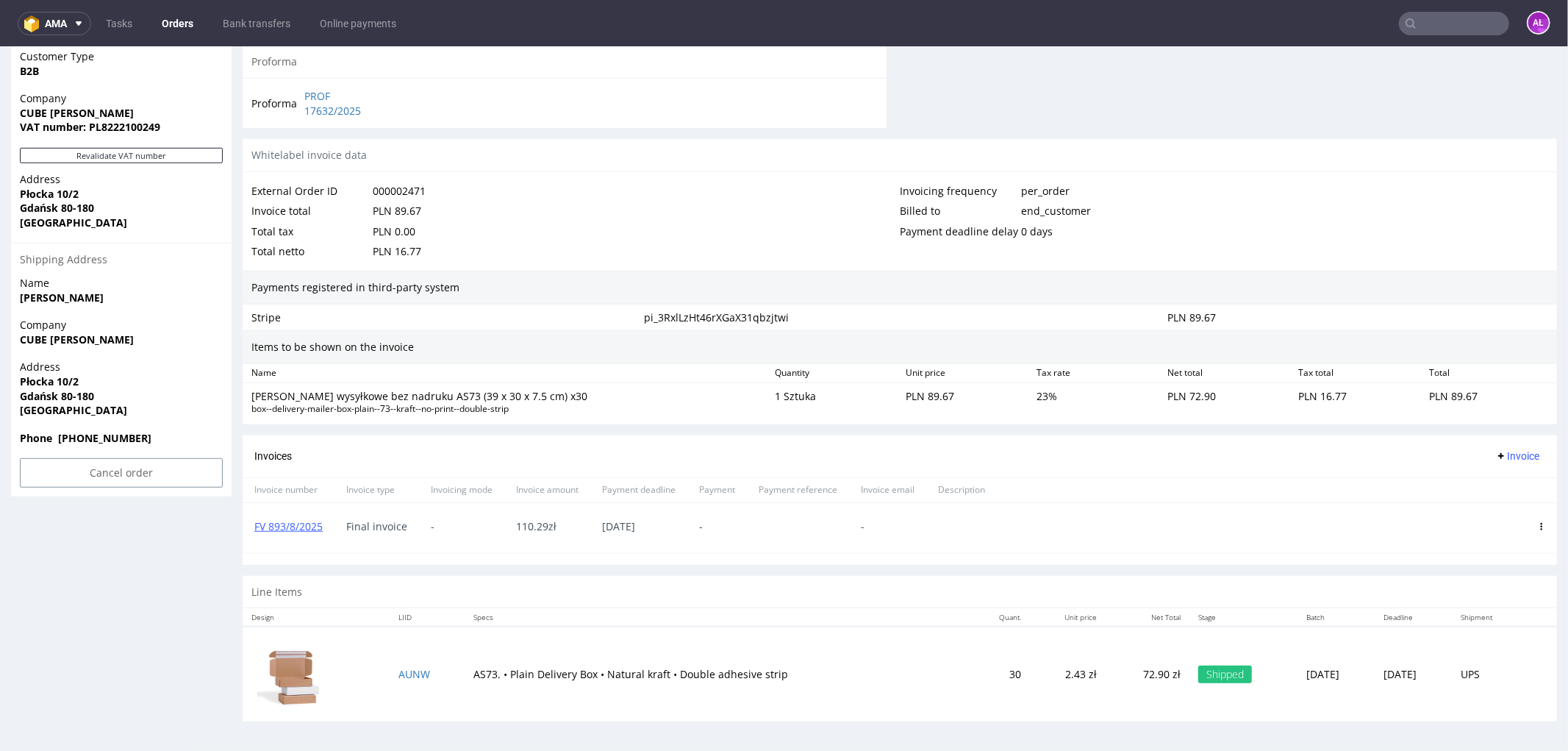
click at [1538, 524] on icon at bounding box center [1542, 526] width 7 height 7
click at [1504, 655] on span "Delete invoice" at bounding box center [1482, 658] width 89 height 15
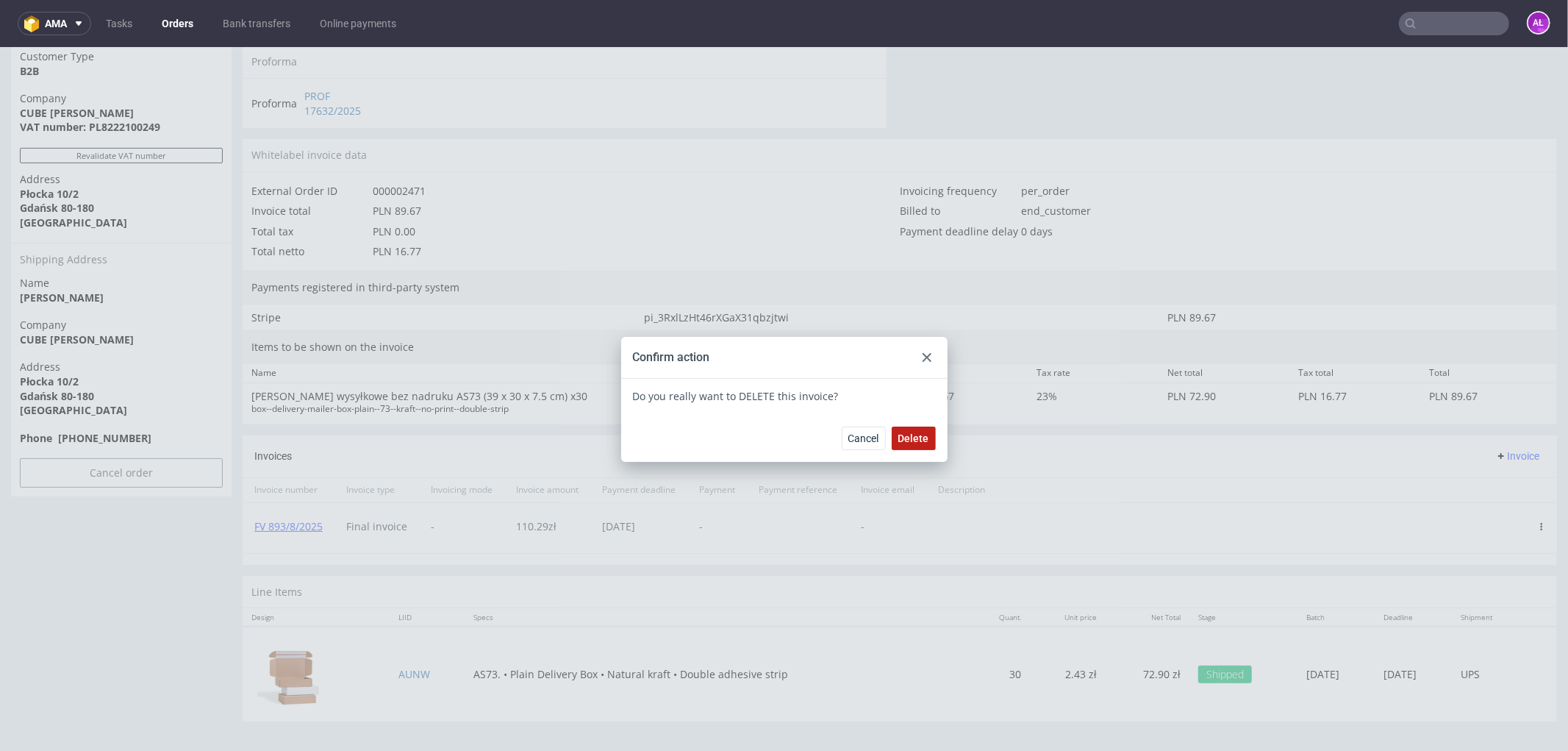
click at [920, 439] on span "Delete" at bounding box center [913, 438] width 31 height 11
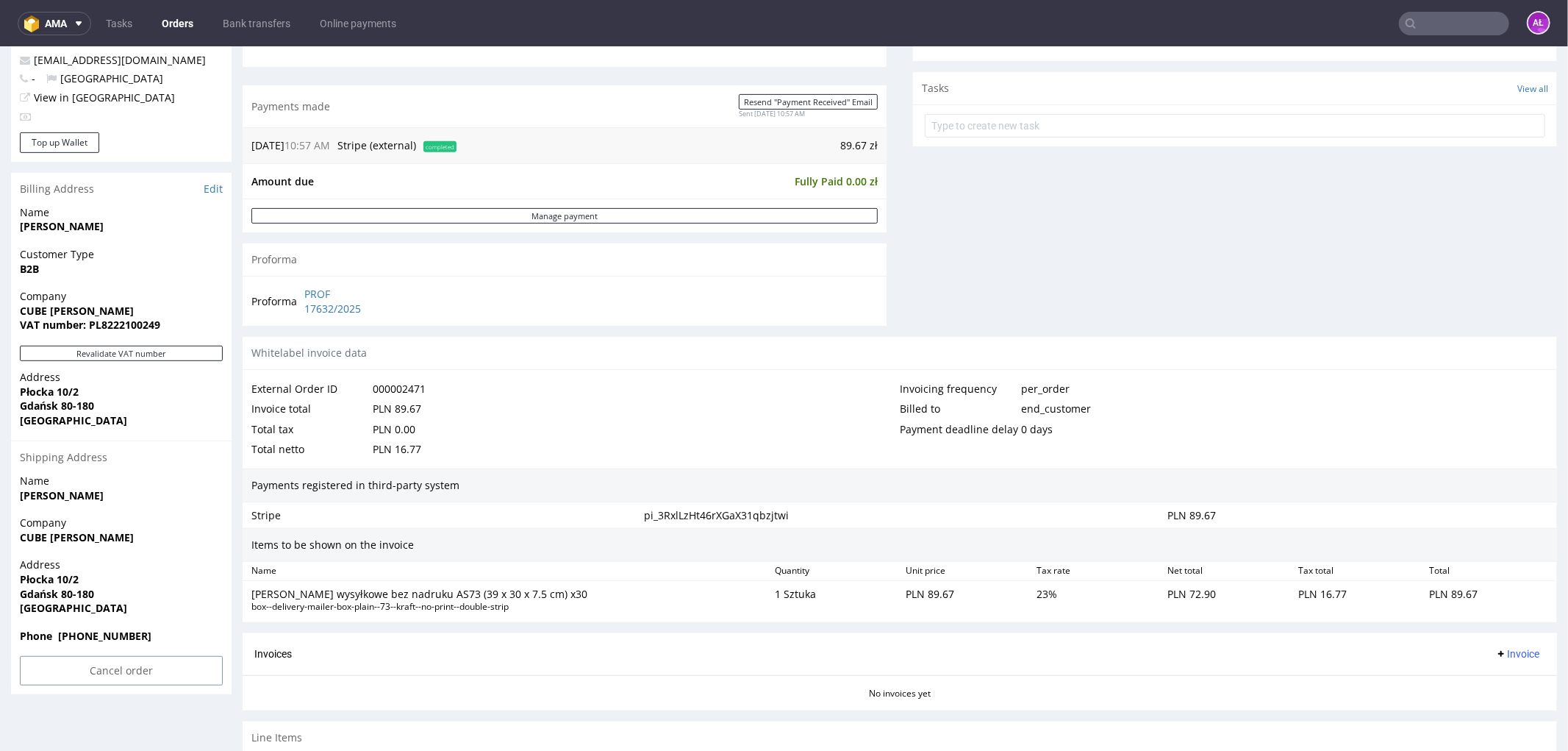
scroll to position [650, 0]
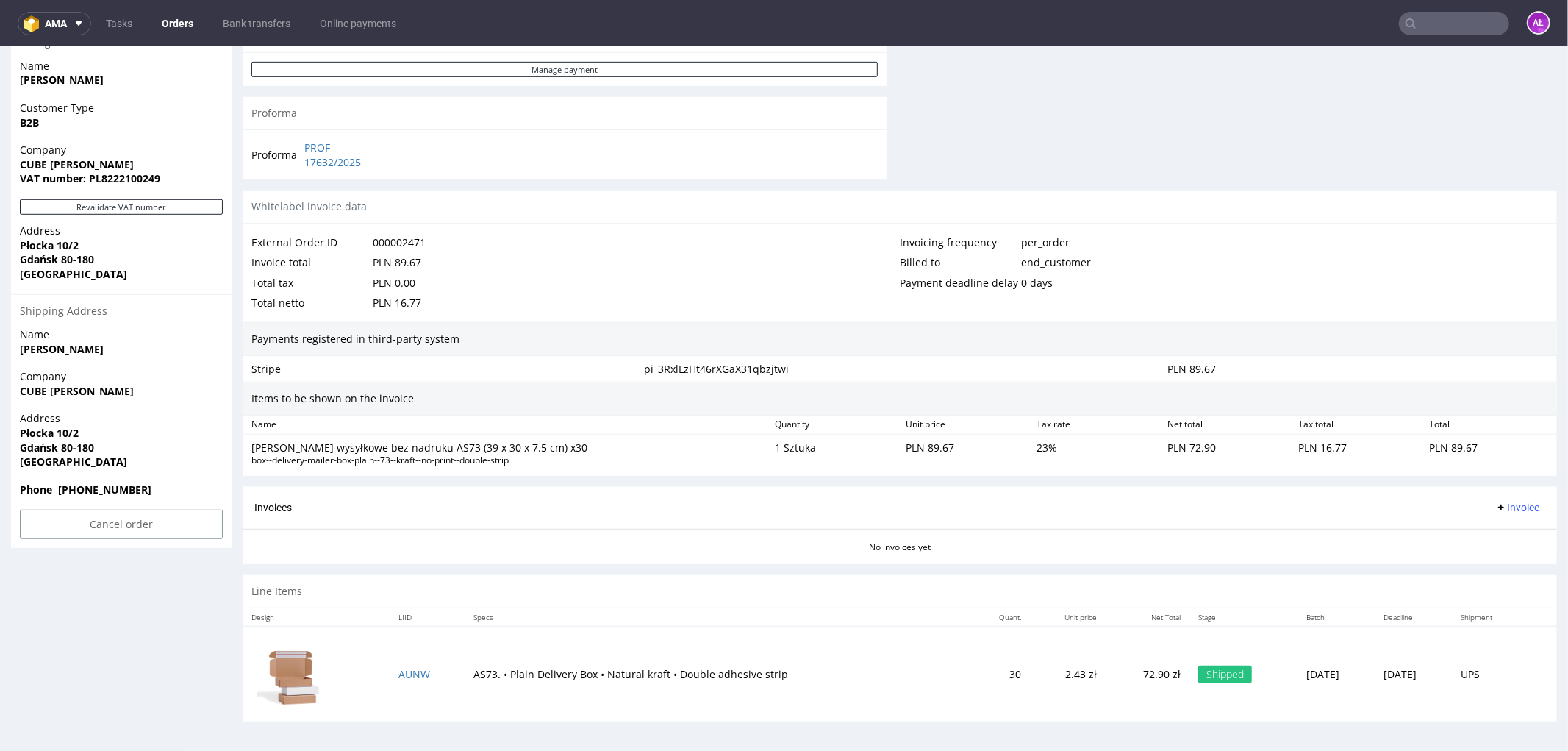
click at [1496, 504] on span "Invoice" at bounding box center [1518, 506] width 44 height 11
click at [1497, 558] on span "Upload" at bounding box center [1493, 565] width 71 height 15
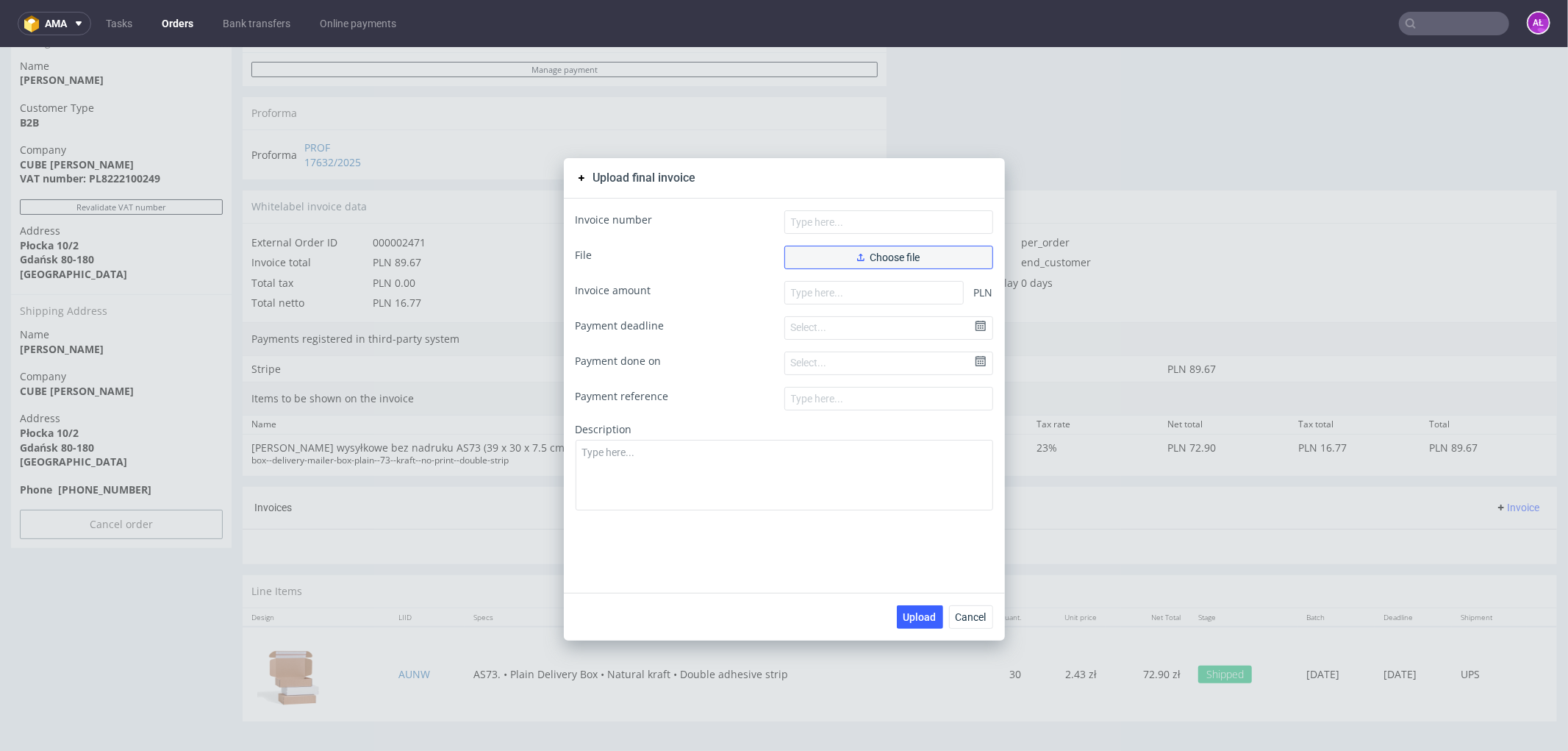
click at [930, 260] on button "Choose file" at bounding box center [889, 256] width 209 height 24
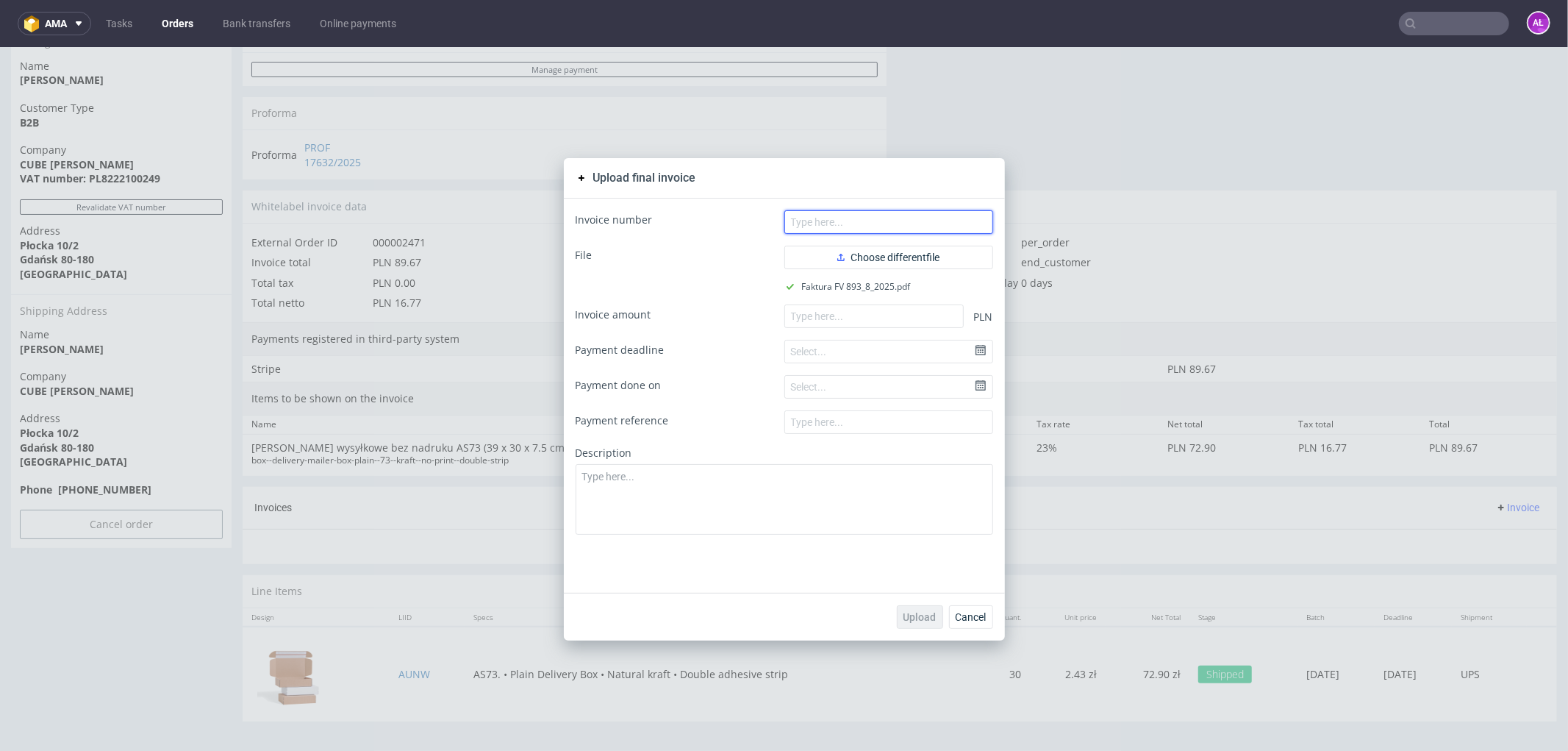
drag, startPoint x: 922, startPoint y: 222, endPoint x: 927, endPoint y: 228, distance: 7.8
click at [922, 222] on input "text" at bounding box center [889, 221] width 209 height 24
paste input "FV 893/8/2025"
type input "FV 893/8/2025"
paste input "89.67"
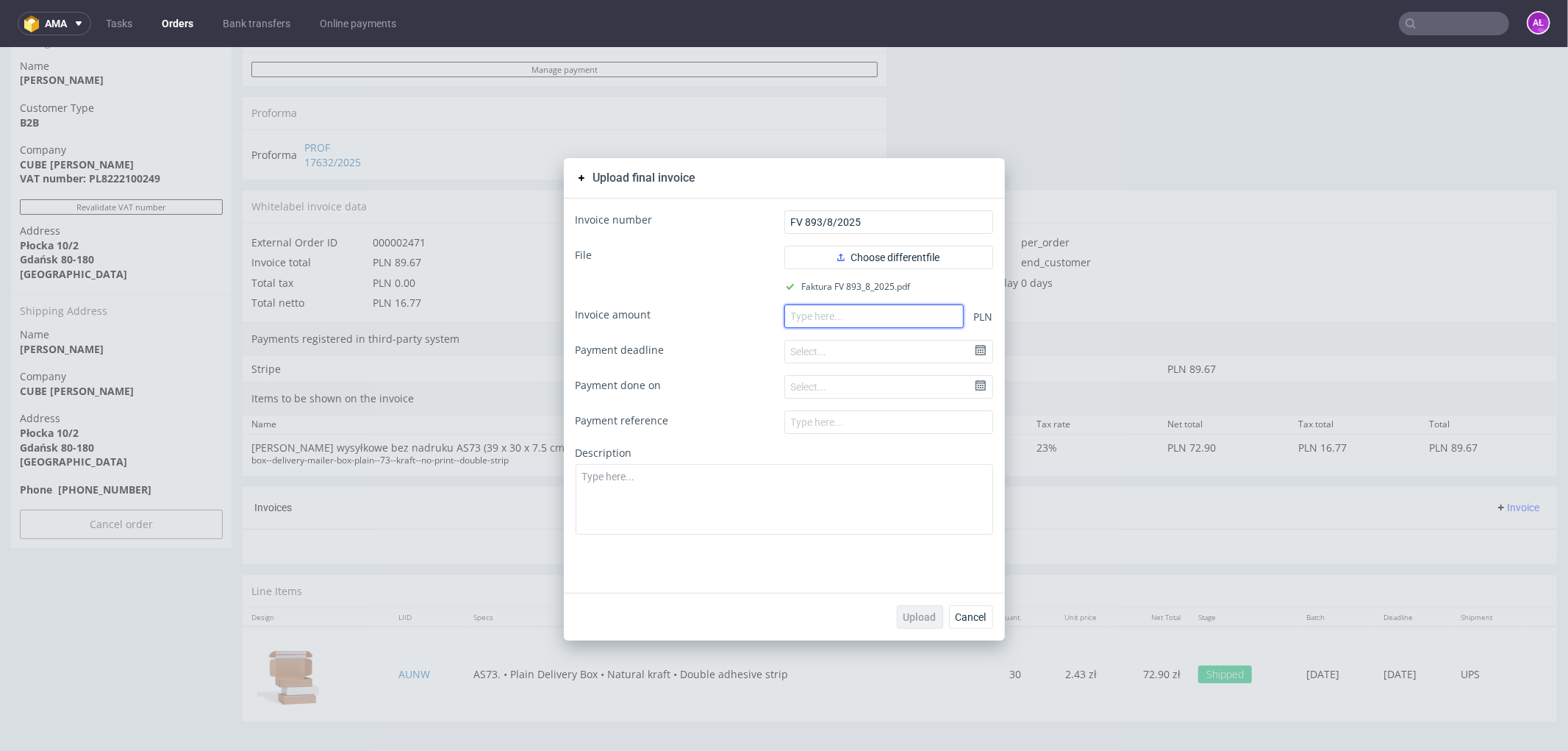
click at [924, 317] on input "number" at bounding box center [874, 315] width 179 height 24
type input "89.67"
click at [916, 612] on span "Upload" at bounding box center [919, 616] width 33 height 11
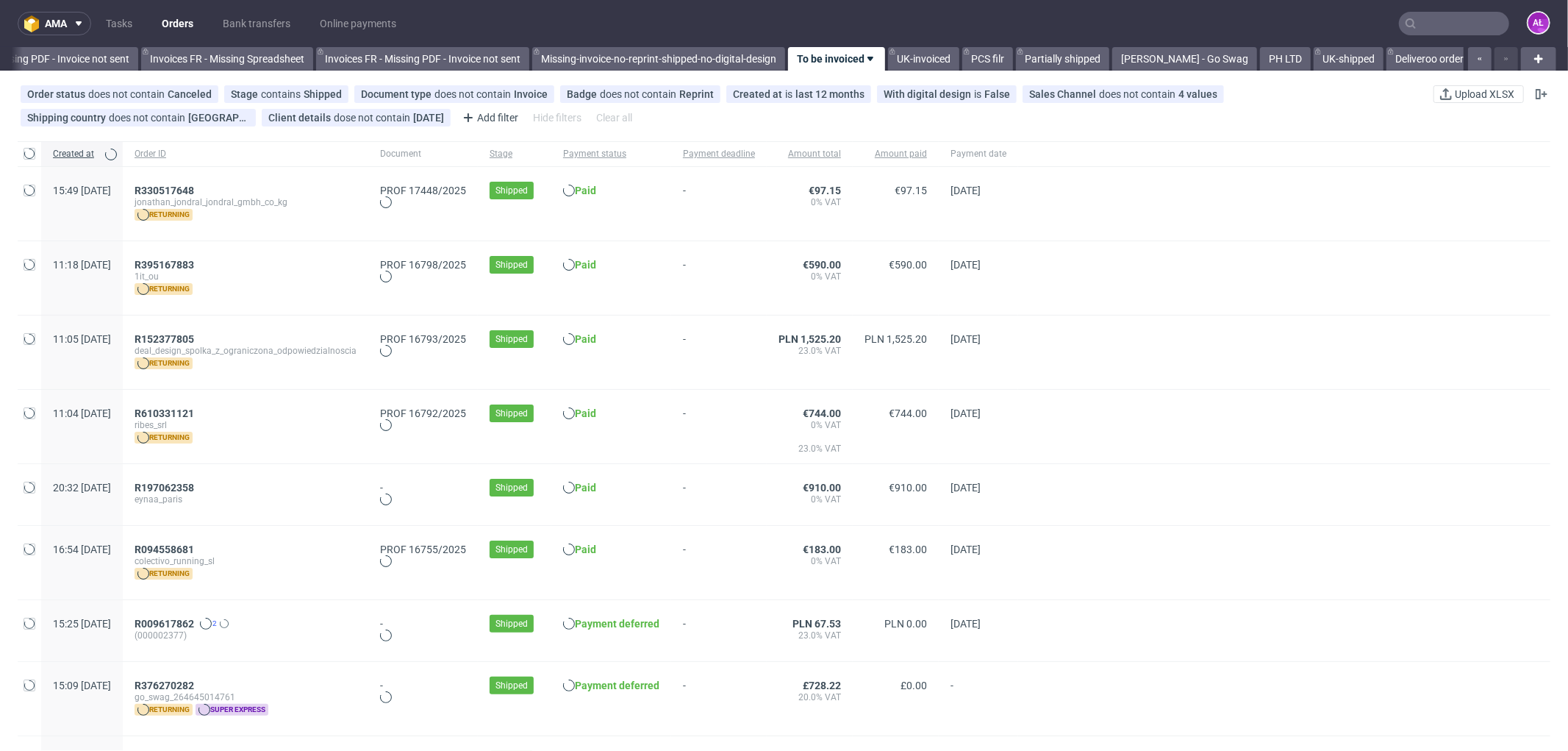
scroll to position [0, 2203]
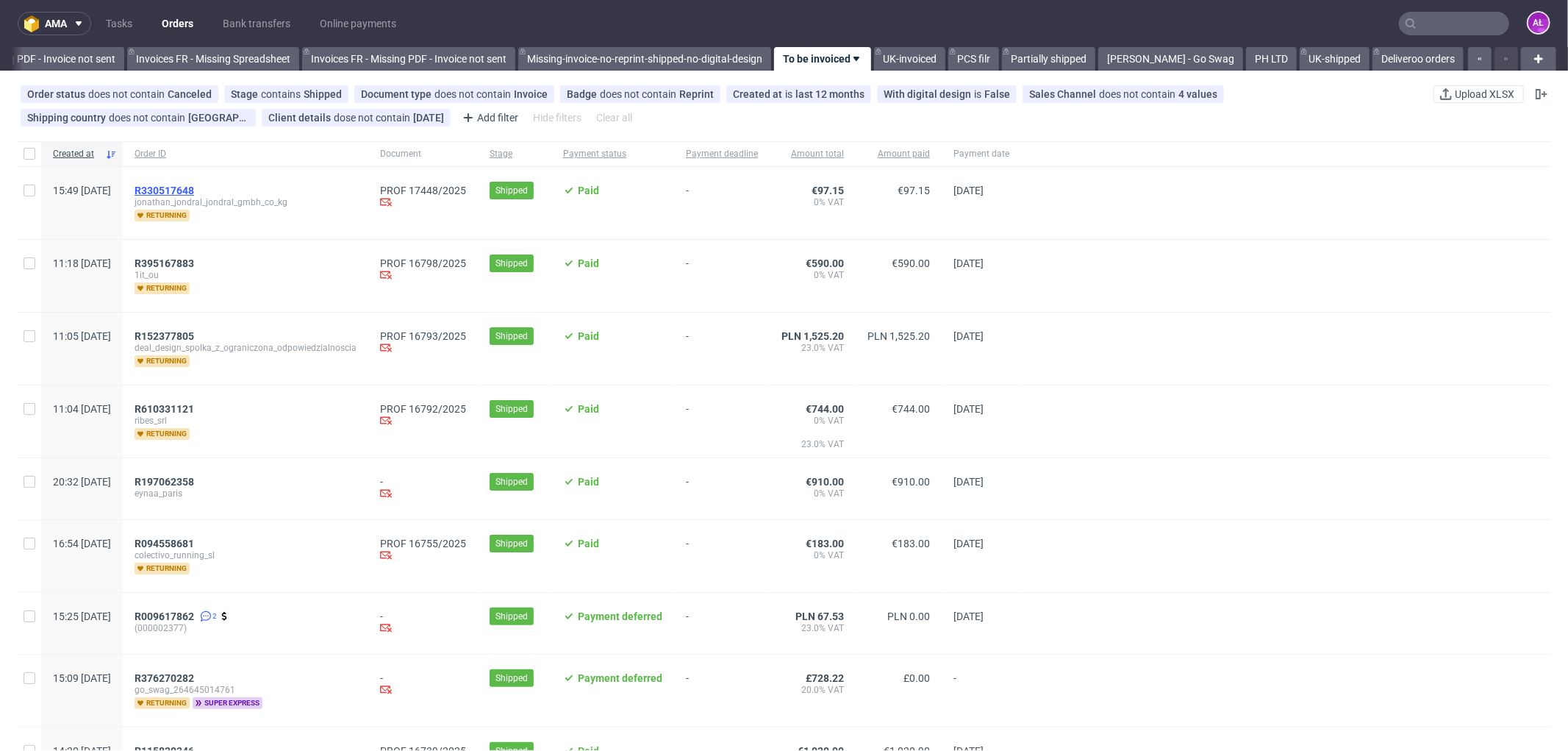
click at [194, 192] on span "R330517648" at bounding box center [163, 190] width 59 height 11
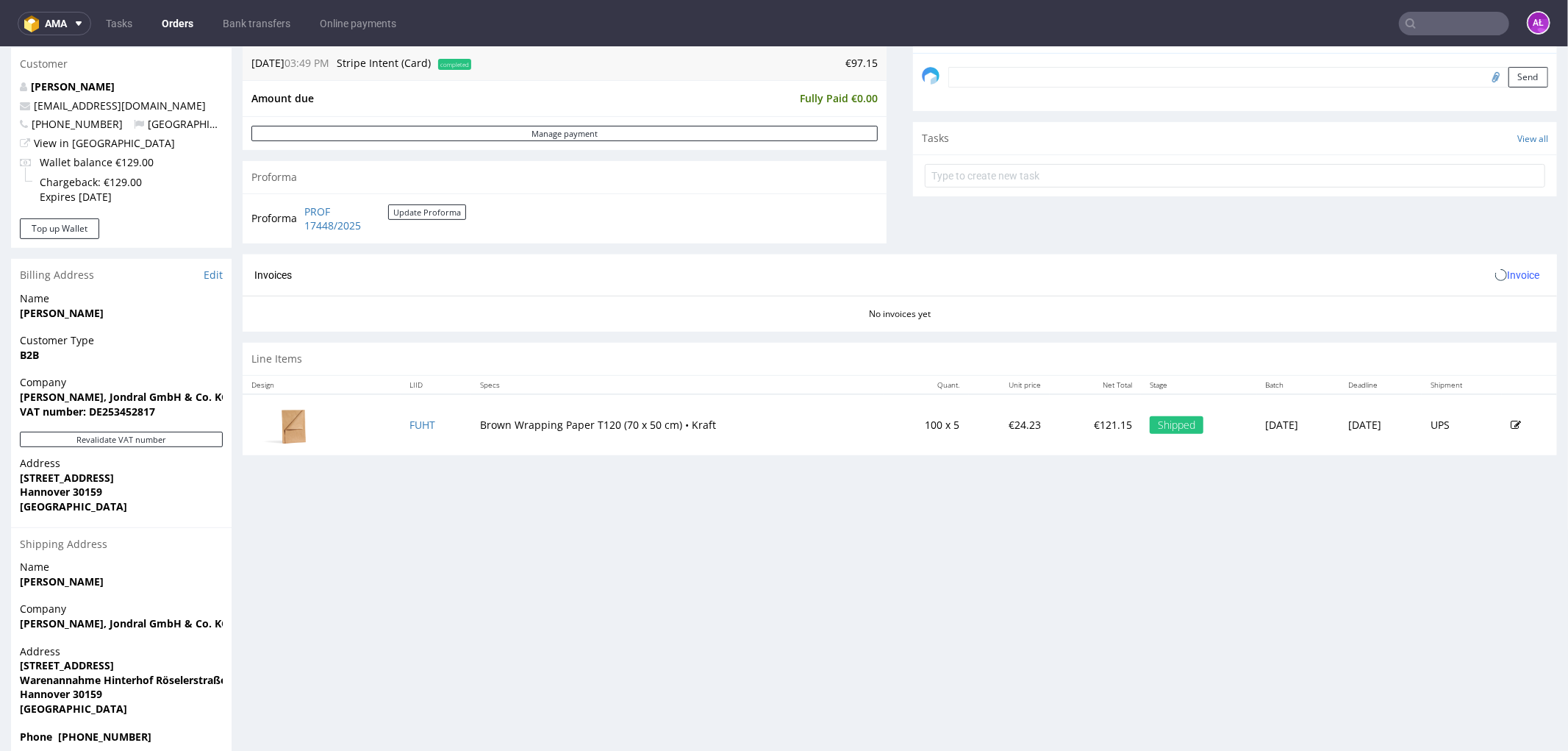
scroll to position [490, 0]
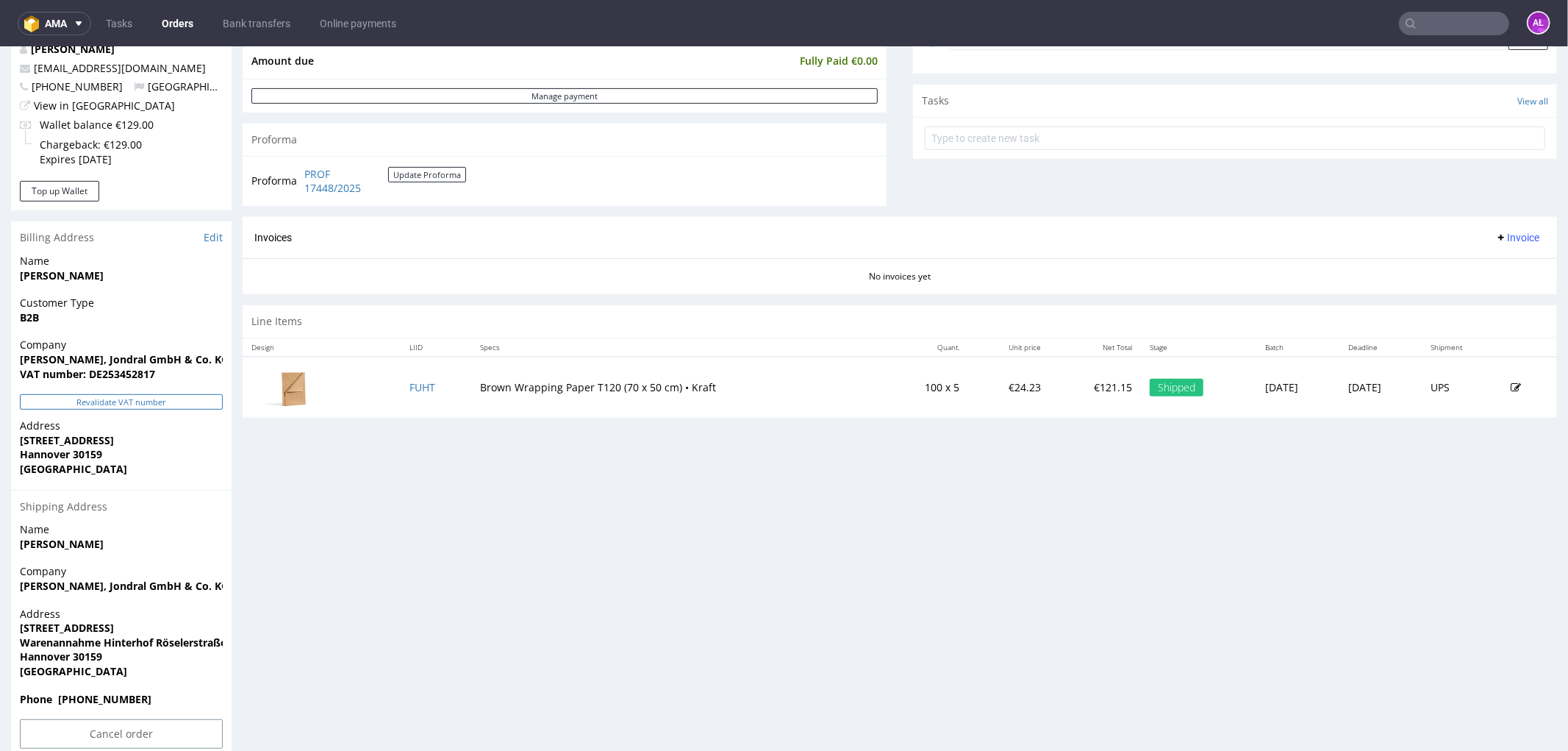
click at [175, 407] on button "Revalidate VAT number" at bounding box center [121, 401] width 203 height 15
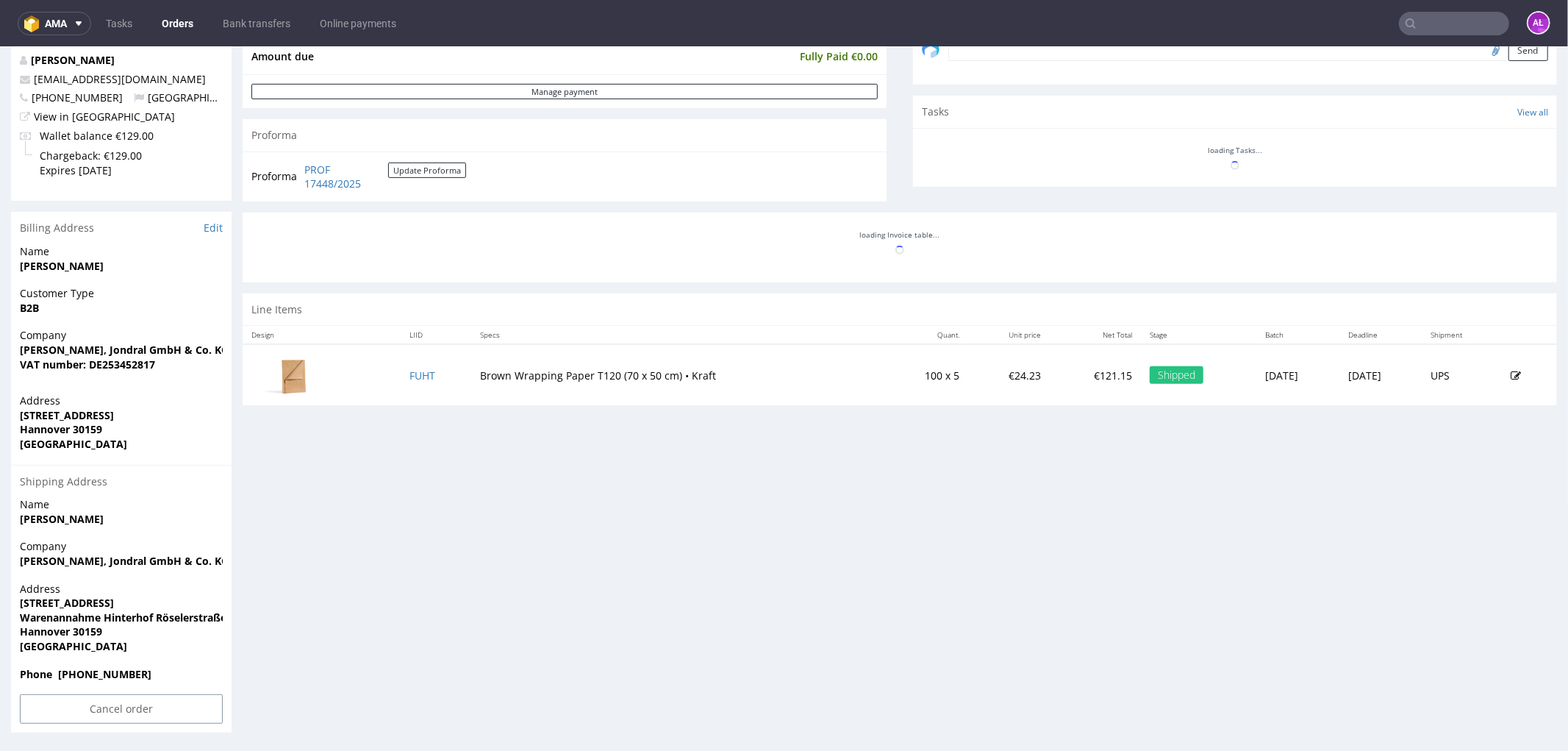
scroll to position [478, 0]
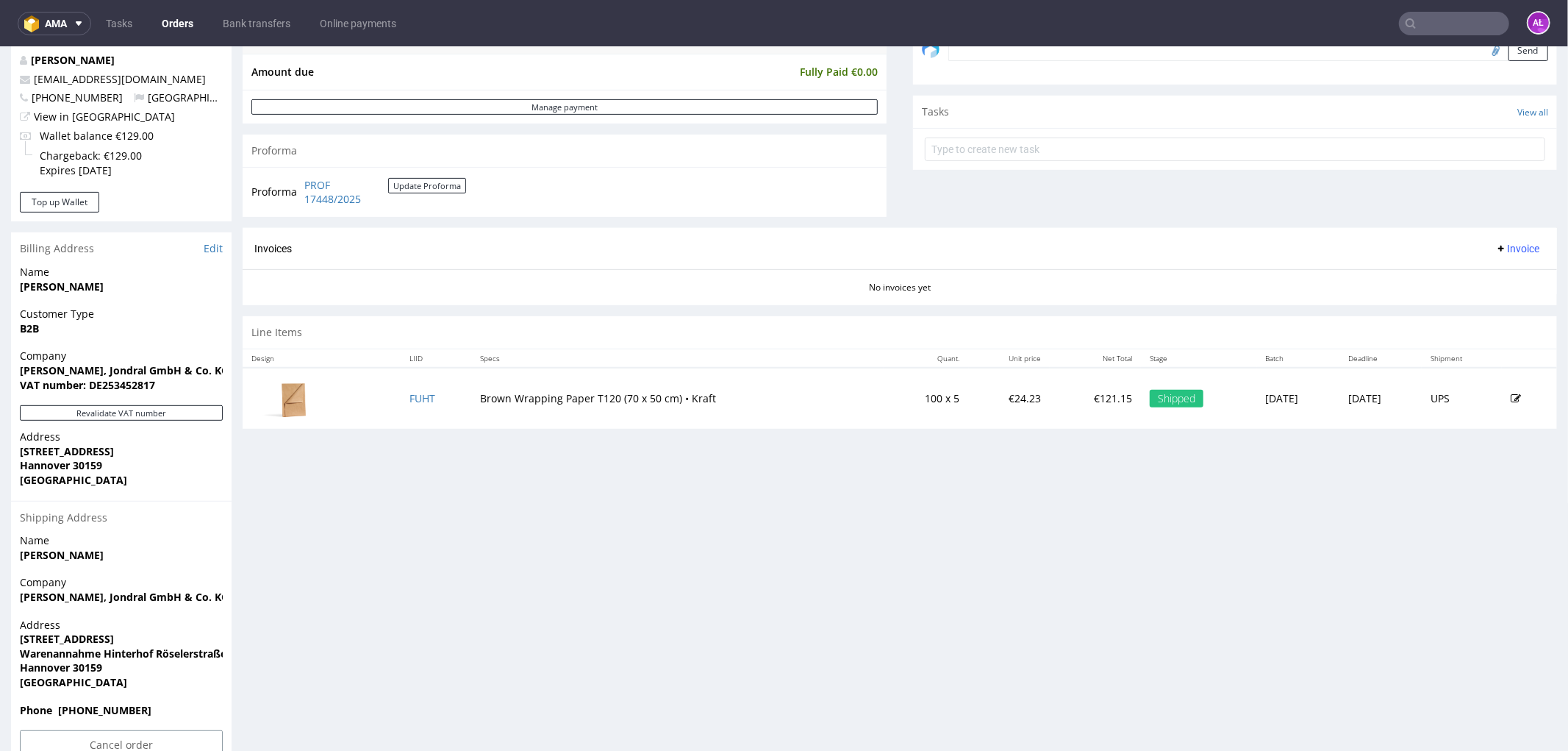
click at [1496, 249] on span "Invoice" at bounding box center [1518, 247] width 44 height 11
click at [1501, 268] on li "Generate" at bounding box center [1487, 280] width 94 height 26
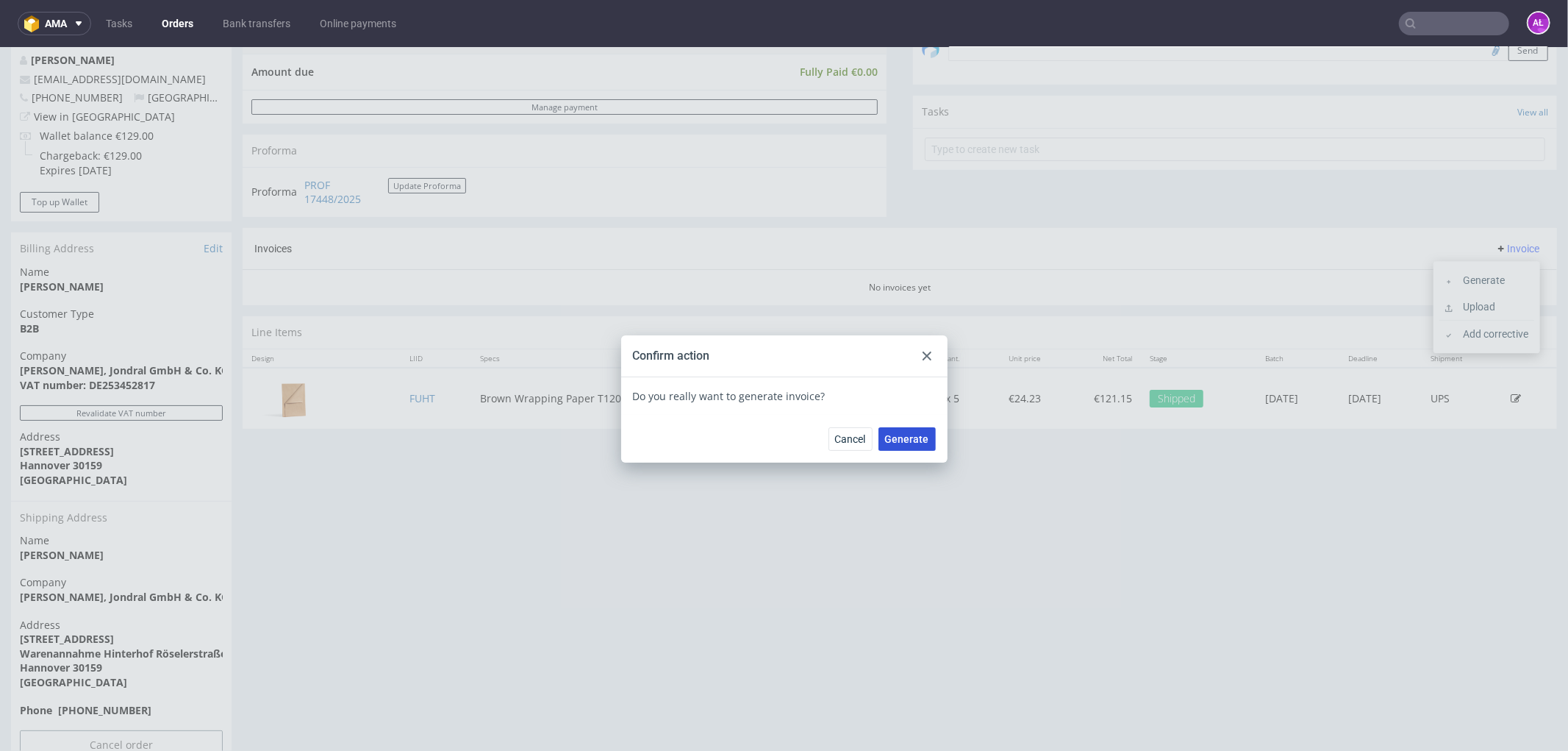
click at [897, 445] on button "Generate" at bounding box center [907, 438] width 57 height 24
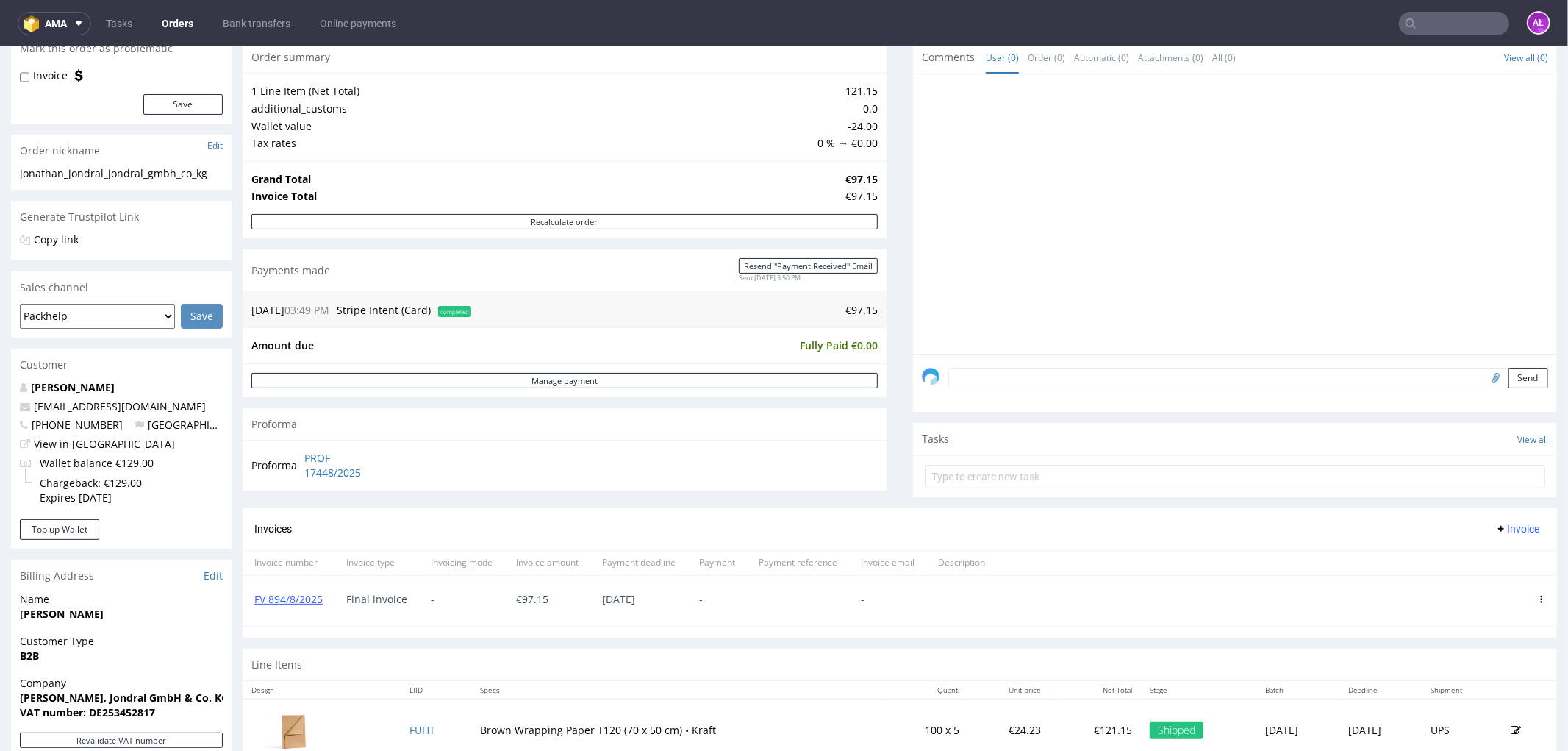
scroll to position [408, 0]
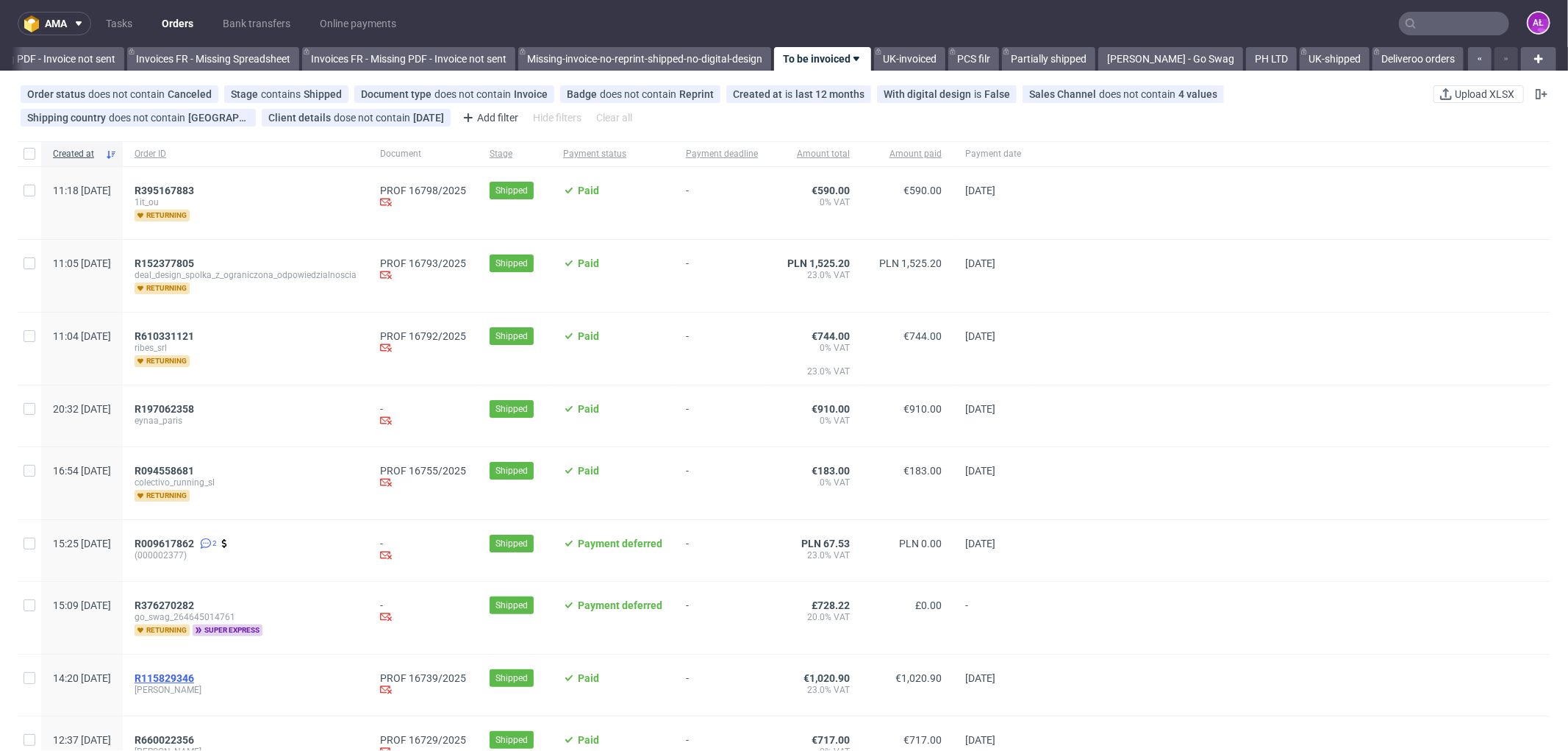
scroll to position [490, 0]
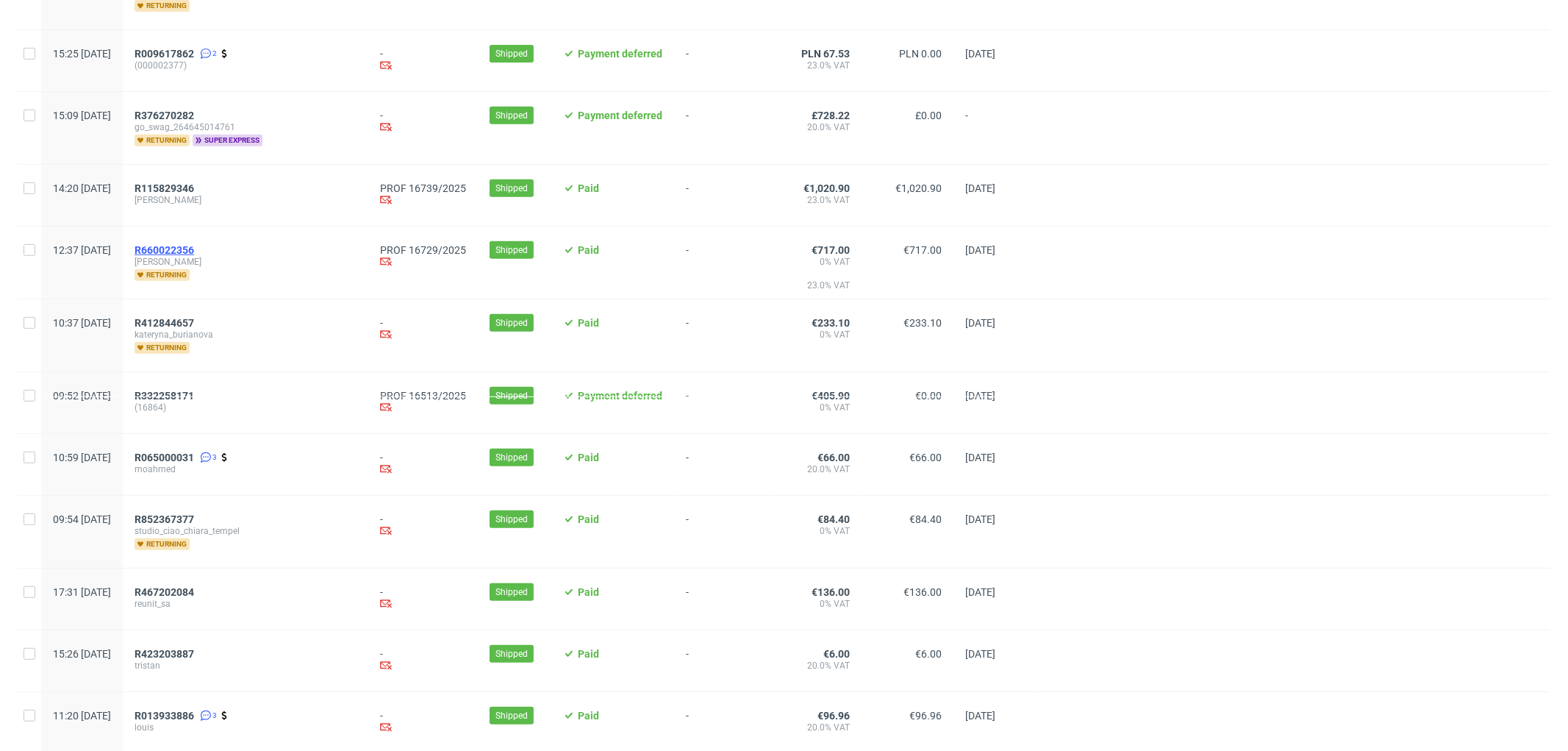
click at [194, 247] on span "R660022356" at bounding box center [163, 250] width 59 height 11
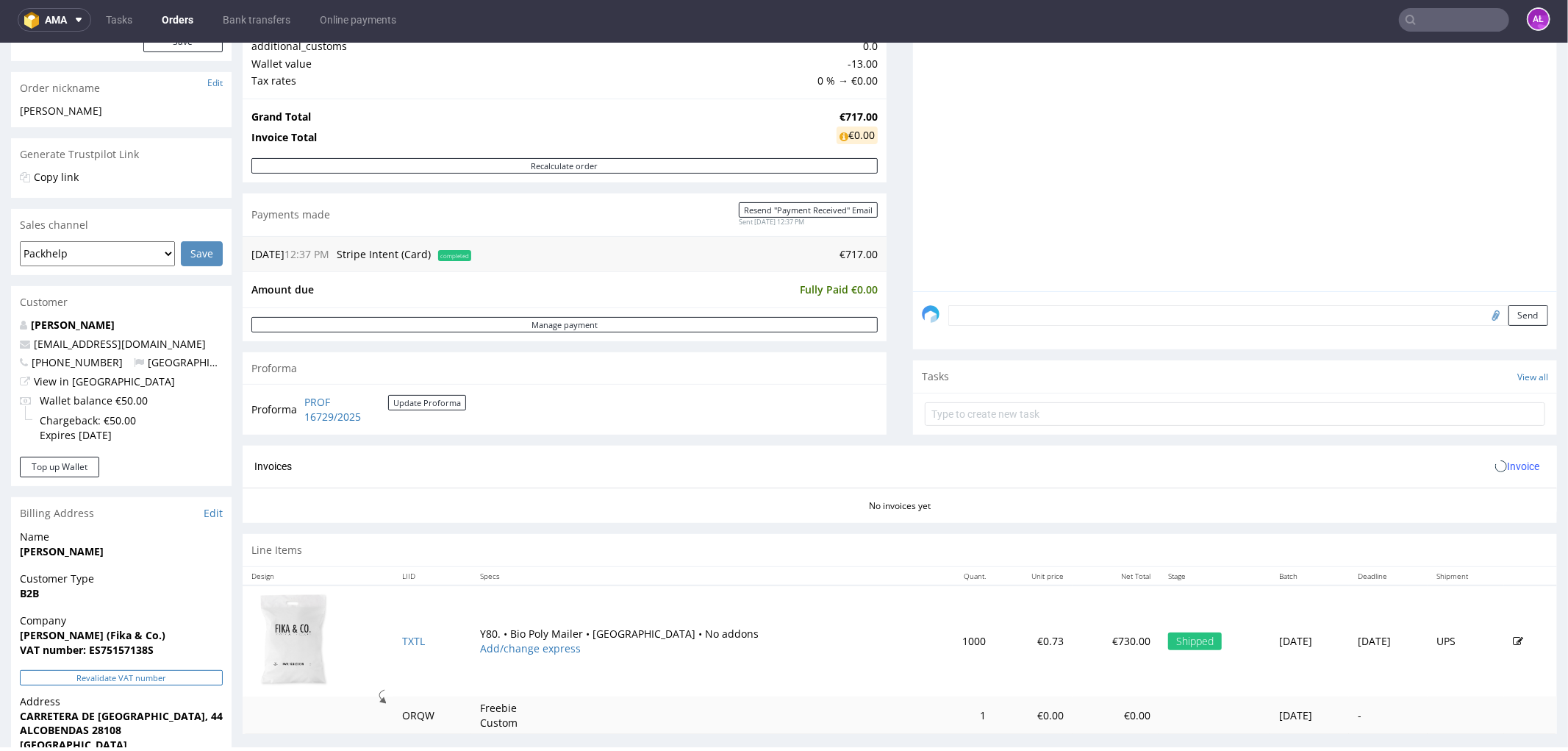
scroll to position [408, 0]
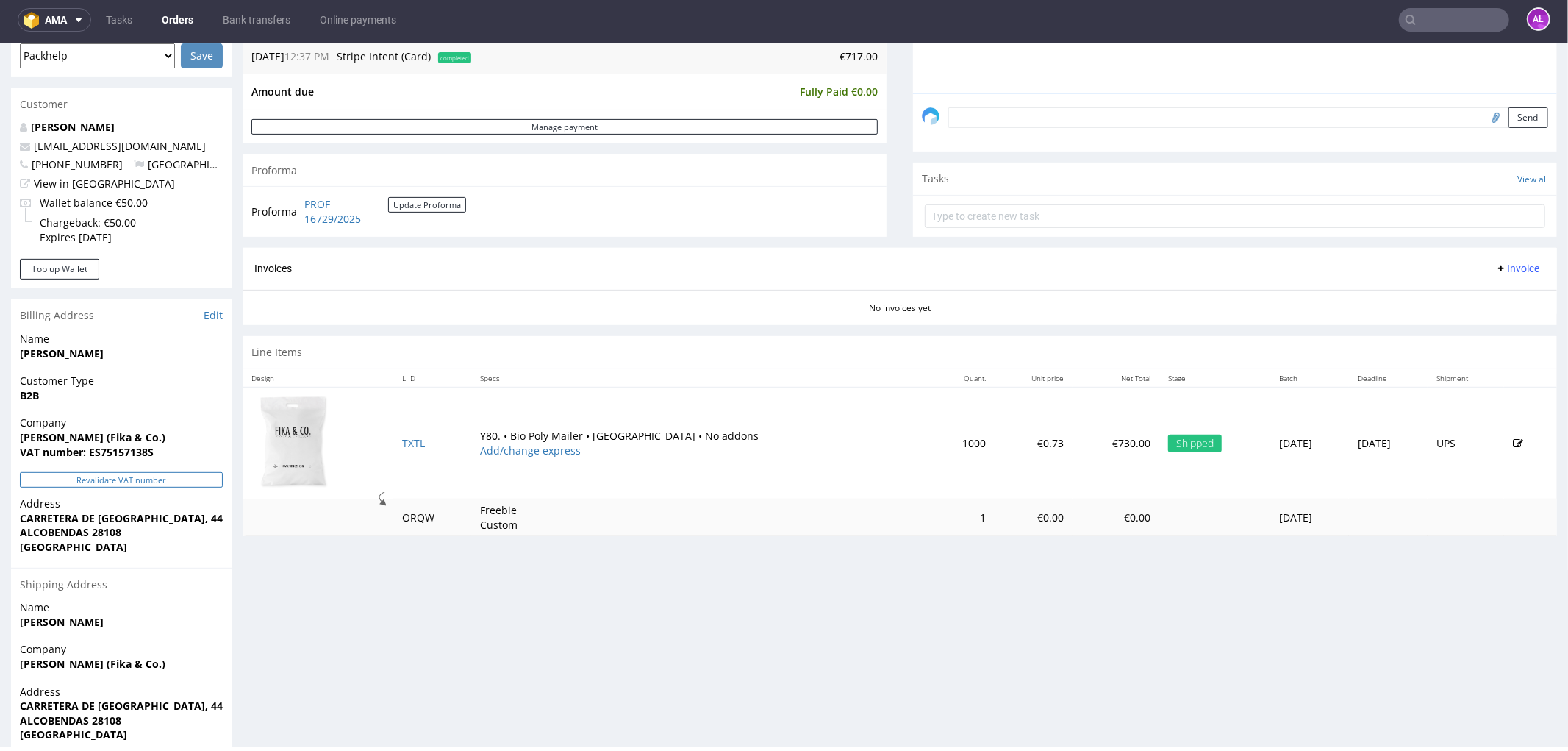
click at [197, 483] on button "Revalidate VAT number" at bounding box center [121, 478] width 203 height 15
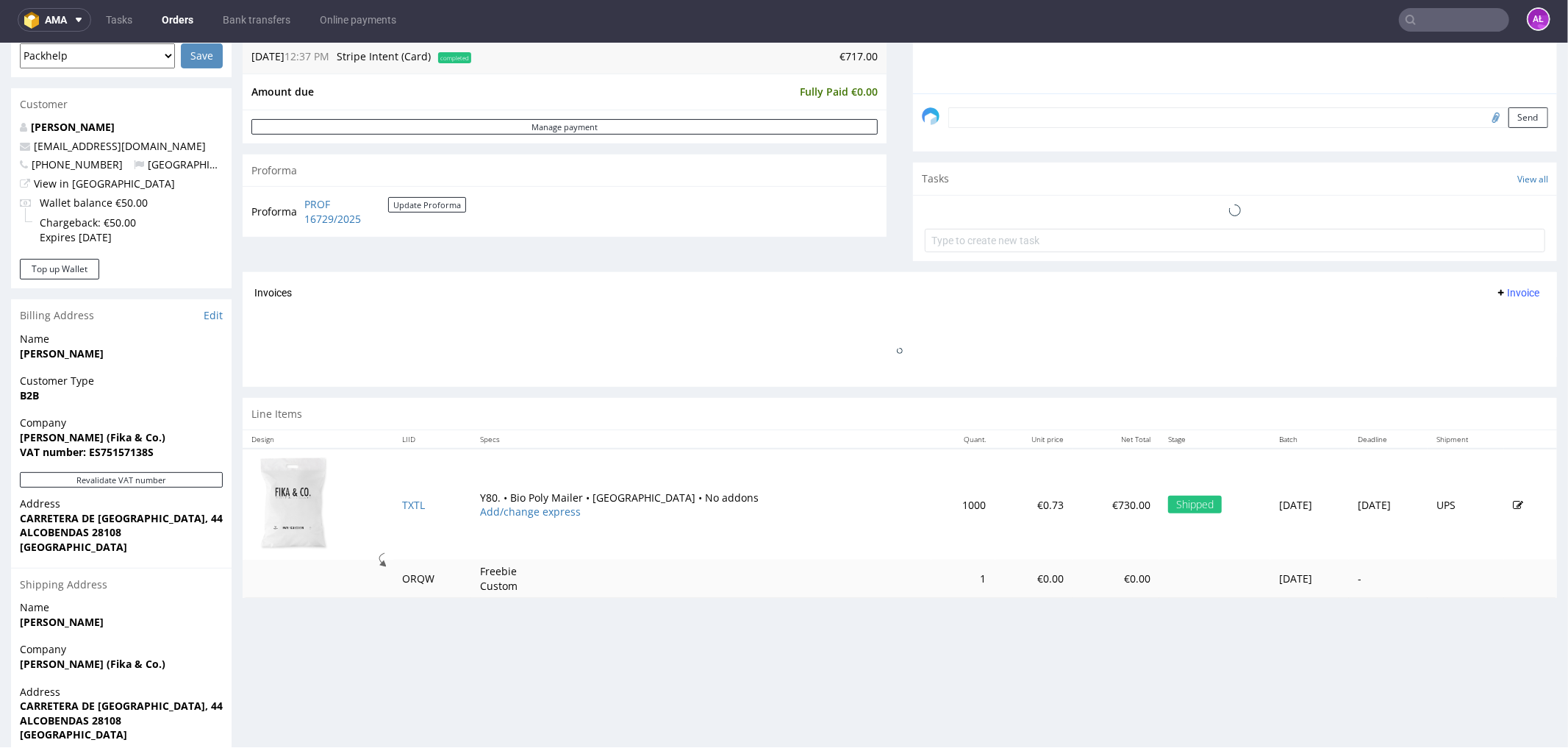
drag, startPoint x: 1500, startPoint y: 289, endPoint x: 1501, endPoint y: 297, distance: 8.1
click at [1500, 289] on span "Invoice" at bounding box center [1518, 291] width 44 height 11
click at [1498, 319] on span "Generate" at bounding box center [1493, 322] width 71 height 15
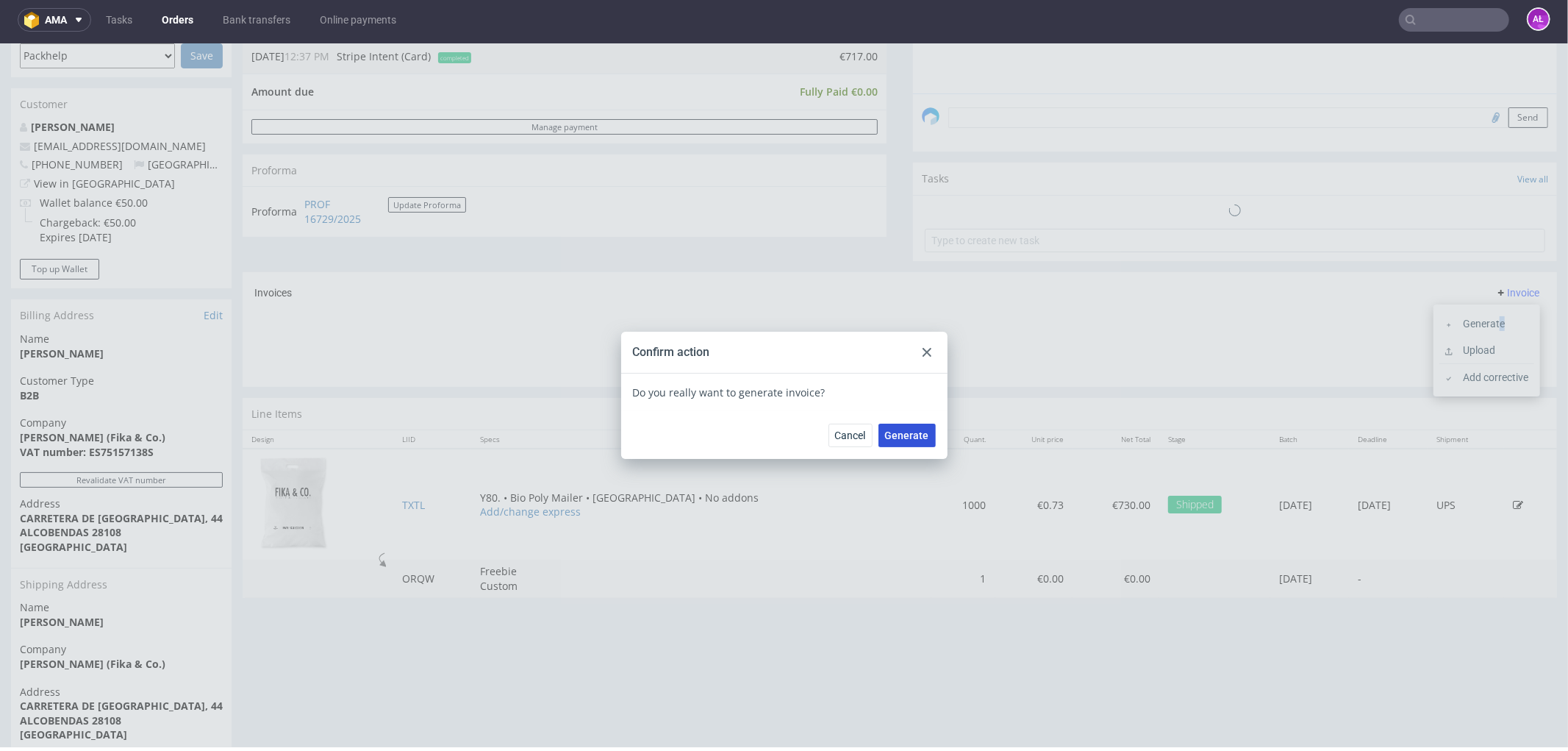
click at [897, 433] on span "Generate" at bounding box center [907, 435] width 44 height 11
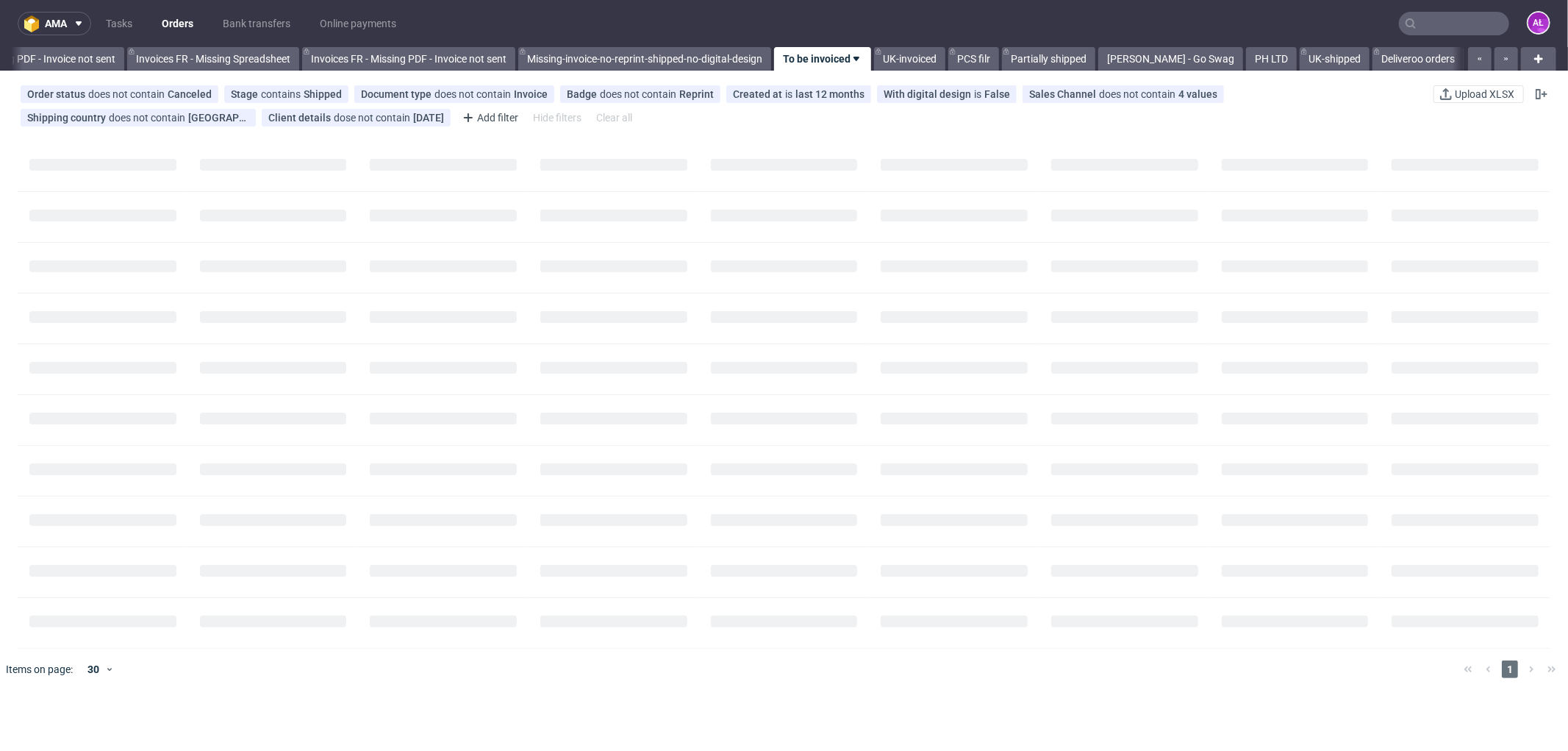
scroll to position [0, 2203]
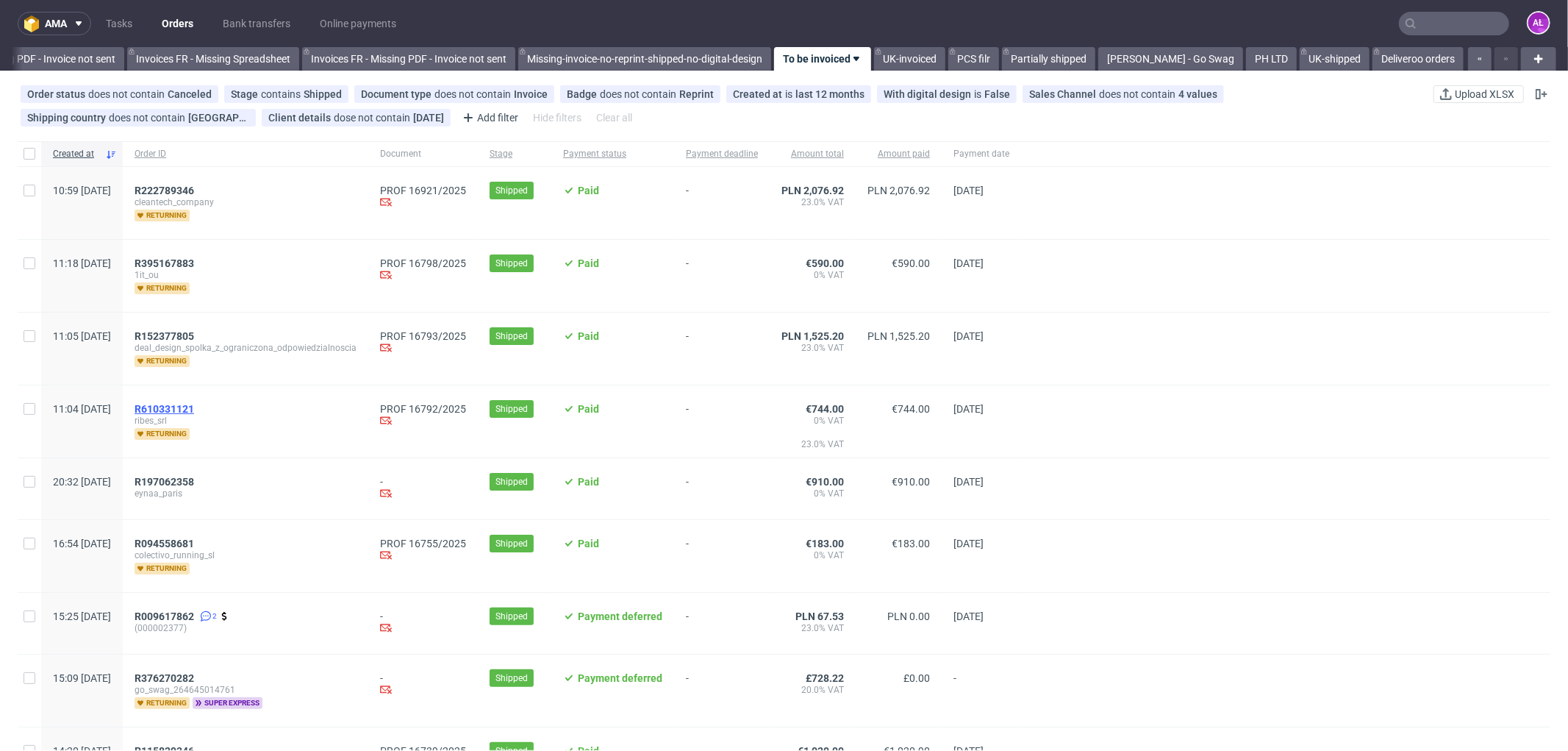
click at [194, 406] on span "R610331121" at bounding box center [163, 409] width 59 height 11
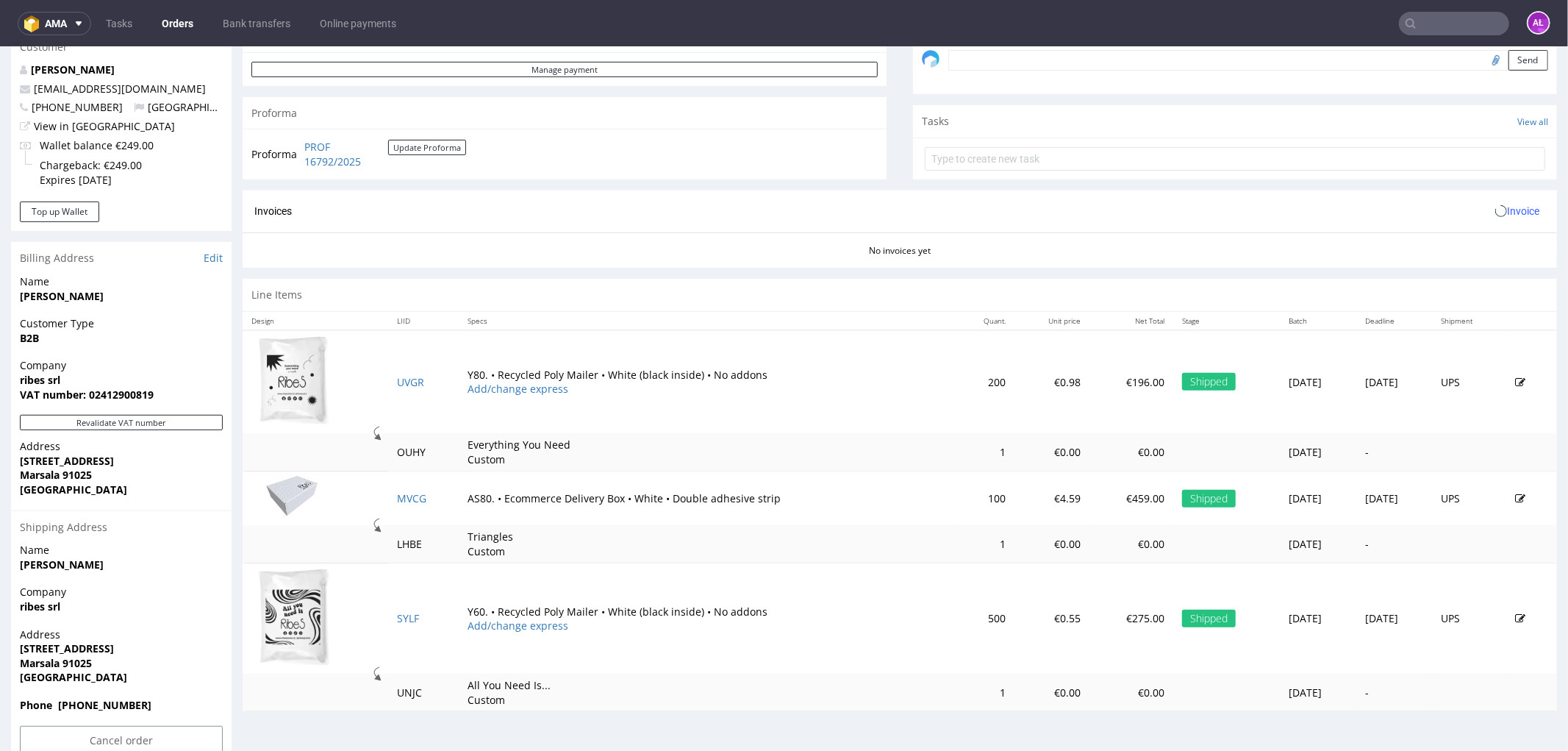
scroll to position [478, 0]
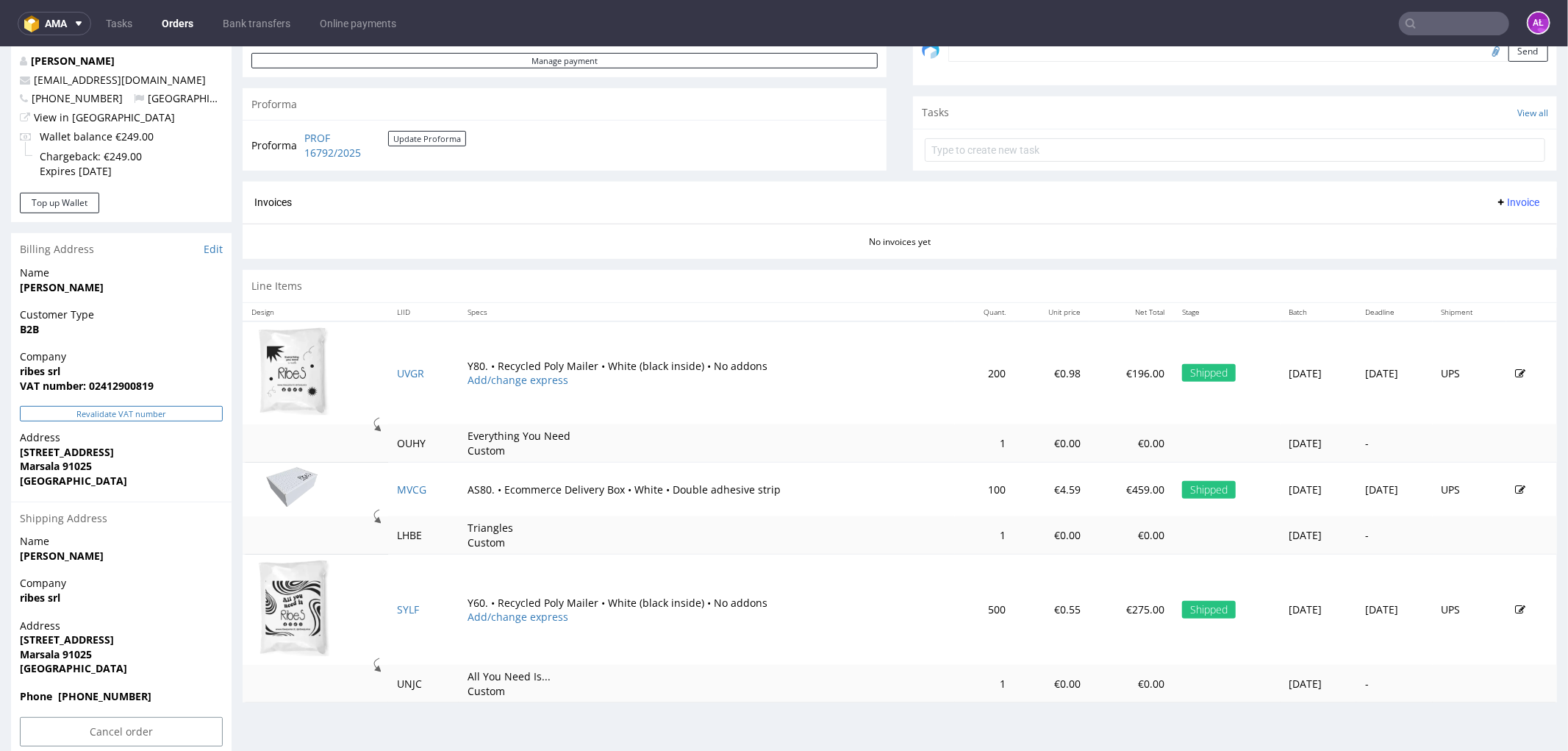
click at [177, 416] on button "Revalidate VAT number" at bounding box center [121, 412] width 203 height 15
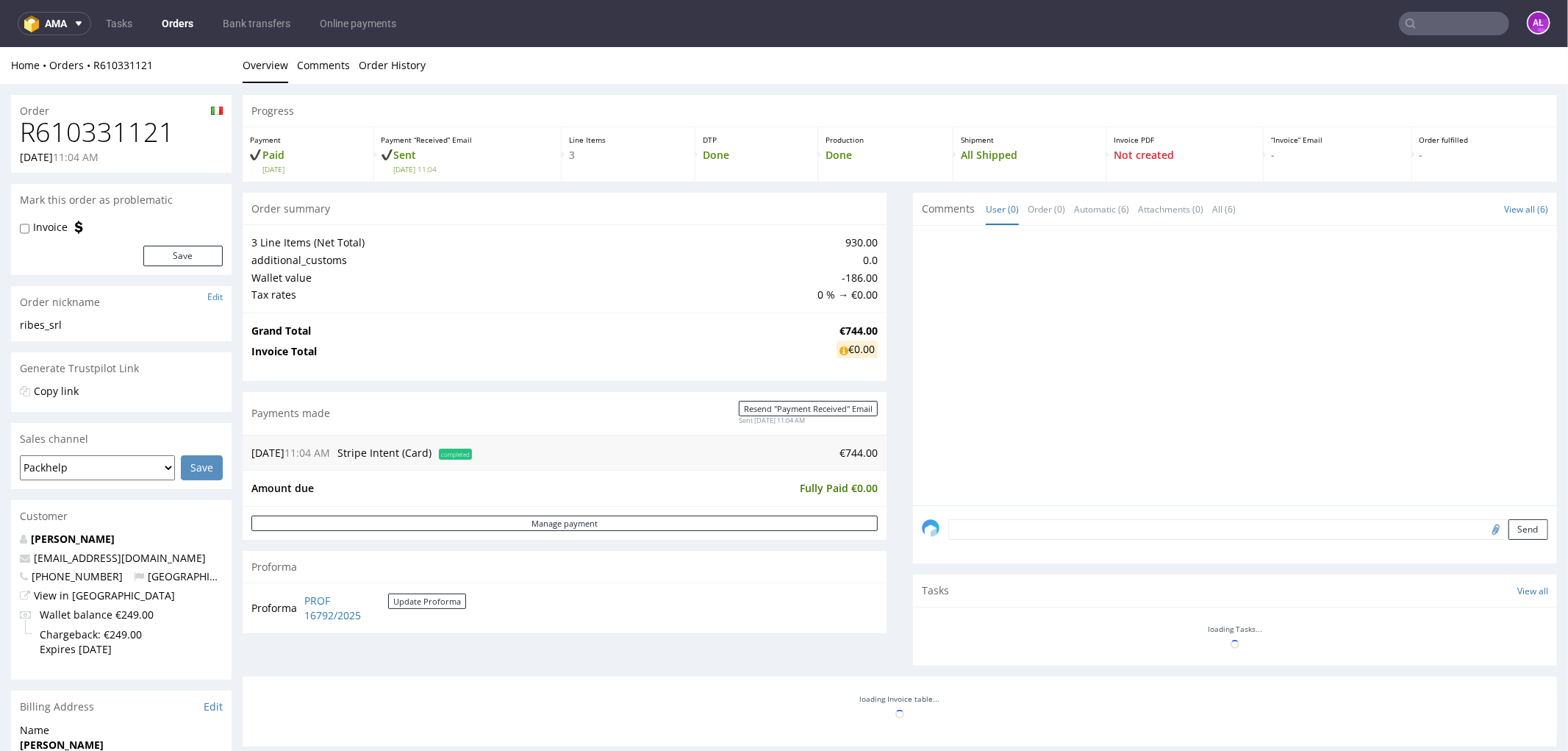
scroll to position [469, 0]
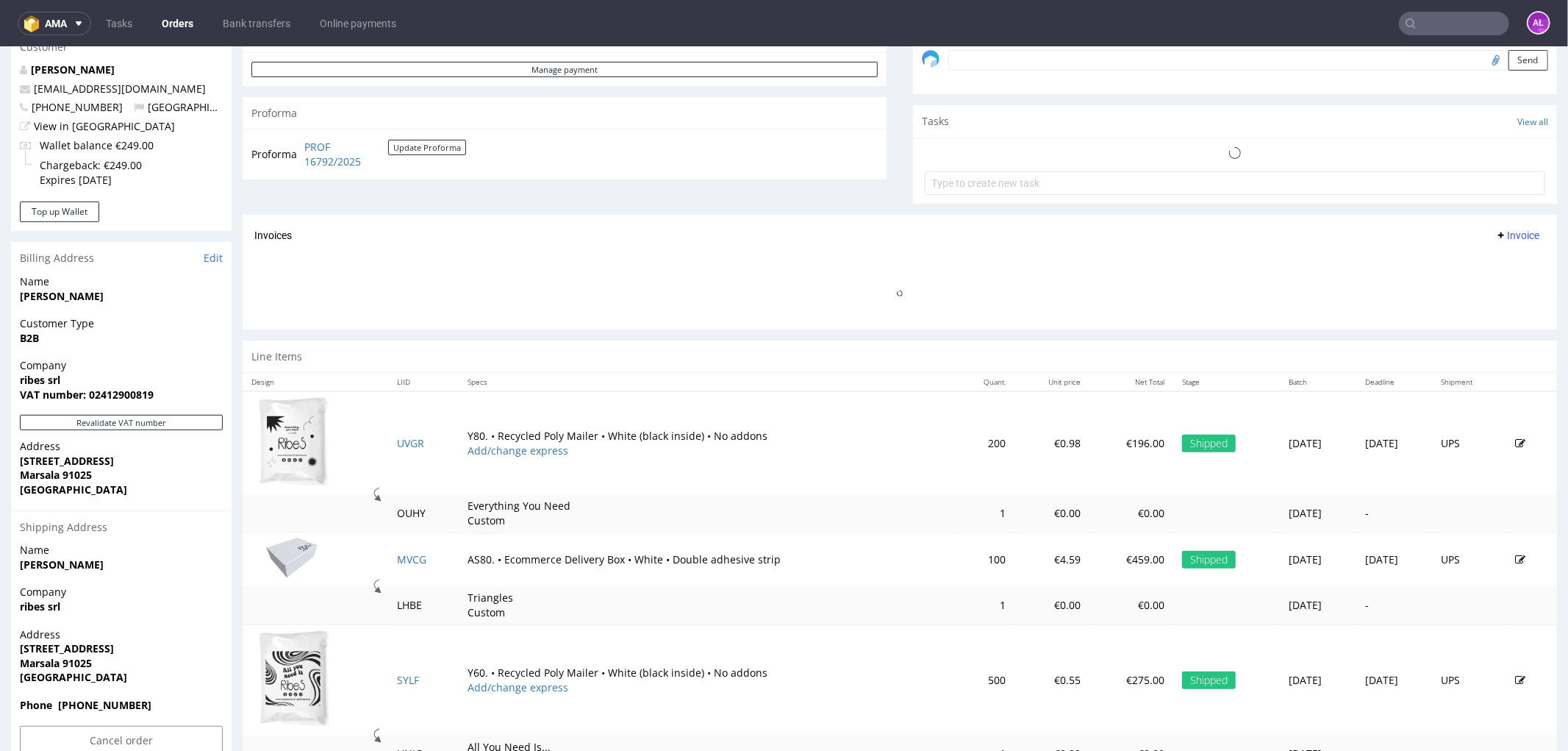
click at [1503, 229] on span "Invoice" at bounding box center [1518, 234] width 44 height 11
click at [1487, 267] on span "Generate" at bounding box center [1493, 265] width 71 height 15
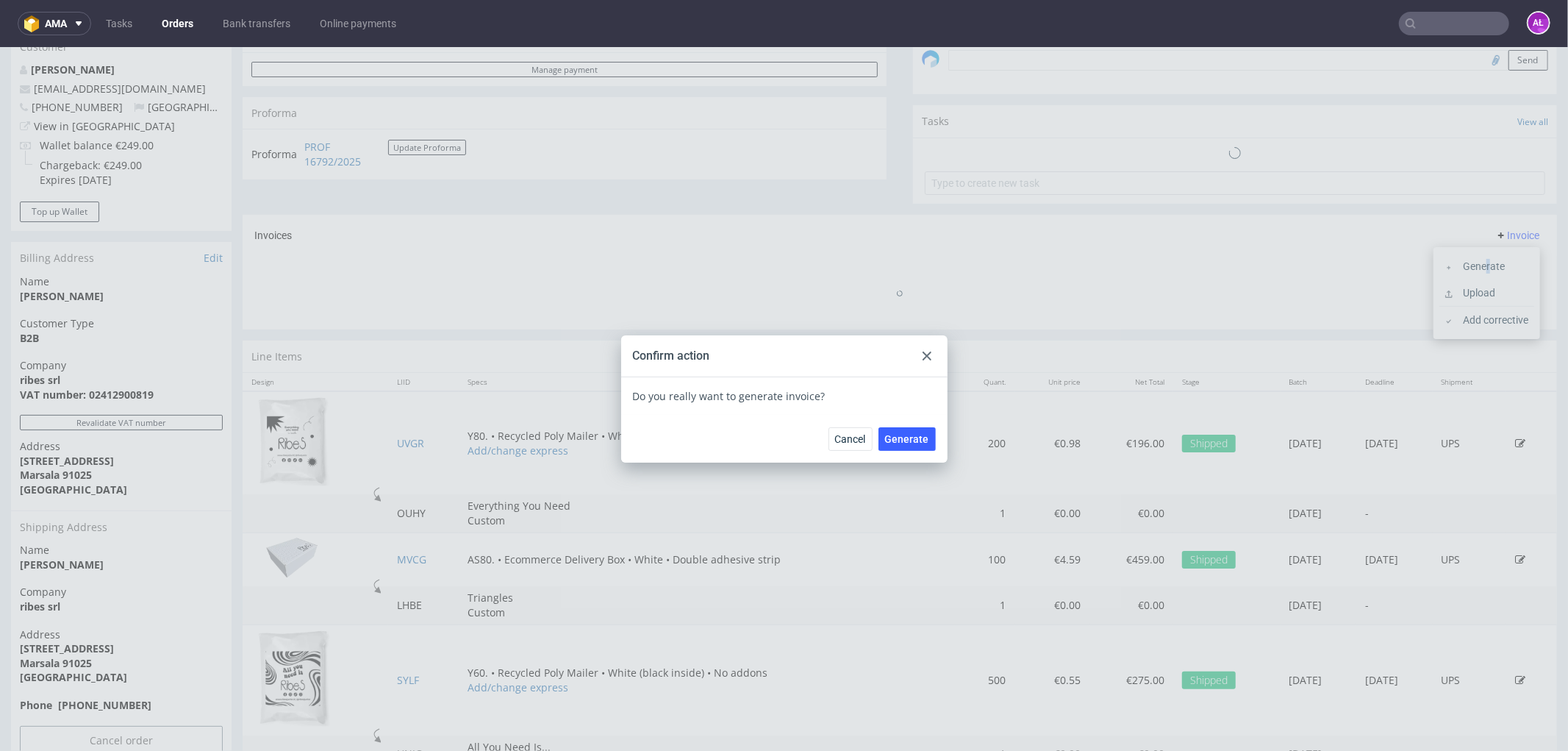
click at [924, 438] on button "Generate" at bounding box center [907, 438] width 57 height 24
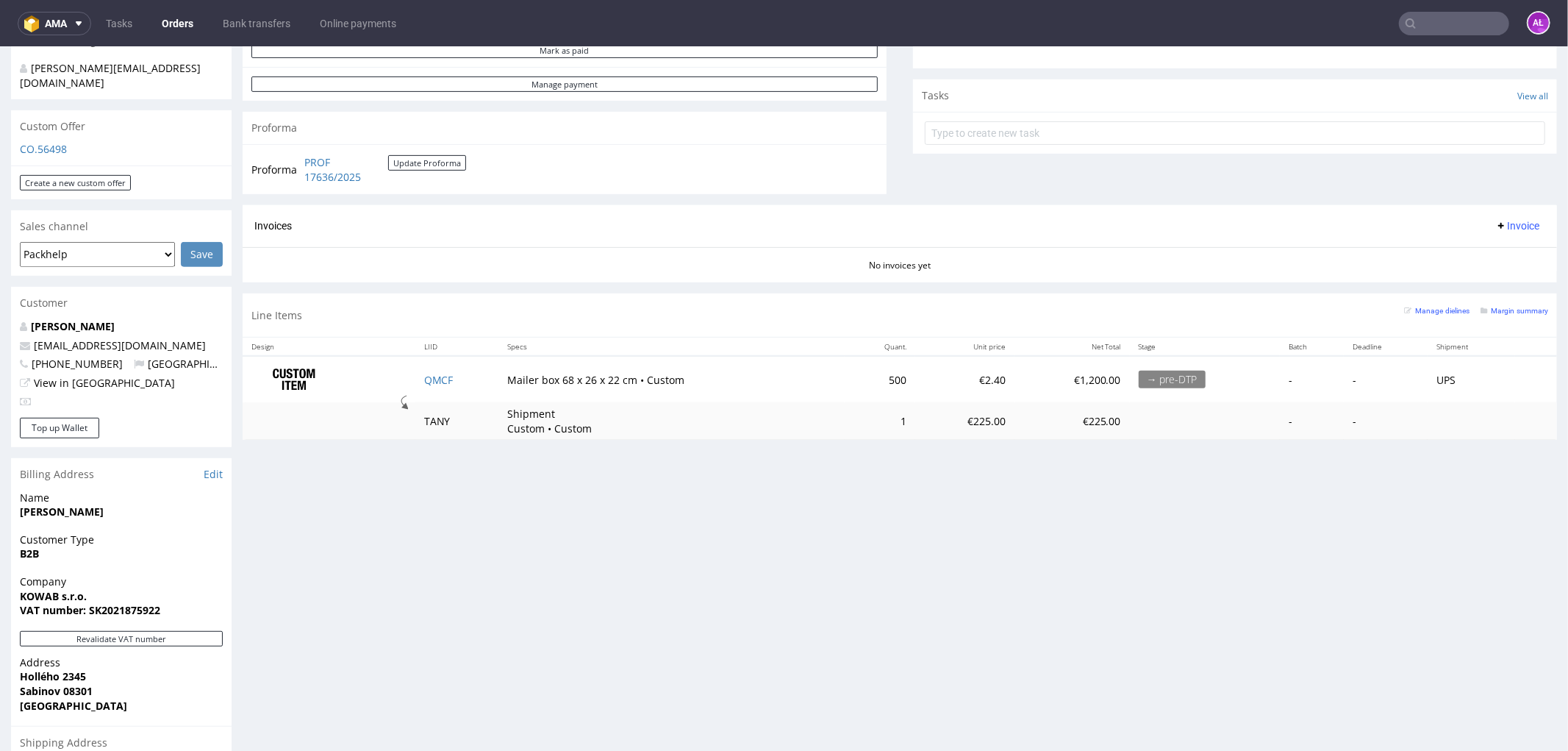
scroll to position [490, 0]
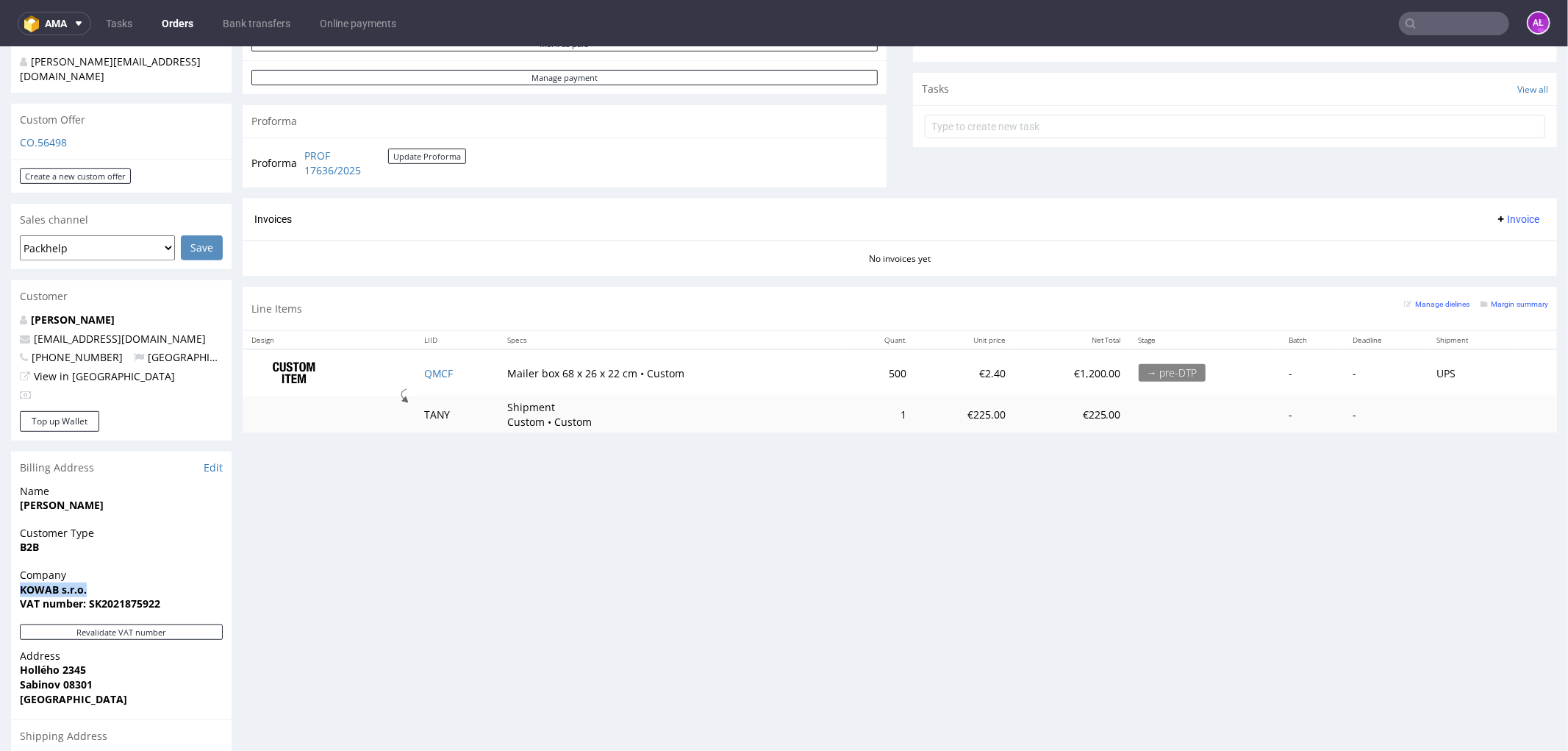
drag, startPoint x: 86, startPoint y: 554, endPoint x: 18, endPoint y: 564, distance: 68.7
click at [18, 567] on div "Company KOWAB s.r.o. VAT number: SK2021875922" at bounding box center [121, 595] width 221 height 56
copy strong "KOWAB s.r.o."
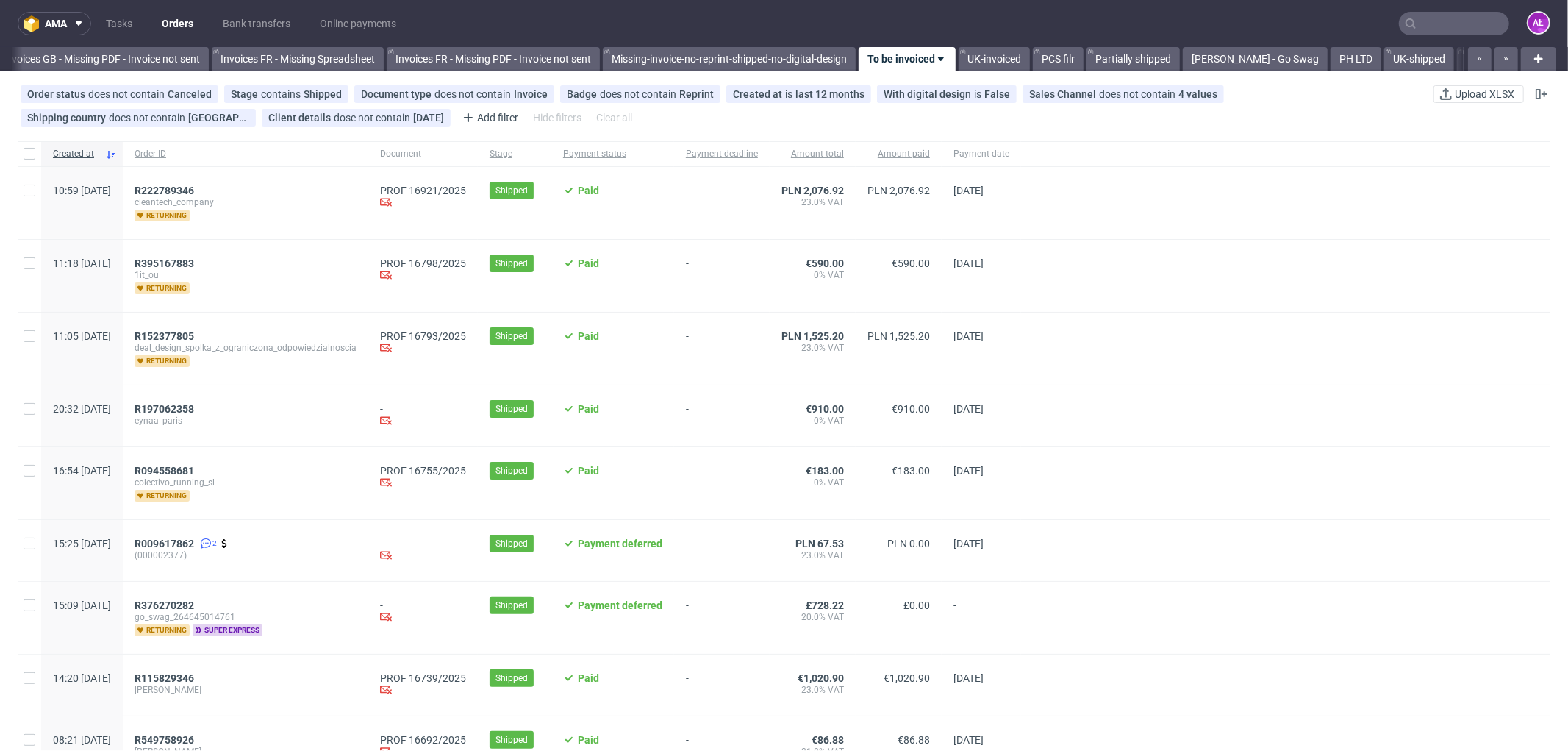
scroll to position [0, 2203]
click at [194, 333] on span "R152377805" at bounding box center [163, 335] width 59 height 11
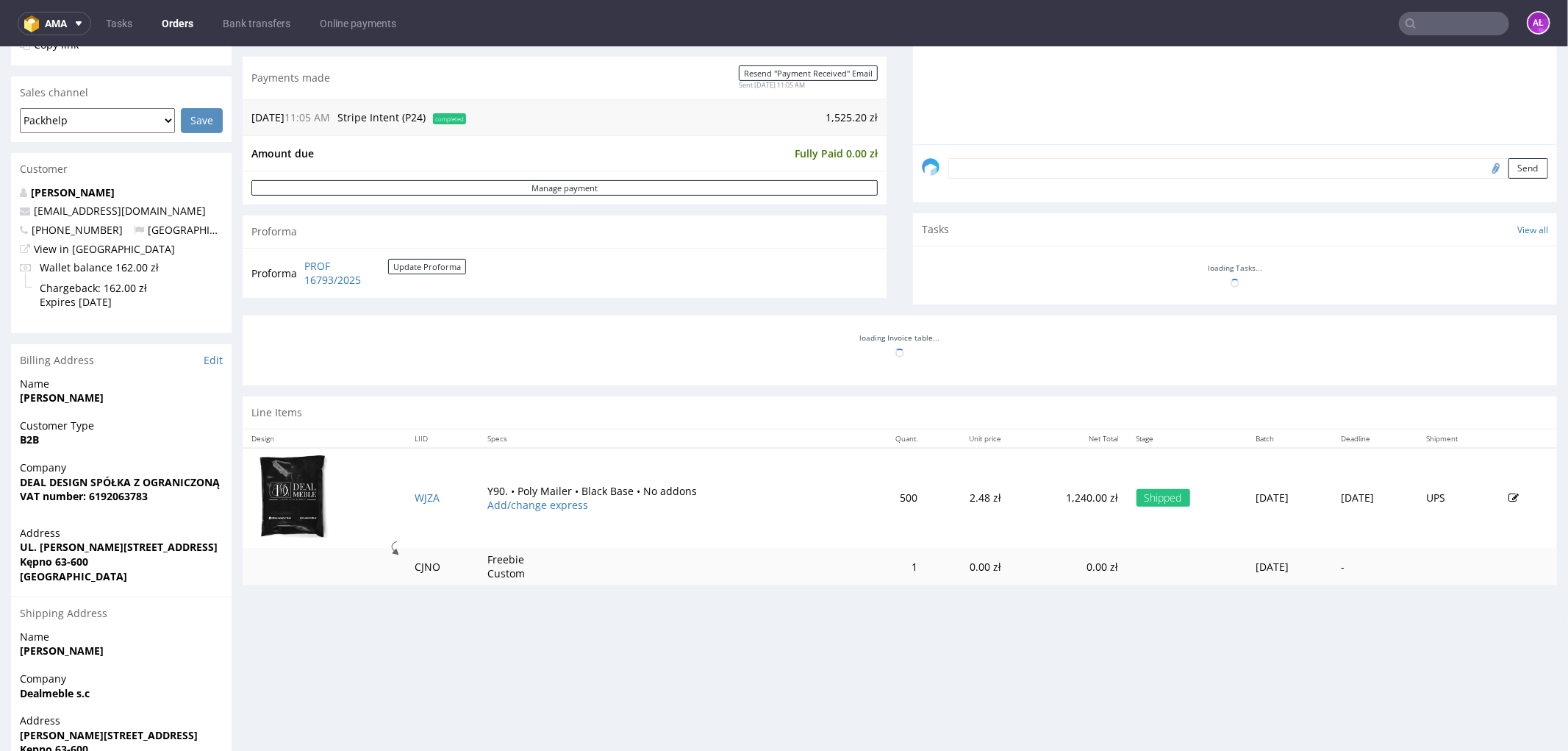
scroll to position [490, 0]
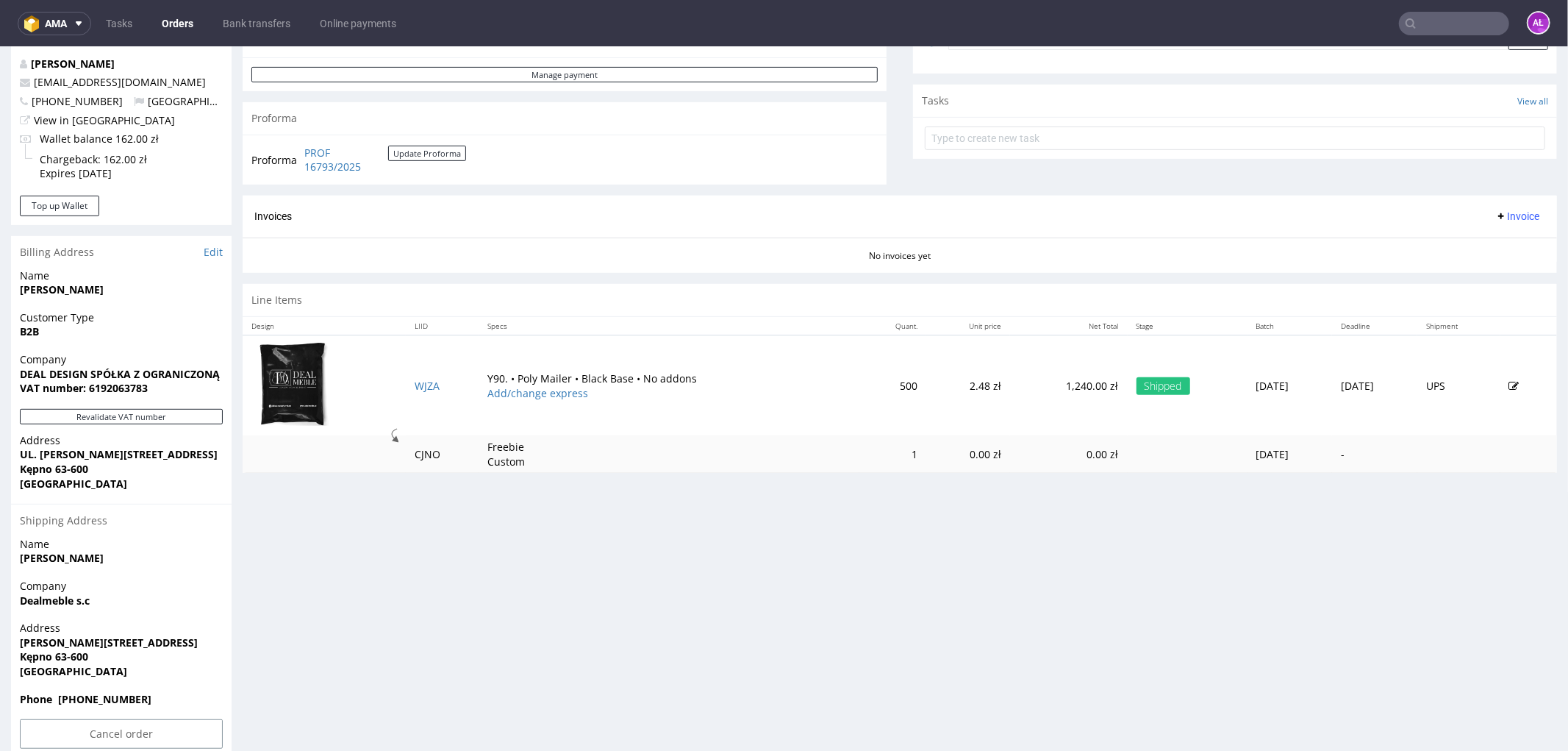
click at [1496, 209] on icon at bounding box center [1501, 214] width 11 height 11
drag, startPoint x: 1482, startPoint y: 251, endPoint x: 1474, endPoint y: 251, distance: 8.0
click at [1474, 251] on span "Generate" at bounding box center [1493, 247] width 71 height 15
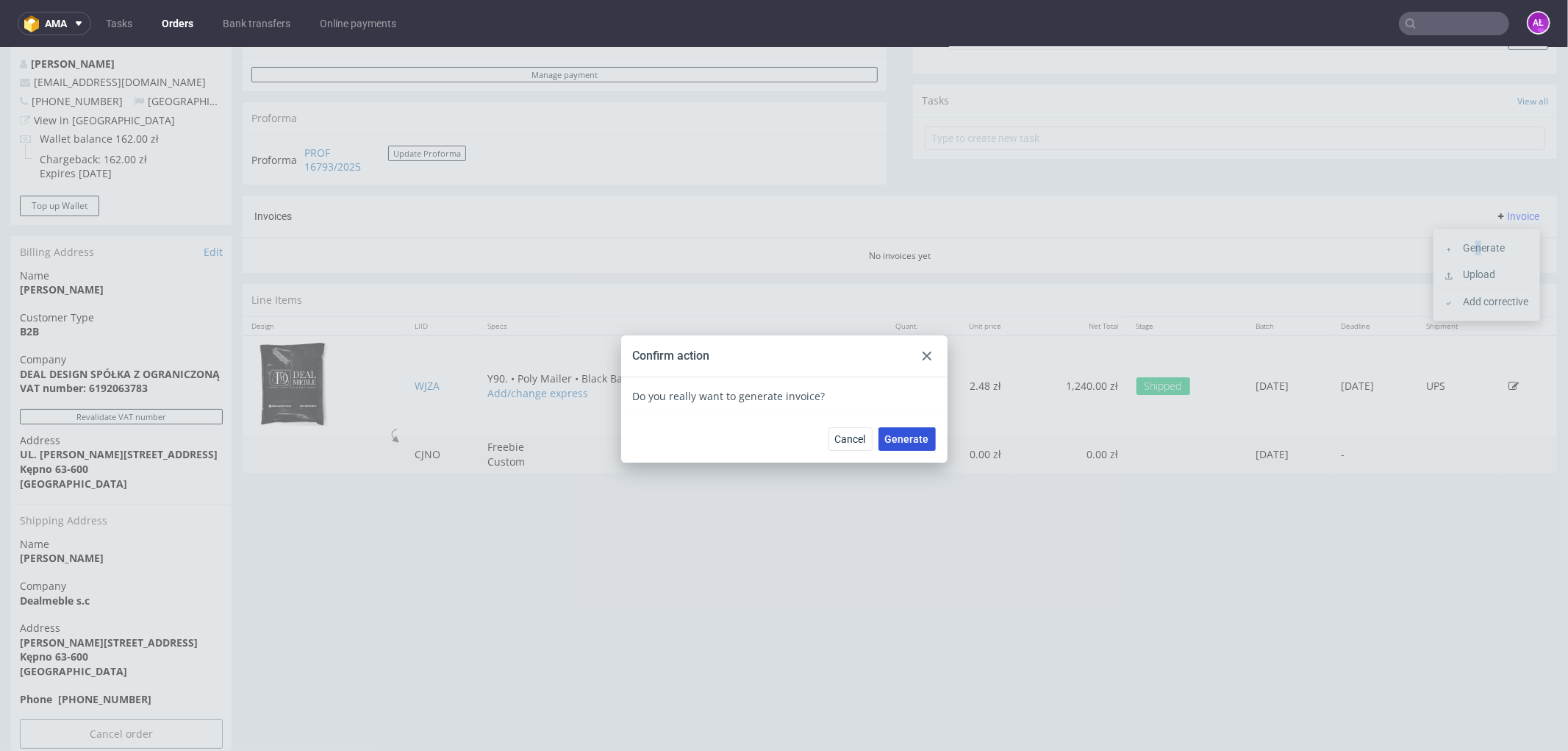
click at [899, 438] on span "Generate" at bounding box center [907, 439] width 44 height 11
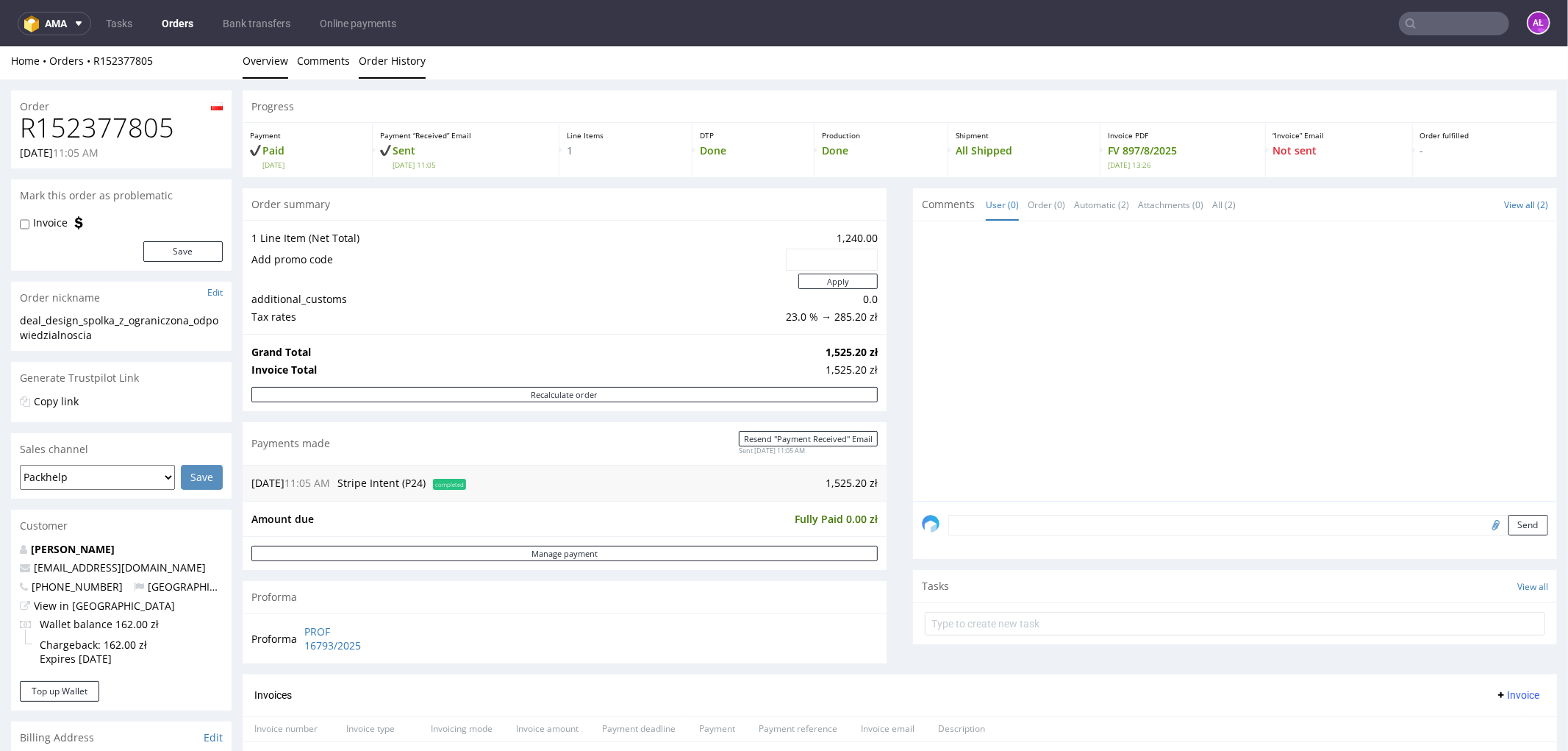
scroll to position [244, 0]
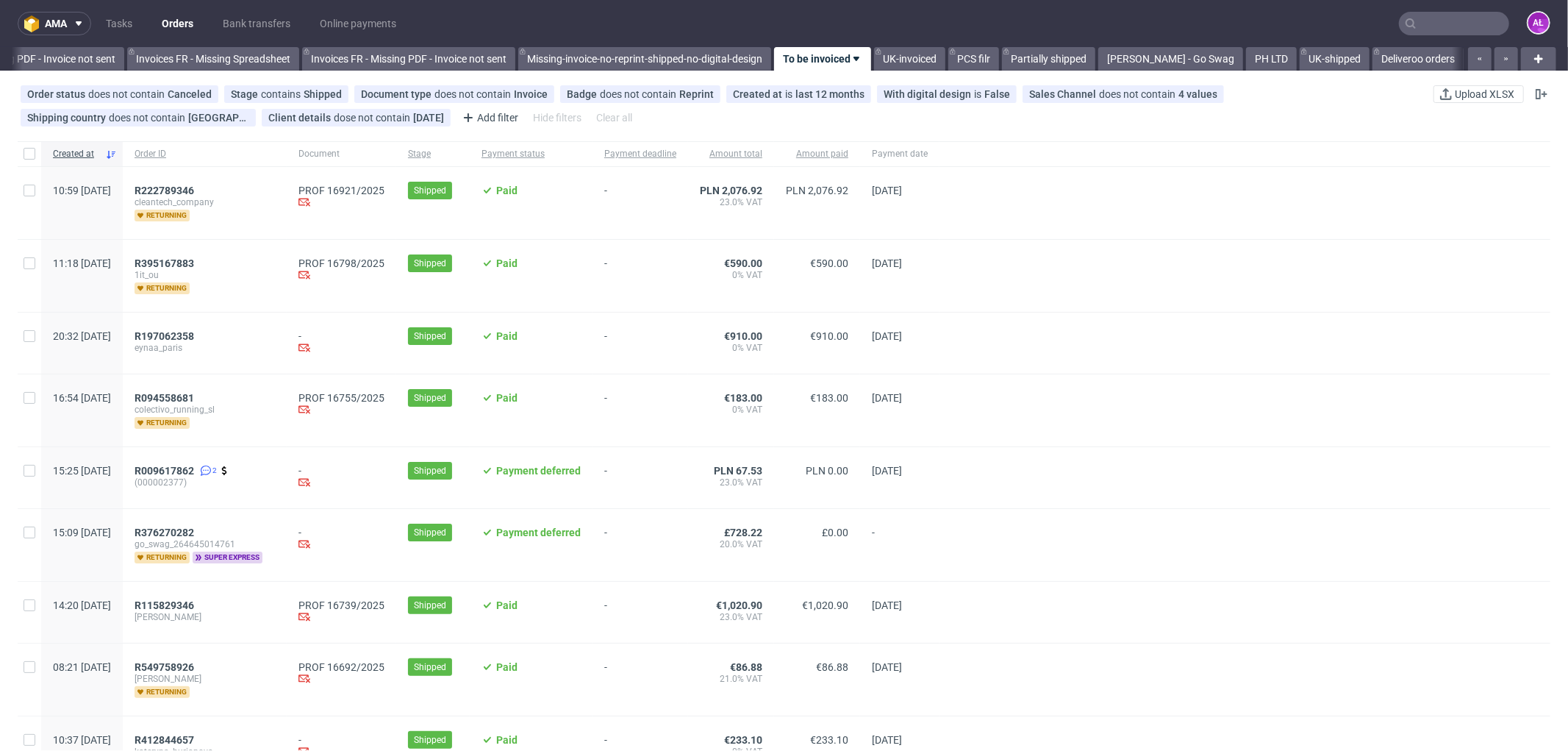
scroll to position [0, 2203]
click at [29, 196] on input "checkbox" at bounding box center [29, 190] width 11 height 11
checkbox input "true"
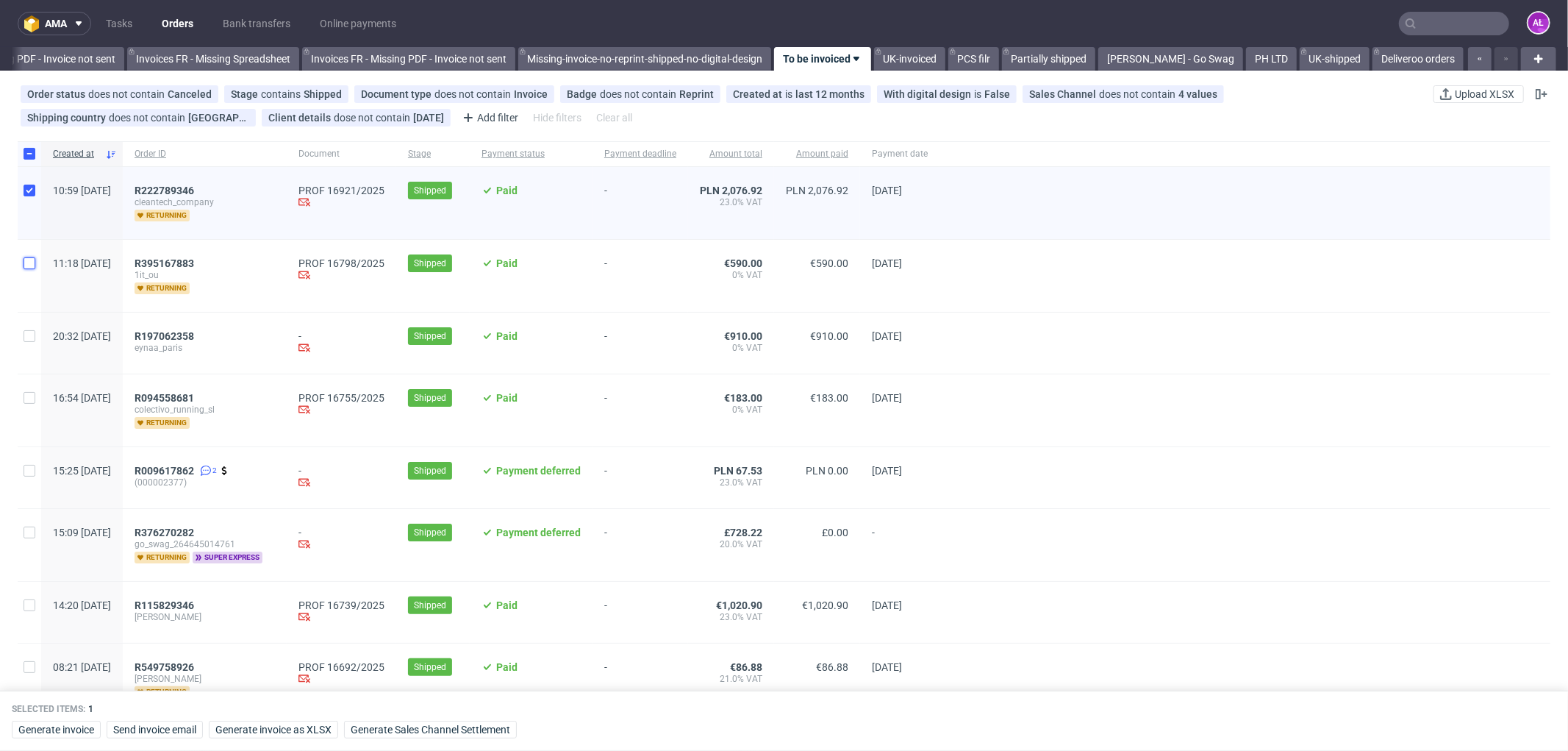
click at [32, 259] on input "checkbox" at bounding box center [29, 263] width 11 height 11
checkbox input "true"
click at [33, 394] on input "checkbox" at bounding box center [29, 397] width 11 height 11
checkbox input "true"
click at [86, 726] on span "Generate invoice" at bounding box center [56, 730] width 76 height 11
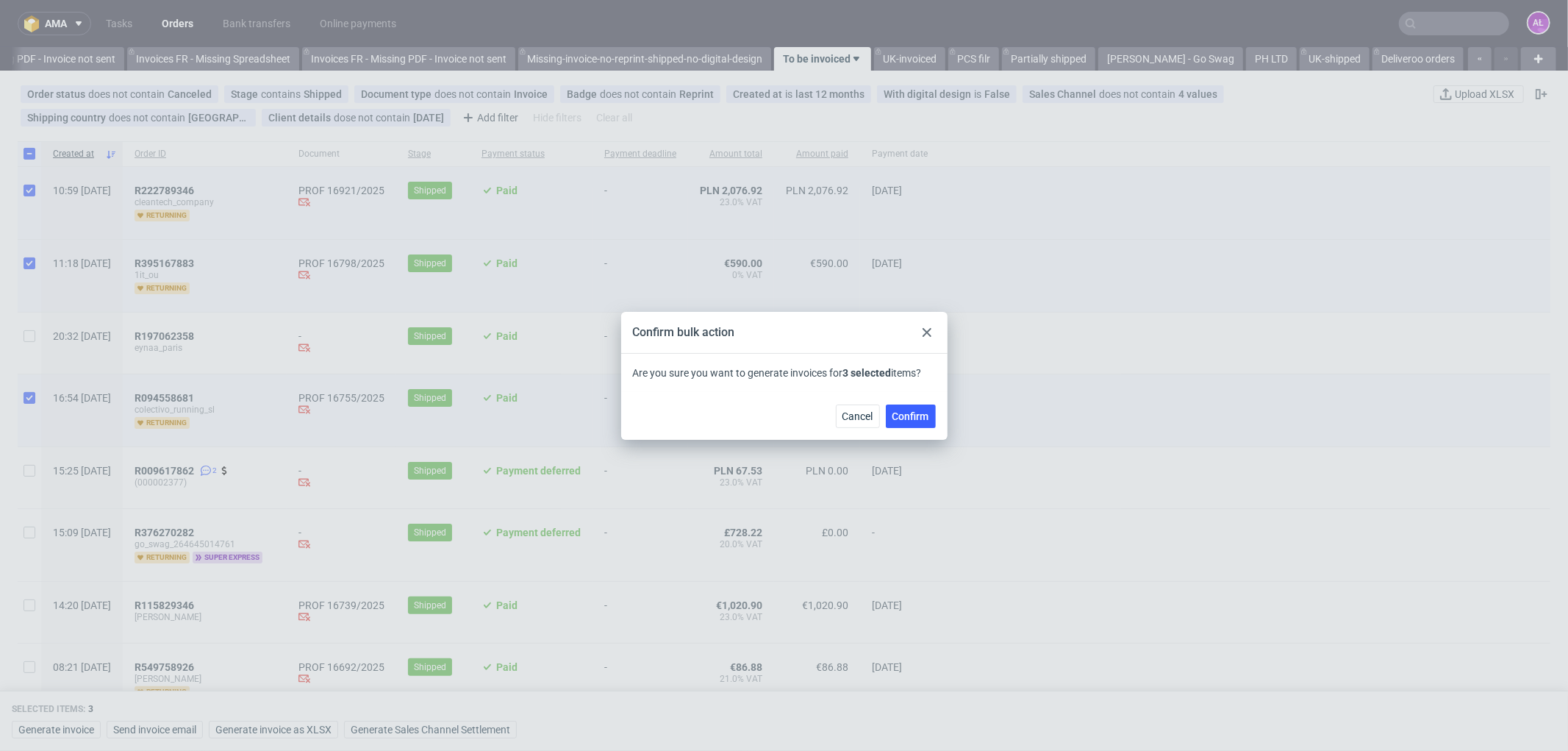
click at [927, 411] on span "Confirm" at bounding box center [912, 417] width 37 height 11
checkbox input "false"
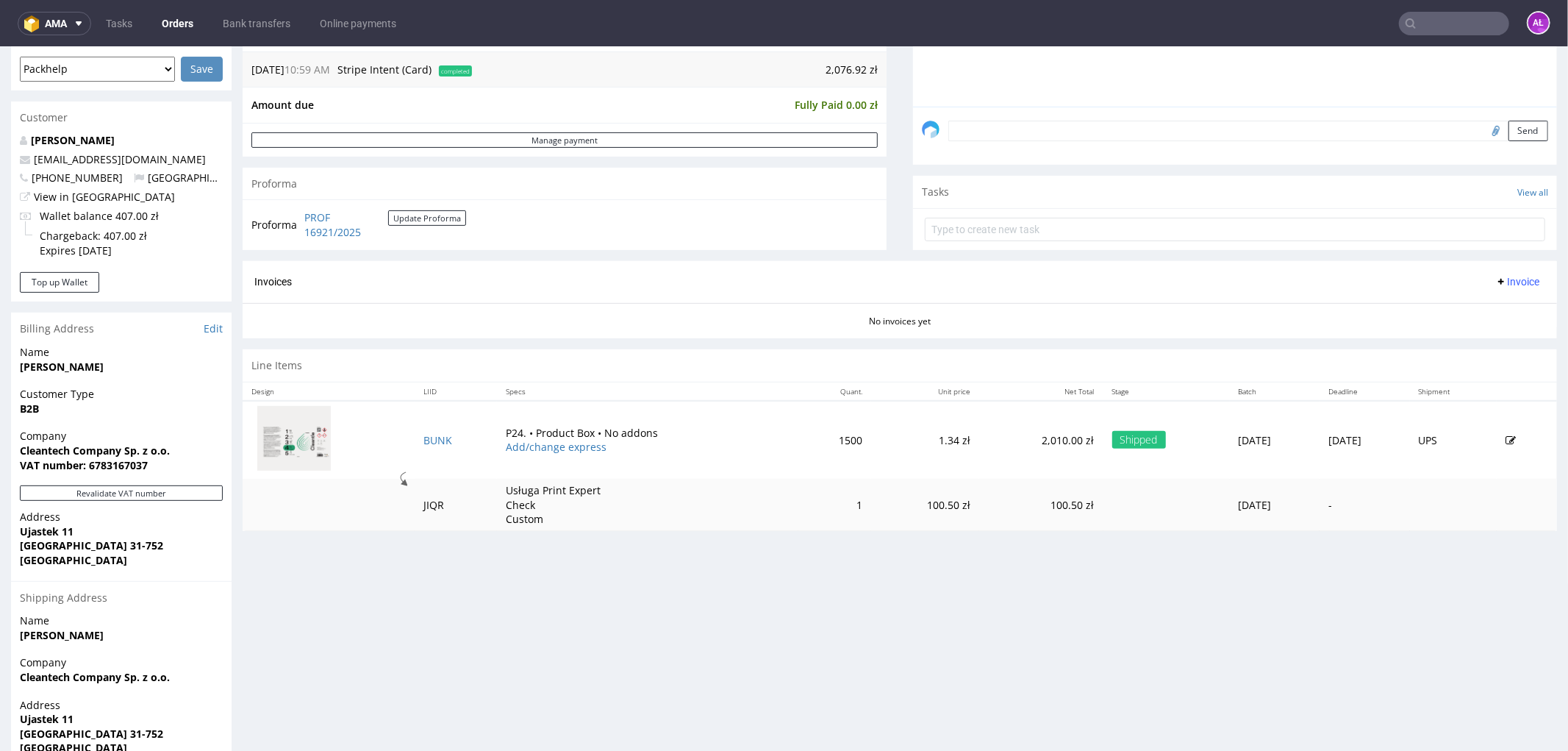
scroll to position [490, 0]
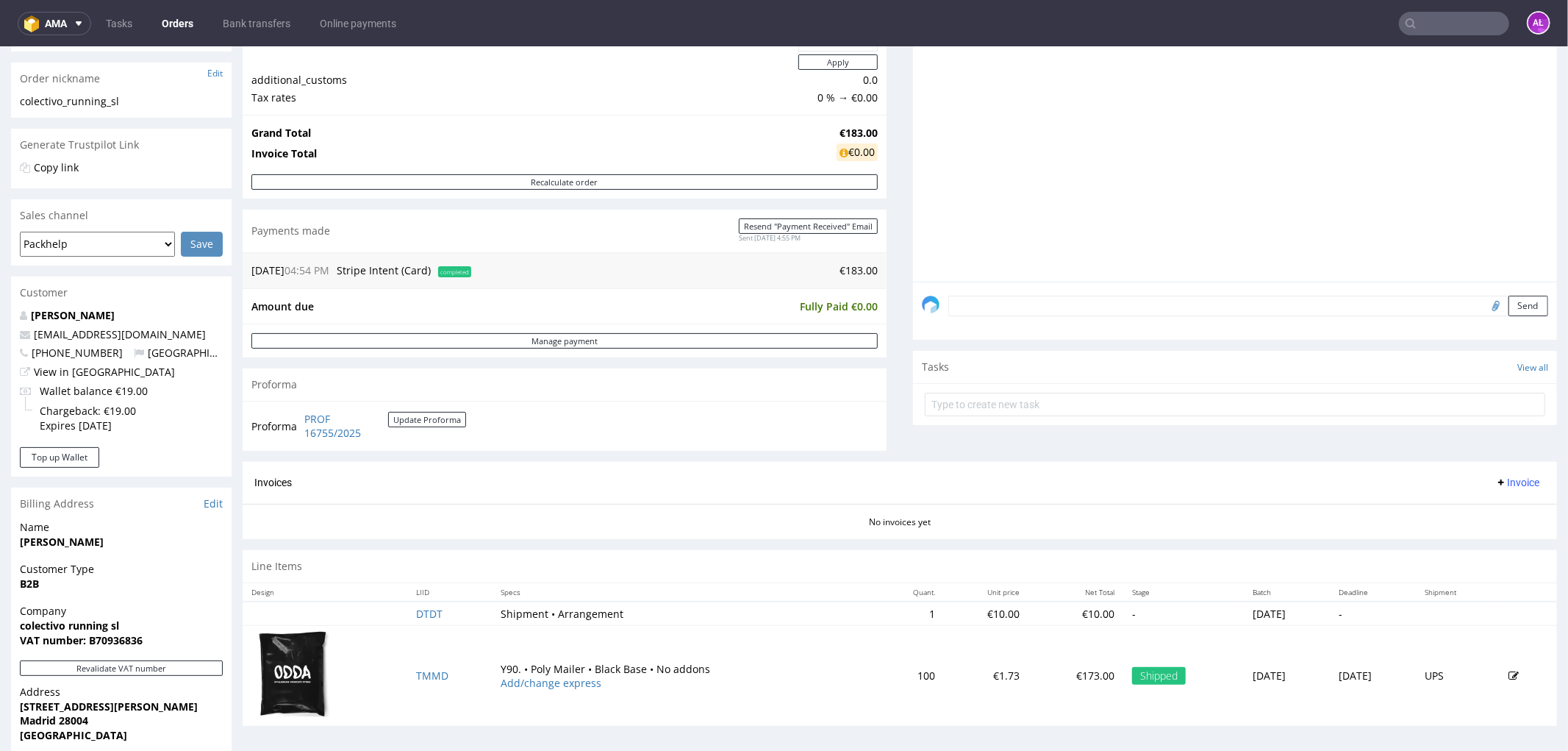
scroll to position [327, 0]
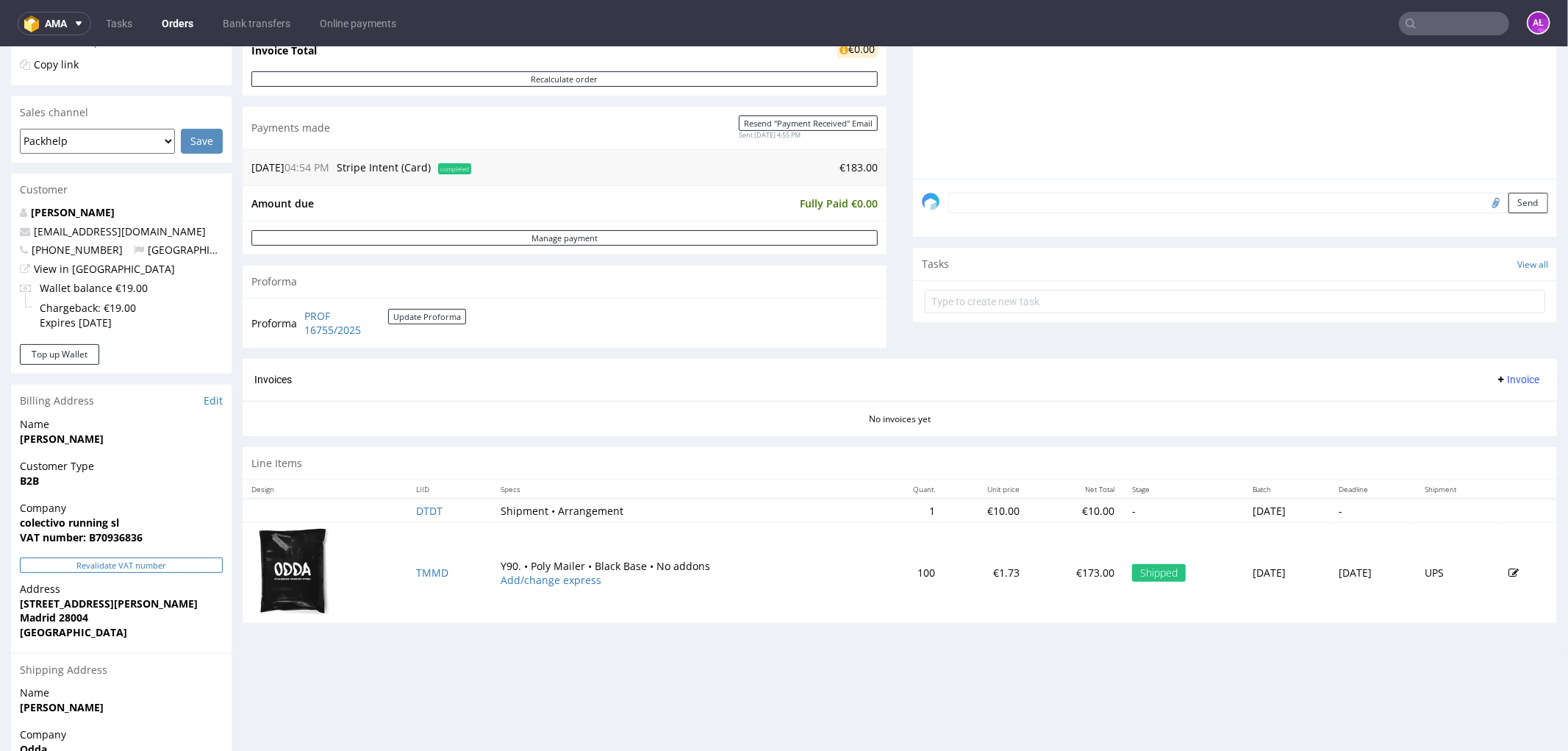
click at [176, 570] on button "Revalidate VAT number" at bounding box center [121, 564] width 203 height 15
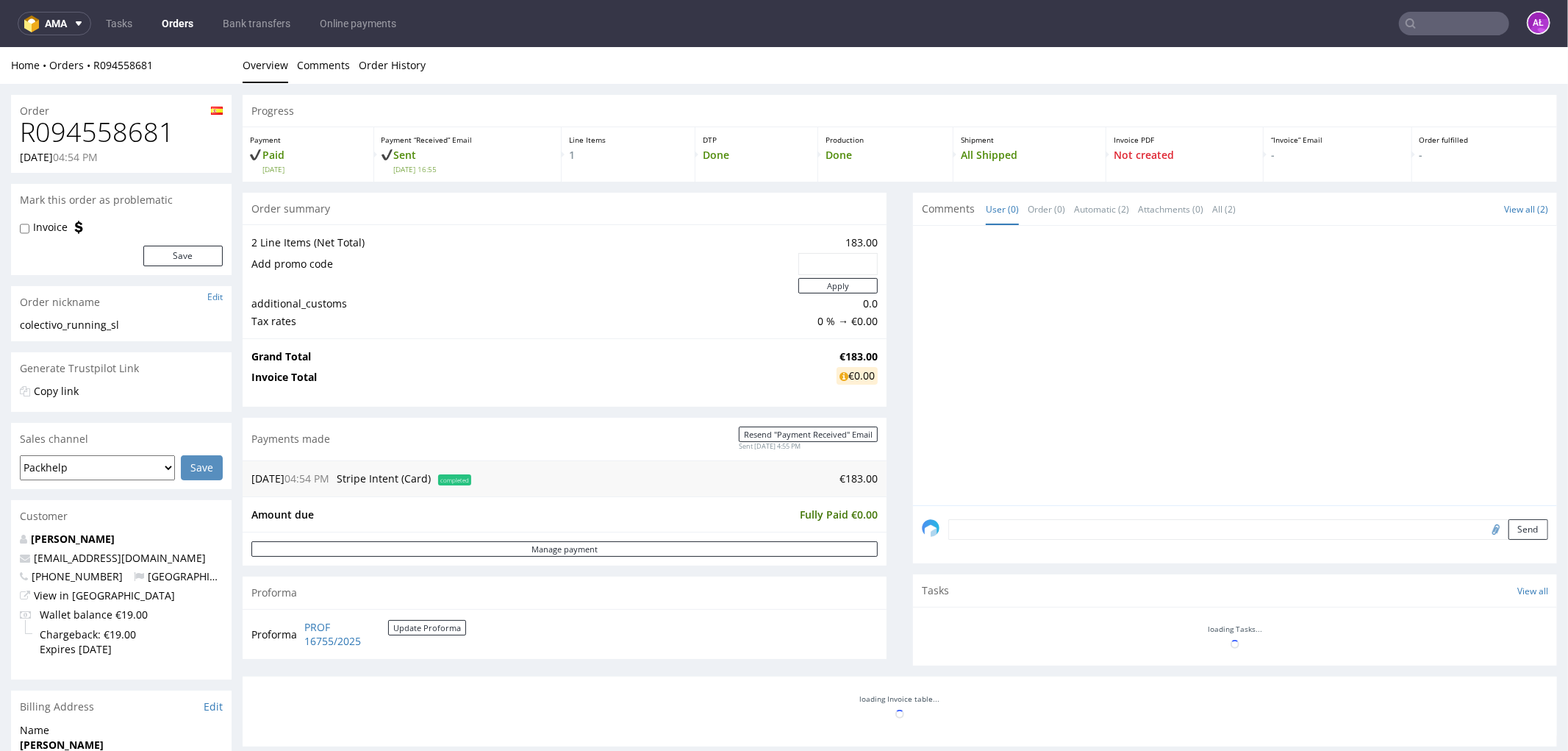
scroll to position [318, 0]
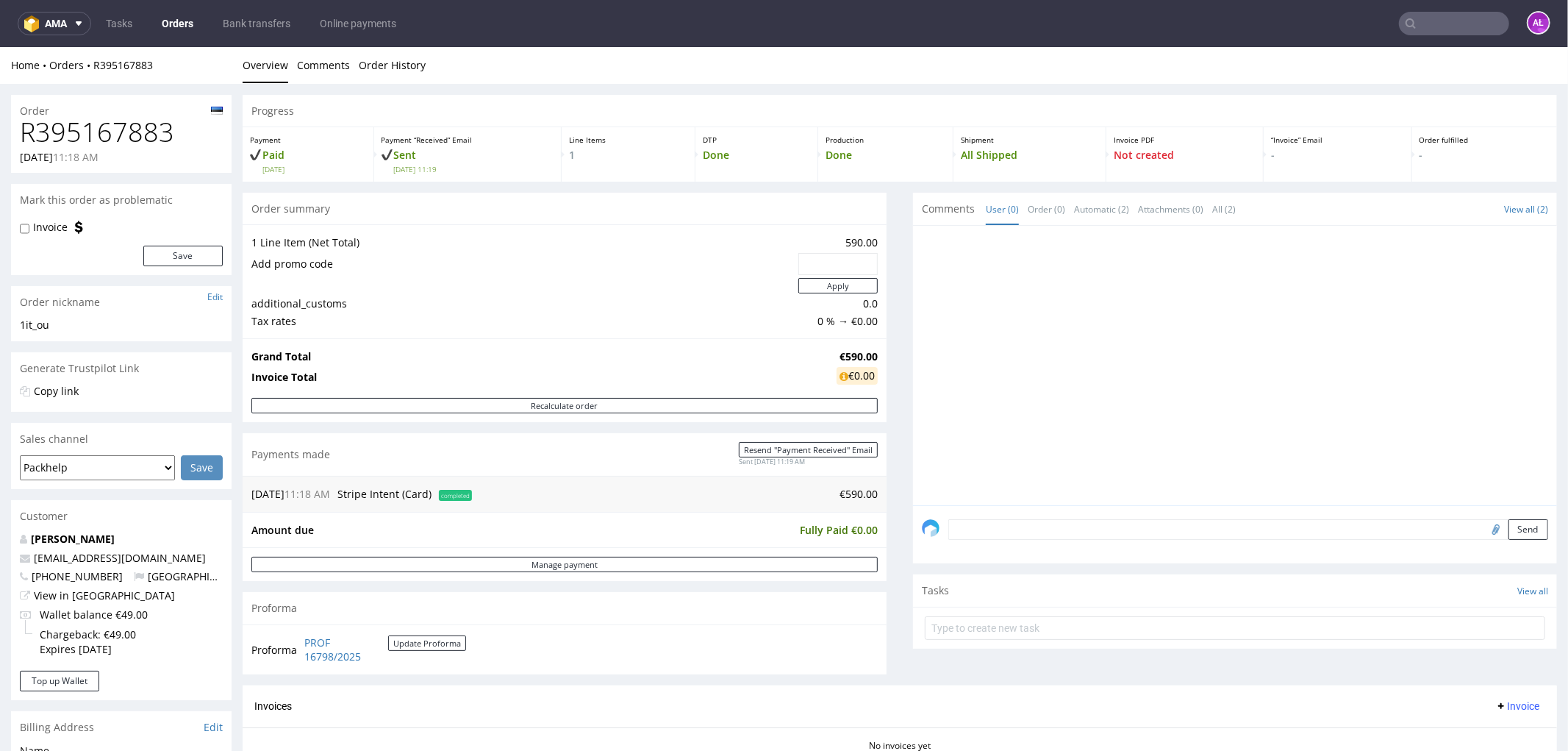
scroll to position [408, 0]
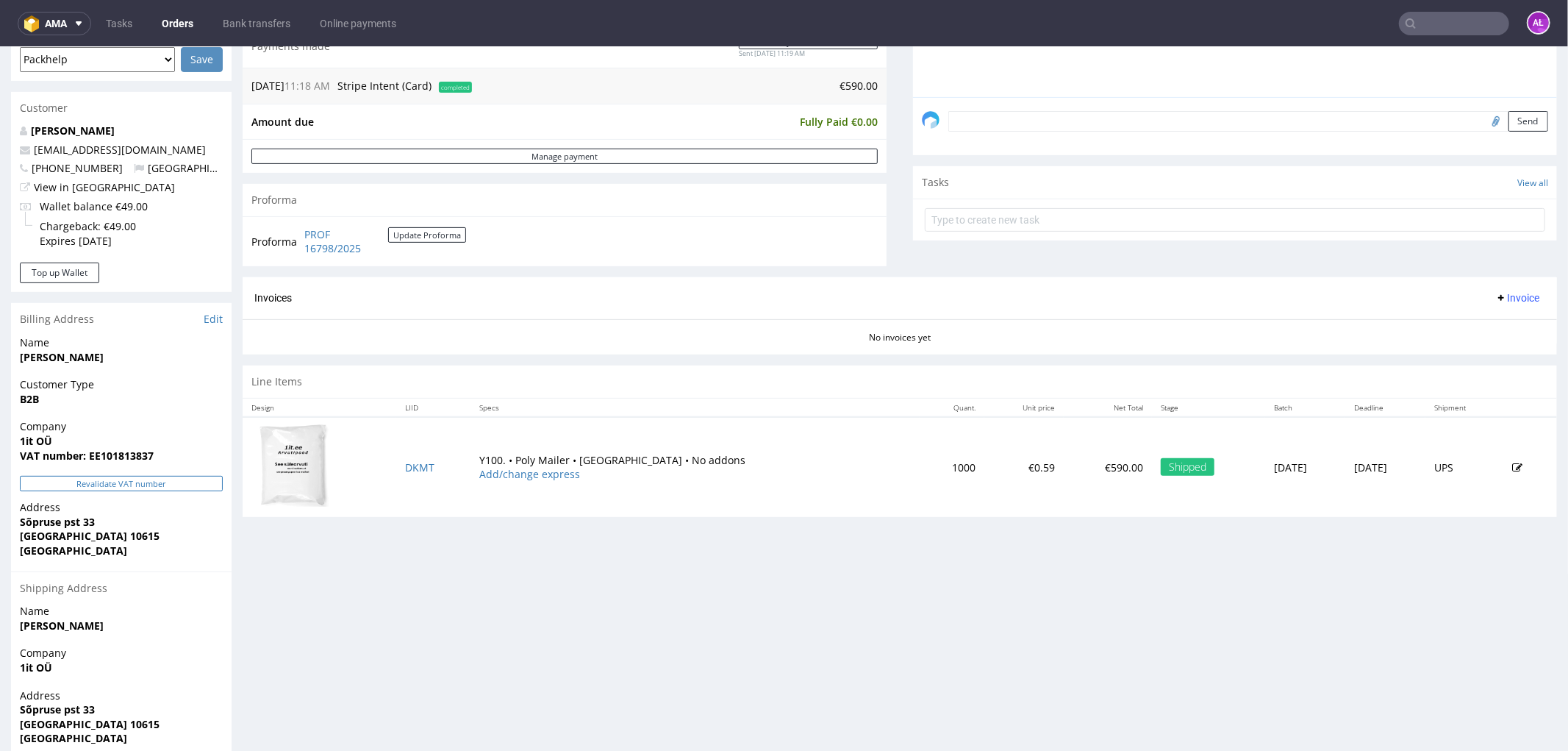
click at [158, 483] on button "Revalidate VAT number" at bounding box center [121, 482] width 203 height 15
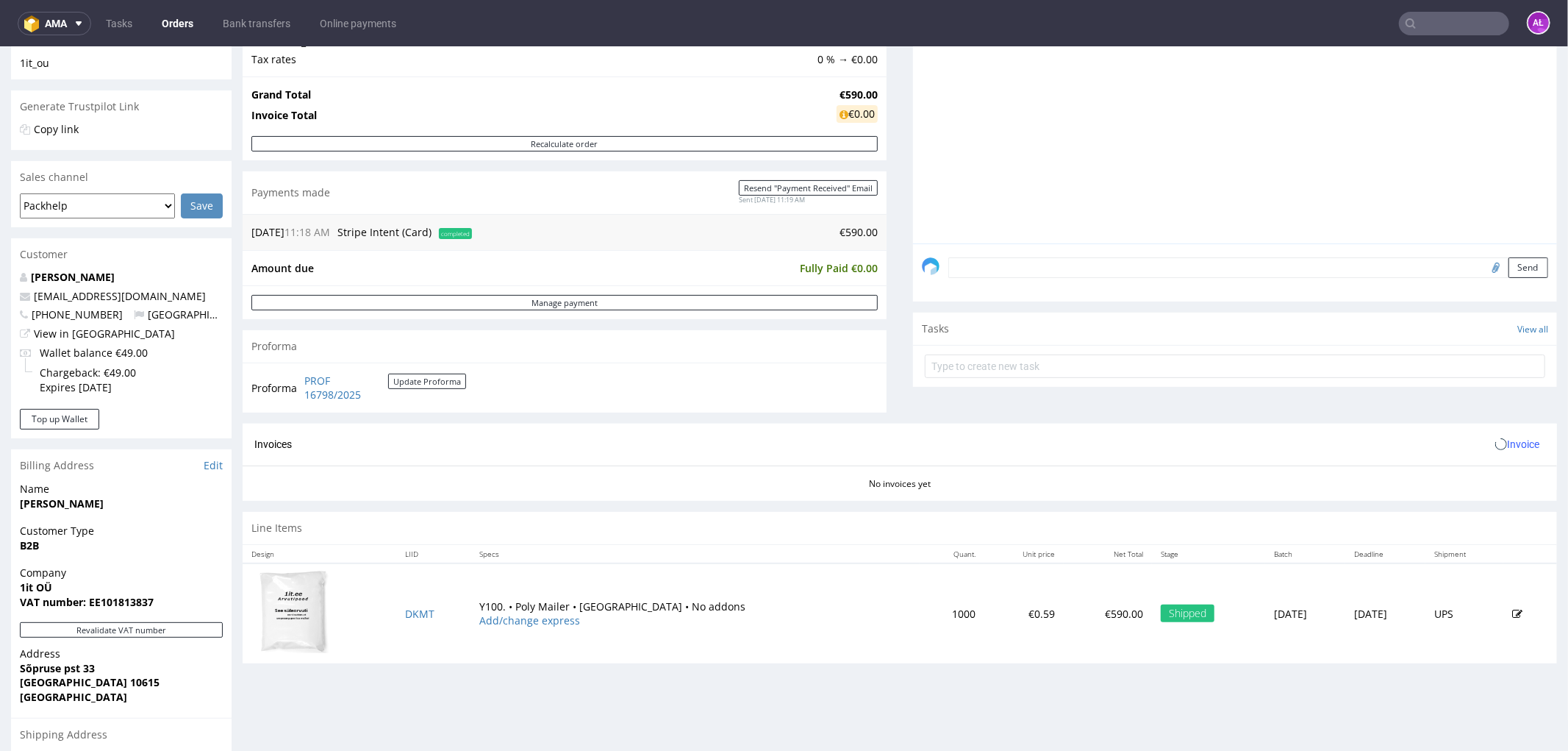
scroll to position [81, 0]
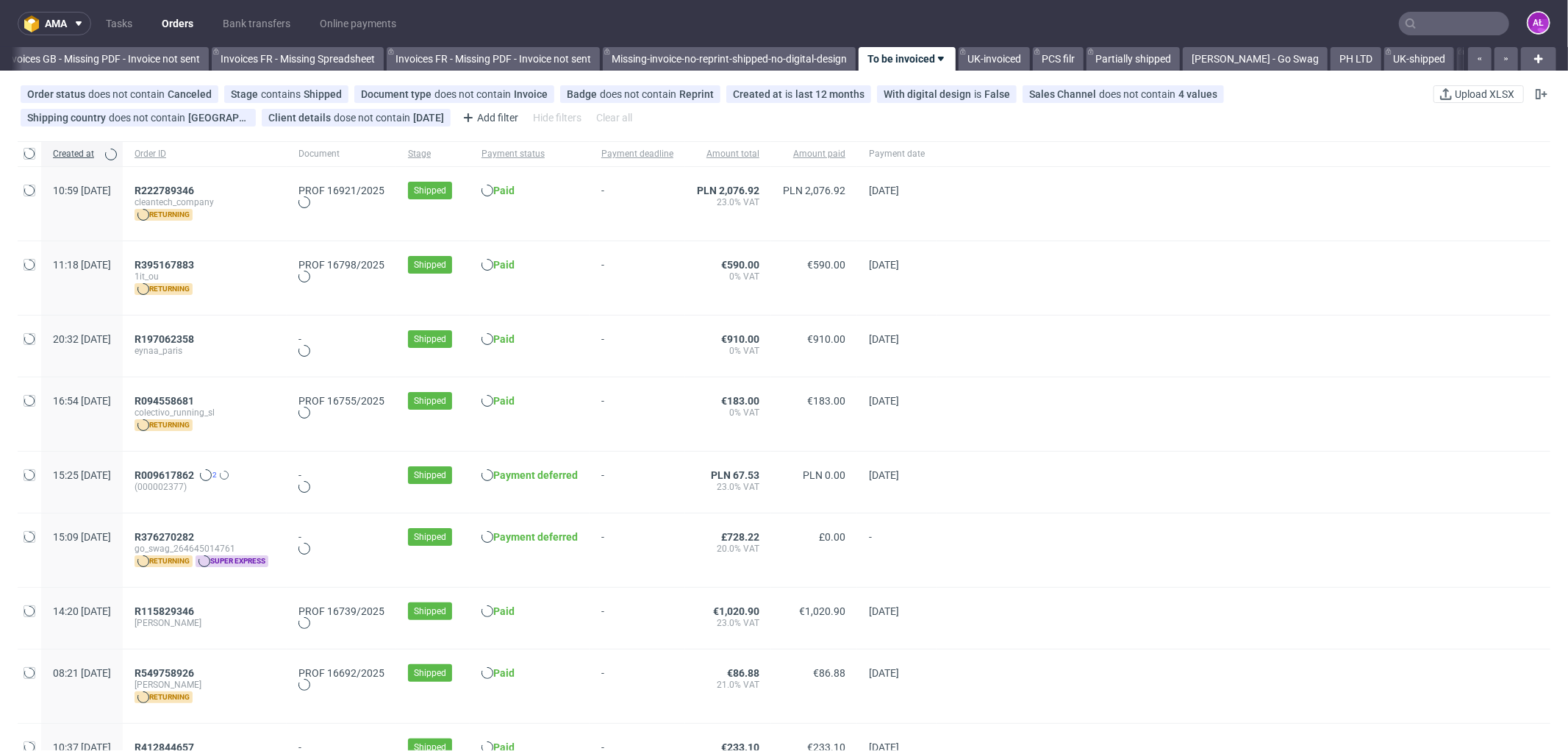
scroll to position [0, 2203]
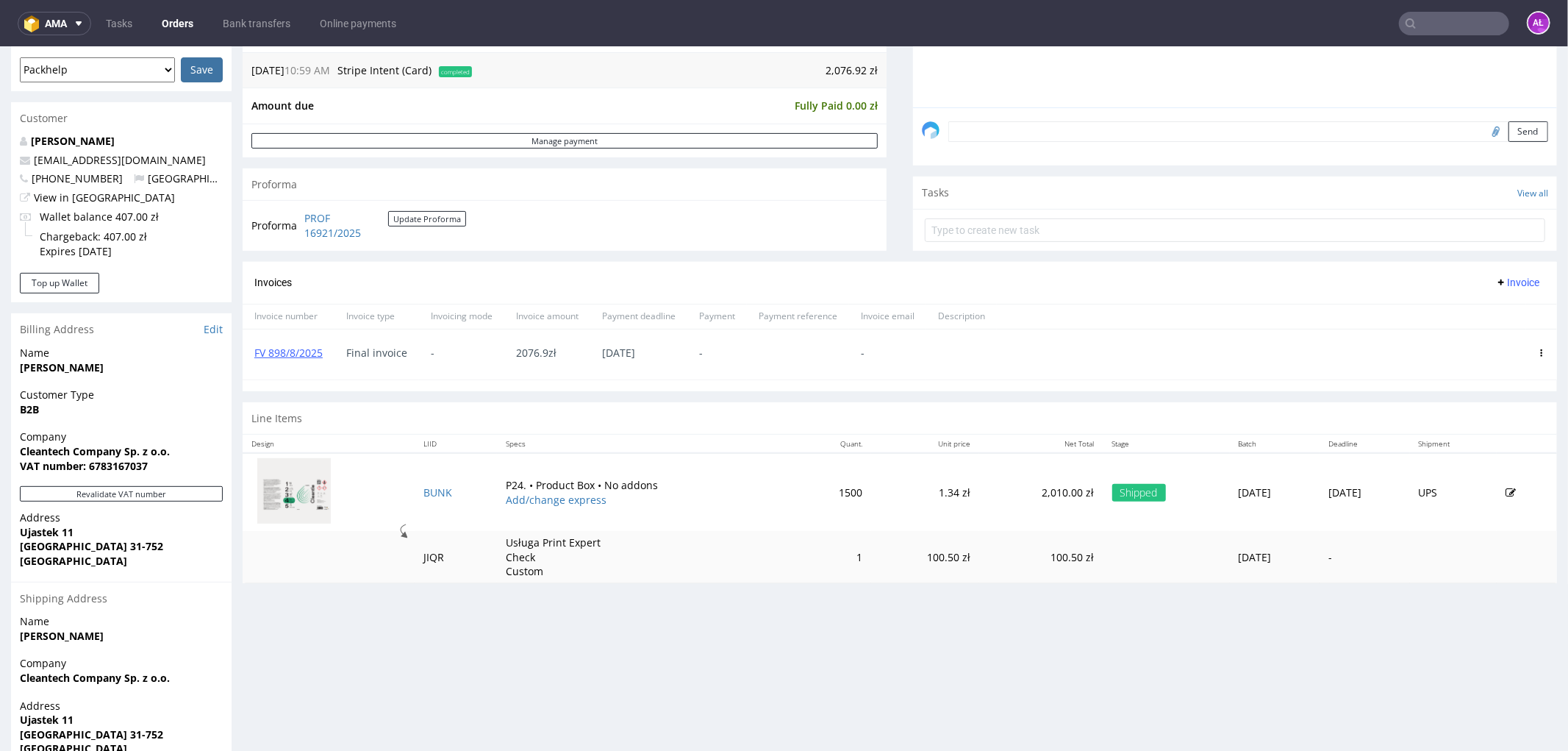
scroll to position [408, 0]
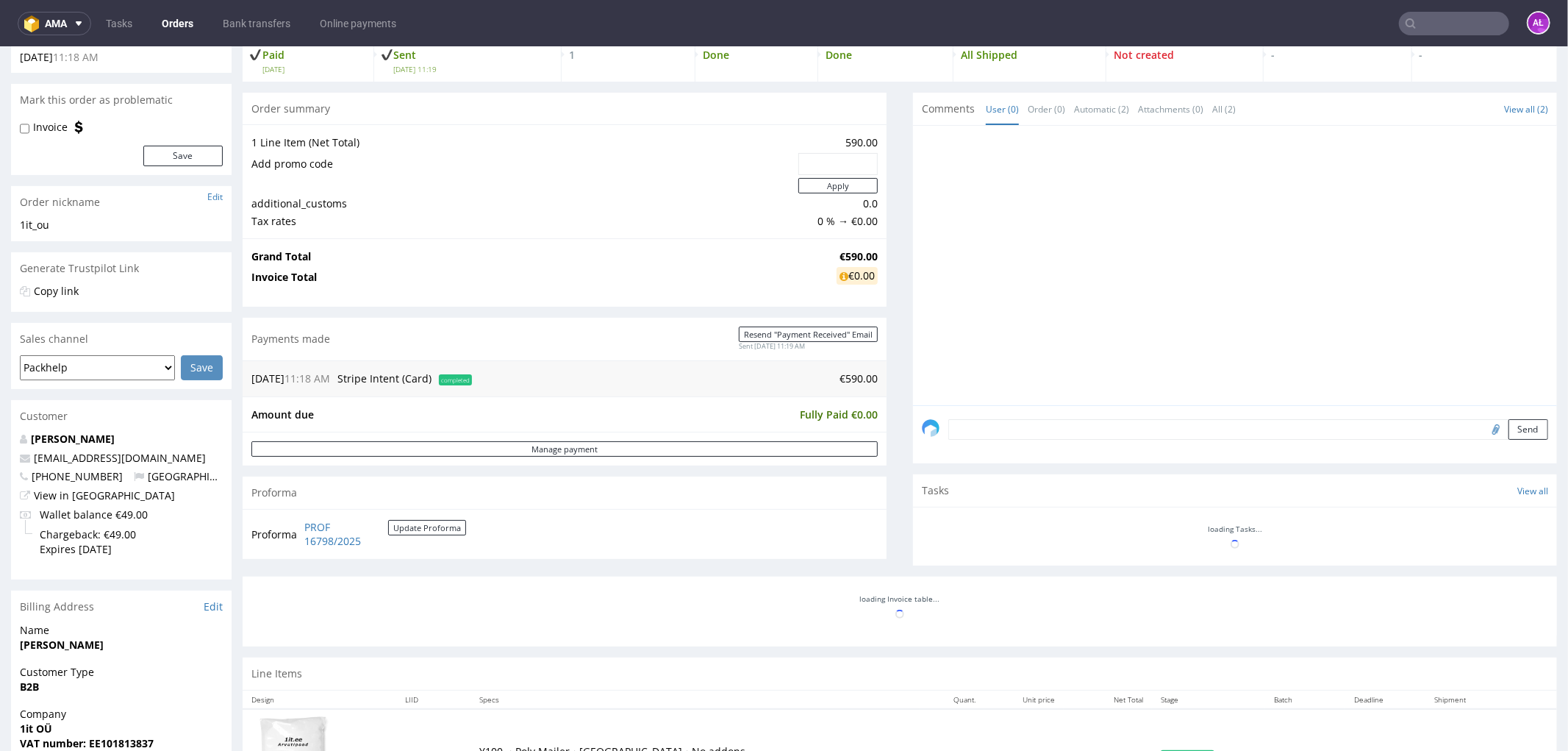
scroll to position [244, 0]
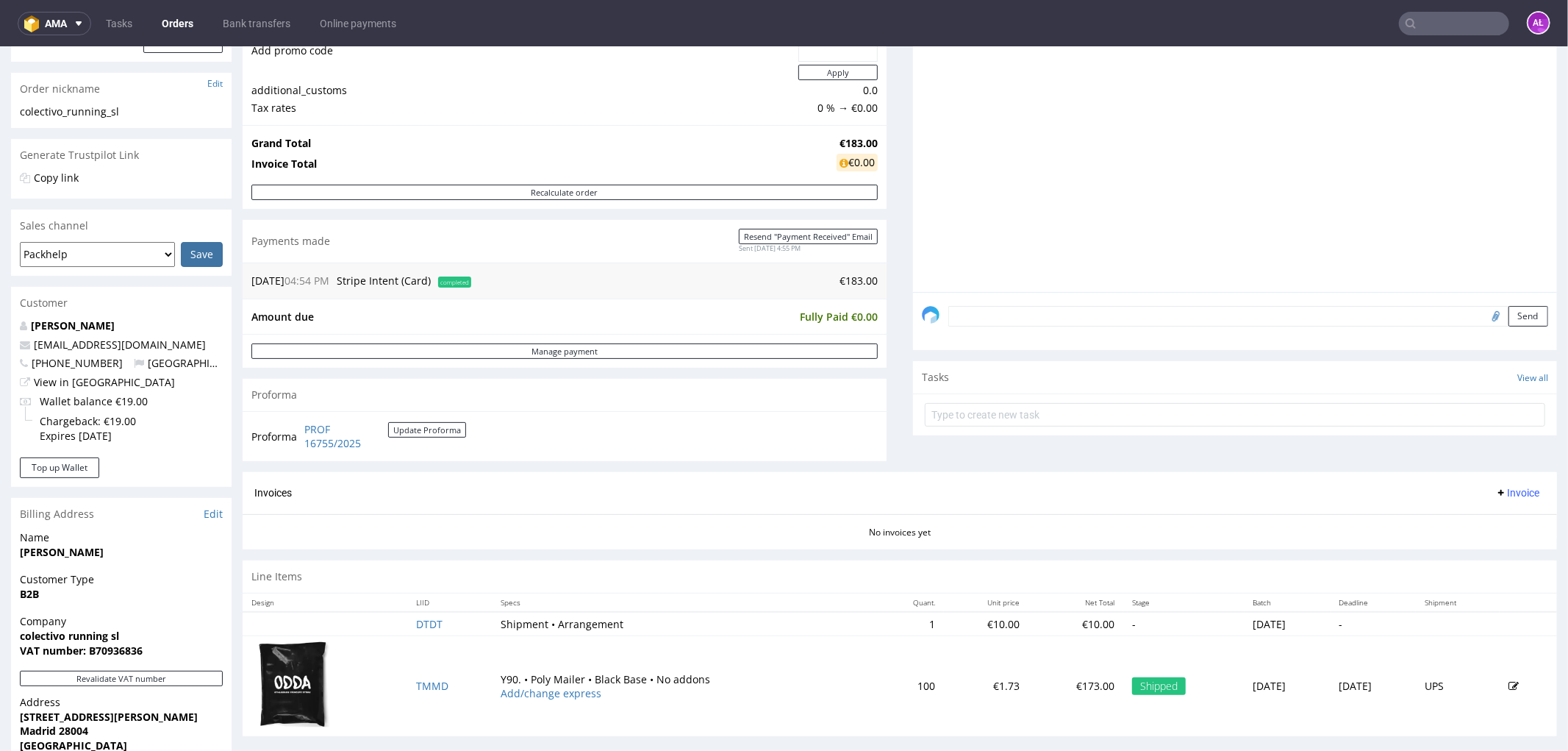
scroll to position [244, 0]
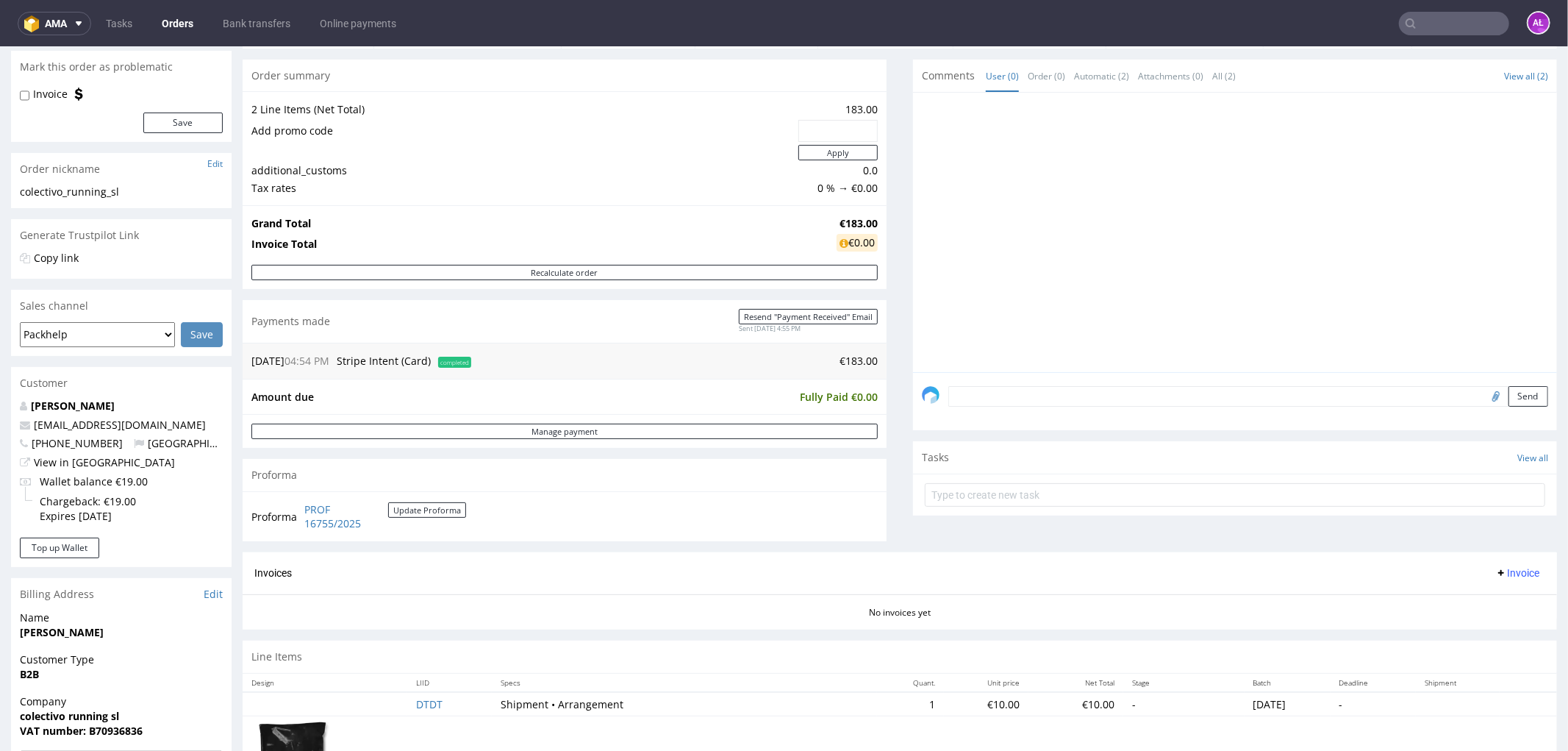
scroll to position [244, 0]
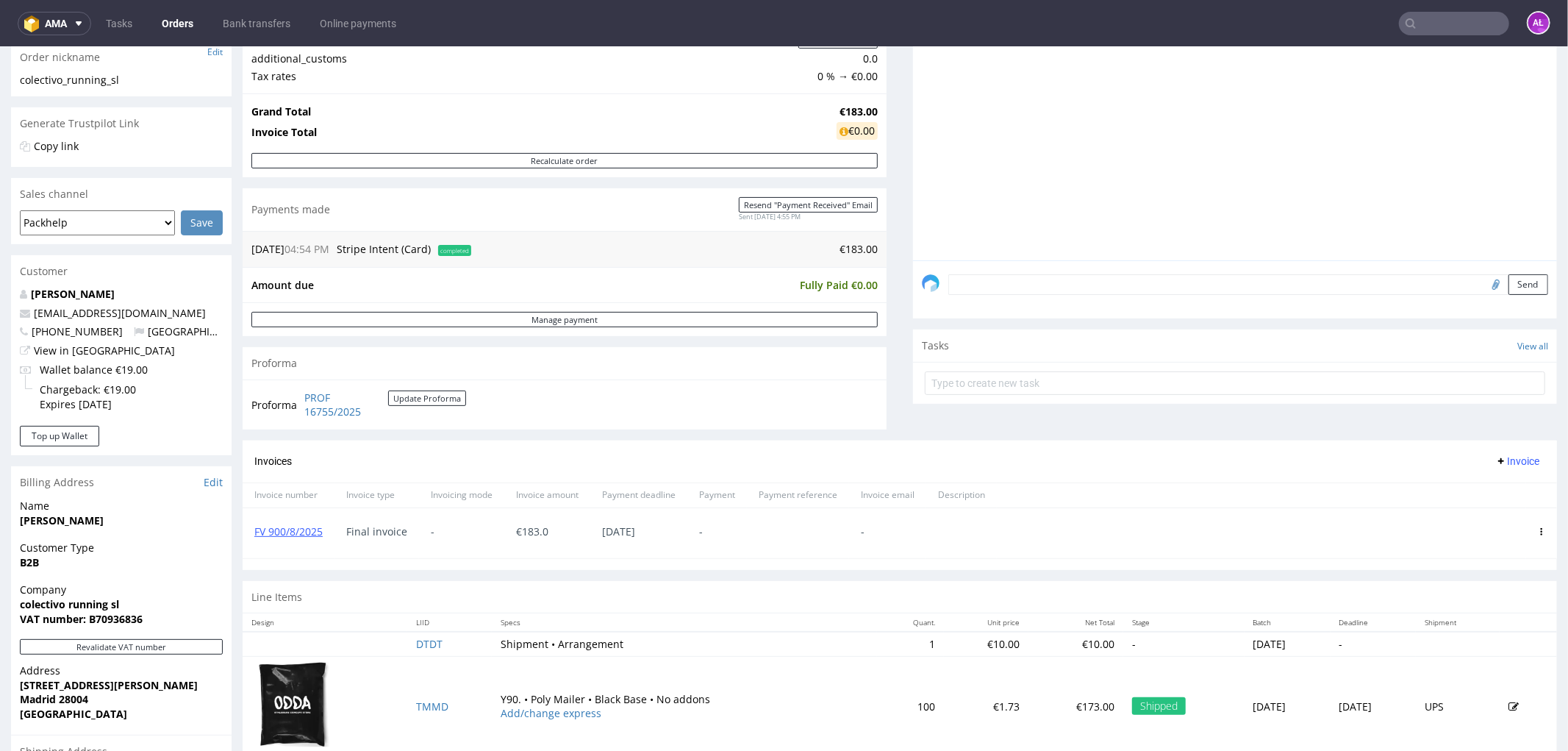
scroll to position [490, 0]
